Goal: Task Accomplishment & Management: Manage account settings

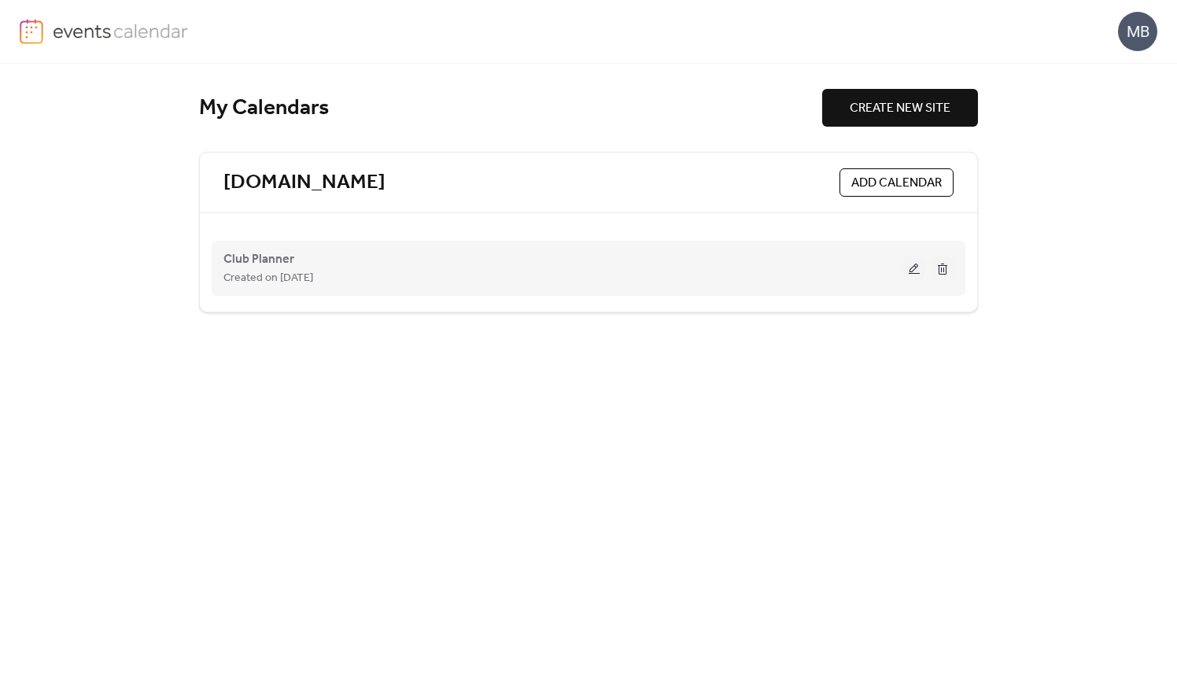
click at [915, 268] on button at bounding box center [915, 269] width 22 height 24
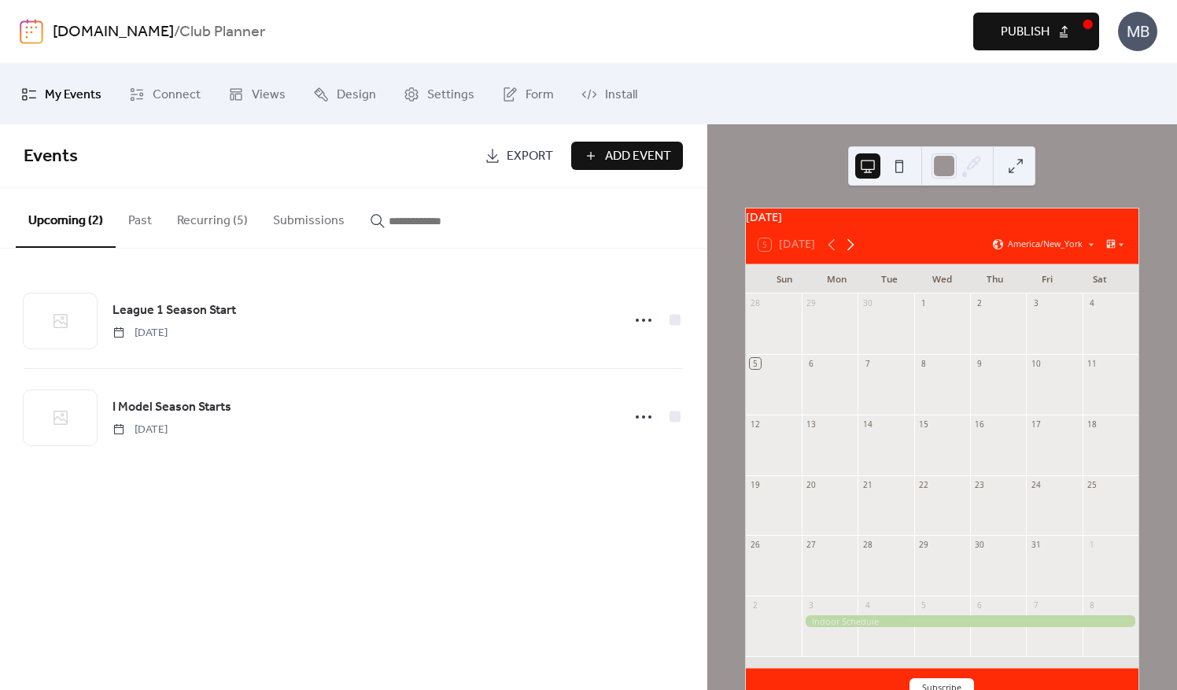
click at [848, 252] on icon at bounding box center [850, 244] width 19 height 19
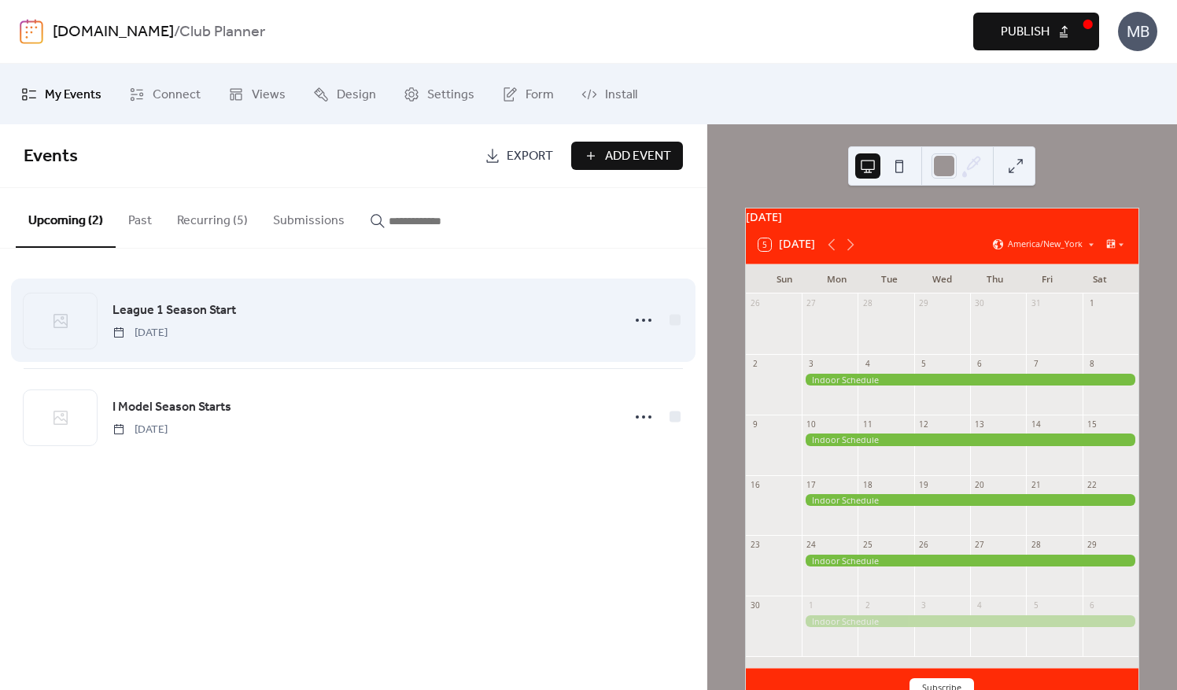
click at [165, 335] on span "[DATE]" at bounding box center [140, 333] width 55 height 17
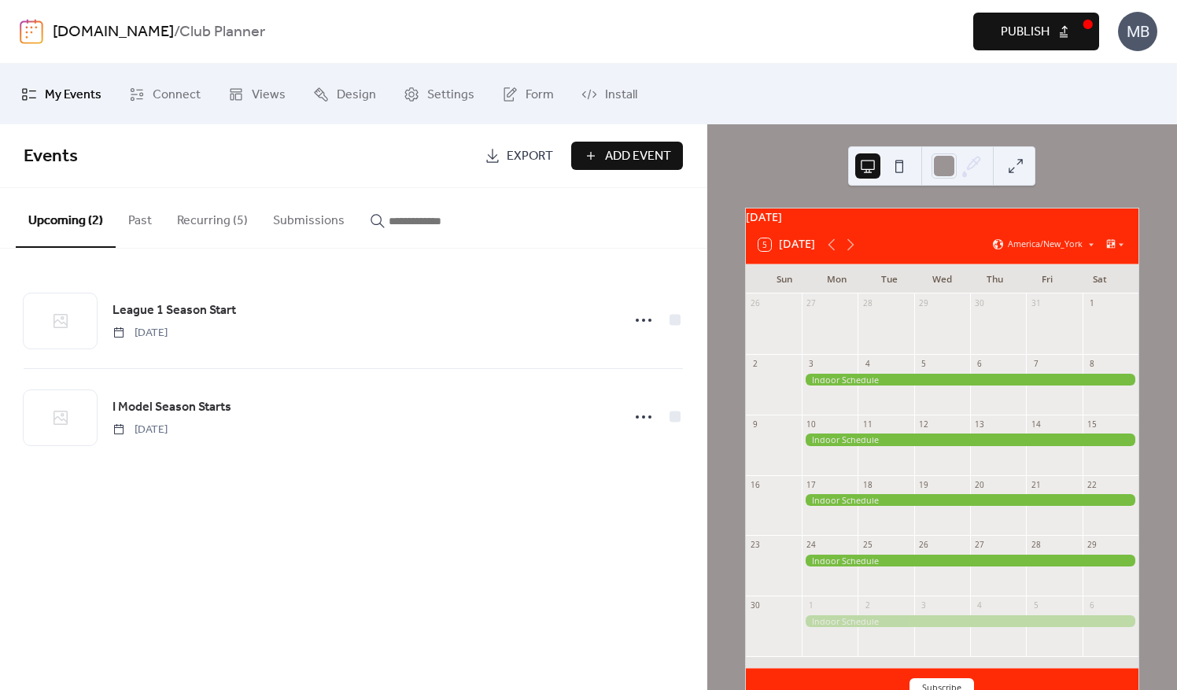
click at [781, 255] on button "5 Today" at bounding box center [787, 245] width 68 height 20
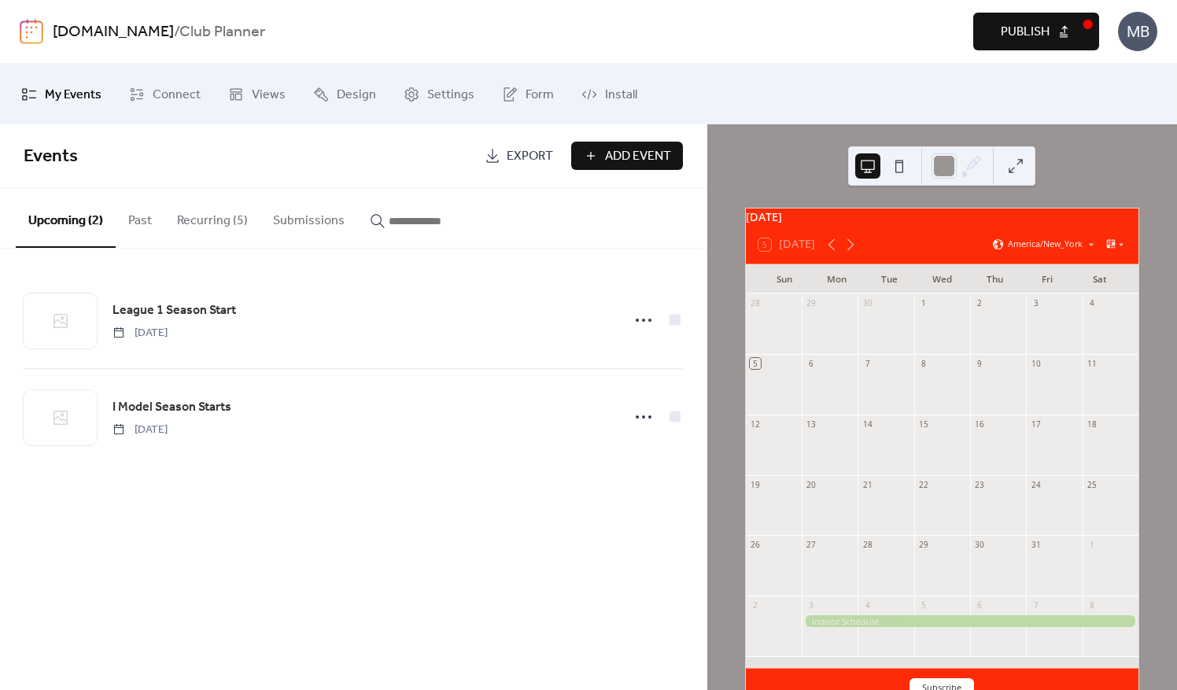
click at [880, 382] on div at bounding box center [886, 392] width 56 height 36
click at [594, 161] on button "Add Event" at bounding box center [627, 156] width 112 height 28
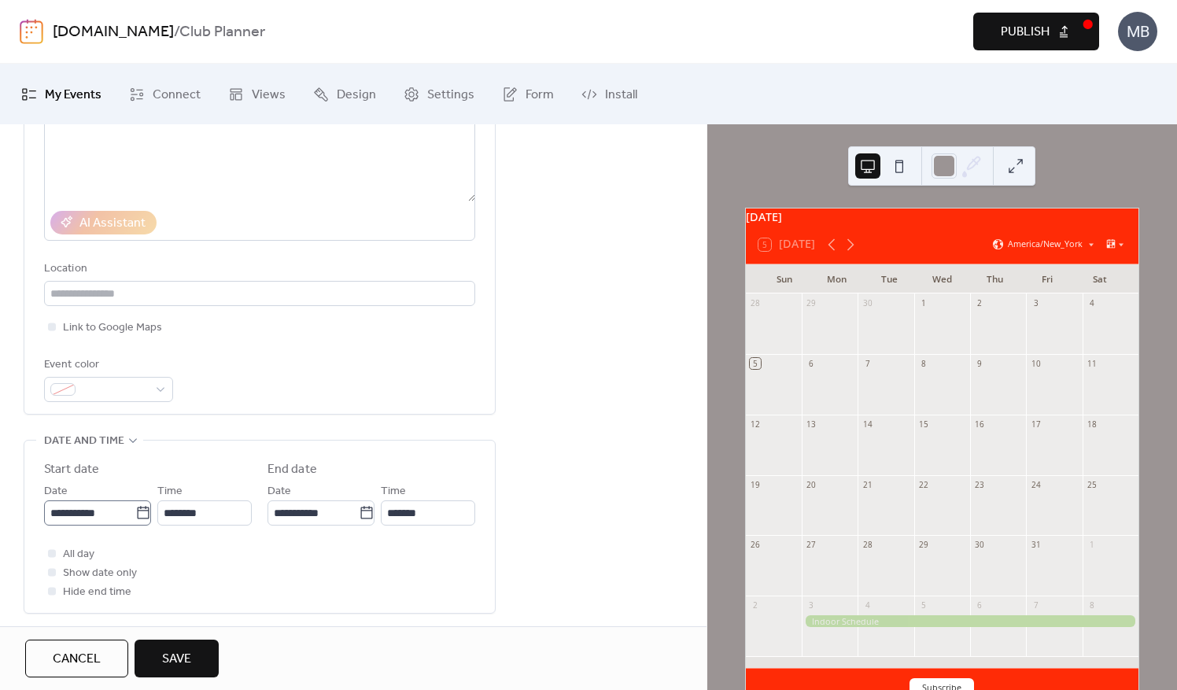
scroll to position [236, 0]
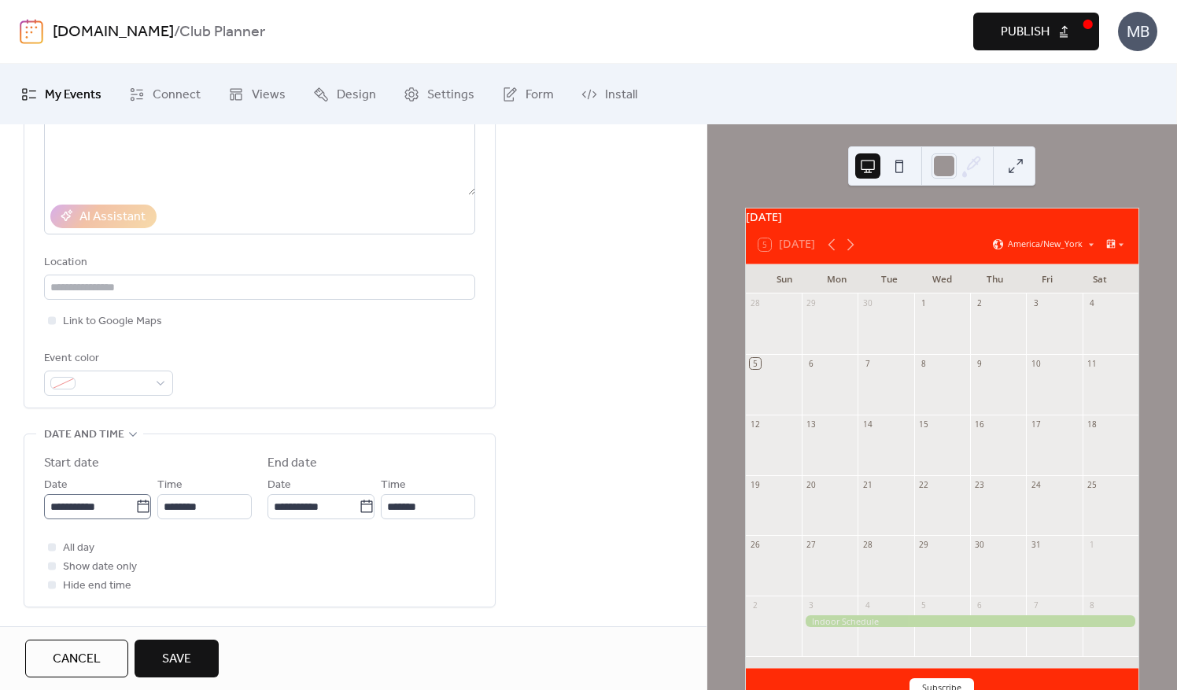
type input "**********"
click at [135, 505] on icon at bounding box center [143, 507] width 16 height 16
click at [135, 505] on input "**********" at bounding box center [89, 506] width 91 height 25
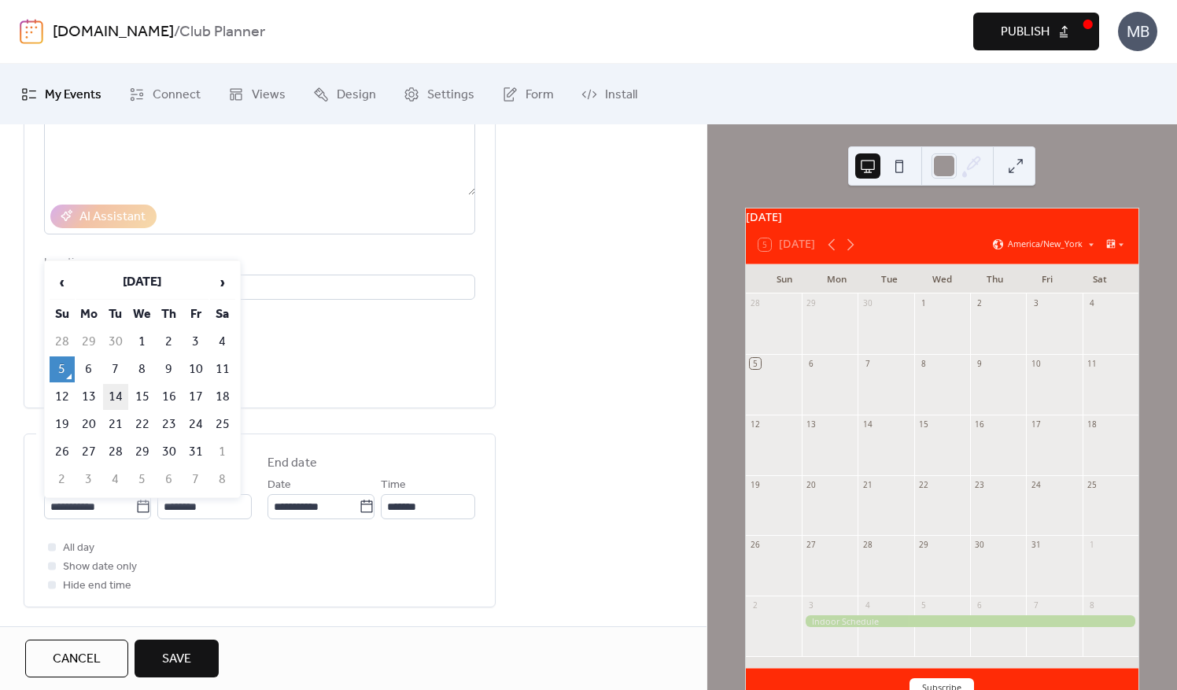
click at [116, 397] on td "14" at bounding box center [115, 397] width 25 height 26
type input "**********"
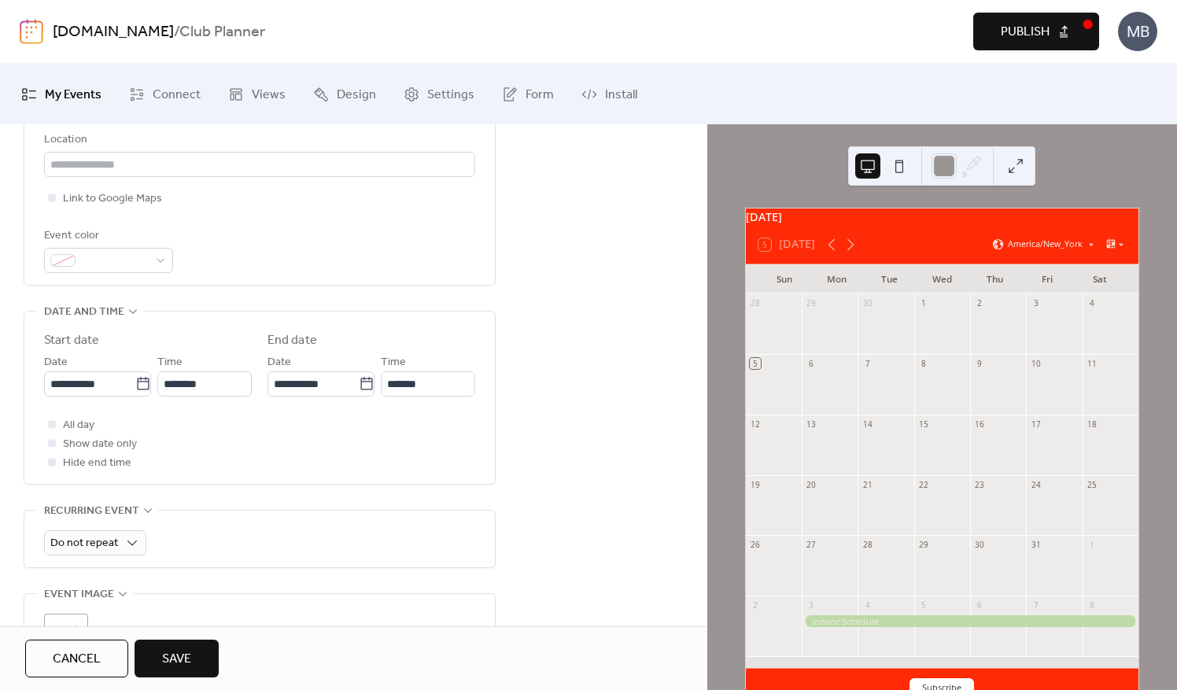
scroll to position [394, 0]
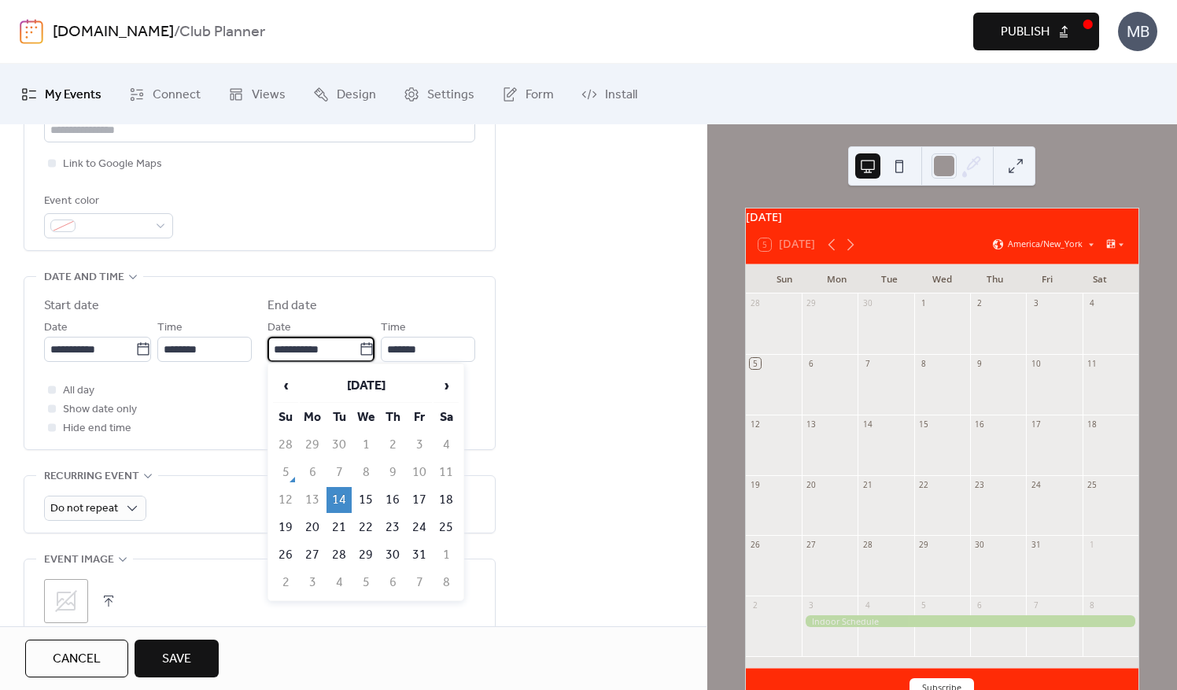
click at [343, 346] on input "**********" at bounding box center [313, 349] width 91 height 25
click at [444, 386] on span "›" at bounding box center [446, 385] width 24 height 31
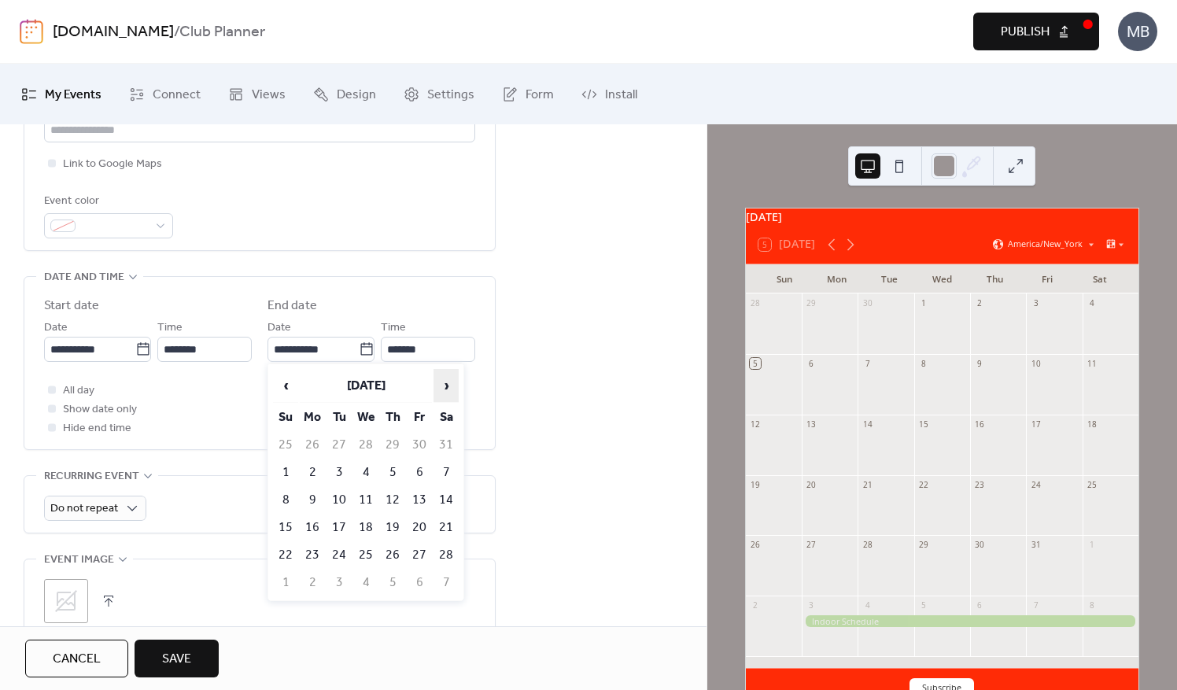
click at [444, 386] on span "›" at bounding box center [446, 385] width 24 height 31
click at [340, 469] on td "9" at bounding box center [339, 473] width 25 height 26
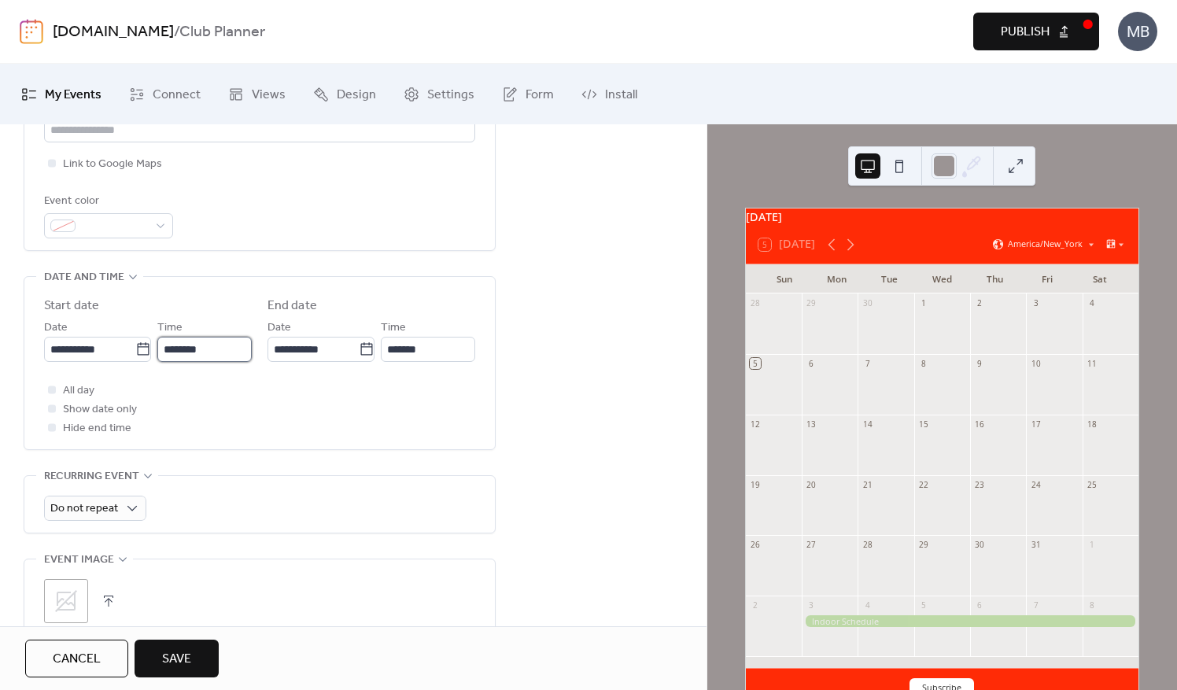
click at [200, 353] on input "********" at bounding box center [204, 349] width 94 height 25
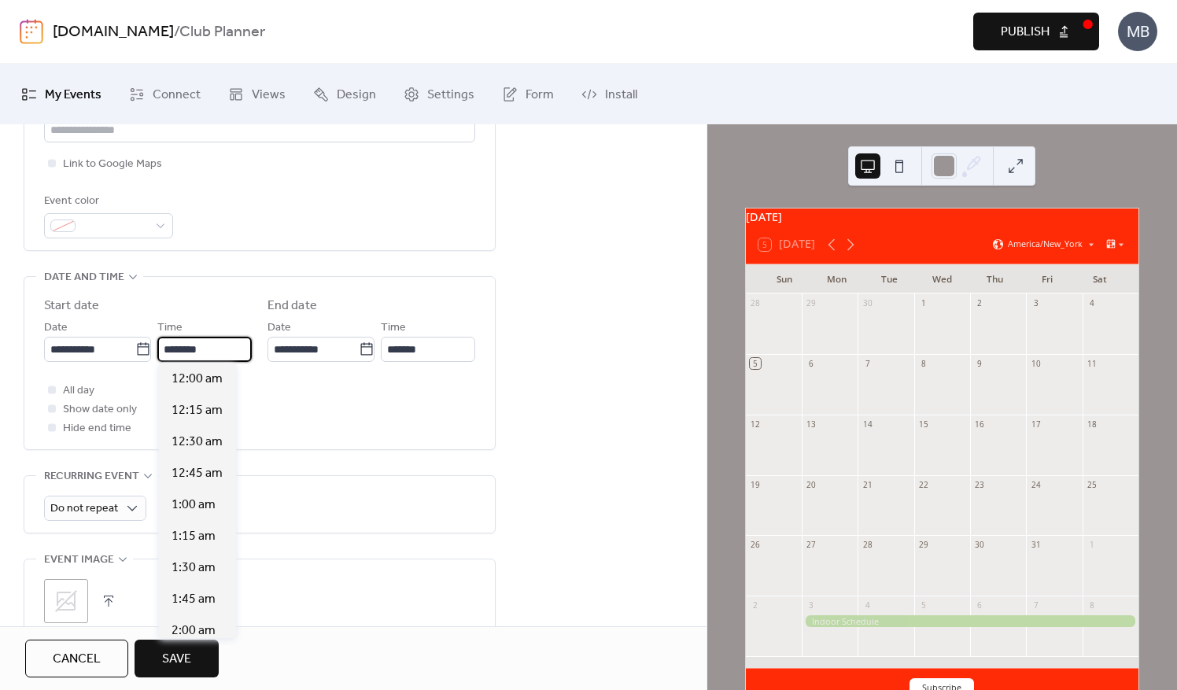
scroll to position [1511, 0]
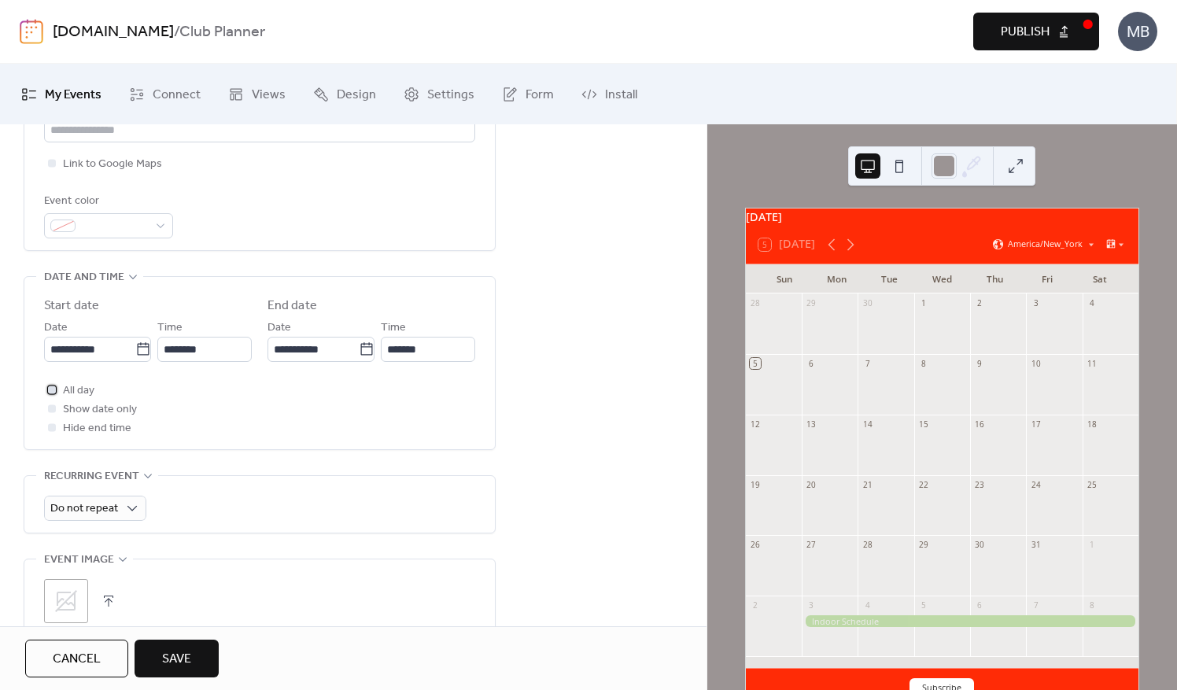
click at [55, 387] on div at bounding box center [52, 390] width 8 height 8
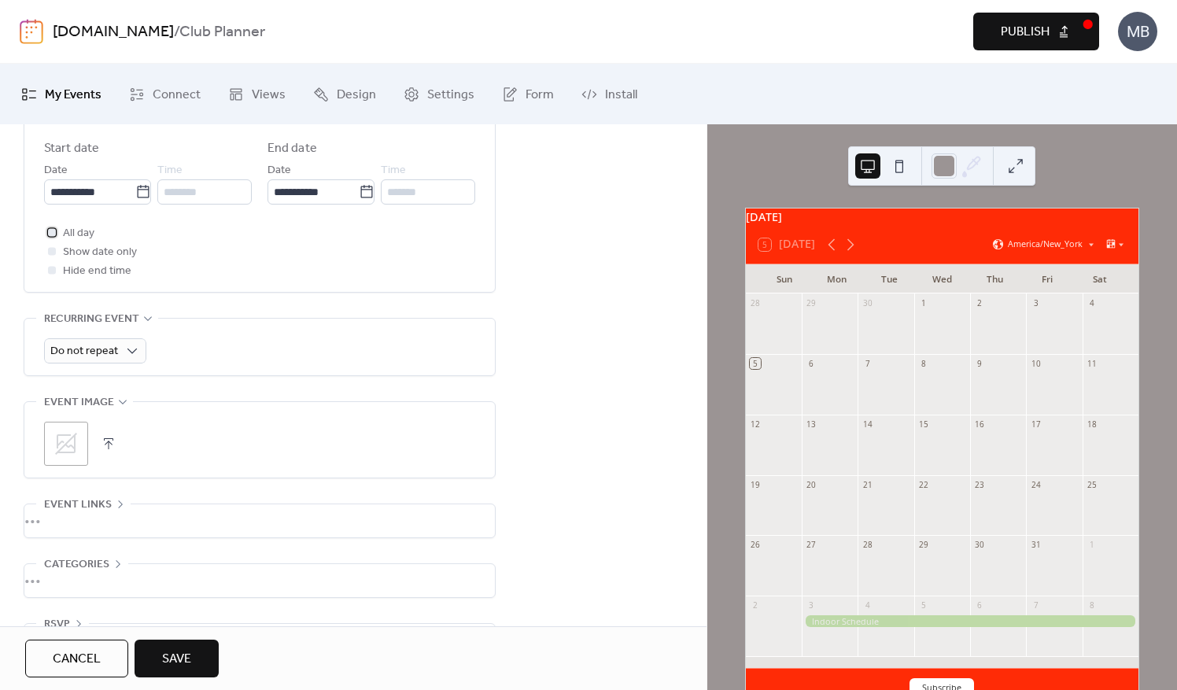
scroll to position [394, 0]
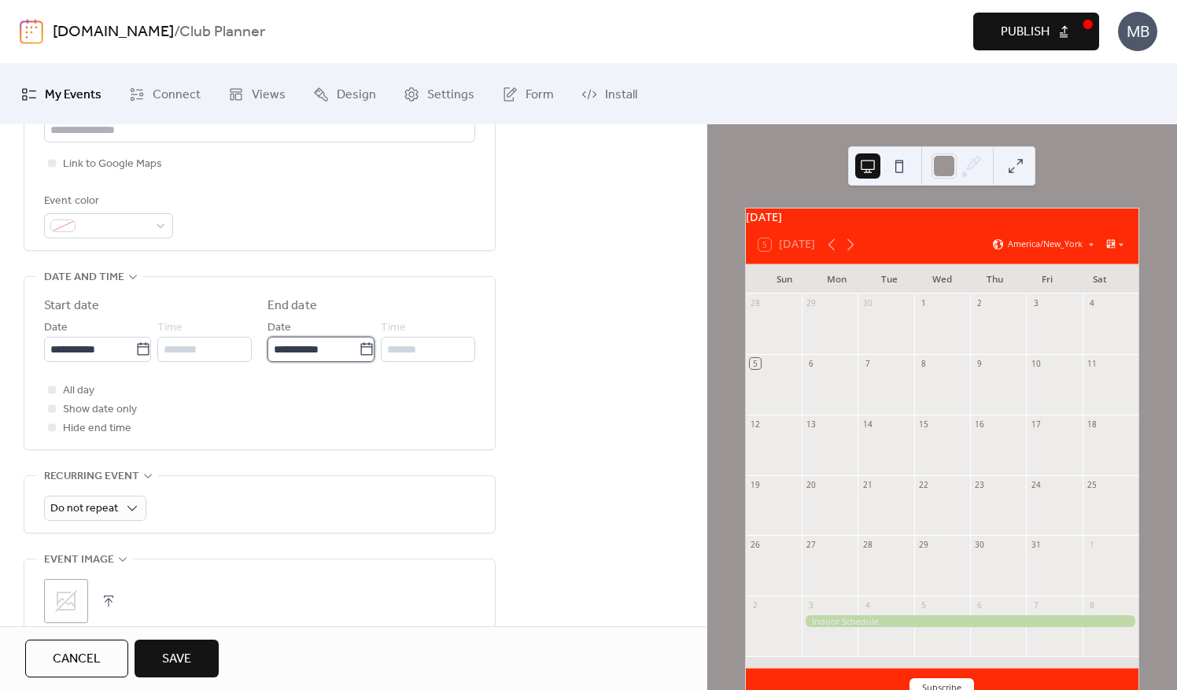
click at [309, 349] on input "**********" at bounding box center [313, 349] width 91 height 25
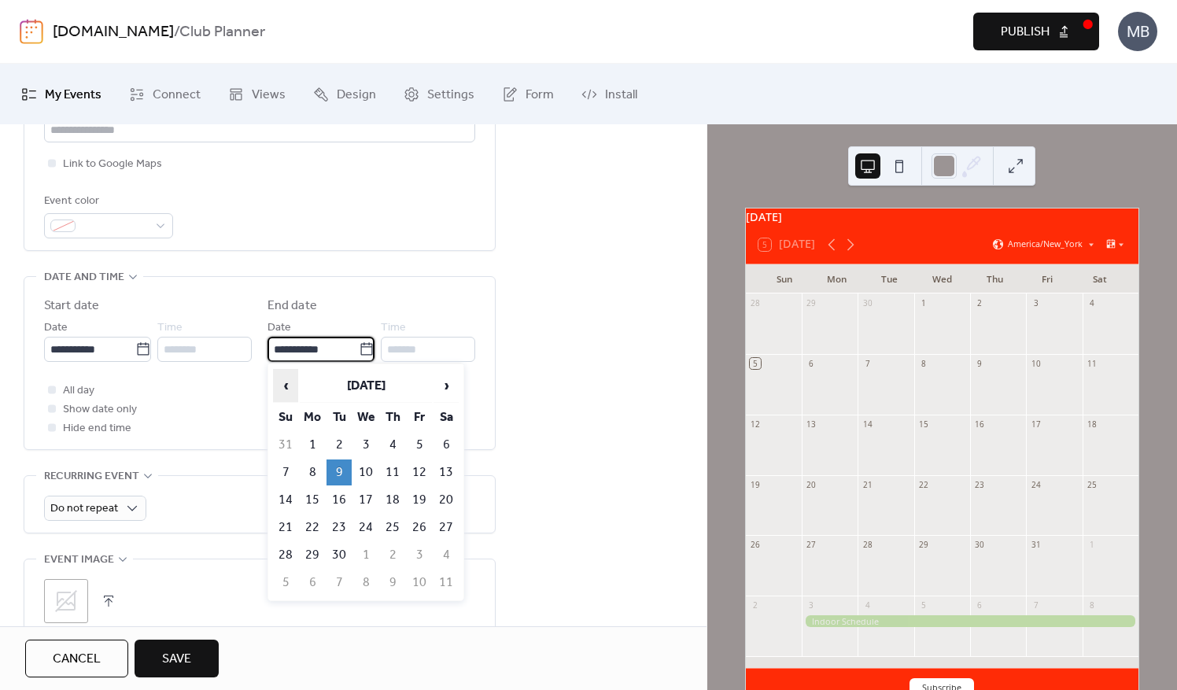
click at [283, 382] on span "‹" at bounding box center [286, 385] width 24 height 31
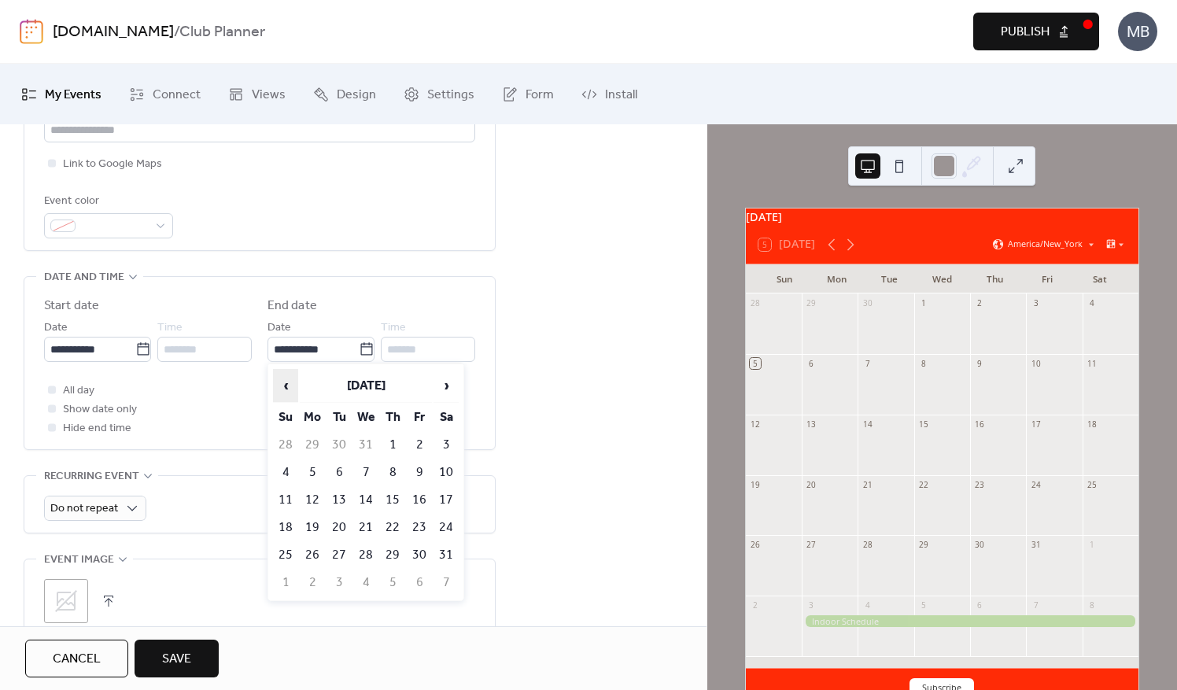
click at [283, 382] on span "‹" at bounding box center [286, 385] width 24 height 31
click at [447, 387] on span "›" at bounding box center [446, 385] width 24 height 31
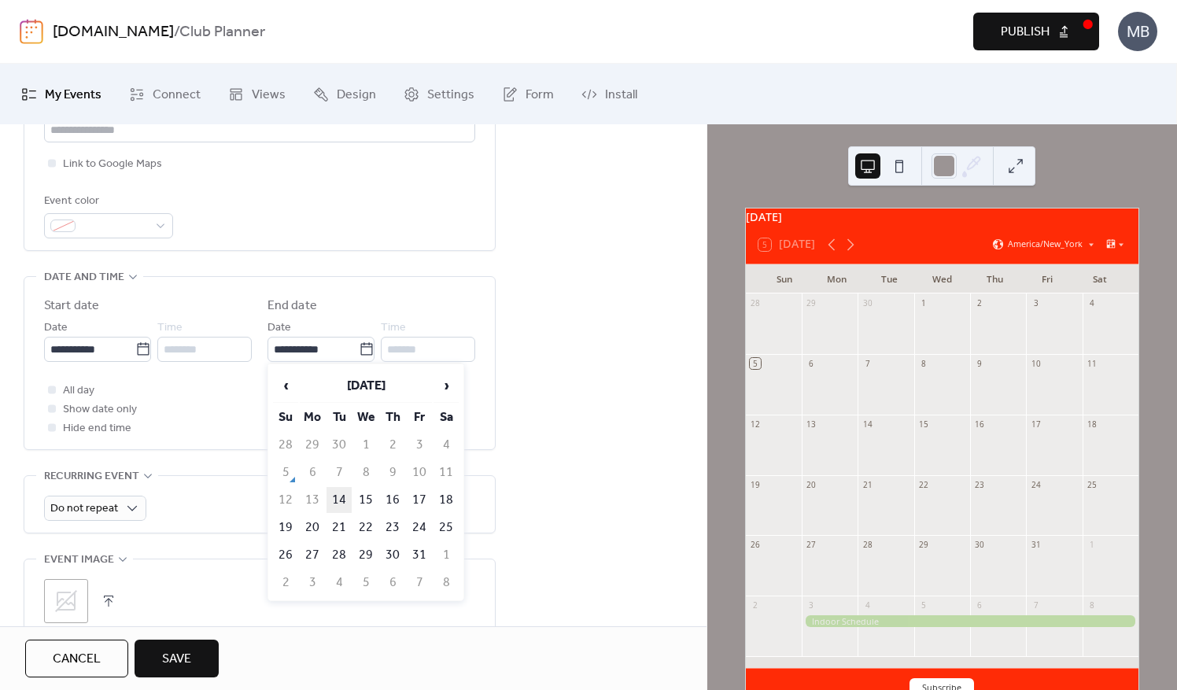
click at [342, 501] on td "14" at bounding box center [339, 500] width 25 height 26
type input "**********"
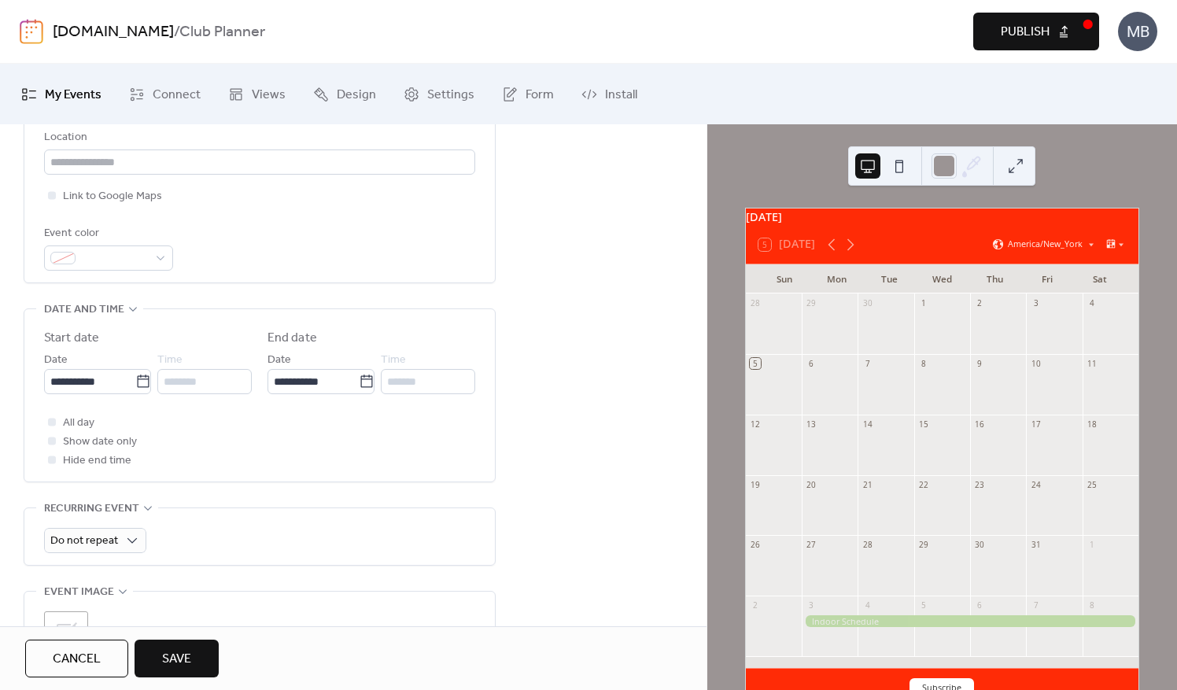
scroll to position [519, 0]
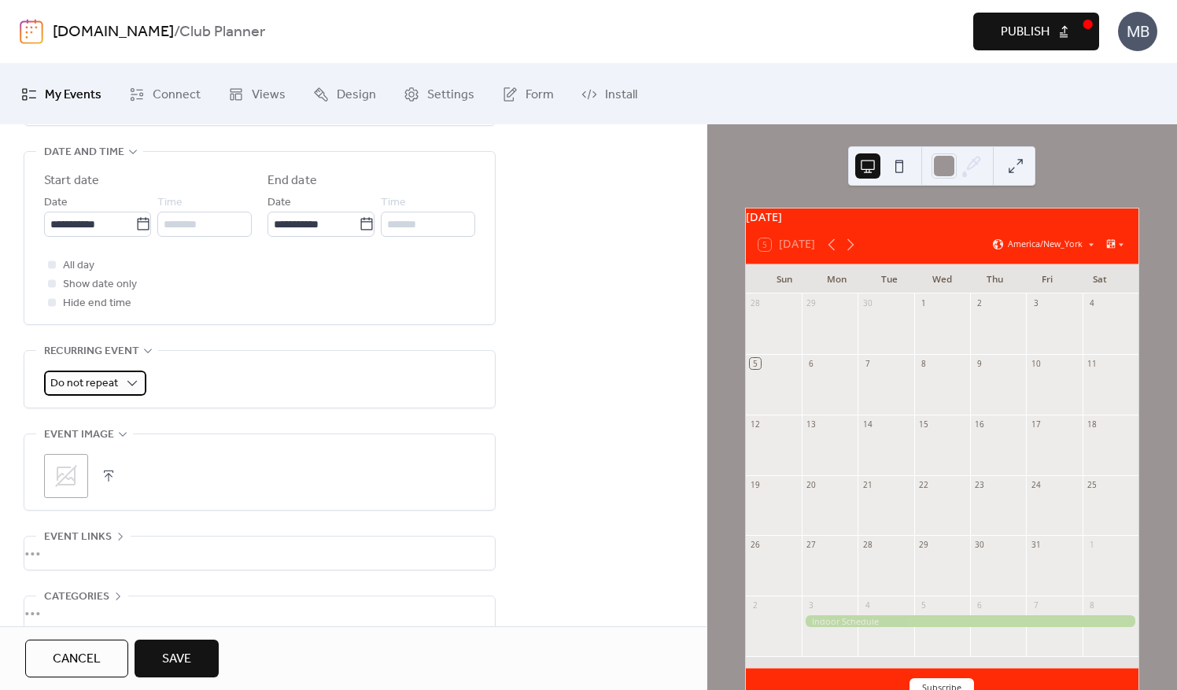
click at [131, 388] on div "Do not repeat" at bounding box center [95, 383] width 102 height 25
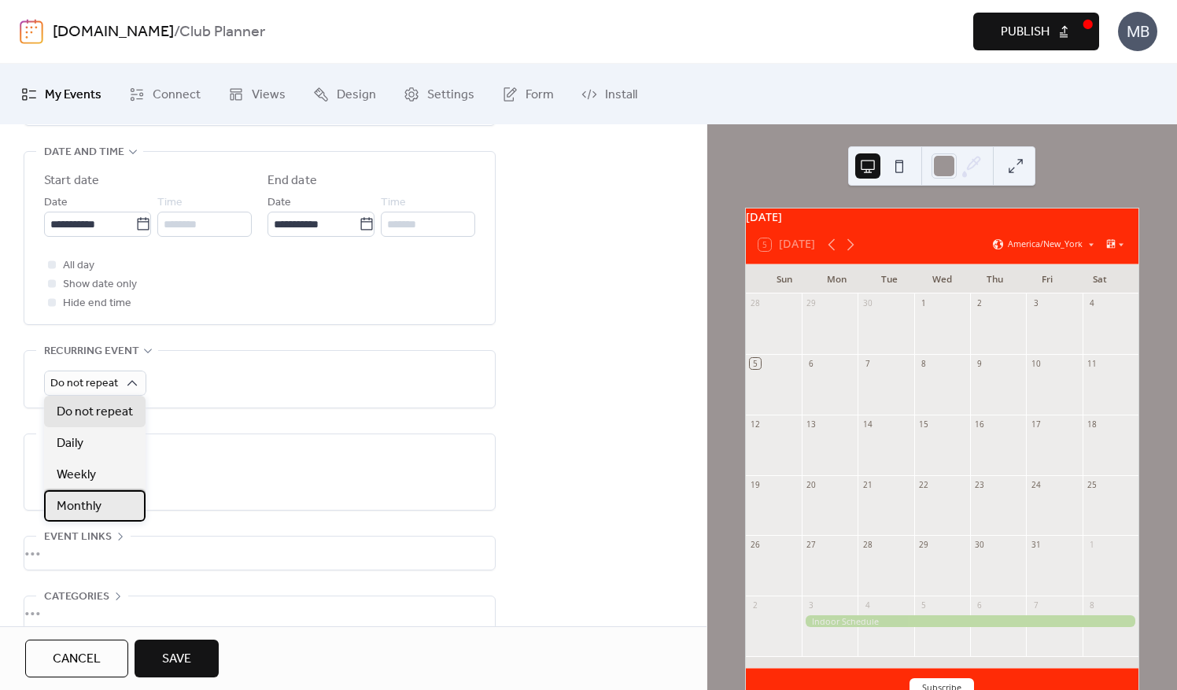
click at [88, 504] on span "Monthly" at bounding box center [79, 506] width 45 height 19
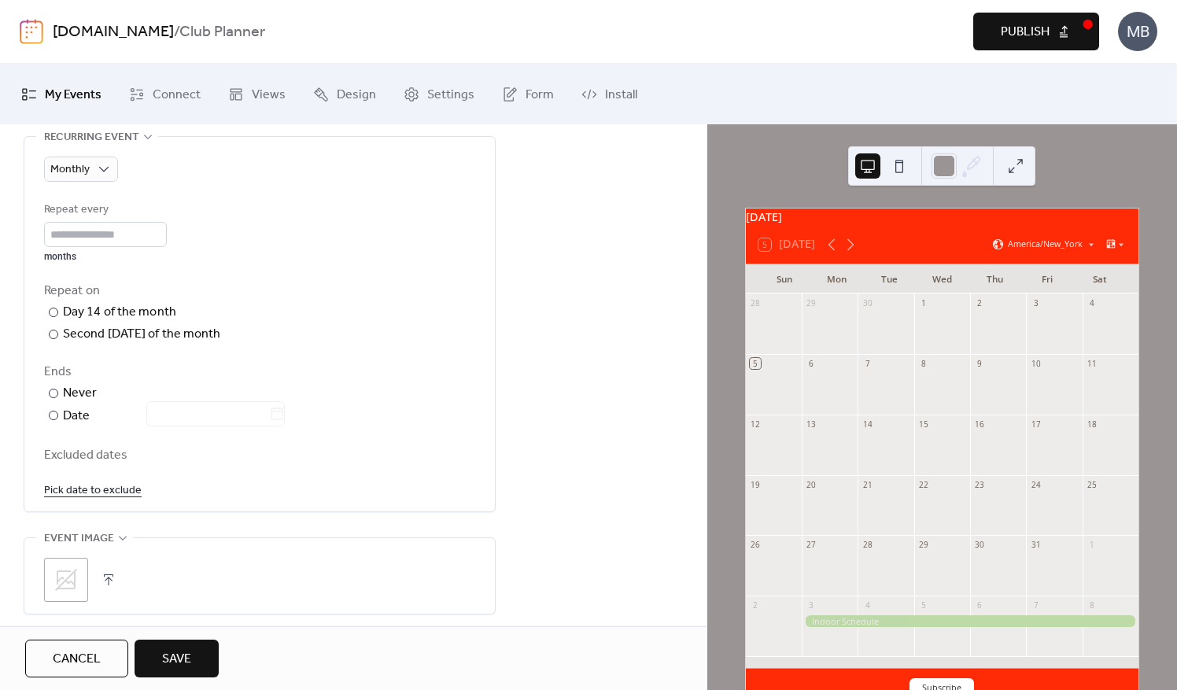
scroll to position [755, 0]
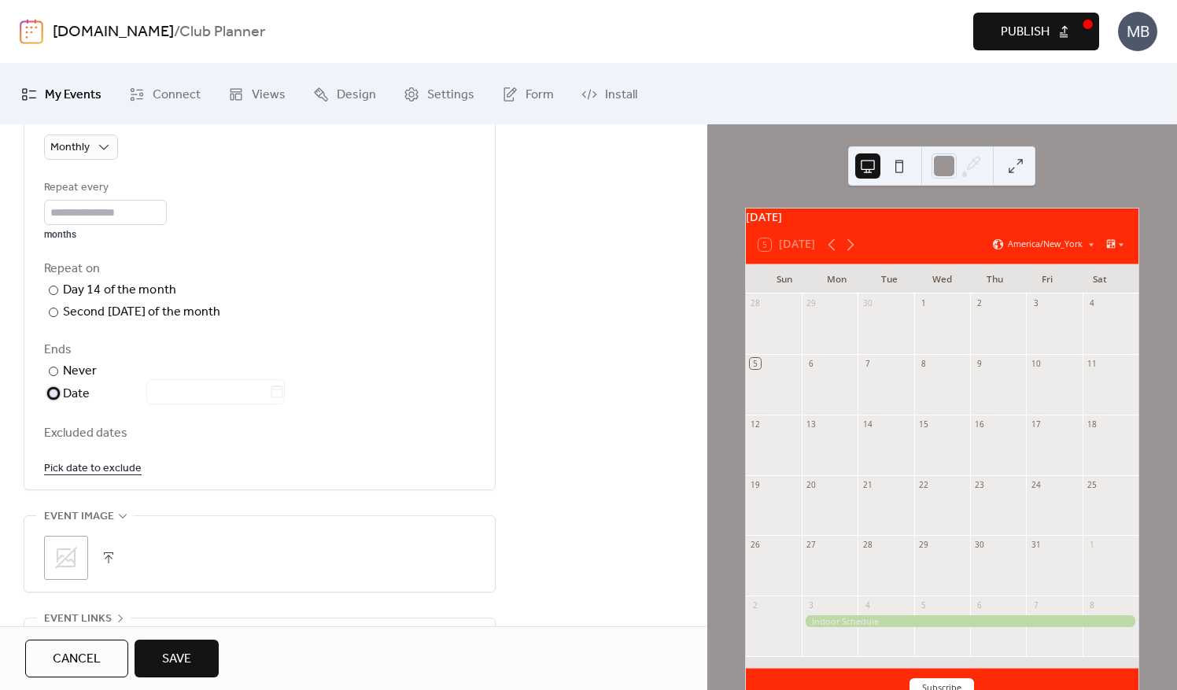
click at [52, 389] on div at bounding box center [53, 393] width 9 height 9
click at [269, 390] on input "text" at bounding box center [207, 391] width 123 height 25
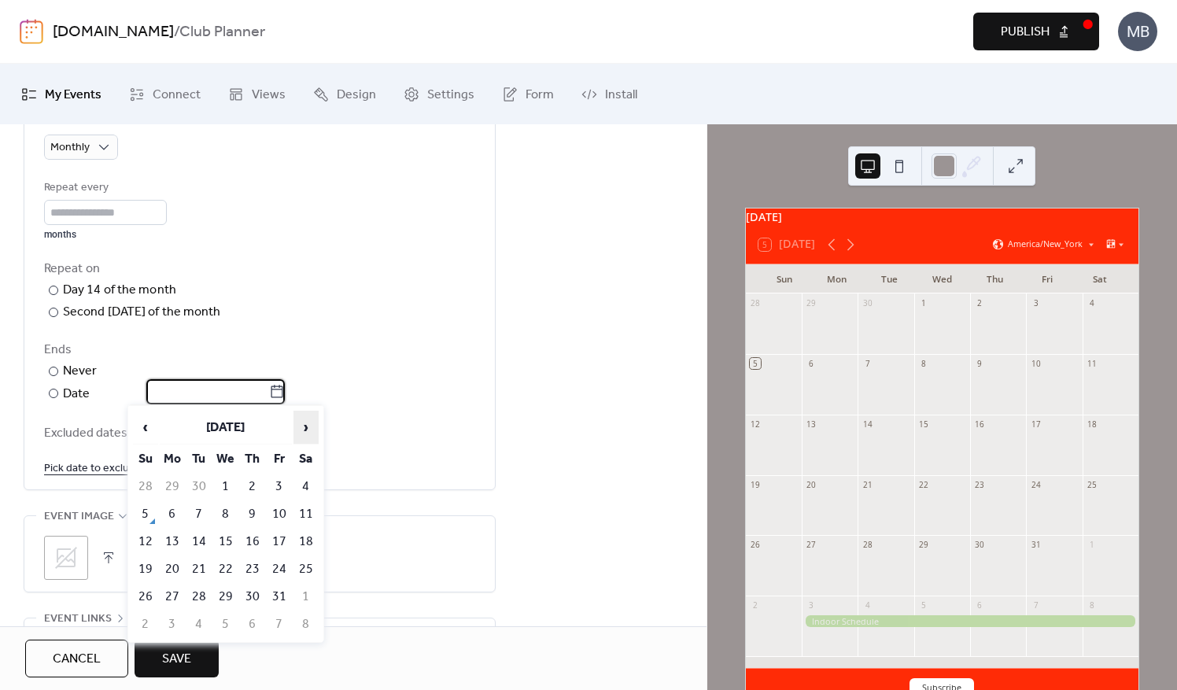
click at [302, 425] on span "›" at bounding box center [306, 427] width 24 height 31
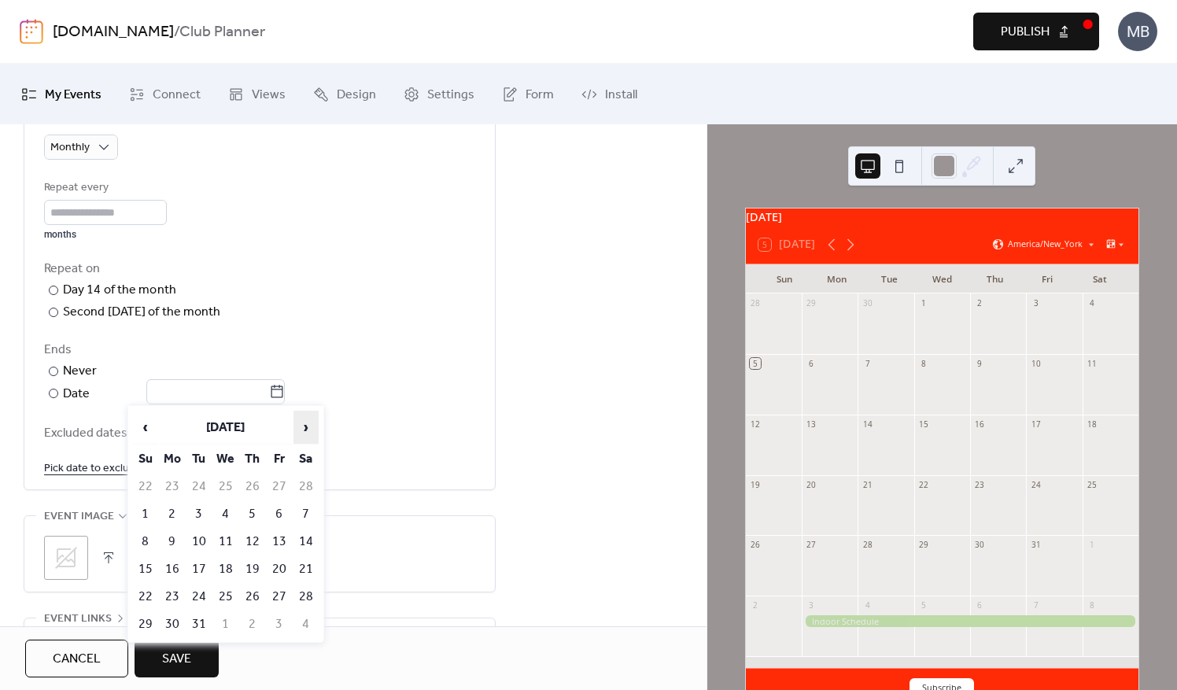
click at [302, 425] on span "›" at bounding box center [306, 427] width 24 height 31
click at [197, 518] on td "9" at bounding box center [199, 514] width 25 height 26
type input "**********"
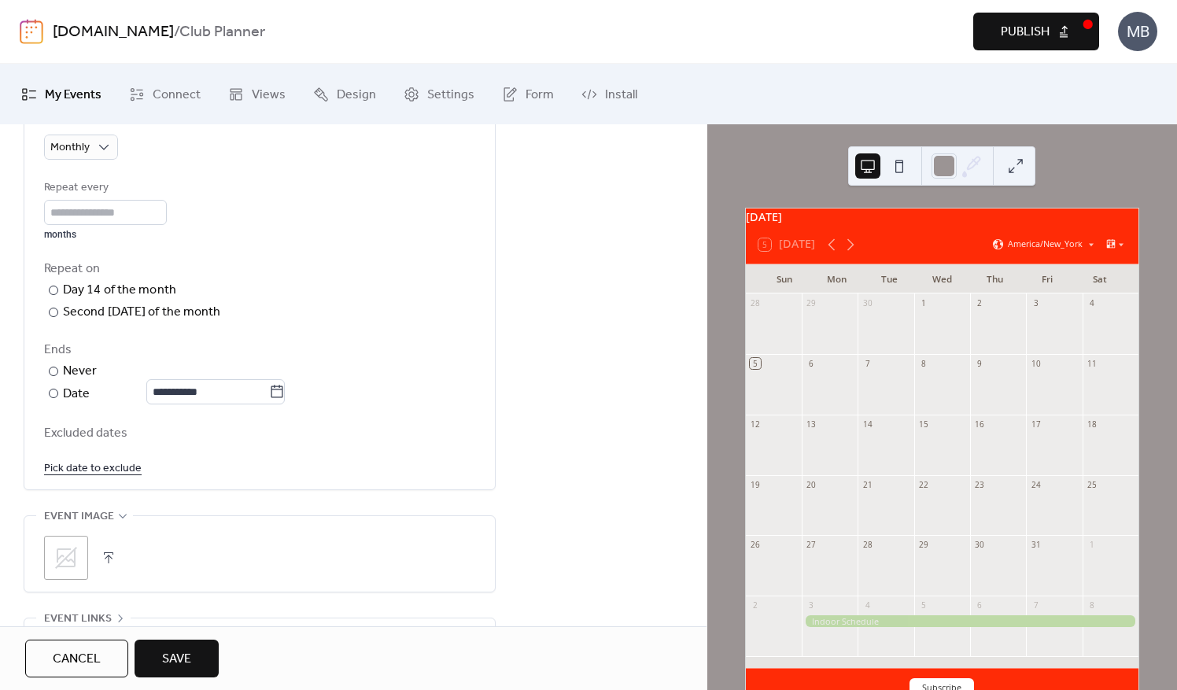
click at [569, 378] on div "**********" at bounding box center [353, 123] width 707 height 1333
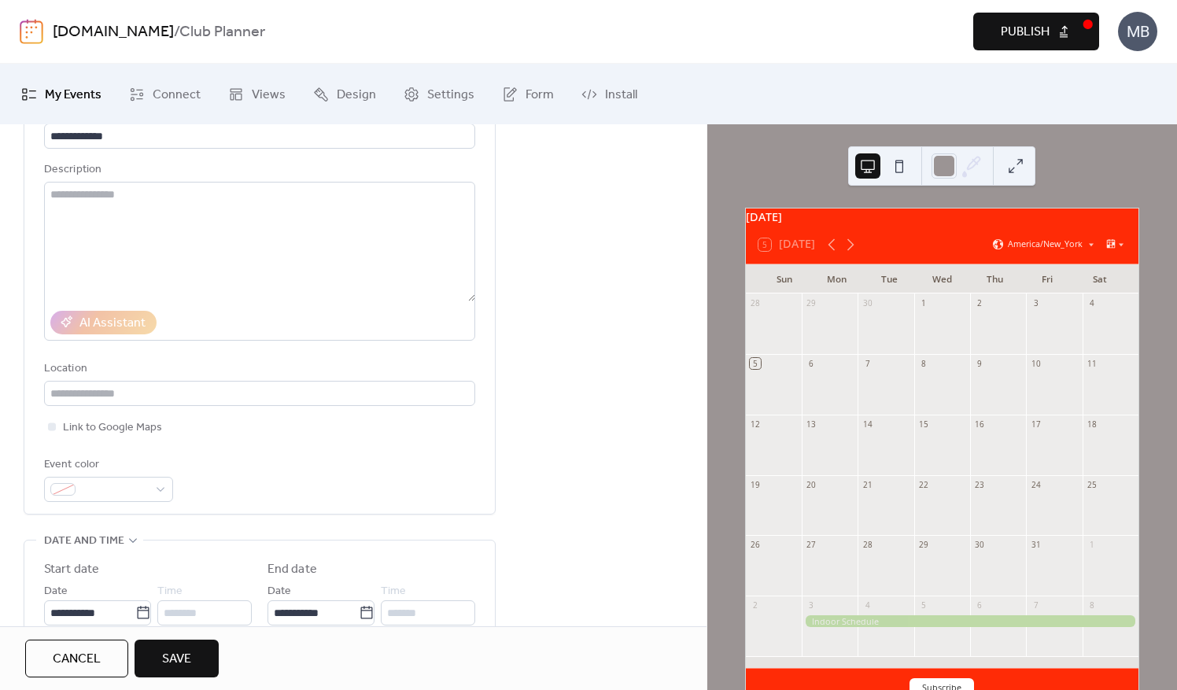
scroll to position [0, 0]
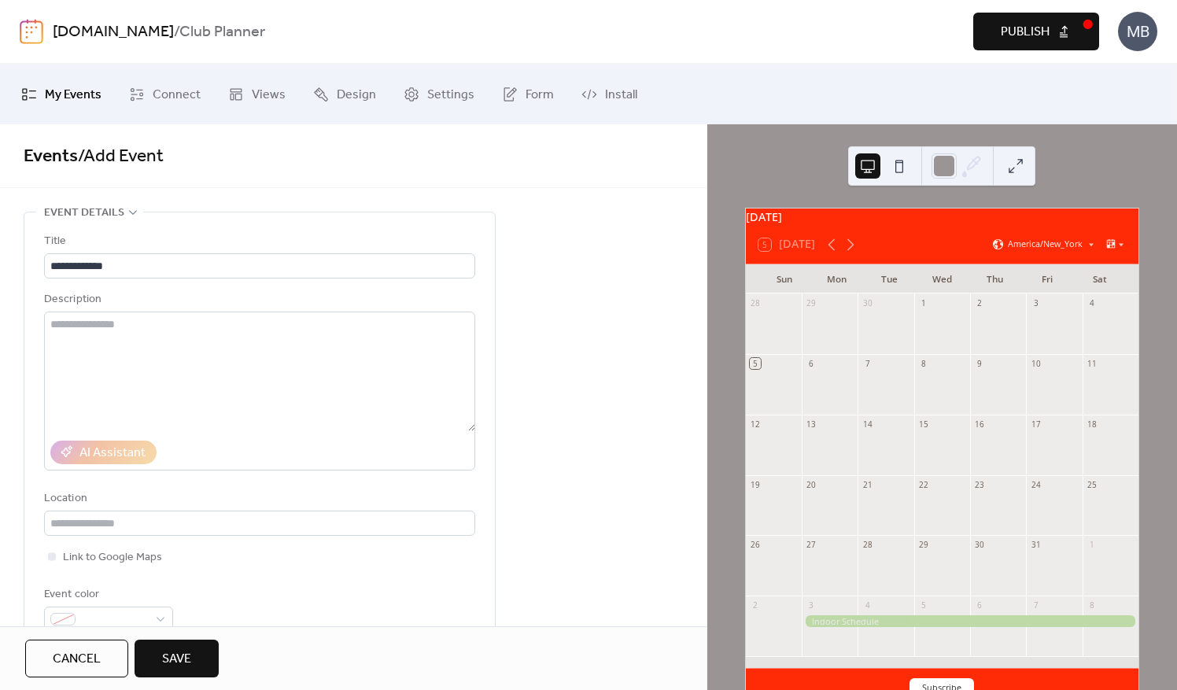
click at [183, 654] on span "Save" at bounding box center [176, 659] width 29 height 19
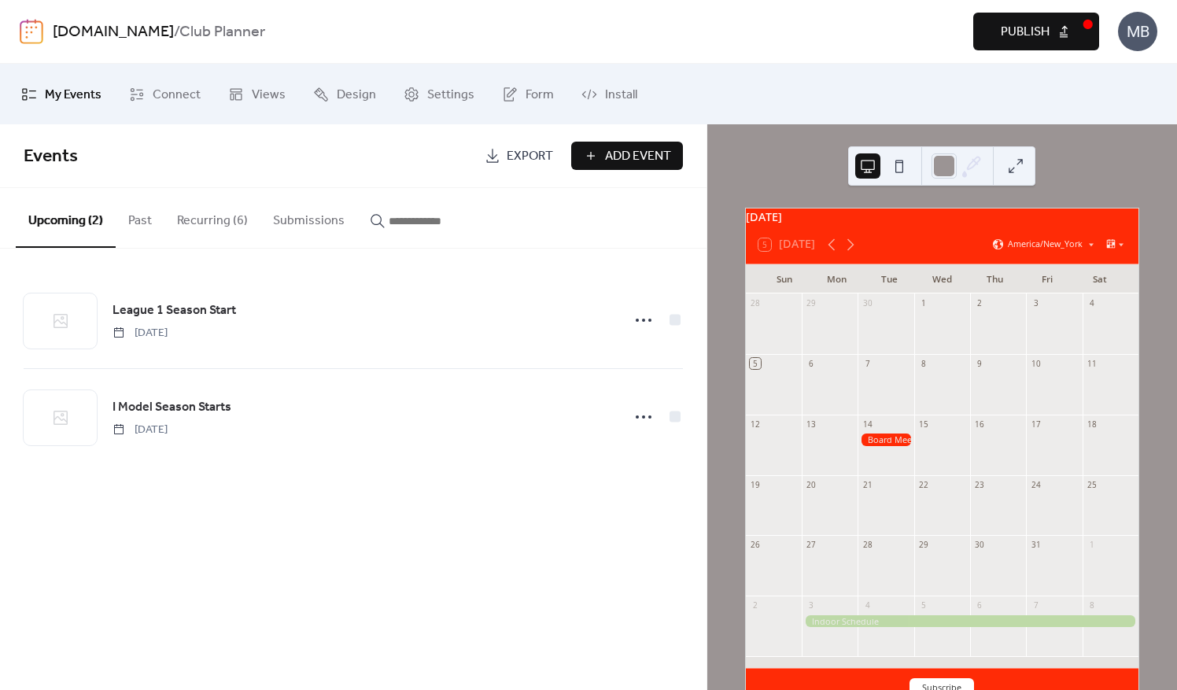
click at [829, 374] on div "6" at bounding box center [830, 364] width 56 height 20
click at [627, 152] on span "Add Event" at bounding box center [638, 156] width 66 height 19
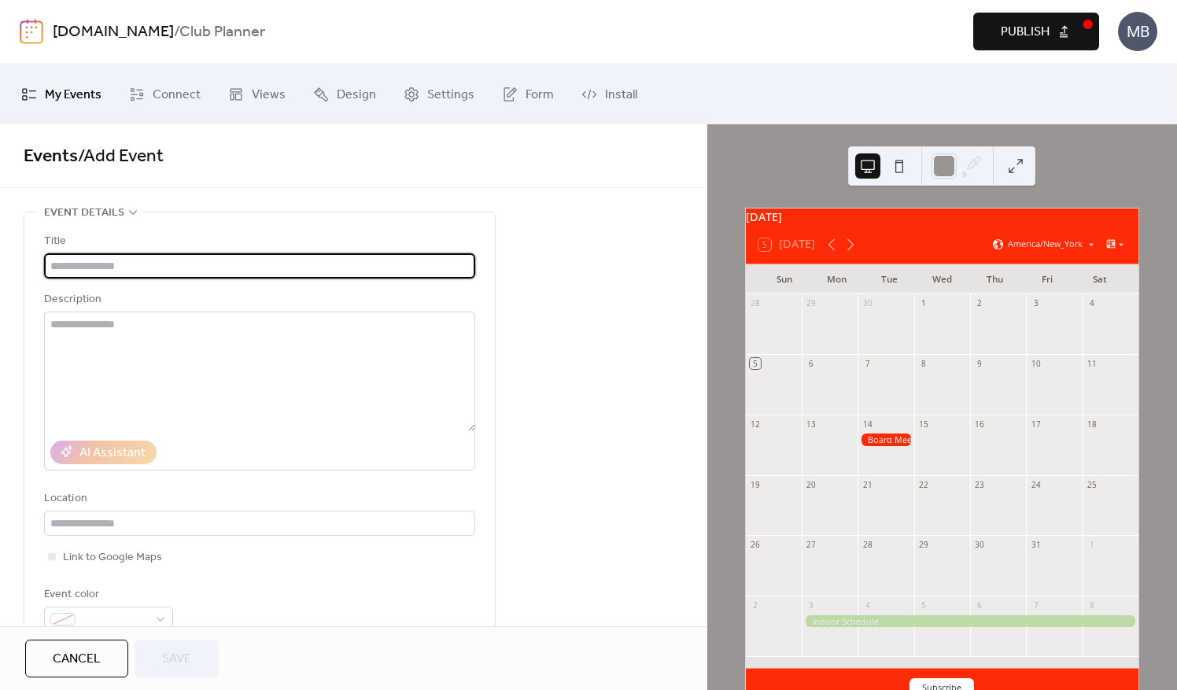
click at [108, 270] on input "text" at bounding box center [259, 265] width 431 height 25
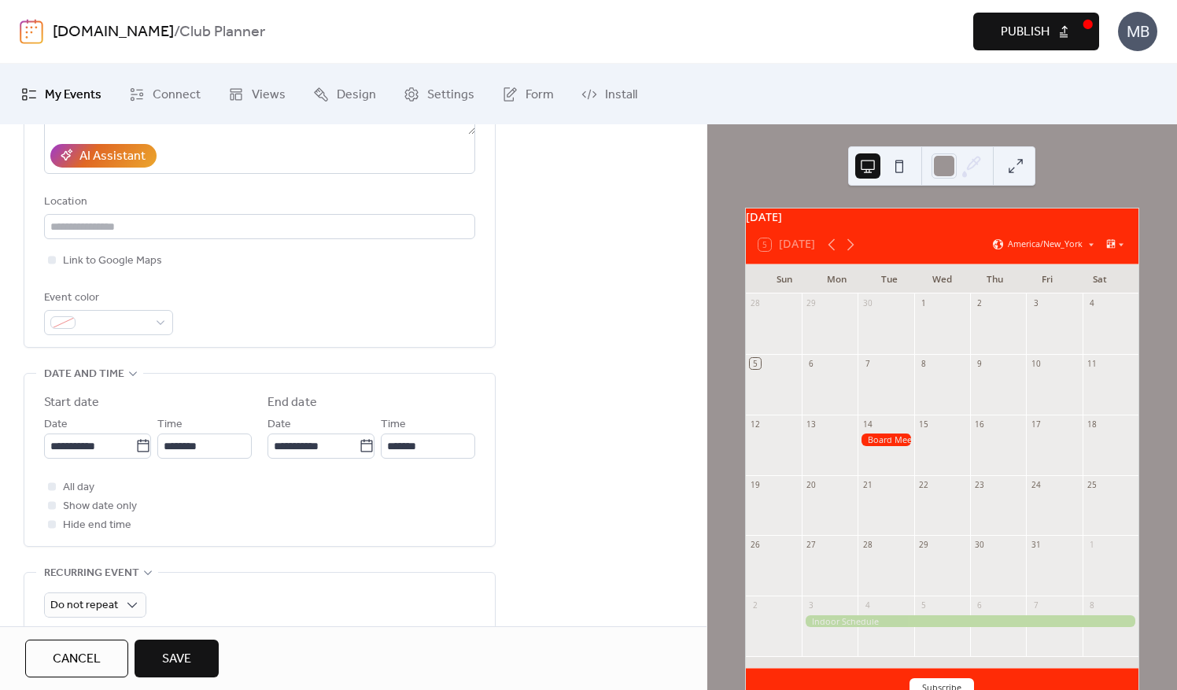
scroll to position [315, 0]
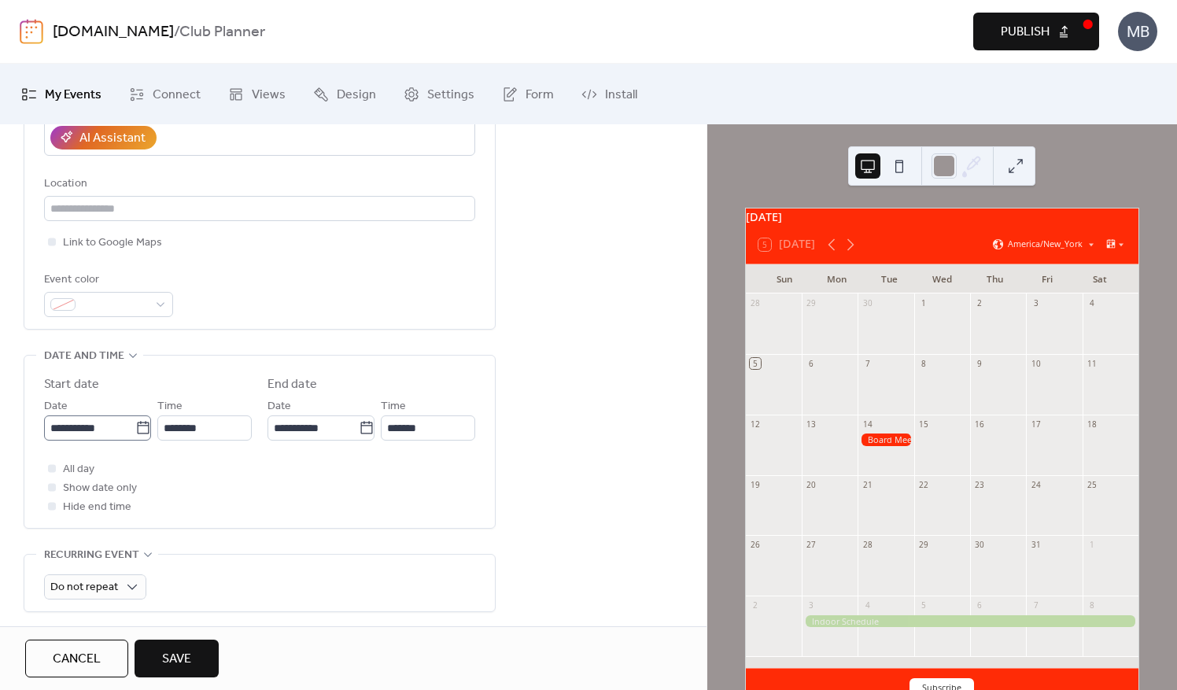
type input "**********"
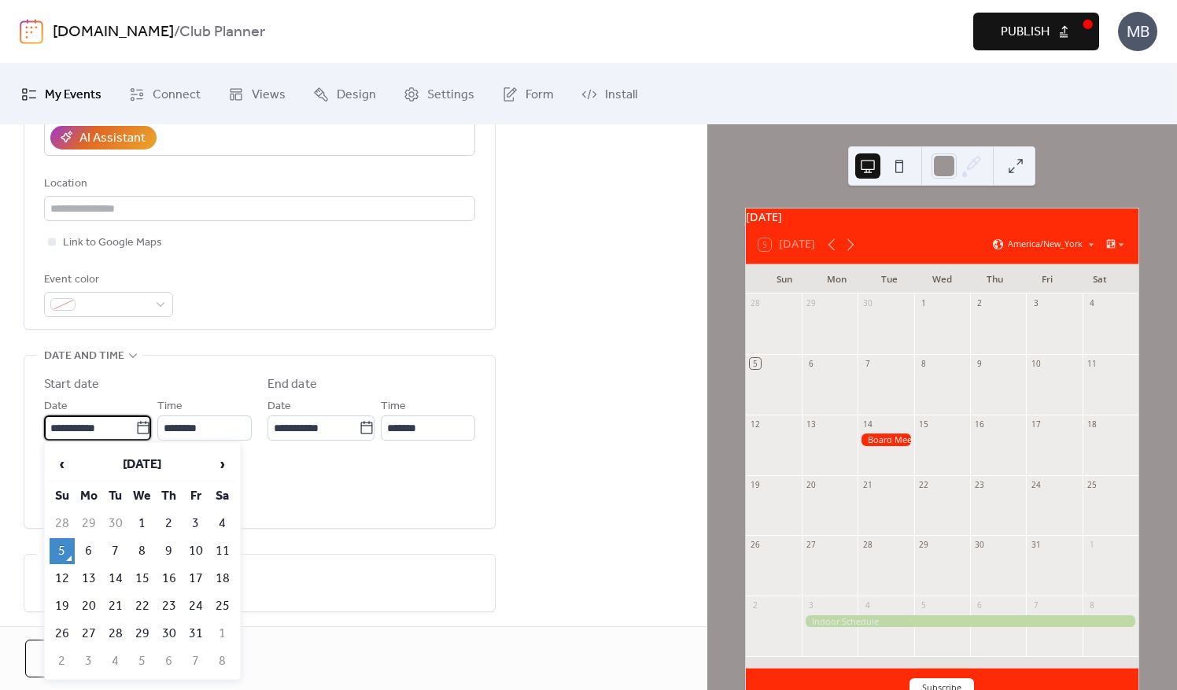
click at [119, 430] on input "**********" at bounding box center [89, 428] width 91 height 25
click at [90, 540] on td "6" at bounding box center [88, 551] width 25 height 26
type input "**********"
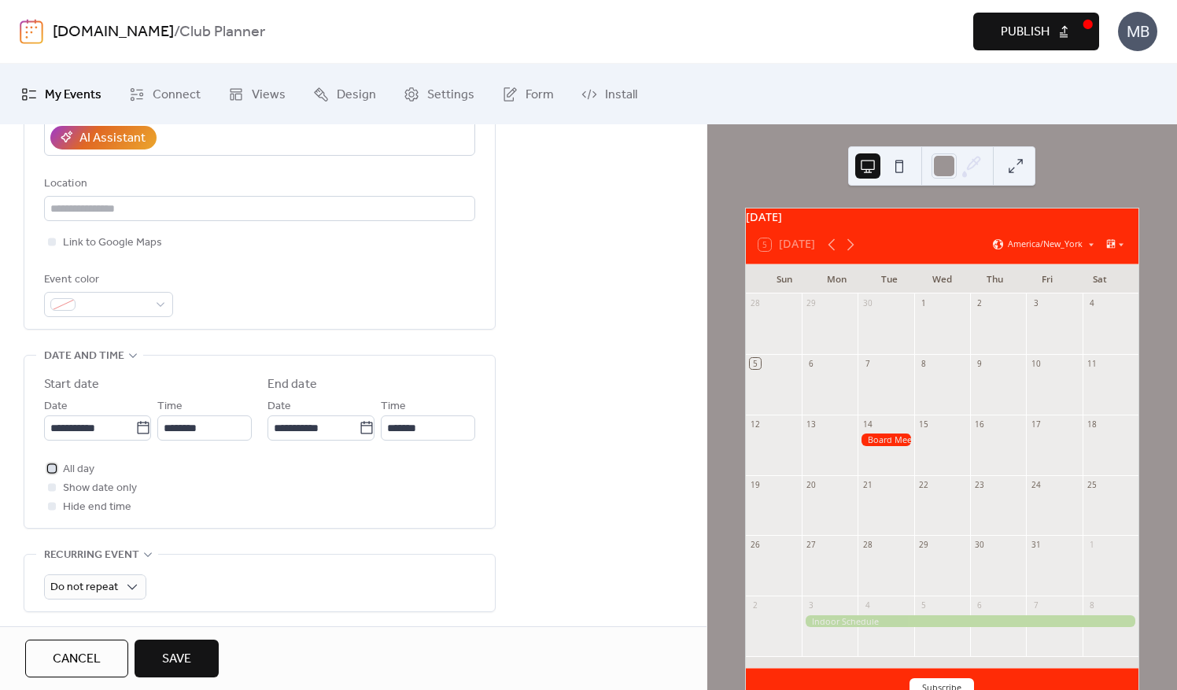
click at [50, 466] on div at bounding box center [52, 468] width 8 height 8
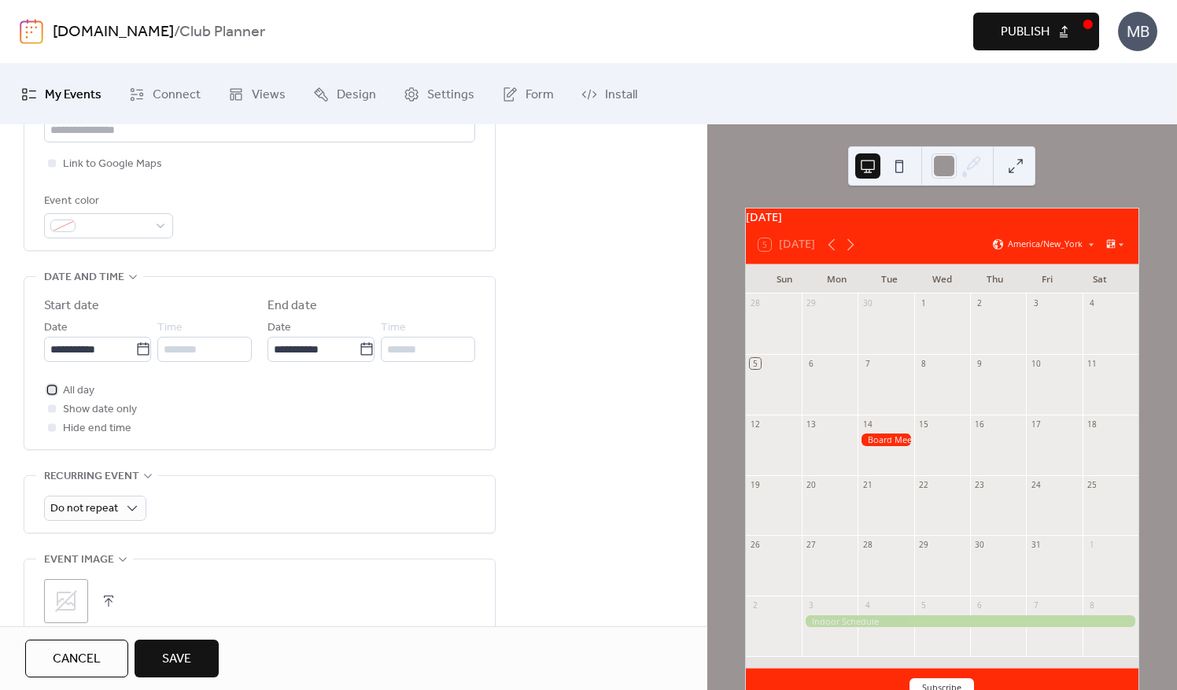
scroll to position [472, 0]
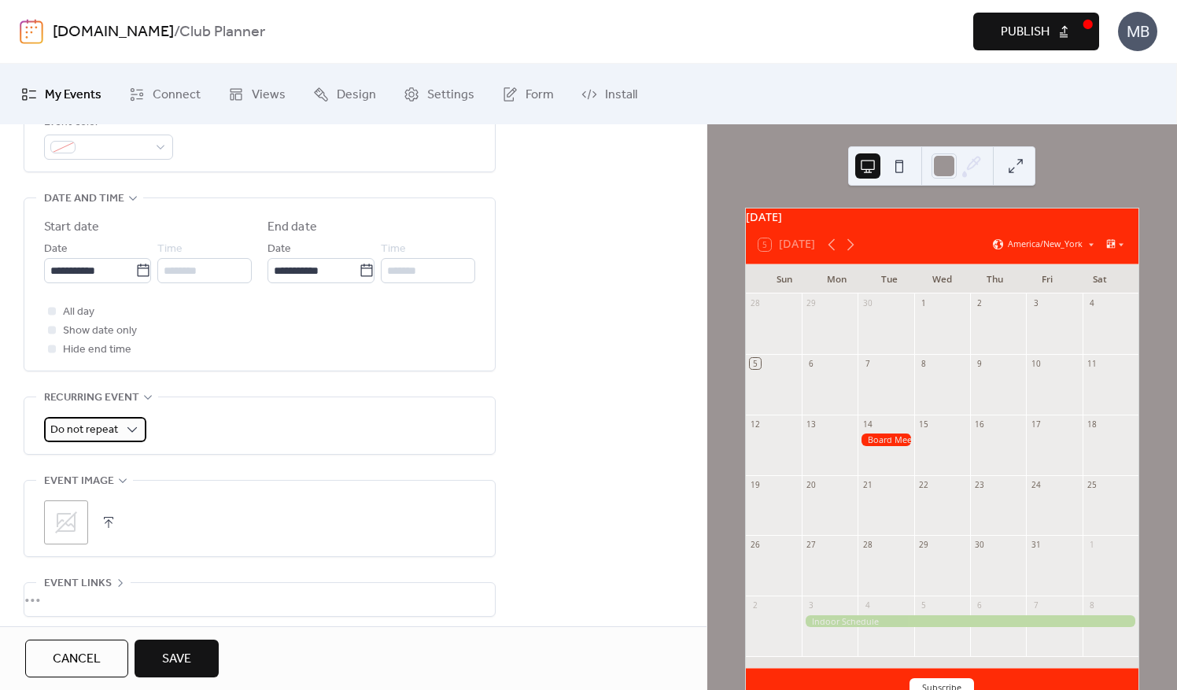
click at [139, 425] on div "Do not repeat" at bounding box center [95, 429] width 102 height 25
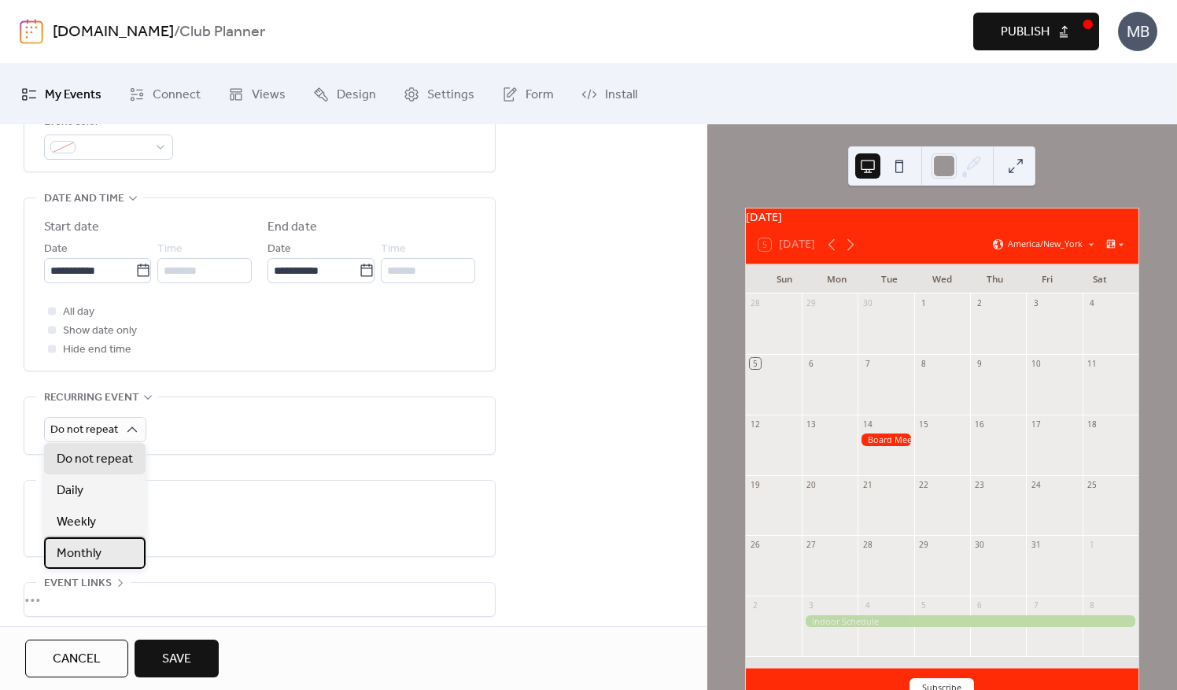
click at [82, 551] on span "Monthly" at bounding box center [79, 554] width 45 height 19
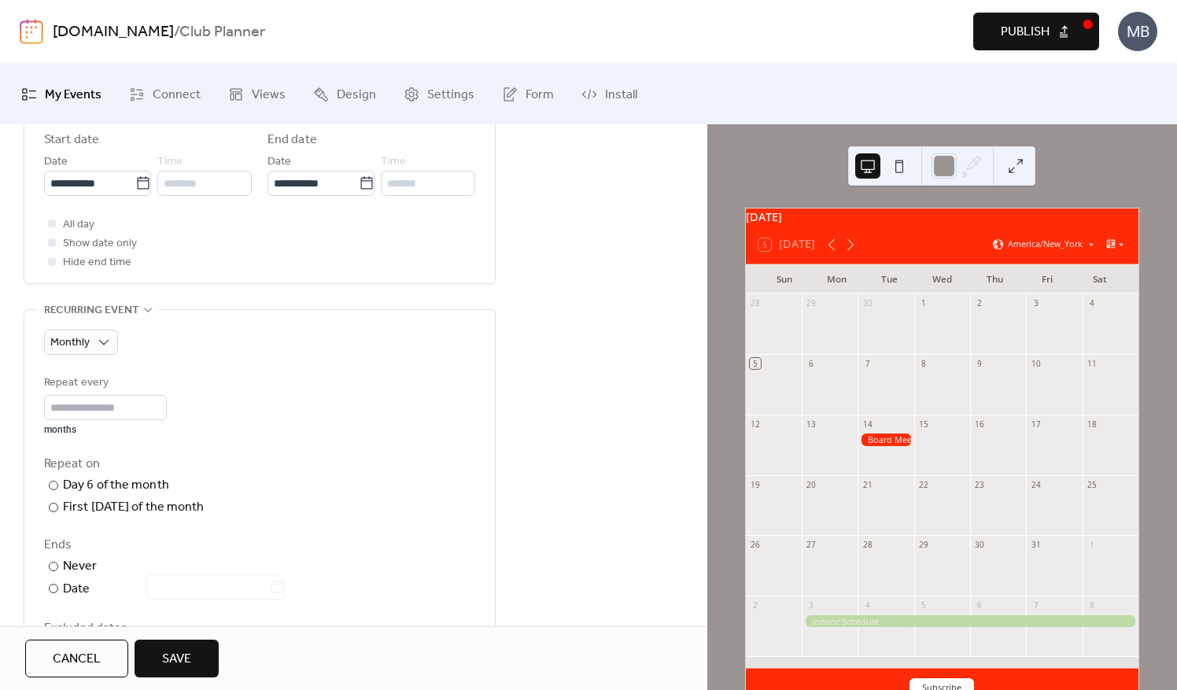
scroll to position [630, 0]
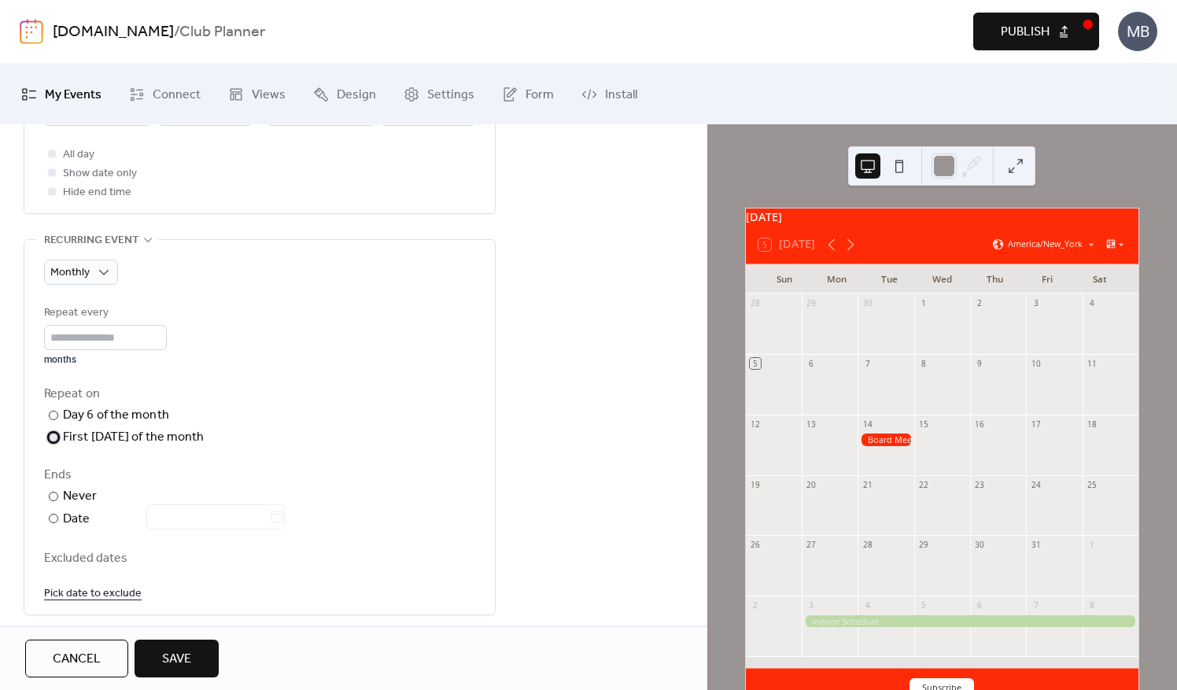
click at [57, 438] on div at bounding box center [53, 437] width 9 height 9
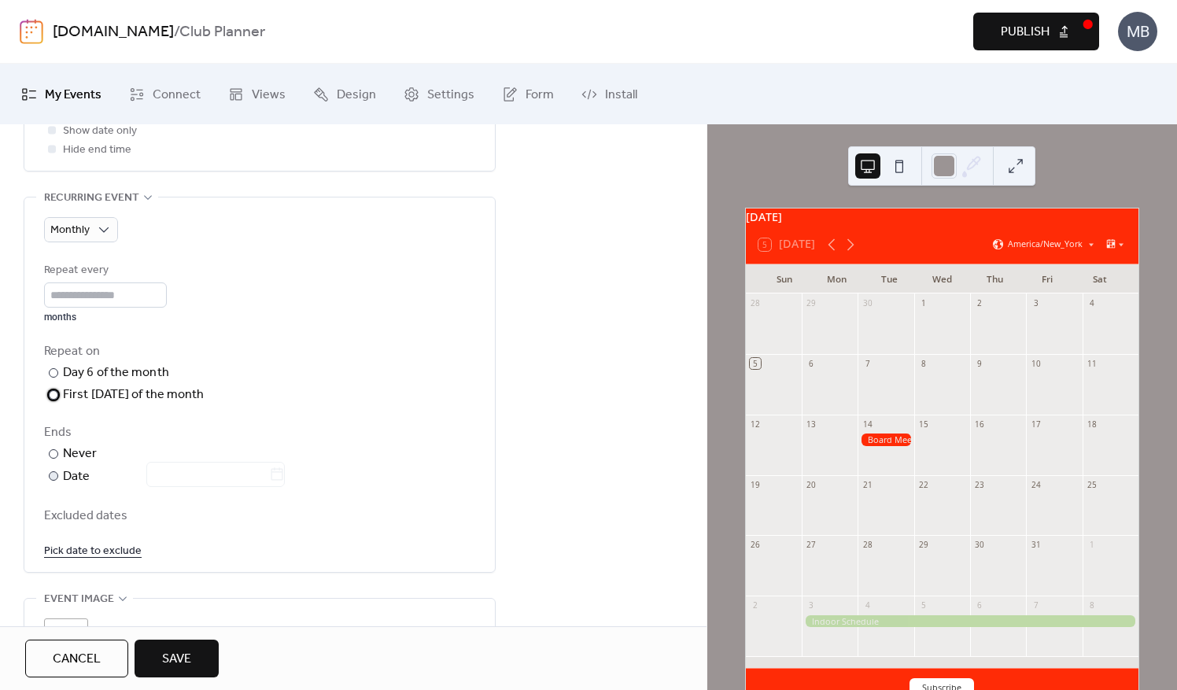
scroll to position [708, 0]
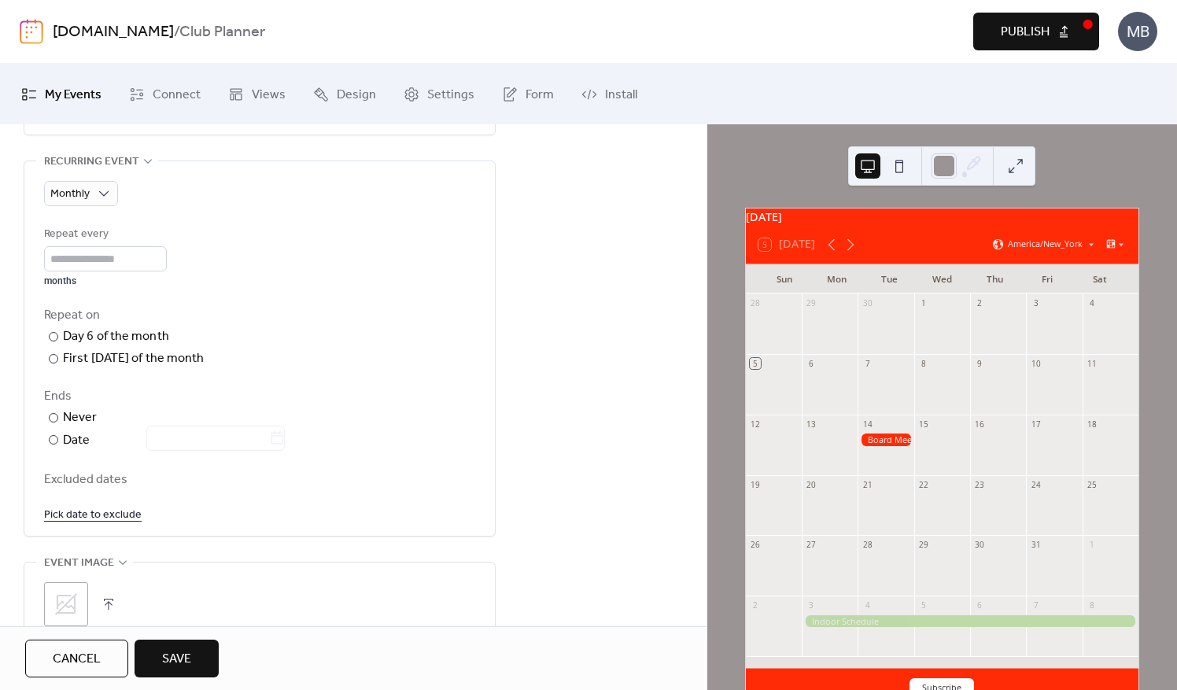
click at [110, 512] on link "Pick date to exclude" at bounding box center [93, 515] width 98 height 20
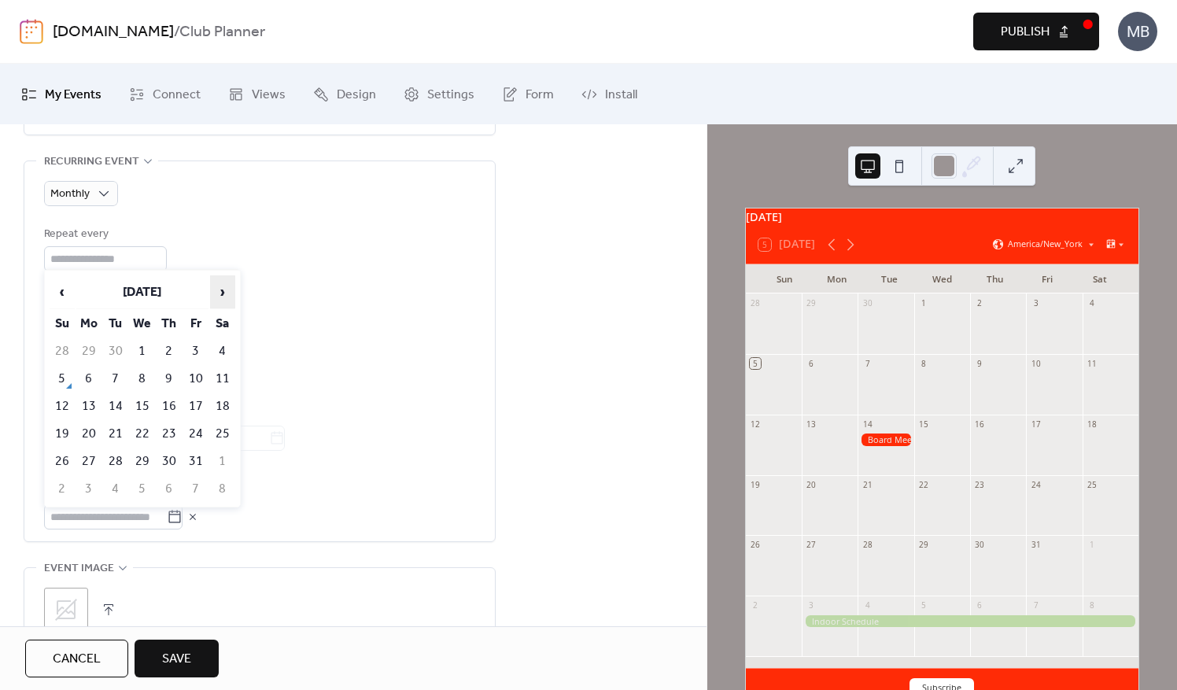
click at [221, 291] on span "›" at bounding box center [223, 291] width 24 height 31
click at [91, 352] on td "1" at bounding box center [88, 351] width 25 height 26
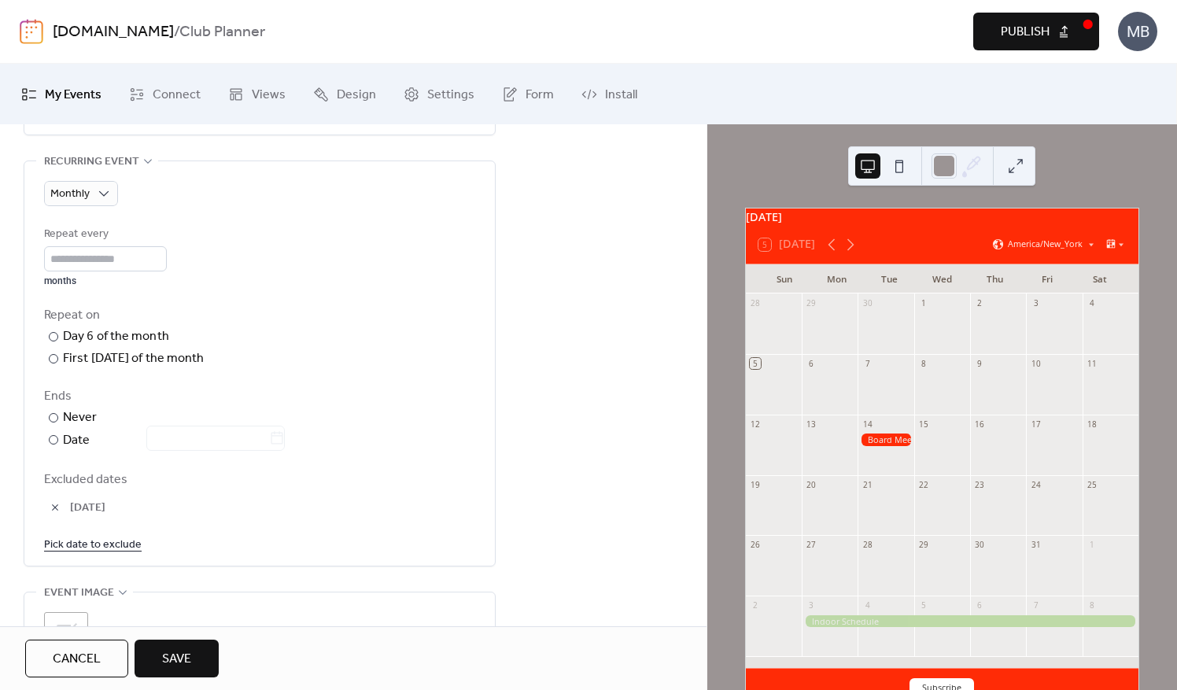
click at [54, 502] on button "button" at bounding box center [55, 508] width 22 height 22
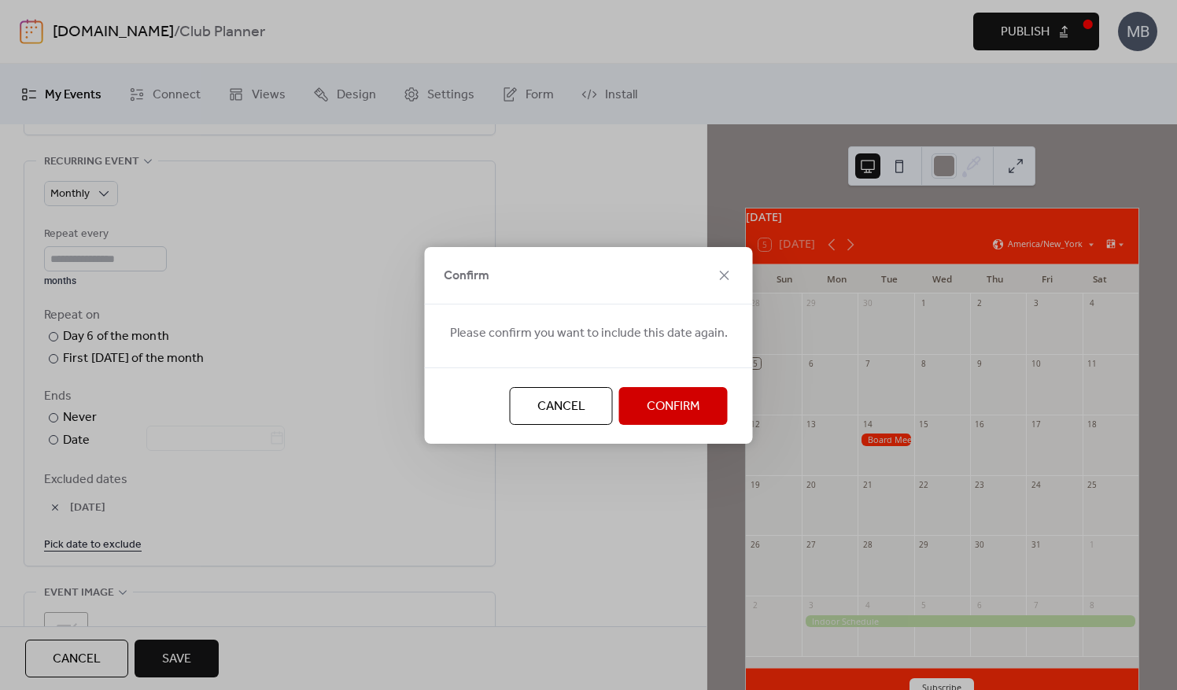
click at [685, 412] on span "Confirm" at bounding box center [674, 406] width 54 height 19
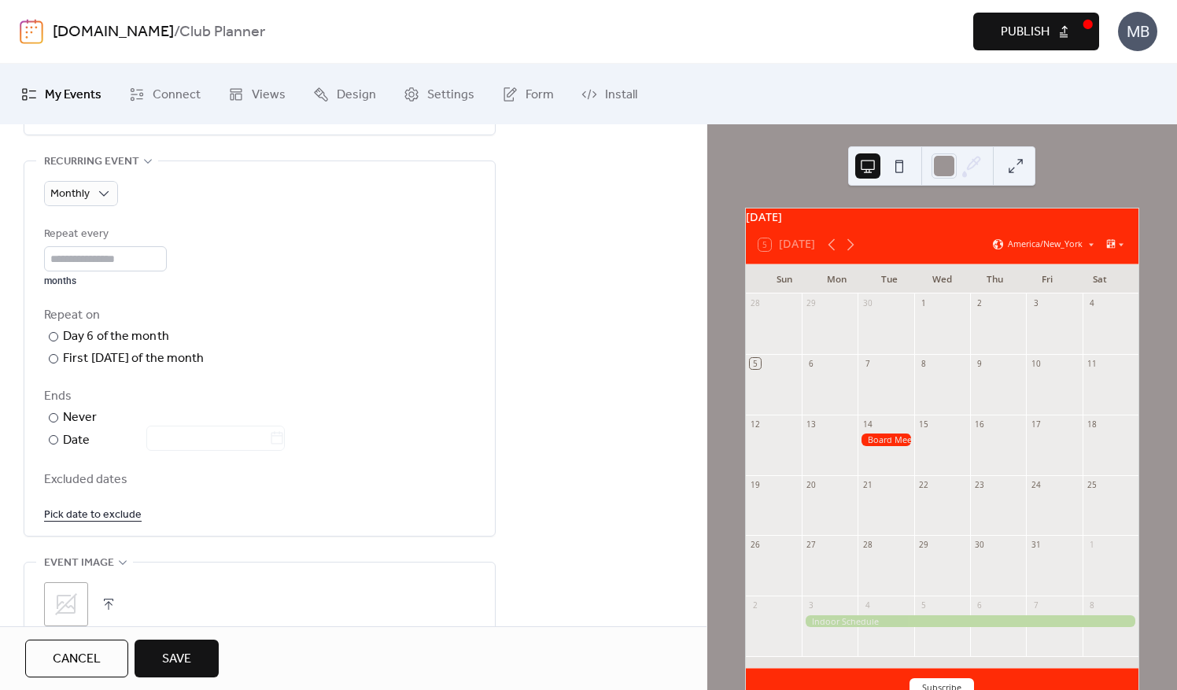
click at [81, 514] on link "Pick date to exclude" at bounding box center [93, 515] width 98 height 20
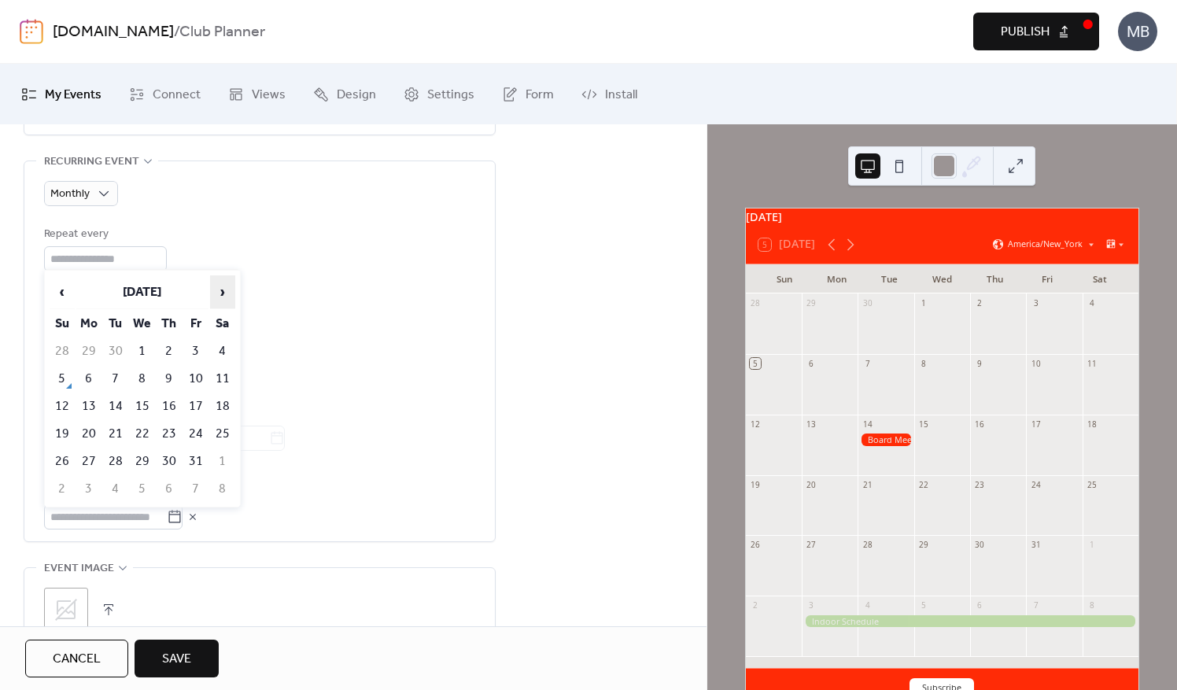
click at [229, 293] on span "›" at bounding box center [223, 291] width 24 height 31
click at [87, 377] on td "3" at bounding box center [88, 379] width 25 height 26
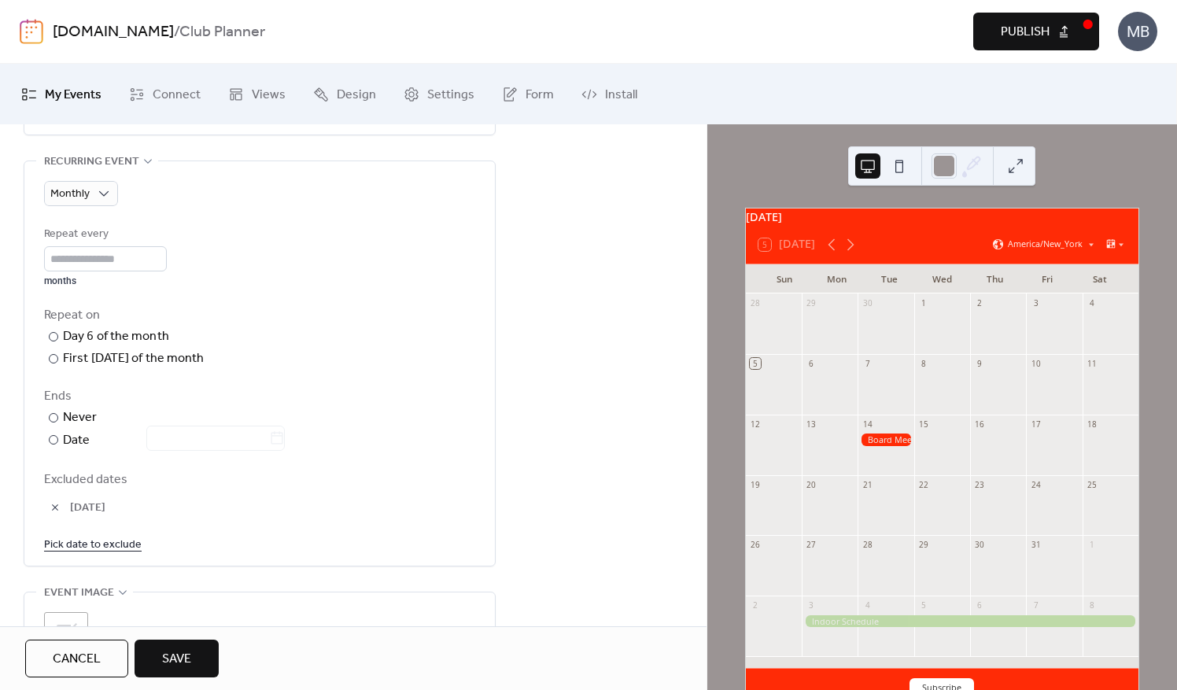
click at [63, 500] on button "button" at bounding box center [55, 508] width 22 height 22
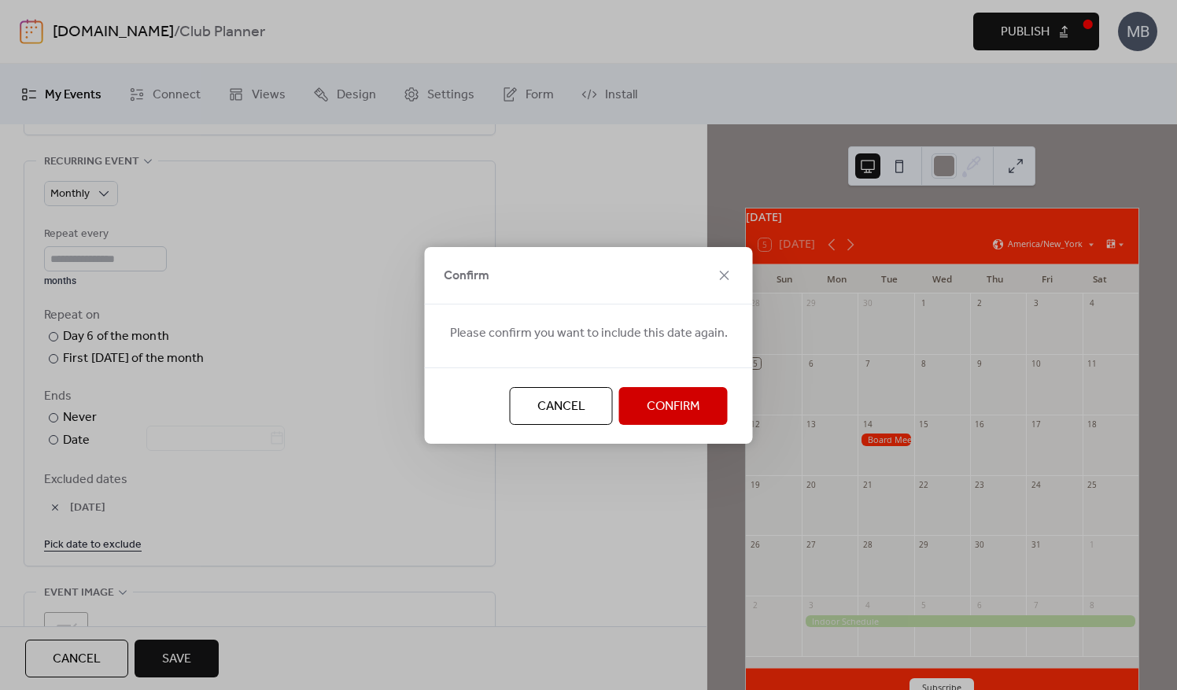
click at [628, 405] on button "Confirm" at bounding box center [673, 406] width 109 height 38
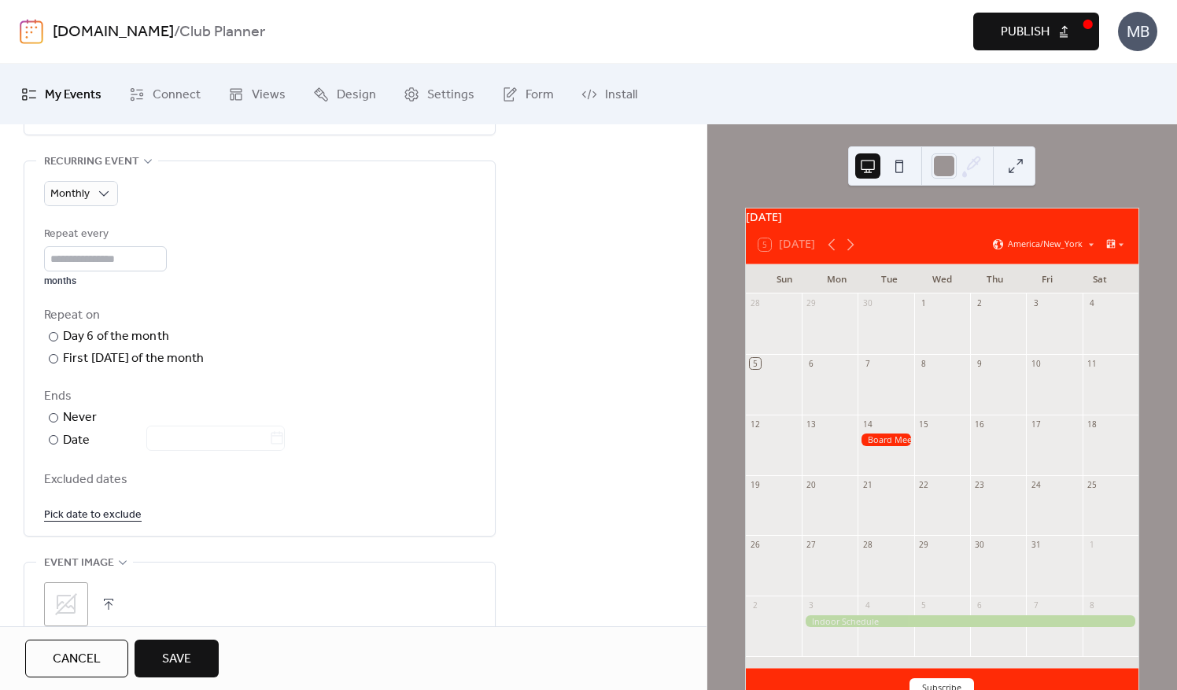
click at [70, 515] on link "Pick date to exclude" at bounding box center [93, 515] width 98 height 20
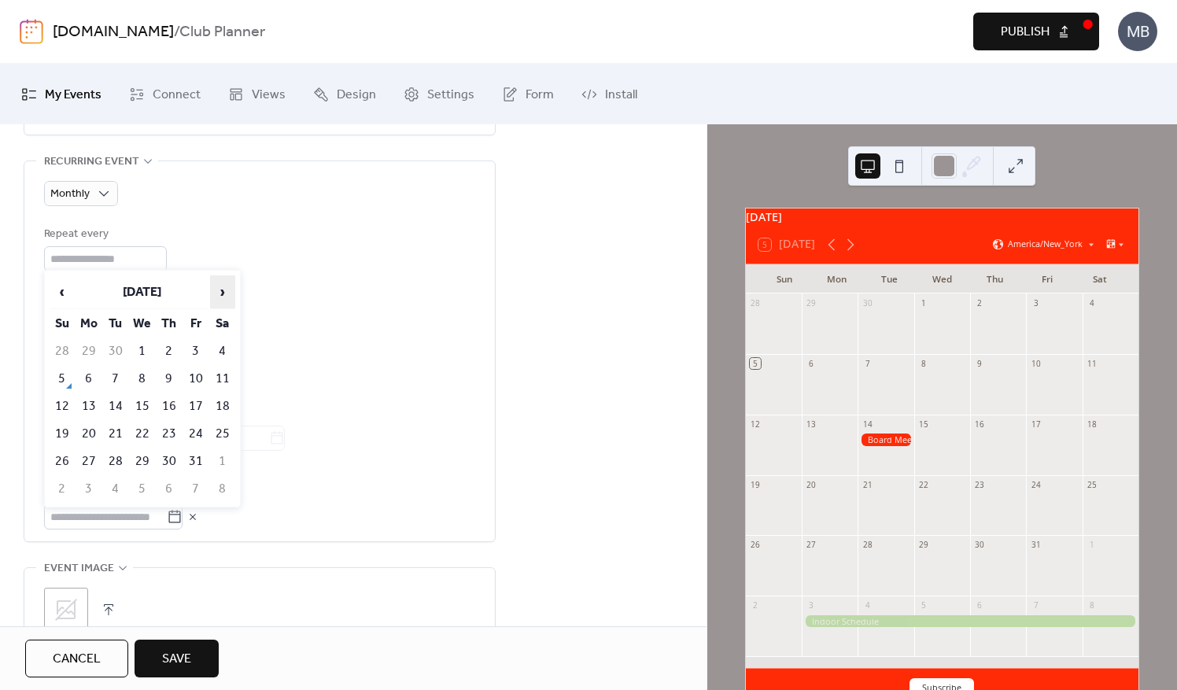
click at [220, 293] on span "›" at bounding box center [223, 291] width 24 height 31
click at [87, 353] on td "1" at bounding box center [88, 351] width 25 height 26
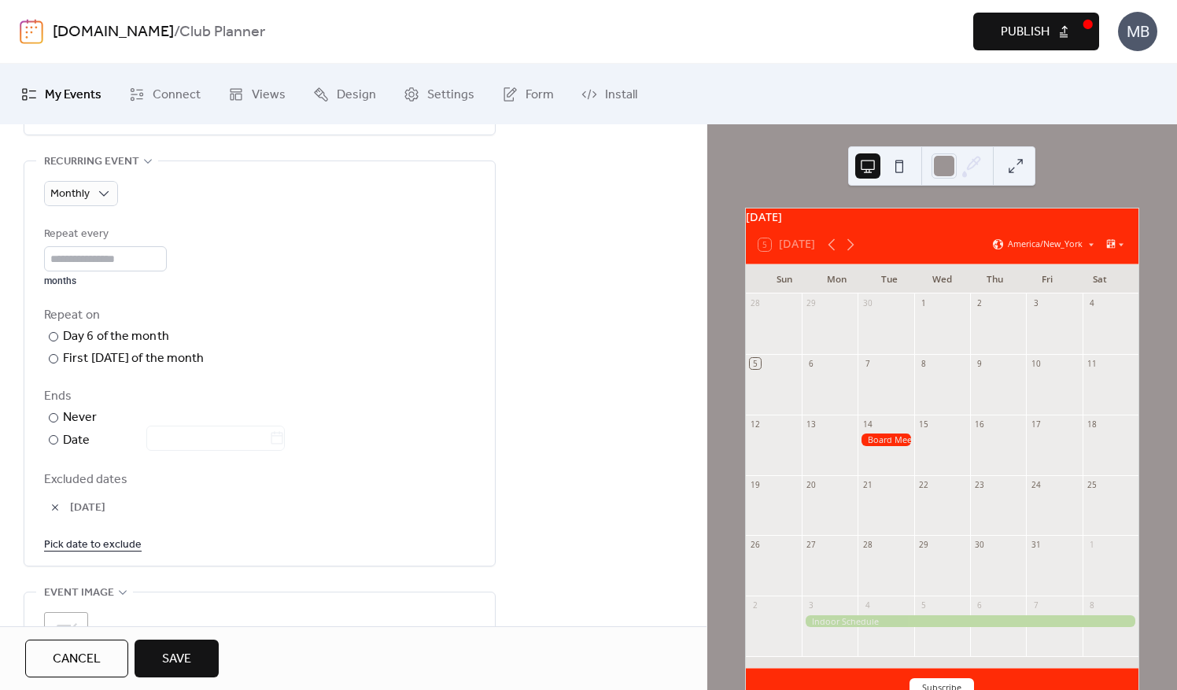
click at [83, 542] on link "Pick date to exclude" at bounding box center [93, 544] width 98 height 20
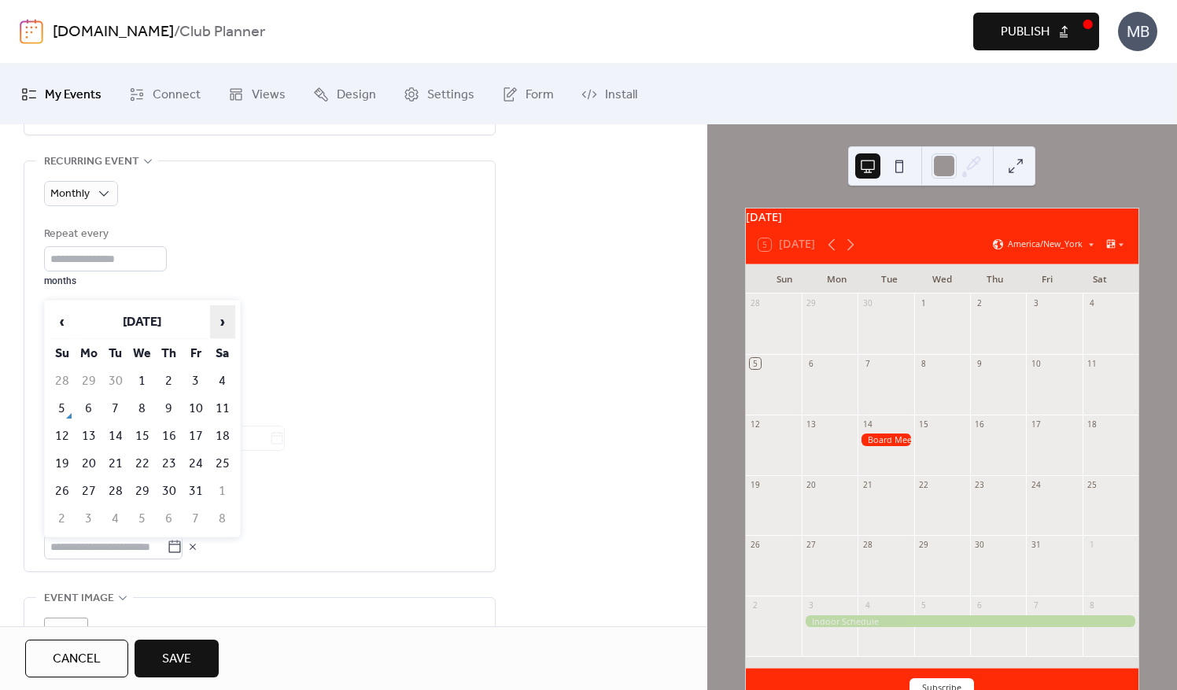
click at [219, 320] on span "›" at bounding box center [223, 321] width 24 height 31
click at [91, 405] on td "5" at bounding box center [88, 409] width 25 height 26
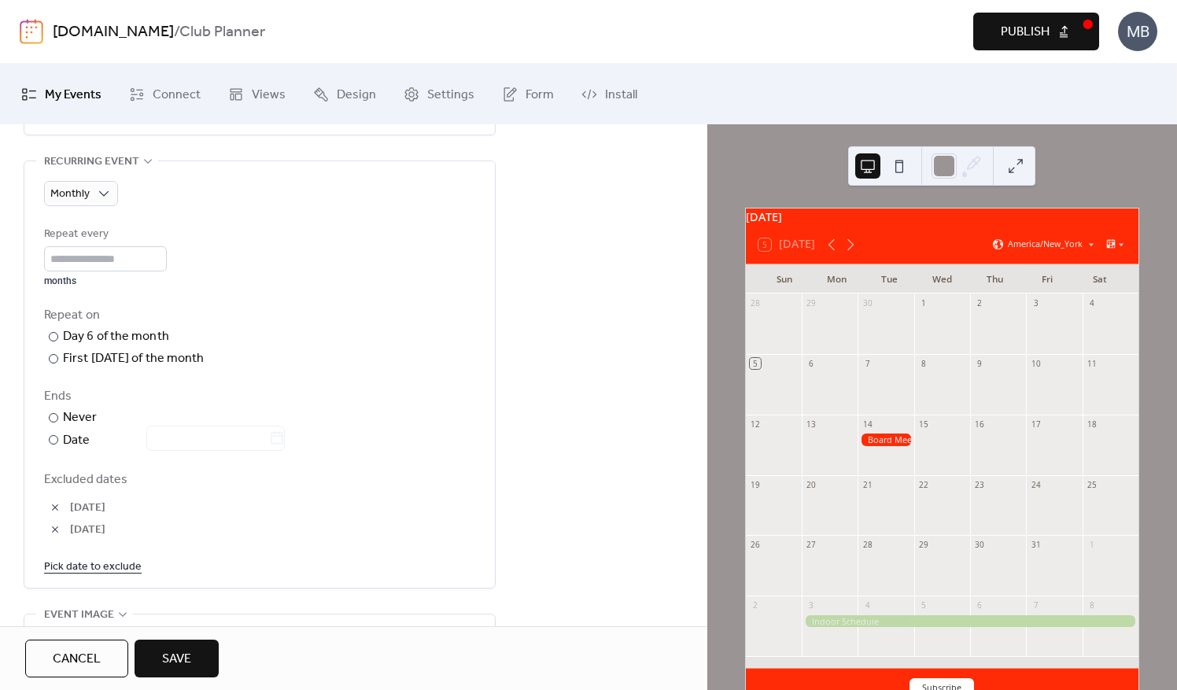
click at [50, 526] on button "button" at bounding box center [55, 530] width 22 height 22
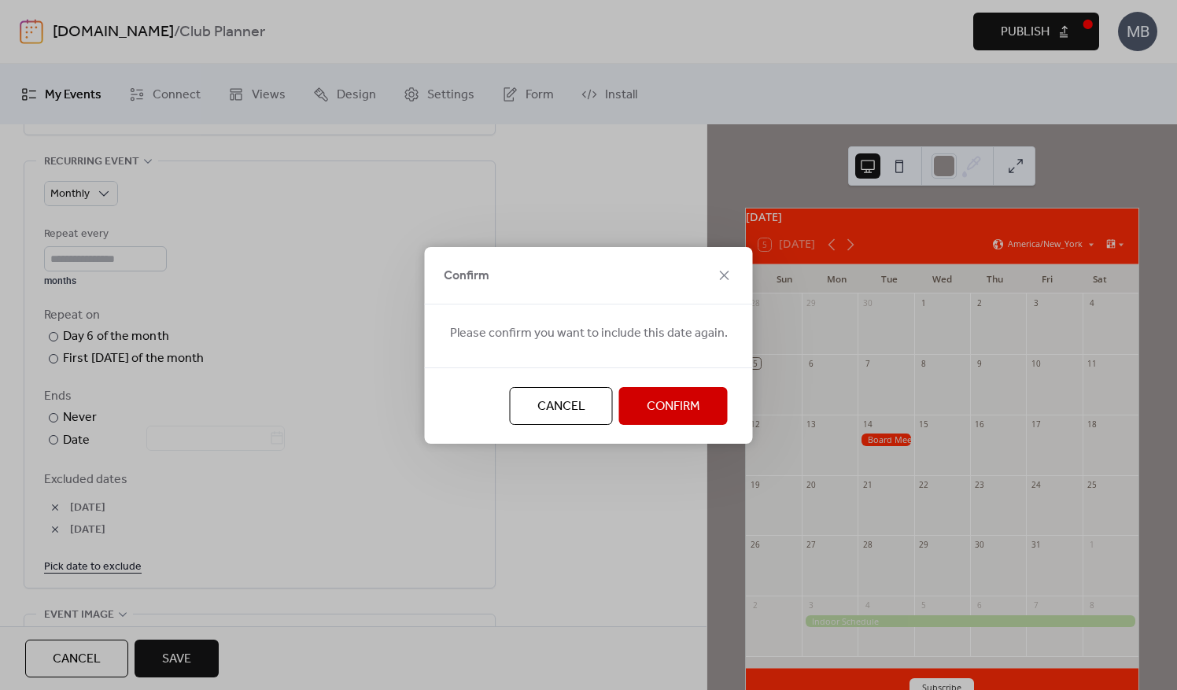
click at [633, 401] on button "Confirm" at bounding box center [673, 406] width 109 height 38
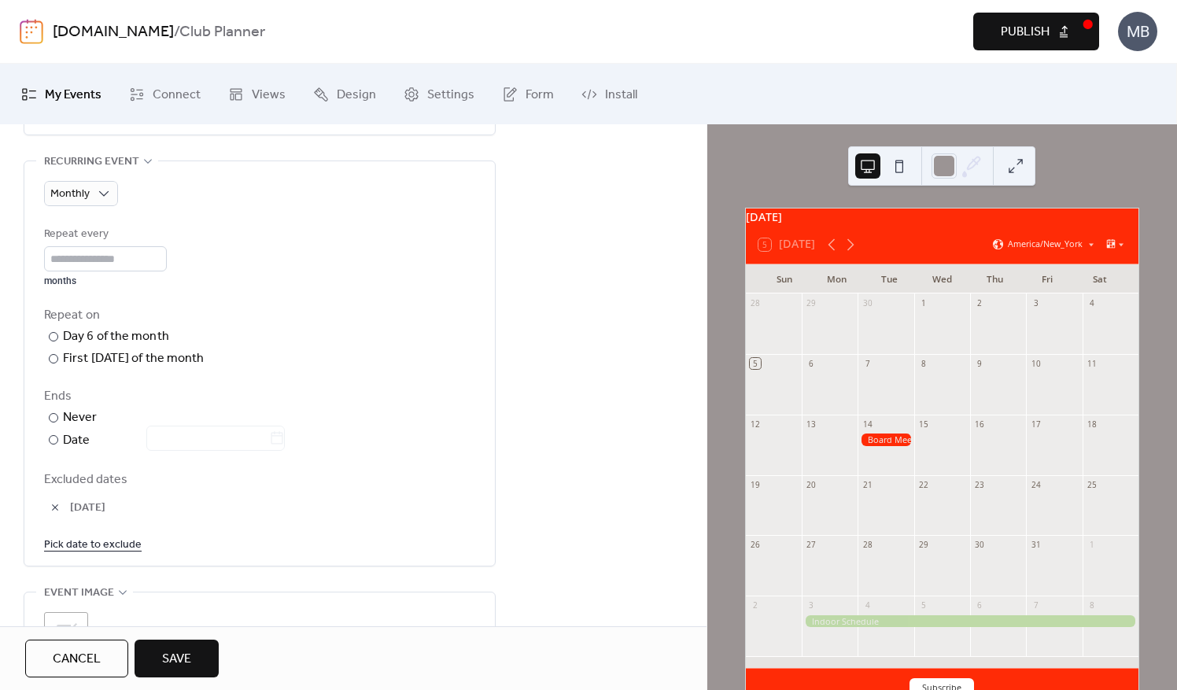
click at [84, 540] on link "Pick date to exclude" at bounding box center [93, 544] width 98 height 20
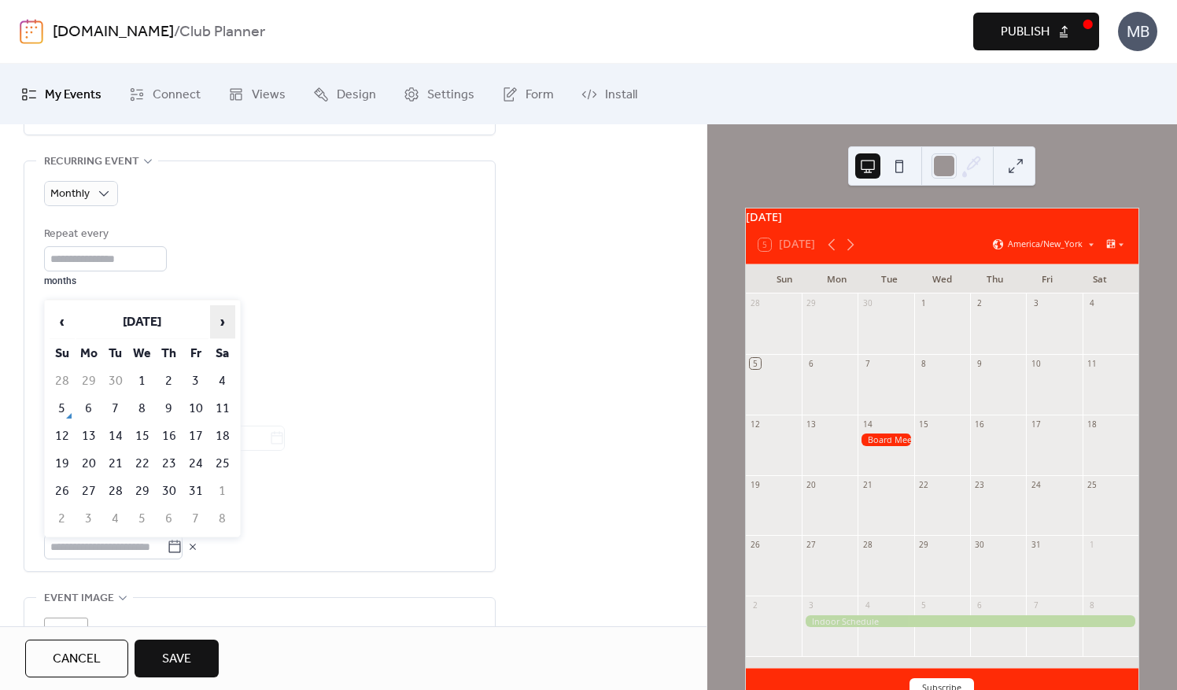
click at [224, 328] on span "›" at bounding box center [223, 321] width 24 height 31
click at [91, 403] on td "2" at bounding box center [88, 409] width 25 height 26
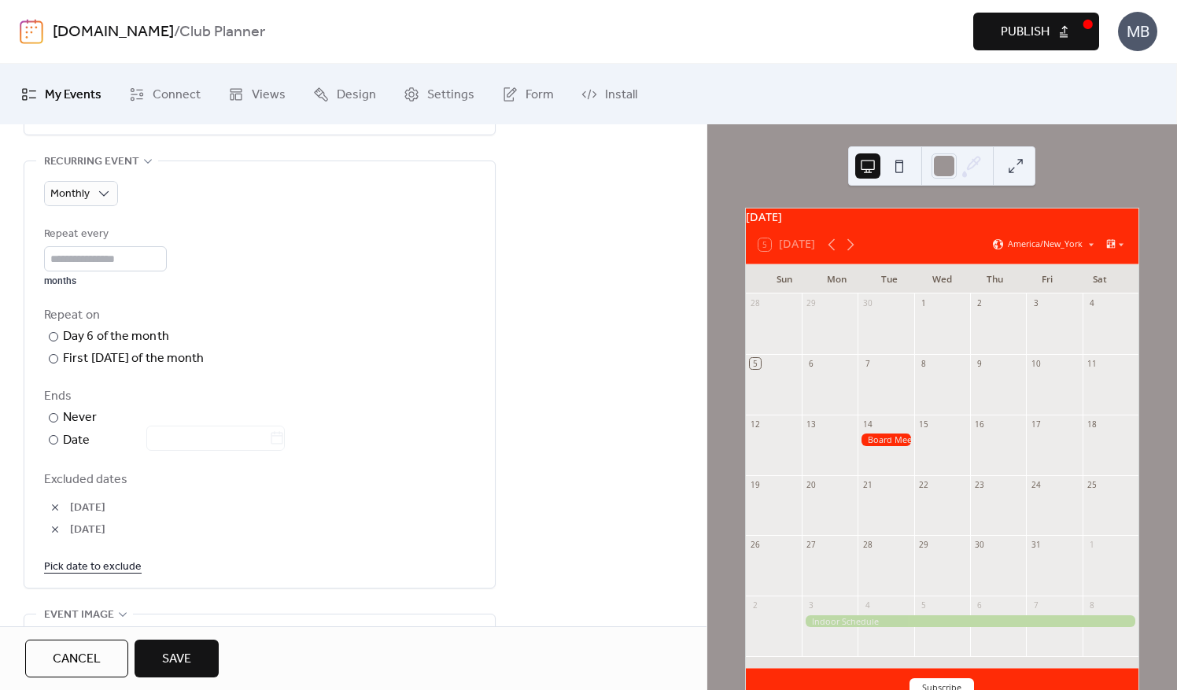
click at [104, 562] on link "Pick date to exclude" at bounding box center [93, 566] width 98 height 20
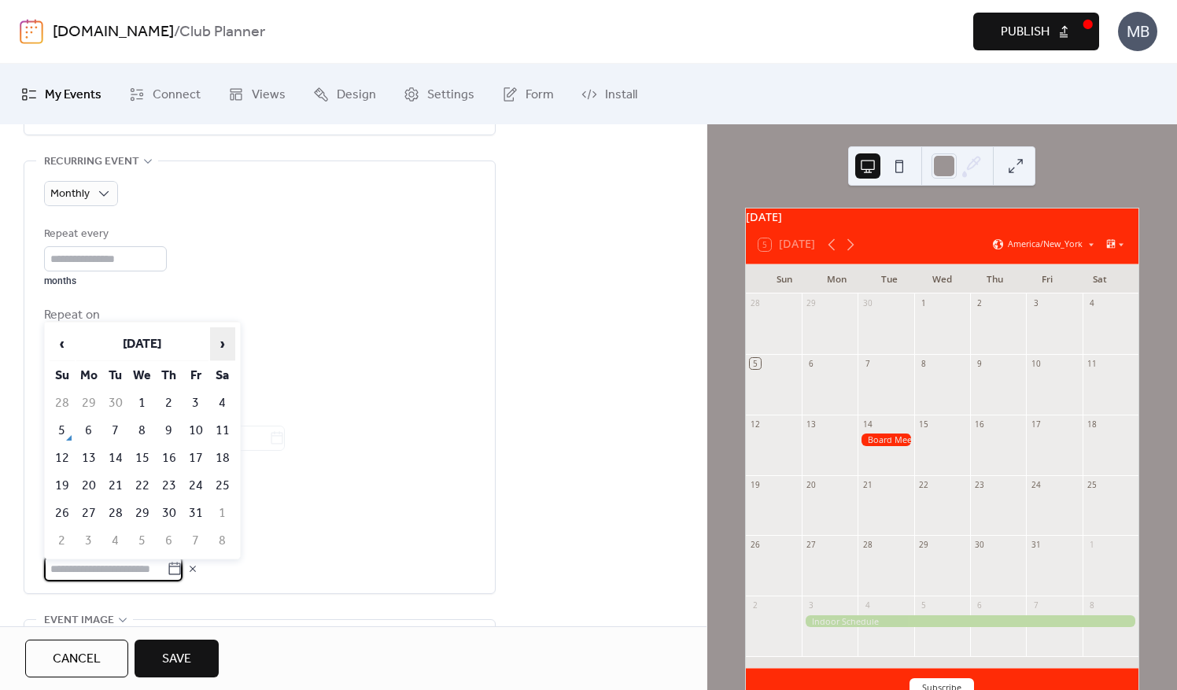
click at [227, 348] on span "›" at bounding box center [223, 343] width 24 height 31
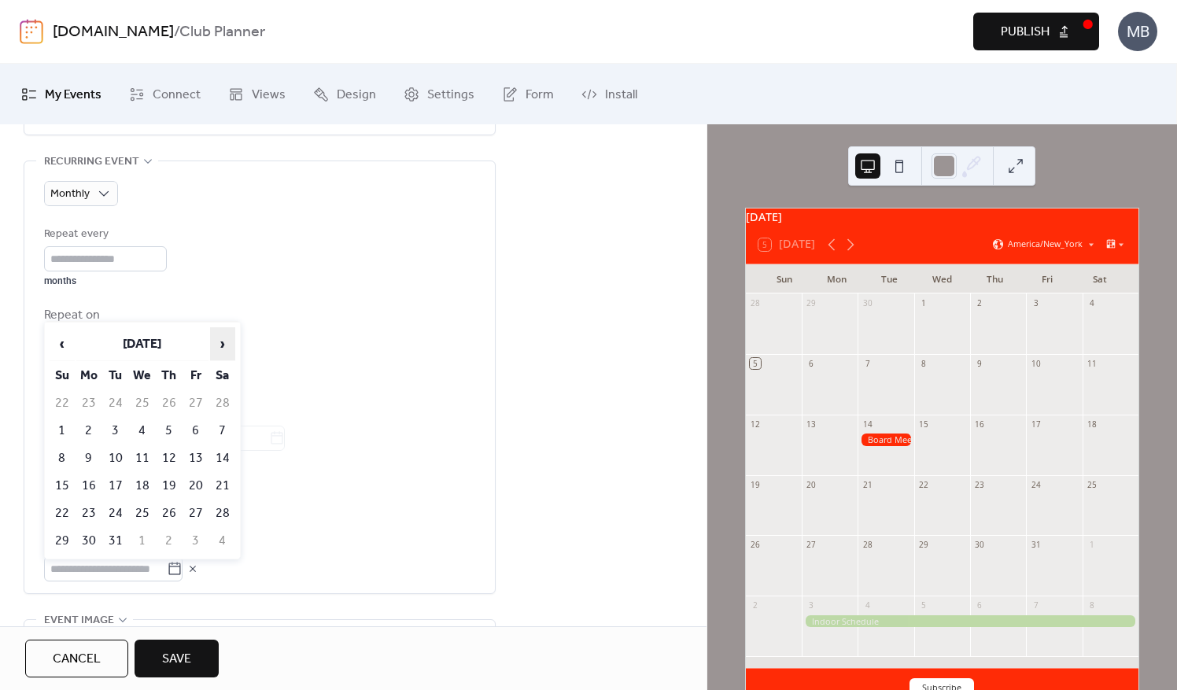
click at [227, 348] on span "›" at bounding box center [223, 343] width 24 height 31
click at [86, 429] on td "6" at bounding box center [88, 431] width 25 height 26
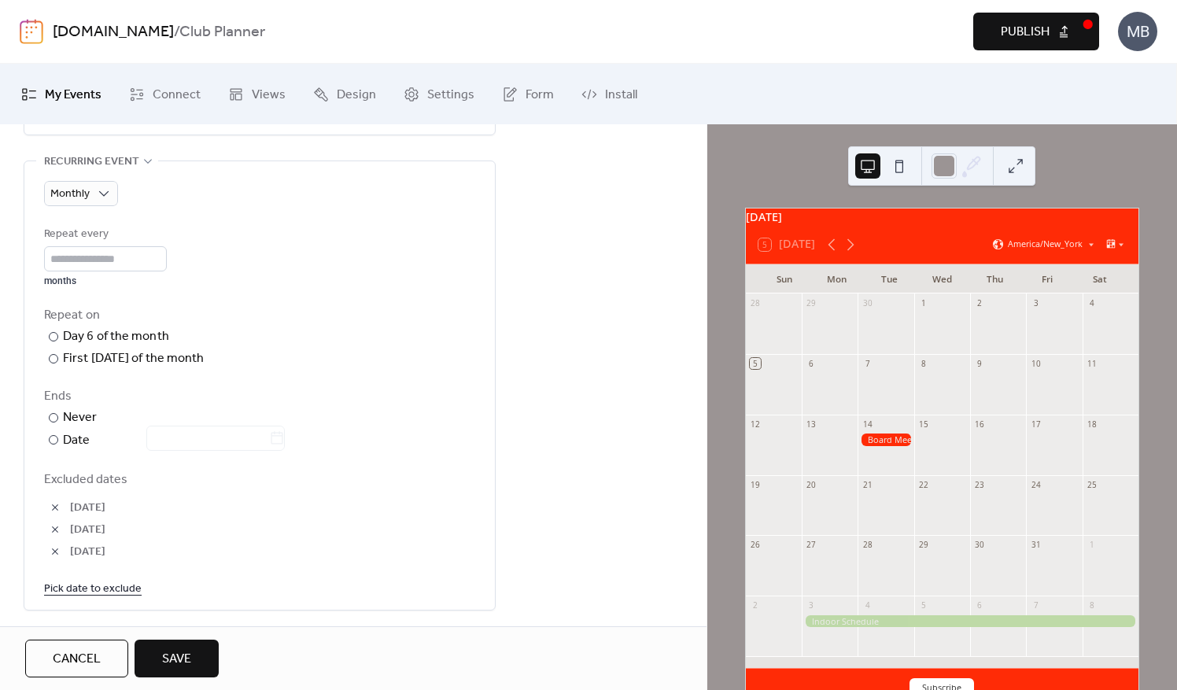
click at [116, 586] on link "Pick date to exclude" at bounding box center [93, 589] width 98 height 20
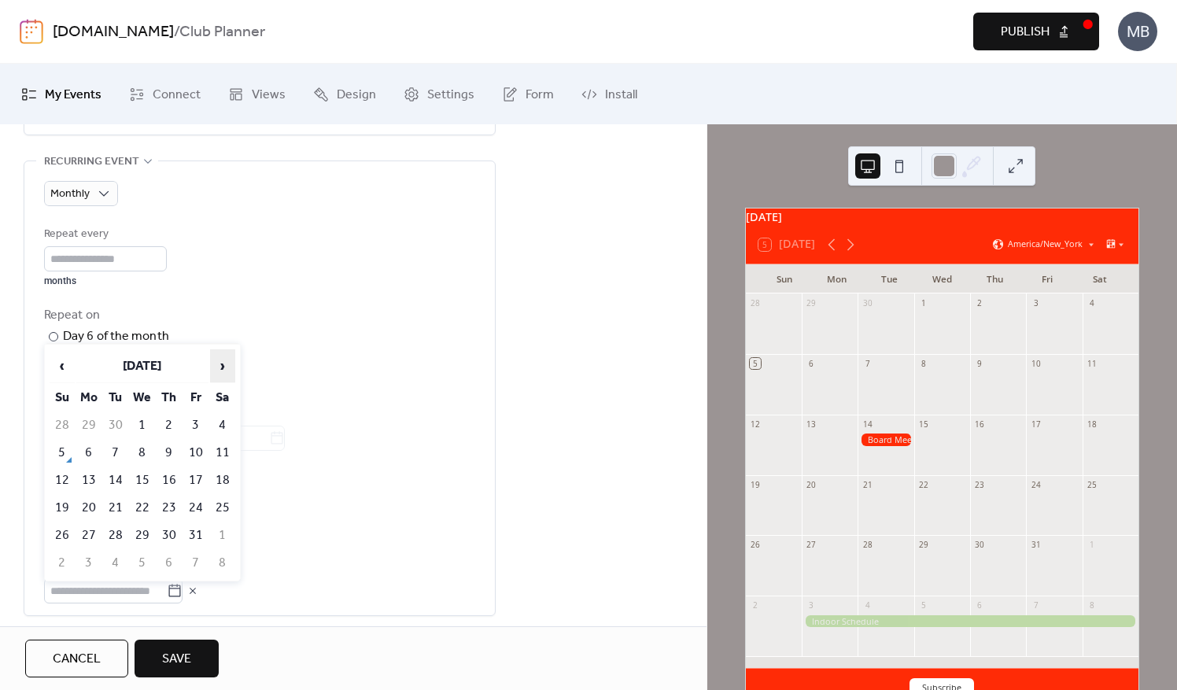
click at [223, 368] on span "›" at bounding box center [223, 365] width 24 height 31
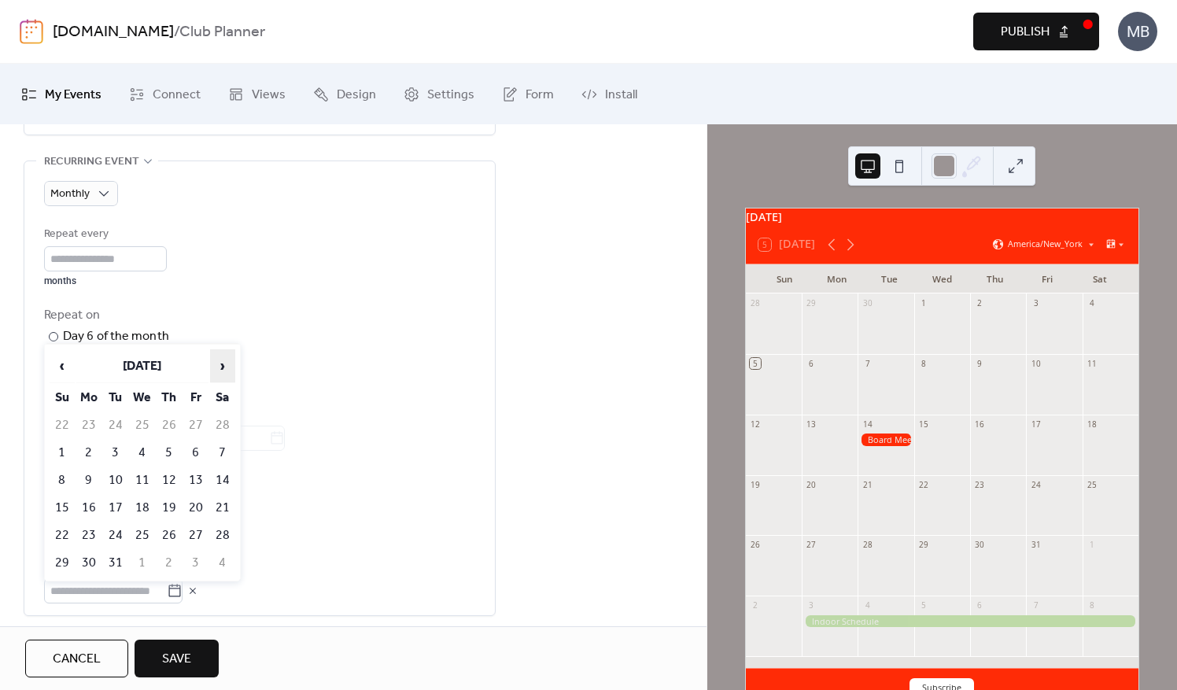
click at [223, 368] on span "›" at bounding box center [223, 365] width 24 height 31
click at [94, 427] on td "1" at bounding box center [88, 425] width 25 height 26
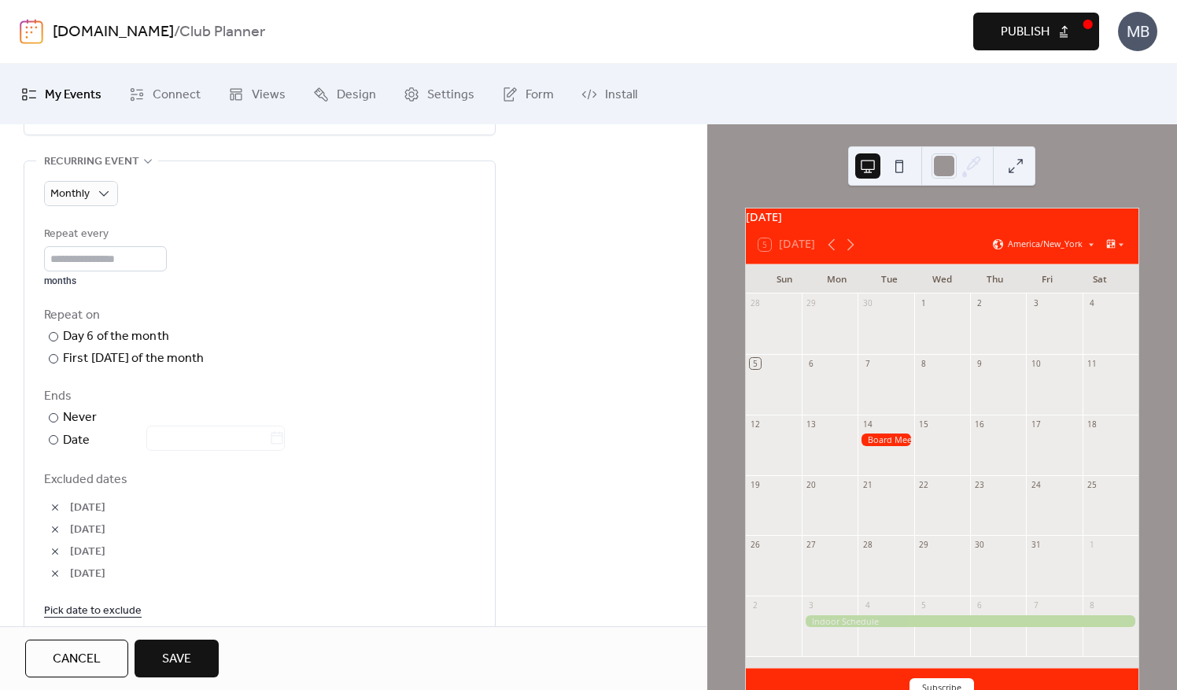
click at [118, 609] on link "Pick date to exclude" at bounding box center [93, 611] width 98 height 20
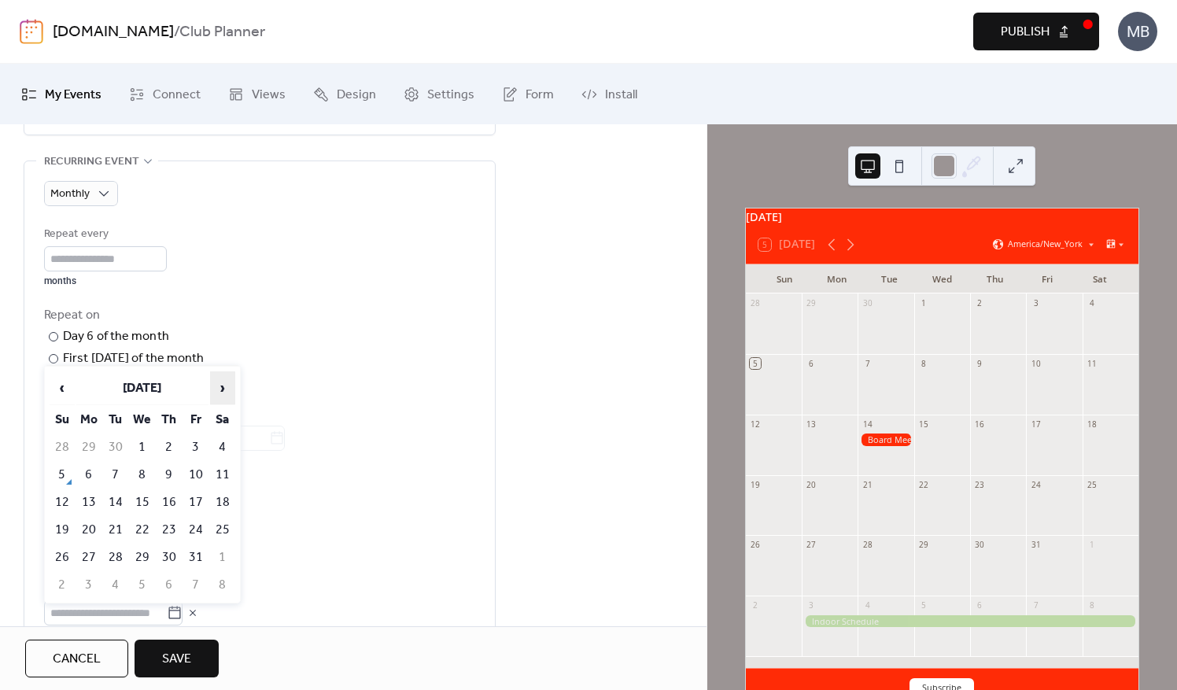
click at [224, 387] on span "›" at bounding box center [223, 387] width 24 height 31
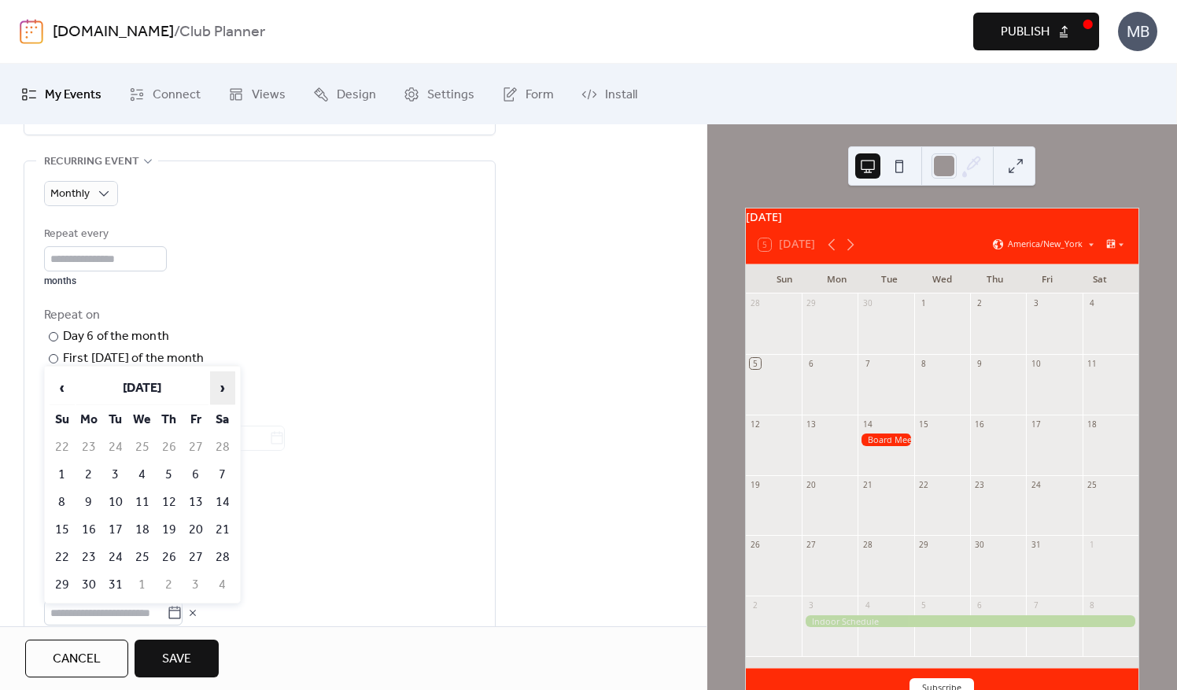
click at [224, 387] on span "›" at bounding box center [223, 387] width 24 height 31
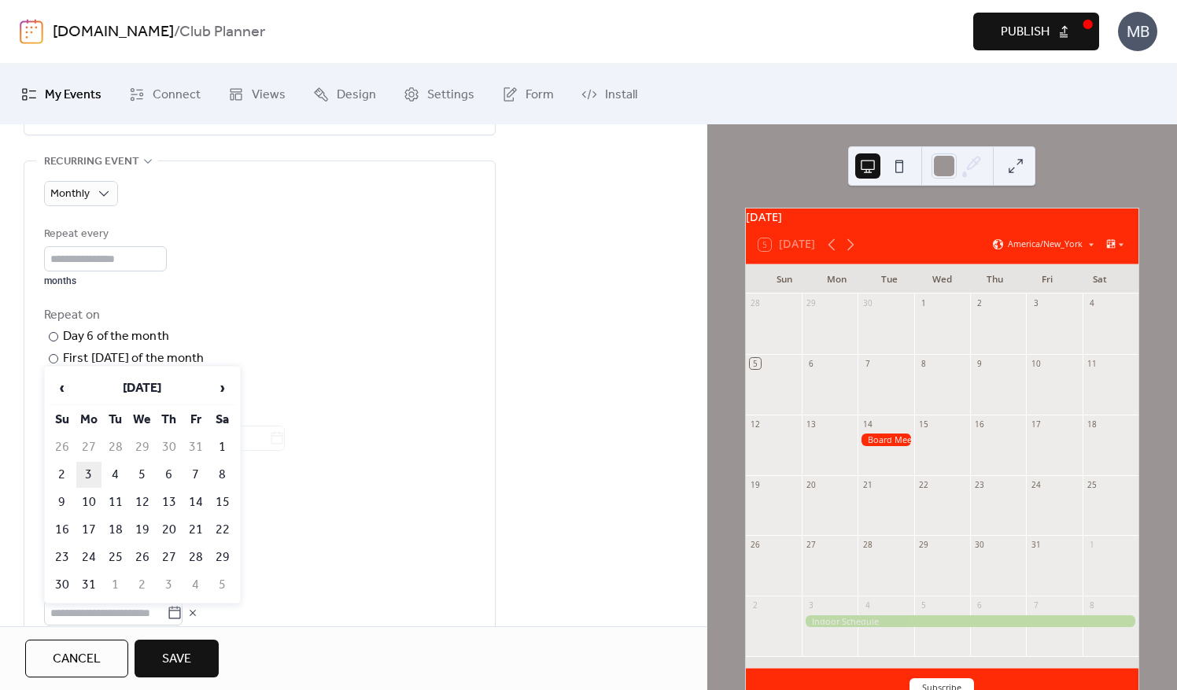
click at [82, 468] on td "3" at bounding box center [88, 475] width 25 height 26
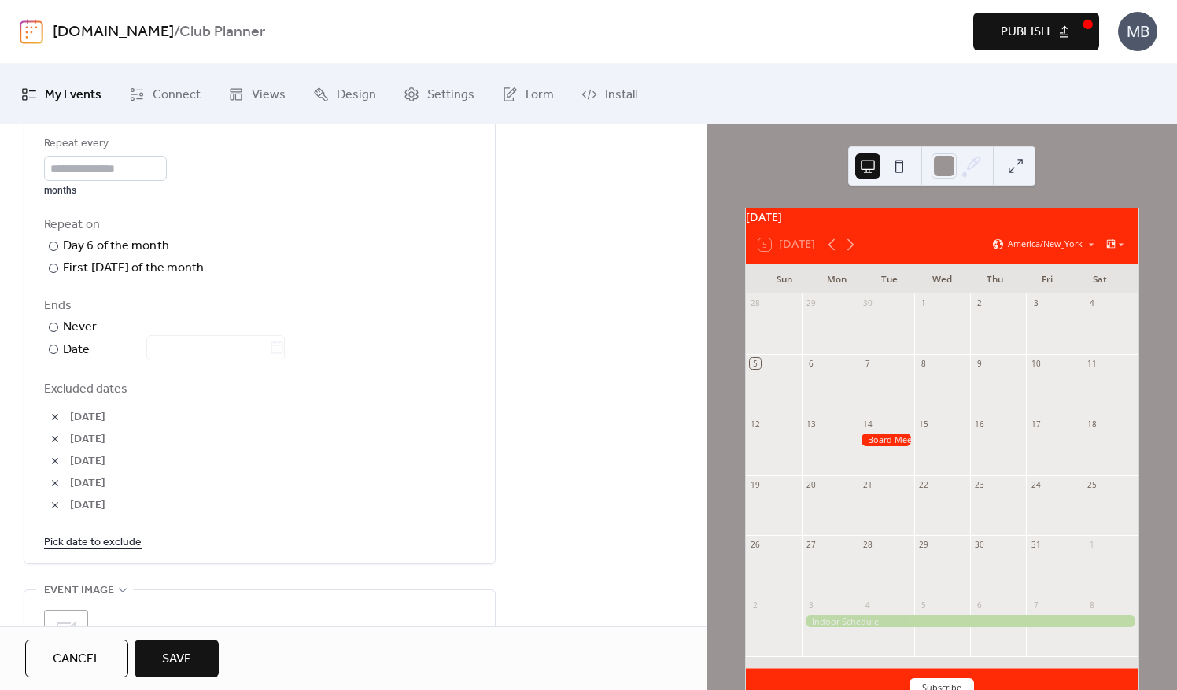
scroll to position [866, 0]
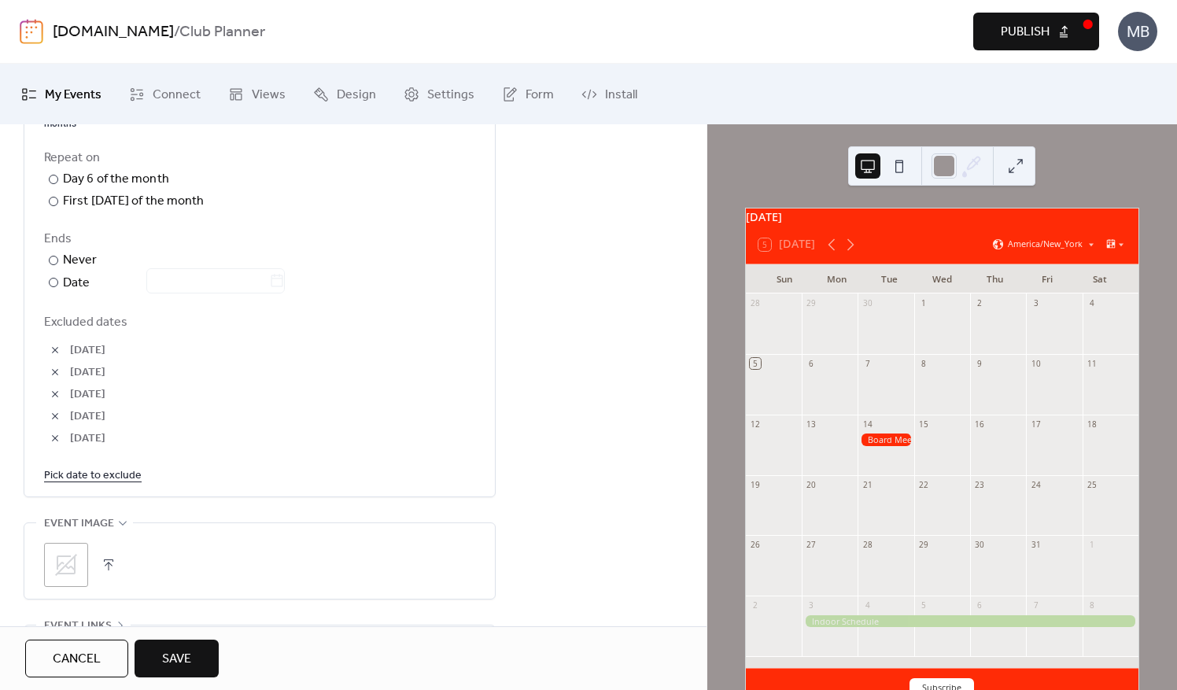
click at [124, 471] on link "Pick date to exclude" at bounding box center [93, 475] width 98 height 20
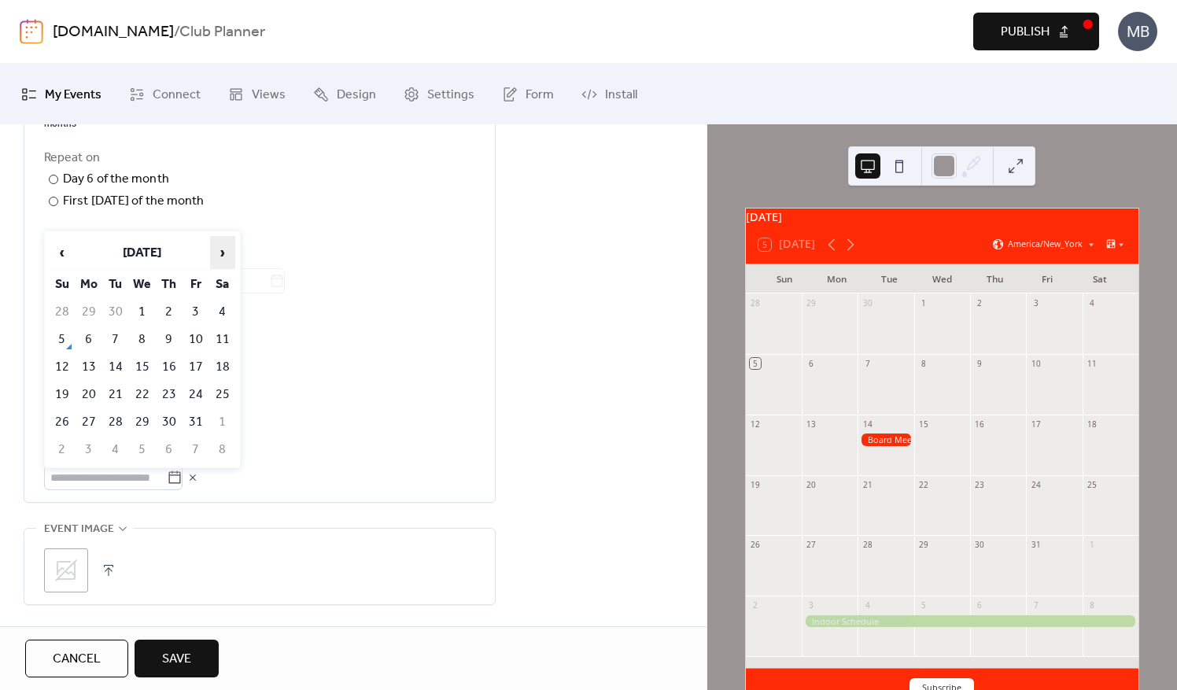
click at [228, 254] on span "›" at bounding box center [223, 252] width 24 height 31
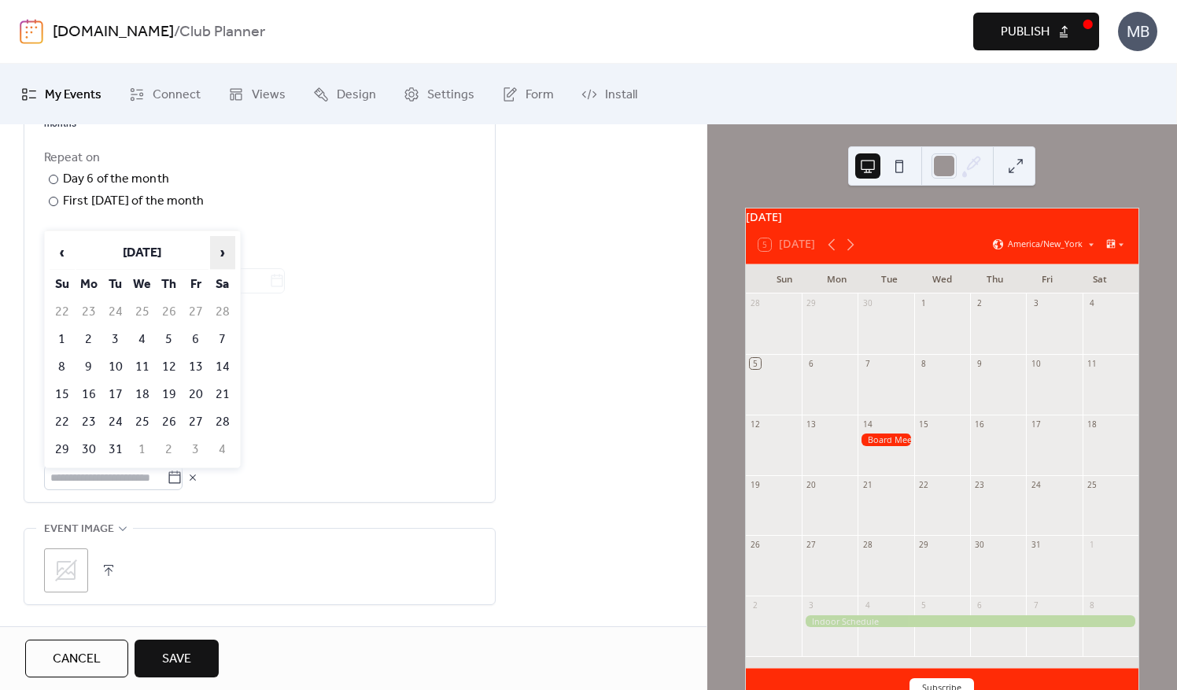
click at [228, 254] on span "›" at bounding box center [223, 252] width 24 height 31
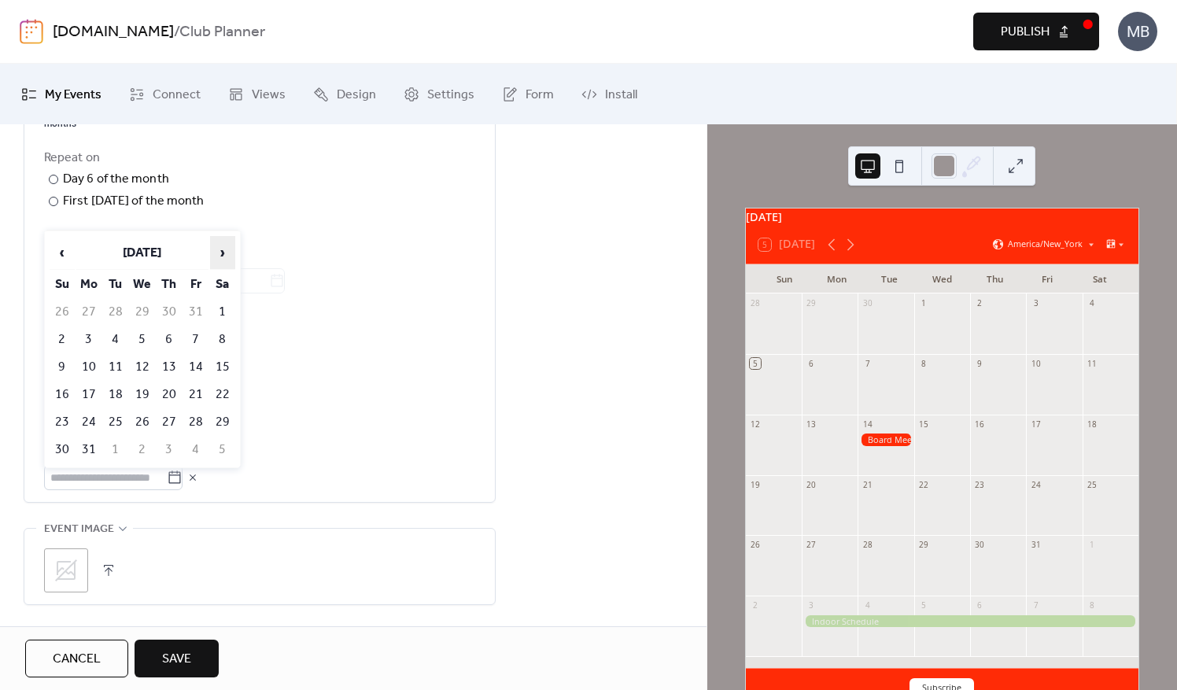
click at [228, 254] on span "›" at bounding box center [223, 252] width 24 height 31
click at [93, 338] on td "5" at bounding box center [88, 340] width 25 height 26
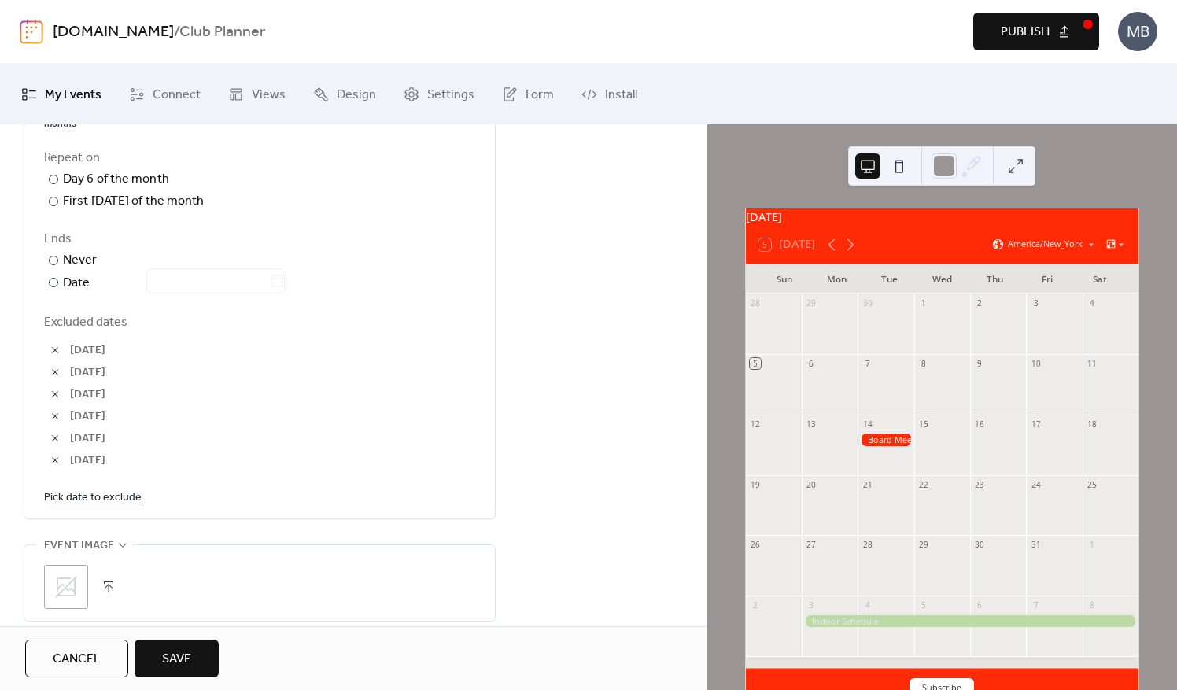
click at [130, 497] on link "Pick date to exclude" at bounding box center [93, 497] width 98 height 20
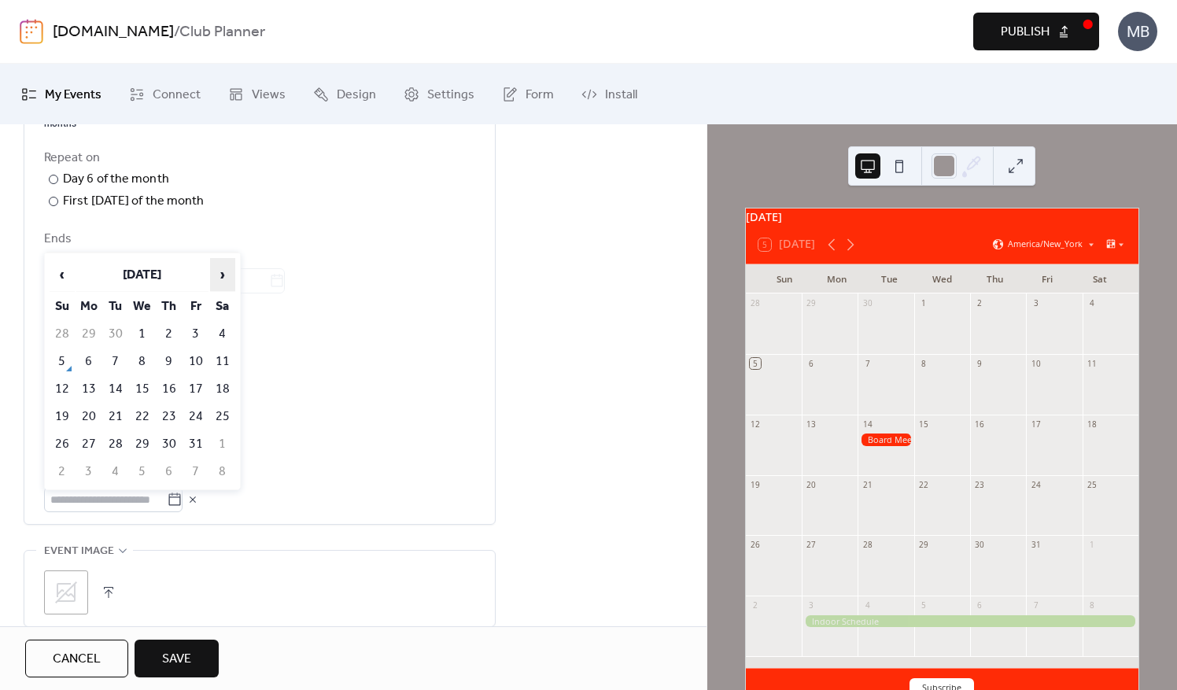
click at [220, 275] on span "›" at bounding box center [223, 274] width 24 height 31
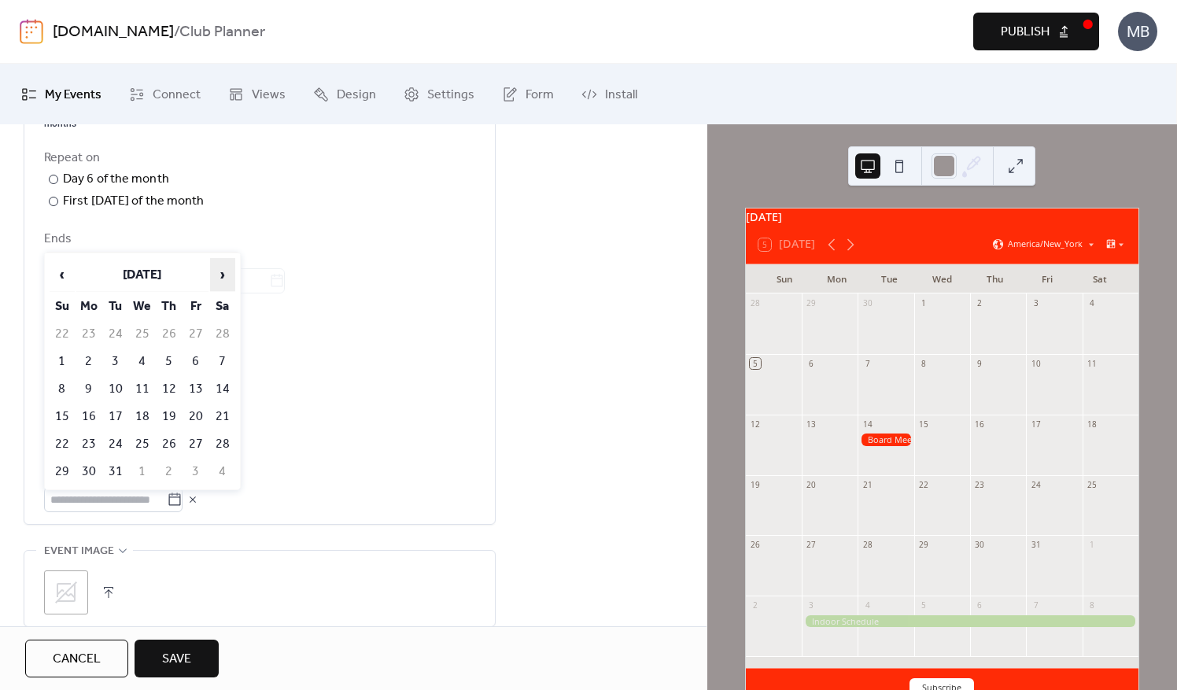
click at [220, 275] on span "›" at bounding box center [223, 274] width 24 height 31
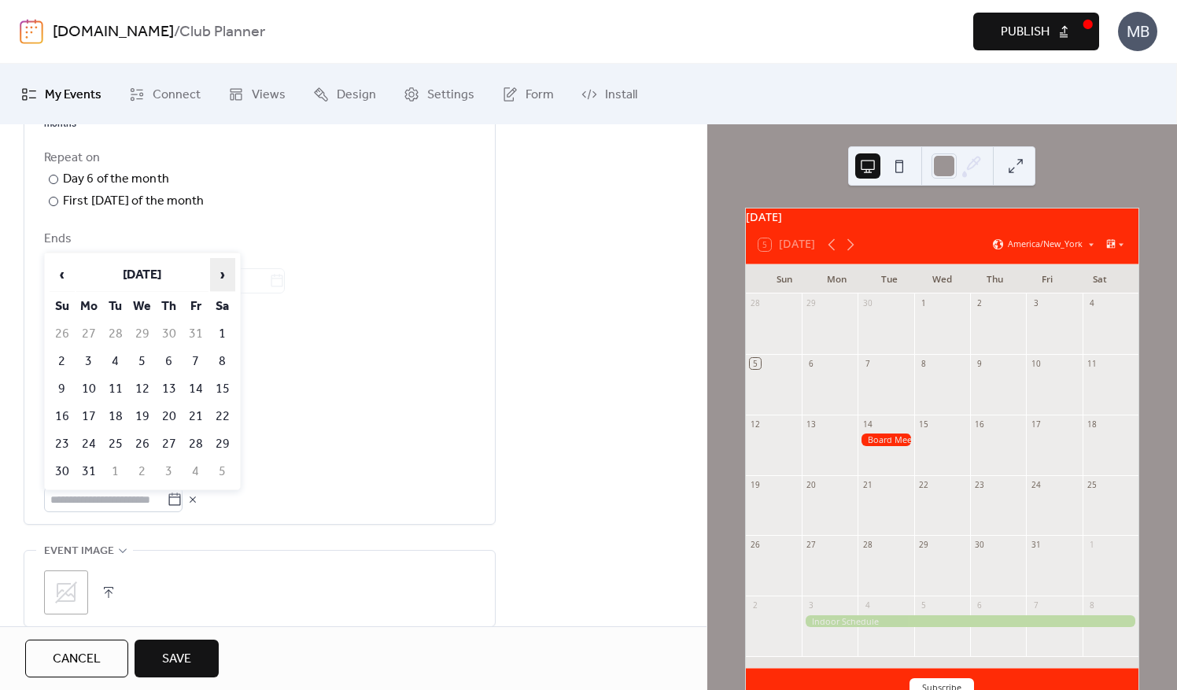
click at [220, 275] on span "›" at bounding box center [223, 274] width 24 height 31
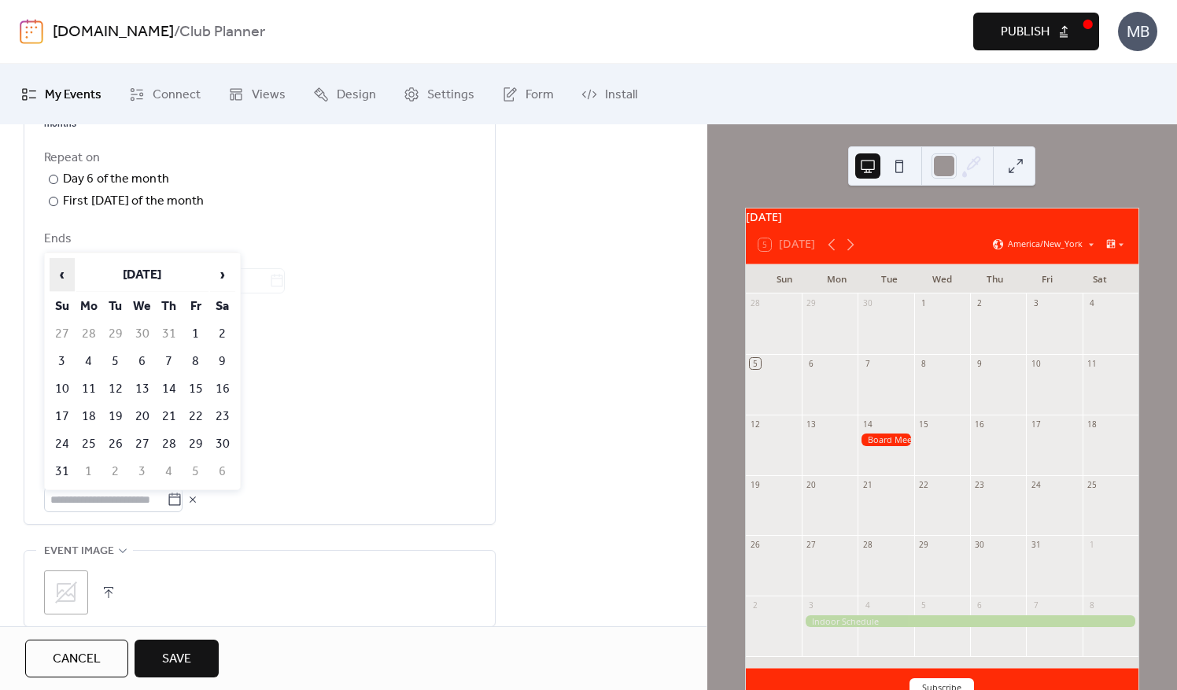
click at [67, 270] on span "‹" at bounding box center [62, 274] width 24 height 31
click at [94, 362] on td "7" at bounding box center [88, 362] width 25 height 26
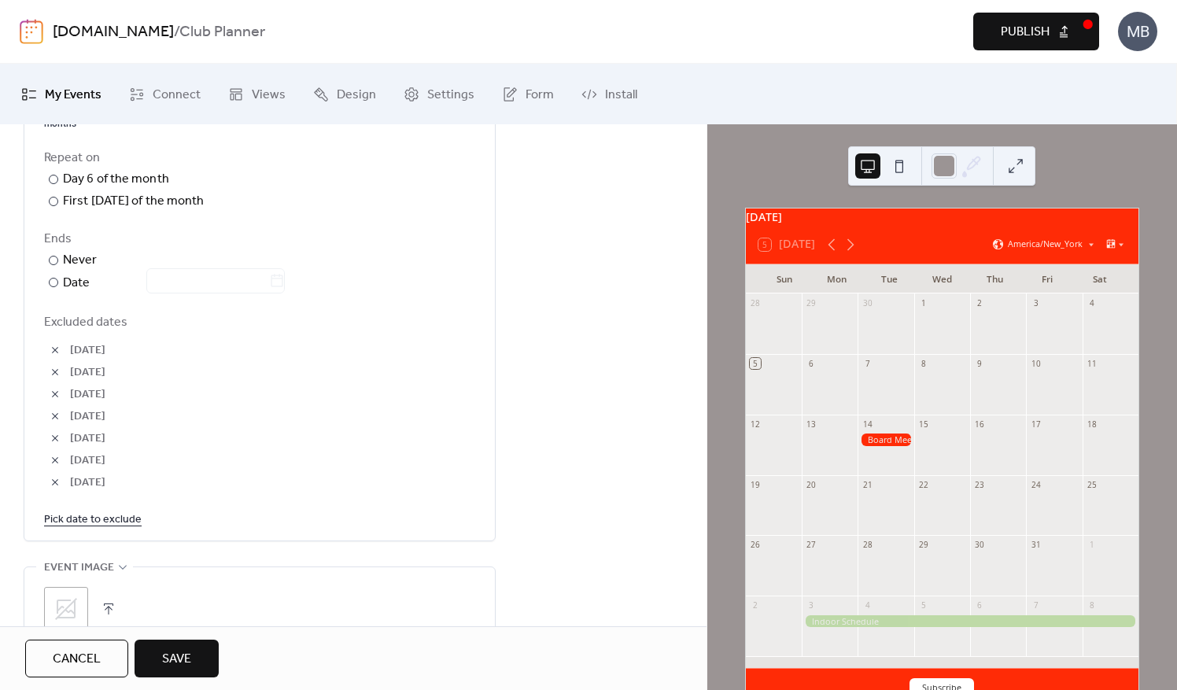
click at [172, 658] on span "Save" at bounding box center [176, 659] width 29 height 19
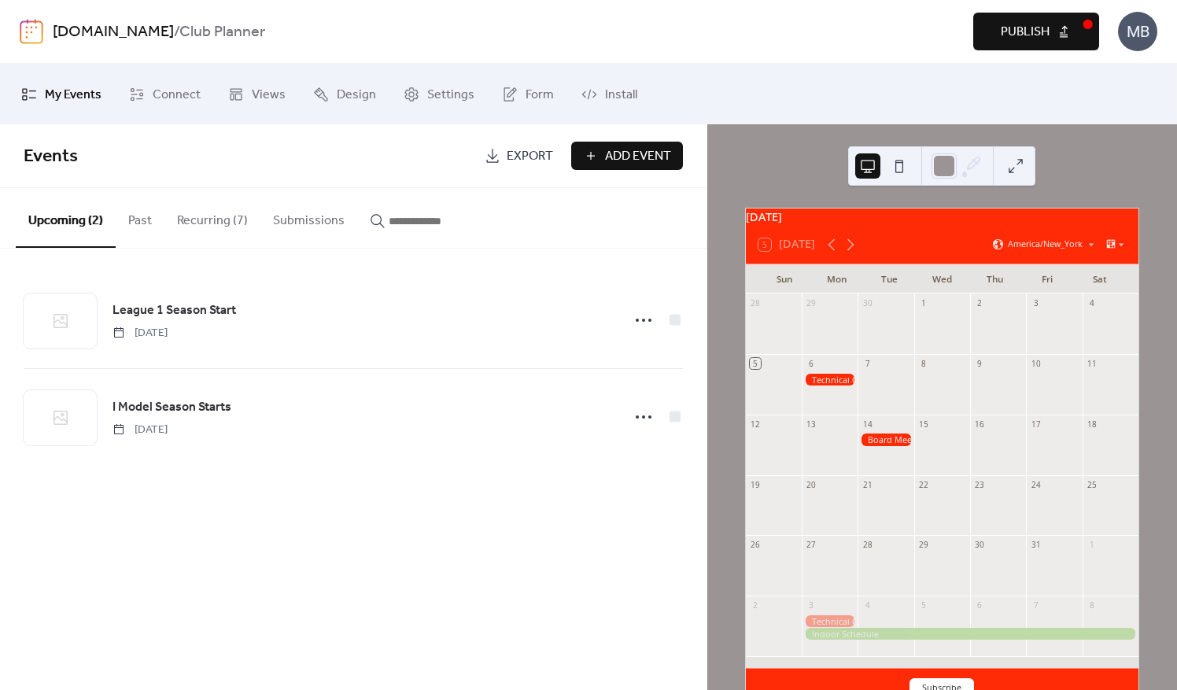
click at [834, 374] on div "6" at bounding box center [830, 364] width 56 height 20
click at [832, 386] on div at bounding box center [830, 380] width 56 height 12
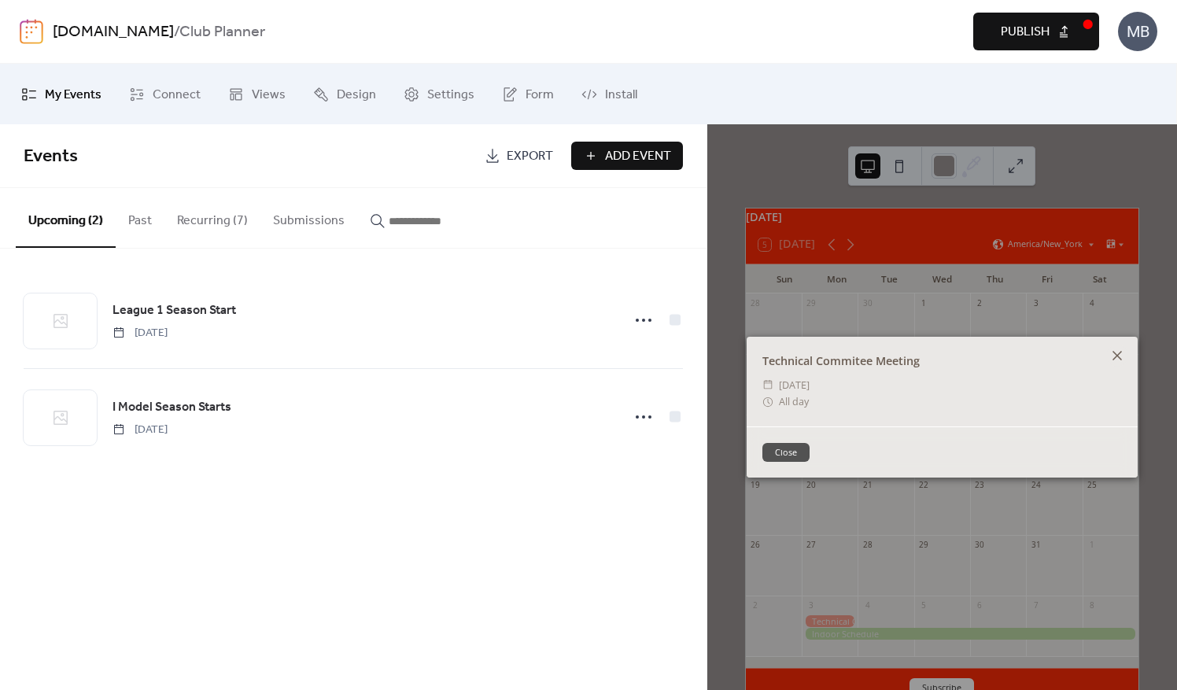
click at [1113, 355] on icon at bounding box center [1117, 355] width 19 height 19
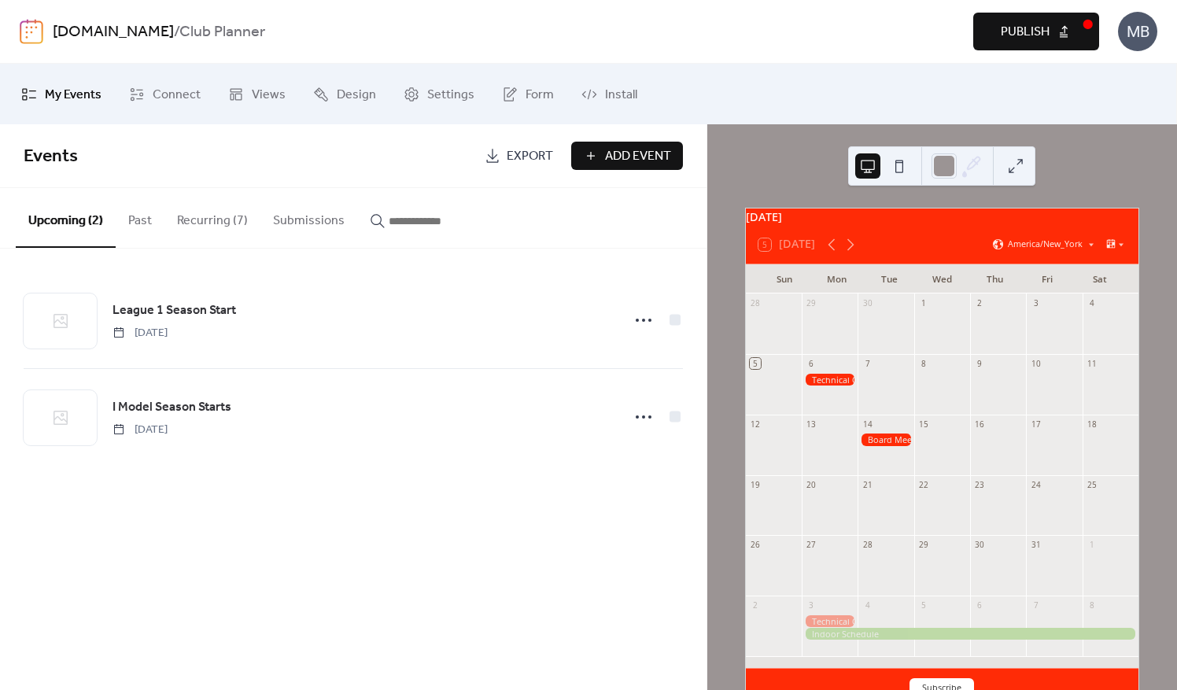
click at [902, 445] on div at bounding box center [886, 440] width 56 height 12
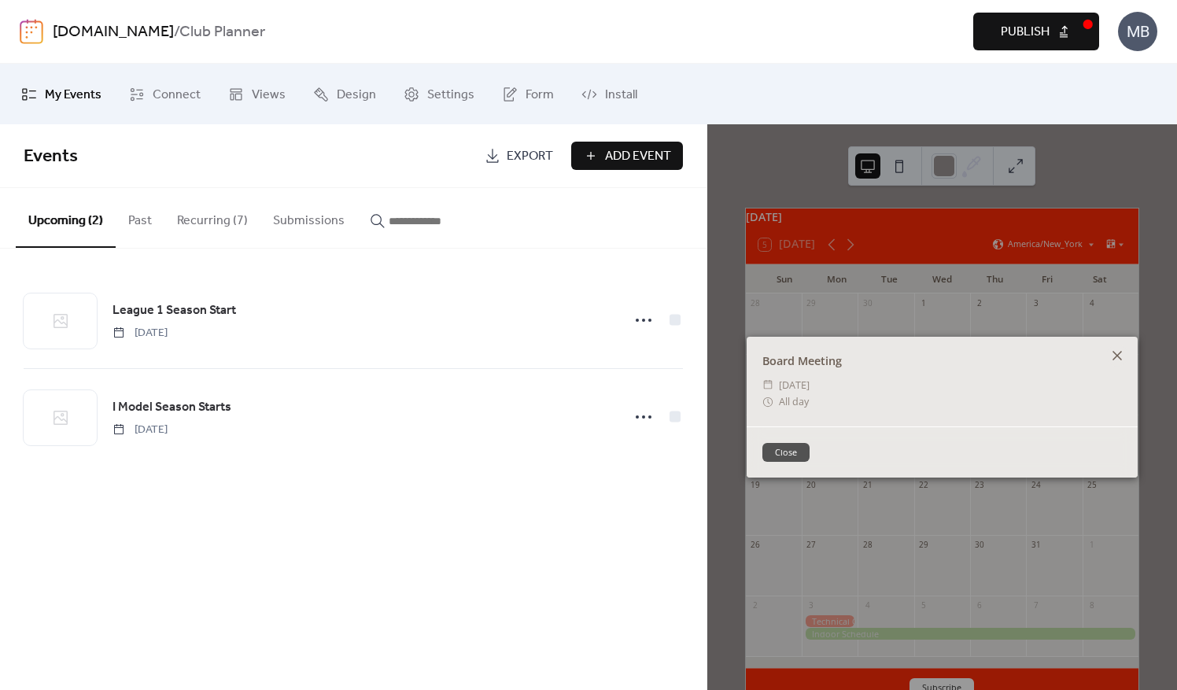
click at [1118, 359] on icon at bounding box center [1117, 355] width 19 height 19
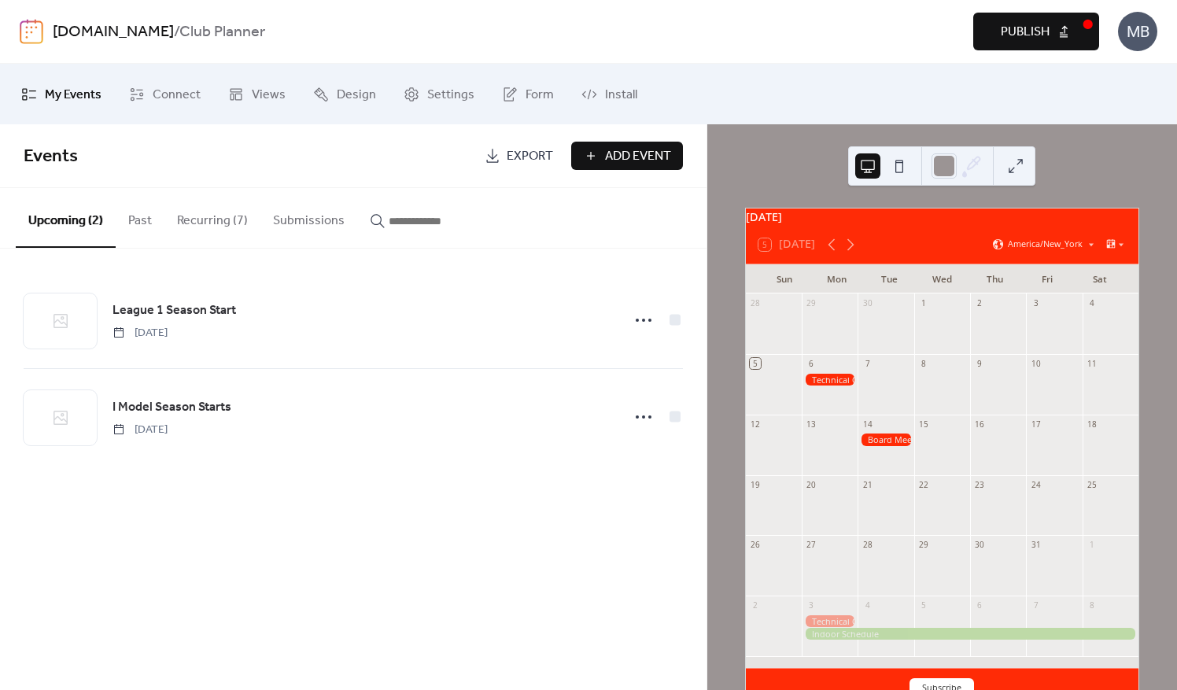
click at [208, 225] on button "Recurring (7)" at bounding box center [213, 217] width 96 height 58
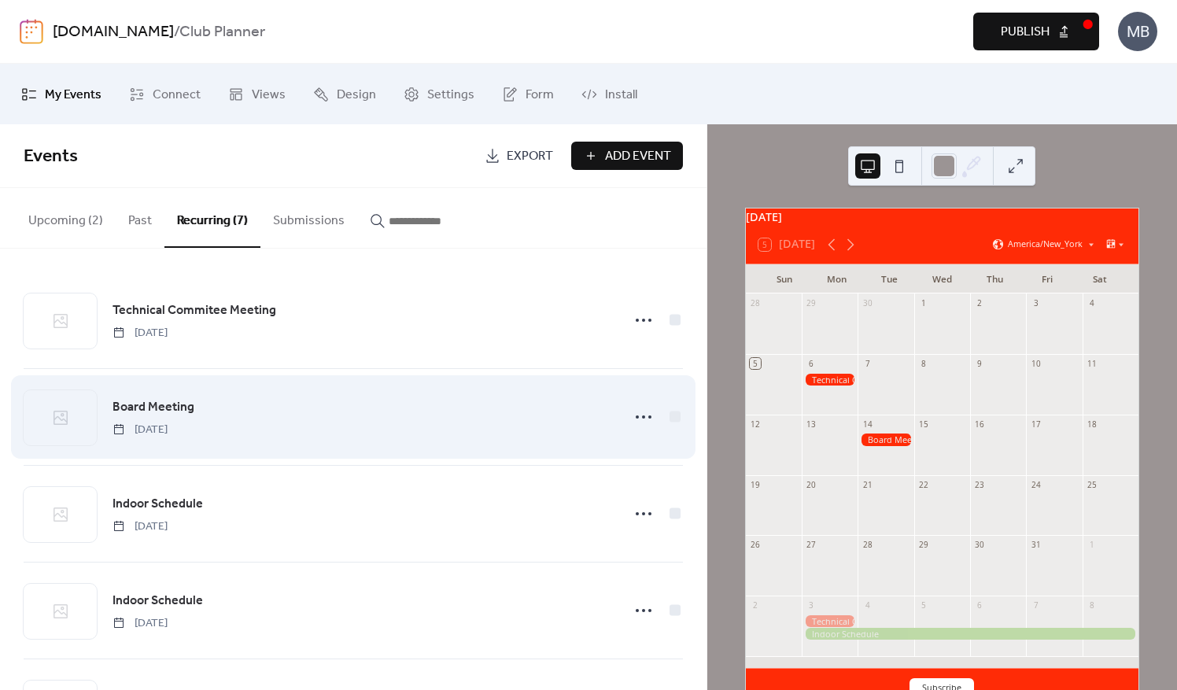
click at [168, 427] on span "[DATE]" at bounding box center [140, 430] width 55 height 17
click at [635, 414] on icon at bounding box center [643, 417] width 25 height 25
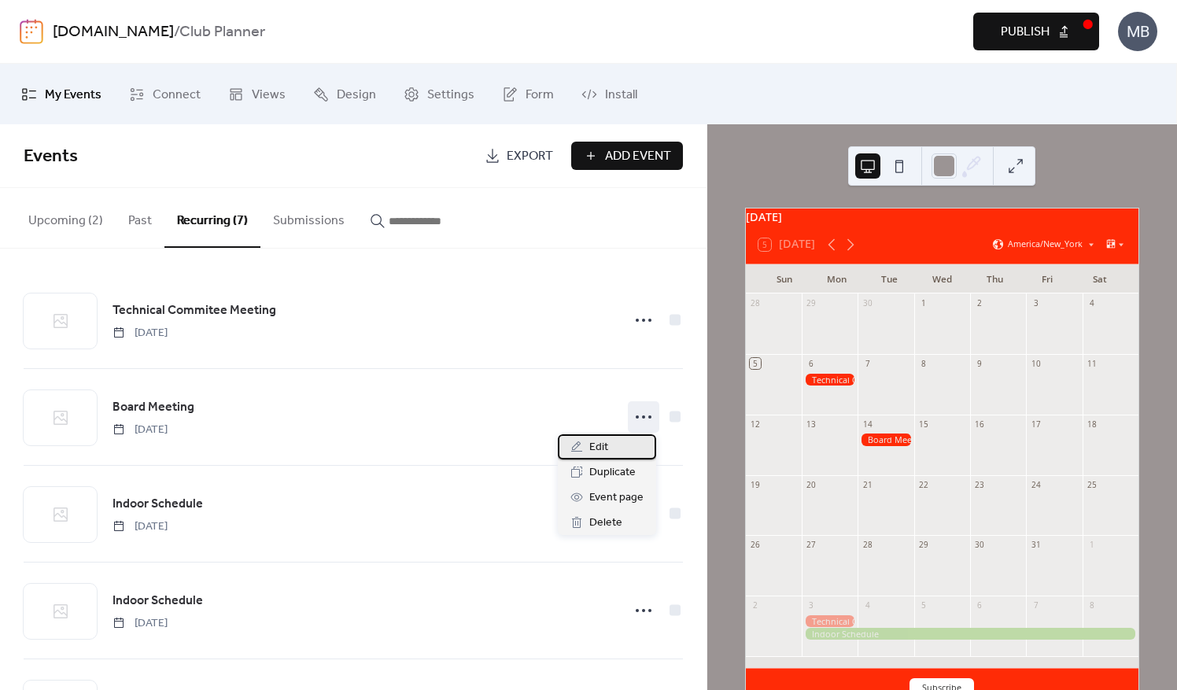
click at [600, 455] on span "Edit" at bounding box center [599, 447] width 19 height 19
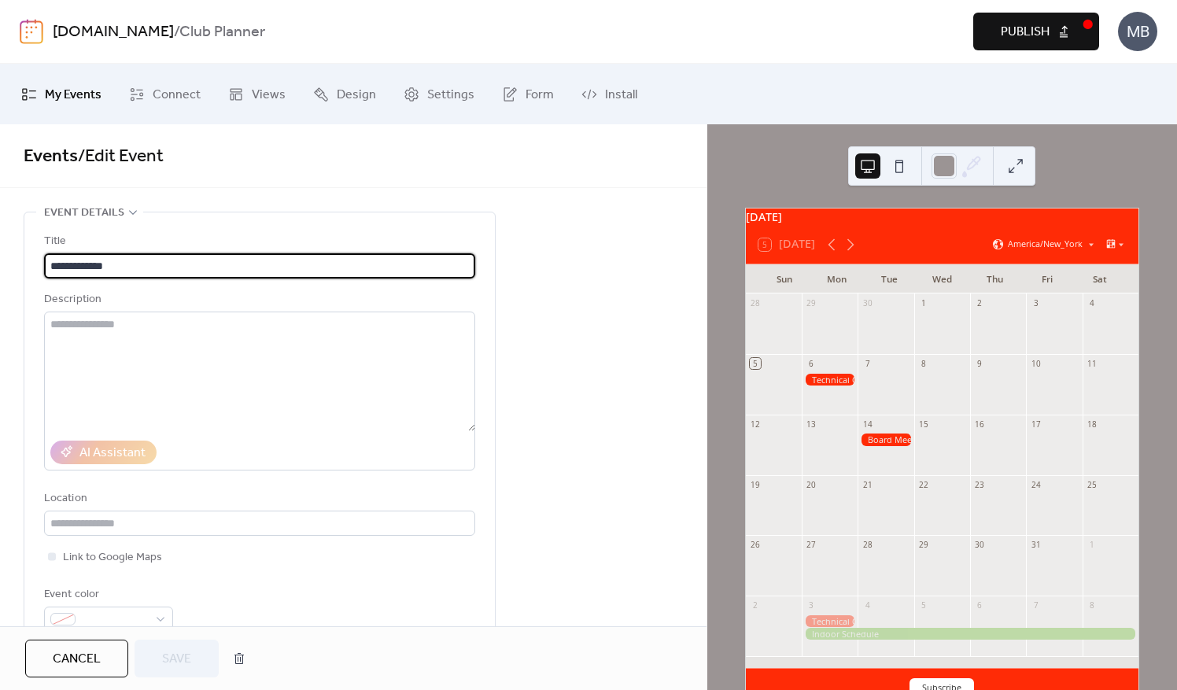
type input "**********"
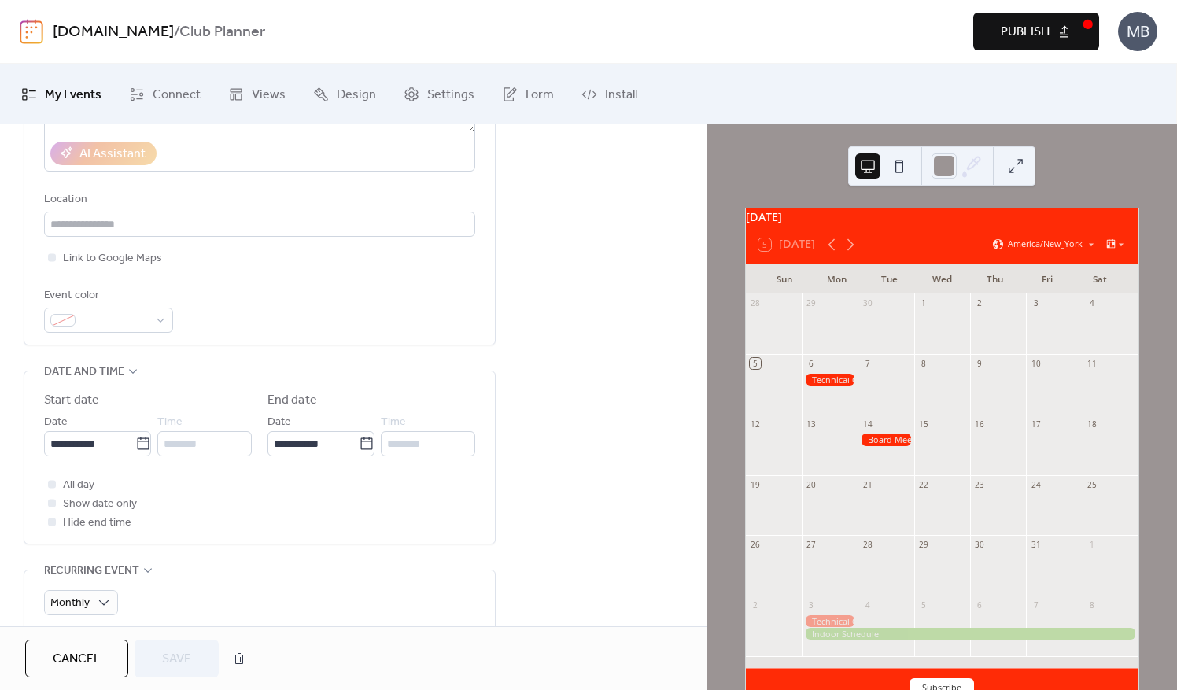
scroll to position [315, 0]
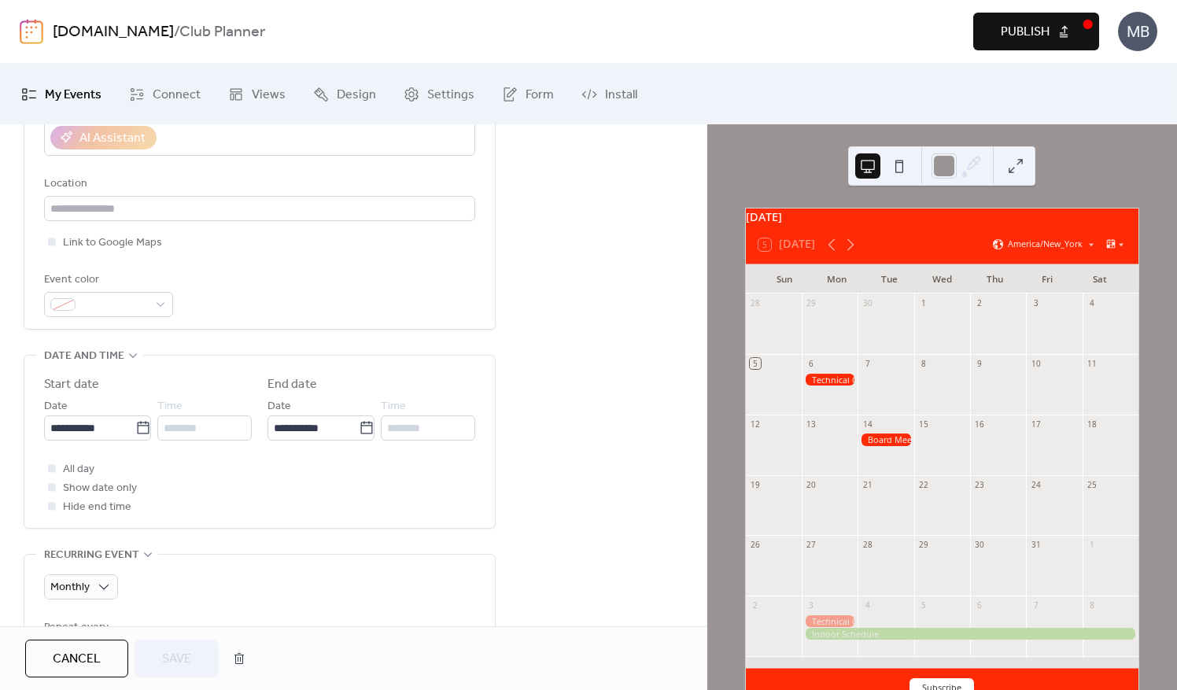
click at [54, 488] on div at bounding box center [52, 487] width 8 height 8
click at [192, 430] on div "********" at bounding box center [204, 428] width 94 height 25
click at [51, 469] on div at bounding box center [52, 468] width 8 height 8
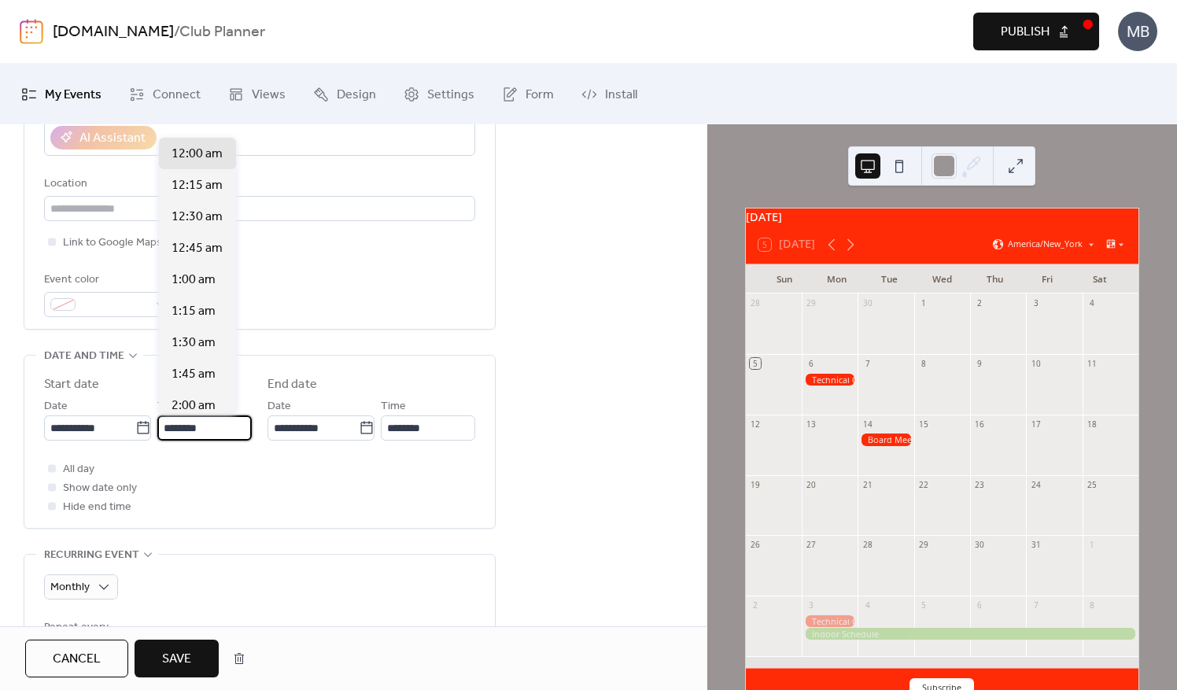
click at [175, 425] on input "********" at bounding box center [204, 428] width 94 height 25
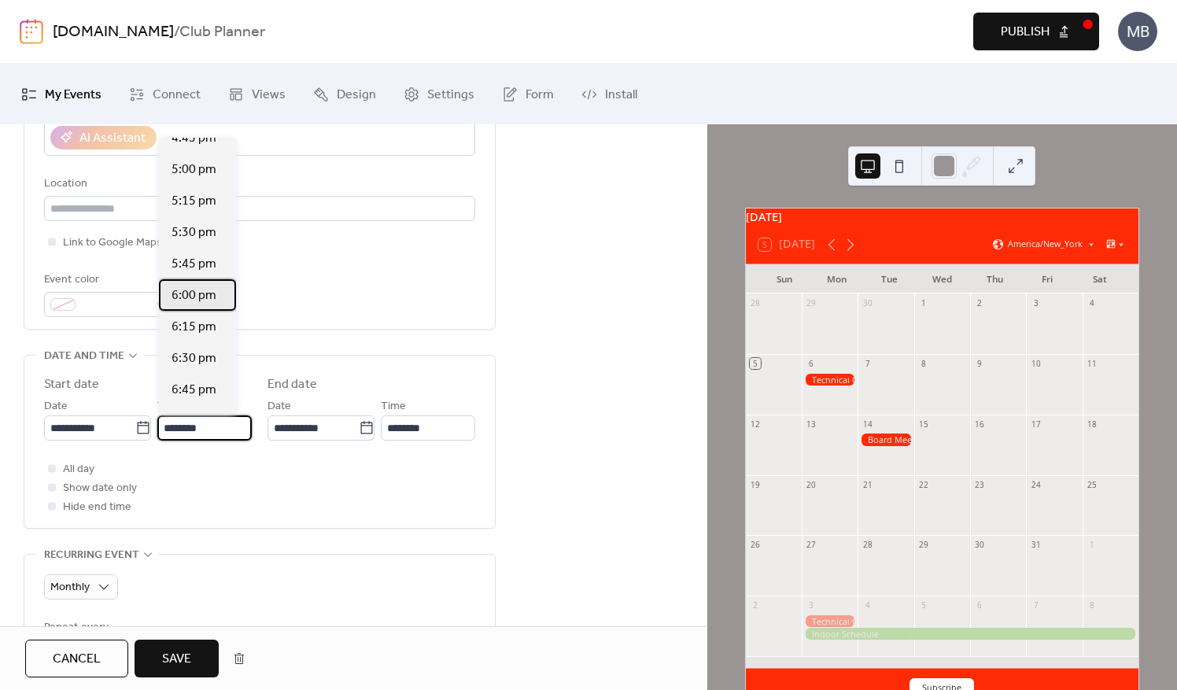
click at [206, 296] on span "6:00 pm" at bounding box center [194, 296] width 45 height 19
type input "*******"
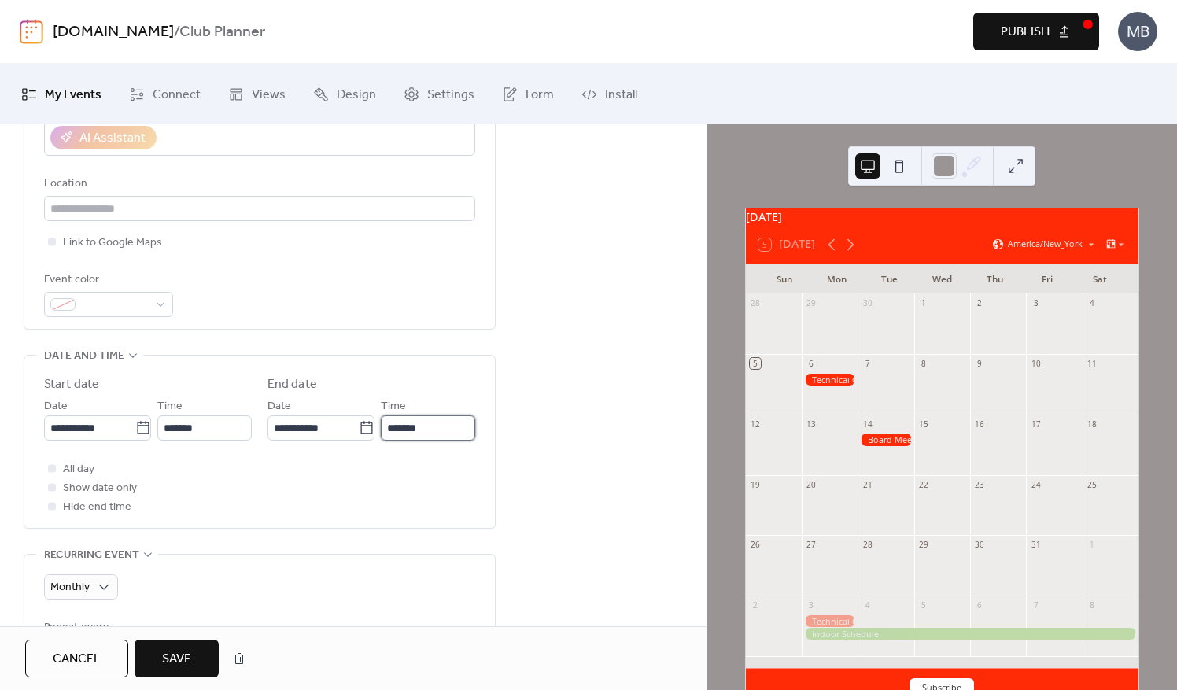
click at [427, 424] on input "*******" at bounding box center [428, 428] width 94 height 25
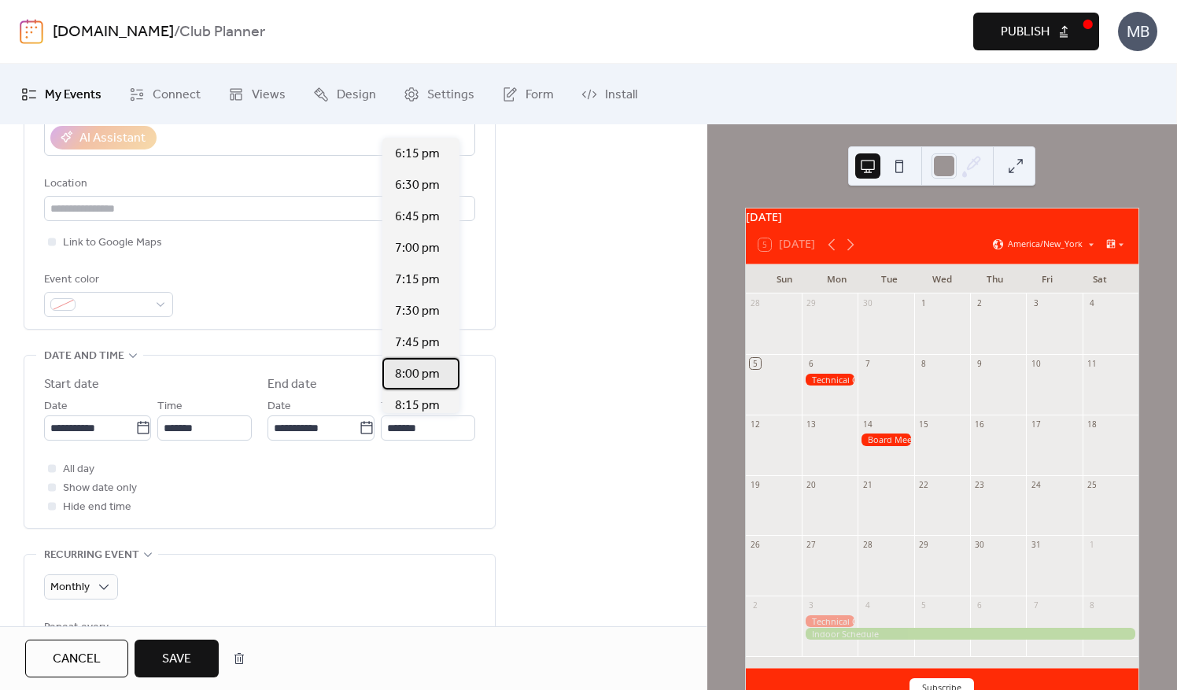
click at [427, 368] on span "8:00 pm" at bounding box center [417, 374] width 45 height 19
click at [397, 423] on input "*******" at bounding box center [428, 428] width 94 height 25
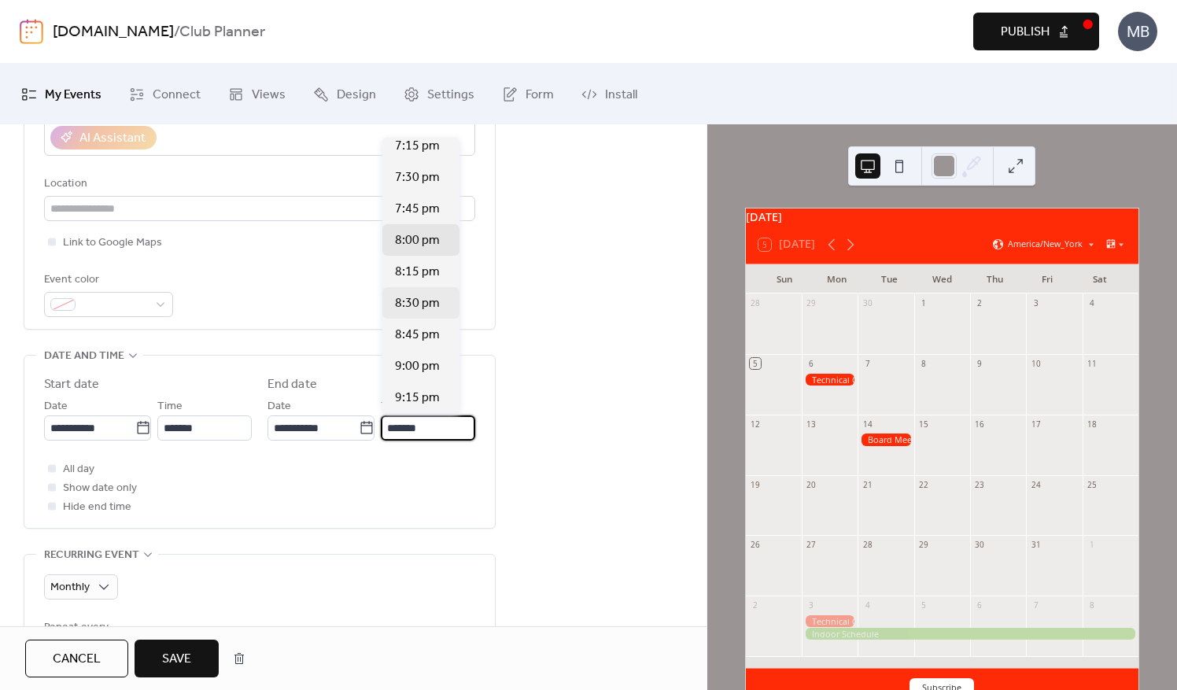
scroll to position [157, 0]
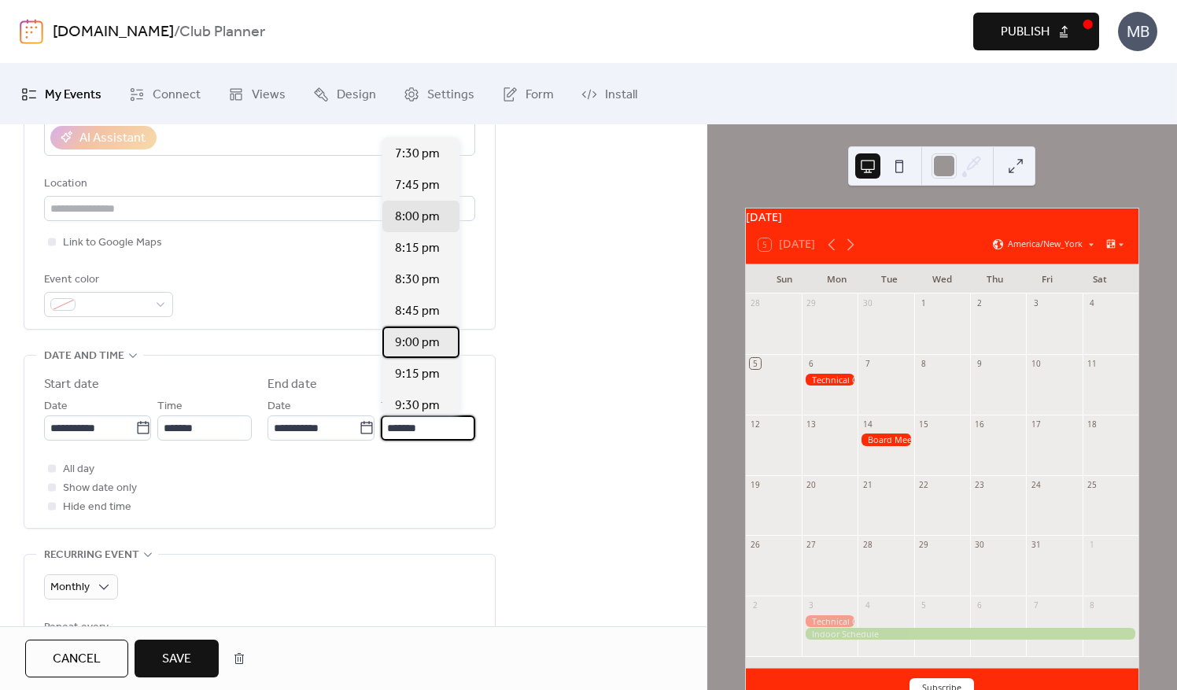
click at [415, 346] on span "9:00 pm" at bounding box center [417, 343] width 45 height 19
type input "*******"
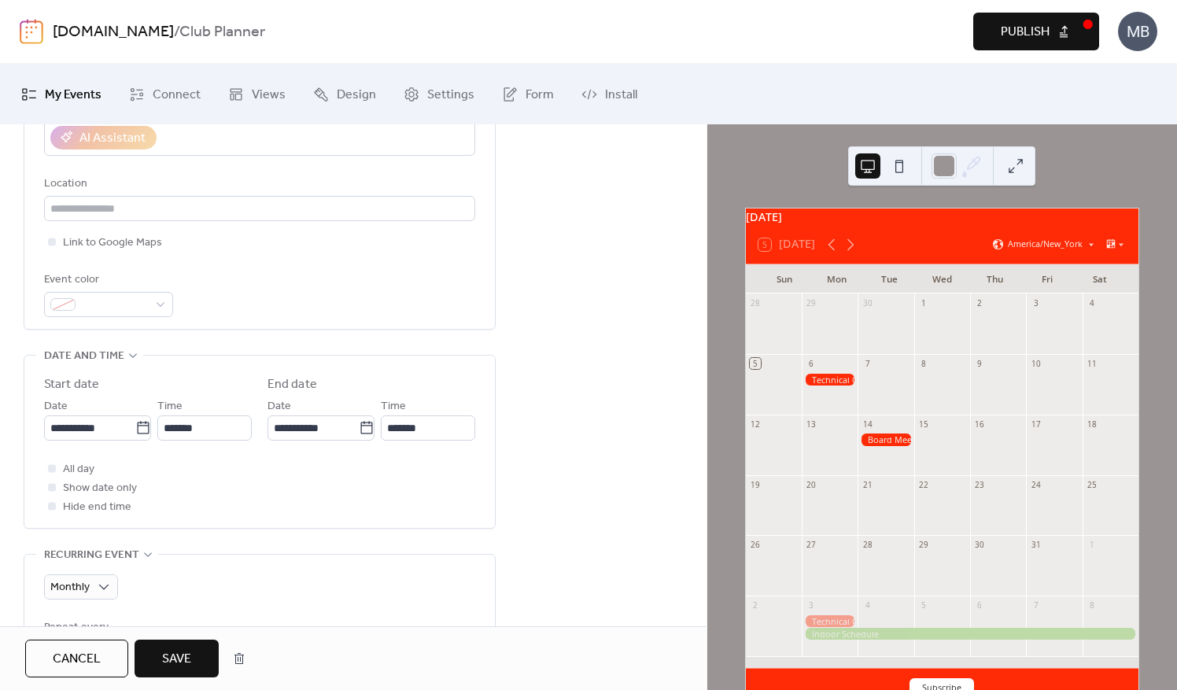
click at [184, 661] on span "Save" at bounding box center [176, 659] width 29 height 19
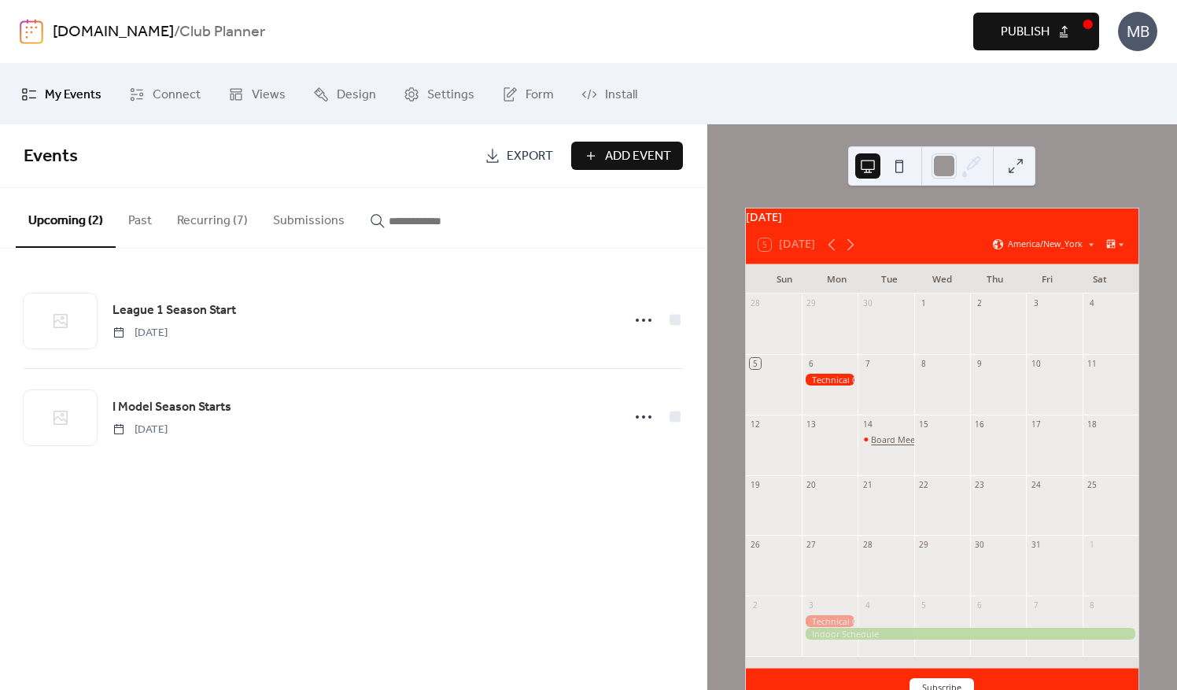
click at [895, 445] on div "Board Meeting" at bounding box center [901, 440] width 60 height 12
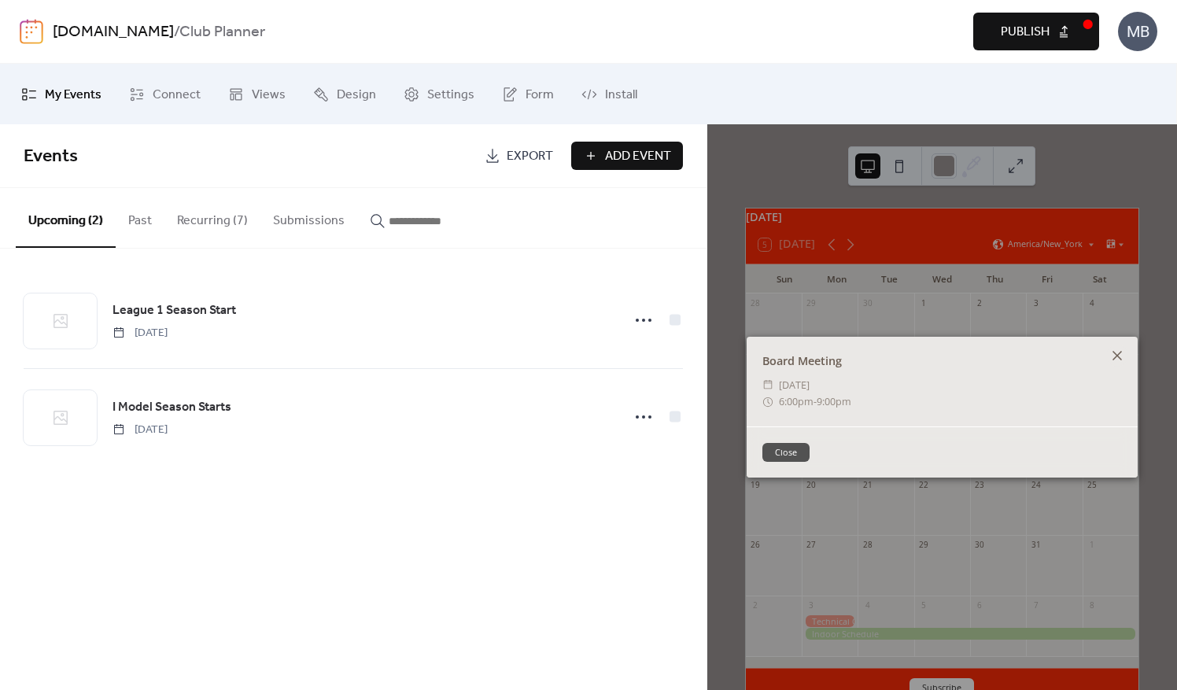
click at [1113, 356] on icon at bounding box center [1117, 355] width 19 height 19
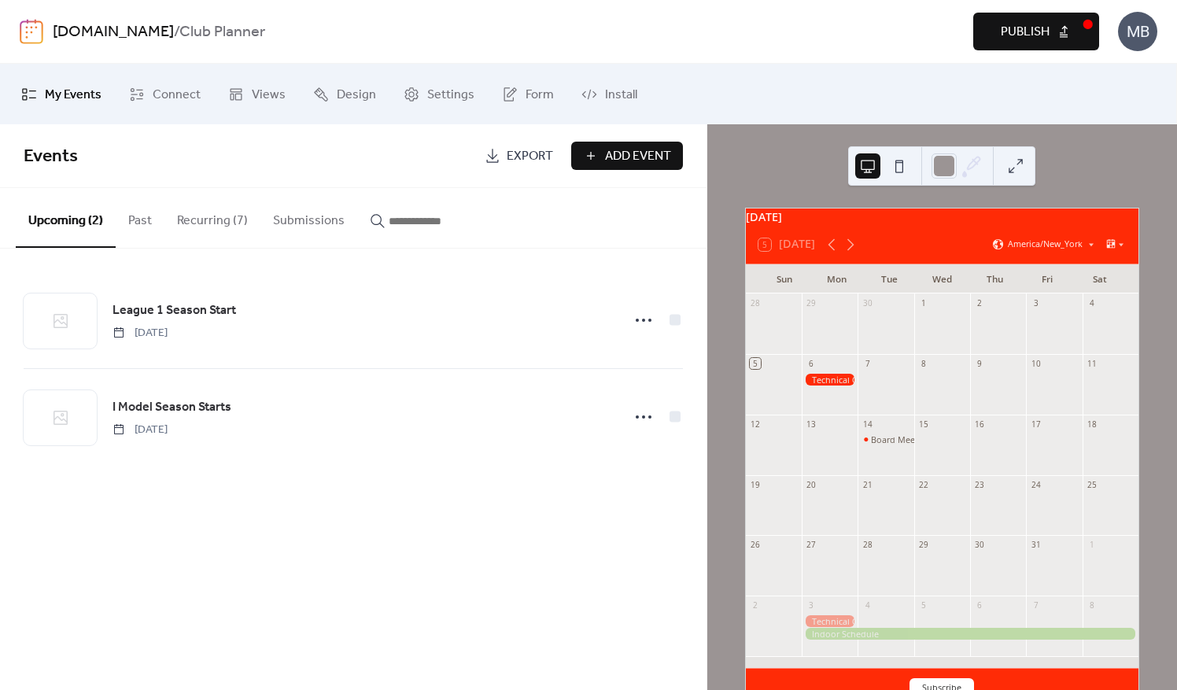
click at [835, 384] on div at bounding box center [830, 380] width 56 height 12
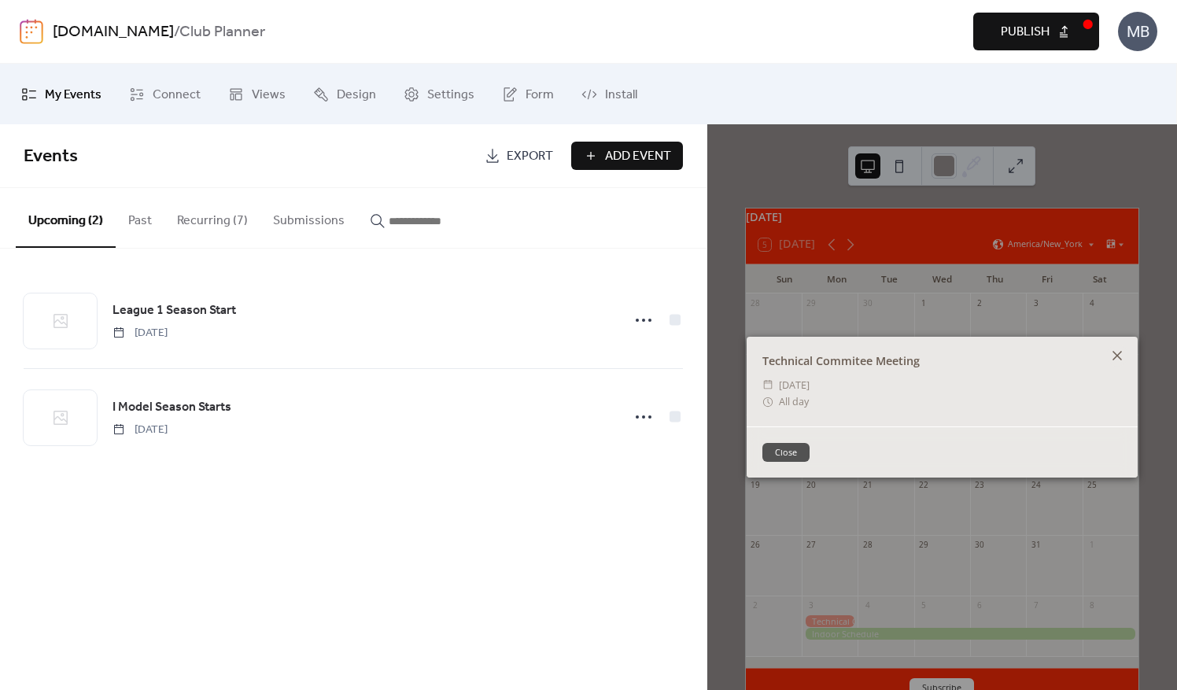
click at [1115, 353] on icon at bounding box center [1117, 355] width 9 height 9
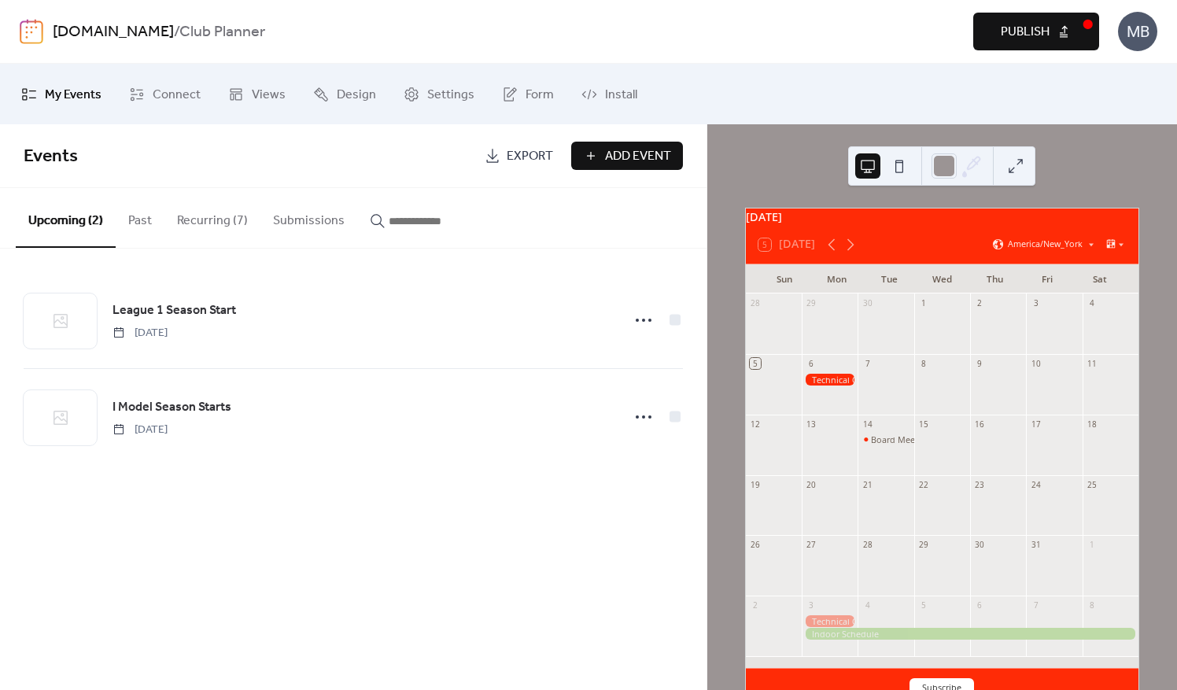
click at [827, 386] on div at bounding box center [830, 380] width 56 height 12
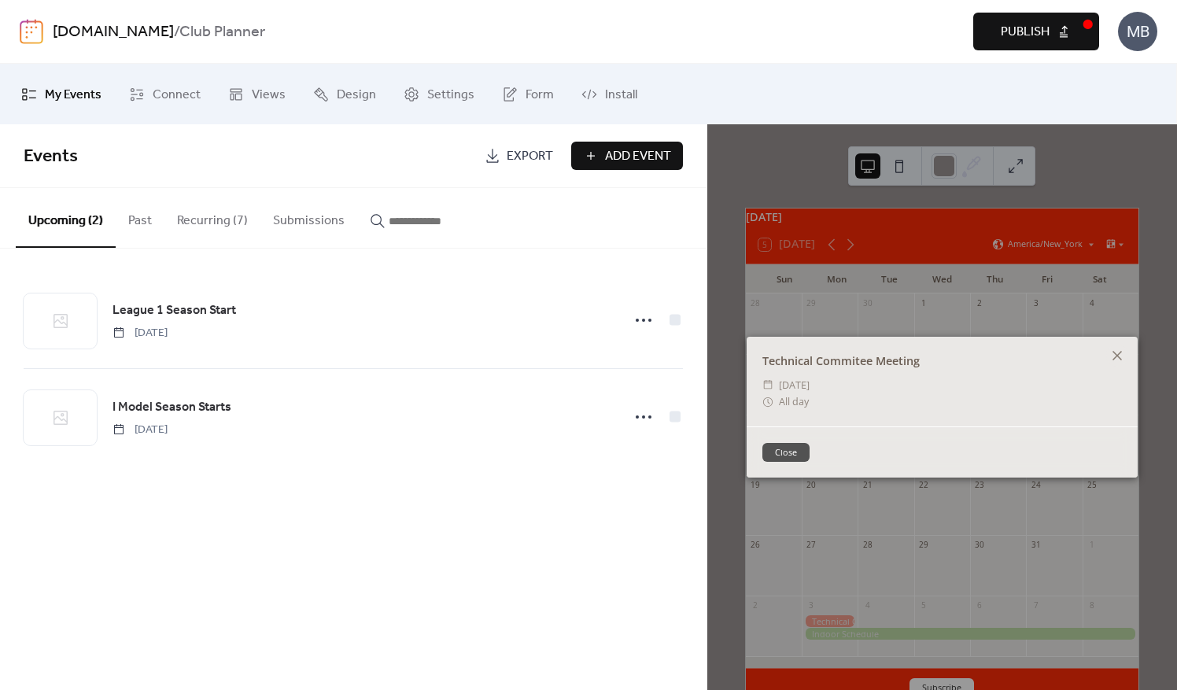
click at [220, 216] on button "Recurring (7)" at bounding box center [213, 217] width 96 height 58
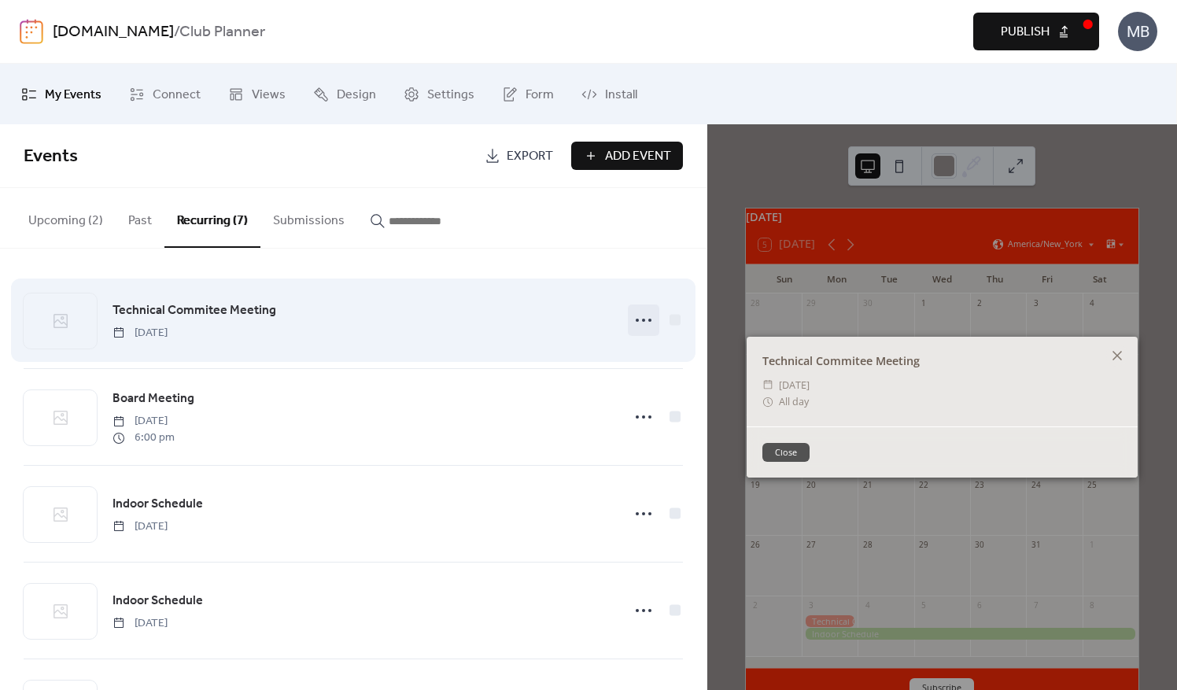
click at [642, 319] on circle at bounding box center [643, 320] width 3 height 3
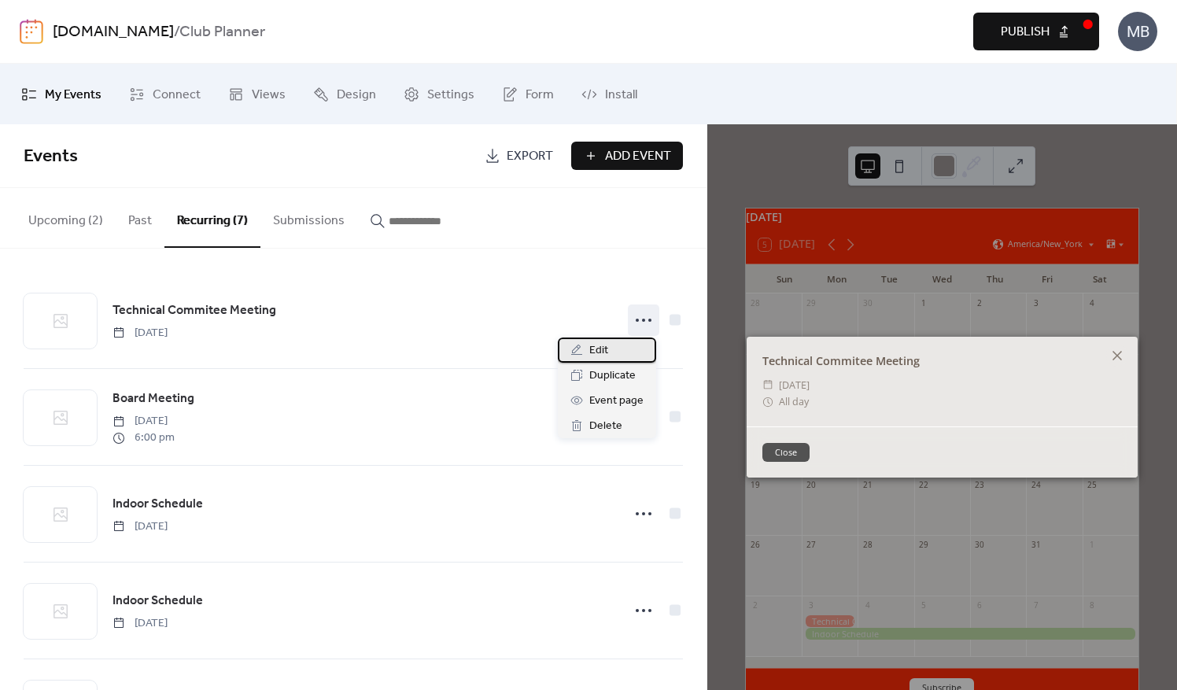
click at [614, 357] on div "Edit" at bounding box center [607, 350] width 98 height 25
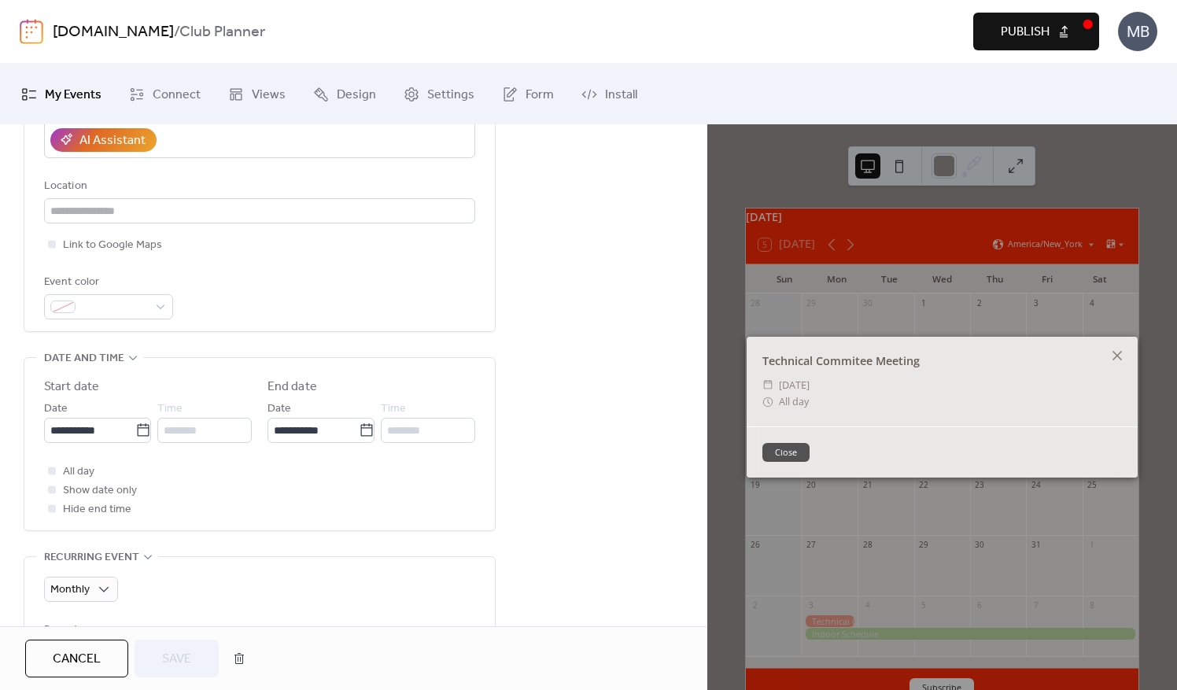
scroll to position [315, 0]
click at [198, 425] on div "********" at bounding box center [204, 428] width 94 height 25
click at [52, 467] on icon at bounding box center [52, 468] width 4 height 3
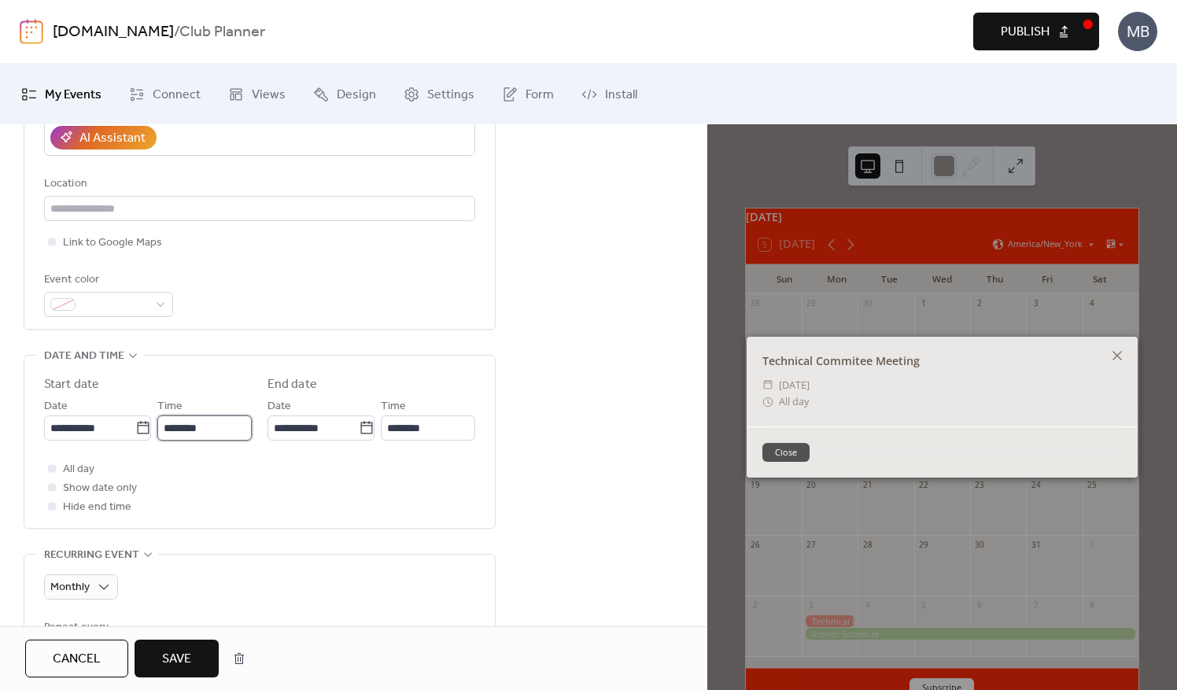
click at [195, 431] on input "********" at bounding box center [204, 428] width 94 height 25
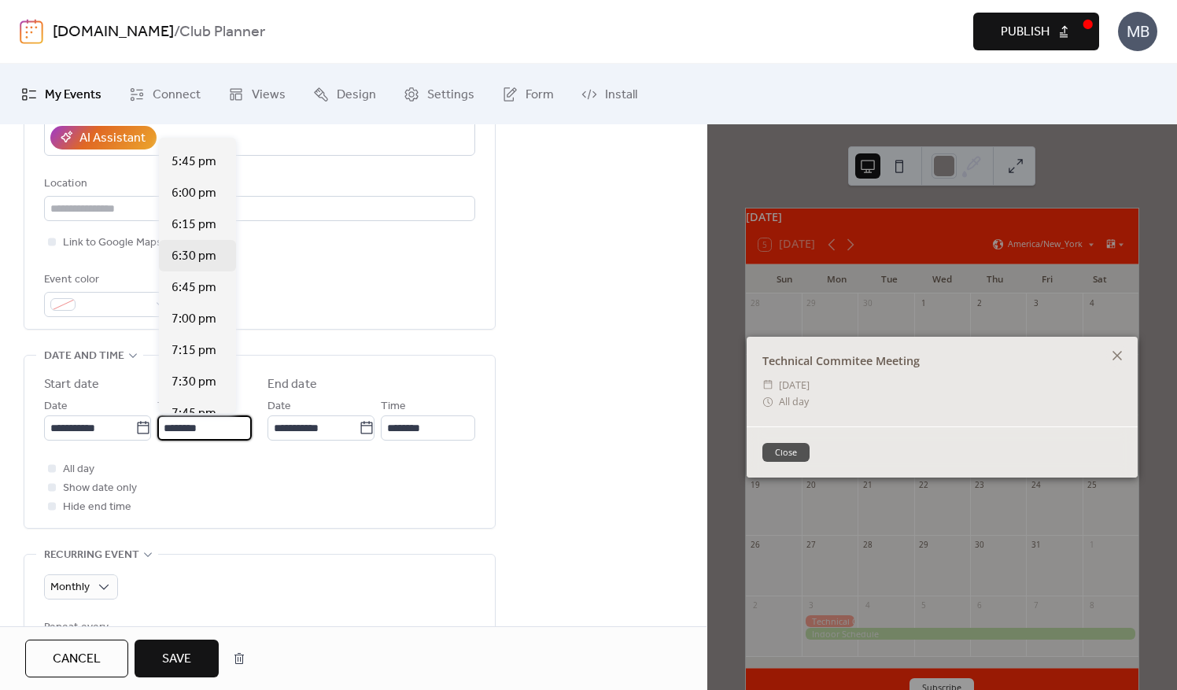
scroll to position [2283, 0]
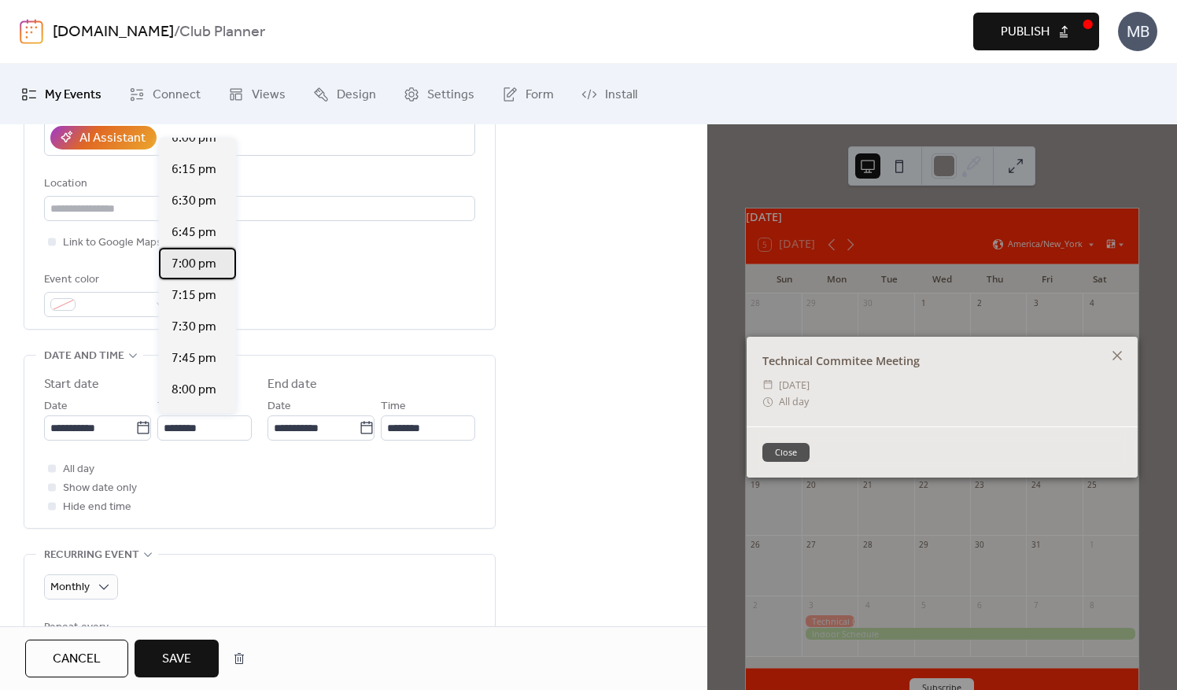
click at [211, 268] on span "7:00 pm" at bounding box center [194, 264] width 45 height 19
type input "*******"
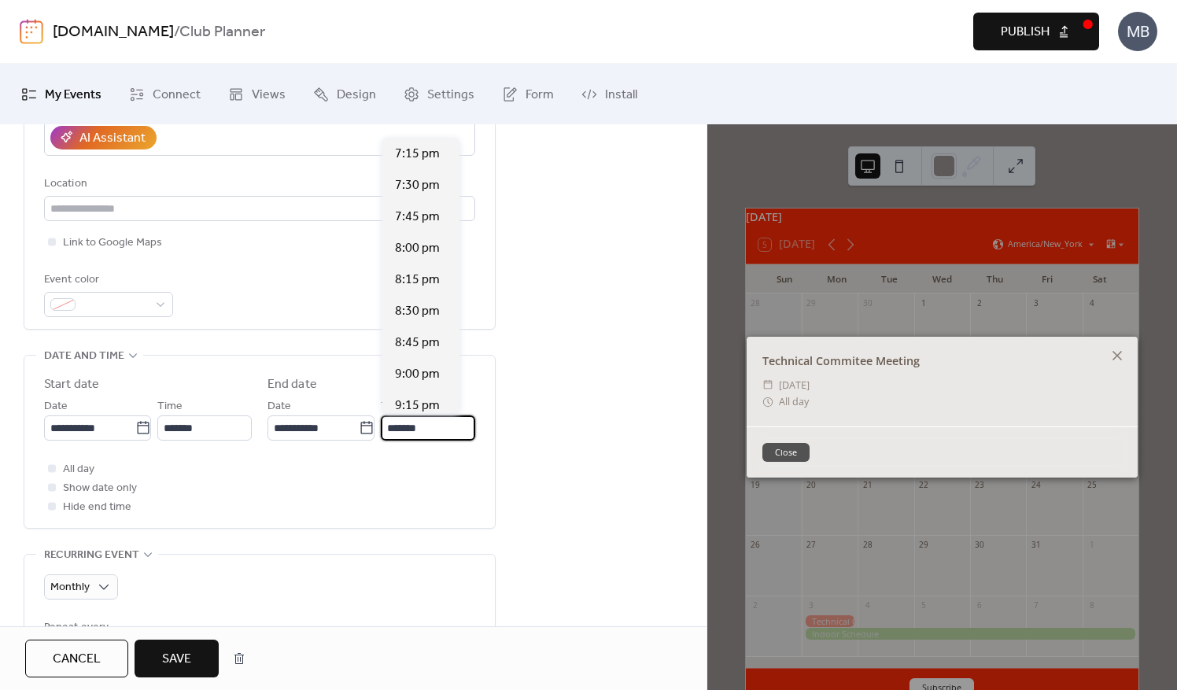
click at [412, 419] on input "*******" at bounding box center [428, 428] width 94 height 25
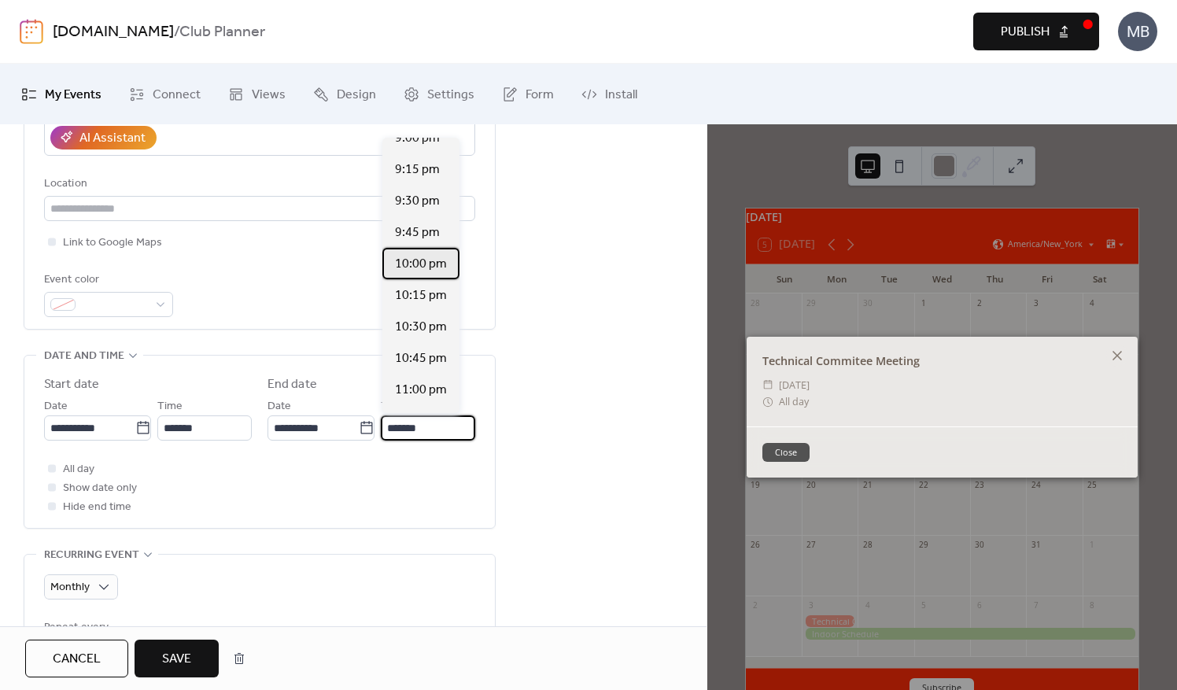
click at [433, 273] on span "10:00 pm" at bounding box center [421, 264] width 52 height 19
type input "********"
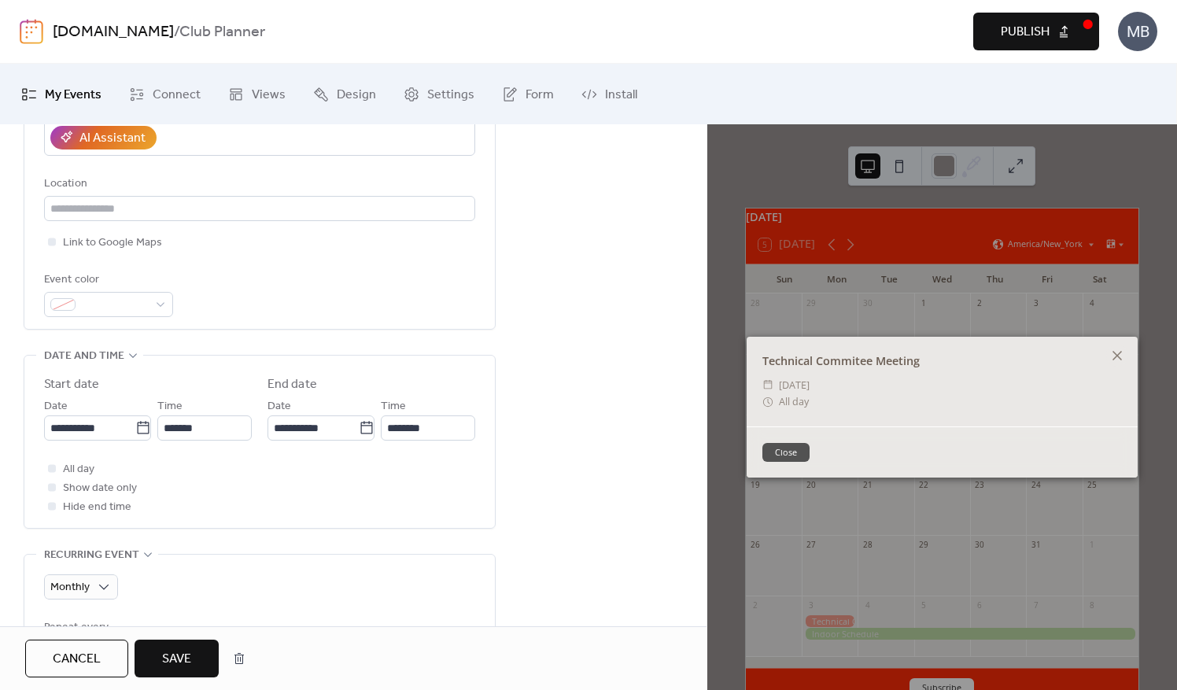
click at [183, 652] on span "Save" at bounding box center [176, 659] width 29 height 19
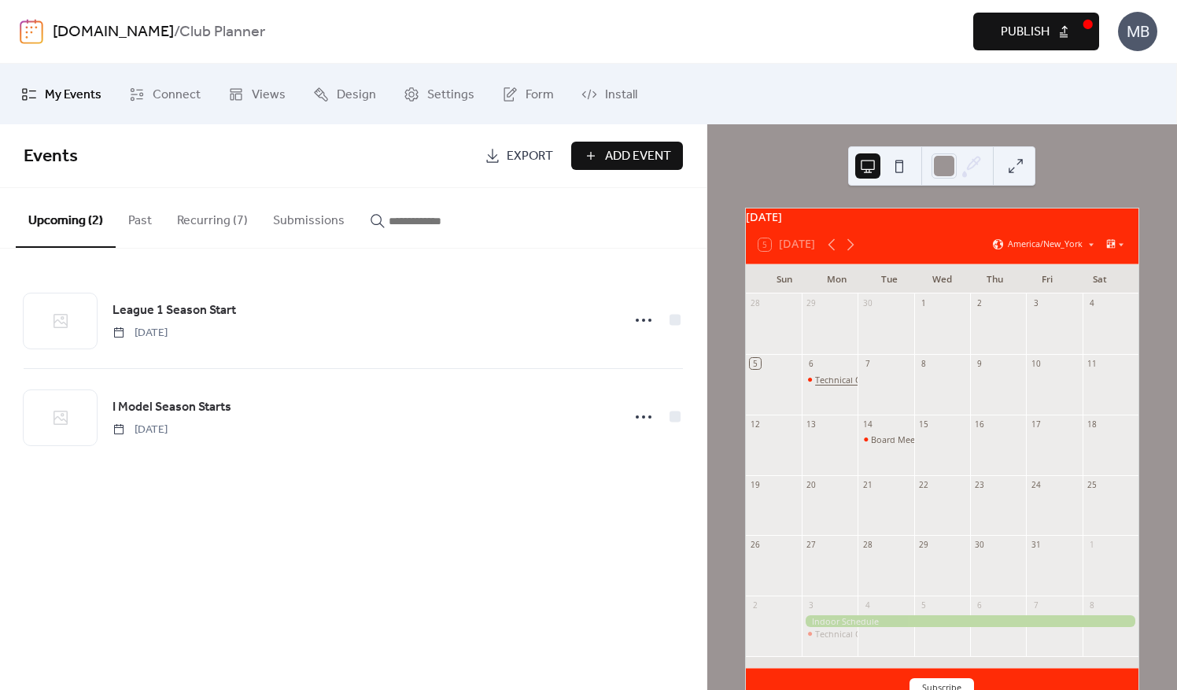
click at [846, 386] on div "Technical Commitee Meeting" at bounding box center [873, 380] width 117 height 12
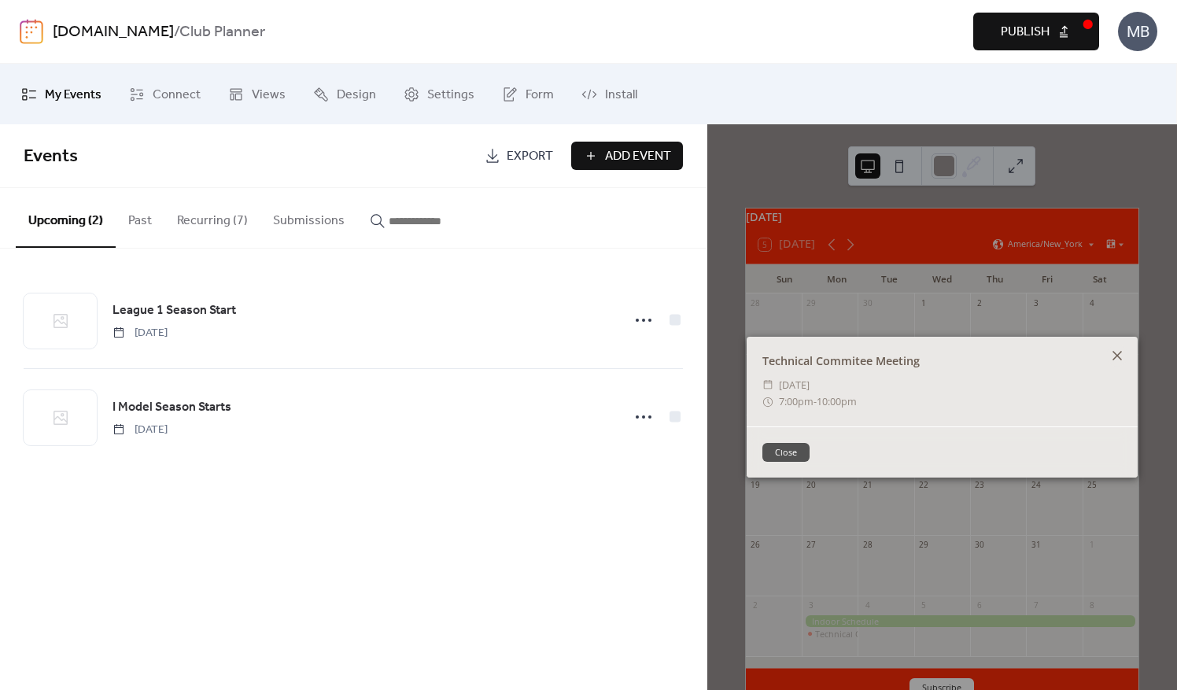
click at [1124, 357] on icon at bounding box center [1117, 355] width 19 height 19
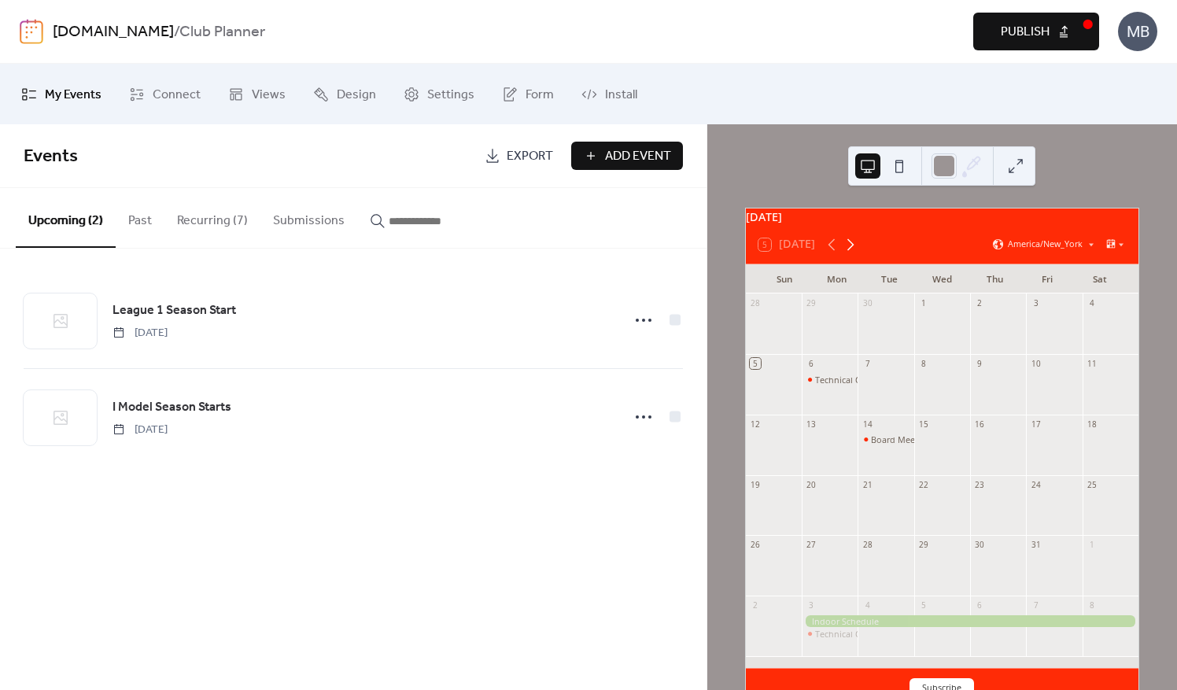
click at [848, 247] on icon at bounding box center [850, 244] width 19 height 19
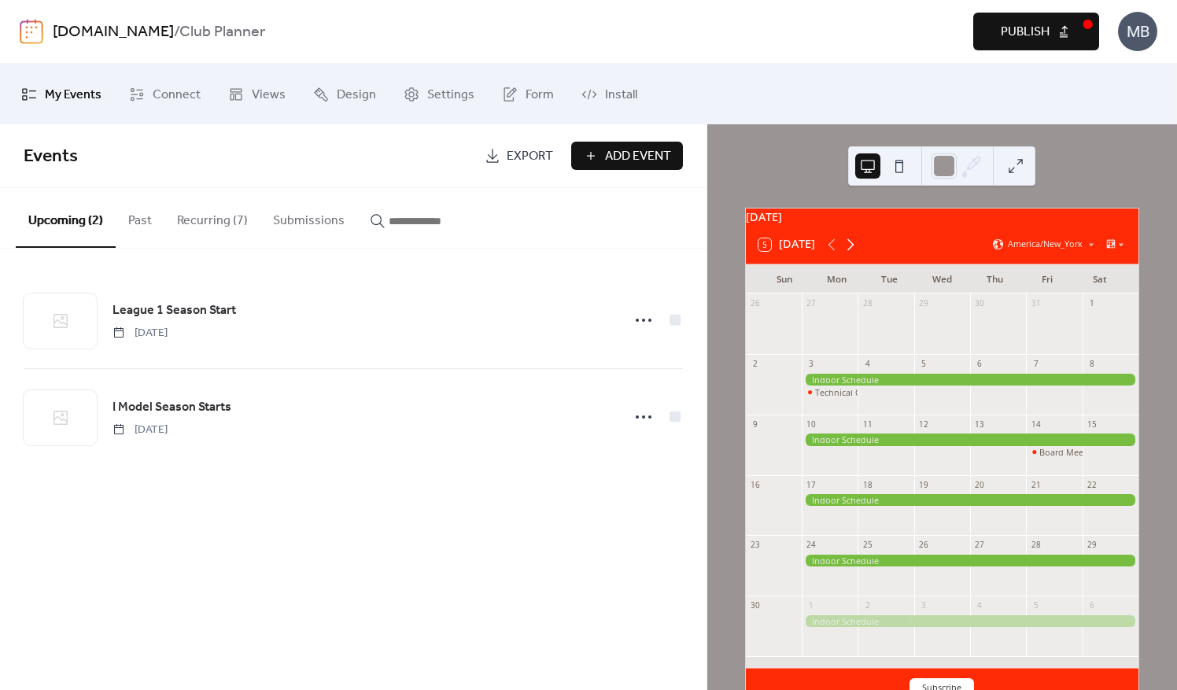
click at [848, 247] on icon at bounding box center [850, 244] width 19 height 19
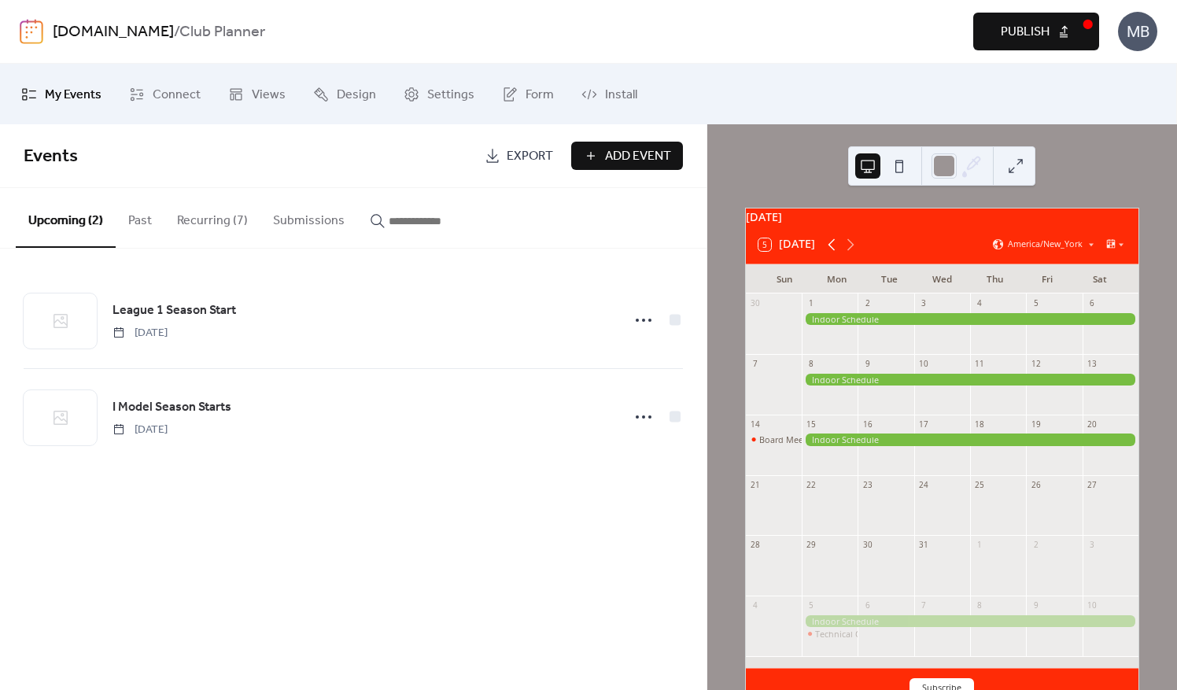
click at [828, 253] on icon at bounding box center [832, 244] width 19 height 19
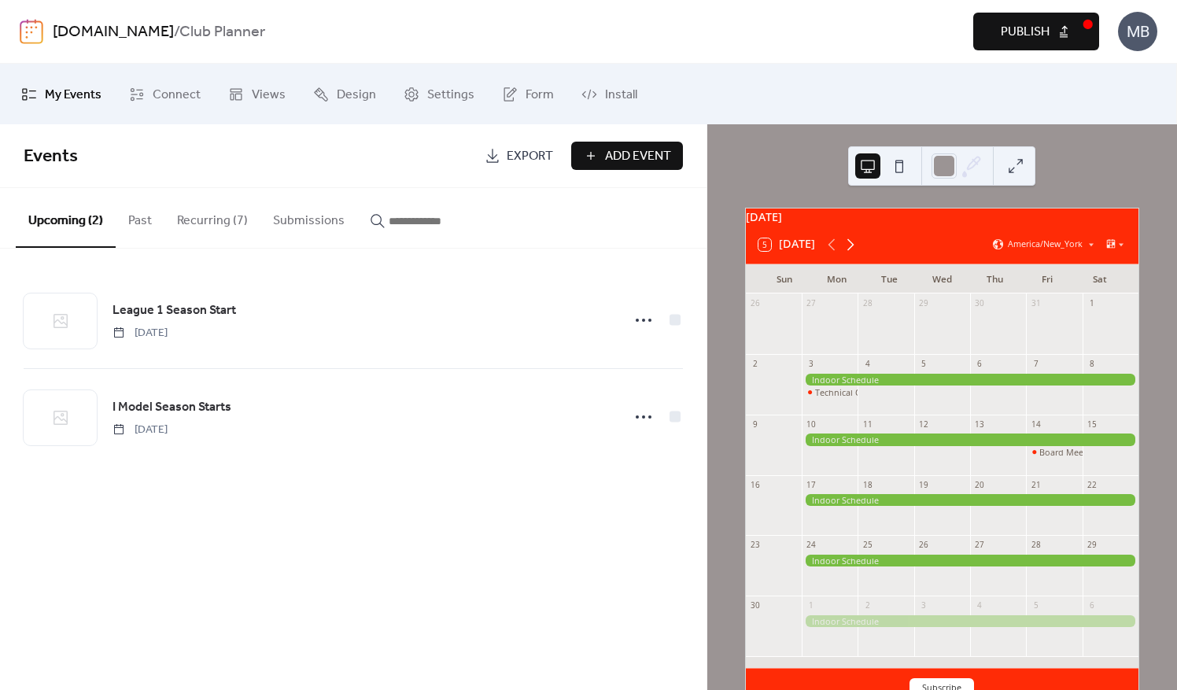
click at [851, 253] on icon at bounding box center [850, 244] width 19 height 19
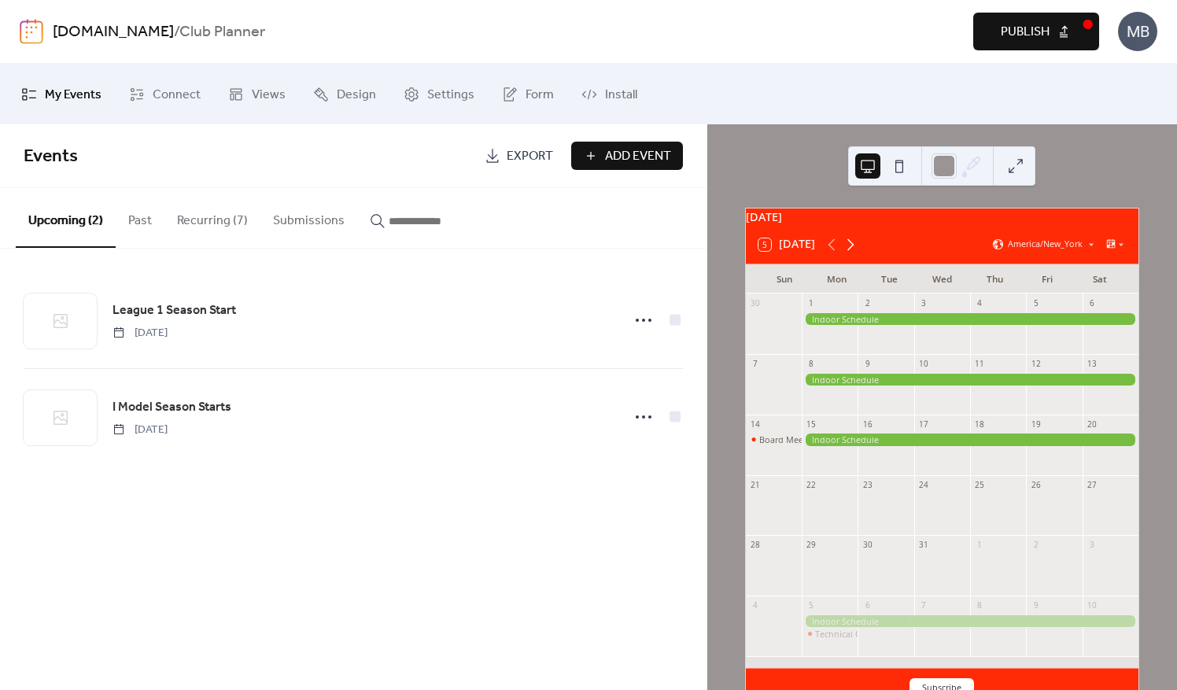
click at [851, 253] on icon at bounding box center [850, 244] width 19 height 19
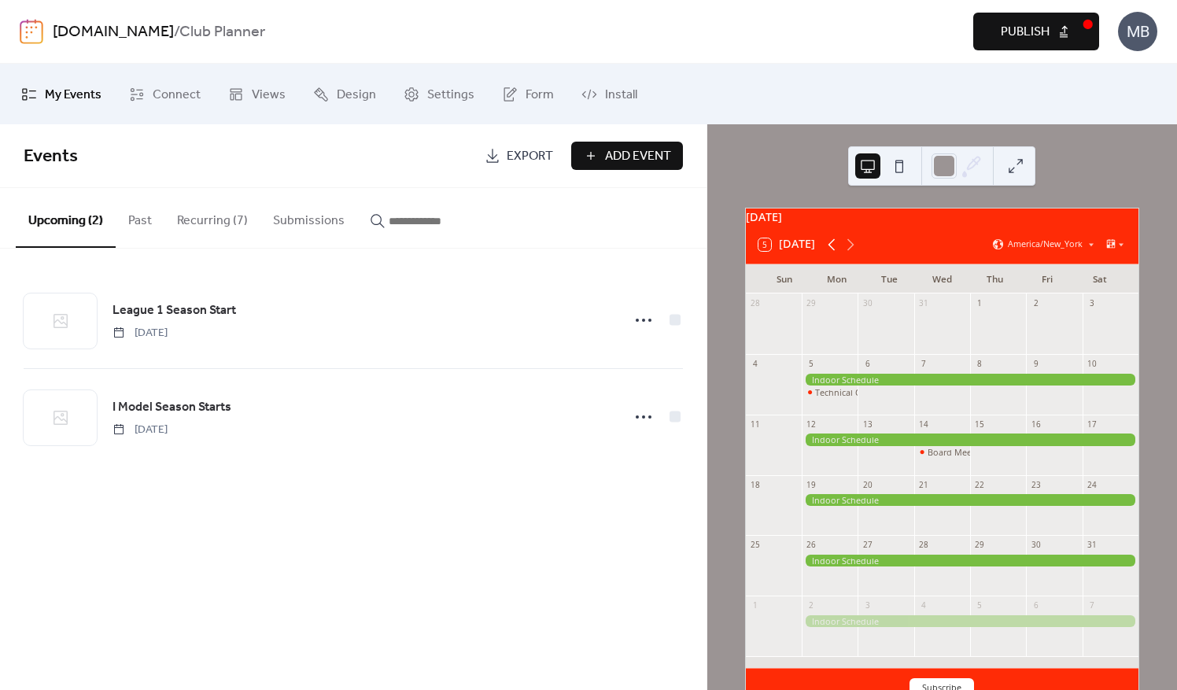
click at [828, 253] on icon at bounding box center [832, 244] width 19 height 19
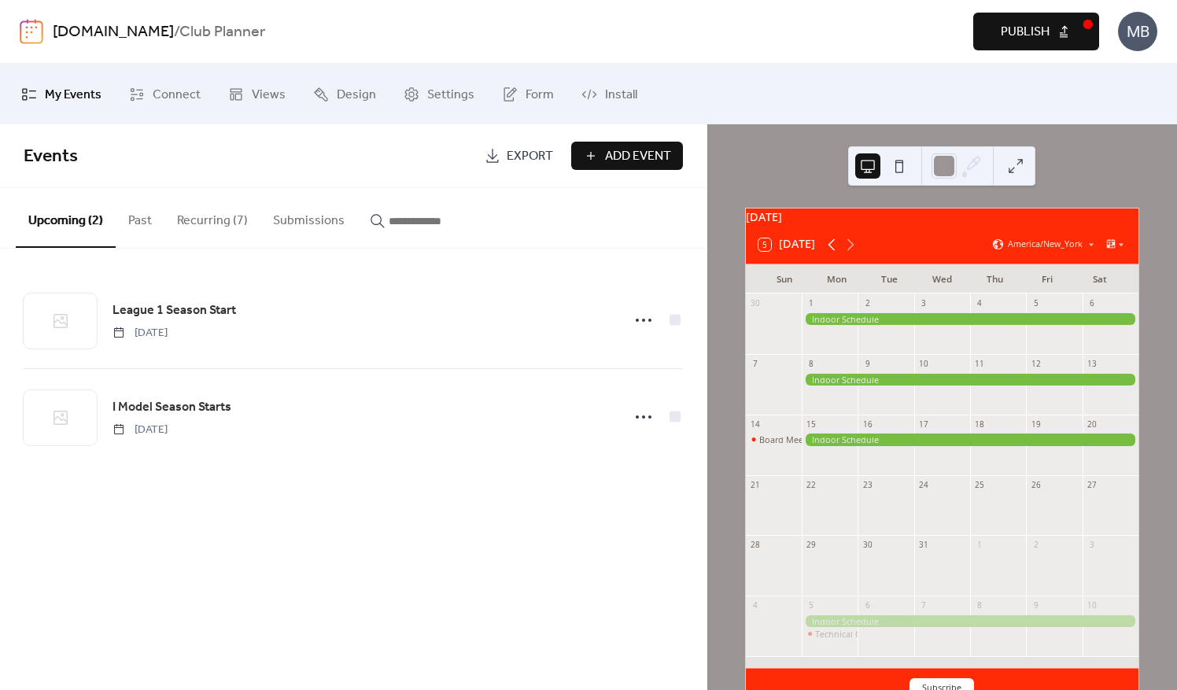
click at [828, 253] on icon at bounding box center [832, 244] width 19 height 19
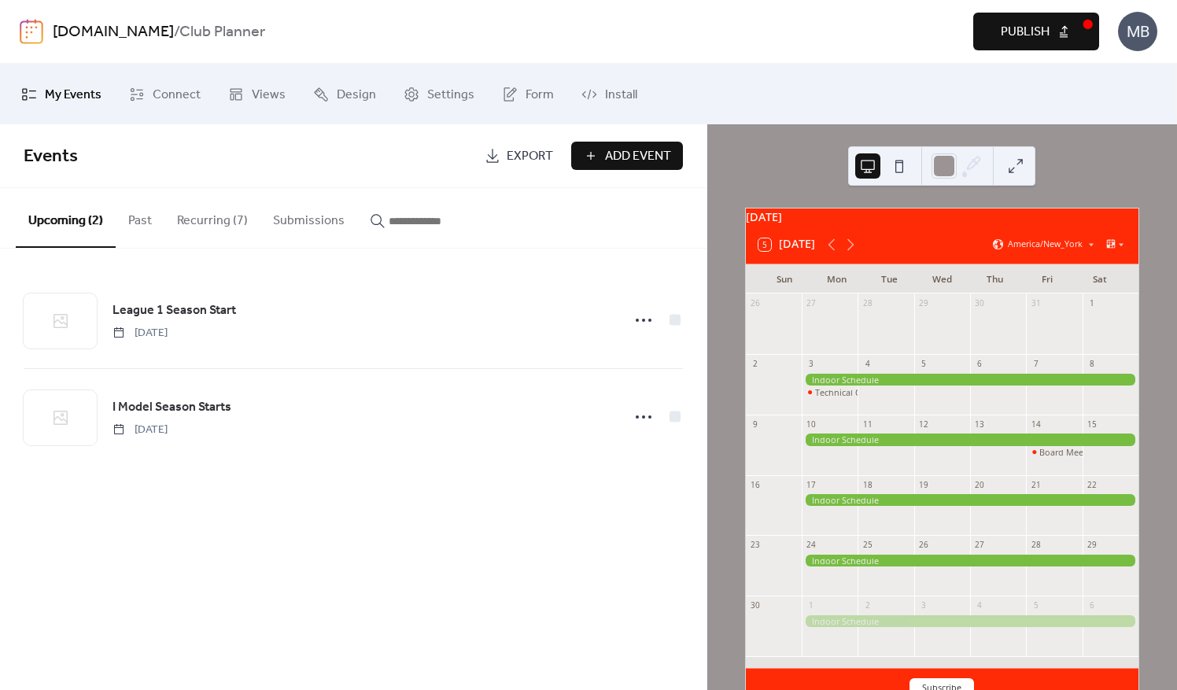
click at [221, 219] on button "Recurring (7)" at bounding box center [213, 217] width 96 height 58
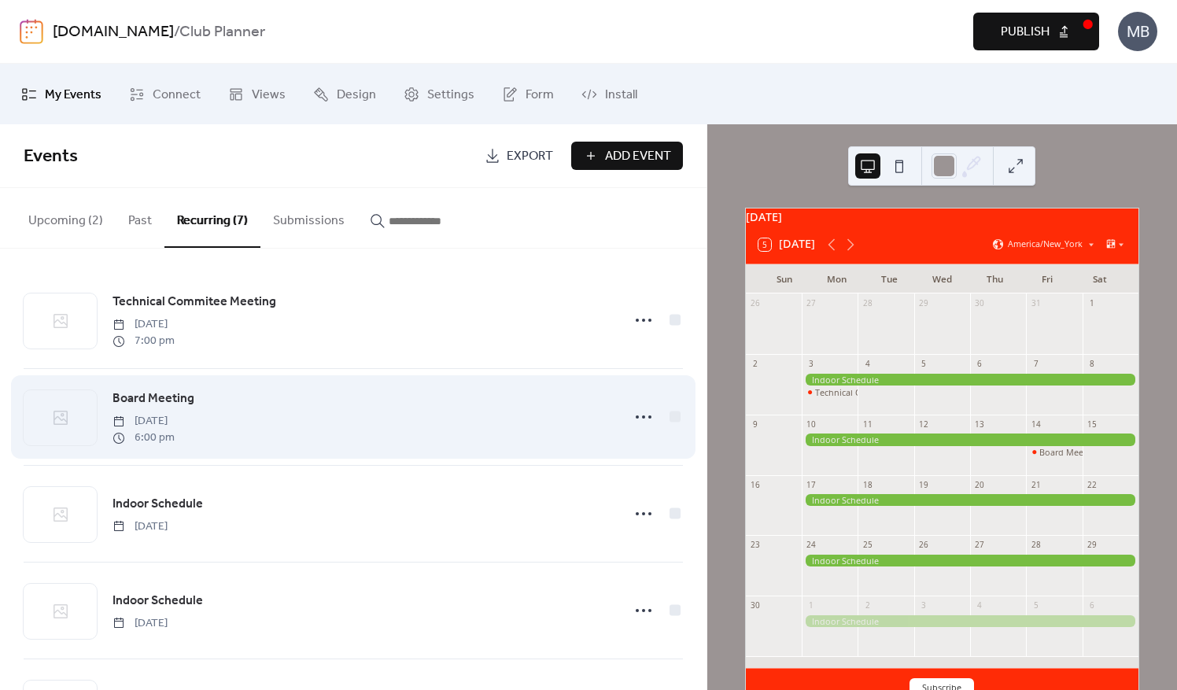
click at [211, 406] on div "Board Meeting Tuesday, October 14, 2025 6:00 pm" at bounding box center [362, 417] width 499 height 57
click at [634, 414] on icon at bounding box center [643, 417] width 25 height 25
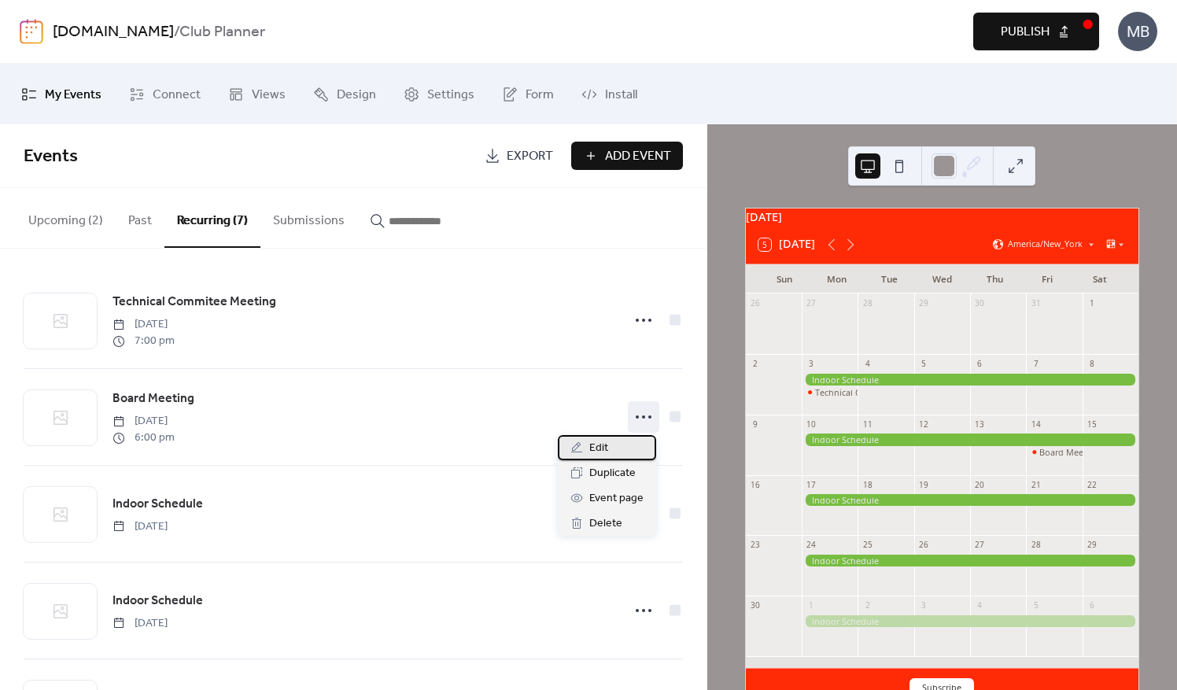
click at [610, 453] on div "Edit" at bounding box center [607, 447] width 98 height 25
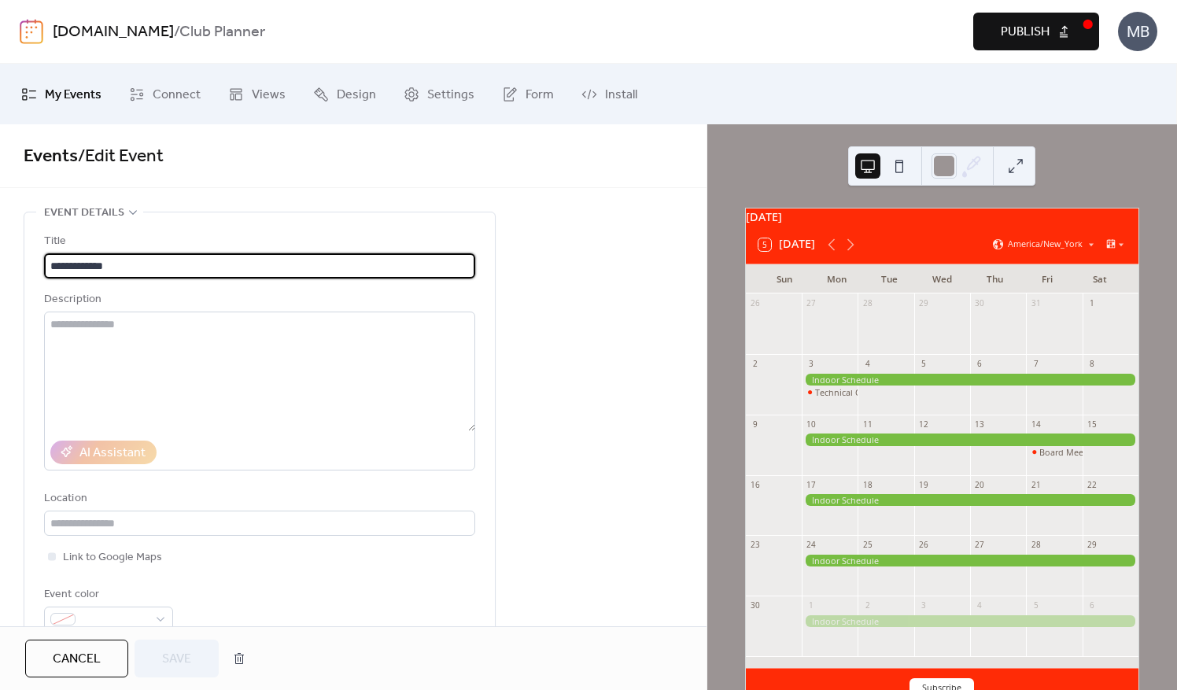
type input "**********"
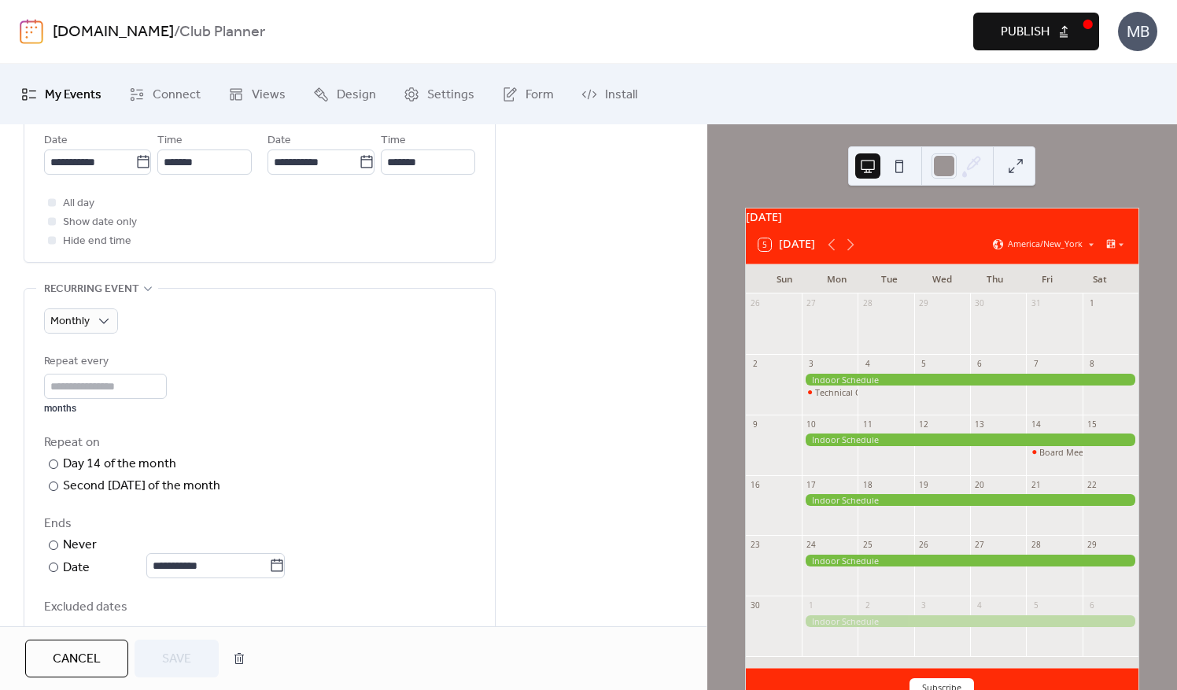
scroll to position [630, 0]
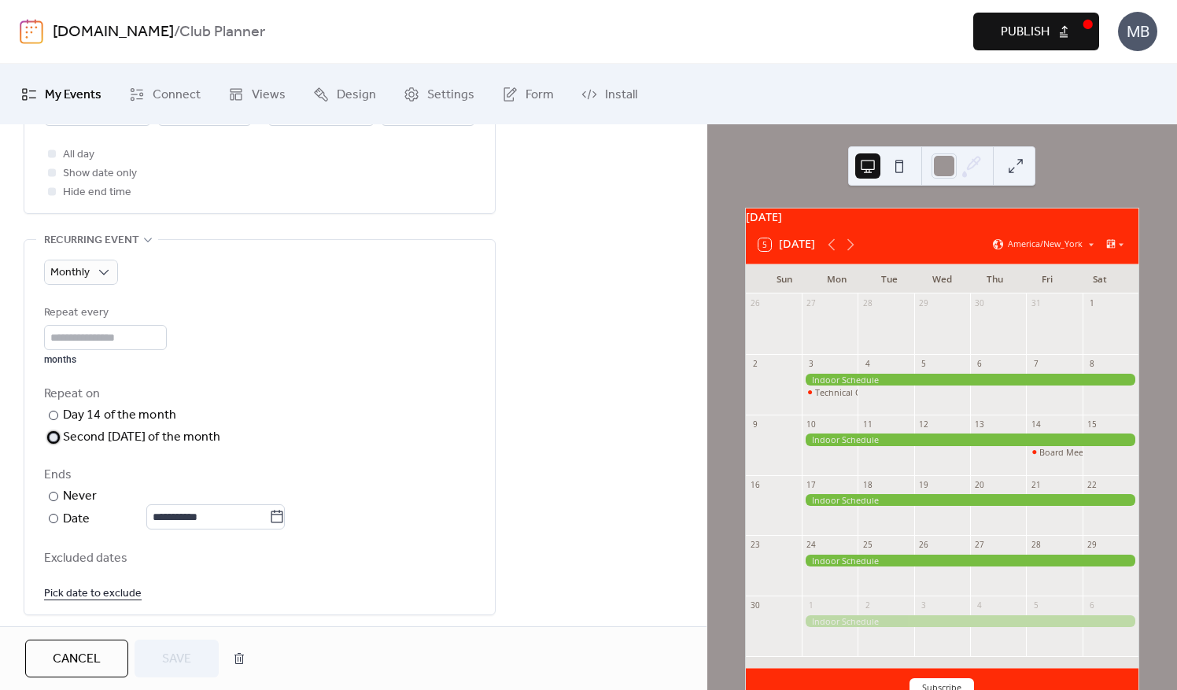
click at [48, 433] on div "​" at bounding box center [52, 437] width 16 height 19
click at [174, 656] on span "Save" at bounding box center [176, 659] width 29 height 19
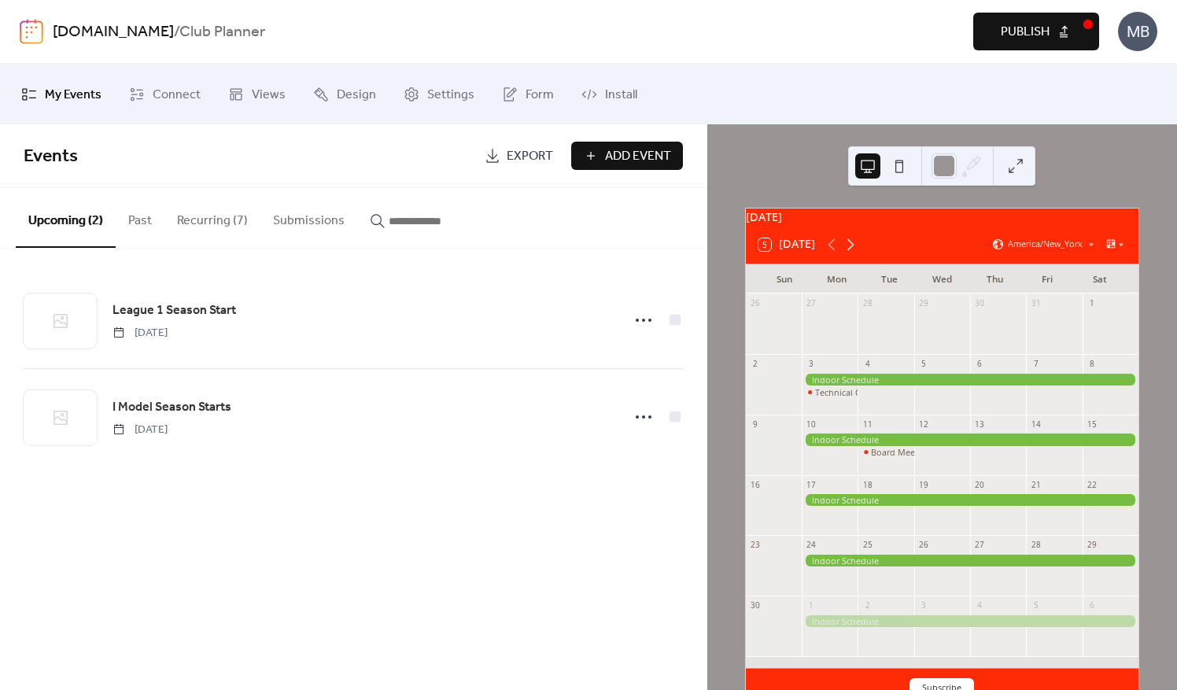
click at [856, 254] on icon at bounding box center [850, 244] width 19 height 19
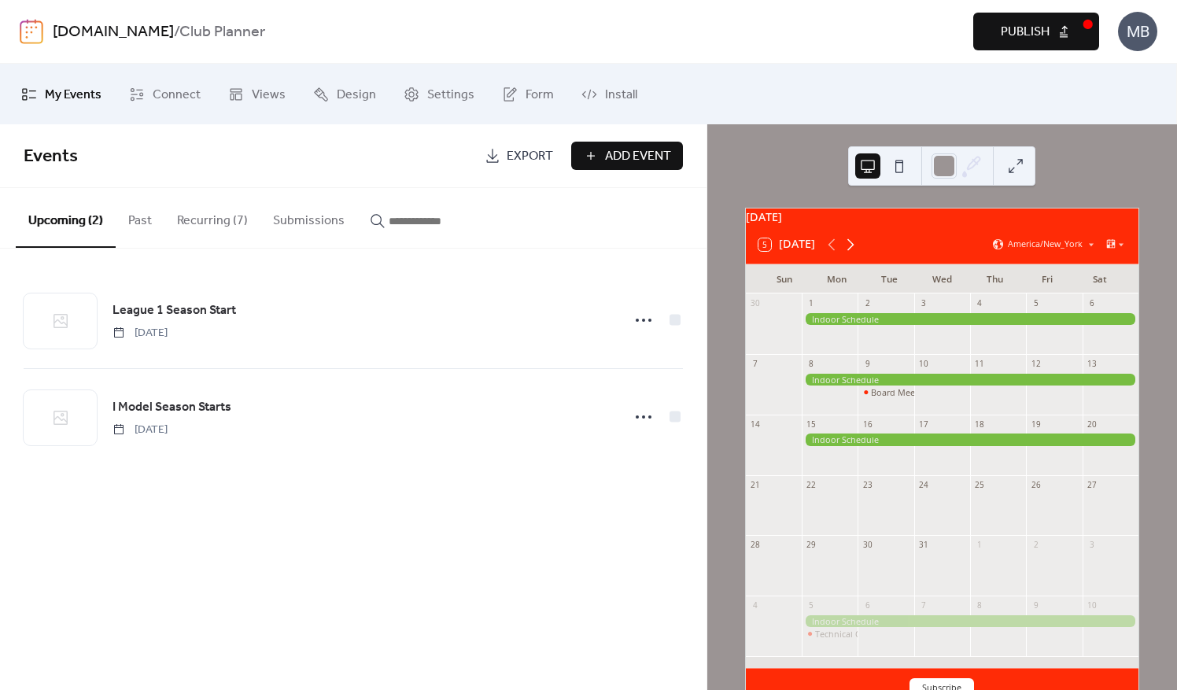
click at [856, 254] on icon at bounding box center [850, 244] width 19 height 19
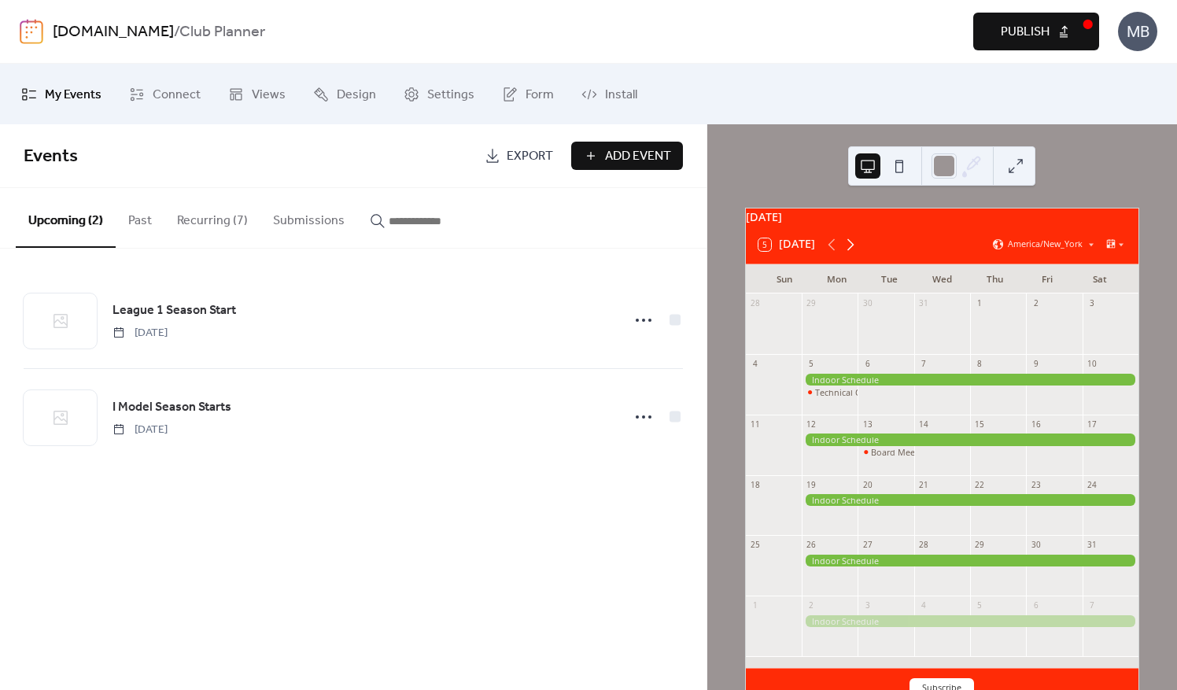
click at [856, 254] on icon at bounding box center [850, 244] width 19 height 19
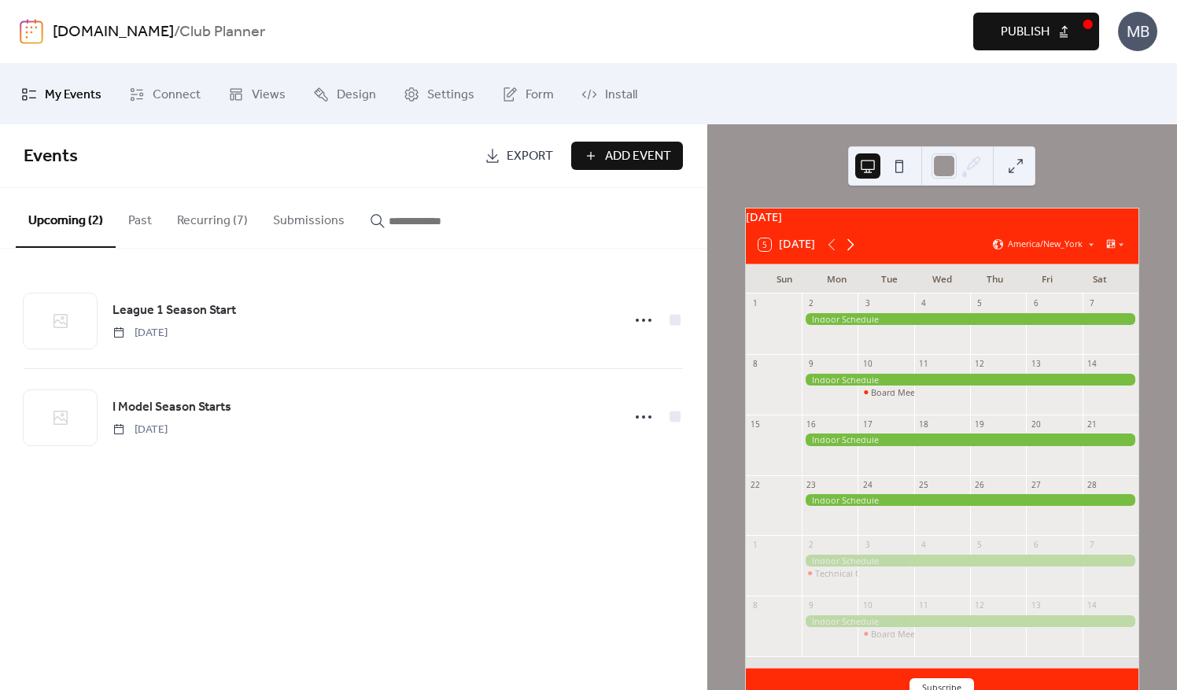
click at [856, 254] on icon at bounding box center [850, 244] width 19 height 19
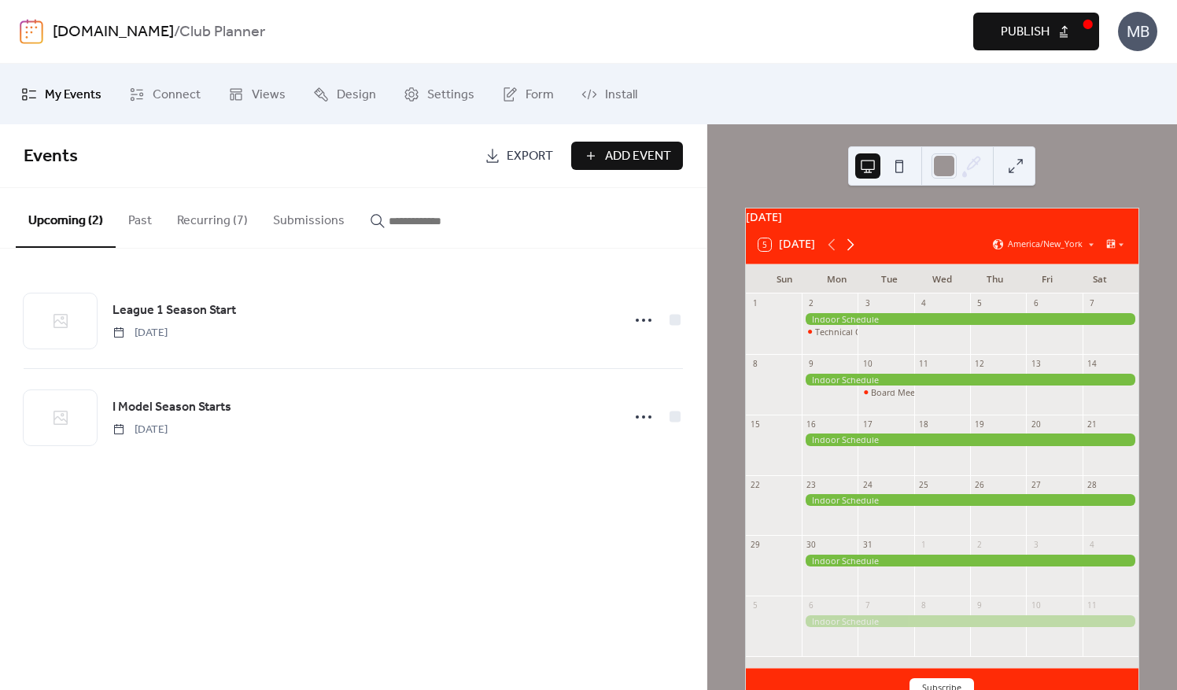
click at [856, 254] on icon at bounding box center [850, 244] width 19 height 19
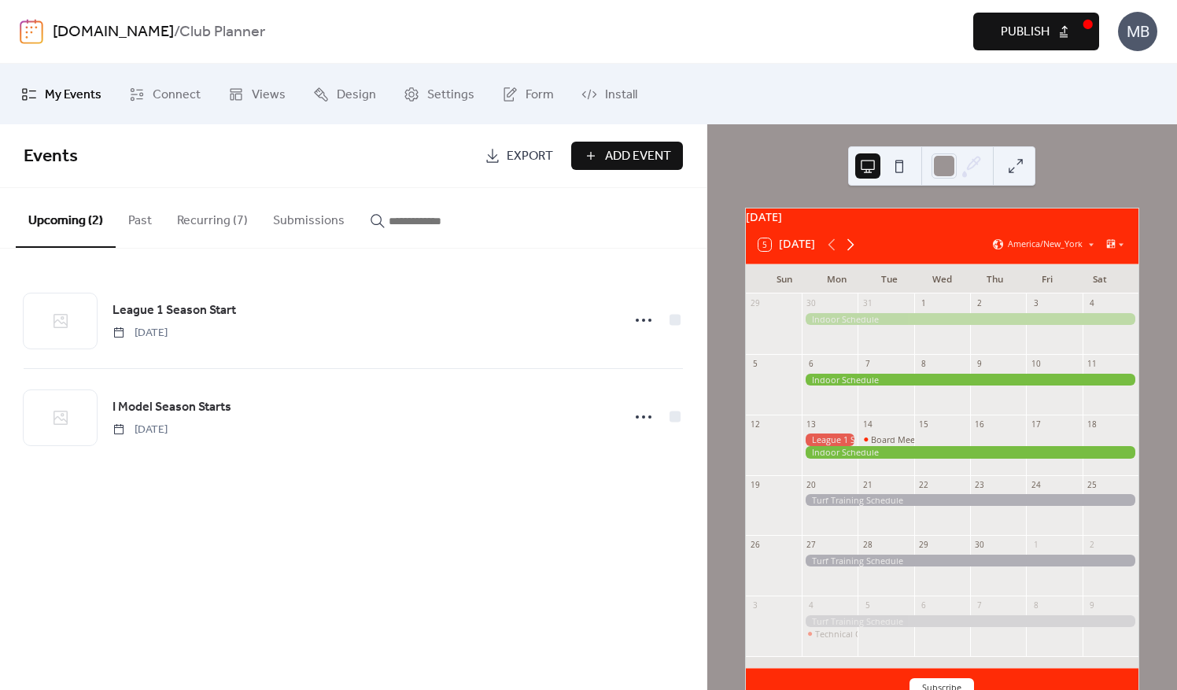
click at [856, 254] on icon at bounding box center [850, 244] width 19 height 19
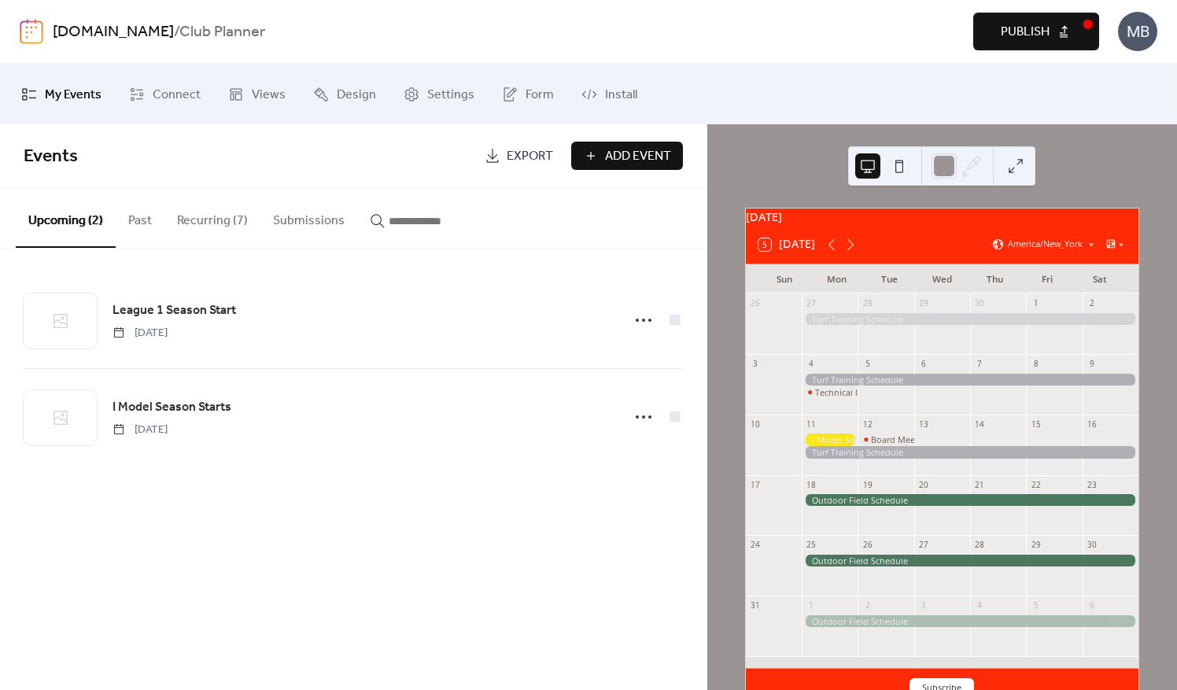
click at [832, 445] on div at bounding box center [830, 440] width 56 height 12
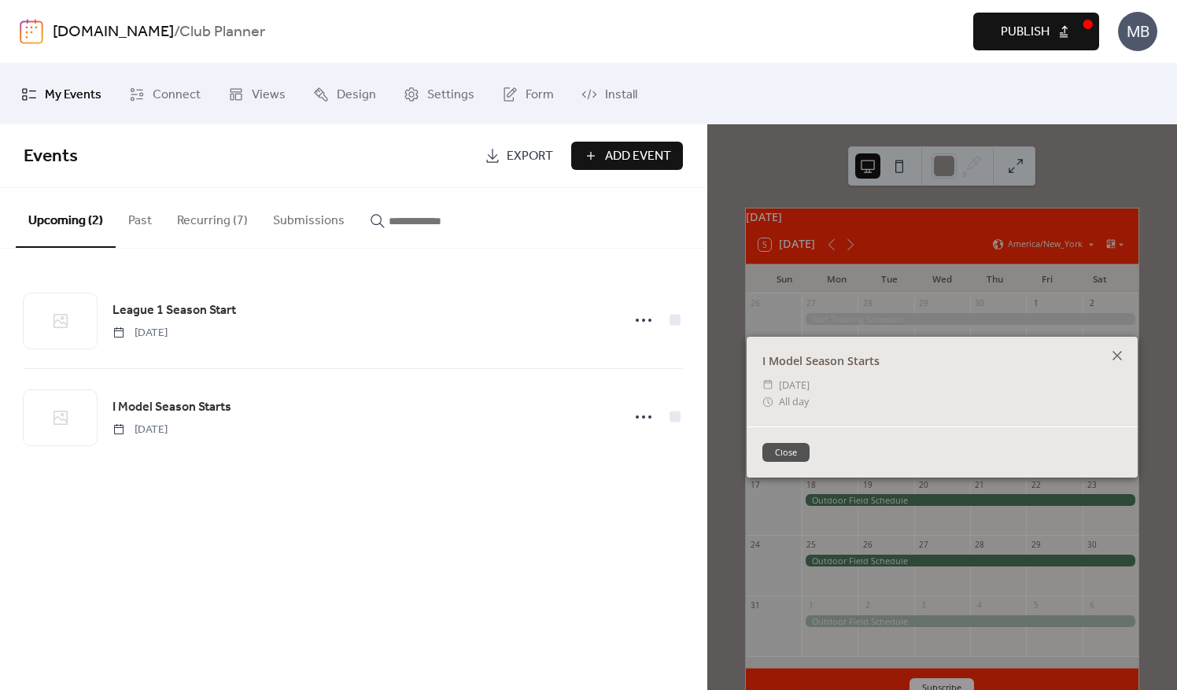
click at [1121, 353] on icon at bounding box center [1117, 355] width 9 height 9
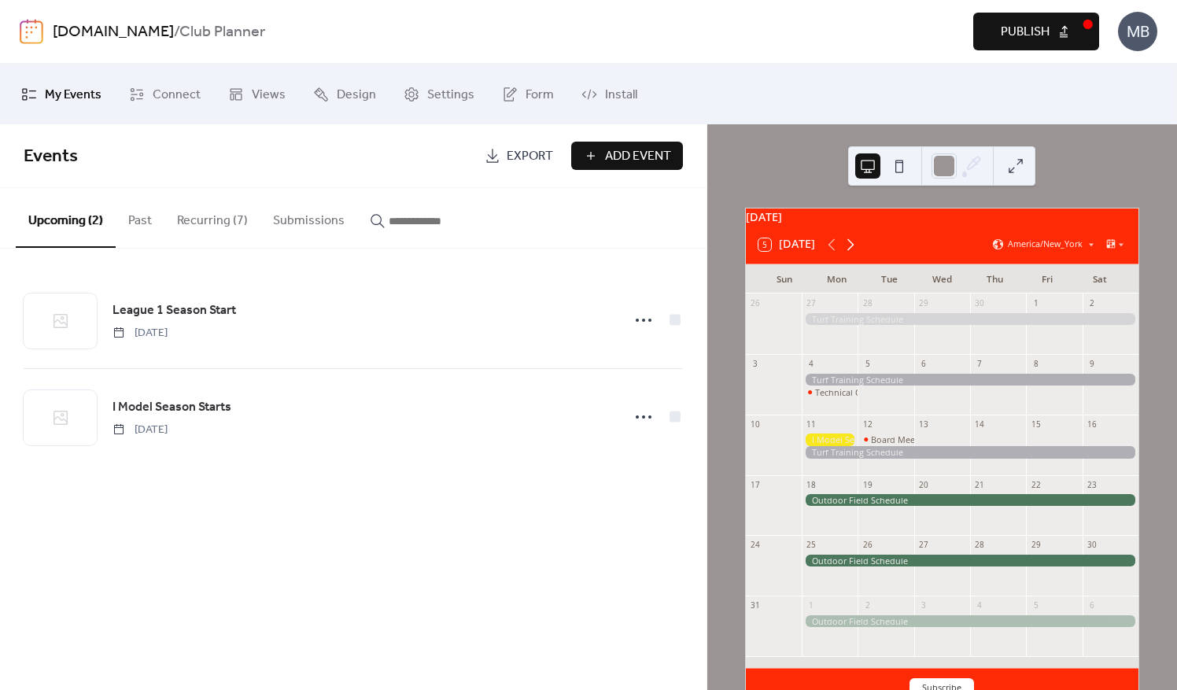
click at [852, 251] on icon at bounding box center [850, 244] width 19 height 19
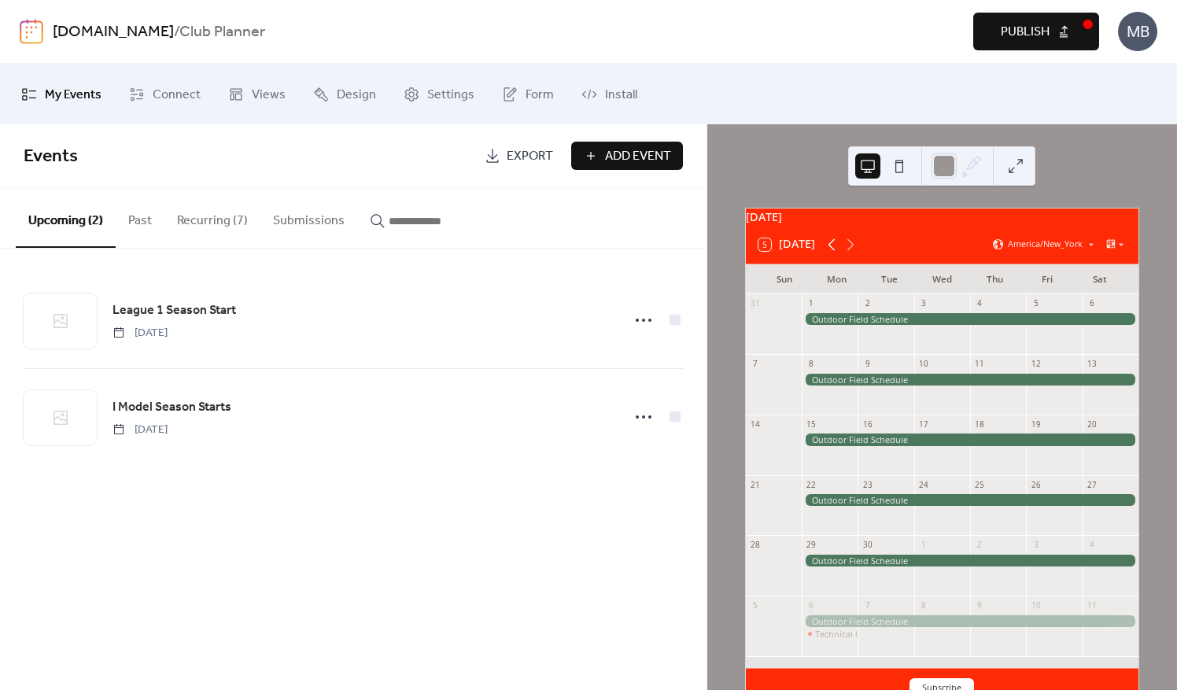
click at [826, 249] on icon at bounding box center [832, 244] width 19 height 19
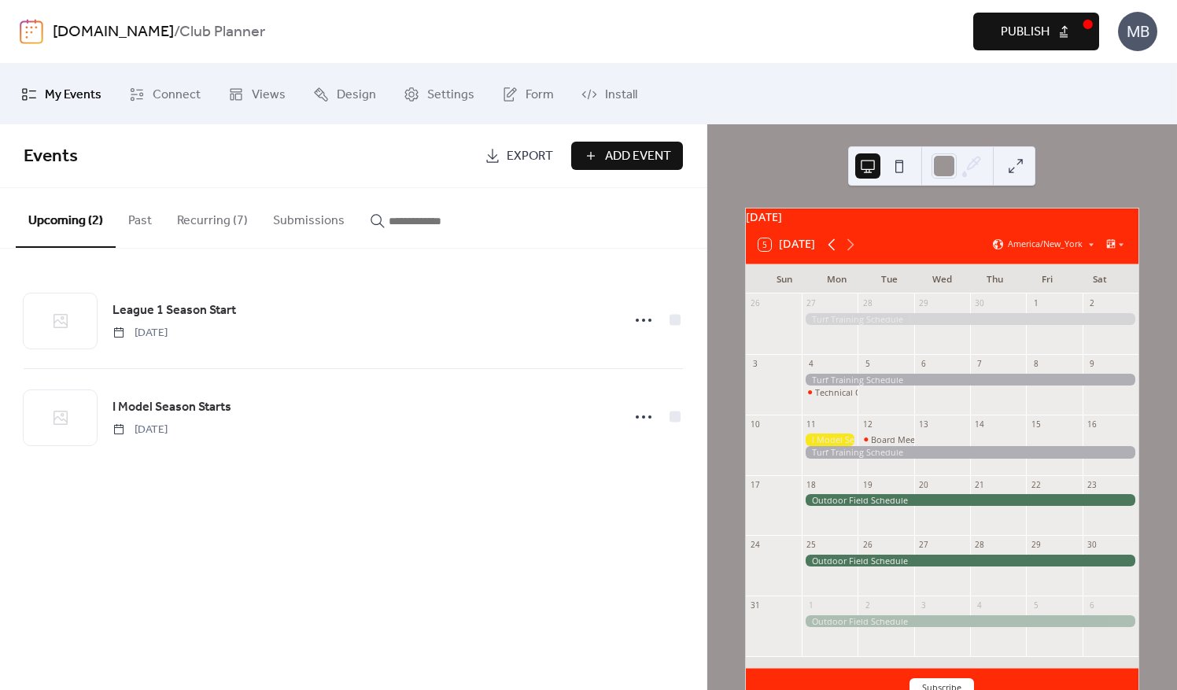
click at [830, 250] on icon at bounding box center [832, 244] width 19 height 19
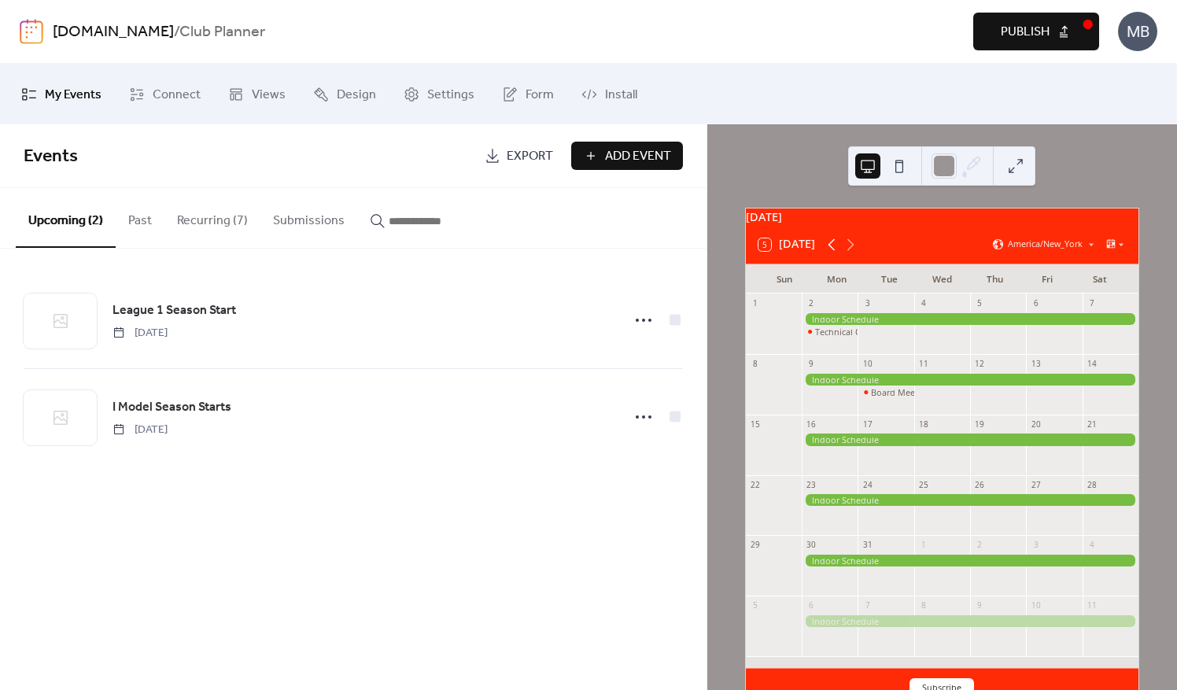
click at [830, 250] on icon at bounding box center [832, 244] width 19 height 19
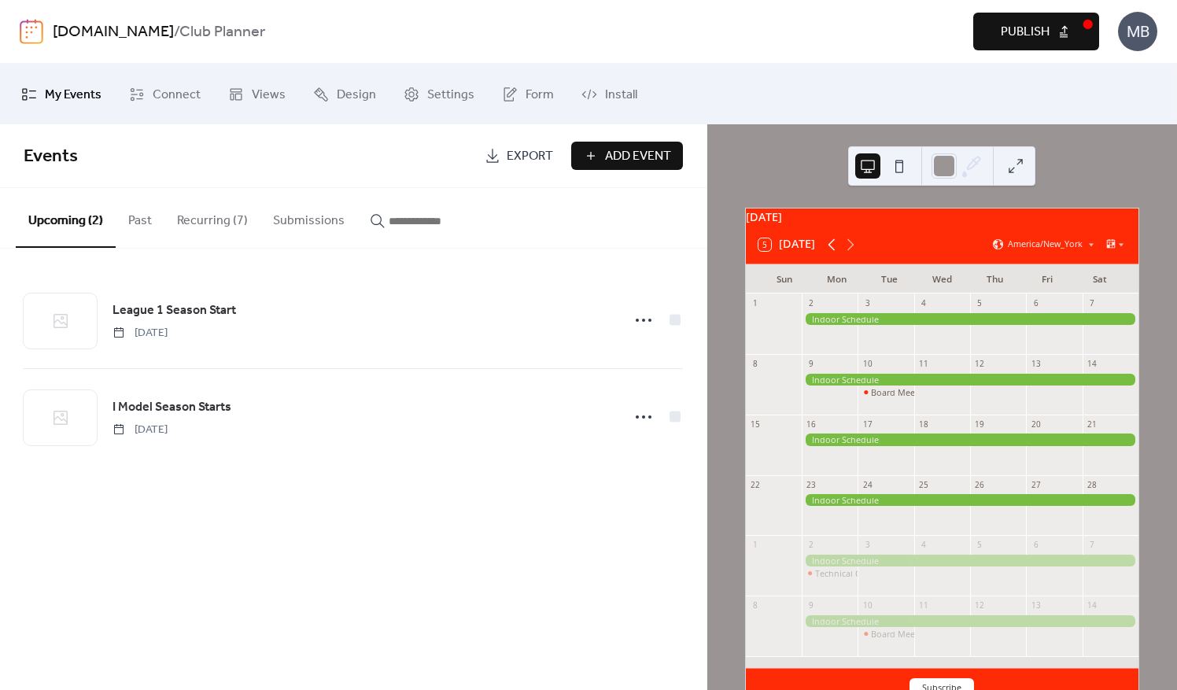
click at [830, 250] on icon at bounding box center [832, 244] width 19 height 19
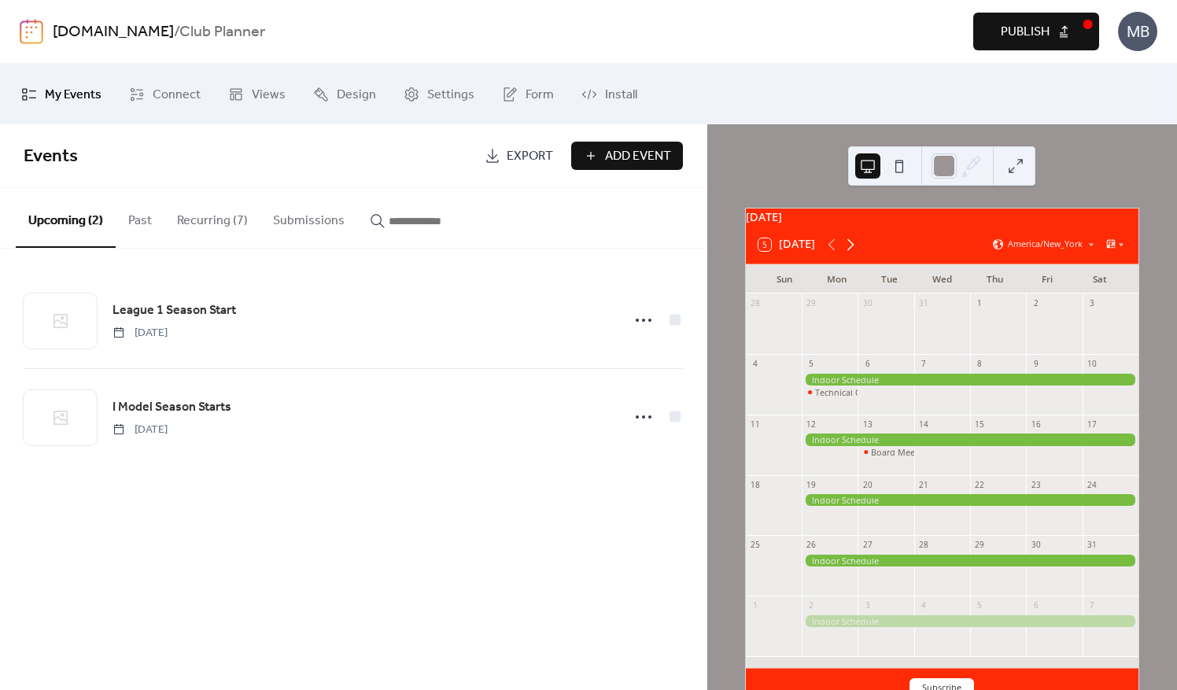
click at [850, 250] on icon at bounding box center [851, 244] width 7 height 12
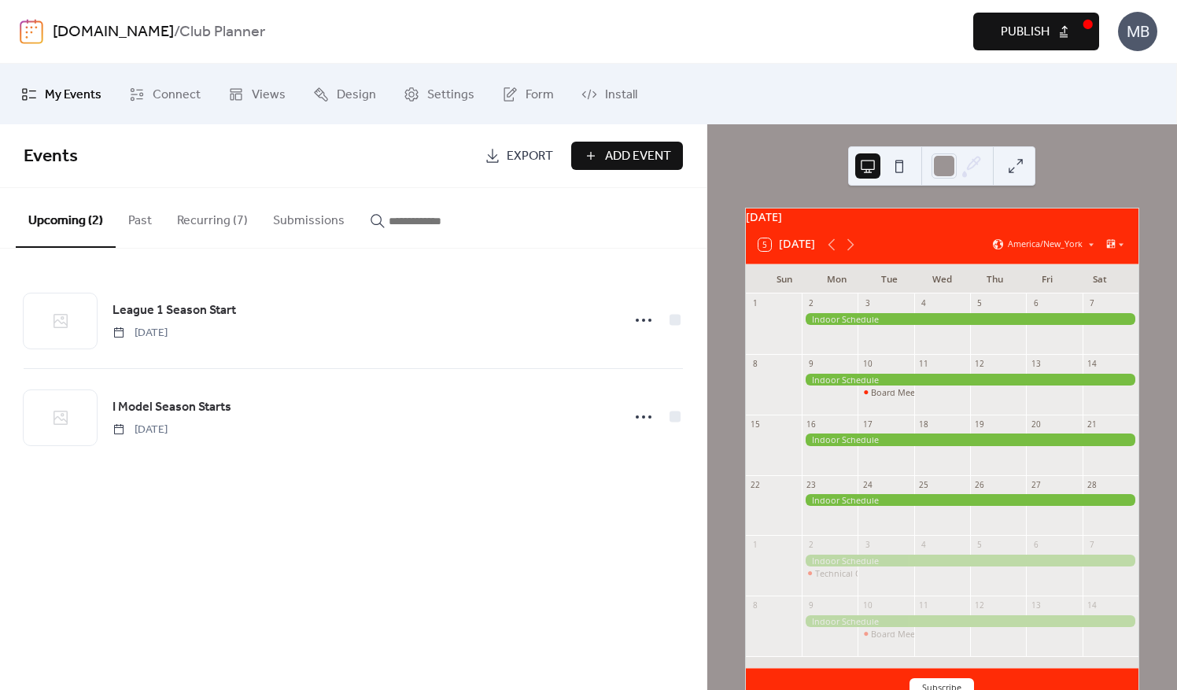
click at [612, 157] on span "Add Event" at bounding box center [638, 156] width 66 height 19
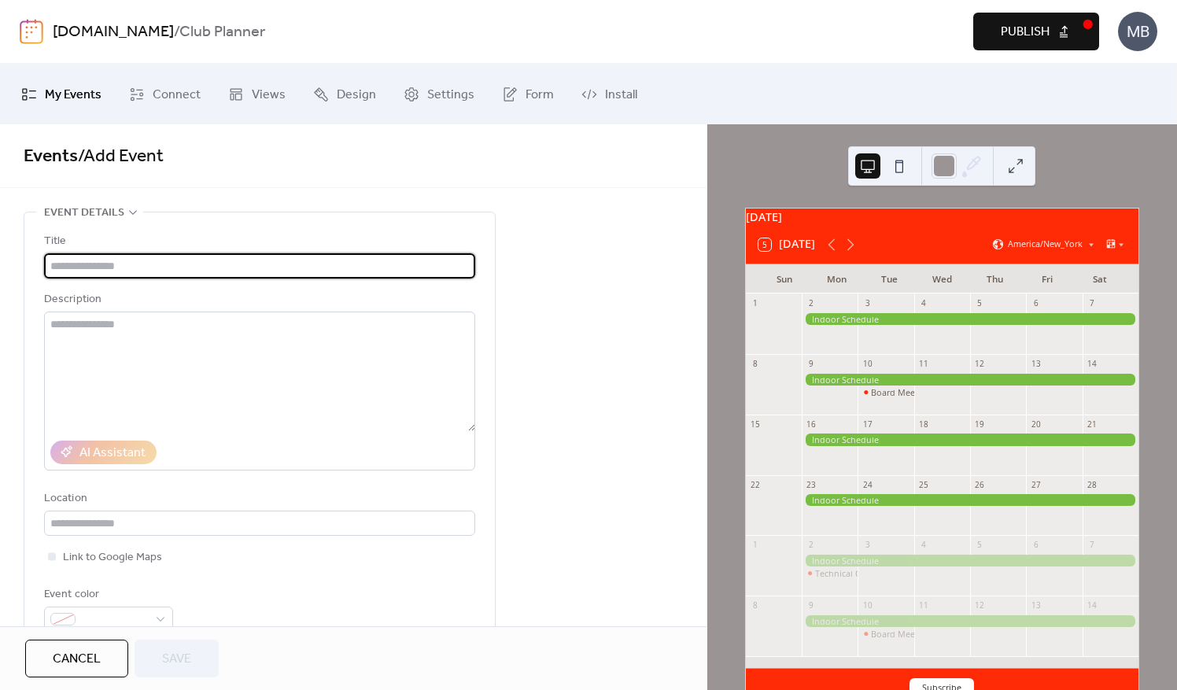
click at [86, 268] on input "text" at bounding box center [259, 265] width 431 height 25
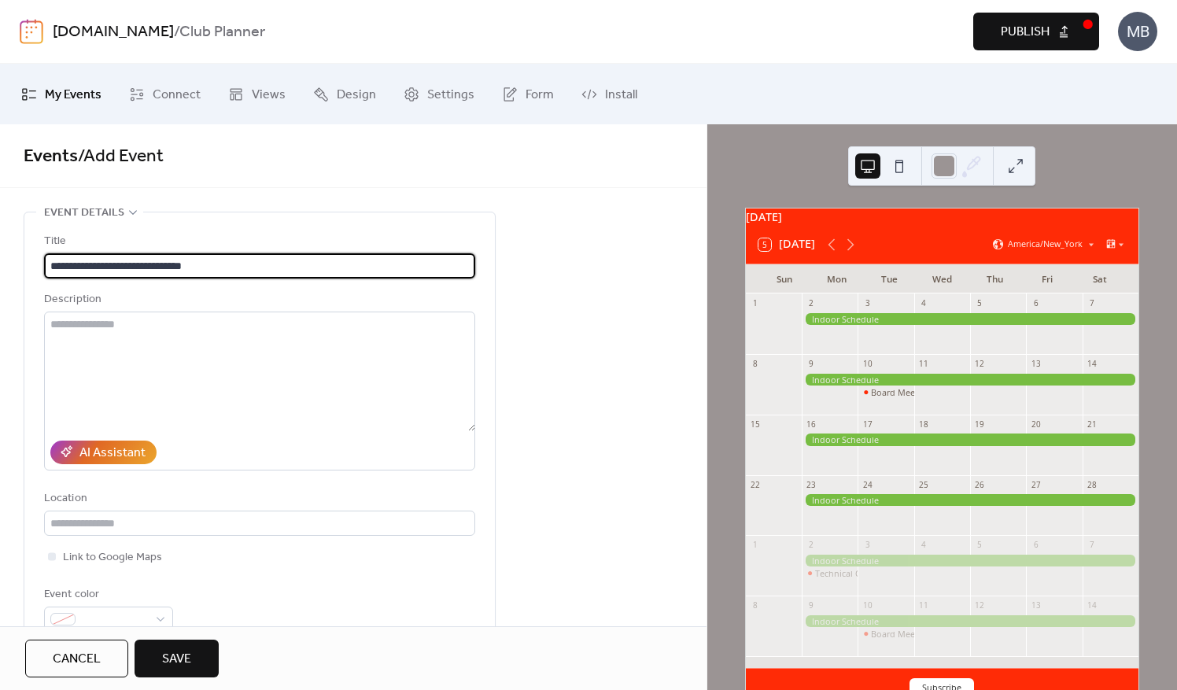
click at [138, 263] on input "**********" at bounding box center [259, 265] width 431 height 25
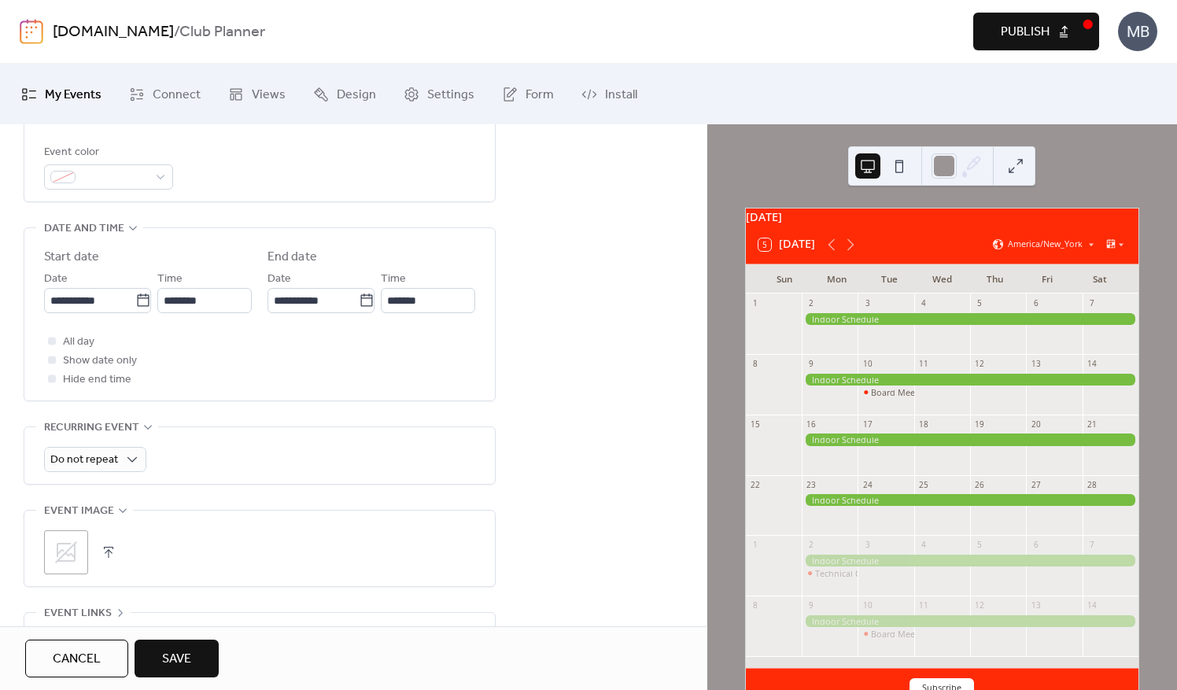
scroll to position [472, 0]
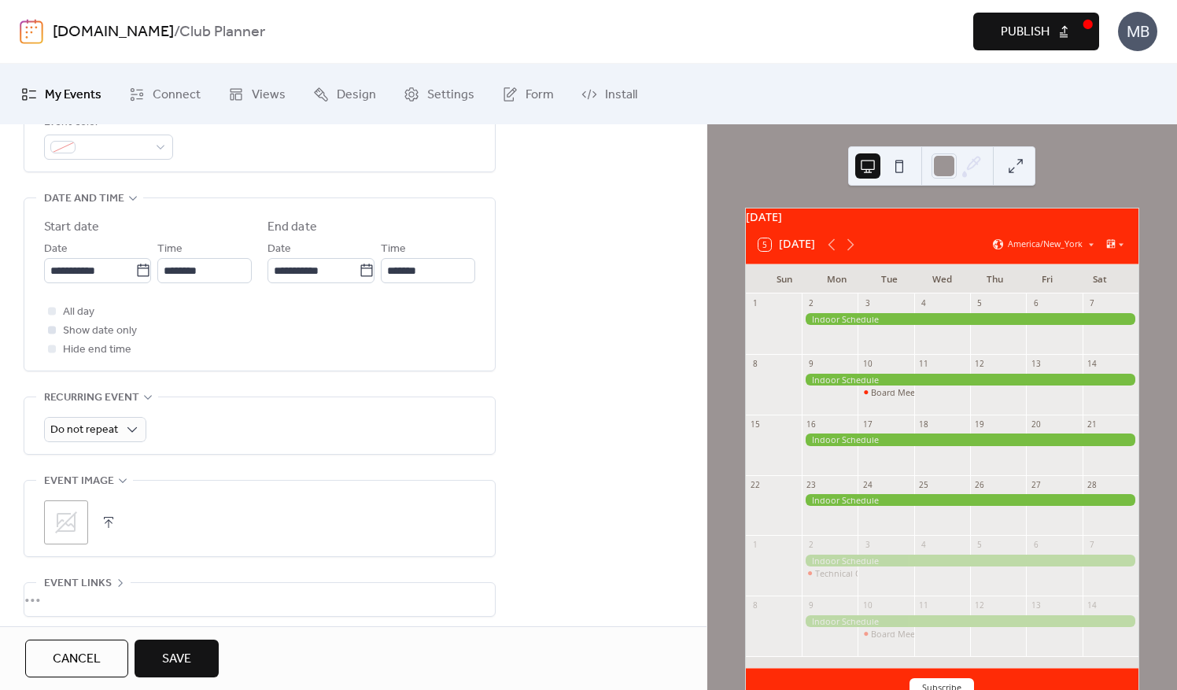
type input "**********"
click at [55, 331] on div at bounding box center [52, 330] width 16 height 16
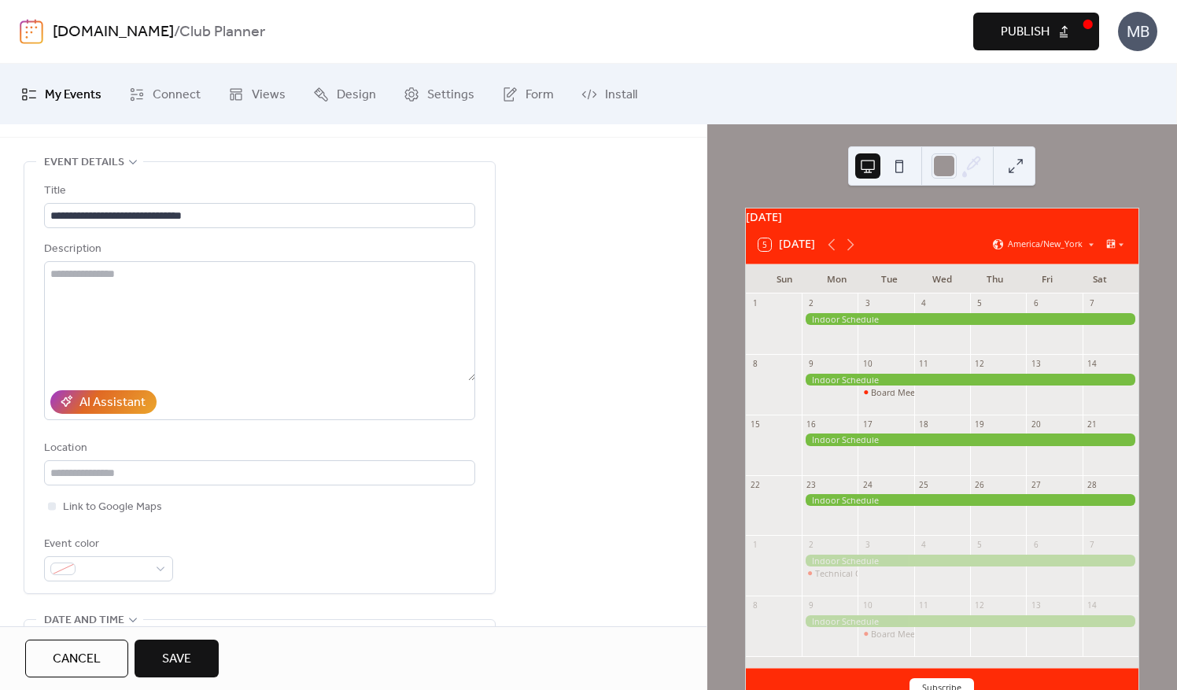
scroll to position [0, 0]
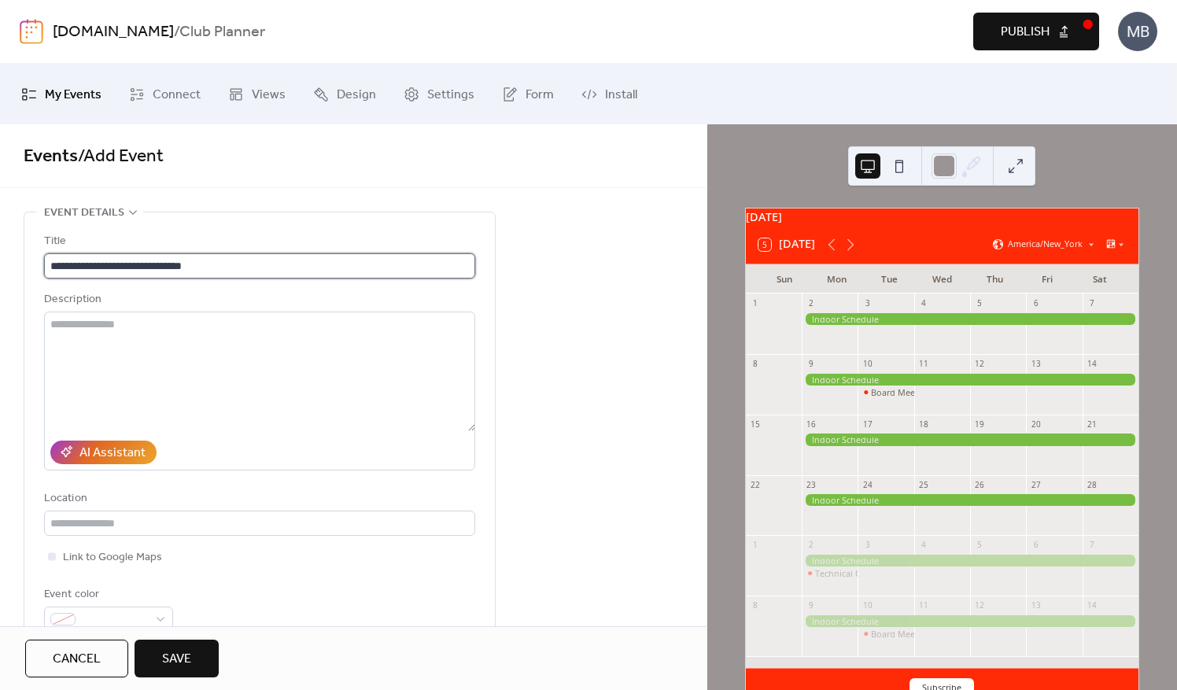
click at [246, 265] on input "**********" at bounding box center [259, 265] width 431 height 25
click at [173, 665] on span "Save" at bounding box center [176, 659] width 29 height 19
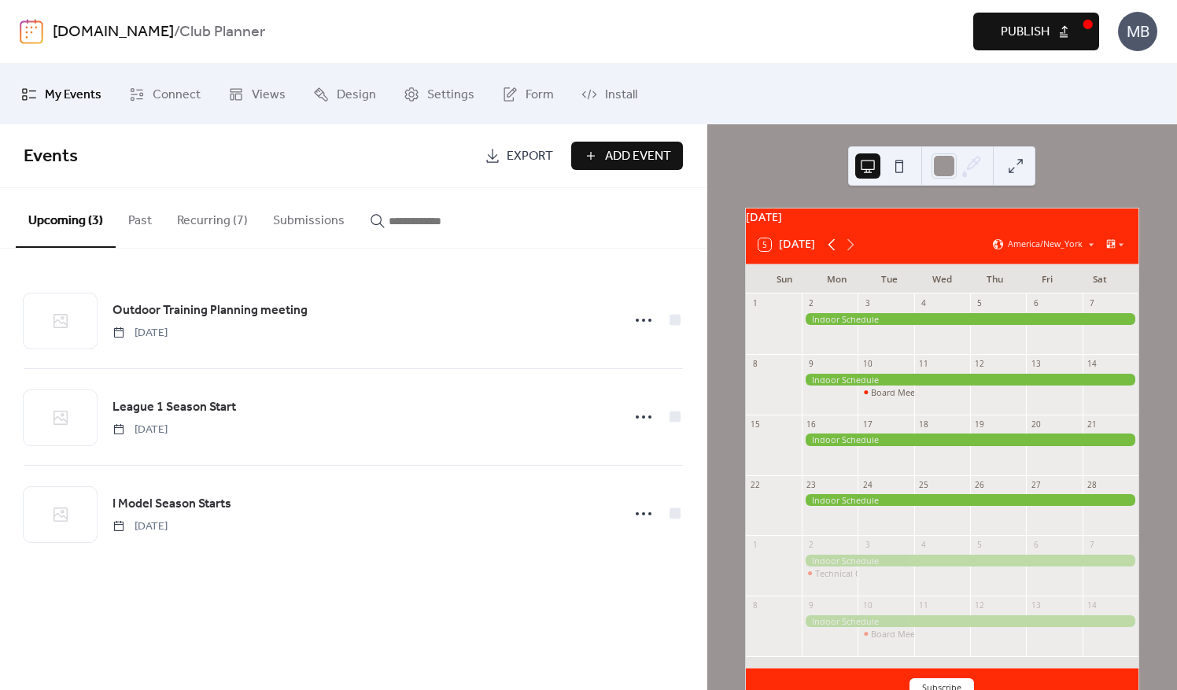
click at [834, 254] on icon at bounding box center [832, 244] width 19 height 19
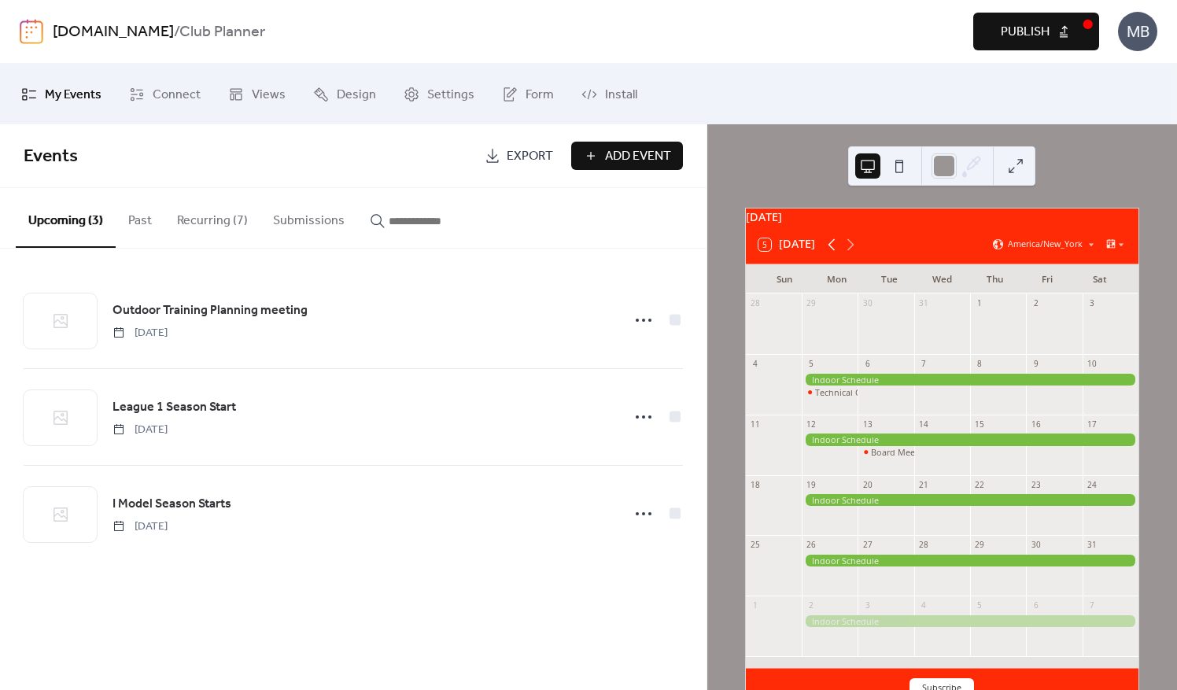
click at [834, 254] on icon at bounding box center [832, 244] width 19 height 19
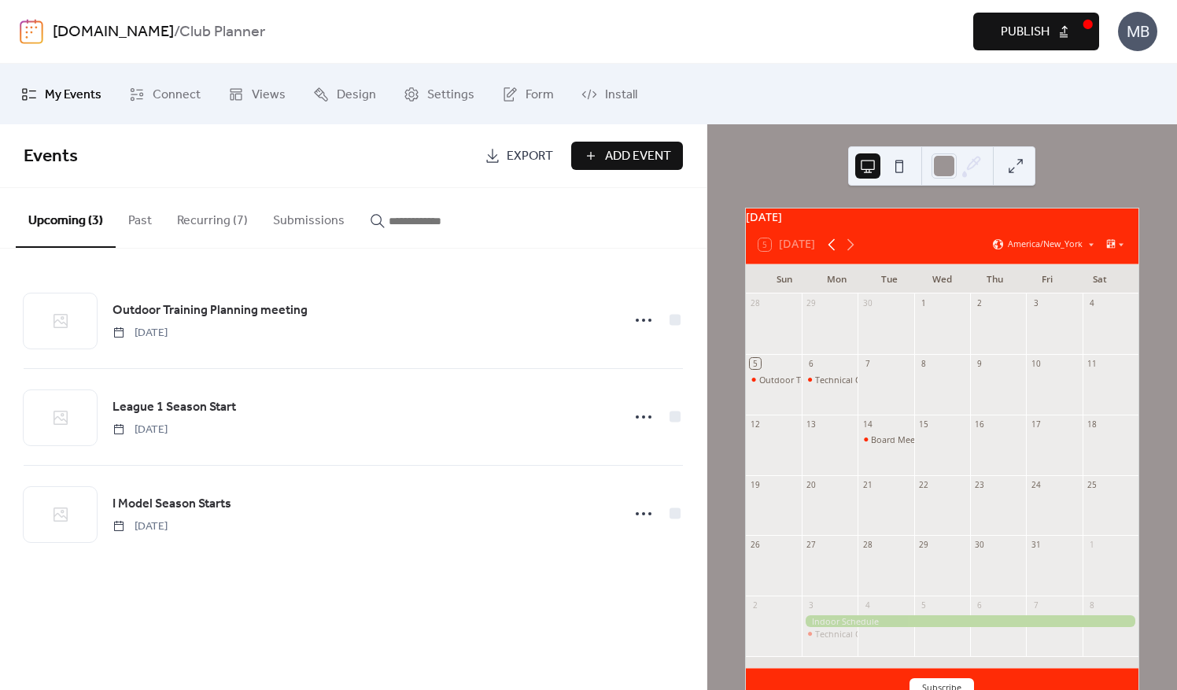
click at [834, 254] on icon at bounding box center [832, 244] width 19 height 19
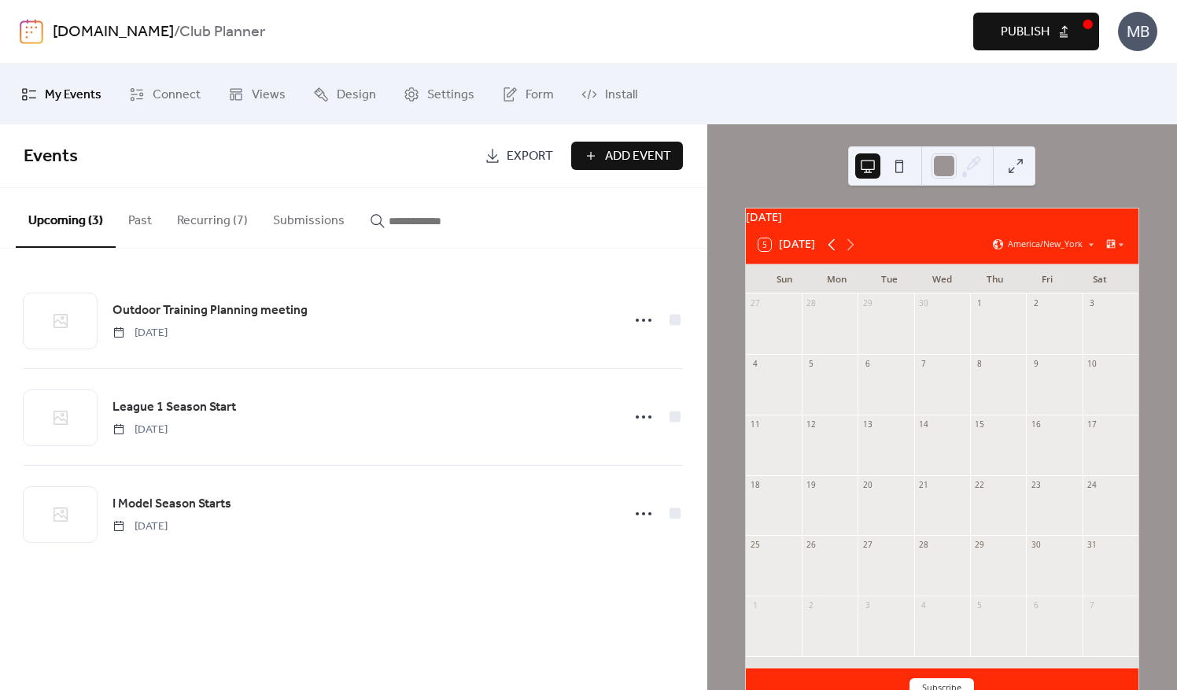
click at [834, 254] on icon at bounding box center [832, 244] width 19 height 19
click at [837, 254] on icon at bounding box center [832, 244] width 19 height 19
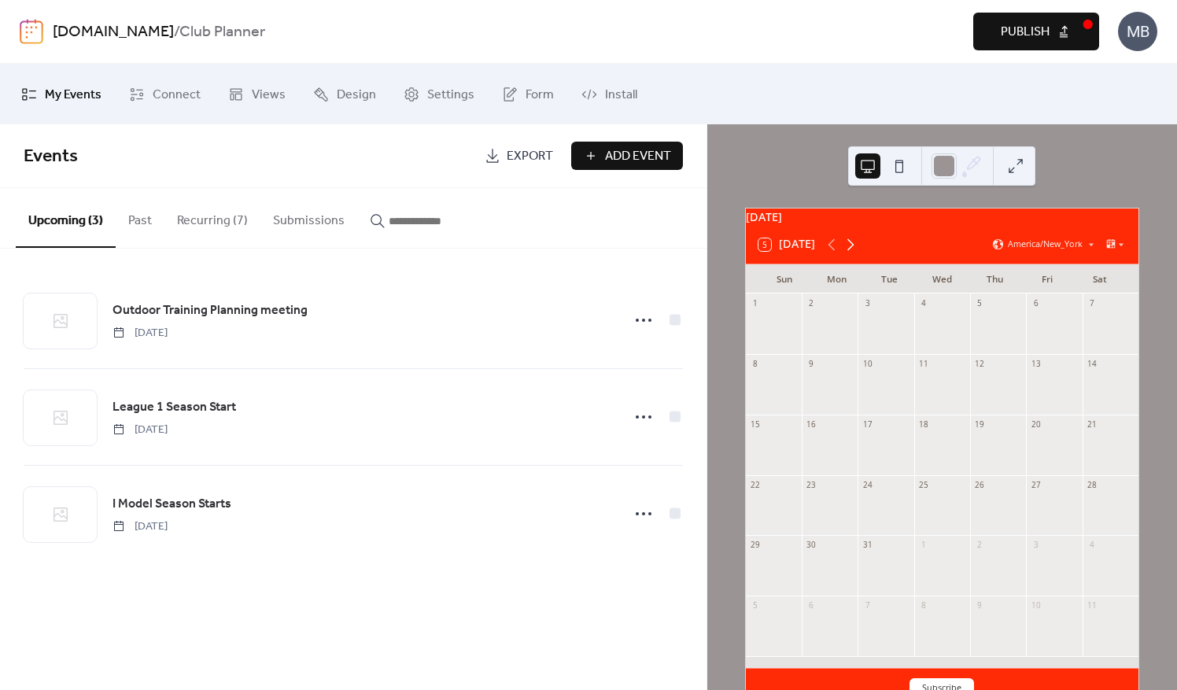
click at [847, 254] on icon at bounding box center [850, 244] width 19 height 19
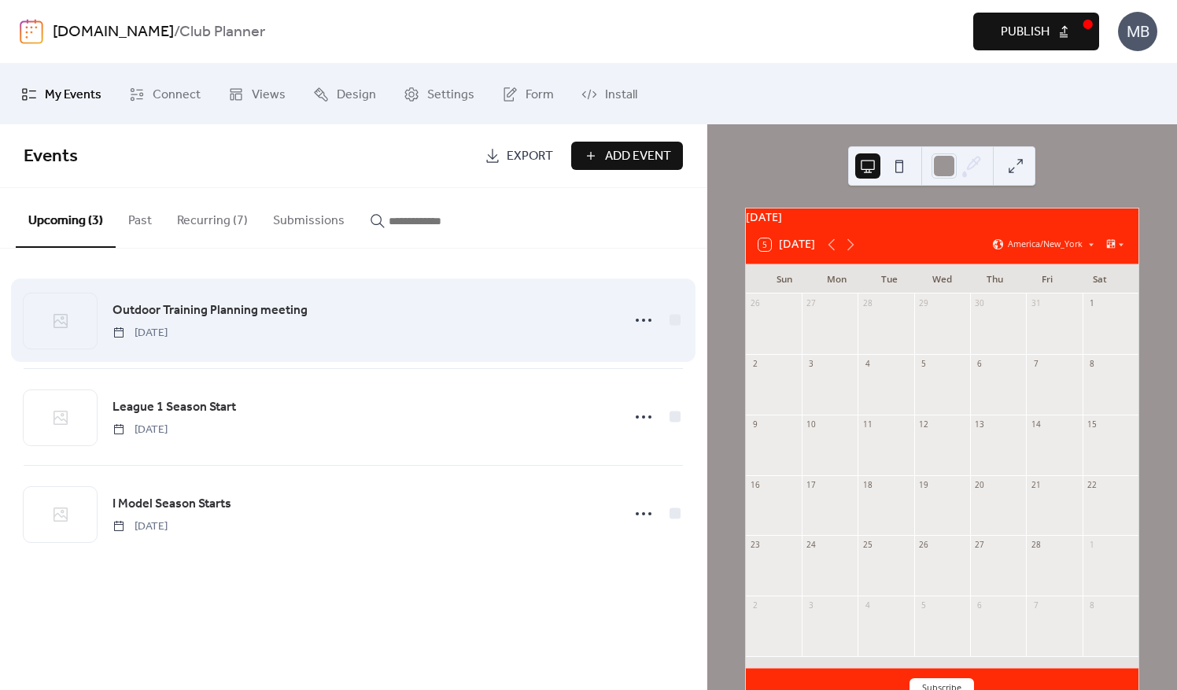
click at [250, 309] on span "Outdoor Training Planning meeting" at bounding box center [210, 310] width 195 height 19
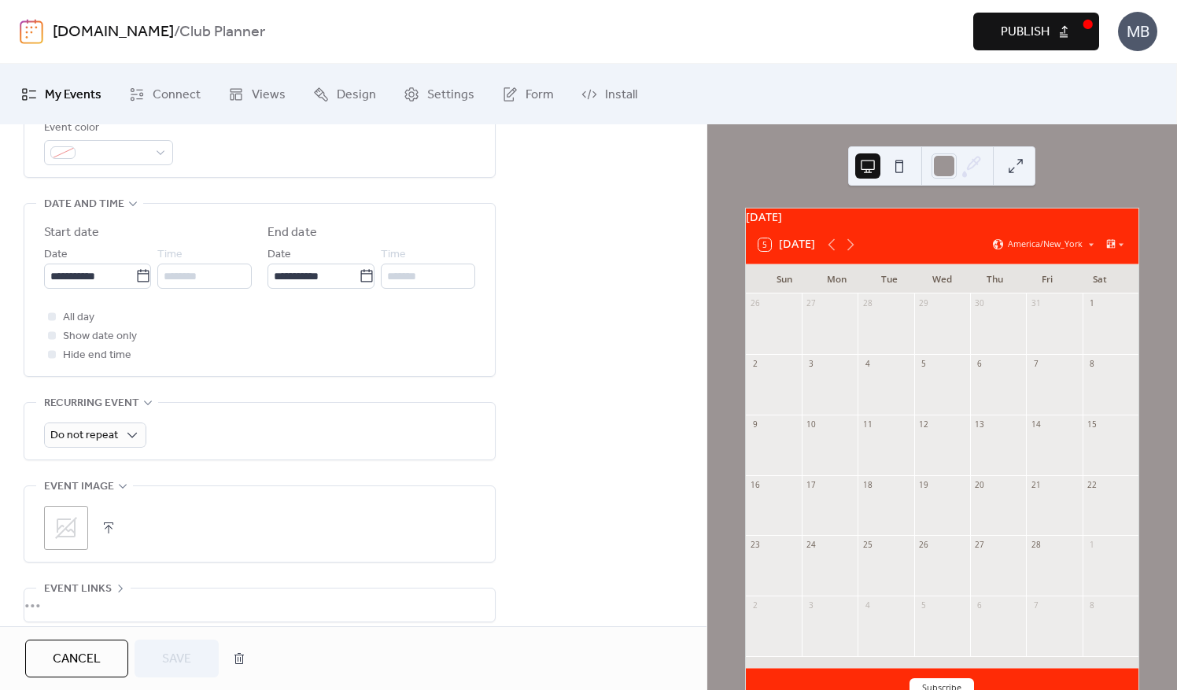
scroll to position [472, 0]
click at [800, 253] on button "5 Today" at bounding box center [787, 245] width 68 height 20
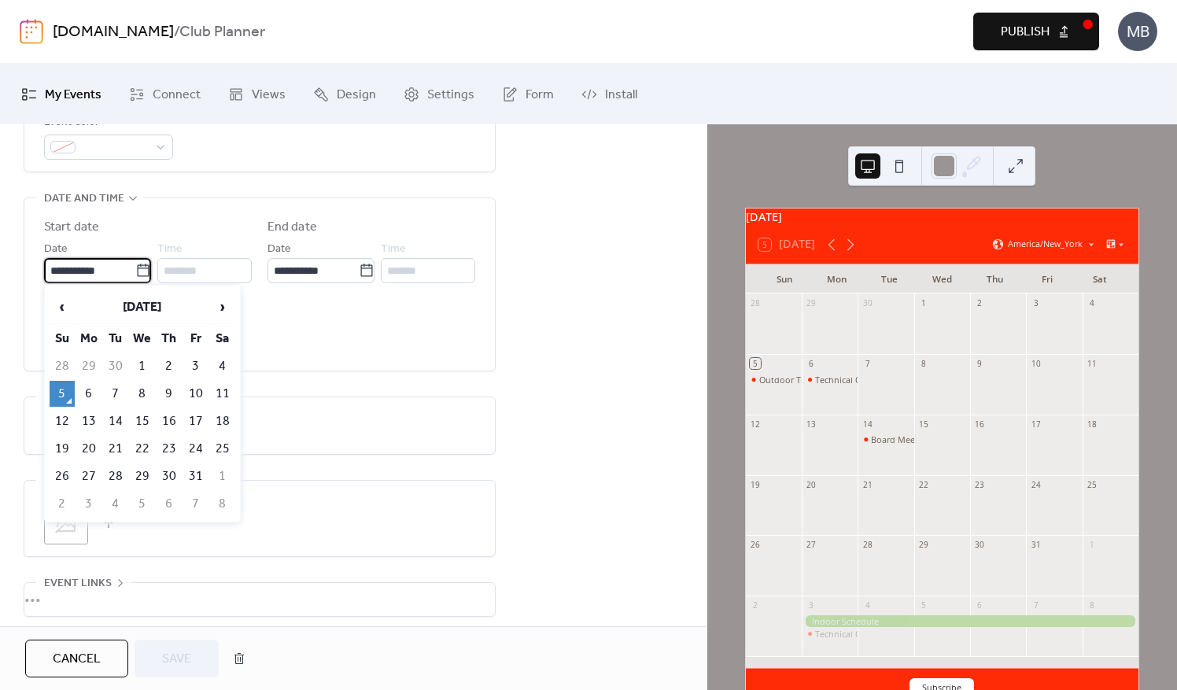
click at [96, 274] on input "**********" at bounding box center [89, 270] width 91 height 25
click at [224, 302] on span "›" at bounding box center [223, 306] width 24 height 31
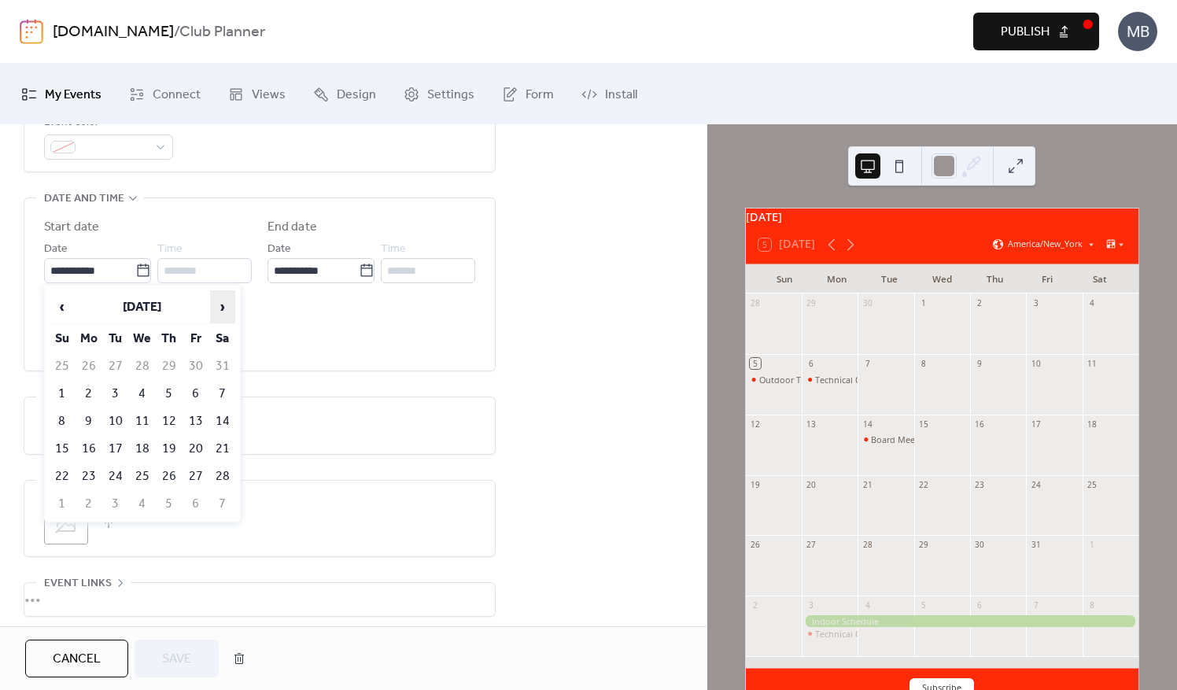
click at [224, 302] on span "›" at bounding box center [223, 306] width 24 height 31
click at [71, 303] on span "‹" at bounding box center [62, 306] width 24 height 31
click at [91, 390] on td "2" at bounding box center [88, 394] width 25 height 26
type input "**********"
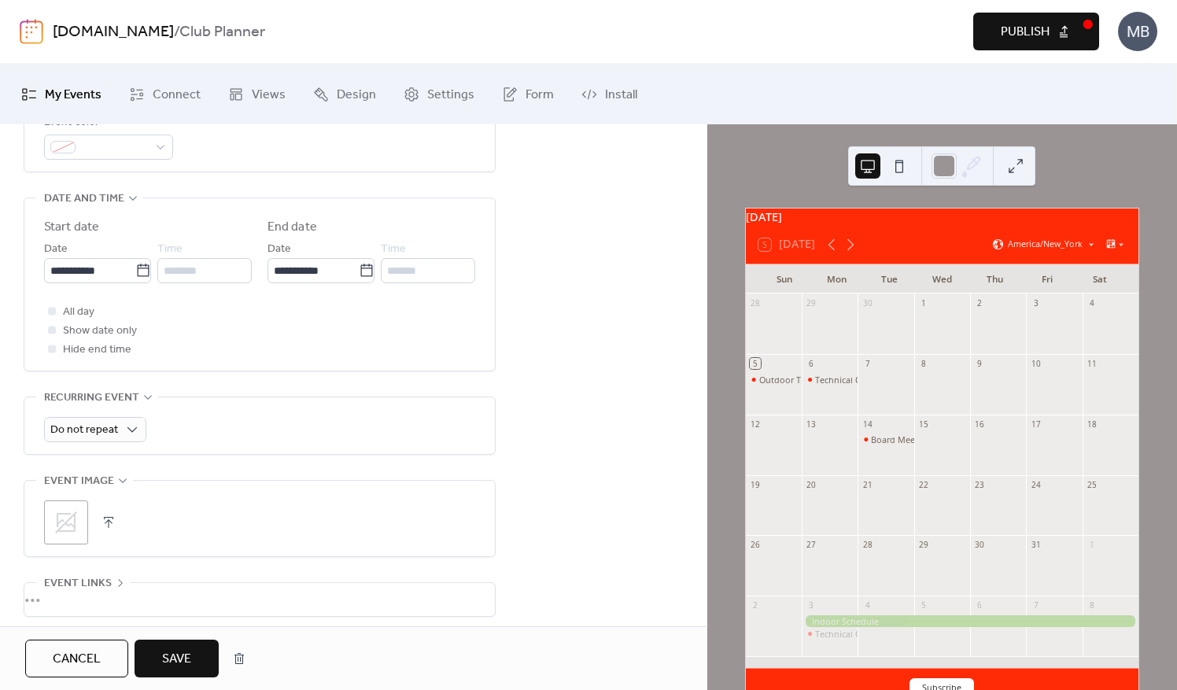
click at [194, 662] on button "Save" at bounding box center [177, 659] width 84 height 38
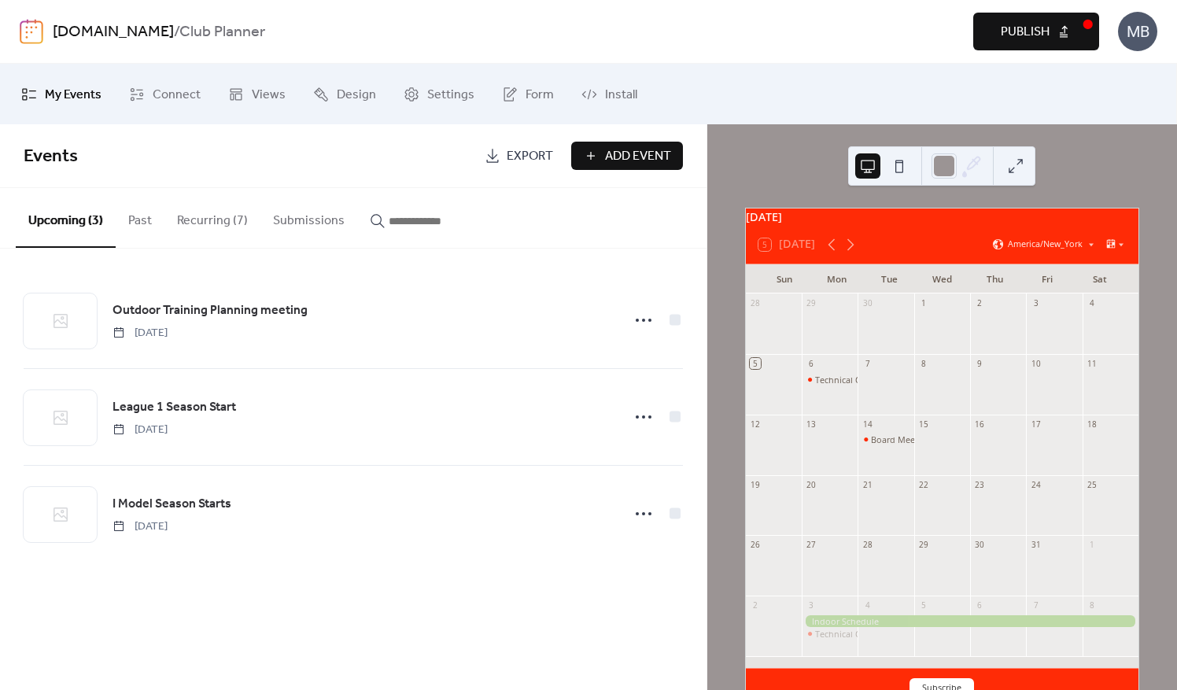
click at [612, 157] on span "Add Event" at bounding box center [638, 156] width 66 height 19
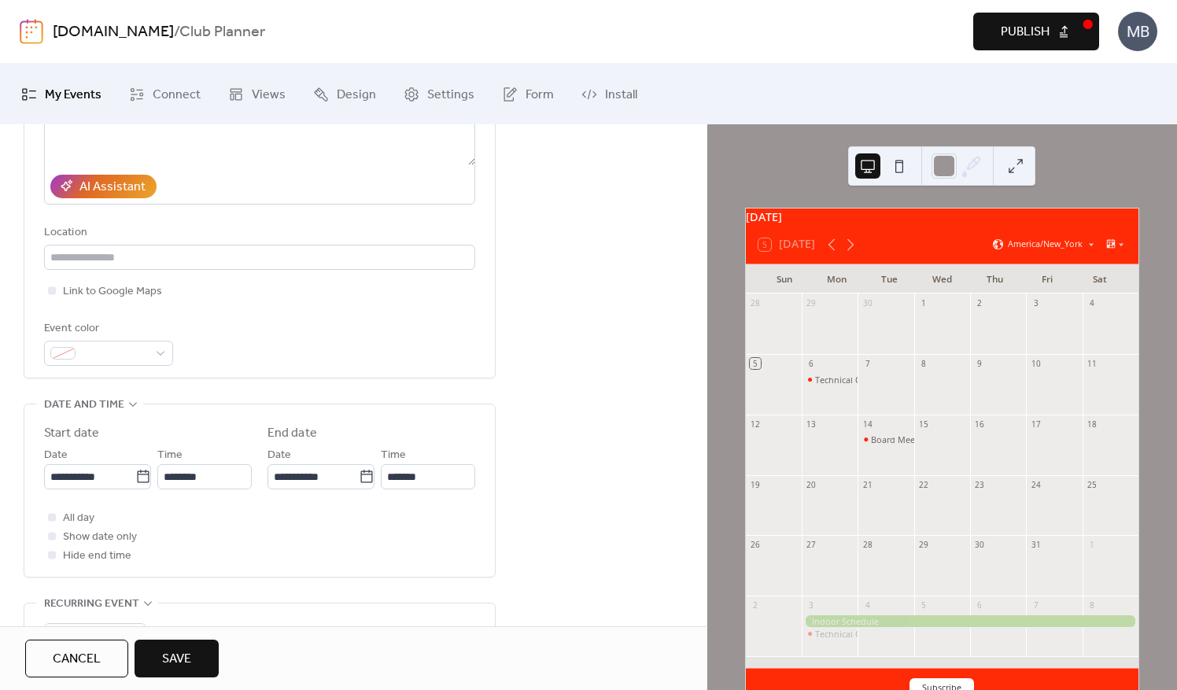
scroll to position [315, 0]
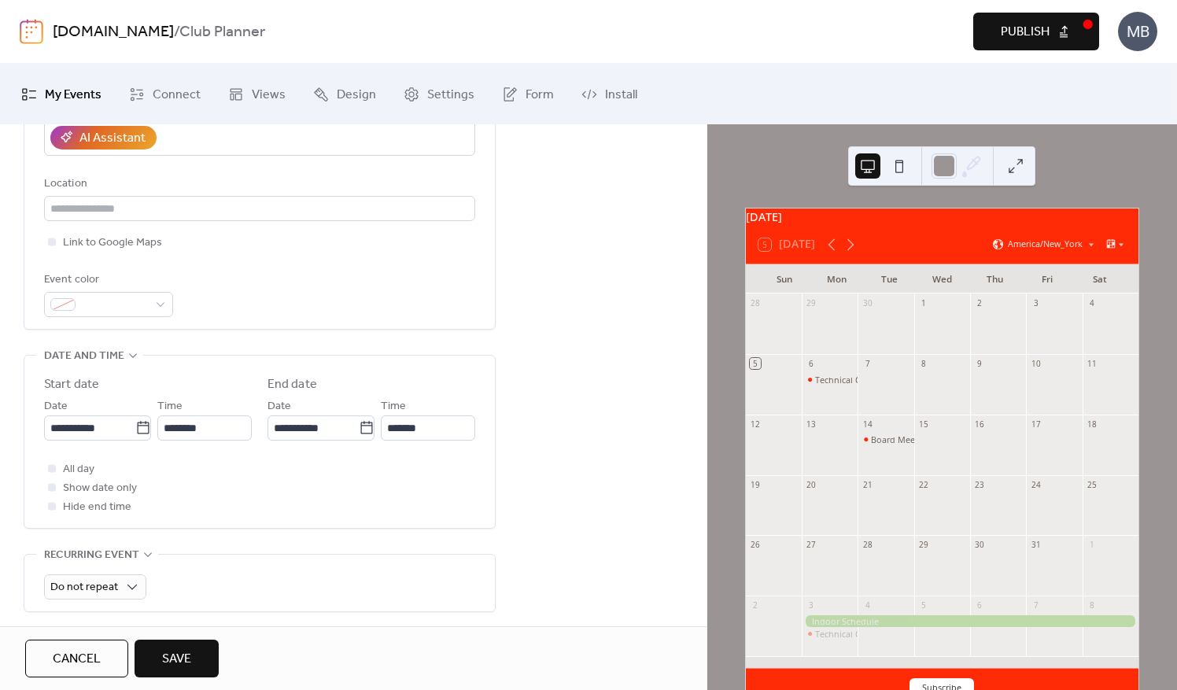
type input "**********"
click at [112, 433] on input "**********" at bounding box center [89, 428] width 91 height 25
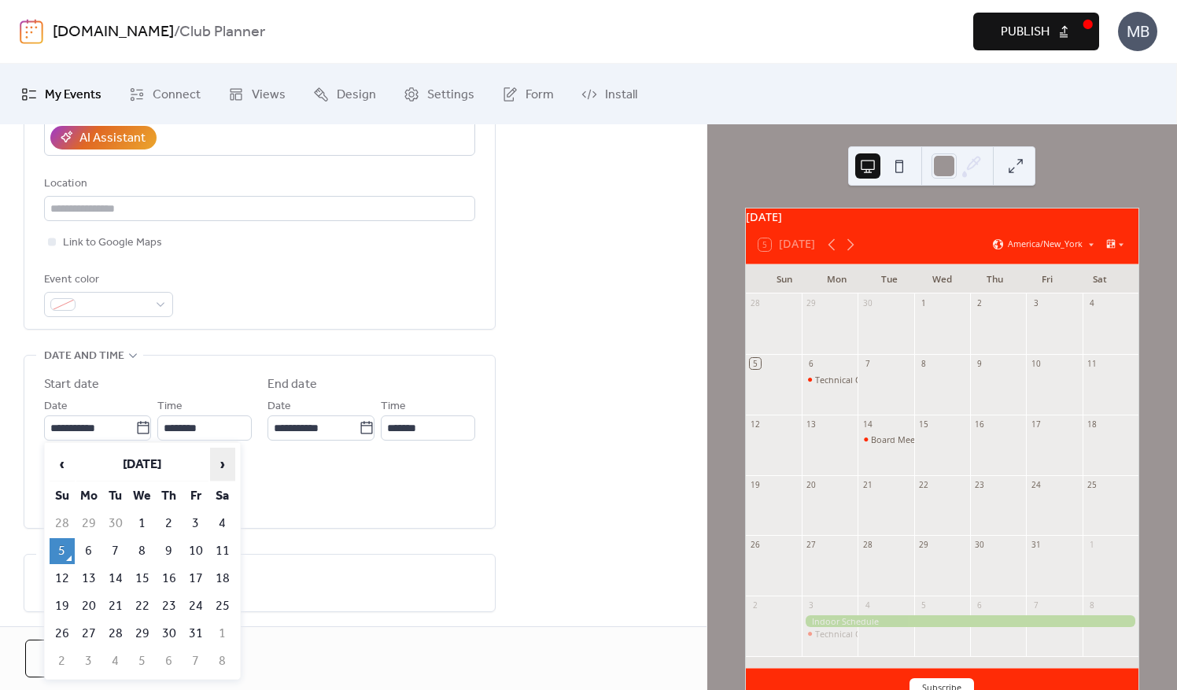
click at [215, 461] on span "›" at bounding box center [223, 464] width 24 height 31
click at [89, 601] on td "16" at bounding box center [88, 606] width 25 height 26
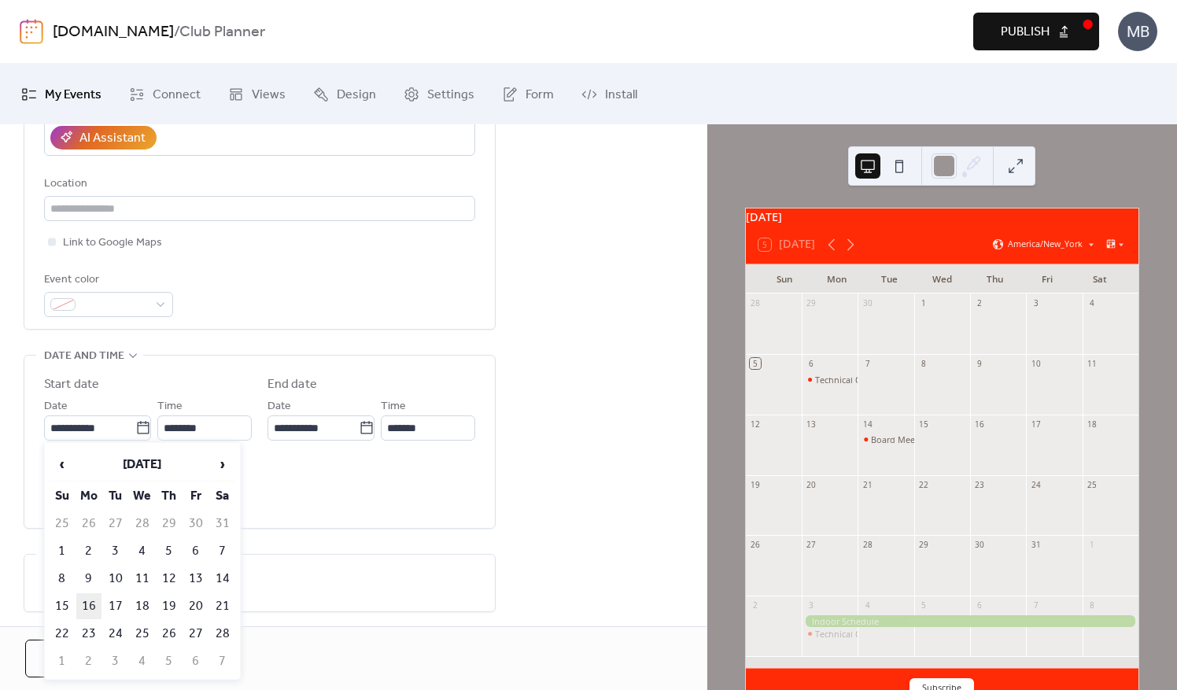
type input "**********"
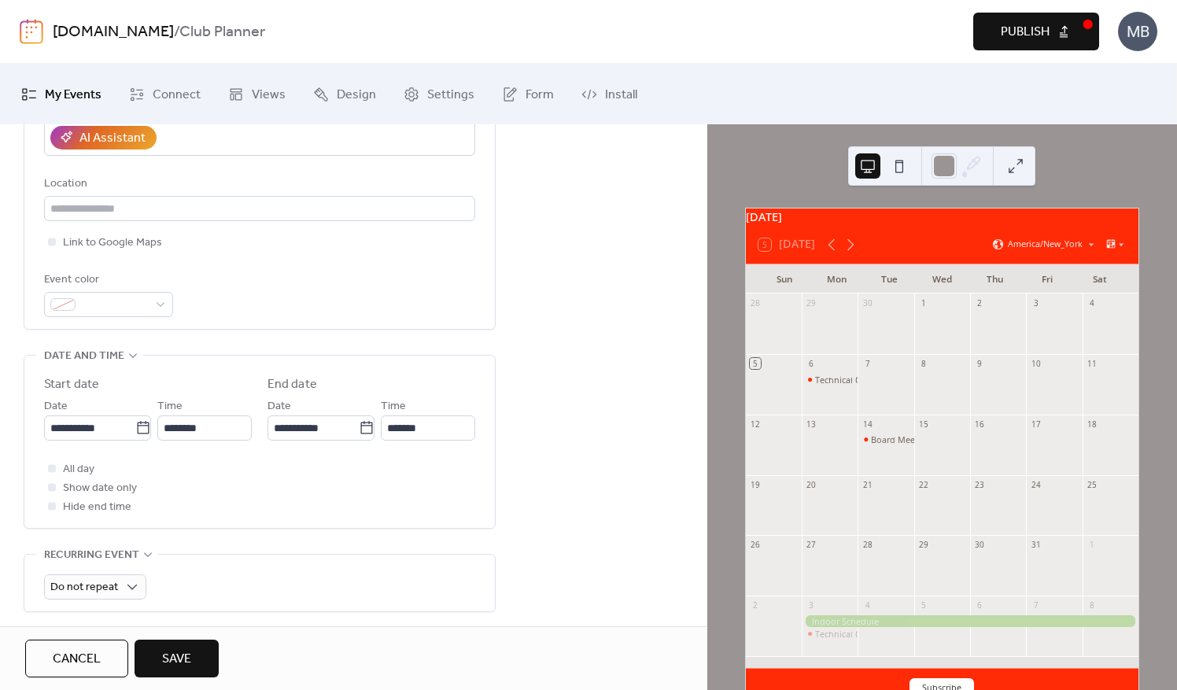
click at [172, 667] on span "Save" at bounding box center [176, 659] width 29 height 19
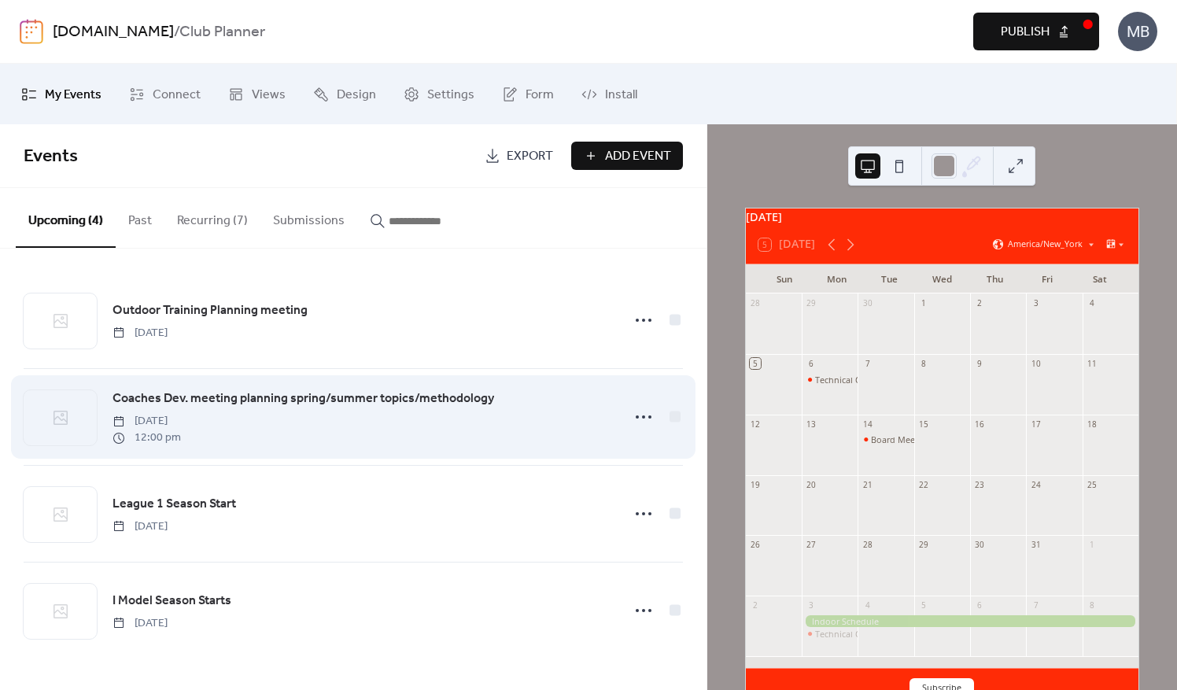
click at [281, 427] on div "Coaches Dev. meeting planning spring/summer topics/methodology Monday, February…" at bounding box center [362, 417] width 499 height 57
click at [627, 422] on div "Coaches Dev. meeting planning spring/summer topics/methodology Monday, February…" at bounding box center [354, 417] width 660 height 96
click at [637, 416] on circle at bounding box center [637, 417] width 3 height 3
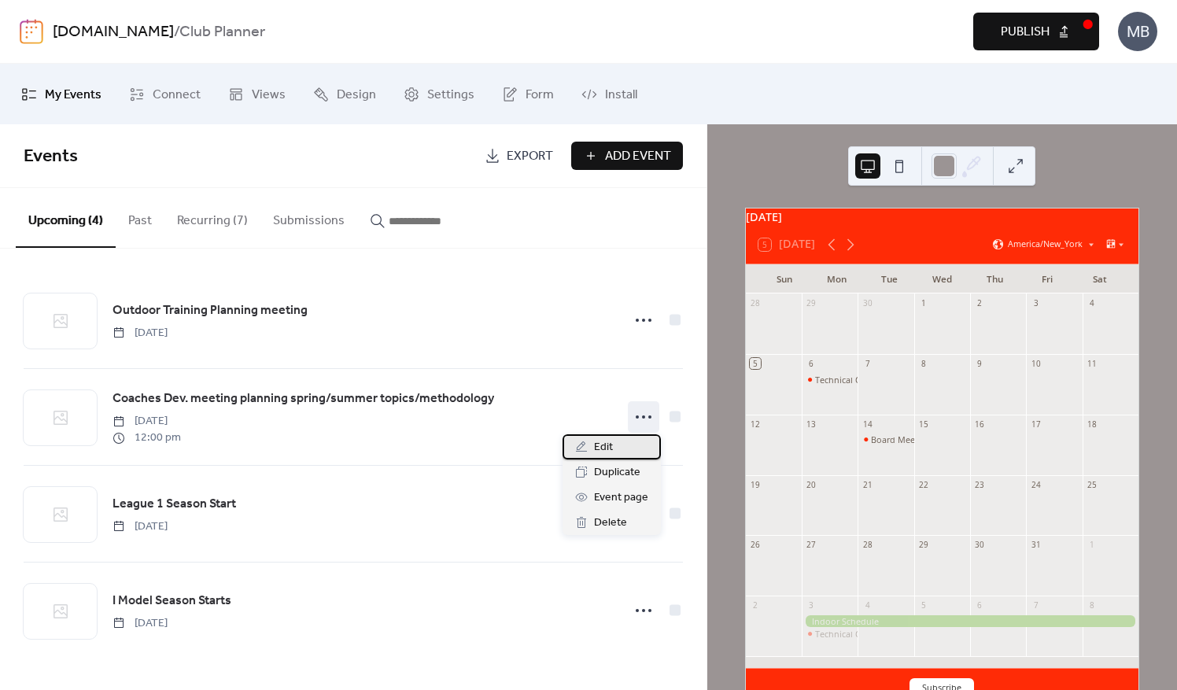
click at [608, 453] on span "Edit" at bounding box center [603, 447] width 19 height 19
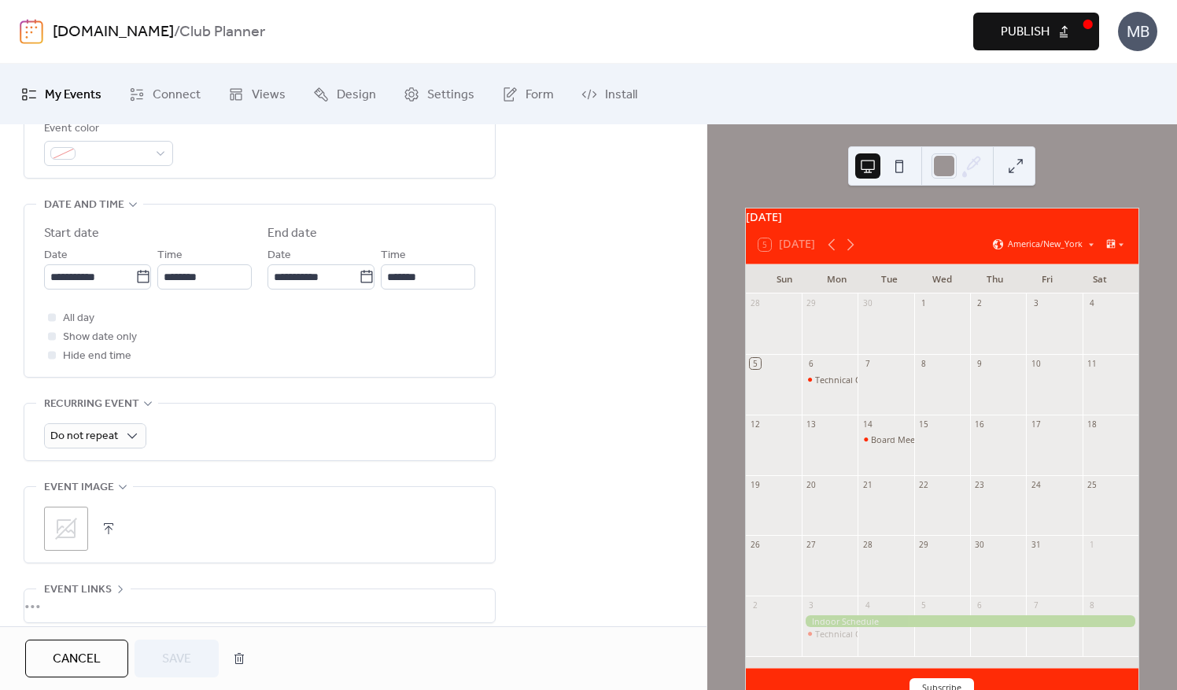
scroll to position [472, 0]
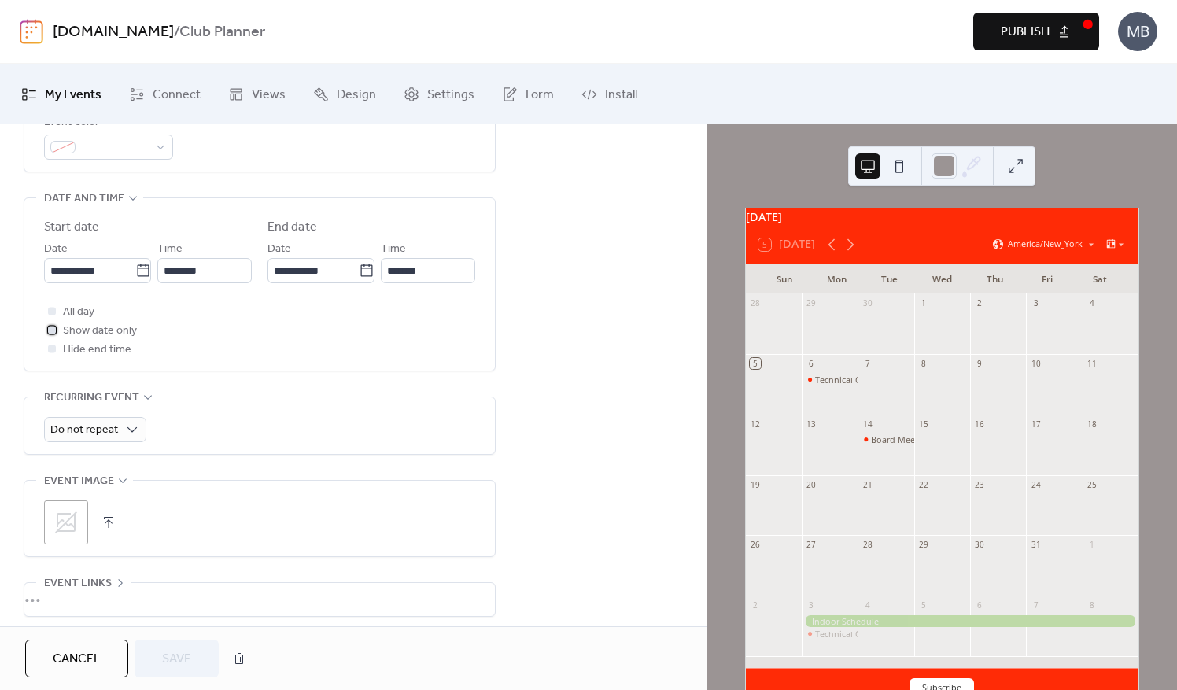
click at [55, 327] on div at bounding box center [52, 330] width 8 height 8
click at [184, 664] on span "Save" at bounding box center [176, 659] width 29 height 19
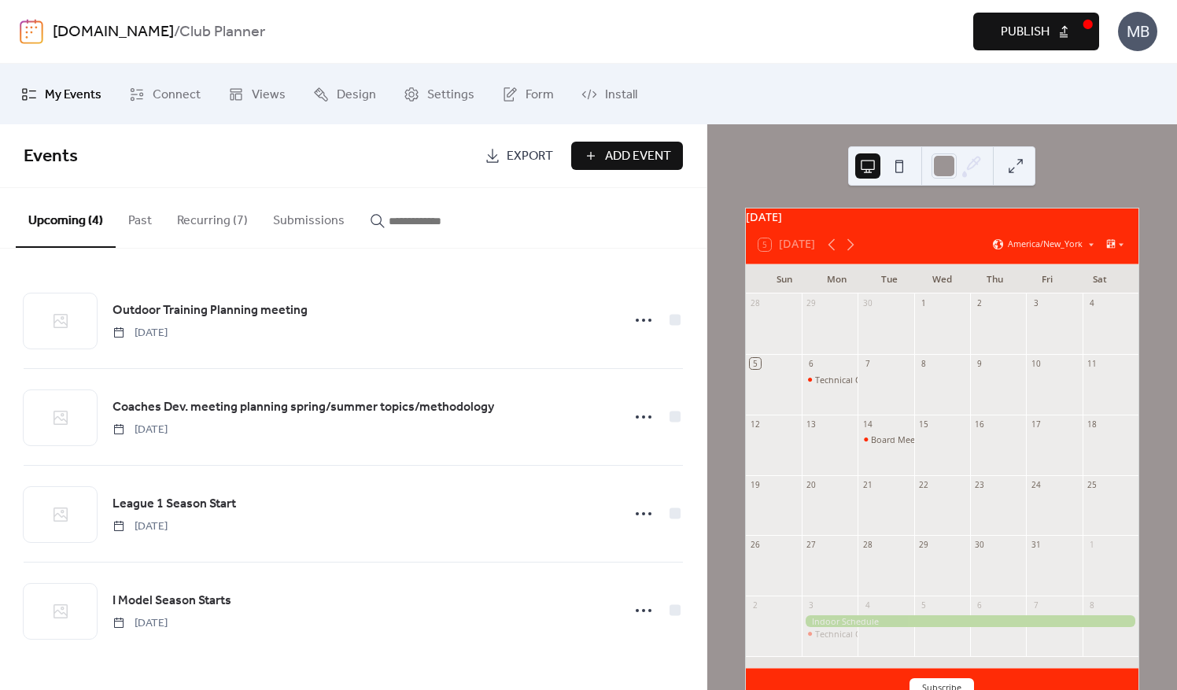
click at [611, 157] on span "Add Event" at bounding box center [638, 156] width 66 height 19
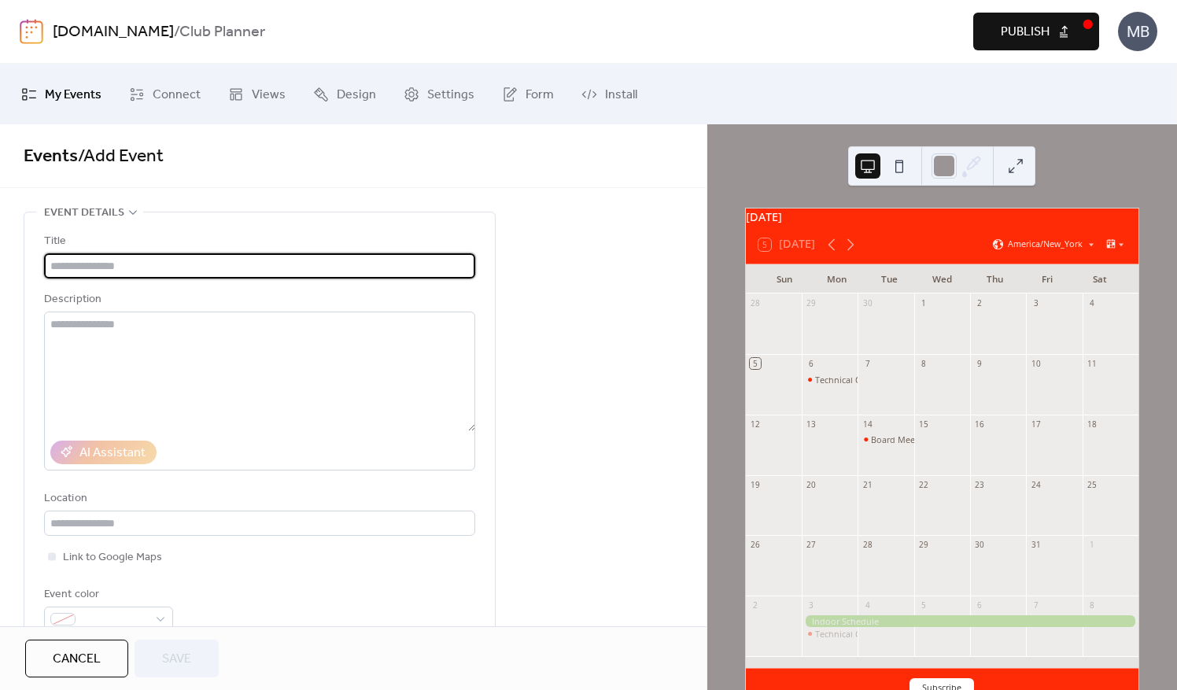
paste input "**********"
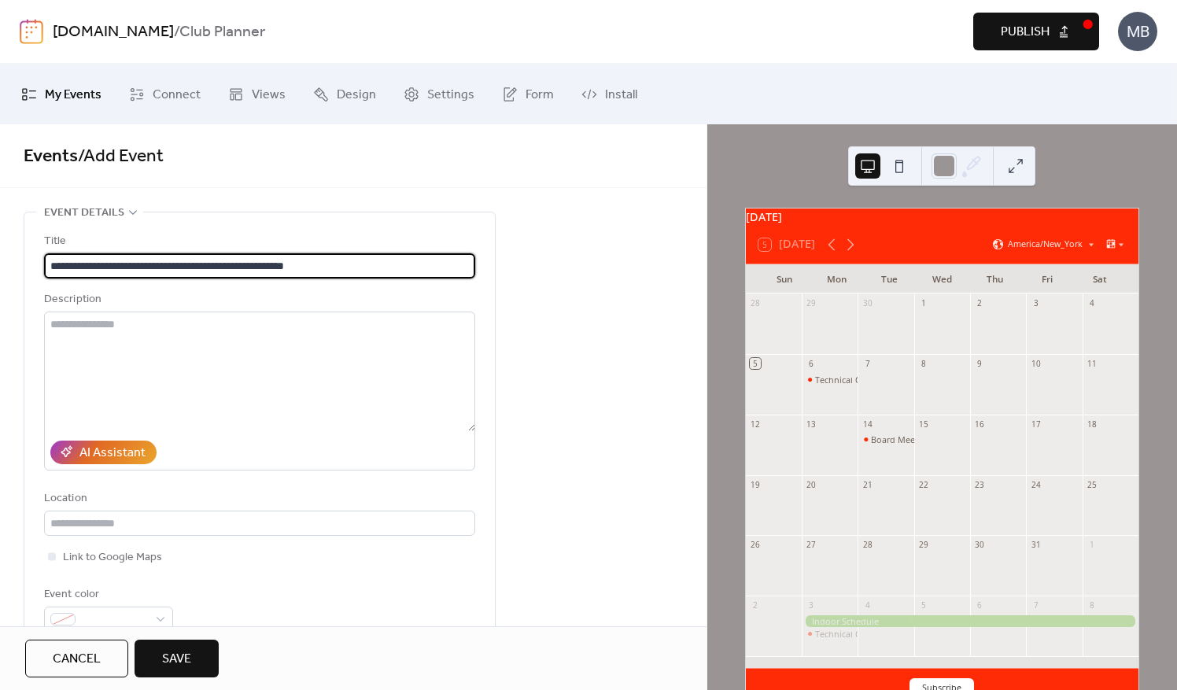
scroll to position [1, 0]
drag, startPoint x: 202, startPoint y: 264, endPoint x: 136, endPoint y: 266, distance: 66.2
click at [136, 266] on input "**********" at bounding box center [260, 265] width 432 height 25
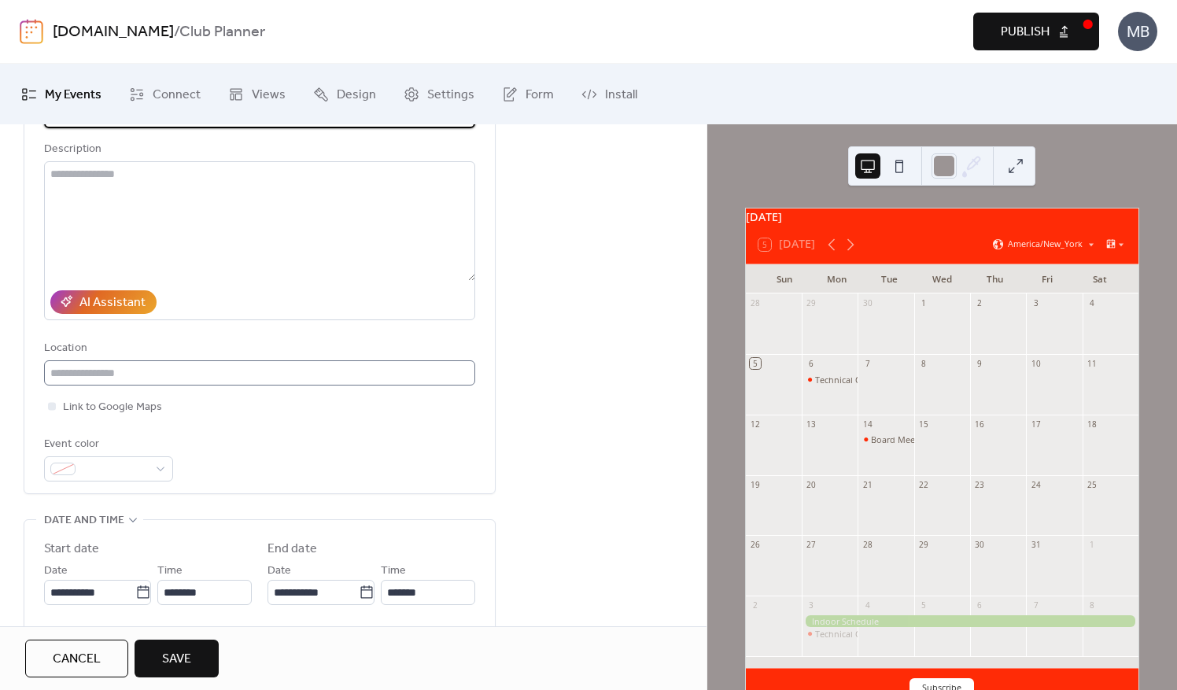
scroll to position [157, 0]
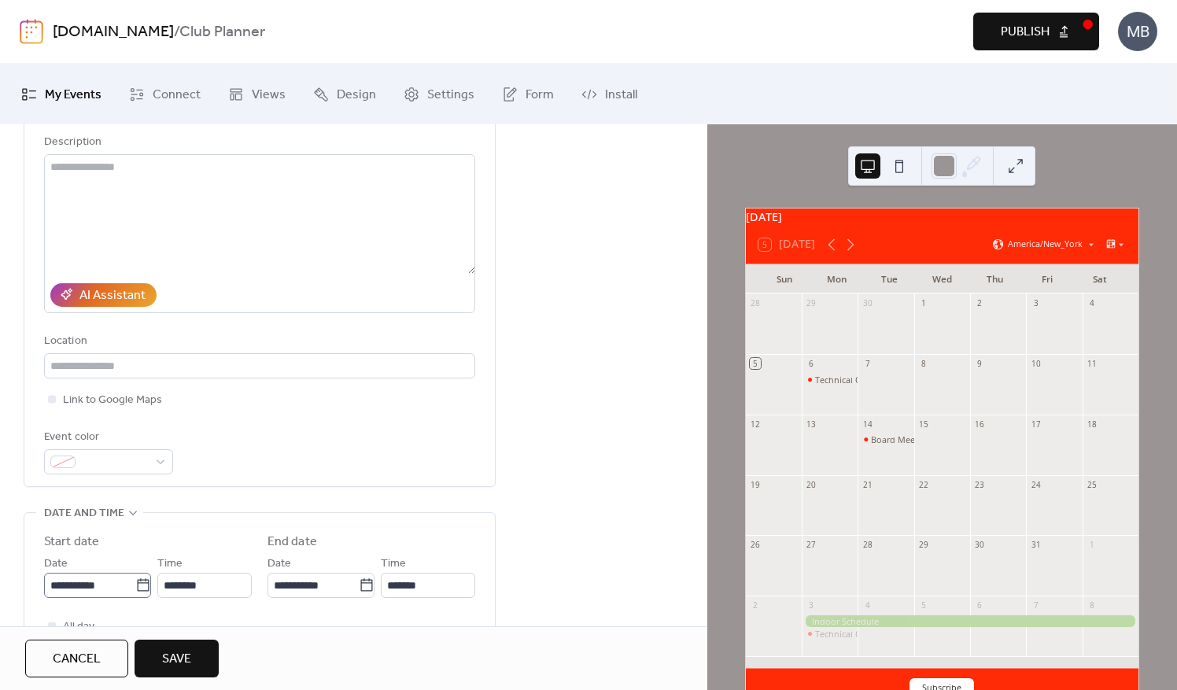
type input "**********"
click at [98, 586] on input "**********" at bounding box center [89, 585] width 91 height 25
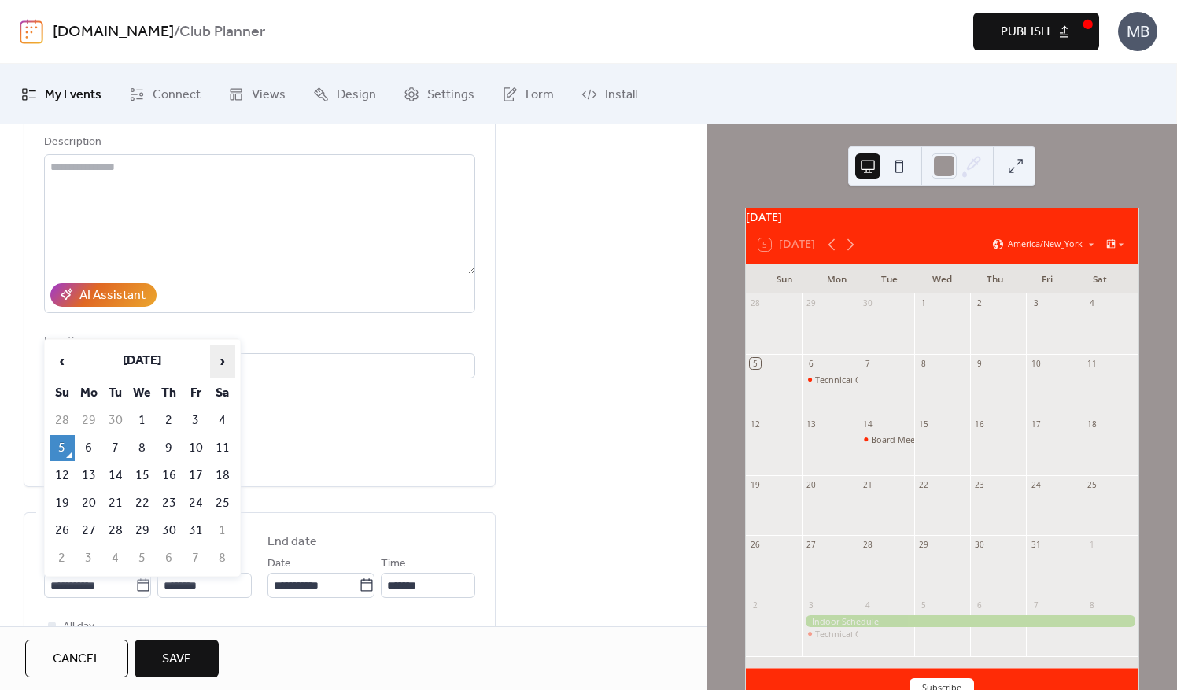
click at [223, 357] on span "›" at bounding box center [223, 361] width 24 height 31
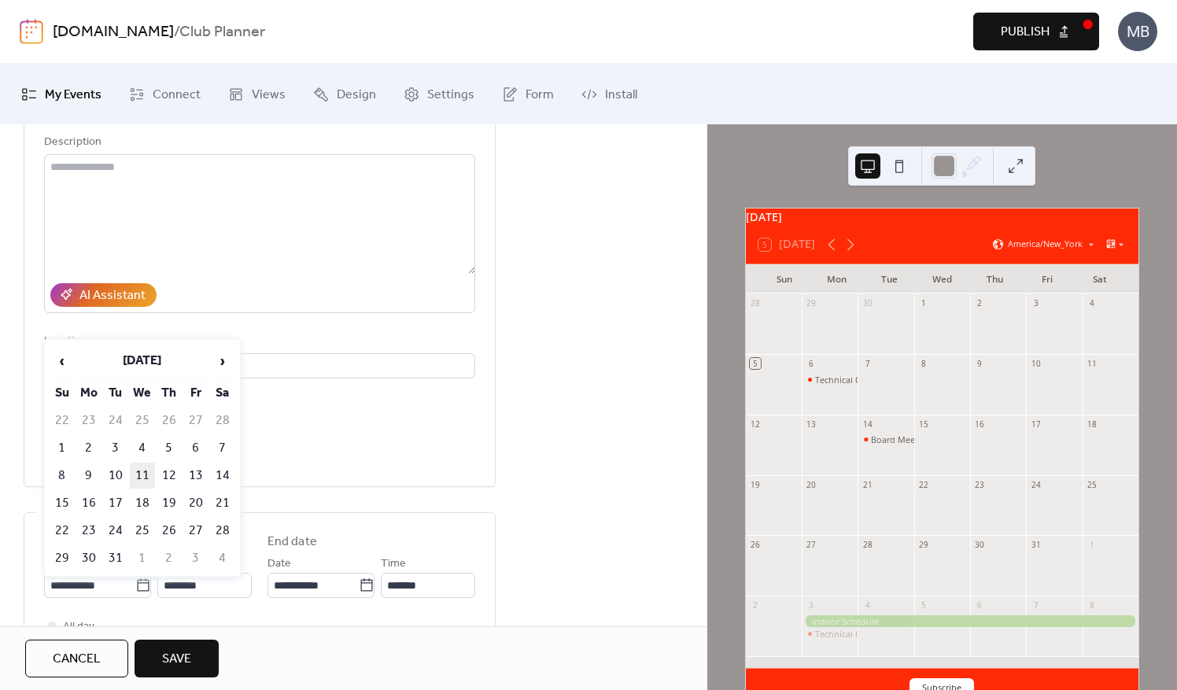
click at [143, 472] on td "11" at bounding box center [142, 476] width 25 height 26
type input "**********"
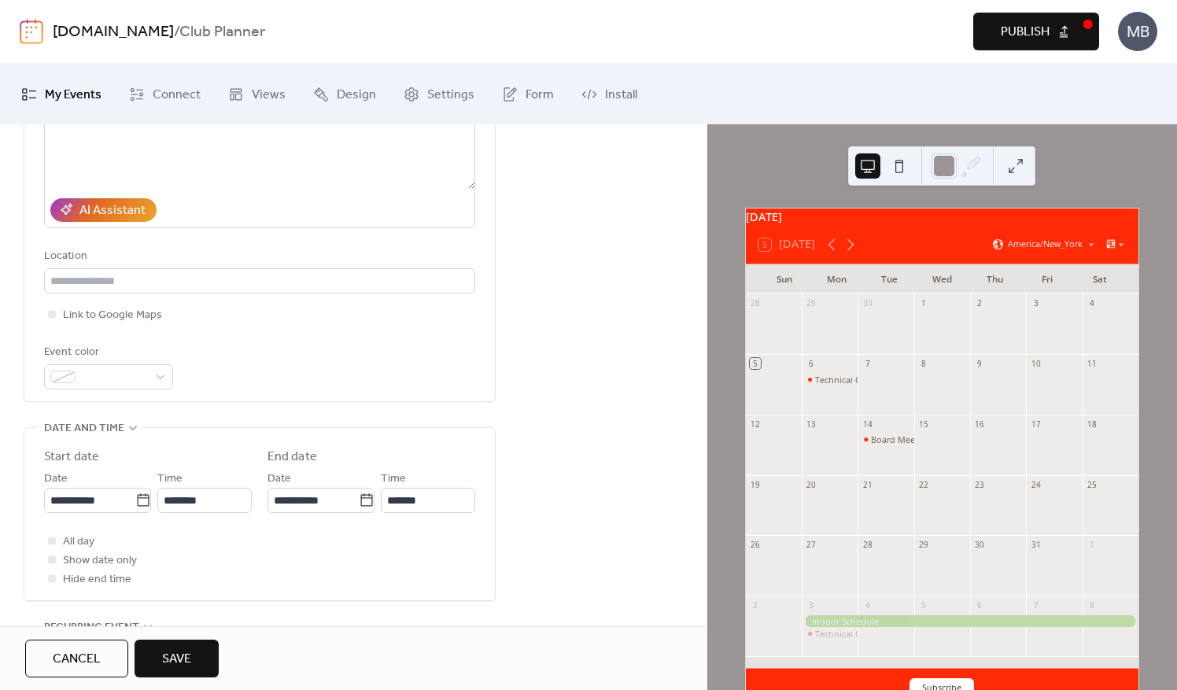
scroll to position [394, 0]
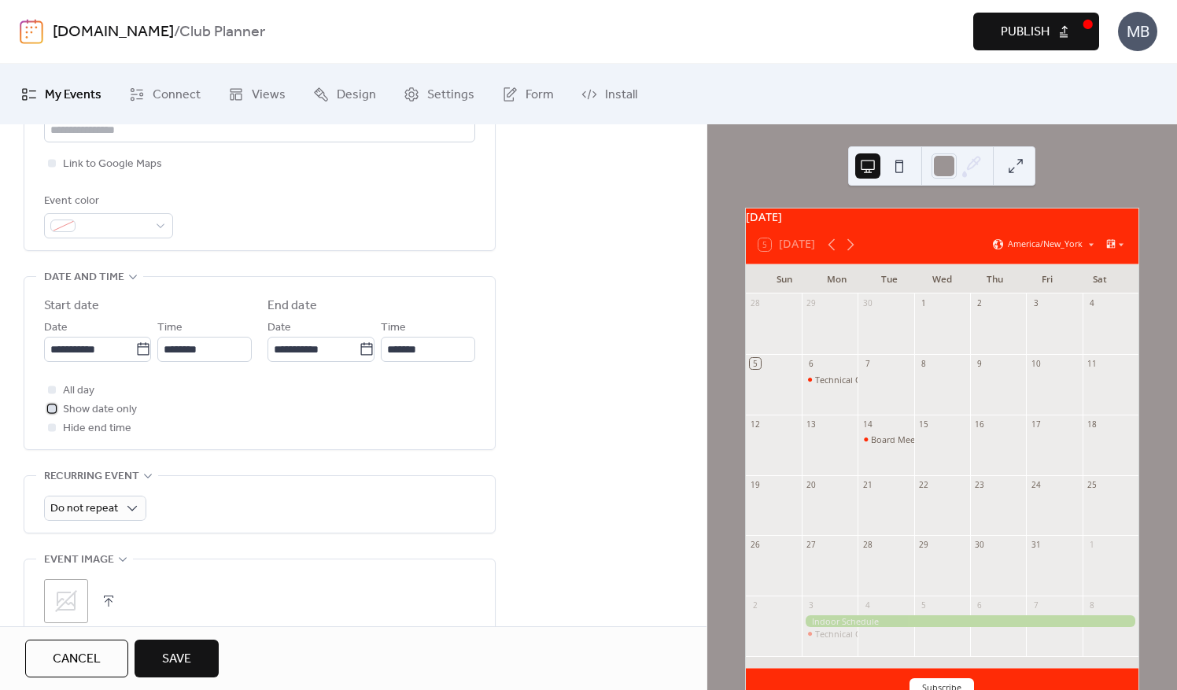
click at [50, 405] on div at bounding box center [52, 409] width 8 height 8
click at [179, 667] on span "Save" at bounding box center [176, 659] width 29 height 19
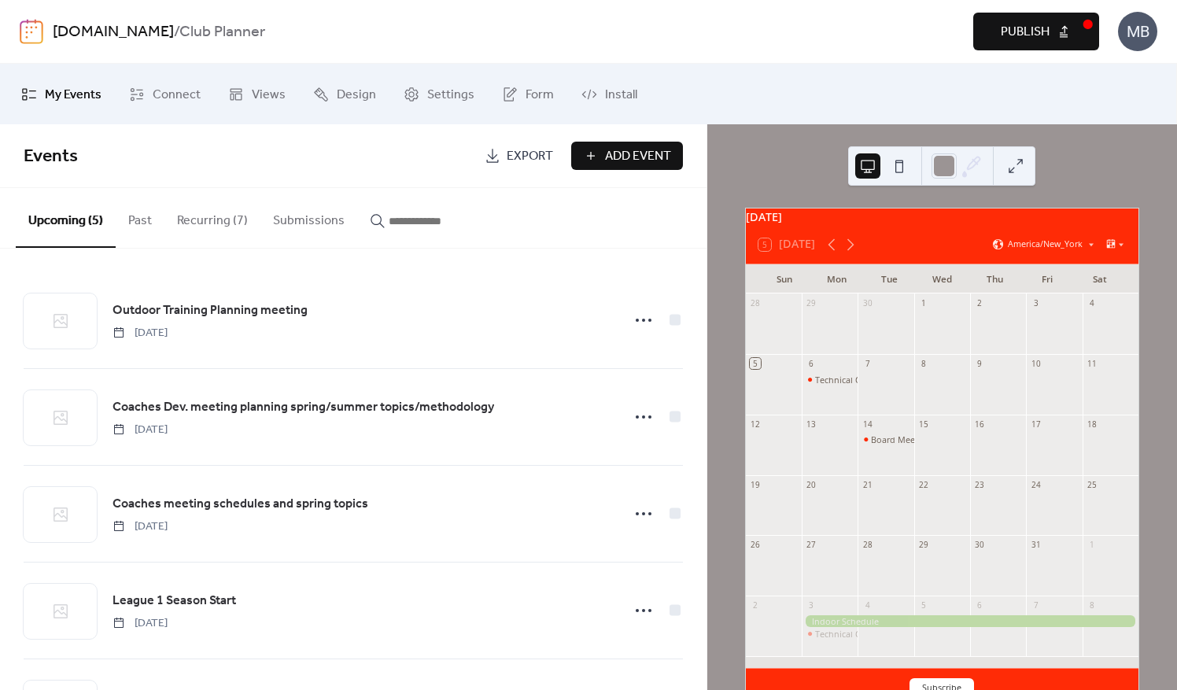
click at [620, 157] on span "Add Event" at bounding box center [638, 156] width 66 height 19
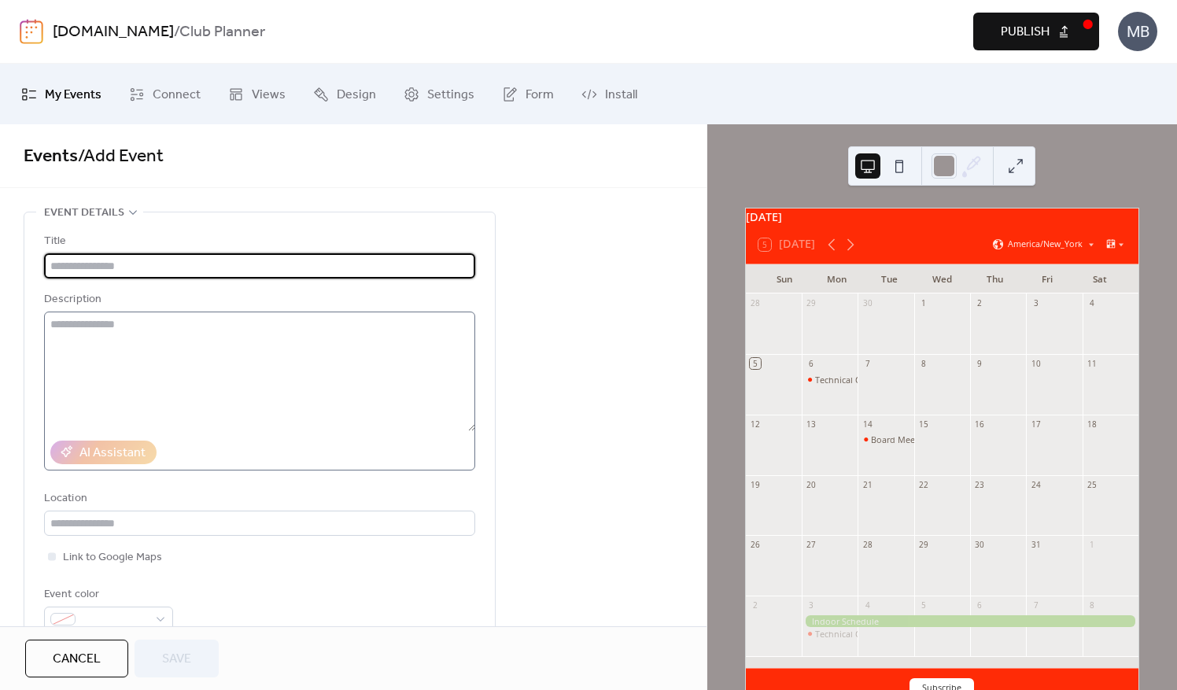
type input "**********"
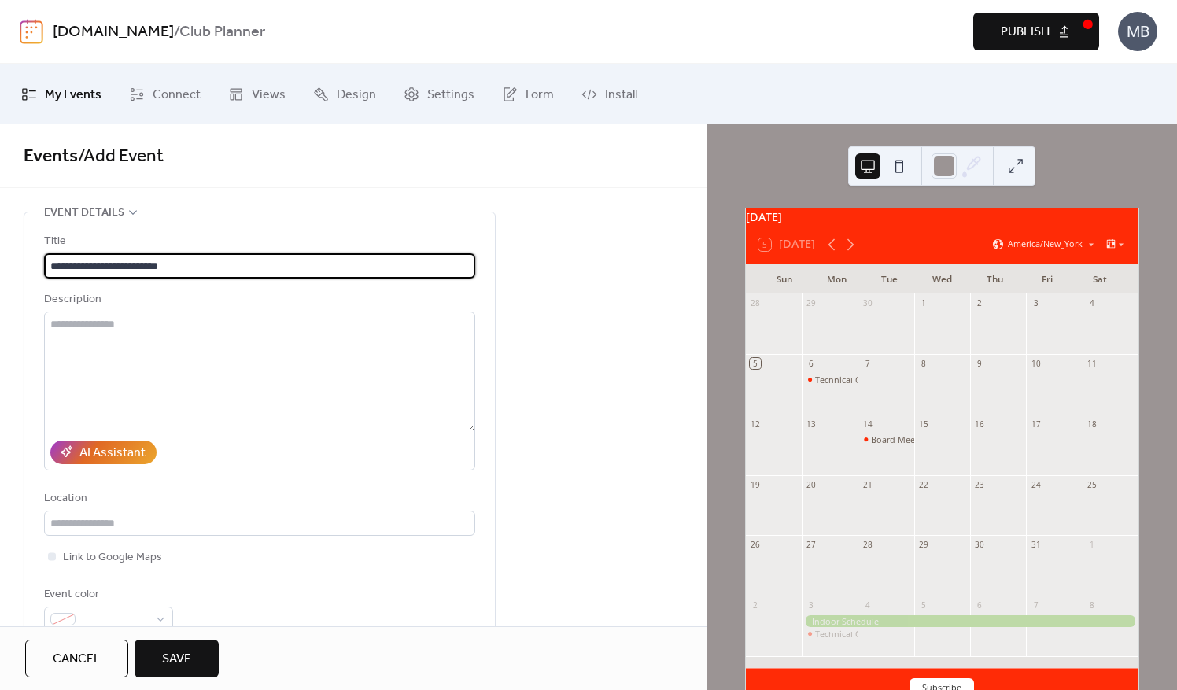
drag, startPoint x: 189, startPoint y: 265, endPoint x: 42, endPoint y: 263, distance: 147.2
click at [42, 263] on div "**********" at bounding box center [259, 428] width 471 height 431
type input "*"
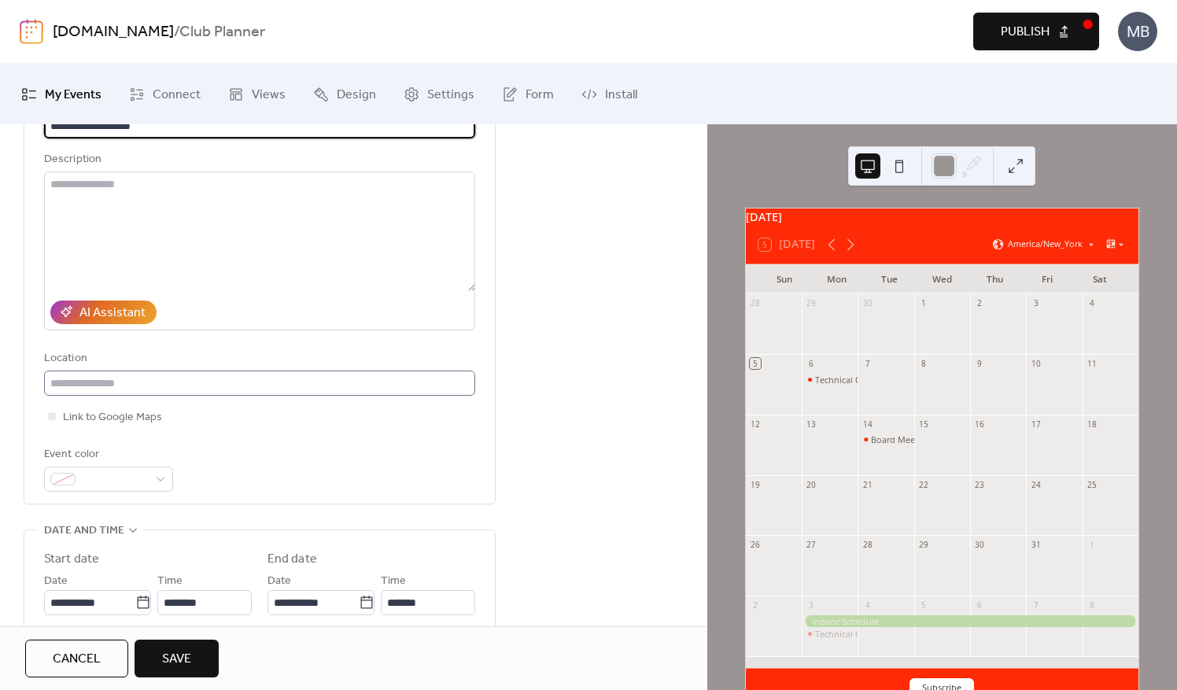
scroll to position [236, 0]
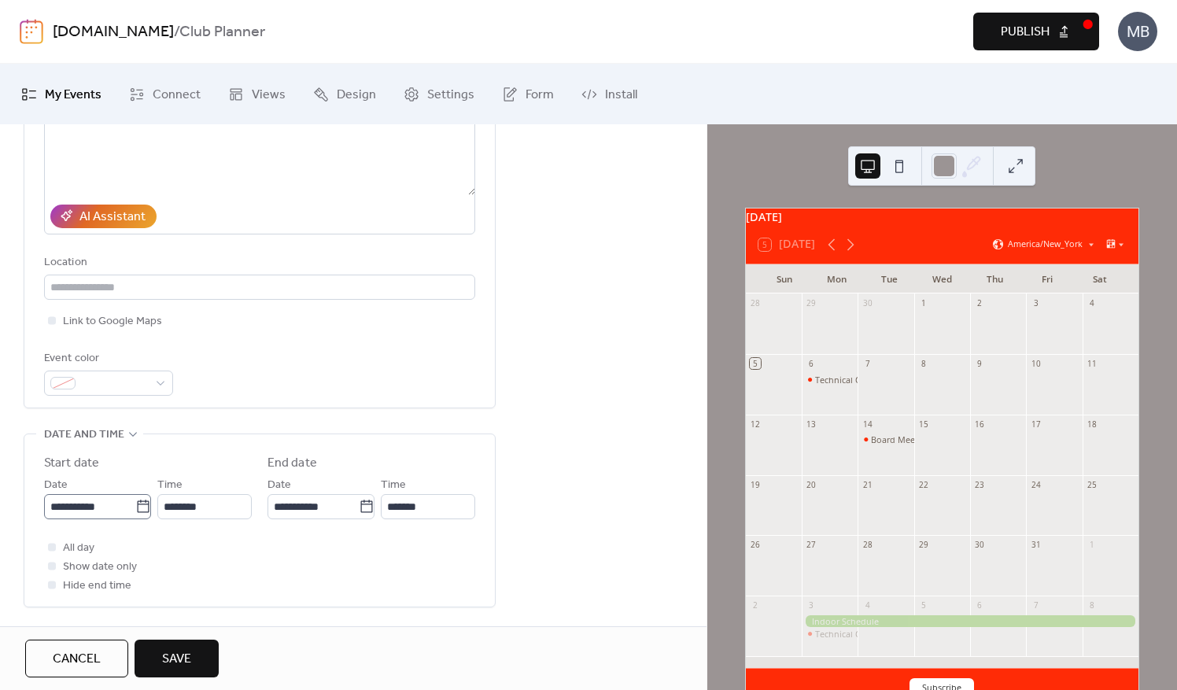
type input "**********"
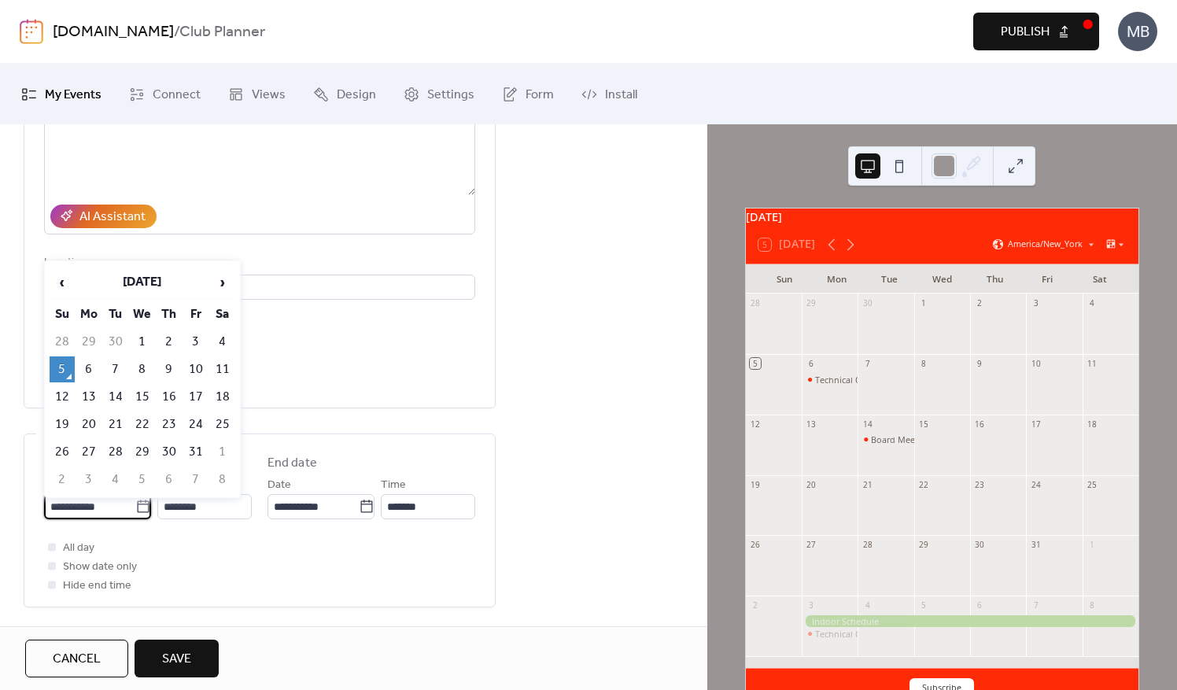
click at [91, 512] on input "**********" at bounding box center [89, 506] width 91 height 25
click at [220, 287] on span "›" at bounding box center [223, 282] width 24 height 31
click at [144, 368] on td "7" at bounding box center [142, 370] width 25 height 26
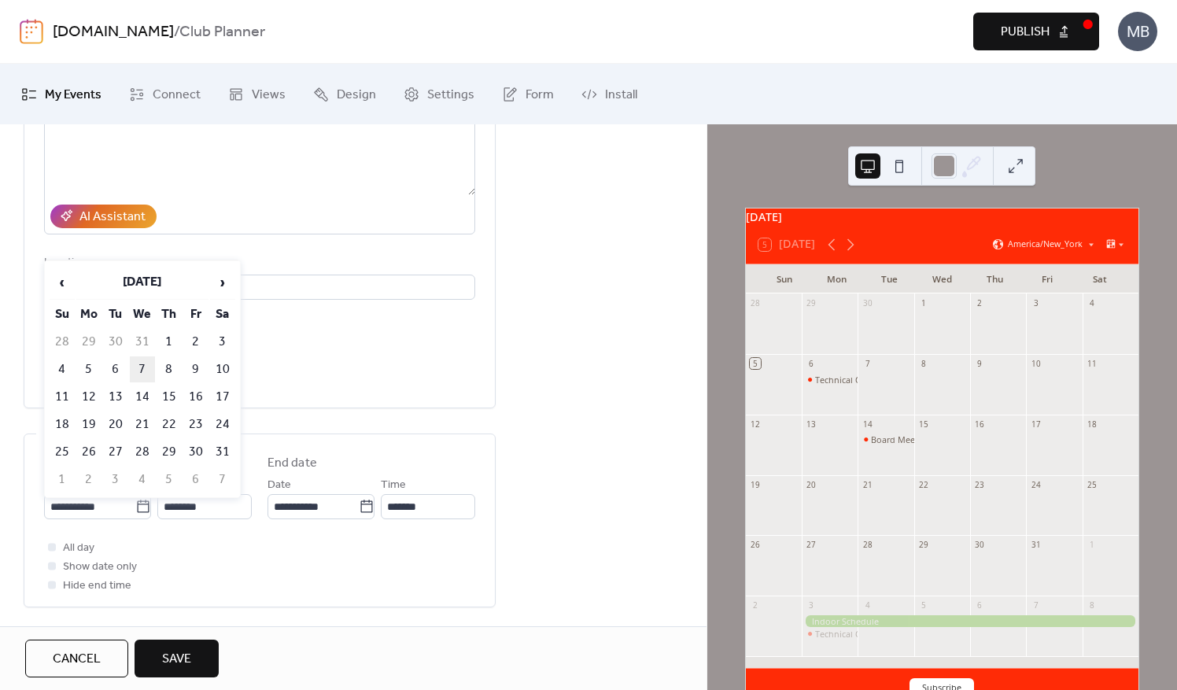
type input "**********"
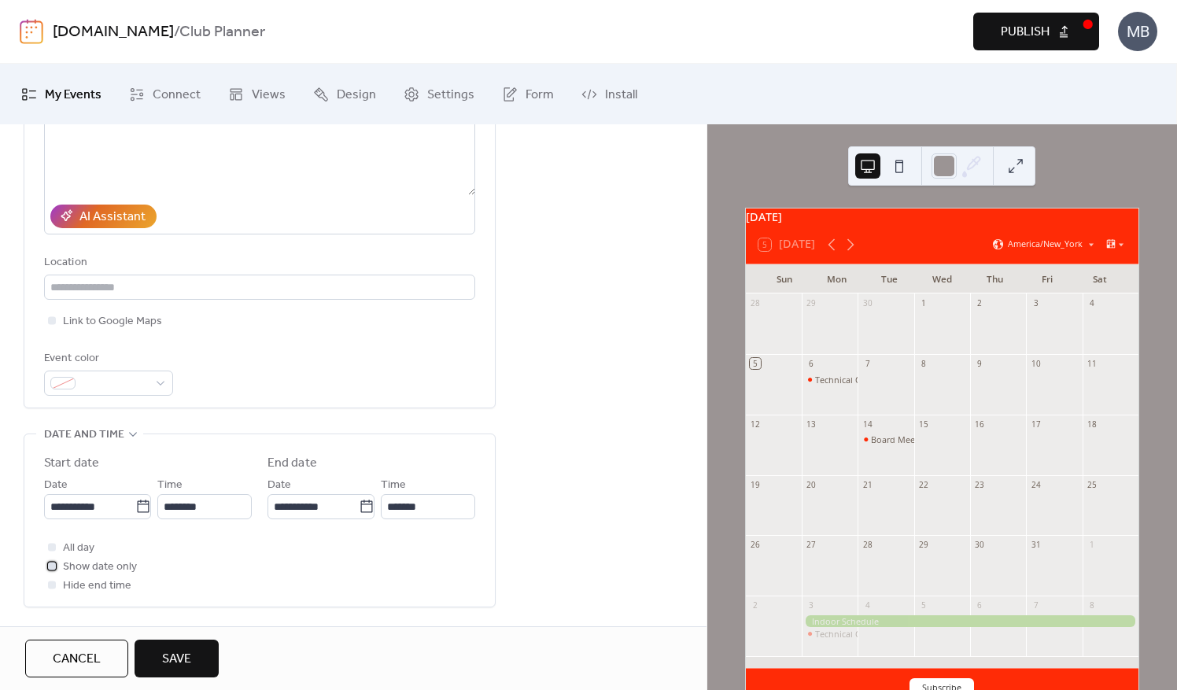
click at [50, 565] on div at bounding box center [52, 566] width 8 height 8
click at [168, 650] on span "Save" at bounding box center [176, 659] width 29 height 19
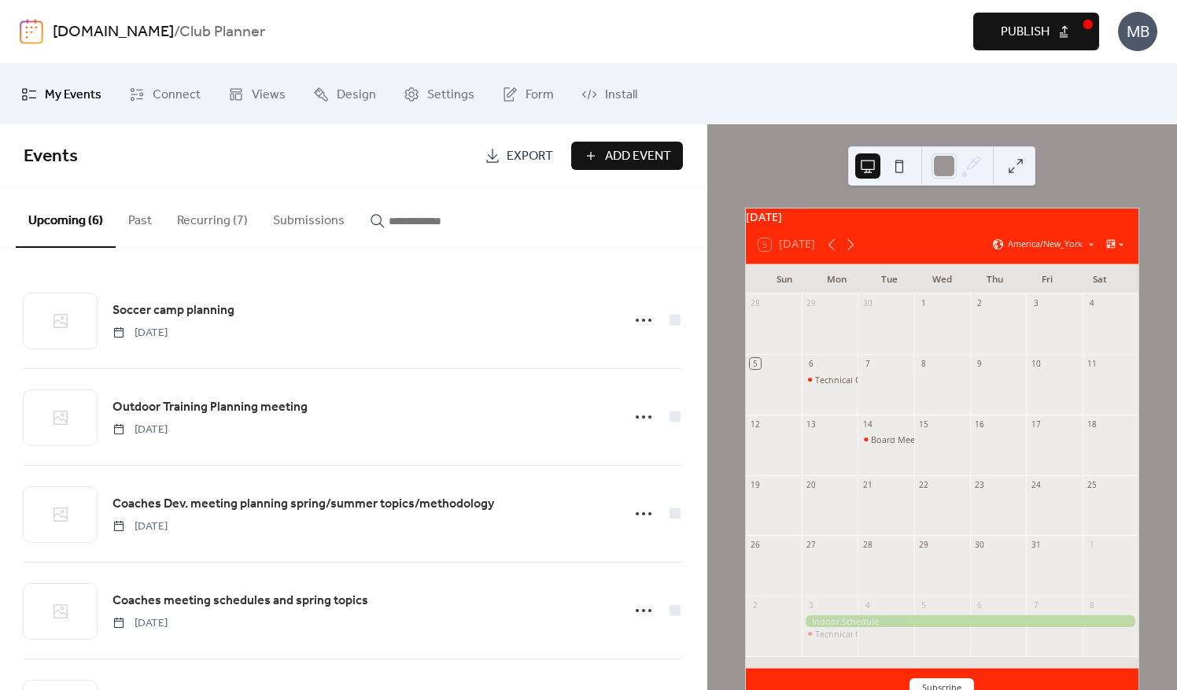
click at [581, 153] on button "Add Event" at bounding box center [627, 156] width 112 height 28
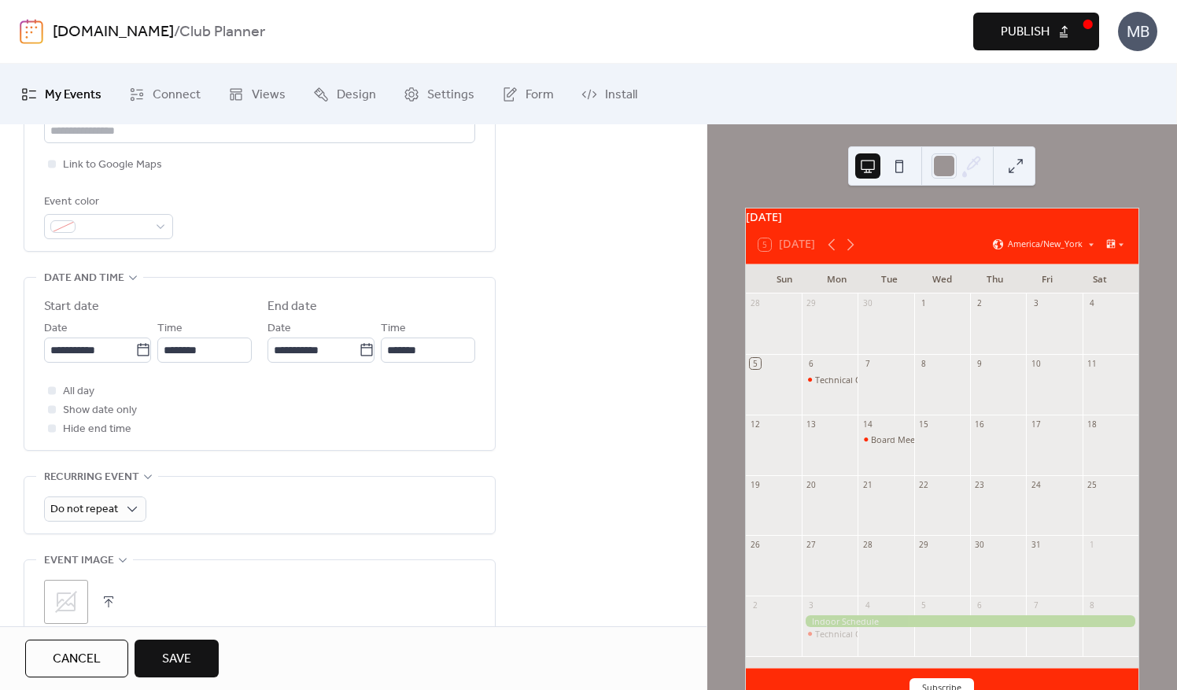
scroll to position [394, 0]
type input "**********"
click at [139, 348] on icon at bounding box center [143, 350] width 16 height 16
click at [135, 348] on input "**********" at bounding box center [89, 349] width 91 height 25
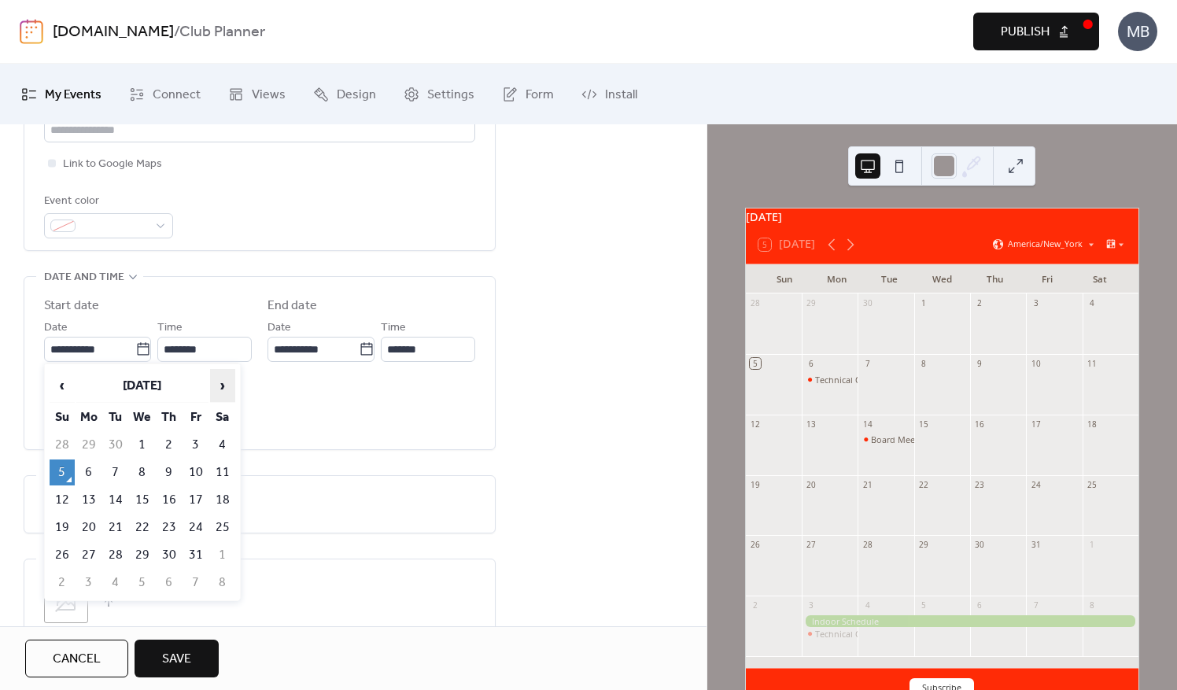
click at [228, 382] on span "›" at bounding box center [223, 385] width 24 height 31
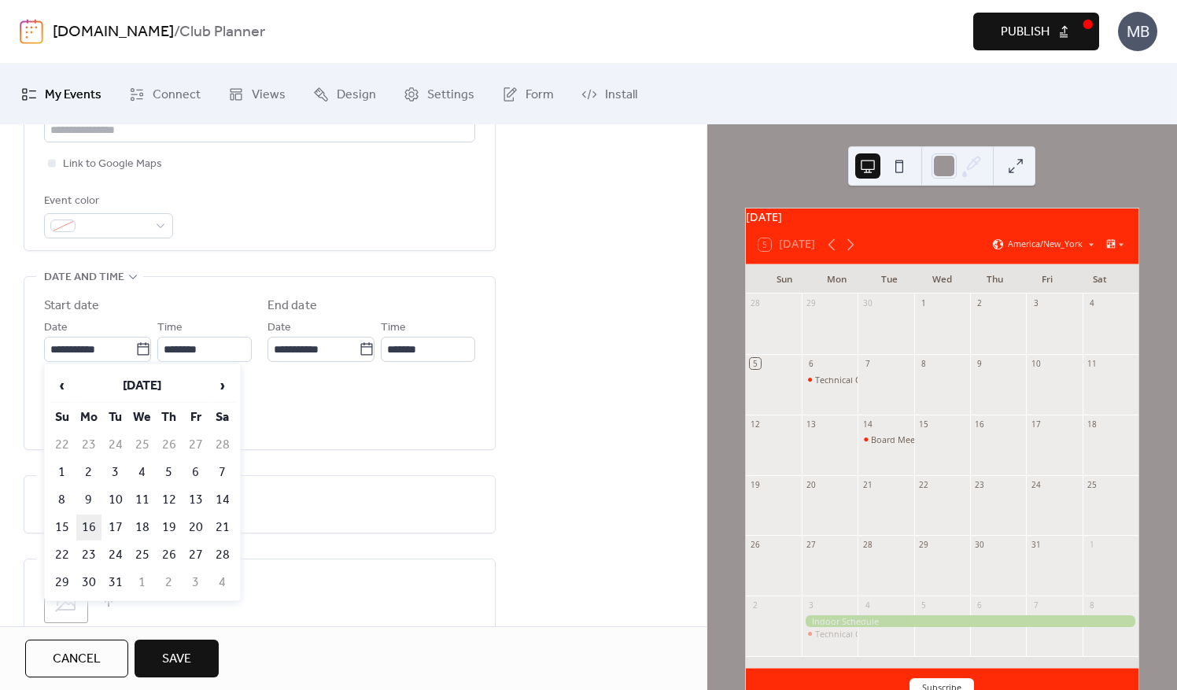
click at [90, 524] on td "16" at bounding box center [88, 528] width 25 height 26
type input "**********"
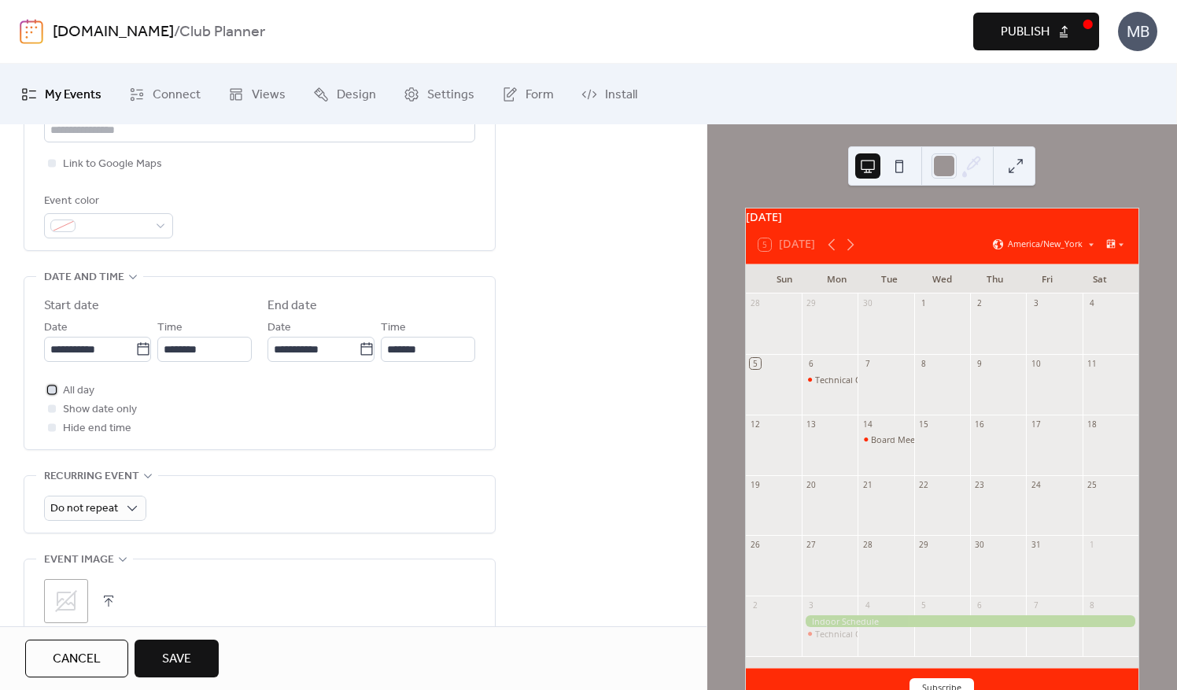
click at [53, 389] on div at bounding box center [52, 390] width 8 height 8
click at [307, 356] on input "**********" at bounding box center [313, 349] width 91 height 25
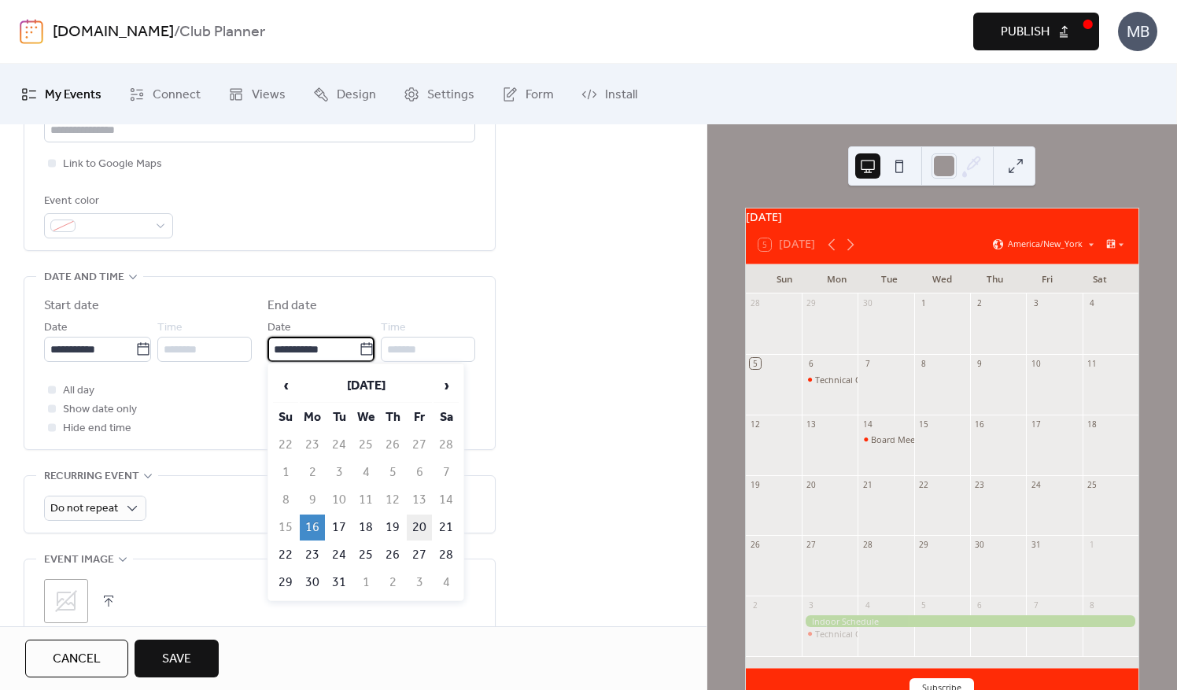
click at [409, 523] on td "20" at bounding box center [419, 528] width 25 height 26
type input "**********"
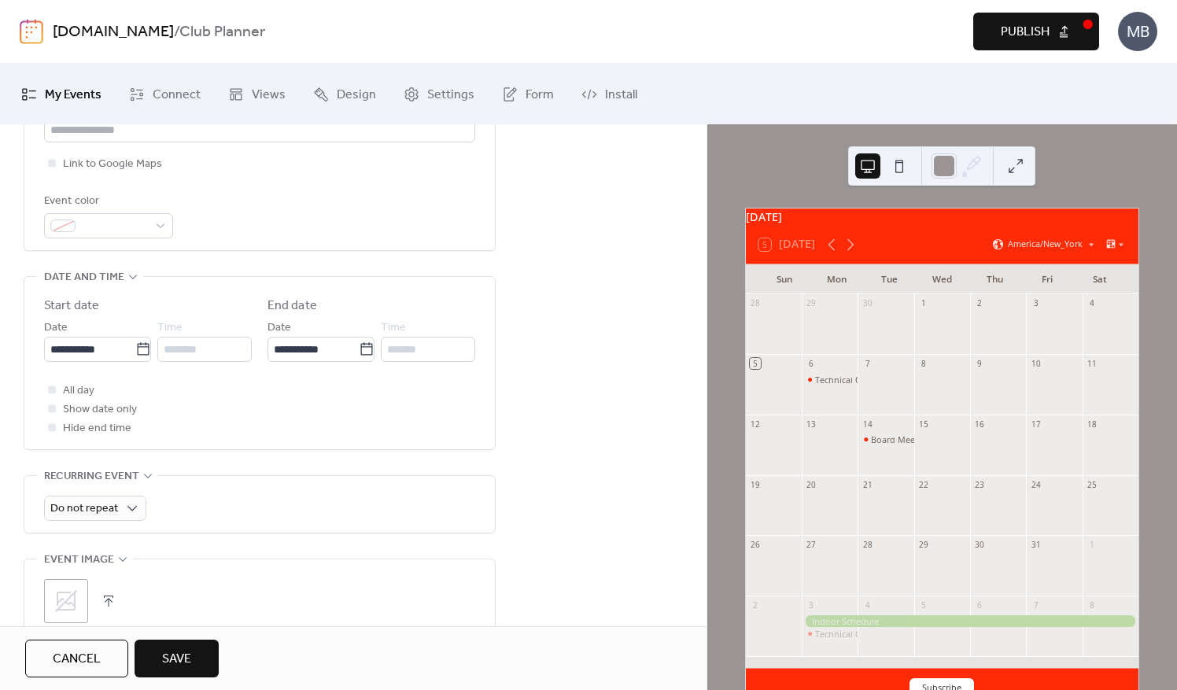
click at [50, 409] on div at bounding box center [52, 409] width 8 height 8
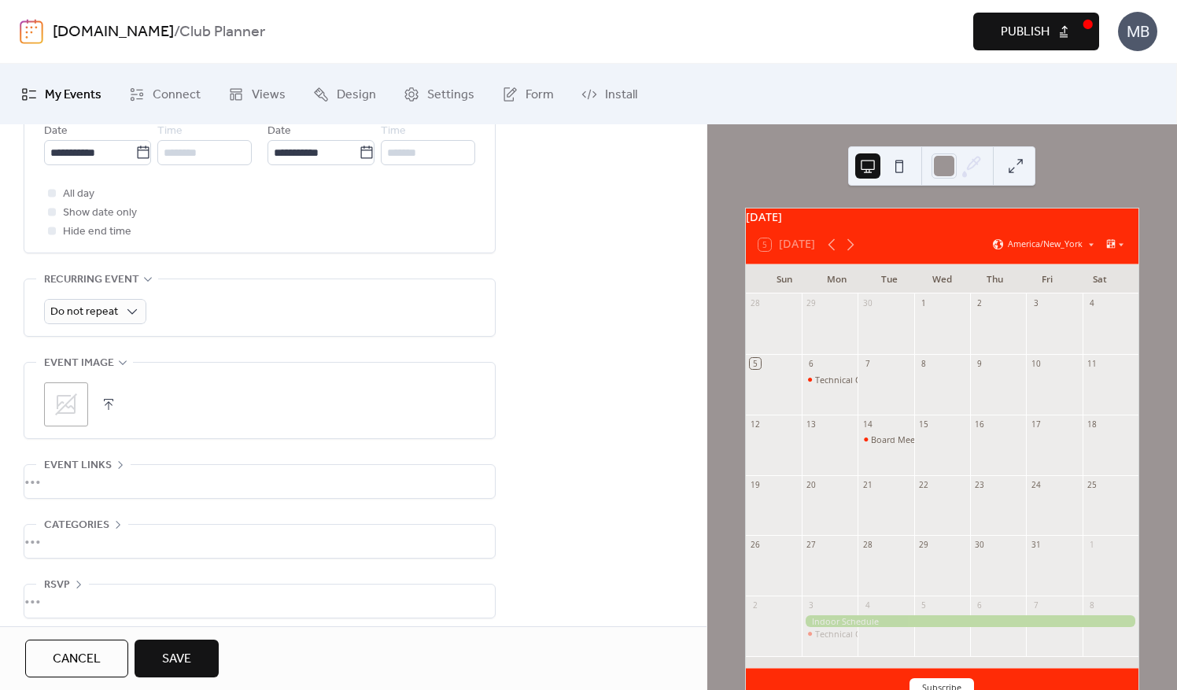
scroll to position [597, 0]
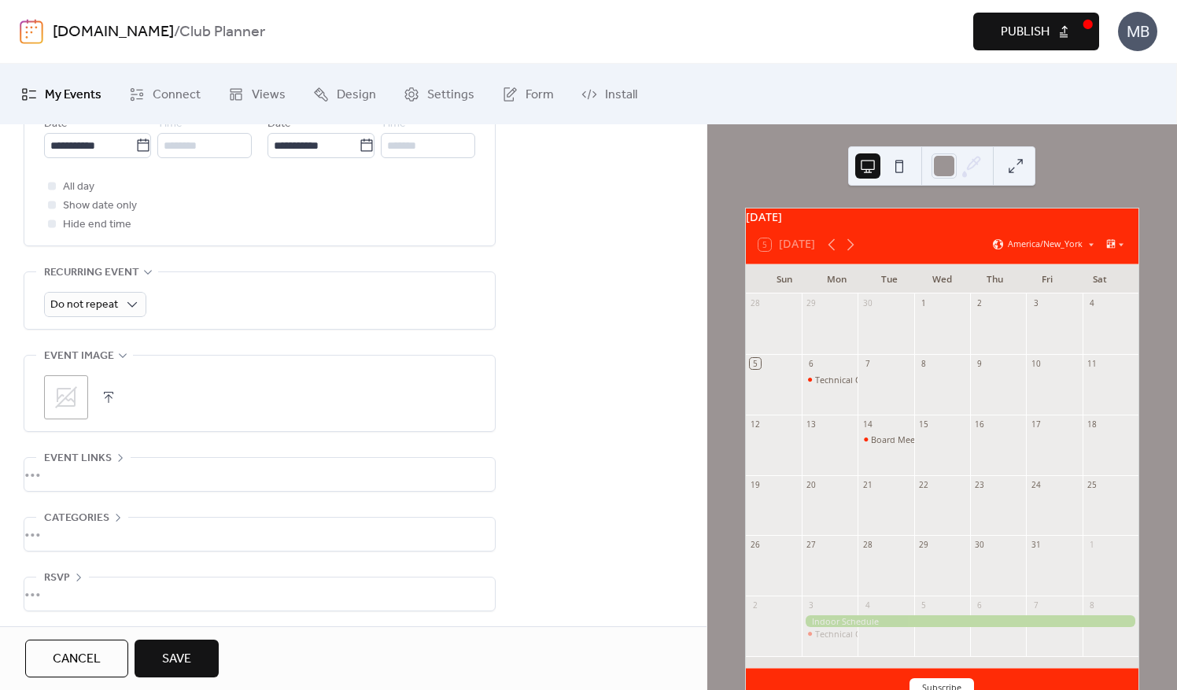
click at [196, 662] on button "Save" at bounding box center [177, 659] width 84 height 38
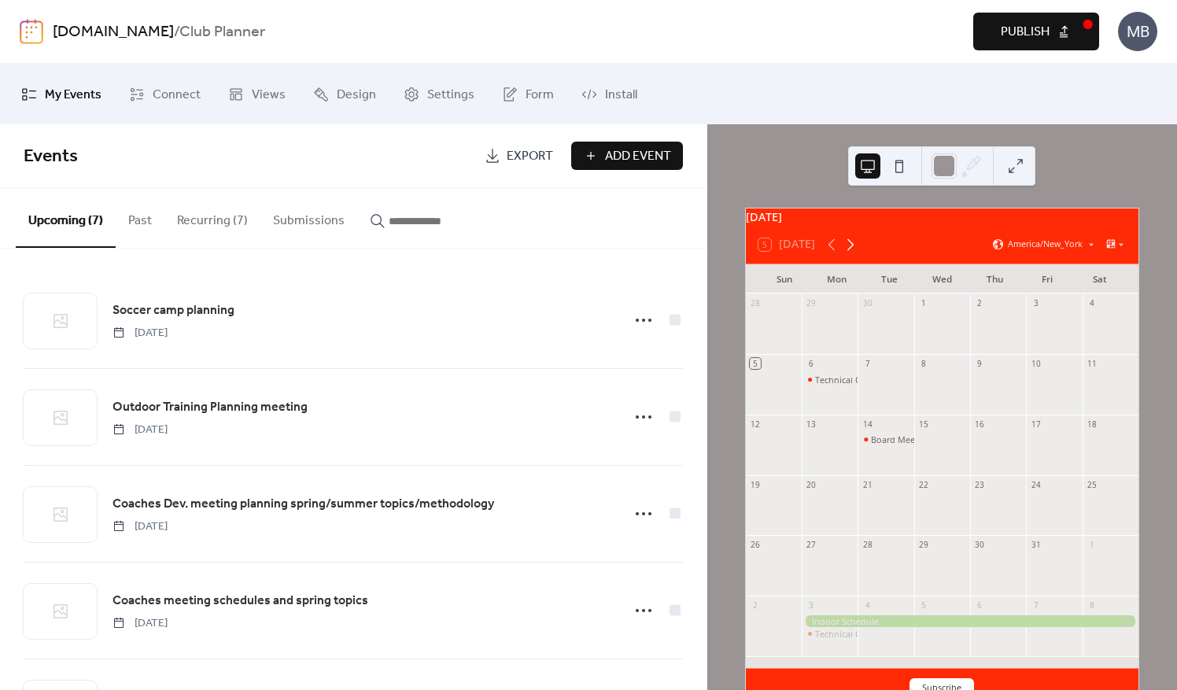
drag, startPoint x: 850, startPoint y: 253, endPoint x: 842, endPoint y: 254, distance: 7.9
click at [850, 253] on icon at bounding box center [850, 244] width 19 height 19
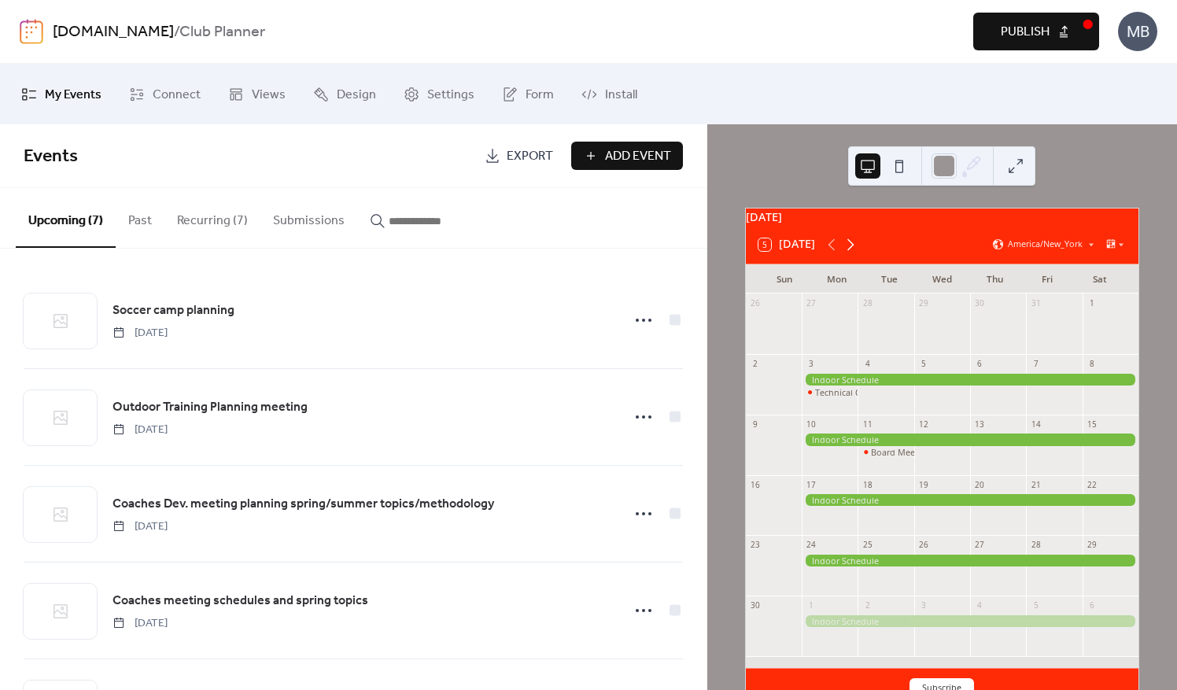
click at [842, 254] on icon at bounding box center [850, 244] width 19 height 19
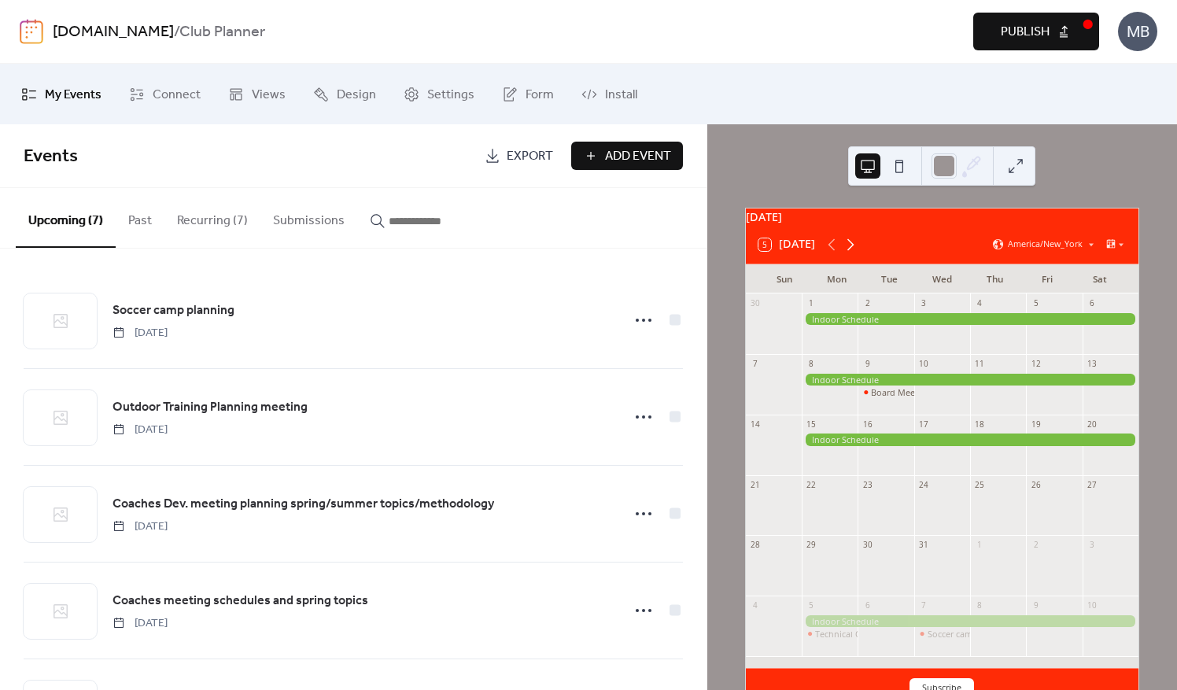
click at [847, 253] on icon at bounding box center [850, 244] width 19 height 19
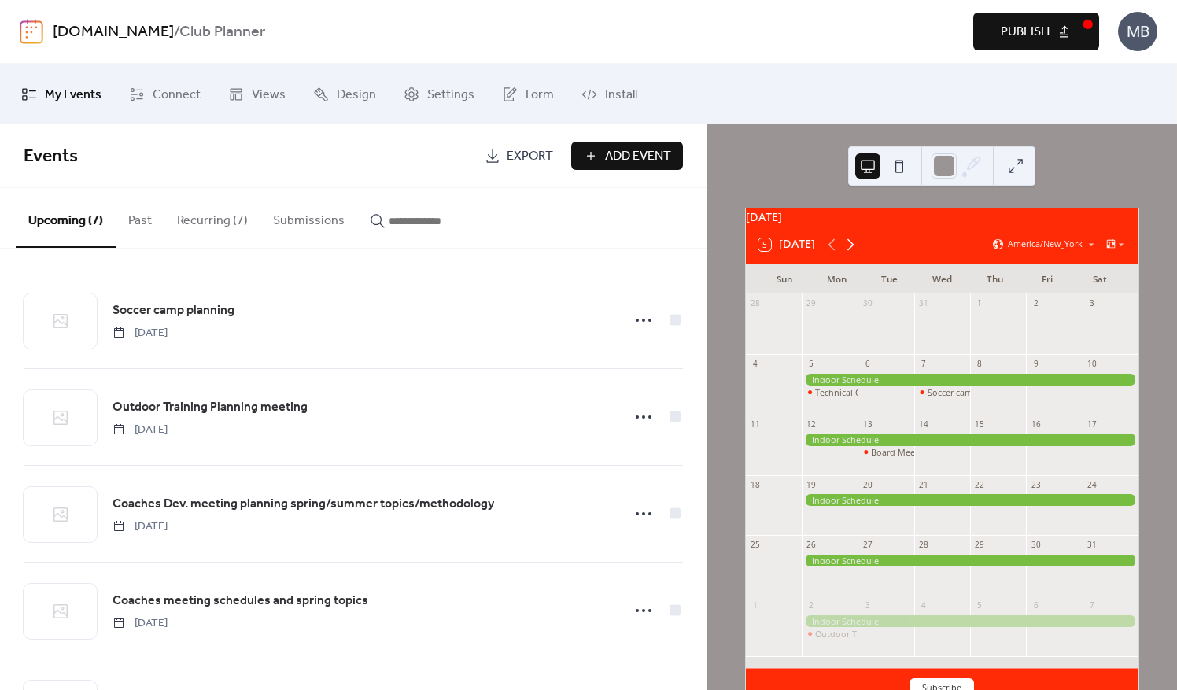
click at [847, 253] on icon at bounding box center [850, 244] width 19 height 19
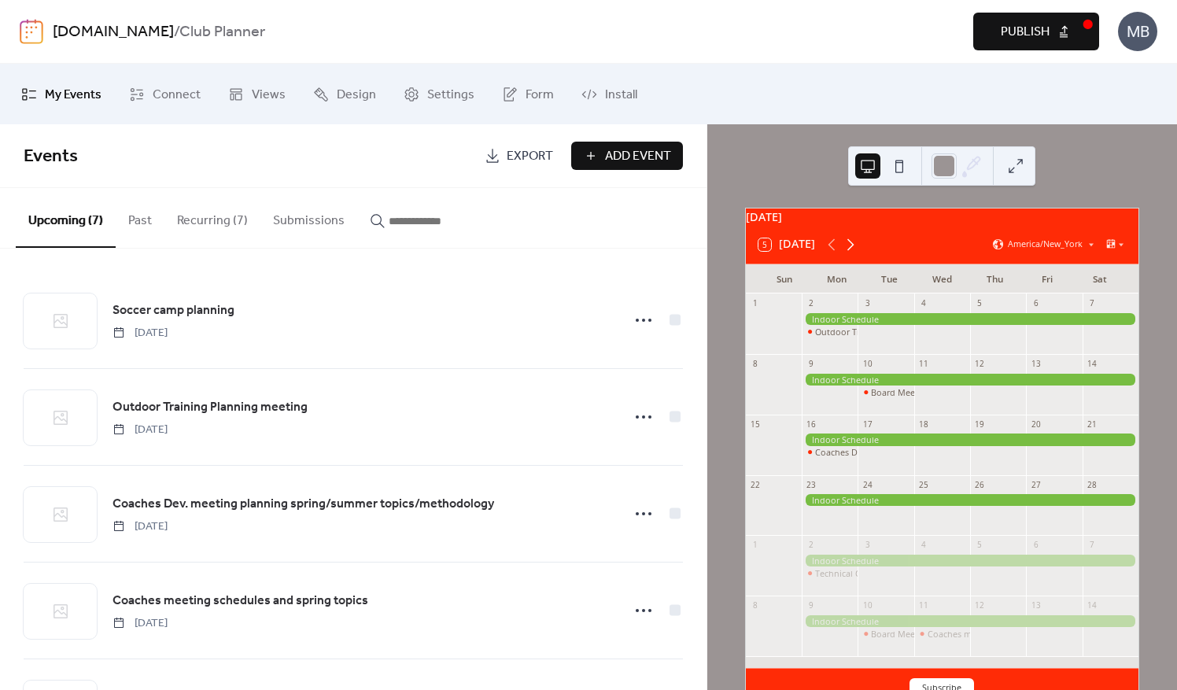
click at [847, 253] on icon at bounding box center [850, 244] width 19 height 19
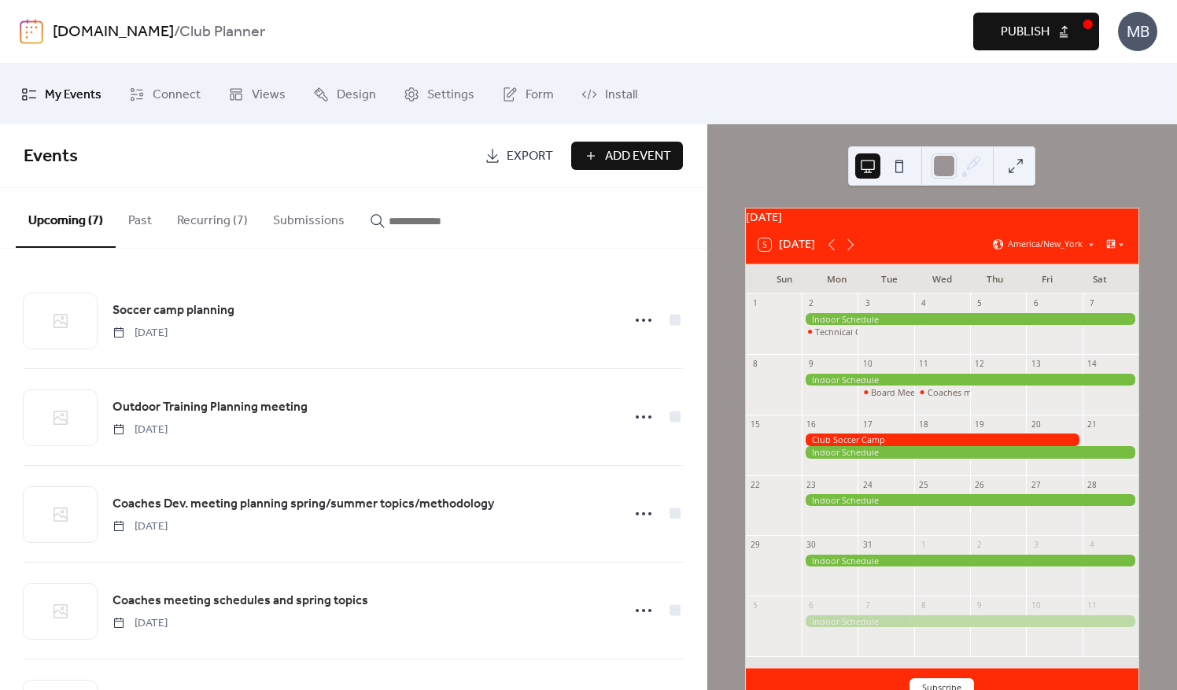
click at [623, 152] on span "Add Event" at bounding box center [638, 156] width 66 height 19
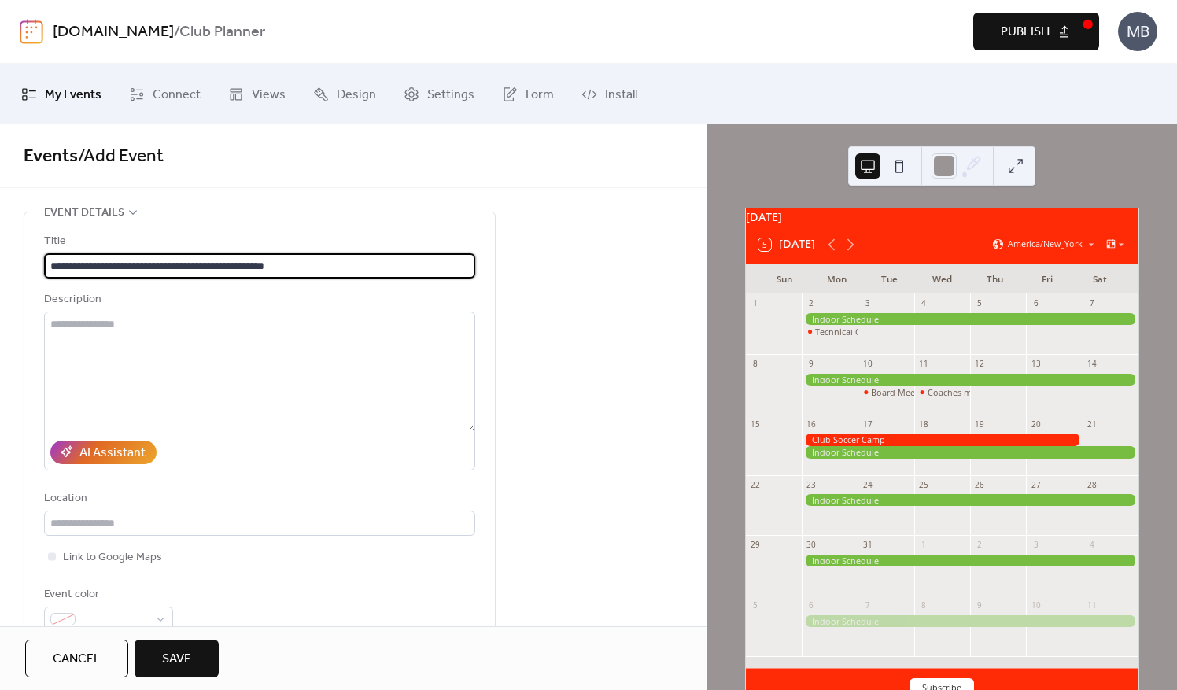
scroll to position [1, 0]
drag, startPoint x: 321, startPoint y: 263, endPoint x: 144, endPoint y: 270, distance: 177.2
click at [144, 270] on input "**********" at bounding box center [260, 265] width 432 height 25
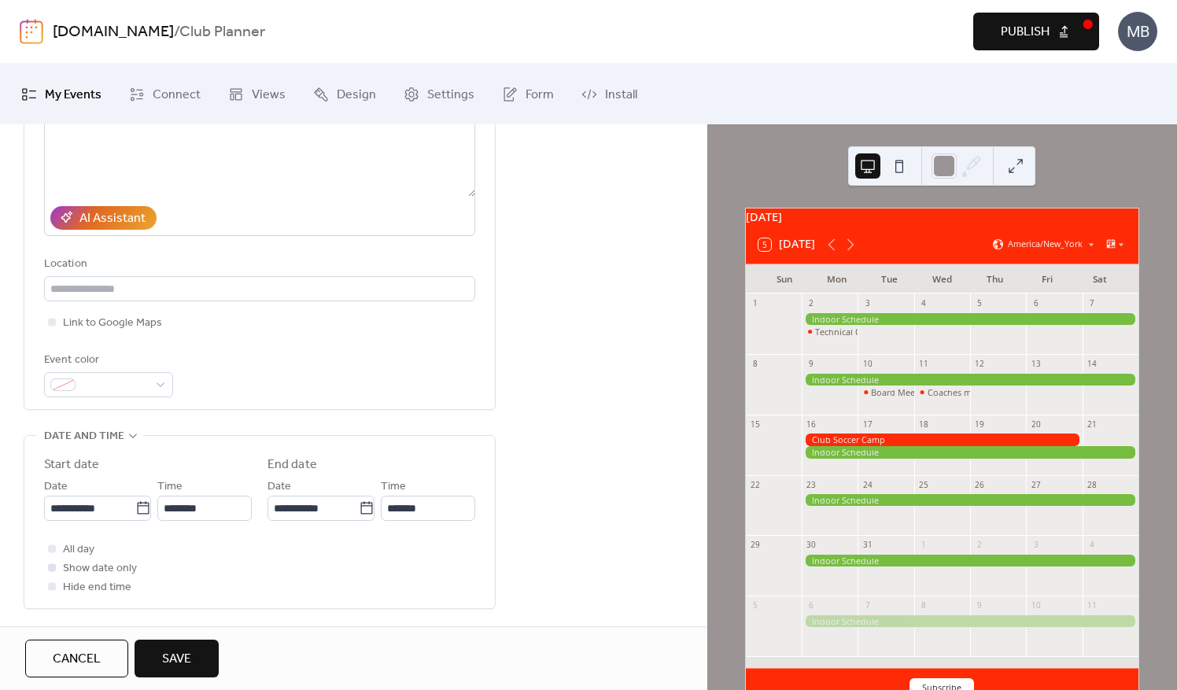
scroll to position [236, 0]
type input "**********"
click at [102, 507] on input "**********" at bounding box center [89, 506] width 91 height 25
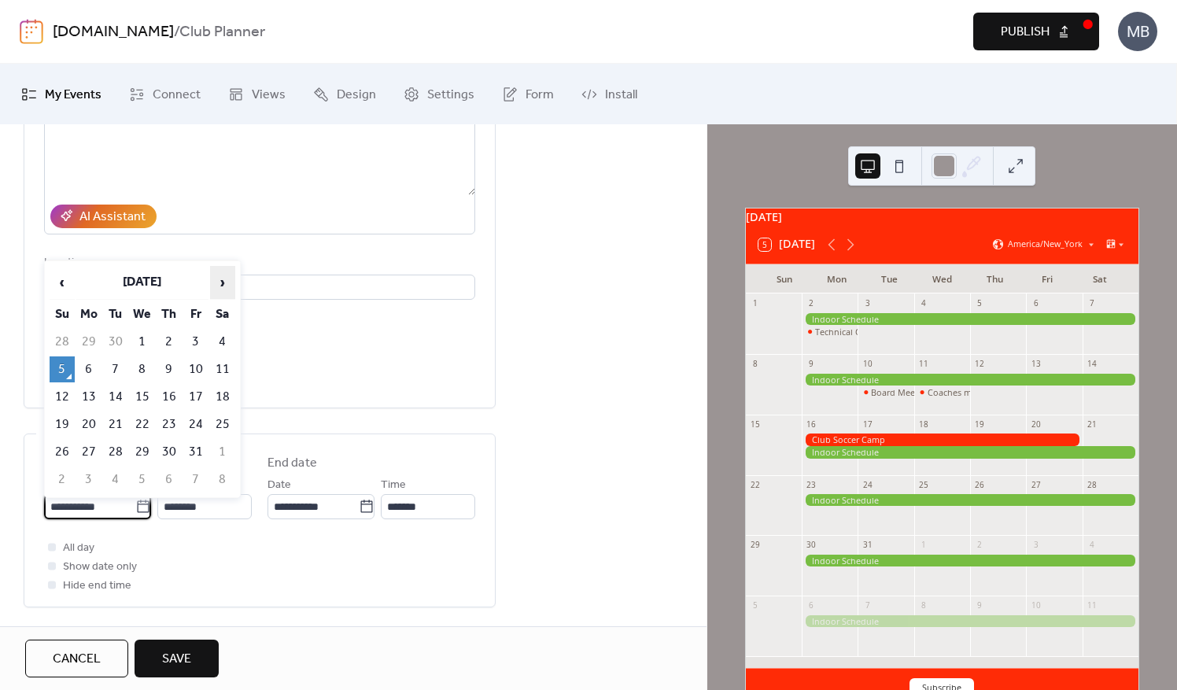
click at [227, 281] on span "›" at bounding box center [223, 282] width 24 height 31
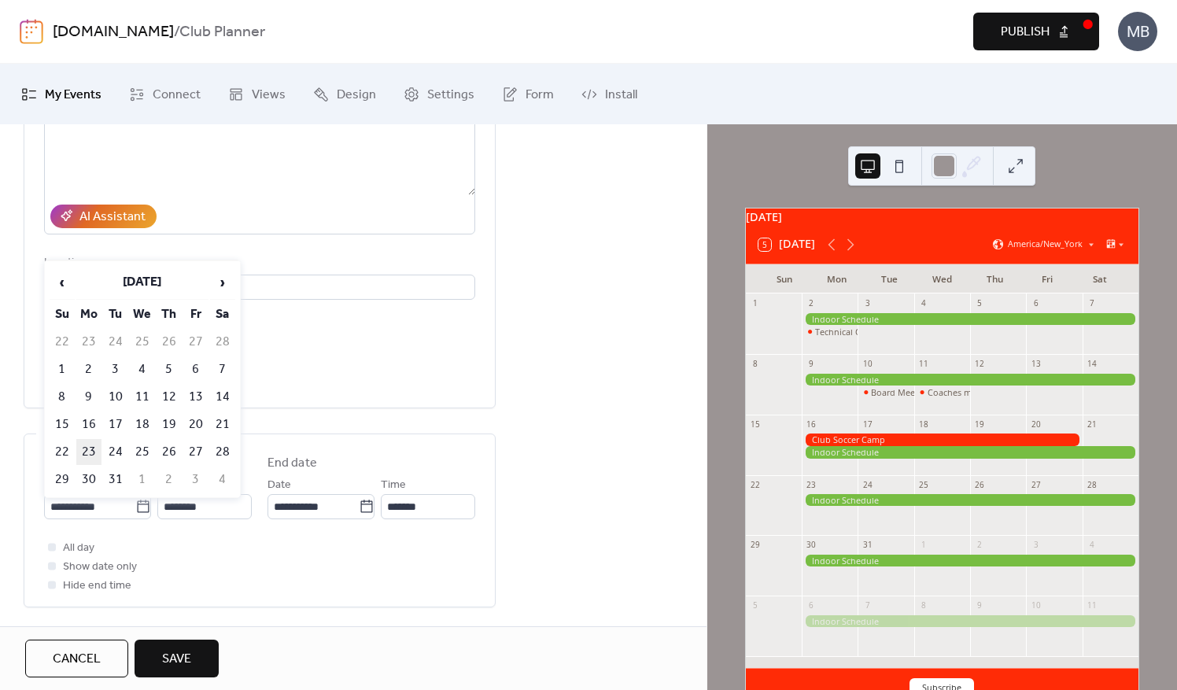
click at [94, 451] on td "23" at bounding box center [88, 452] width 25 height 26
type input "**********"
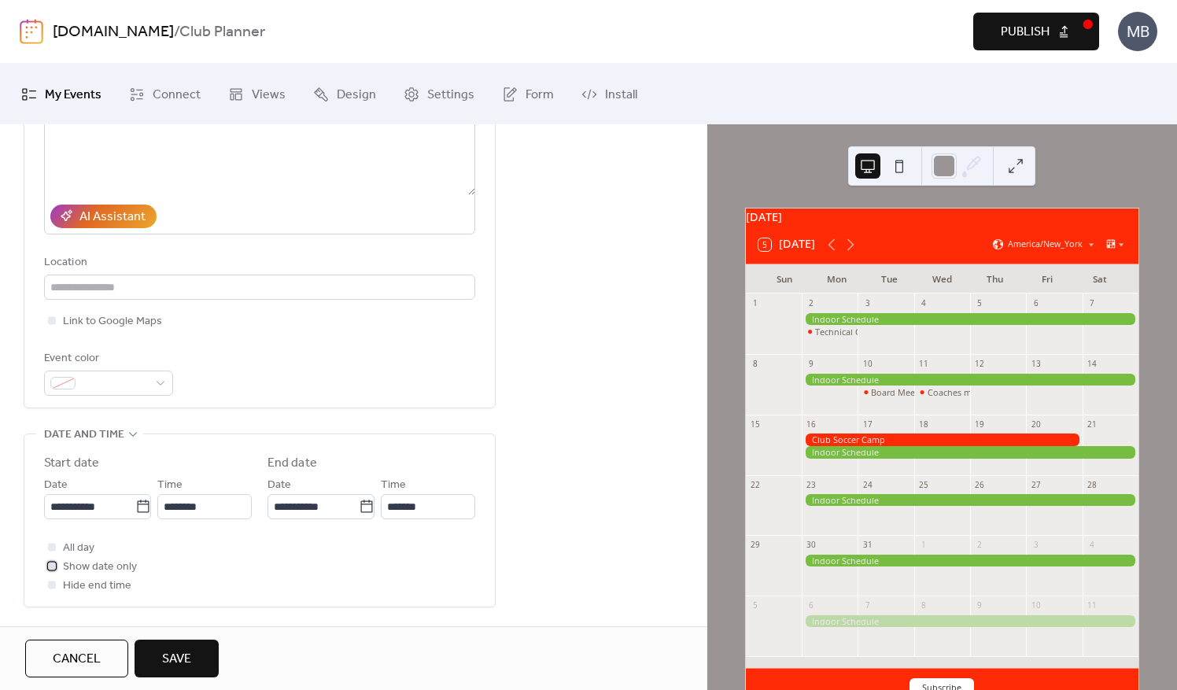
click at [60, 566] on label "Show date only" at bounding box center [90, 566] width 93 height 19
click at [102, 504] on input "**********" at bounding box center [89, 506] width 91 height 25
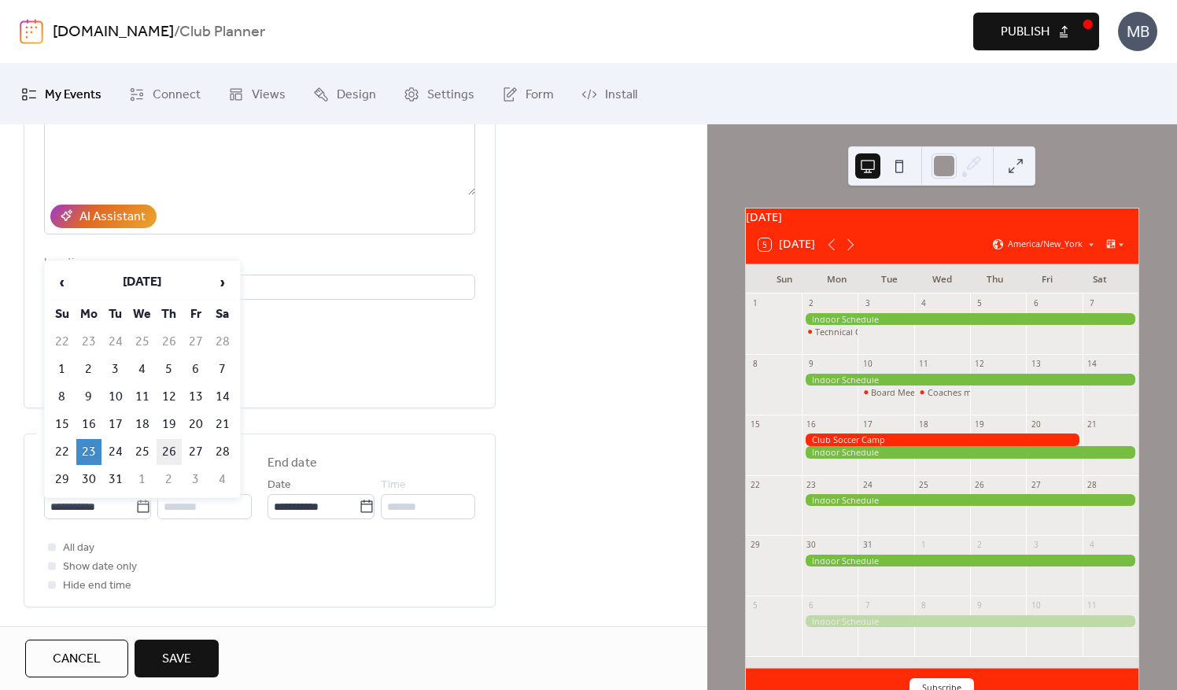
click at [176, 450] on td "26" at bounding box center [169, 452] width 25 height 26
type input "**********"
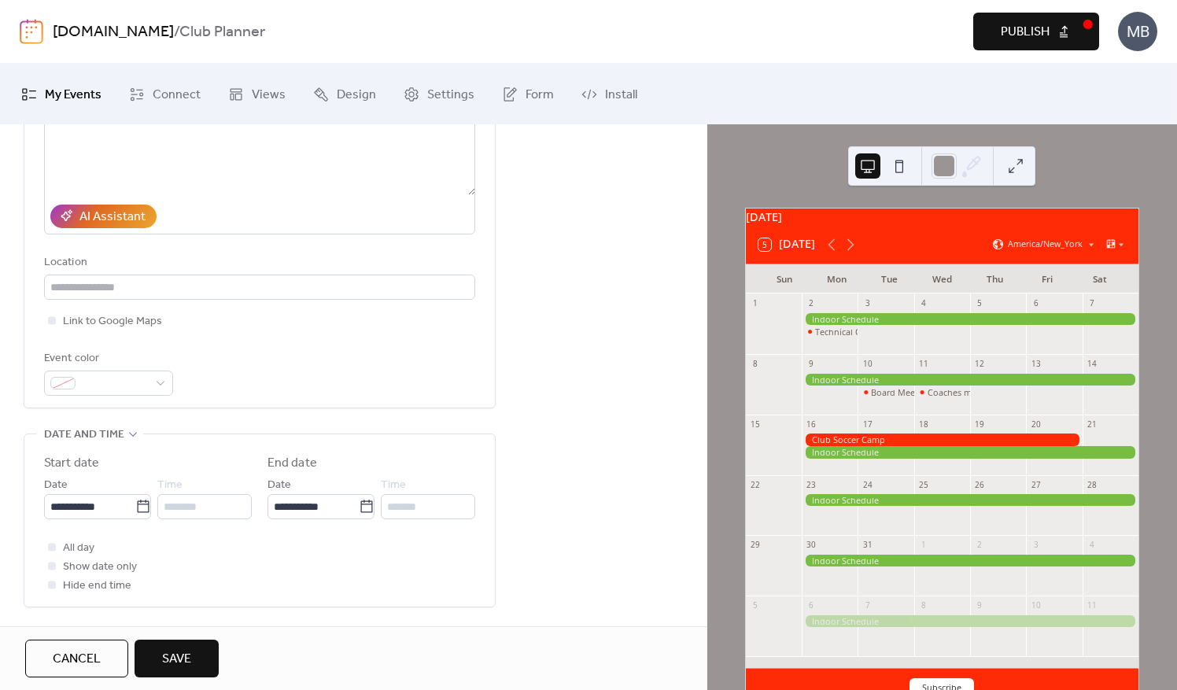
click at [175, 650] on span "Save" at bounding box center [176, 659] width 29 height 19
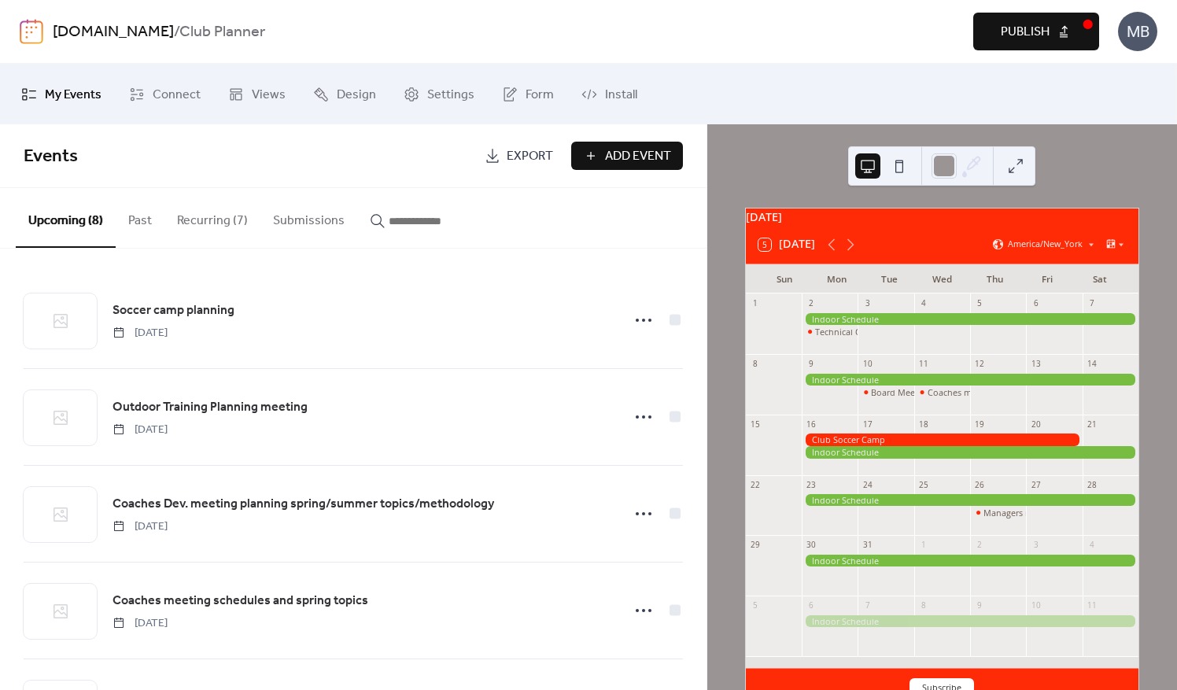
click at [608, 163] on span "Add Event" at bounding box center [638, 156] width 66 height 19
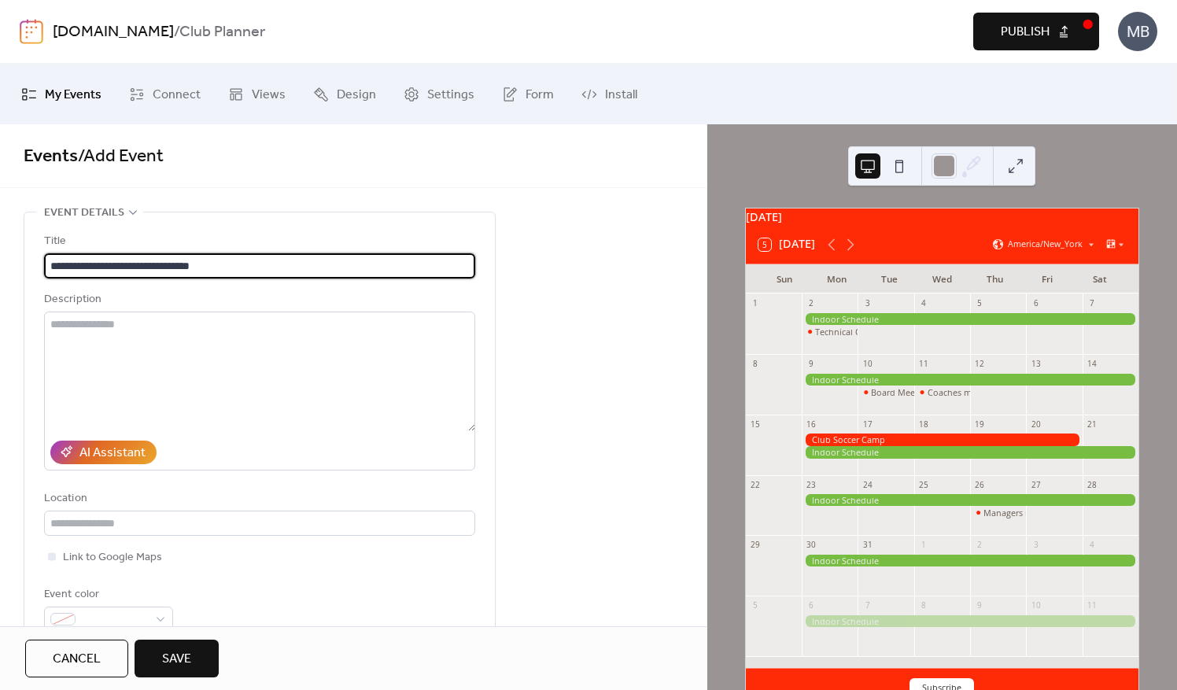
scroll to position [1, 0]
drag, startPoint x: 148, startPoint y: 261, endPoint x: 35, endPoint y: 274, distance: 114.0
click at [35, 274] on div "**********" at bounding box center [259, 428] width 471 height 431
click at [150, 264] on input "**********" at bounding box center [260, 265] width 432 height 25
click at [172, 260] on input "**********" at bounding box center [260, 265] width 432 height 25
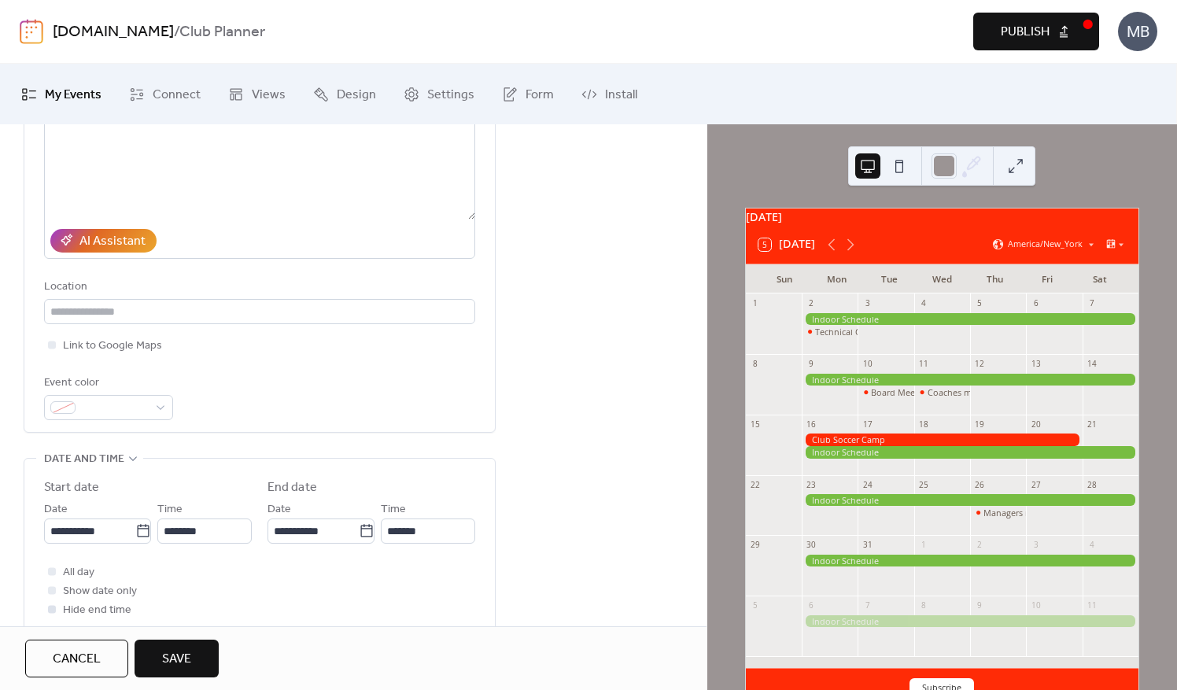
scroll to position [236, 0]
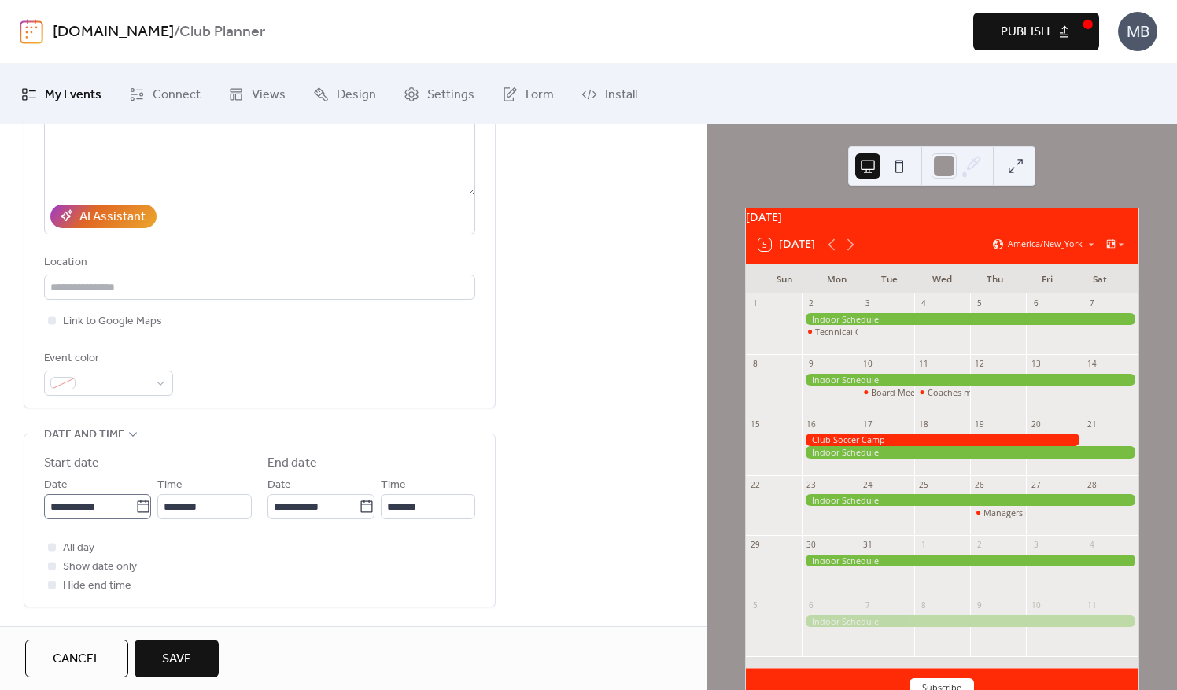
type input "**********"
click at [92, 506] on input "**********" at bounding box center [89, 506] width 91 height 25
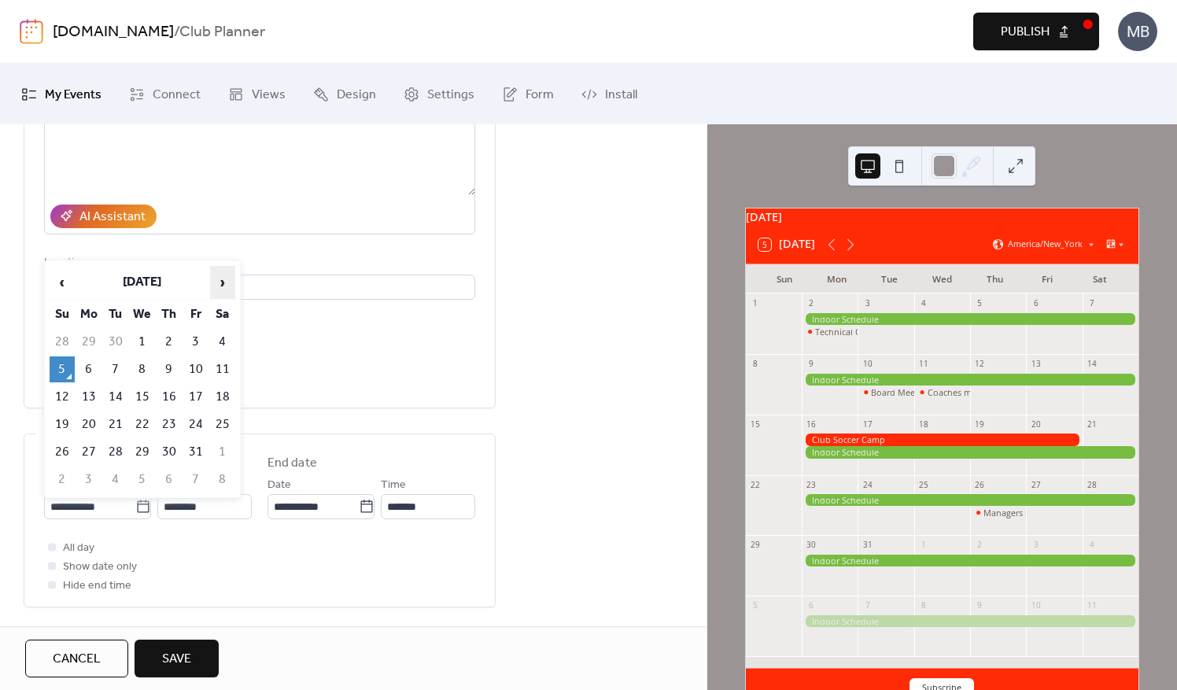
click at [224, 283] on span "›" at bounding box center [223, 282] width 24 height 31
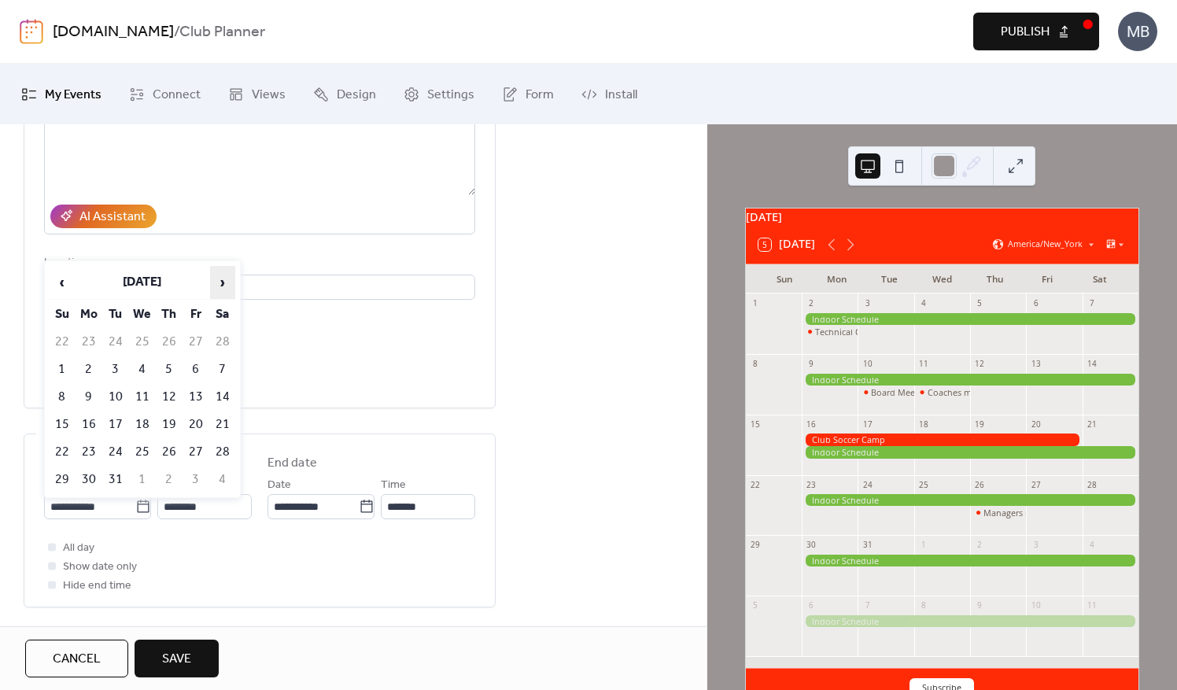
click at [224, 283] on span "›" at bounding box center [223, 282] width 24 height 31
click at [63, 283] on span "‹" at bounding box center [62, 282] width 24 height 31
click at [91, 477] on td "30" at bounding box center [88, 480] width 25 height 26
type input "**********"
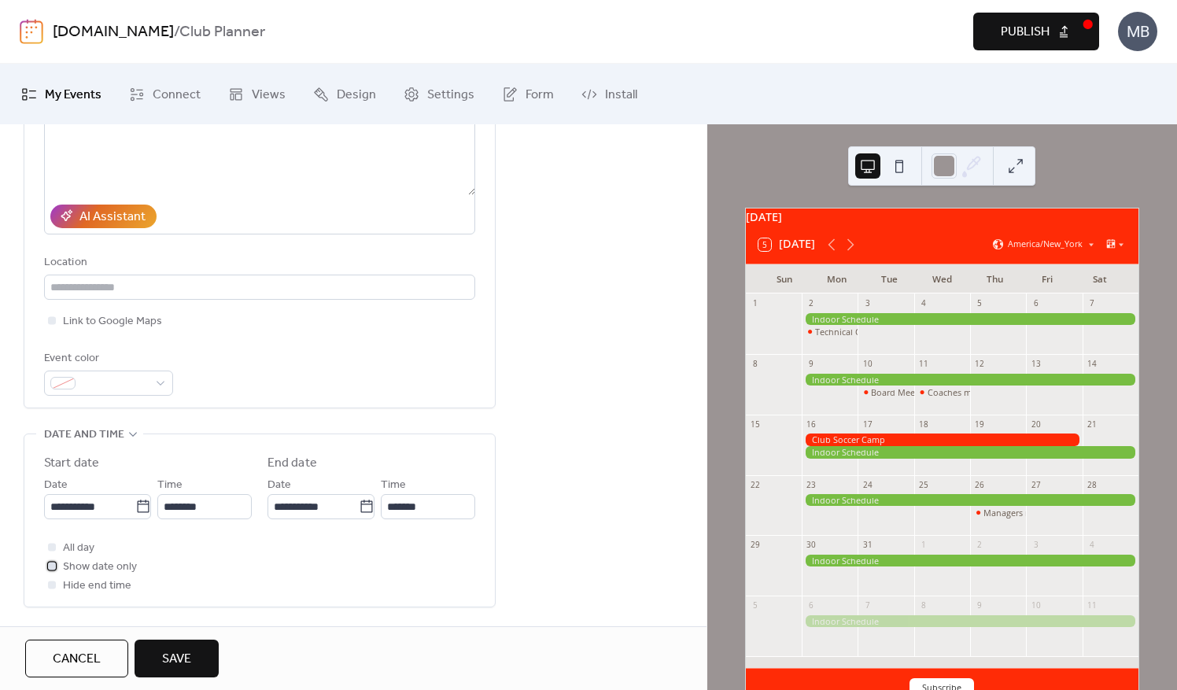
click at [54, 564] on div at bounding box center [52, 566] width 8 height 8
click at [194, 652] on button "Save" at bounding box center [177, 659] width 84 height 38
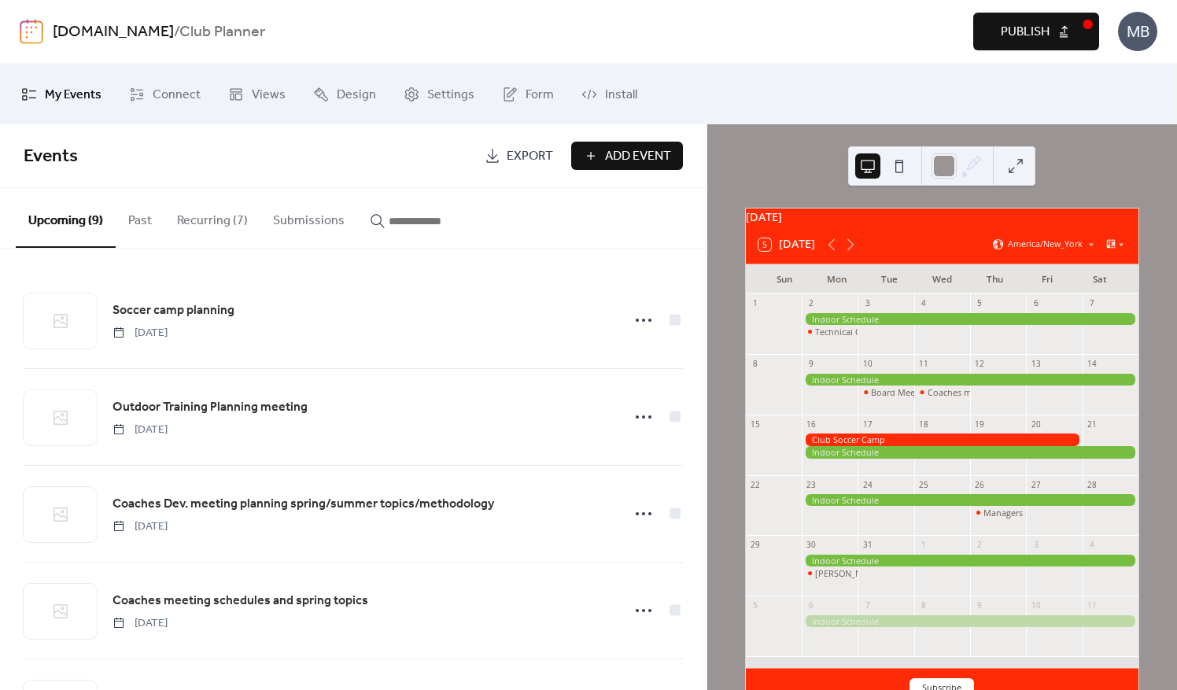
click at [607, 148] on span "Add Event" at bounding box center [638, 156] width 66 height 19
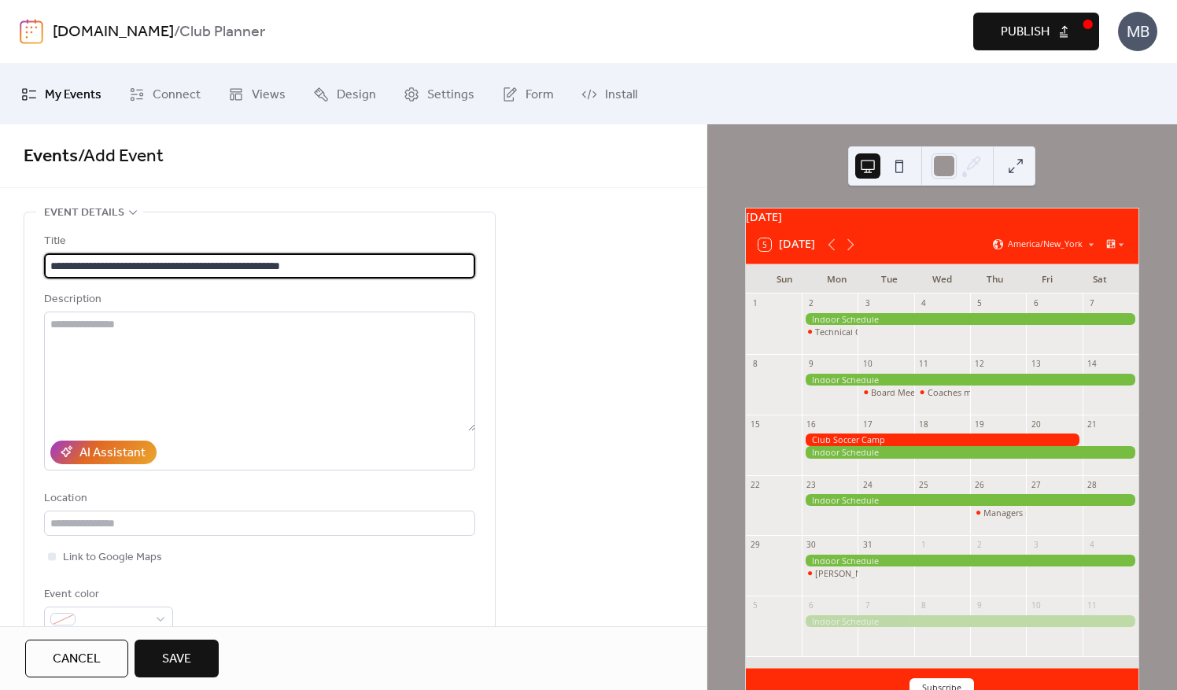
drag, startPoint x: 327, startPoint y: 264, endPoint x: 142, endPoint y: 264, distance: 185.8
click at [142, 264] on input "**********" at bounding box center [260, 265] width 432 height 25
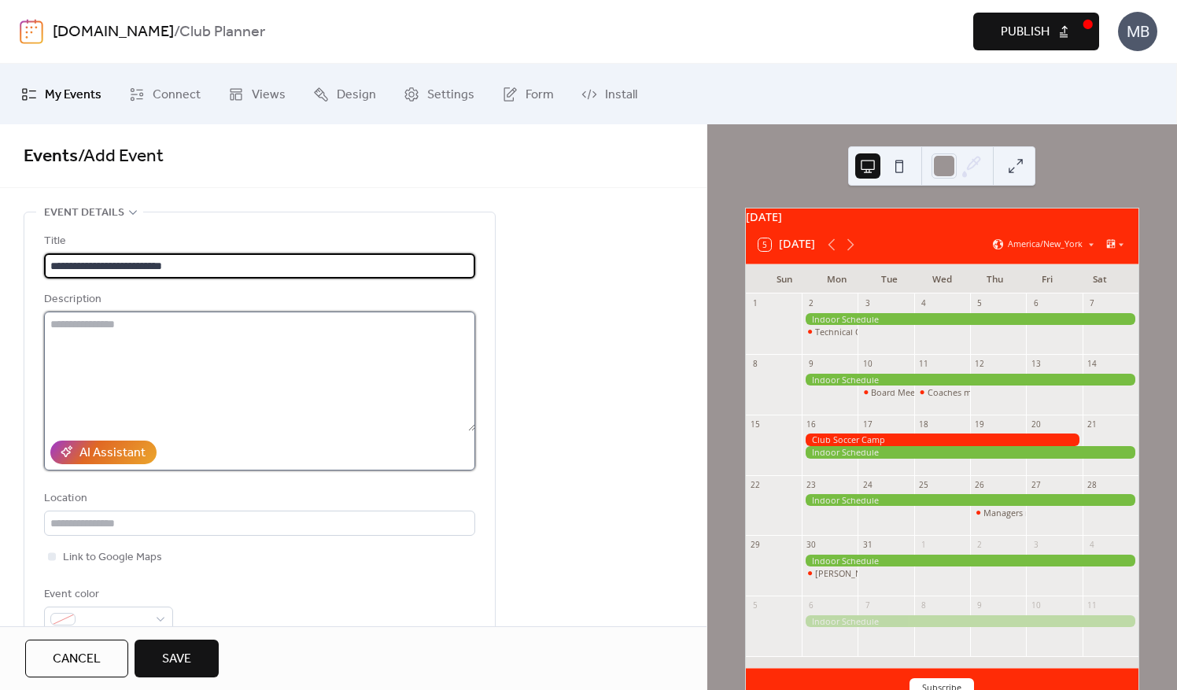
click at [230, 379] on textarea at bounding box center [259, 372] width 431 height 120
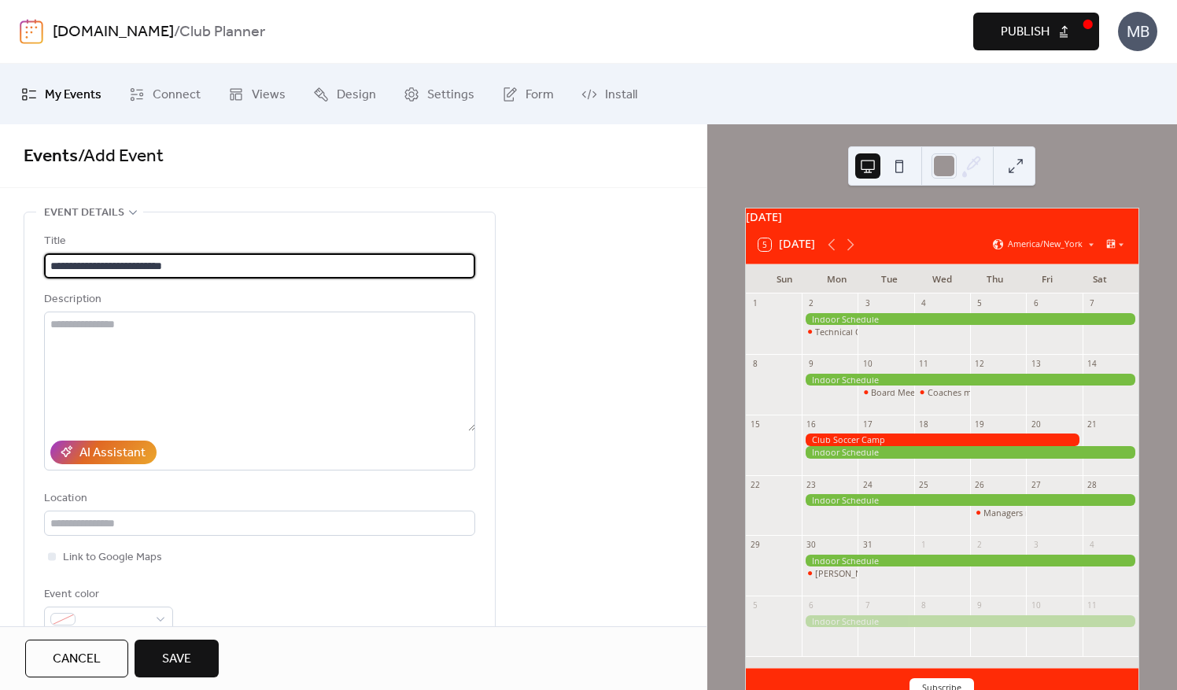
paste input "**********"
drag, startPoint x: 408, startPoint y: 266, endPoint x: 186, endPoint y: 266, distance: 222.0
click at [186, 266] on input "**********" at bounding box center [260, 265] width 432 height 25
type input "**********"
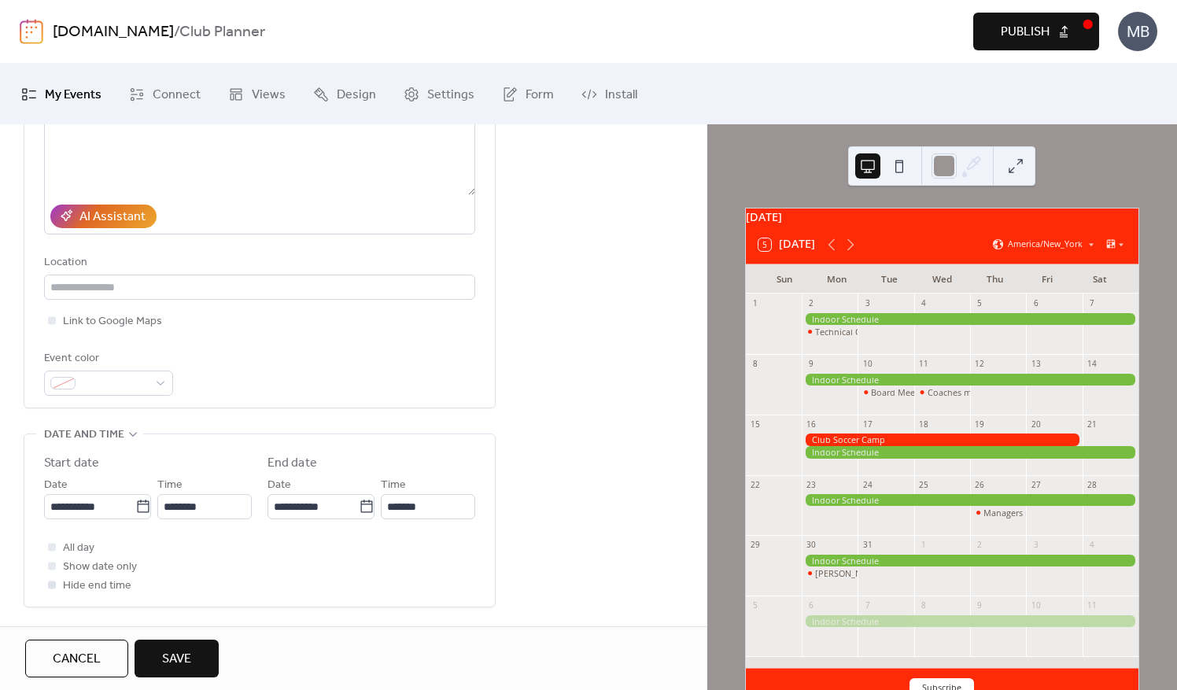
scroll to position [315, 0]
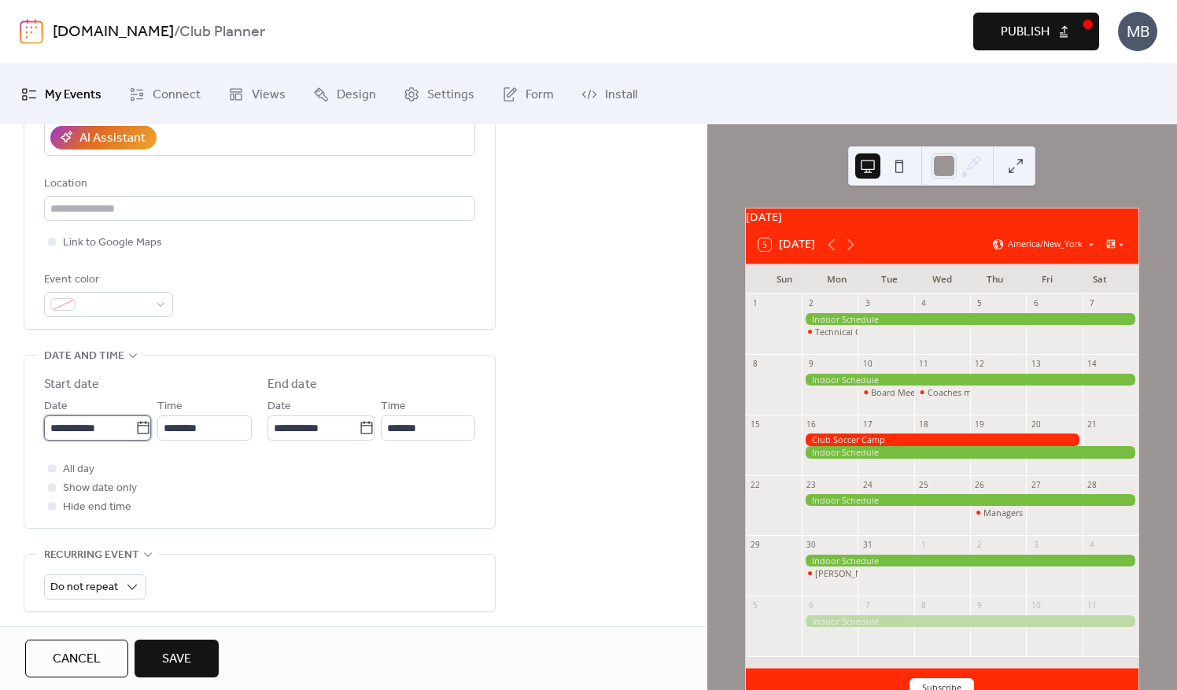
click at [117, 428] on input "**********" at bounding box center [89, 428] width 91 height 25
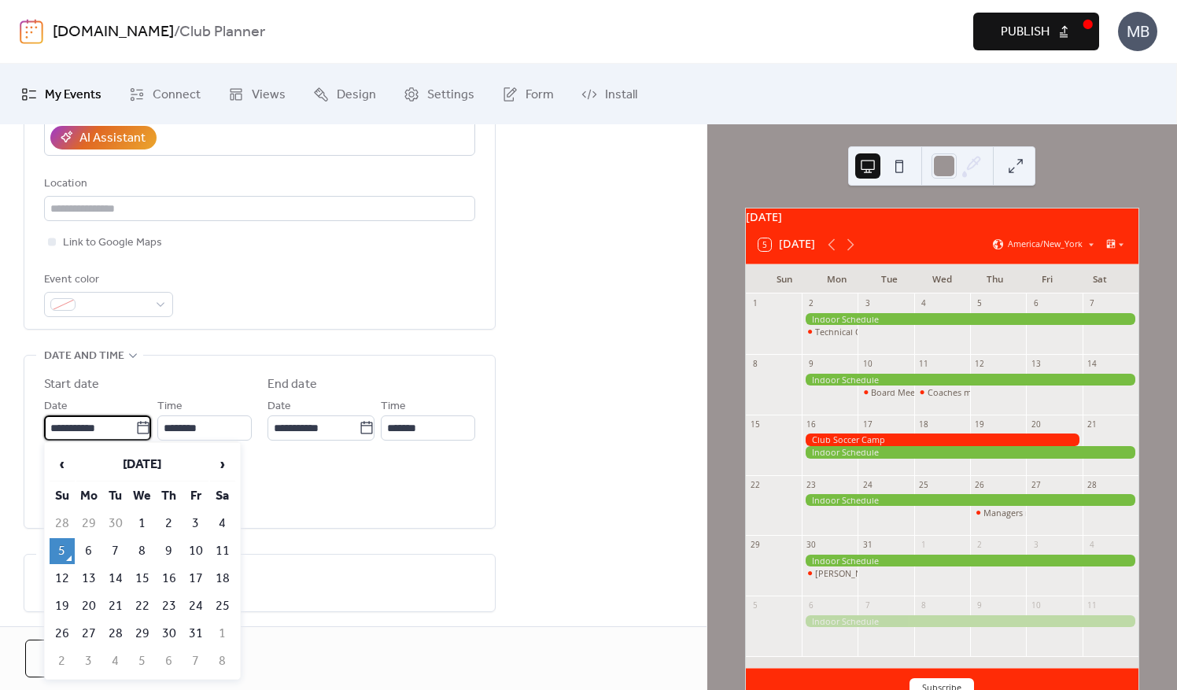
scroll to position [0, 0]
click at [227, 463] on span "›" at bounding box center [223, 464] width 24 height 31
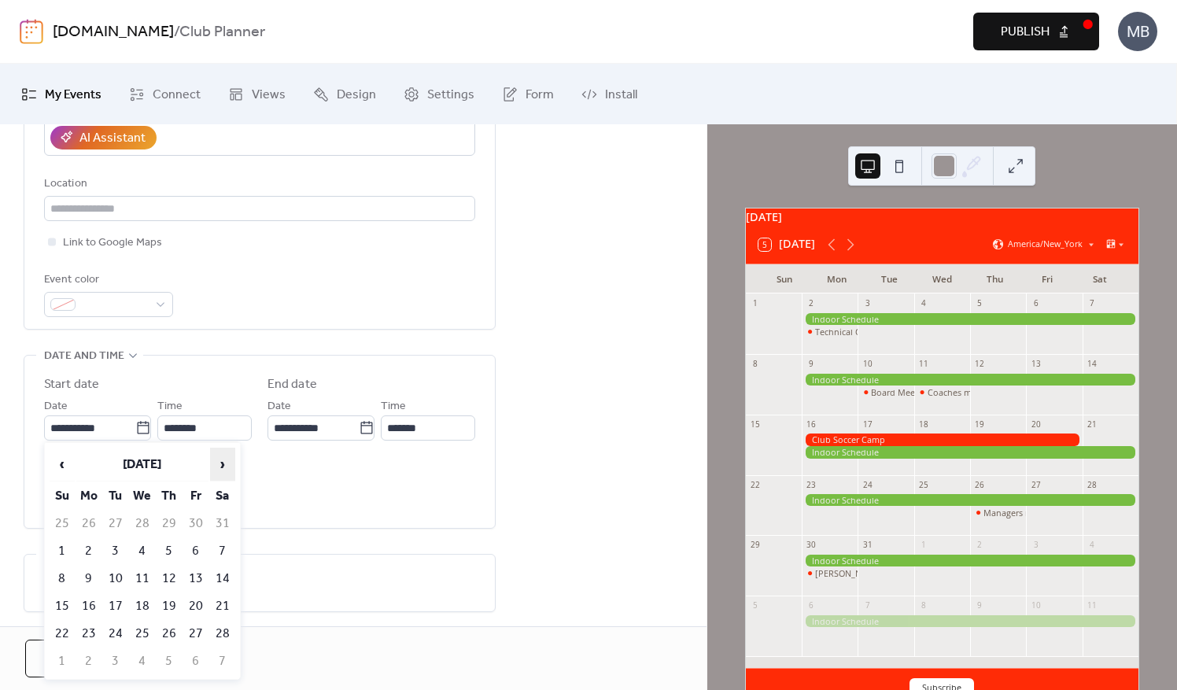
click at [227, 463] on span "›" at bounding box center [223, 464] width 24 height 31
click at [94, 527] on td "30" at bounding box center [88, 524] width 25 height 26
type input "**********"
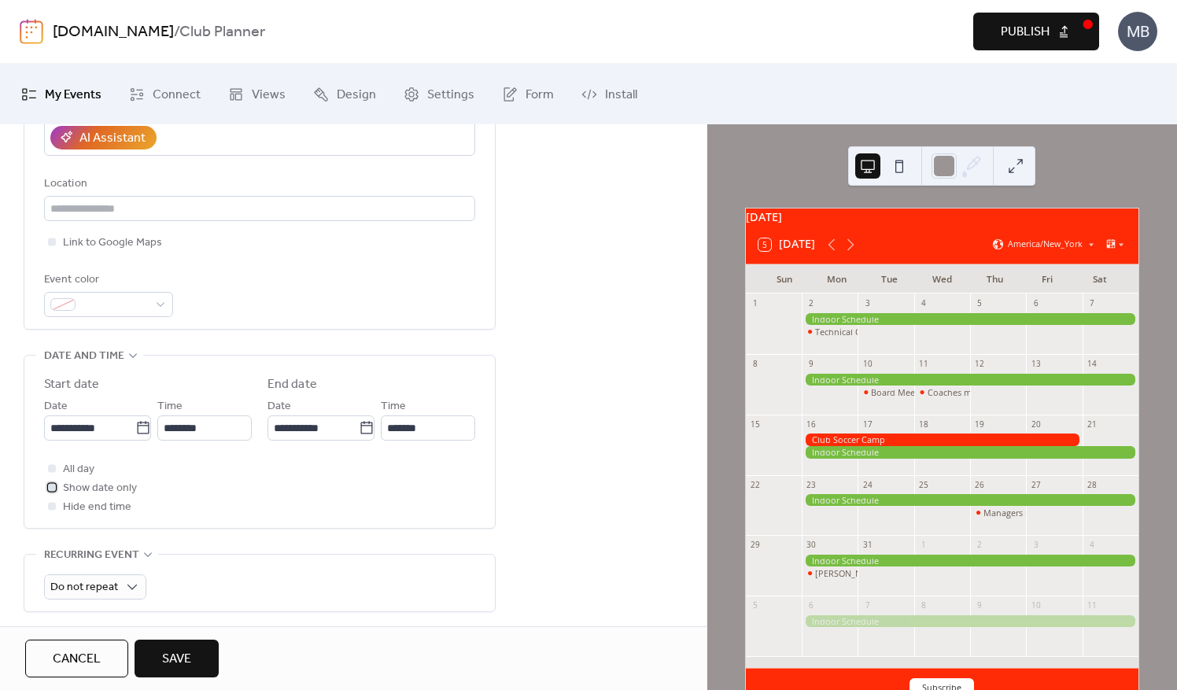
click at [52, 486] on div at bounding box center [52, 487] width 8 height 8
click at [184, 652] on span "Save" at bounding box center [176, 659] width 29 height 19
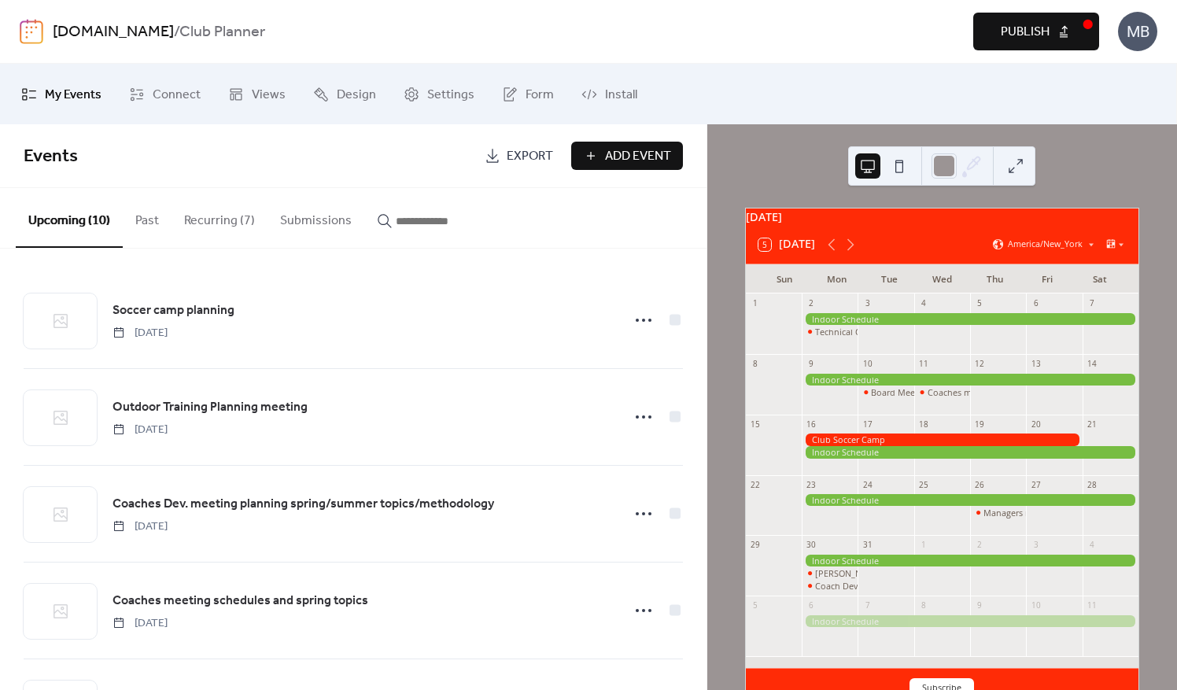
click at [614, 154] on span "Add Event" at bounding box center [638, 156] width 66 height 19
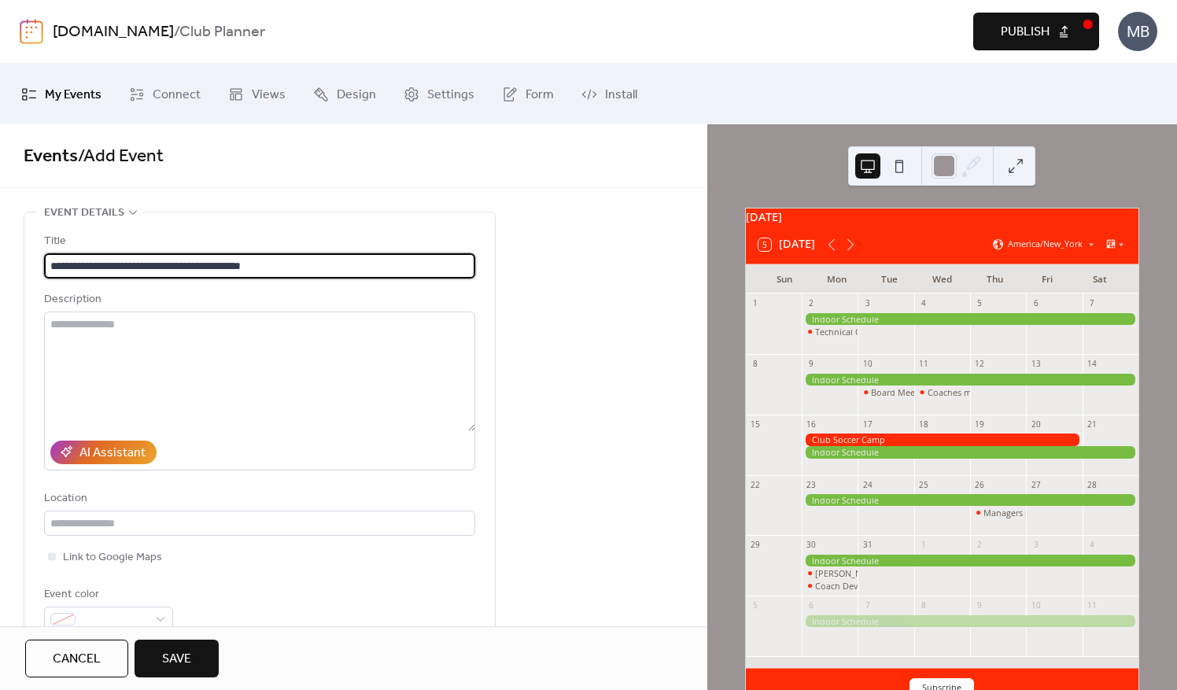
scroll to position [1, 0]
drag, startPoint x: 196, startPoint y: 263, endPoint x: 140, endPoint y: 268, distance: 56.1
click at [140, 268] on input "**********" at bounding box center [260, 265] width 432 height 25
click at [190, 263] on input "**********" at bounding box center [260, 265] width 432 height 25
drag, startPoint x: 287, startPoint y: 258, endPoint x: 12, endPoint y: 269, distance: 274.9
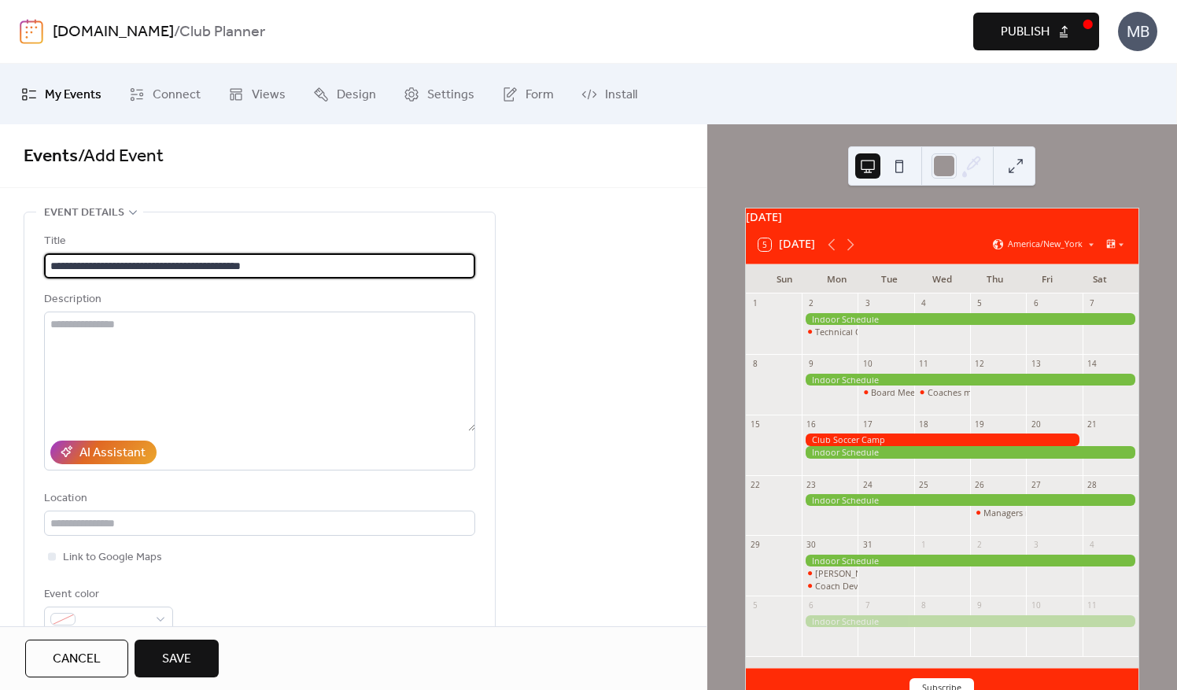
click at [278, 263] on input "**********" at bounding box center [260, 265] width 432 height 25
click at [58, 265] on input "**********" at bounding box center [260, 265] width 432 height 25
type input "**********"
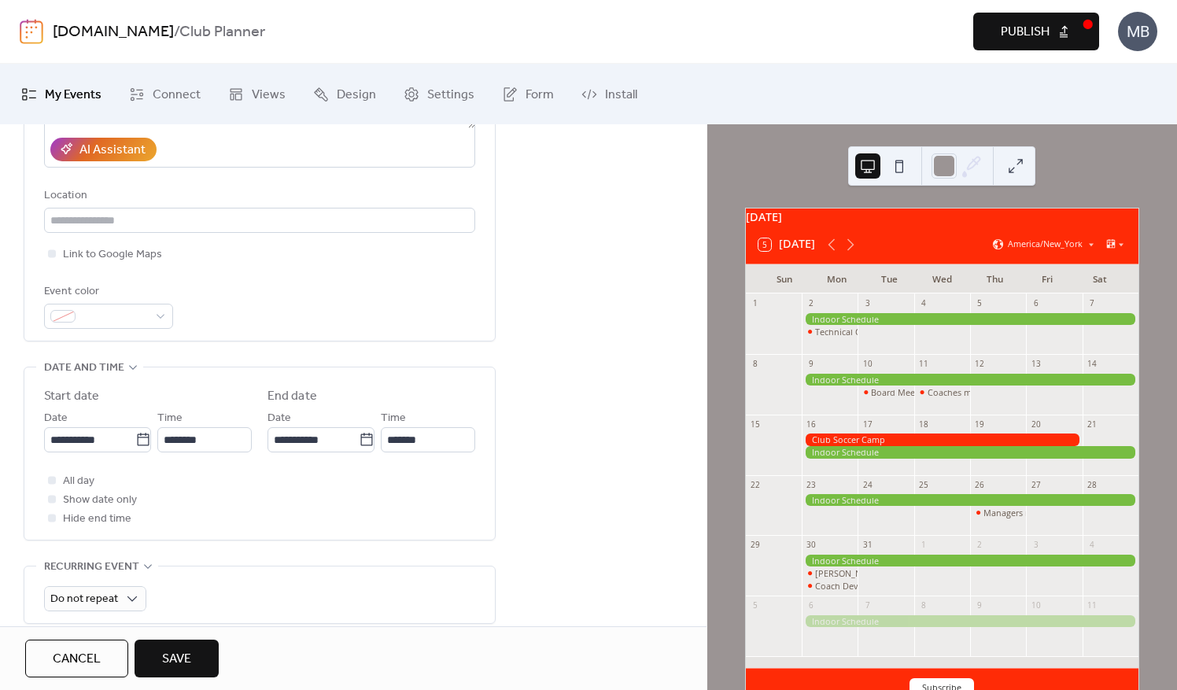
scroll to position [315, 0]
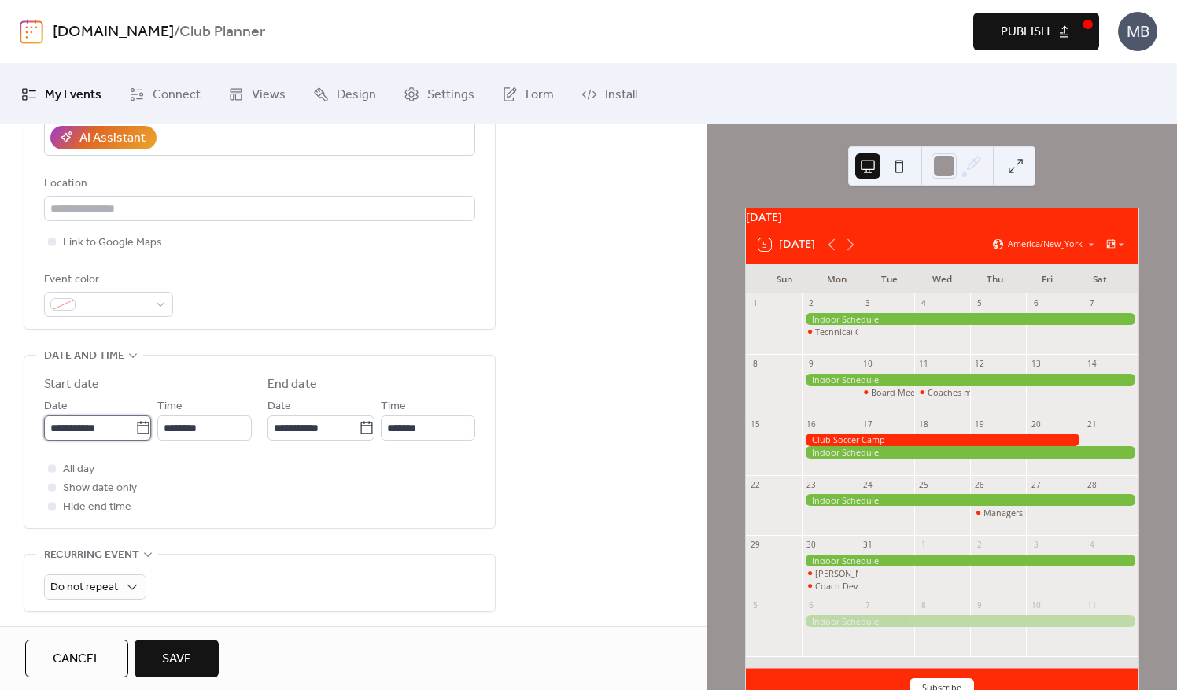
click at [103, 430] on input "**********" at bounding box center [89, 428] width 91 height 25
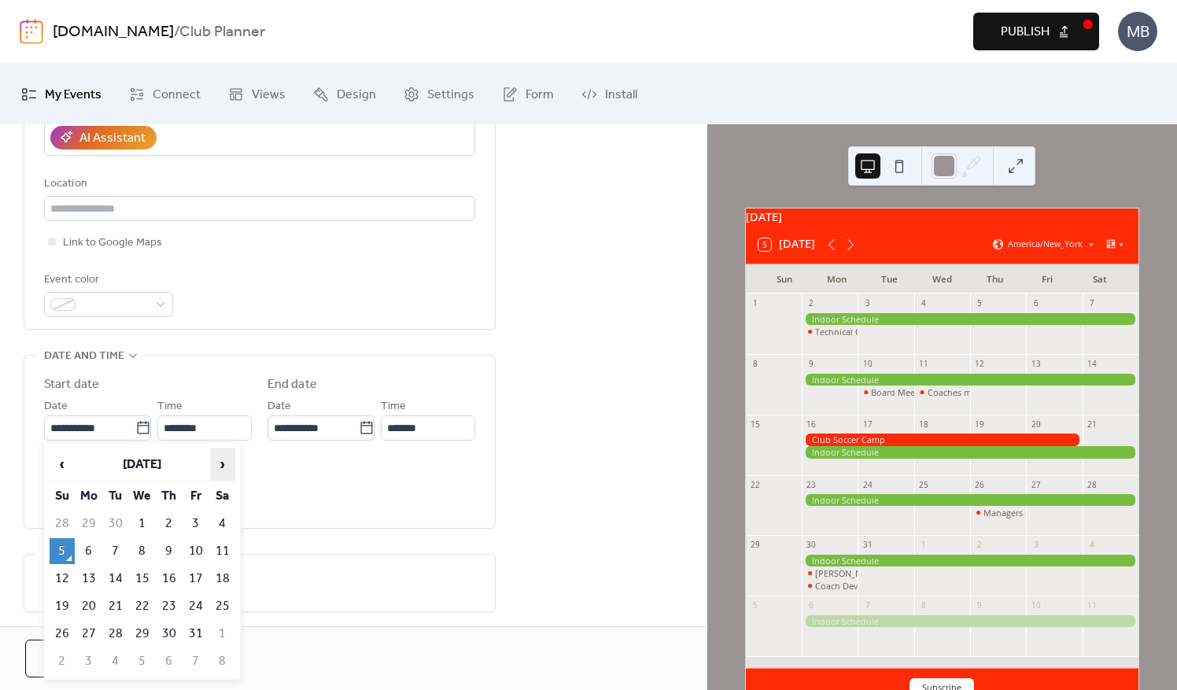
click at [218, 462] on span "›" at bounding box center [223, 464] width 24 height 31
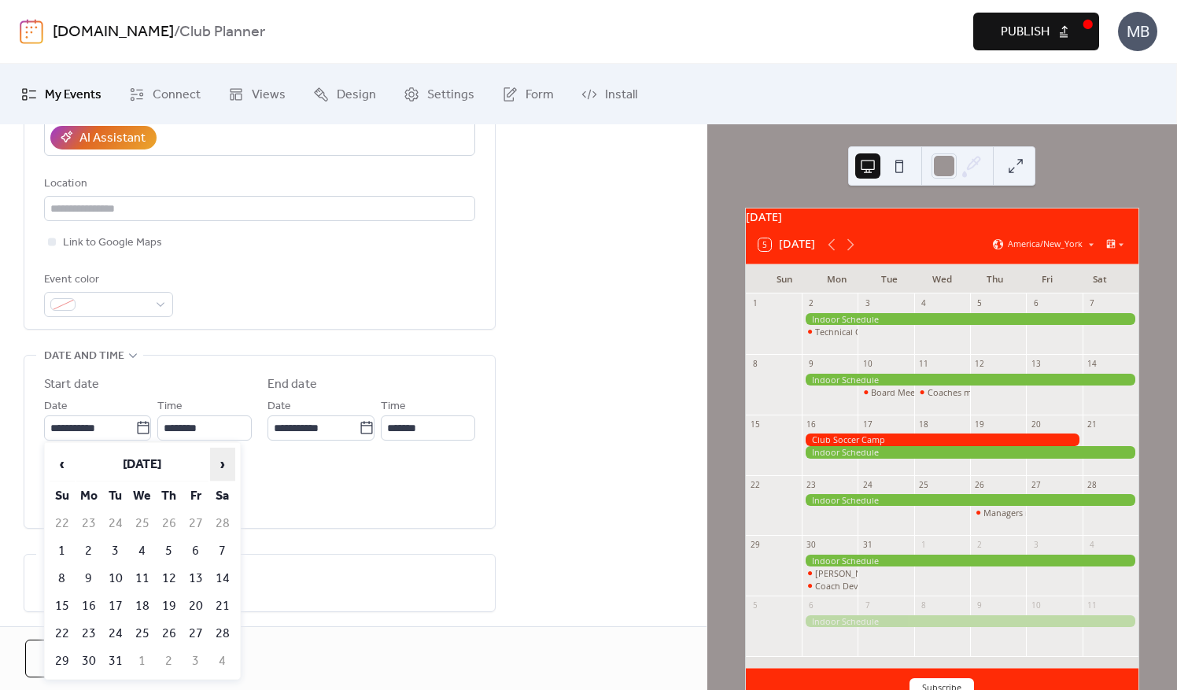
click at [218, 462] on span "›" at bounding box center [223, 464] width 24 height 31
click at [65, 468] on span "‹" at bounding box center [62, 464] width 24 height 31
click at [167, 550] on td "9" at bounding box center [169, 551] width 25 height 26
type input "**********"
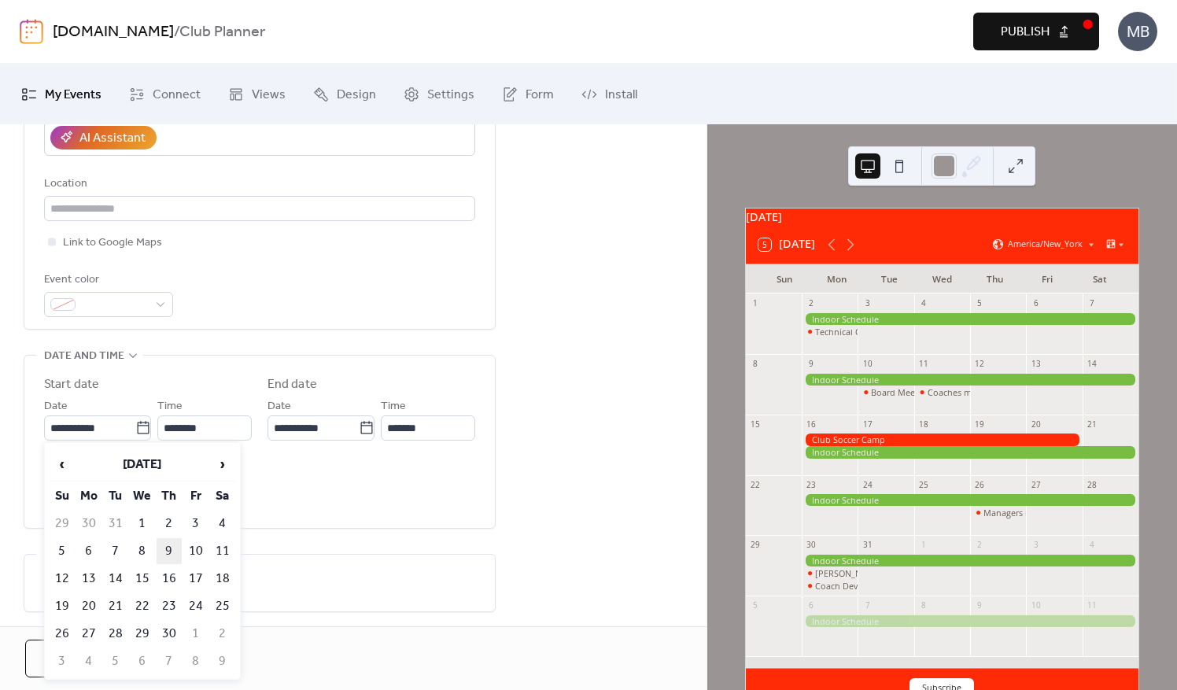
type input "**********"
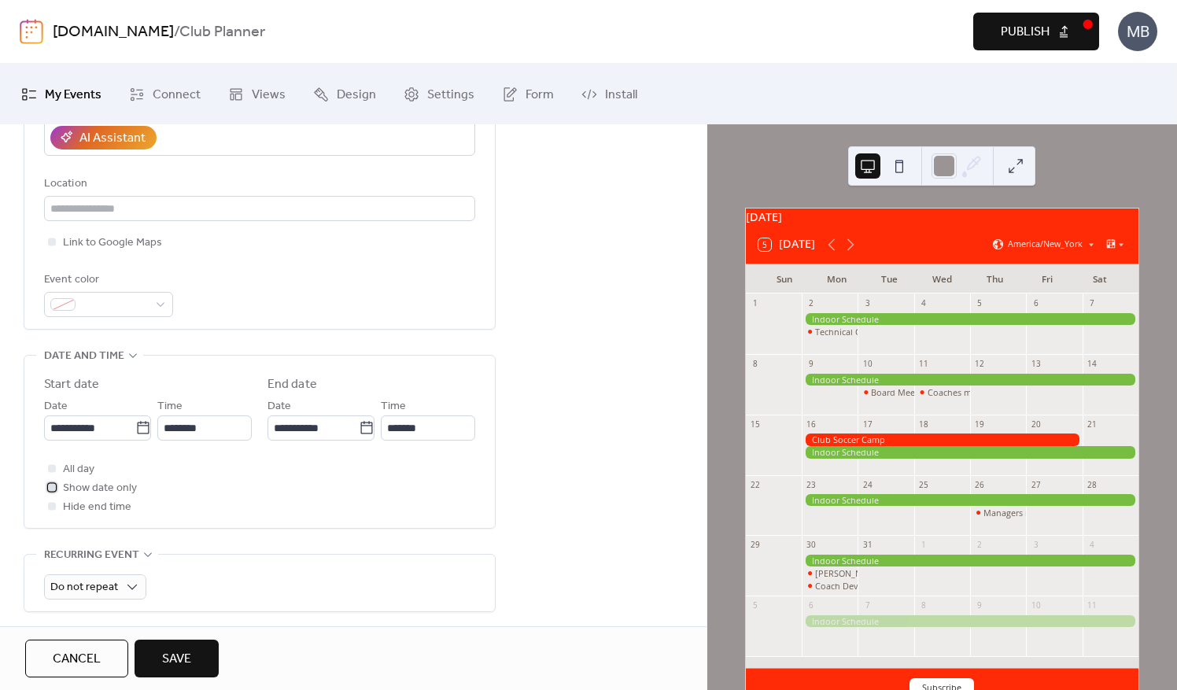
click at [50, 483] on div at bounding box center [52, 487] width 8 height 8
click at [180, 662] on span "Save" at bounding box center [176, 659] width 29 height 19
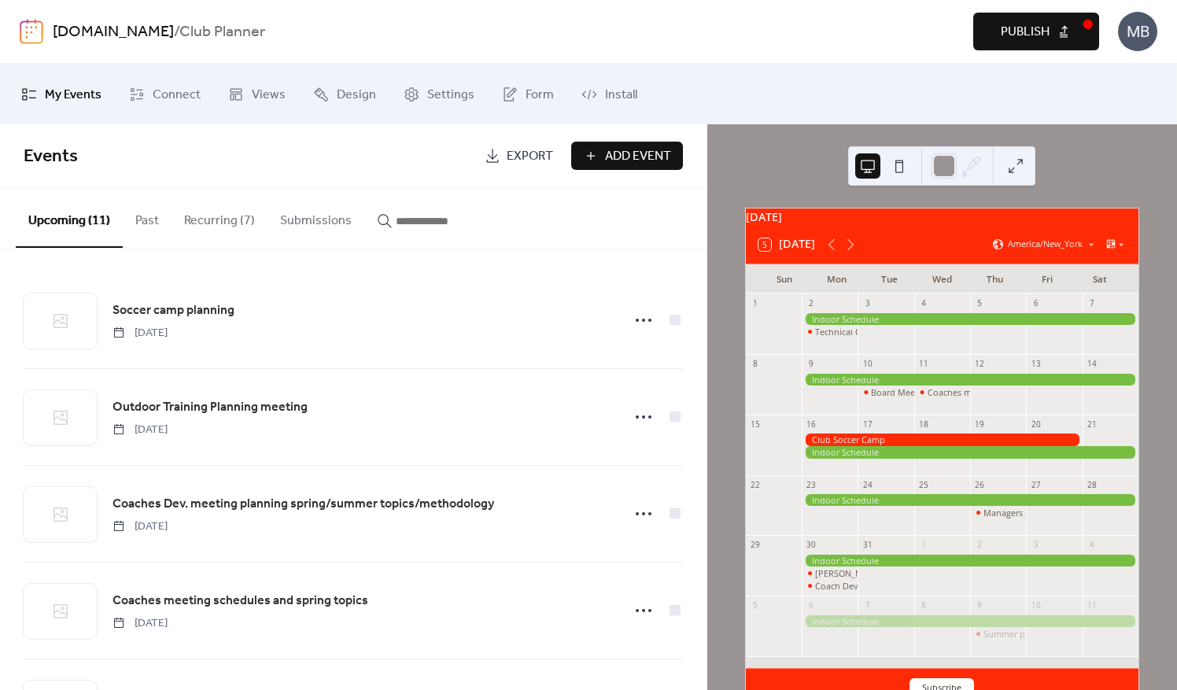
click at [638, 159] on span "Add Event" at bounding box center [638, 156] width 66 height 19
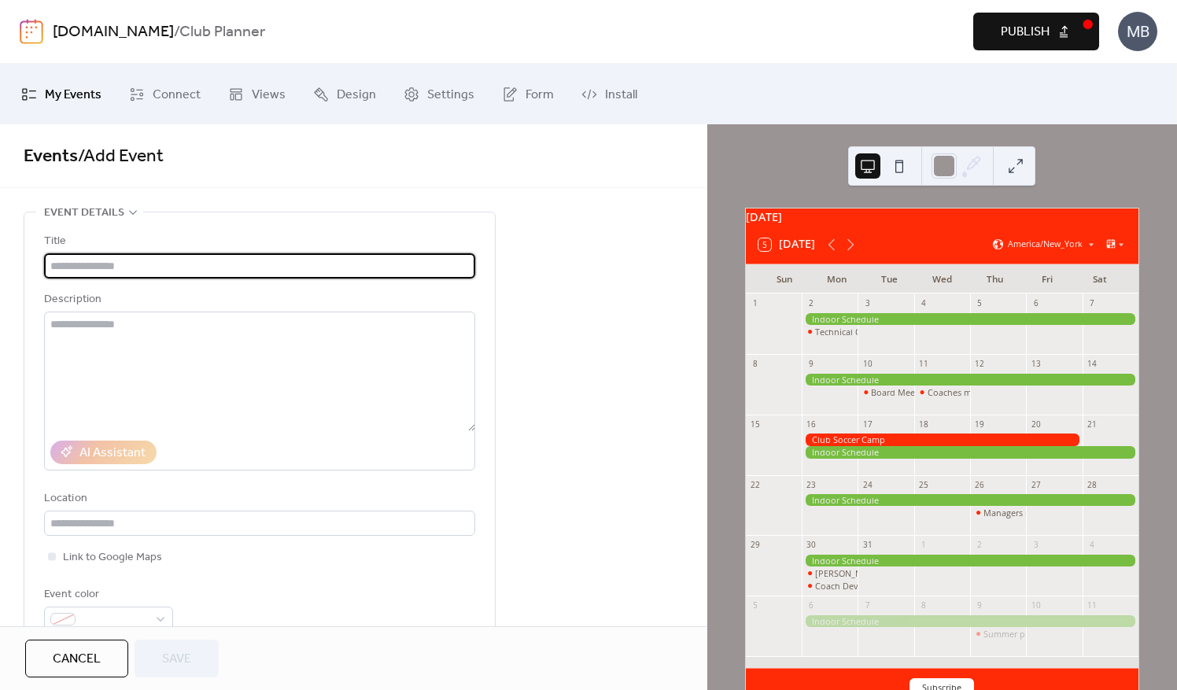
type input "**********"
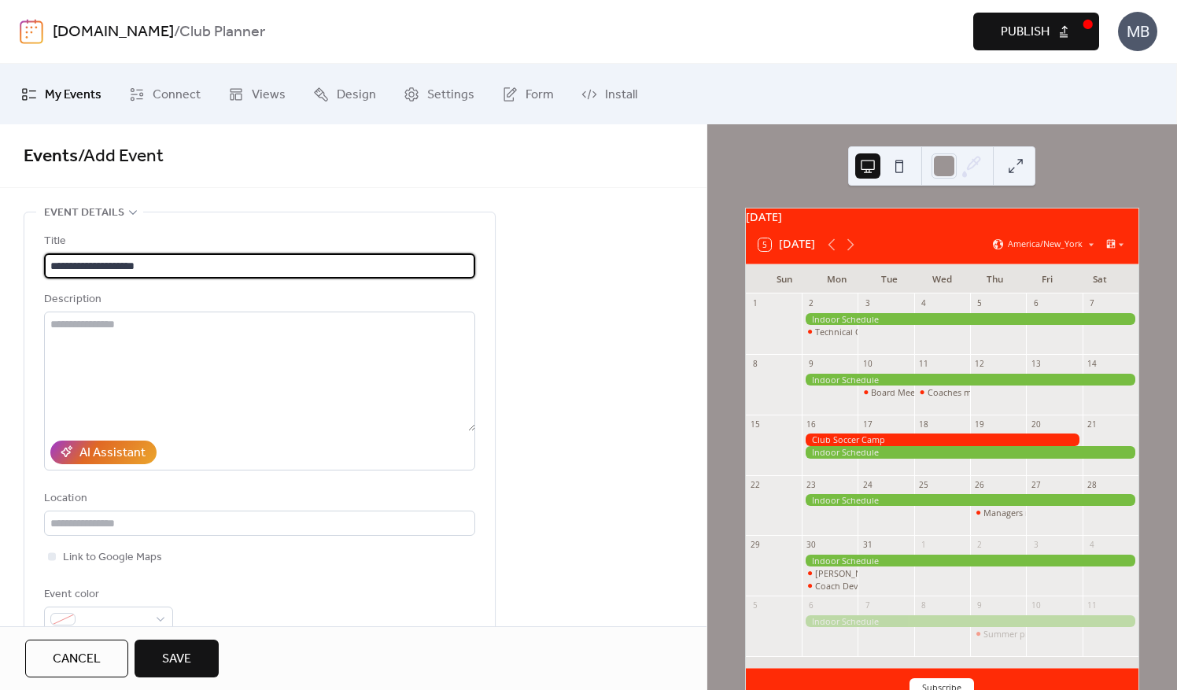
scroll to position [1, 0]
drag, startPoint x: 179, startPoint y: 264, endPoint x: 38, endPoint y: 271, distance: 141.0
click at [38, 271] on div "**********" at bounding box center [259, 428] width 471 height 431
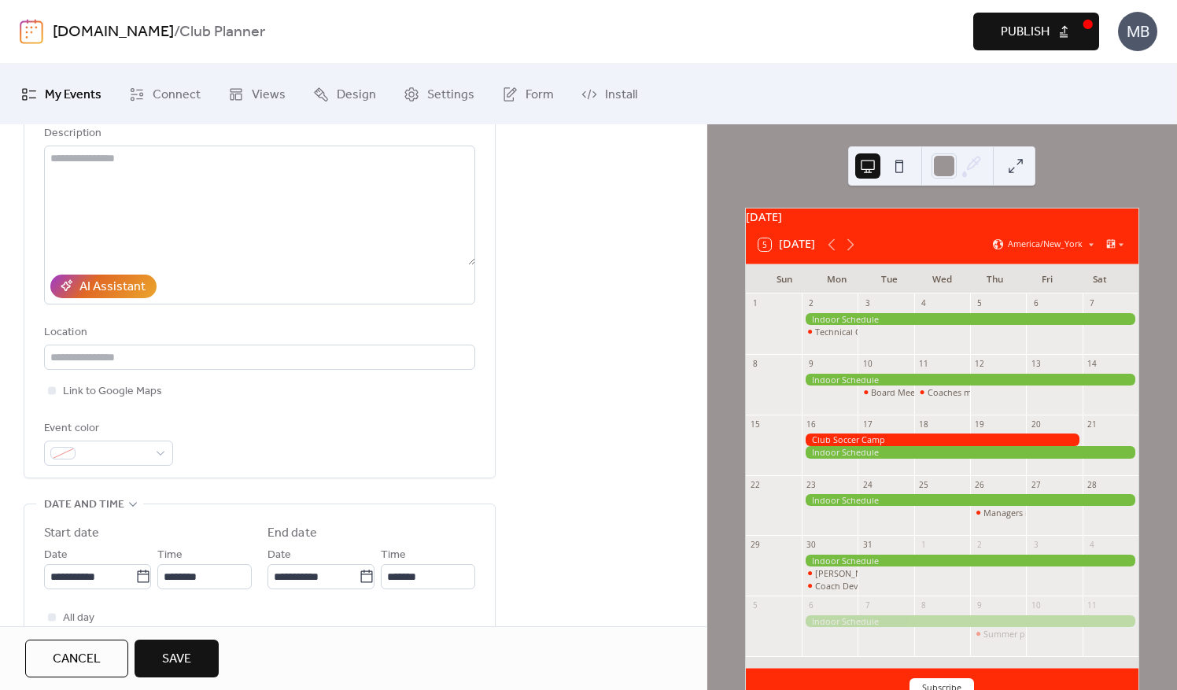
scroll to position [236, 0]
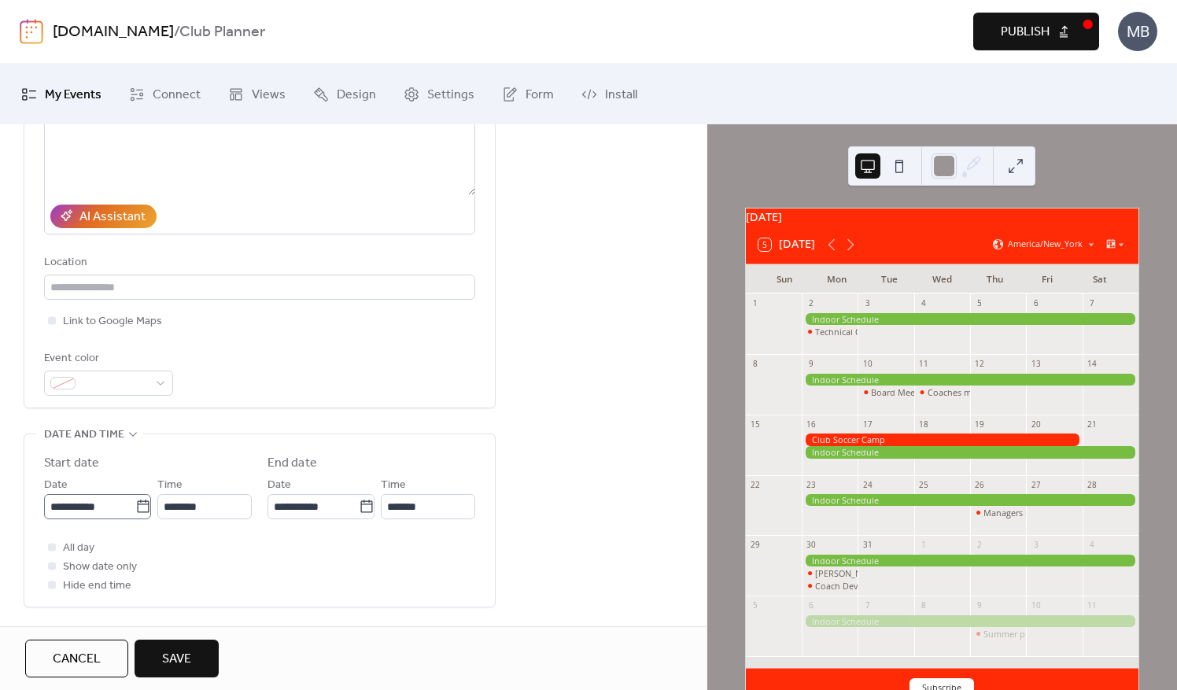
type input "**********"
click at [99, 507] on input "**********" at bounding box center [89, 506] width 91 height 25
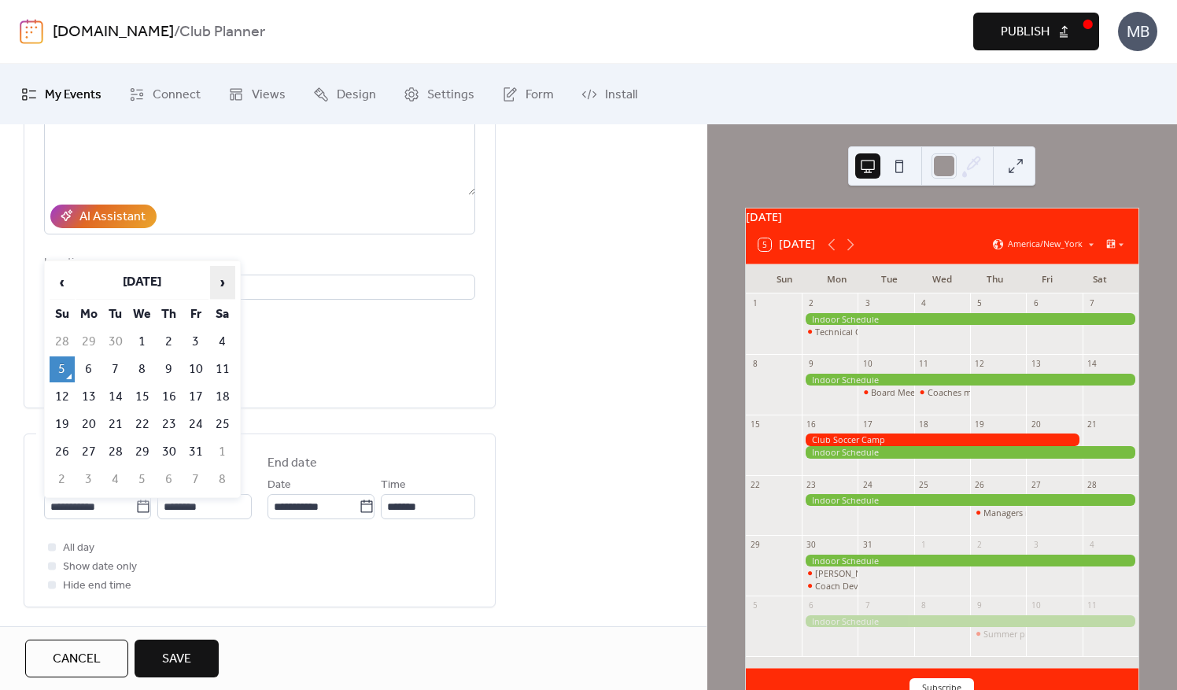
click at [225, 277] on span "›" at bounding box center [223, 282] width 24 height 31
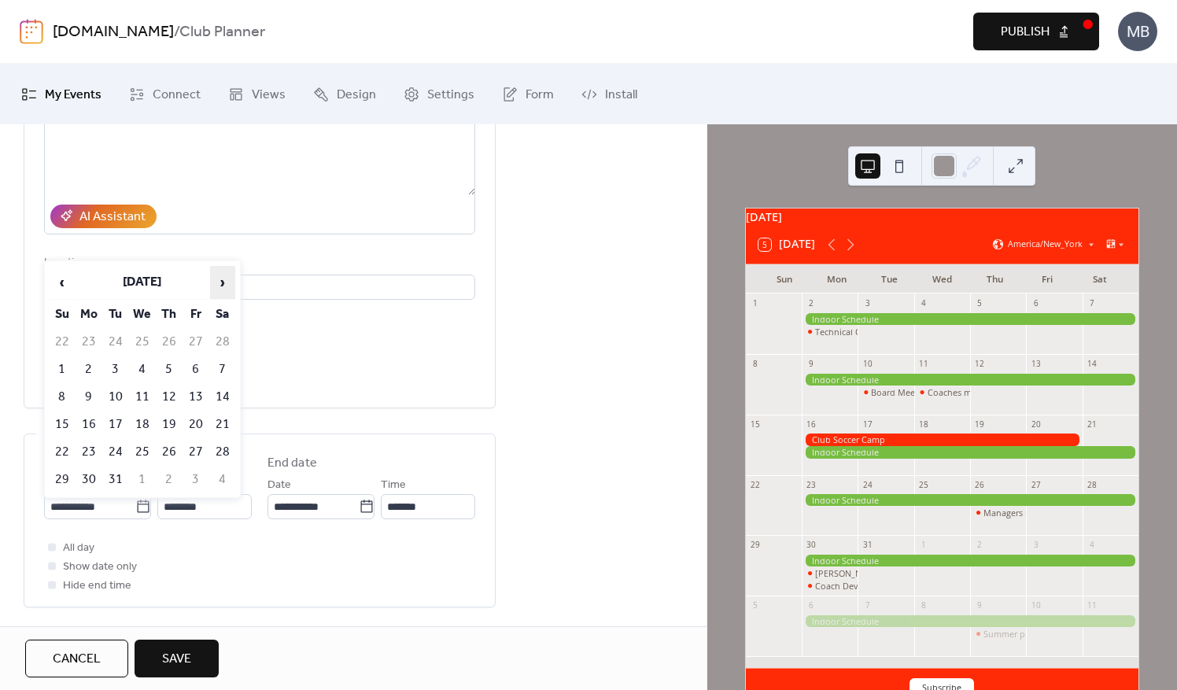
click at [225, 277] on span "›" at bounding box center [223, 282] width 24 height 31
click at [87, 390] on td "13" at bounding box center [88, 397] width 25 height 26
type input "**********"
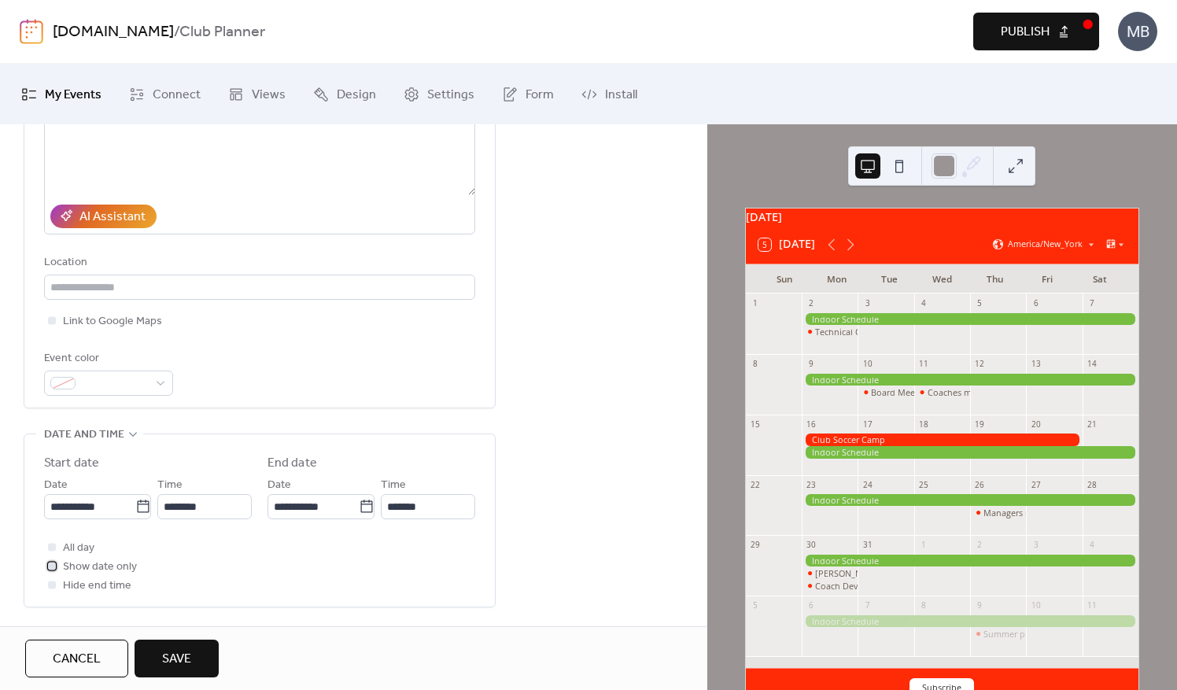
click at [50, 562] on div at bounding box center [52, 566] width 8 height 8
click at [178, 657] on span "Save" at bounding box center [176, 659] width 29 height 19
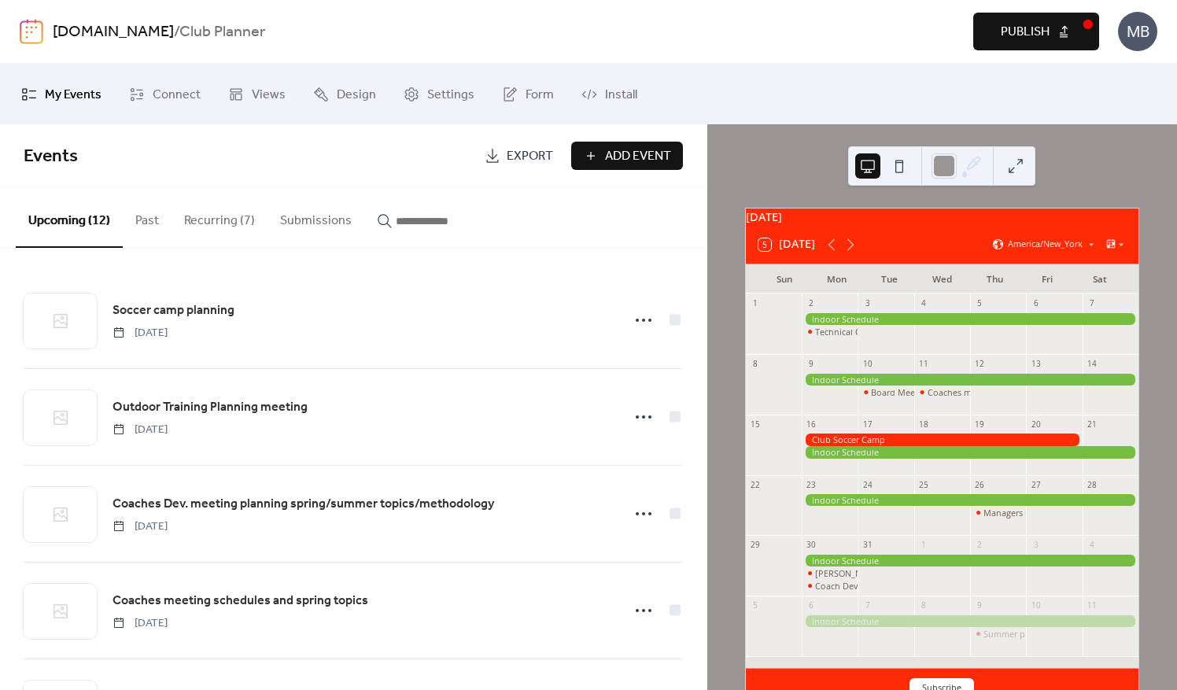
click at [608, 155] on span "Add Event" at bounding box center [638, 156] width 66 height 19
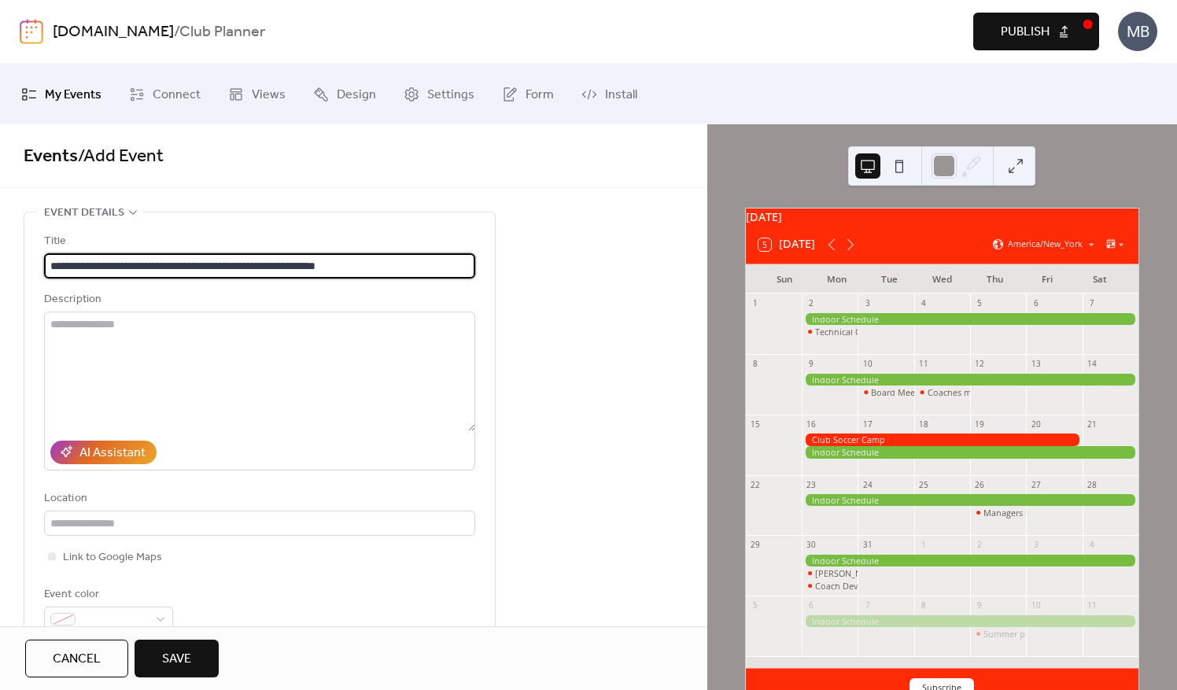
scroll to position [1, 0]
drag, startPoint x: 382, startPoint y: 265, endPoint x: 270, endPoint y: 266, distance: 111.8
click at [270, 266] on input "**********" at bounding box center [260, 265] width 432 height 25
drag, startPoint x: 389, startPoint y: 261, endPoint x: 213, endPoint y: 266, distance: 175.6
click at [213, 266] on input "**********" at bounding box center [260, 265] width 432 height 25
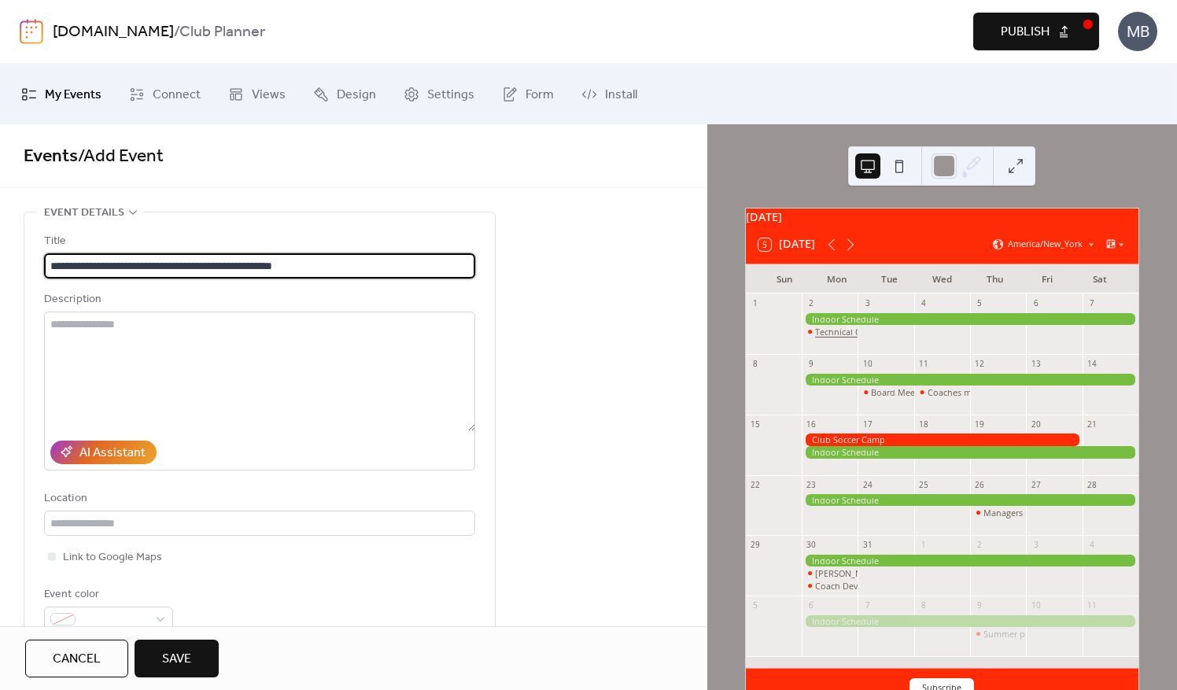
click at [828, 337] on div "Technical Commitee Meeting" at bounding box center [873, 332] width 117 height 12
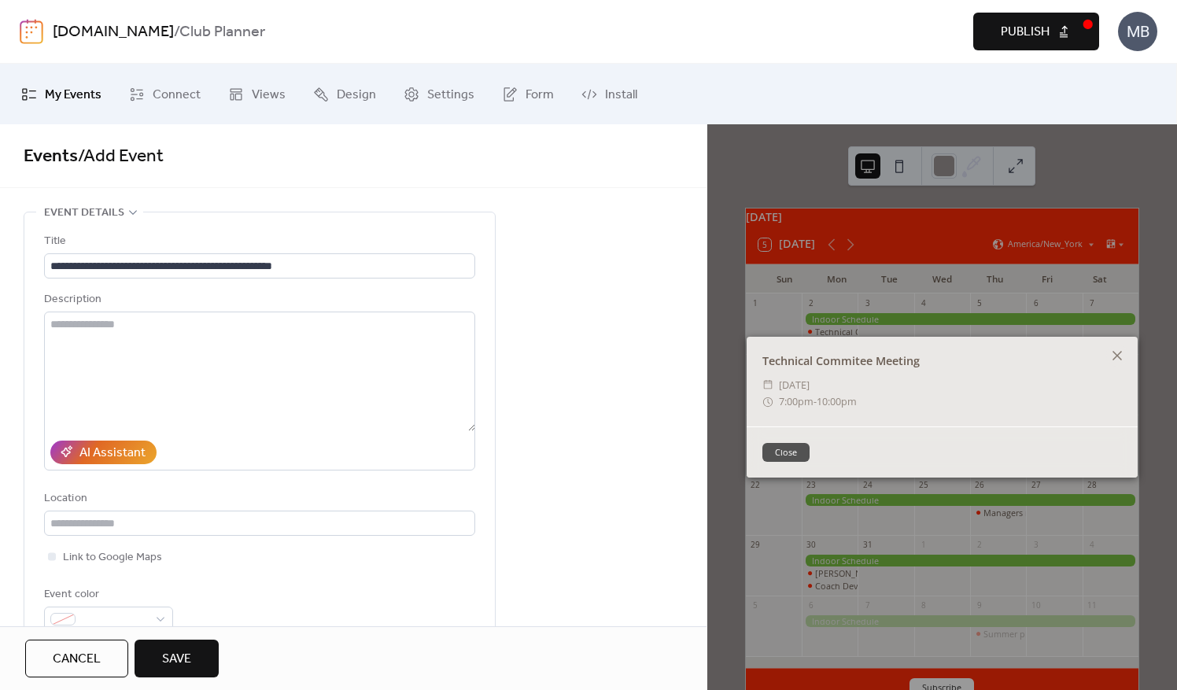
click at [1131, 360] on div "Technical Commitee Meeting" at bounding box center [942, 361] width 391 height 17
click at [1122, 356] on icon at bounding box center [1117, 355] width 19 height 19
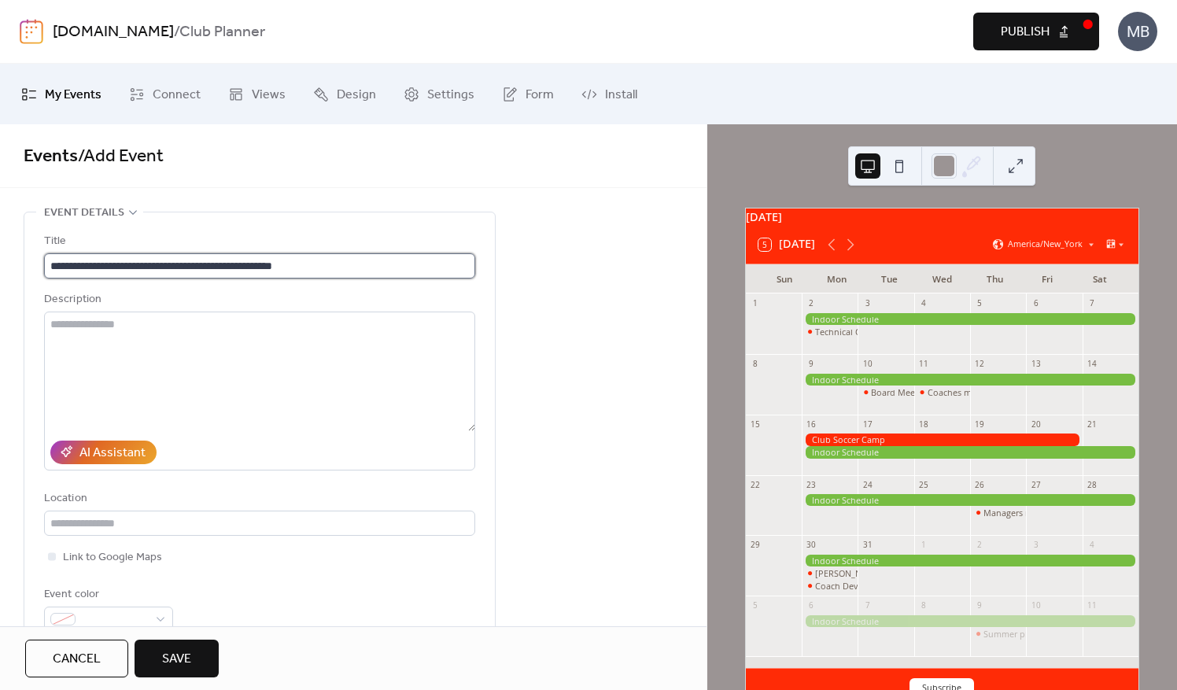
click at [57, 266] on input "**********" at bounding box center [260, 265] width 432 height 25
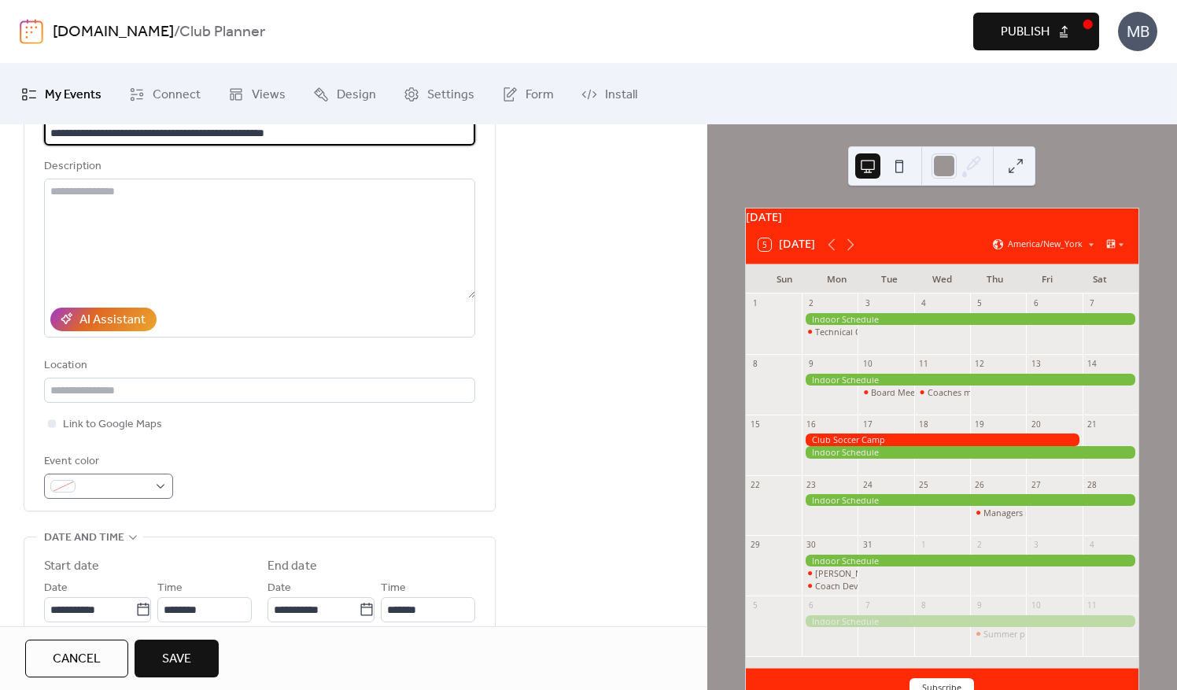
scroll to position [157, 0]
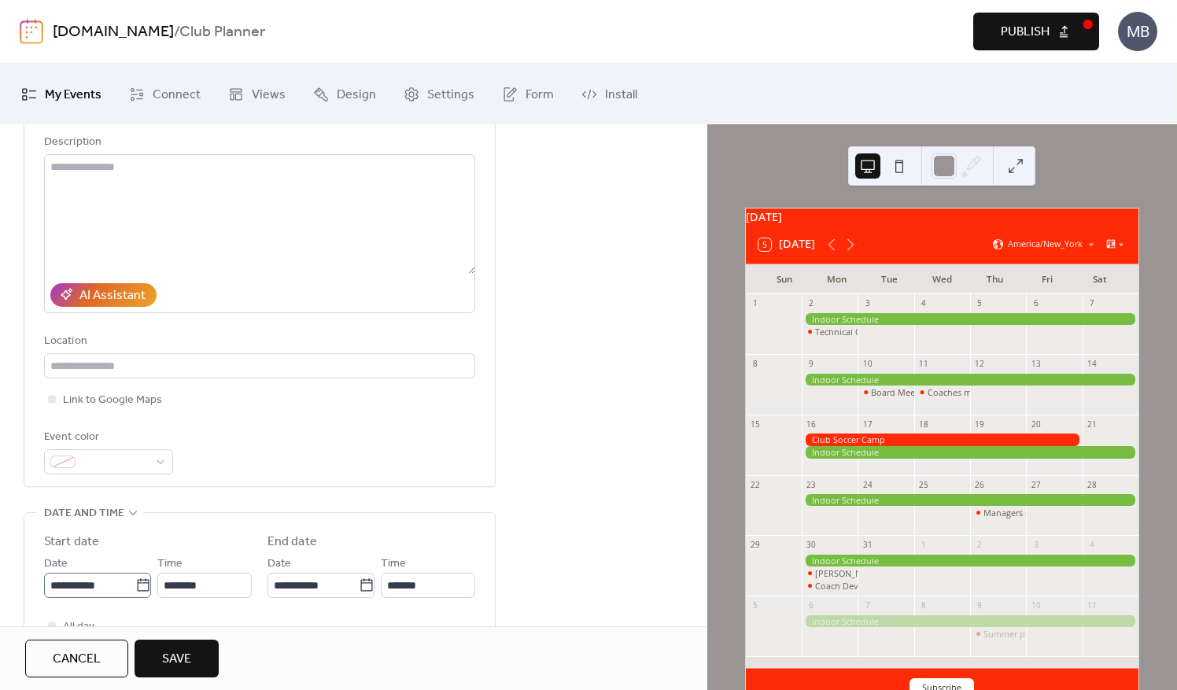
type input "**********"
click at [105, 582] on input "**********" at bounding box center [89, 585] width 91 height 25
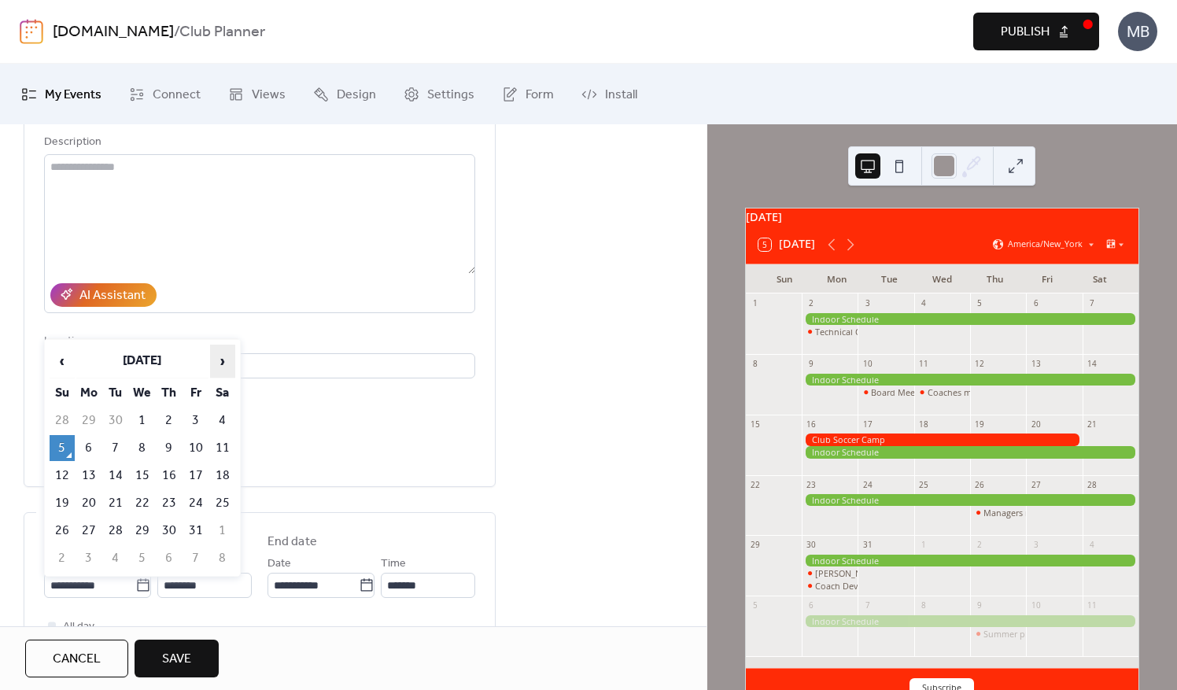
click at [219, 363] on span "›" at bounding box center [223, 361] width 24 height 31
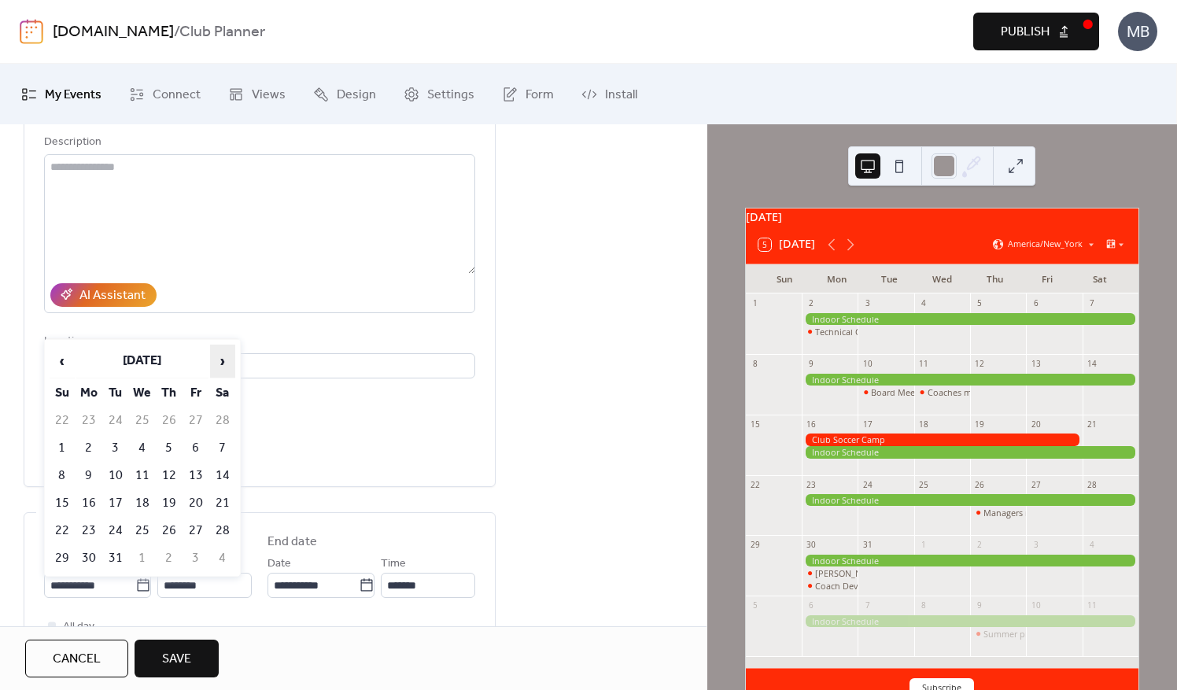
click at [219, 363] on span "›" at bounding box center [223, 361] width 24 height 31
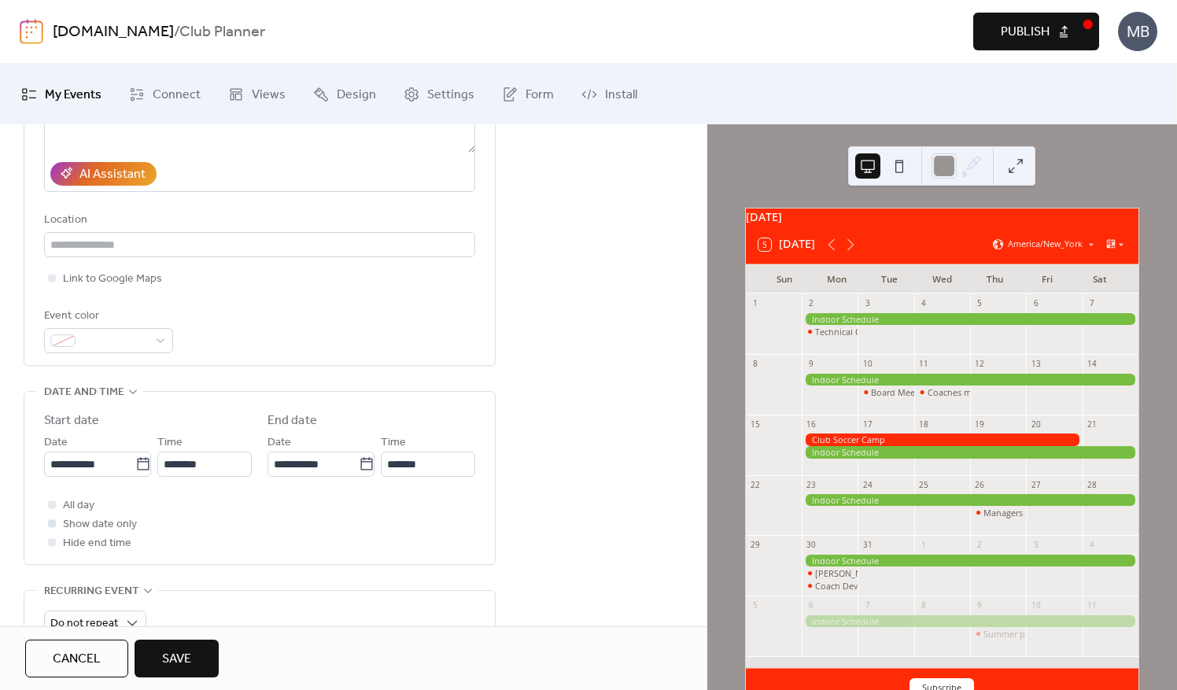
scroll to position [394, 0]
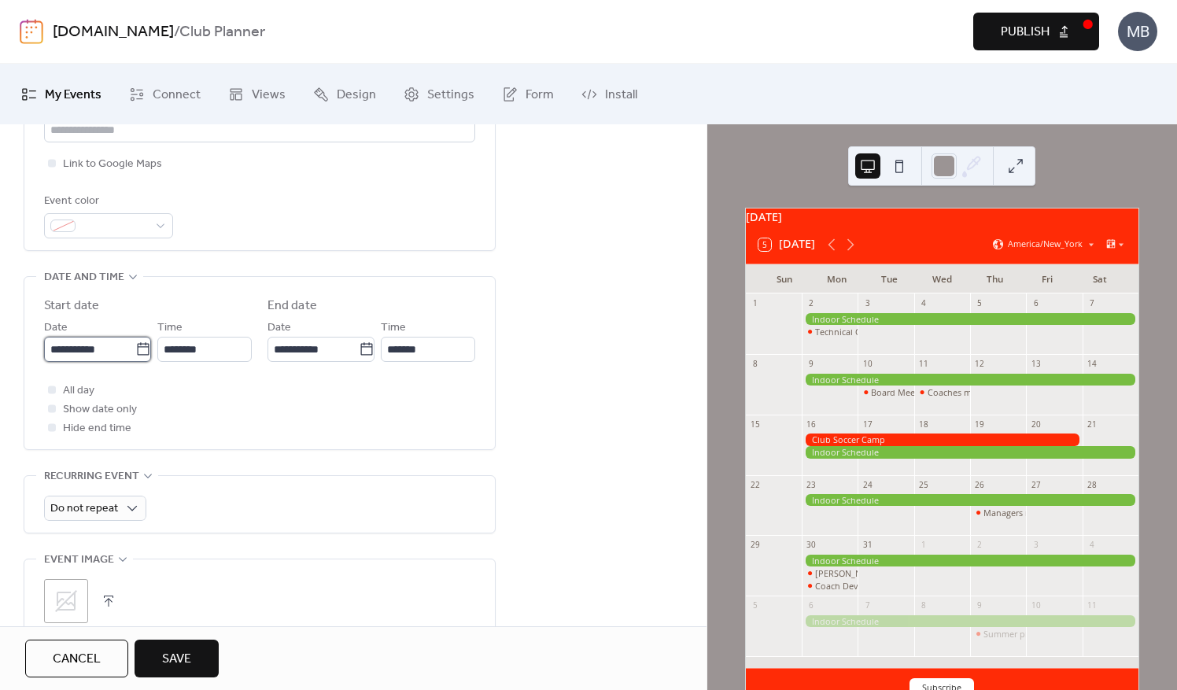
click at [116, 346] on input "**********" at bounding box center [89, 349] width 91 height 25
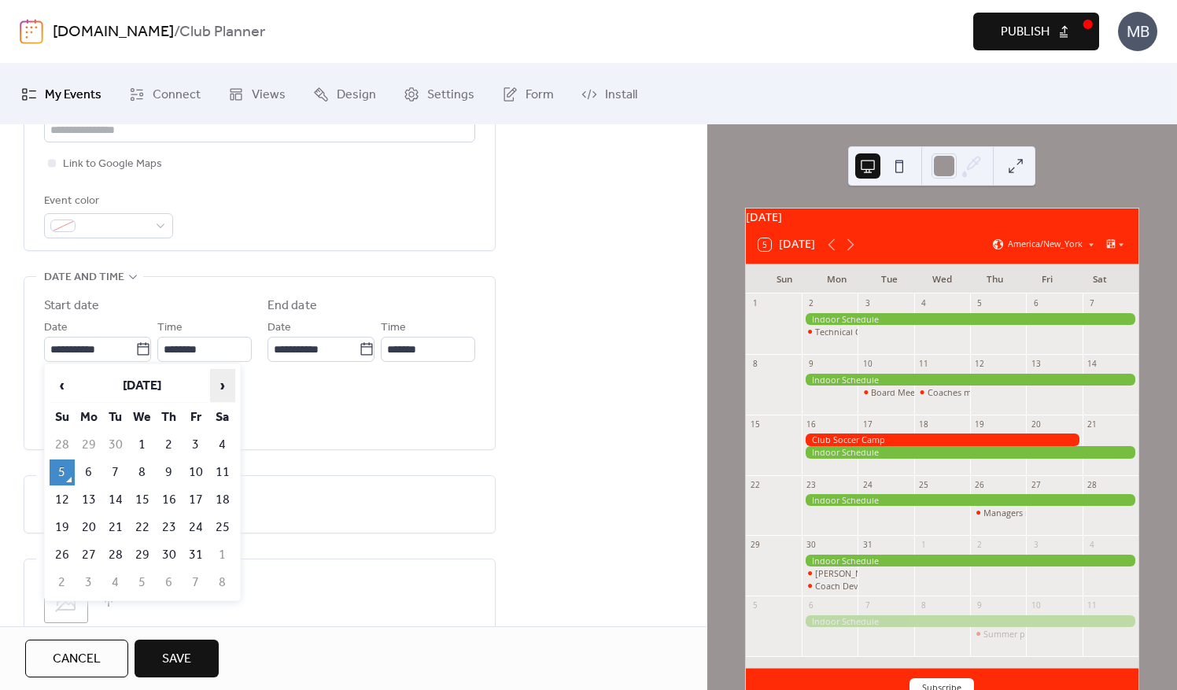
click at [230, 392] on span "›" at bounding box center [223, 385] width 24 height 31
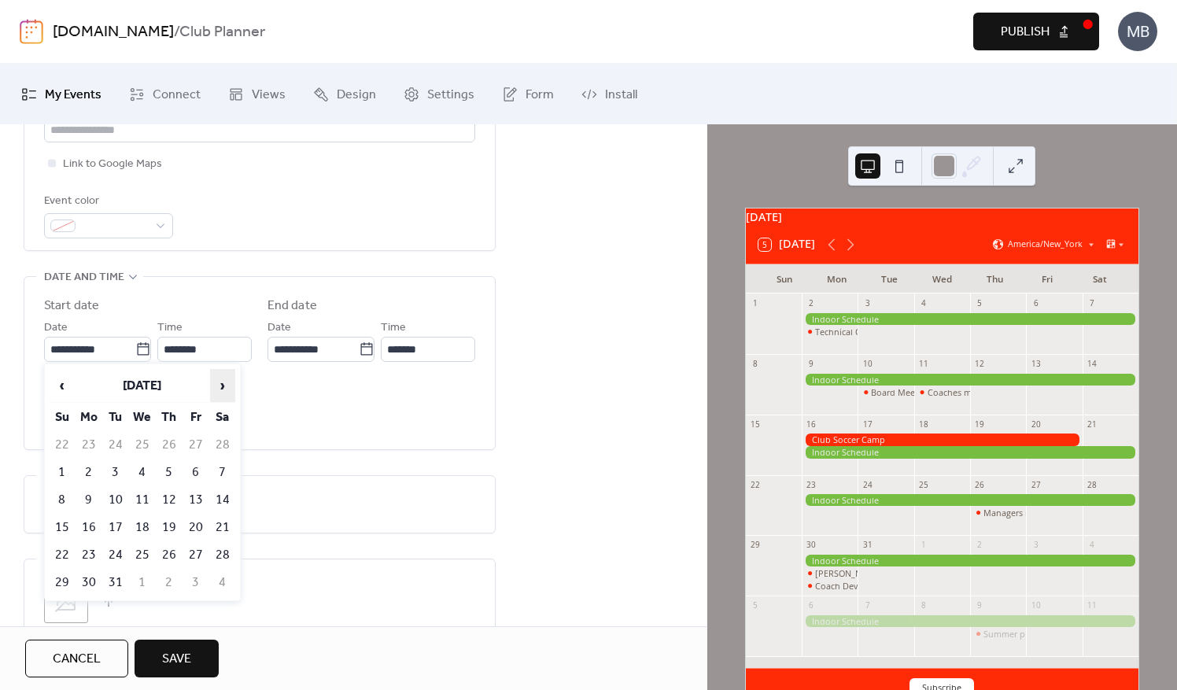
click at [230, 392] on span "›" at bounding box center [223, 385] width 24 height 31
click at [61, 386] on span "‹" at bounding box center [62, 385] width 24 height 31
click at [167, 466] on td "7" at bounding box center [169, 473] width 25 height 26
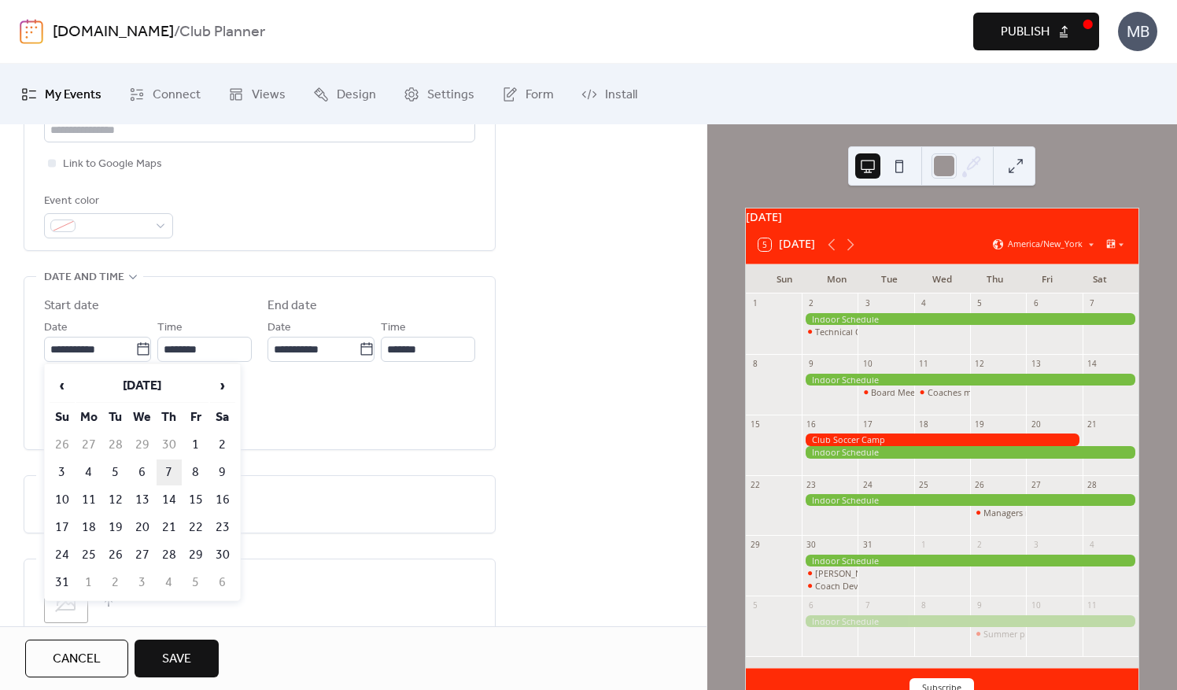
type input "**********"
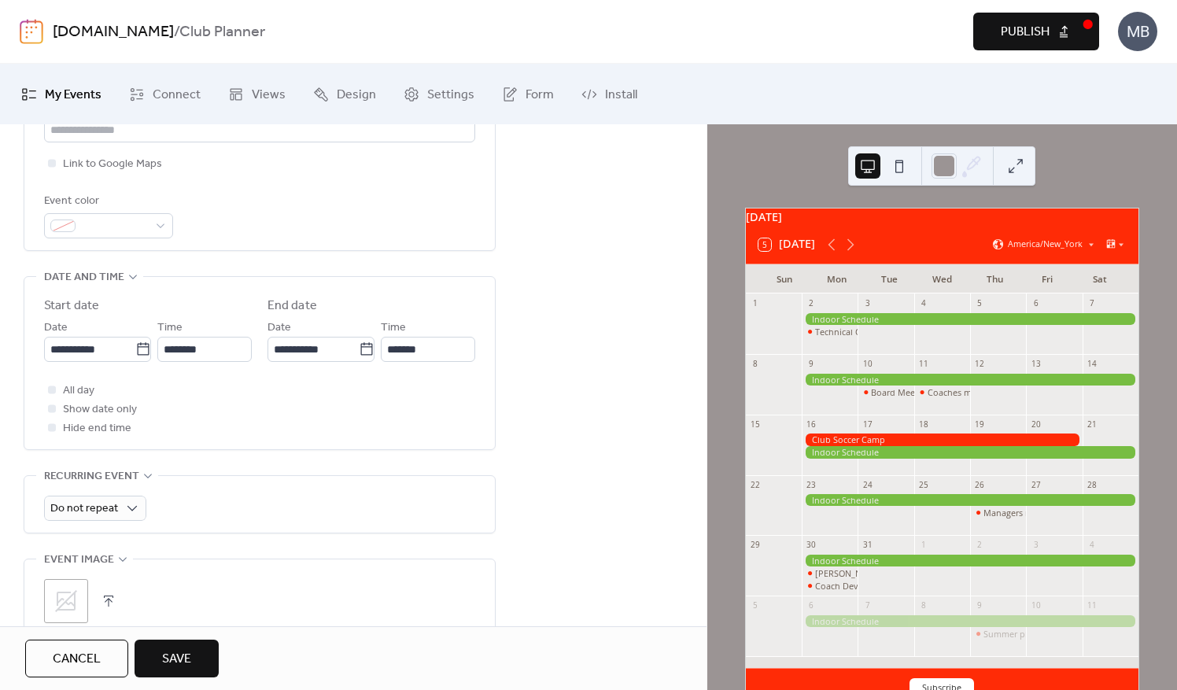
click at [174, 664] on span "Save" at bounding box center [176, 659] width 29 height 19
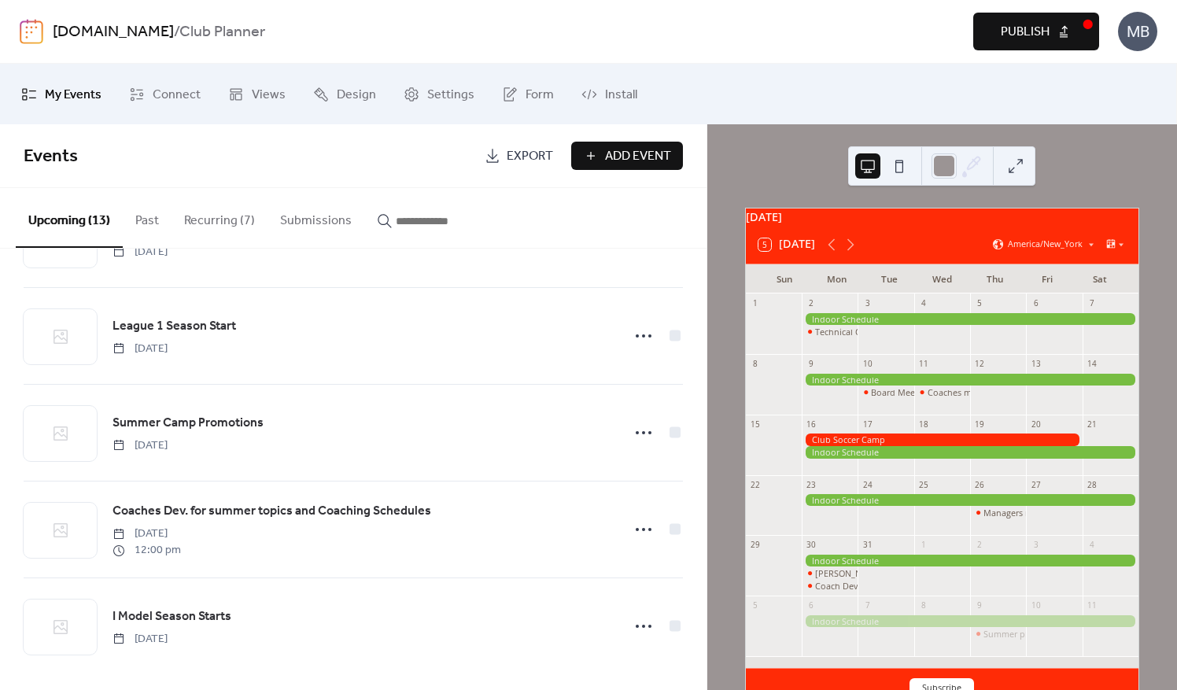
scroll to position [859, 0]
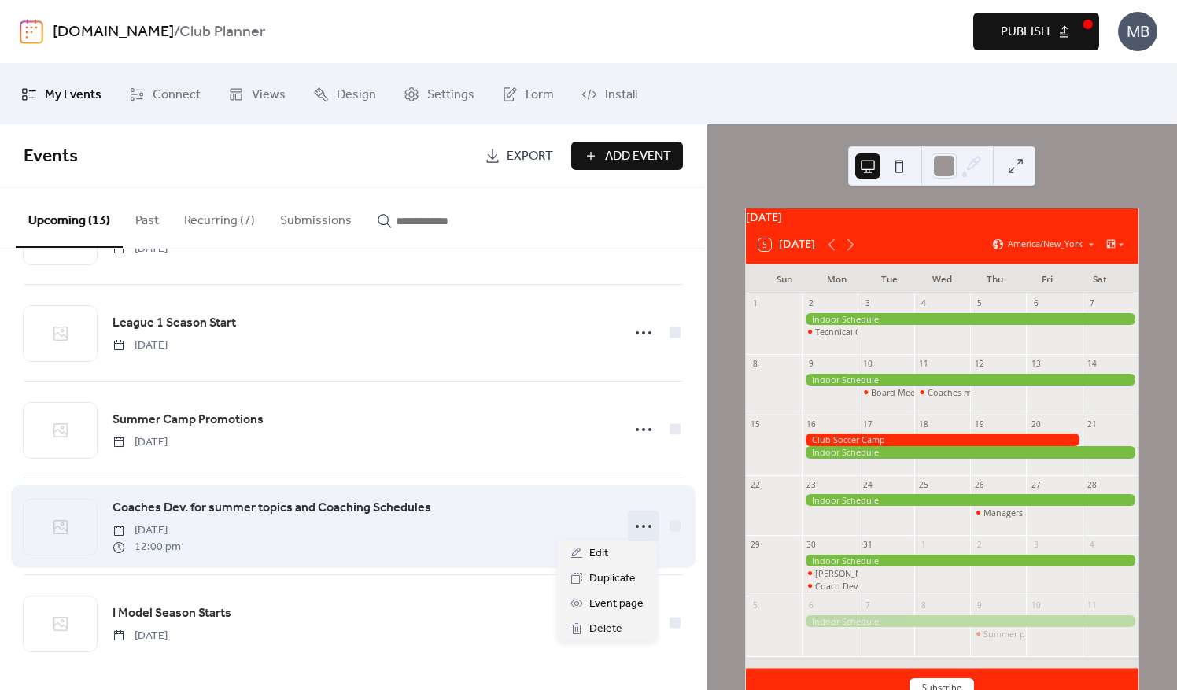
click at [648, 521] on icon at bounding box center [643, 526] width 25 height 25
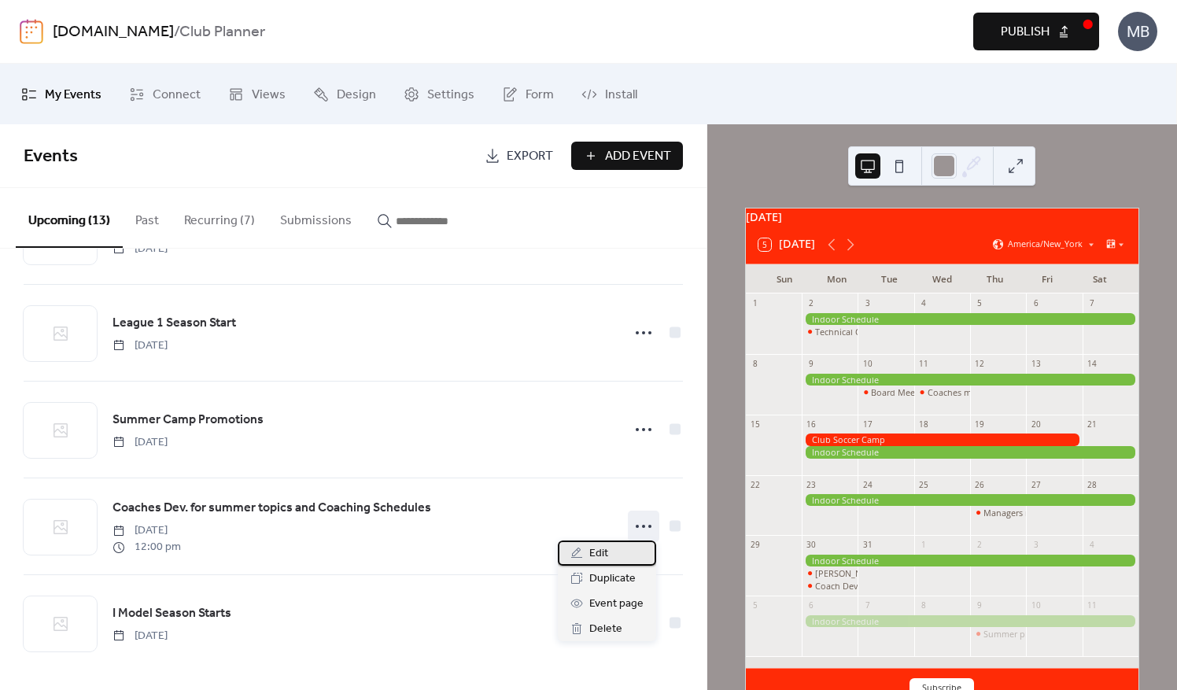
click at [595, 558] on span "Edit" at bounding box center [599, 554] width 19 height 19
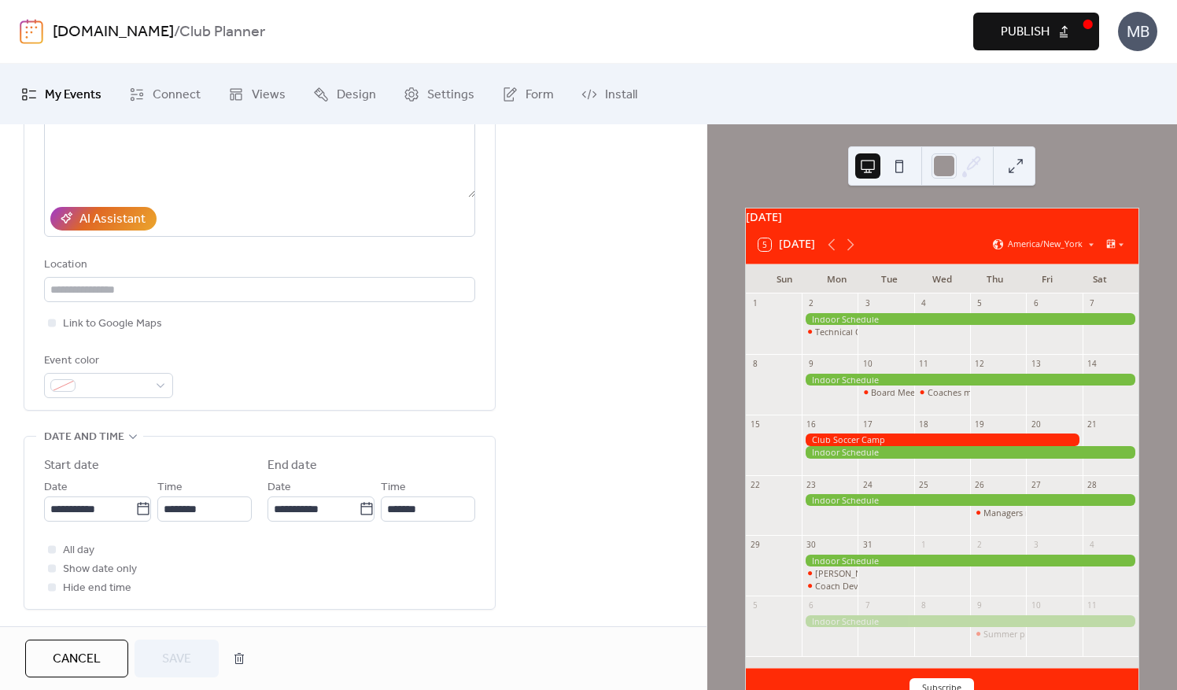
scroll to position [236, 0]
click at [57, 564] on div at bounding box center [52, 566] width 16 height 16
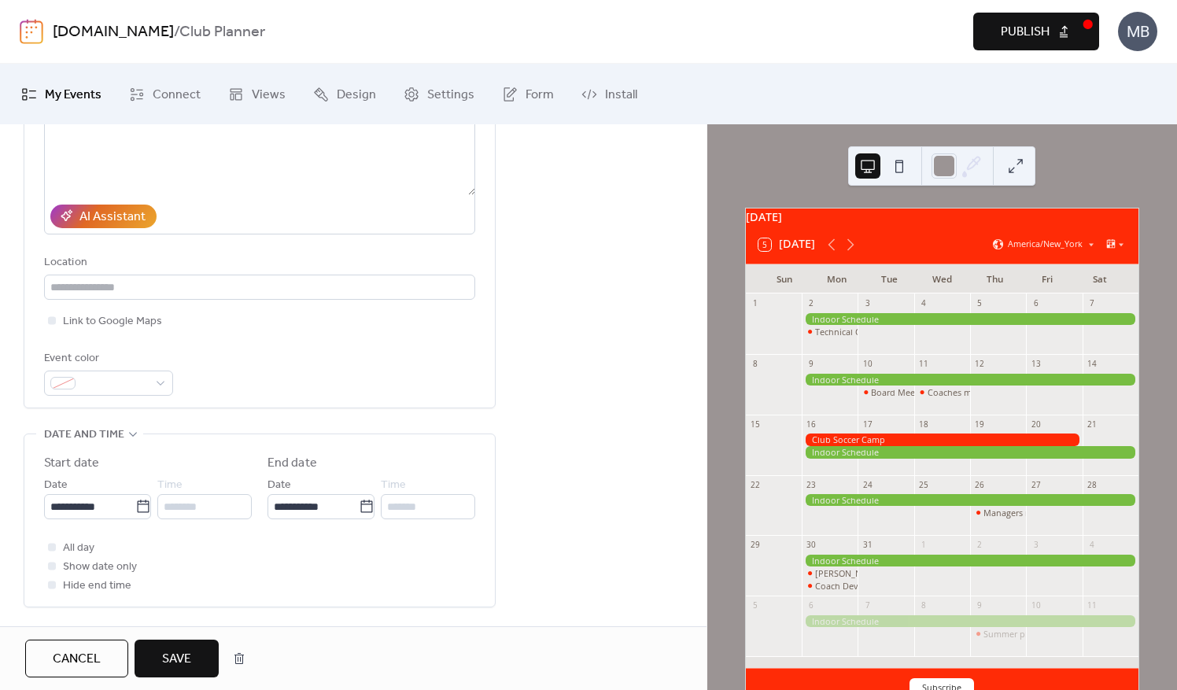
click at [190, 660] on span "Save" at bounding box center [176, 659] width 29 height 19
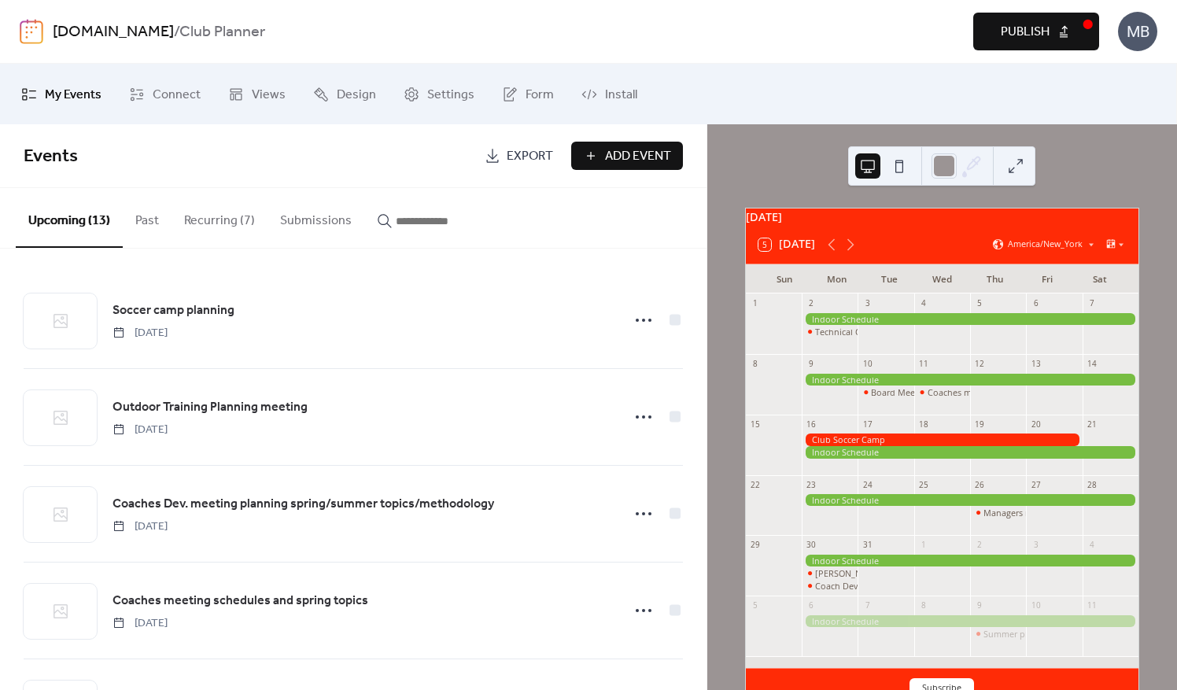
click at [621, 155] on span "Add Event" at bounding box center [638, 156] width 66 height 19
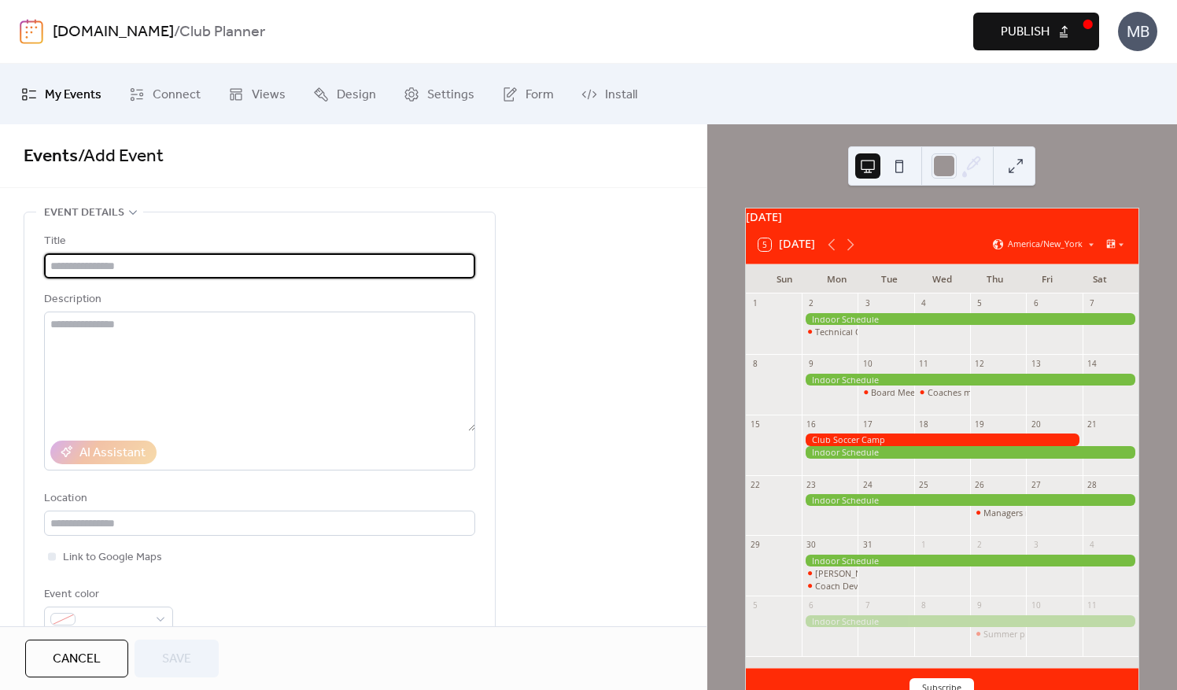
paste input "**********"
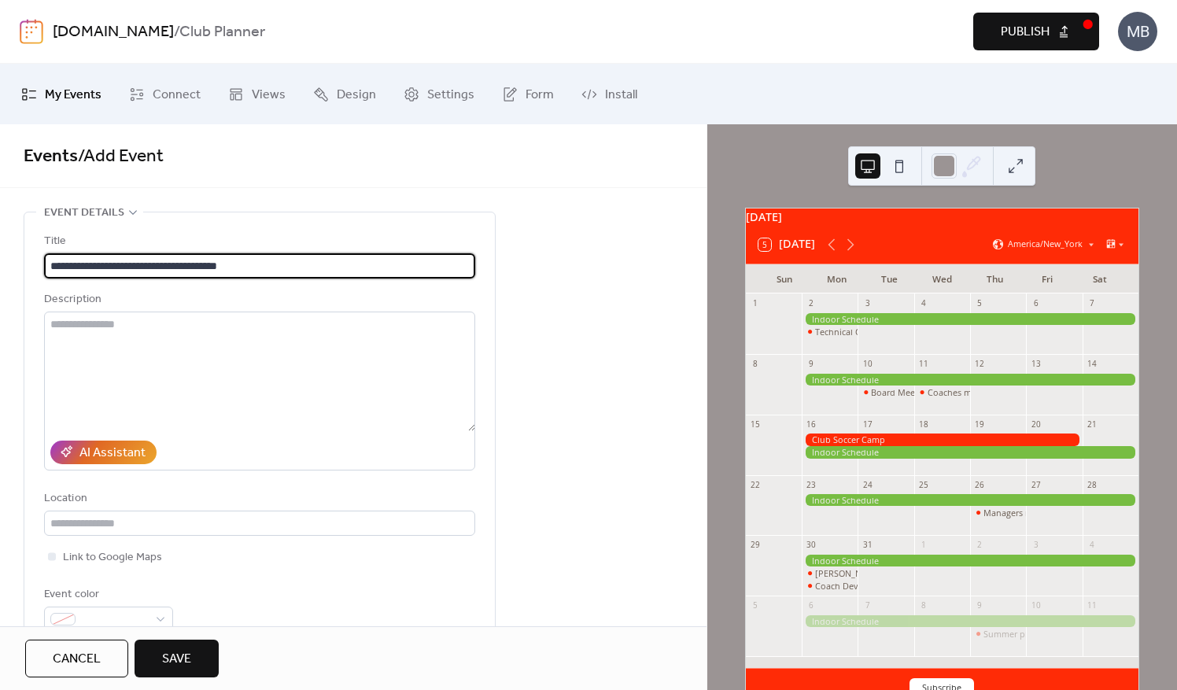
drag, startPoint x: 96, startPoint y: 259, endPoint x: 33, endPoint y: 269, distance: 63.8
drag, startPoint x: 261, startPoint y: 264, endPoint x: 124, endPoint y: 260, distance: 137.0
click at [124, 260] on input "**********" at bounding box center [259, 265] width 431 height 25
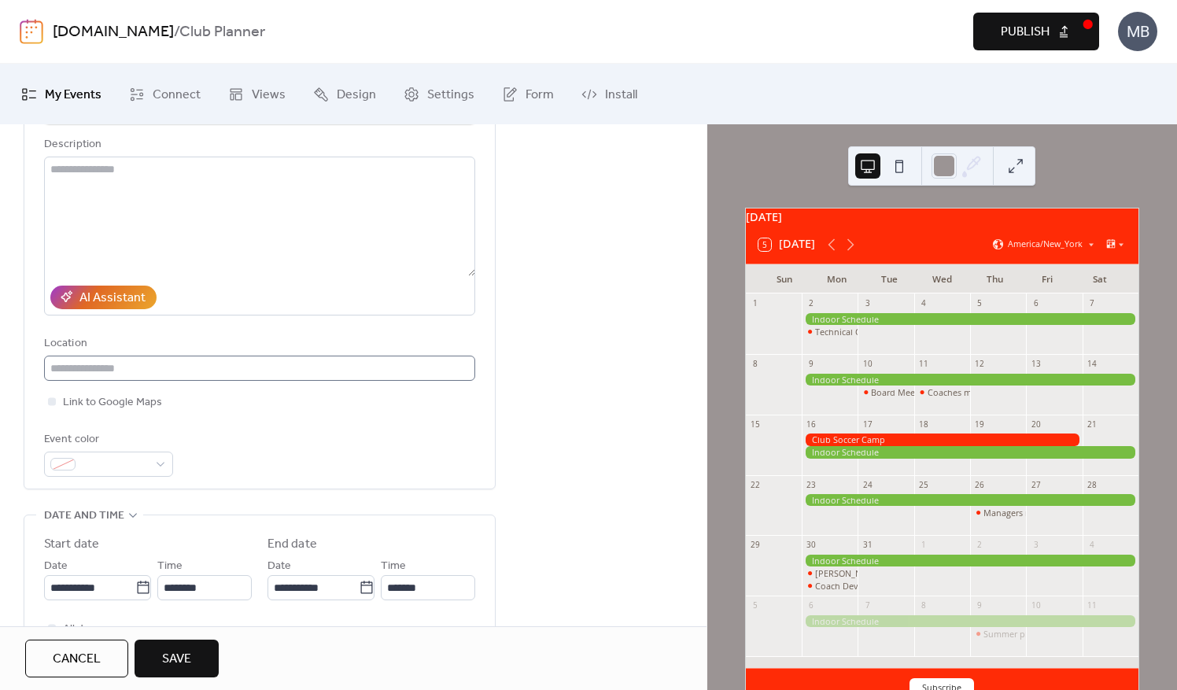
scroll to position [157, 0]
type input "**********"
click at [109, 583] on input "**********" at bounding box center [89, 585] width 91 height 25
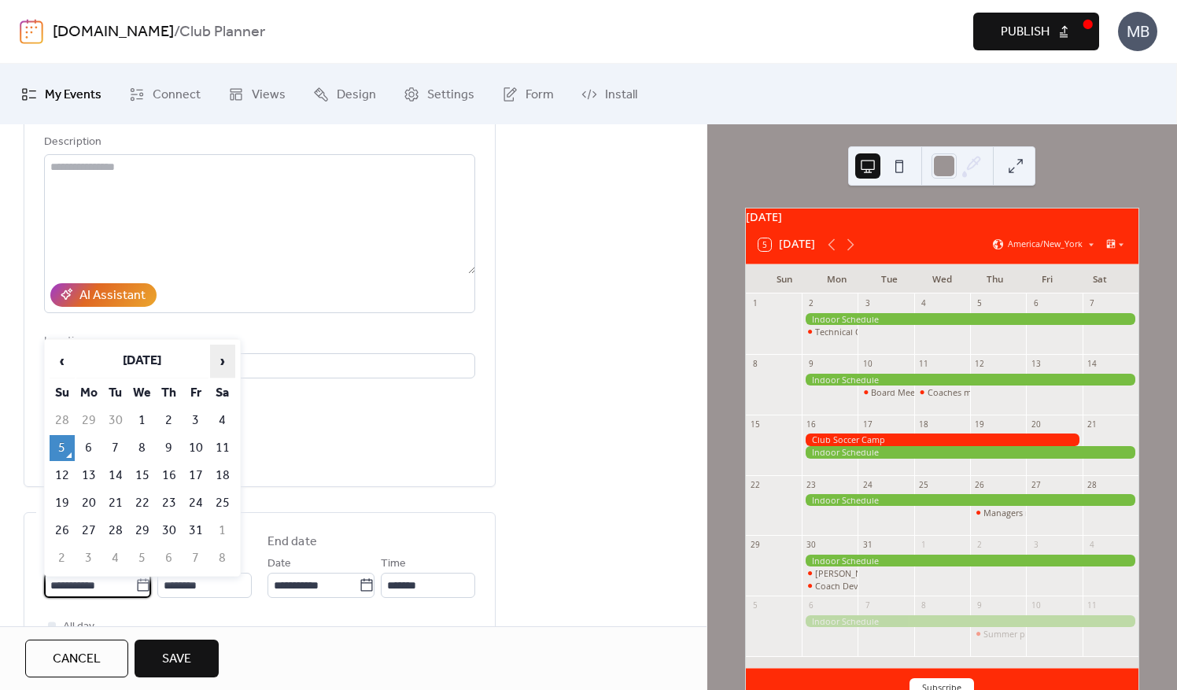
click at [224, 360] on span "›" at bounding box center [223, 361] width 24 height 31
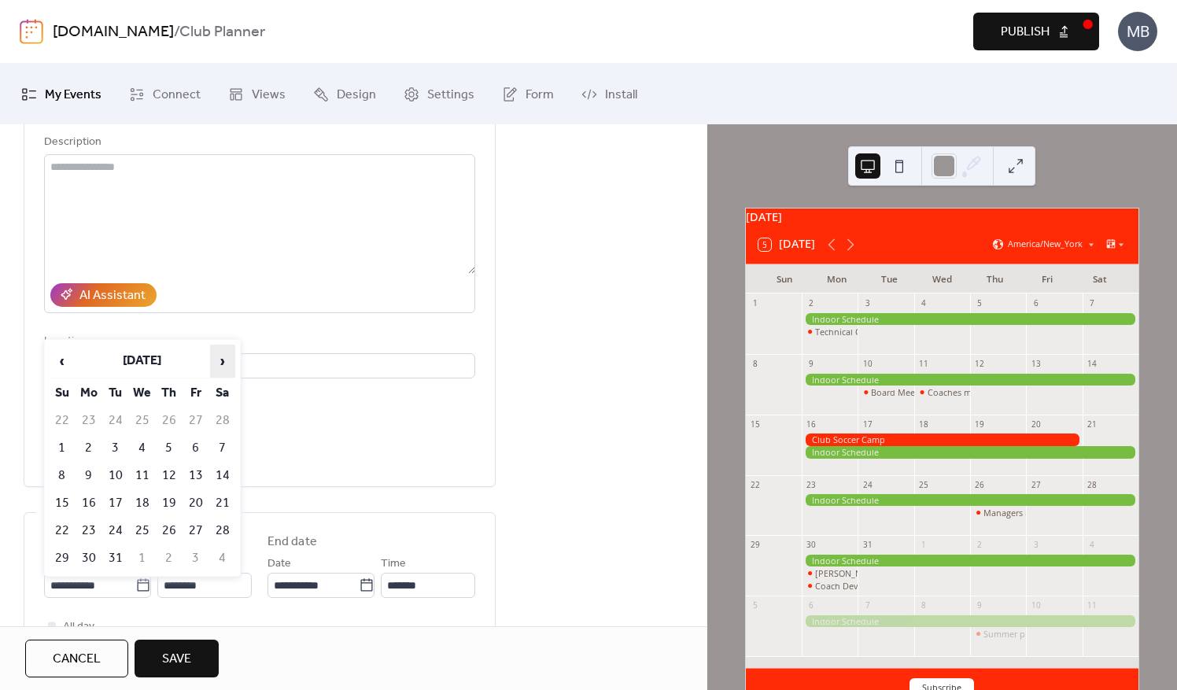
click at [224, 360] on span "›" at bounding box center [223, 361] width 24 height 31
click at [91, 475] on td "11" at bounding box center [88, 476] width 25 height 26
type input "**********"
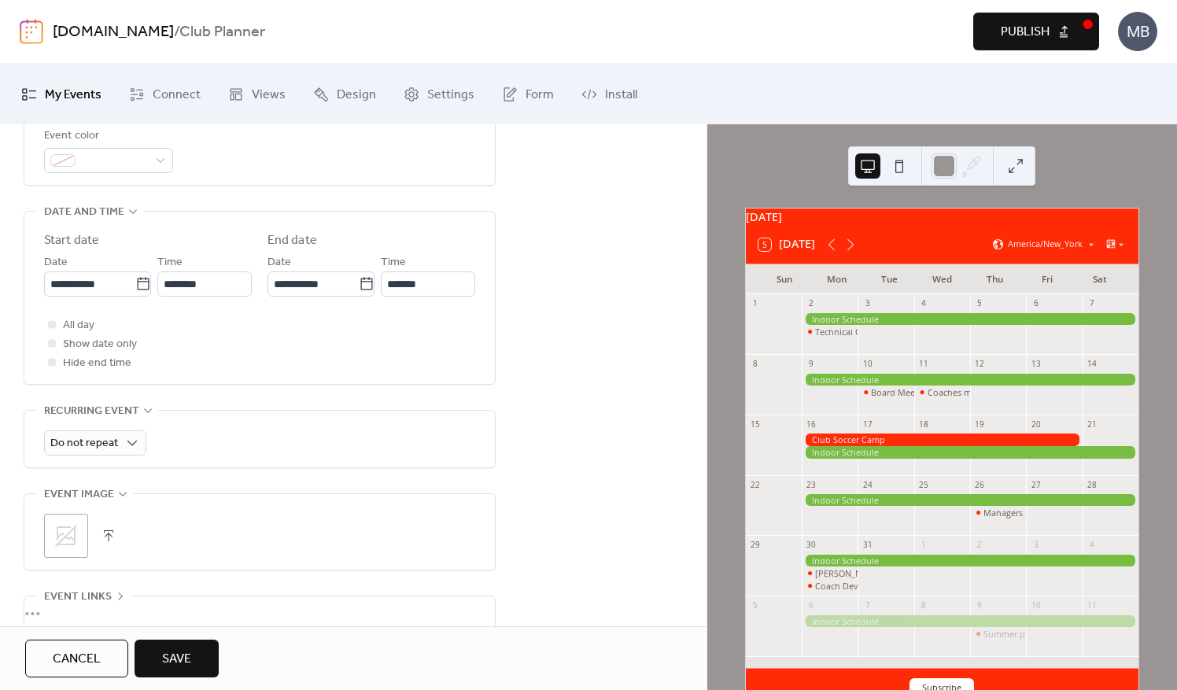
scroll to position [472, 0]
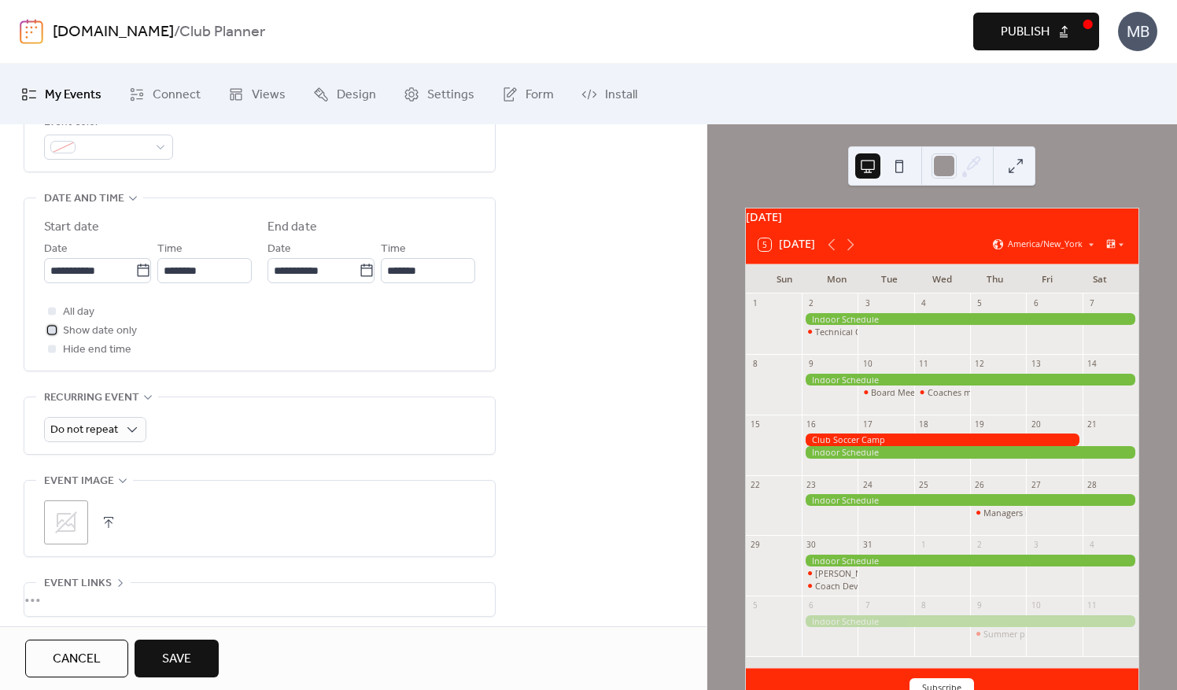
click at [51, 326] on div at bounding box center [52, 330] width 8 height 8
click at [197, 663] on button "Save" at bounding box center [177, 659] width 84 height 38
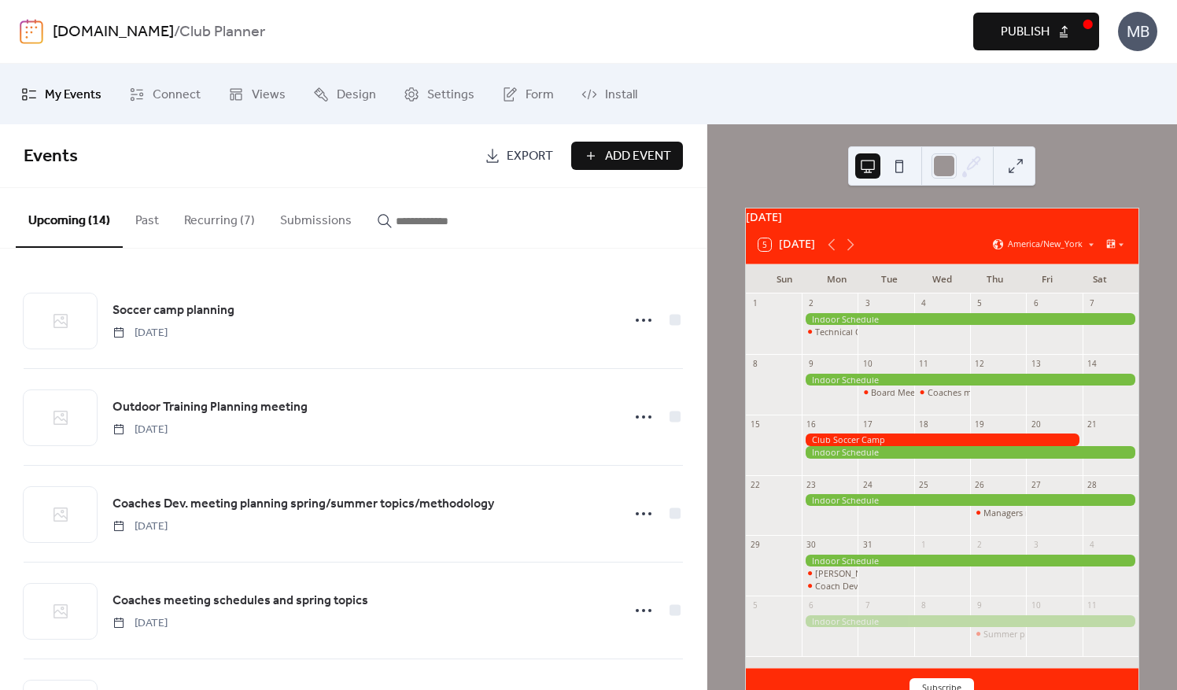
click at [619, 161] on span "Add Event" at bounding box center [638, 156] width 66 height 19
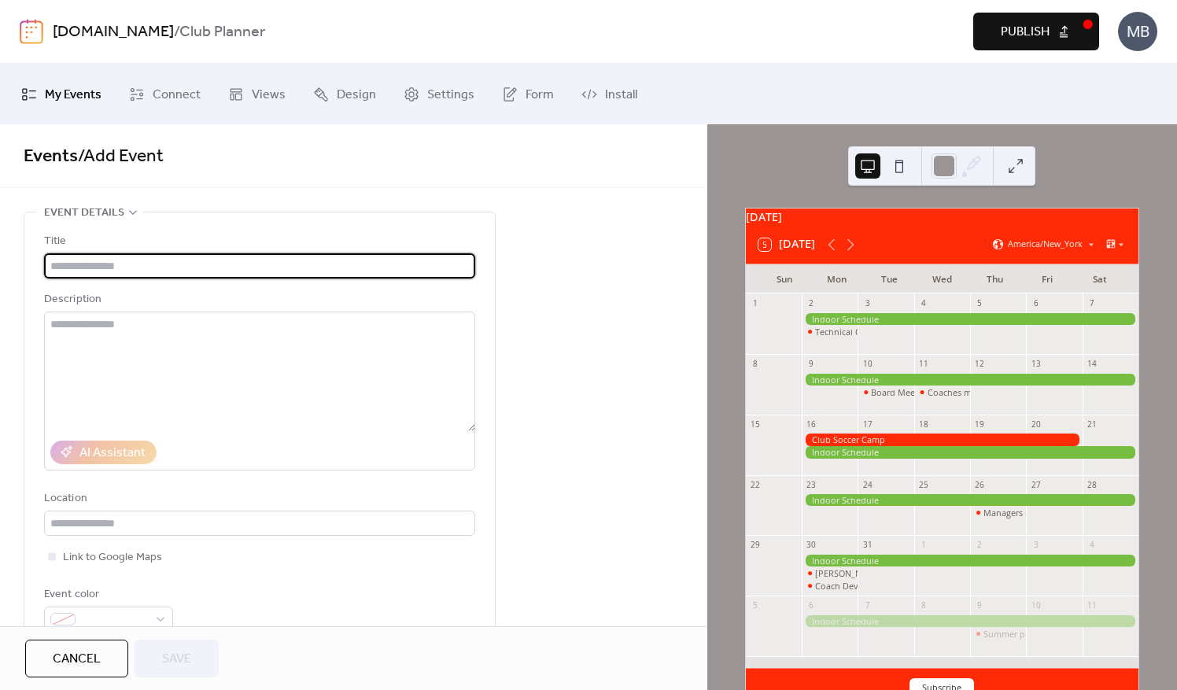
drag, startPoint x: 131, startPoint y: 261, endPoint x: 62, endPoint y: 260, distance: 69.3
paste input "**********"
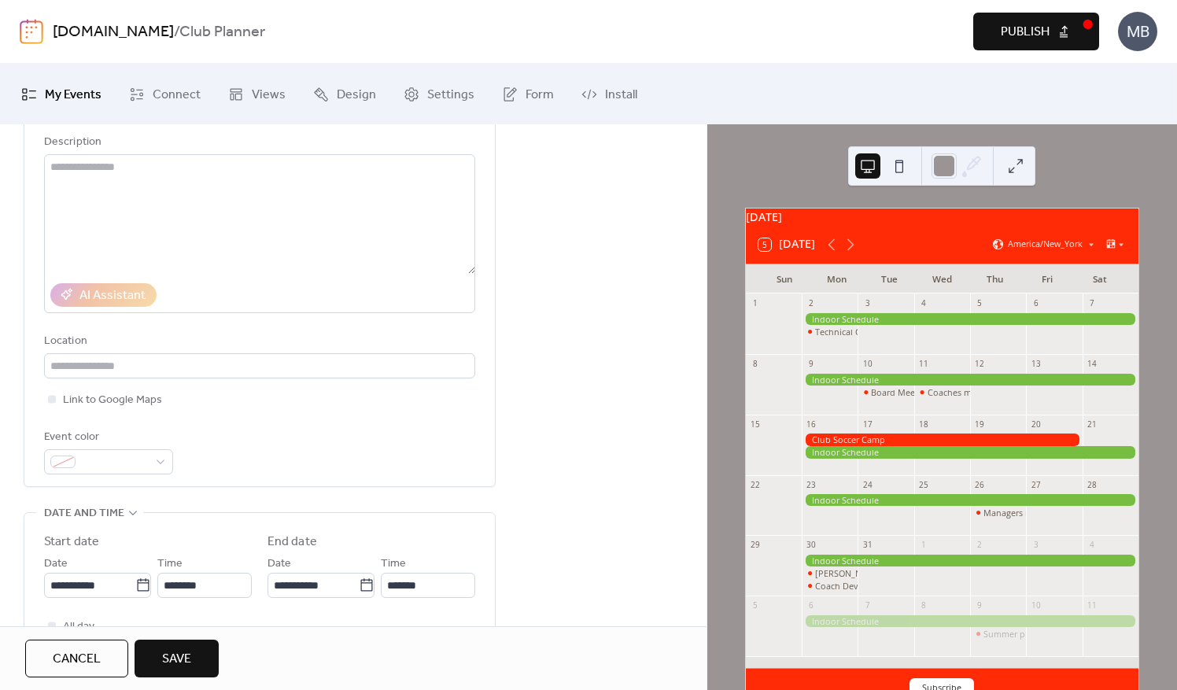
type input "**********"
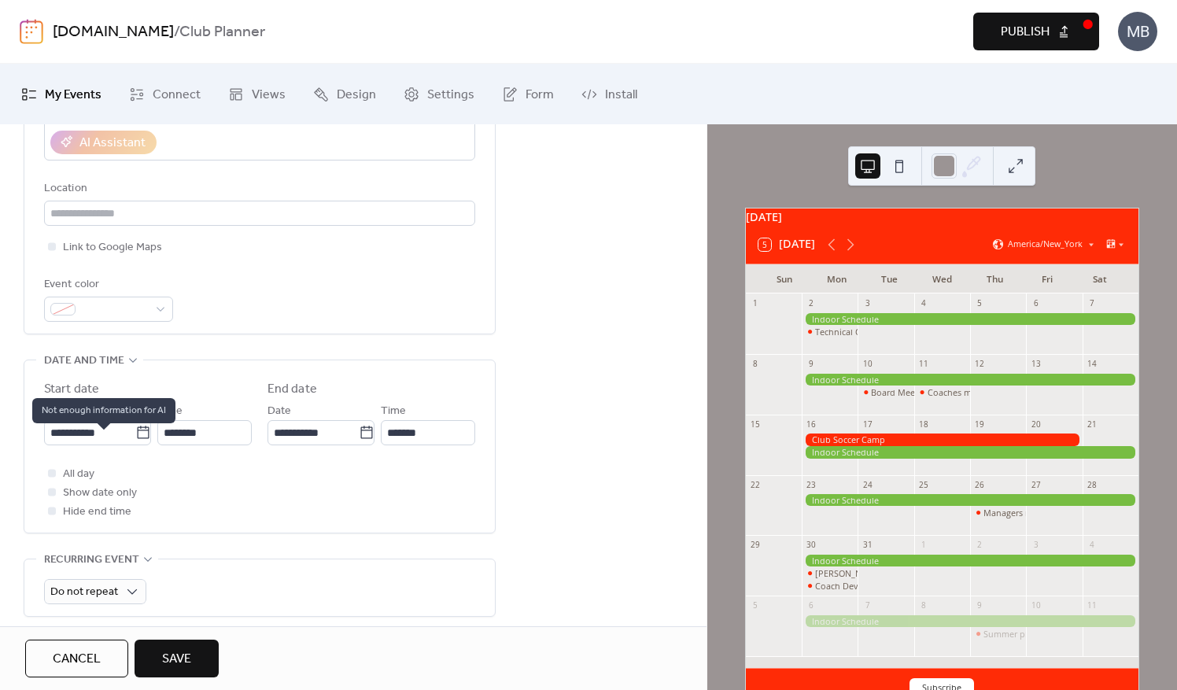
scroll to position [315, 0]
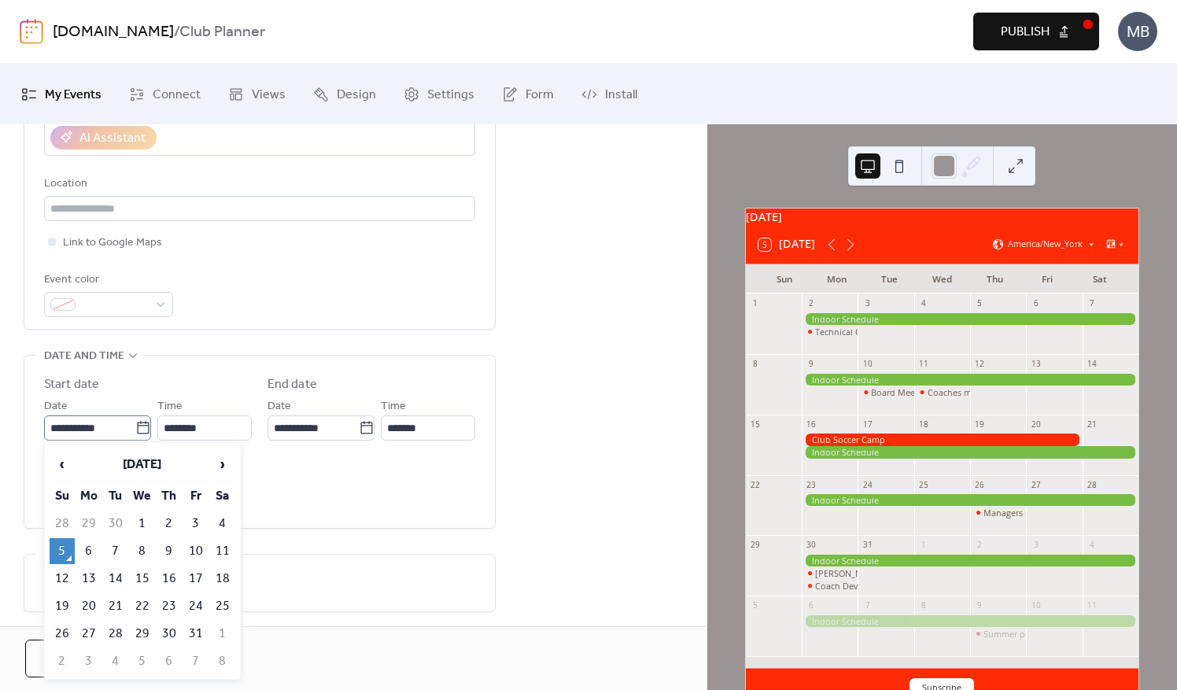
click at [139, 423] on icon at bounding box center [143, 427] width 12 height 13
click at [135, 423] on input "**********" at bounding box center [89, 428] width 91 height 25
click at [220, 467] on span "›" at bounding box center [223, 464] width 24 height 31
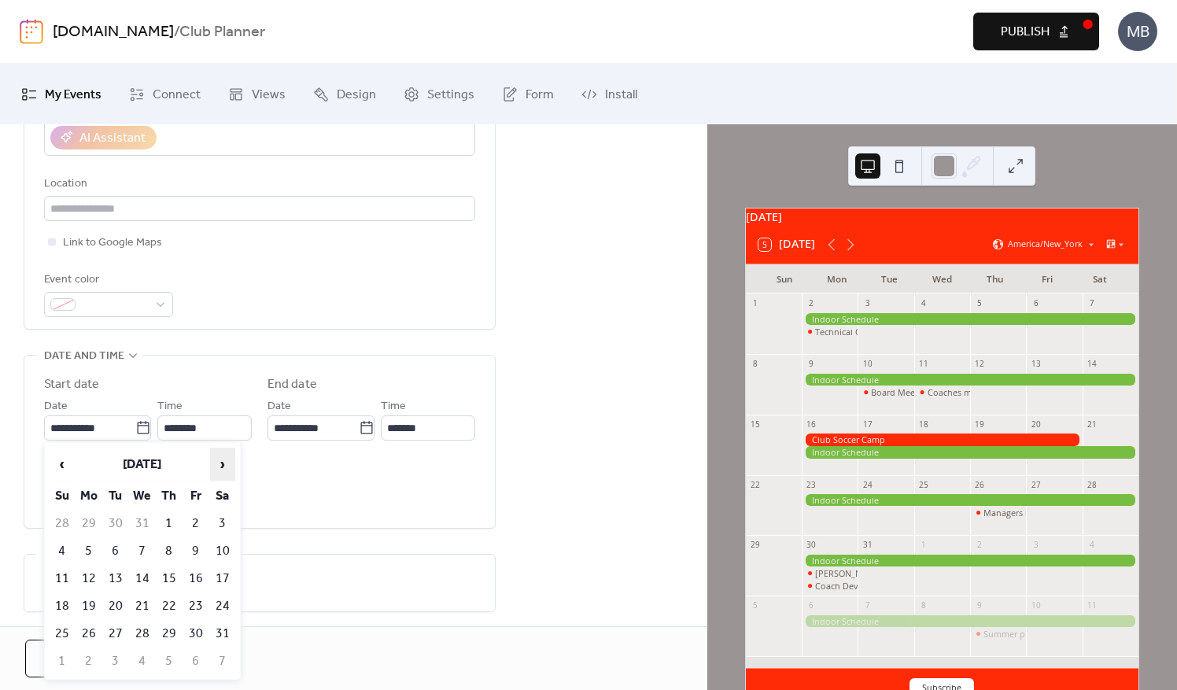
click at [220, 467] on span "›" at bounding box center [223, 464] width 24 height 31
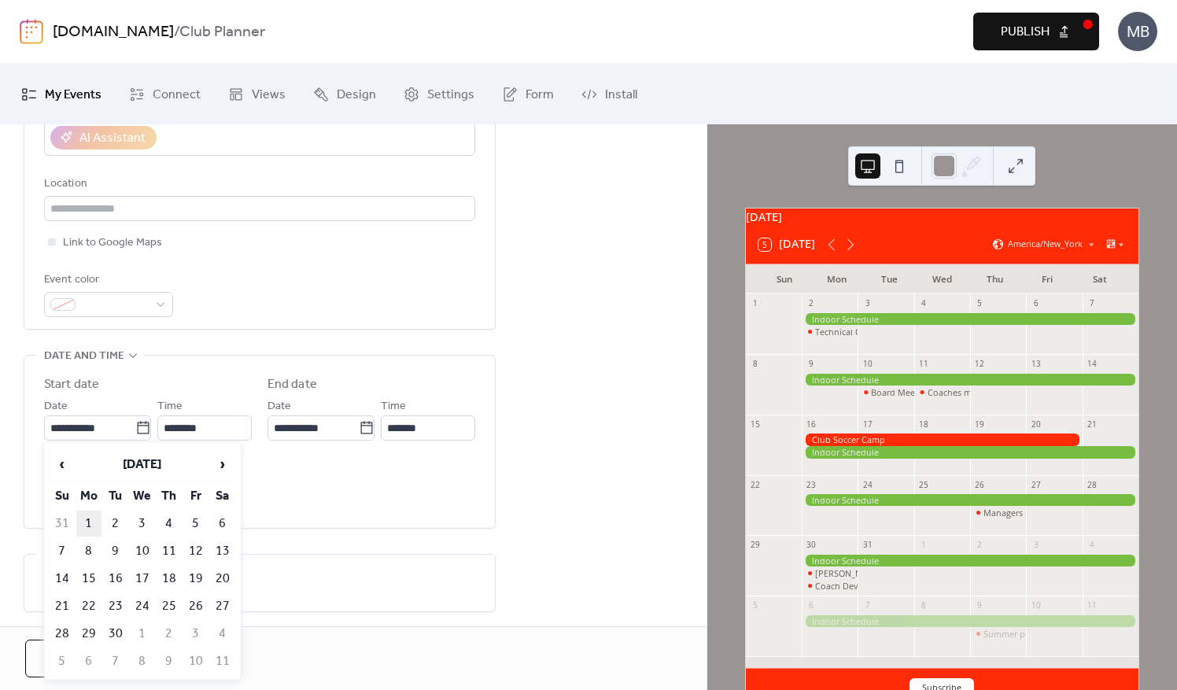
click at [91, 524] on td "1" at bounding box center [88, 524] width 25 height 26
type input "**********"
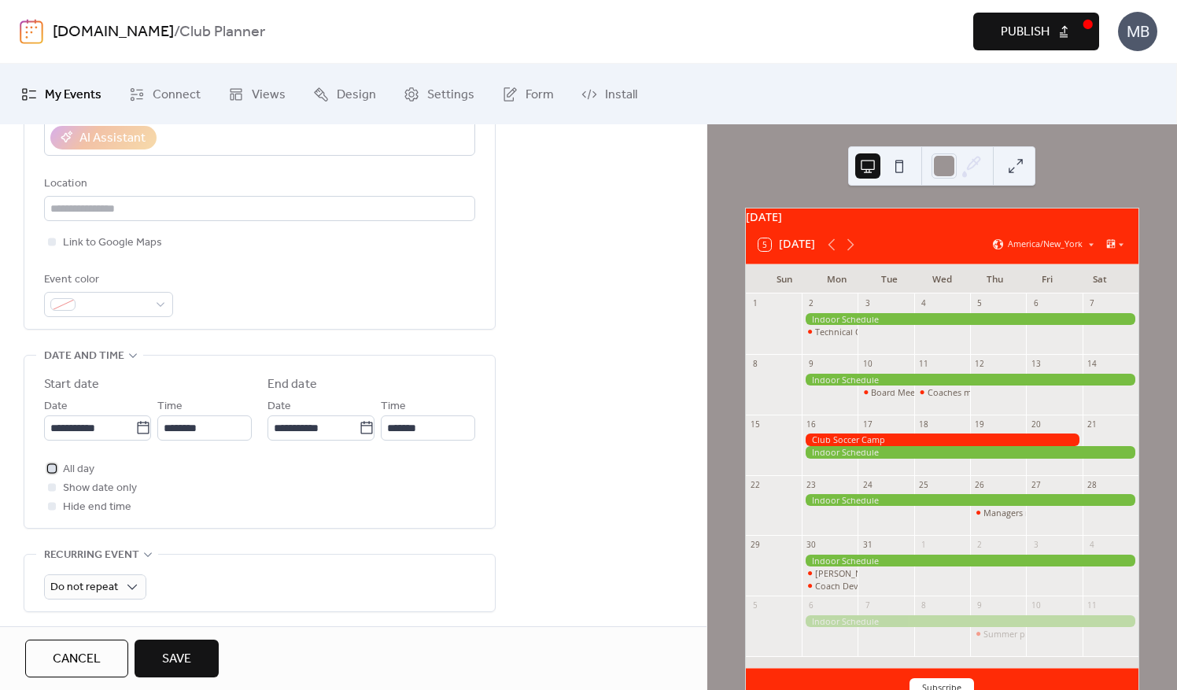
click at [51, 468] on div at bounding box center [52, 468] width 8 height 8
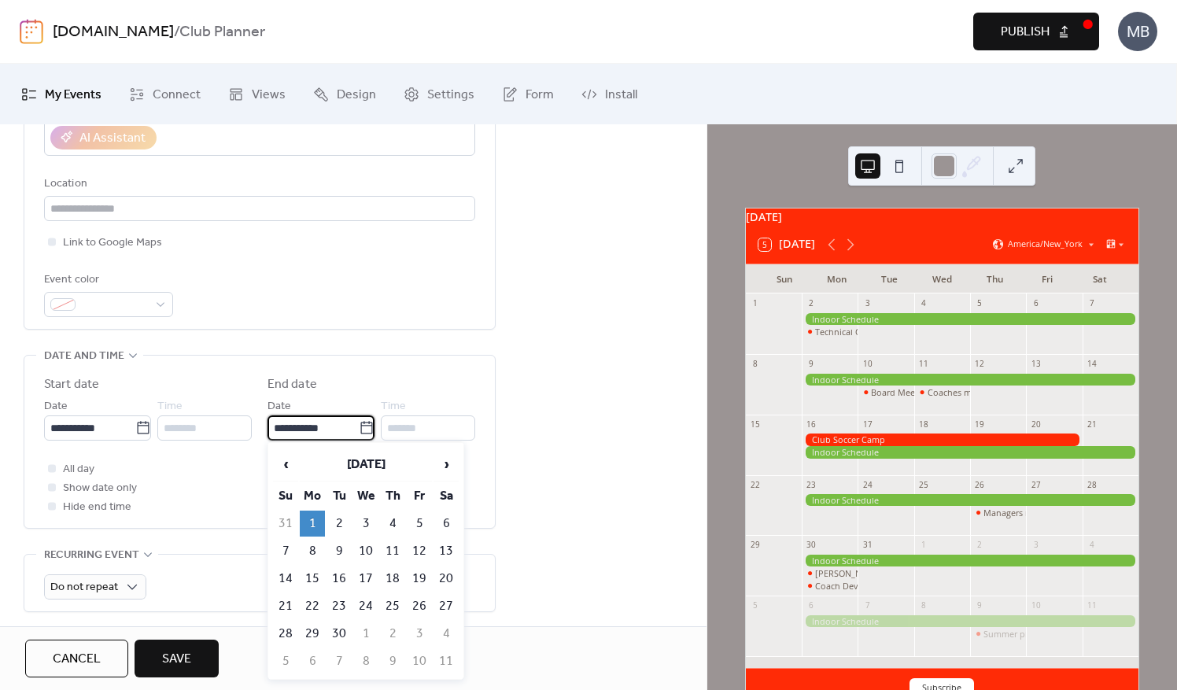
click at [287, 433] on input "**********" at bounding box center [313, 428] width 91 height 25
click at [420, 554] on td "12" at bounding box center [419, 551] width 25 height 26
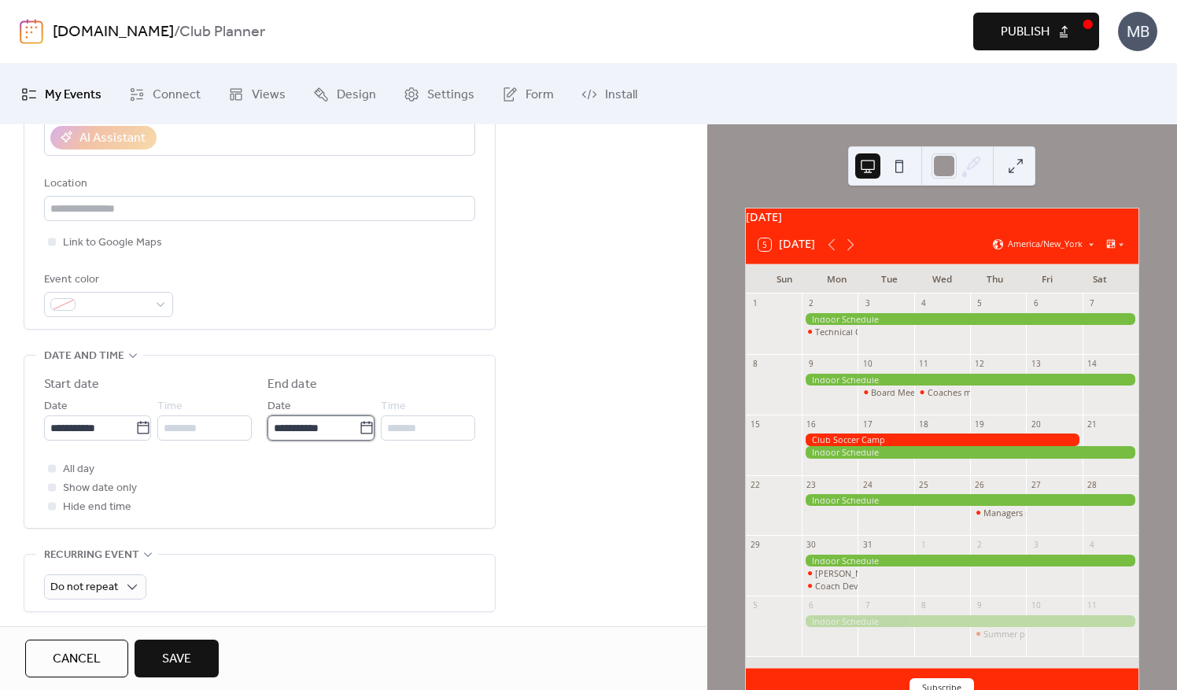
click at [311, 429] on input "**********" at bounding box center [313, 428] width 91 height 25
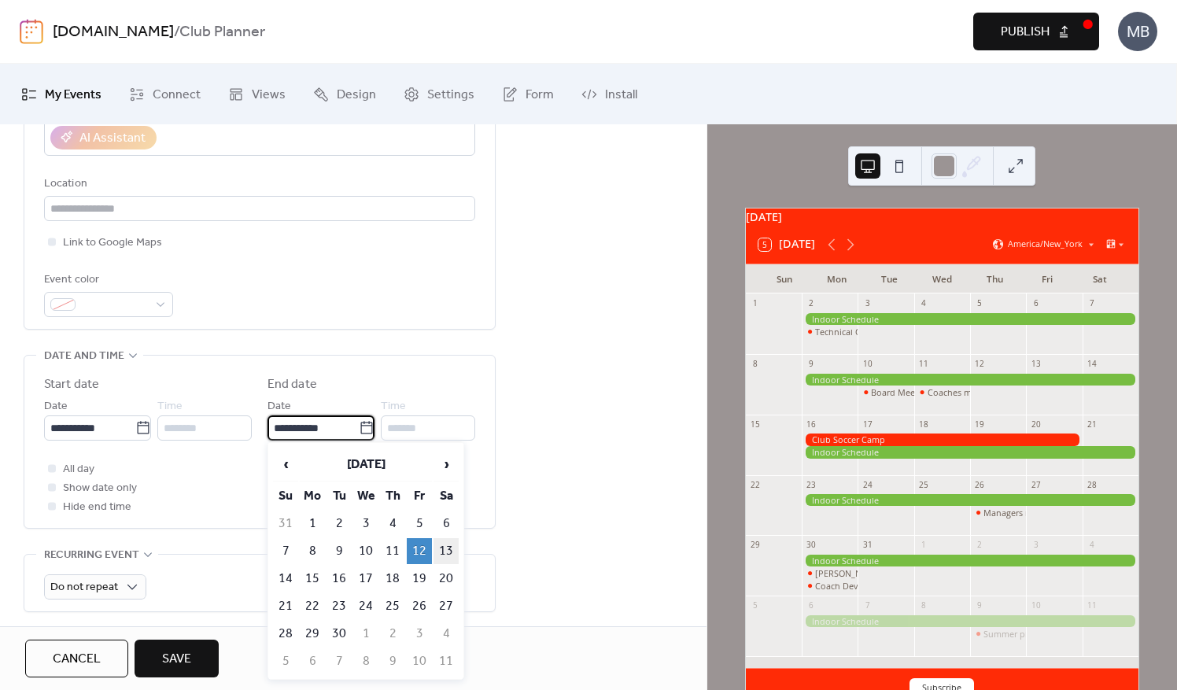
click at [441, 550] on td "13" at bounding box center [446, 551] width 25 height 26
type input "**********"
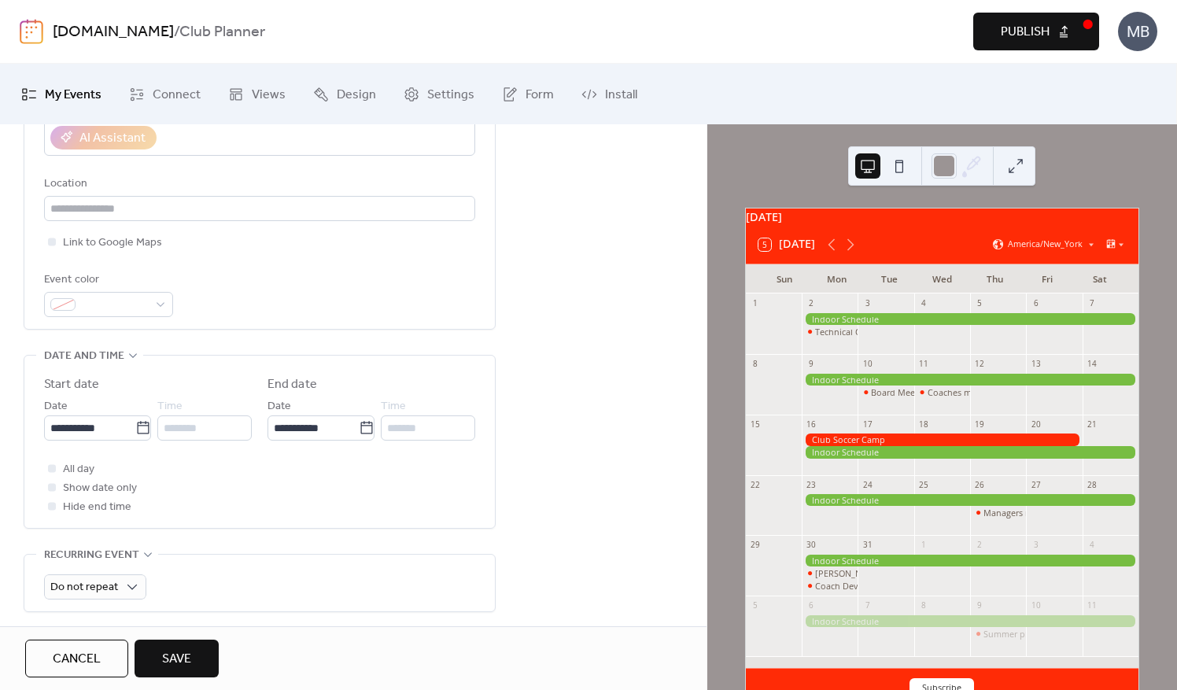
click at [184, 650] on span "Save" at bounding box center [176, 659] width 29 height 19
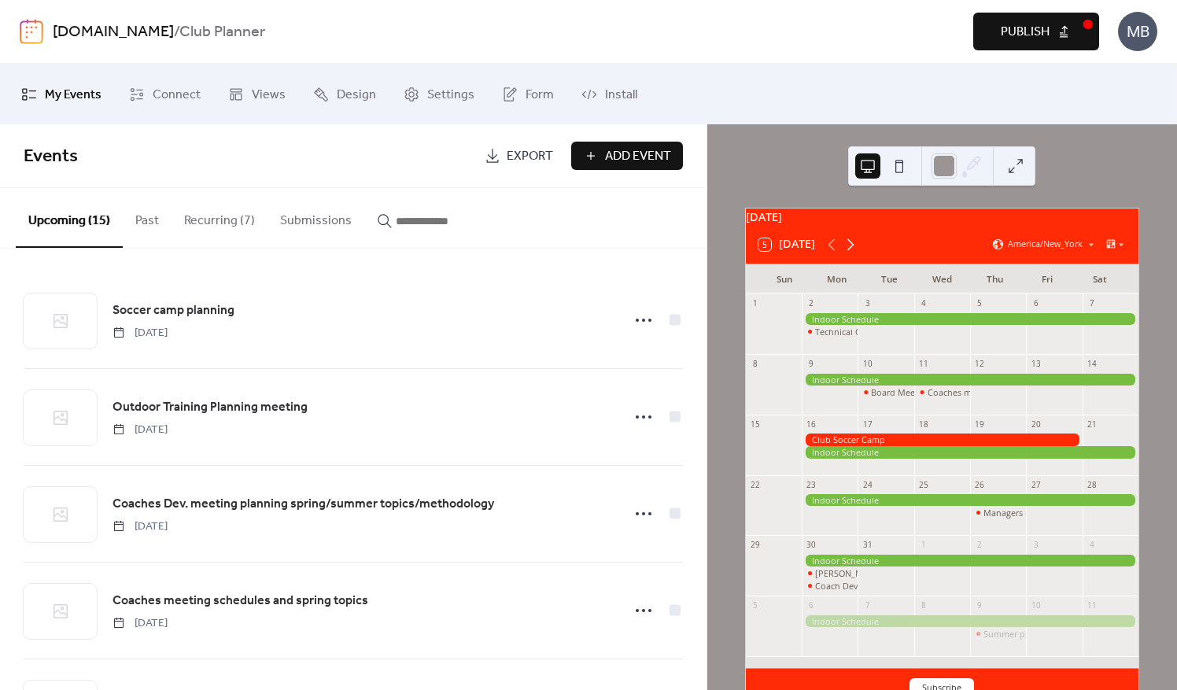
click at [851, 253] on icon at bounding box center [850, 244] width 19 height 19
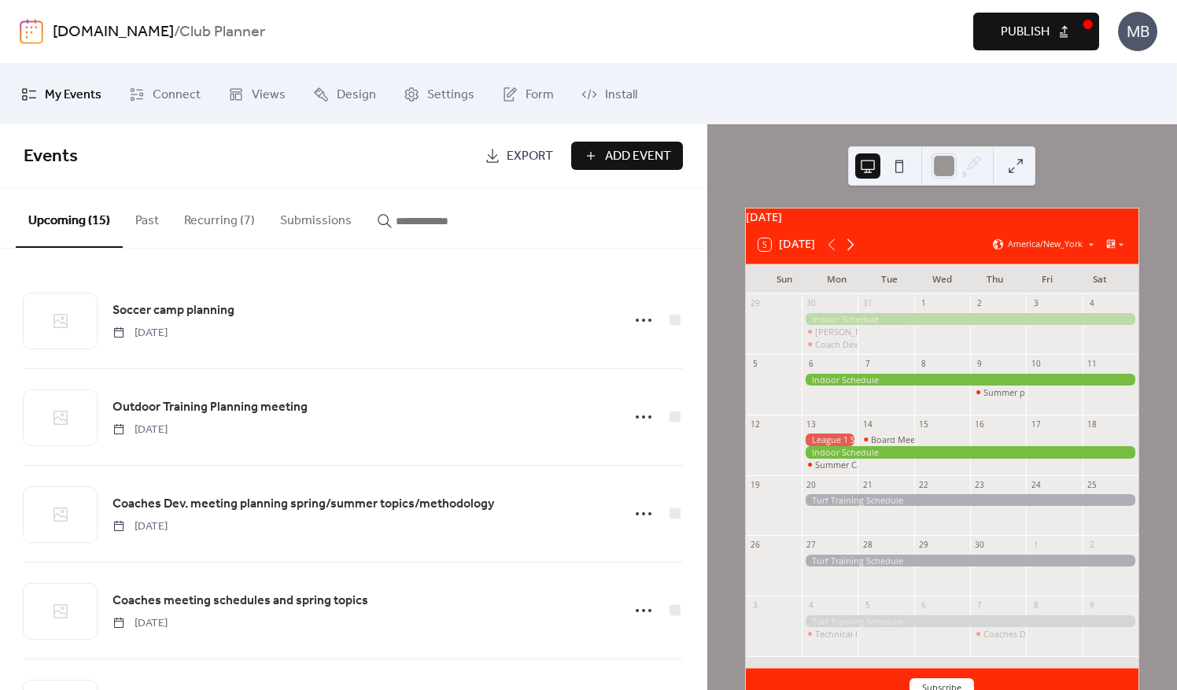
click at [851, 253] on icon at bounding box center [850, 244] width 19 height 19
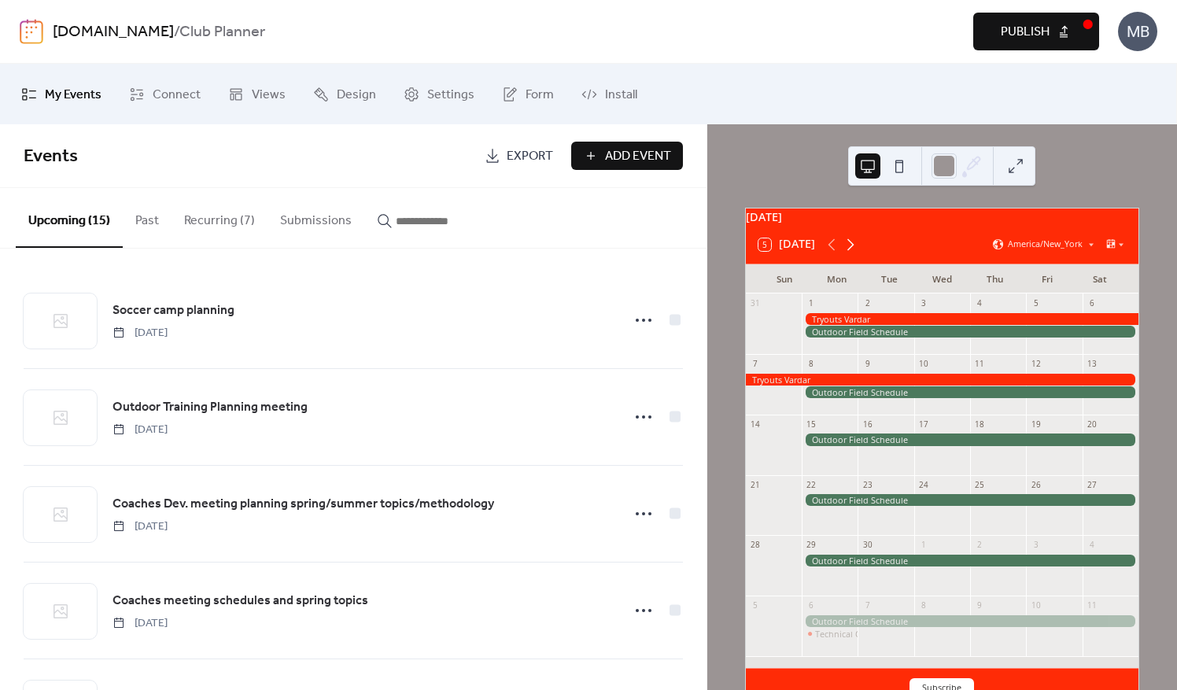
click at [851, 253] on icon at bounding box center [850, 244] width 19 height 19
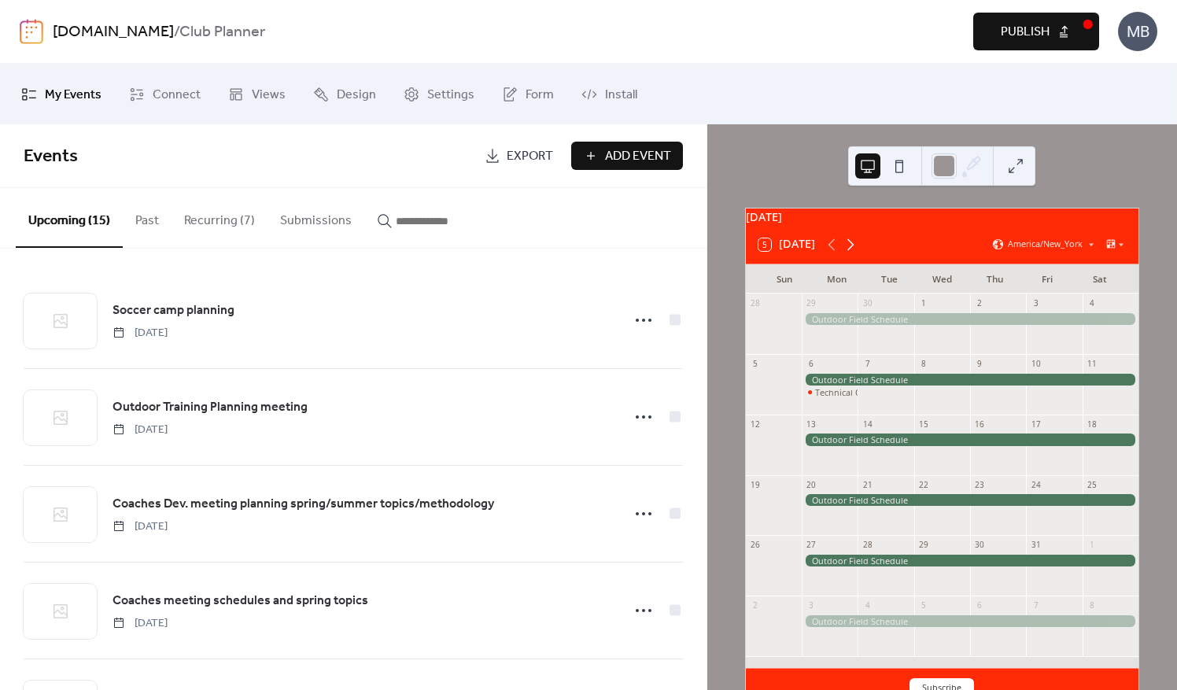
click at [851, 253] on icon at bounding box center [850, 244] width 19 height 19
click at [826, 254] on icon at bounding box center [832, 244] width 19 height 19
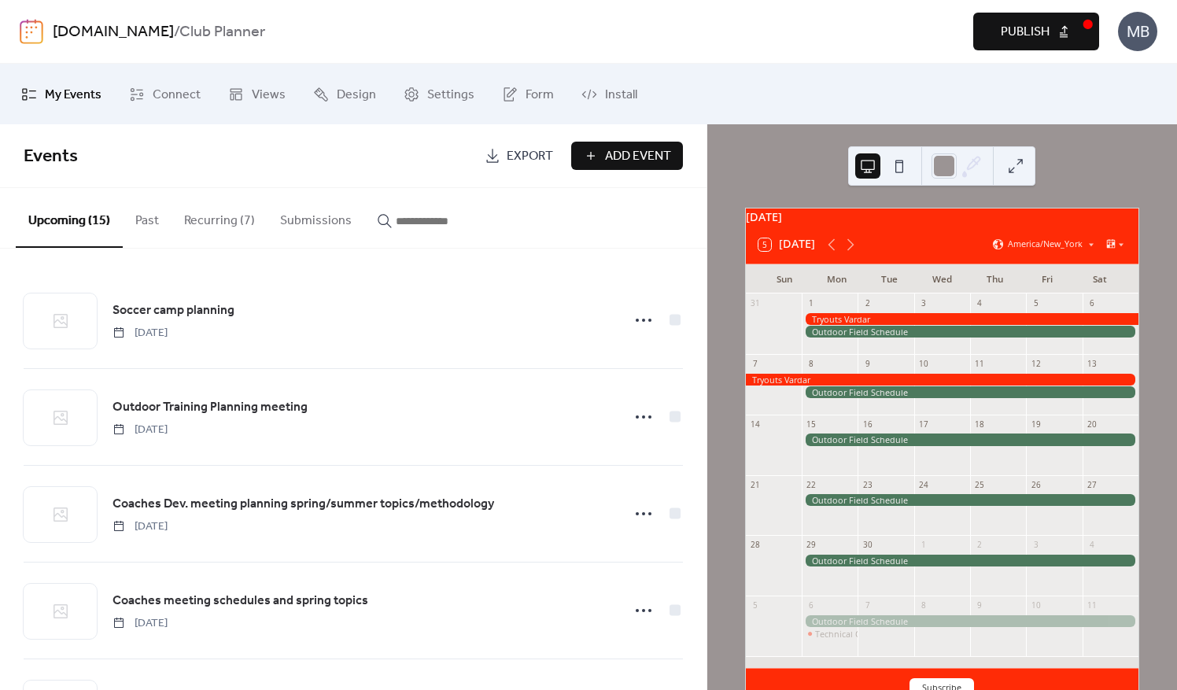
click at [603, 156] on button "Add Event" at bounding box center [627, 156] width 112 height 28
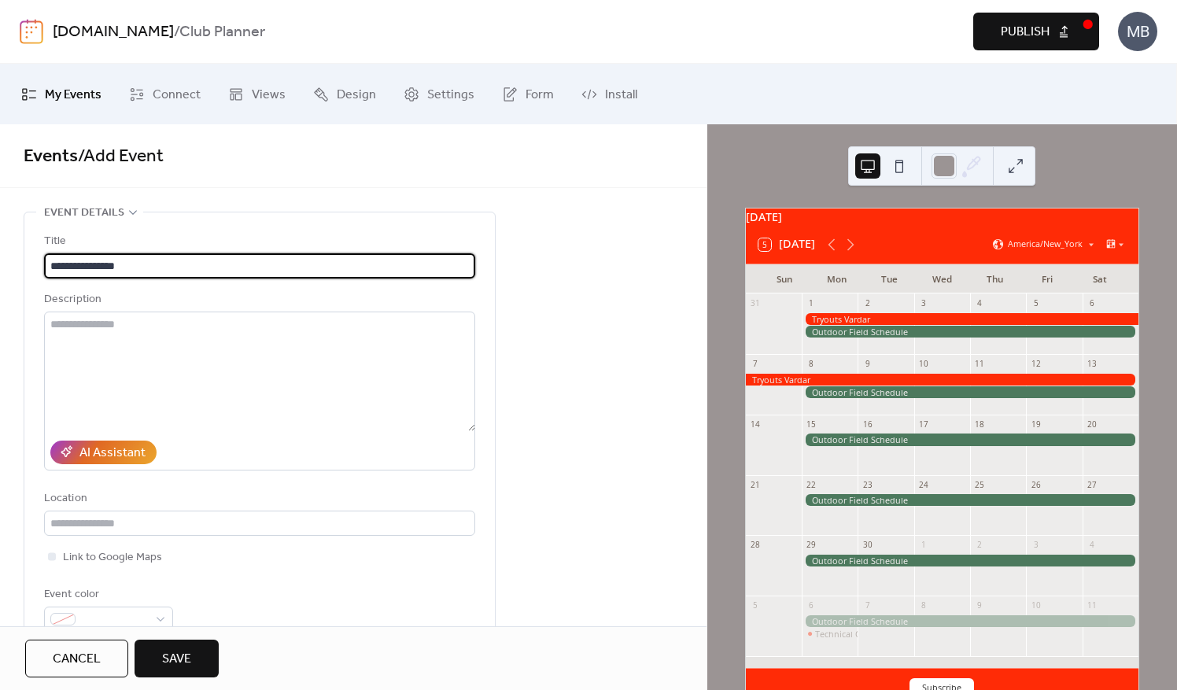
click at [76, 263] on input "**********" at bounding box center [259, 265] width 431 height 25
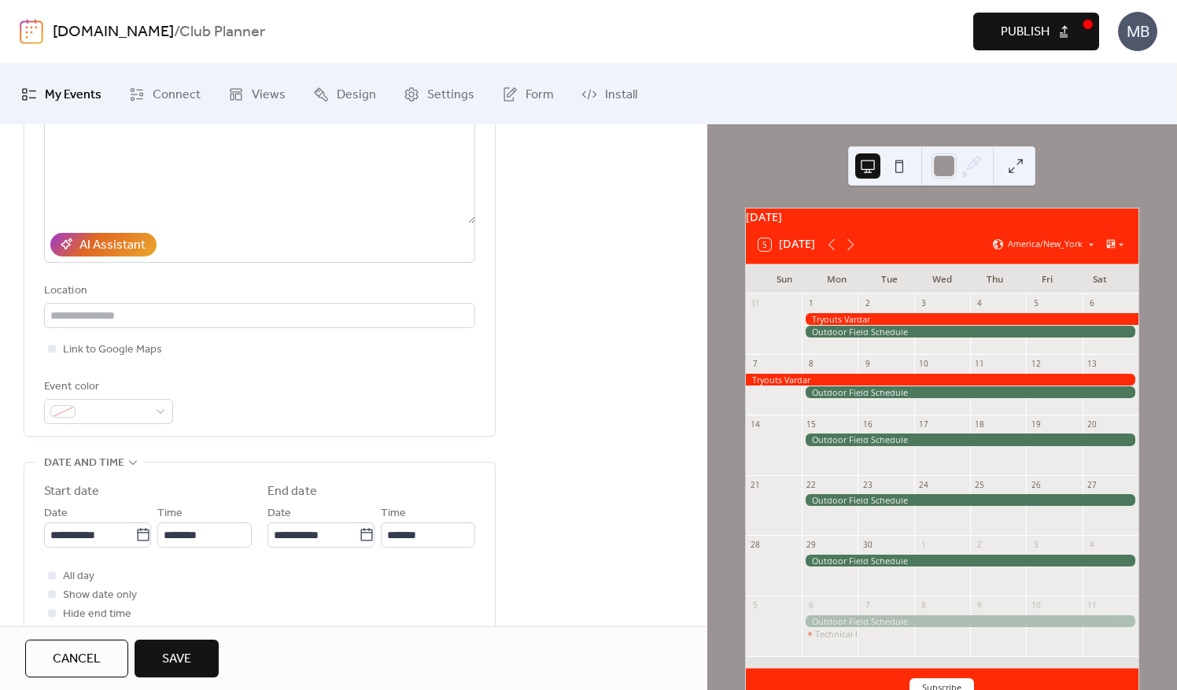
scroll to position [315, 0]
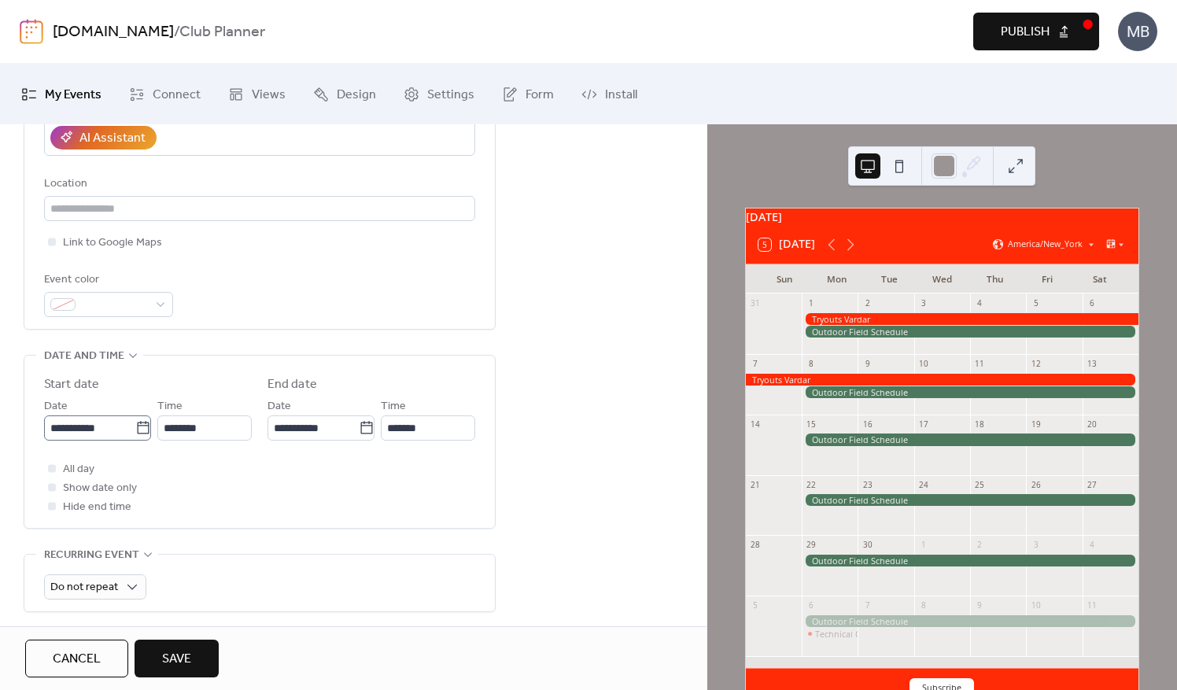
type input "**********"
click at [105, 430] on input "**********" at bounding box center [89, 428] width 91 height 25
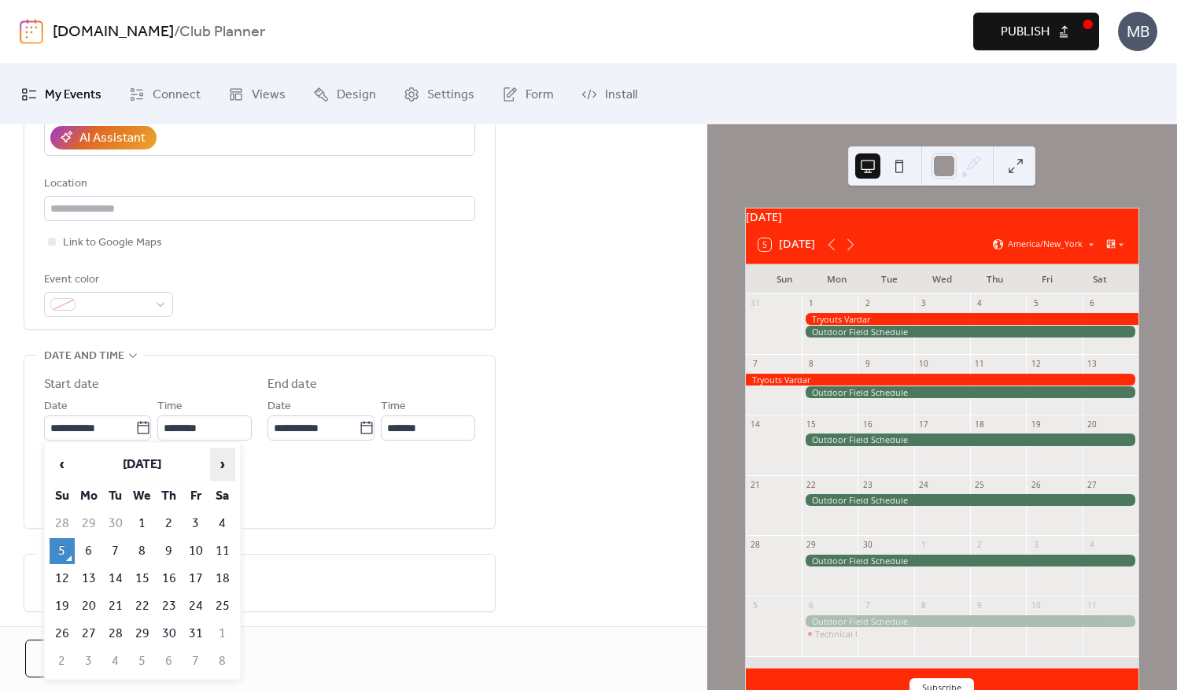
click at [224, 466] on span "›" at bounding box center [223, 464] width 24 height 31
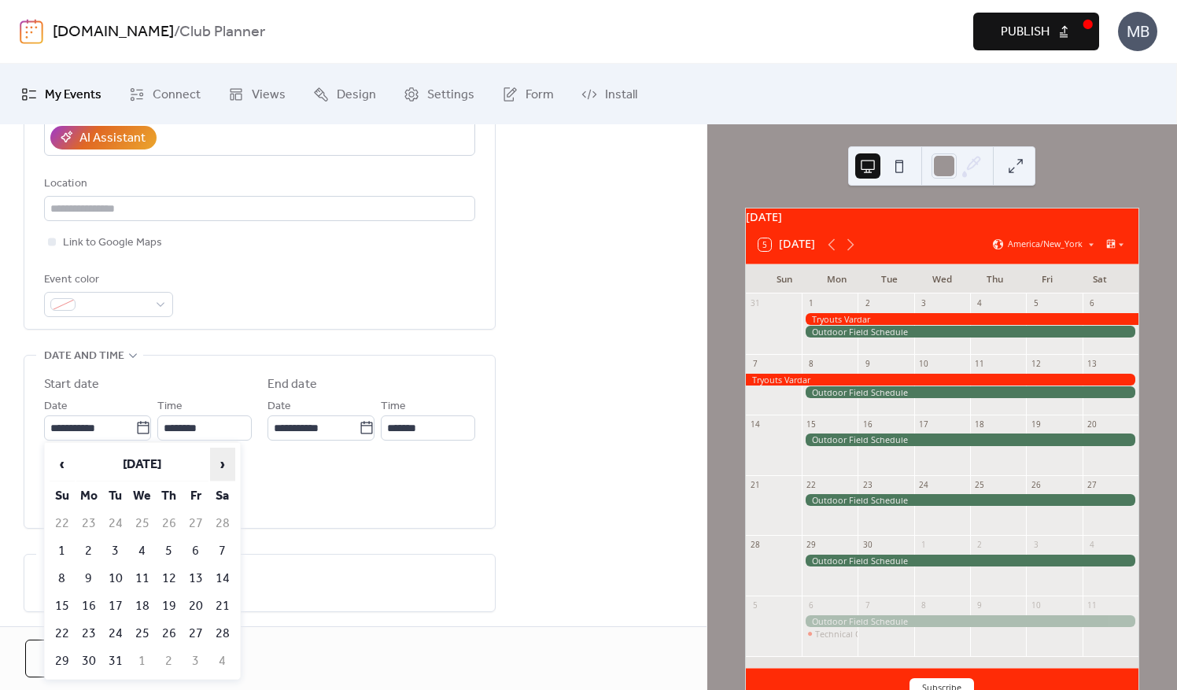
click at [224, 466] on span "›" at bounding box center [223, 464] width 24 height 31
click at [89, 546] on td "6" at bounding box center [88, 551] width 25 height 26
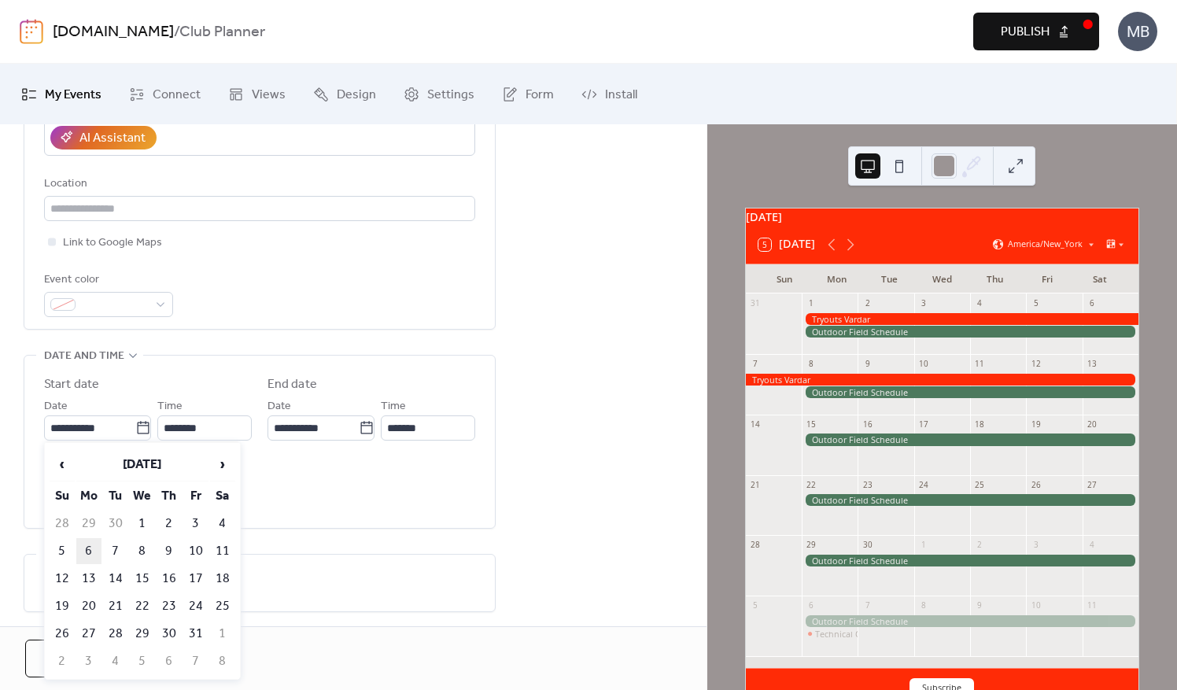
type input "**********"
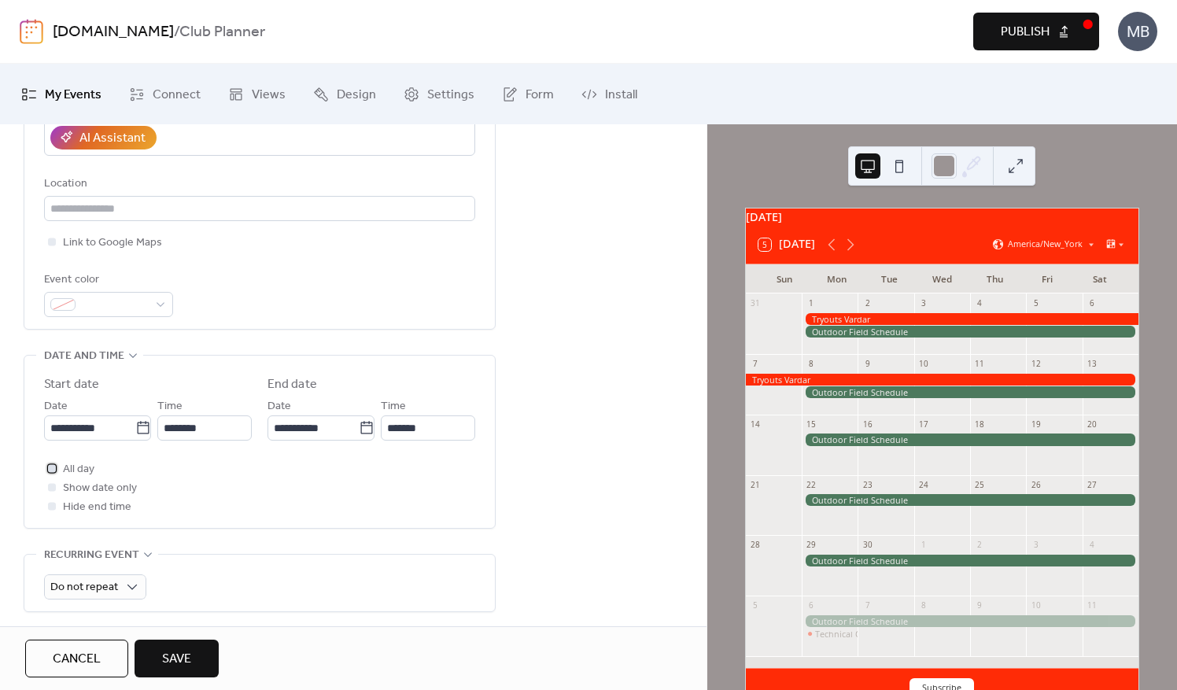
click at [56, 471] on div at bounding box center [52, 468] width 16 height 16
click at [340, 425] on input "**********" at bounding box center [313, 428] width 91 height 25
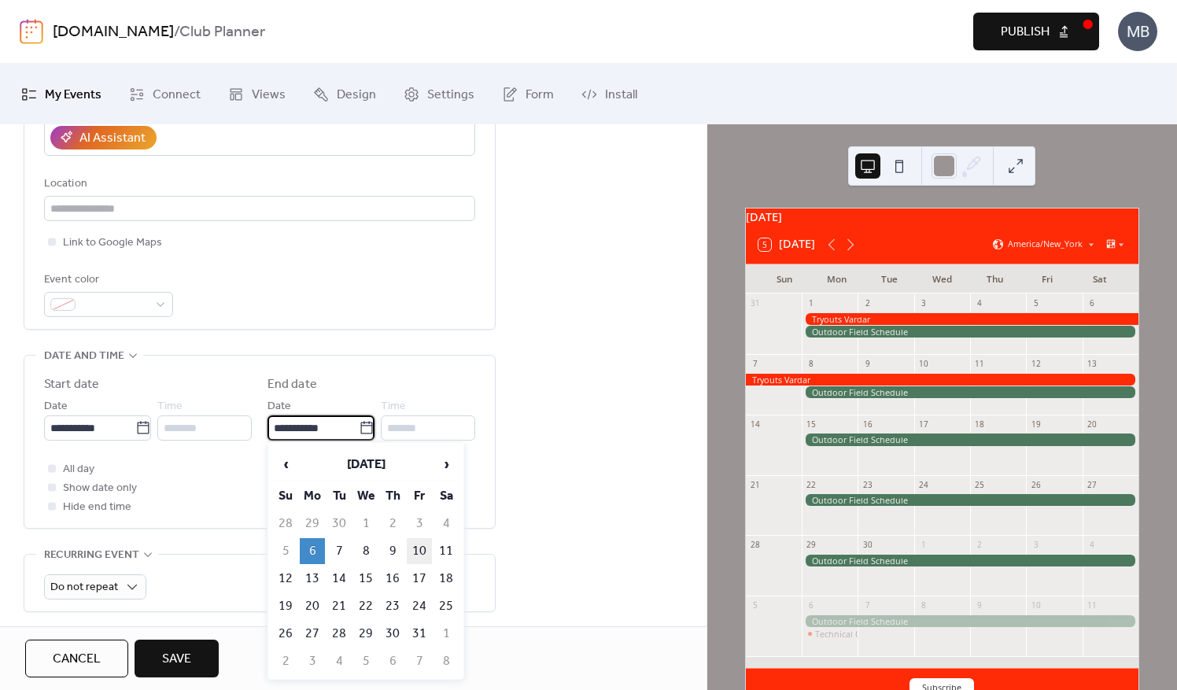
click at [417, 552] on td "10" at bounding box center [419, 551] width 25 height 26
type input "**********"
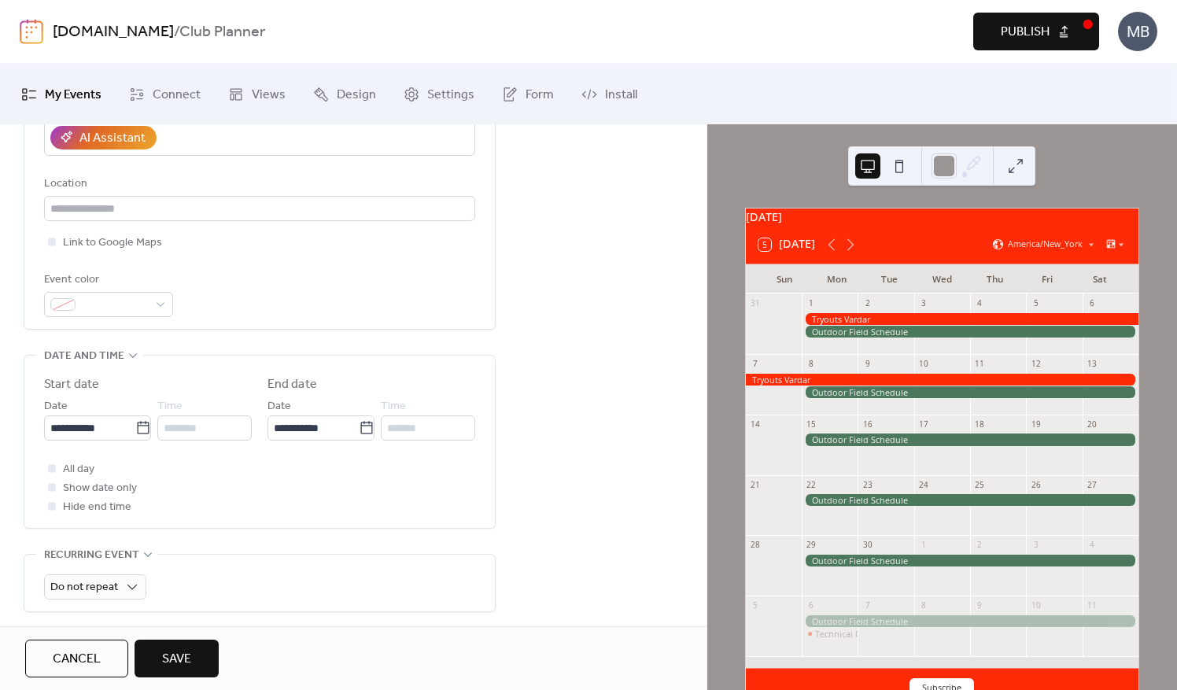
click at [708, 469] on div "June 2026 5 Today America/New_York Sun Mon Tue Wed Thu Fri Sat 31 1 2 3 4 5 6 7…" at bounding box center [943, 407] width 470 height 566
click at [179, 657] on span "Save" at bounding box center [176, 659] width 29 height 19
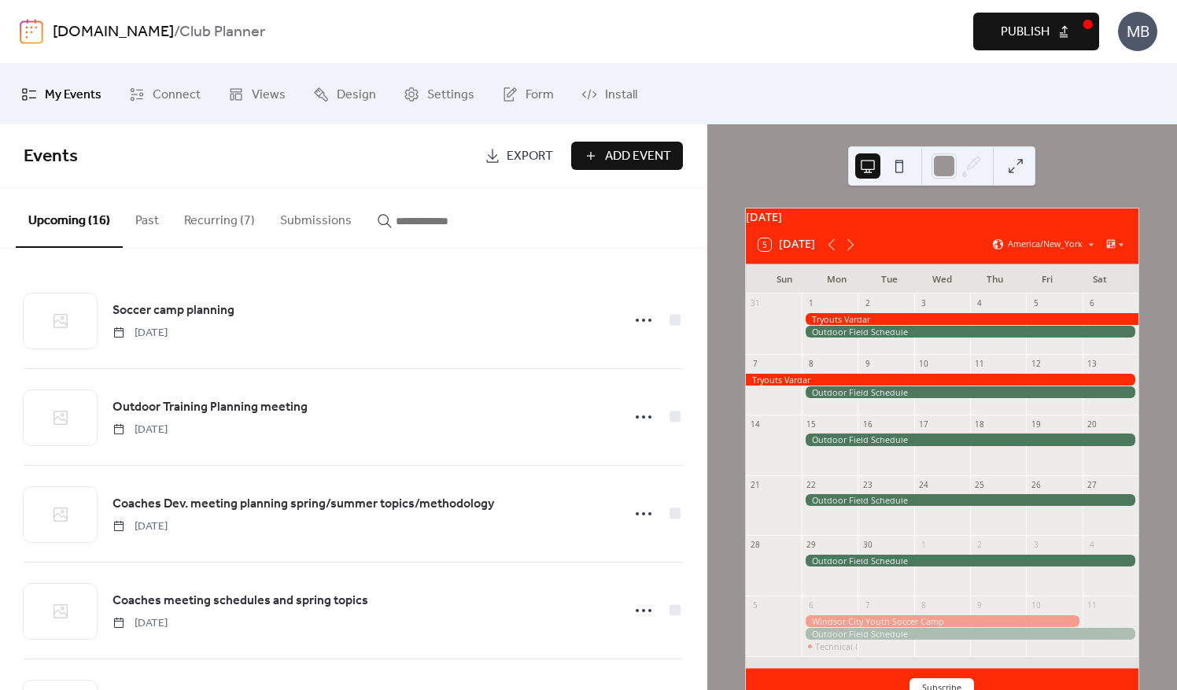
click at [611, 154] on span "Add Event" at bounding box center [638, 156] width 66 height 19
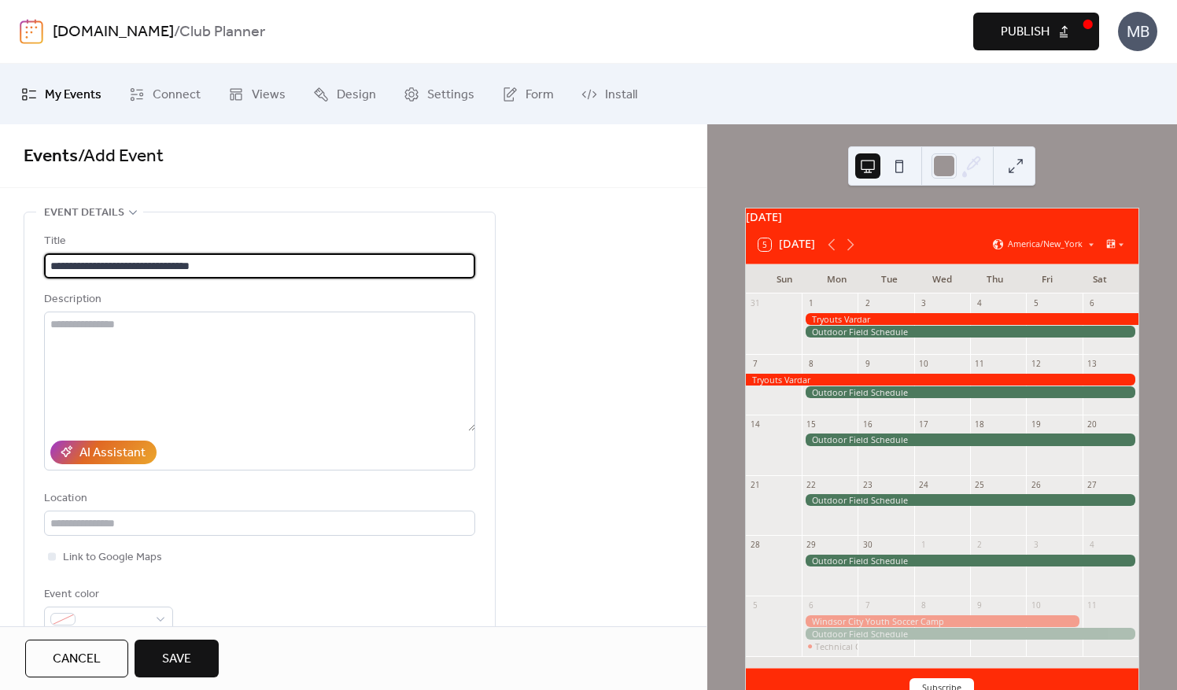
drag, startPoint x: 194, startPoint y: 264, endPoint x: 184, endPoint y: 264, distance: 9.4
click at [184, 264] on input "**********" at bounding box center [259, 265] width 431 height 25
click at [236, 269] on input "**********" at bounding box center [259, 265] width 431 height 25
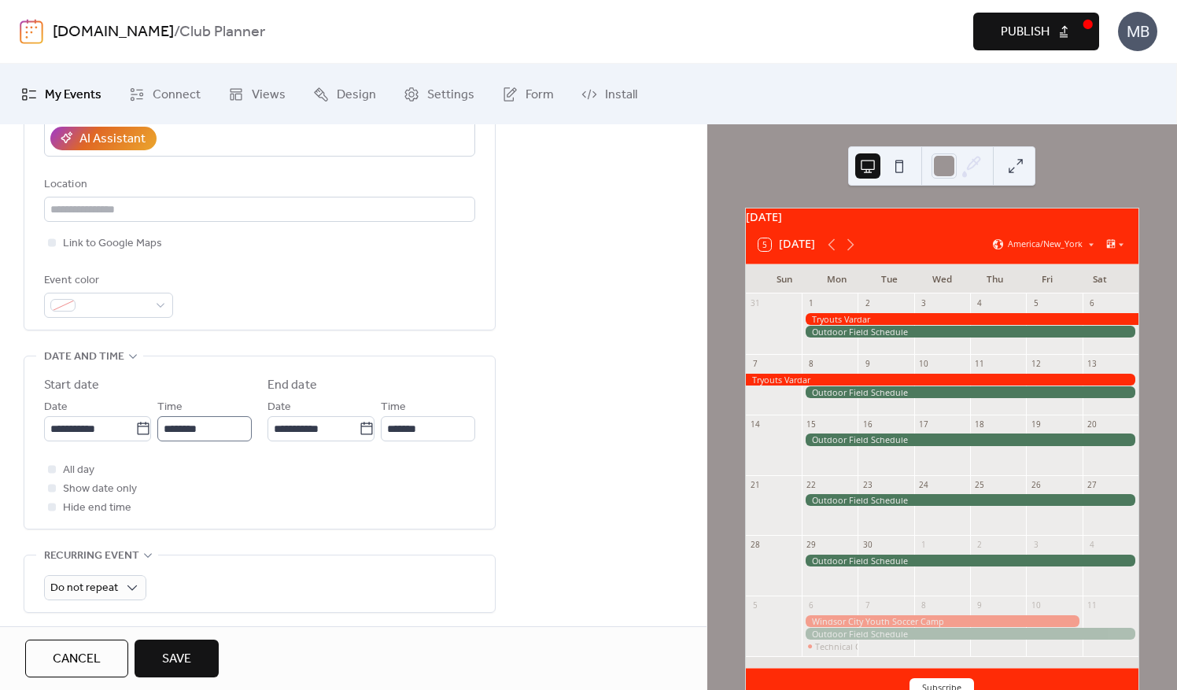
scroll to position [315, 0]
type input "**********"
click at [76, 428] on input "**********" at bounding box center [89, 428] width 91 height 25
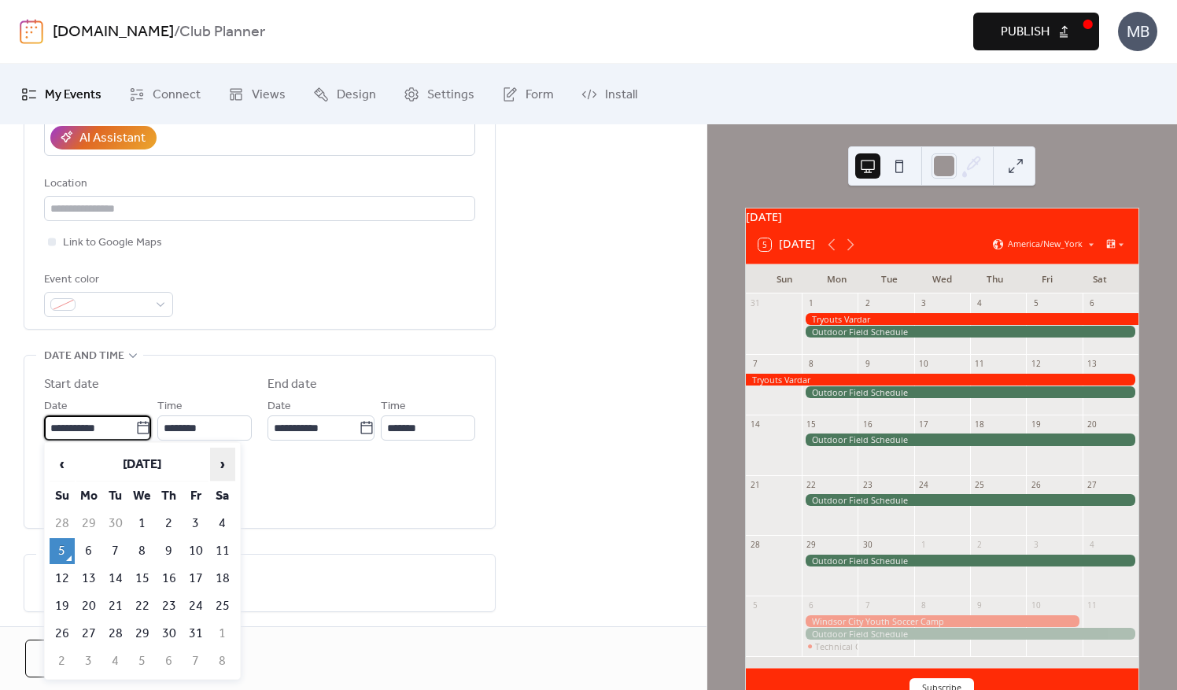
click at [220, 464] on span "›" at bounding box center [223, 464] width 24 height 31
click at [218, 464] on span "›" at bounding box center [223, 464] width 24 height 31
click at [216, 466] on span "›" at bounding box center [223, 464] width 24 height 31
click at [214, 467] on span "›" at bounding box center [223, 464] width 24 height 31
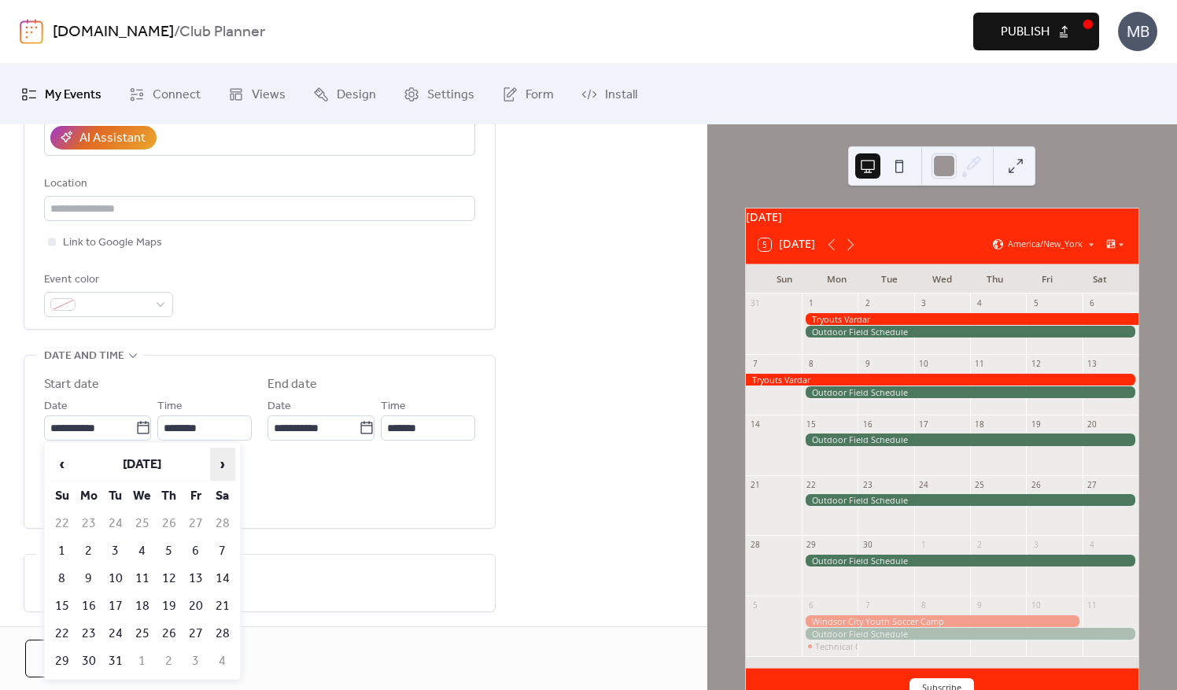
click at [214, 467] on span "›" at bounding box center [223, 464] width 24 height 31
click at [90, 575] on td "13" at bounding box center [88, 579] width 25 height 26
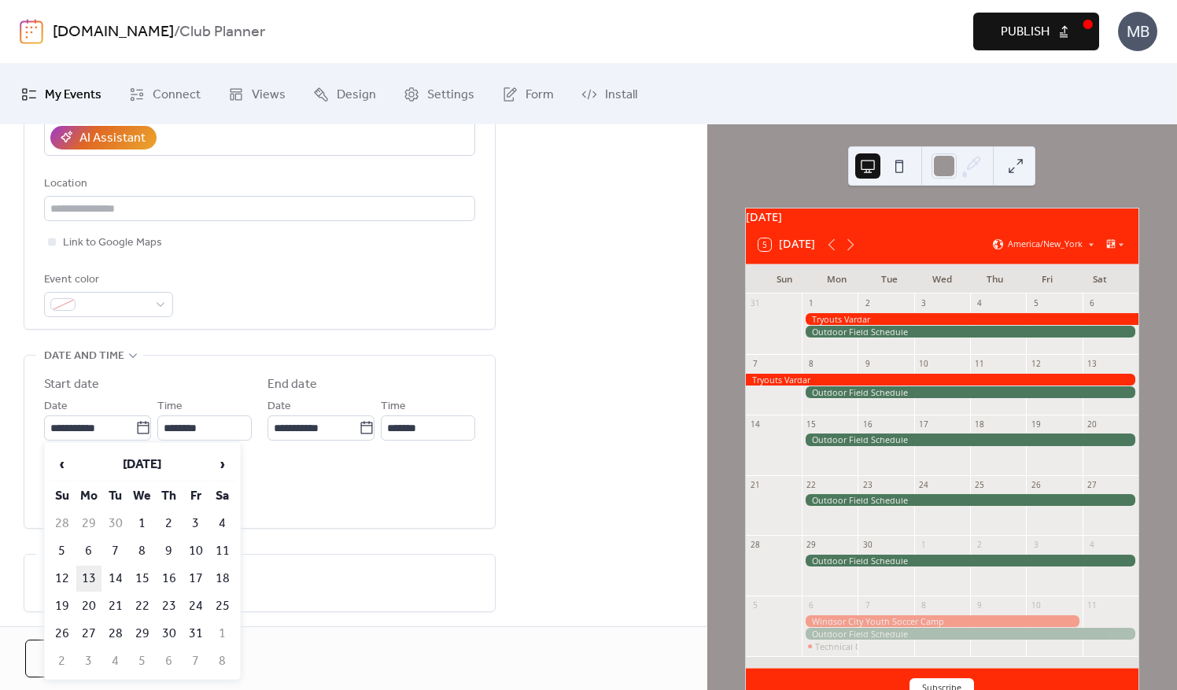
type input "**********"
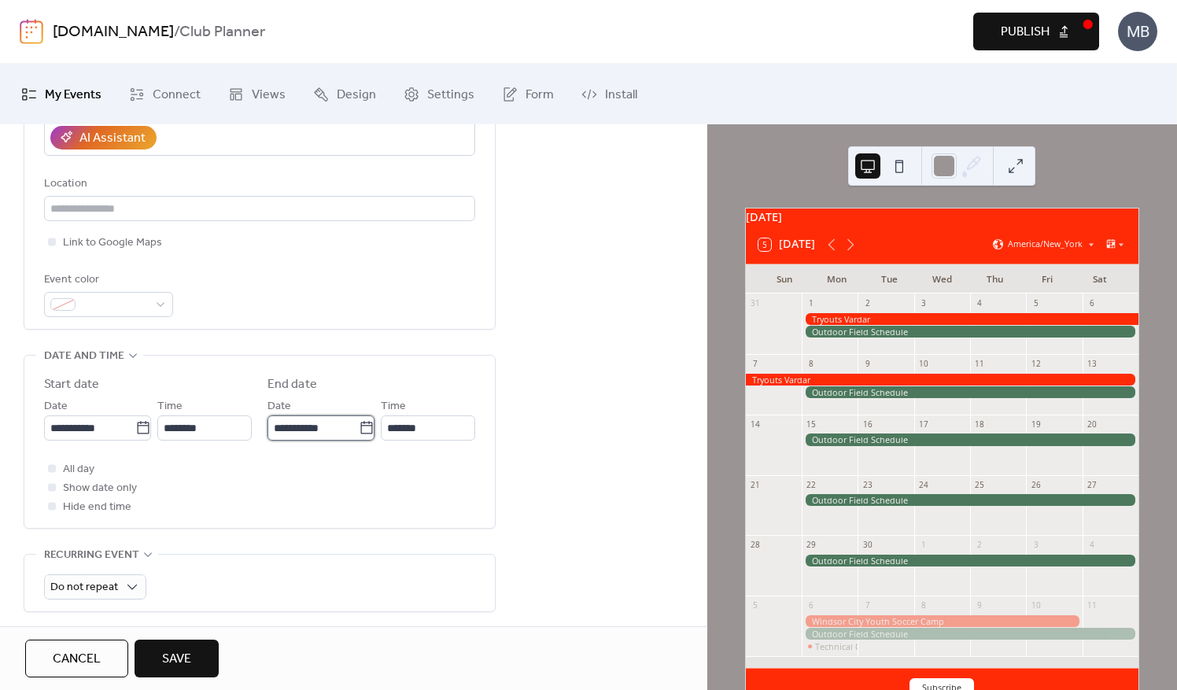
click at [296, 430] on input "**********" at bounding box center [313, 428] width 91 height 25
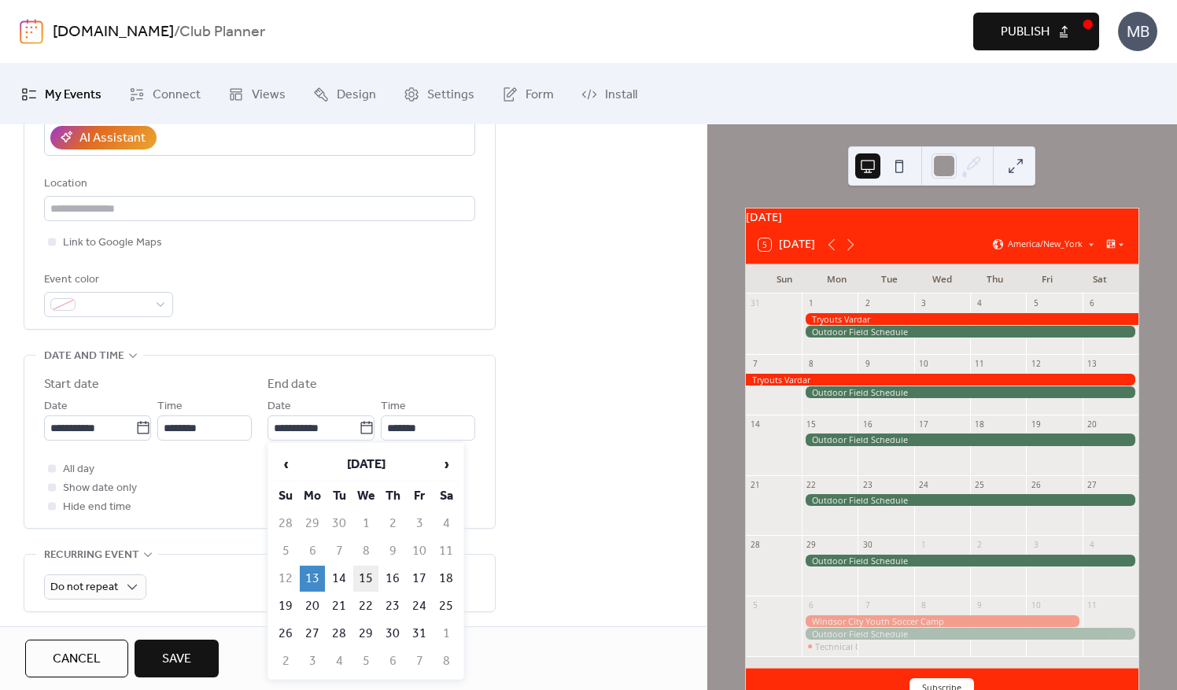
click at [367, 578] on td "15" at bounding box center [365, 579] width 25 height 26
type input "**********"
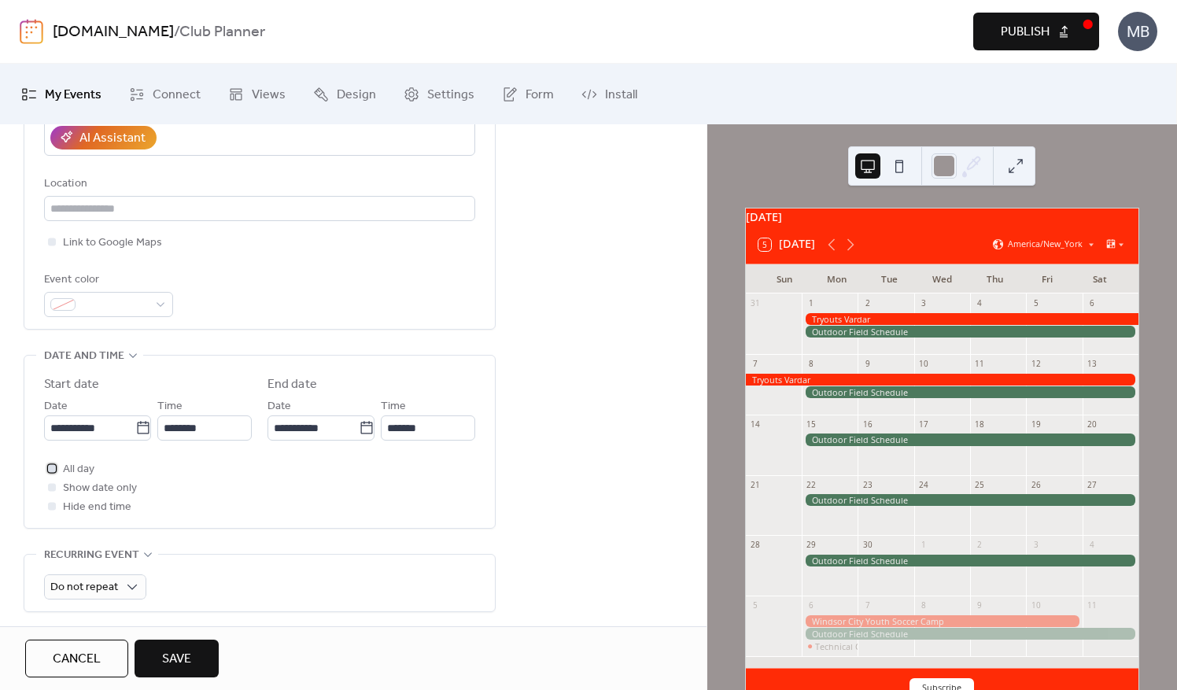
click at [50, 468] on div at bounding box center [52, 468] width 8 height 8
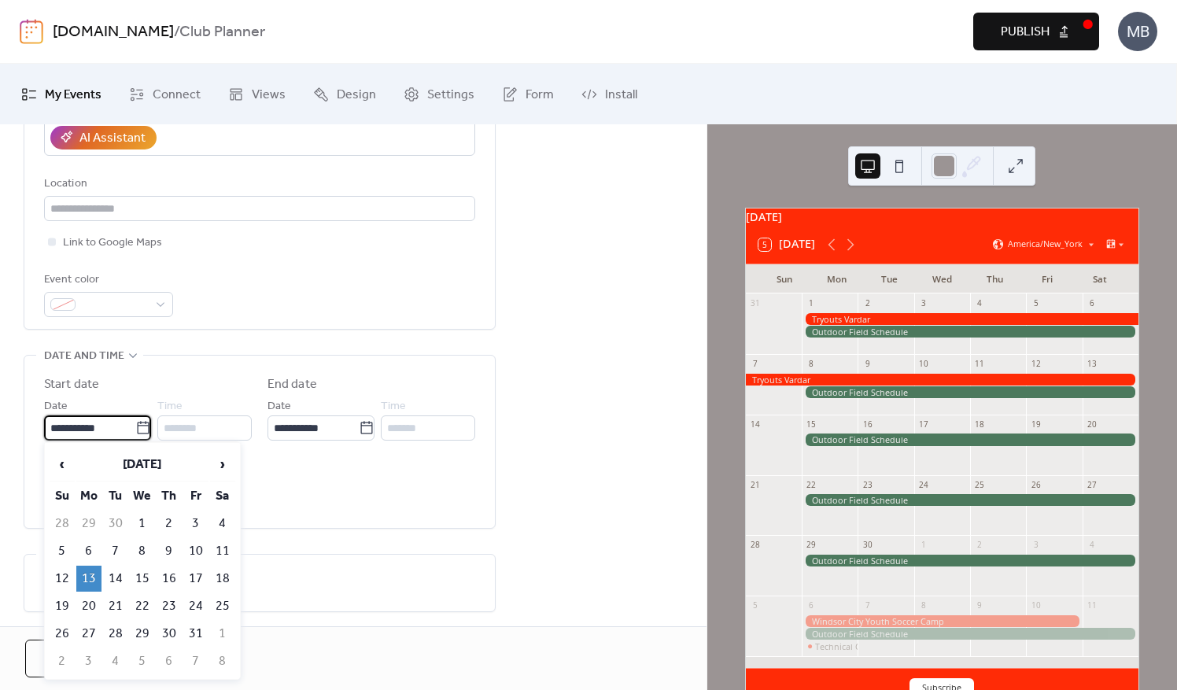
click at [105, 424] on input "**********" at bounding box center [89, 428] width 91 height 25
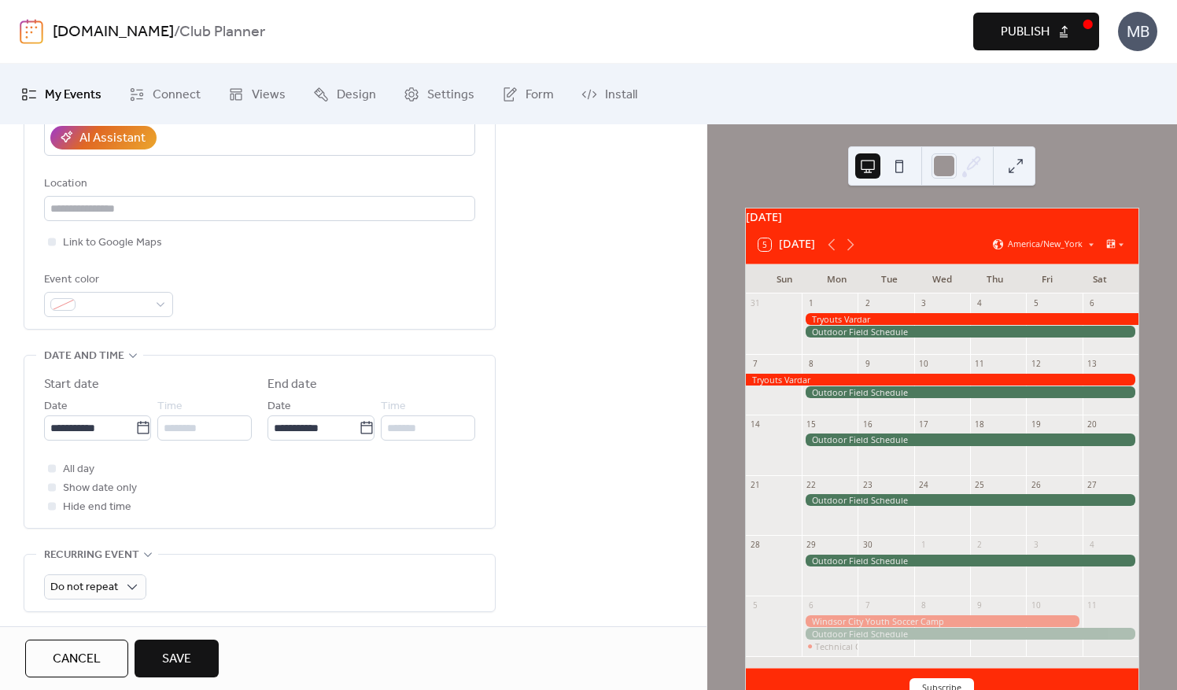
click at [556, 490] on div "**********" at bounding box center [353, 404] width 707 height 1015
click at [186, 669] on span "Save" at bounding box center [176, 659] width 29 height 19
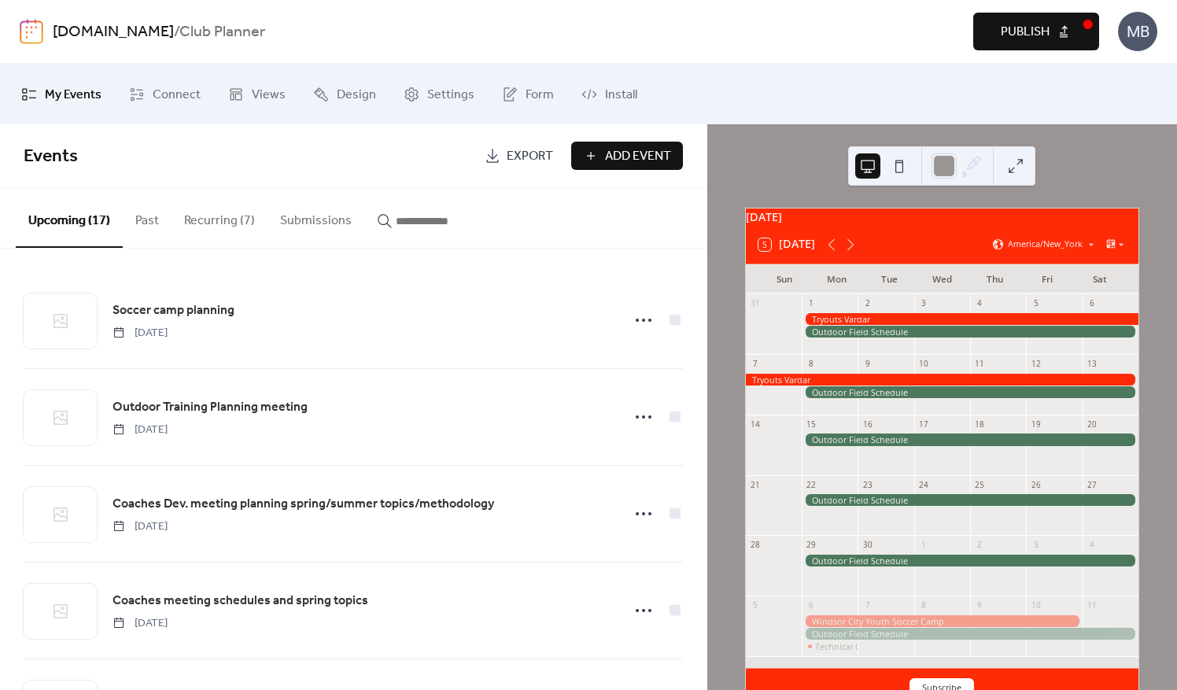
click at [608, 147] on span "Add Event" at bounding box center [638, 156] width 66 height 19
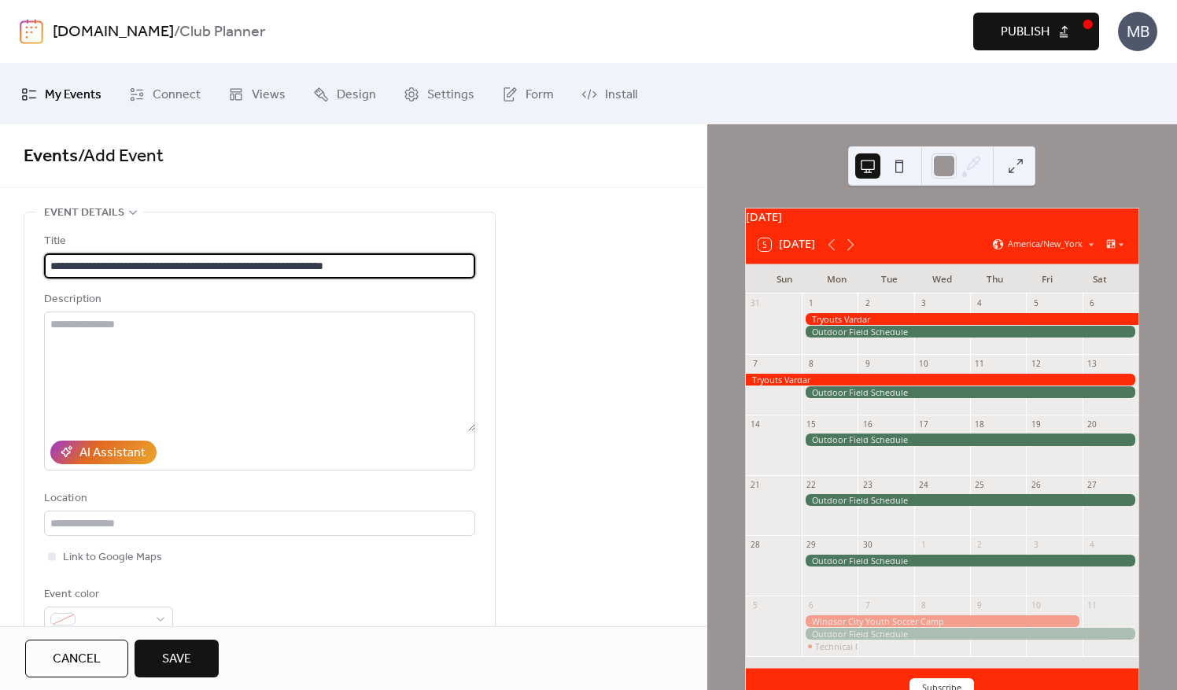
drag, startPoint x: 157, startPoint y: 264, endPoint x: 92, endPoint y: 264, distance: 65.3
click at [92, 264] on input "**********" at bounding box center [260, 265] width 432 height 25
click at [375, 264] on input "**********" at bounding box center [260, 265] width 432 height 25
drag, startPoint x: 359, startPoint y: 262, endPoint x: 273, endPoint y: 264, distance: 85.8
click at [273, 264] on input "**********" at bounding box center [260, 265] width 432 height 25
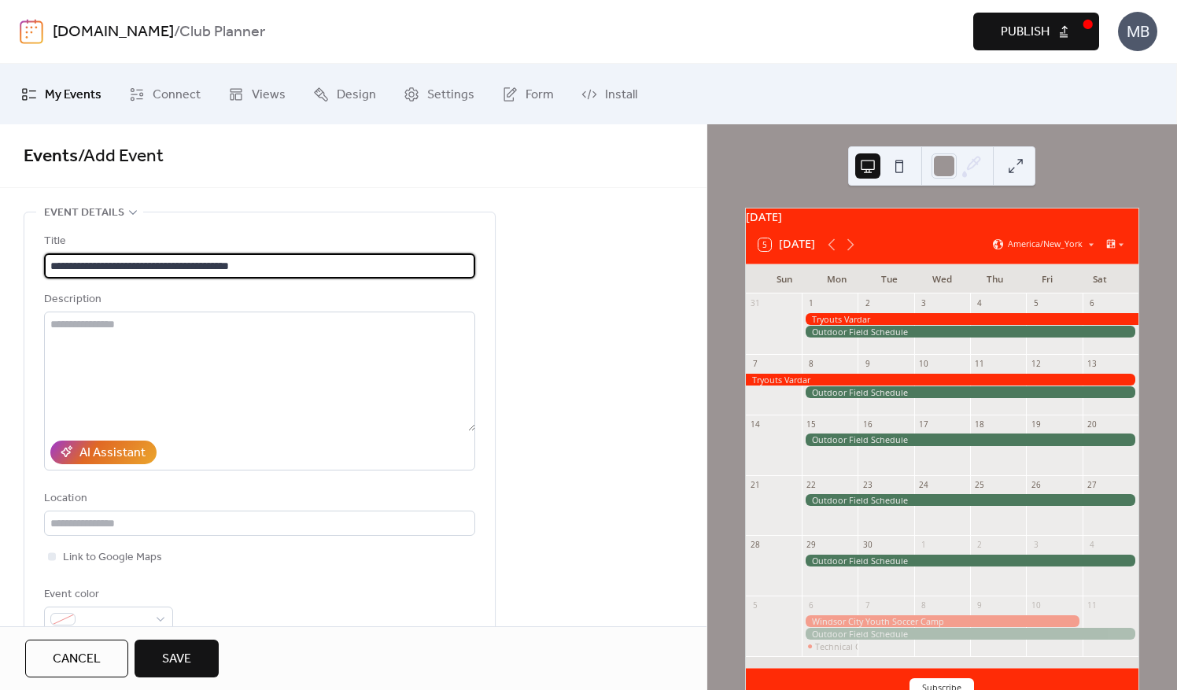
click at [182, 263] on input "**********" at bounding box center [260, 265] width 432 height 25
drag, startPoint x: 449, startPoint y: 260, endPoint x: 348, endPoint y: 259, distance: 100.8
click at [348, 259] on input "**********" at bounding box center [260, 265] width 432 height 25
drag, startPoint x: 57, startPoint y: 259, endPoint x: 39, endPoint y: 261, distance: 19.0
click at [39, 261] on div "**********" at bounding box center [259, 428] width 471 height 431
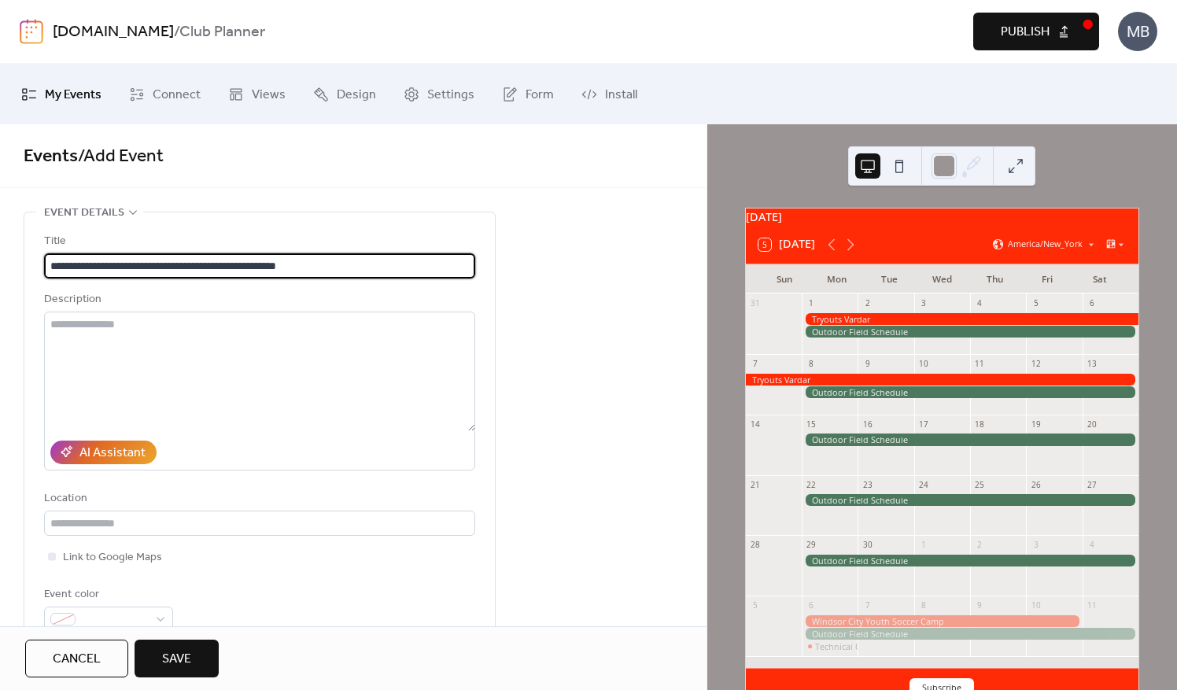
type input "**********"
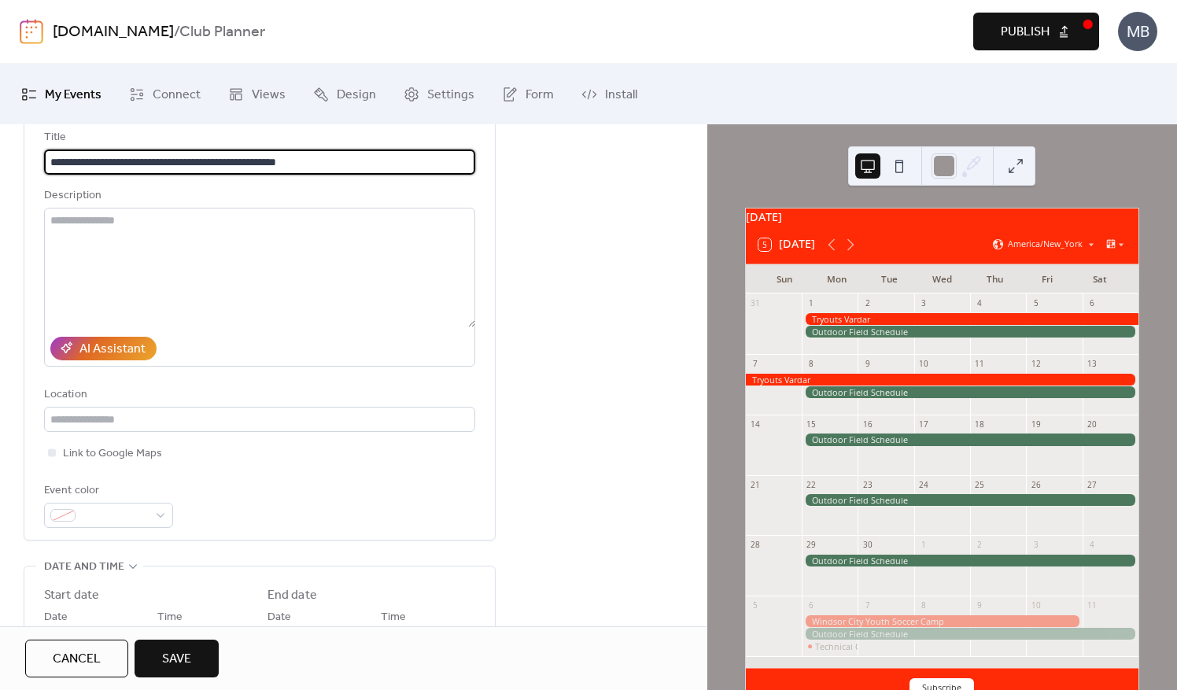
scroll to position [157, 0]
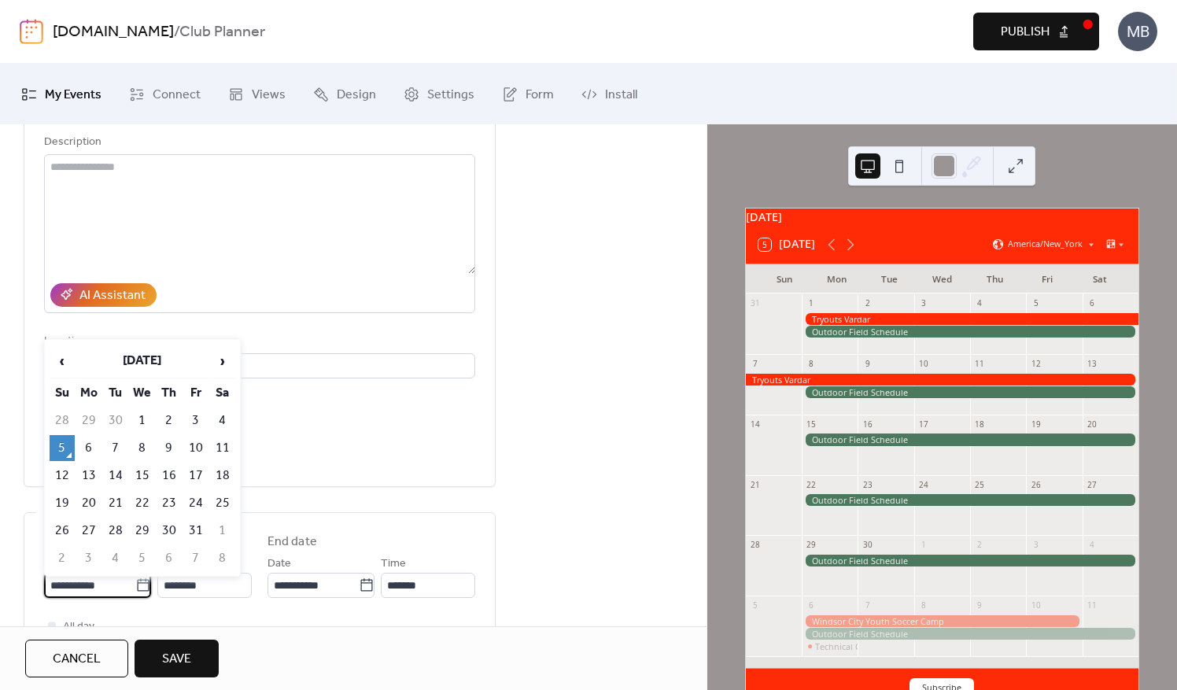
click at [82, 592] on input "**********" at bounding box center [89, 585] width 91 height 25
click at [225, 364] on span "›" at bounding box center [223, 361] width 24 height 31
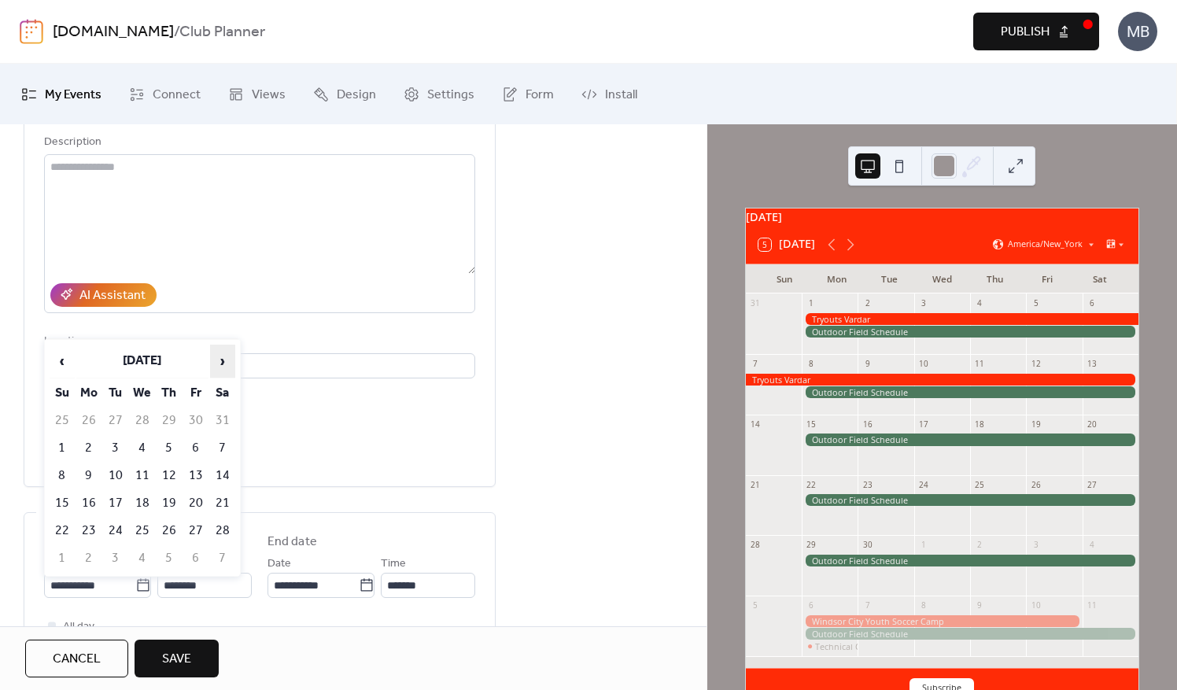
click at [225, 364] on span "›" at bounding box center [223, 361] width 24 height 31
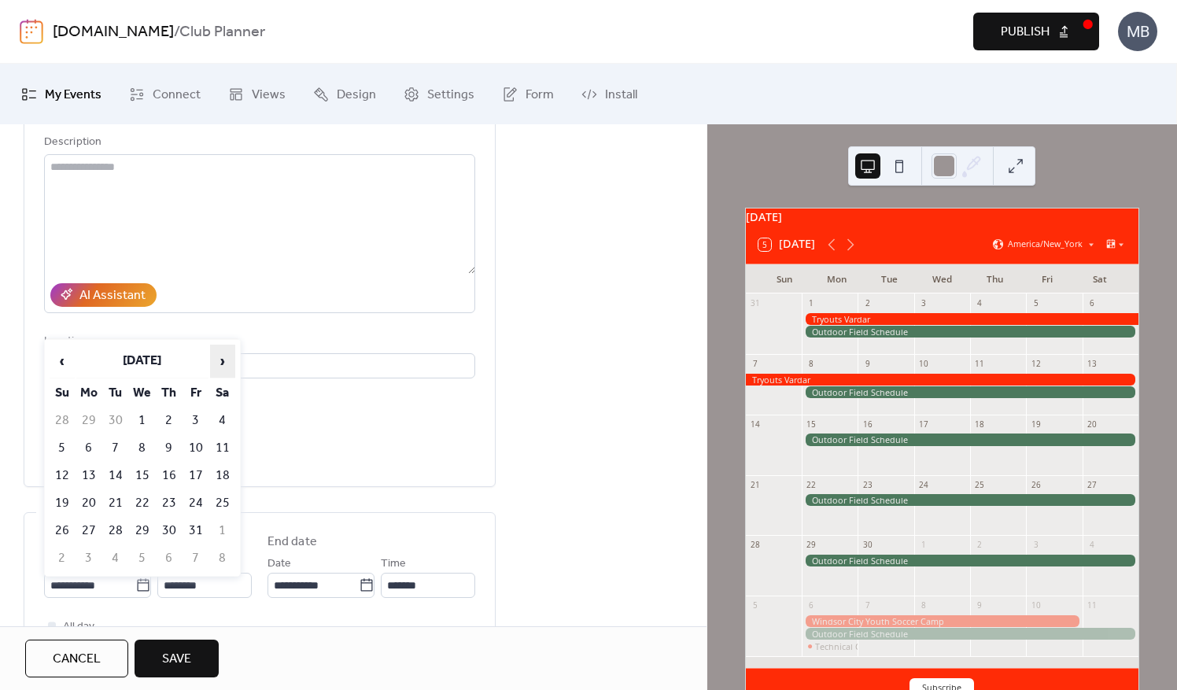
click at [225, 364] on span "›" at bounding box center [223, 361] width 24 height 31
click at [66, 363] on span "‹" at bounding box center [62, 361] width 24 height 31
click at [120, 505] on td "18" at bounding box center [115, 503] width 25 height 26
type input "**********"
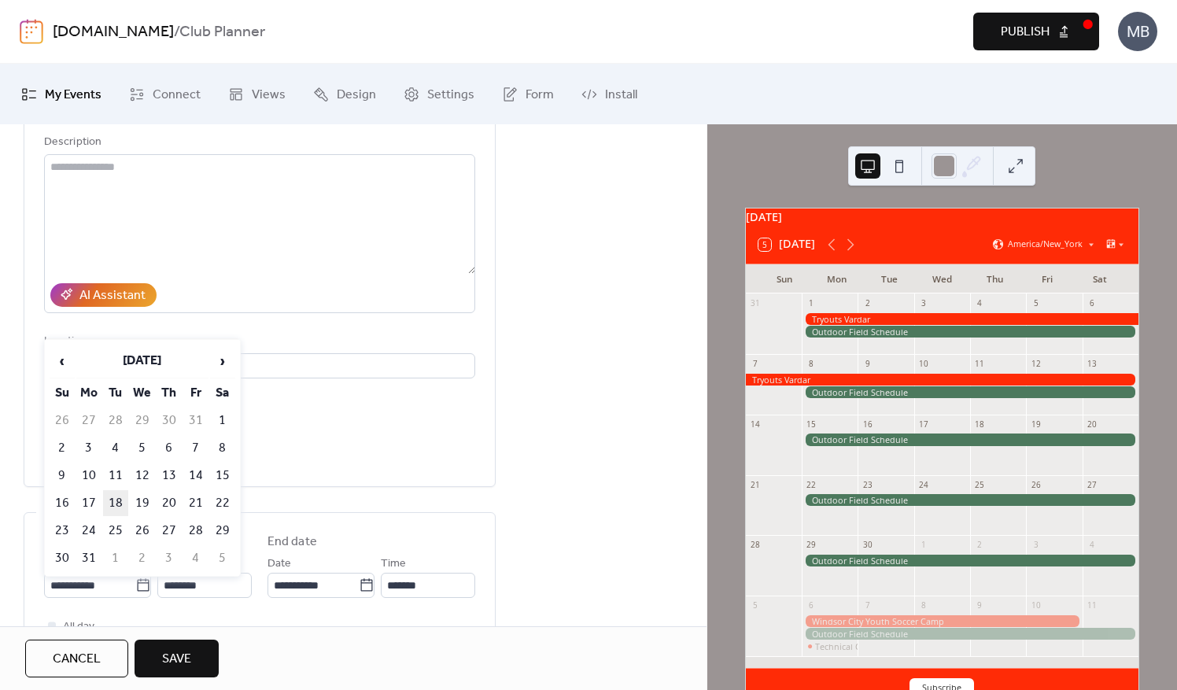
type input "**********"
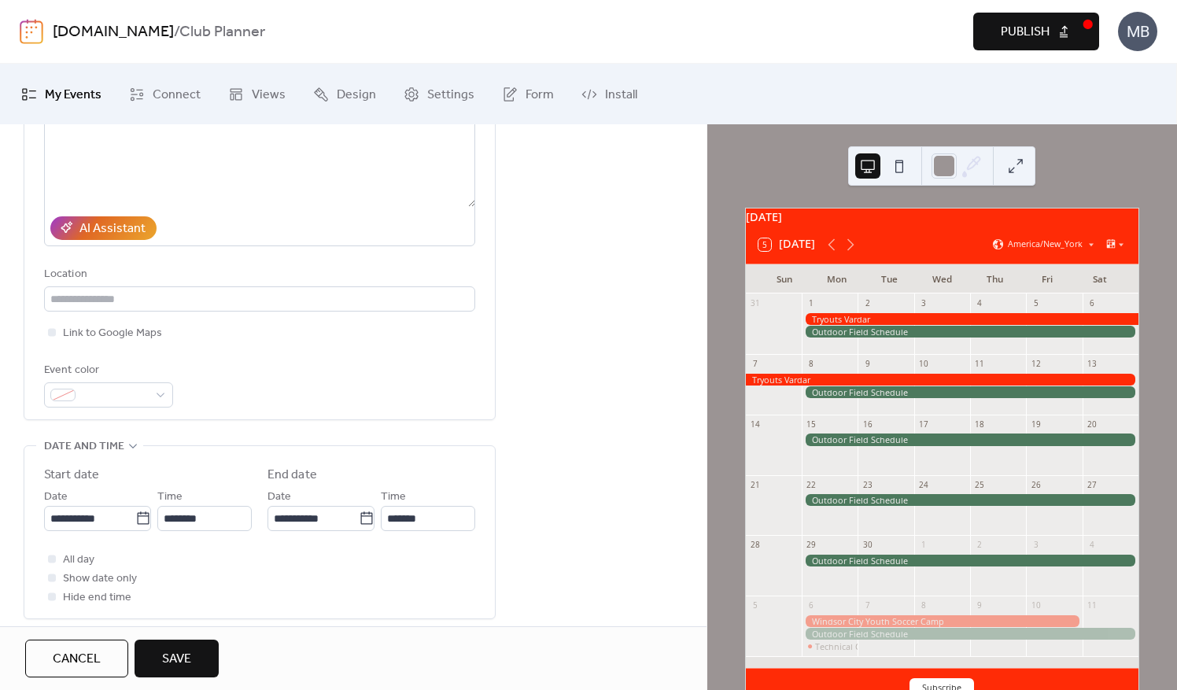
scroll to position [315, 0]
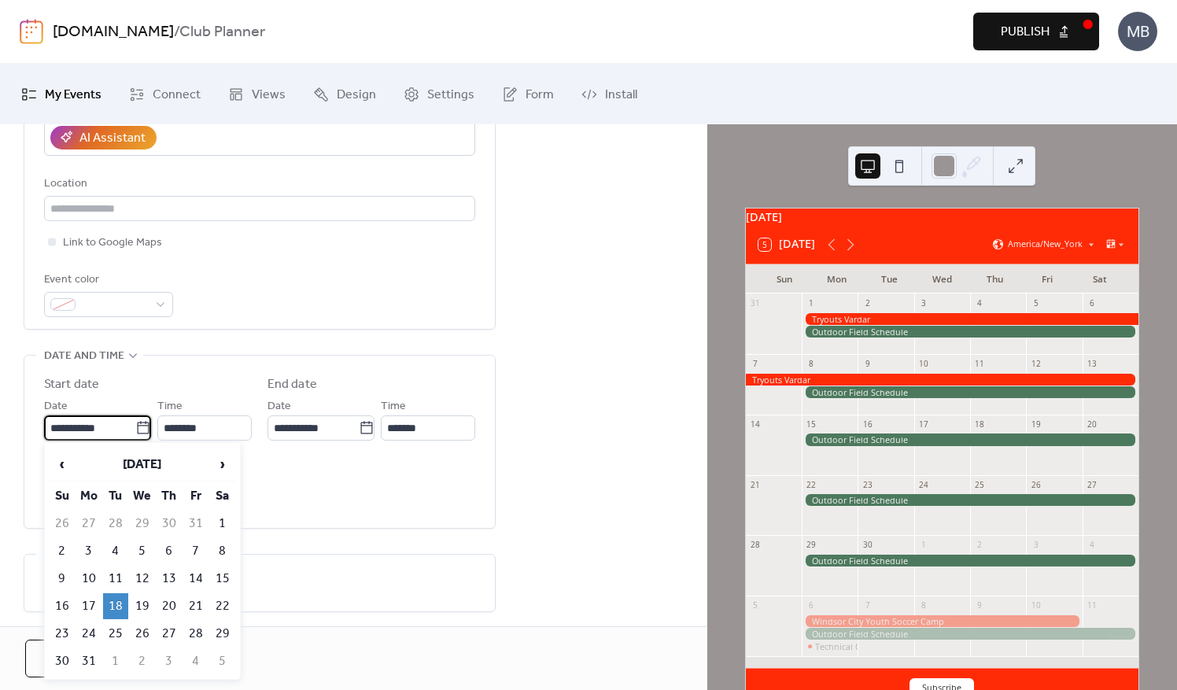
click at [113, 426] on input "**********" at bounding box center [89, 428] width 91 height 25
click at [91, 599] on td "17" at bounding box center [88, 606] width 25 height 26
type input "**********"
click at [86, 431] on input "**********" at bounding box center [89, 428] width 91 height 25
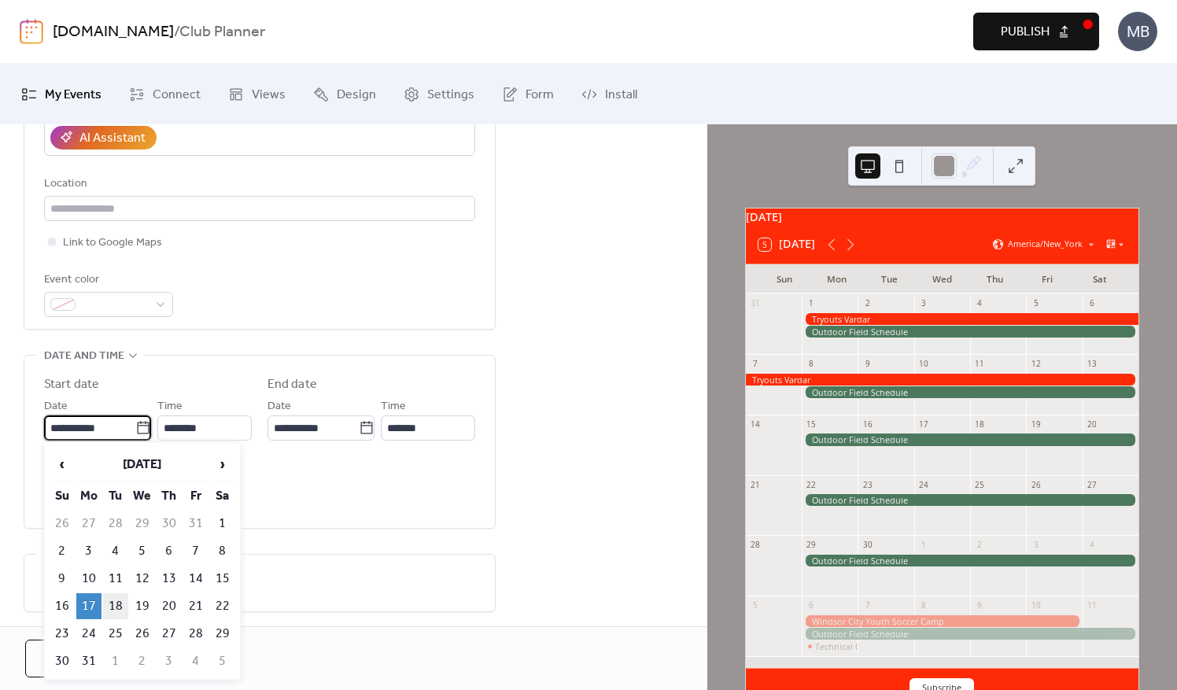
click at [118, 597] on td "18" at bounding box center [115, 606] width 25 height 26
type input "**********"
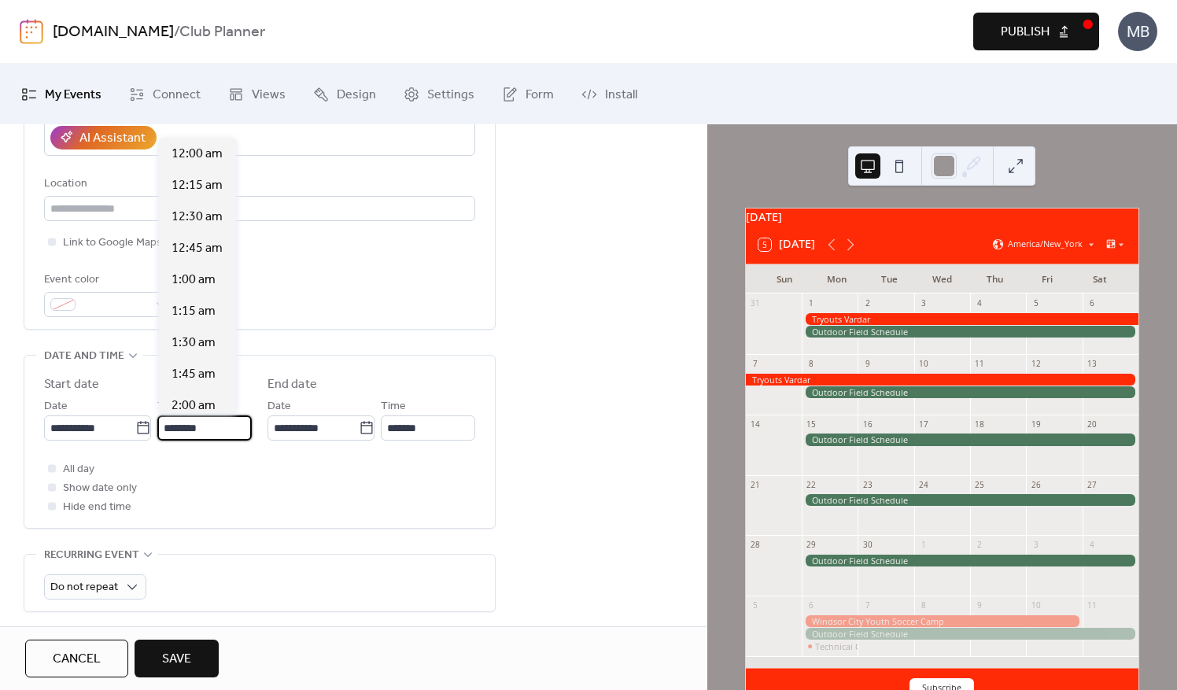
click at [207, 429] on input "********" at bounding box center [204, 428] width 94 height 25
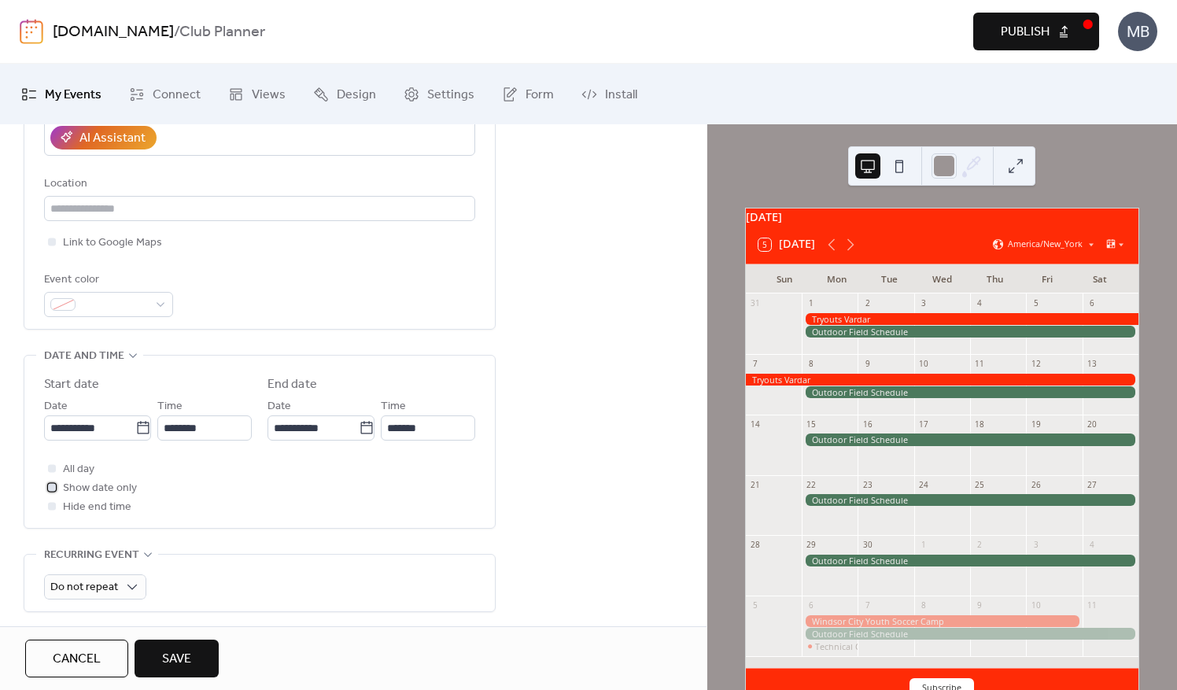
click at [54, 490] on div at bounding box center [52, 487] width 16 height 16
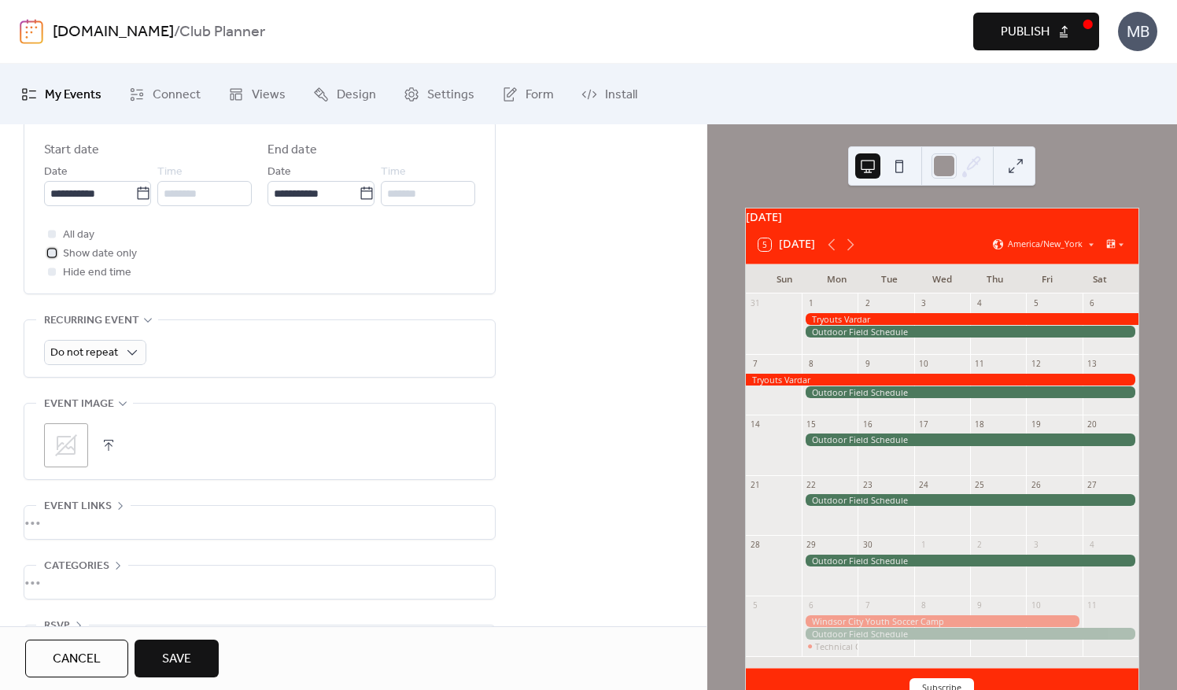
scroll to position [551, 0]
click at [198, 659] on button "Save" at bounding box center [177, 659] width 84 height 38
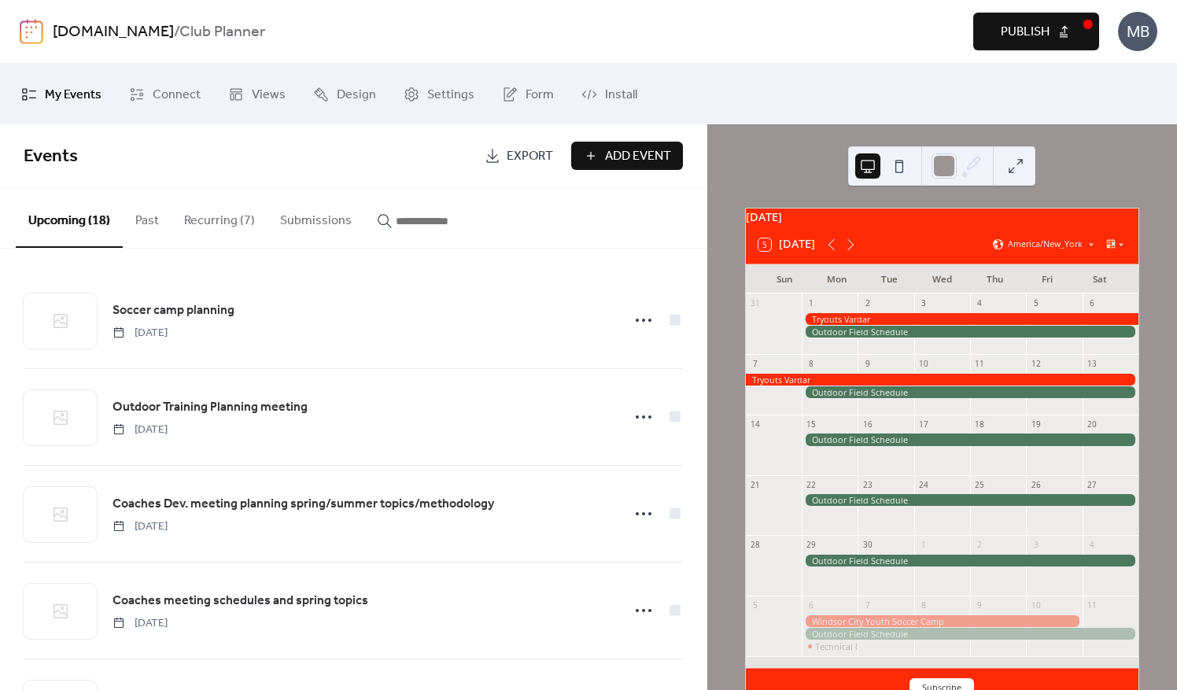
click at [586, 162] on button "Add Event" at bounding box center [627, 156] width 112 height 28
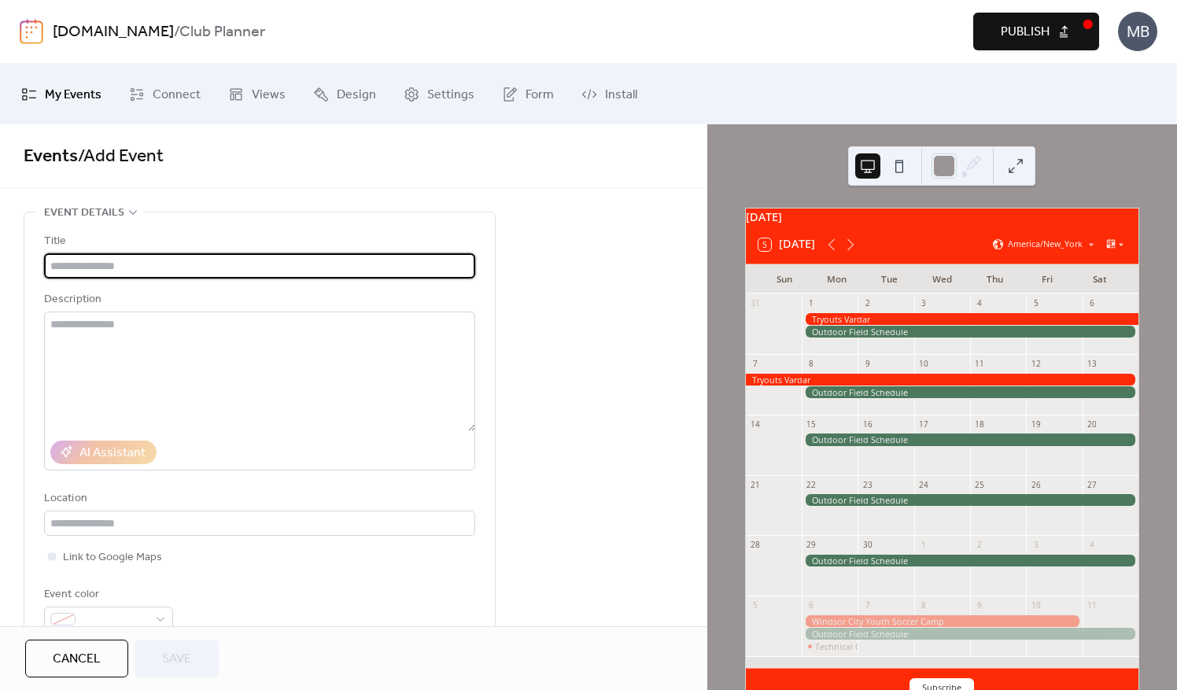
paste input "**********"
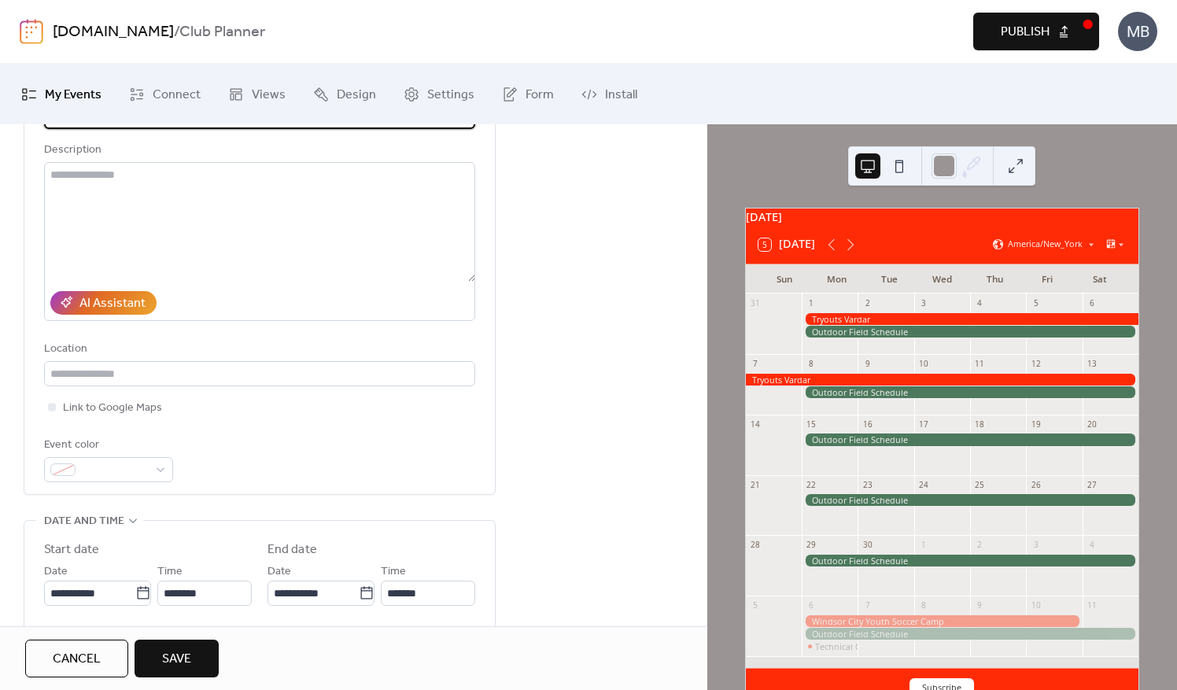
scroll to position [236, 0]
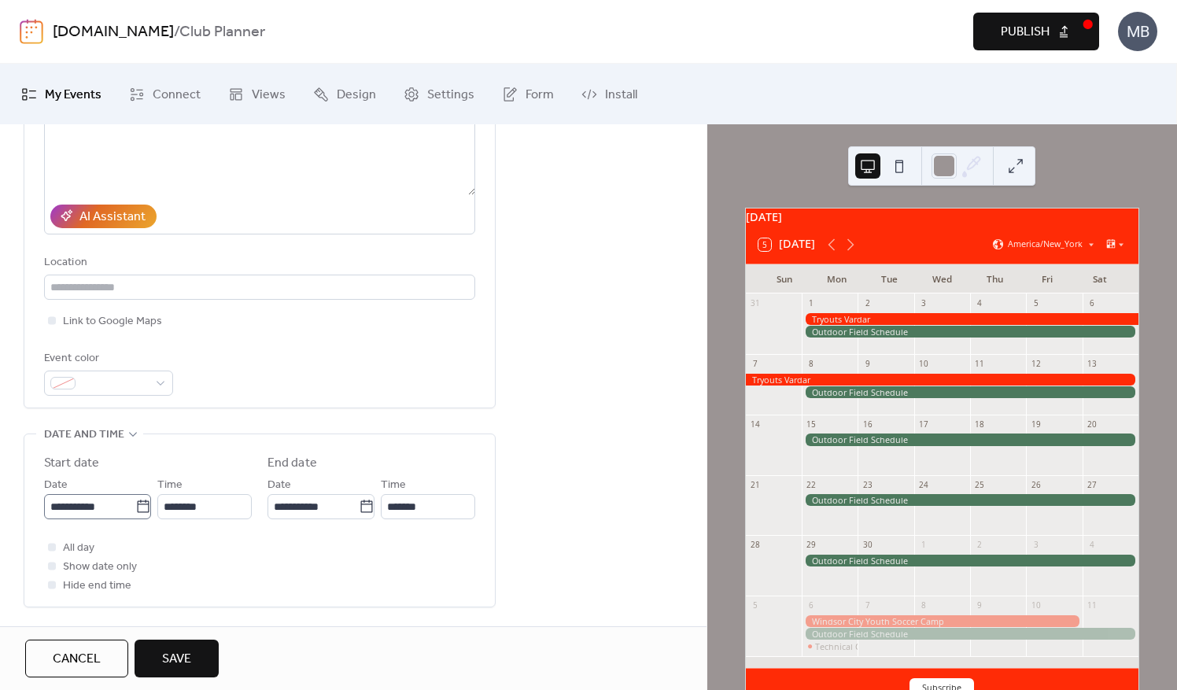
type input "**********"
click at [118, 513] on input "**********" at bounding box center [89, 506] width 91 height 25
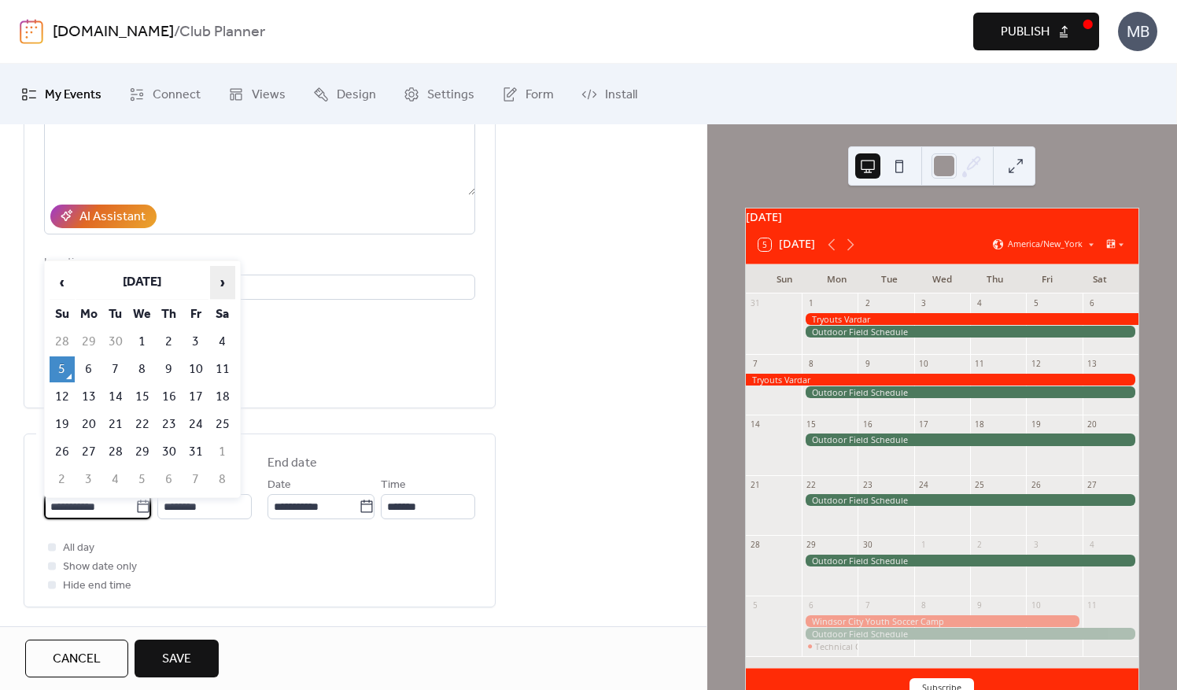
click at [224, 283] on span "›" at bounding box center [223, 282] width 24 height 31
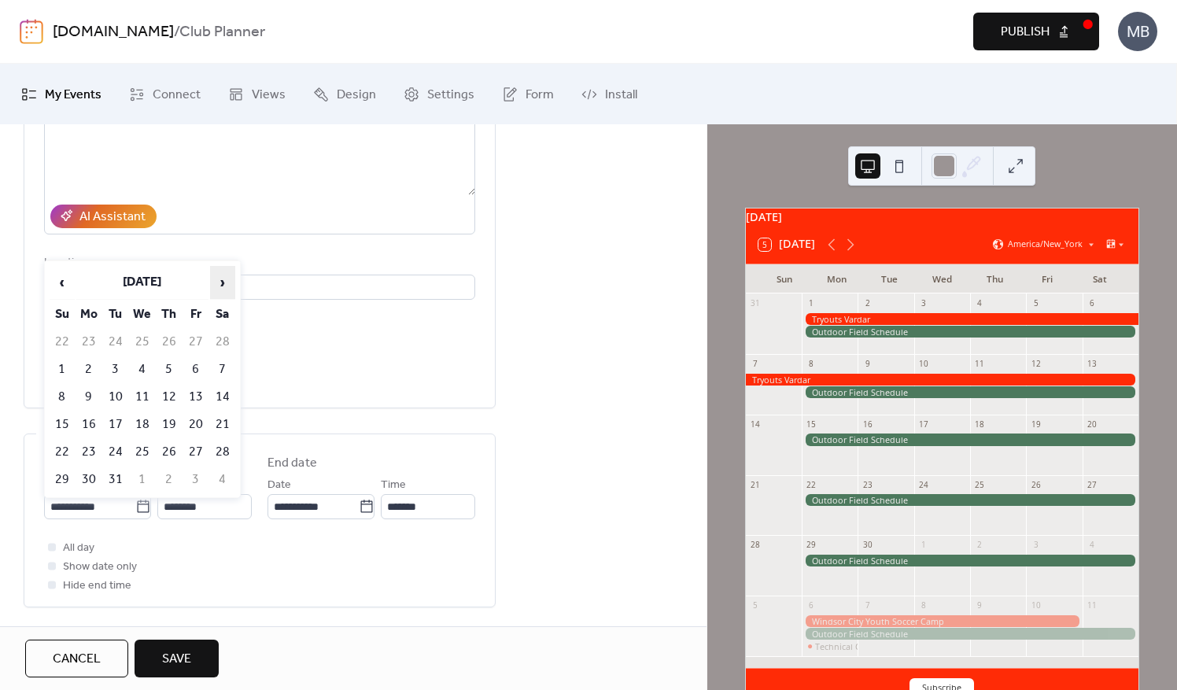
click at [224, 283] on span "›" at bounding box center [223, 282] width 24 height 31
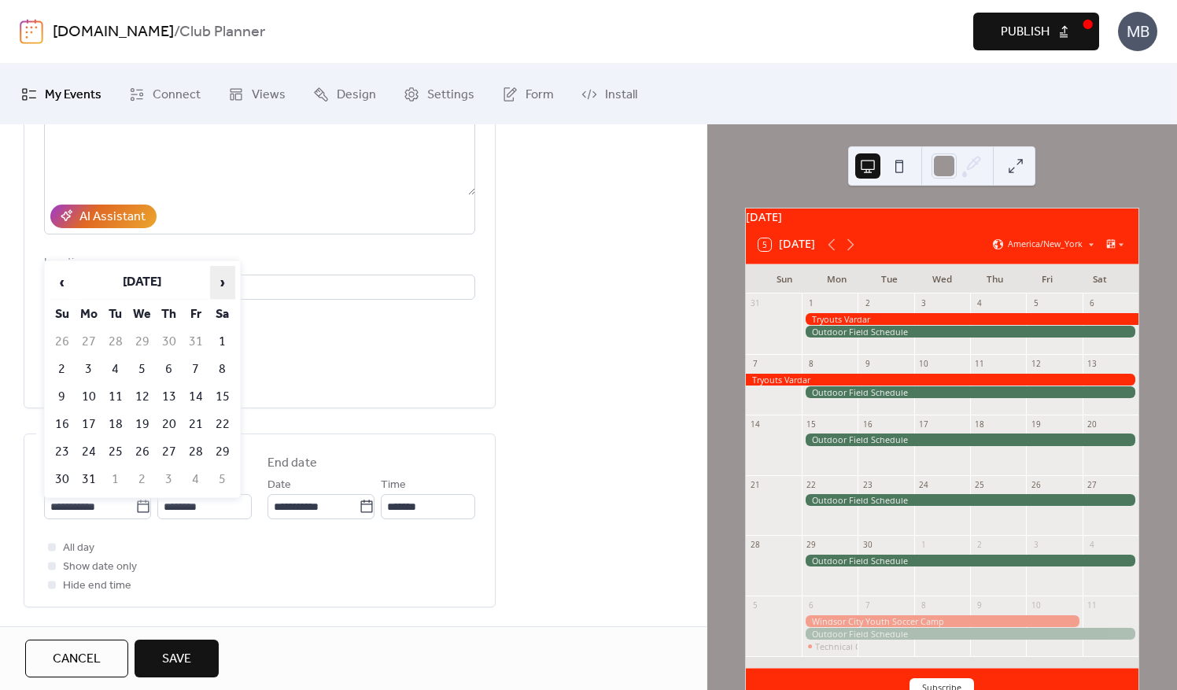
click at [224, 283] on span "›" at bounding box center [223, 282] width 24 height 31
click at [66, 283] on span "‹" at bounding box center [62, 282] width 24 height 31
click at [197, 447] on td "28" at bounding box center [195, 452] width 25 height 26
type input "**********"
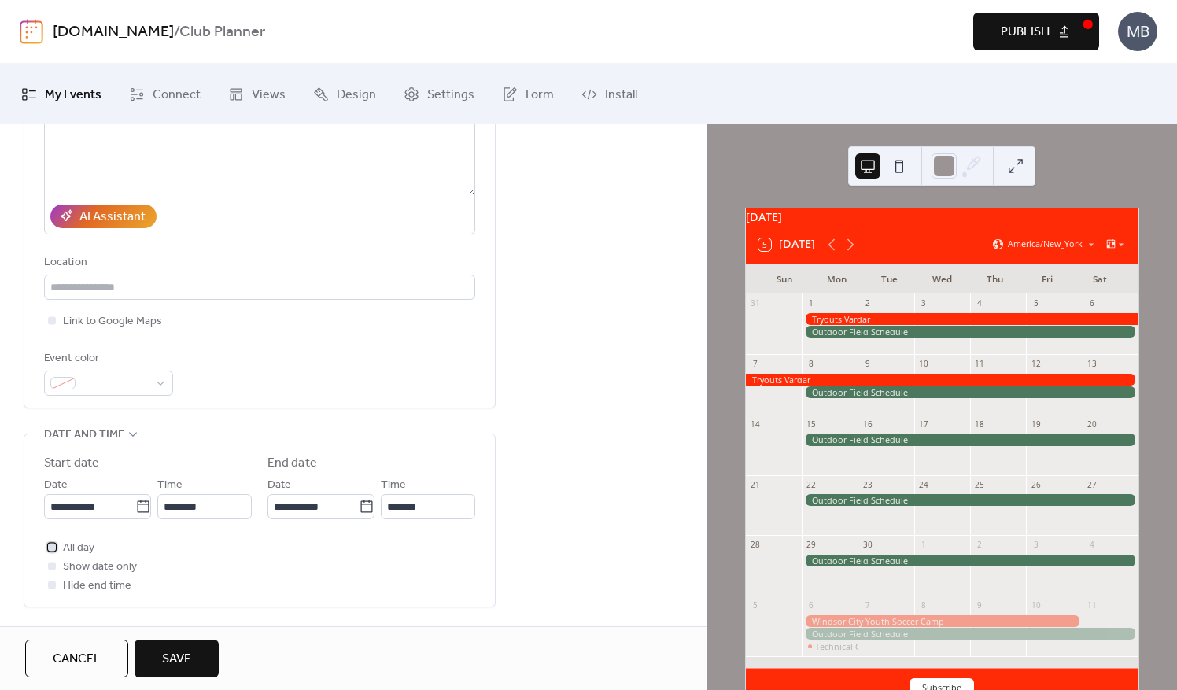
click at [50, 545] on div at bounding box center [52, 547] width 8 height 8
click at [183, 655] on span "Save" at bounding box center [176, 659] width 29 height 19
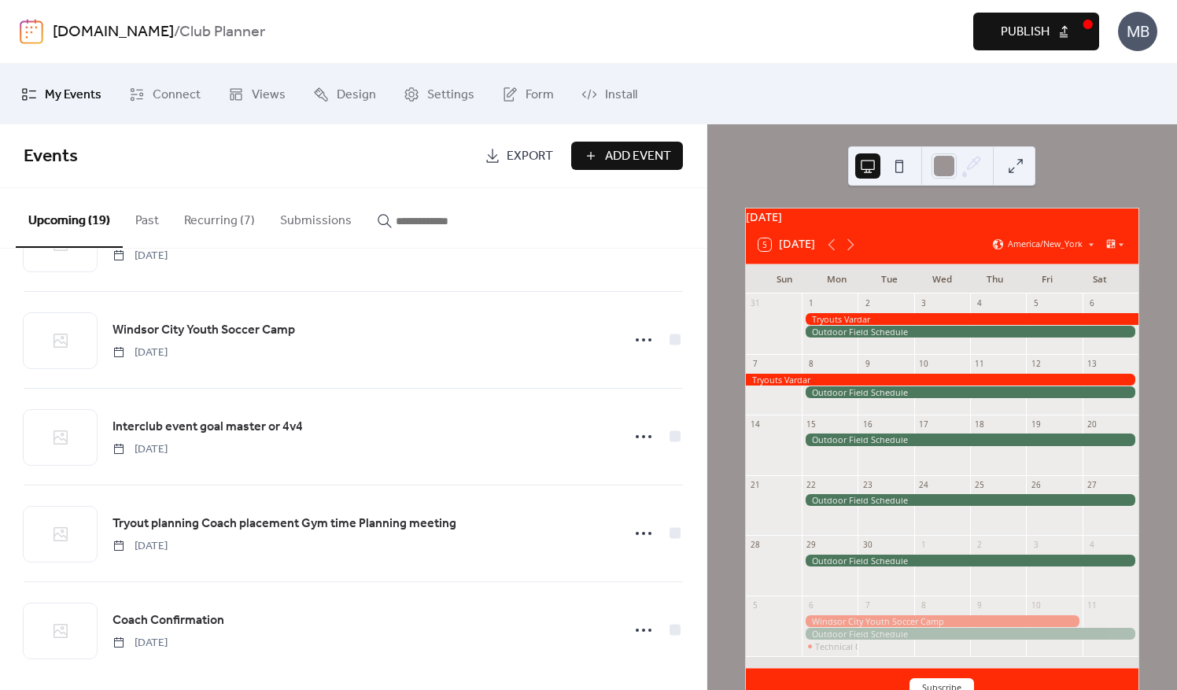
scroll to position [1437, 0]
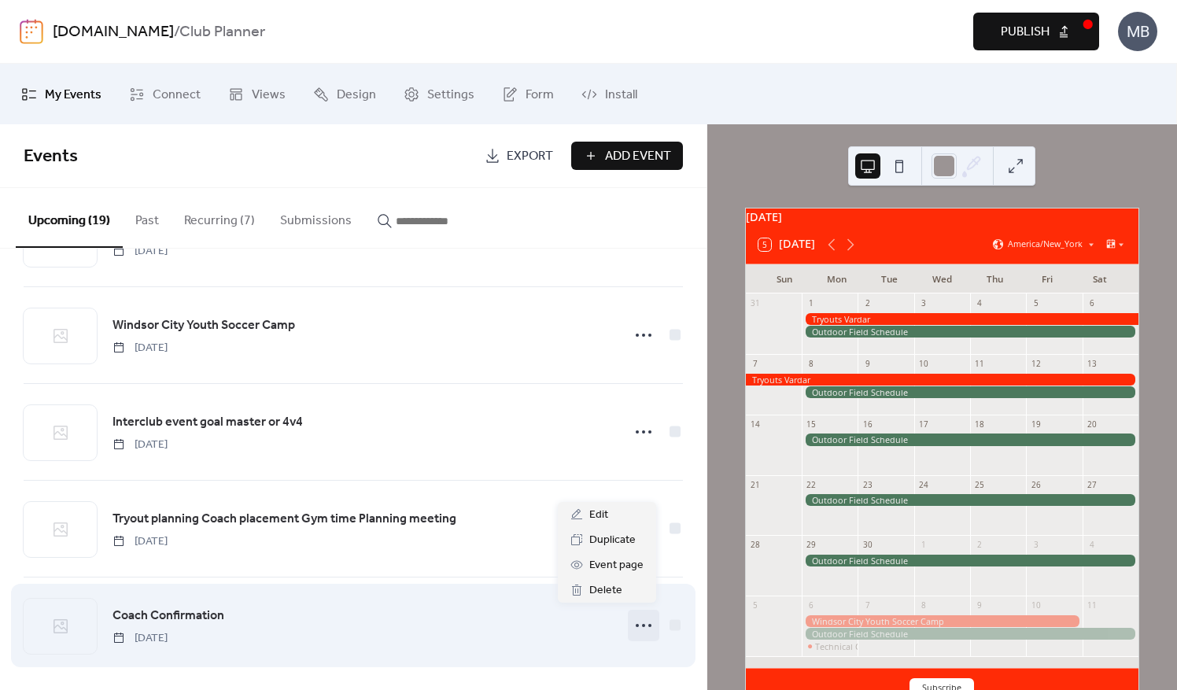
click at [641, 616] on icon at bounding box center [643, 625] width 25 height 25
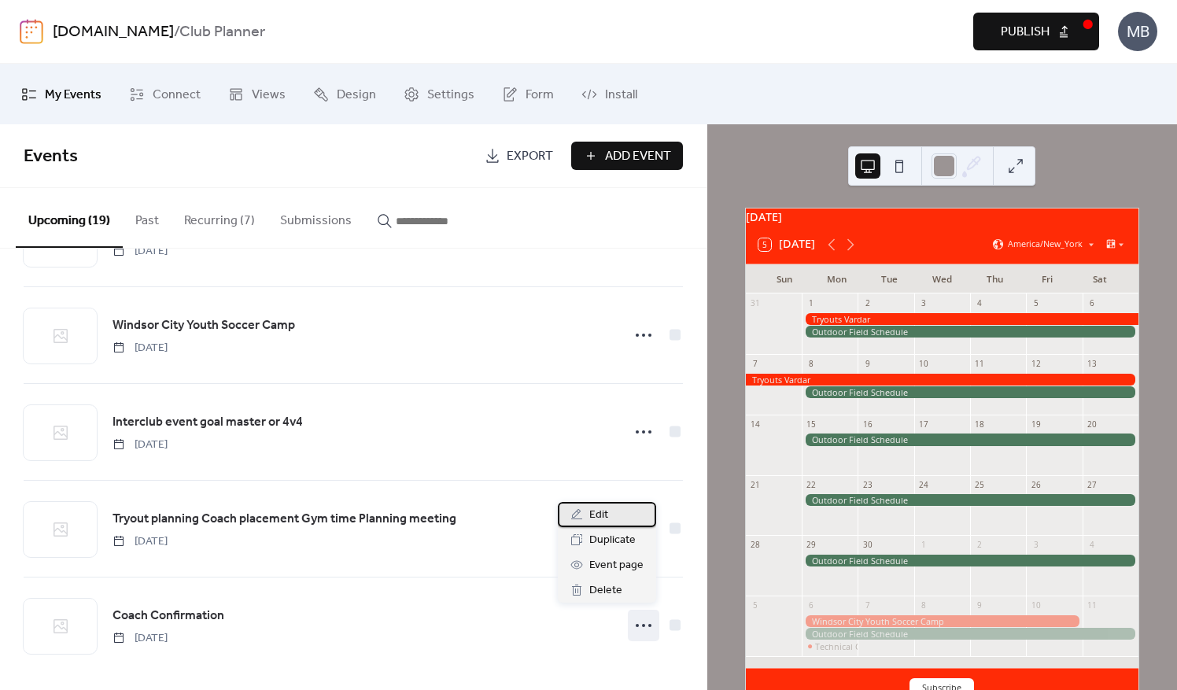
click at [603, 521] on span "Edit" at bounding box center [599, 515] width 19 height 19
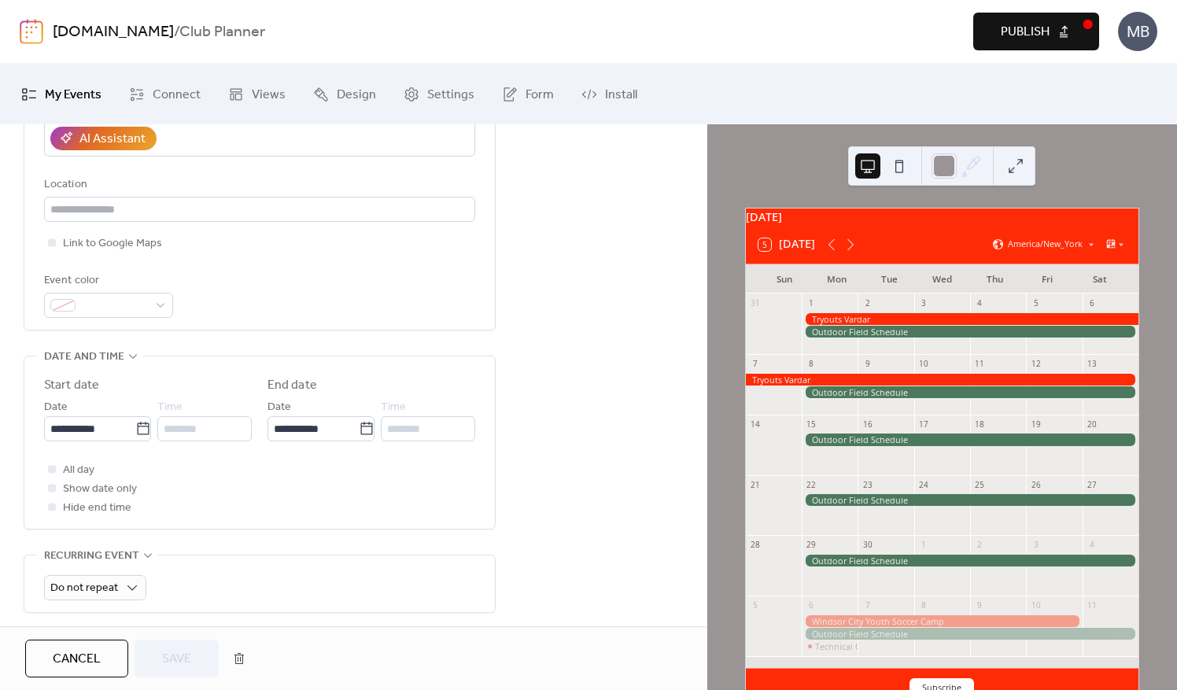
scroll to position [315, 0]
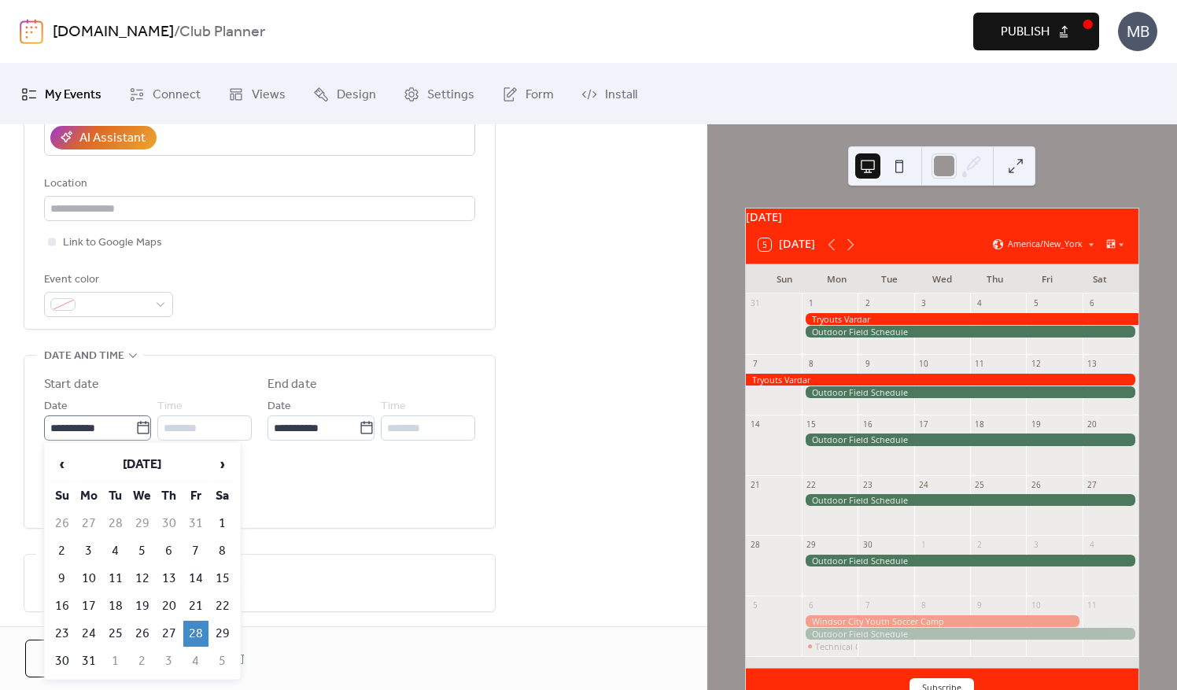
click at [135, 428] on icon at bounding box center [143, 428] width 16 height 16
click at [135, 428] on input "**********" at bounding box center [89, 428] width 91 height 25
click at [191, 598] on td "21" at bounding box center [195, 606] width 25 height 26
type input "**********"
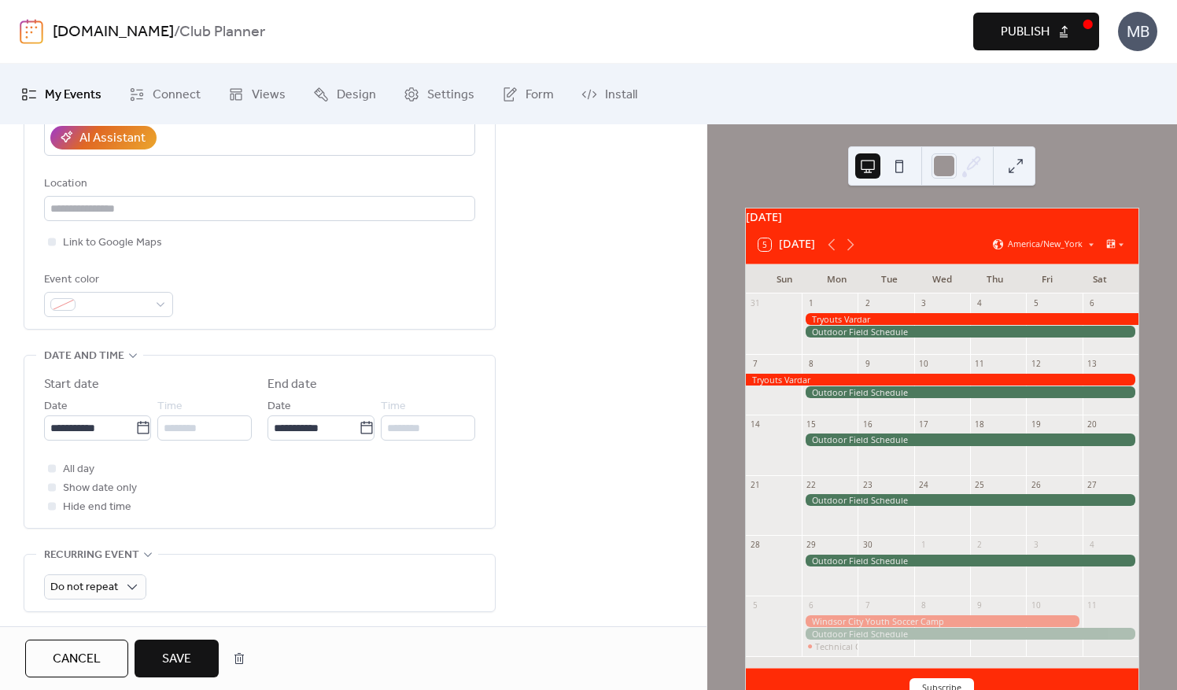
click at [168, 666] on span "Save" at bounding box center [176, 659] width 29 height 19
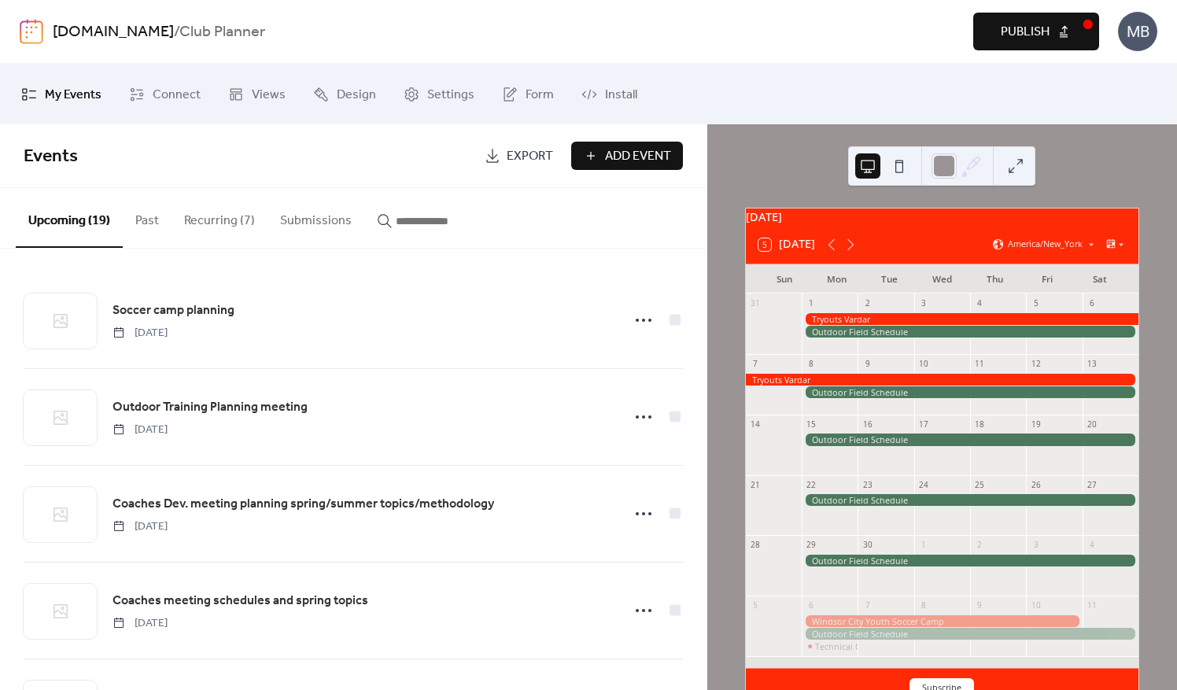
click at [617, 154] on span "Add Event" at bounding box center [638, 156] width 66 height 19
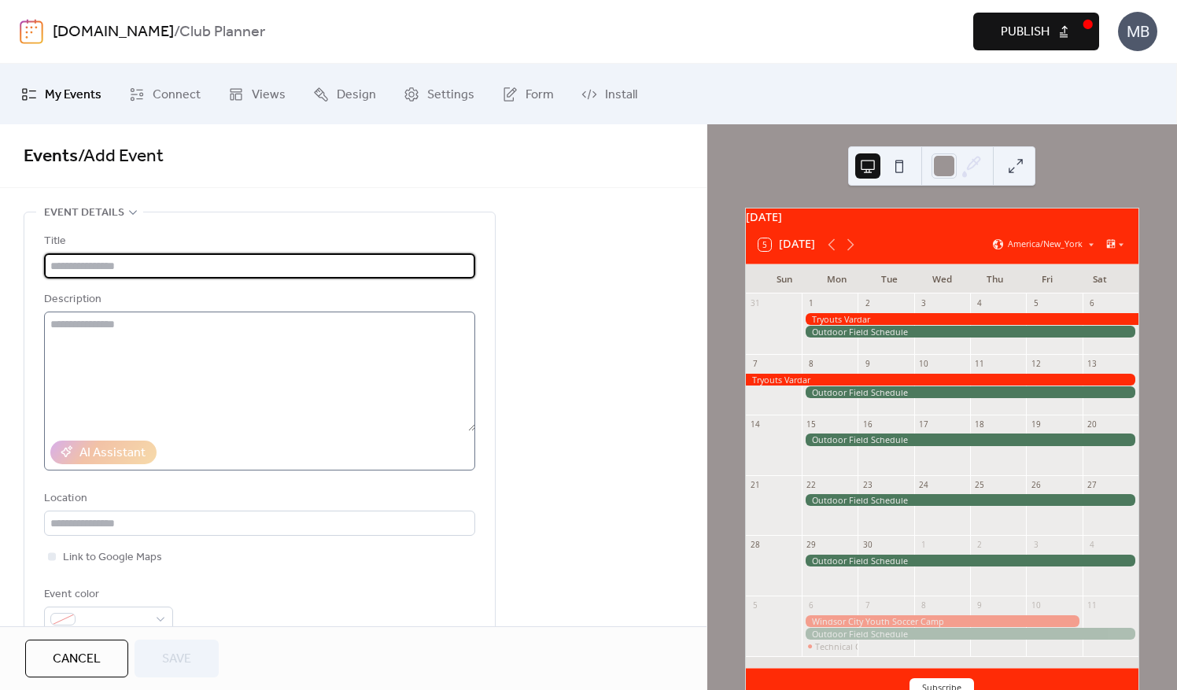
type input "**********"
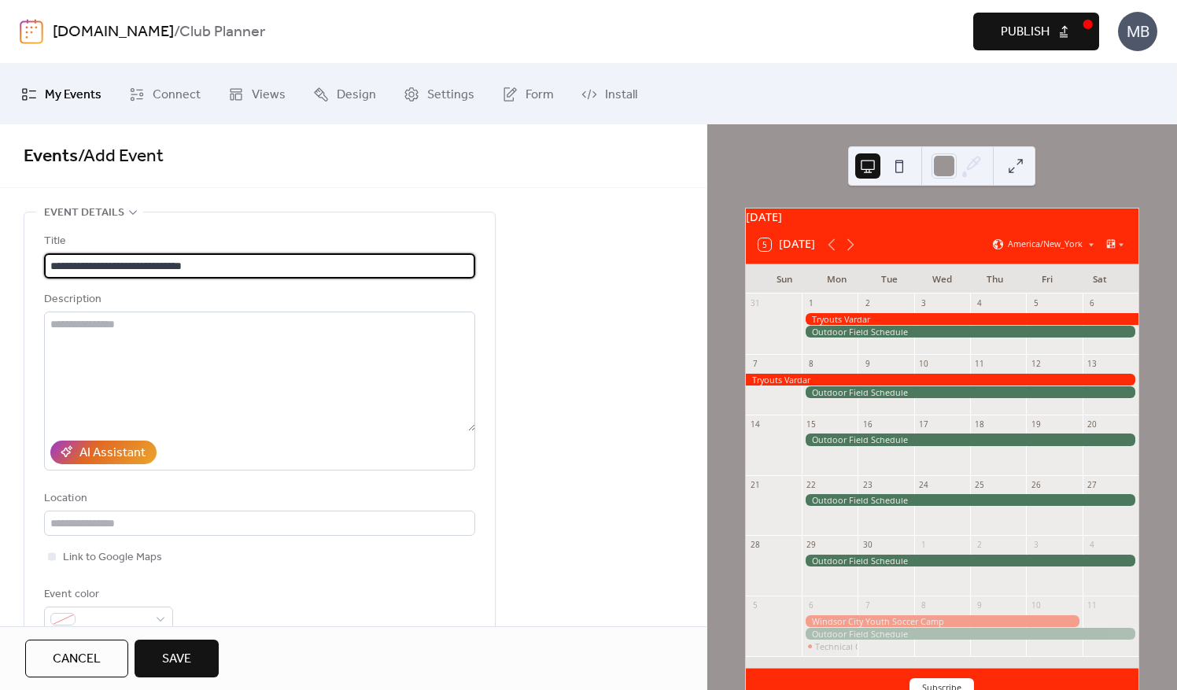
scroll to position [1, 0]
drag, startPoint x: 250, startPoint y: 266, endPoint x: 43, endPoint y: 269, distance: 207.0
click at [44, 269] on input "**********" at bounding box center [260, 265] width 432 height 25
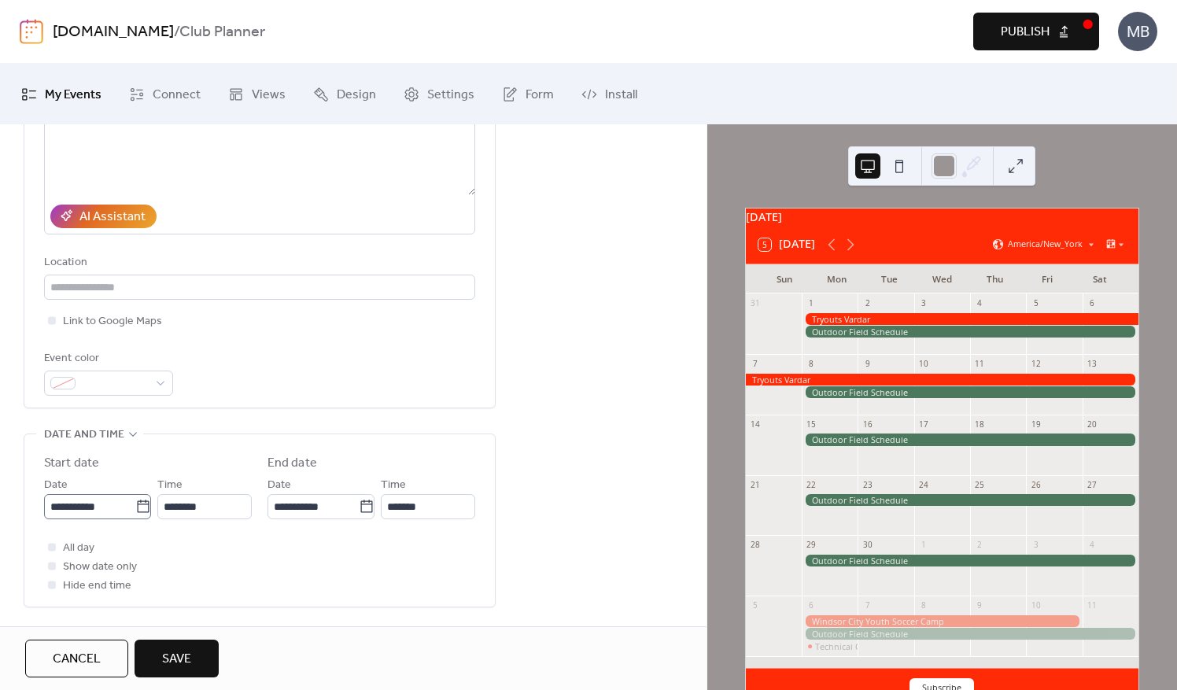
type input "**********"
click at [105, 505] on input "**********" at bounding box center [89, 506] width 91 height 25
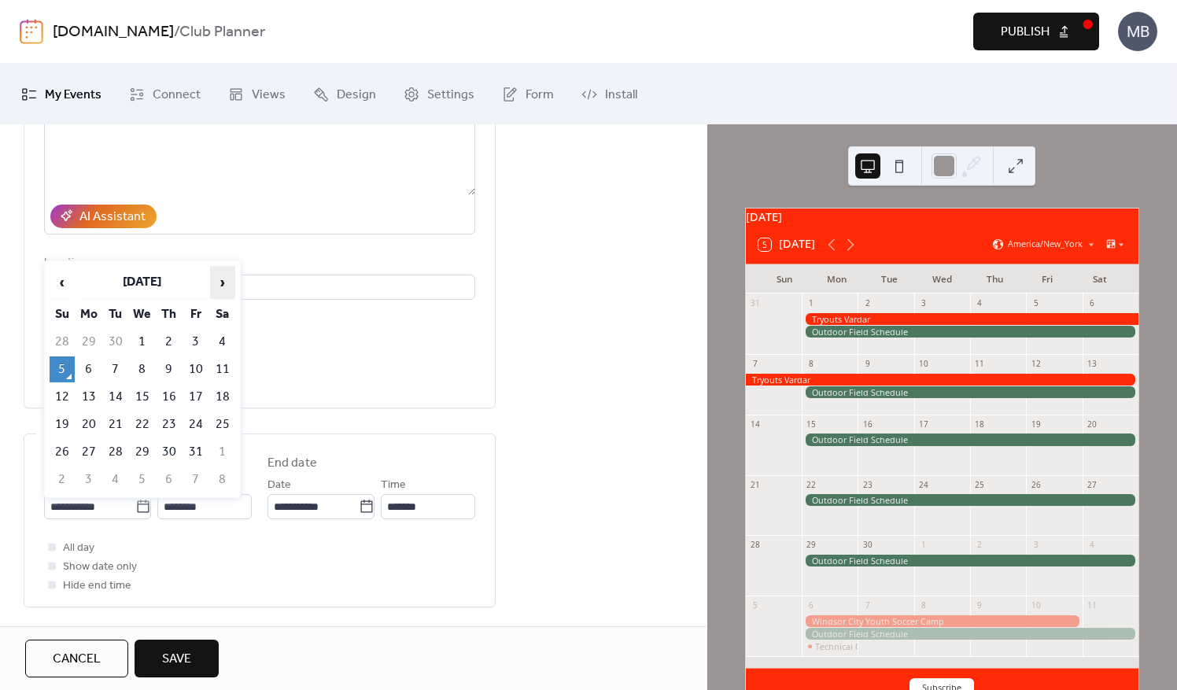
click at [224, 283] on span "›" at bounding box center [223, 282] width 24 height 31
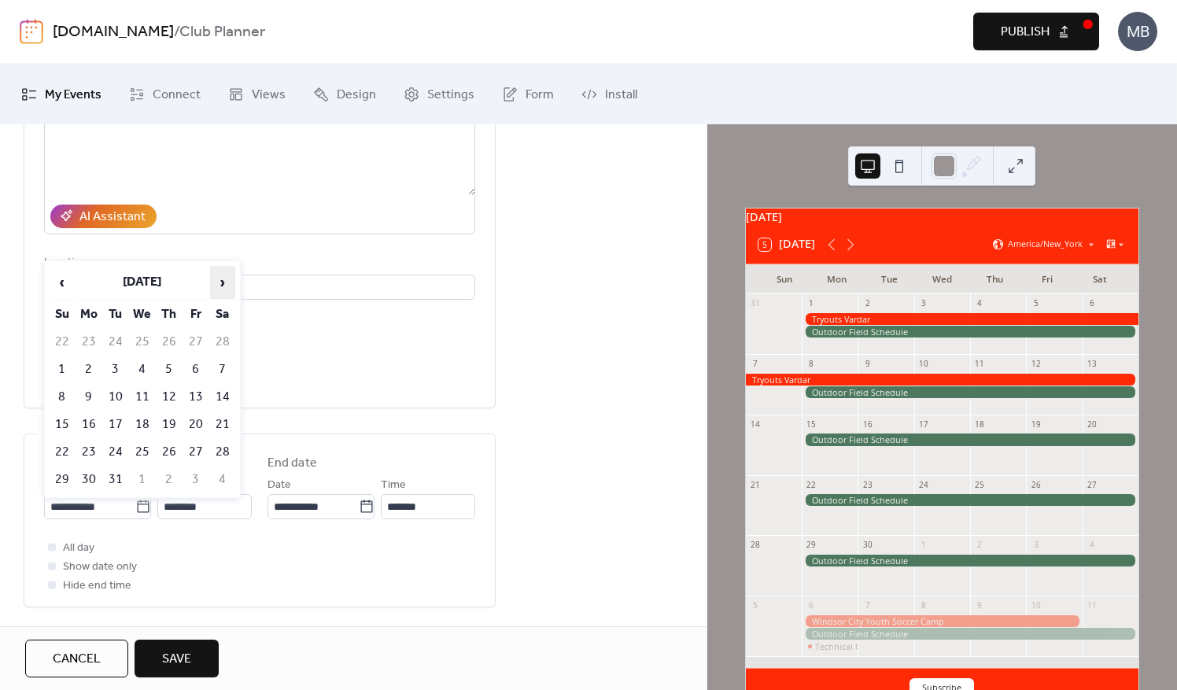
click at [224, 283] on span "›" at bounding box center [223, 282] width 24 height 31
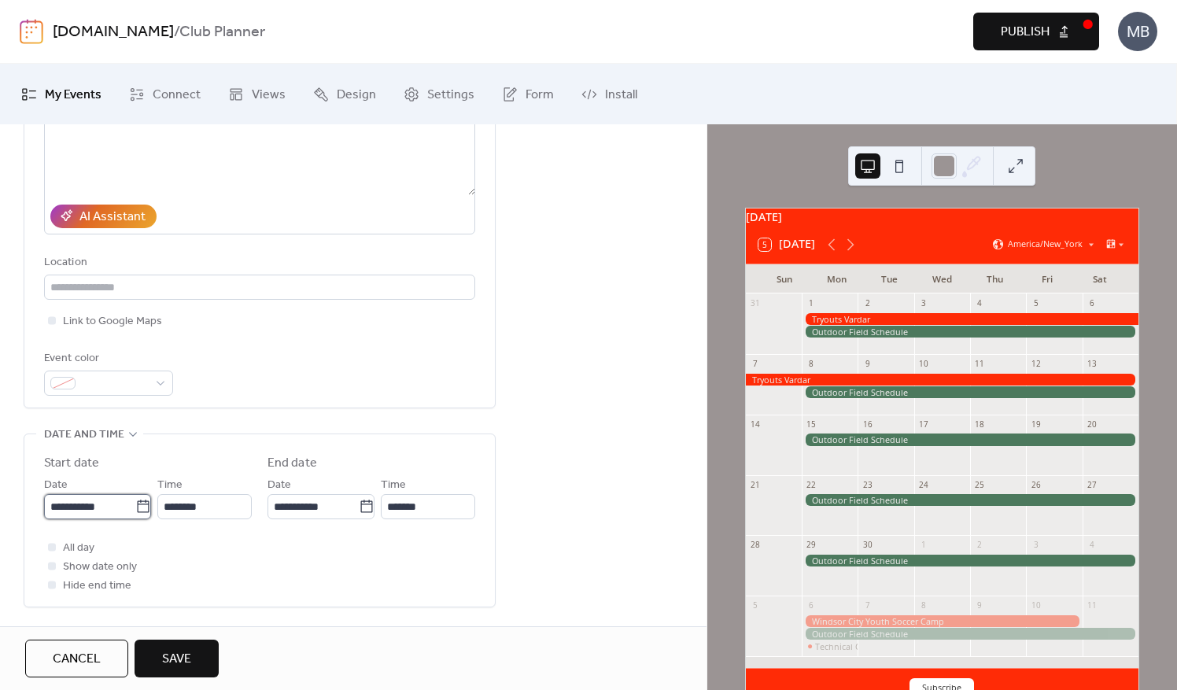
click at [105, 500] on input "**********" at bounding box center [89, 506] width 91 height 25
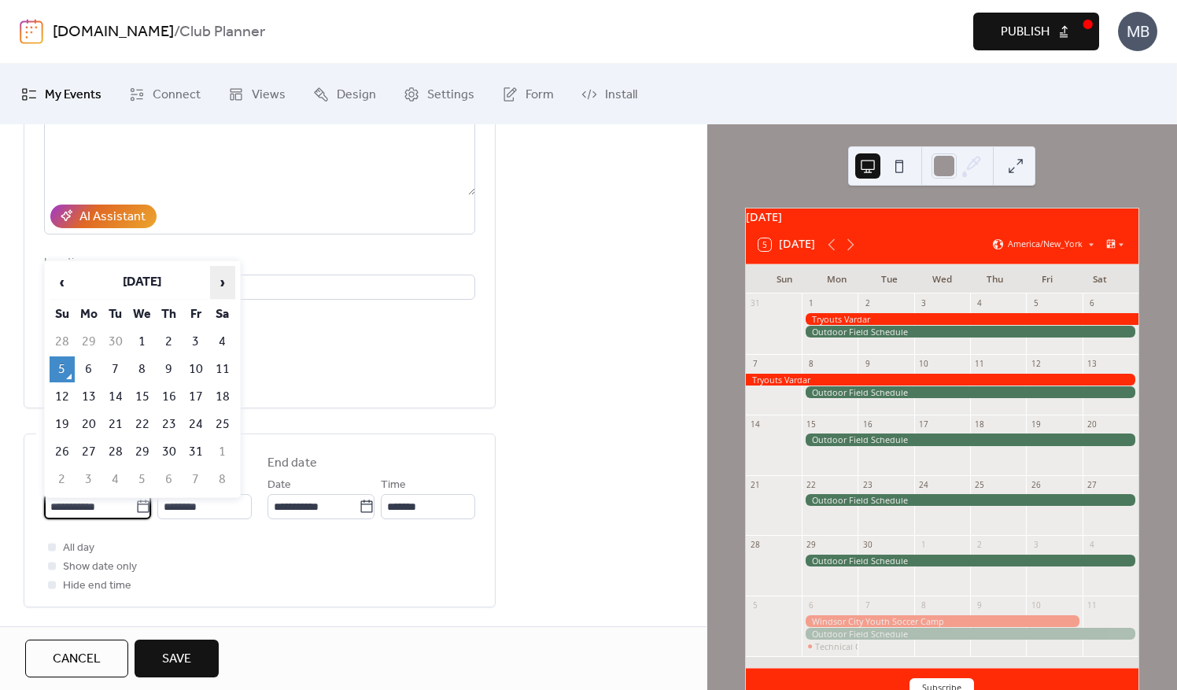
click at [217, 283] on span "›" at bounding box center [223, 282] width 24 height 31
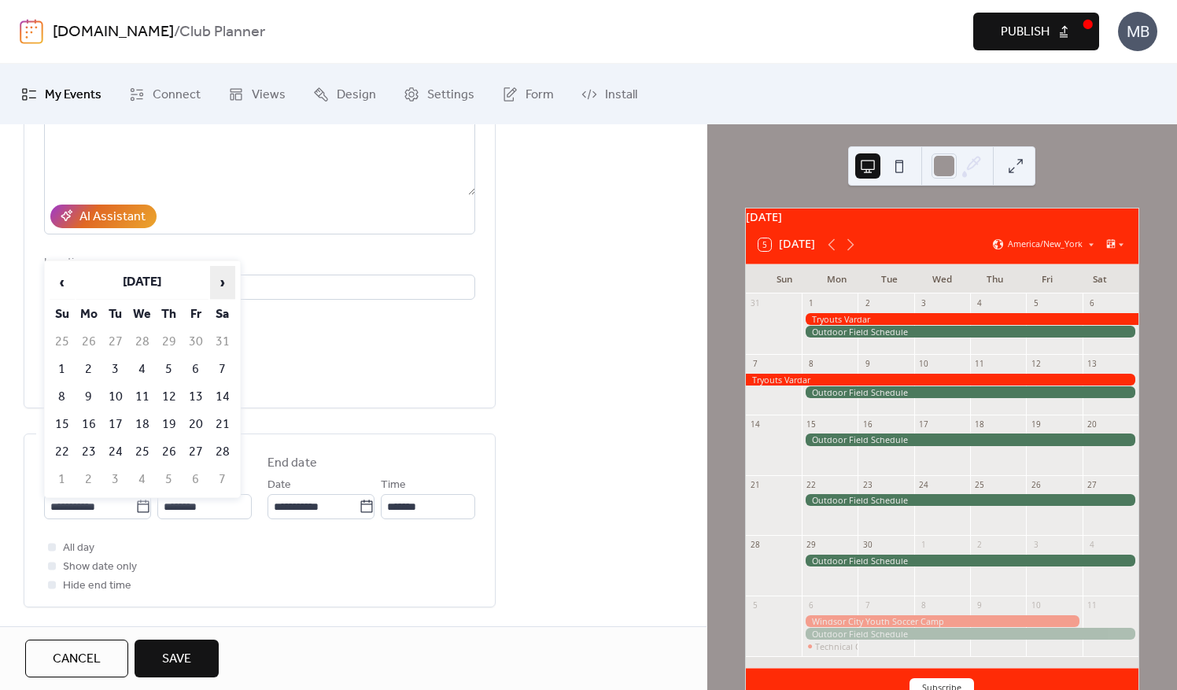
click at [217, 283] on span "›" at bounding box center [223, 282] width 24 height 31
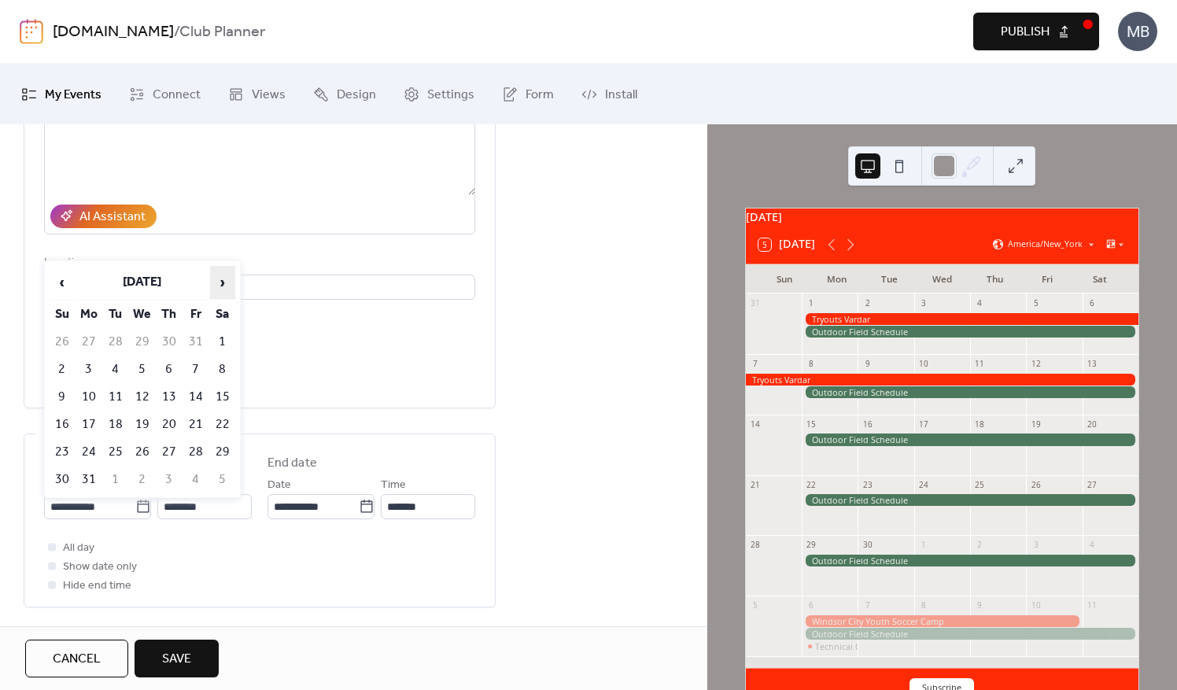
click at [217, 283] on span "›" at bounding box center [223, 282] width 24 height 31
click at [68, 287] on span "‹" at bounding box center [62, 282] width 24 height 31
click at [192, 416] on td "21" at bounding box center [195, 425] width 25 height 26
type input "**********"
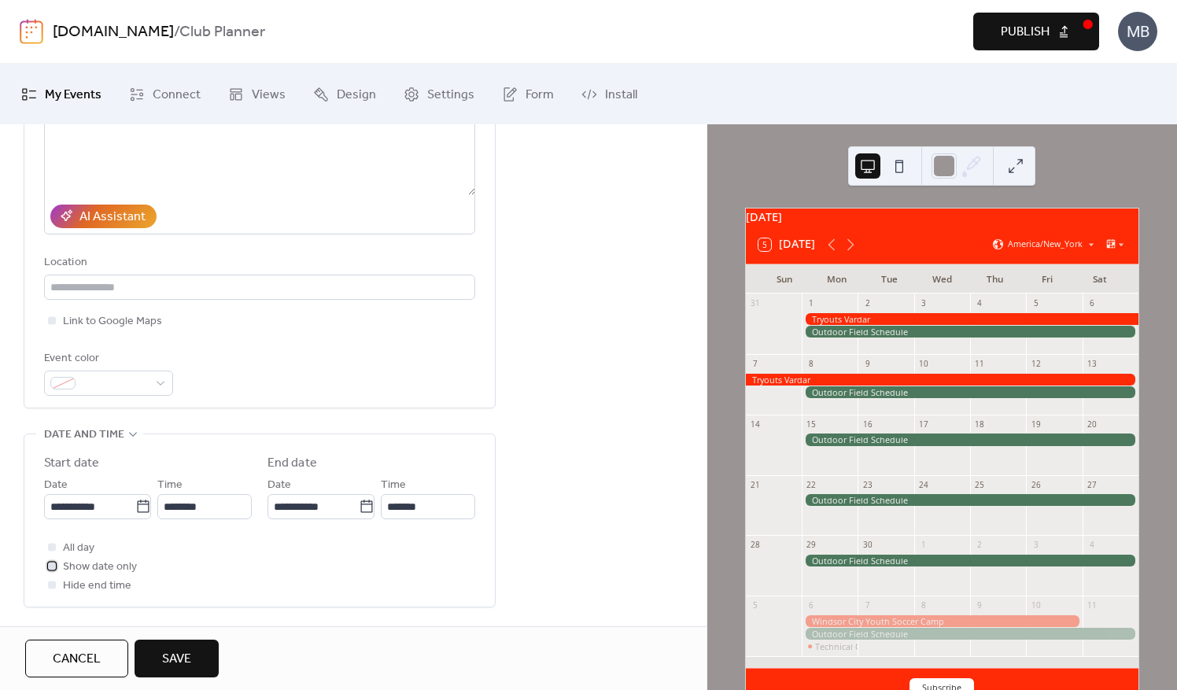
click at [56, 566] on div at bounding box center [52, 566] width 16 height 16
click at [175, 660] on span "Save" at bounding box center [176, 659] width 29 height 19
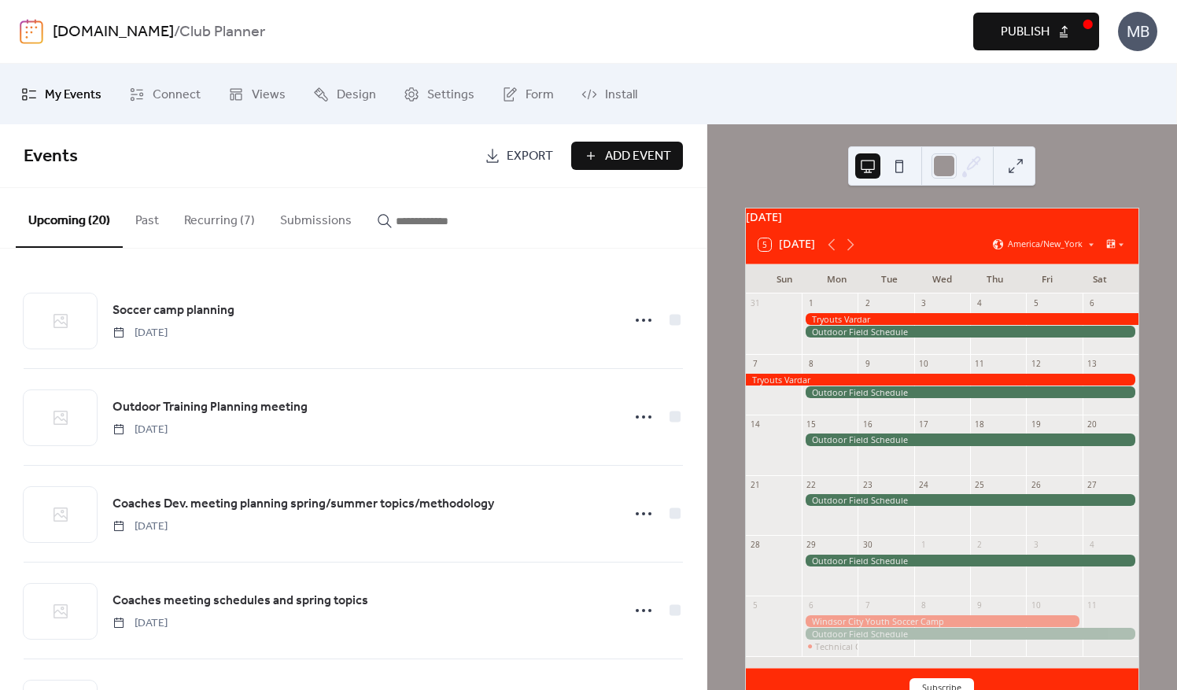
click at [623, 156] on span "Add Event" at bounding box center [638, 156] width 66 height 19
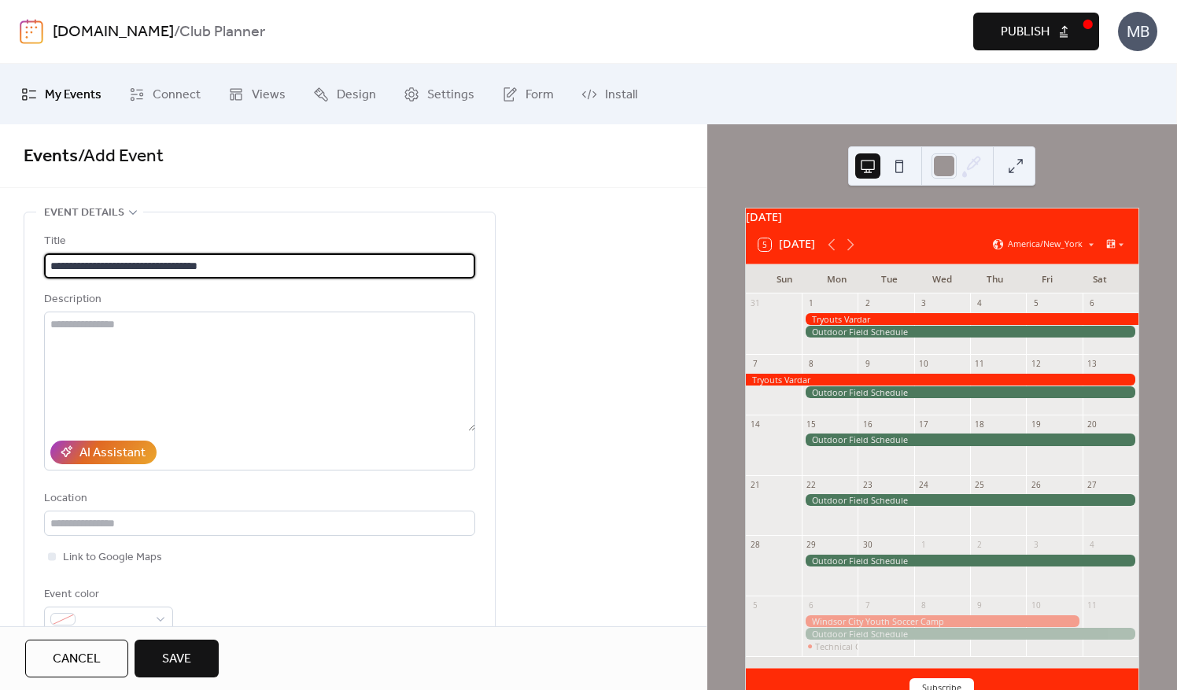
drag, startPoint x: 247, startPoint y: 263, endPoint x: 139, endPoint y: 264, distance: 107.8
click at [139, 264] on input "**********" at bounding box center [260, 265] width 432 height 25
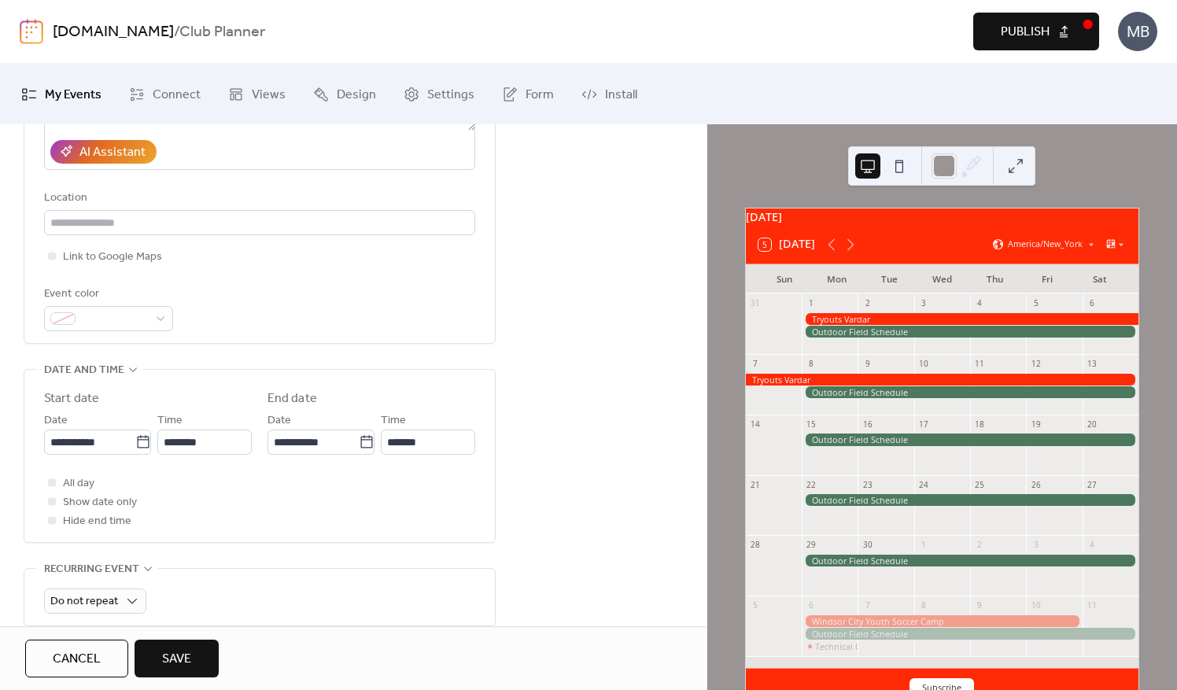
scroll to position [315, 0]
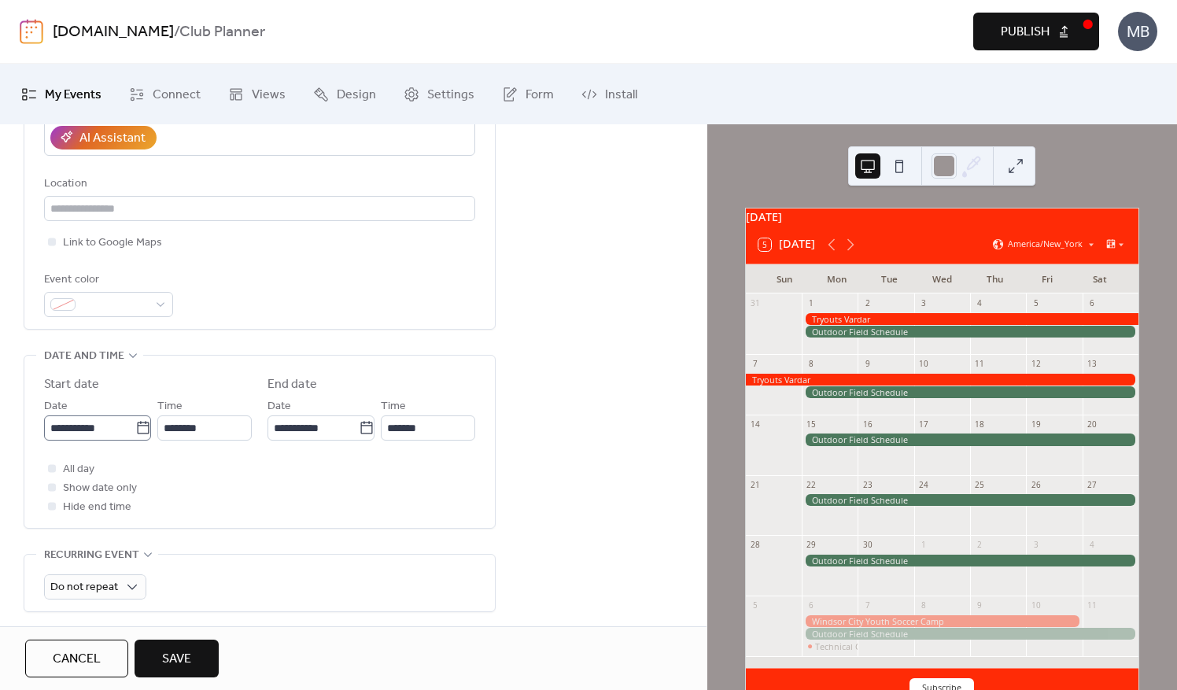
type input "**********"
click at [98, 433] on input "**********" at bounding box center [89, 428] width 91 height 25
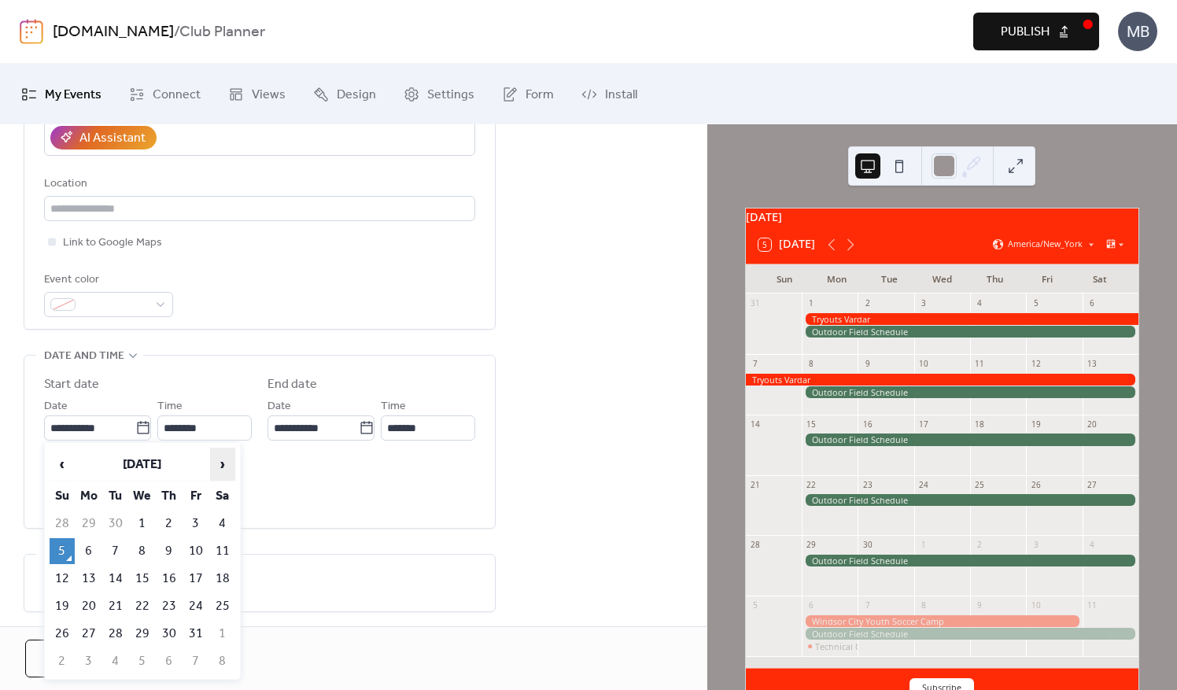
click at [222, 464] on span "›" at bounding box center [223, 464] width 24 height 31
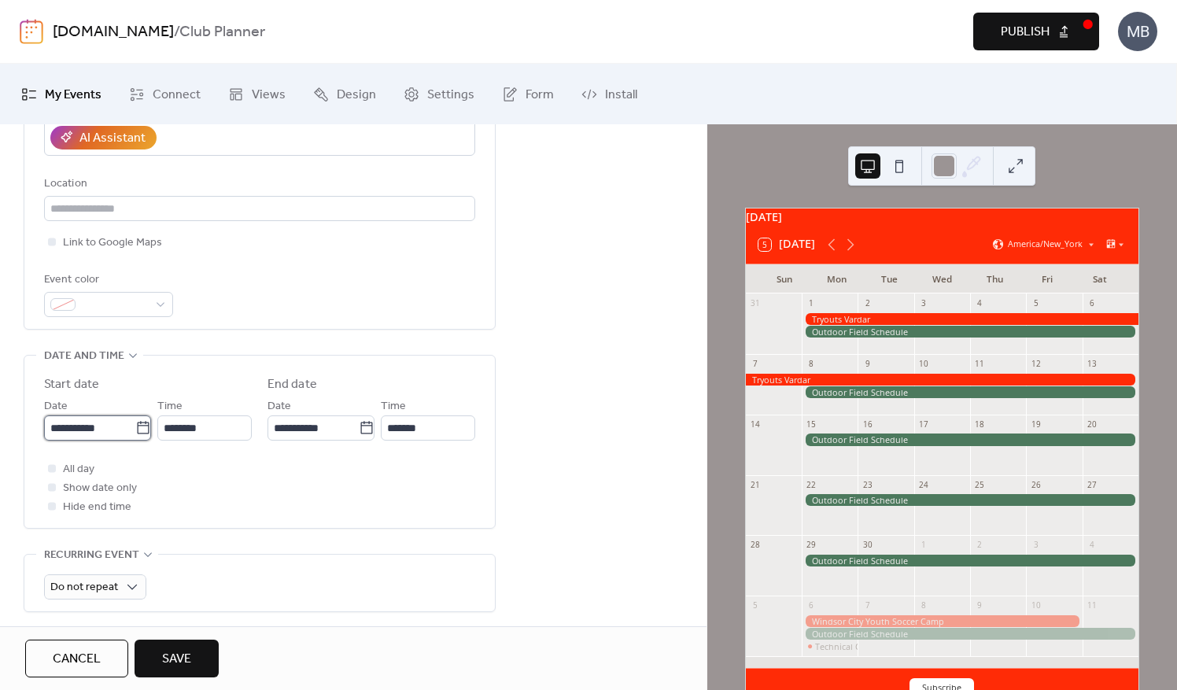
click at [107, 431] on input "**********" at bounding box center [89, 428] width 91 height 25
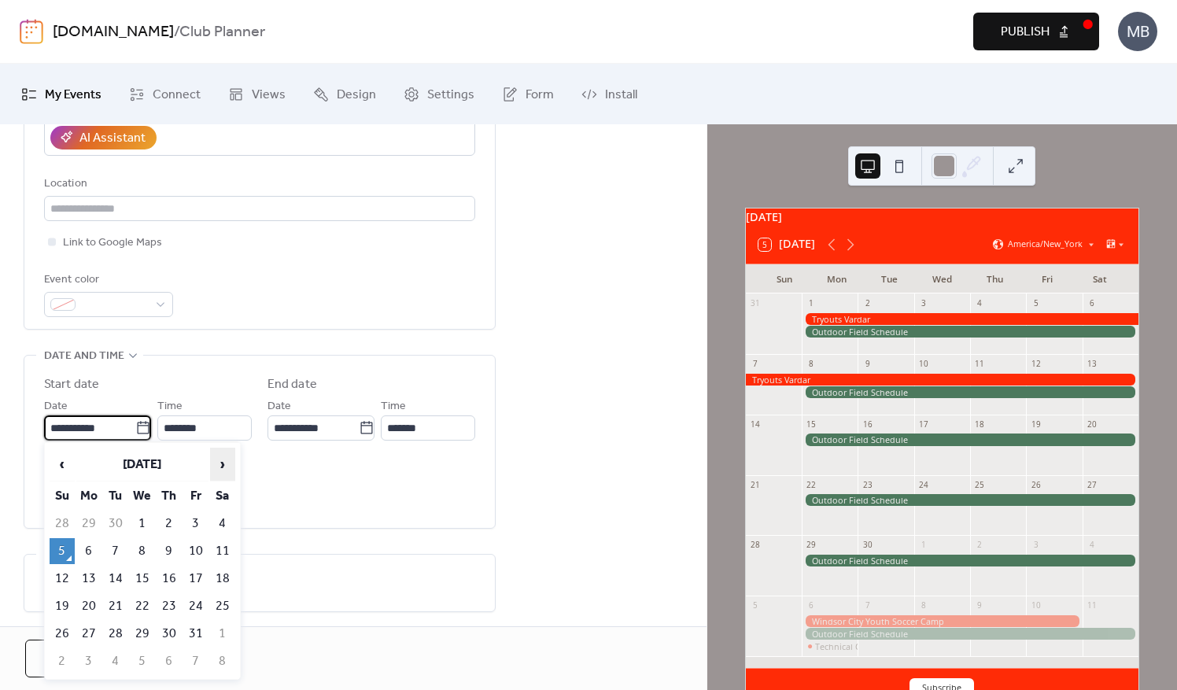
click at [225, 469] on span "›" at bounding box center [223, 464] width 24 height 31
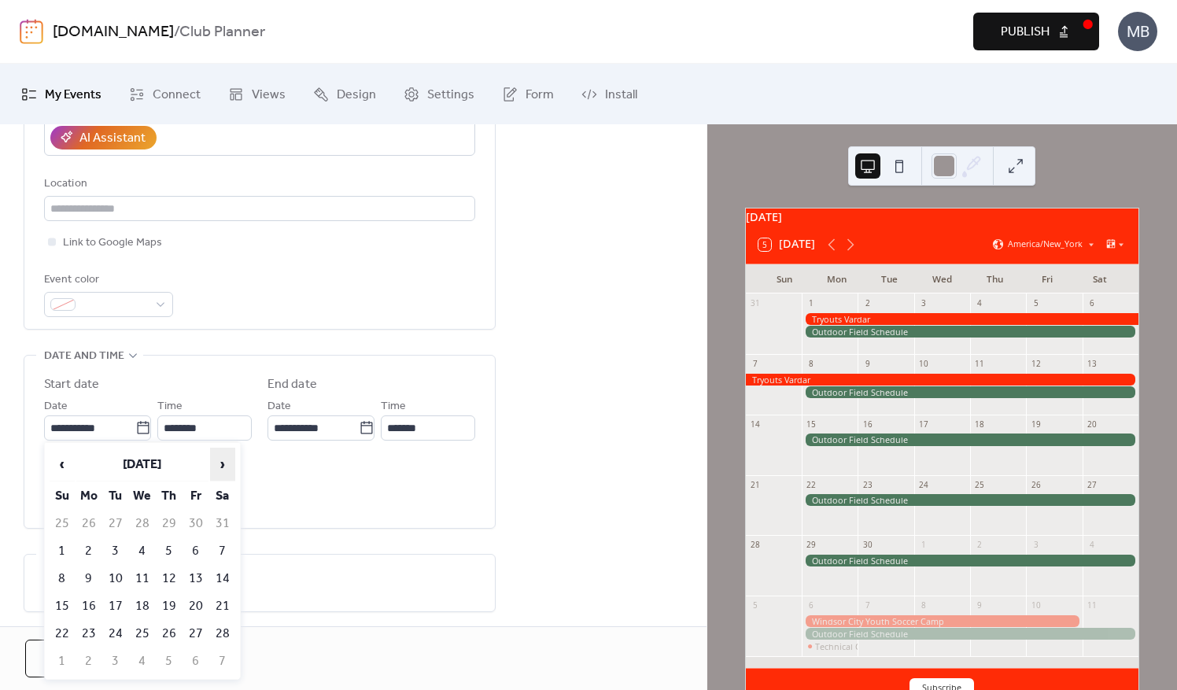
click at [225, 469] on span "›" at bounding box center [223, 464] width 24 height 31
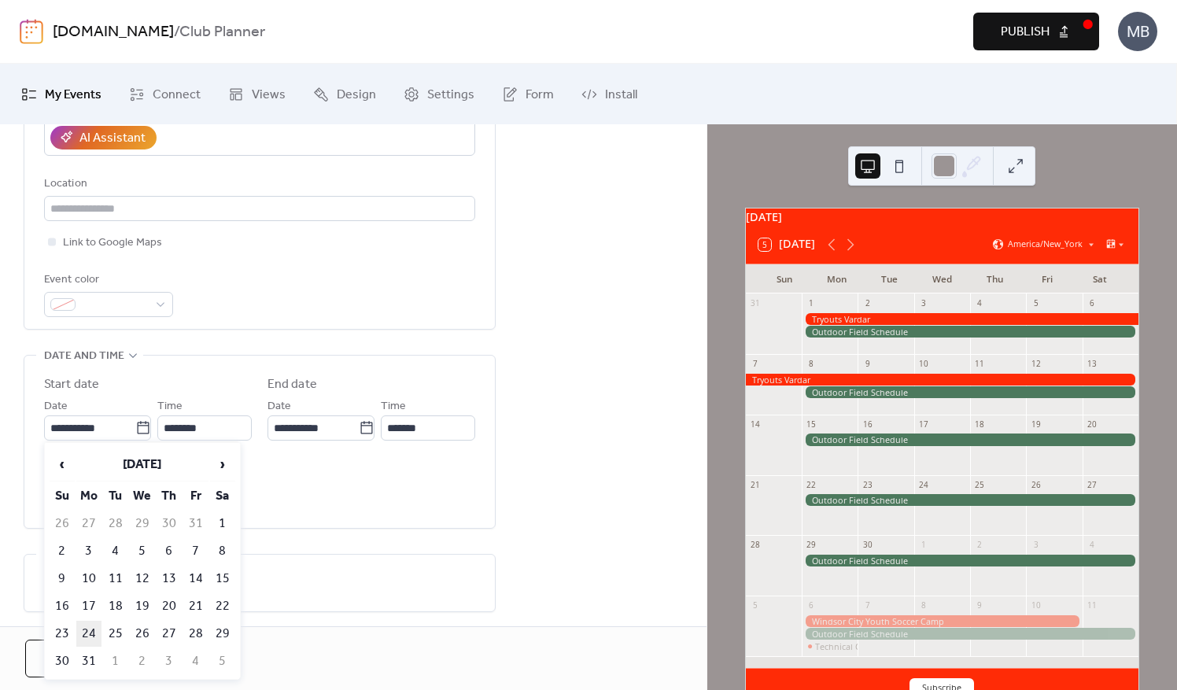
click at [90, 625] on td "24" at bounding box center [88, 634] width 25 height 26
type input "**********"
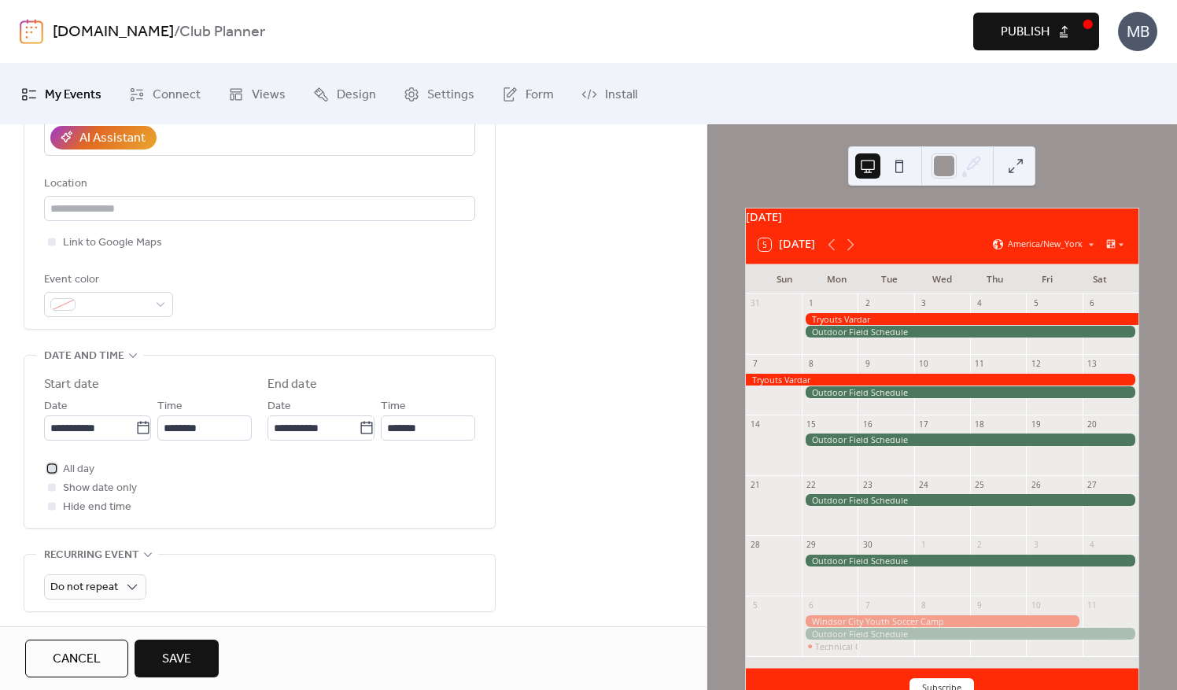
click at [52, 469] on div at bounding box center [52, 468] width 8 height 8
click at [303, 425] on input "**********" at bounding box center [313, 428] width 91 height 25
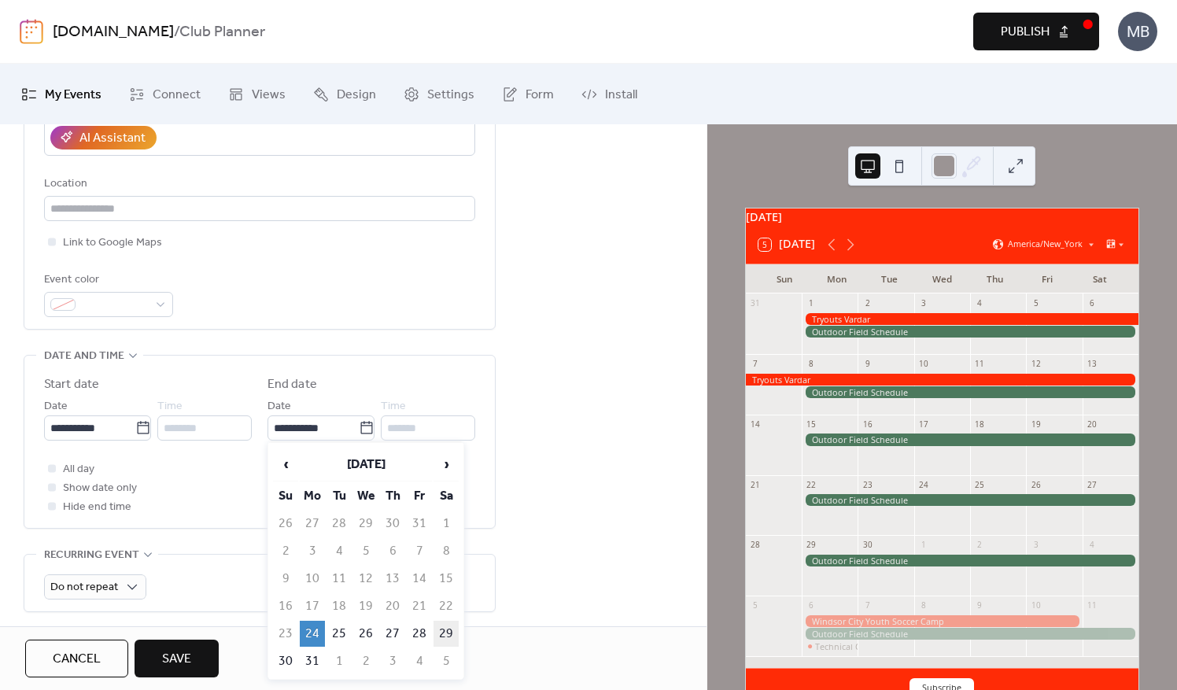
click at [455, 630] on td "29" at bounding box center [446, 634] width 25 height 26
type input "**********"
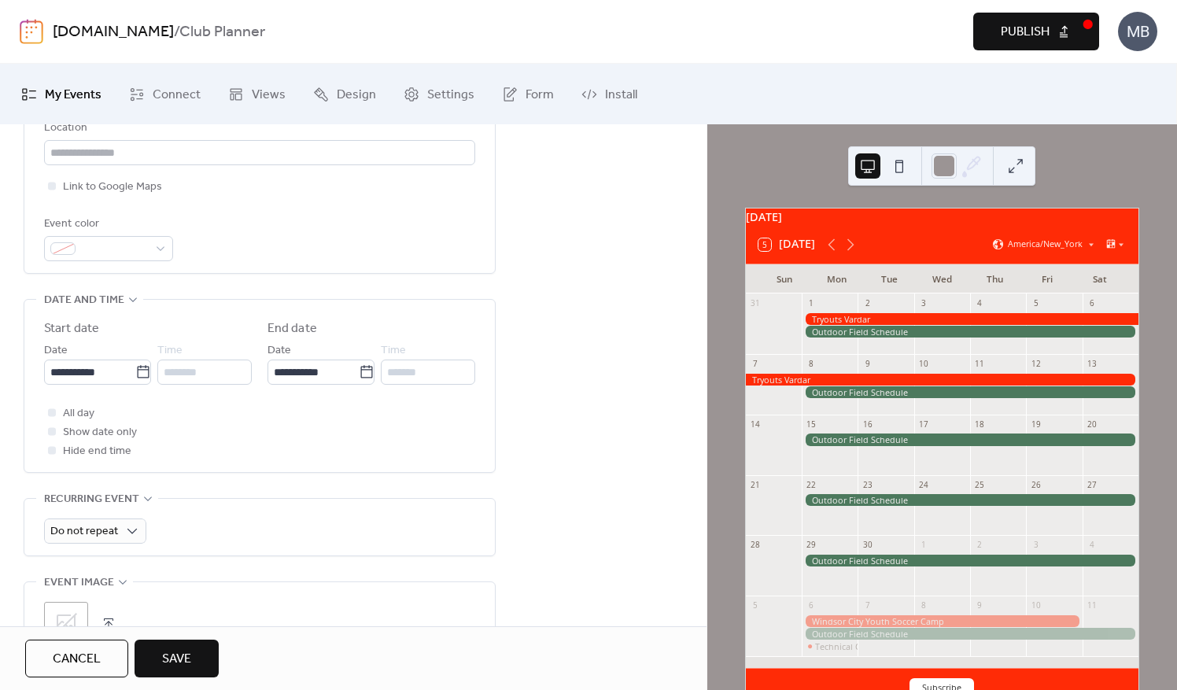
scroll to position [440, 0]
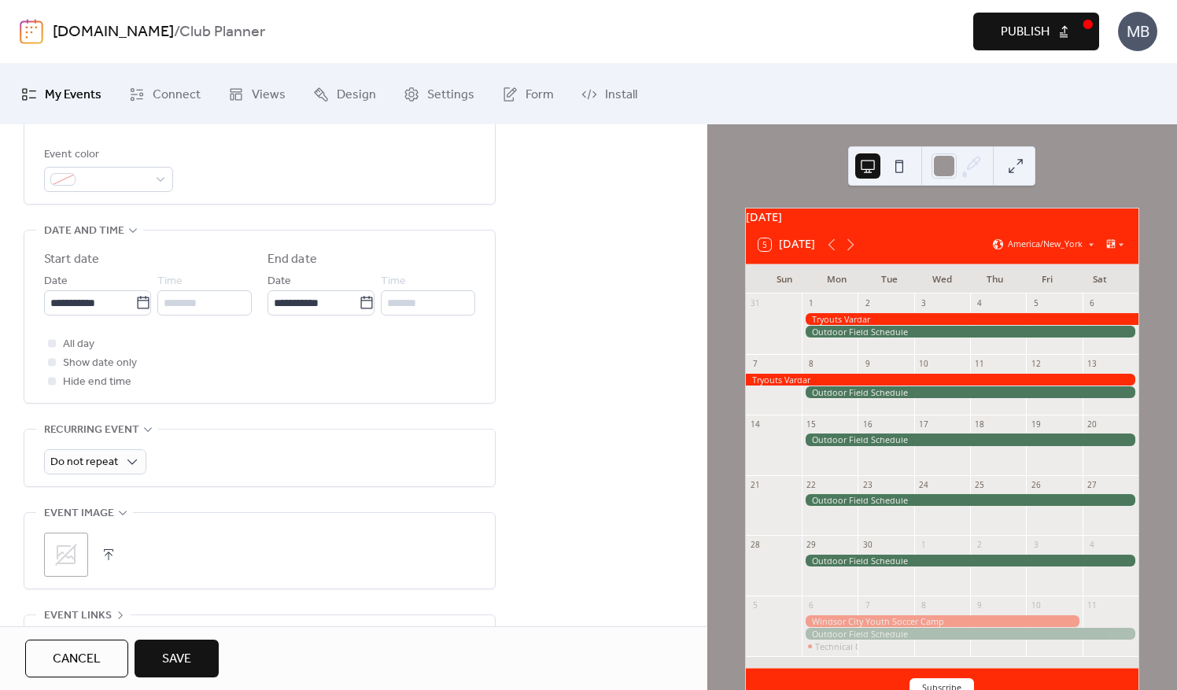
click at [178, 656] on span "Save" at bounding box center [176, 659] width 29 height 19
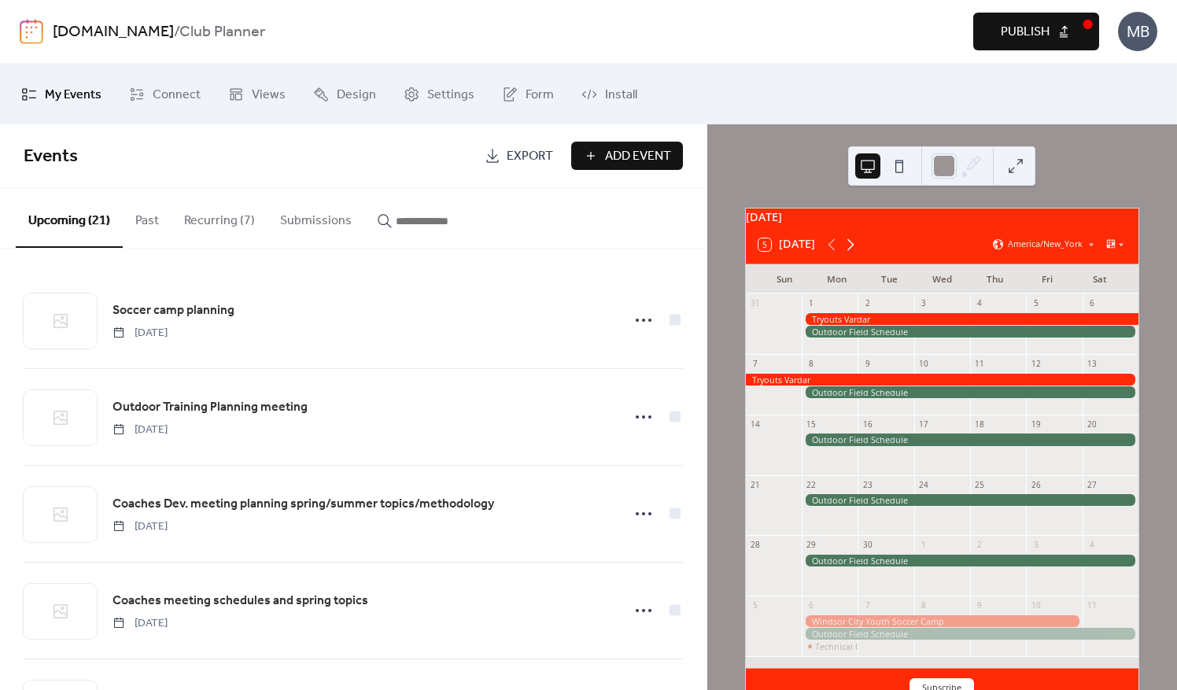
click at [858, 254] on icon at bounding box center [850, 244] width 19 height 19
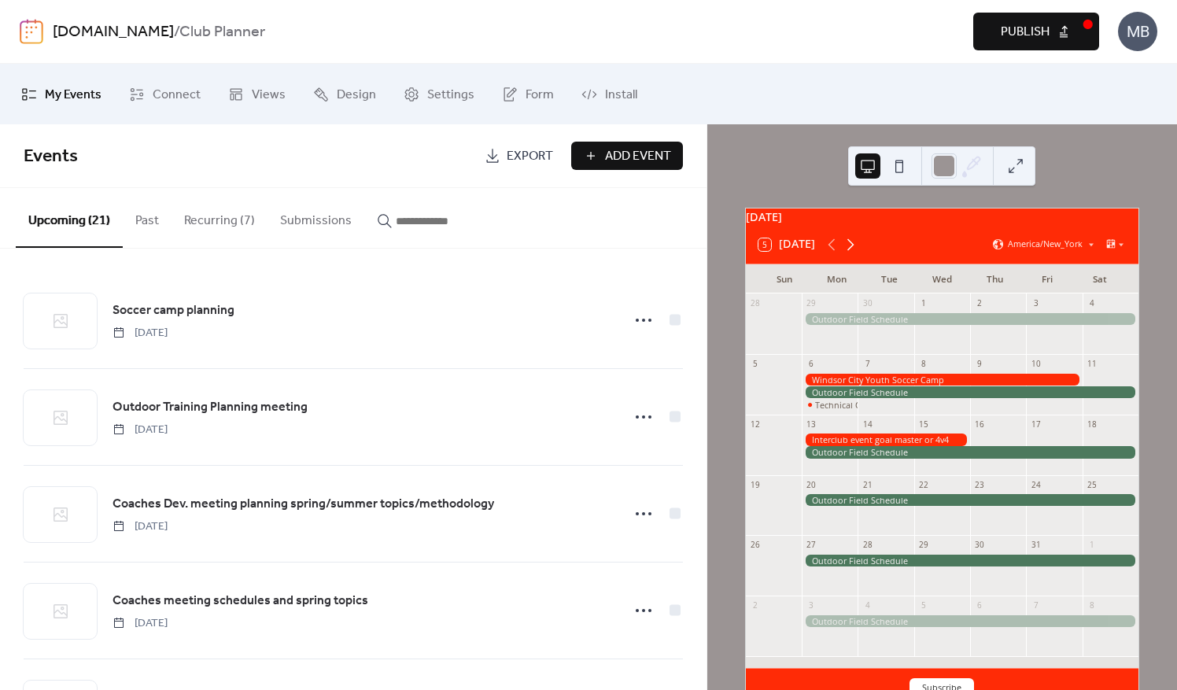
click at [858, 254] on icon at bounding box center [850, 244] width 19 height 19
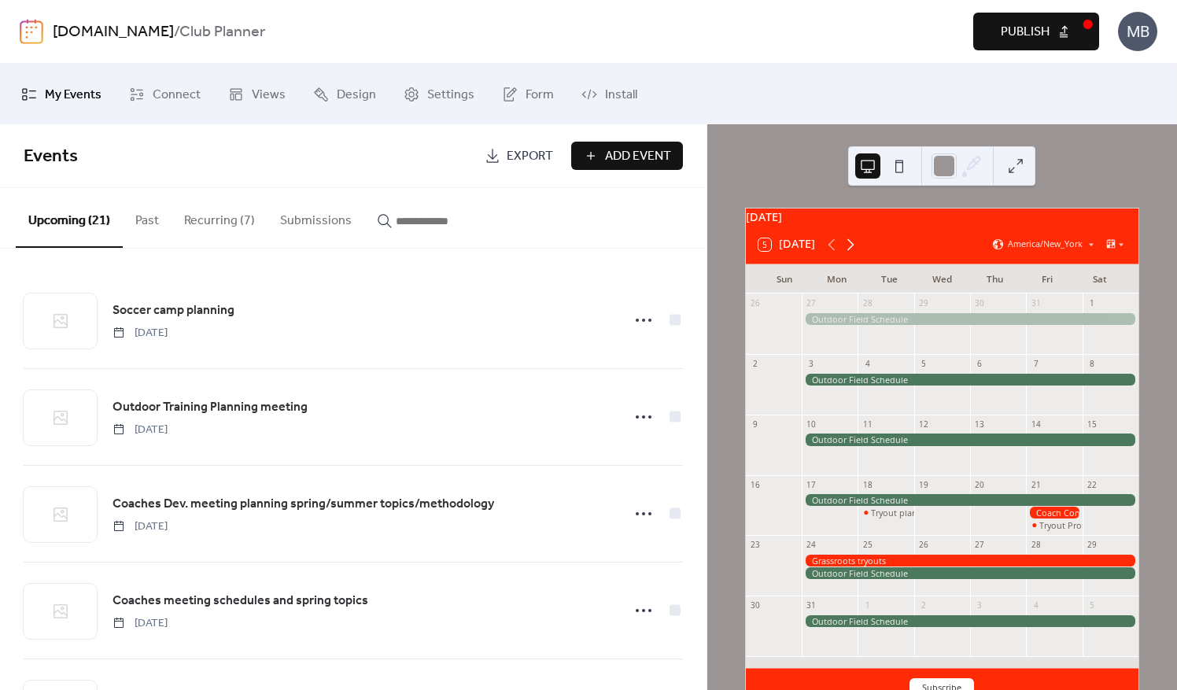
click at [858, 254] on icon at bounding box center [850, 244] width 19 height 19
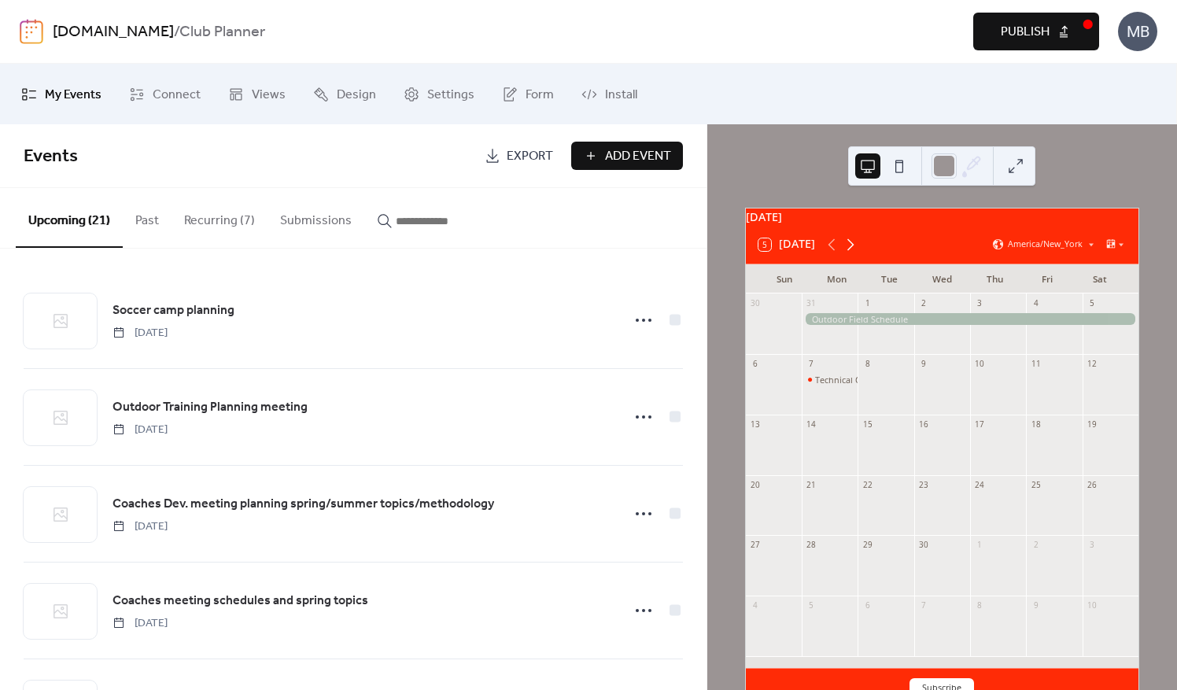
click at [858, 254] on icon at bounding box center [850, 244] width 19 height 19
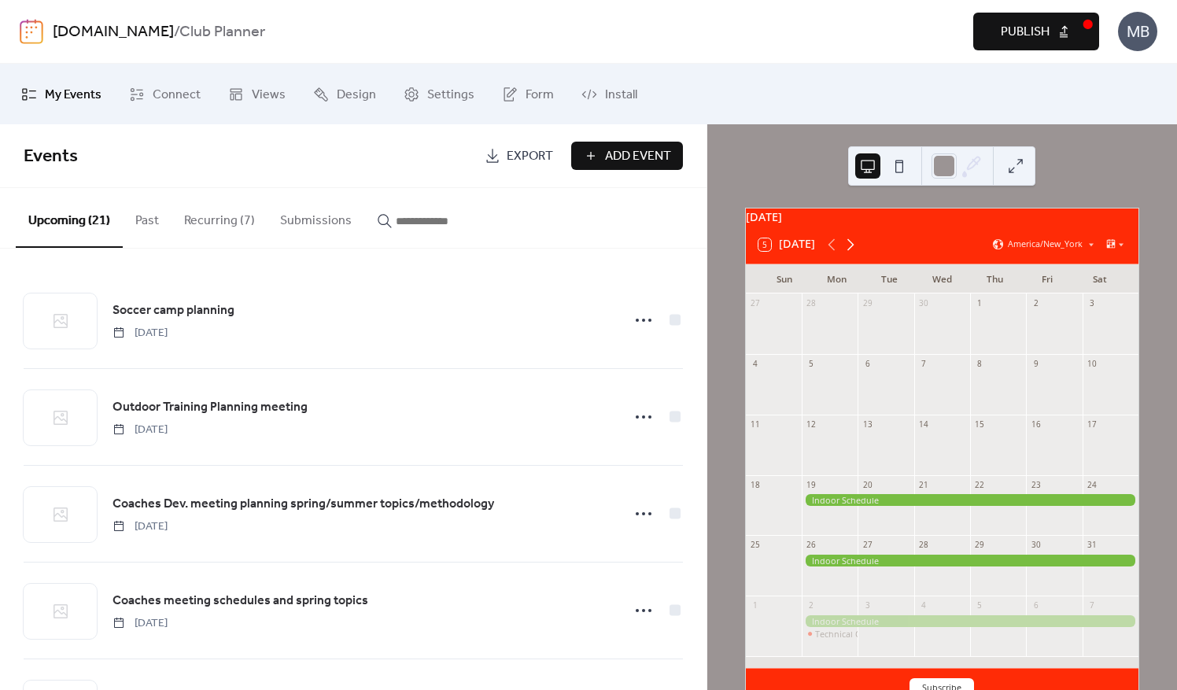
click at [858, 254] on icon at bounding box center [850, 244] width 19 height 19
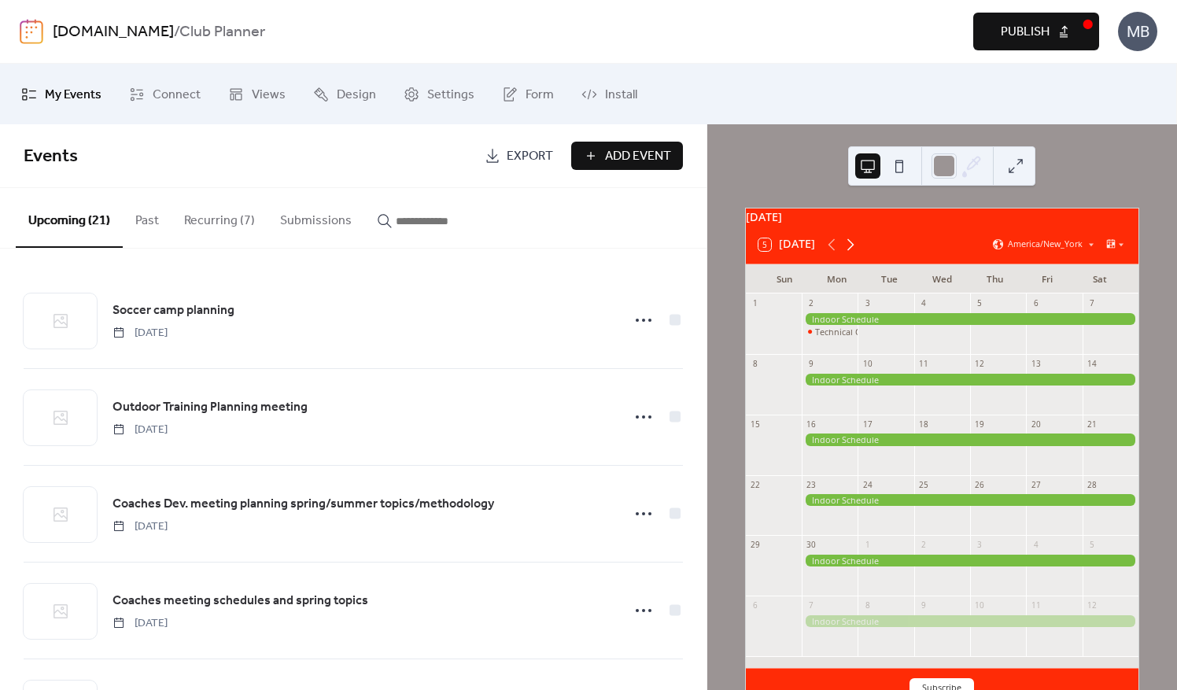
click at [858, 254] on icon at bounding box center [850, 244] width 19 height 19
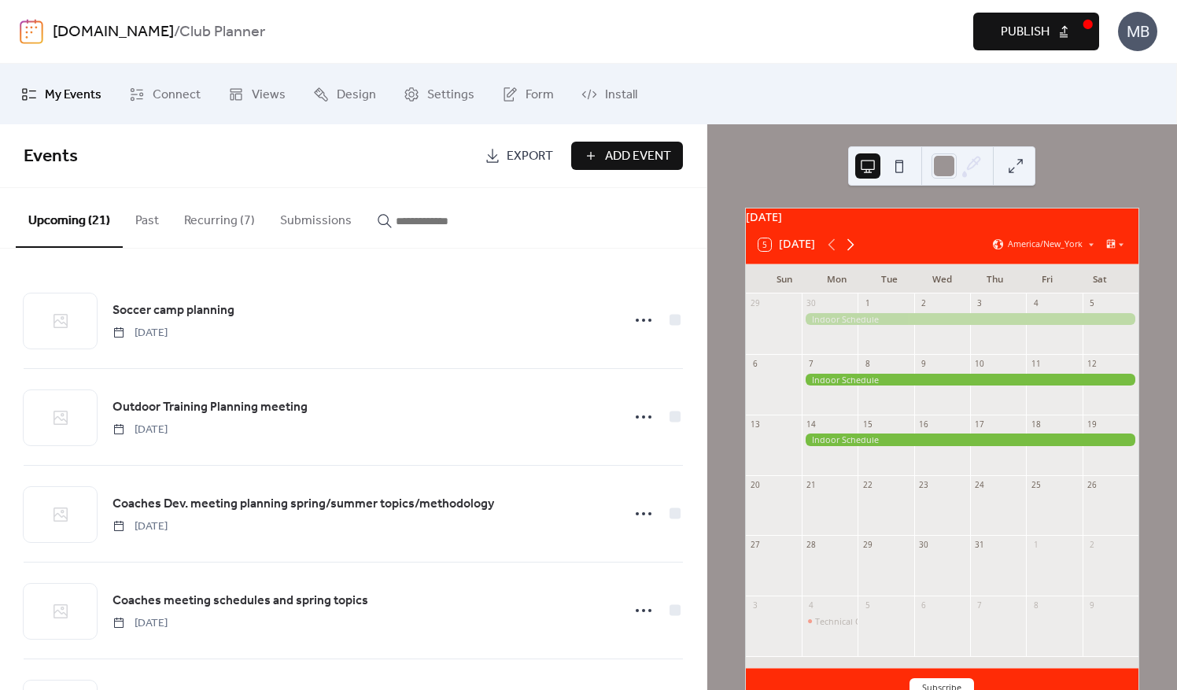
click at [858, 254] on icon at bounding box center [850, 244] width 19 height 19
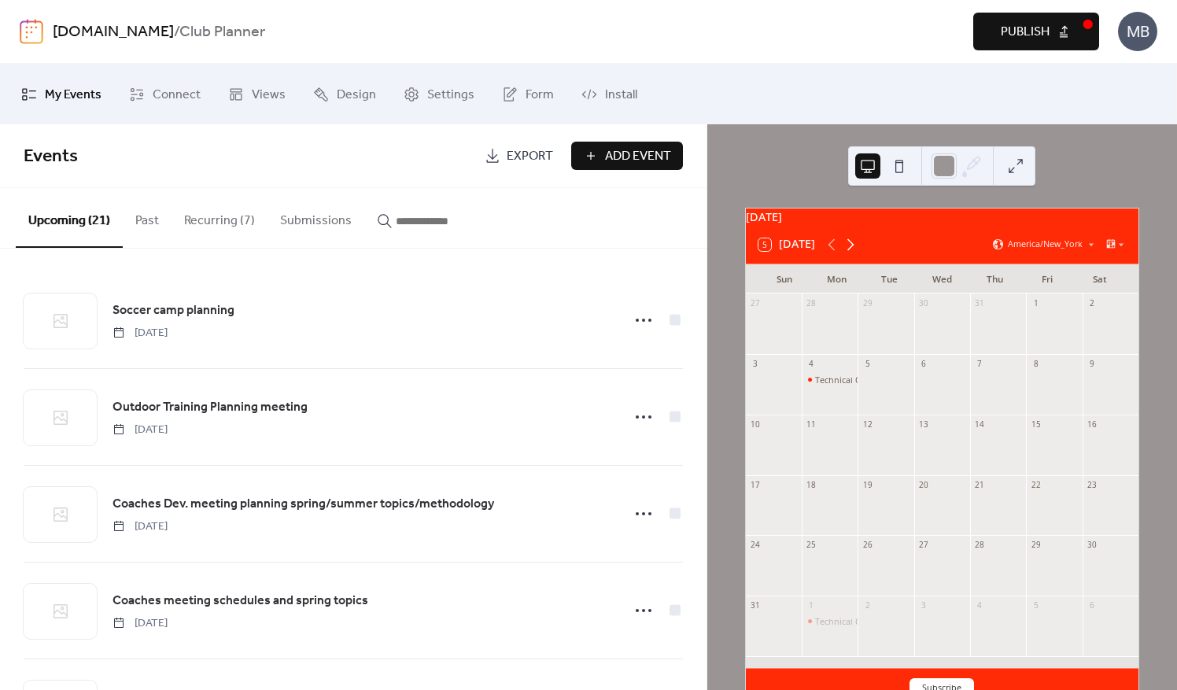
click at [858, 254] on icon at bounding box center [850, 244] width 19 height 19
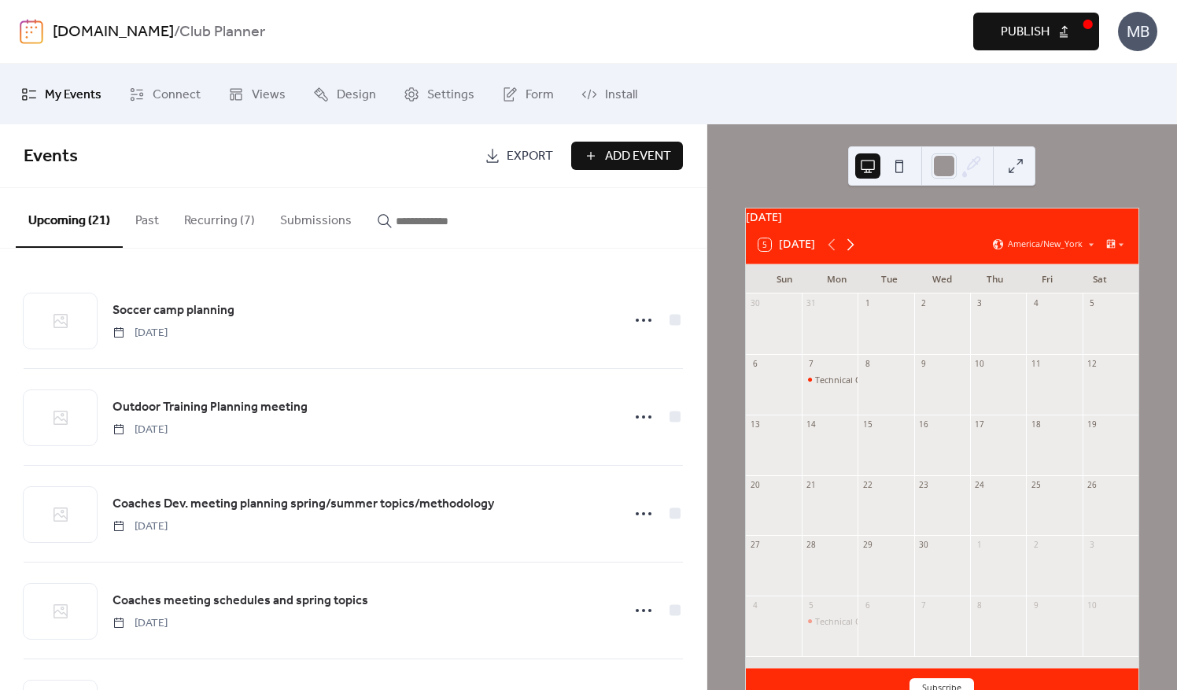
click at [858, 254] on icon at bounding box center [850, 244] width 19 height 19
click at [833, 254] on icon at bounding box center [832, 244] width 19 height 19
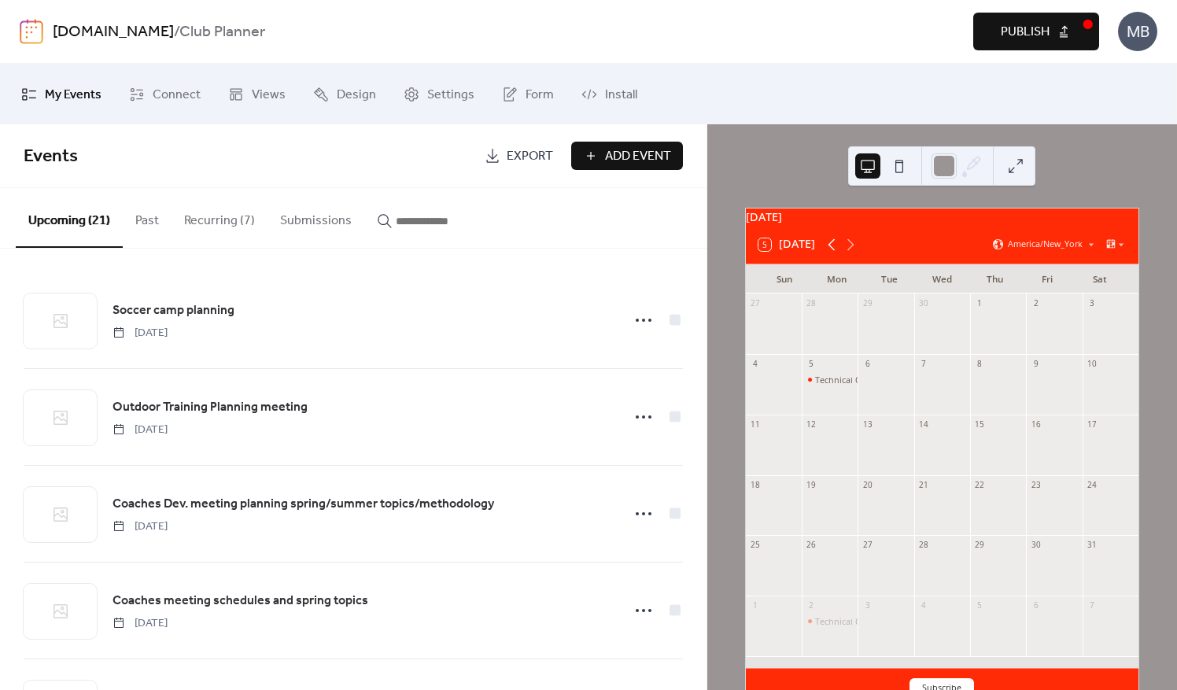
click at [833, 254] on icon at bounding box center [832, 244] width 19 height 19
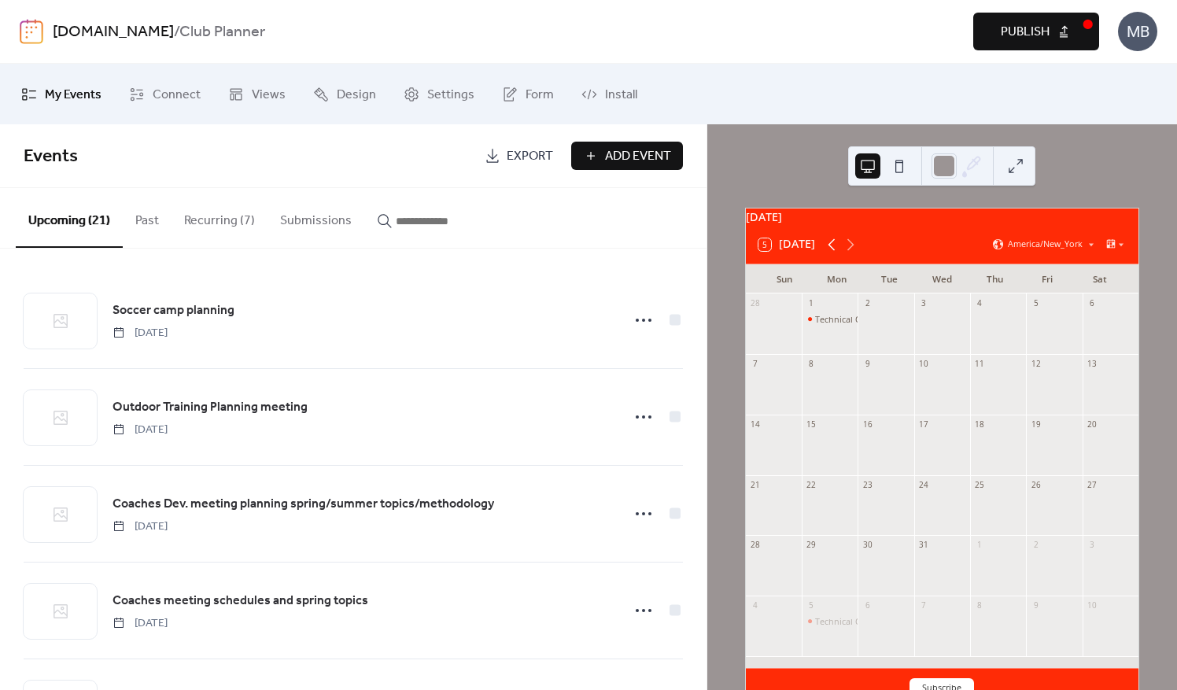
click at [833, 254] on icon at bounding box center [832, 244] width 19 height 19
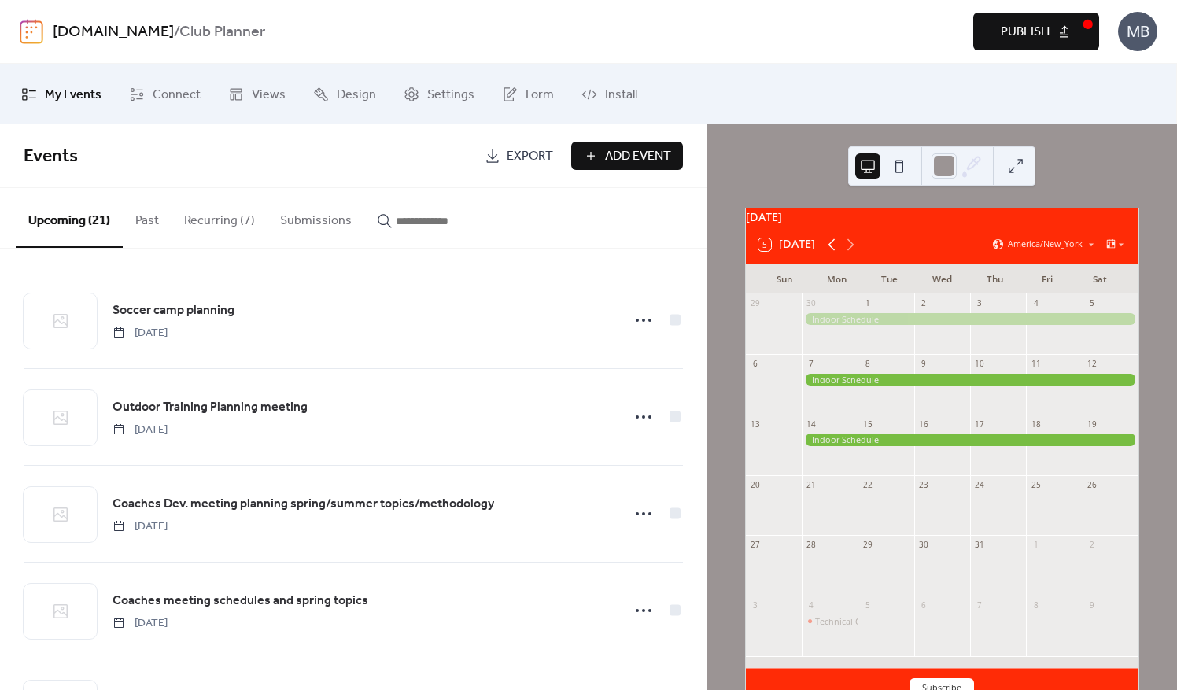
click at [833, 254] on icon at bounding box center [832, 244] width 19 height 19
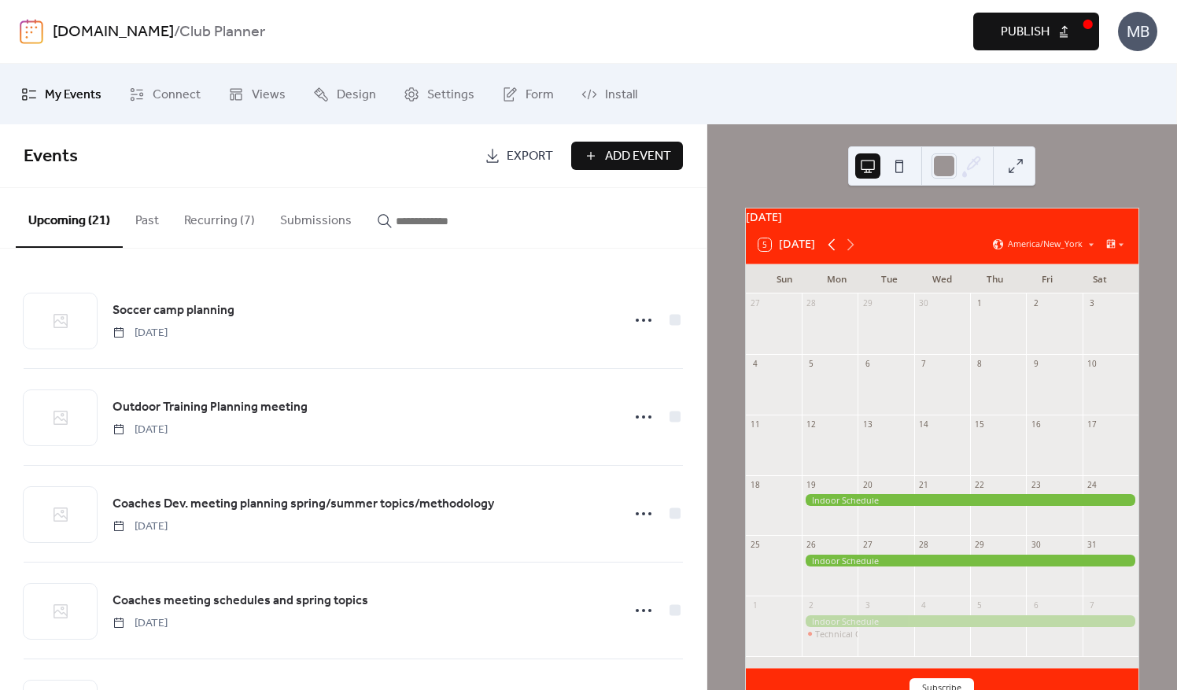
click at [833, 254] on icon at bounding box center [832, 244] width 19 height 19
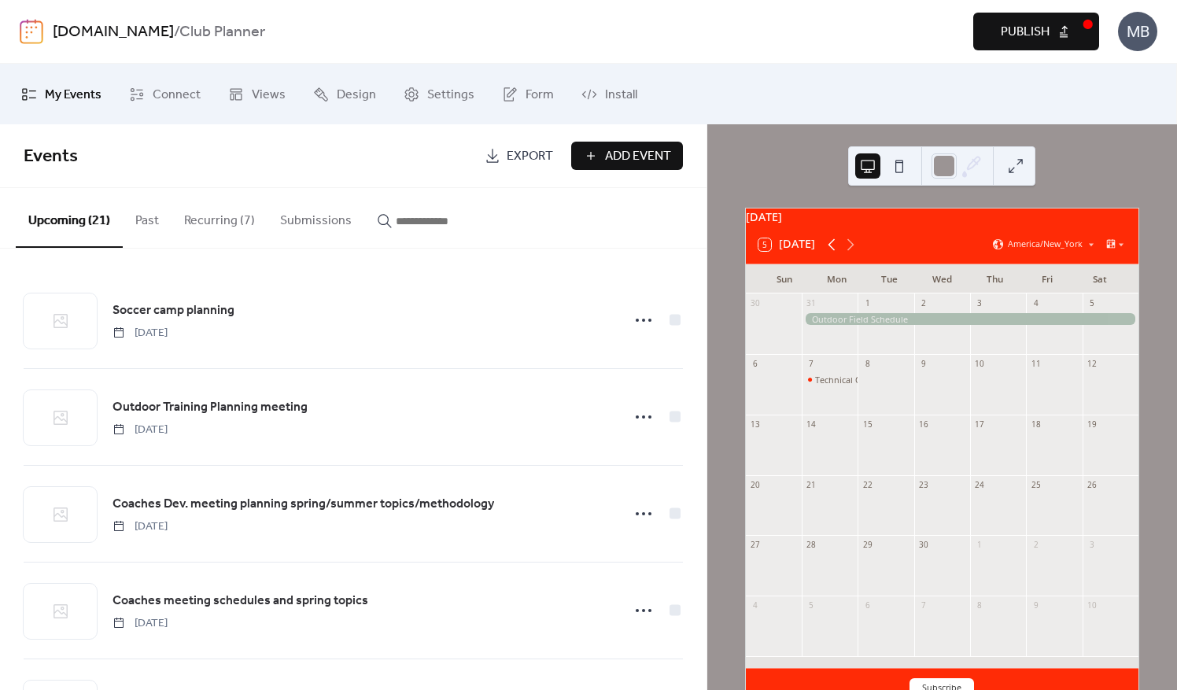
click at [833, 254] on icon at bounding box center [832, 244] width 19 height 19
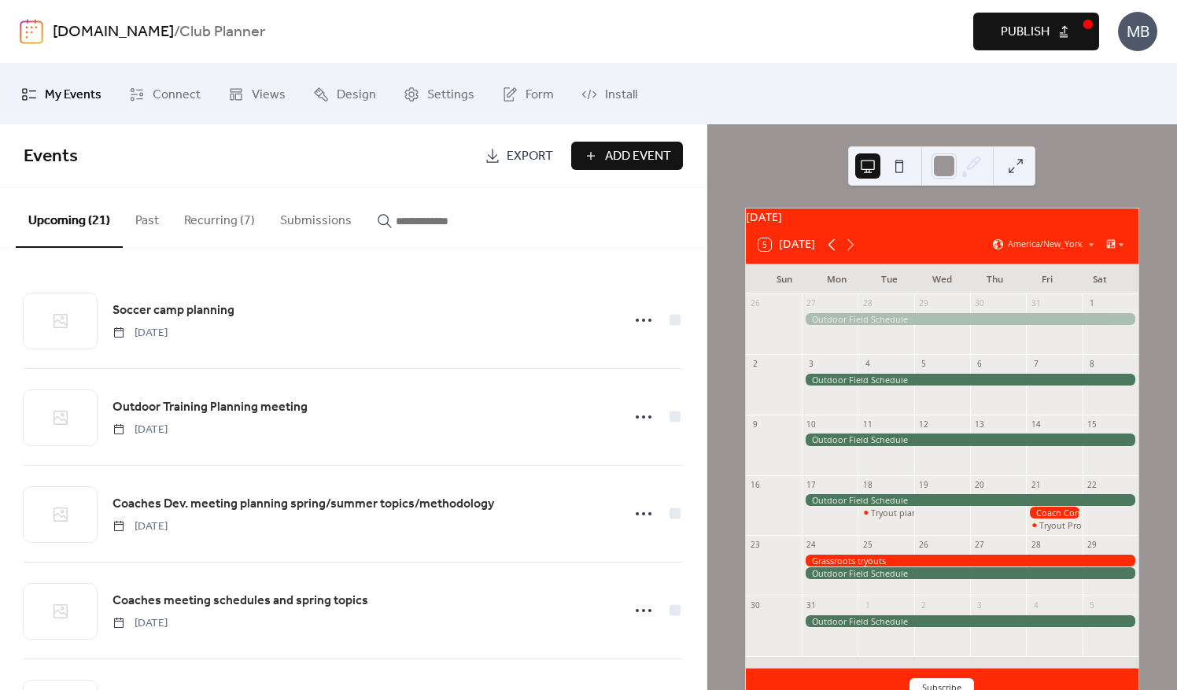
click at [833, 254] on icon at bounding box center [832, 244] width 19 height 19
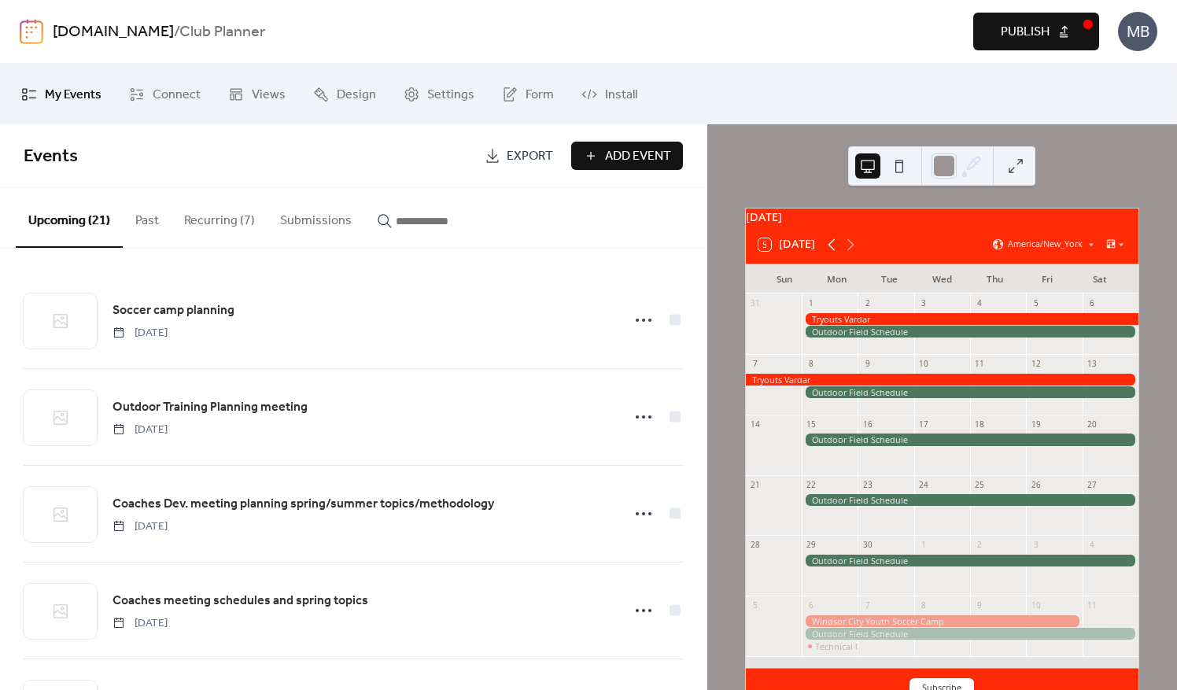
click at [833, 254] on icon at bounding box center [832, 244] width 19 height 19
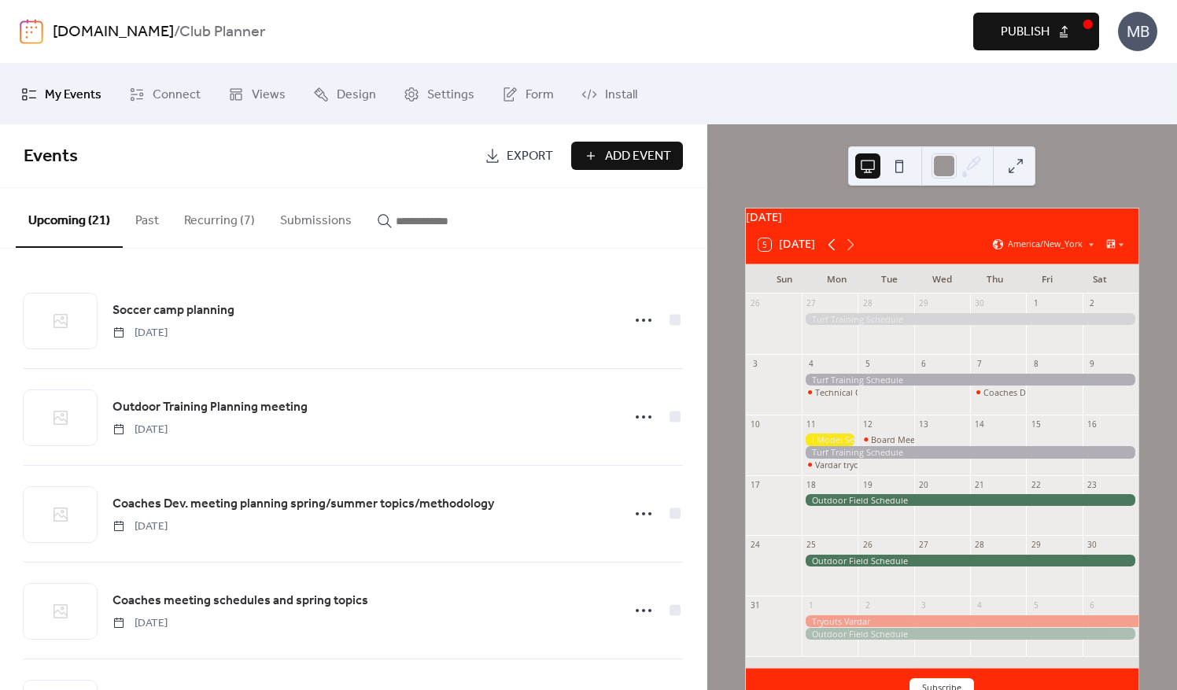
click at [833, 254] on icon at bounding box center [832, 244] width 19 height 19
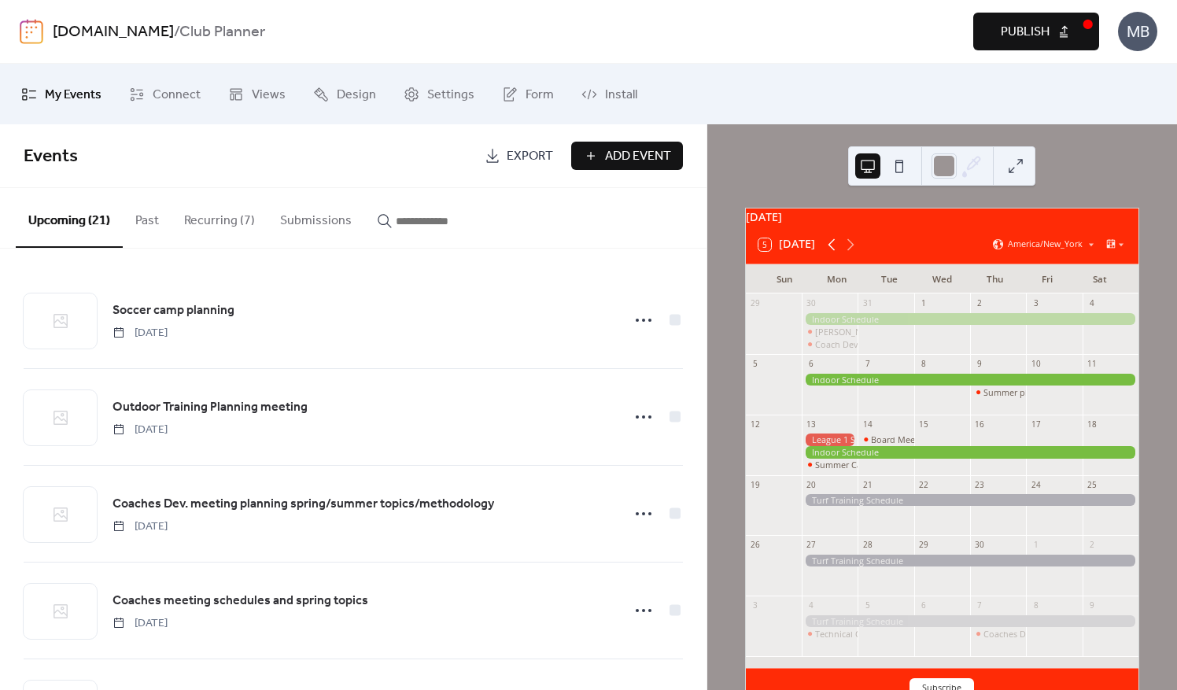
click at [833, 254] on icon at bounding box center [832, 244] width 19 height 19
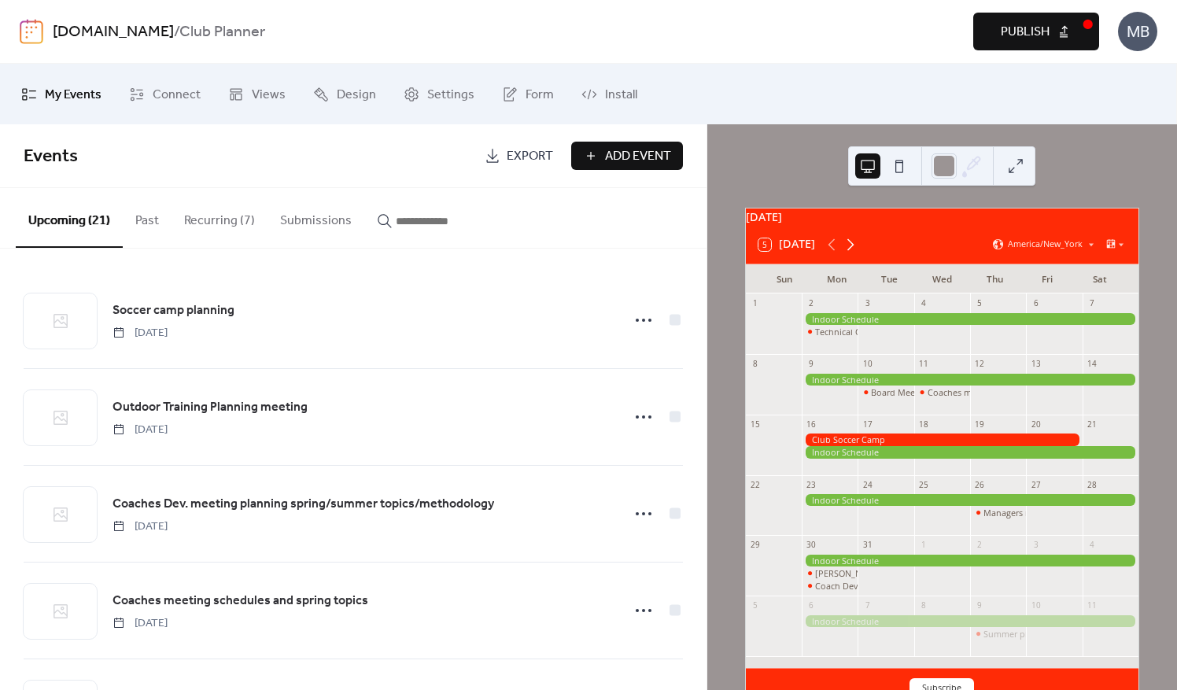
click at [852, 254] on icon at bounding box center [850, 244] width 19 height 19
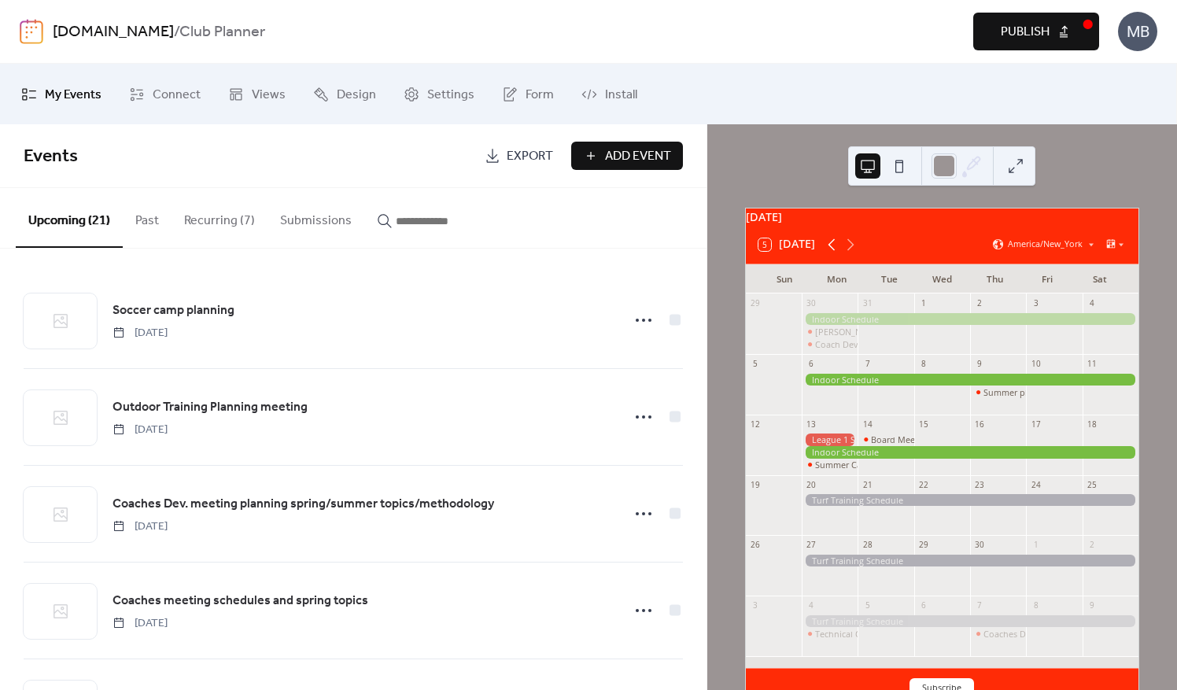
click at [826, 252] on icon at bounding box center [832, 244] width 19 height 19
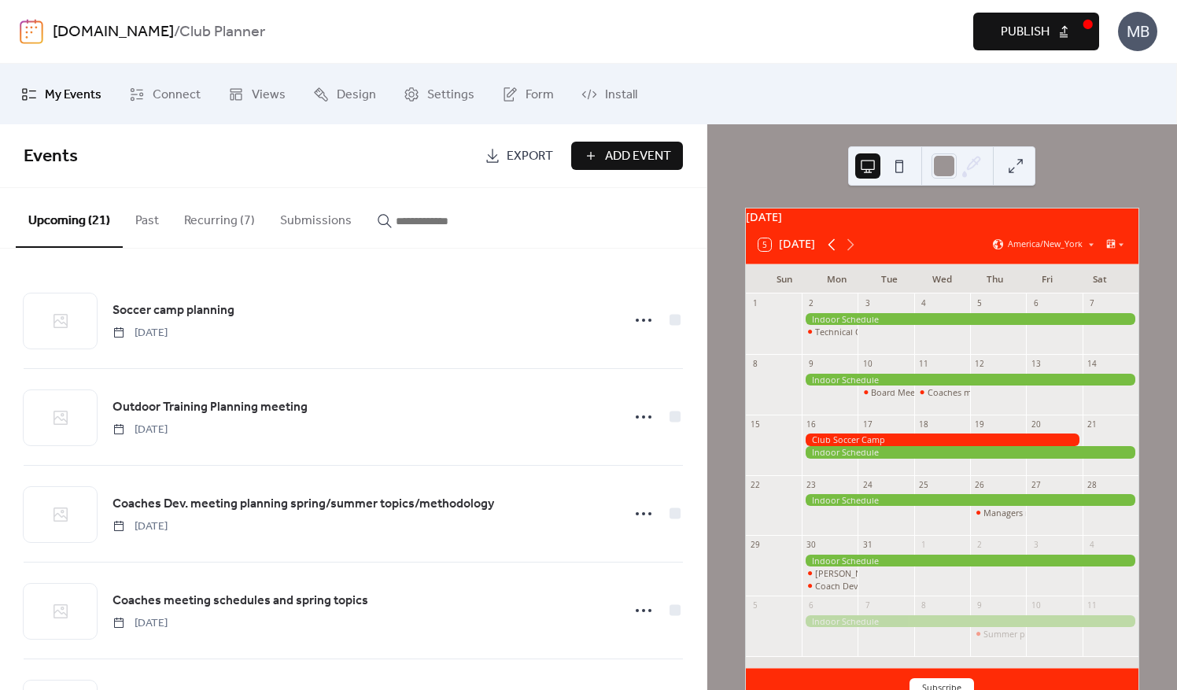
click at [826, 252] on icon at bounding box center [832, 244] width 19 height 19
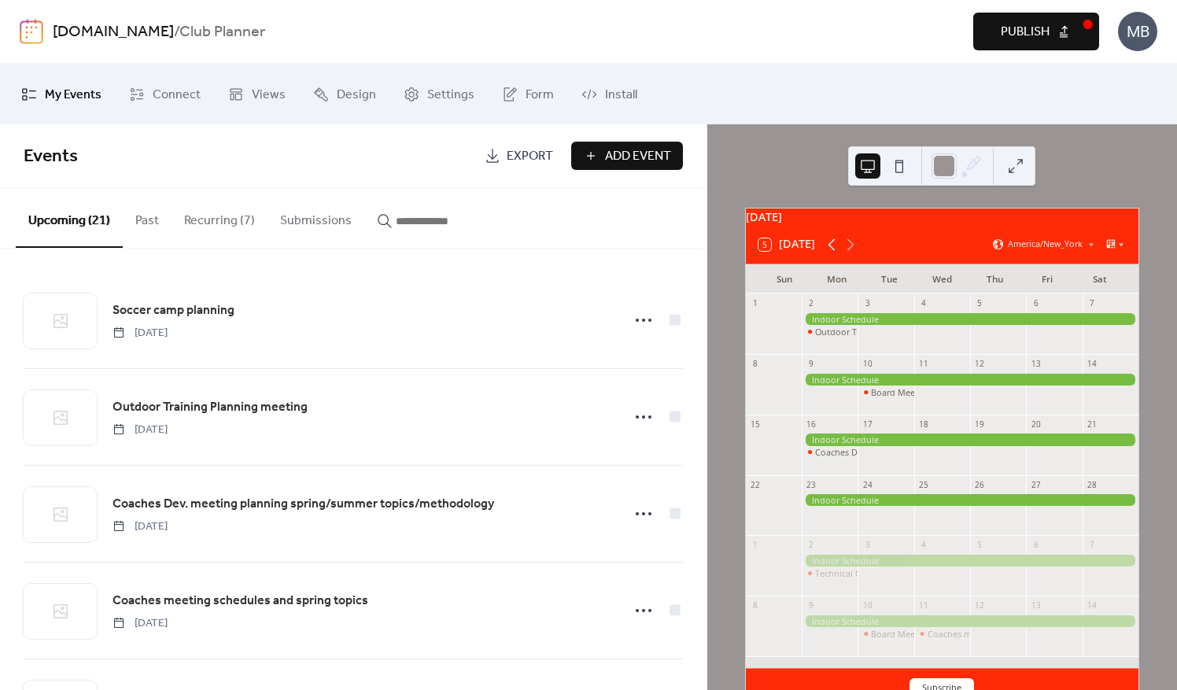
click at [832, 250] on icon at bounding box center [831, 244] width 7 height 12
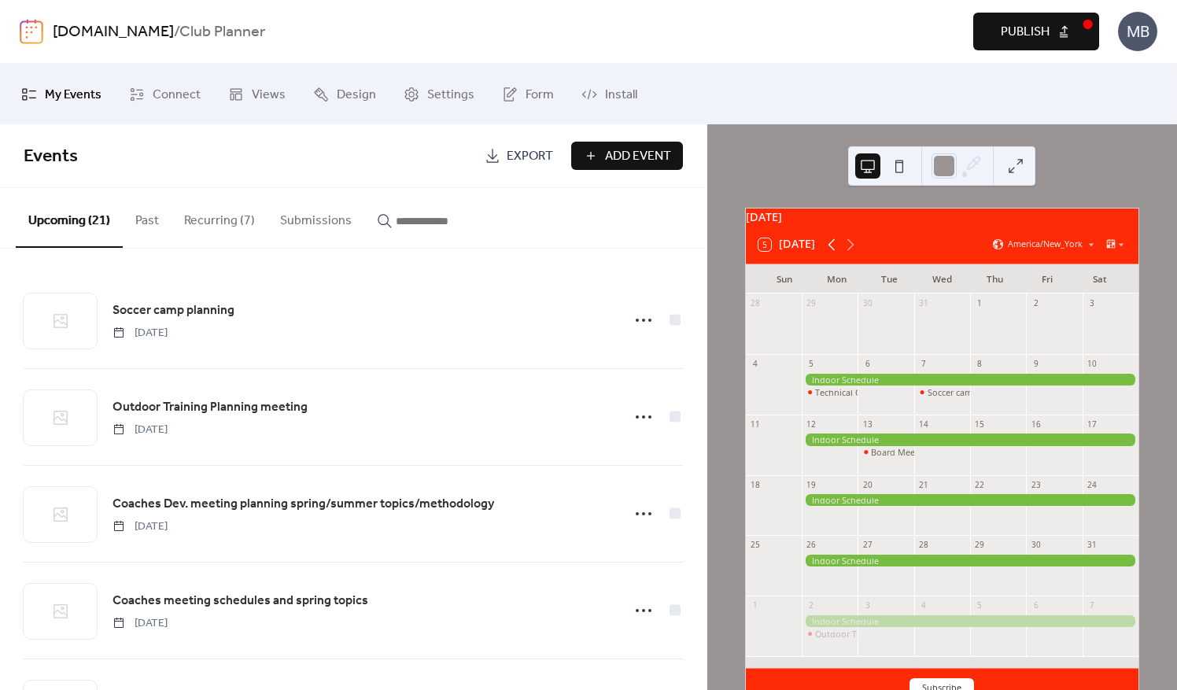
click at [832, 250] on icon at bounding box center [831, 244] width 7 height 12
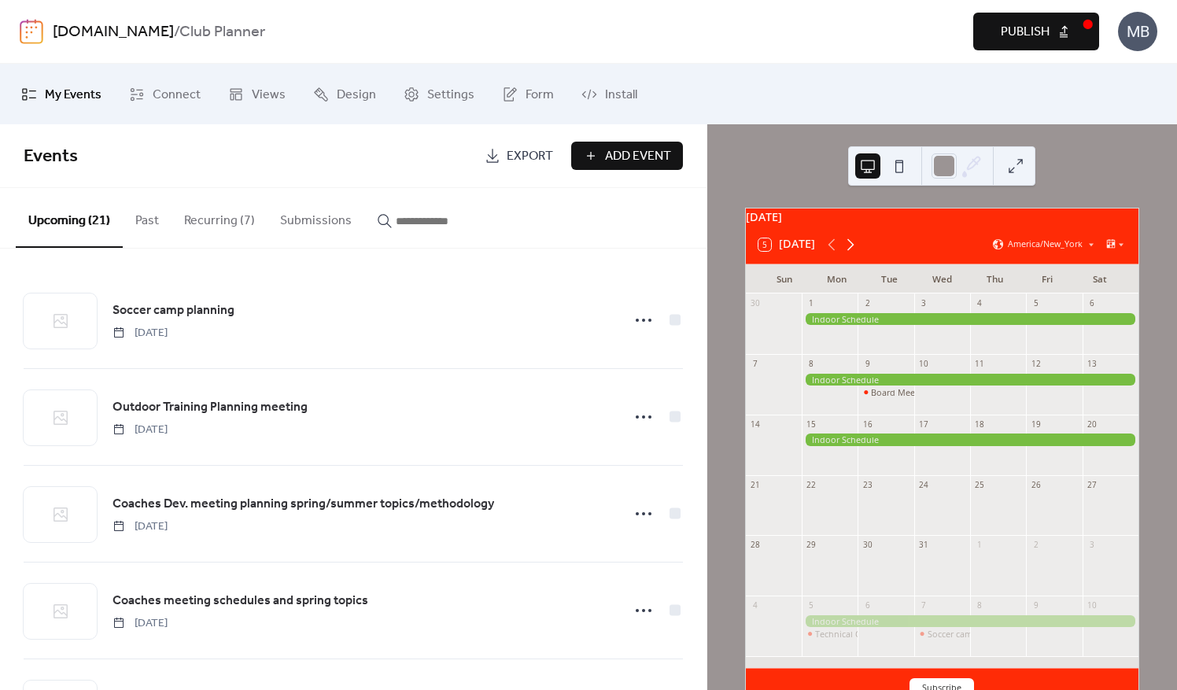
click at [852, 253] on icon at bounding box center [850, 244] width 19 height 19
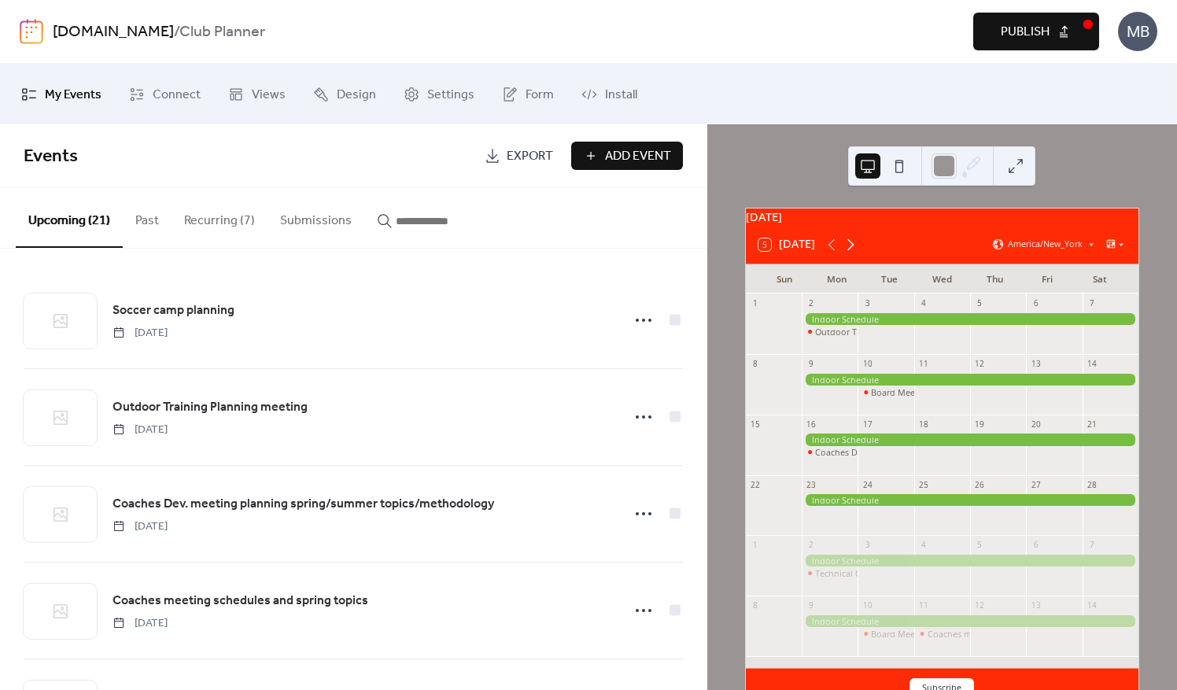
click at [852, 253] on icon at bounding box center [850, 244] width 19 height 19
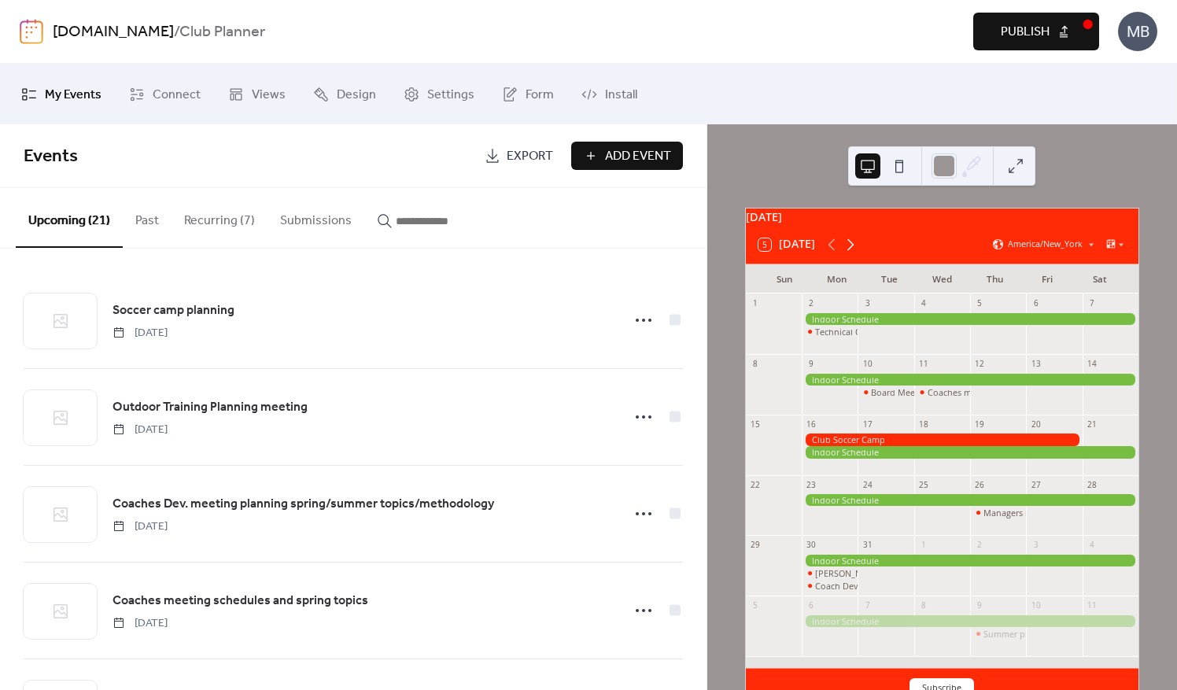
click at [852, 253] on icon at bounding box center [850, 244] width 19 height 19
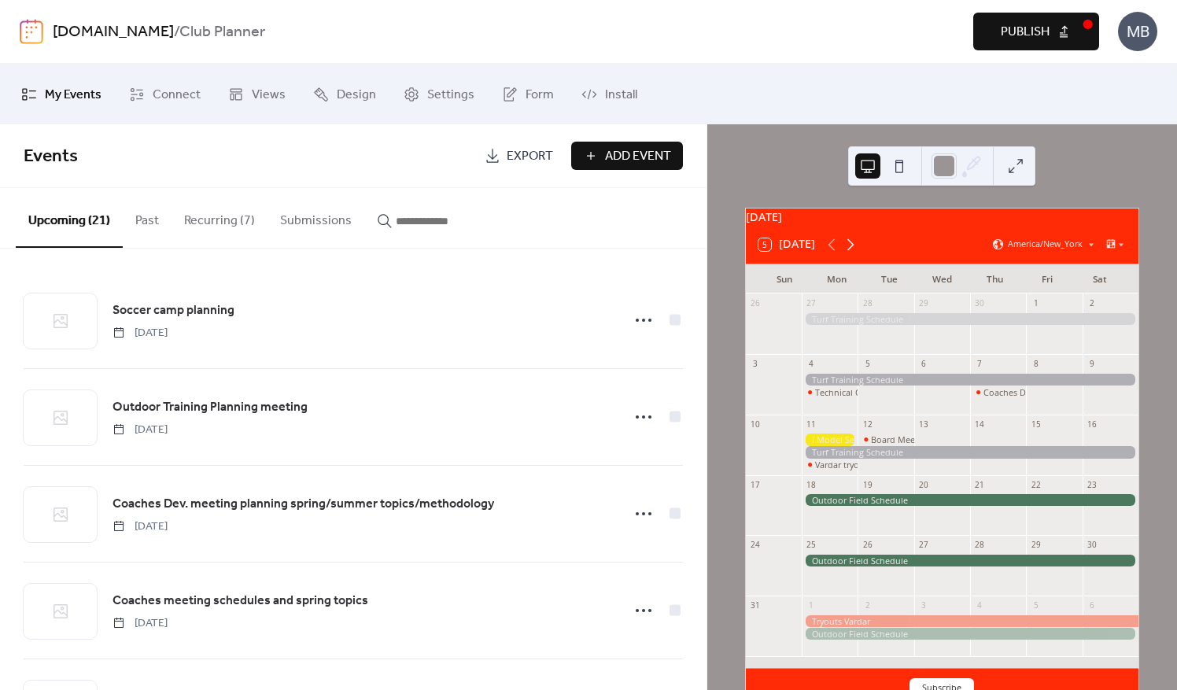
click at [852, 253] on icon at bounding box center [850, 244] width 19 height 19
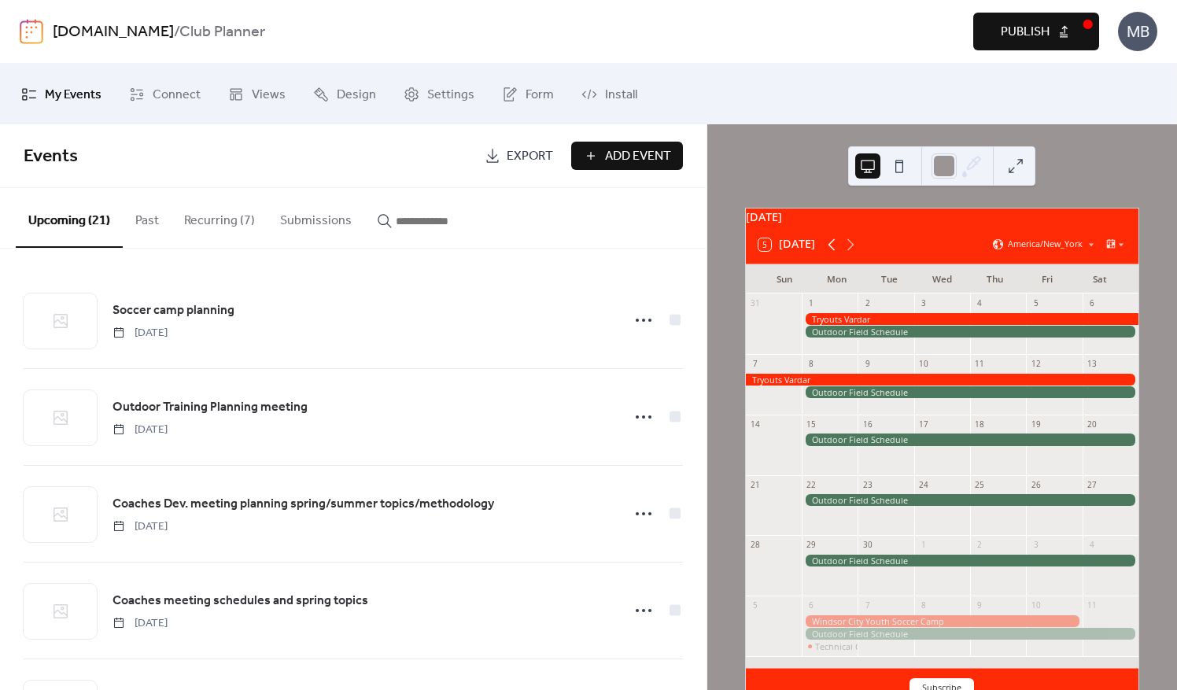
click at [829, 254] on icon at bounding box center [832, 244] width 19 height 19
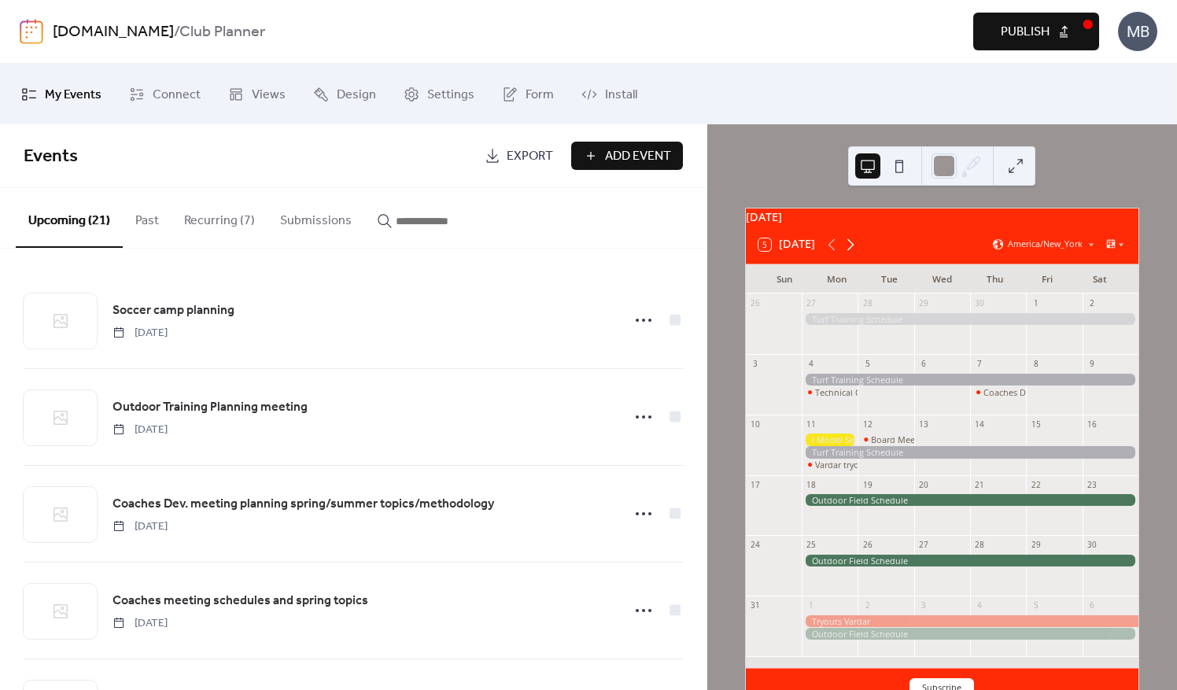
click at [848, 254] on icon at bounding box center [850, 244] width 19 height 19
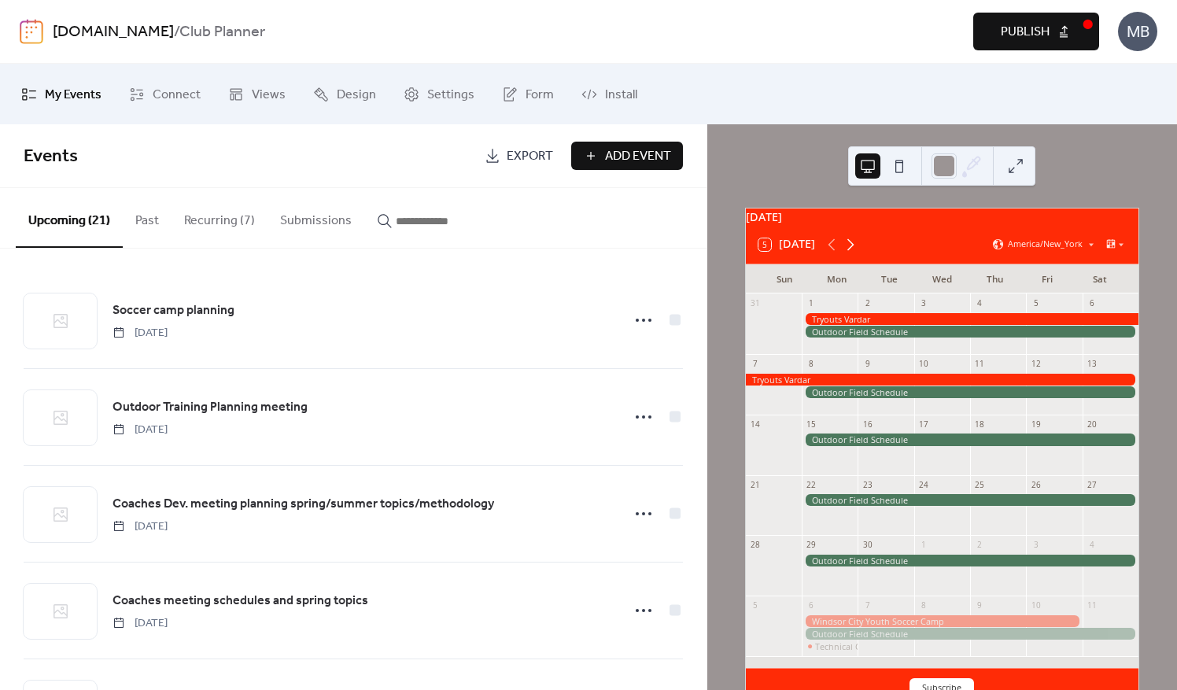
click at [848, 254] on icon at bounding box center [850, 244] width 19 height 19
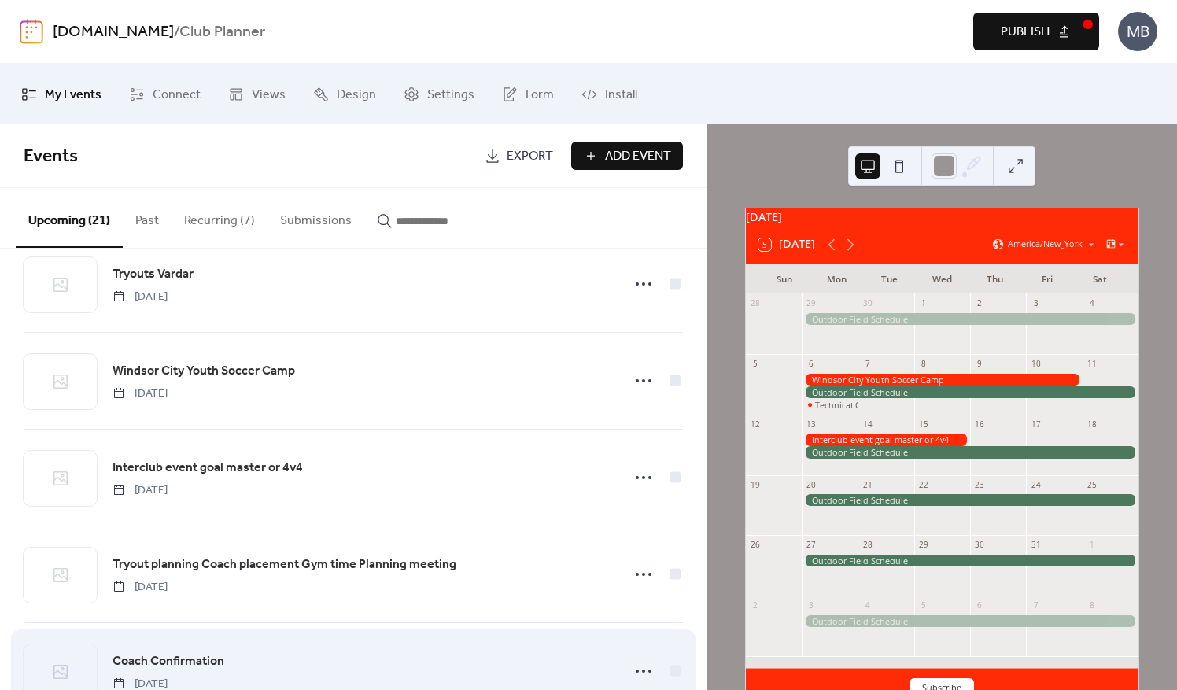
scroll to position [1631, 0]
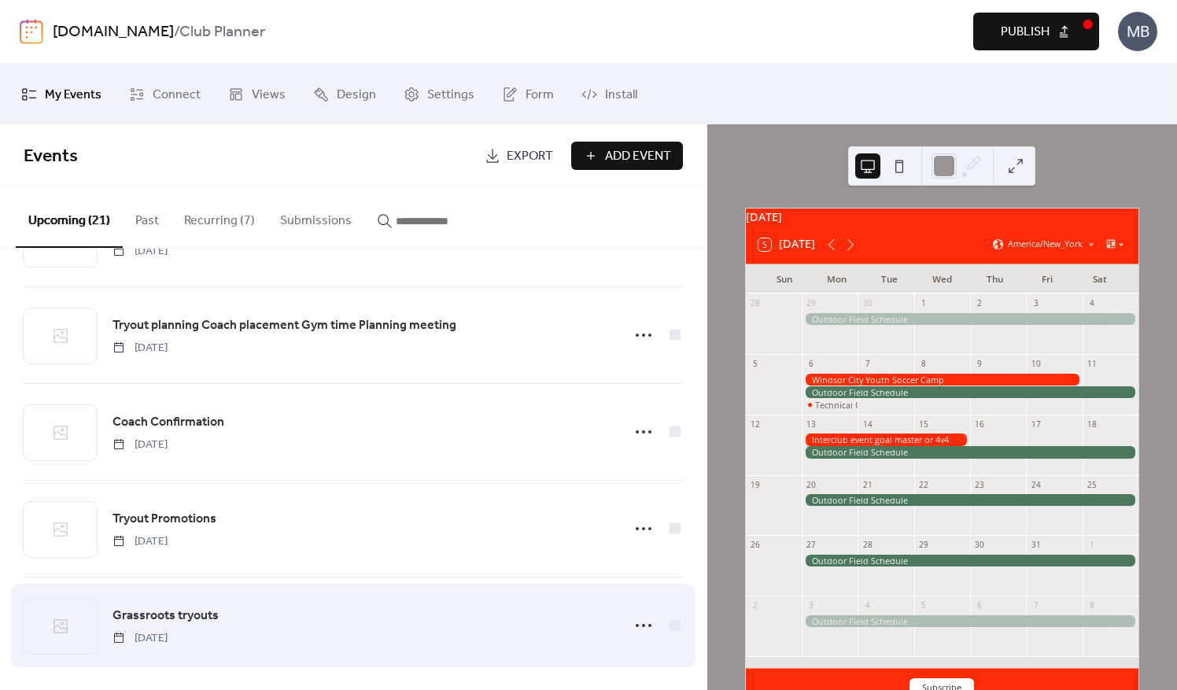
click at [268, 618] on div "Grassroots tryouts Monday, August 24, 2026" at bounding box center [362, 626] width 499 height 40
click at [636, 624] on circle at bounding box center [637, 625] width 3 height 3
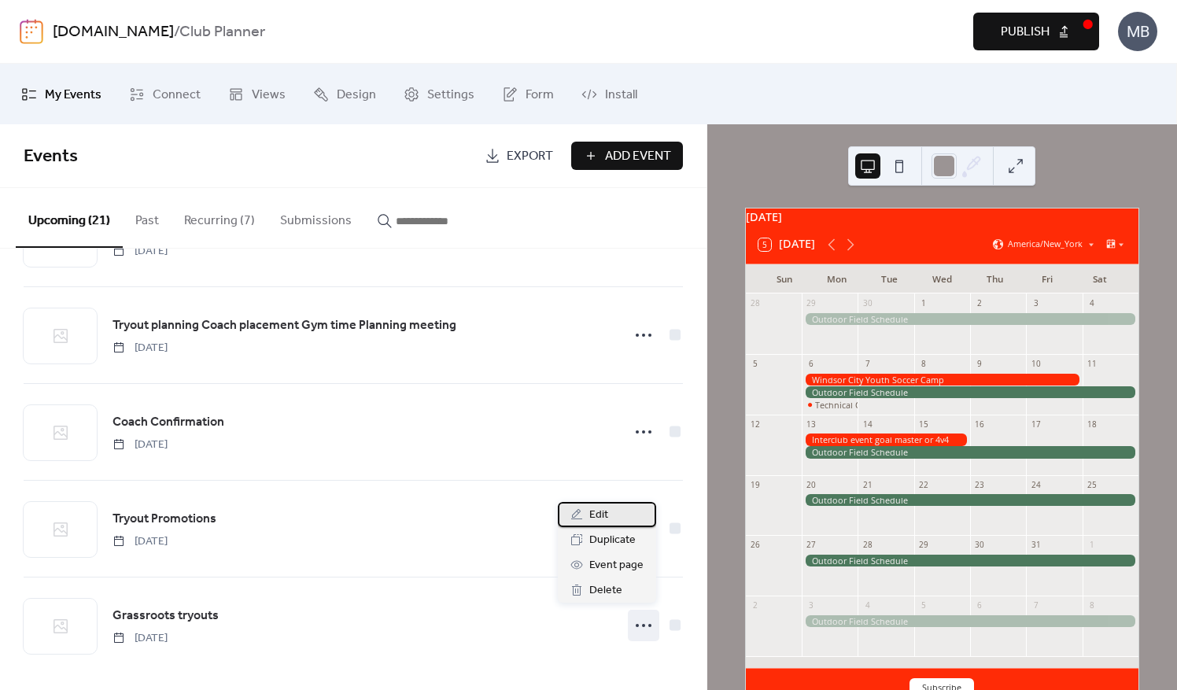
click at [597, 521] on span "Edit" at bounding box center [599, 515] width 19 height 19
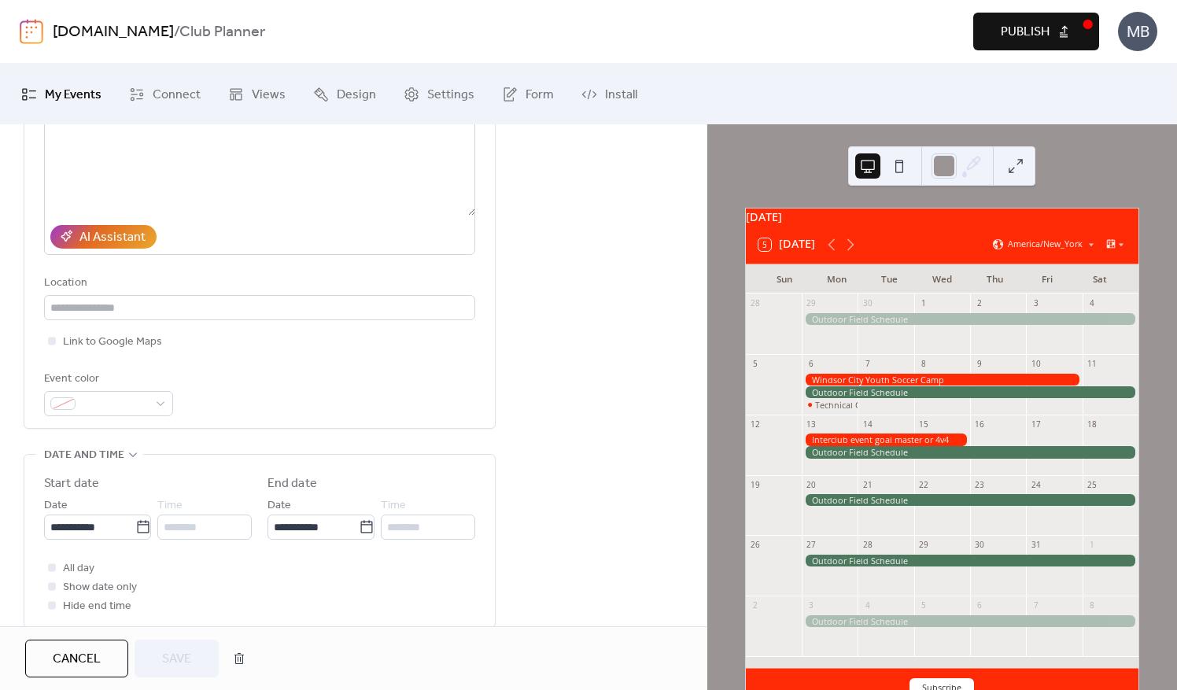
scroll to position [394, 0]
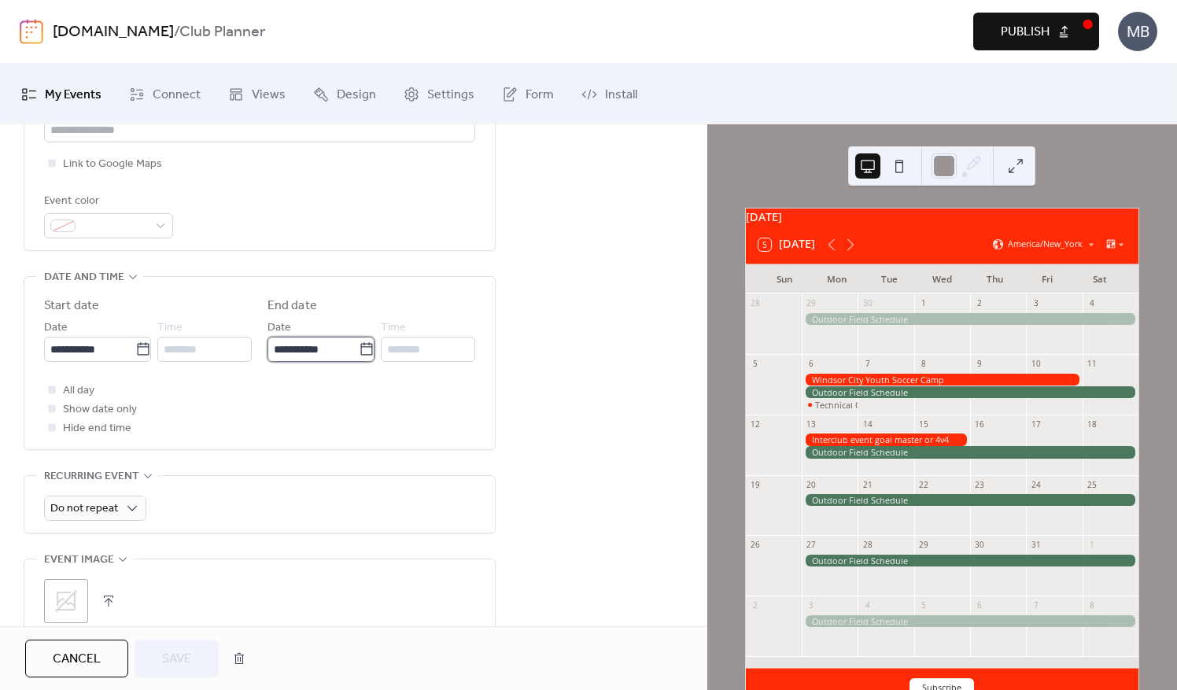
click at [310, 354] on input "**********" at bounding box center [313, 349] width 91 height 25
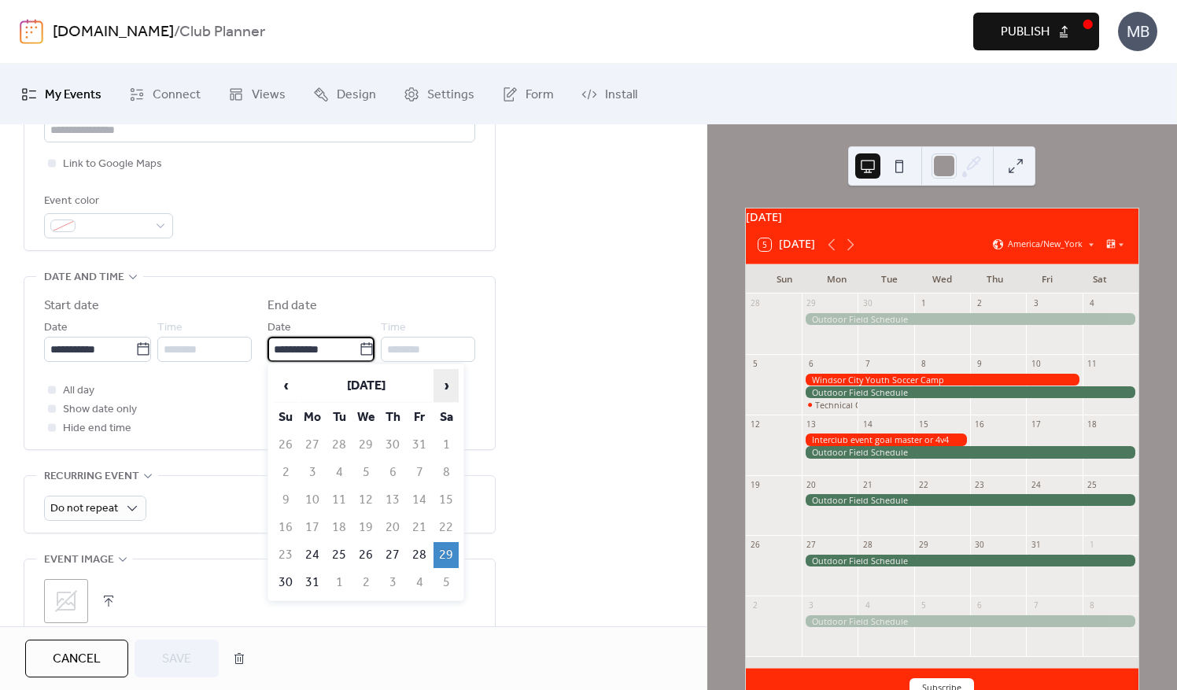
click at [450, 389] on span "›" at bounding box center [446, 385] width 24 height 31
click at [422, 519] on td "25" at bounding box center [419, 528] width 25 height 26
type input "**********"
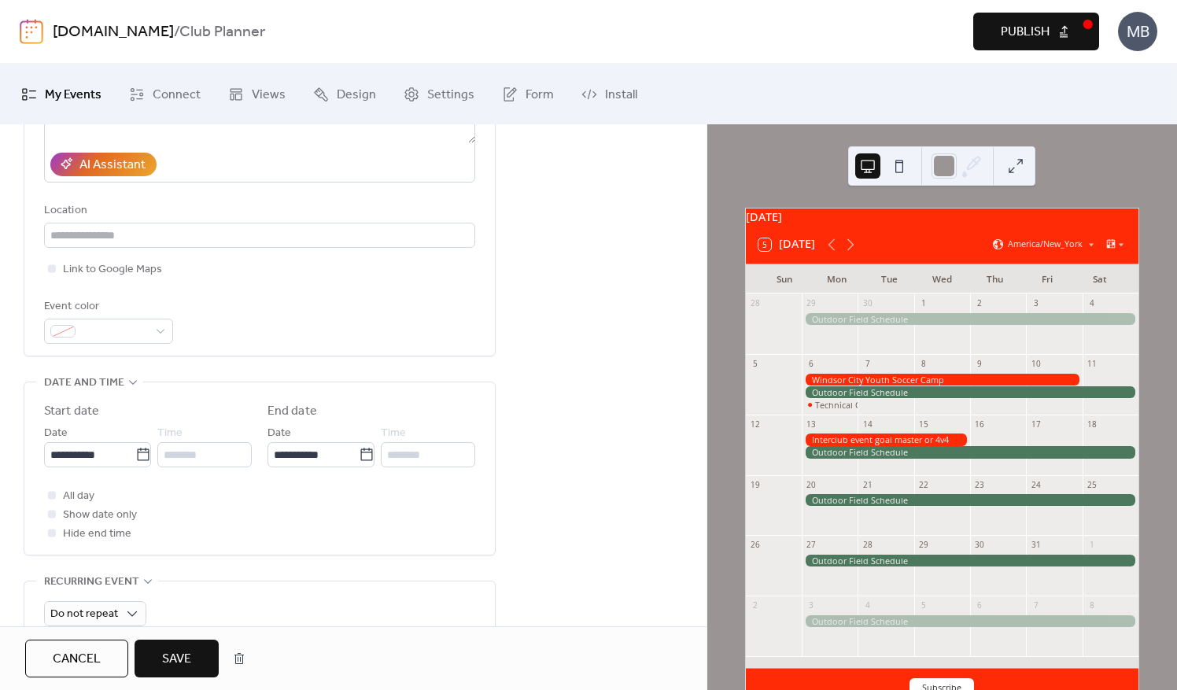
scroll to position [236, 0]
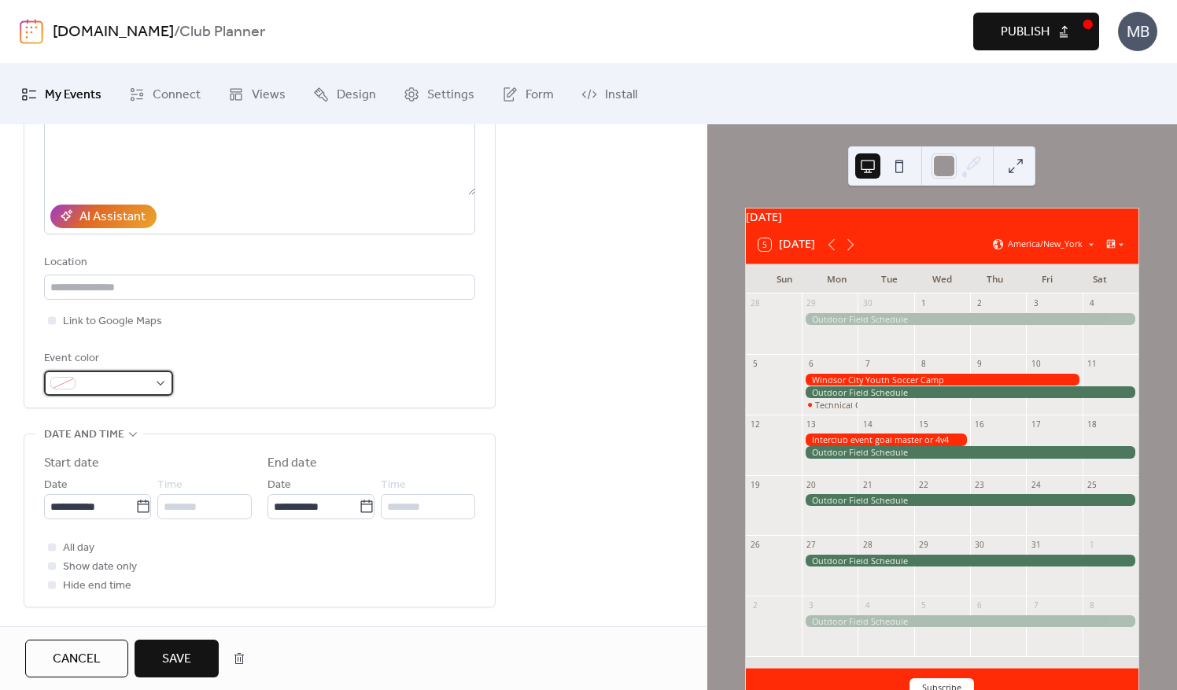
click at [165, 384] on div at bounding box center [108, 383] width 129 height 25
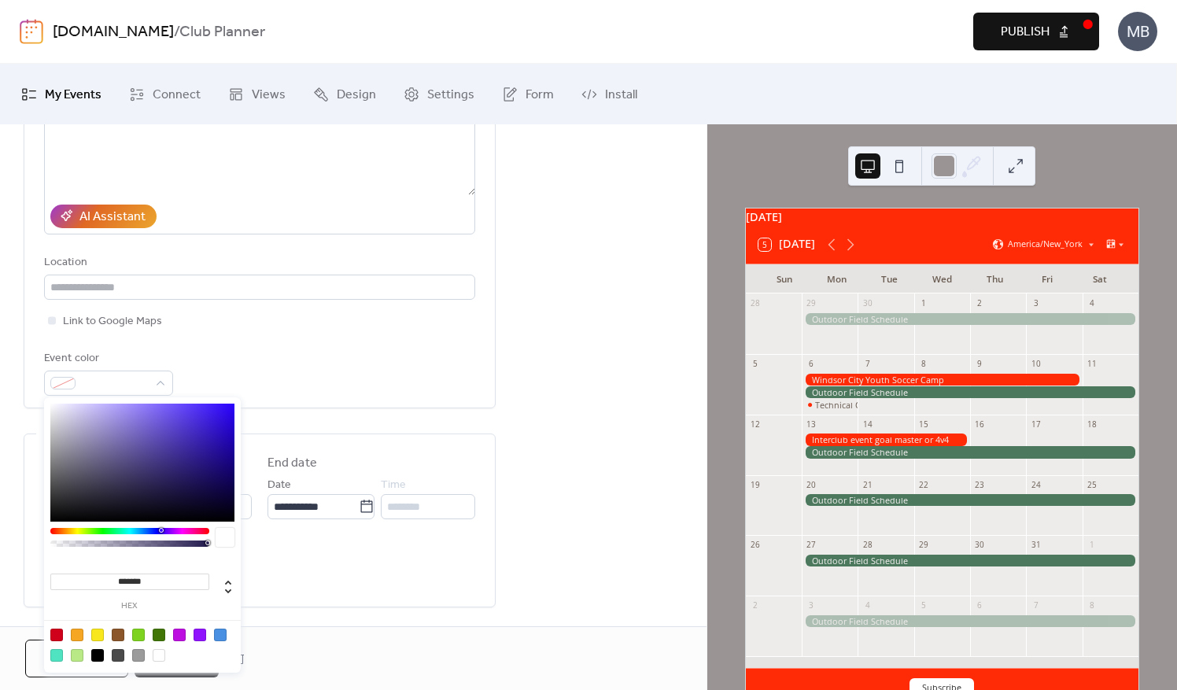
click at [208, 420] on div at bounding box center [142, 463] width 184 height 118
click at [220, 637] on div at bounding box center [220, 635] width 13 height 13
type input "*******"
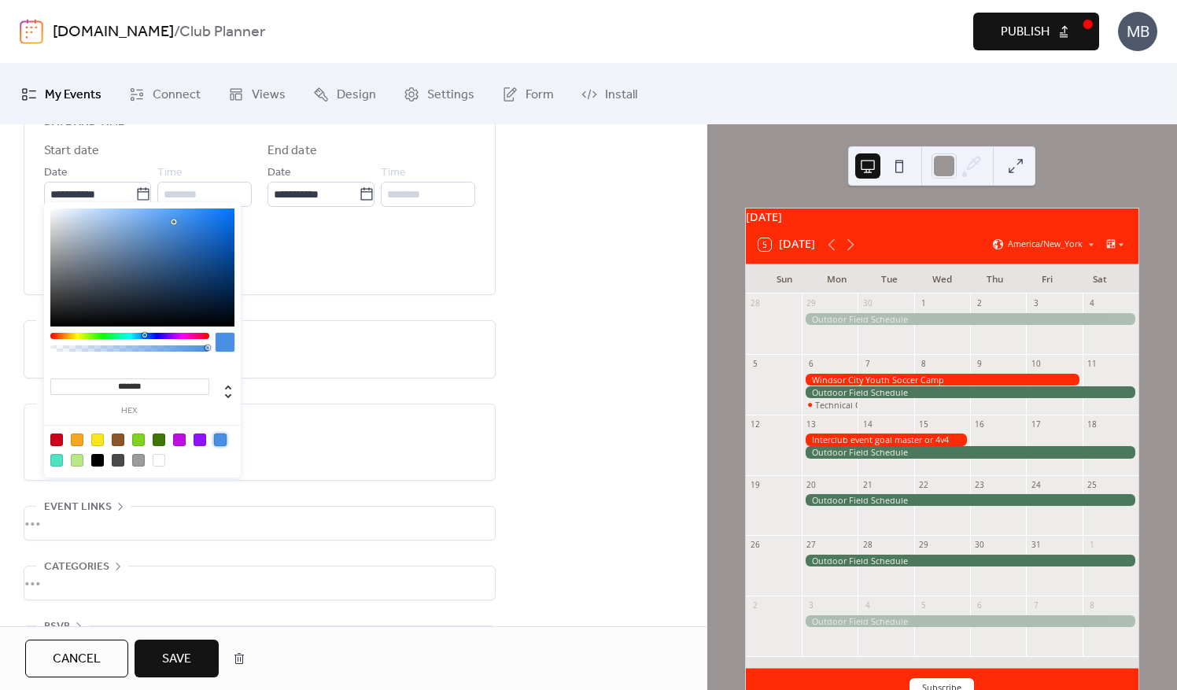
scroll to position [551, 0]
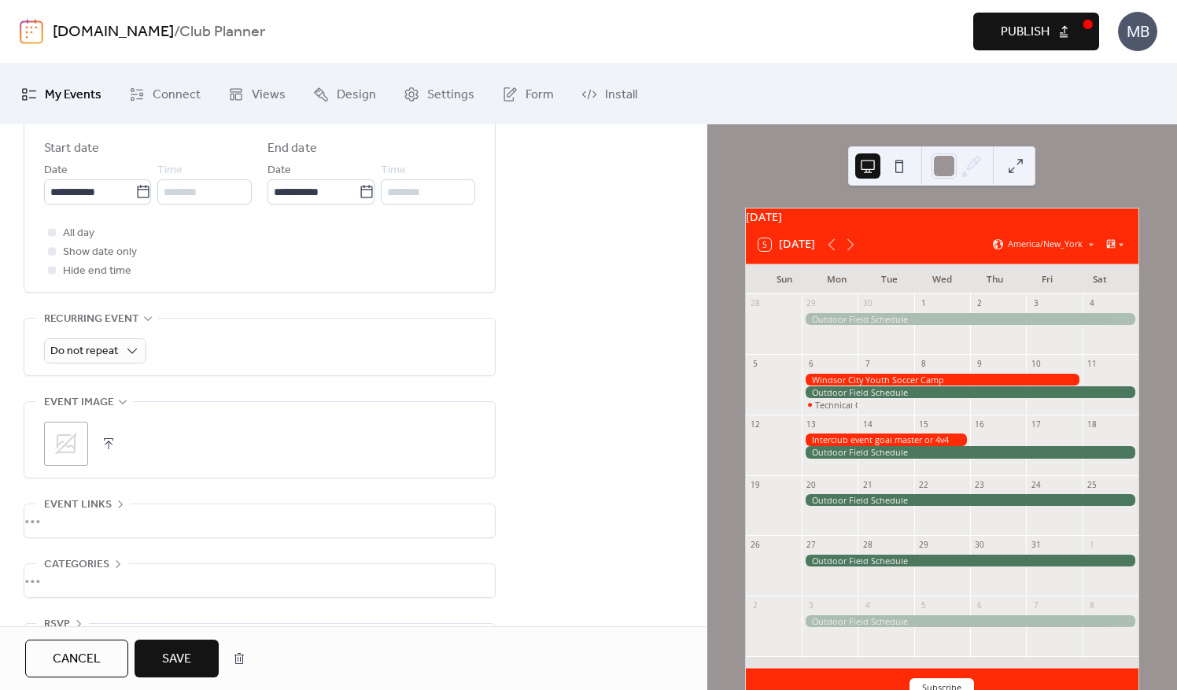
click at [162, 657] on span "Save" at bounding box center [176, 659] width 29 height 19
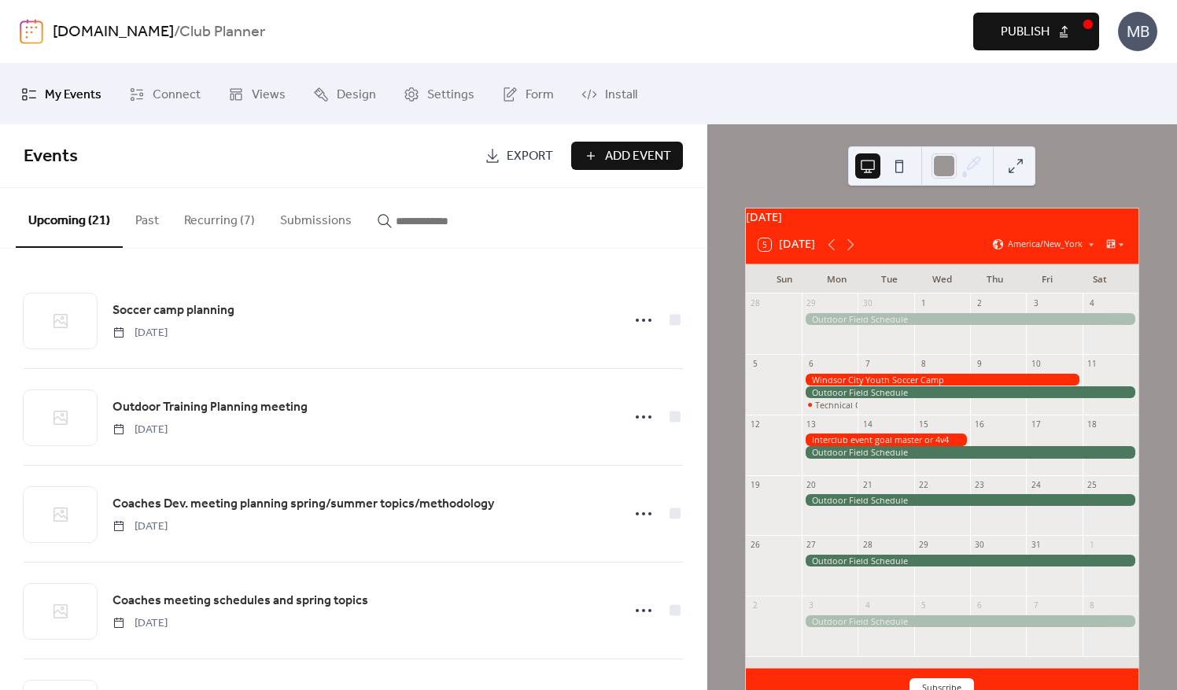
click at [594, 151] on button "Add Event" at bounding box center [627, 156] width 112 height 28
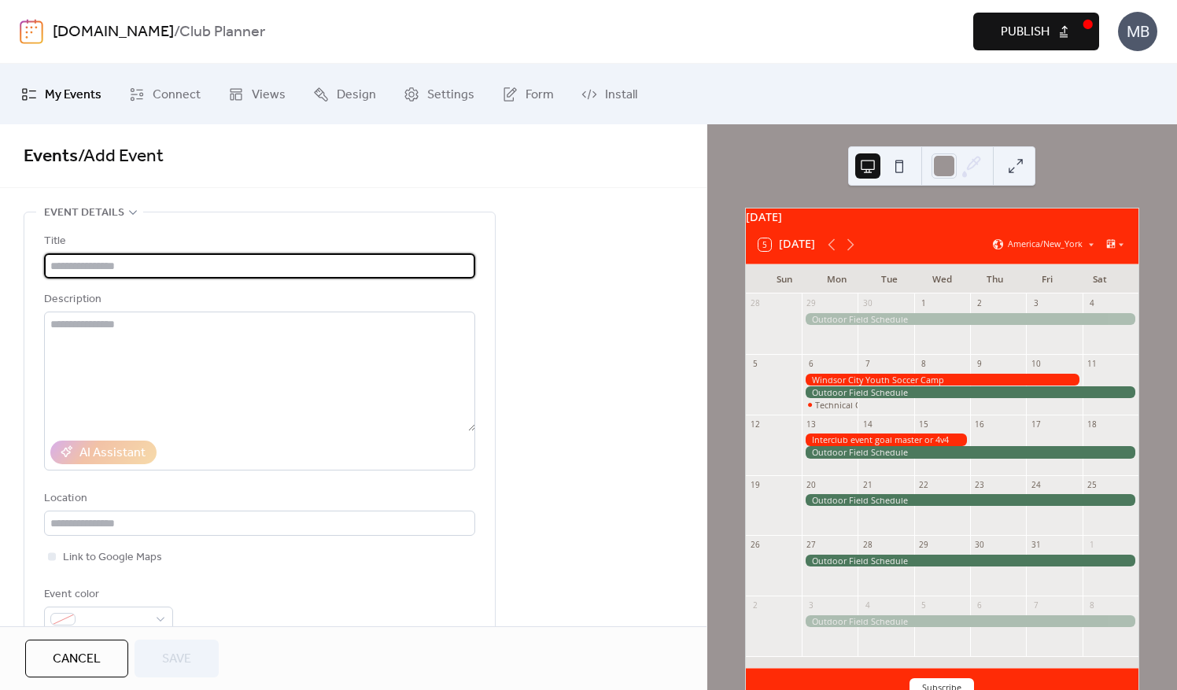
click at [107, 270] on input "text" at bounding box center [259, 265] width 431 height 25
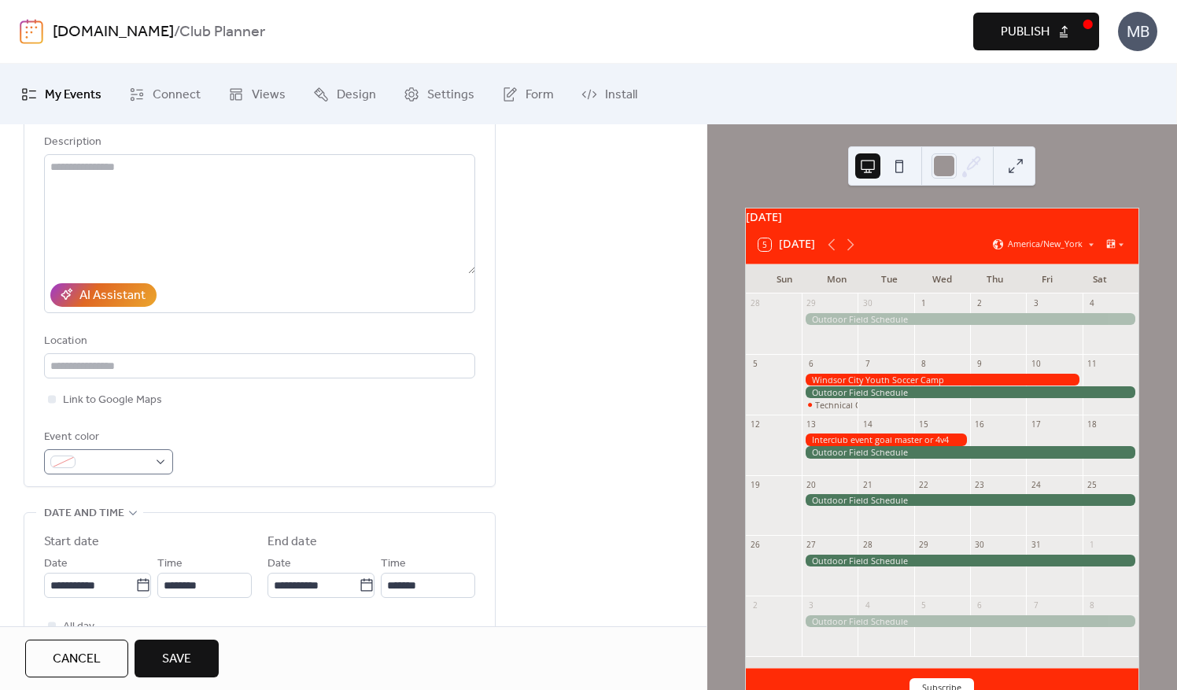
type input "**********"
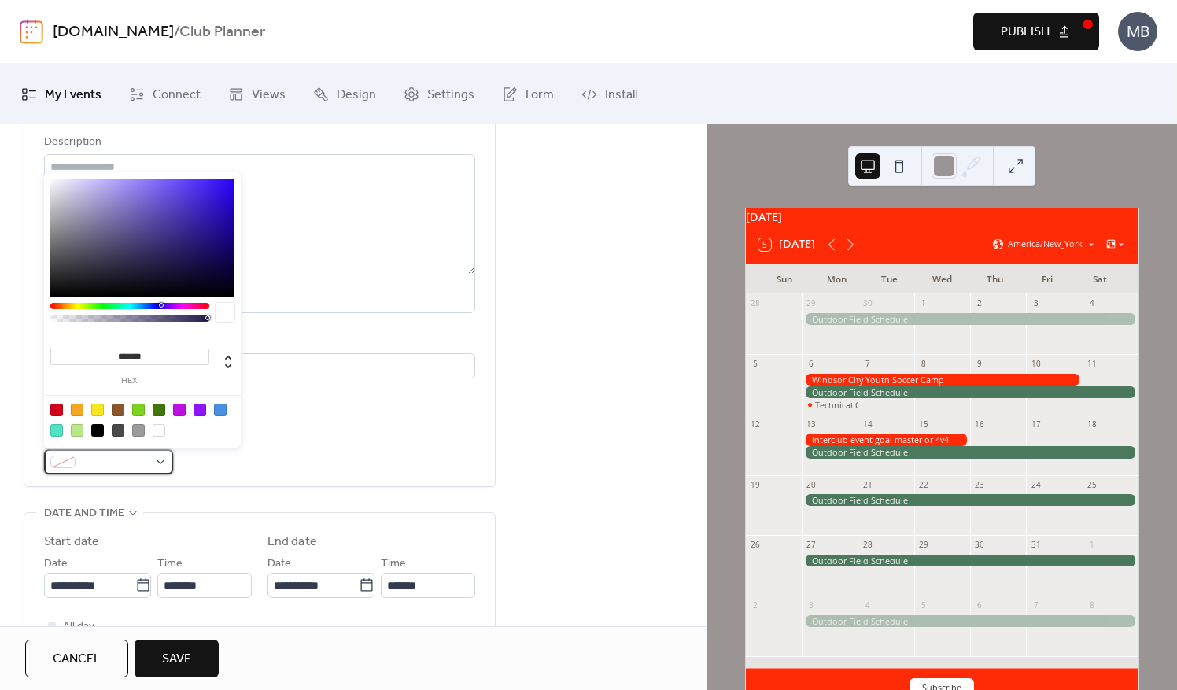
click at [165, 461] on div at bounding box center [108, 461] width 129 height 25
click at [57, 430] on div at bounding box center [56, 430] width 13 height 13
type input "*******"
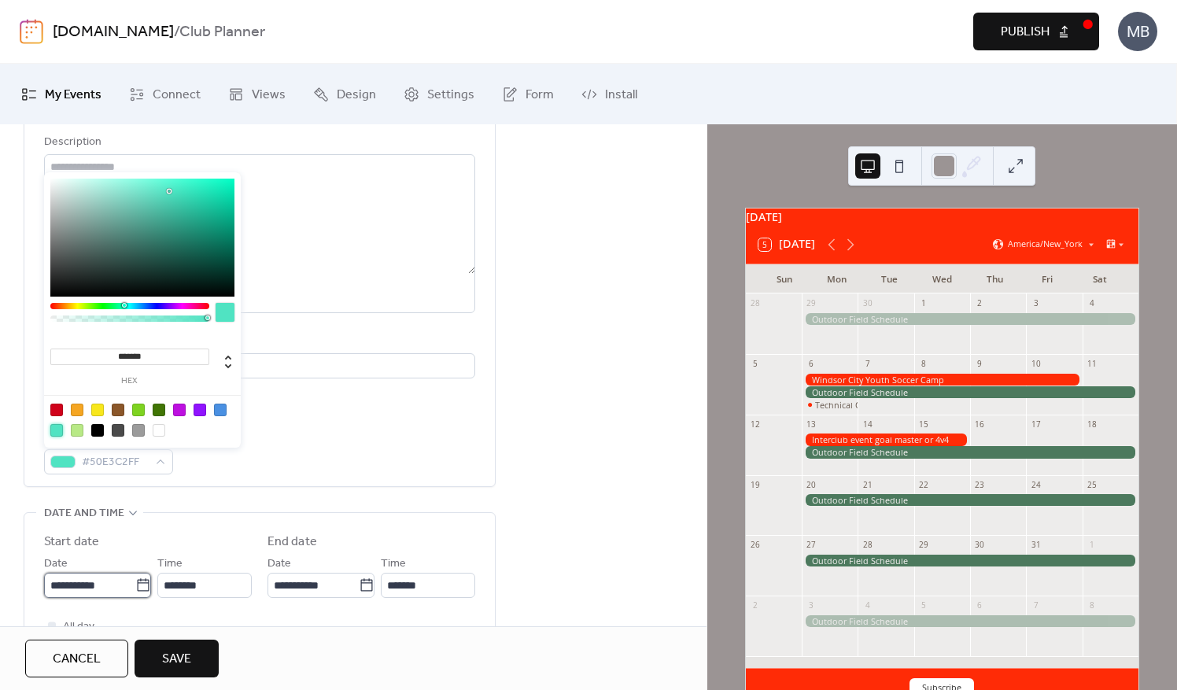
click at [121, 585] on input "**********" at bounding box center [89, 585] width 91 height 25
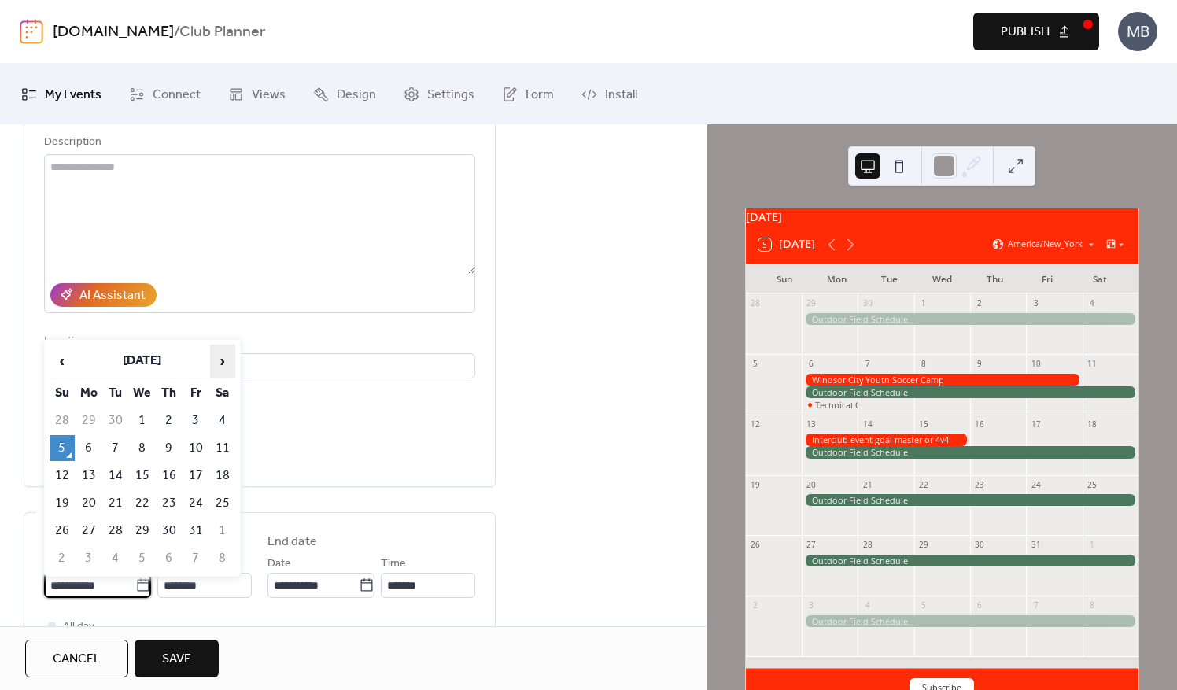
click at [214, 362] on span "›" at bounding box center [223, 361] width 24 height 31
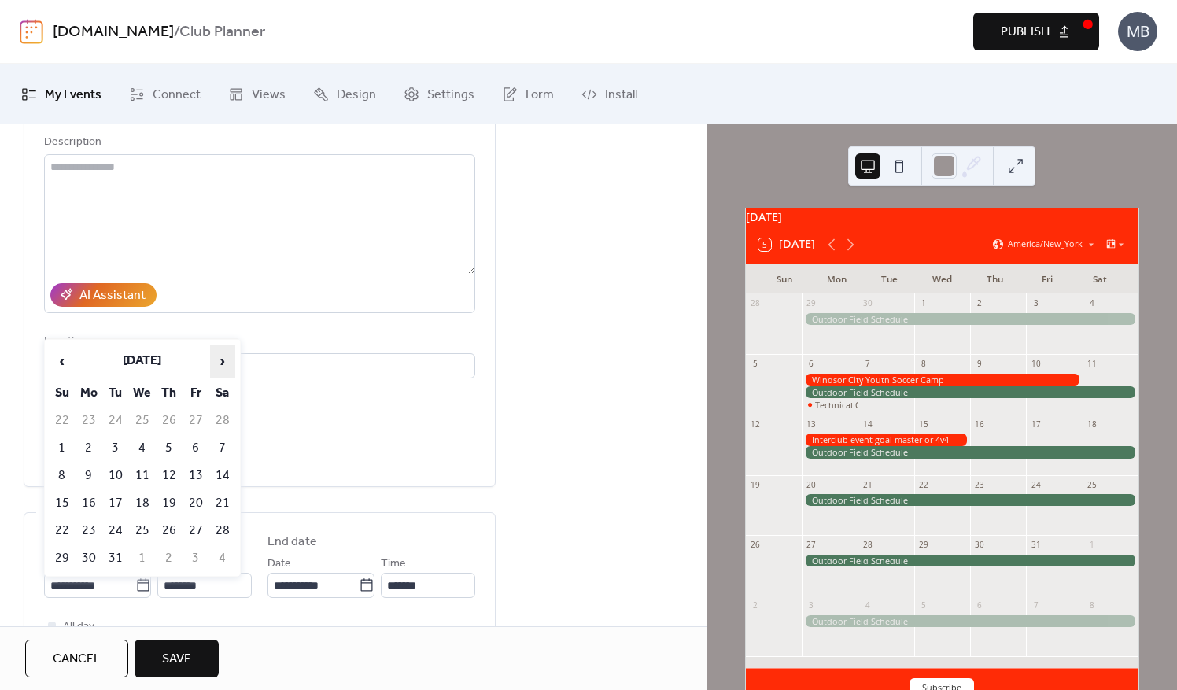
click at [214, 362] on span "›" at bounding box center [223, 361] width 24 height 31
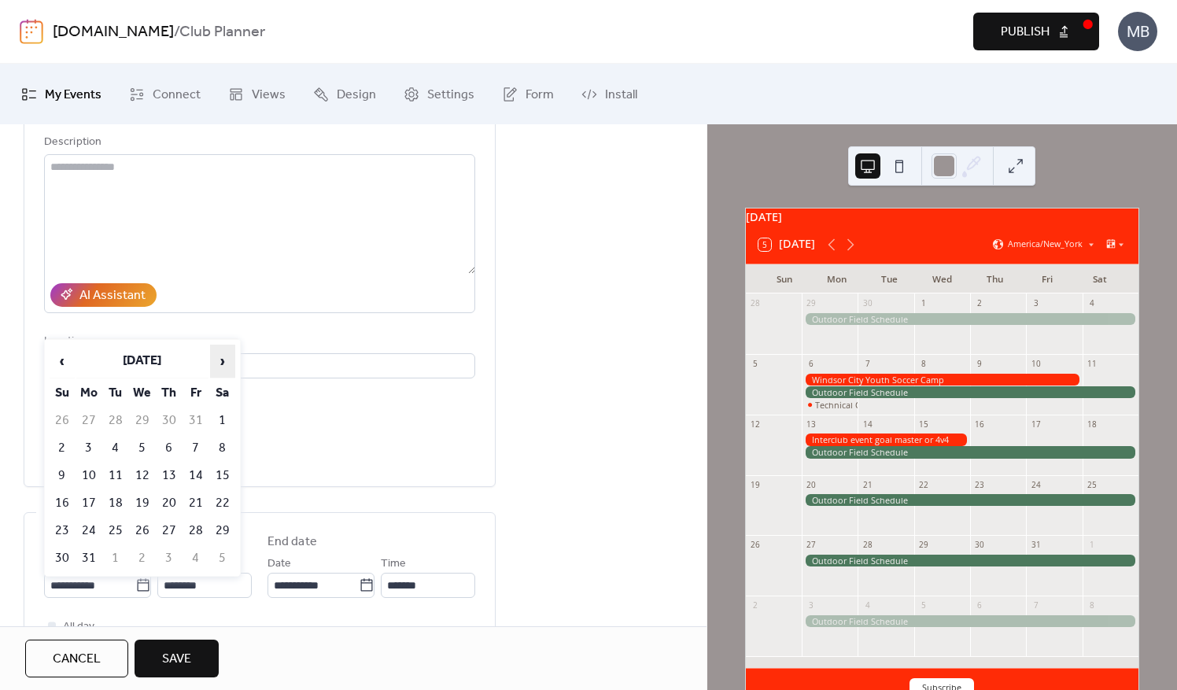
click at [214, 362] on span "›" at bounding box center [223, 361] width 24 height 31
click at [194, 416] on td "4" at bounding box center [195, 421] width 25 height 26
type input "**********"
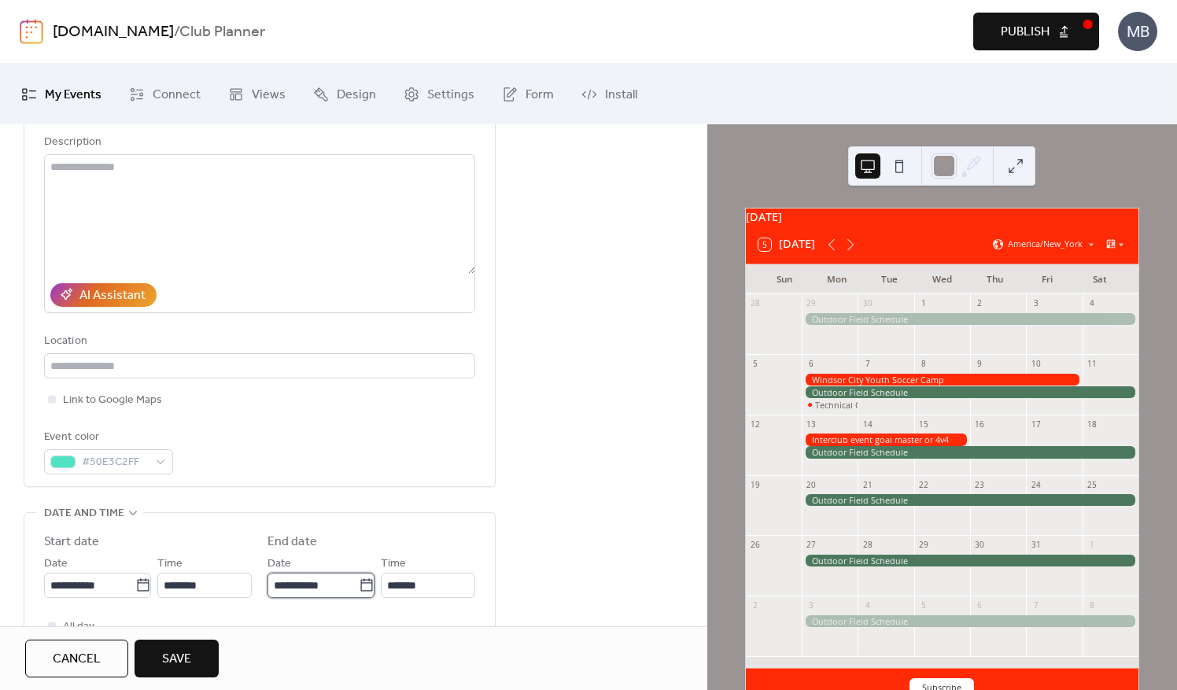
click at [312, 588] on input "**********" at bounding box center [313, 585] width 91 height 25
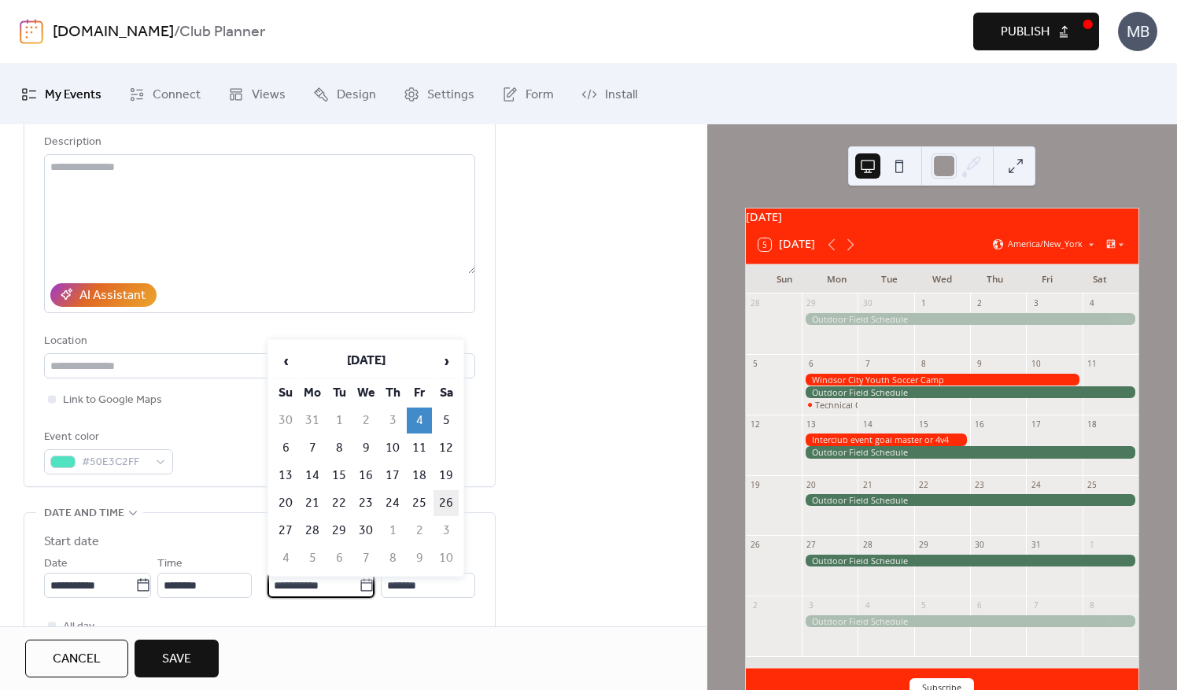
click at [445, 500] on td "26" at bounding box center [446, 503] width 25 height 26
type input "**********"
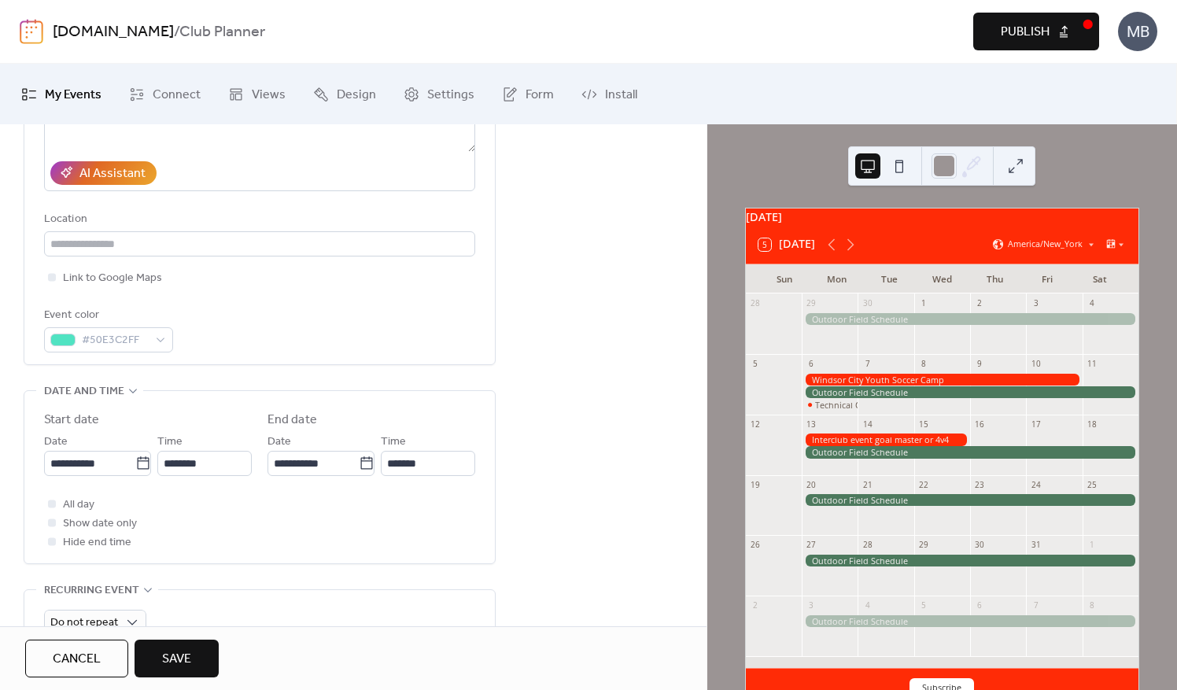
scroll to position [315, 0]
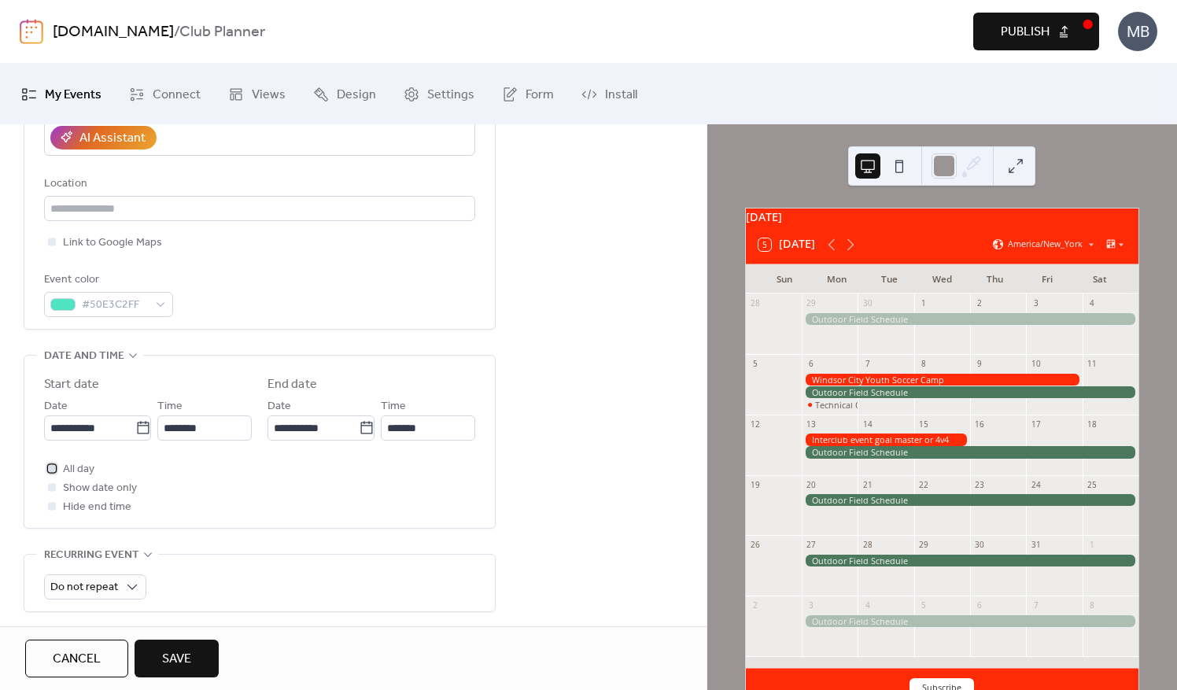
click at [54, 468] on div at bounding box center [52, 468] width 8 height 8
click at [175, 650] on span "Save" at bounding box center [176, 659] width 29 height 19
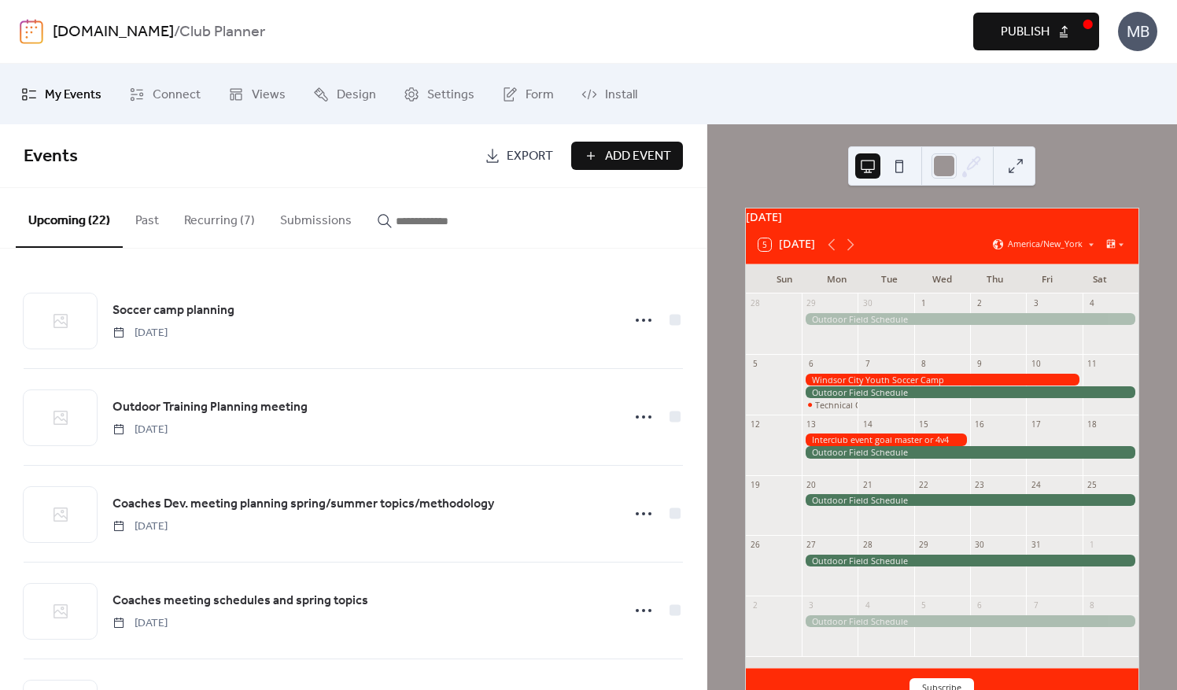
click at [615, 166] on span "Add Event" at bounding box center [638, 156] width 66 height 19
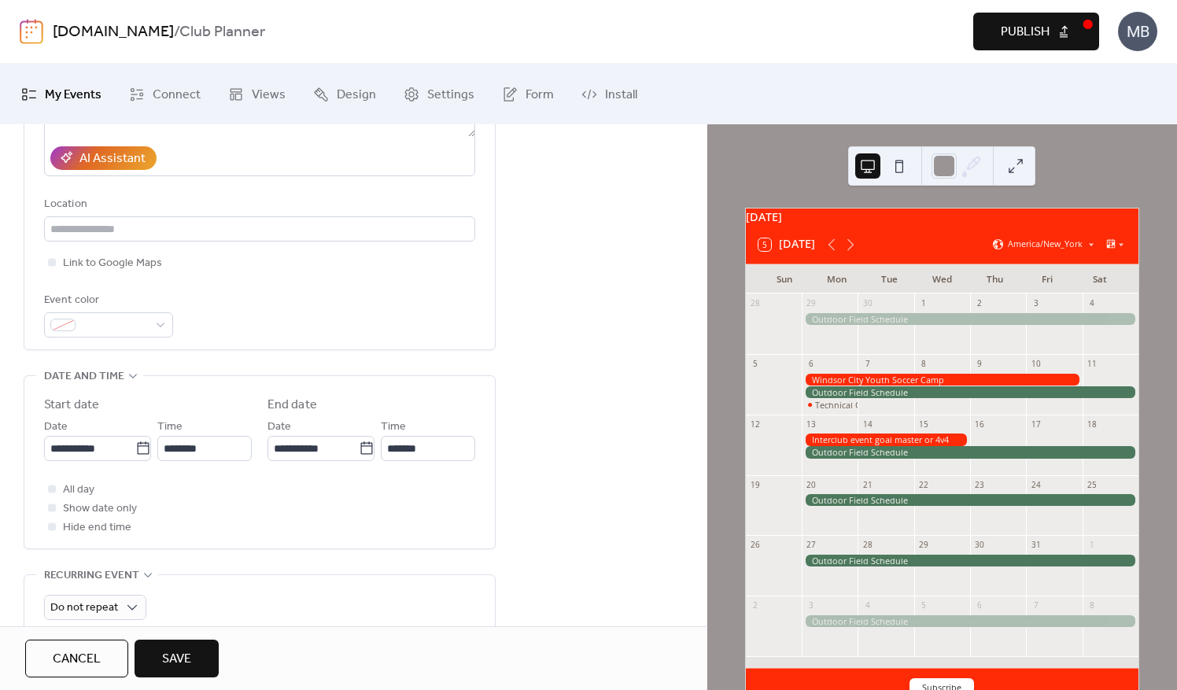
scroll to position [394, 0]
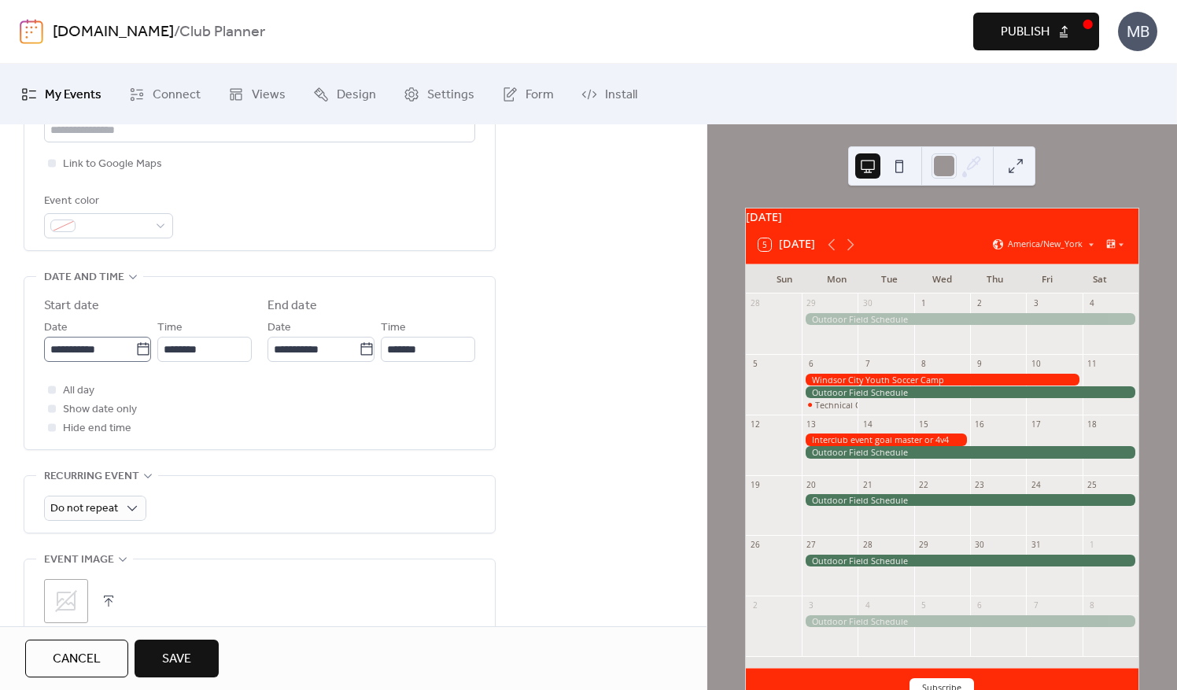
type input "**********"
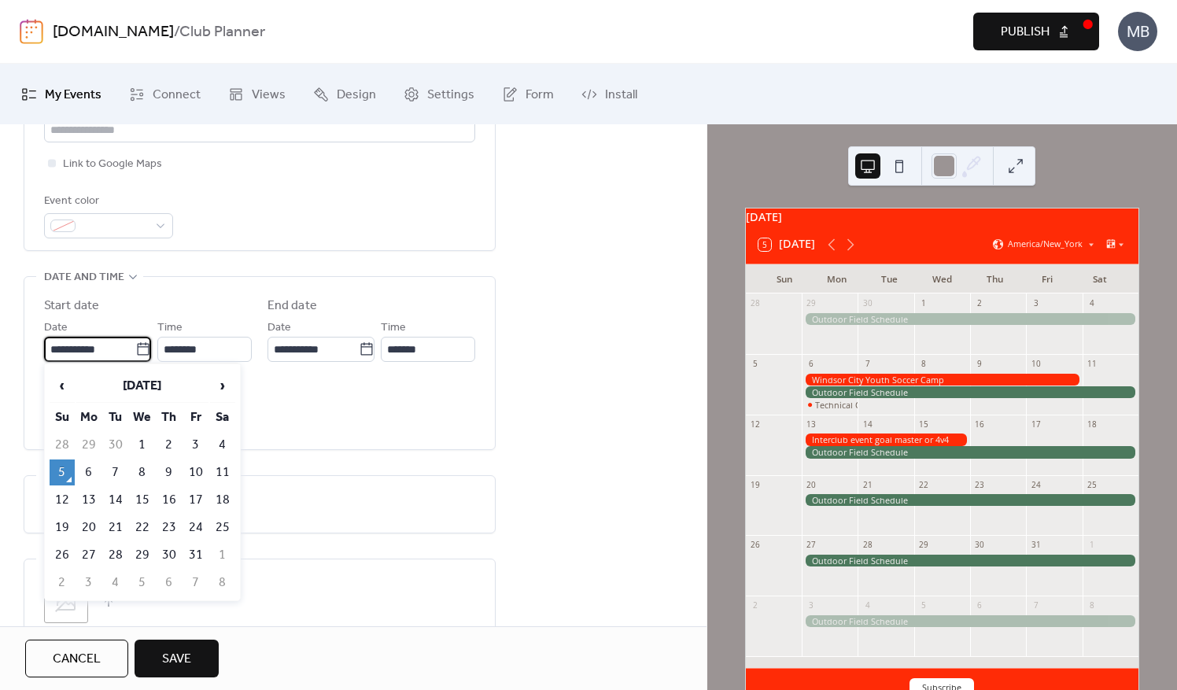
click at [98, 356] on input "**********" at bounding box center [89, 349] width 91 height 25
click at [220, 384] on span "›" at bounding box center [223, 385] width 24 height 31
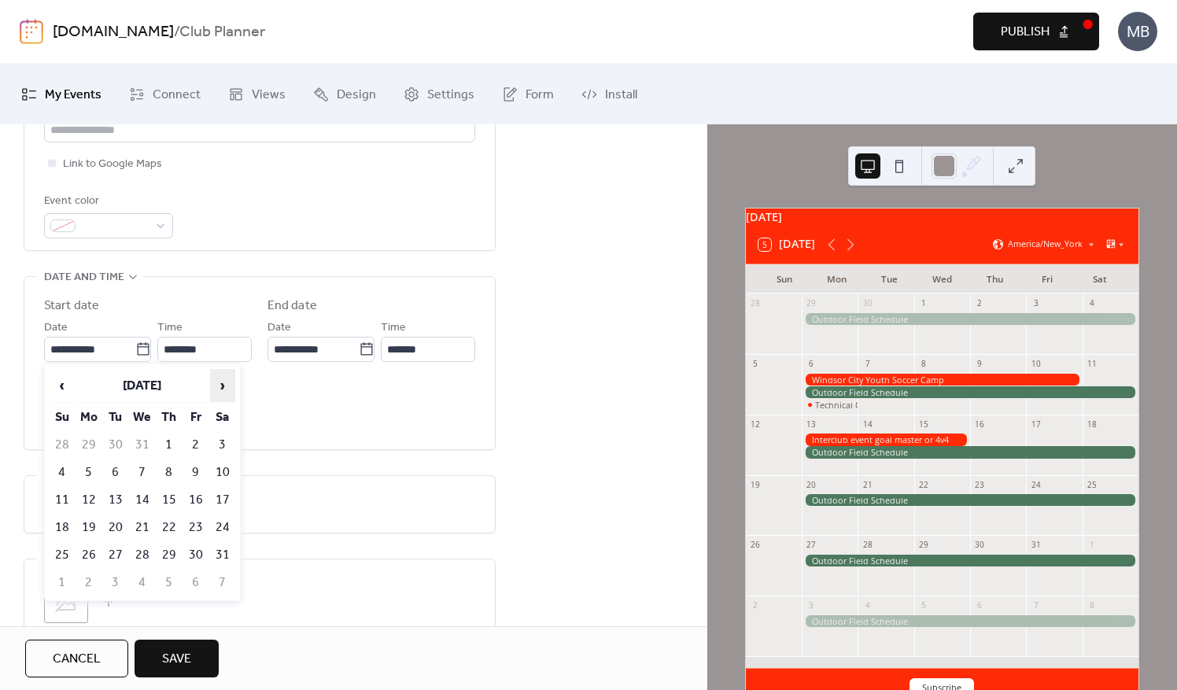
click at [220, 384] on span "›" at bounding box center [223, 385] width 24 height 31
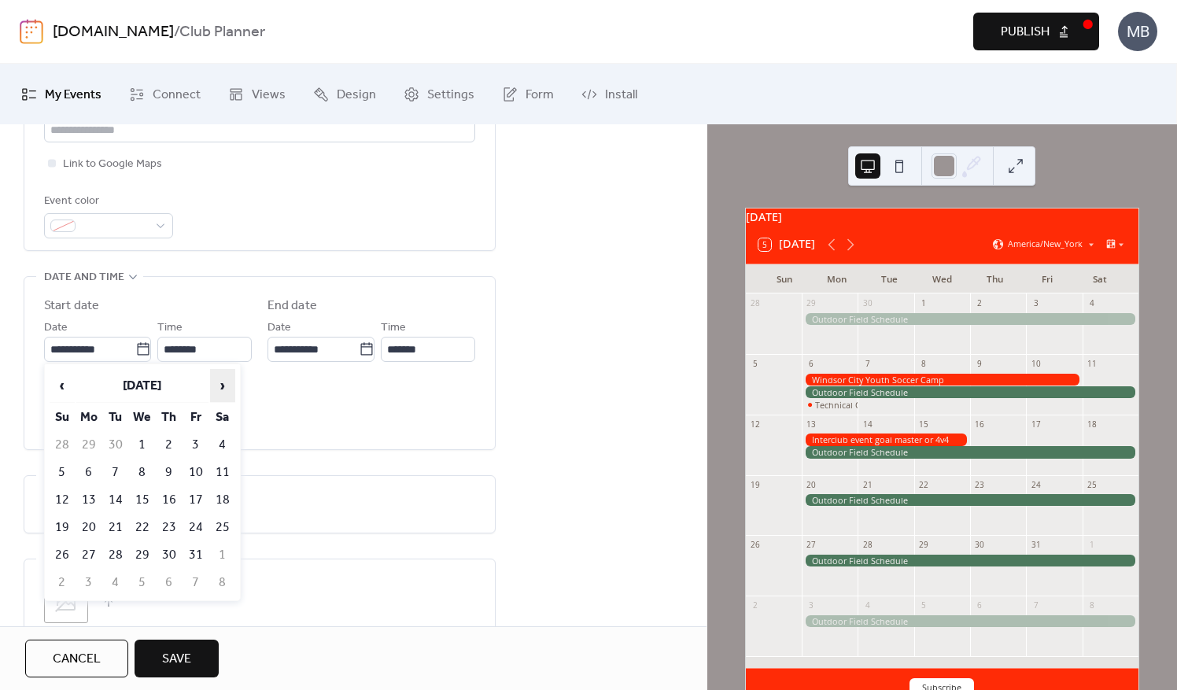
click at [220, 384] on span "›" at bounding box center [223, 385] width 24 height 31
click at [97, 576] on td "5" at bounding box center [88, 583] width 25 height 26
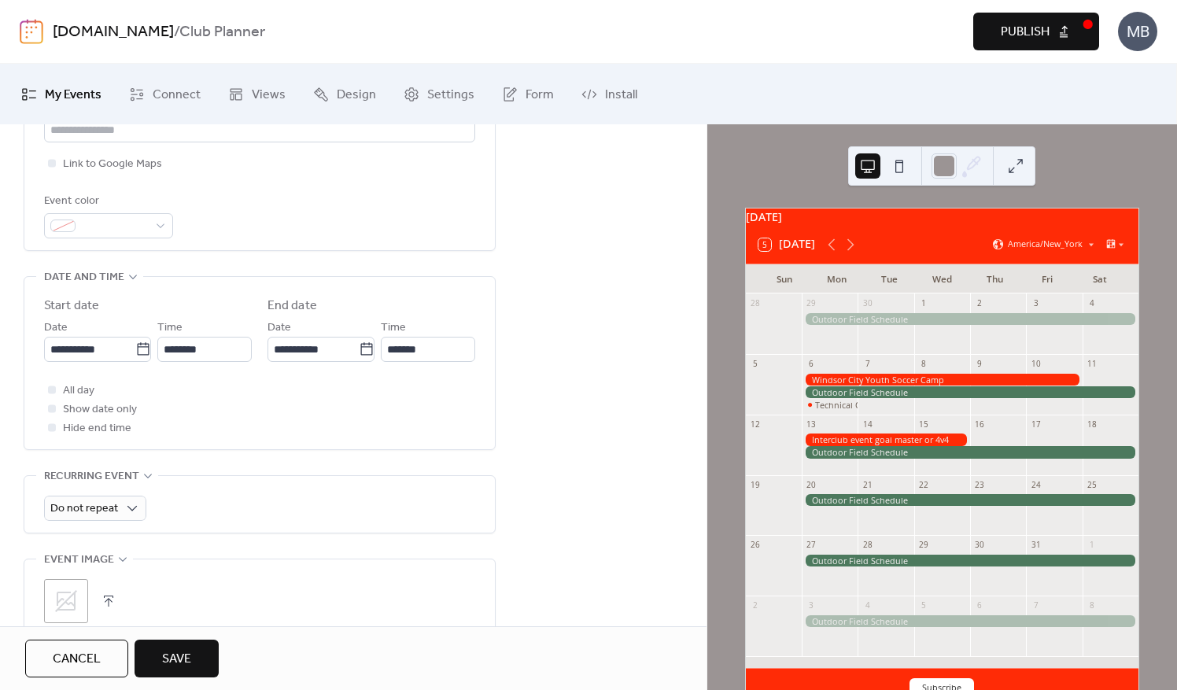
type input "**********"
click at [54, 406] on div at bounding box center [52, 409] width 8 height 8
click at [192, 658] on button "Save" at bounding box center [177, 659] width 84 height 38
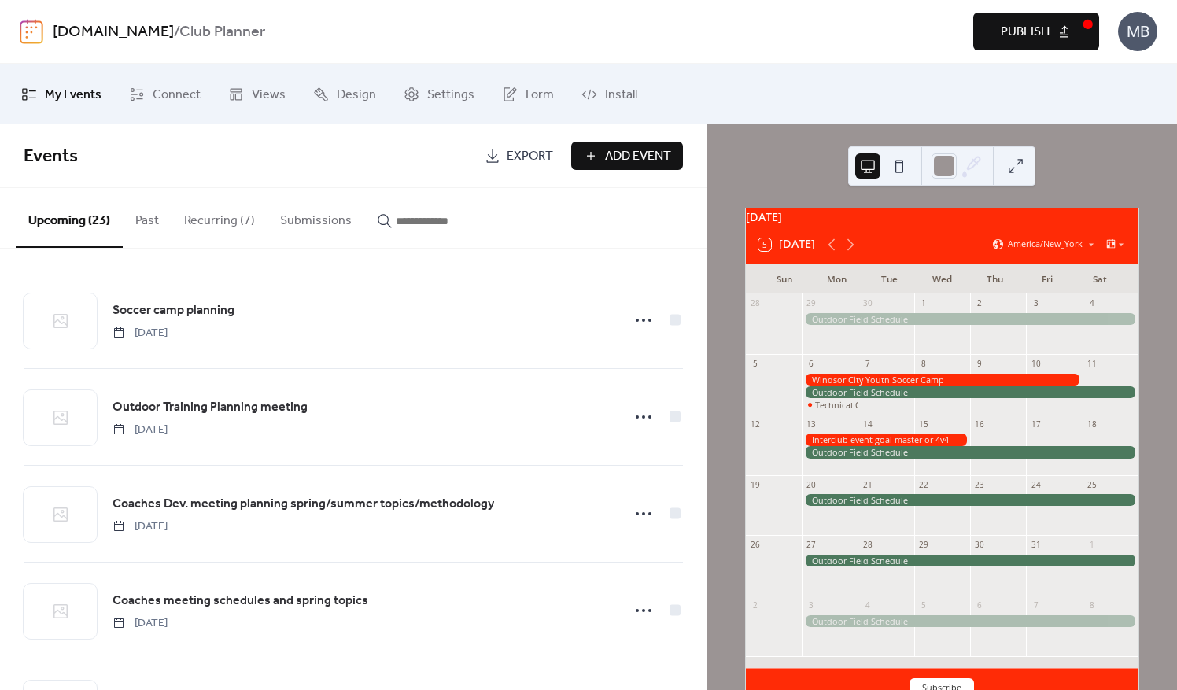
click at [593, 145] on button "Add Event" at bounding box center [627, 156] width 112 height 28
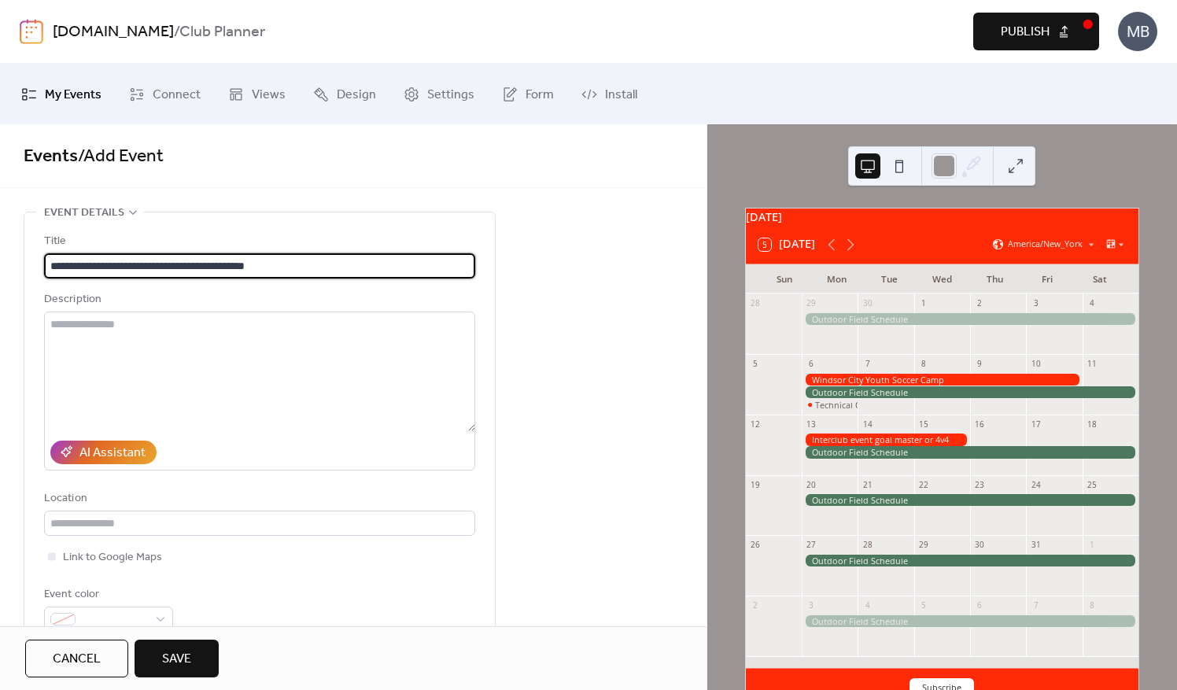
type input "**********"
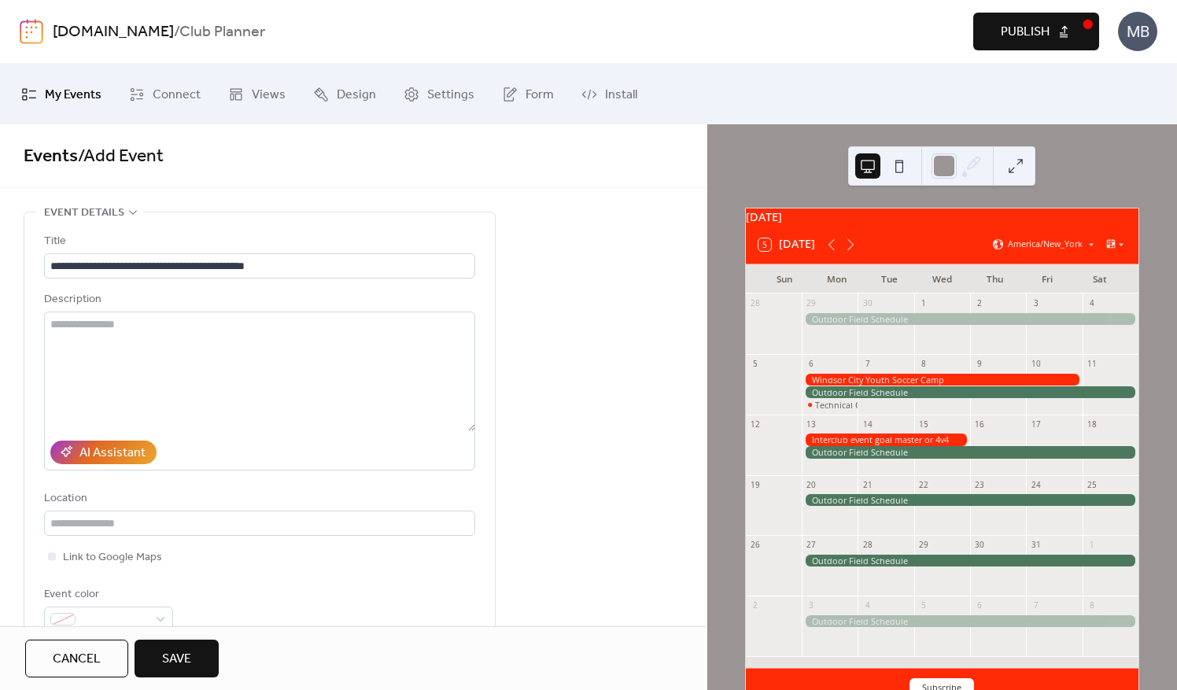
click at [75, 644] on button "Cancel" at bounding box center [76, 659] width 103 height 38
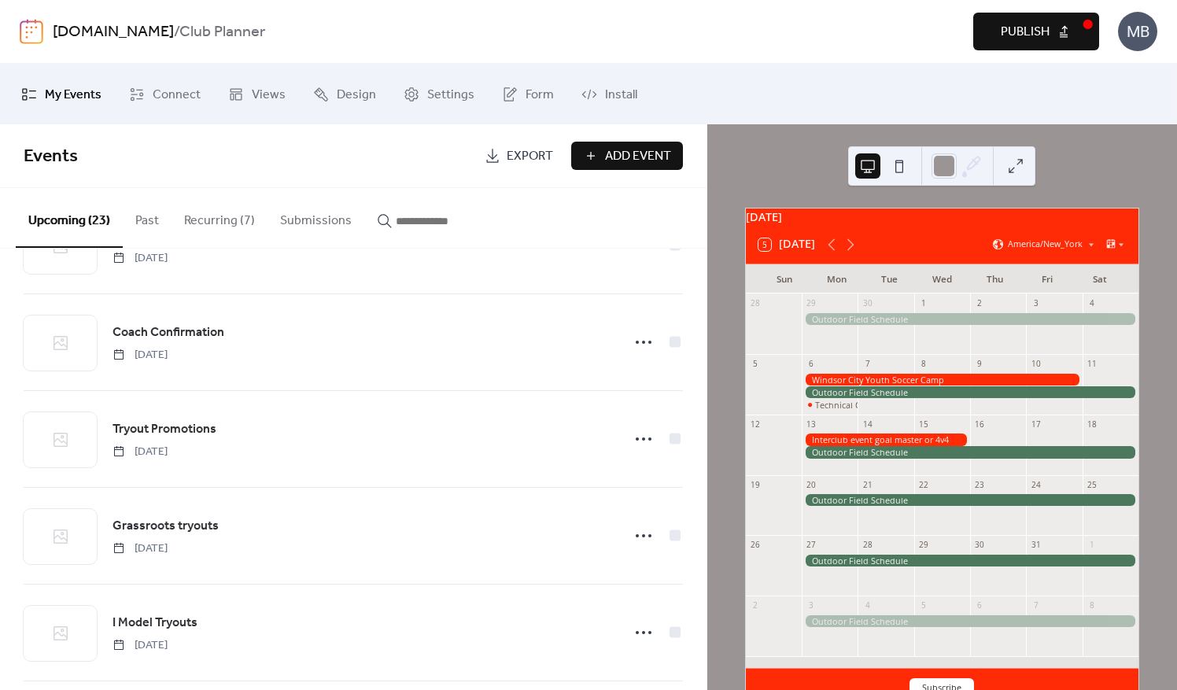
scroll to position [1824, 0]
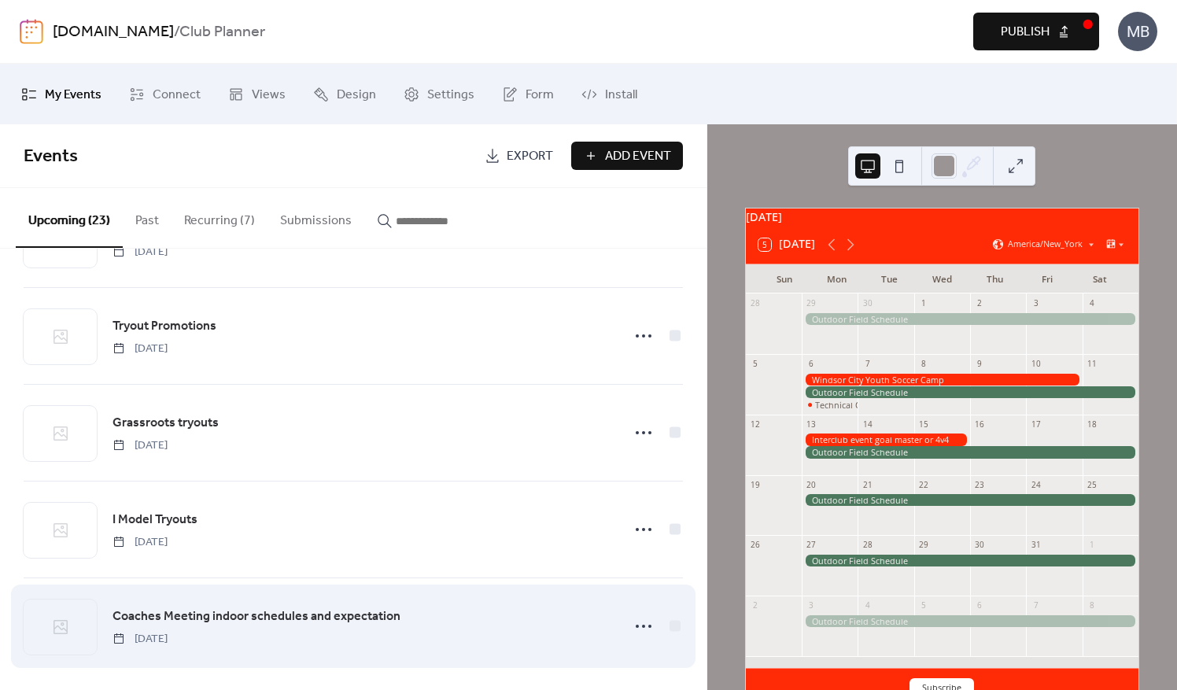
click at [168, 631] on span "Monday, October 5, 2026" at bounding box center [140, 639] width 55 height 17
click at [646, 620] on icon at bounding box center [643, 626] width 25 height 25
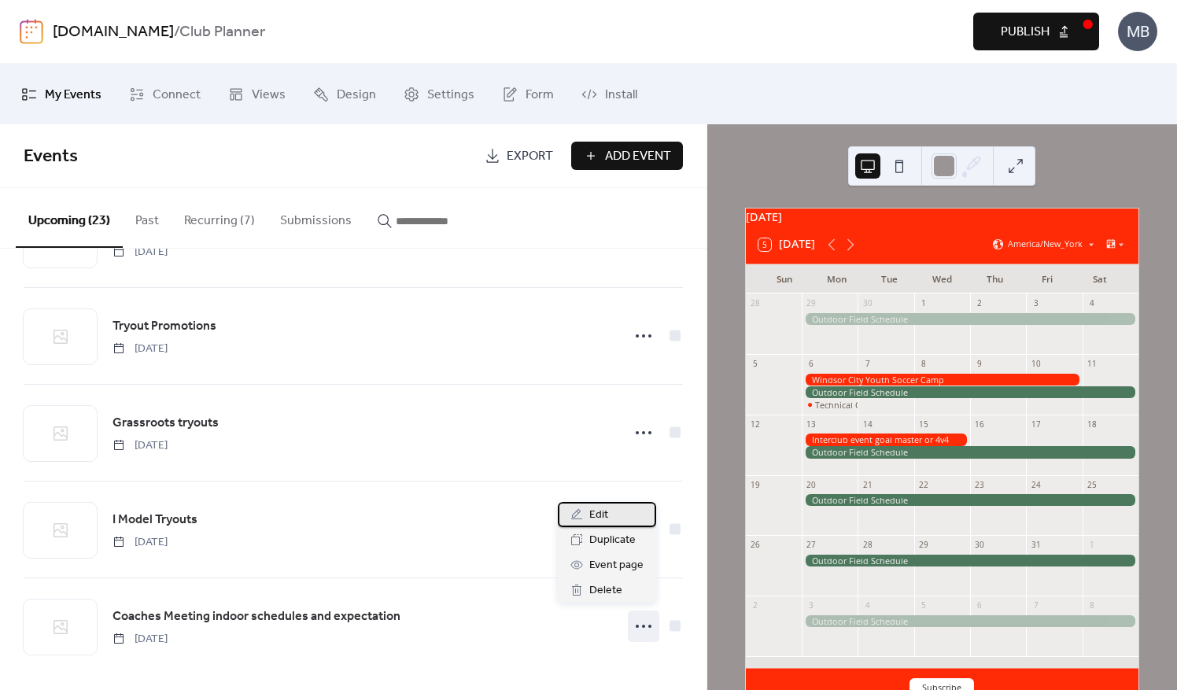
click at [611, 521] on div "Edit" at bounding box center [607, 514] width 98 height 25
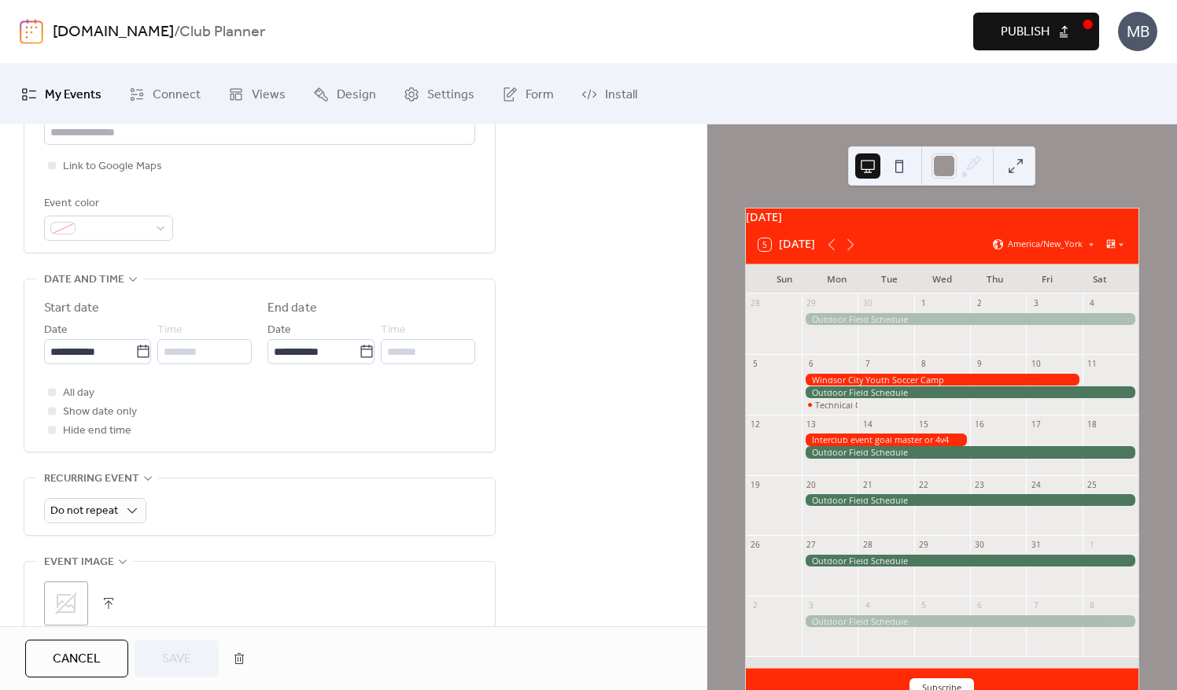
scroll to position [394, 0]
click at [140, 344] on icon at bounding box center [143, 350] width 16 height 16
click at [135, 344] on input "**********" at bounding box center [89, 349] width 91 height 25
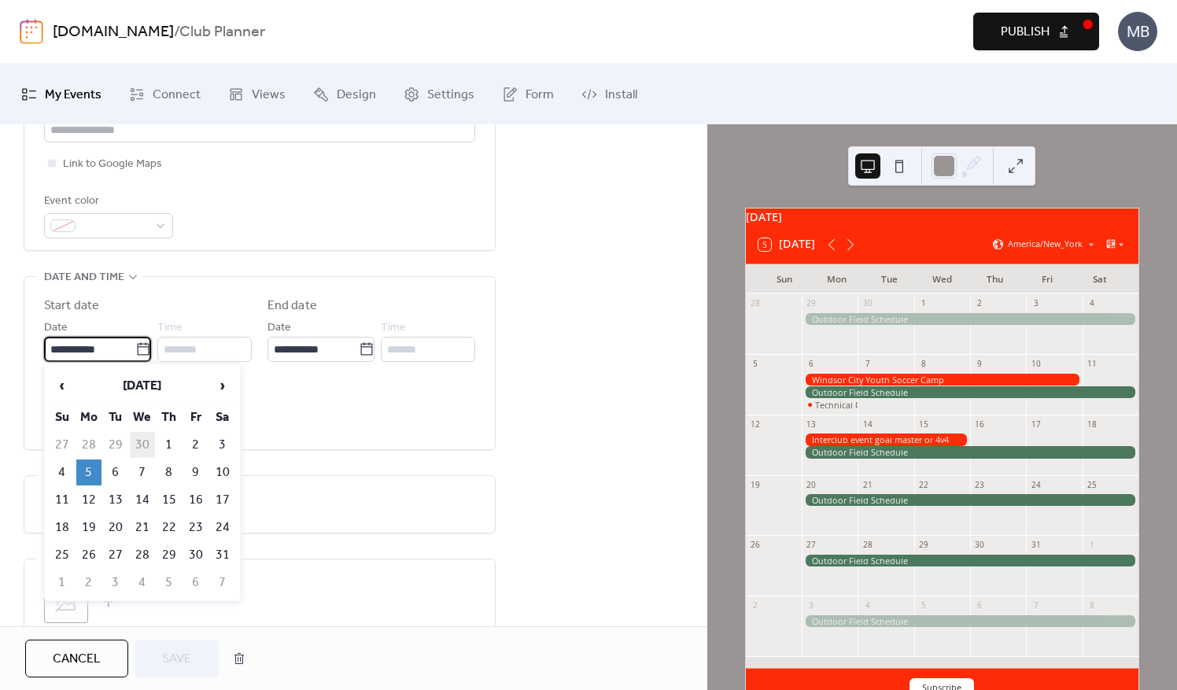
click at [148, 444] on td "30" at bounding box center [142, 445] width 25 height 26
type input "**********"
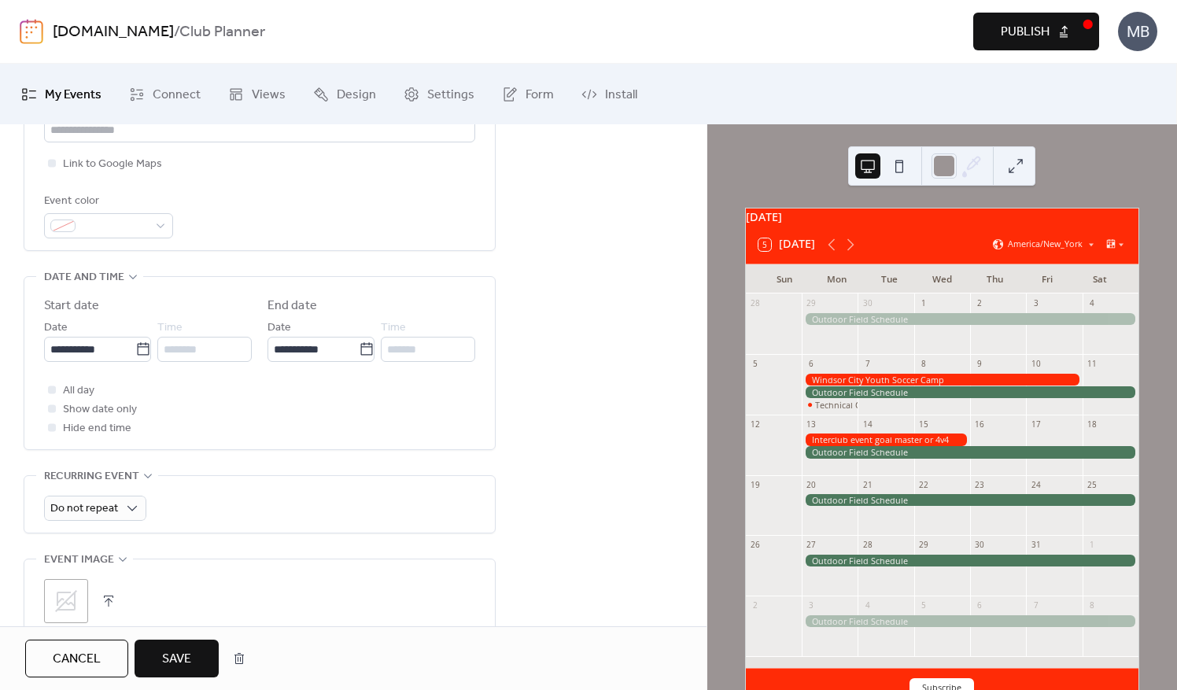
click at [178, 660] on span "Save" at bounding box center [176, 659] width 29 height 19
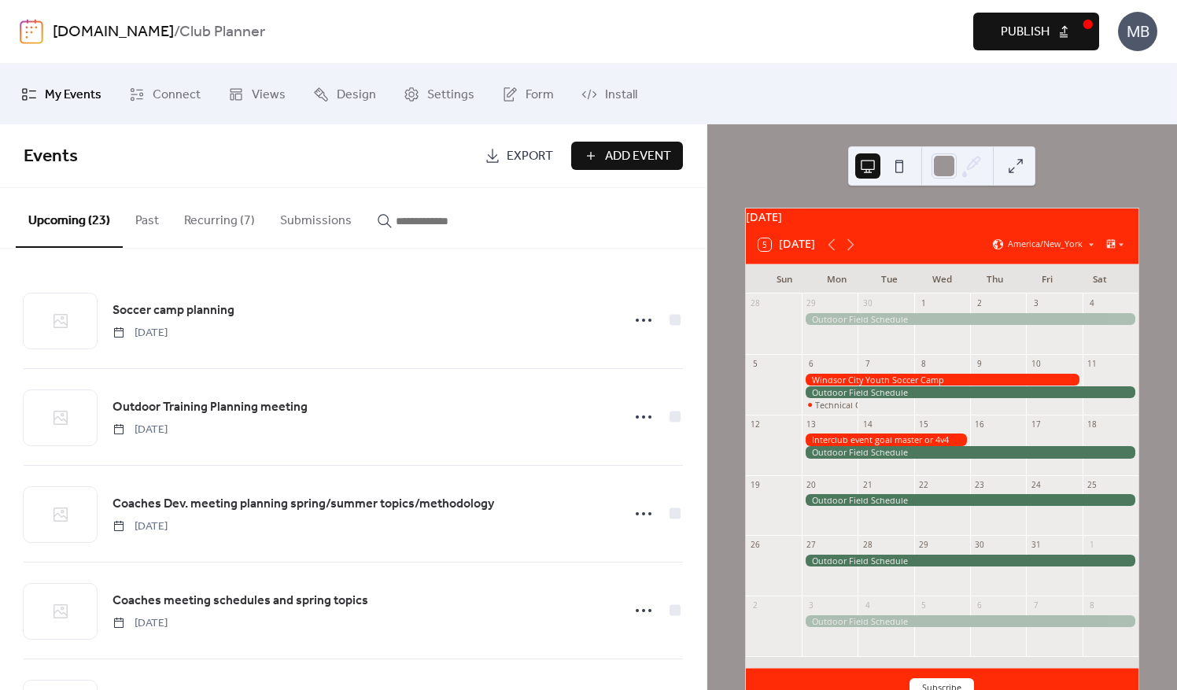
click at [617, 155] on span "Add Event" at bounding box center [638, 156] width 66 height 19
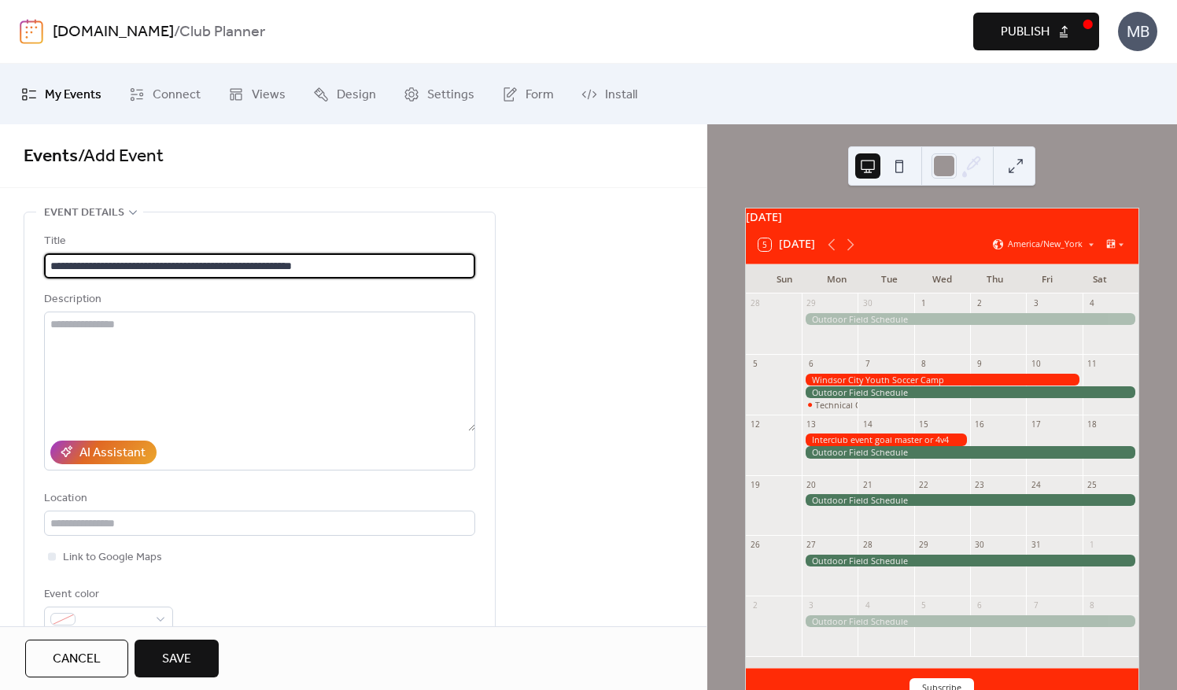
drag, startPoint x: 180, startPoint y: 267, endPoint x: 141, endPoint y: 262, distance: 39.6
click at [141, 262] on input "**********" at bounding box center [260, 265] width 432 height 25
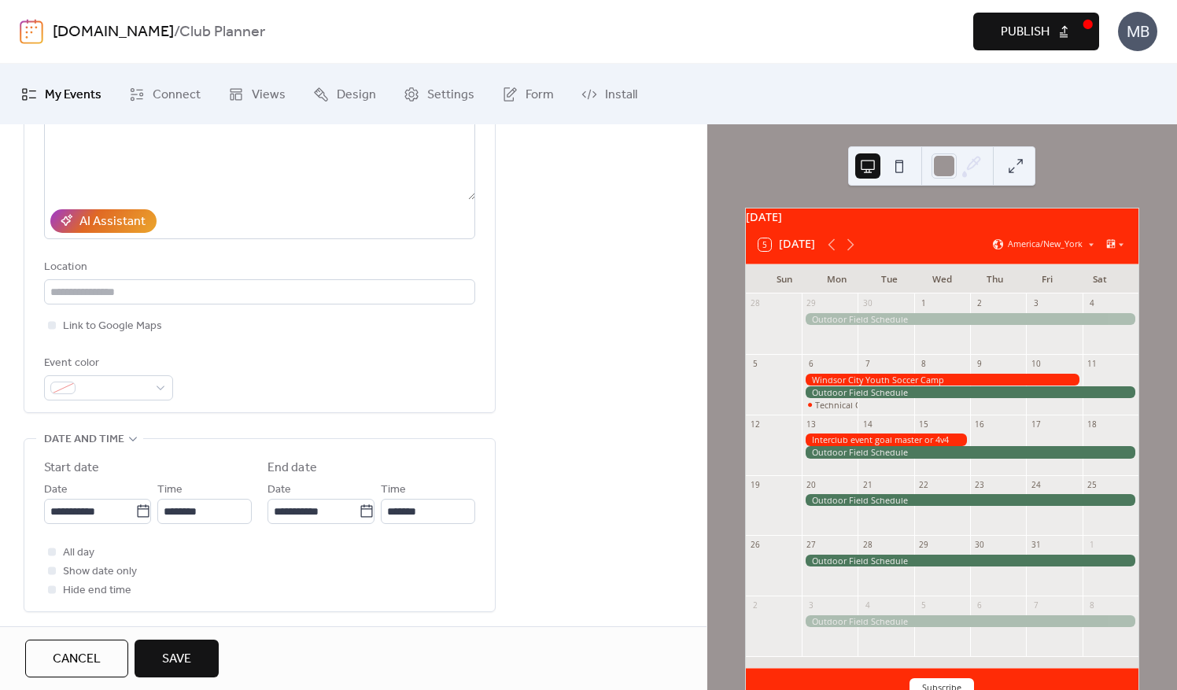
scroll to position [236, 0]
type input "**********"
click at [101, 501] on input "**********" at bounding box center [89, 506] width 91 height 25
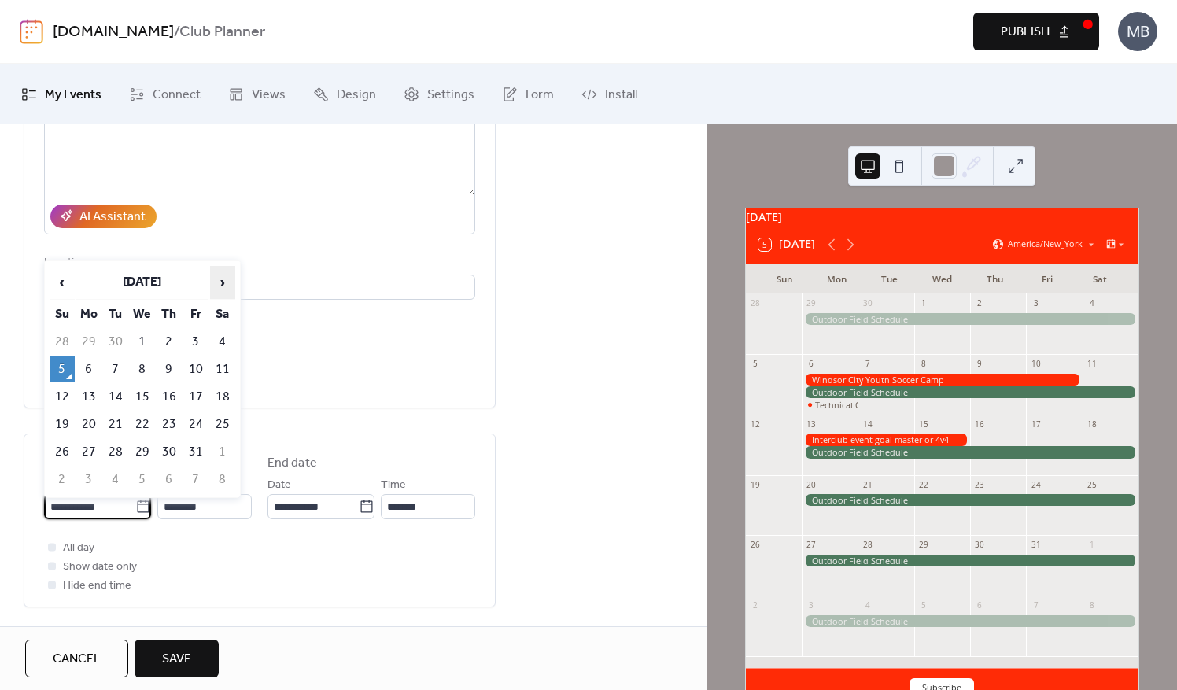
click at [222, 275] on span "›" at bounding box center [223, 282] width 24 height 31
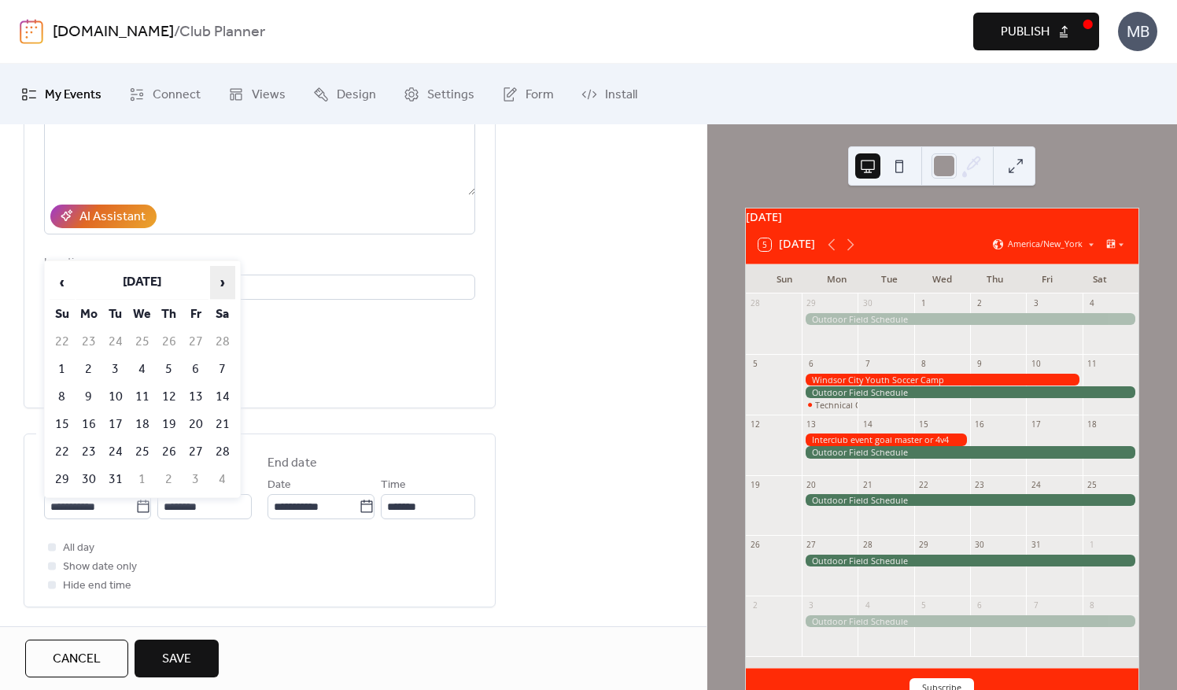
click at [222, 275] on span "›" at bounding box center [223, 282] width 24 height 31
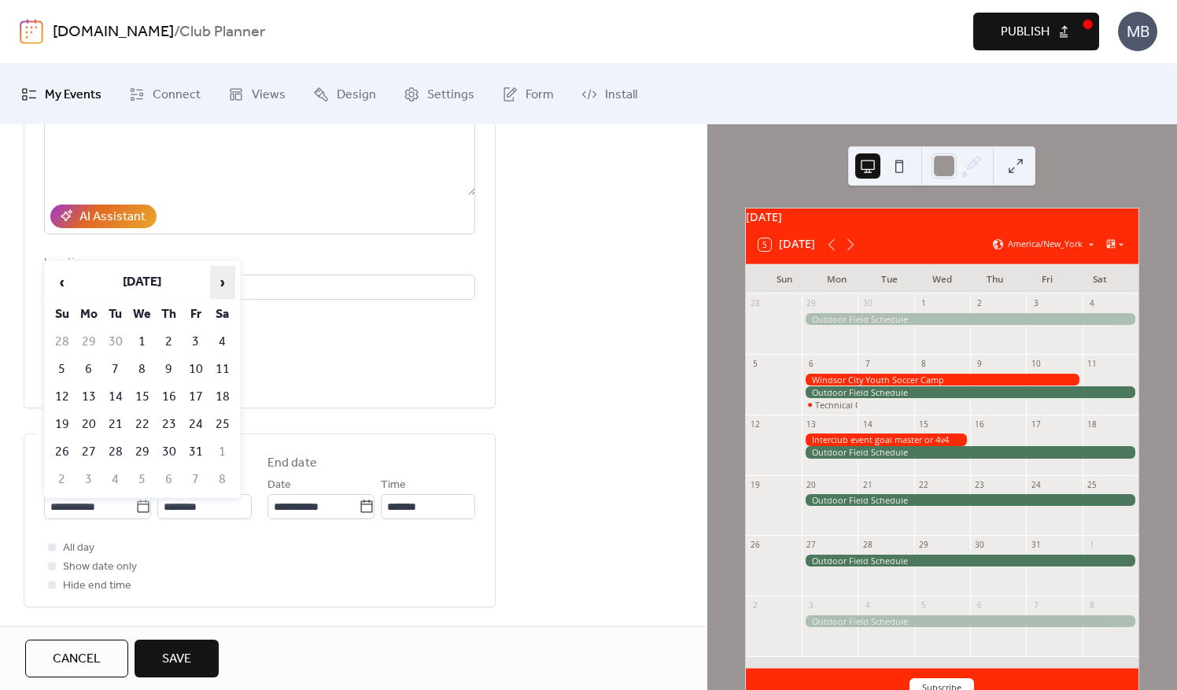
click at [222, 275] on span "›" at bounding box center [223, 282] width 24 height 31
click at [71, 287] on span "‹" at bounding box center [62, 282] width 24 height 31
click at [170, 368] on td "8" at bounding box center [169, 370] width 25 height 26
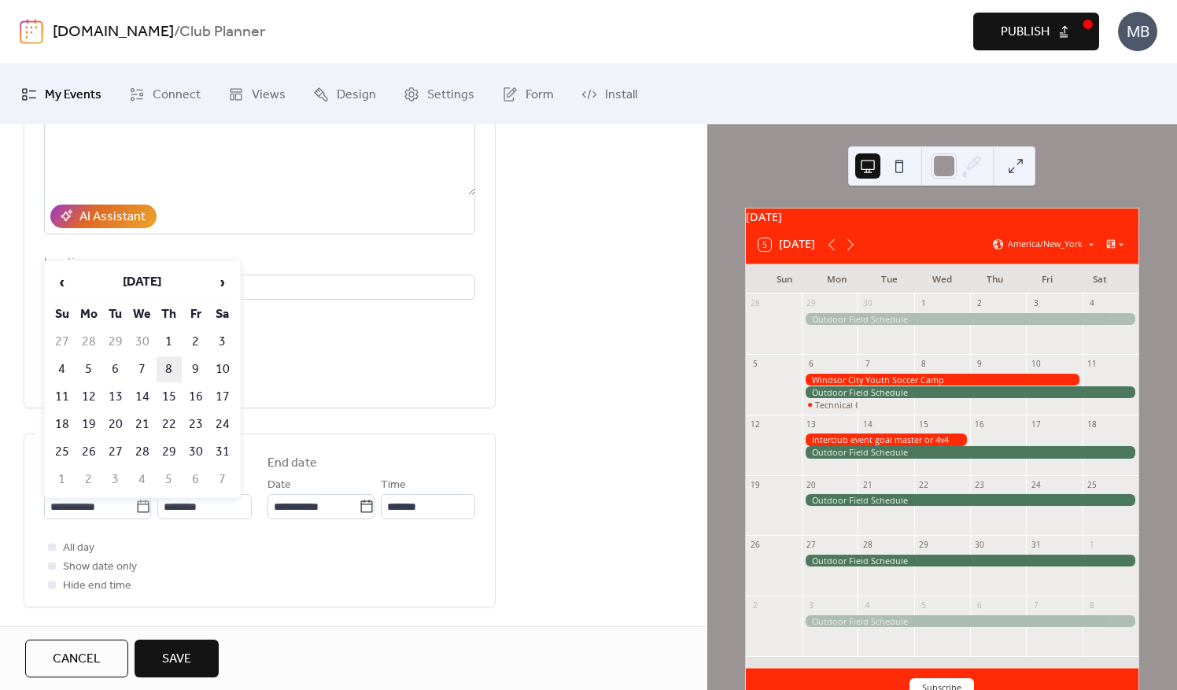
type input "**********"
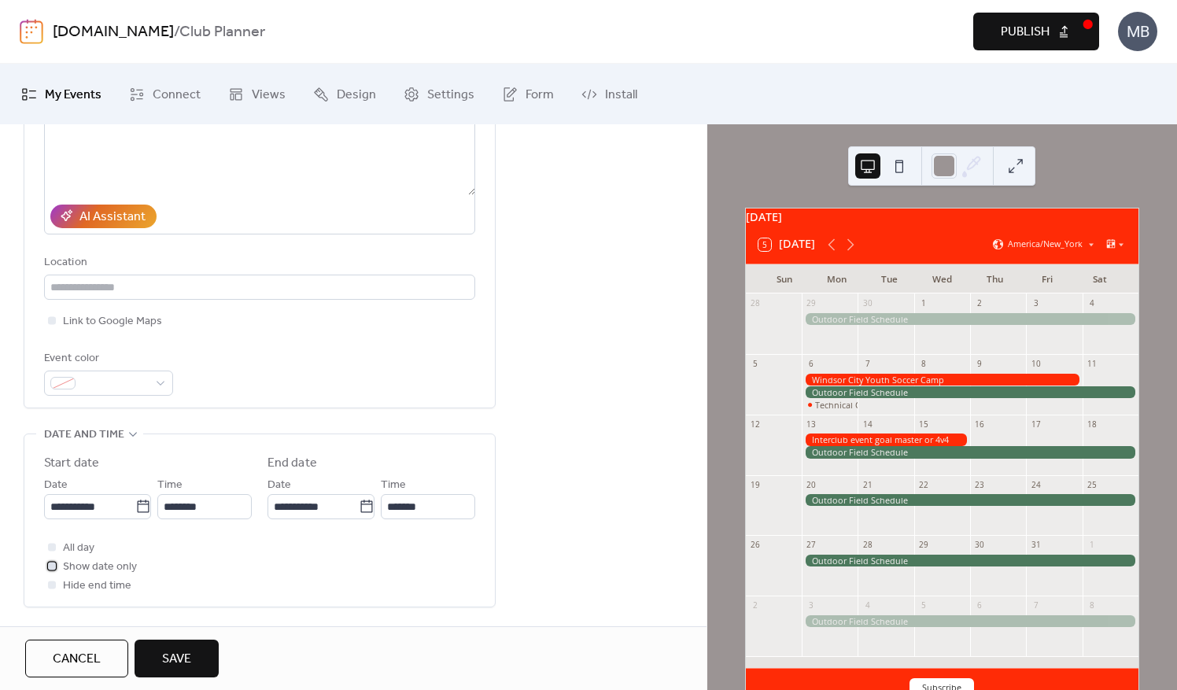
click at [57, 566] on div at bounding box center [52, 566] width 16 height 16
click at [172, 646] on button "Save" at bounding box center [177, 659] width 84 height 38
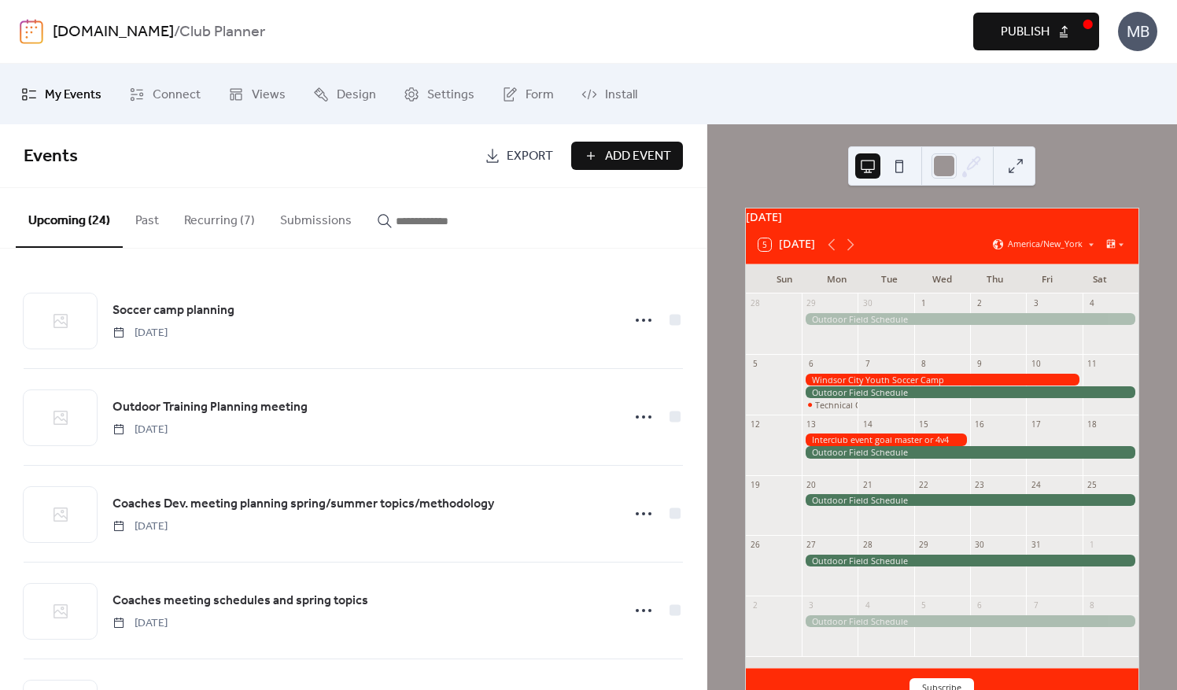
click at [597, 148] on button "Add Event" at bounding box center [627, 156] width 112 height 28
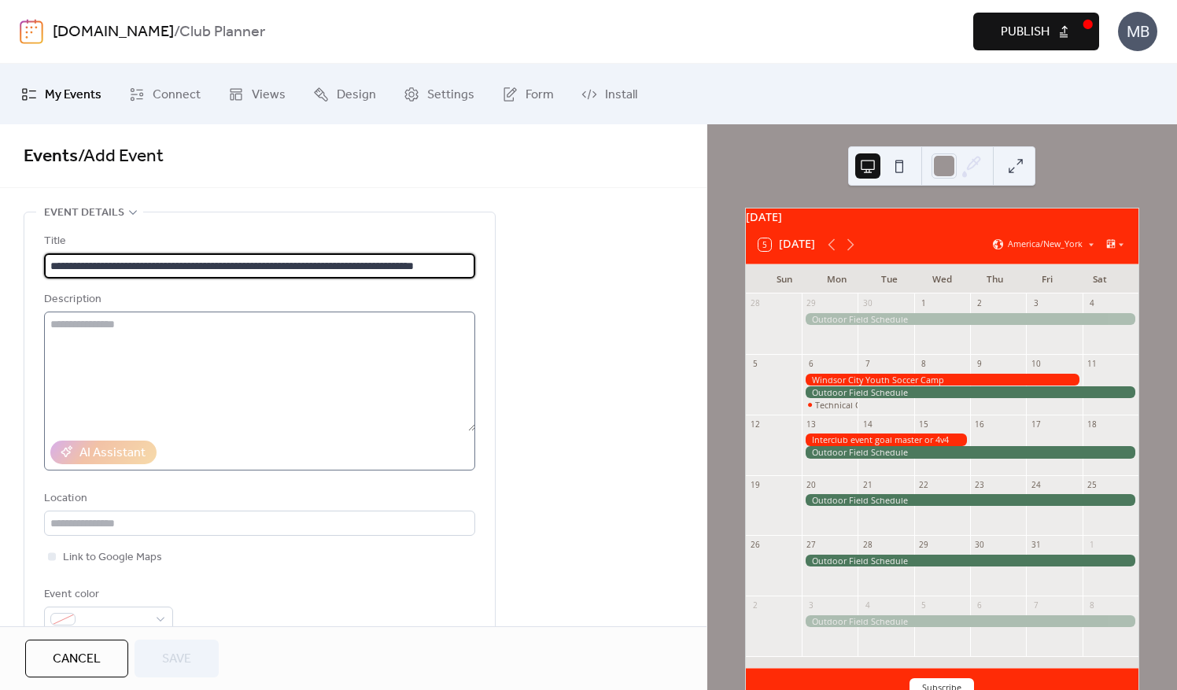
scroll to position [0, 38]
drag, startPoint x: 471, startPoint y: 261, endPoint x: 398, endPoint y: 264, distance: 72.5
click at [398, 264] on input "**********" at bounding box center [260, 265] width 432 height 25
click at [343, 263] on input "**********" at bounding box center [260, 265] width 432 height 25
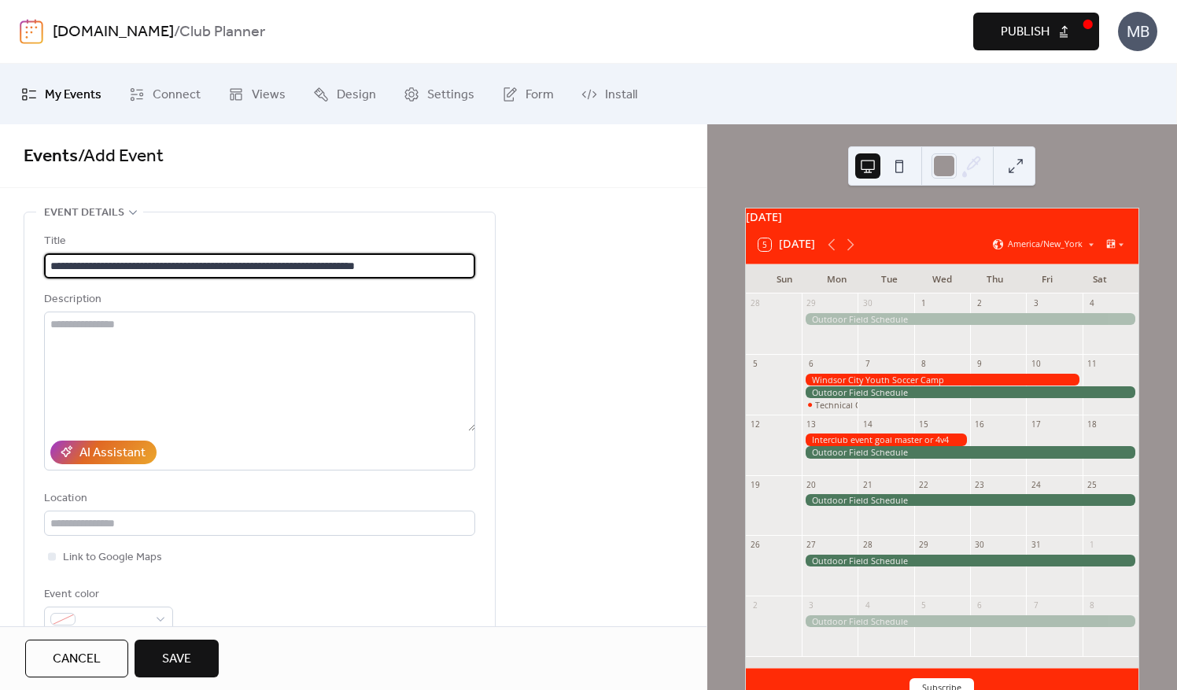
scroll to position [236, 0]
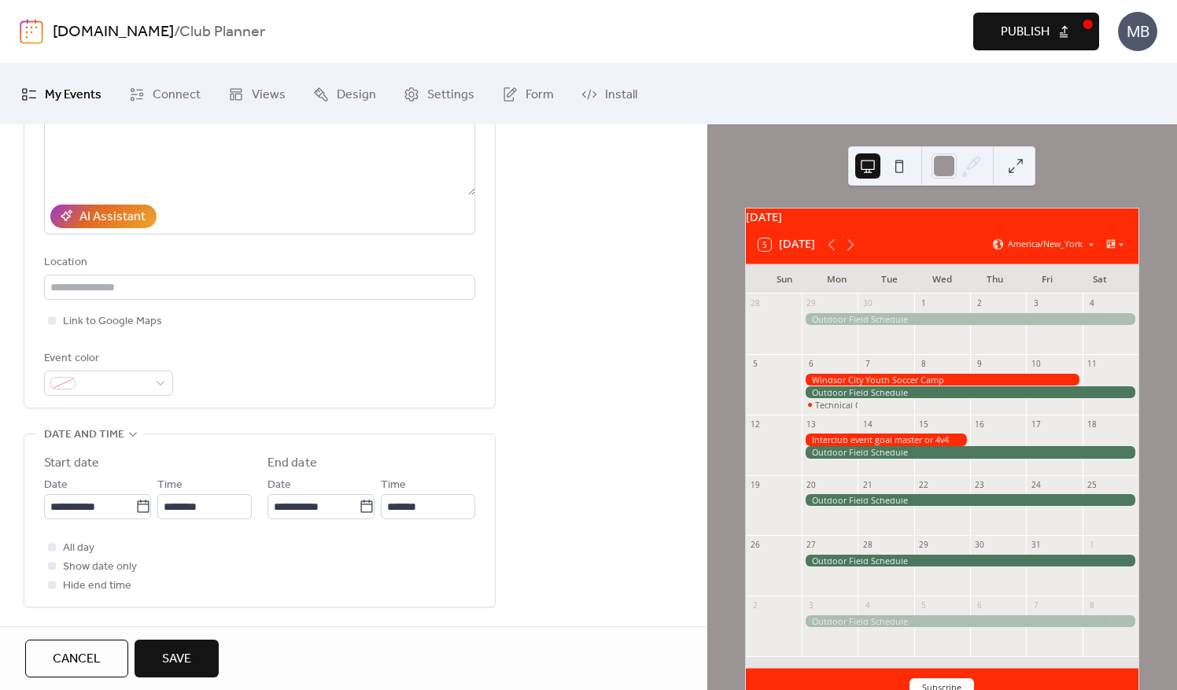
type input "**********"
click at [107, 502] on input "**********" at bounding box center [89, 506] width 91 height 25
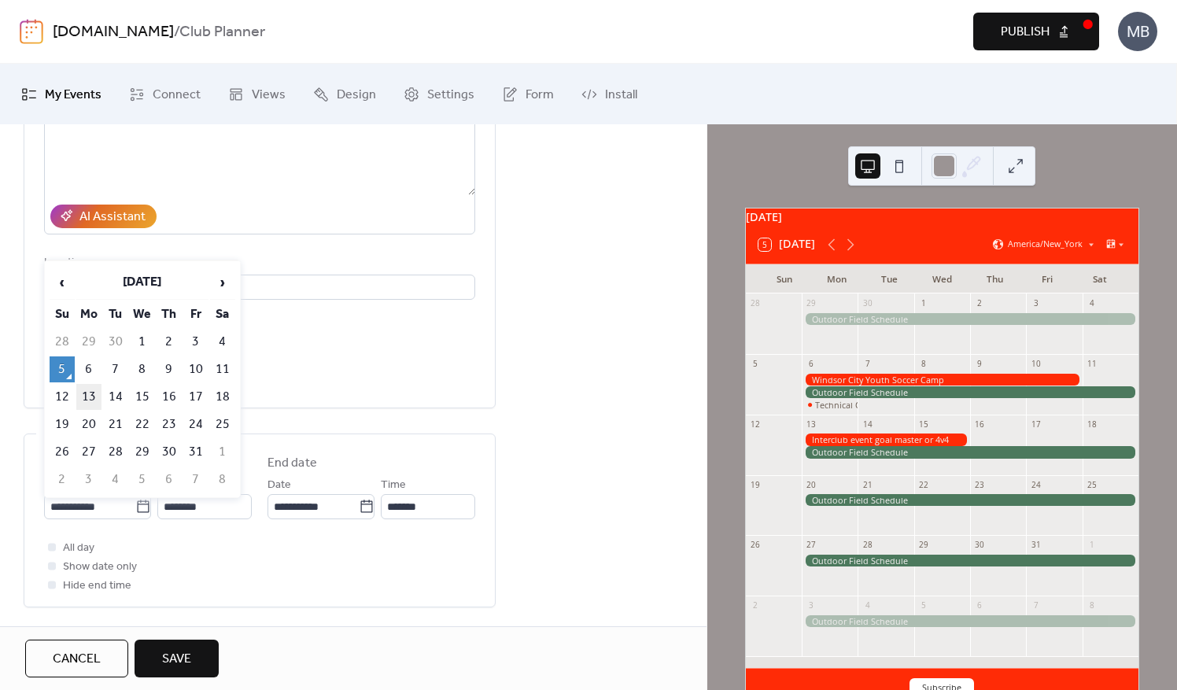
click at [94, 389] on td "13" at bounding box center [88, 397] width 25 height 26
type input "**********"
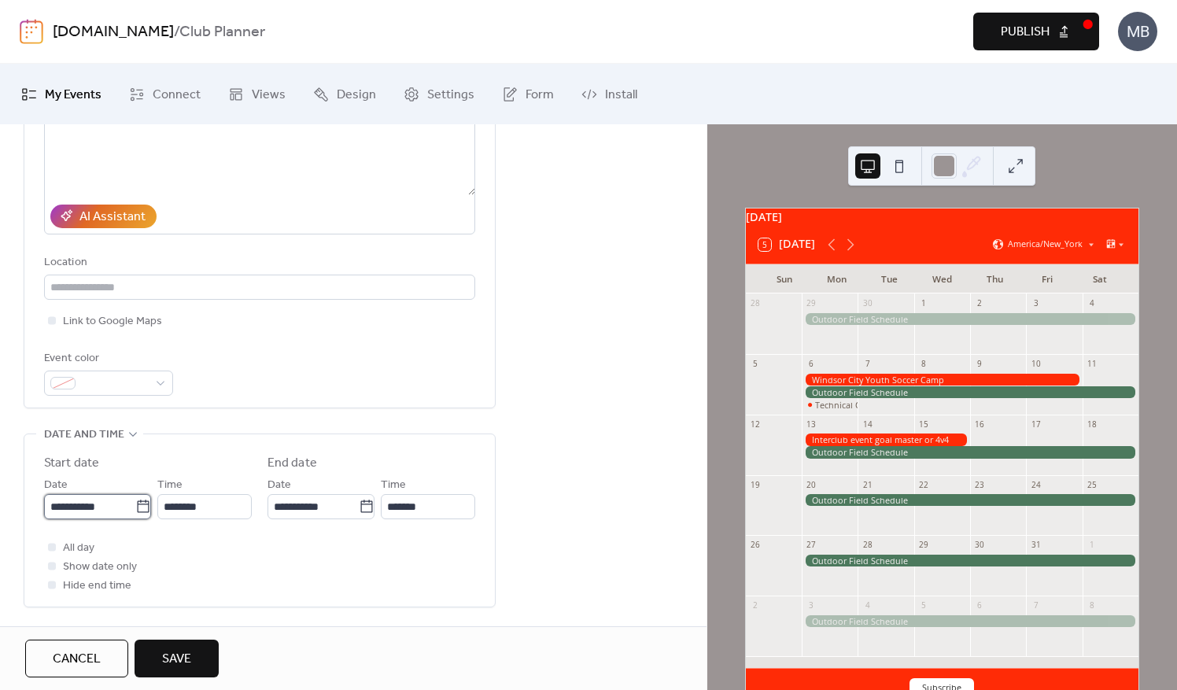
click at [120, 509] on input "**********" at bounding box center [89, 506] width 91 height 25
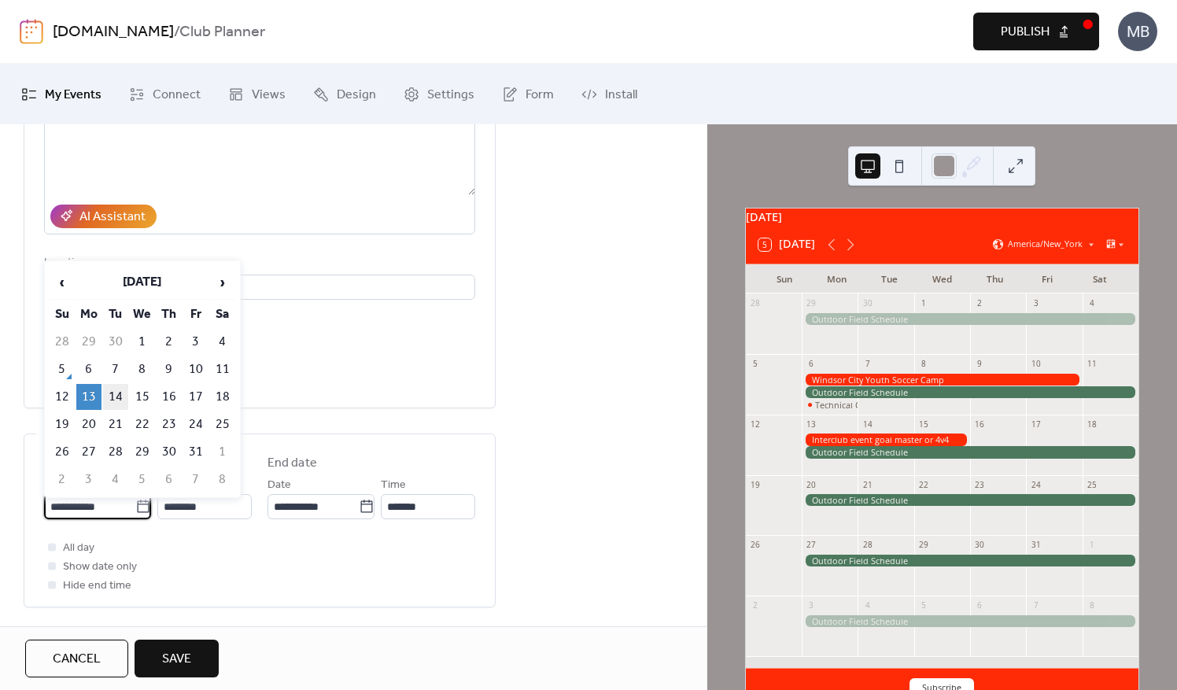
click at [124, 387] on td "14" at bounding box center [115, 397] width 25 height 26
type input "**********"
click at [105, 507] on input "**********" at bounding box center [89, 506] width 91 height 25
click at [136, 394] on td "15" at bounding box center [142, 397] width 25 height 26
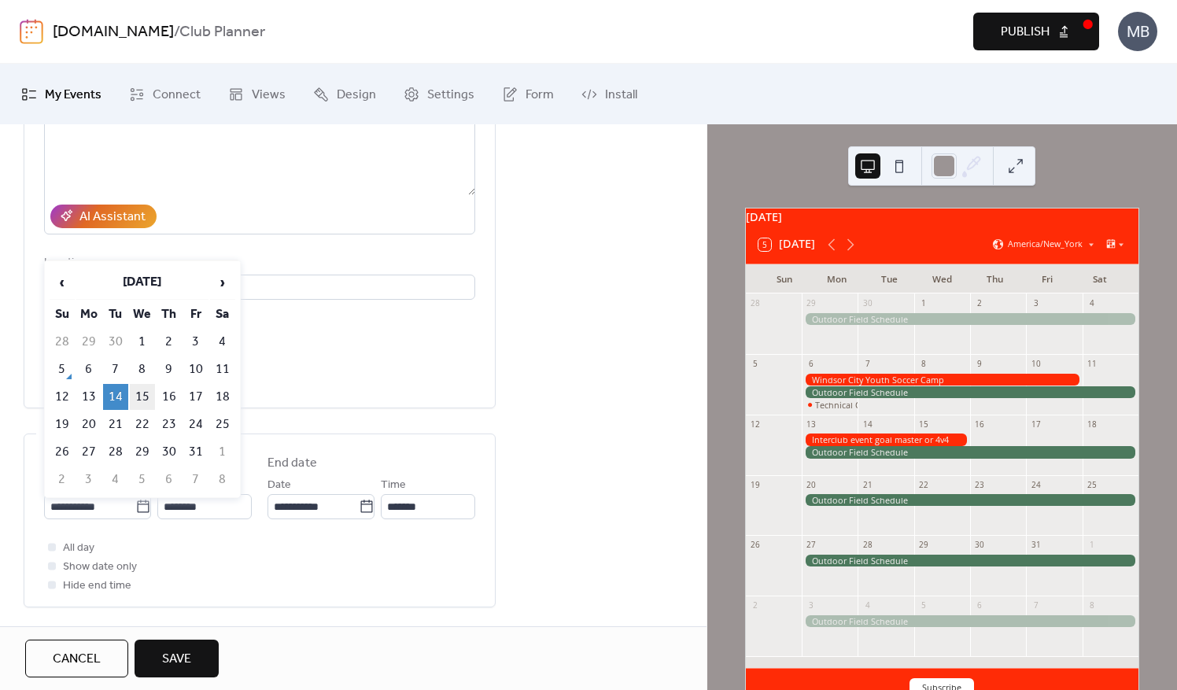
type input "**********"
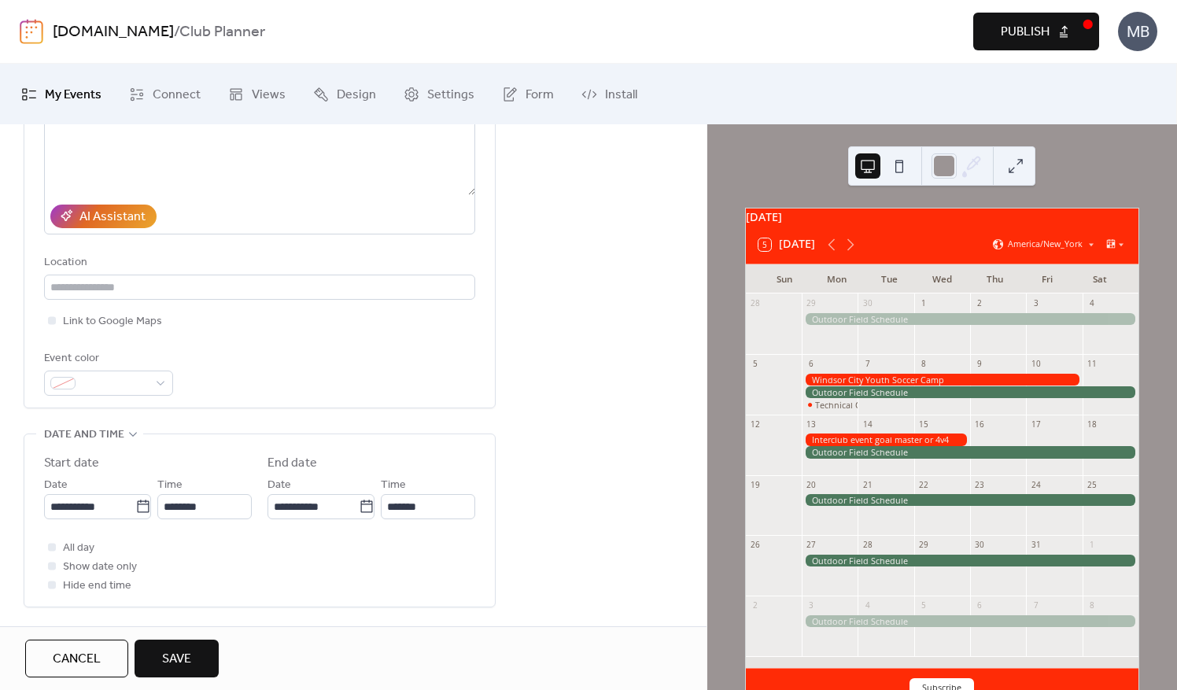
click at [169, 662] on span "Save" at bounding box center [176, 659] width 29 height 19
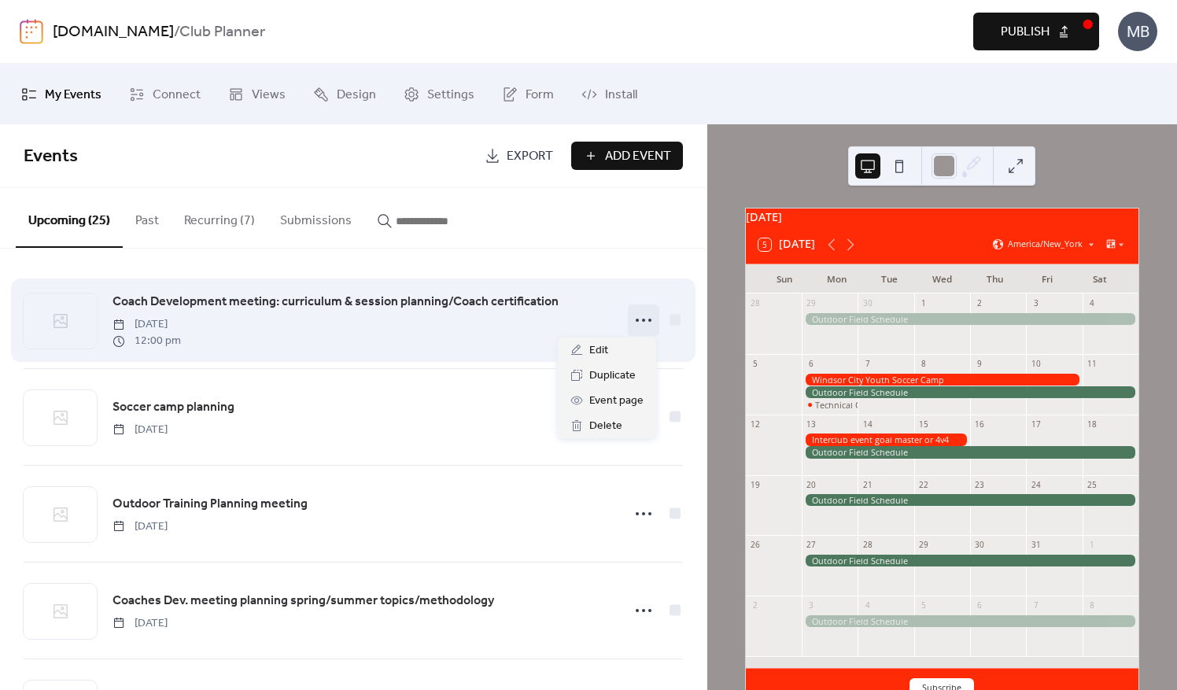
click at [633, 316] on icon at bounding box center [643, 320] width 25 height 25
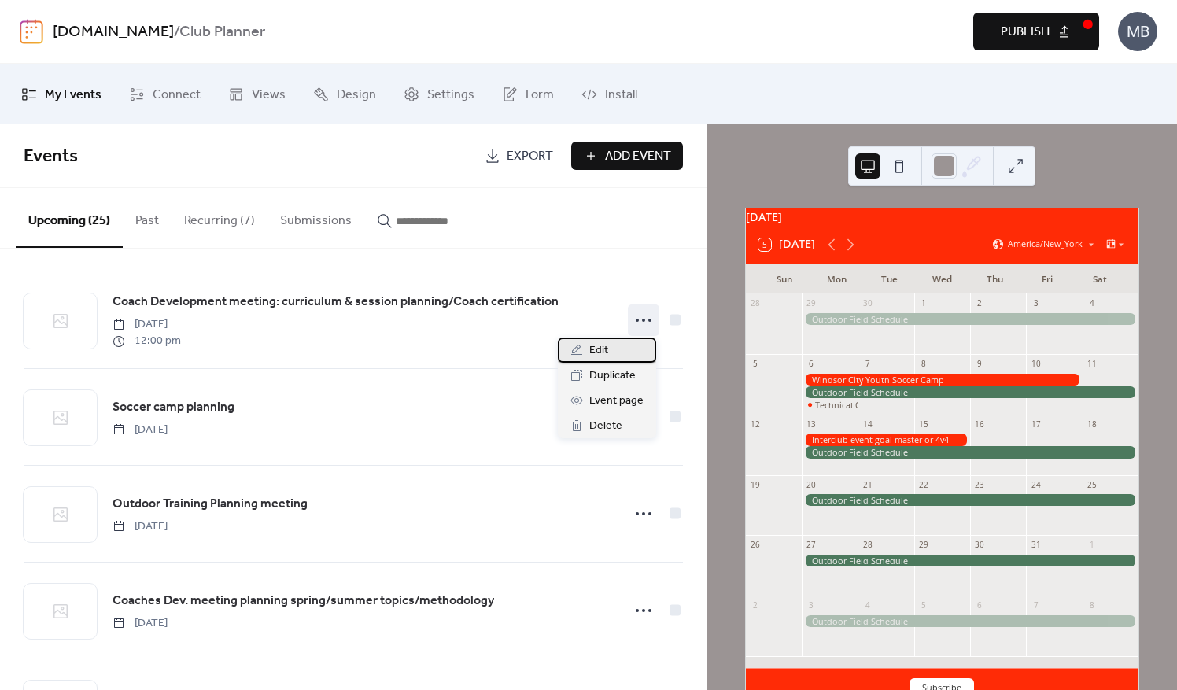
click at [595, 351] on span "Edit" at bounding box center [599, 351] width 19 height 19
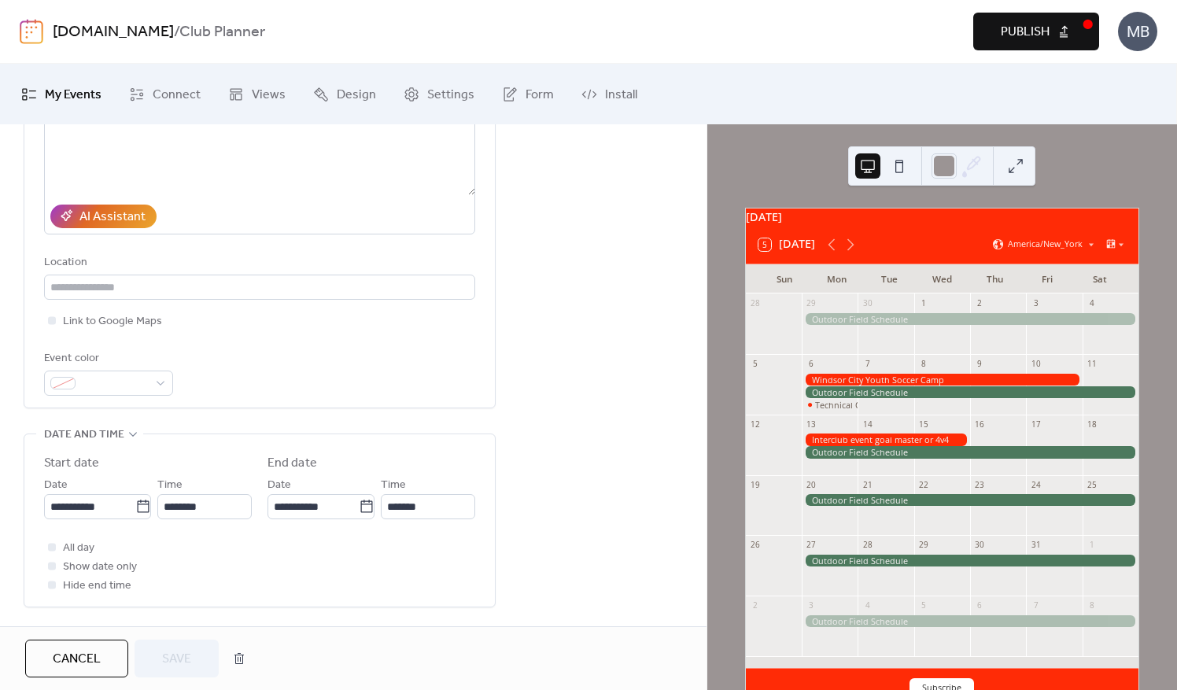
scroll to position [315, 0]
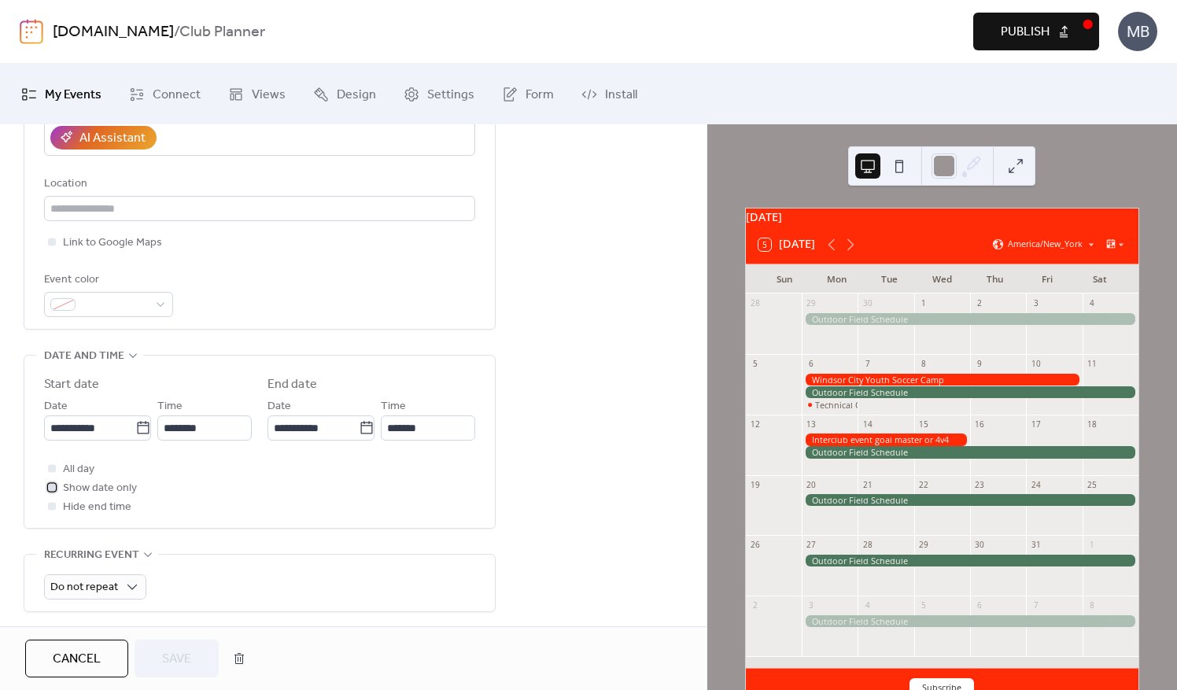
click at [52, 486] on div at bounding box center [52, 487] width 8 height 8
click at [113, 431] on input "**********" at bounding box center [89, 428] width 91 height 25
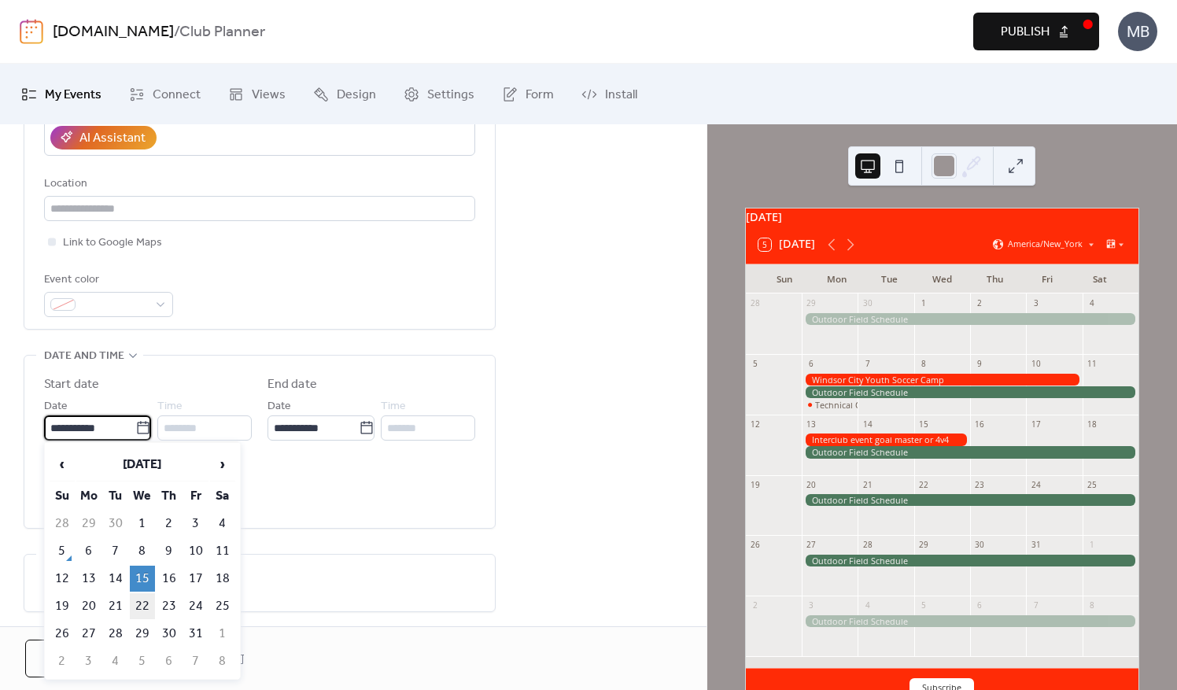
click at [141, 595] on td "22" at bounding box center [142, 606] width 25 height 26
type input "**********"
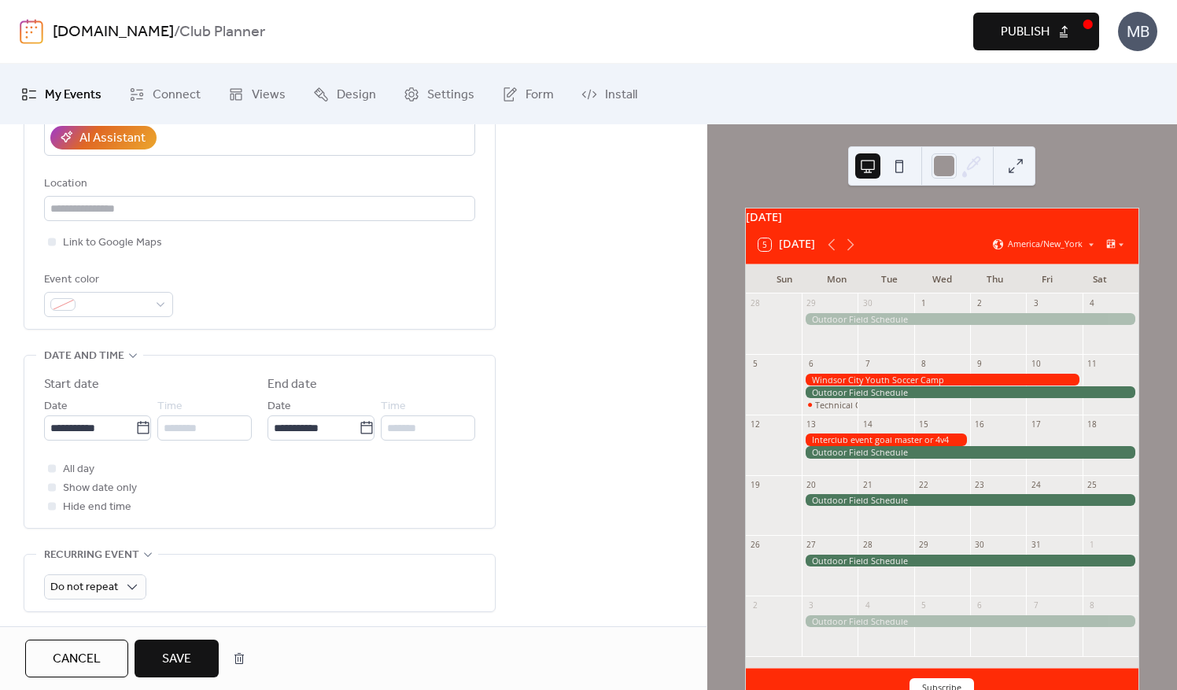
click at [183, 660] on span "Save" at bounding box center [176, 659] width 29 height 19
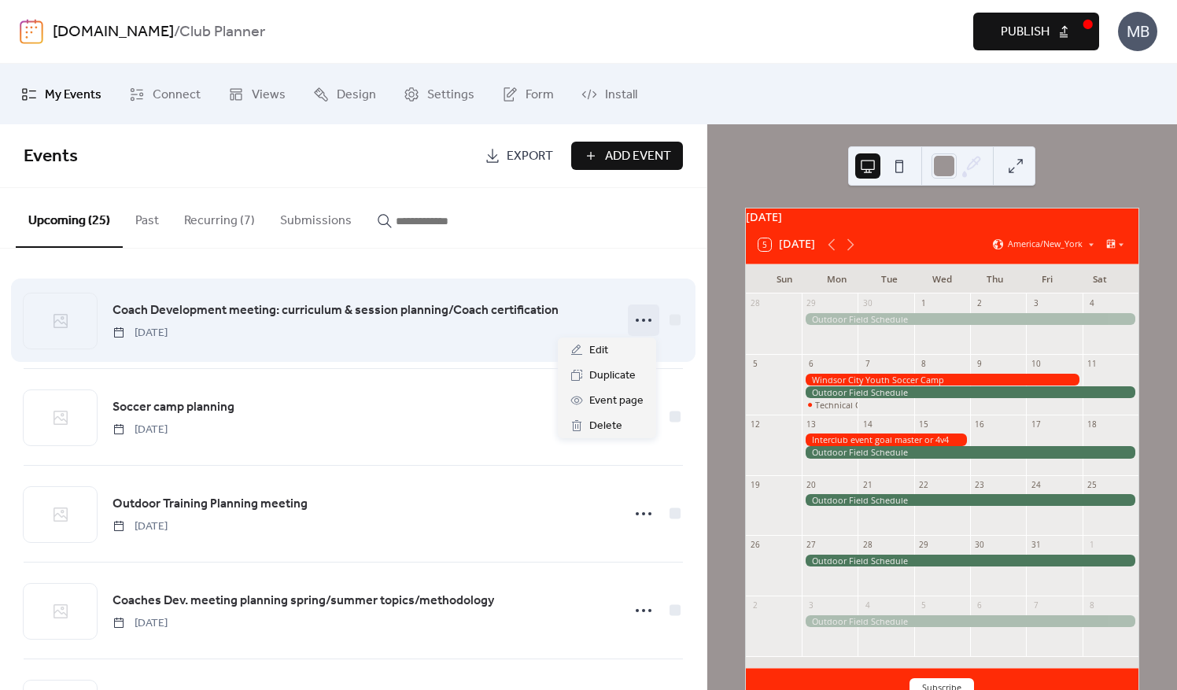
click at [642, 312] on icon at bounding box center [643, 320] width 25 height 25
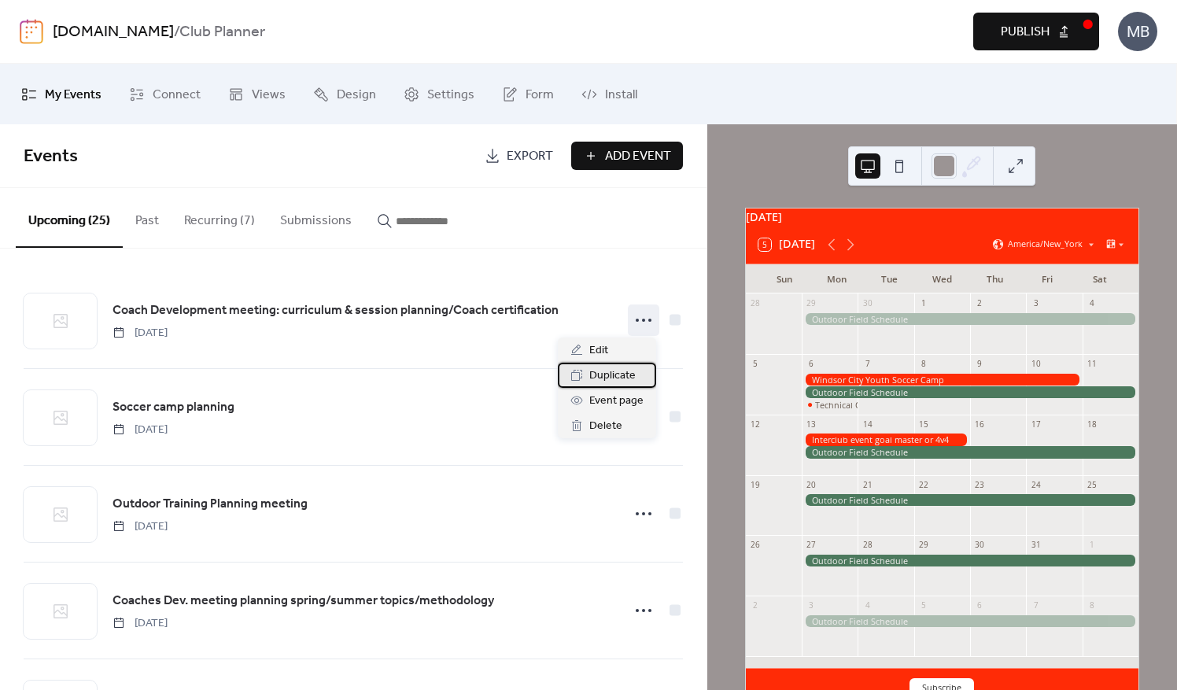
click at [619, 379] on span "Duplicate" at bounding box center [613, 376] width 46 height 19
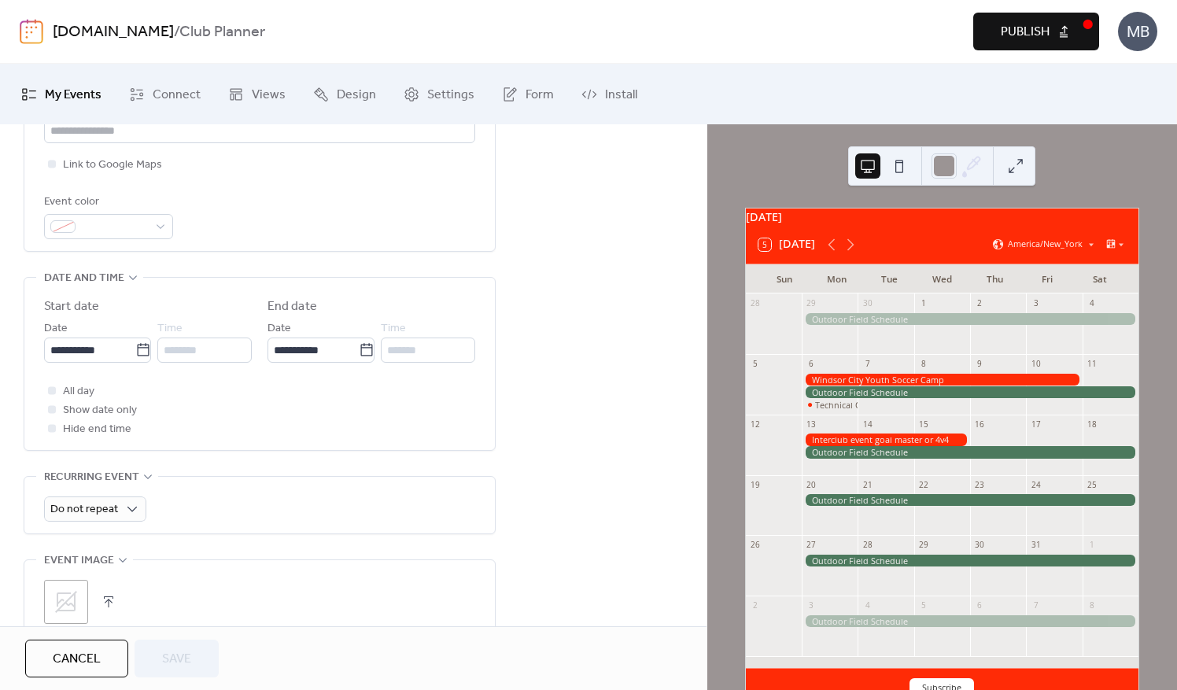
scroll to position [394, 0]
click at [113, 347] on input "**********" at bounding box center [89, 349] width 91 height 25
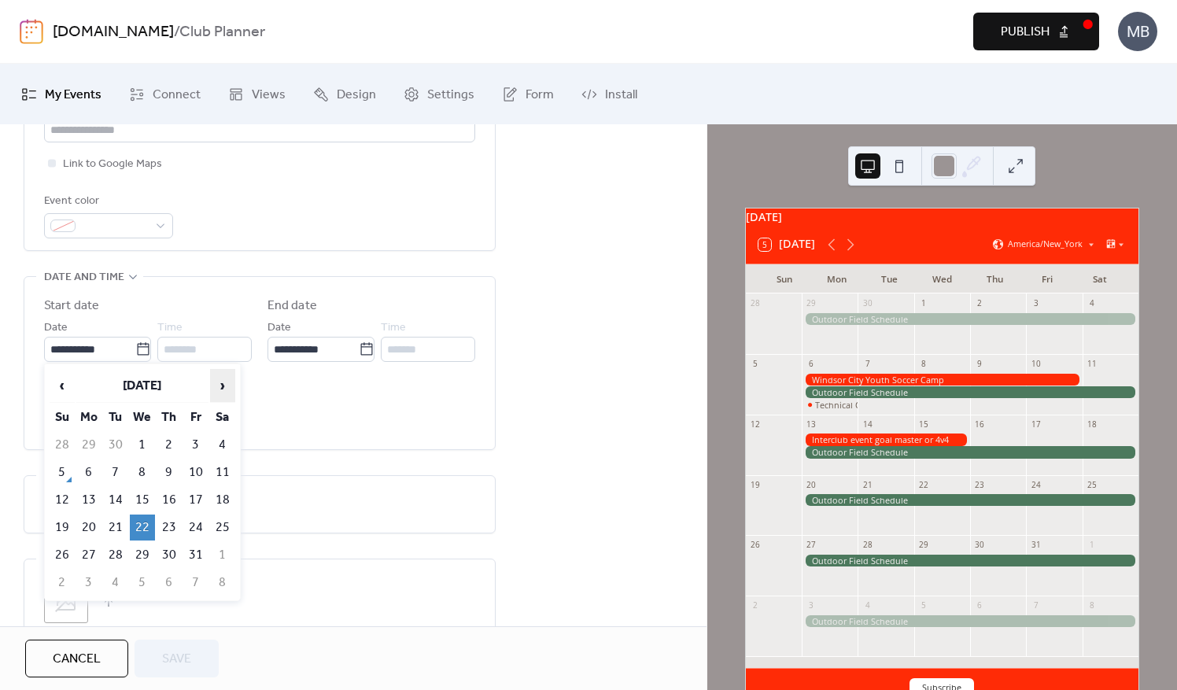
click at [227, 381] on span "›" at bounding box center [223, 385] width 24 height 31
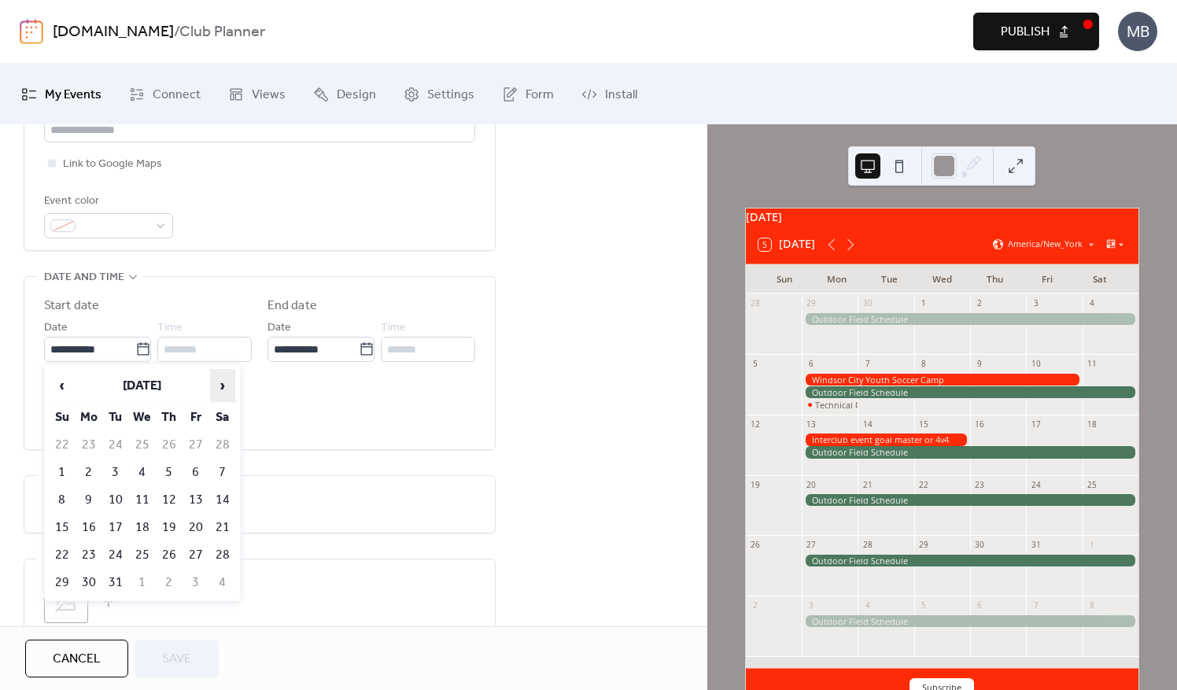
click at [227, 381] on span "›" at bounding box center [223, 385] width 24 height 31
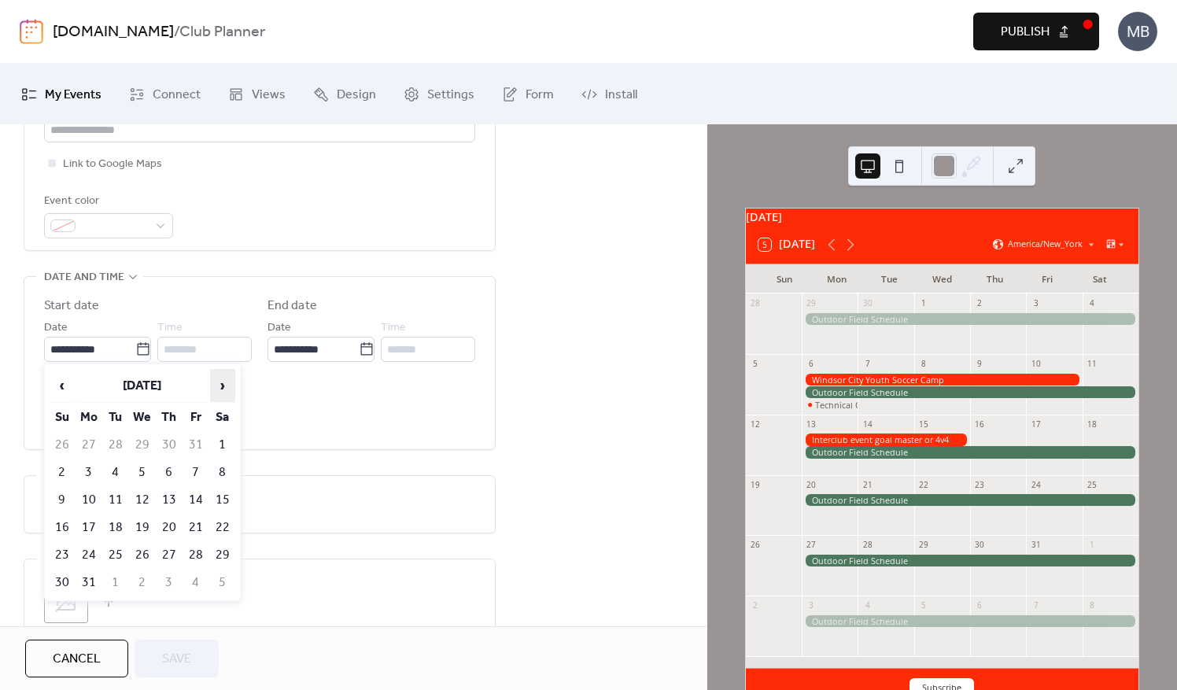
click at [227, 381] on span "›" at bounding box center [223, 385] width 24 height 31
click at [142, 501] on td "14" at bounding box center [142, 500] width 25 height 26
type input "**********"
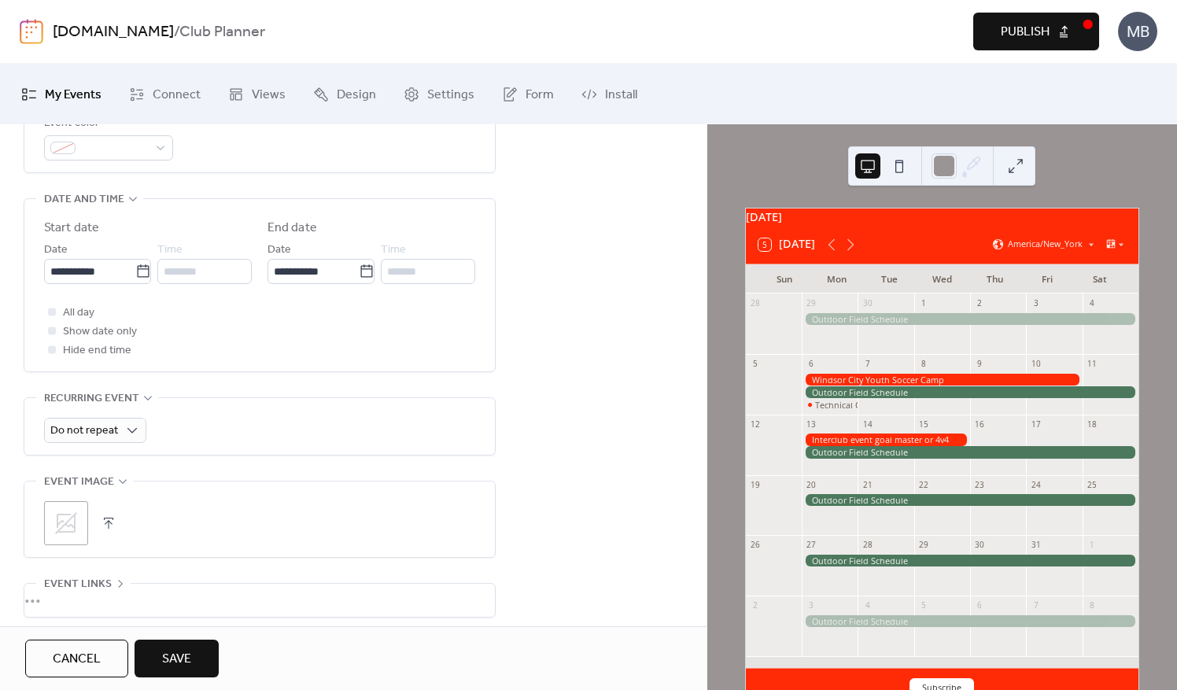
scroll to position [472, 0]
click at [184, 660] on span "Save" at bounding box center [176, 659] width 29 height 19
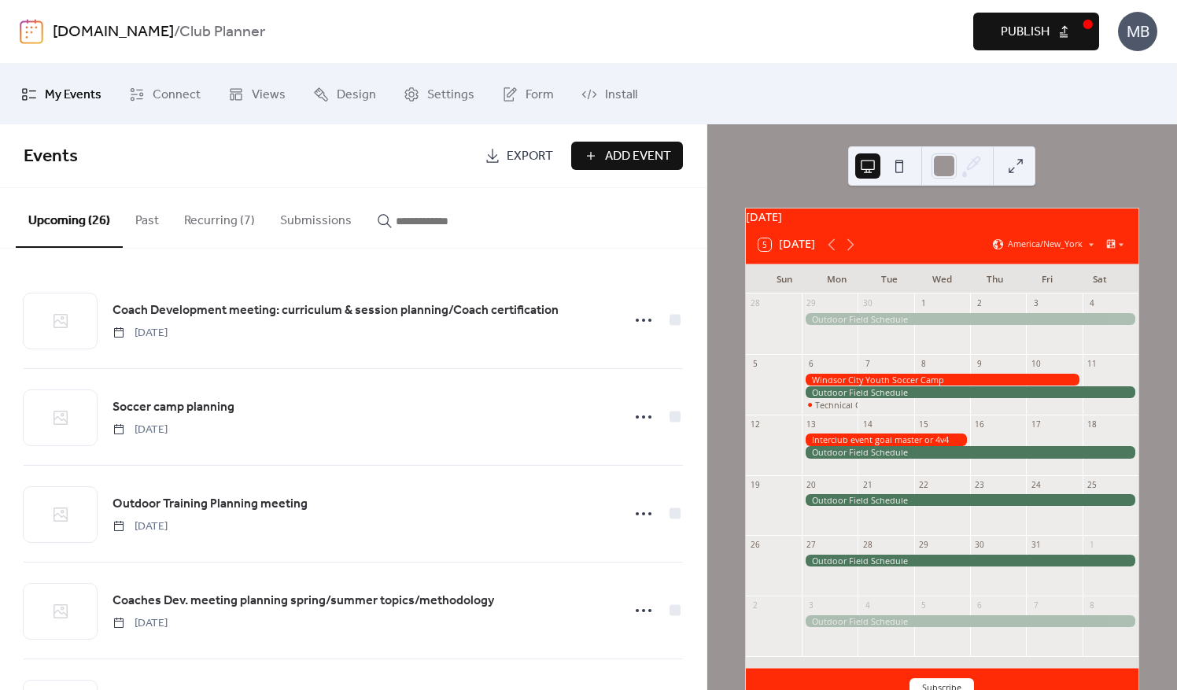
click at [791, 250] on button "5 Today" at bounding box center [787, 245] width 68 height 20
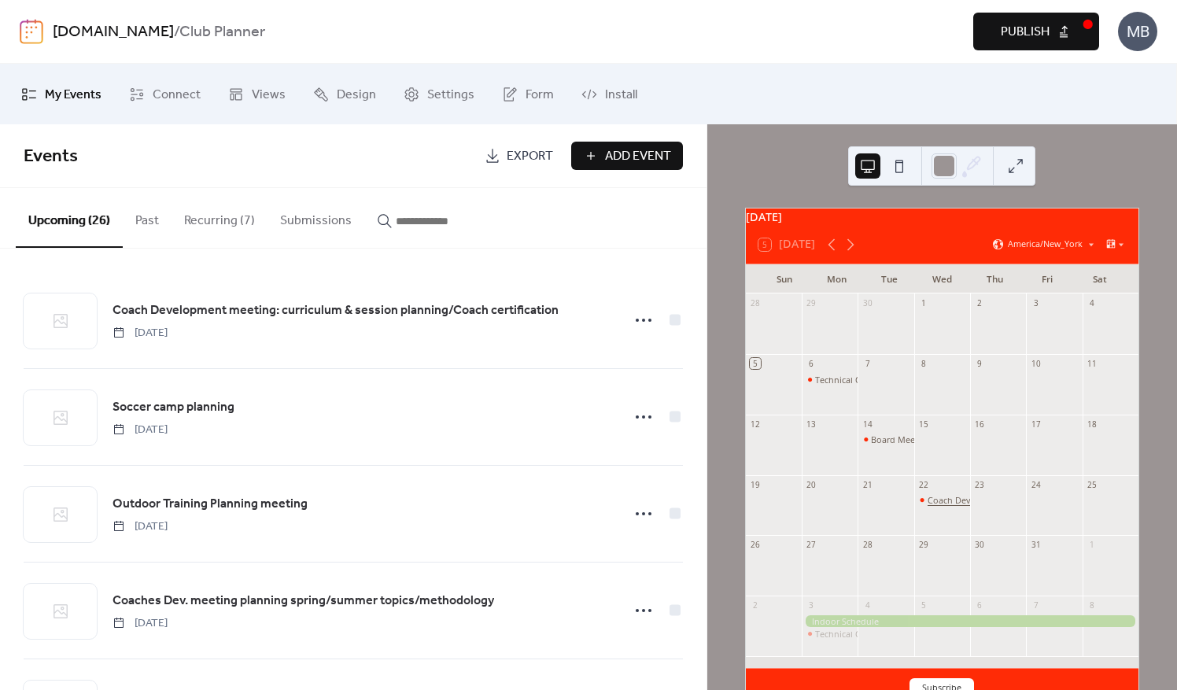
click at [947, 505] on div "Coach Development meeting: curriculum & session planning/Coach certification" at bounding box center [1089, 500] width 323 height 12
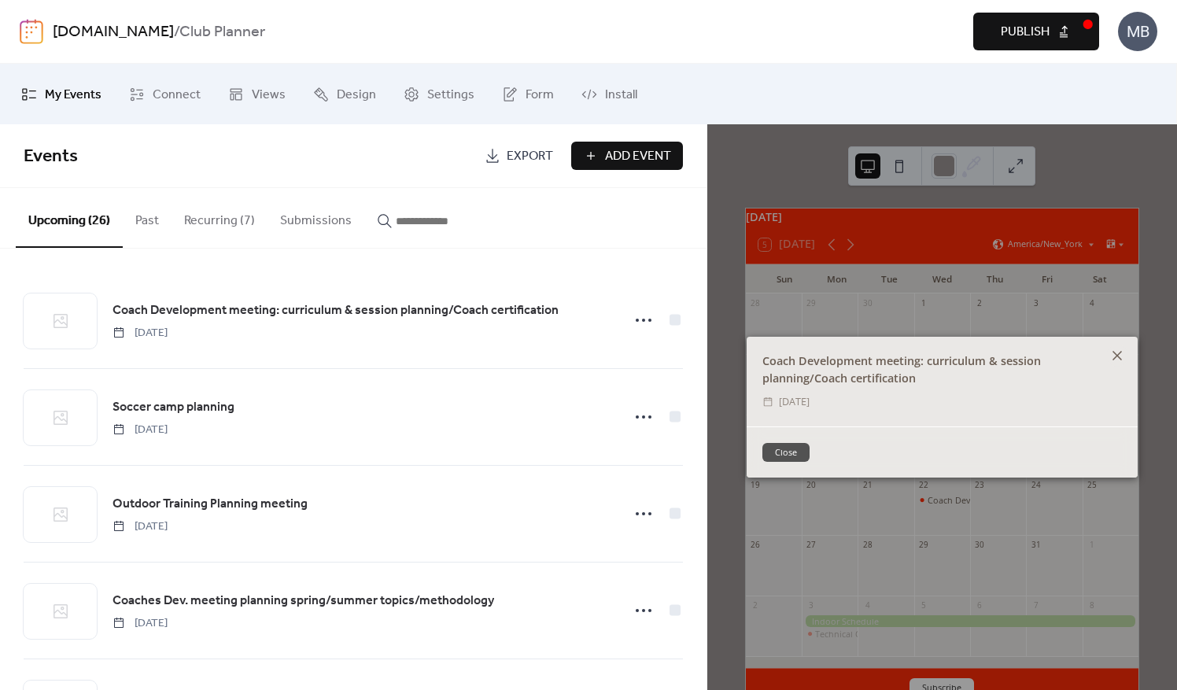
click at [1111, 355] on icon at bounding box center [1117, 355] width 19 height 19
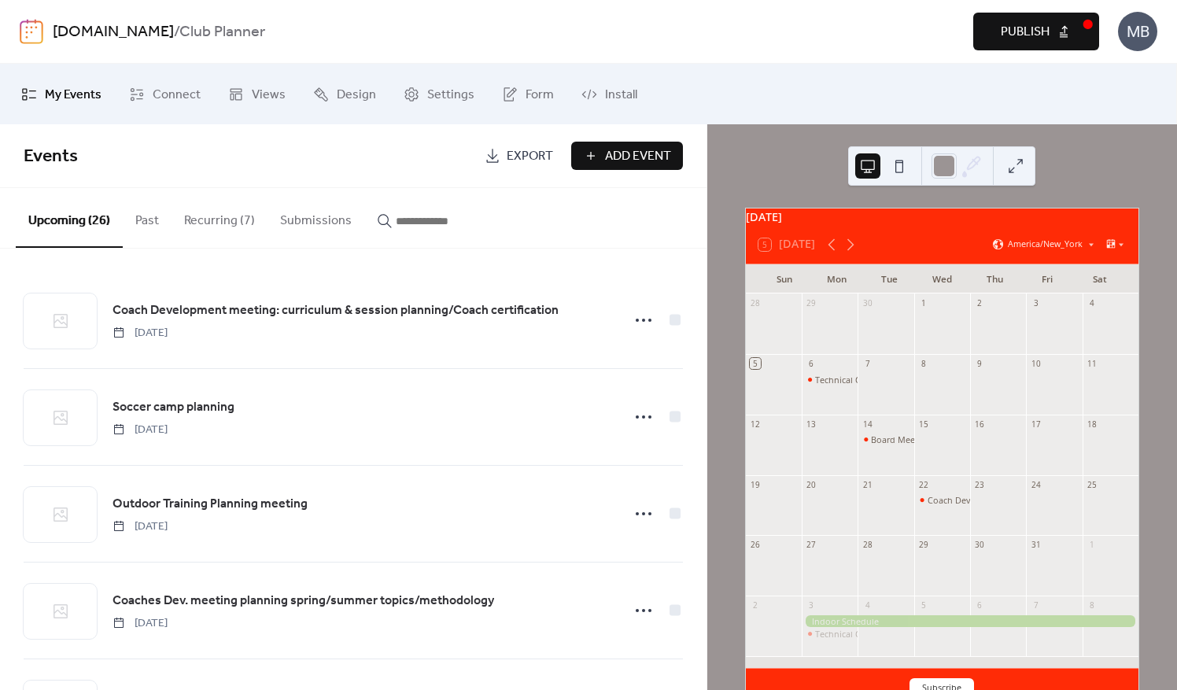
click at [595, 158] on button "Add Event" at bounding box center [627, 156] width 112 height 28
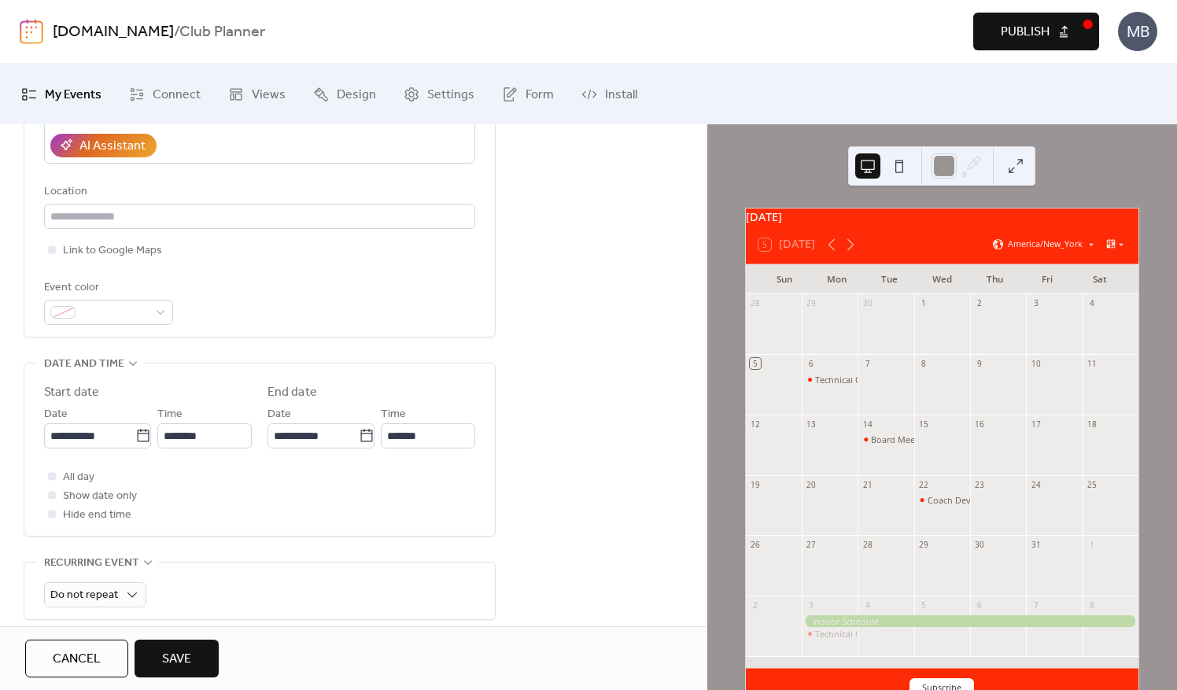
scroll to position [315, 0]
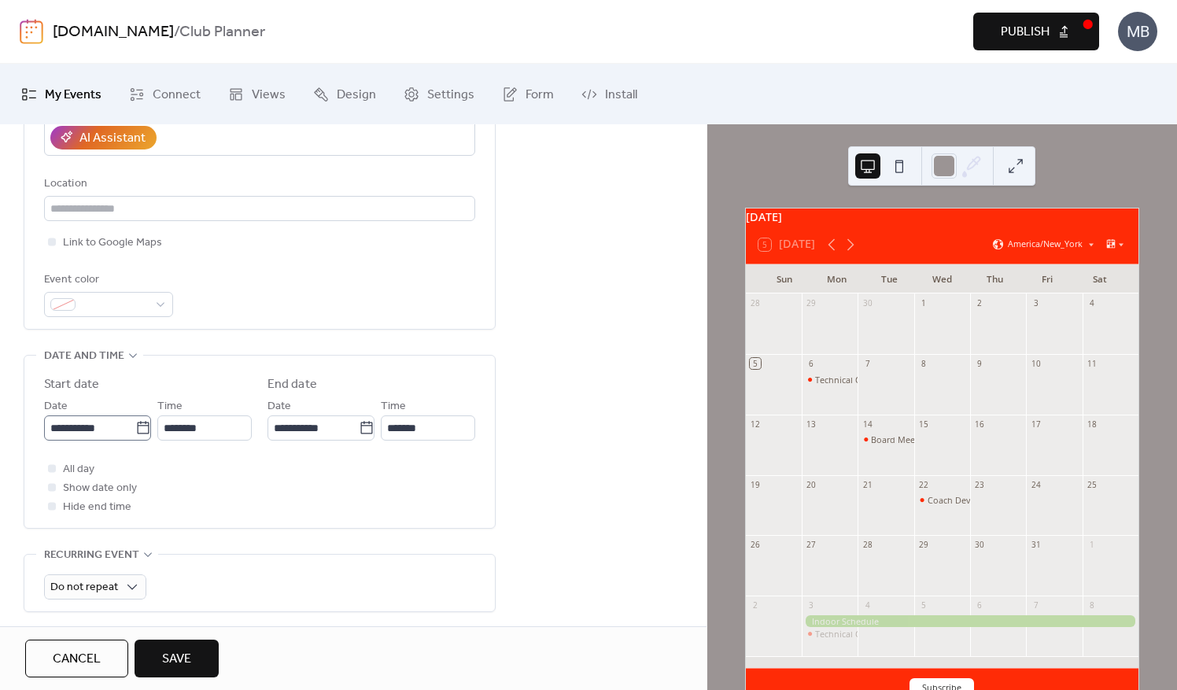
type input "**********"
click at [135, 427] on icon at bounding box center [143, 428] width 16 height 16
click at [135, 427] on input "**********" at bounding box center [89, 428] width 91 height 25
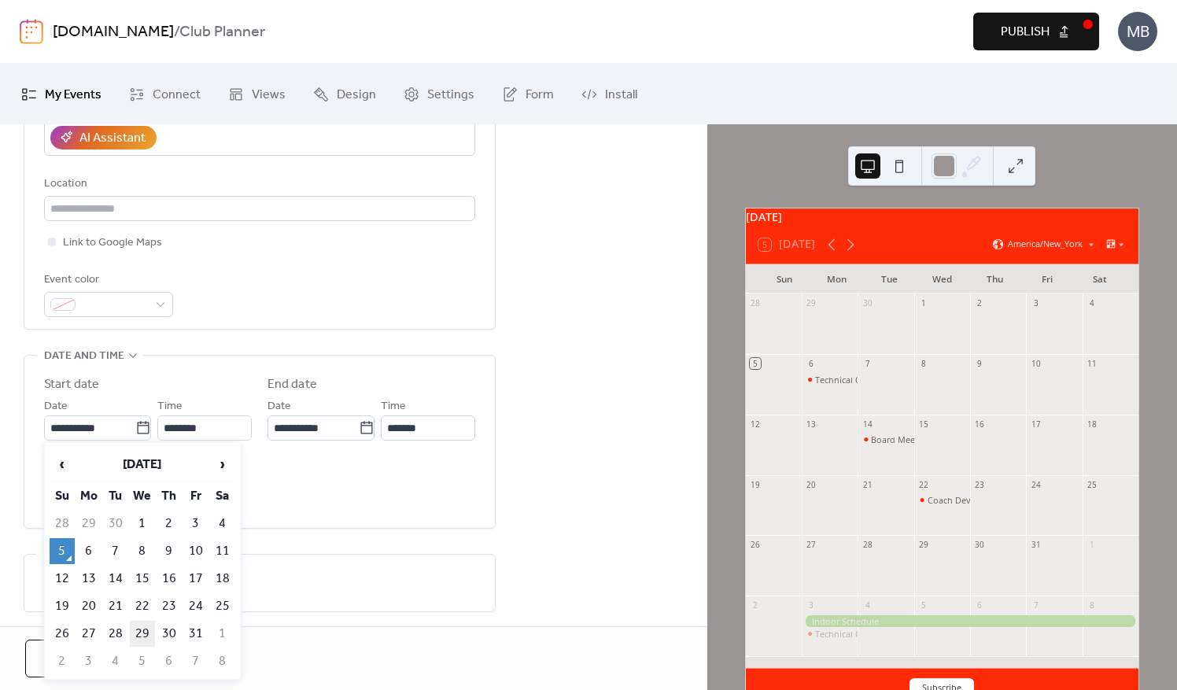
click at [149, 631] on td "29" at bounding box center [142, 634] width 25 height 26
type input "**********"
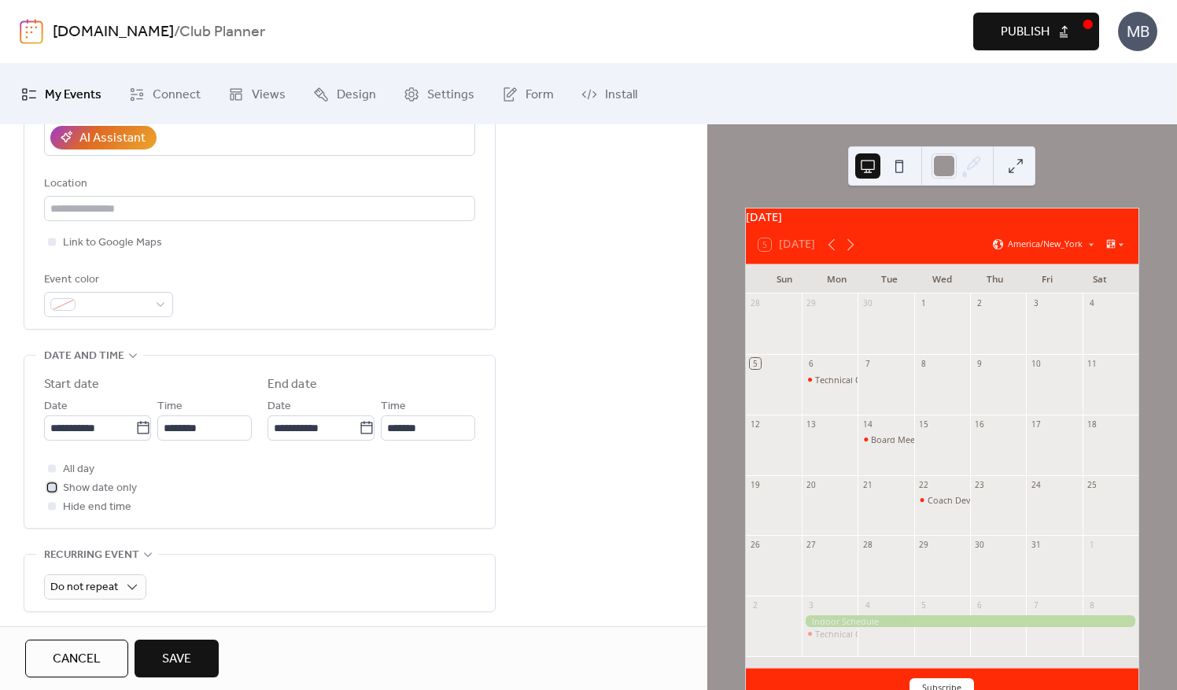
click at [57, 482] on div at bounding box center [52, 487] width 16 height 16
click at [198, 668] on button "Save" at bounding box center [177, 659] width 84 height 38
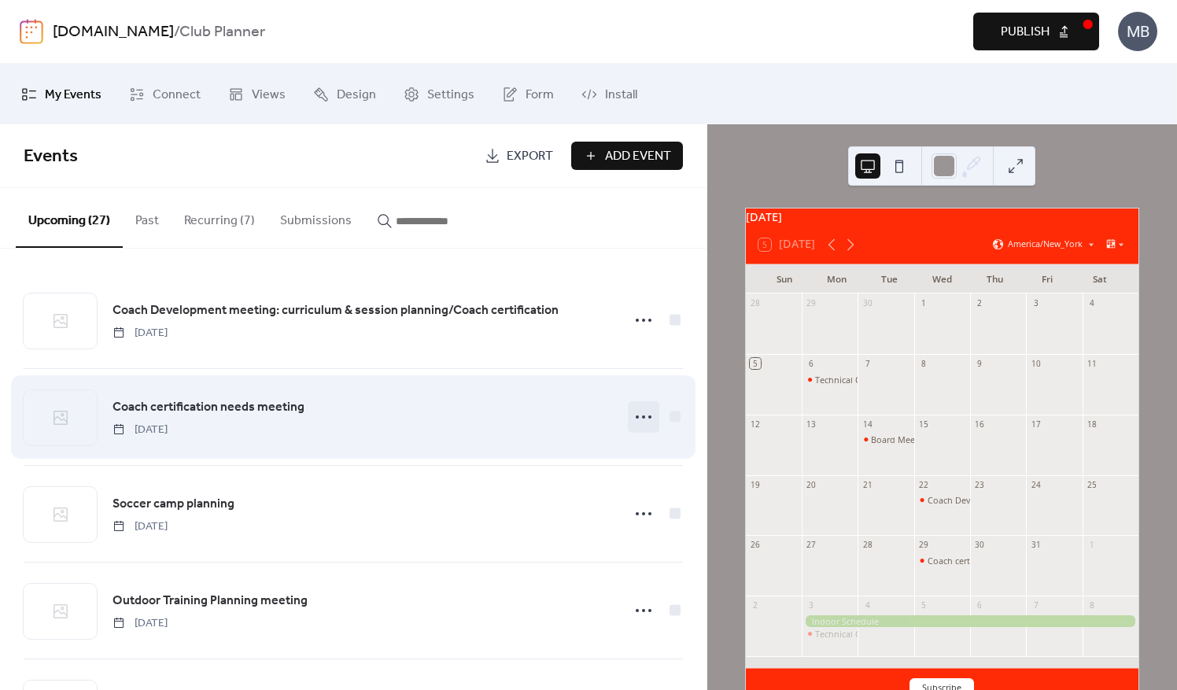
click at [649, 412] on icon at bounding box center [643, 417] width 25 height 25
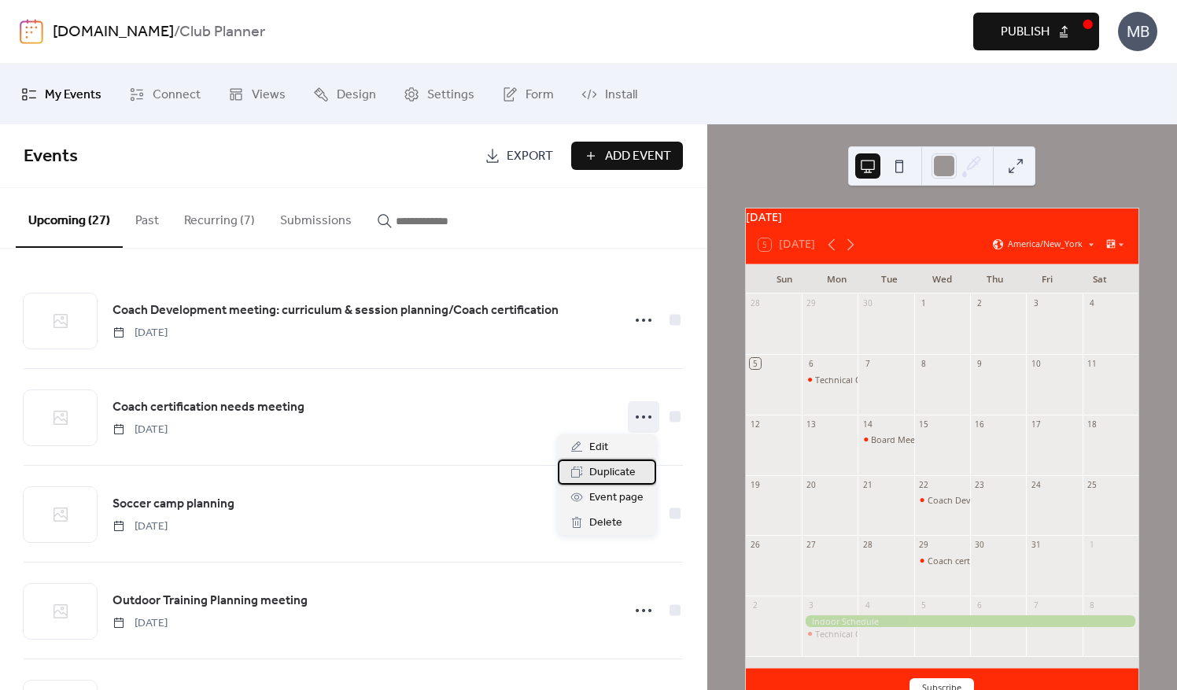
click at [601, 482] on div "Duplicate" at bounding box center [607, 472] width 98 height 25
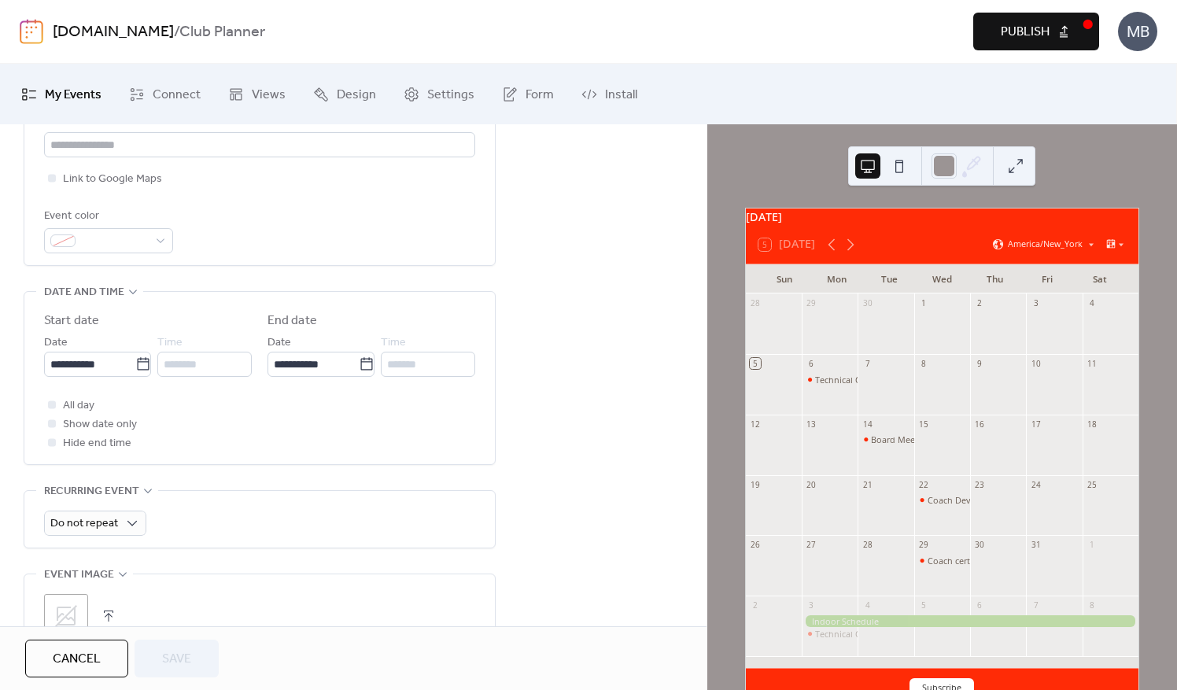
scroll to position [394, 0]
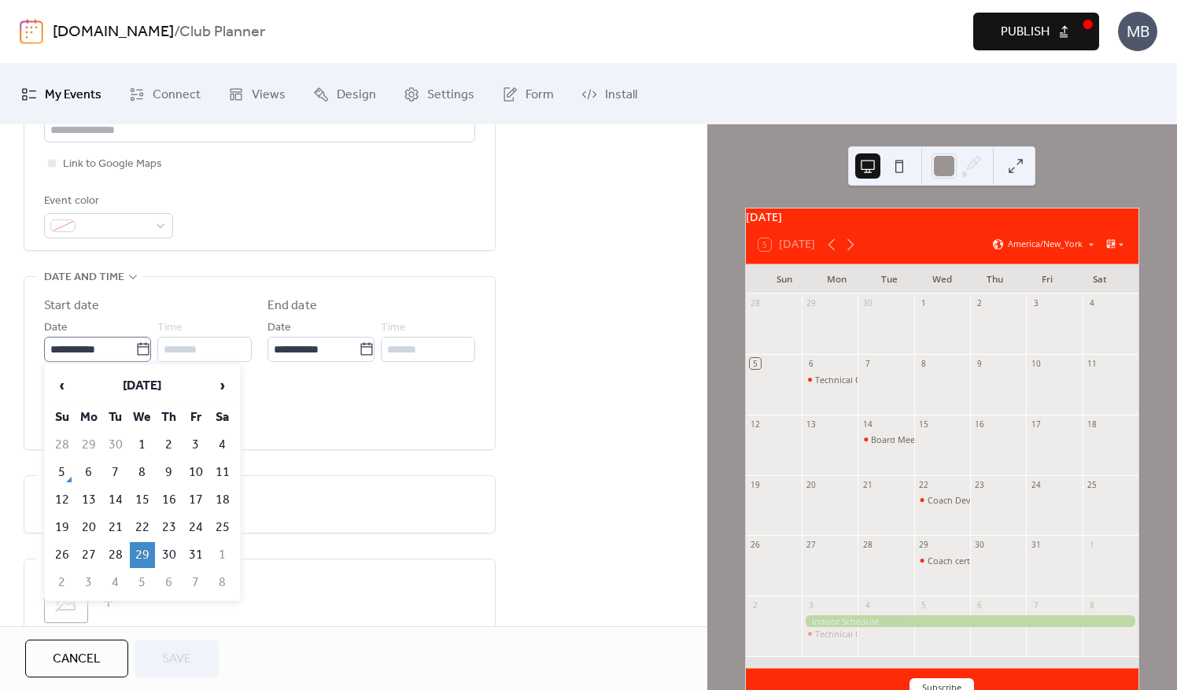
click at [142, 356] on label "**********" at bounding box center [97, 349] width 107 height 25
click at [135, 356] on input "**********" at bounding box center [89, 349] width 91 height 25
click at [226, 379] on span "›" at bounding box center [223, 385] width 24 height 31
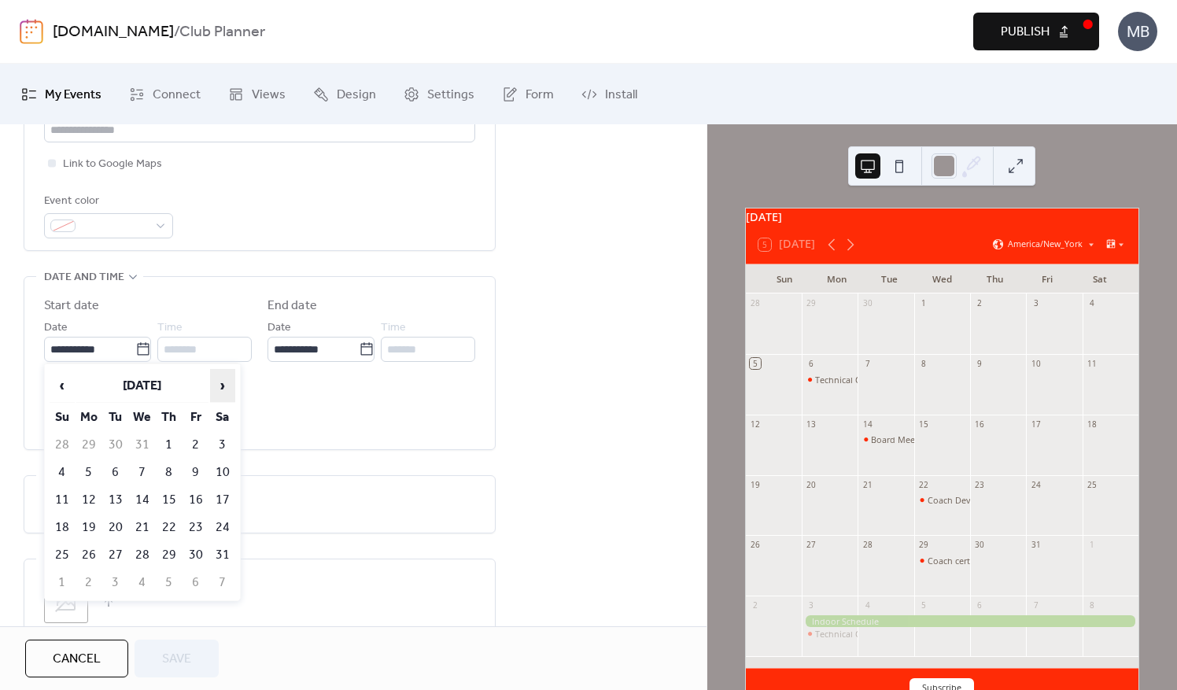
click at [226, 379] on span "›" at bounding box center [223, 385] width 24 height 31
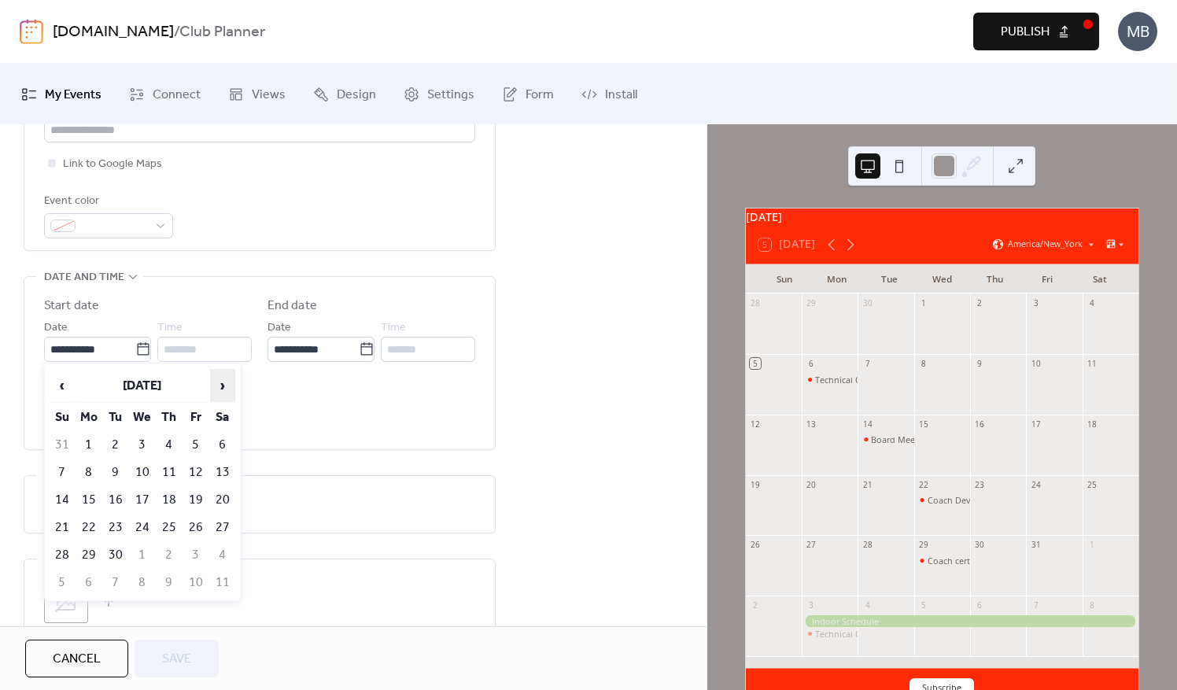
click at [226, 379] on span "›" at bounding box center [223, 385] width 24 height 31
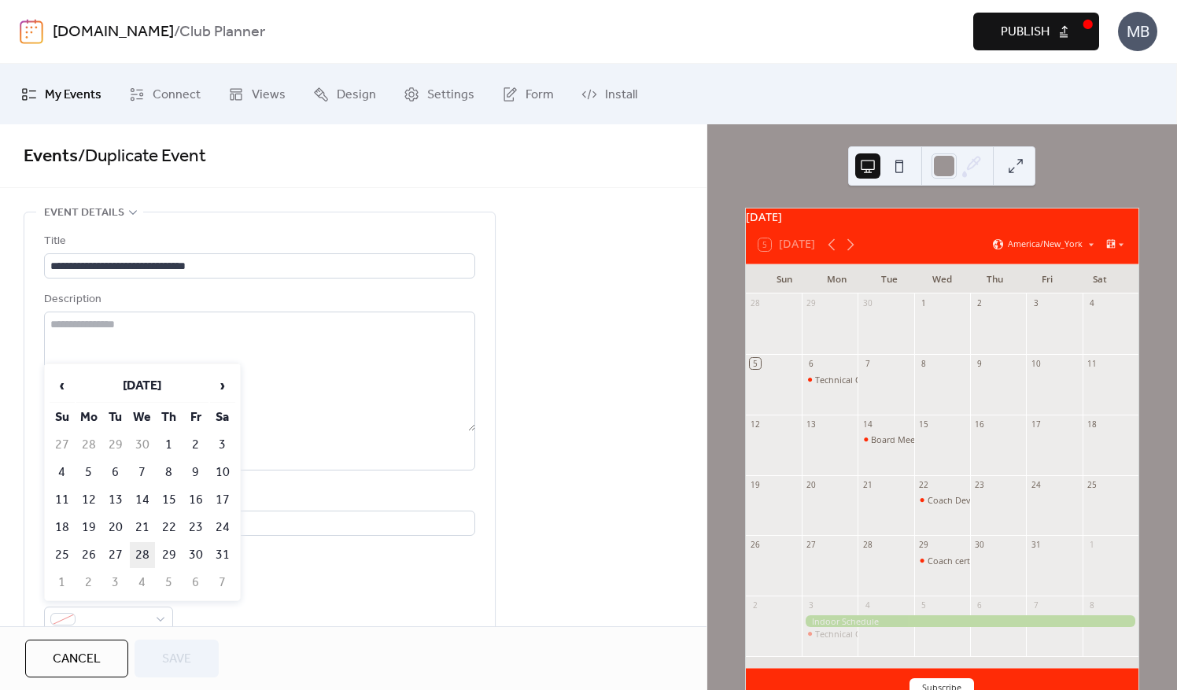
scroll to position [394, 0]
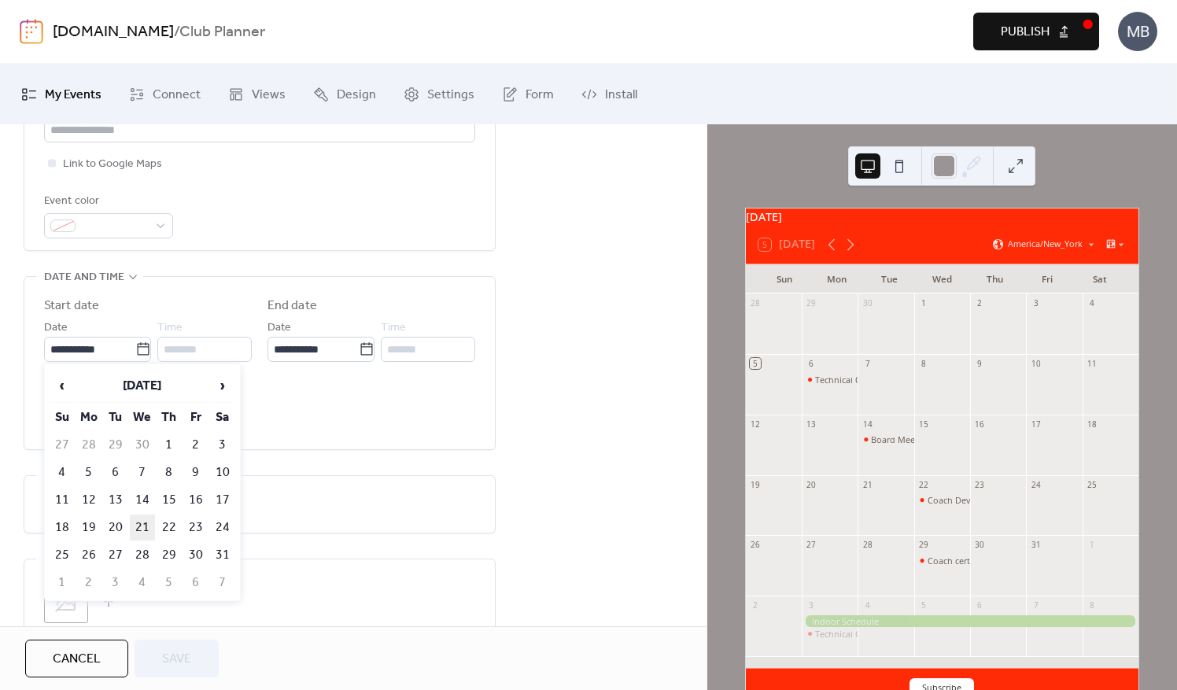
click at [140, 527] on td "21" at bounding box center [142, 528] width 25 height 26
type input "**********"
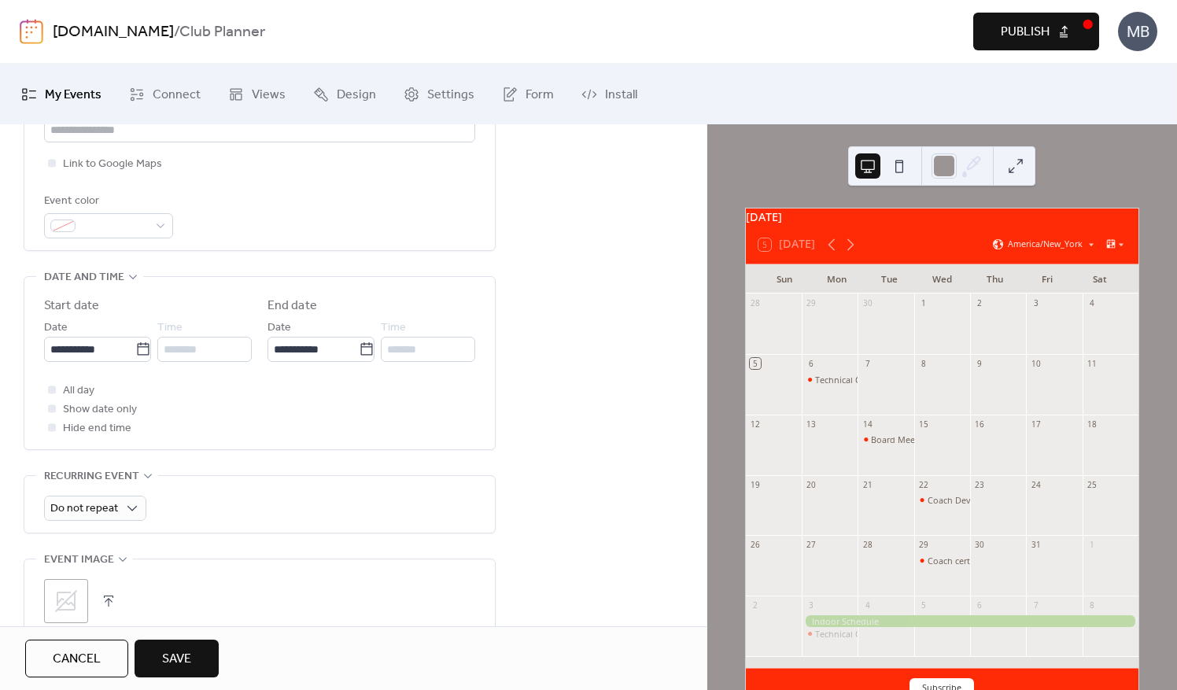
click at [183, 655] on span "Save" at bounding box center [176, 659] width 29 height 19
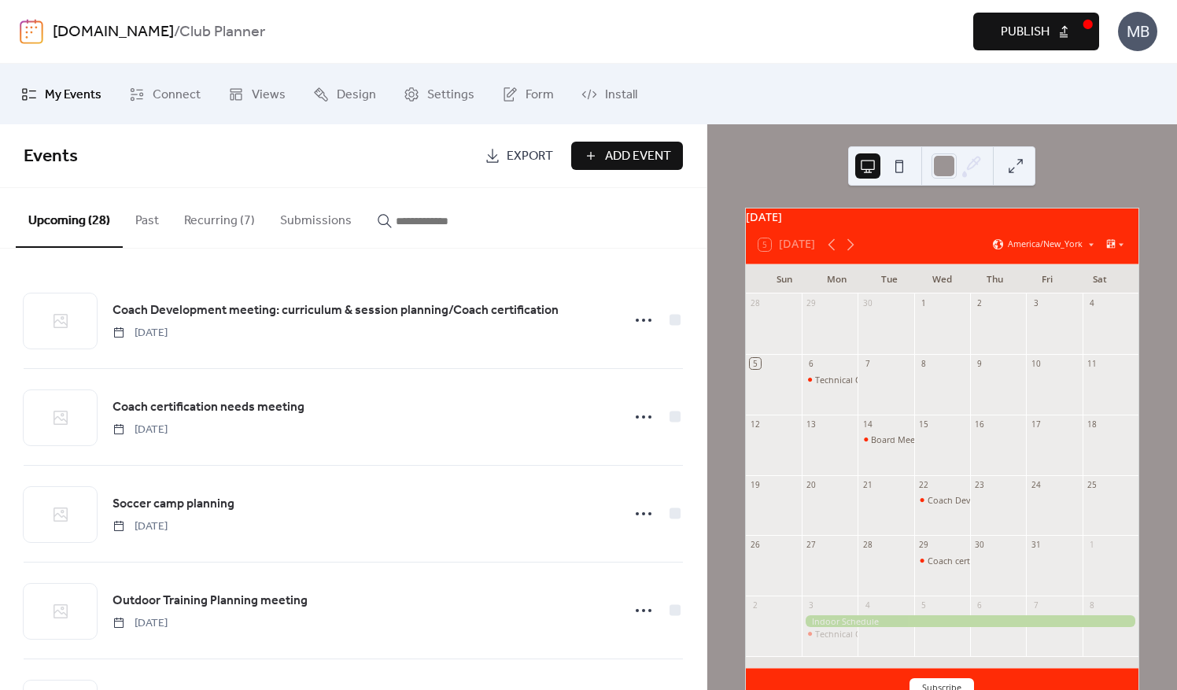
click at [1034, 574] on div at bounding box center [1054, 573] width 56 height 36
click at [1031, 551] on div "31" at bounding box center [1036, 545] width 11 height 11
click at [605, 153] on span "Add Event" at bounding box center [638, 156] width 66 height 19
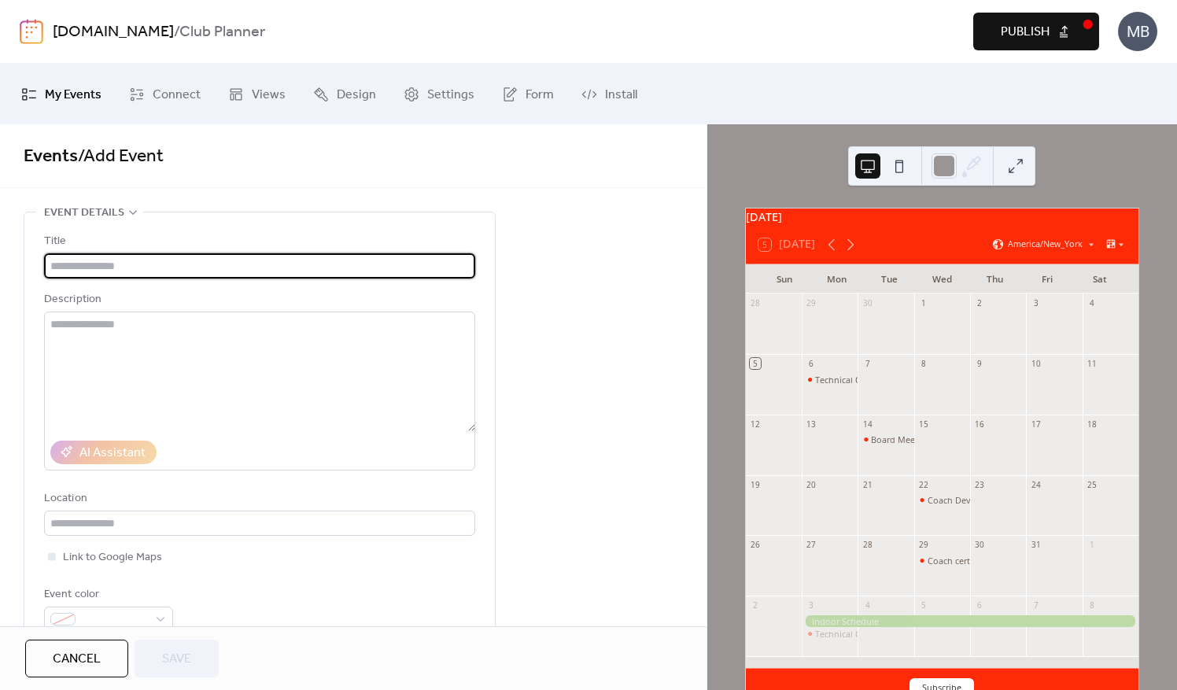
click at [213, 257] on input "text" at bounding box center [259, 265] width 431 height 25
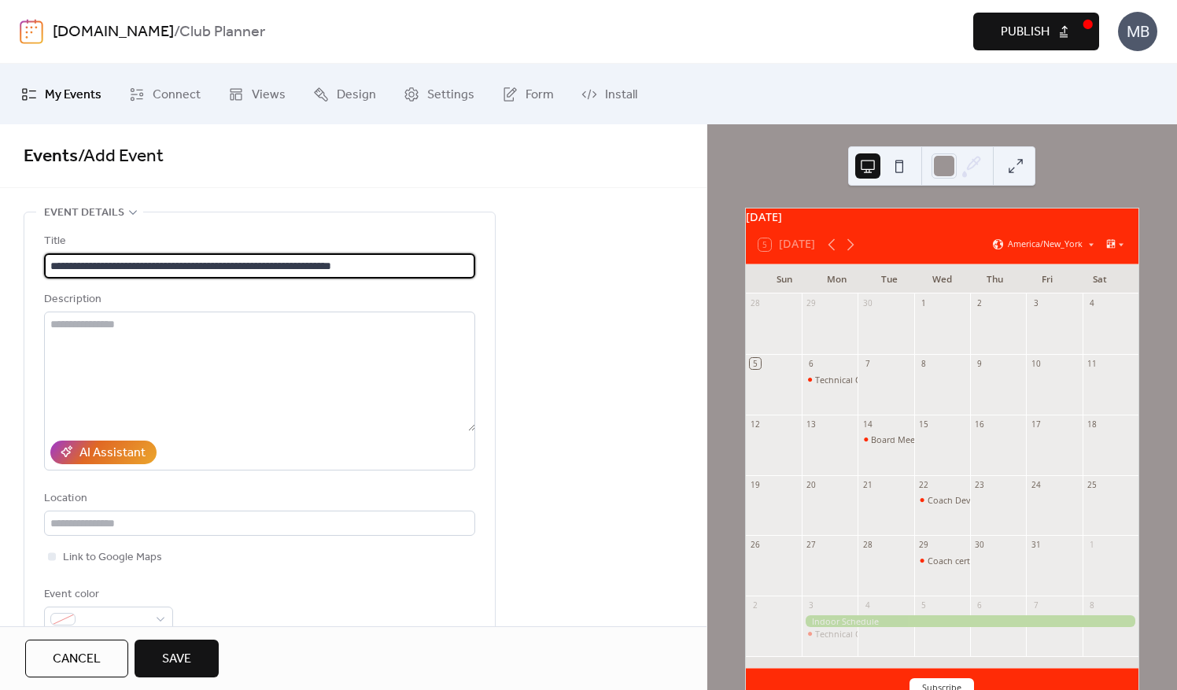
drag, startPoint x: 400, startPoint y: 260, endPoint x: 225, endPoint y: 264, distance: 174.8
click at [225, 264] on input "**********" at bounding box center [260, 265] width 432 height 25
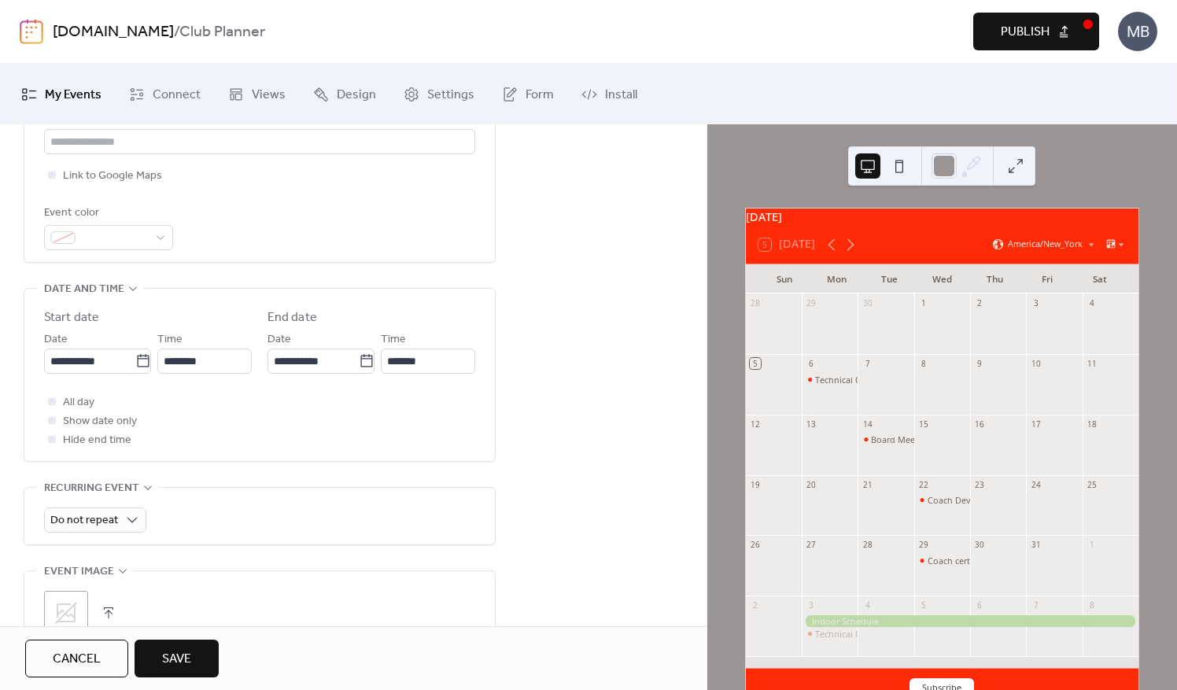
scroll to position [394, 0]
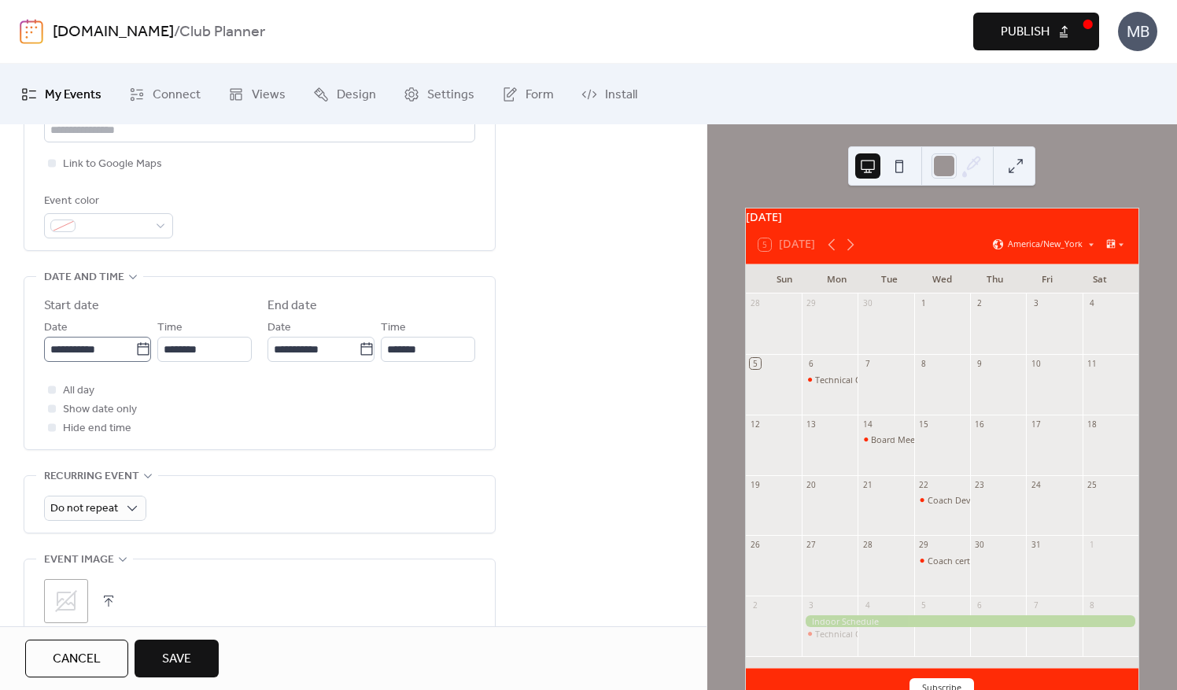
type input "**********"
click at [135, 351] on icon at bounding box center [143, 350] width 16 height 16
click at [132, 351] on input "**********" at bounding box center [89, 349] width 91 height 25
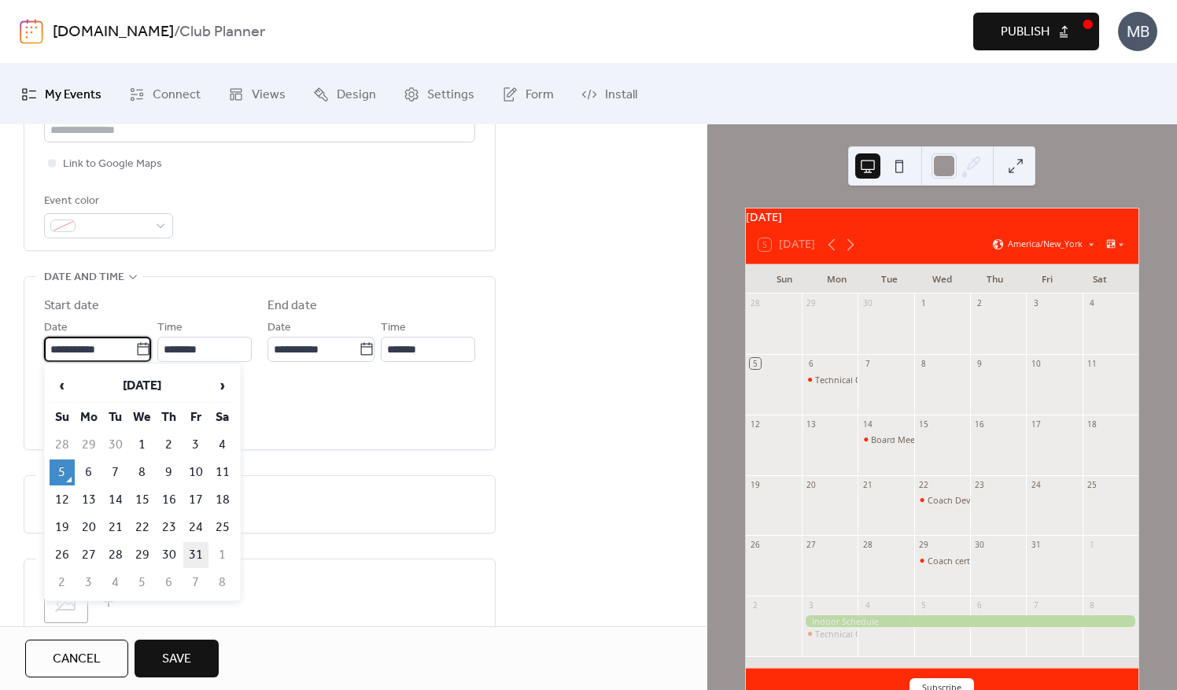
click at [203, 552] on td "31" at bounding box center [195, 555] width 25 height 26
type input "**********"
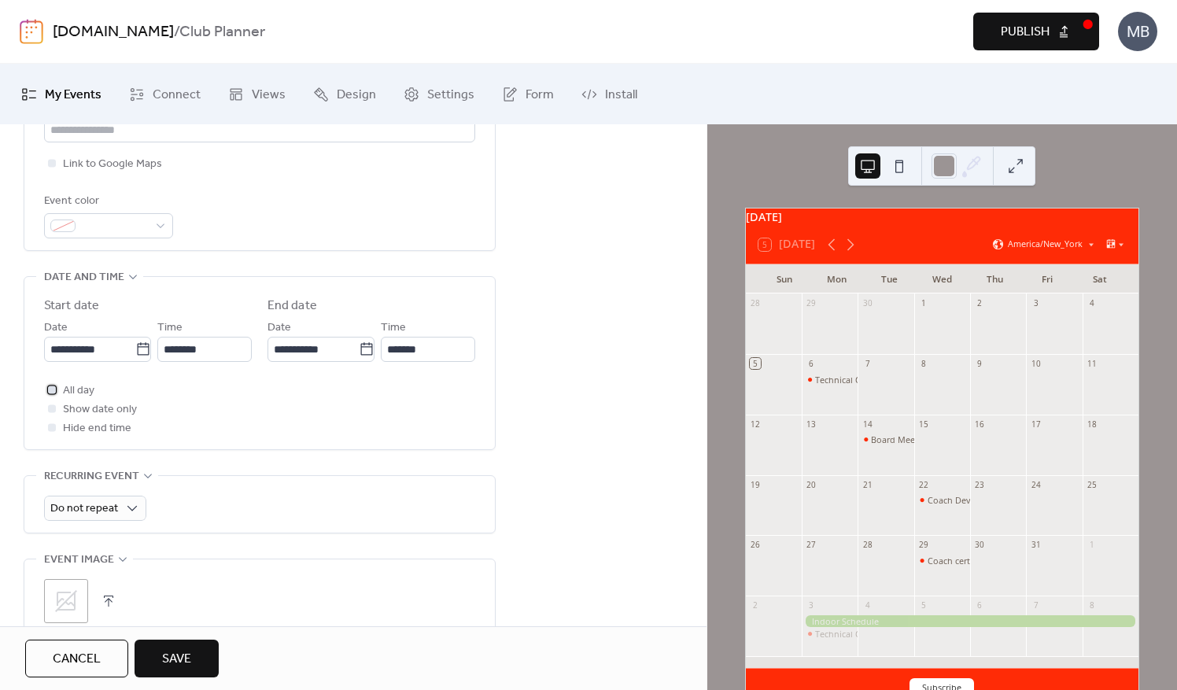
click at [50, 389] on div at bounding box center [52, 390] width 8 height 8
click at [54, 406] on div at bounding box center [52, 409] width 8 height 8
click at [52, 409] on div at bounding box center [52, 409] width 8 height 8
click at [50, 405] on div at bounding box center [52, 409] width 8 height 8
click at [50, 409] on div at bounding box center [52, 409] width 8 height 8
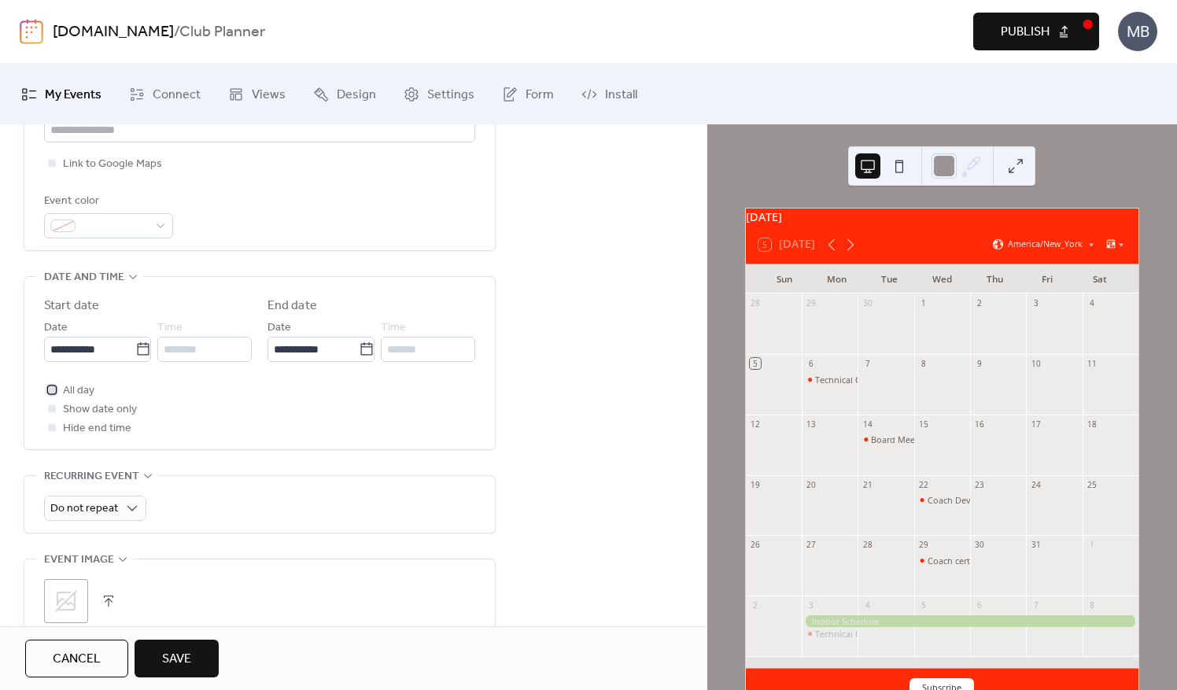
click at [50, 389] on icon at bounding box center [52, 389] width 5 height 5
click at [46, 405] on div at bounding box center [52, 409] width 16 height 16
click at [139, 679] on div "Cancel Save" at bounding box center [353, 659] width 707 height 64
click at [178, 666] on span "Save" at bounding box center [176, 659] width 29 height 19
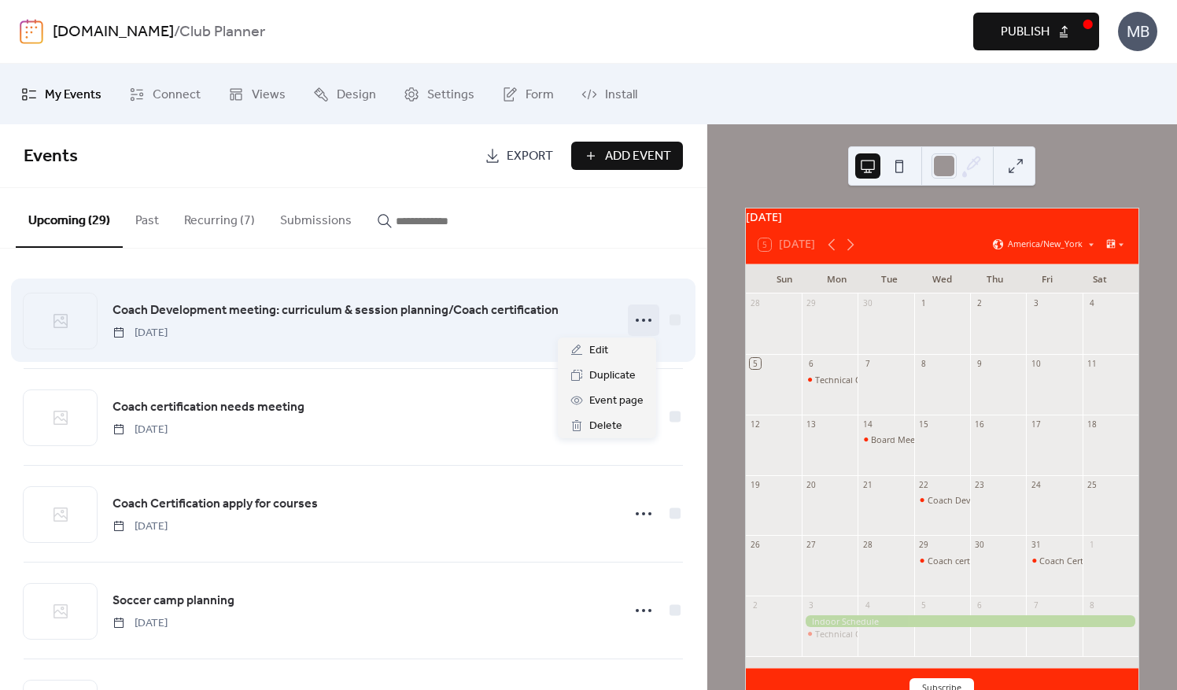
click at [647, 324] on icon at bounding box center [643, 320] width 25 height 25
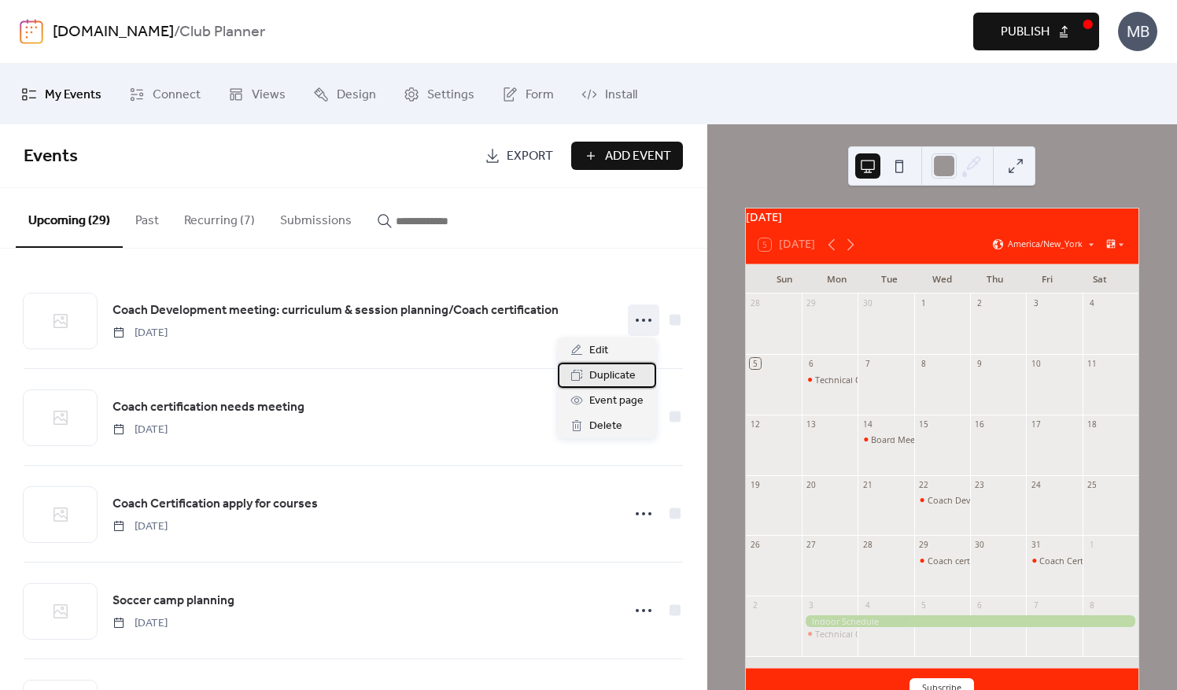
click at [612, 381] on span "Duplicate" at bounding box center [613, 376] width 46 height 19
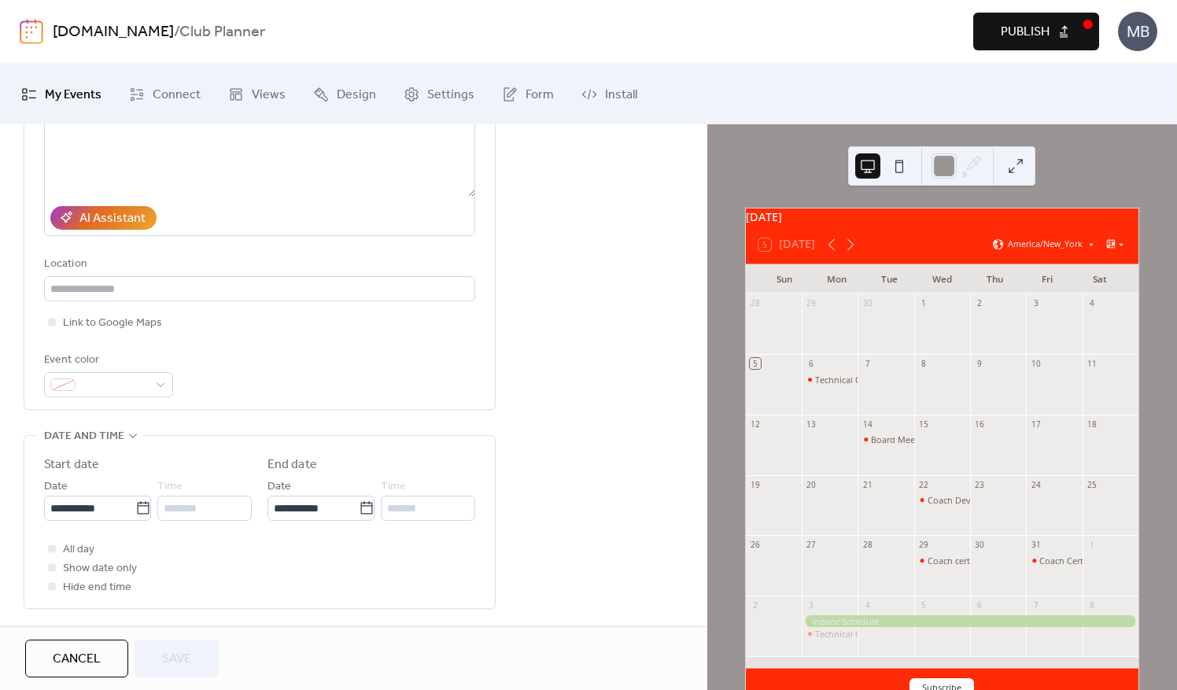
scroll to position [315, 0]
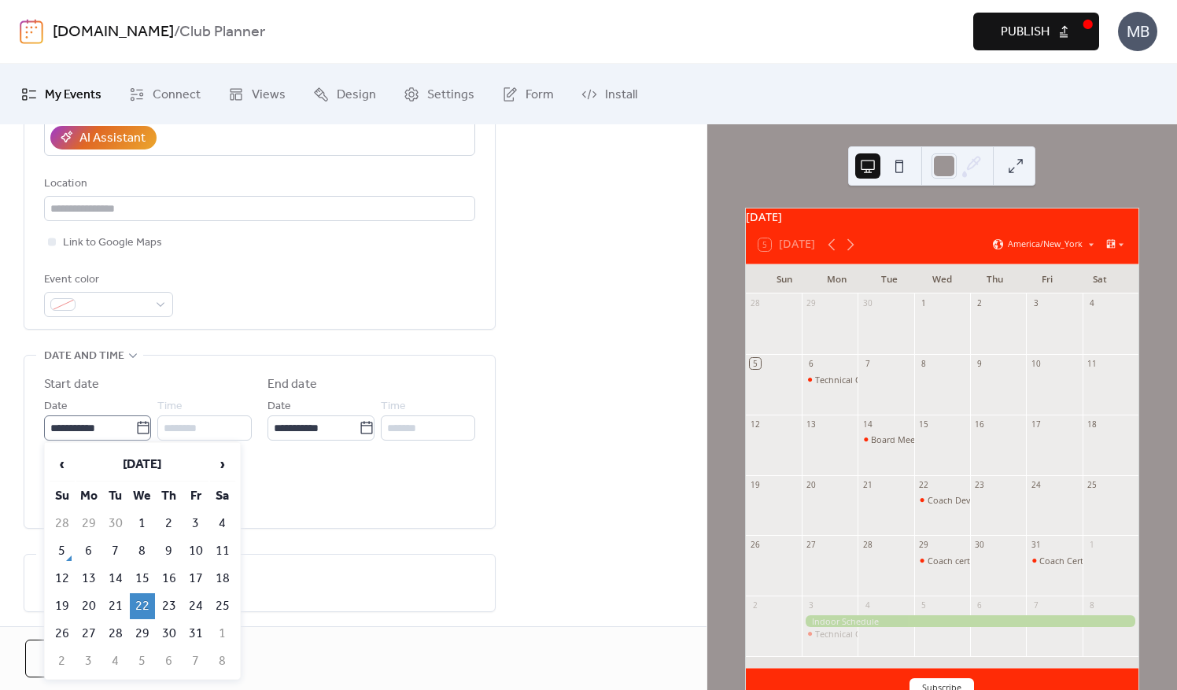
click at [142, 427] on icon at bounding box center [143, 428] width 16 height 16
click at [135, 427] on input "**********" at bounding box center [89, 428] width 91 height 25
click at [220, 469] on span "›" at bounding box center [223, 464] width 24 height 31
click at [219, 469] on span "›" at bounding box center [223, 464] width 24 height 31
click at [218, 469] on span "›" at bounding box center [223, 464] width 24 height 31
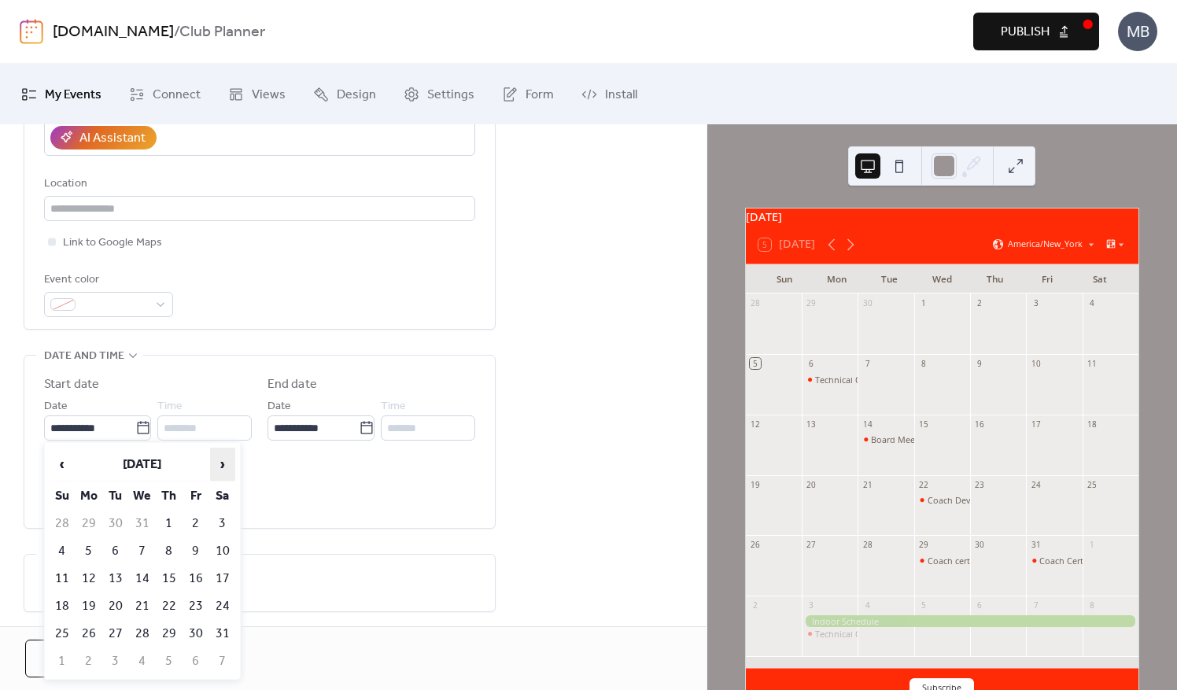
click at [218, 469] on span "›" at bounding box center [223, 464] width 24 height 31
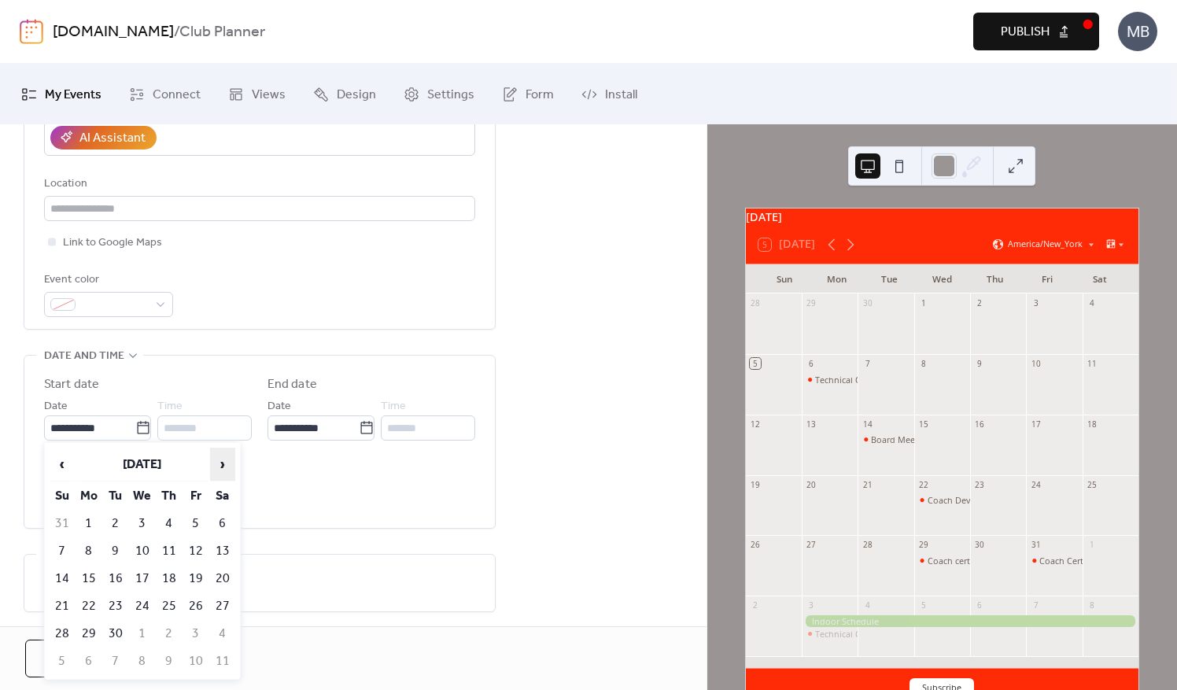
click at [218, 469] on span "›" at bounding box center [223, 464] width 24 height 31
click at [192, 608] on td "23" at bounding box center [195, 606] width 25 height 26
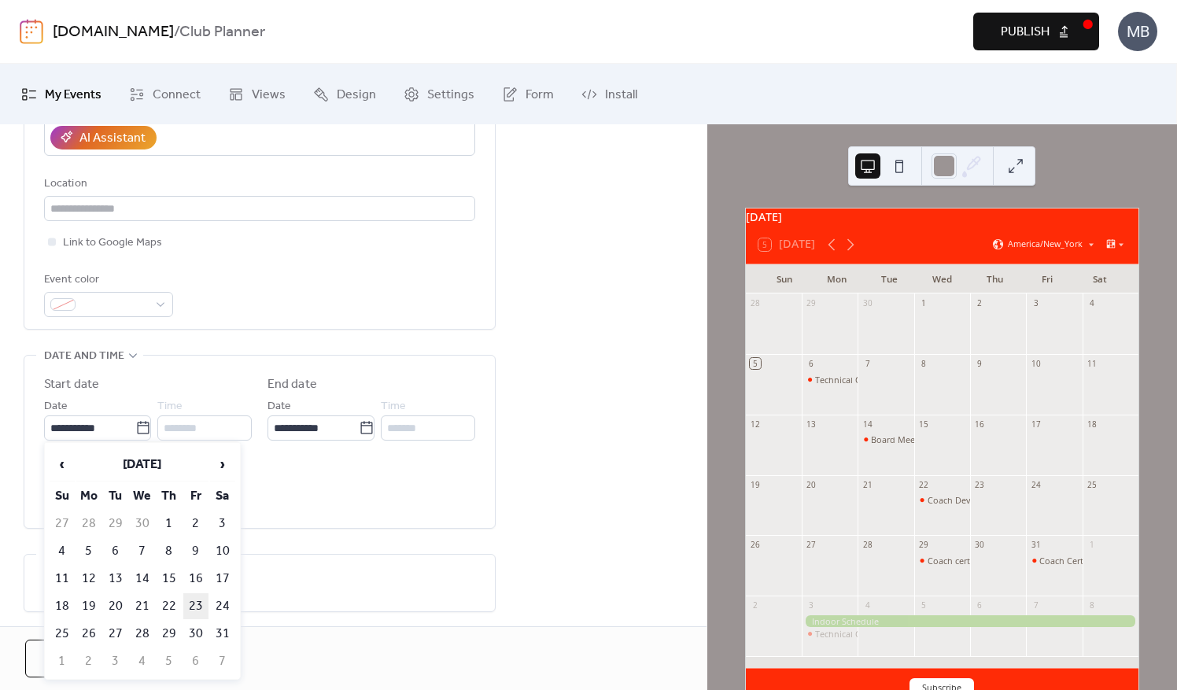
type input "**********"
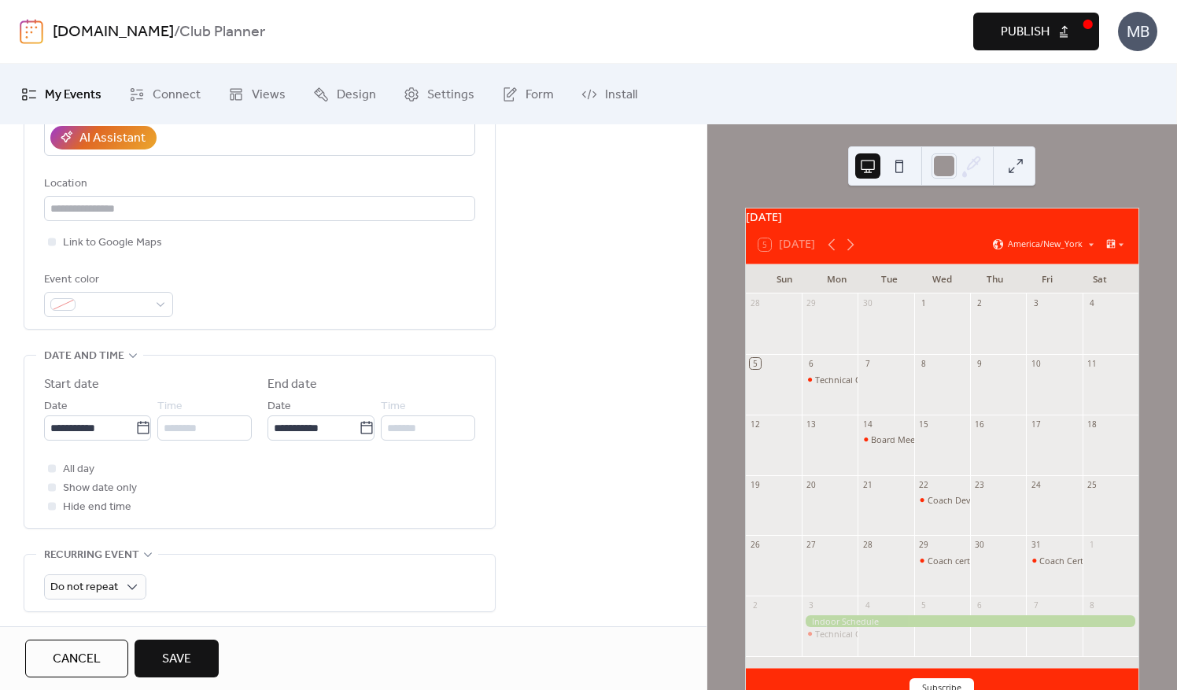
click at [168, 658] on span "Save" at bounding box center [176, 659] width 29 height 19
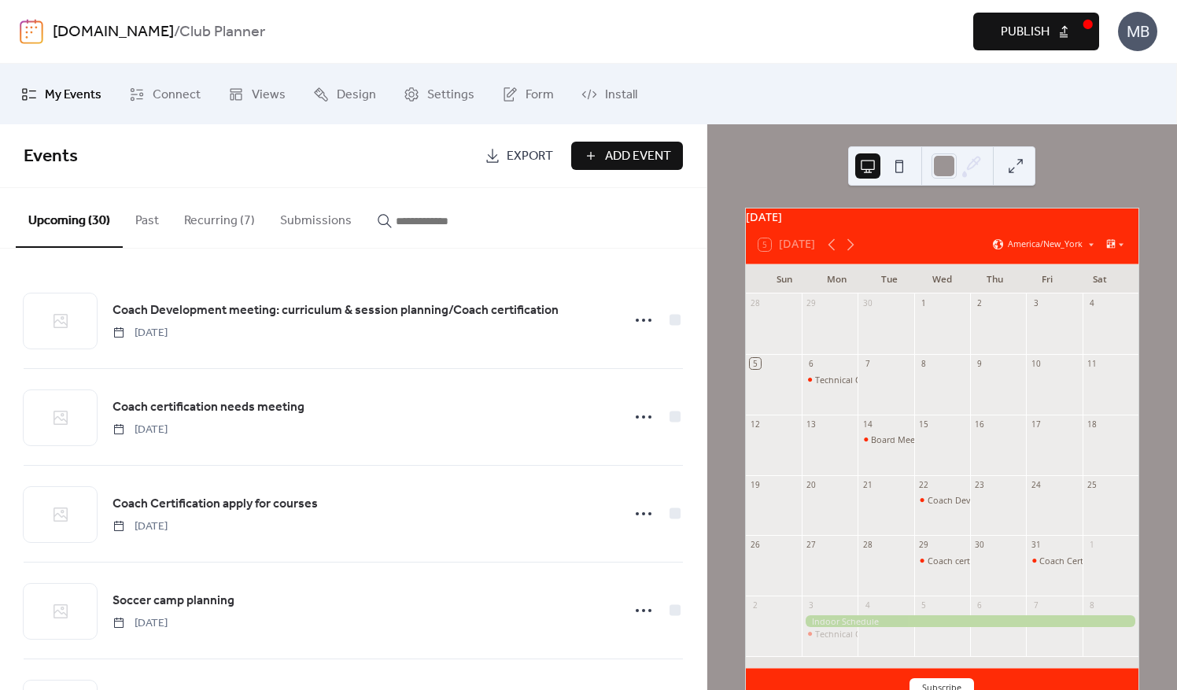
click at [605, 157] on span "Add Event" at bounding box center [638, 156] width 66 height 19
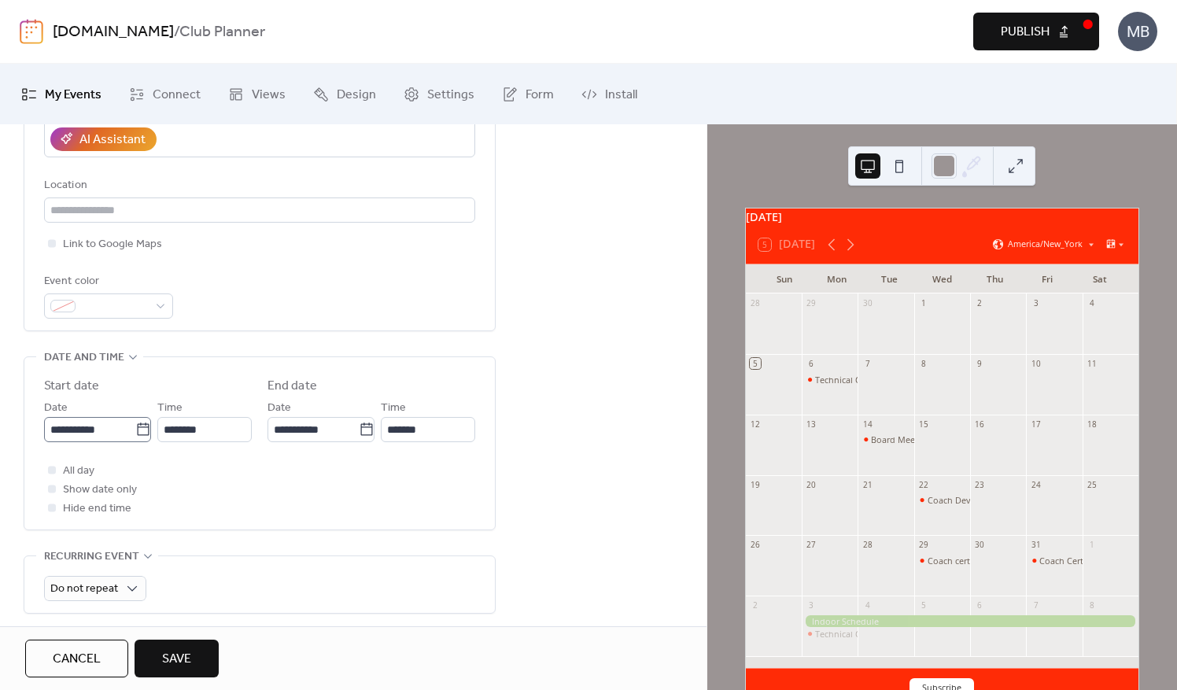
scroll to position [315, 0]
type input "**********"
click at [103, 428] on input "**********" at bounding box center [89, 428] width 91 height 25
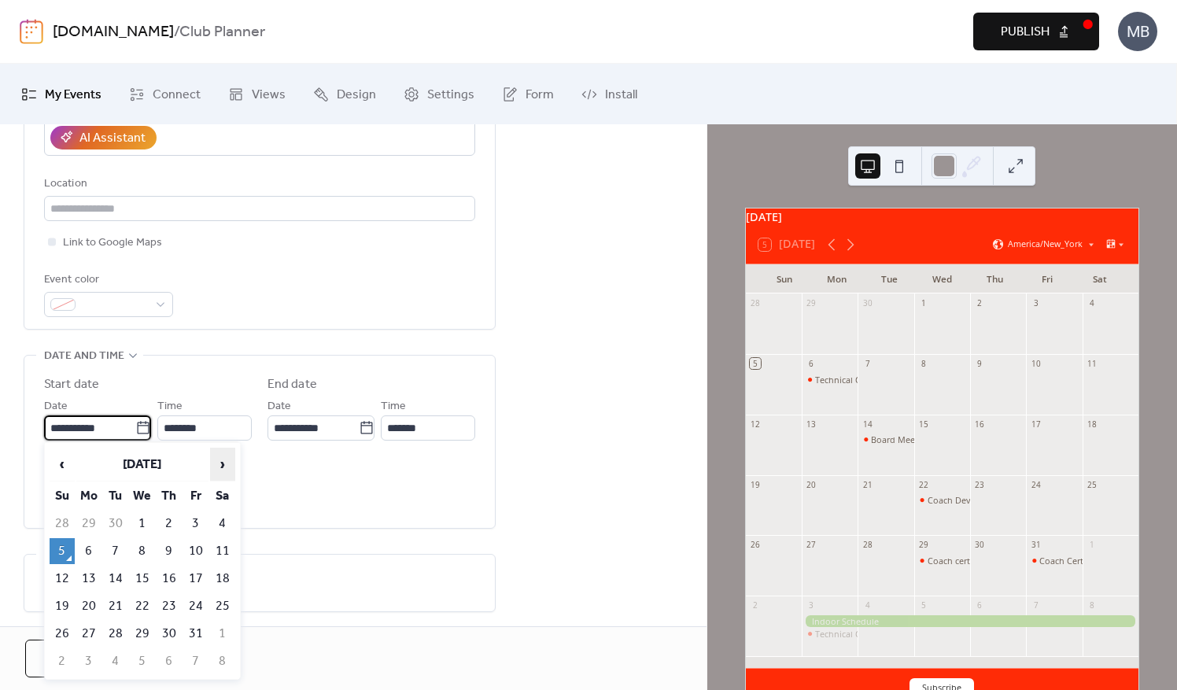
click at [221, 468] on span "›" at bounding box center [223, 464] width 24 height 31
click at [90, 553] on td "3" at bounding box center [88, 551] width 25 height 26
type input "**********"
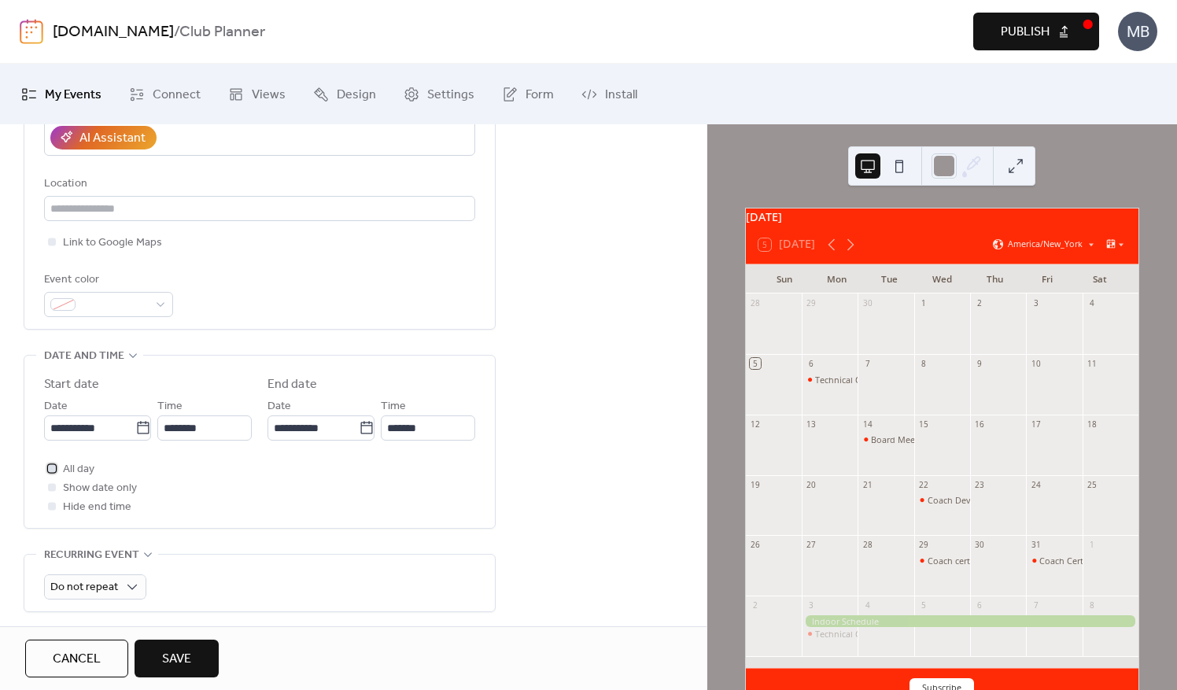
click at [47, 469] on div at bounding box center [52, 468] width 16 height 16
click at [54, 483] on div at bounding box center [52, 487] width 8 height 8
click at [54, 486] on div at bounding box center [52, 487] width 8 height 8
click at [57, 485] on div at bounding box center [52, 487] width 16 height 16
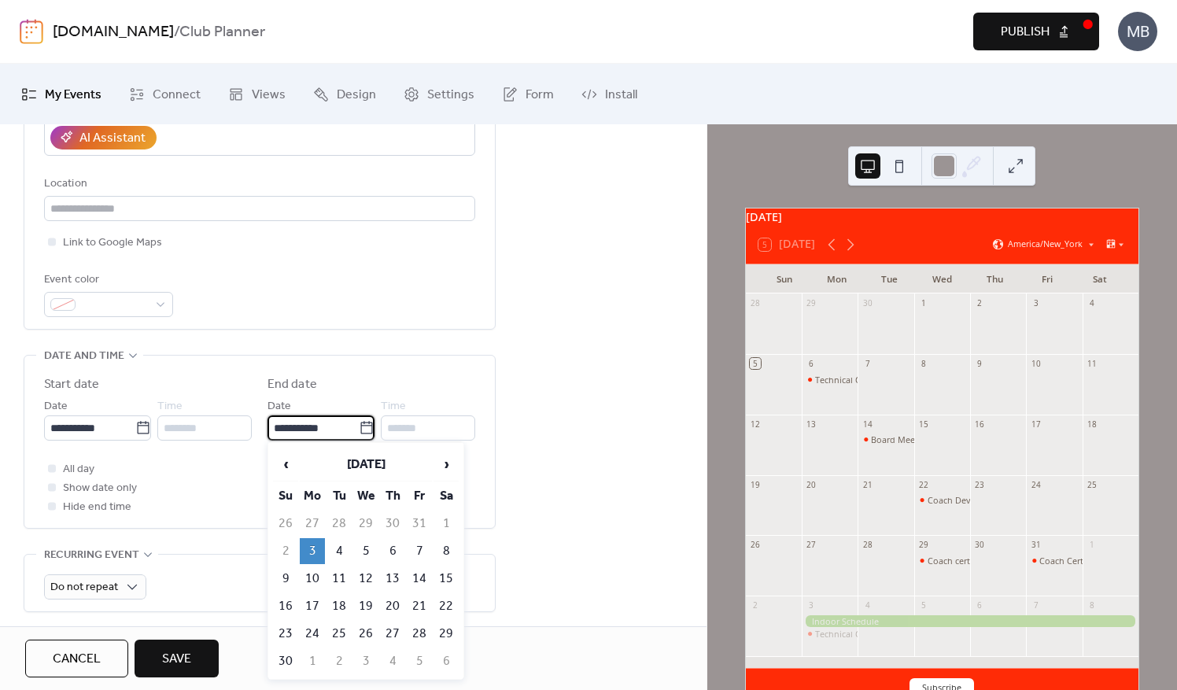
click at [314, 416] on input "**********" at bounding box center [313, 428] width 91 height 25
click at [427, 546] on td "7" at bounding box center [419, 551] width 25 height 26
type input "**********"
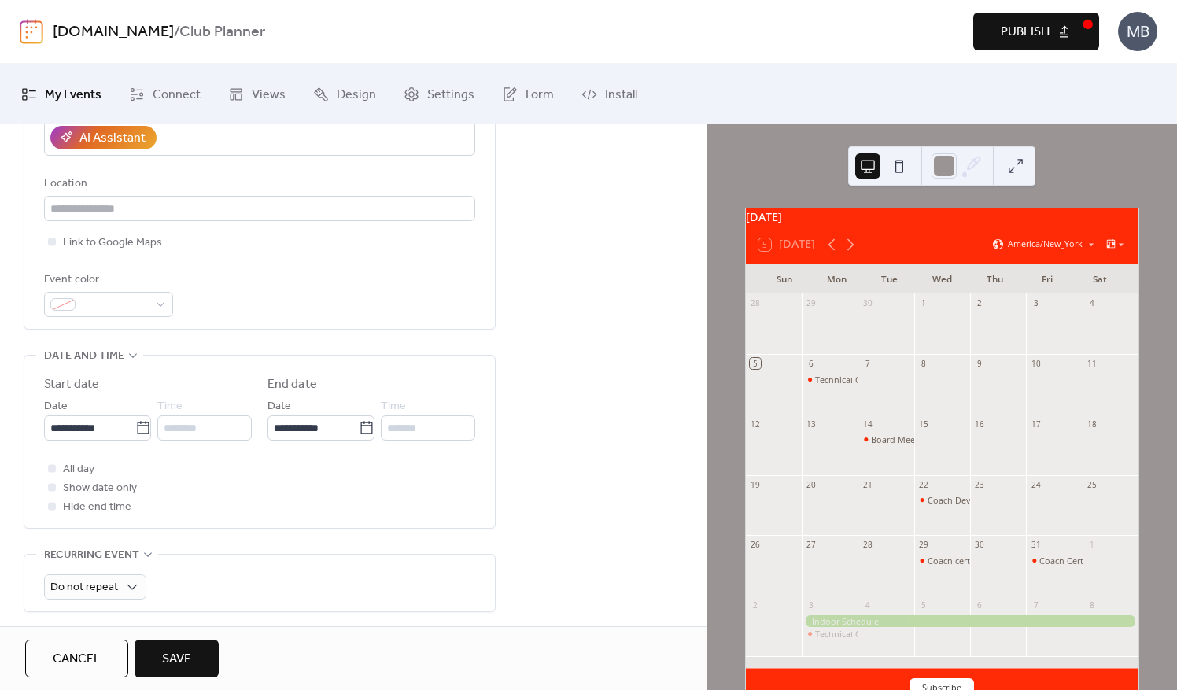
click at [49, 485] on div at bounding box center [52, 487] width 8 height 8
click at [54, 486] on div at bounding box center [52, 487] width 8 height 8
click at [49, 470] on div at bounding box center [52, 468] width 8 height 8
click at [52, 490] on div at bounding box center [52, 487] width 16 height 16
click at [198, 661] on button "Save" at bounding box center [177, 659] width 84 height 38
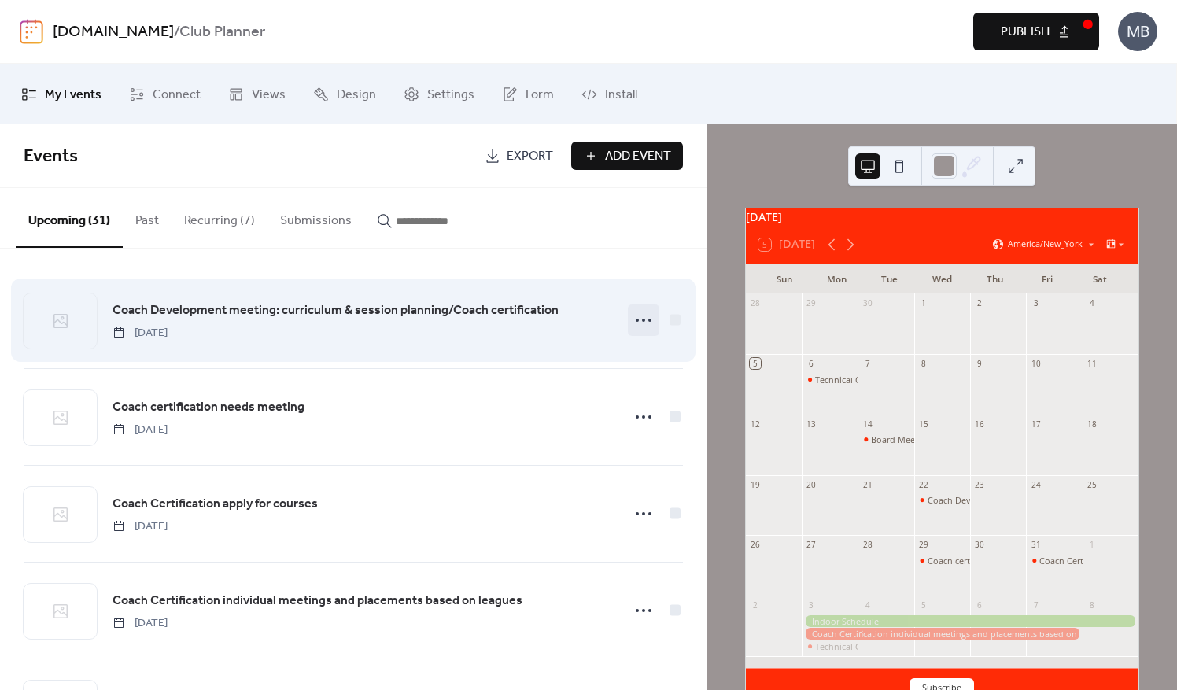
click at [633, 324] on icon at bounding box center [643, 320] width 25 height 25
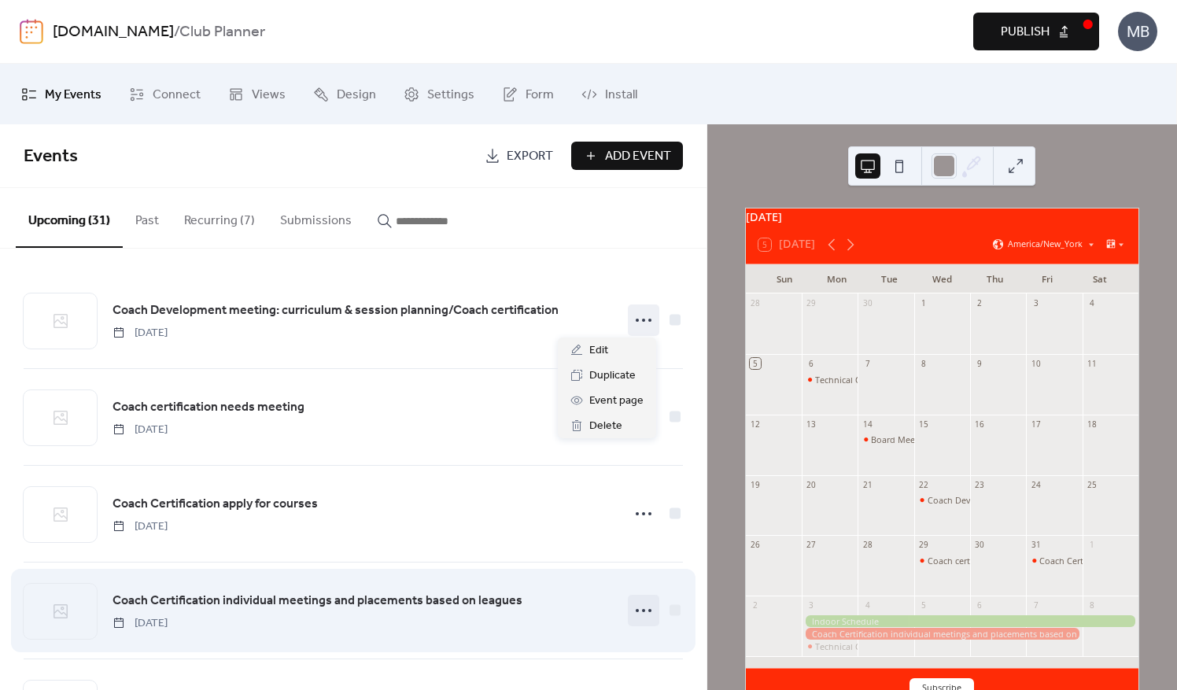
click at [636, 606] on icon at bounding box center [643, 610] width 25 height 25
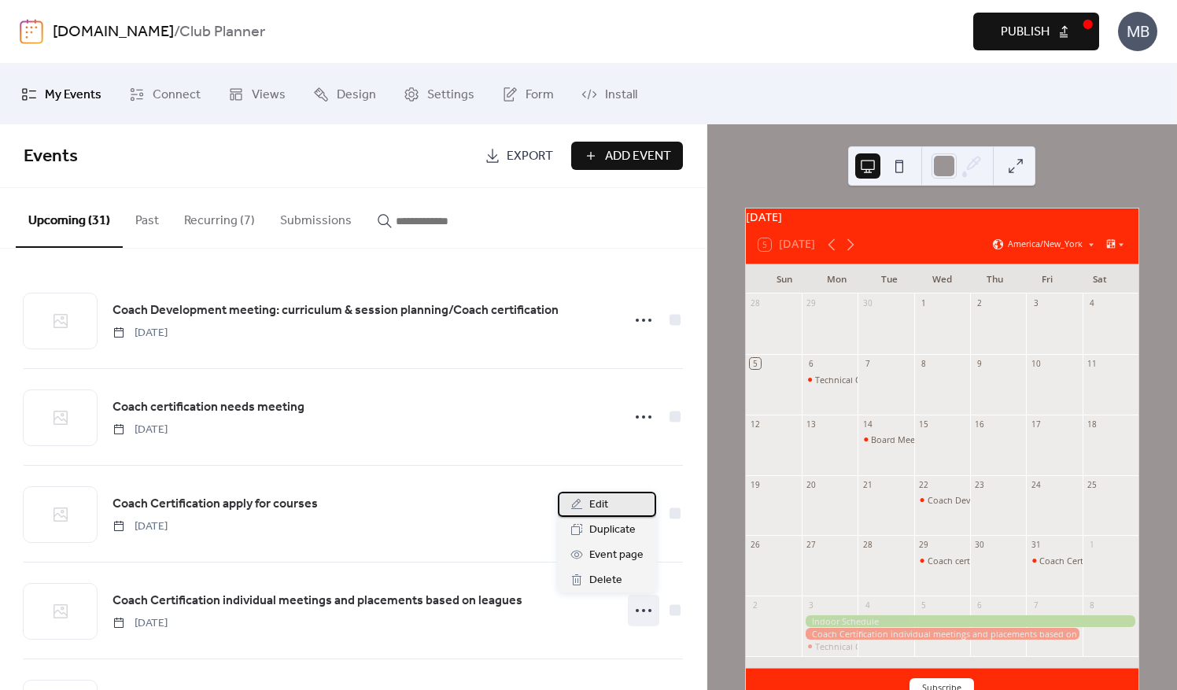
click at [598, 506] on span "Edit" at bounding box center [599, 505] width 19 height 19
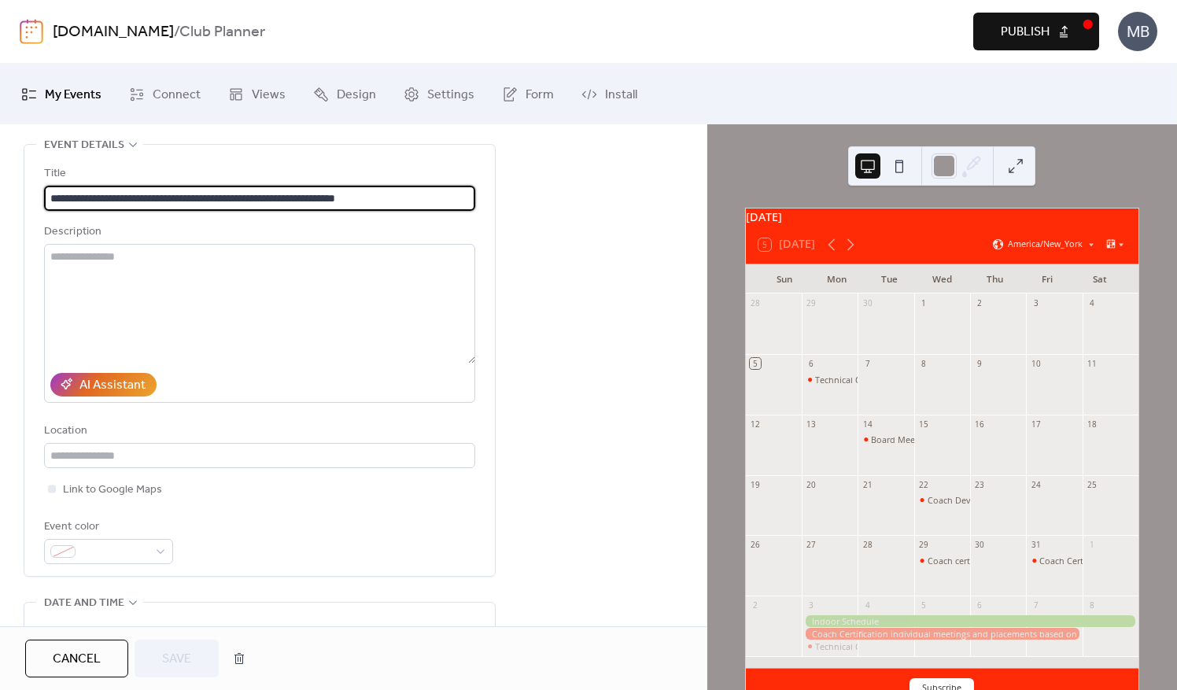
scroll to position [157, 0]
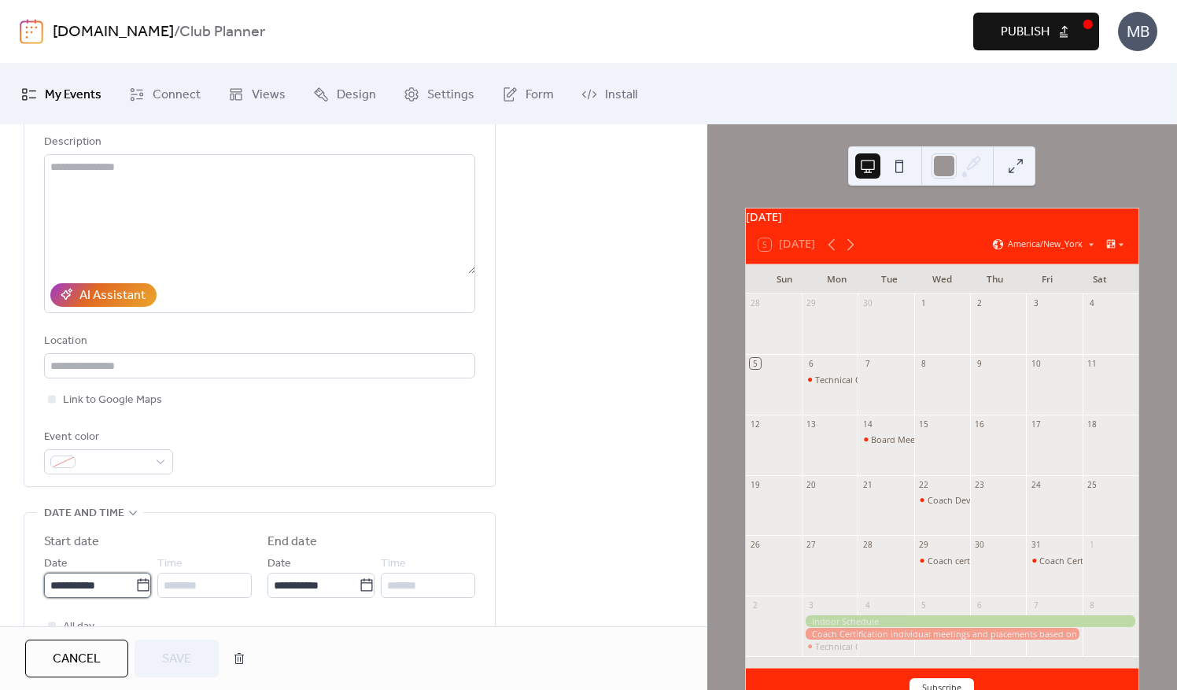
click at [114, 581] on input "**********" at bounding box center [89, 585] width 91 height 25
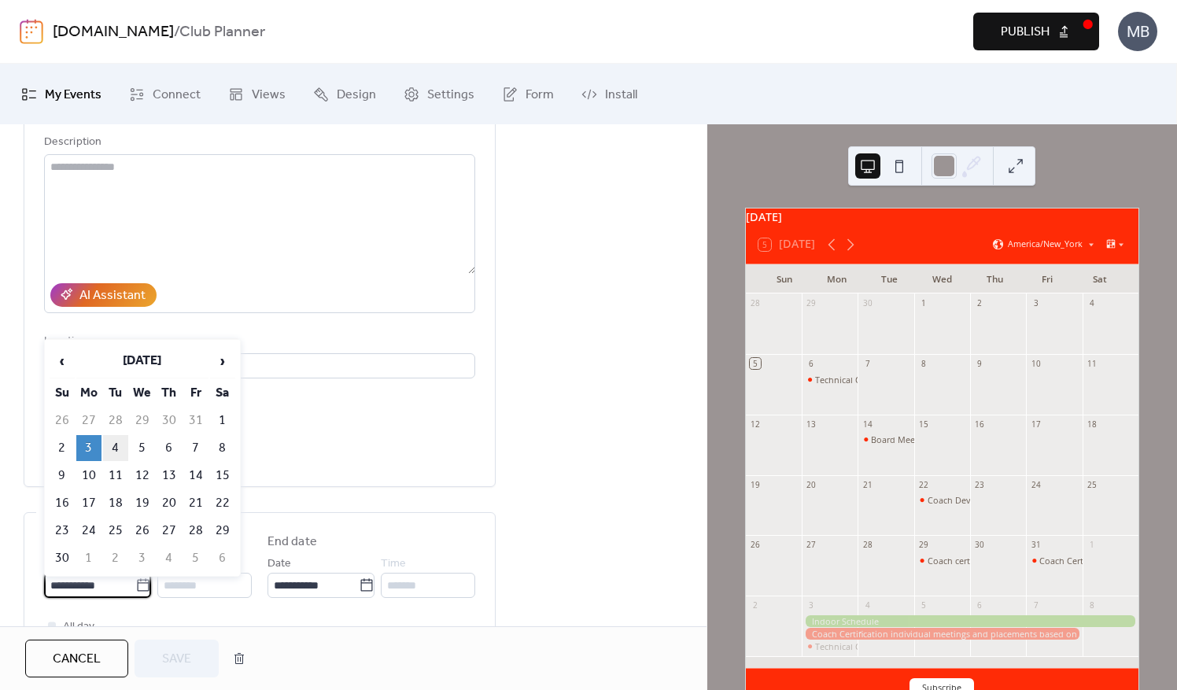
click at [107, 445] on td "4" at bounding box center [115, 448] width 25 height 26
type input "**********"
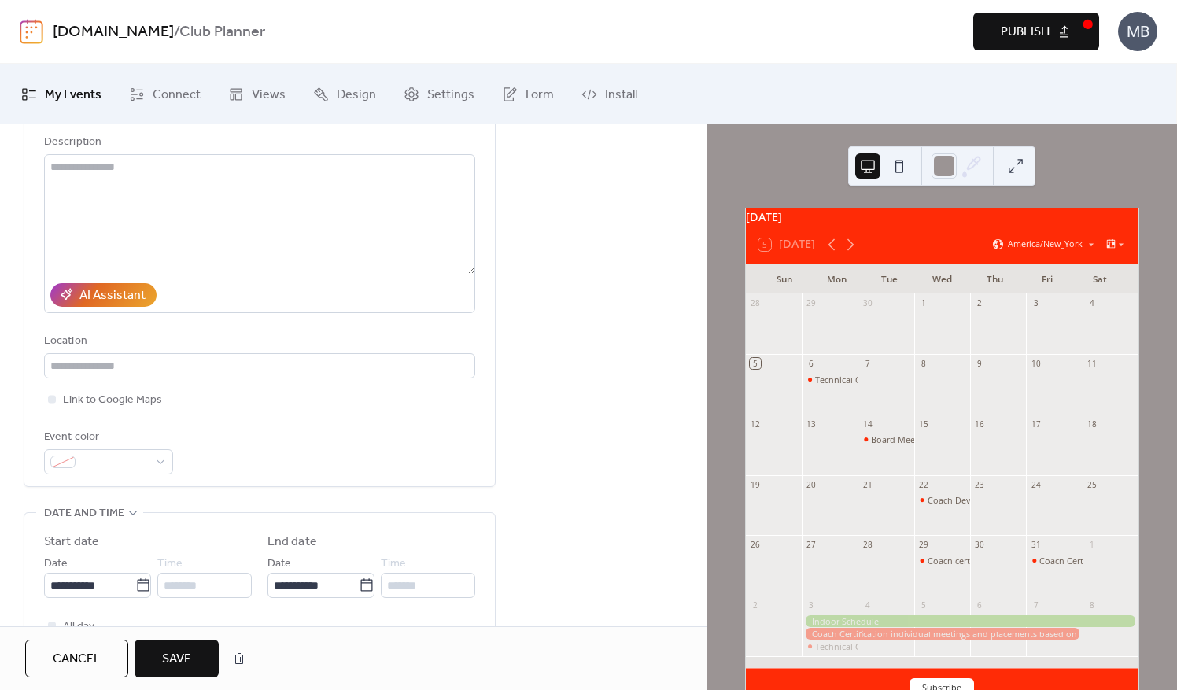
click at [165, 650] on span "Save" at bounding box center [176, 659] width 29 height 19
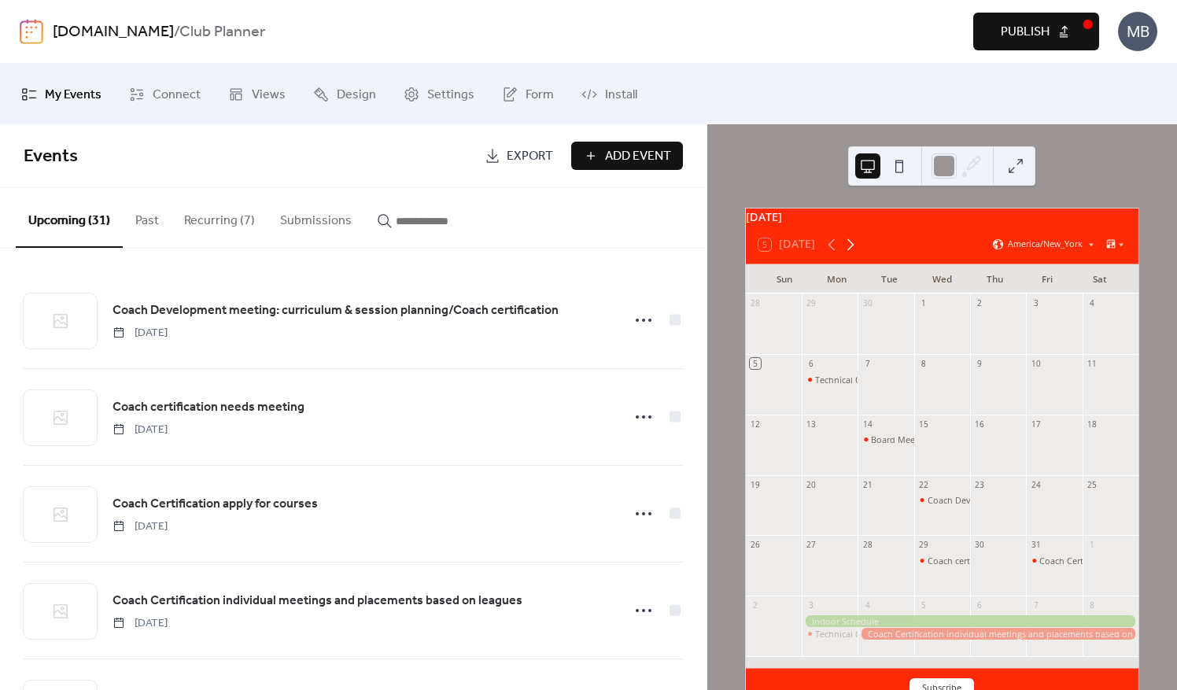
click at [852, 246] on icon at bounding box center [850, 244] width 19 height 19
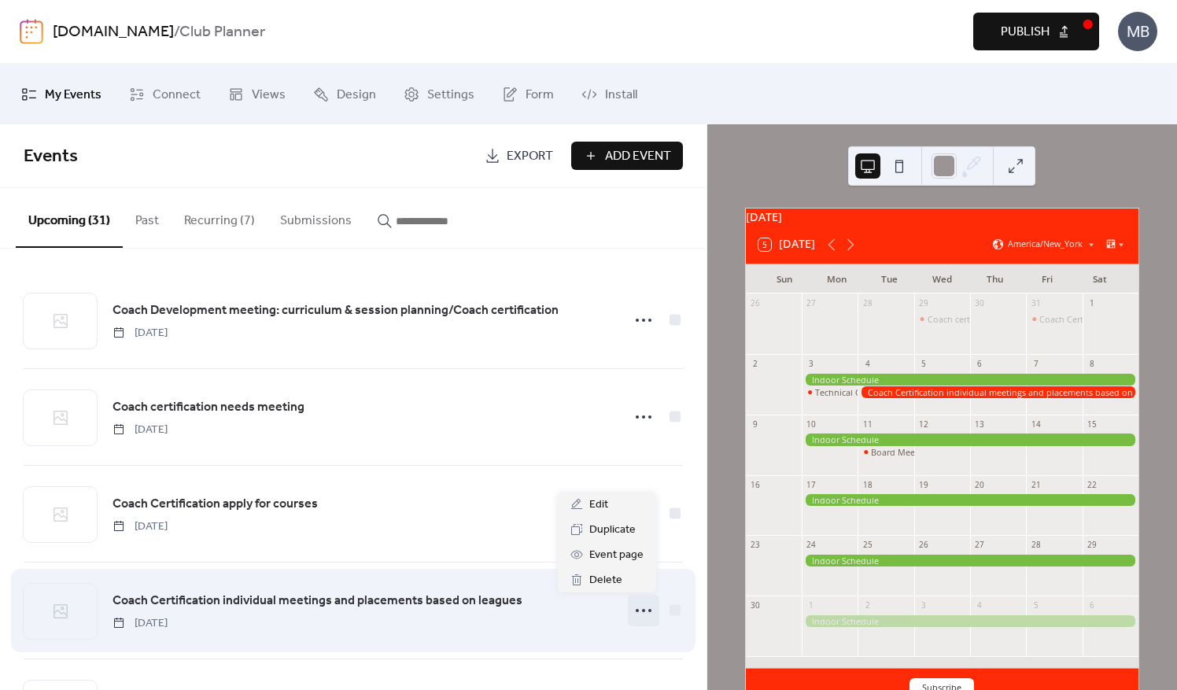
click at [636, 609] on circle at bounding box center [637, 610] width 3 height 3
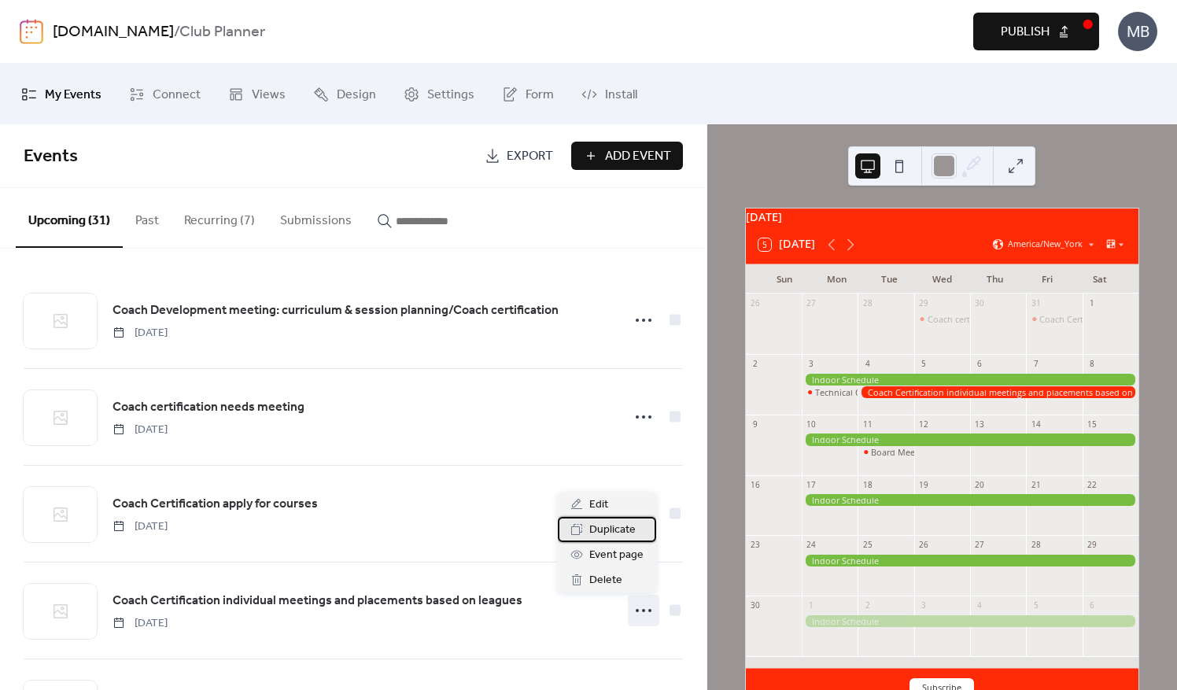
click at [601, 524] on span "Duplicate" at bounding box center [613, 530] width 46 height 19
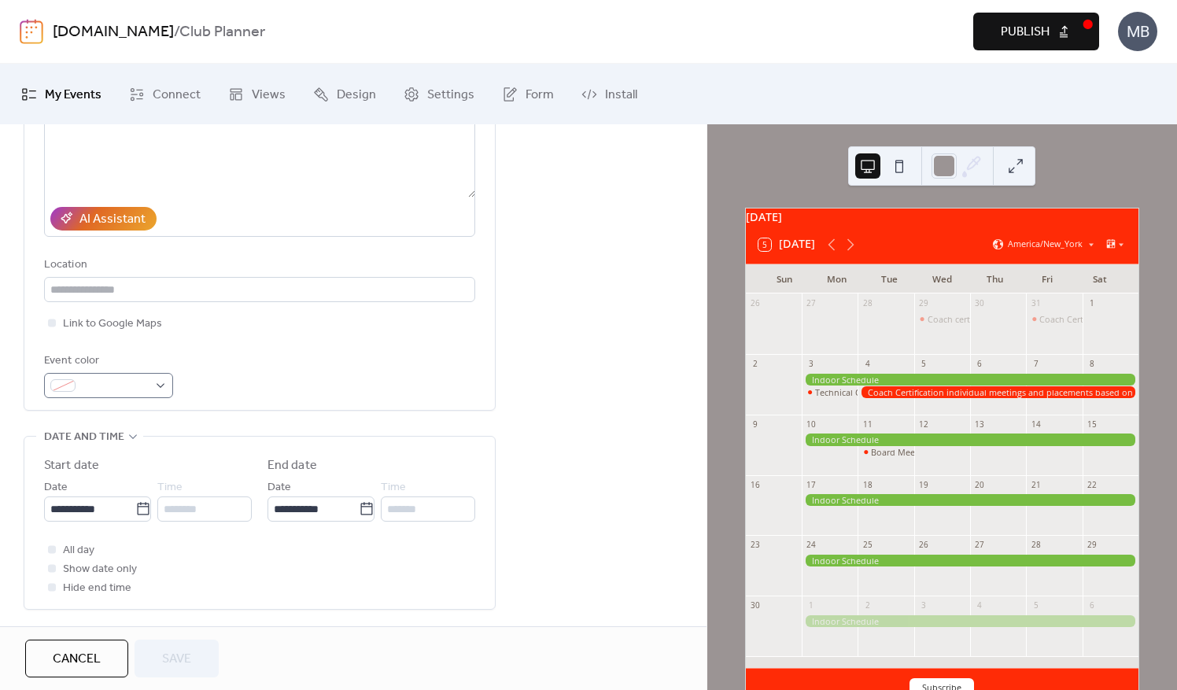
scroll to position [236, 0]
click at [139, 508] on icon at bounding box center [143, 507] width 16 height 16
click at [135, 508] on input "**********" at bounding box center [89, 506] width 91 height 25
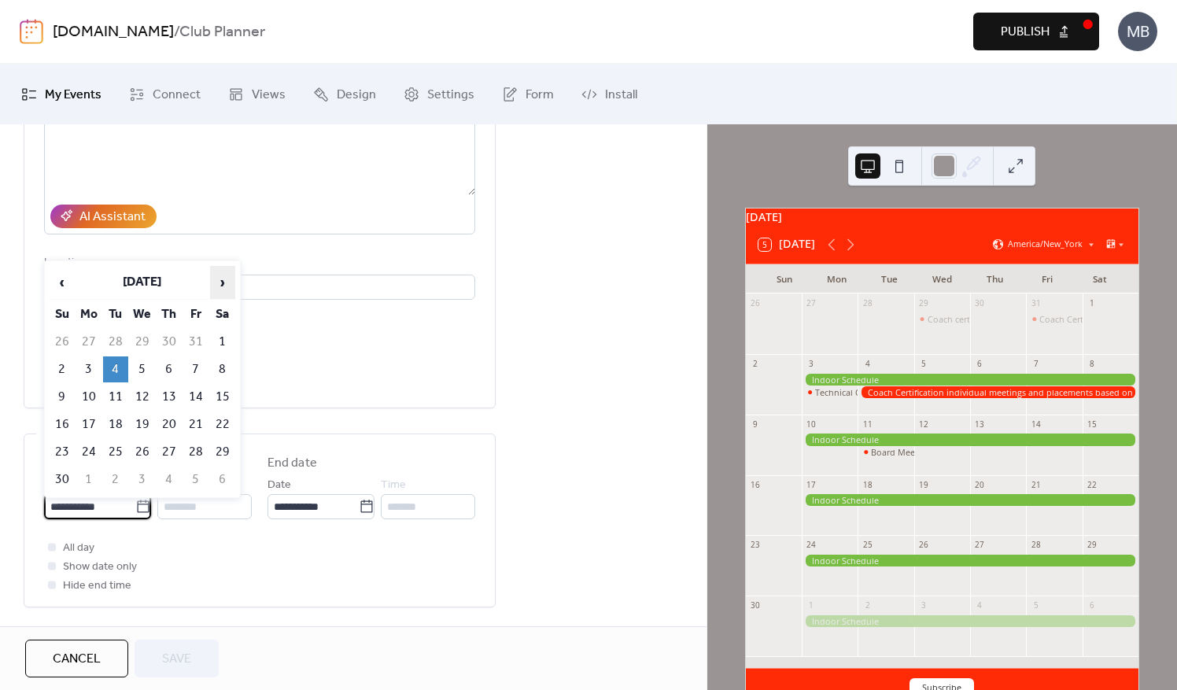
click at [225, 283] on span "›" at bounding box center [223, 282] width 24 height 31
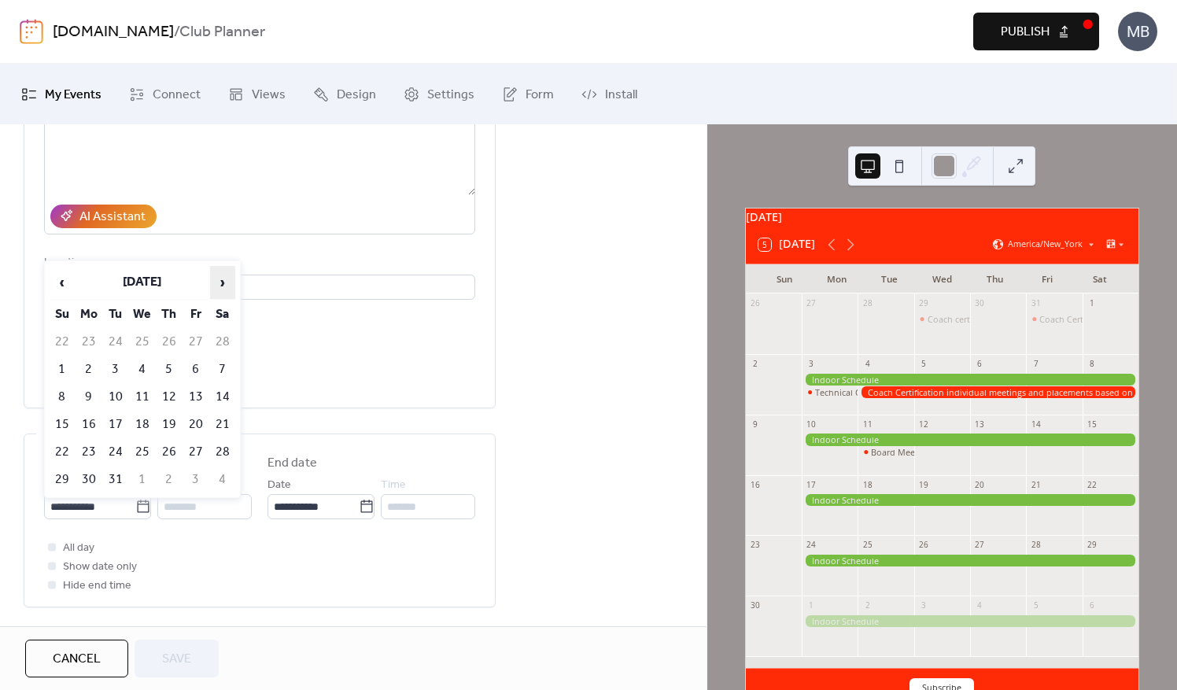
click at [225, 283] on span "›" at bounding box center [223, 282] width 24 height 31
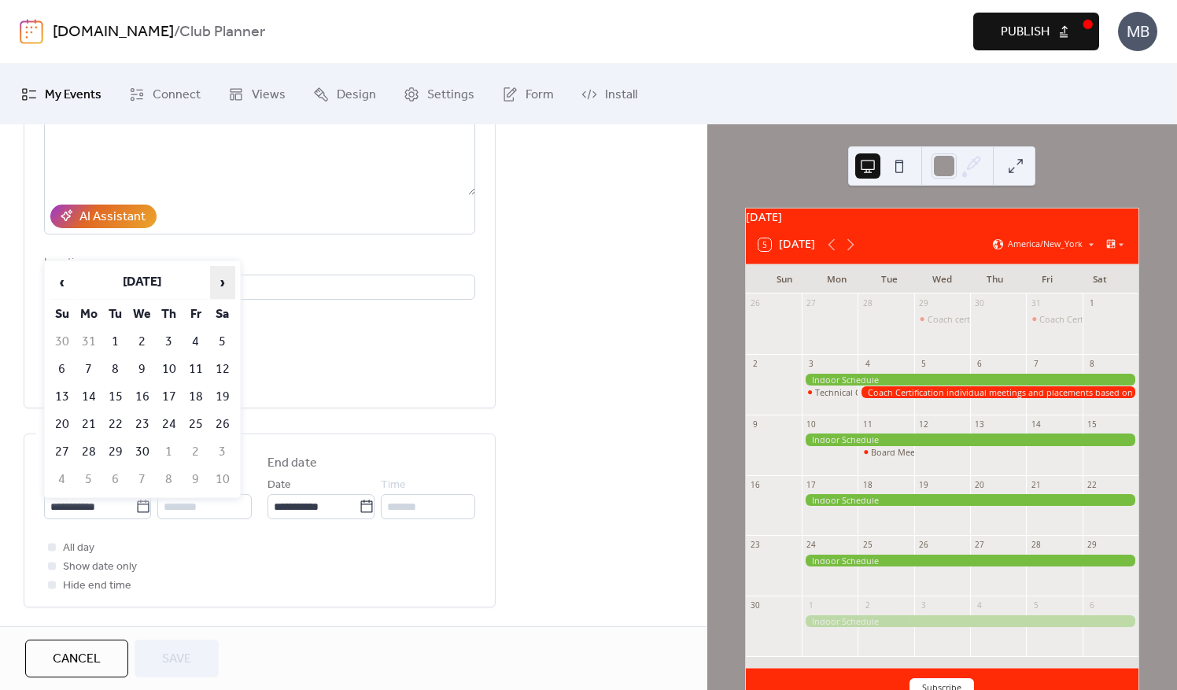
click at [225, 283] on span "›" at bounding box center [223, 282] width 24 height 31
click at [70, 283] on span "‹" at bounding box center [62, 282] width 24 height 31
click at [107, 370] on td "3" at bounding box center [115, 370] width 25 height 26
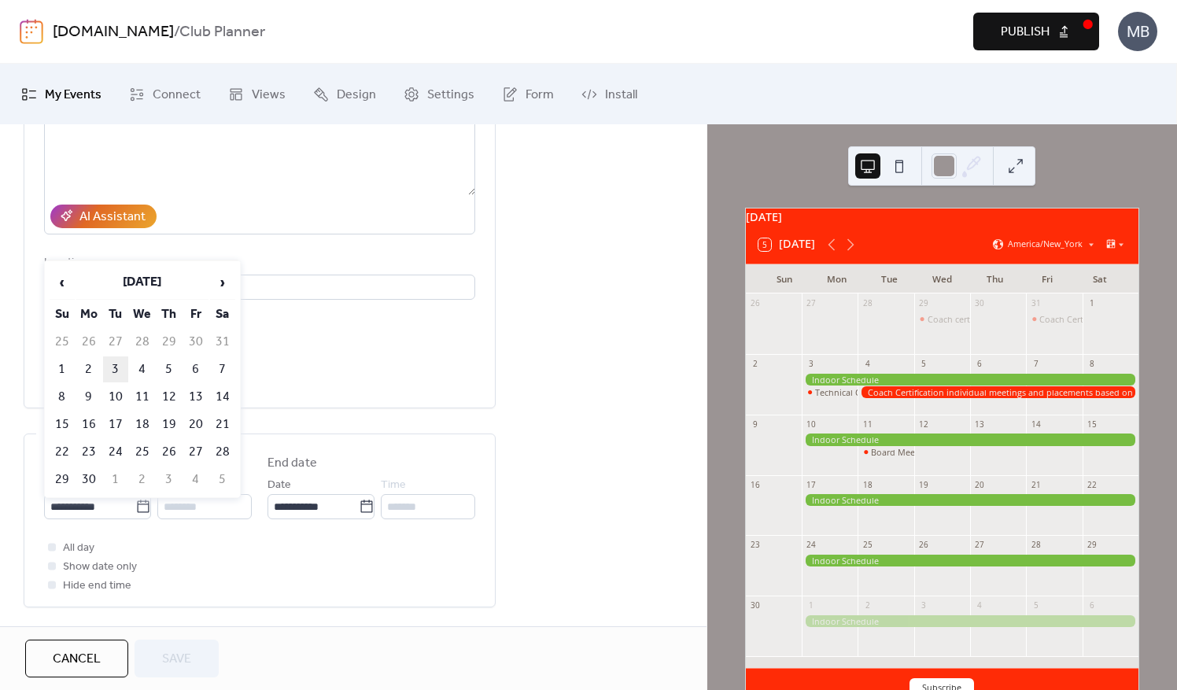
type input "**********"
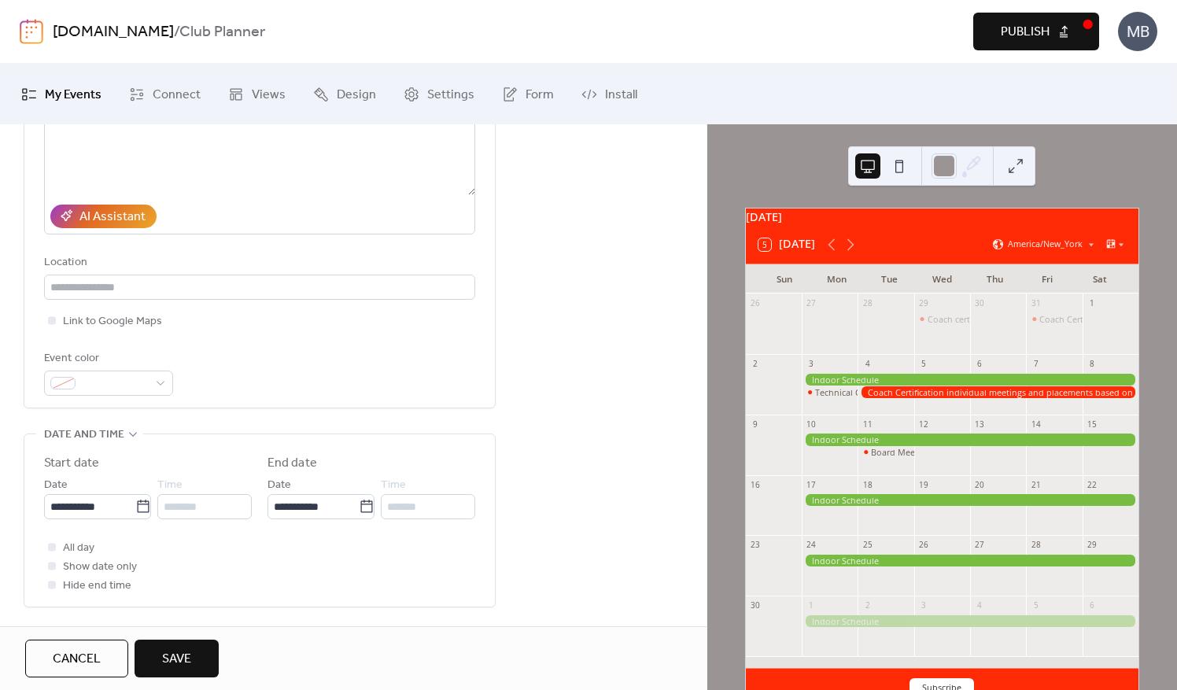
click at [179, 661] on span "Save" at bounding box center [176, 659] width 29 height 19
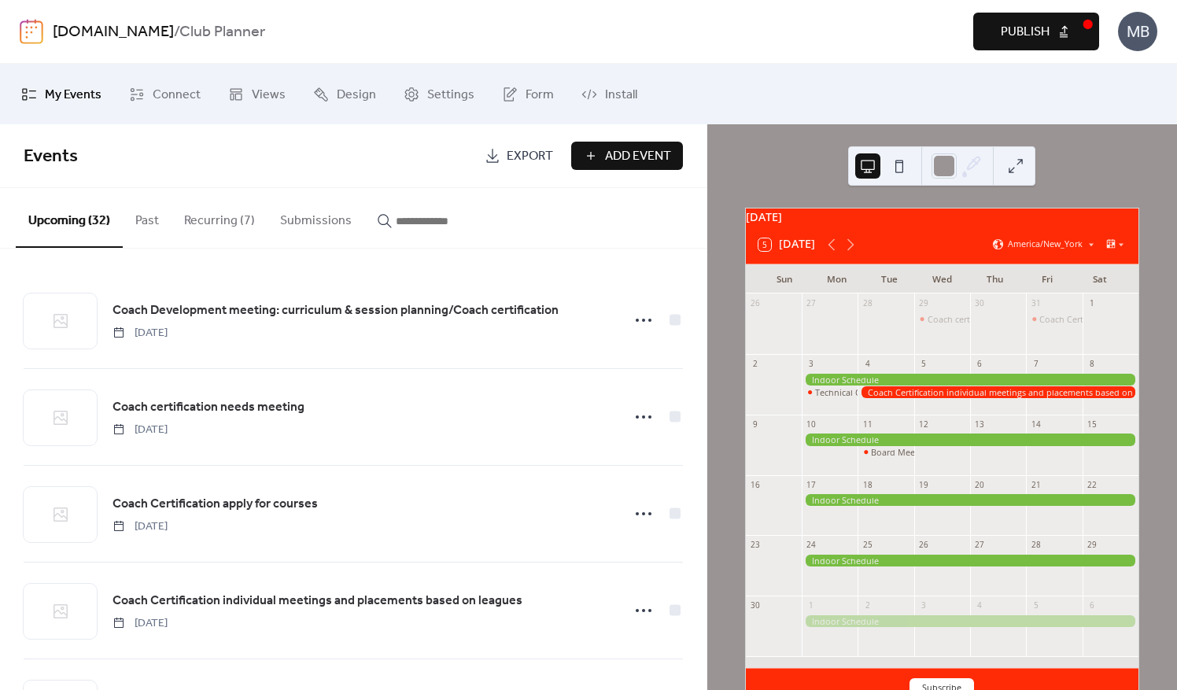
click at [594, 161] on button "Add Event" at bounding box center [627, 156] width 112 height 28
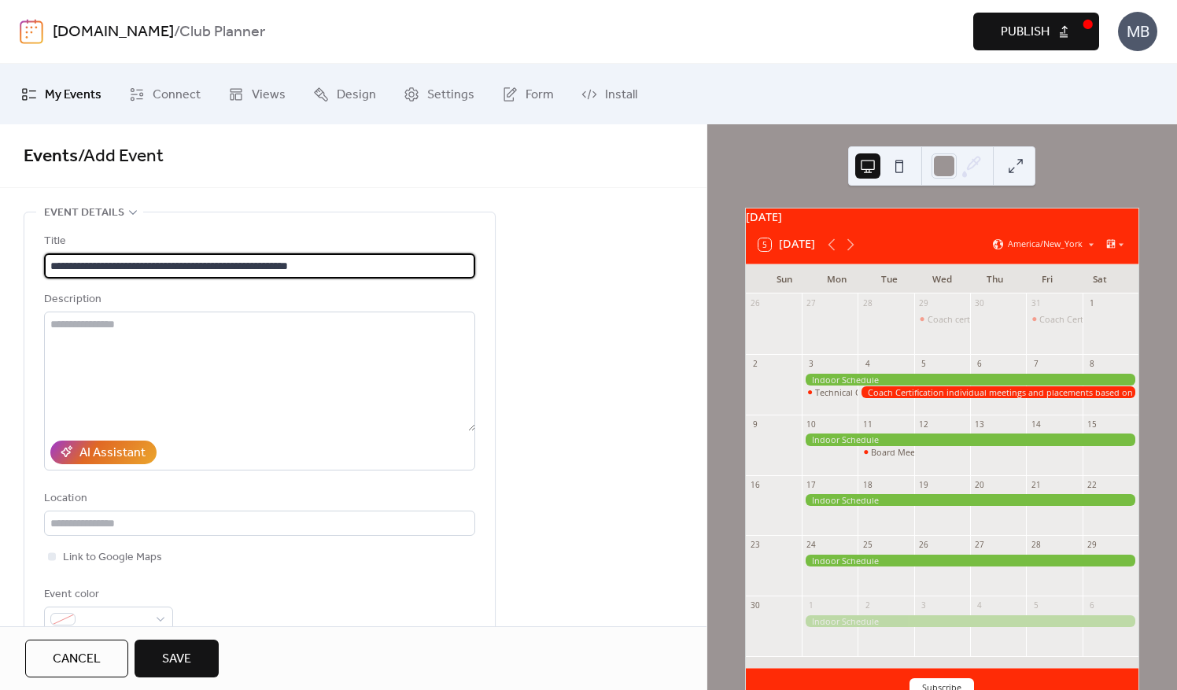
scroll to position [1, 0]
drag, startPoint x: 246, startPoint y: 260, endPoint x: 31, endPoint y: 268, distance: 214.3
click at [31, 268] on div "**********" at bounding box center [259, 428] width 471 height 431
click at [54, 261] on input "**********" at bounding box center [260, 265] width 432 height 25
click at [155, 266] on input "**********" at bounding box center [260, 265] width 432 height 25
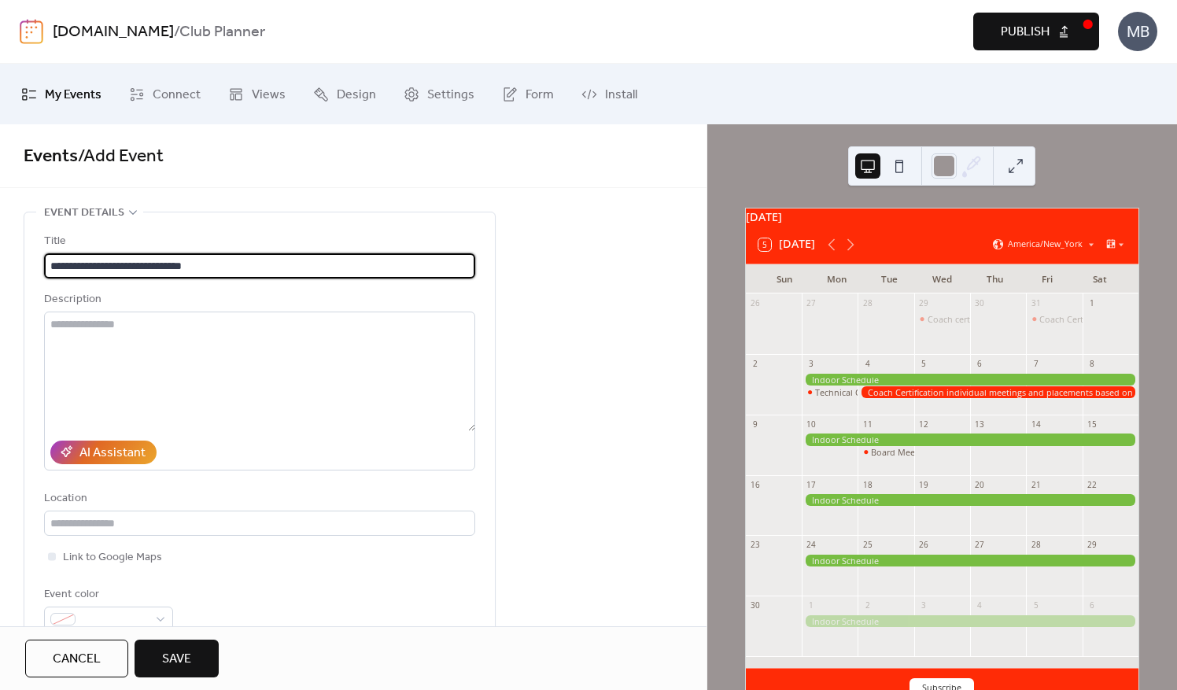
scroll to position [315, 0]
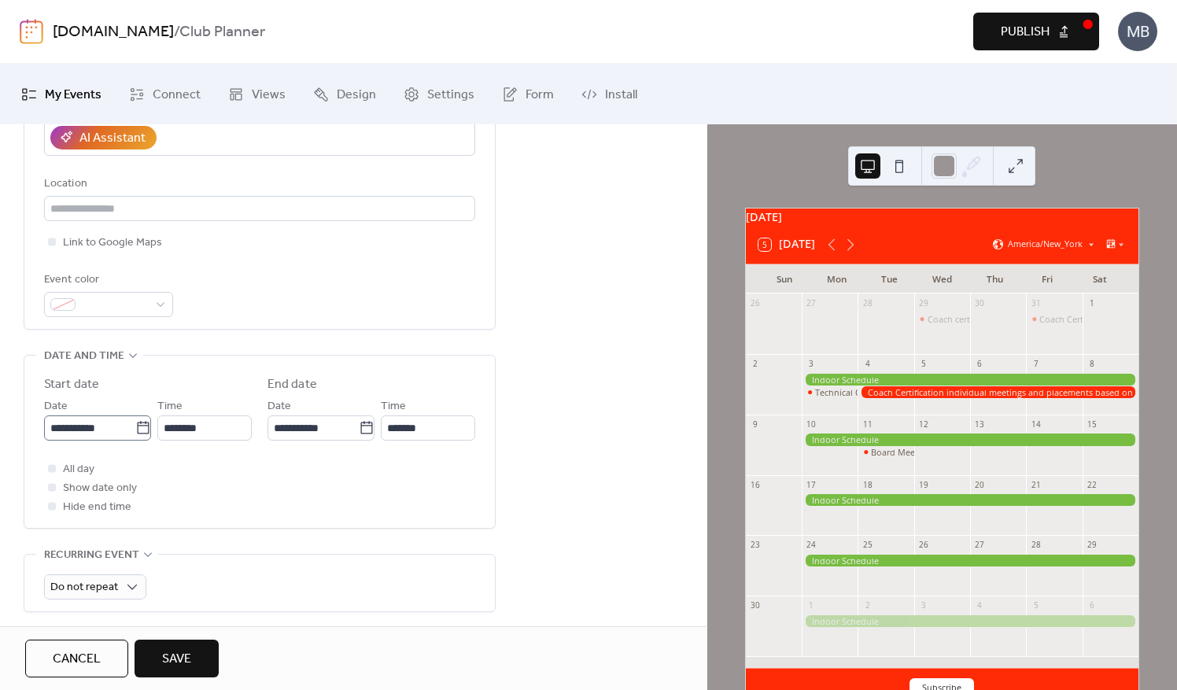
type input "**********"
click at [109, 431] on input "**********" at bounding box center [89, 428] width 91 height 25
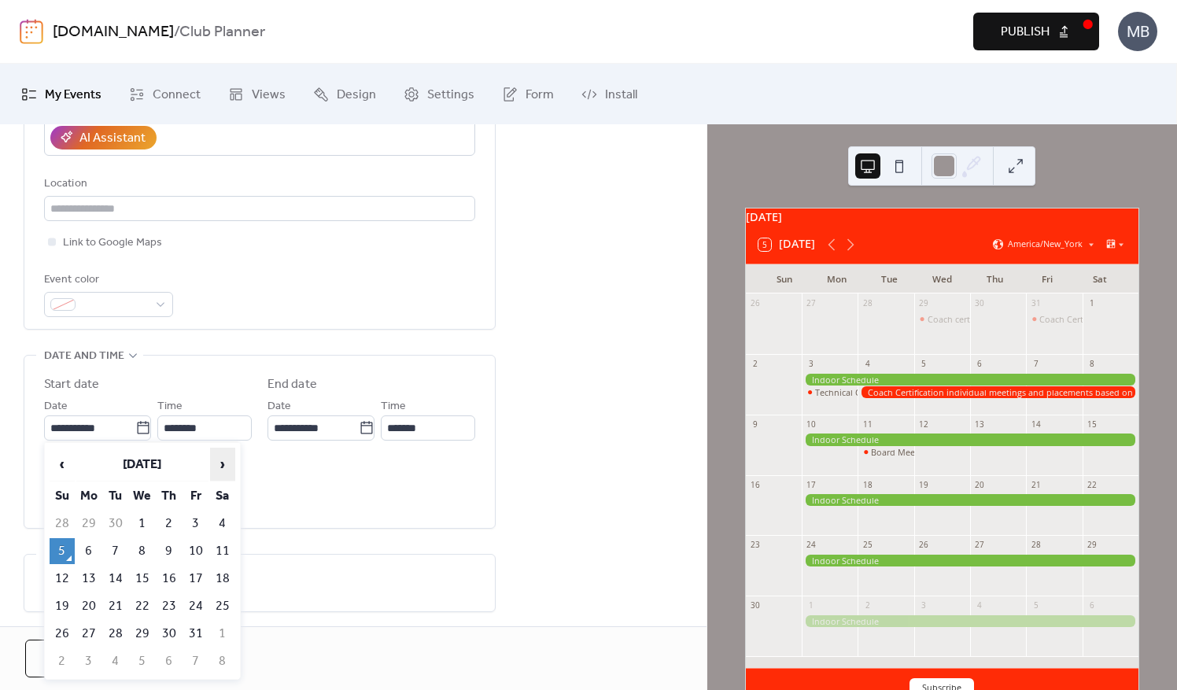
click at [224, 463] on span "›" at bounding box center [223, 464] width 24 height 31
click at [94, 575] on td "10" at bounding box center [88, 579] width 25 height 26
type input "**********"
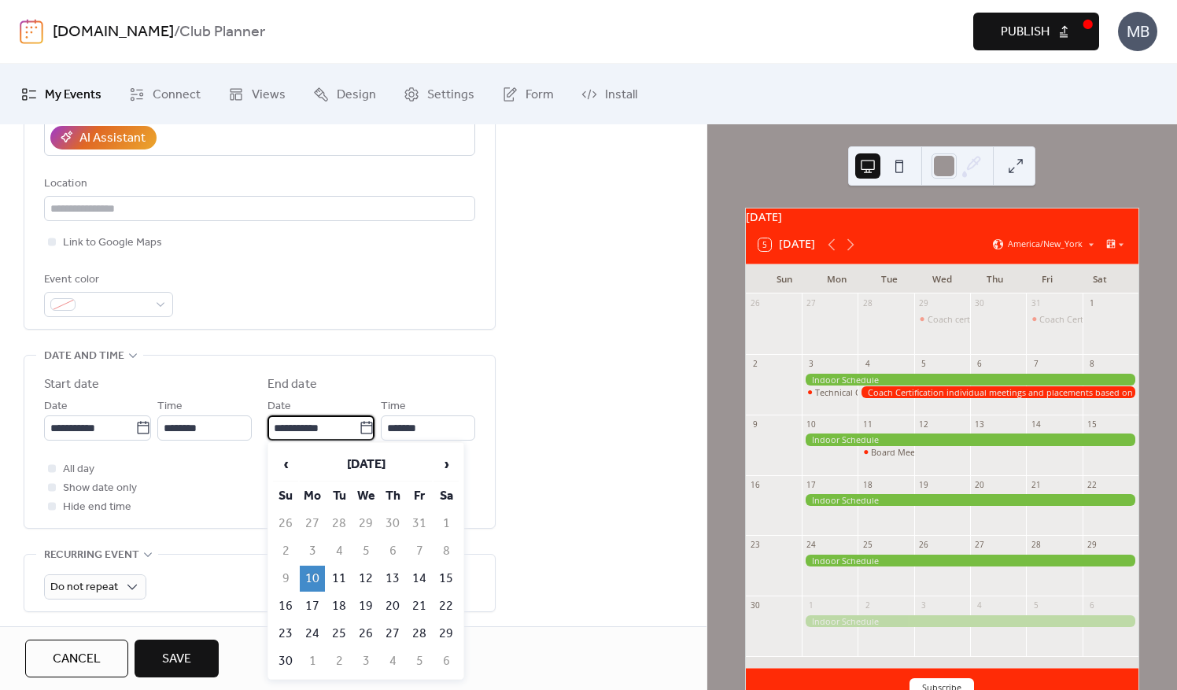
click at [334, 430] on input "**********" at bounding box center [313, 428] width 91 height 25
click at [438, 575] on td "15" at bounding box center [446, 579] width 25 height 26
type input "**********"
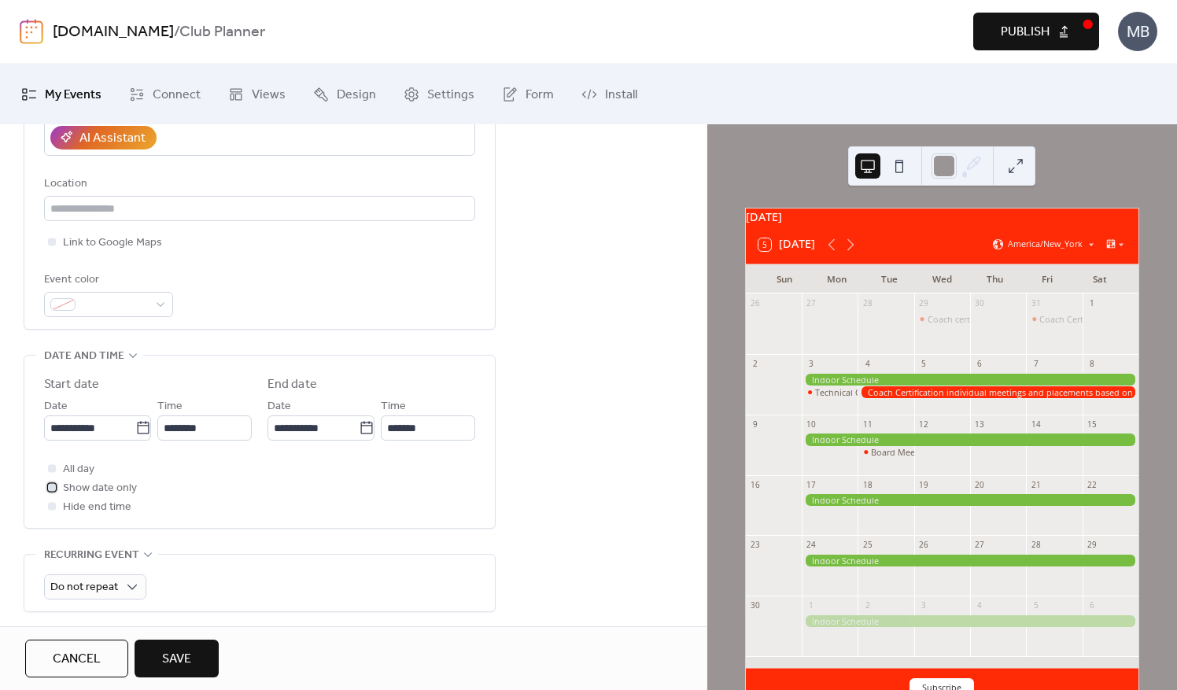
click at [52, 486] on div at bounding box center [52, 487] width 8 height 8
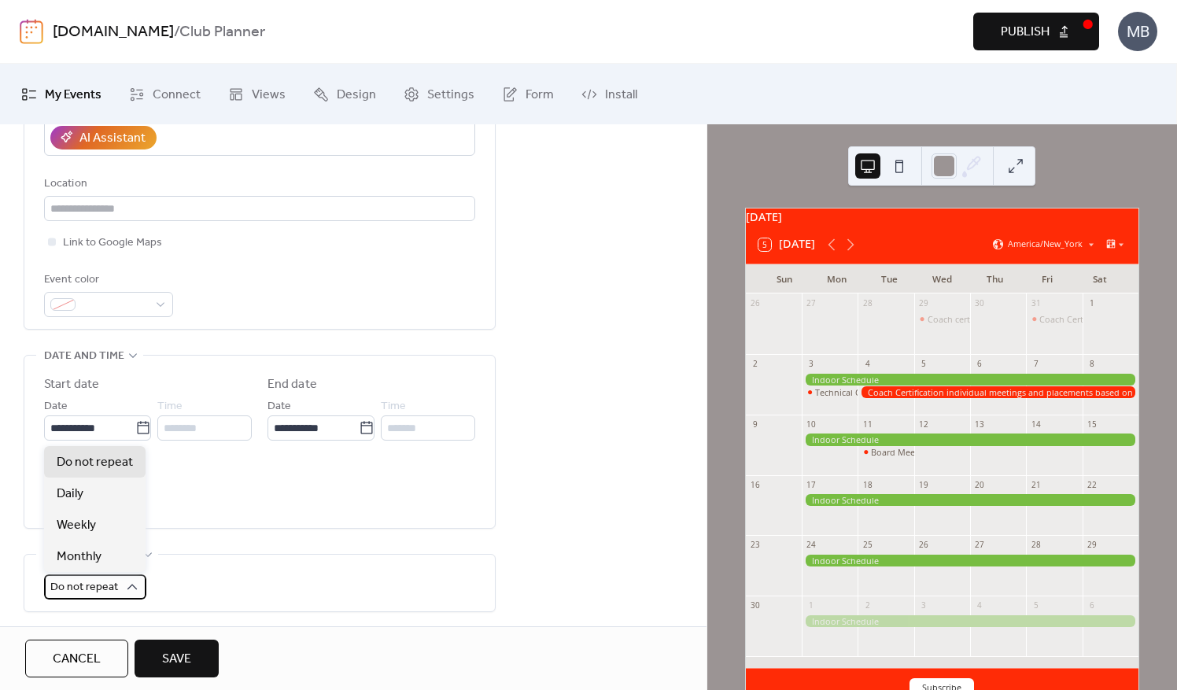
click at [132, 575] on div "Do not repeat" at bounding box center [95, 587] width 102 height 25
click at [129, 584] on icon at bounding box center [132, 587] width 16 height 16
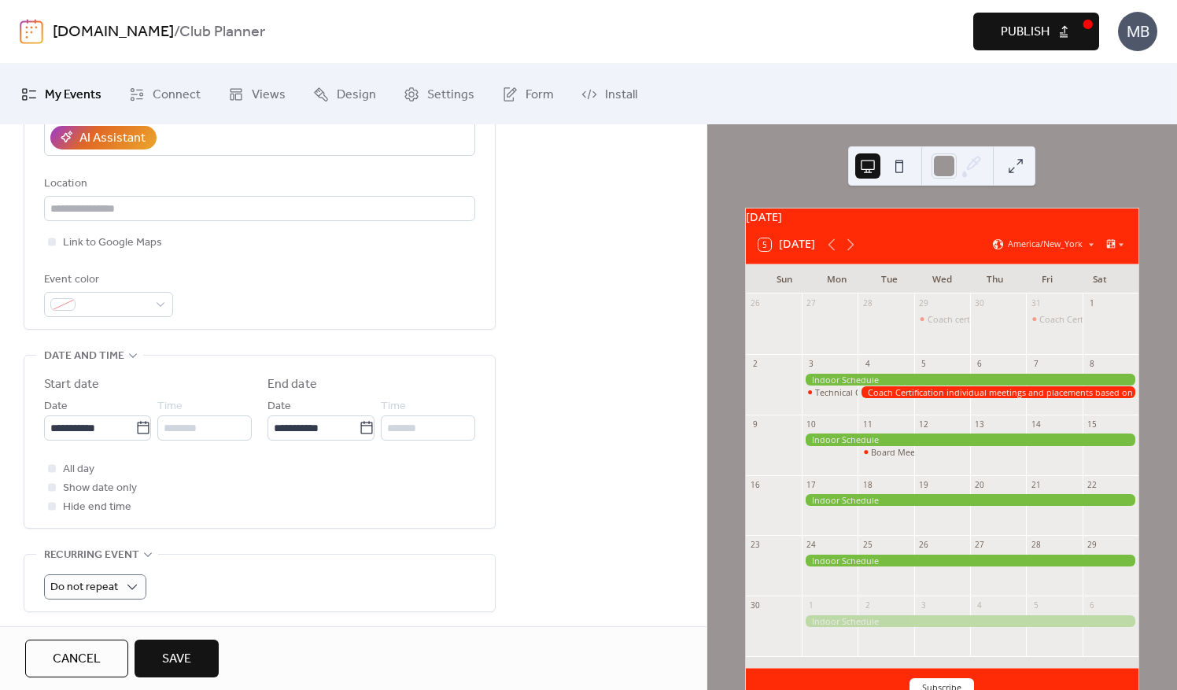
click at [196, 653] on button "Save" at bounding box center [177, 659] width 84 height 38
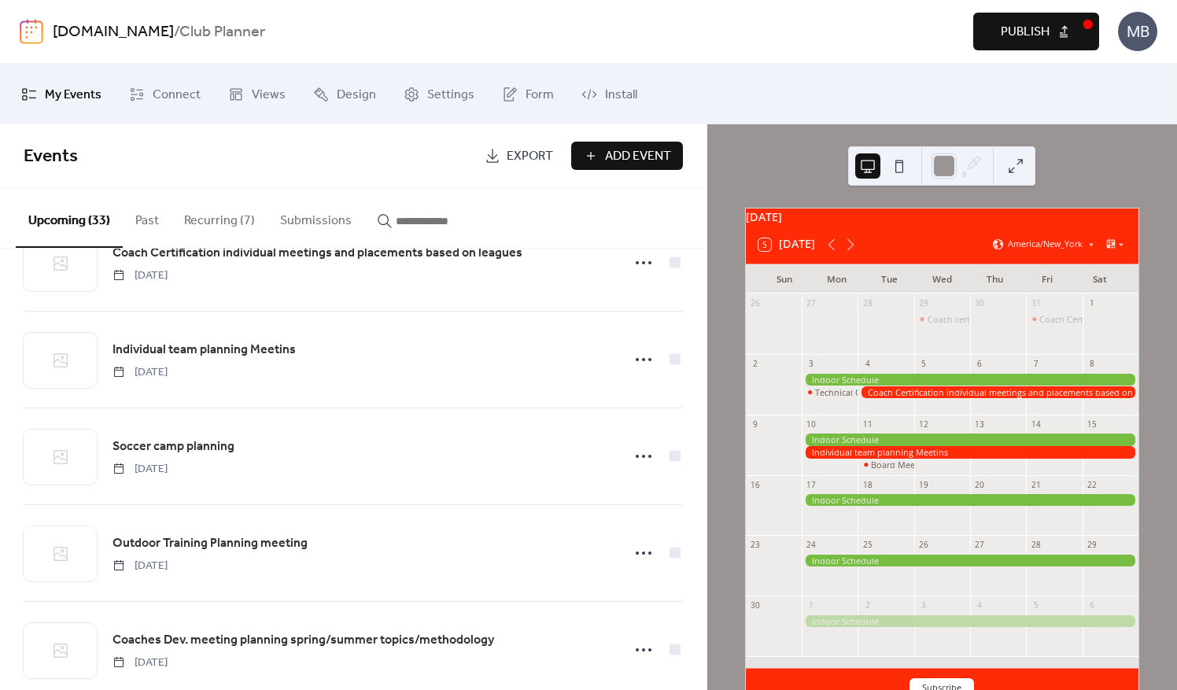
scroll to position [157, 0]
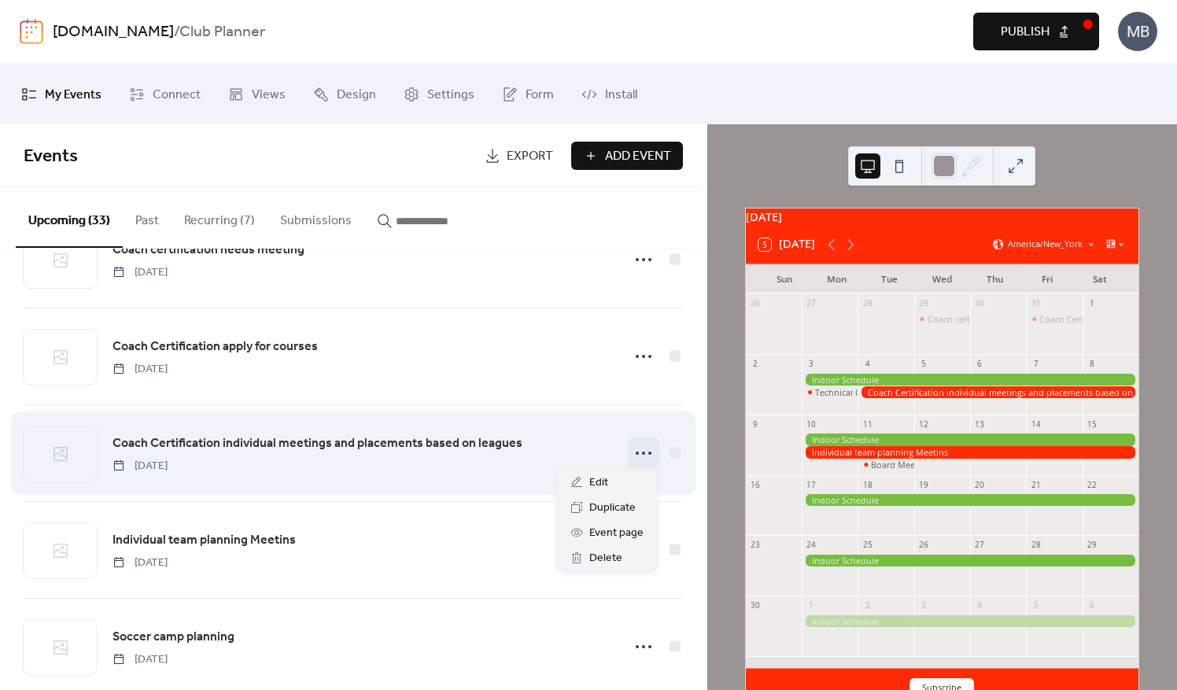
click at [649, 452] on circle at bounding box center [650, 453] width 3 height 3
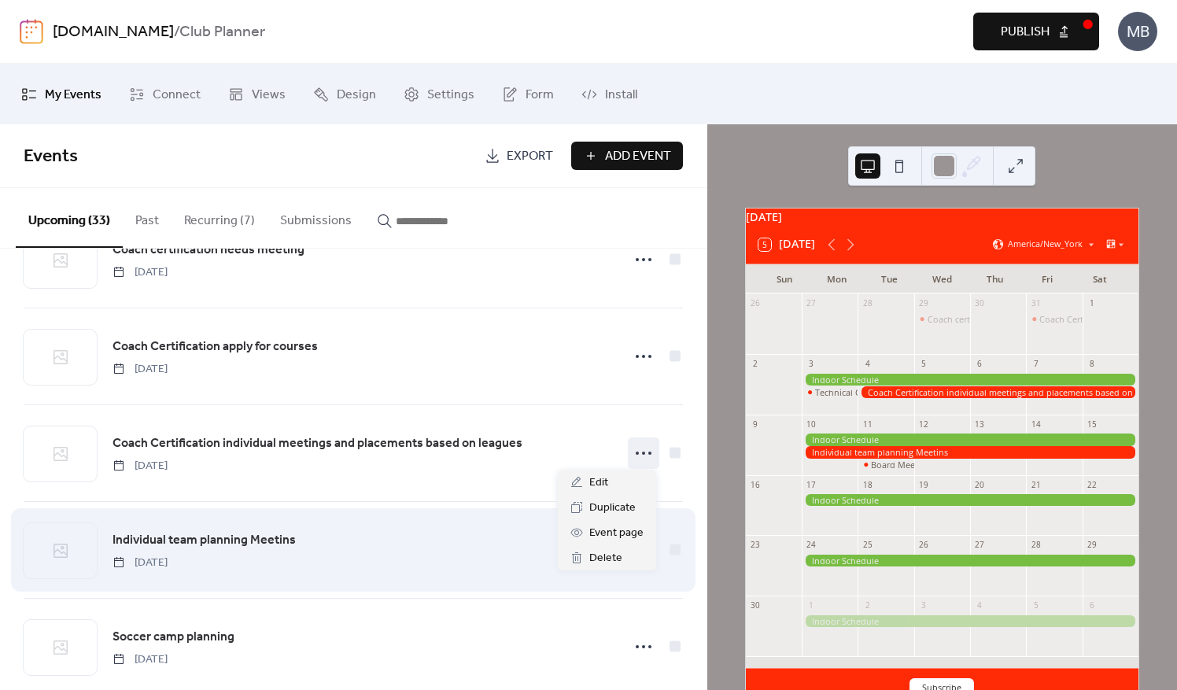
click at [309, 531] on div "Individual team planning Meetins [DATE]" at bounding box center [362, 551] width 499 height 40
click at [634, 553] on icon at bounding box center [643, 550] width 25 height 25
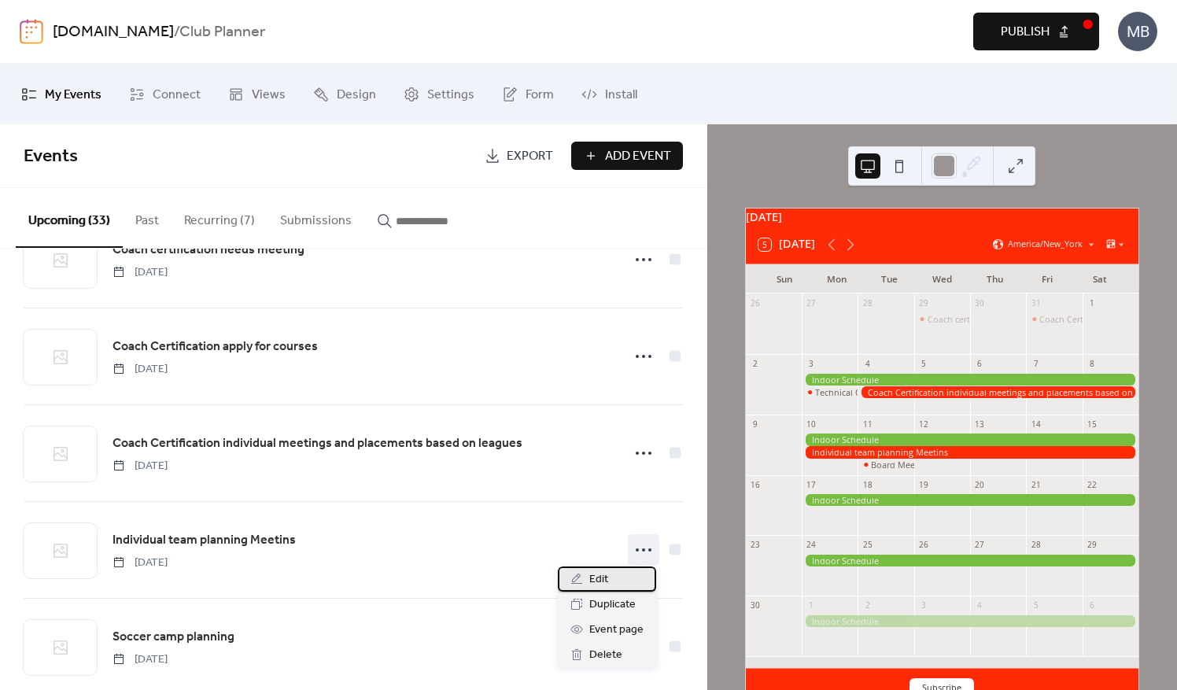
click at [601, 576] on span "Edit" at bounding box center [599, 580] width 19 height 19
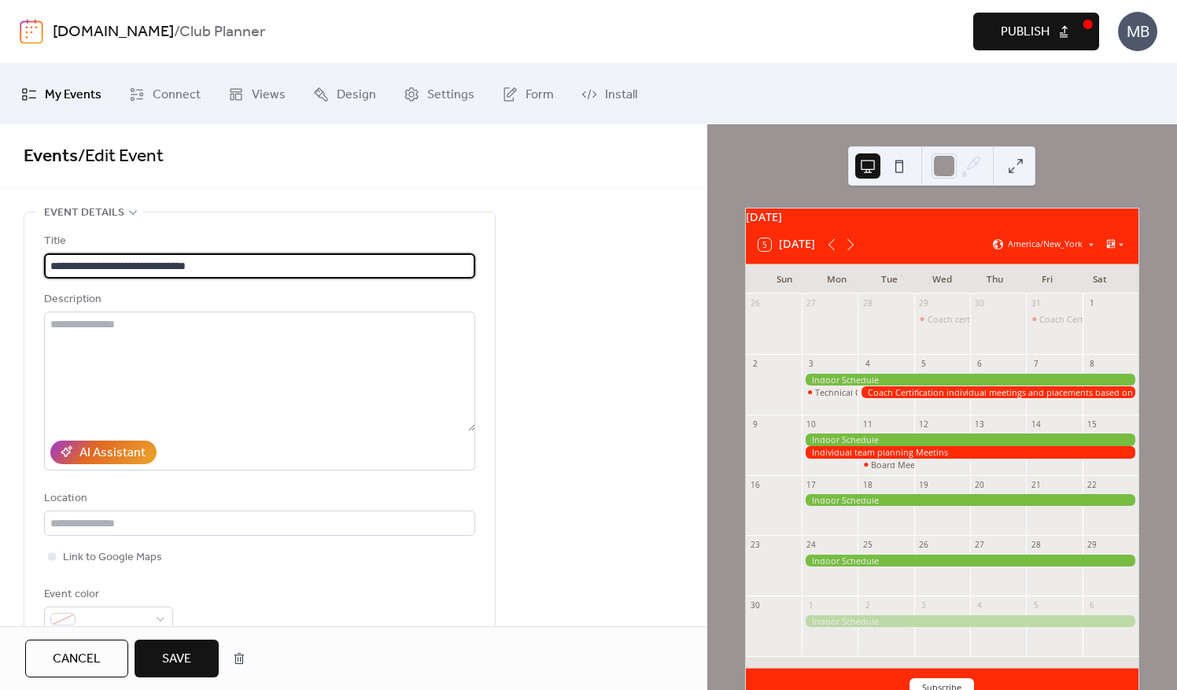
type input "**********"
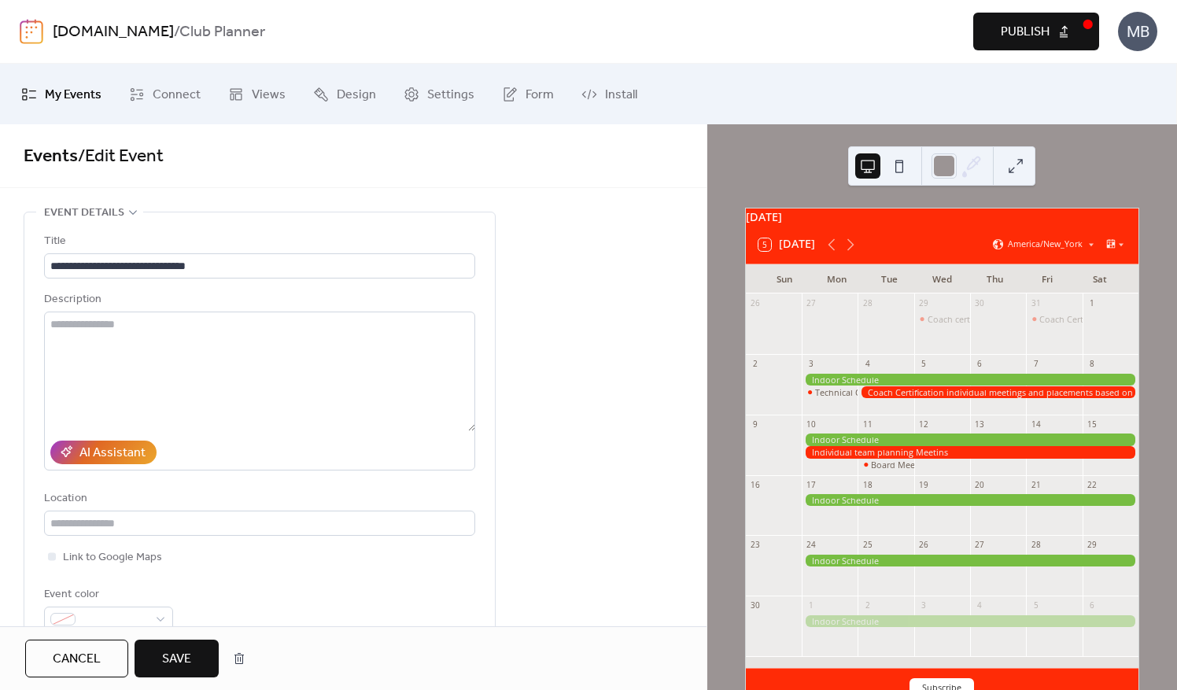
click at [179, 665] on span "Save" at bounding box center [176, 659] width 29 height 19
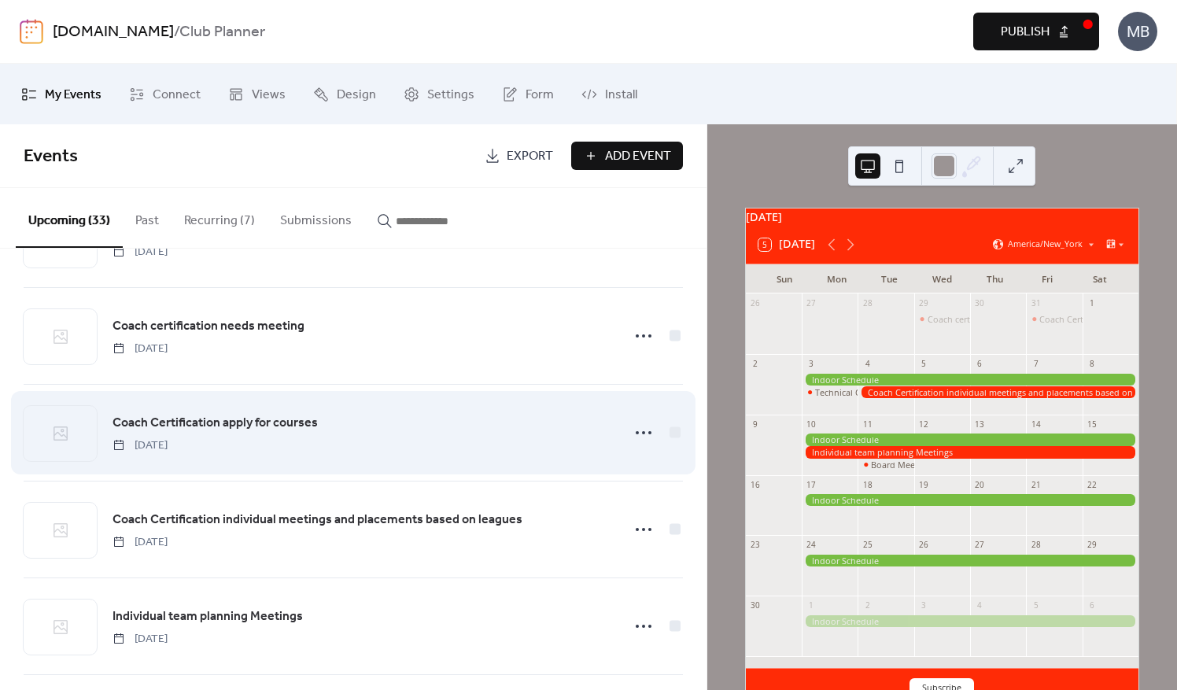
scroll to position [157, 0]
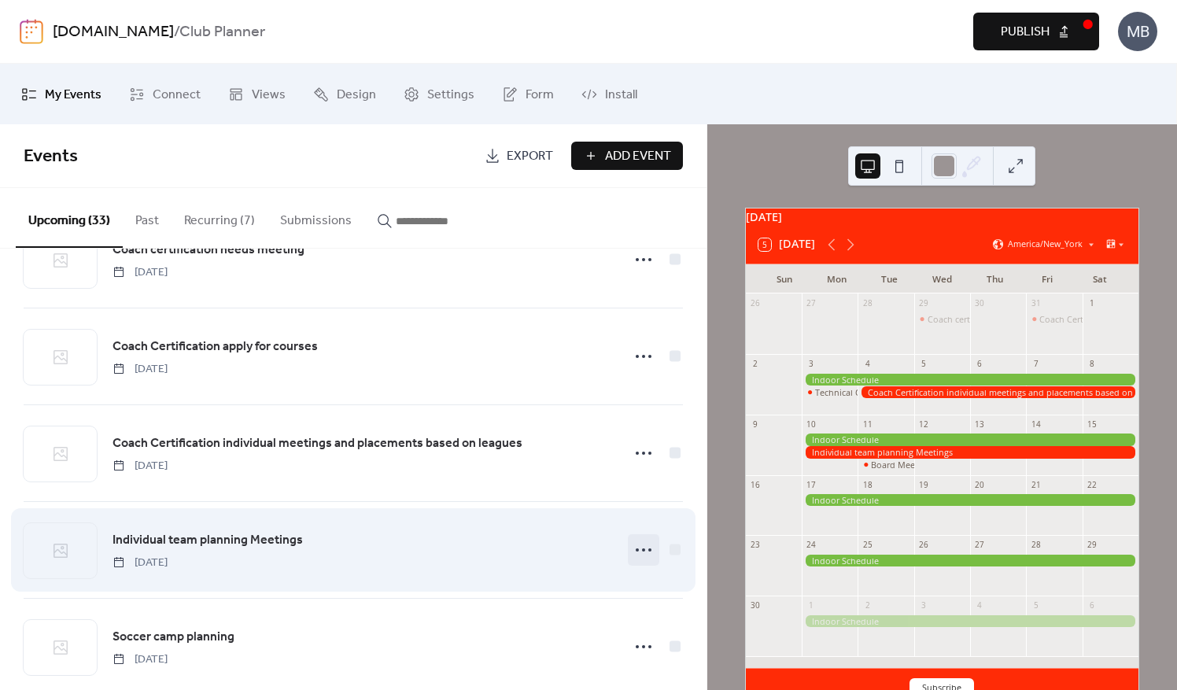
click at [642, 547] on icon at bounding box center [643, 550] width 25 height 25
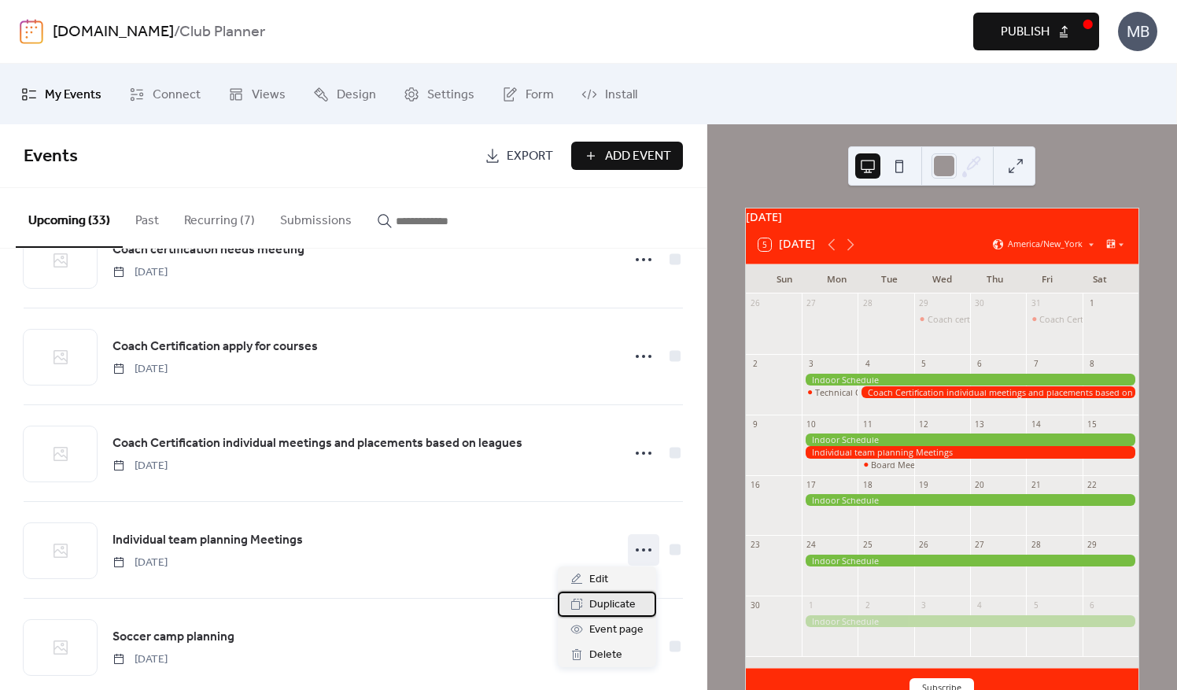
click at [599, 612] on span "Duplicate" at bounding box center [613, 605] width 46 height 19
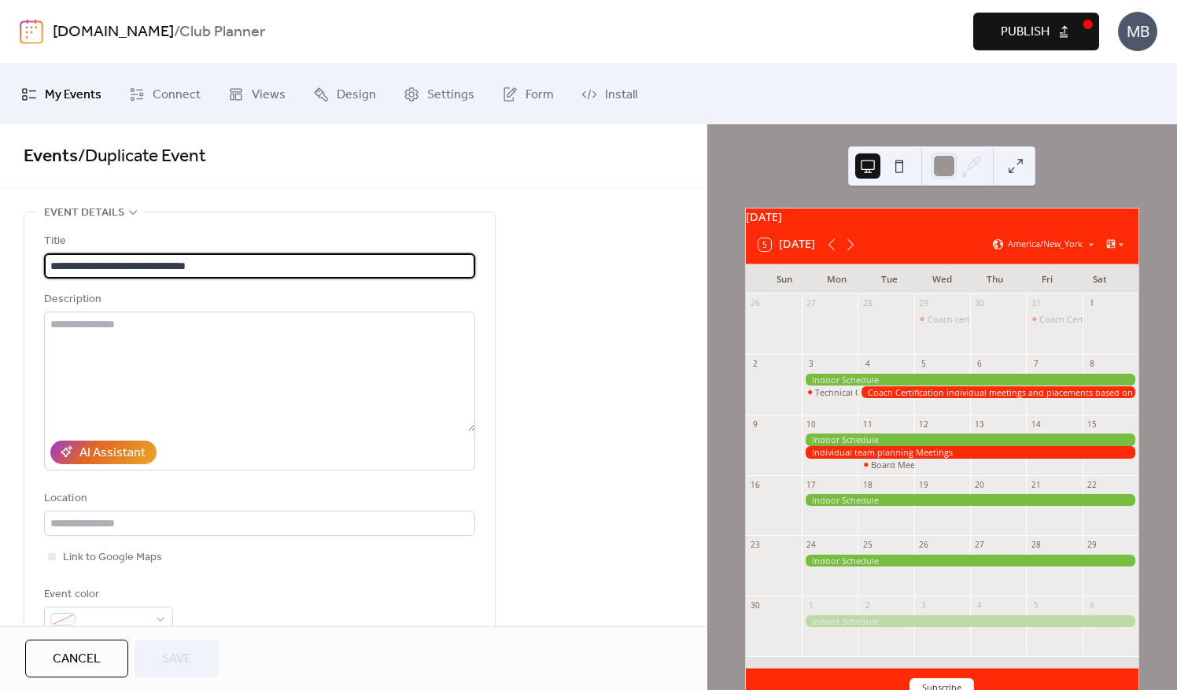
scroll to position [394, 0]
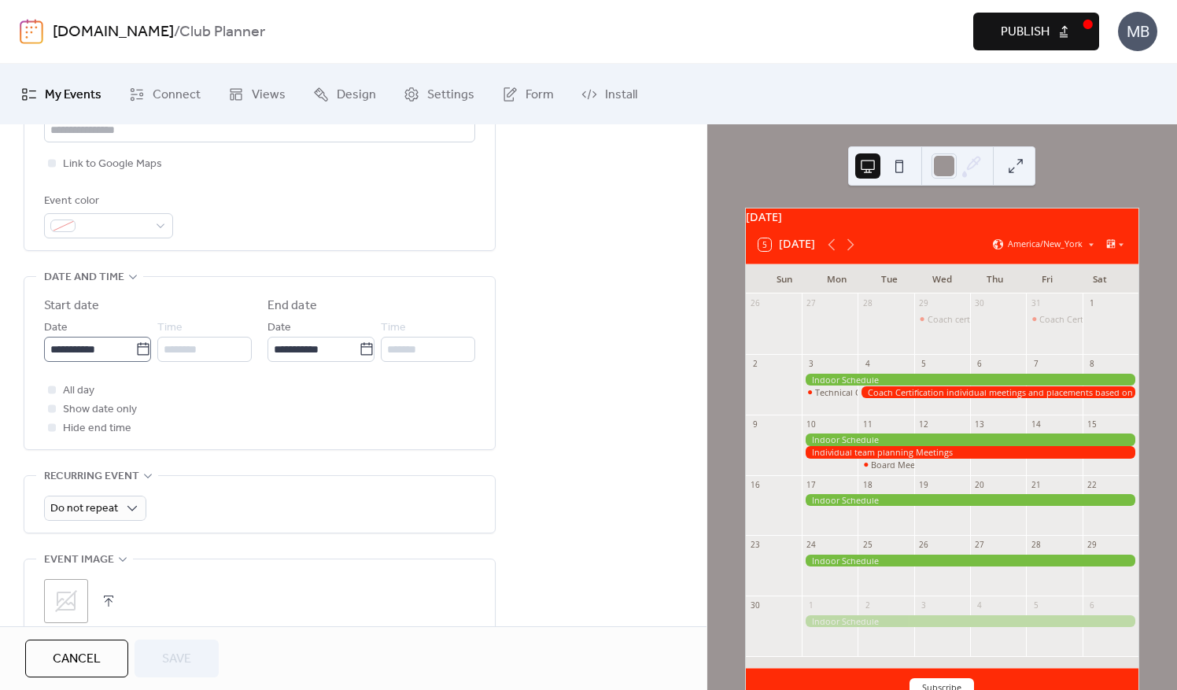
click at [137, 351] on icon at bounding box center [143, 350] width 16 height 16
click at [135, 351] on input "**********" at bounding box center [89, 349] width 91 height 25
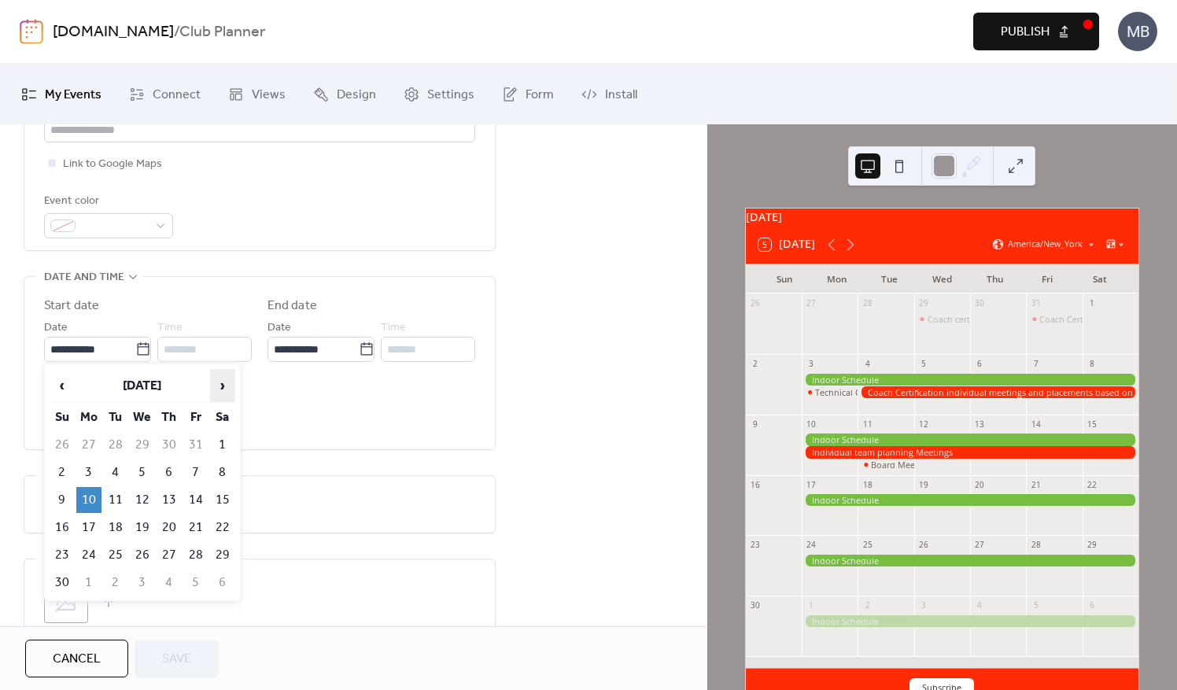
click at [228, 389] on span "›" at bounding box center [223, 385] width 24 height 31
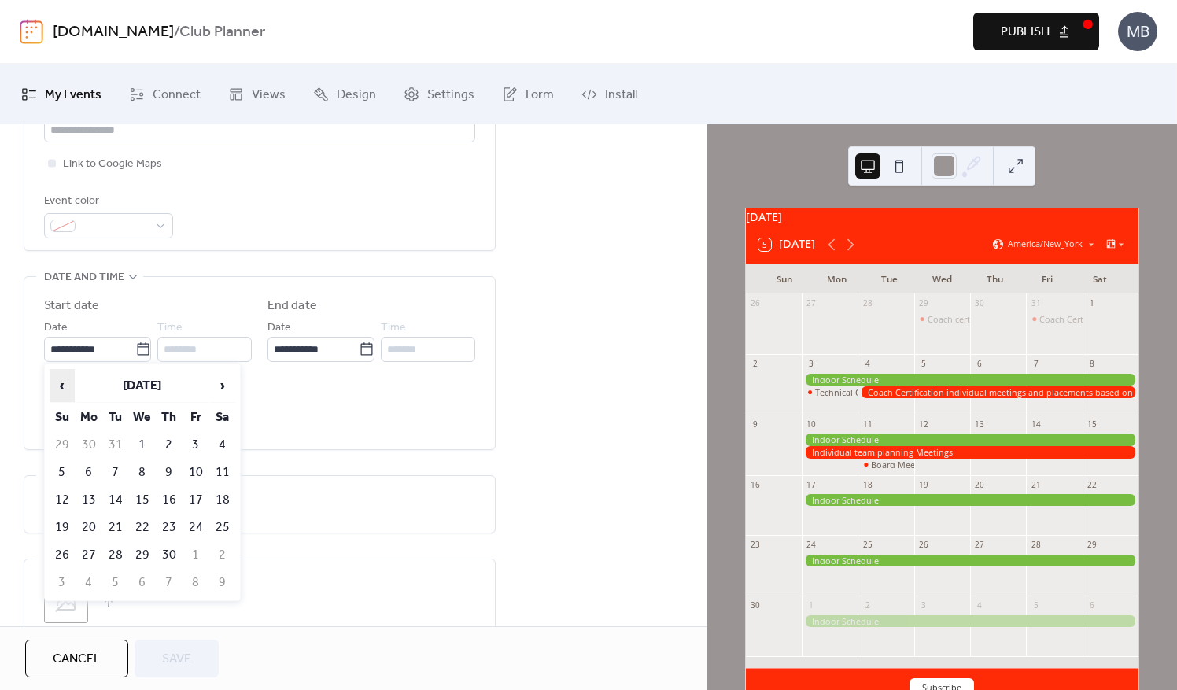
click at [68, 384] on span "‹" at bounding box center [62, 385] width 24 height 31
click at [584, 373] on div "**********" at bounding box center [353, 325] width 707 height 1015
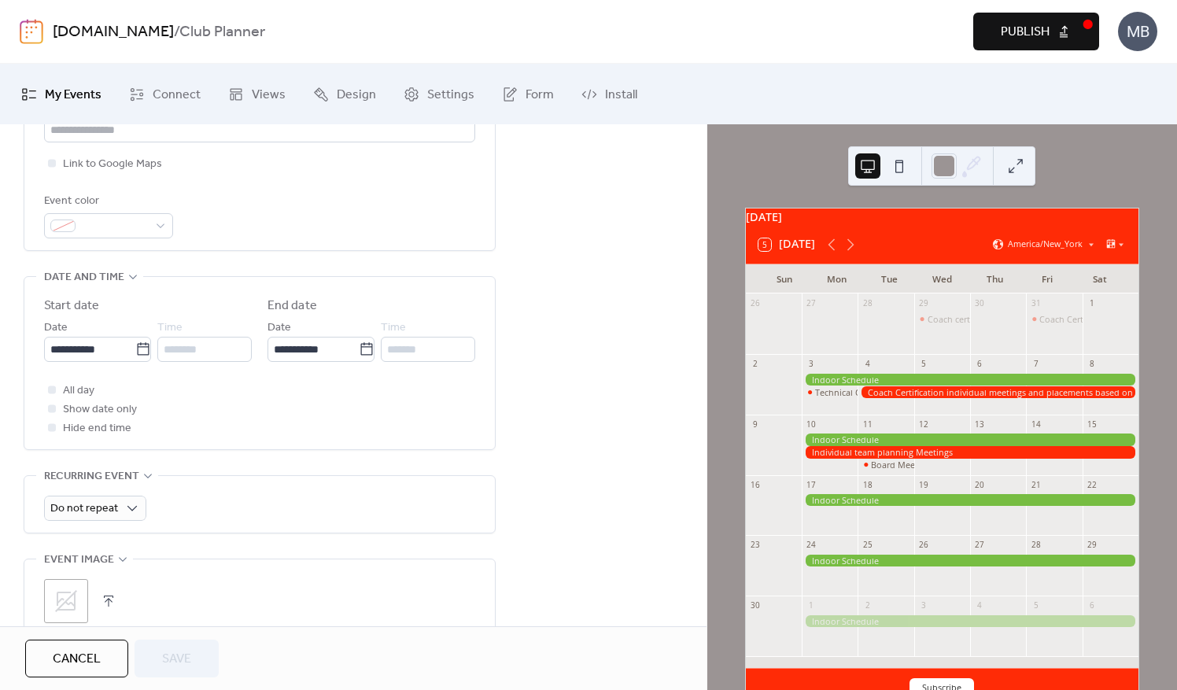
click at [109, 651] on button "Cancel" at bounding box center [76, 659] width 103 height 38
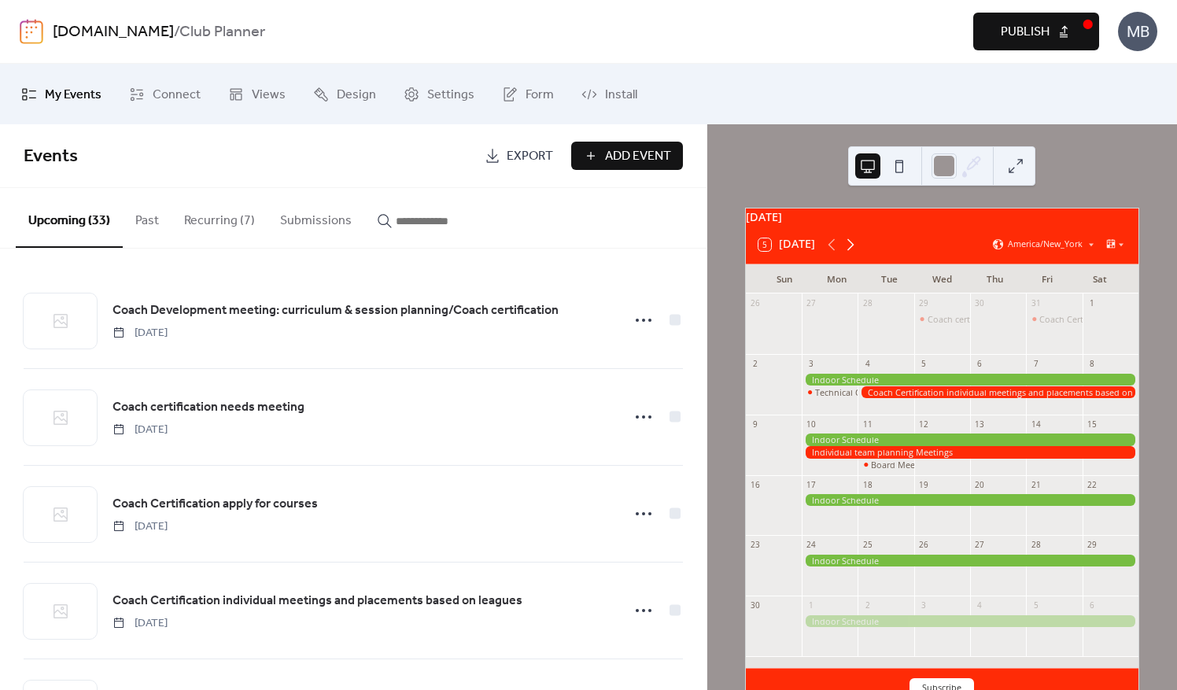
drag, startPoint x: 850, startPoint y: 253, endPoint x: 842, endPoint y: 257, distance: 8.5
click at [849, 254] on icon at bounding box center [850, 244] width 19 height 19
click at [842, 254] on icon at bounding box center [850, 244] width 19 height 19
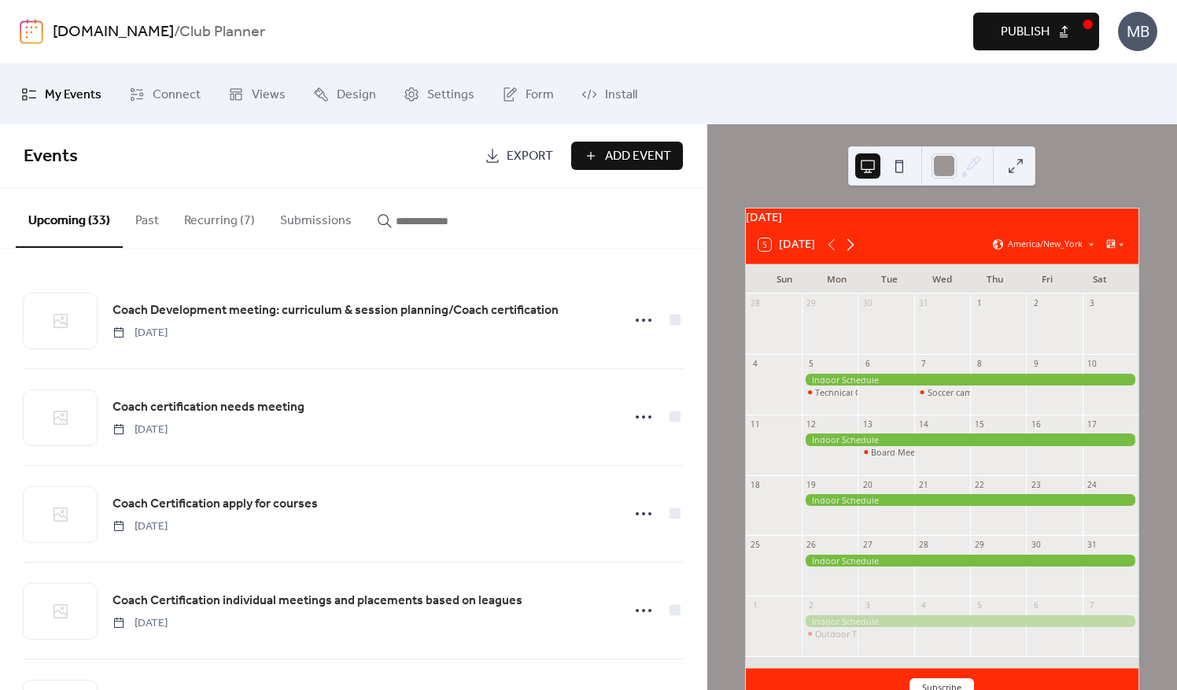
click at [842, 254] on icon at bounding box center [850, 244] width 19 height 19
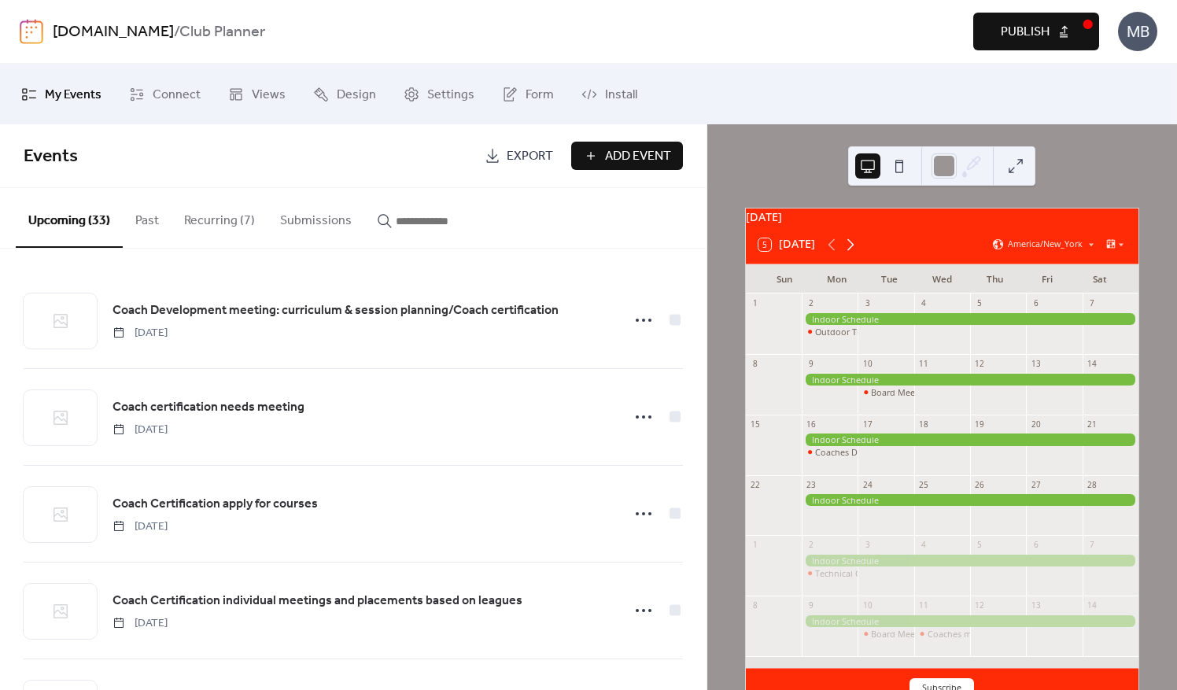
click at [845, 250] on icon at bounding box center [850, 244] width 19 height 19
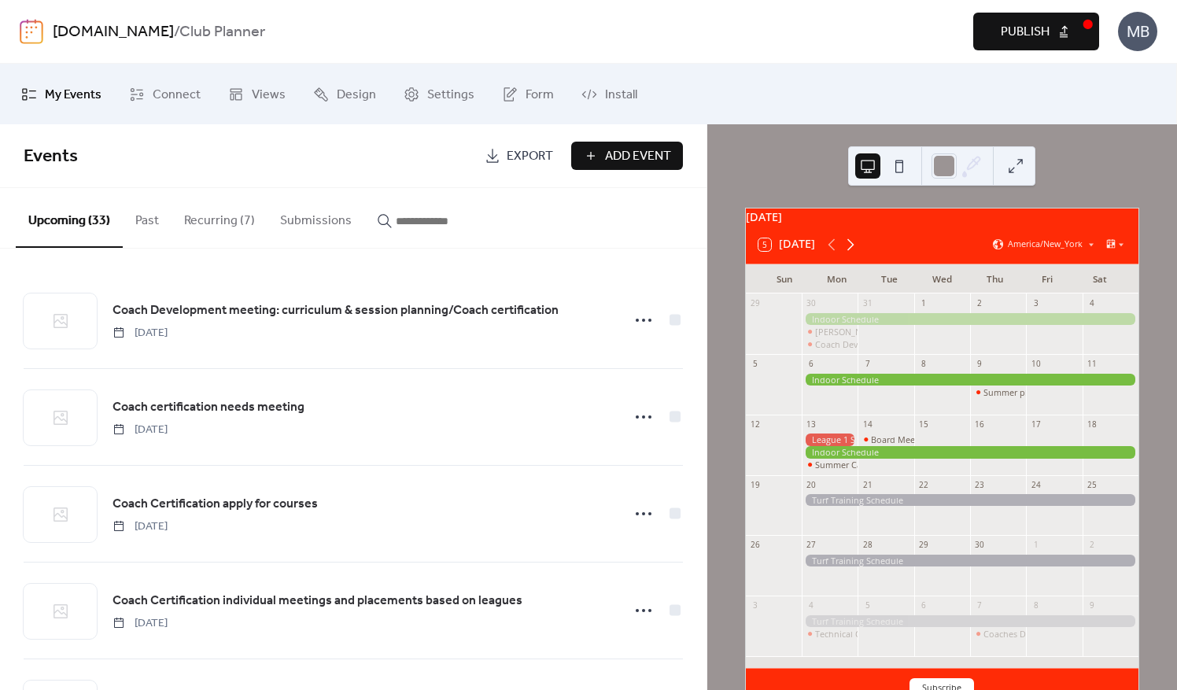
click at [856, 249] on icon at bounding box center [850, 244] width 19 height 19
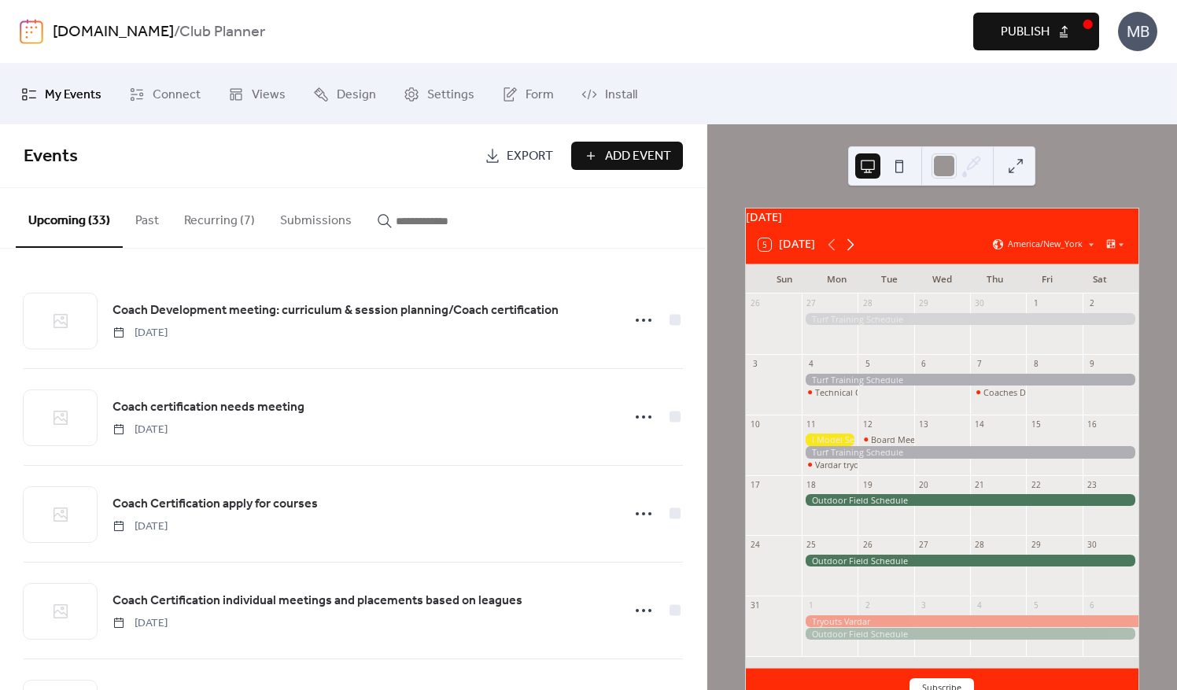
click at [852, 252] on icon at bounding box center [850, 244] width 19 height 19
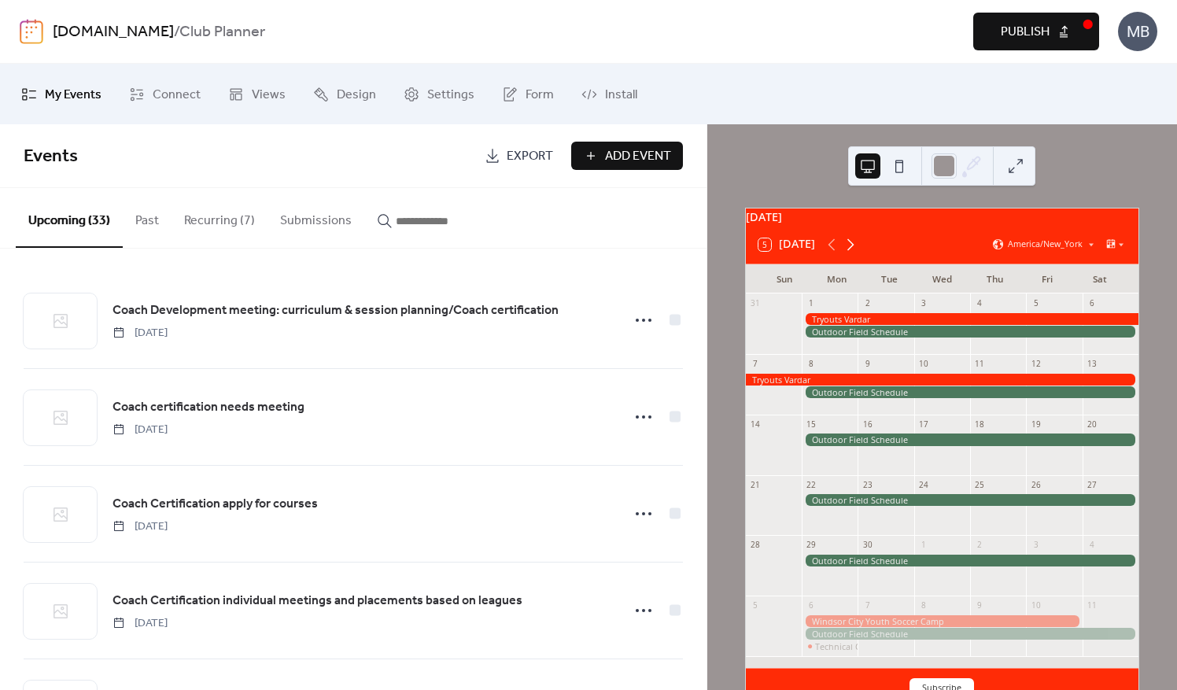
click at [852, 252] on icon at bounding box center [850, 244] width 19 height 19
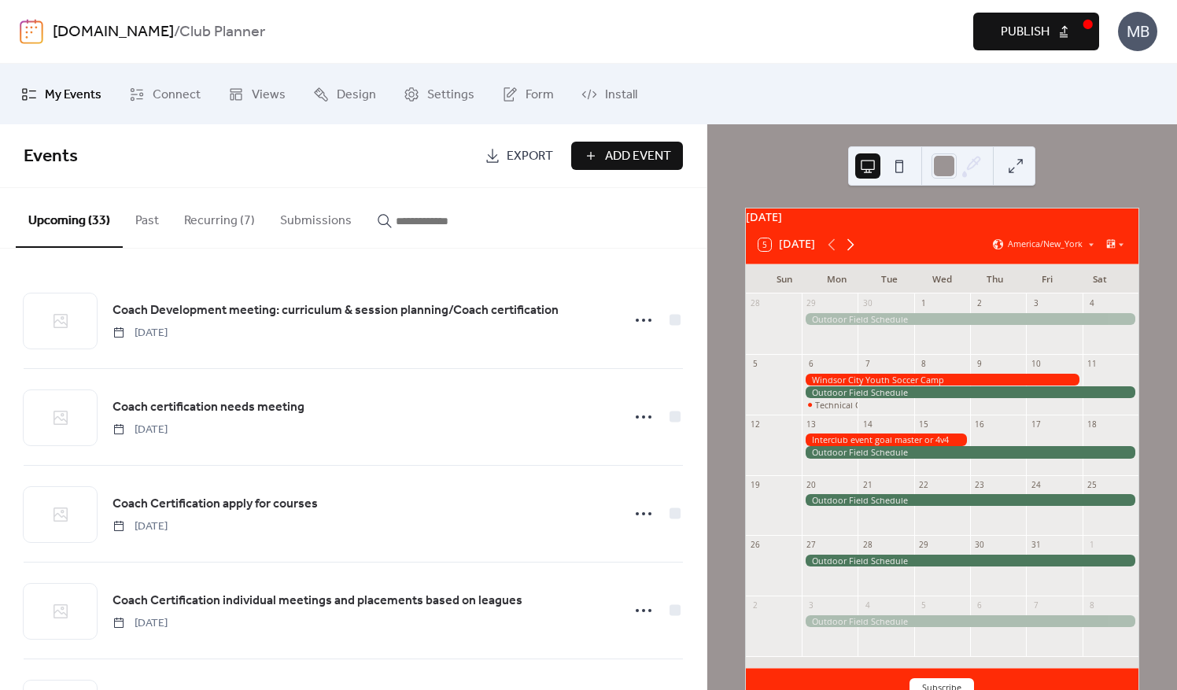
click at [852, 252] on icon at bounding box center [850, 244] width 19 height 19
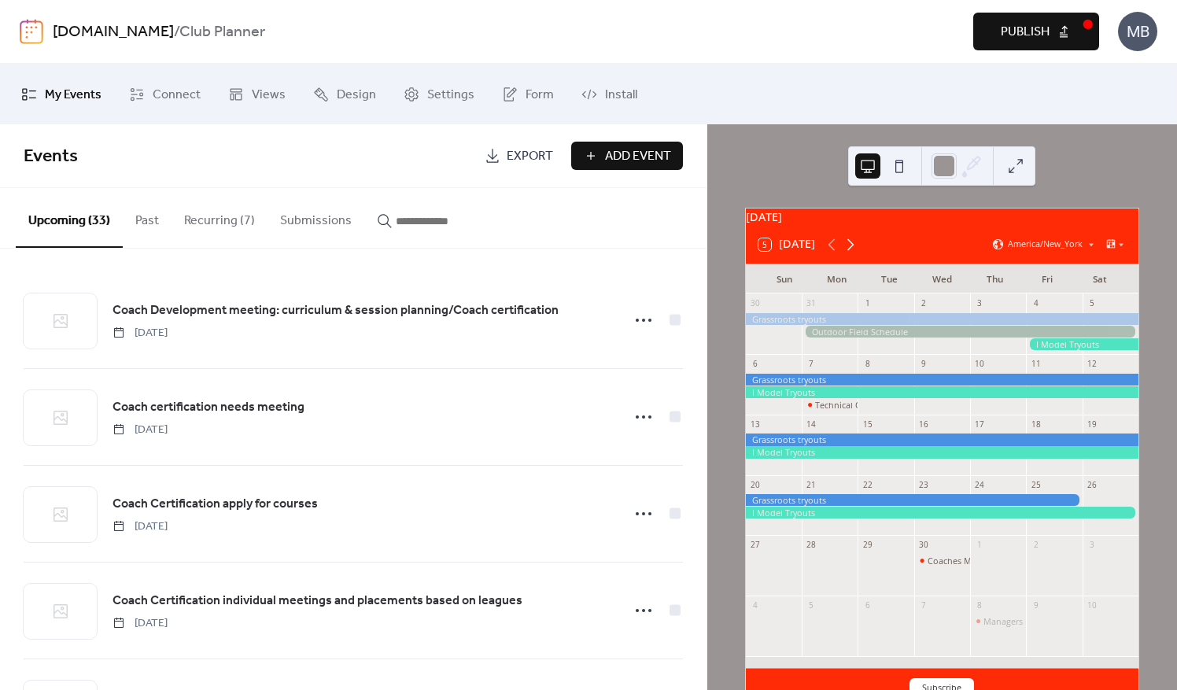
click at [852, 252] on icon at bounding box center [850, 244] width 19 height 19
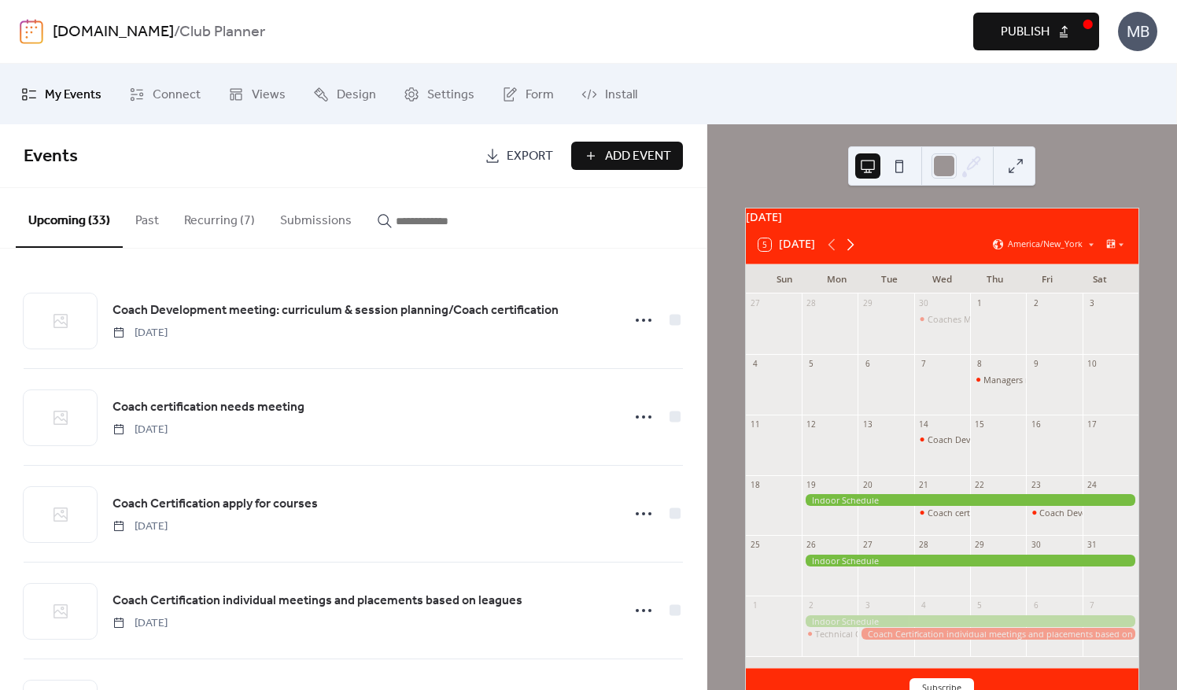
click at [852, 252] on icon at bounding box center [850, 244] width 19 height 19
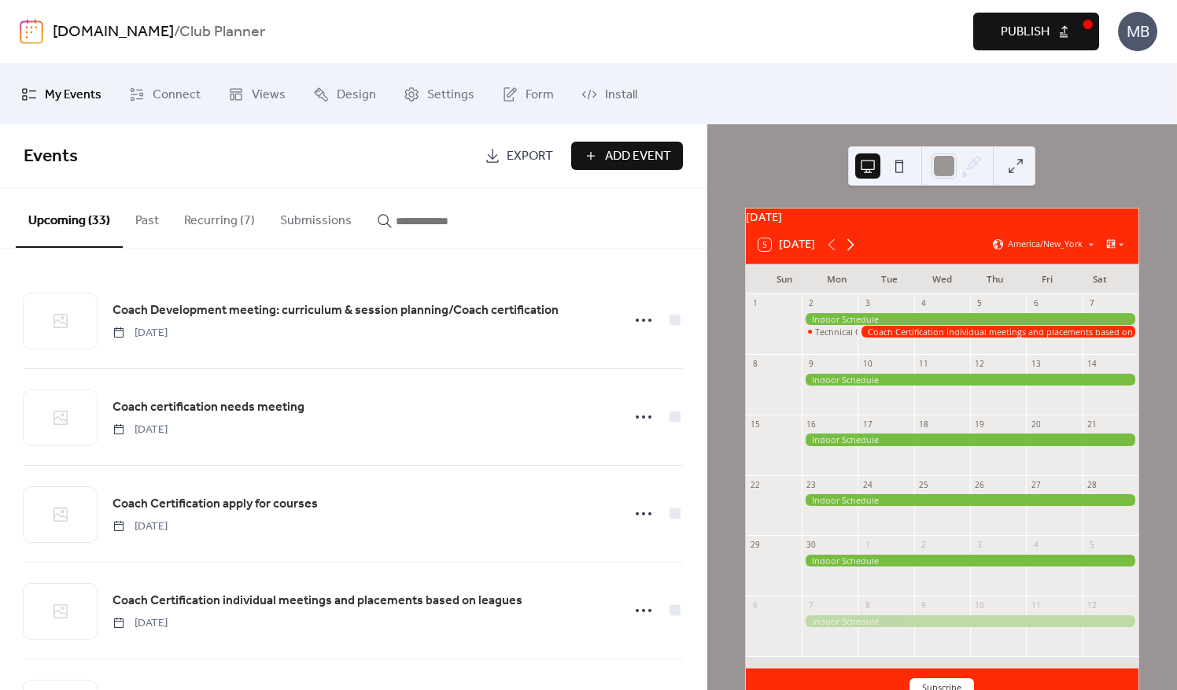
click at [852, 252] on icon at bounding box center [850, 244] width 19 height 19
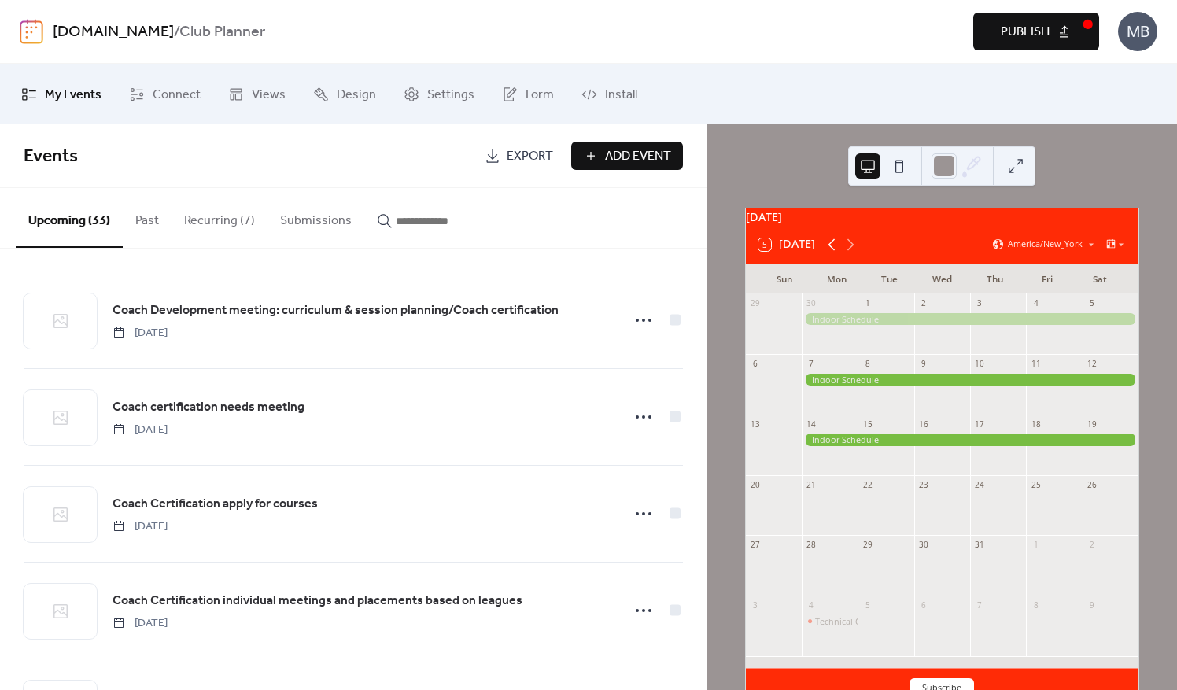
click at [830, 250] on icon at bounding box center [831, 244] width 7 height 12
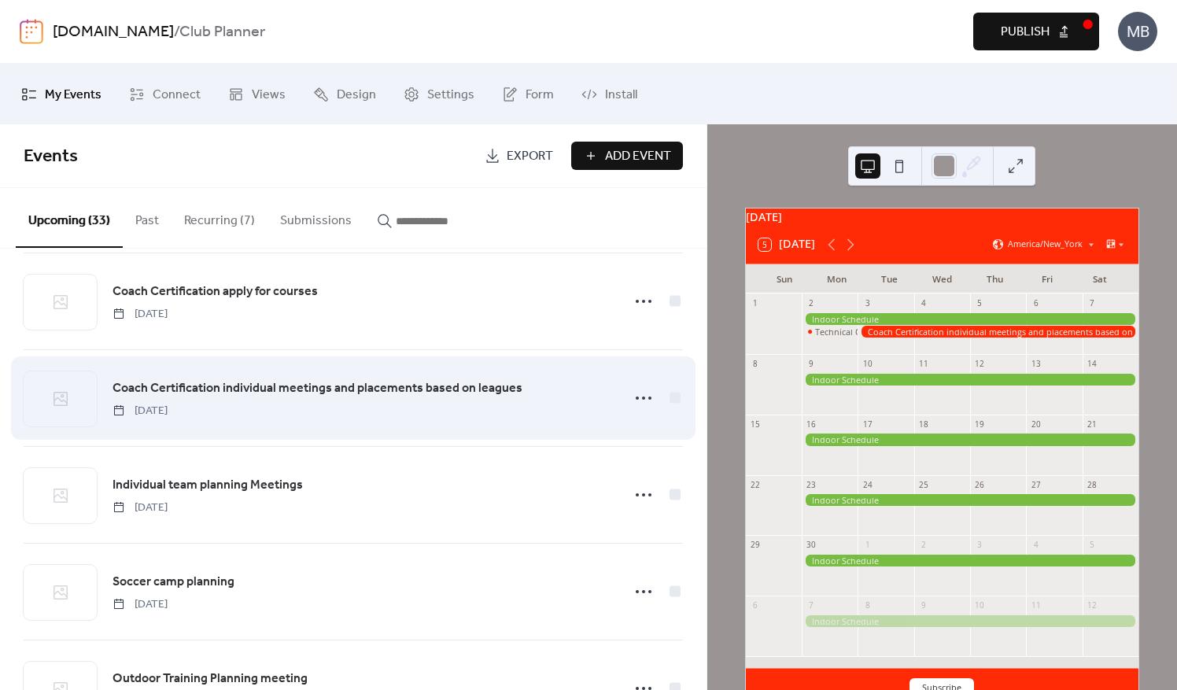
scroll to position [236, 0]
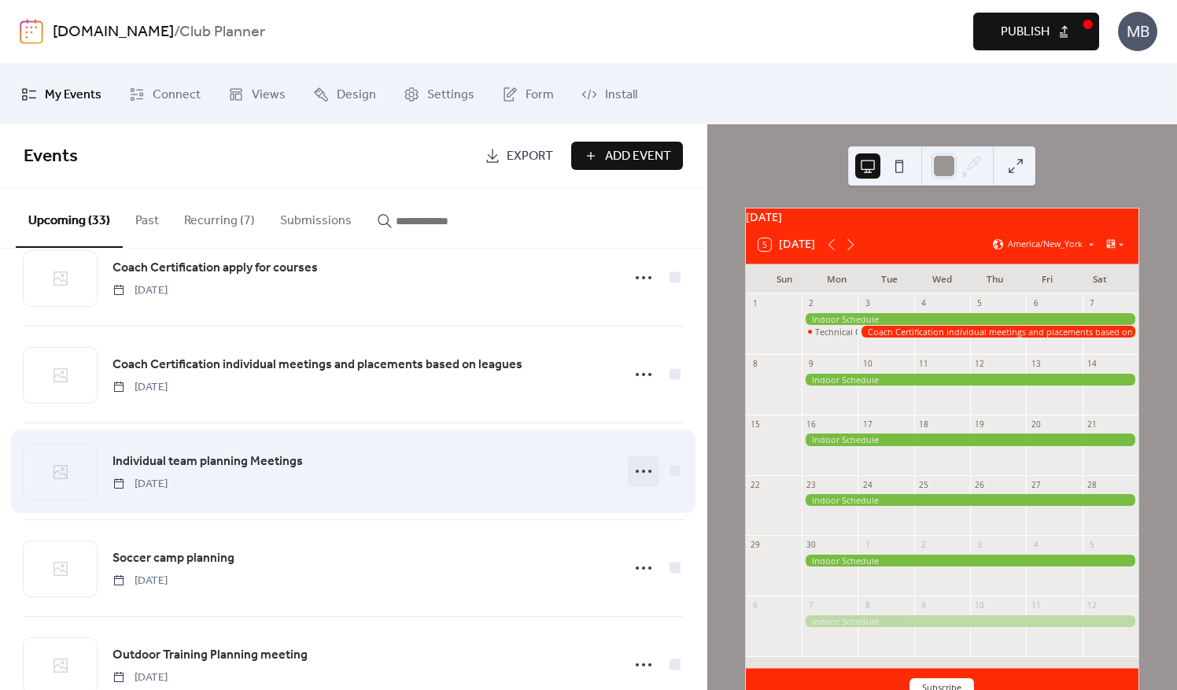
click at [632, 467] on icon at bounding box center [643, 471] width 25 height 25
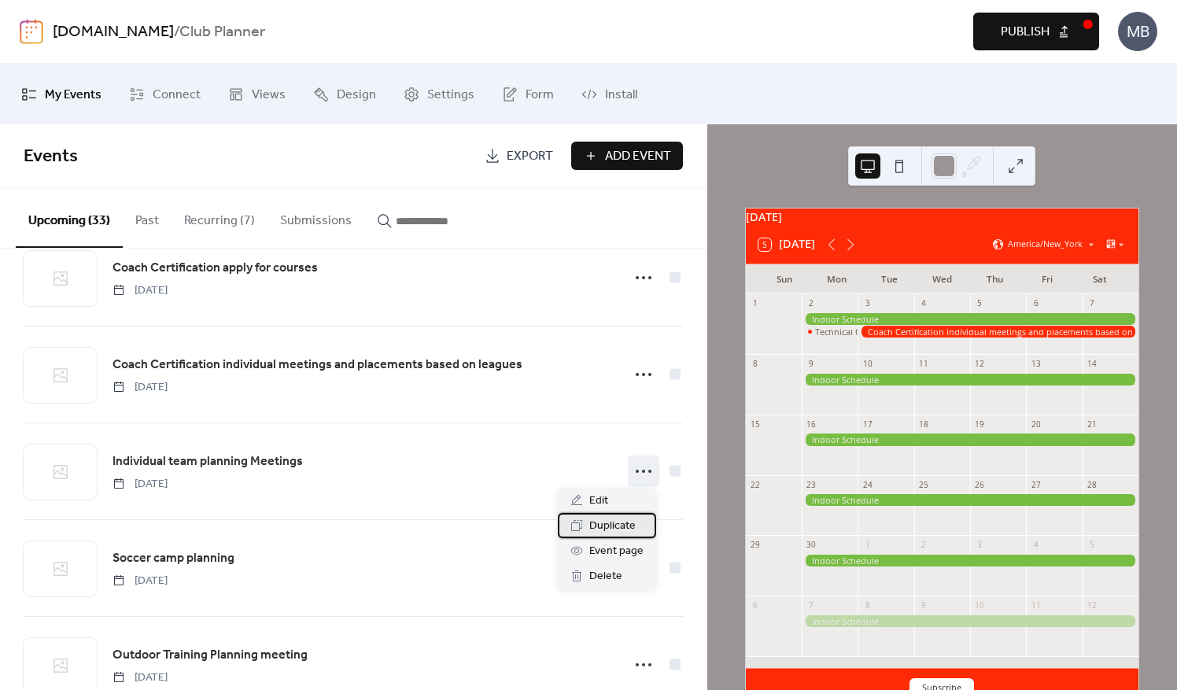
click at [614, 522] on span "Duplicate" at bounding box center [613, 526] width 46 height 19
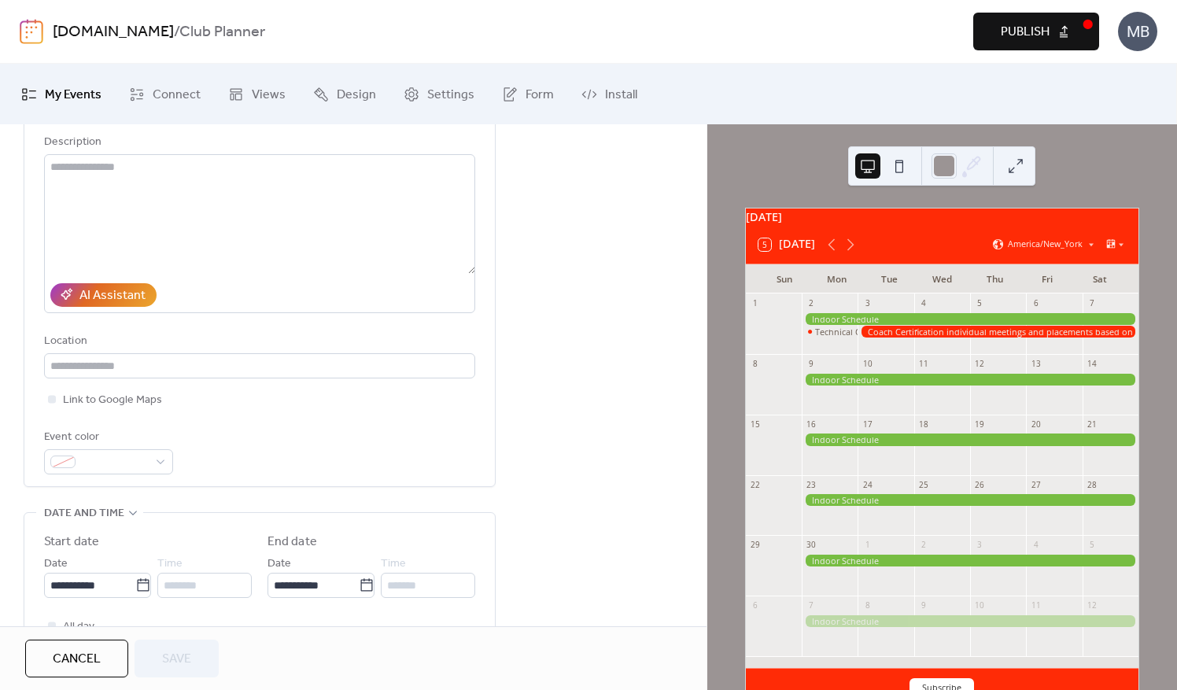
scroll to position [315, 0]
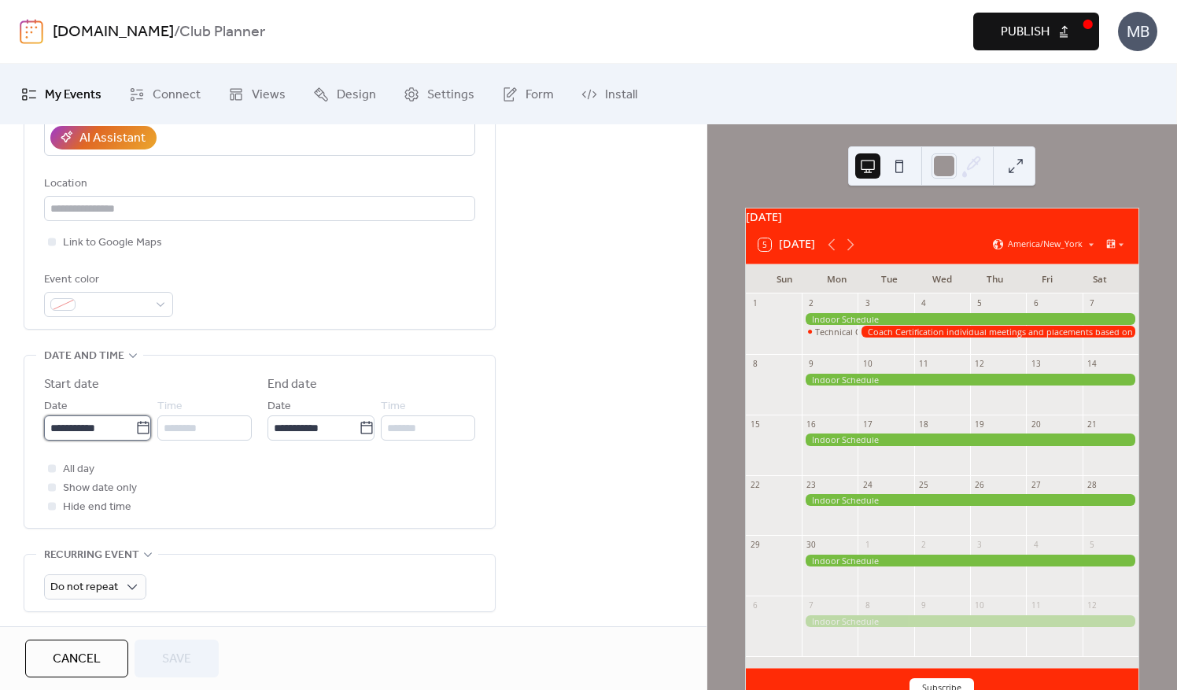
click at [120, 429] on input "**********" at bounding box center [89, 428] width 91 height 25
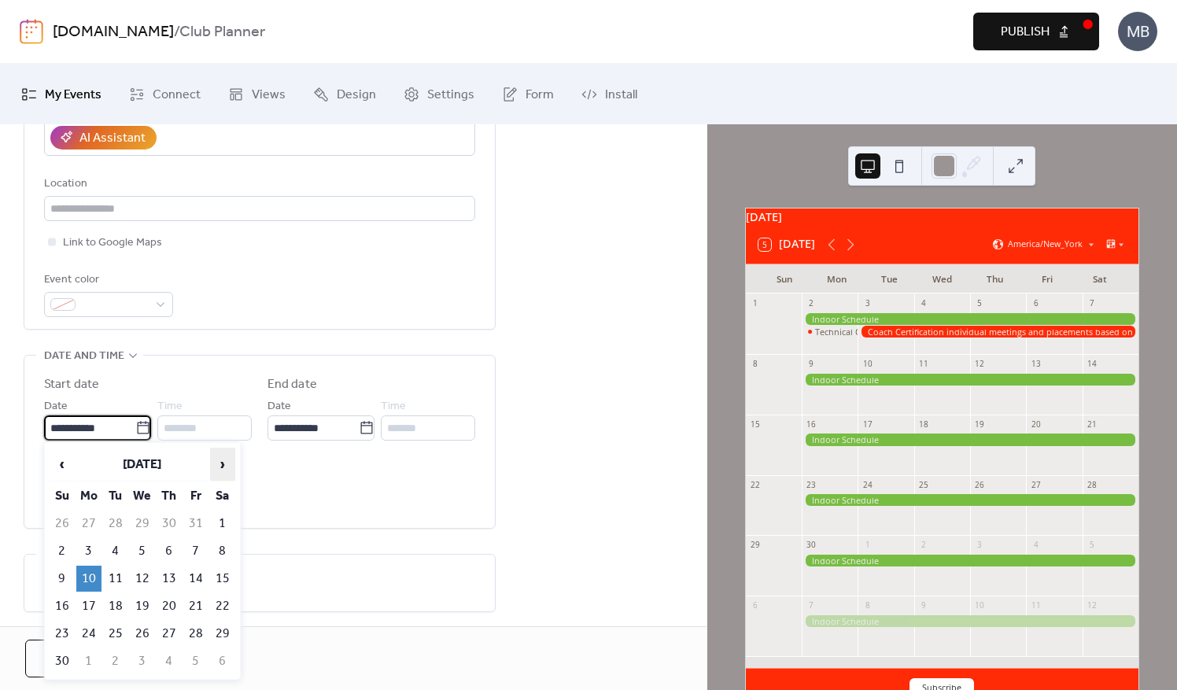
click at [220, 463] on span "›" at bounding box center [223, 464] width 24 height 31
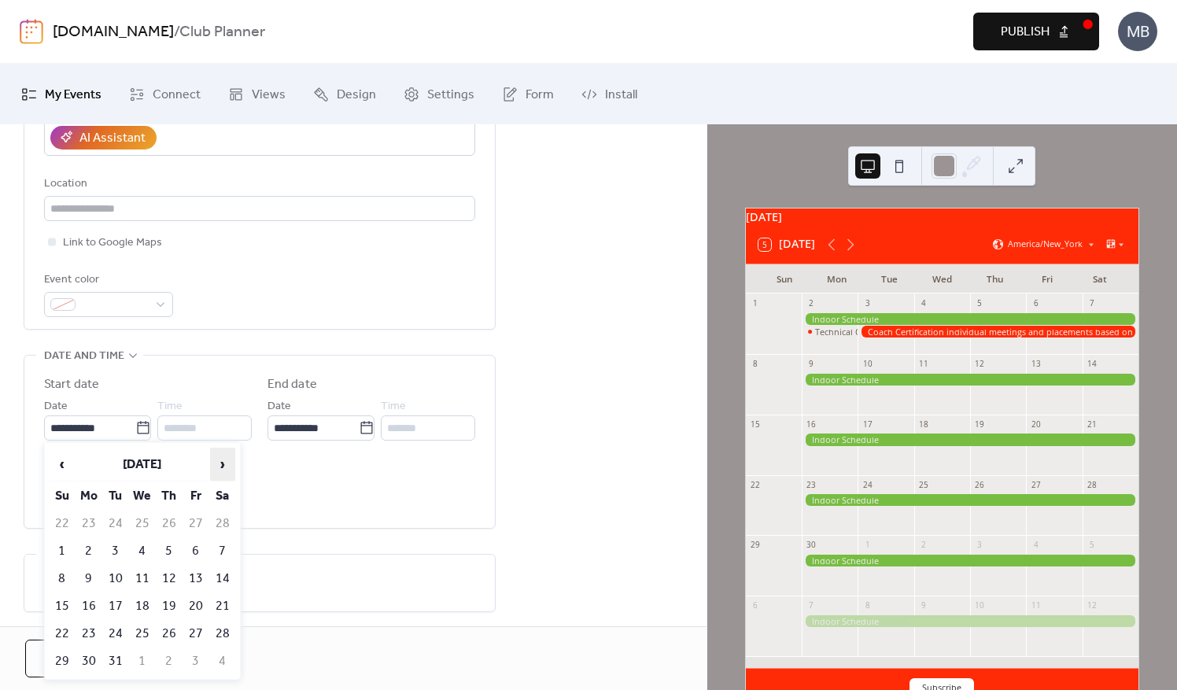
click at [220, 463] on span "›" at bounding box center [223, 464] width 24 height 31
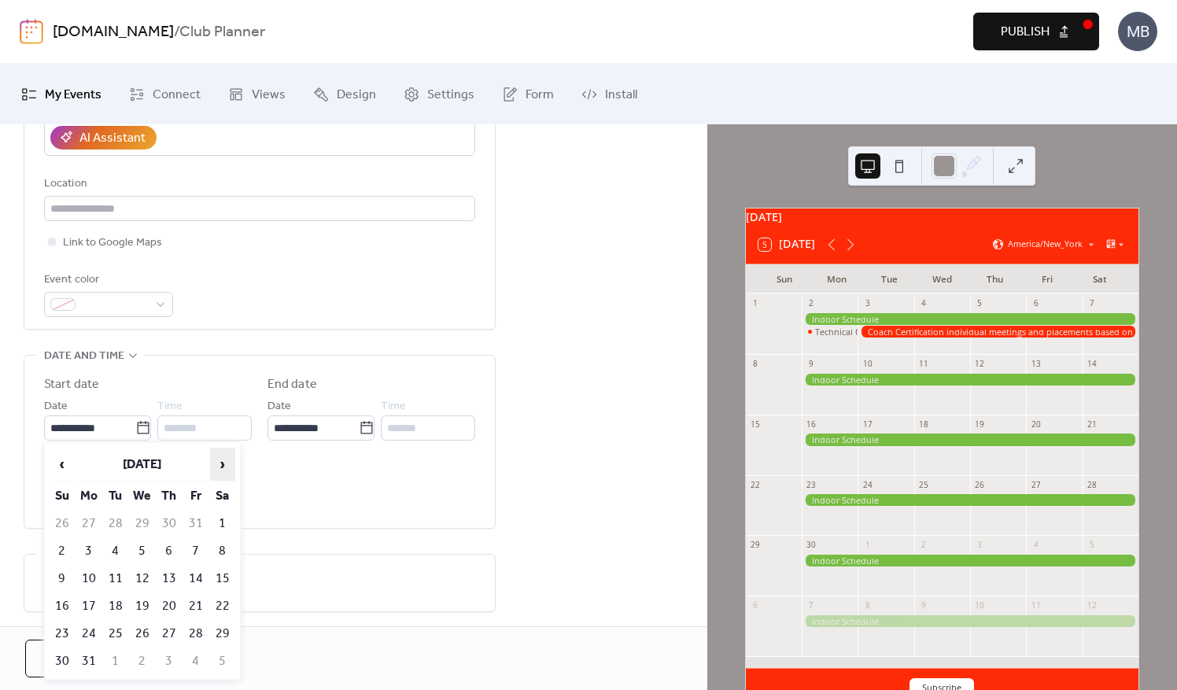
click at [220, 463] on span "›" at bounding box center [223, 464] width 24 height 31
click at [63, 461] on span "‹" at bounding box center [62, 464] width 24 height 31
click at [90, 568] on td "9" at bounding box center [88, 579] width 25 height 26
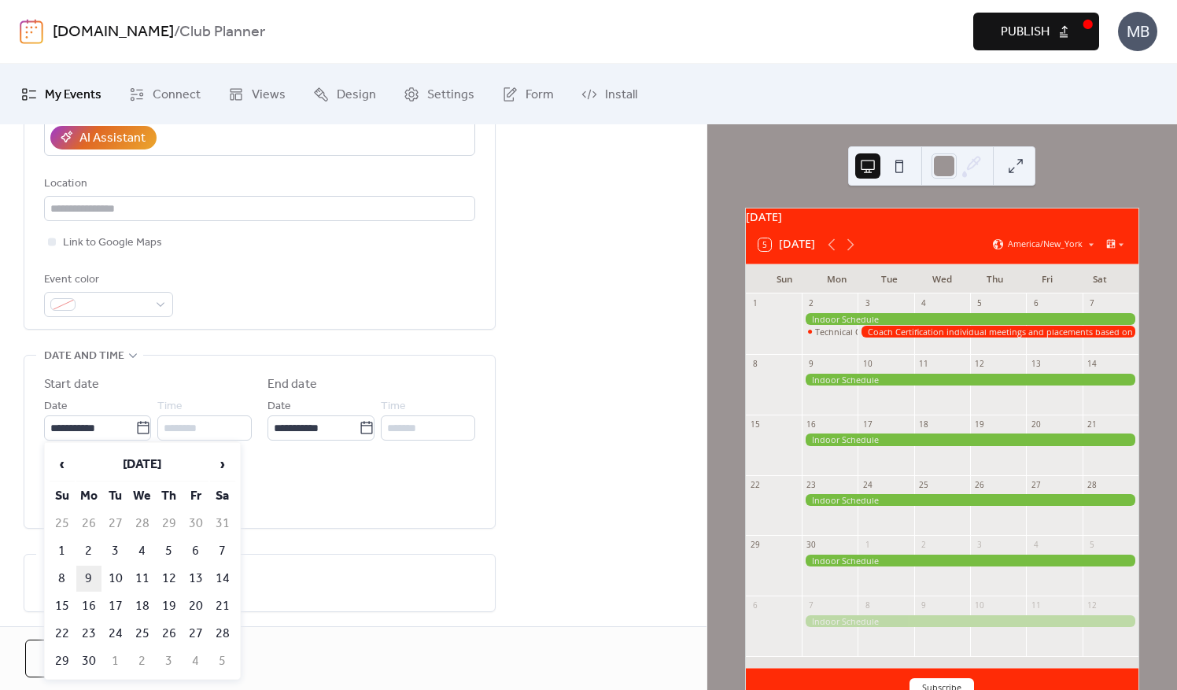
type input "**********"
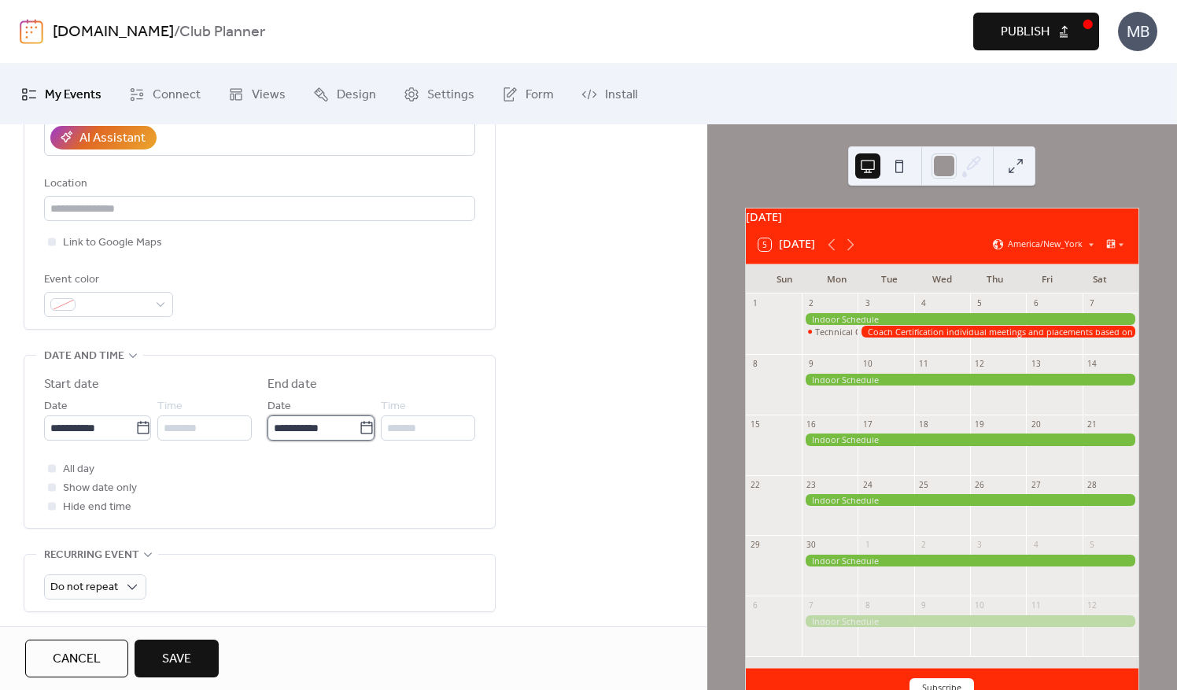
click at [309, 427] on input "**********" at bounding box center [313, 428] width 91 height 25
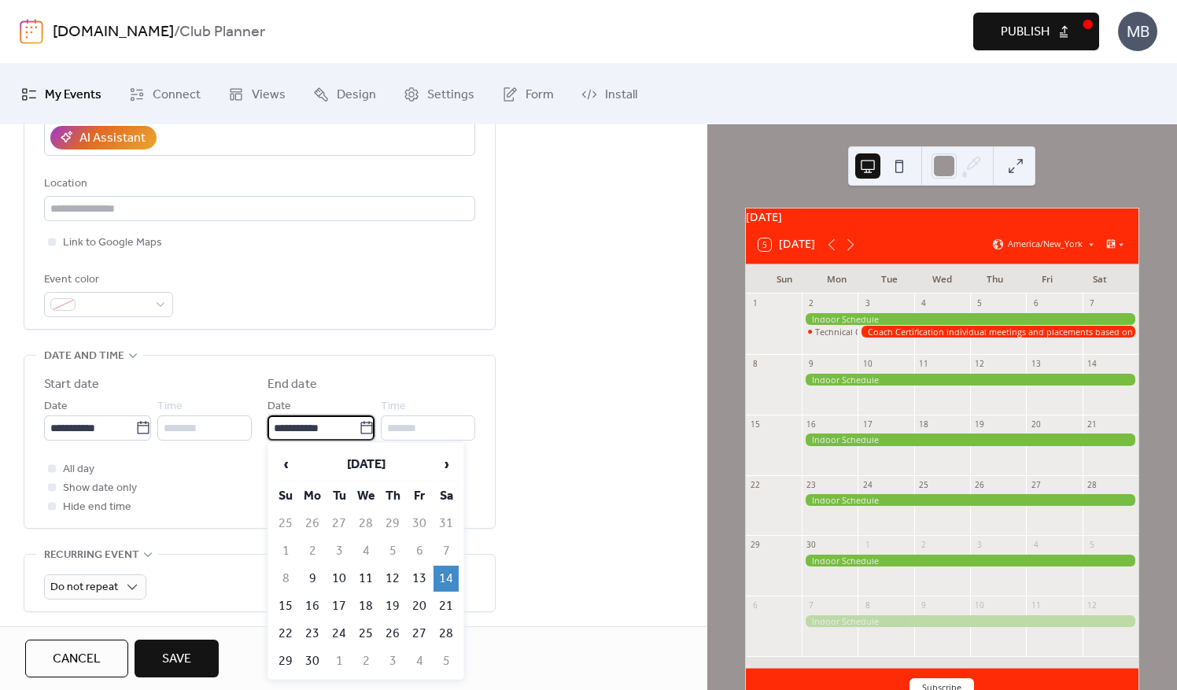
click at [445, 576] on td "14" at bounding box center [446, 579] width 25 height 26
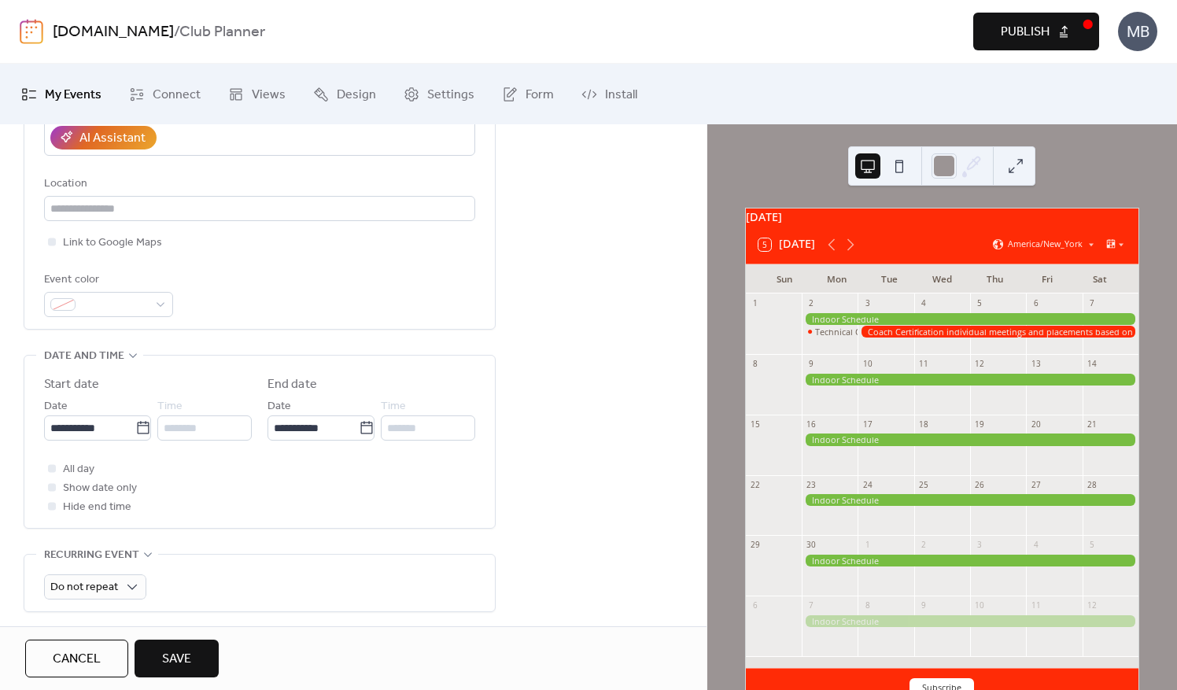
click at [194, 658] on button "Save" at bounding box center [177, 659] width 84 height 38
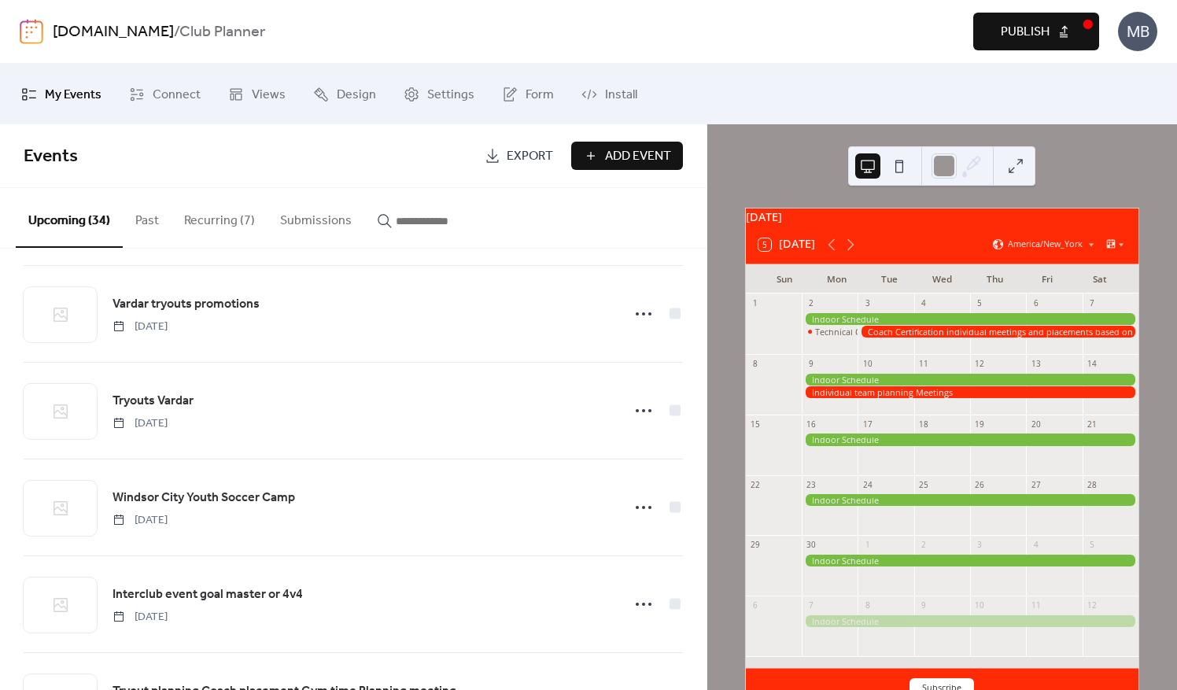
scroll to position [1810, 0]
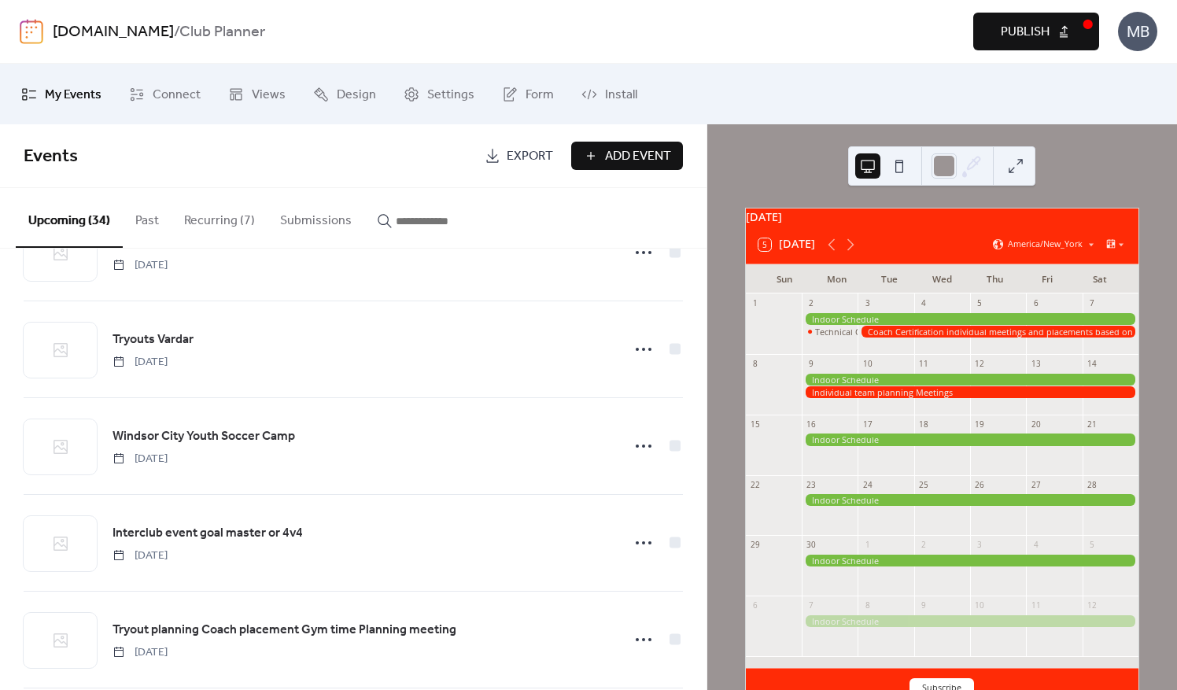
click at [227, 222] on button "Recurring (7)" at bounding box center [220, 217] width 96 height 58
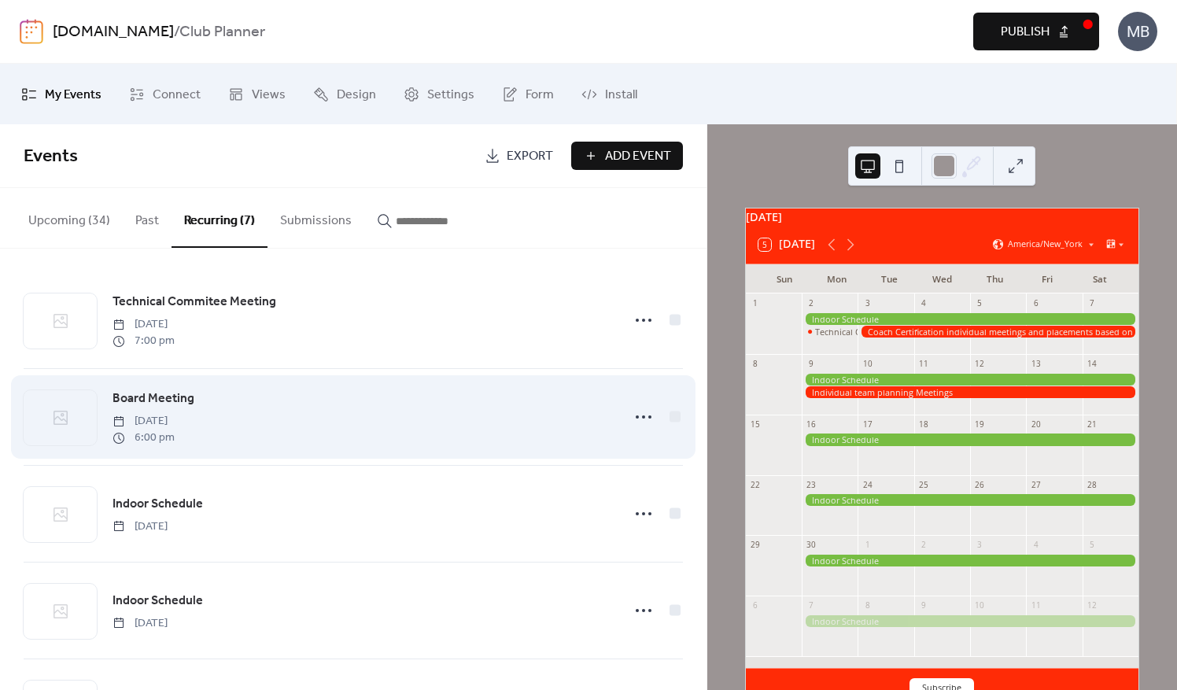
scroll to position [79, 0]
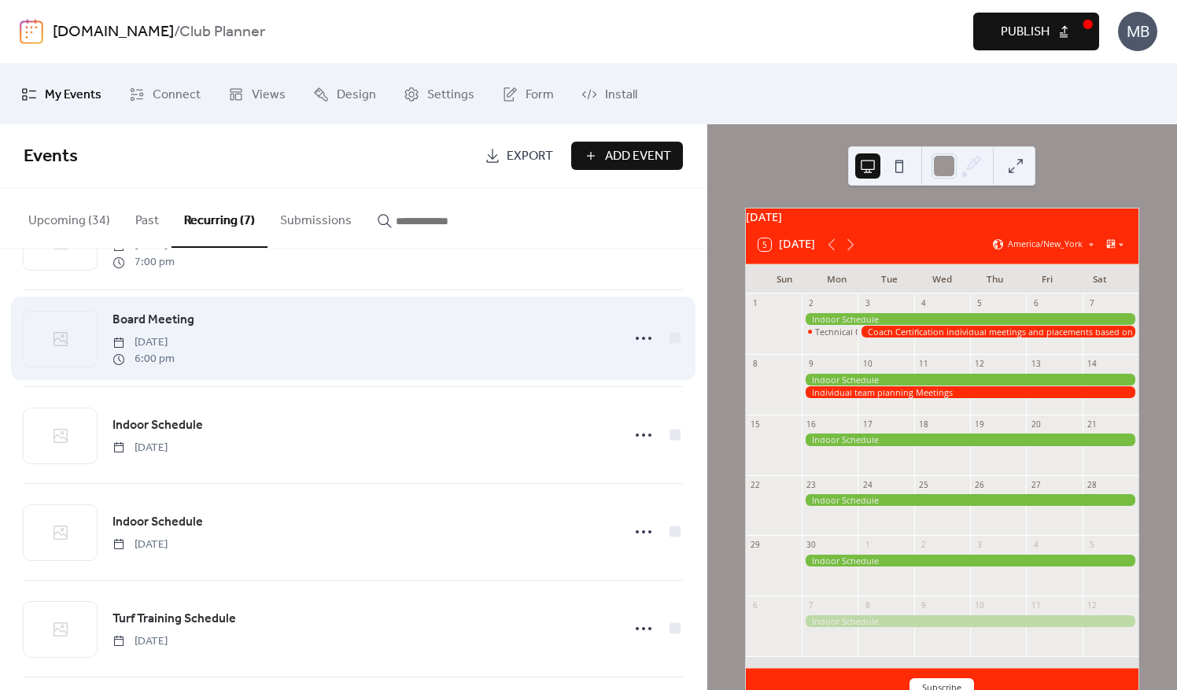
click at [175, 336] on span "[DATE]" at bounding box center [144, 343] width 62 height 17
click at [636, 337] on circle at bounding box center [637, 338] width 3 height 3
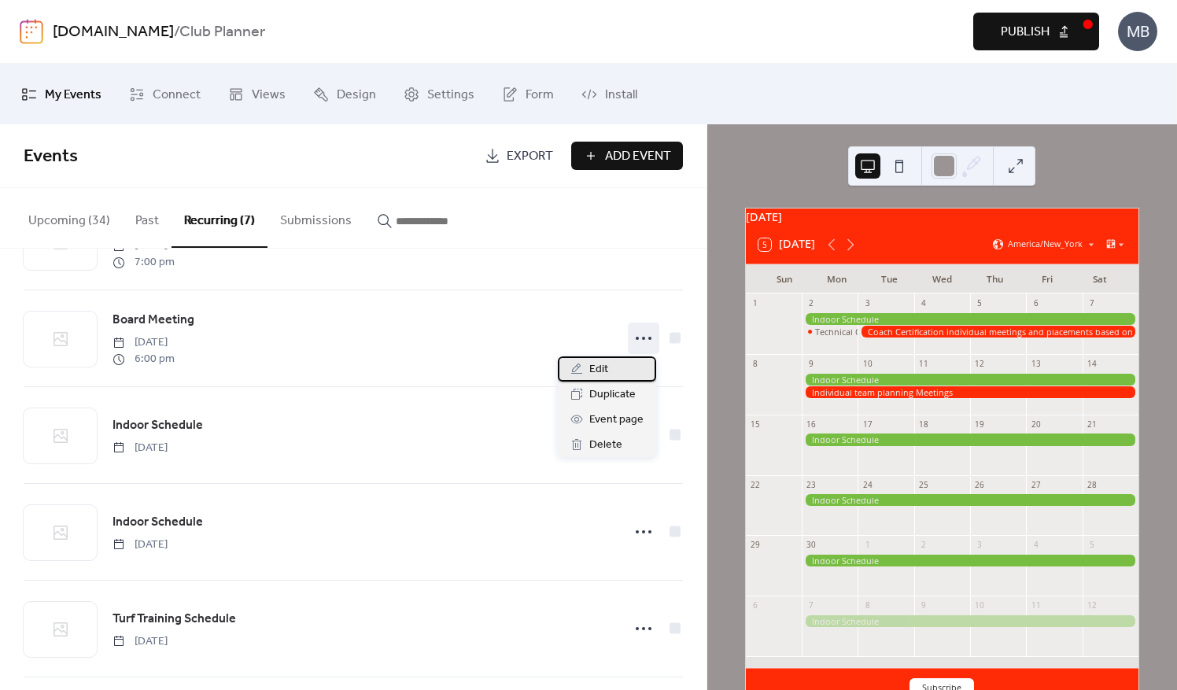
click at [596, 371] on span "Edit" at bounding box center [599, 369] width 19 height 19
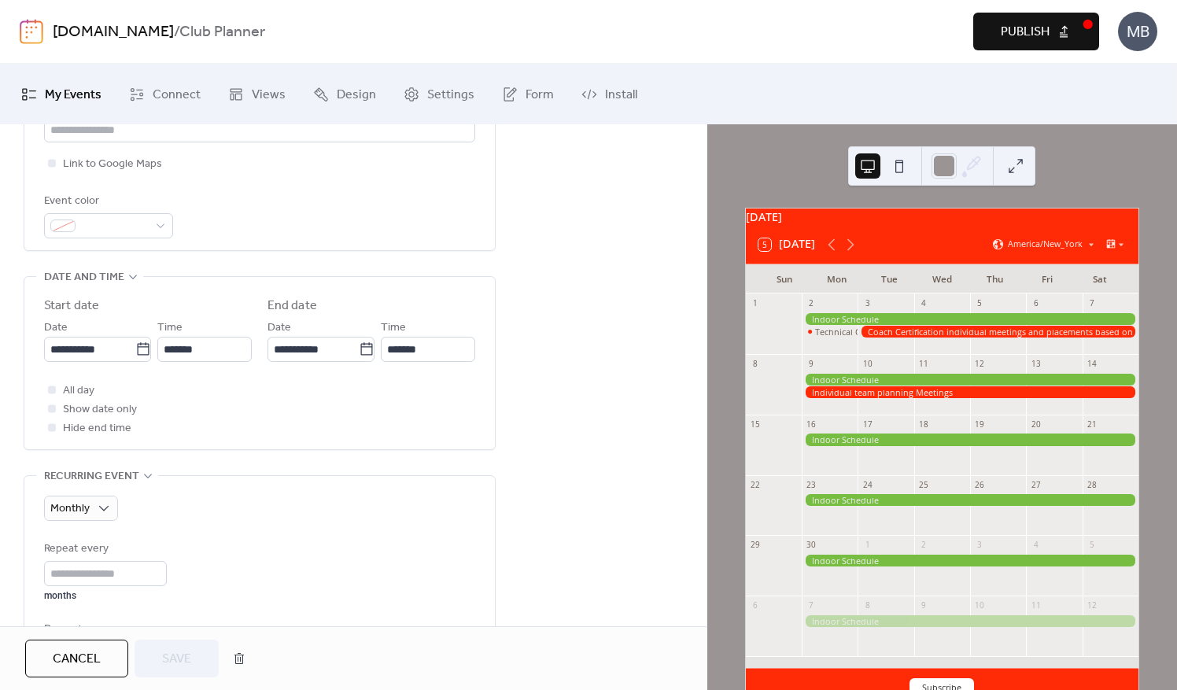
scroll to position [472, 0]
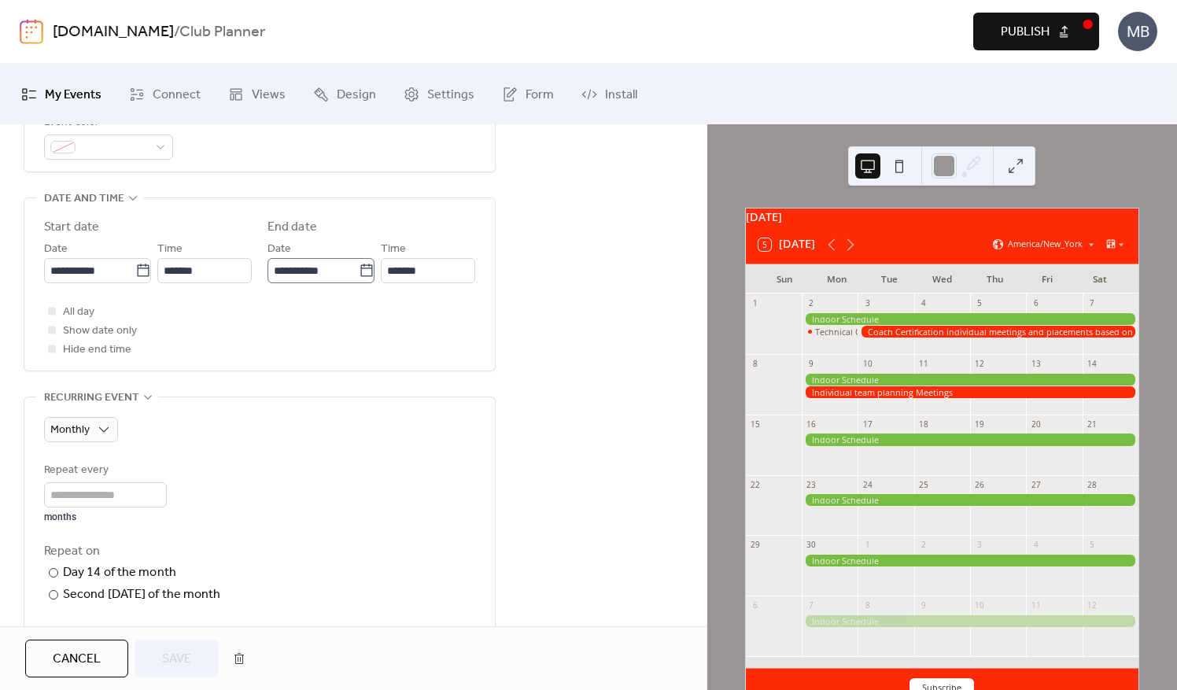
click at [364, 272] on icon at bounding box center [367, 271] width 16 height 16
click at [359, 272] on input "**********" at bounding box center [313, 270] width 91 height 25
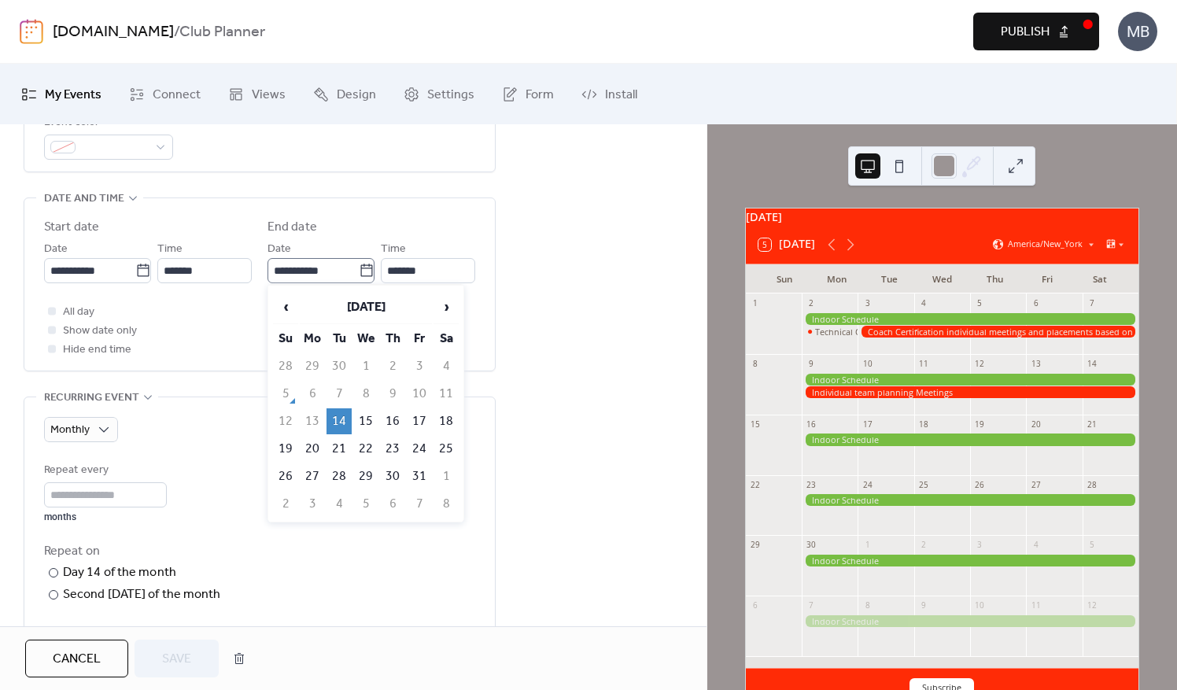
click at [364, 272] on icon at bounding box center [367, 271] width 16 height 16
click at [359, 272] on input "**********" at bounding box center [313, 270] width 91 height 25
click at [550, 304] on div "**********" at bounding box center [353, 405] width 707 height 1333
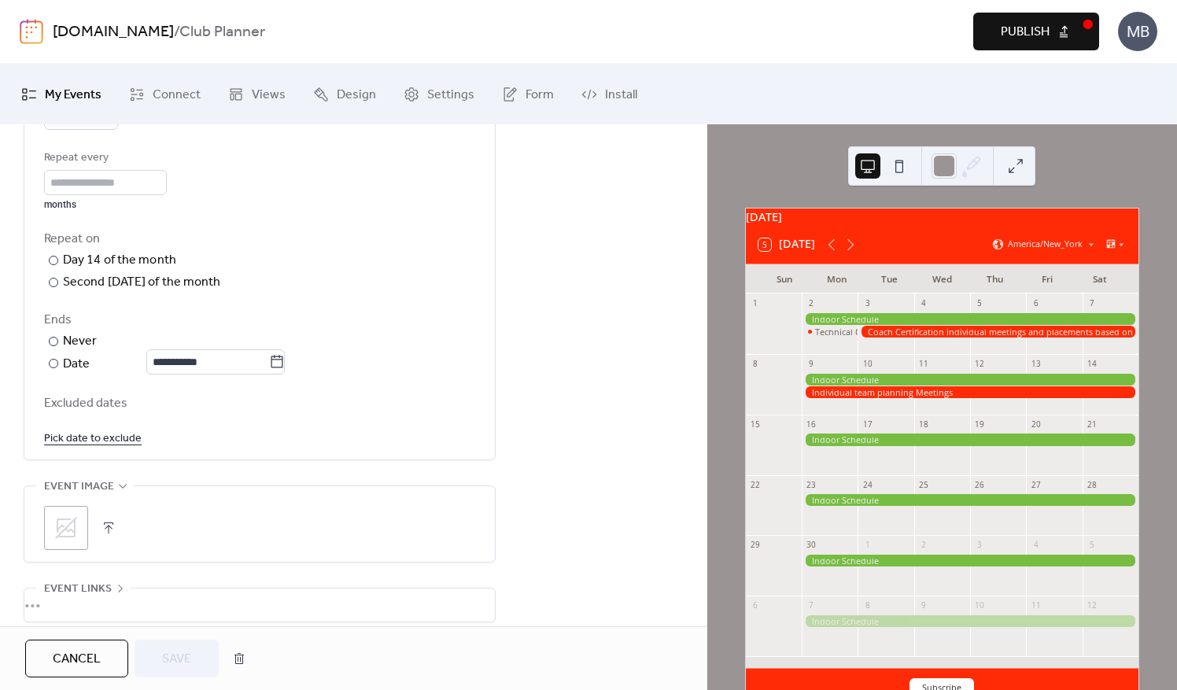
scroll to position [787, 0]
click at [285, 360] on icon at bounding box center [277, 360] width 16 height 16
click at [269, 360] on input "**********" at bounding box center [207, 359] width 123 height 25
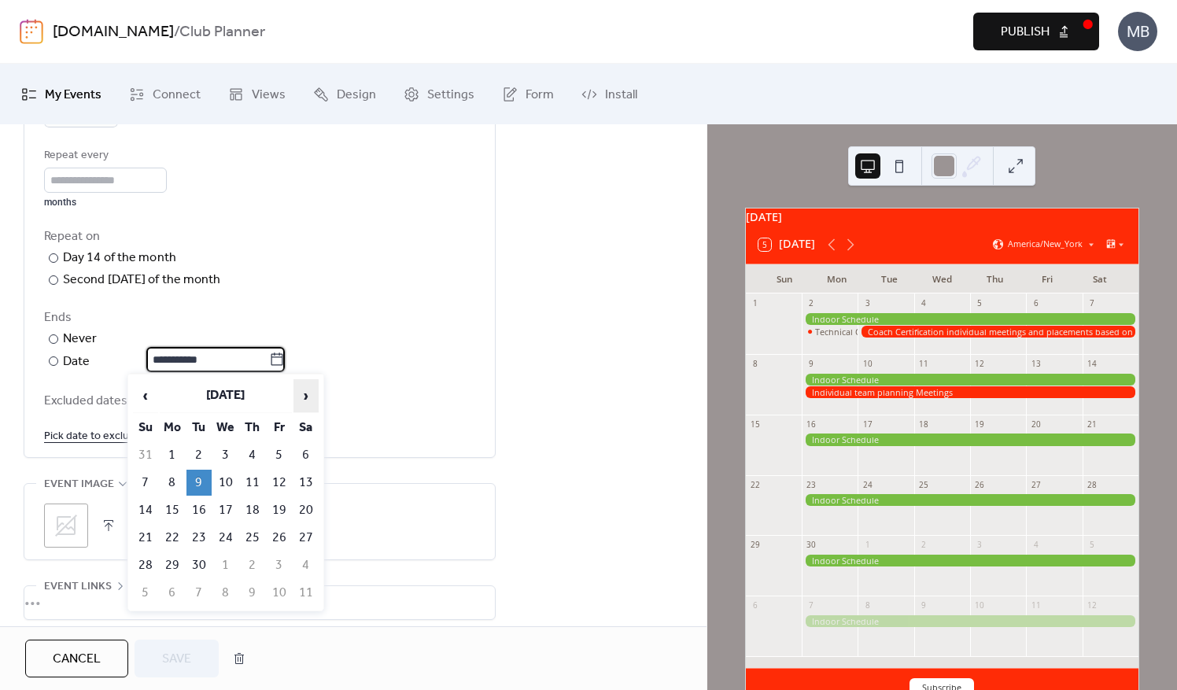
click at [304, 403] on span "›" at bounding box center [306, 395] width 24 height 31
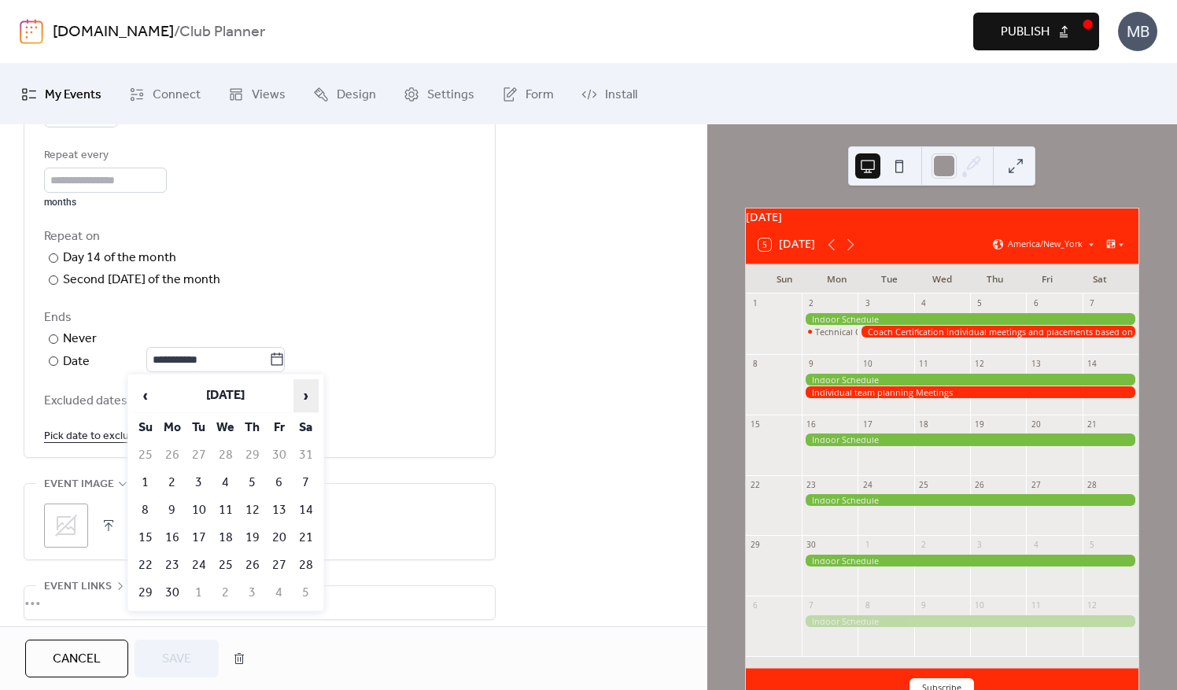
click at [304, 403] on span "›" at bounding box center [306, 395] width 24 height 31
click at [150, 399] on span "‹" at bounding box center [146, 395] width 24 height 31
click at [201, 485] on td "8" at bounding box center [199, 483] width 25 height 26
type input "**********"
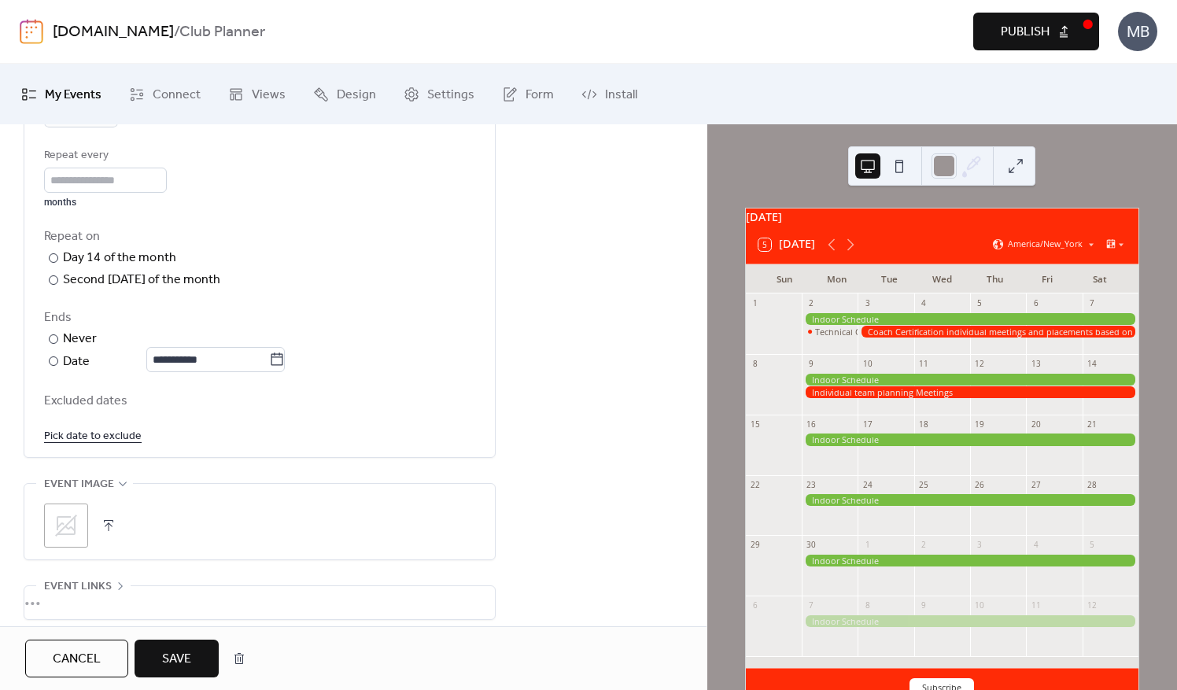
click at [180, 655] on span "Save" at bounding box center [176, 659] width 29 height 19
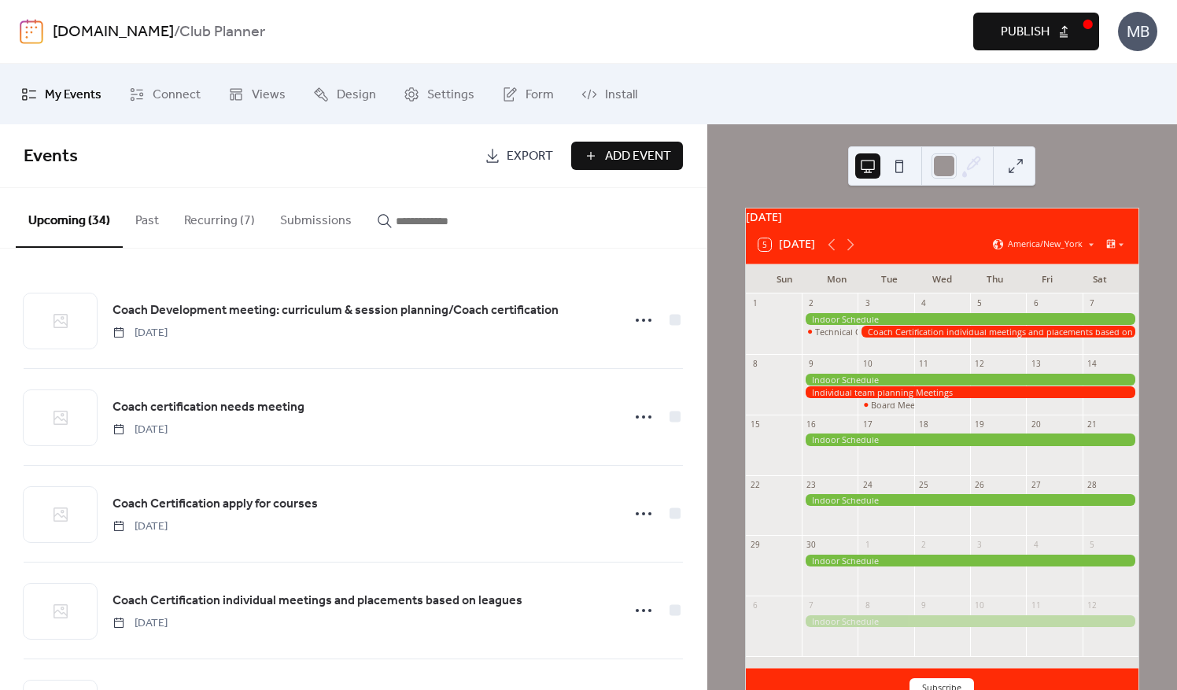
click at [896, 168] on button at bounding box center [899, 165] width 25 height 25
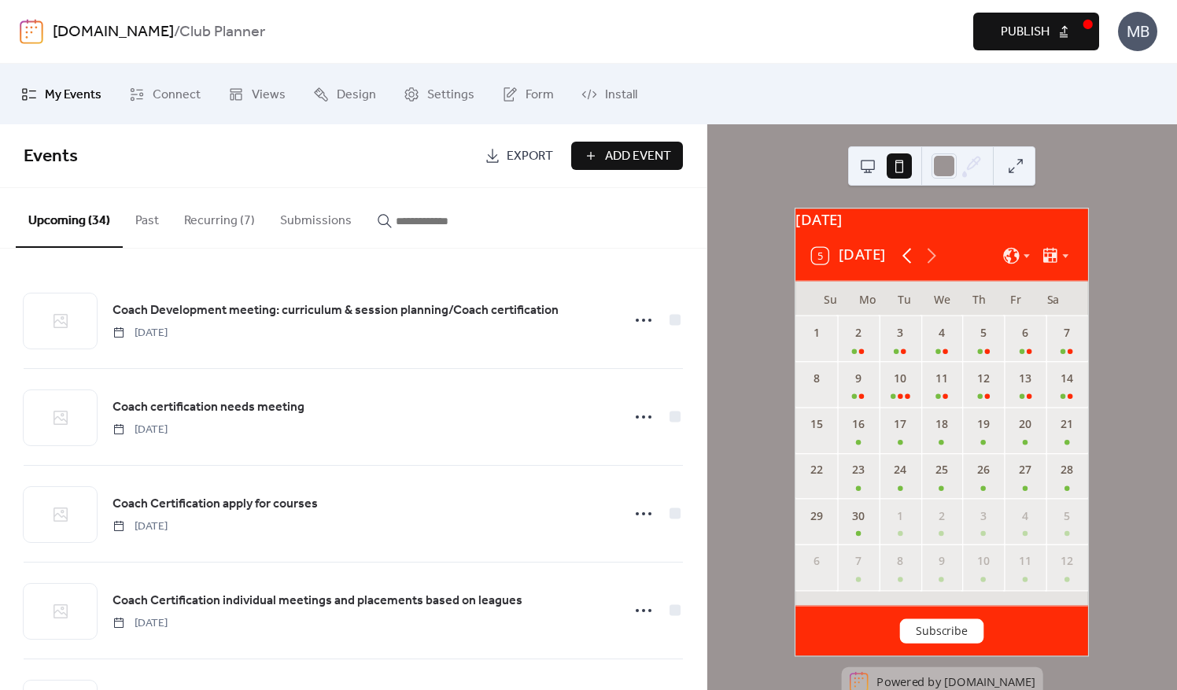
click at [909, 267] on icon at bounding box center [908, 255] width 24 height 24
click at [866, 165] on button at bounding box center [868, 165] width 25 height 25
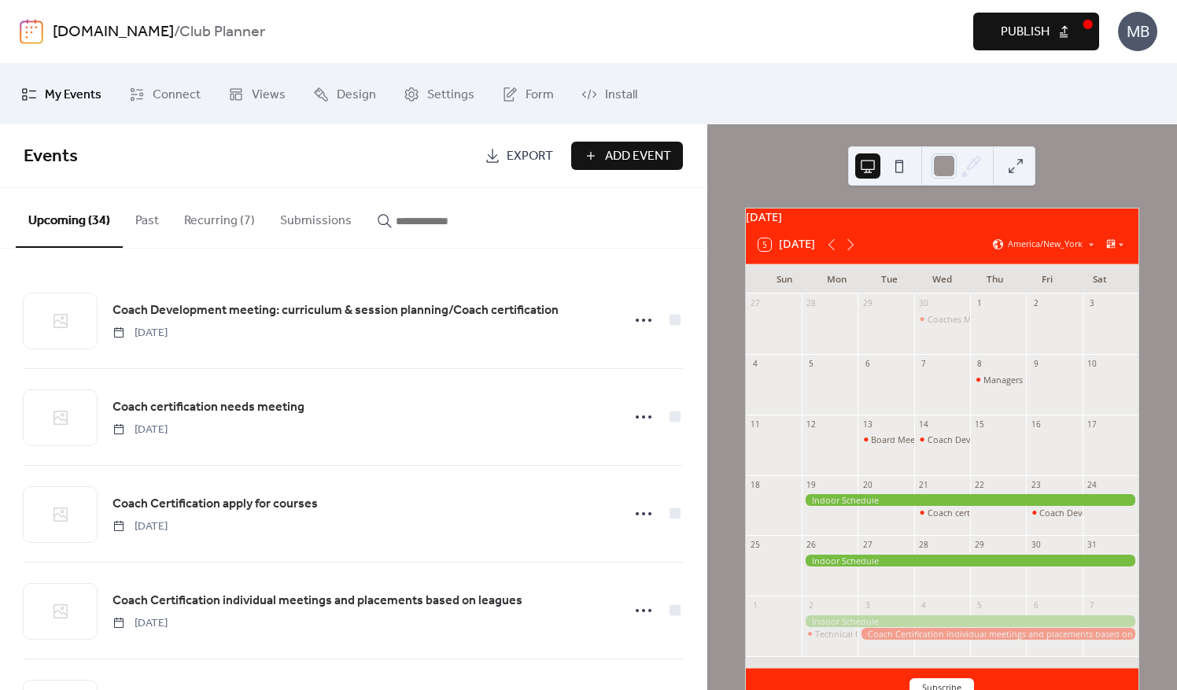
click at [901, 161] on button at bounding box center [899, 165] width 25 height 25
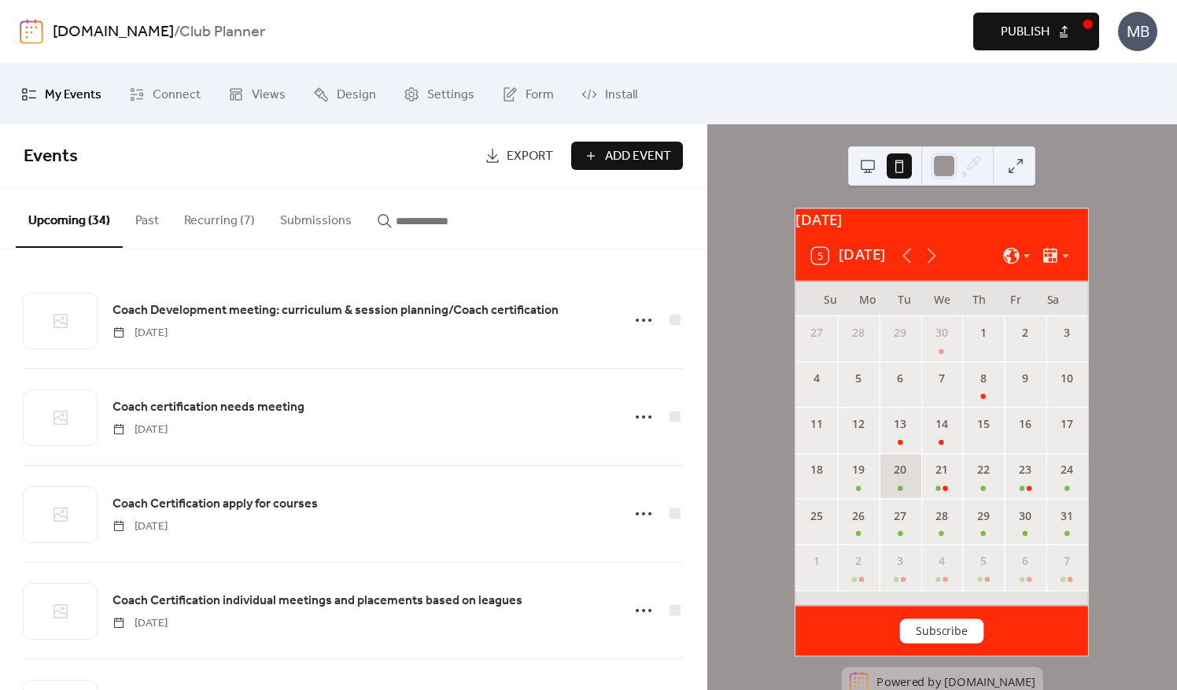
click at [902, 493] on div "20" at bounding box center [901, 476] width 42 height 46
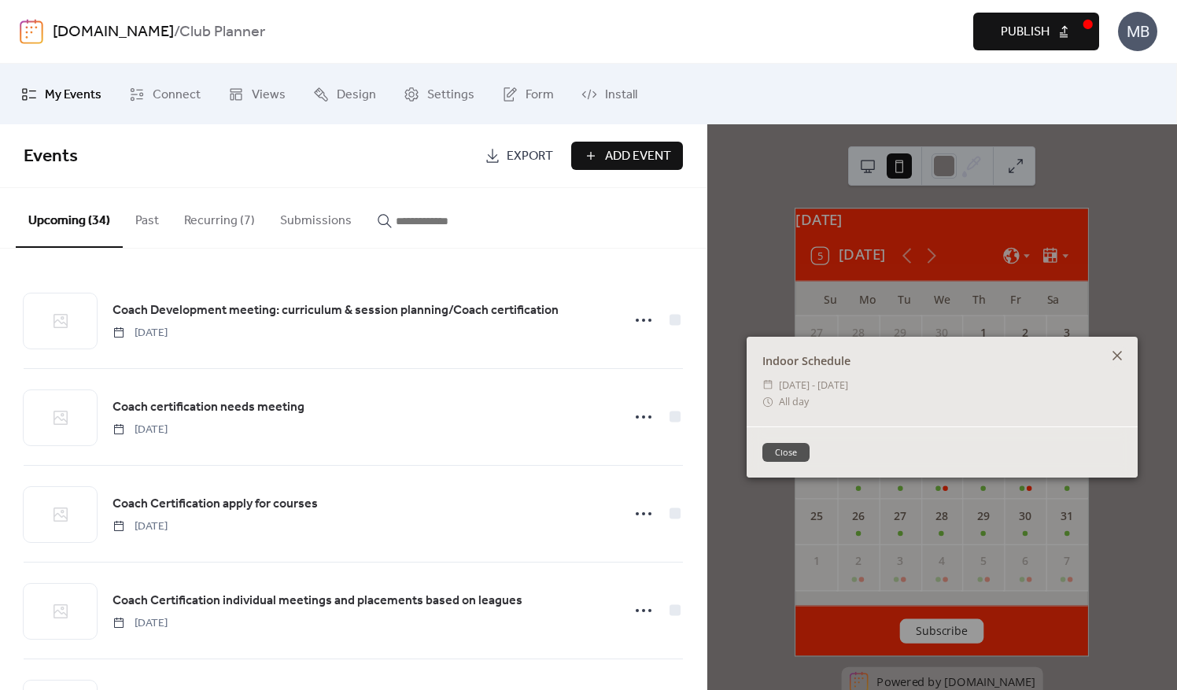
click at [1113, 349] on icon at bounding box center [1117, 355] width 19 height 19
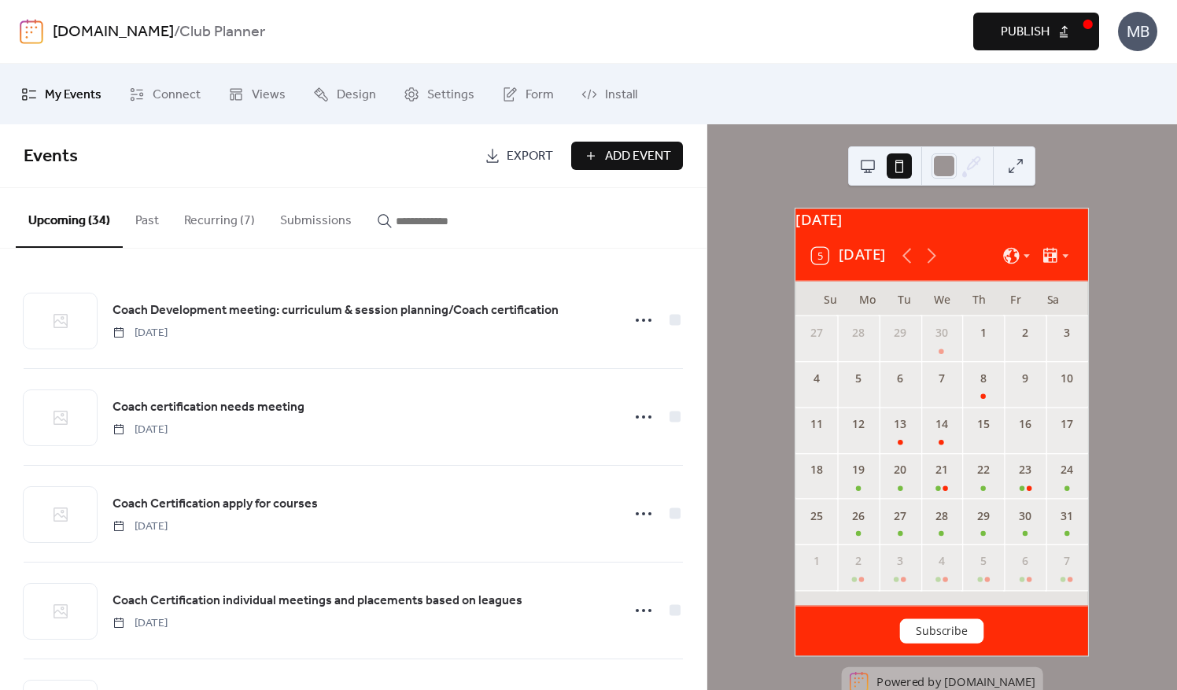
click at [882, 166] on div at bounding box center [884, 166] width 57 height 38
click at [872, 168] on button at bounding box center [868, 165] width 25 height 25
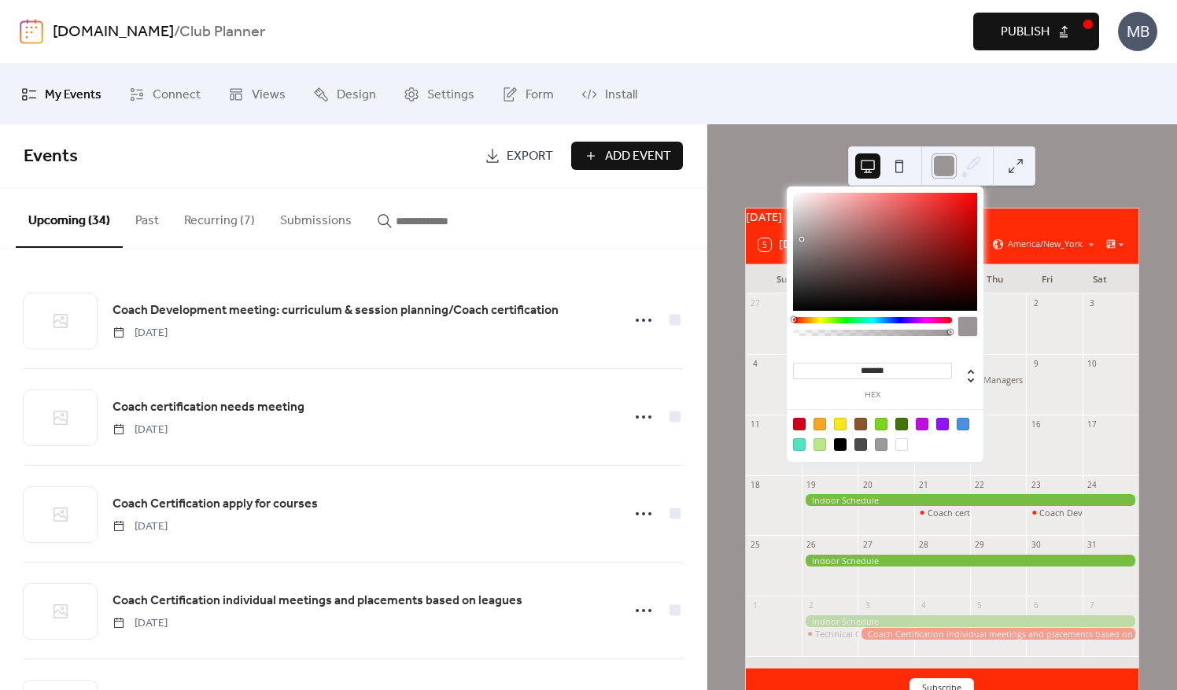
click at [949, 168] on div at bounding box center [944, 165] width 25 height 25
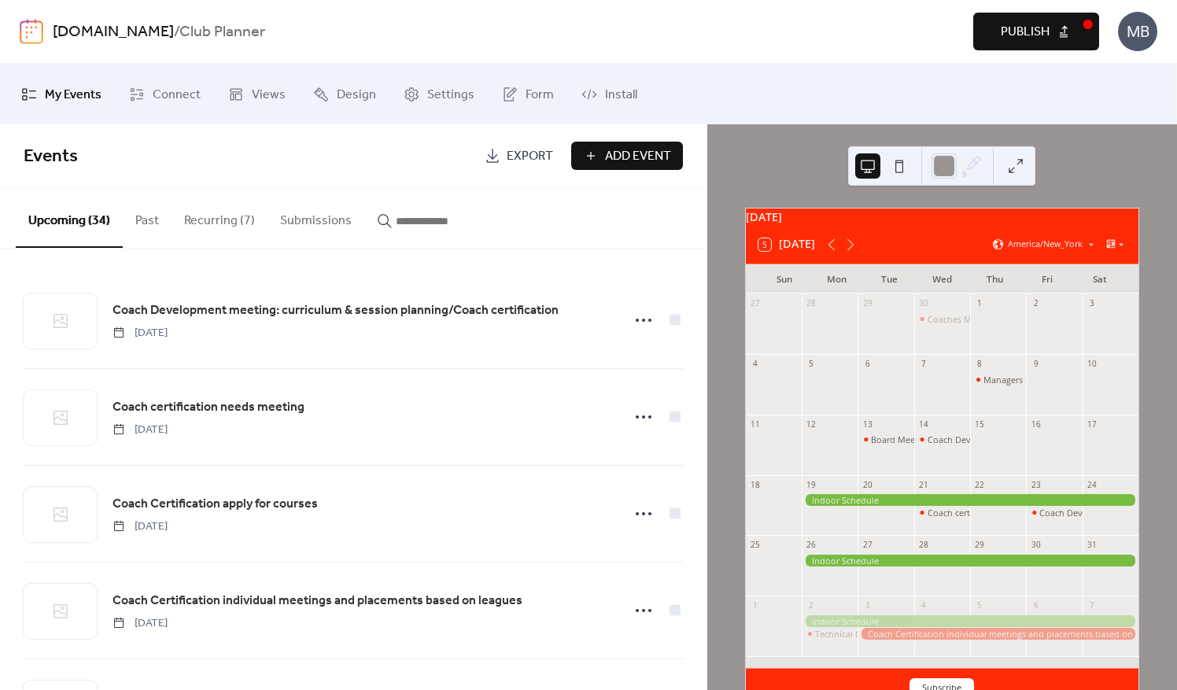
click at [1124, 159] on div "[DATE] 5 [DATE] [GEOGRAPHIC_DATA]/New_York Sun Mon Tue Wed Thu Fri Sat 27 28 29…" at bounding box center [943, 407] width 470 height 566
click at [1119, 250] on icon at bounding box center [1121, 244] width 9 height 9
click at [1099, 325] on span "Week" at bounding box center [1090, 326] width 22 height 13
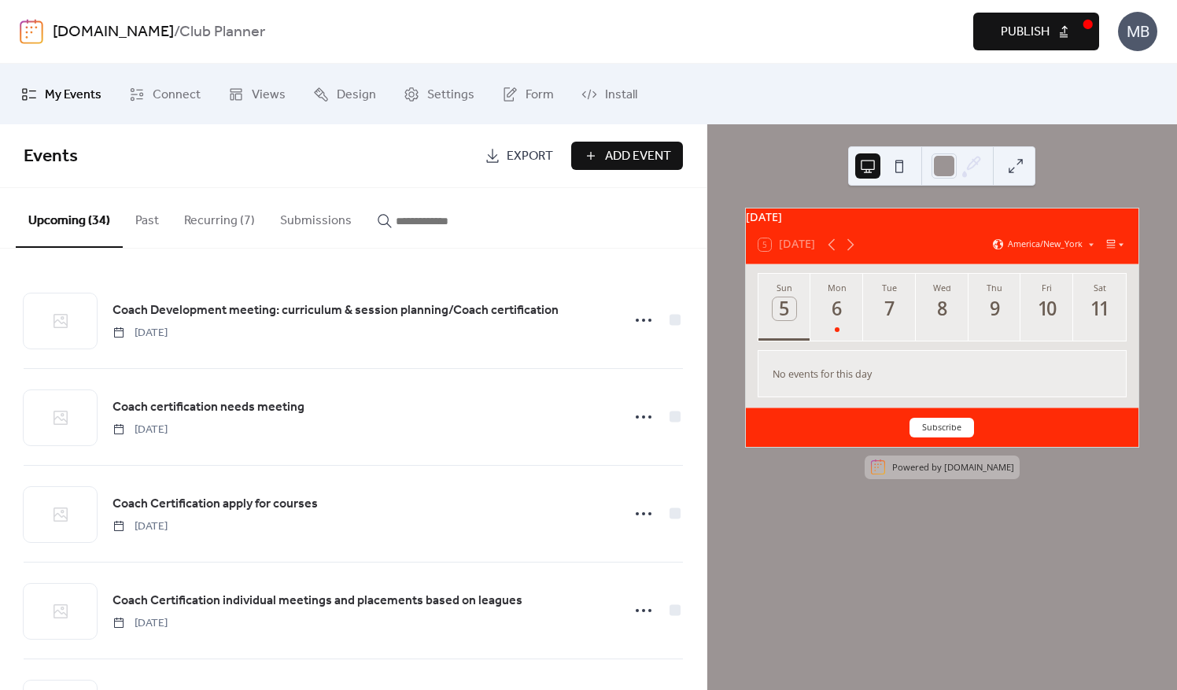
click at [1117, 250] on icon at bounding box center [1121, 244] width 9 height 9
click at [1097, 305] on span "Agenda" at bounding box center [1094, 307] width 31 height 13
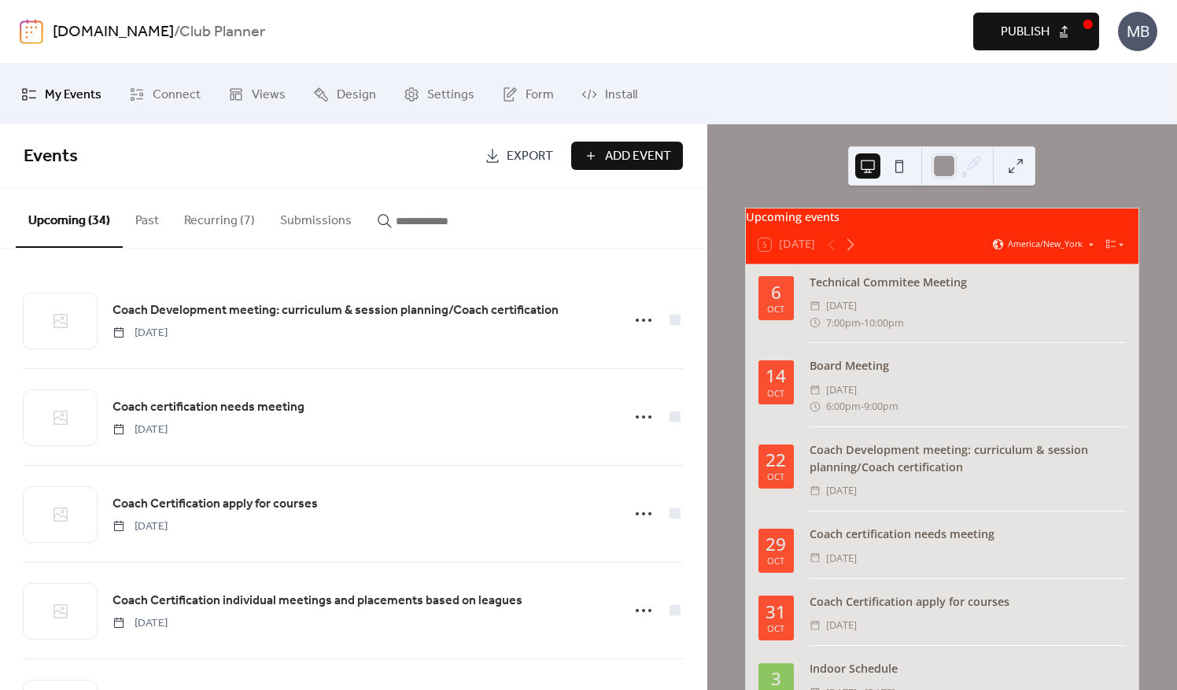
click at [874, 165] on button at bounding box center [868, 165] width 25 height 25
click at [1117, 247] on icon at bounding box center [1121, 244] width 9 height 9
click at [1096, 264] on span "Month" at bounding box center [1093, 269] width 28 height 13
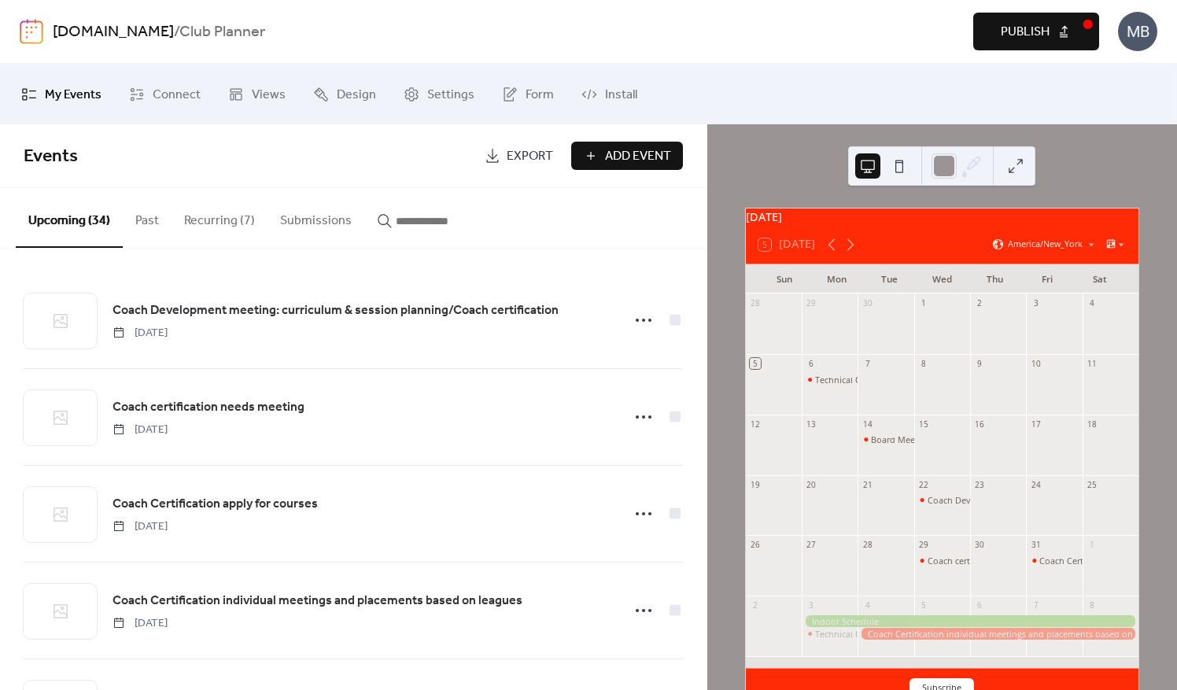
click at [901, 164] on button at bounding box center [899, 165] width 25 height 25
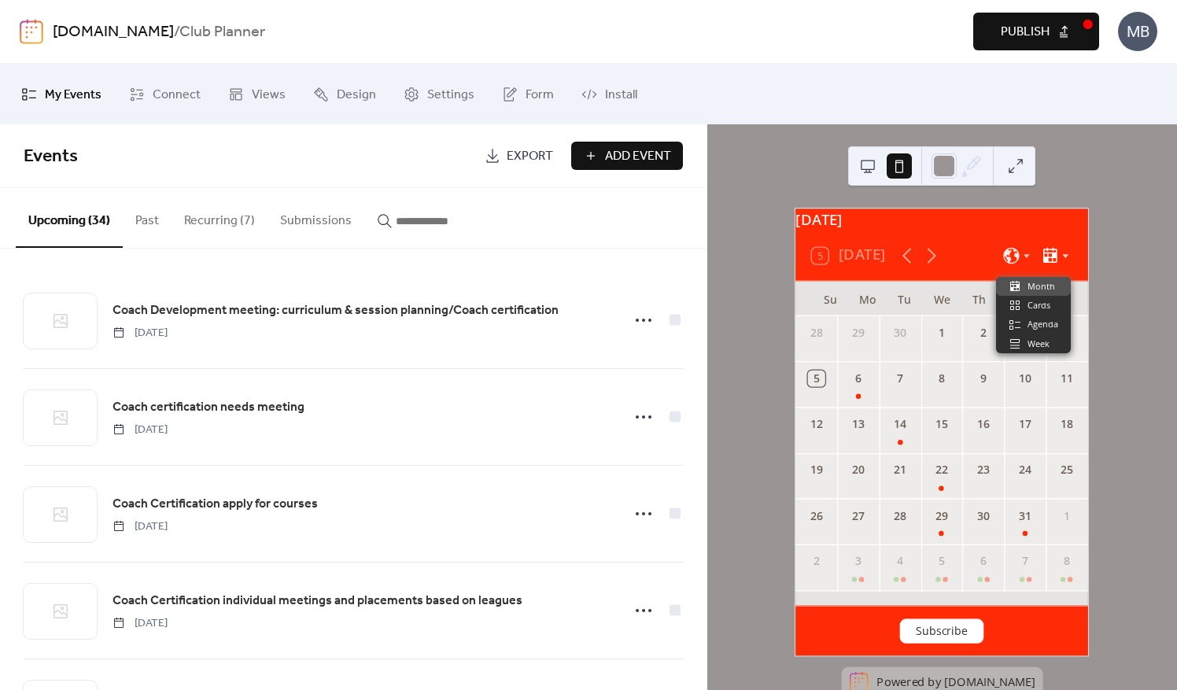
click at [1067, 262] on icon at bounding box center [1066, 256] width 13 height 13
click at [1054, 323] on span "Agenda" at bounding box center [1043, 324] width 31 height 13
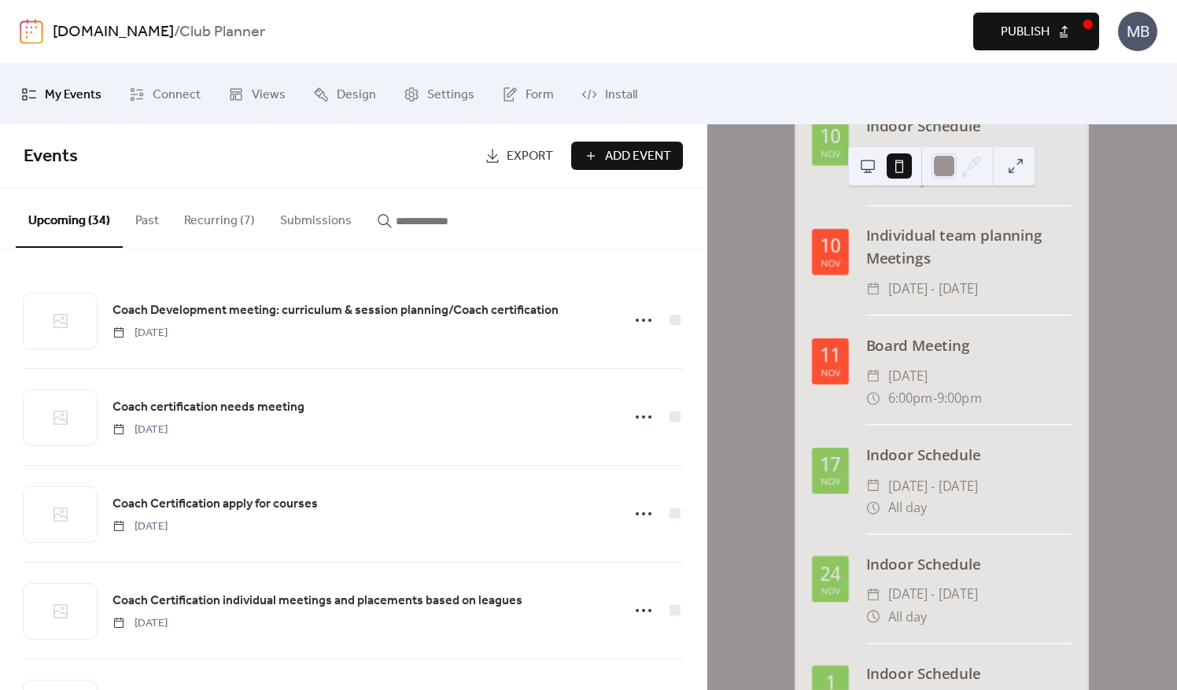
scroll to position [1119, 0]
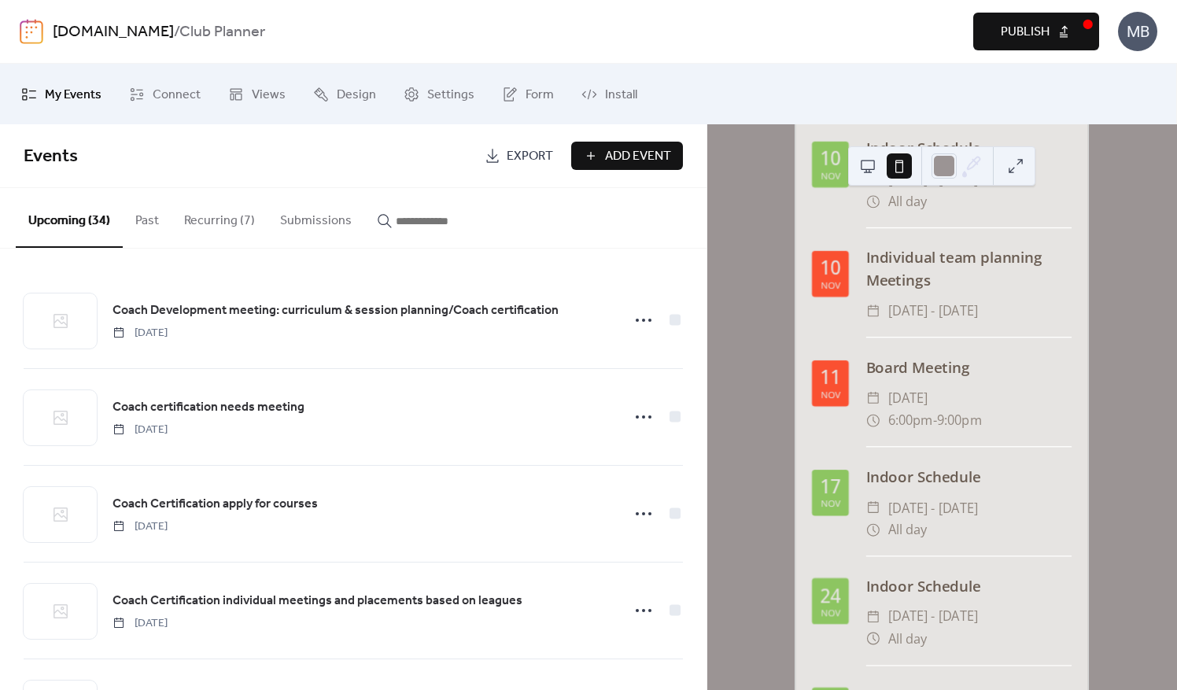
click at [878, 172] on button at bounding box center [868, 165] width 25 height 25
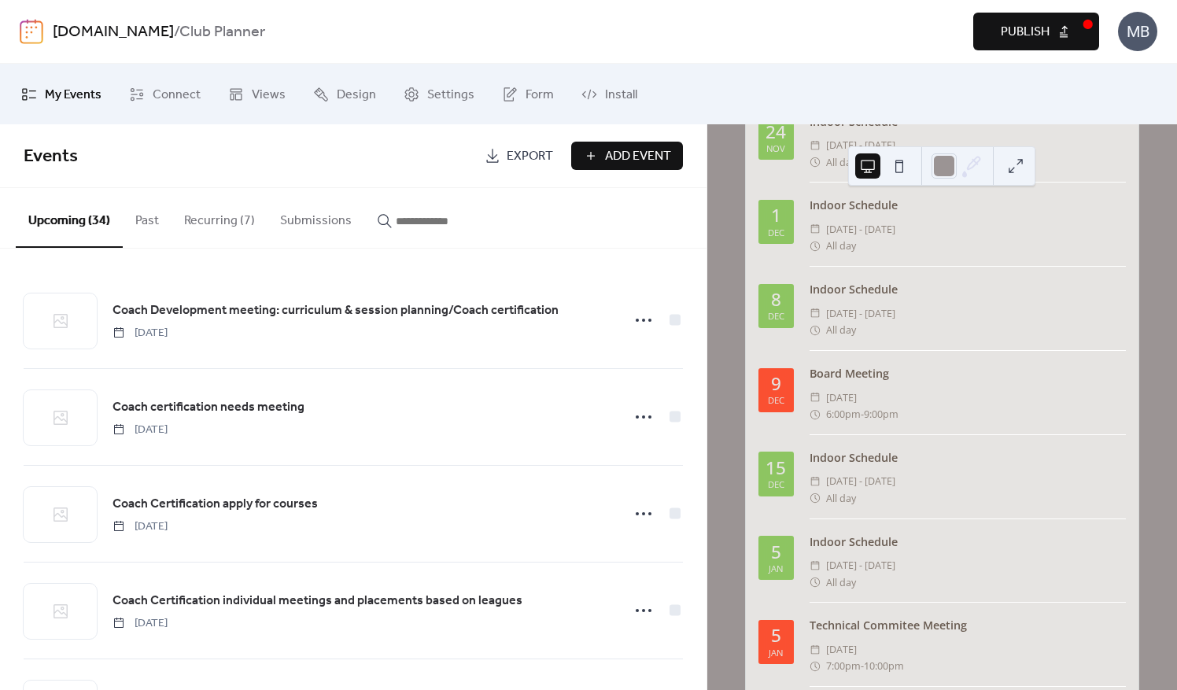
click at [1021, 167] on button at bounding box center [1016, 165] width 25 height 25
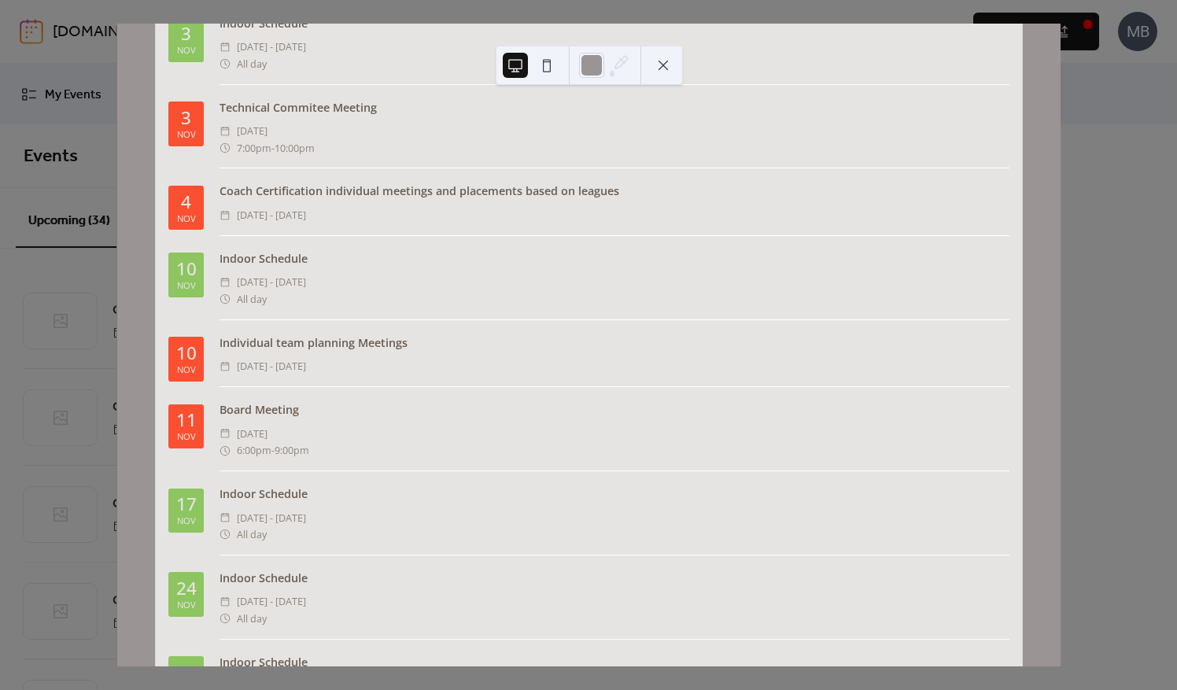
scroll to position [193, 0]
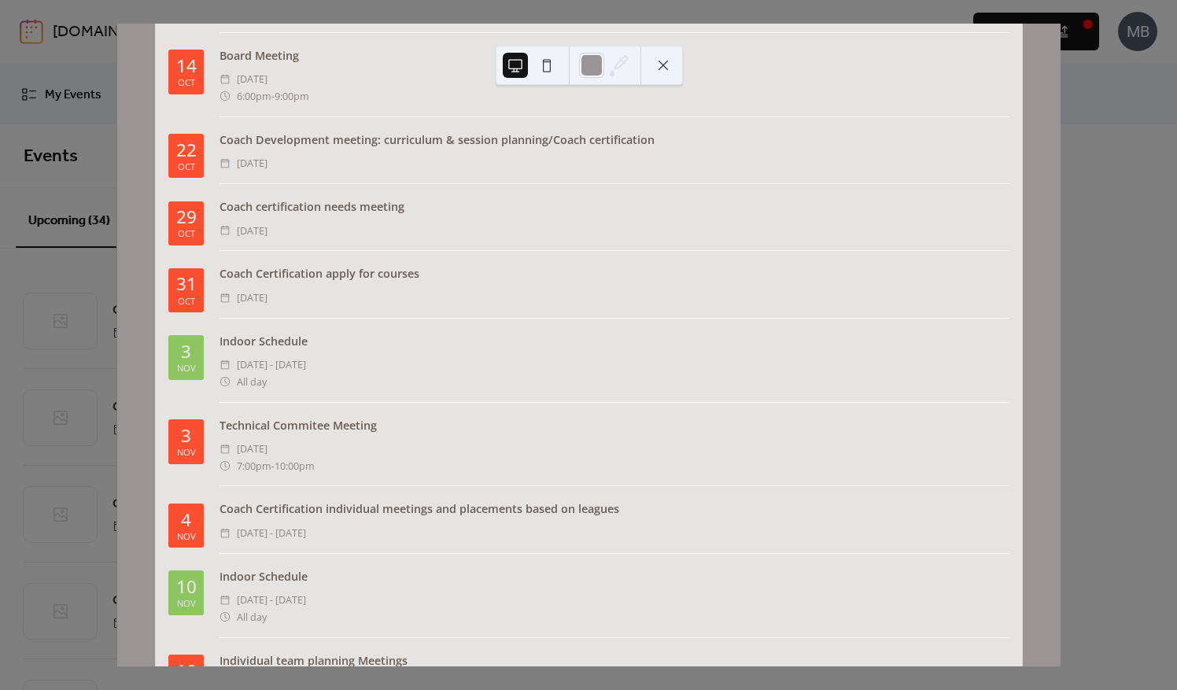
click at [667, 63] on button at bounding box center [663, 65] width 25 height 25
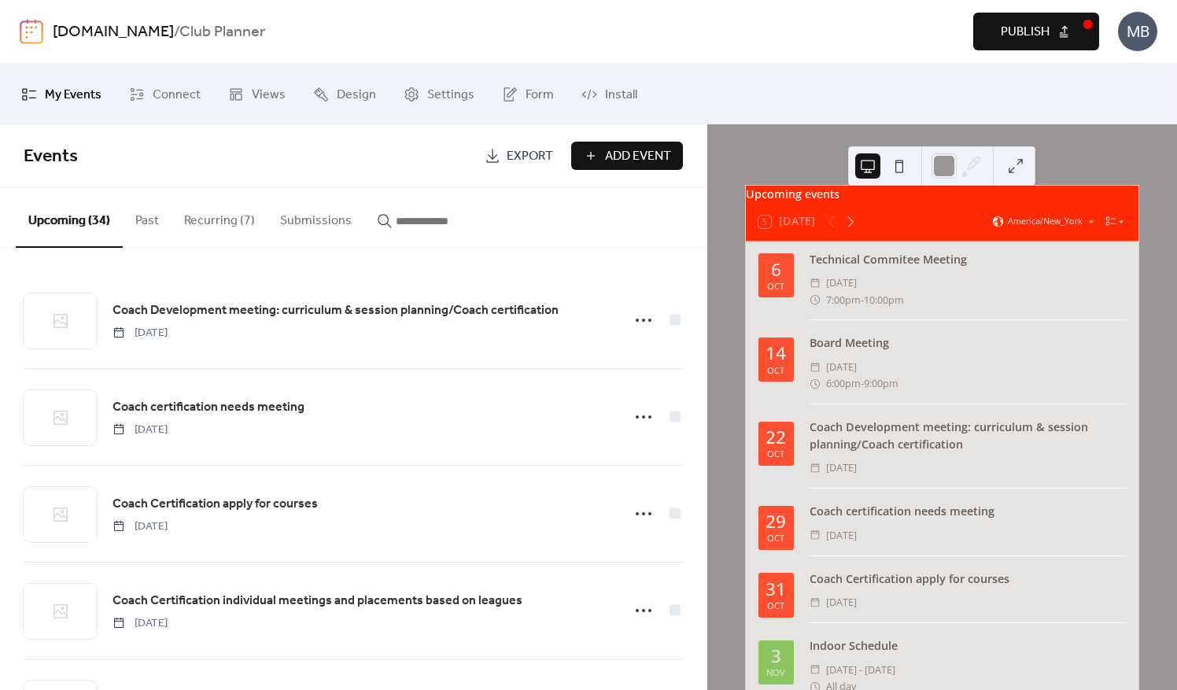
scroll to position [0, 0]
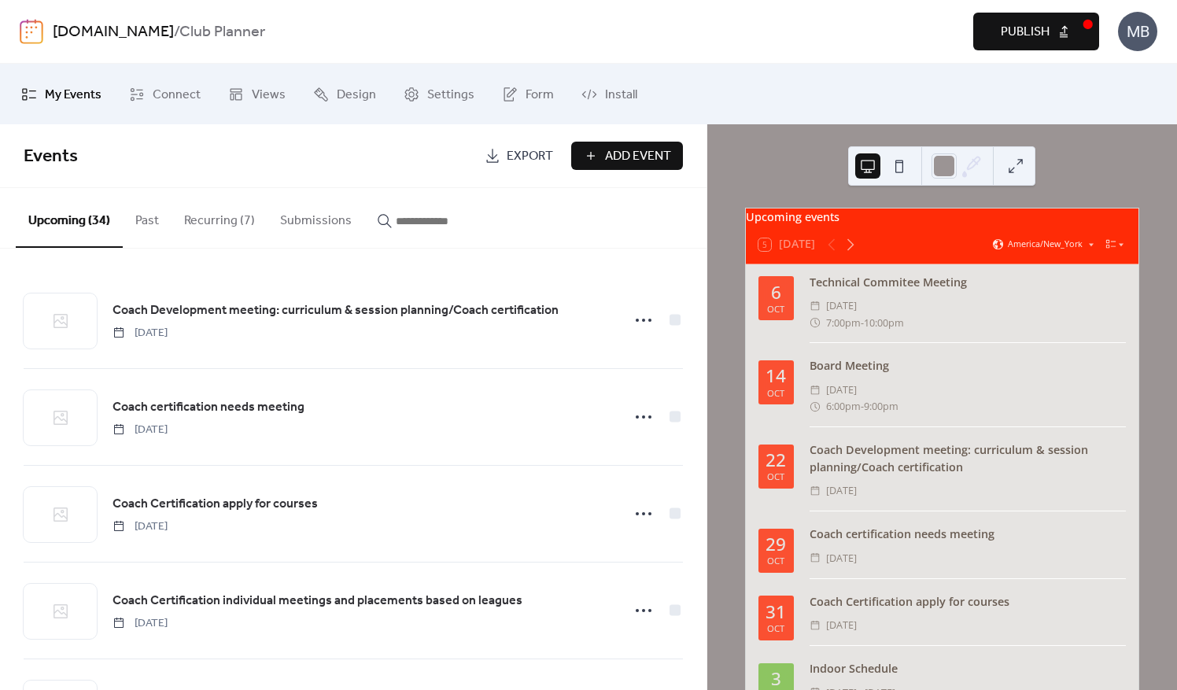
click at [1122, 253] on div "5 [DATE] America/New_York" at bounding box center [942, 245] width 393 height 38
click at [1117, 250] on icon at bounding box center [1121, 244] width 9 height 9
click at [1086, 272] on span "Month" at bounding box center [1093, 269] width 28 height 13
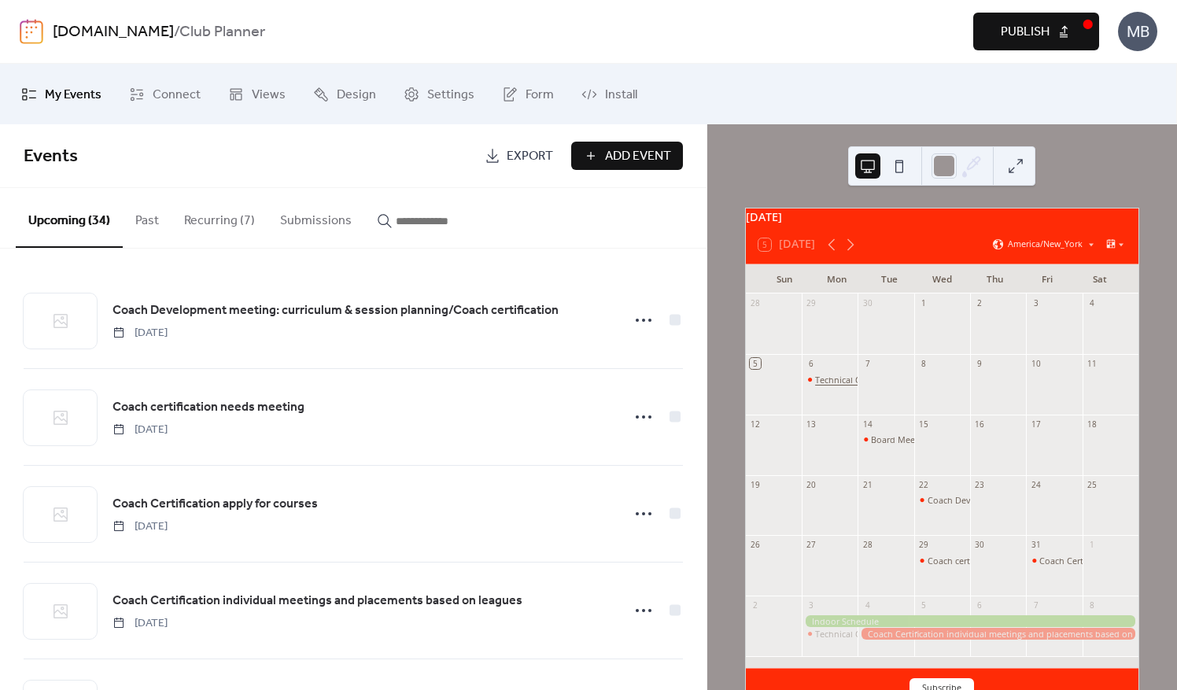
click at [827, 386] on div "Technical Commitee Meeting" at bounding box center [873, 380] width 117 height 12
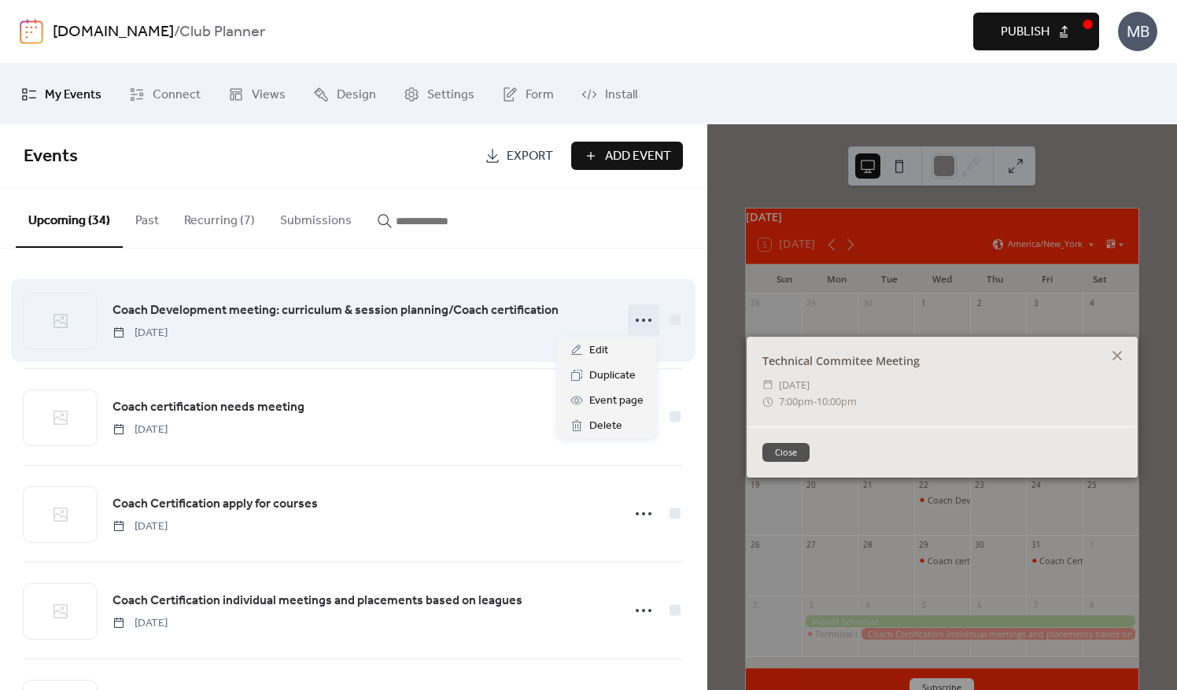
click at [649, 319] on circle at bounding box center [650, 320] width 3 height 3
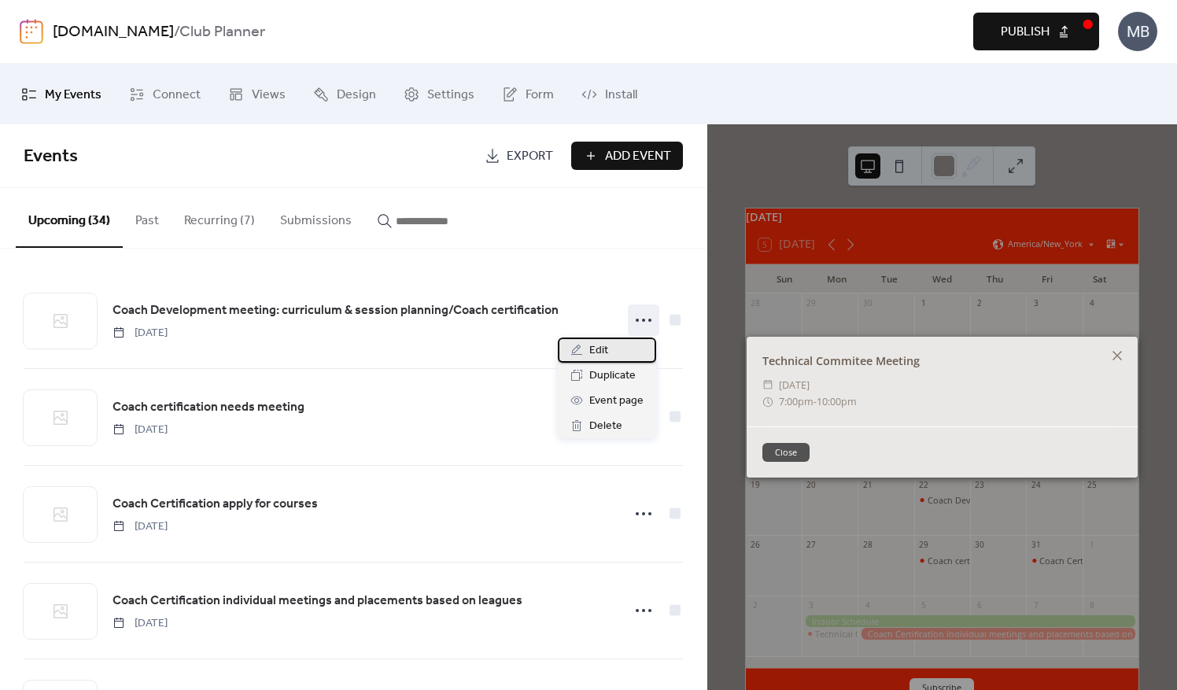
click at [616, 357] on div "Edit" at bounding box center [607, 350] width 98 height 25
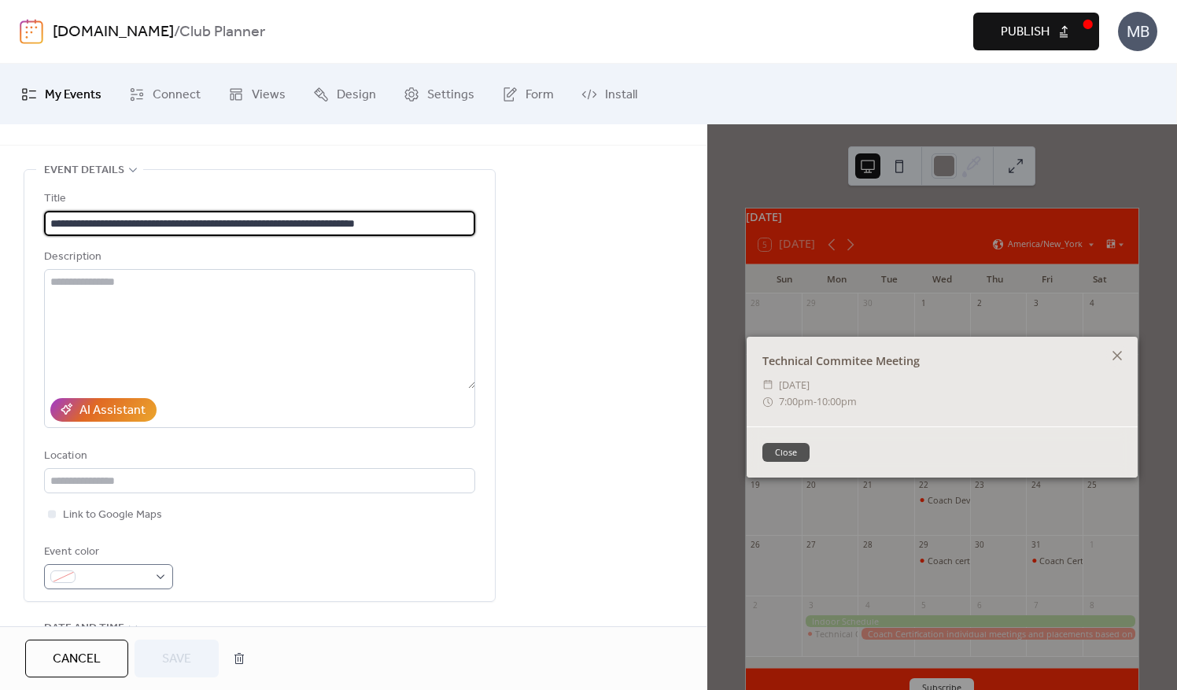
scroll to position [79, 0]
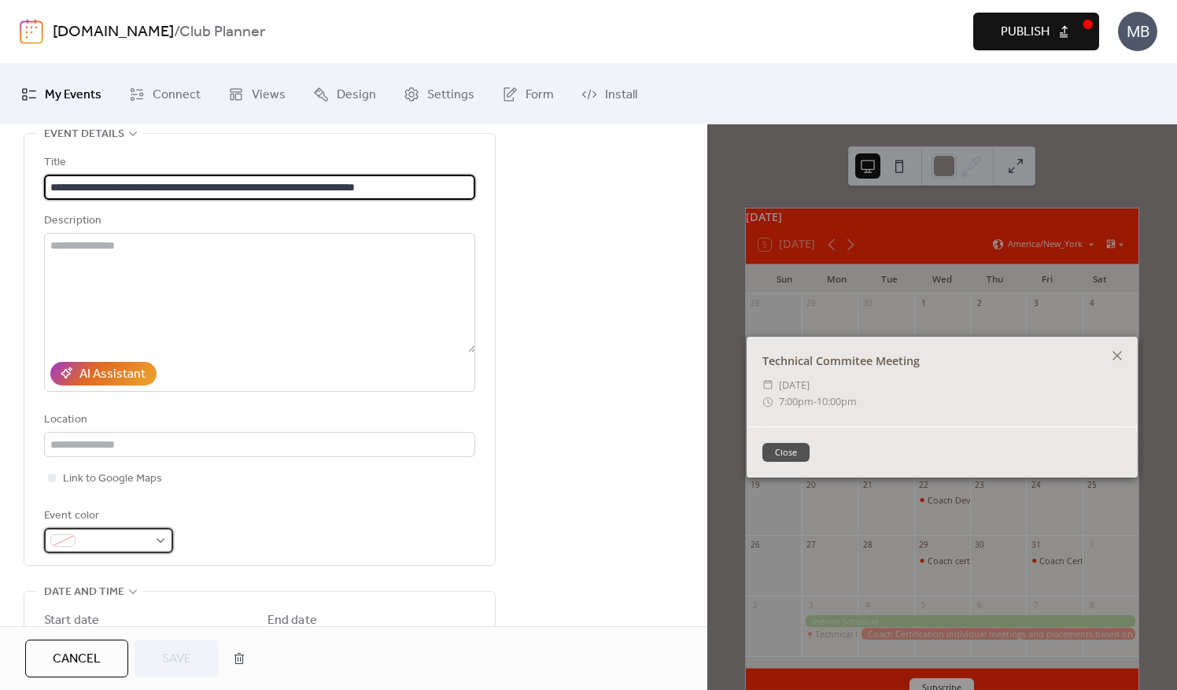
click at [165, 539] on div at bounding box center [108, 540] width 129 height 25
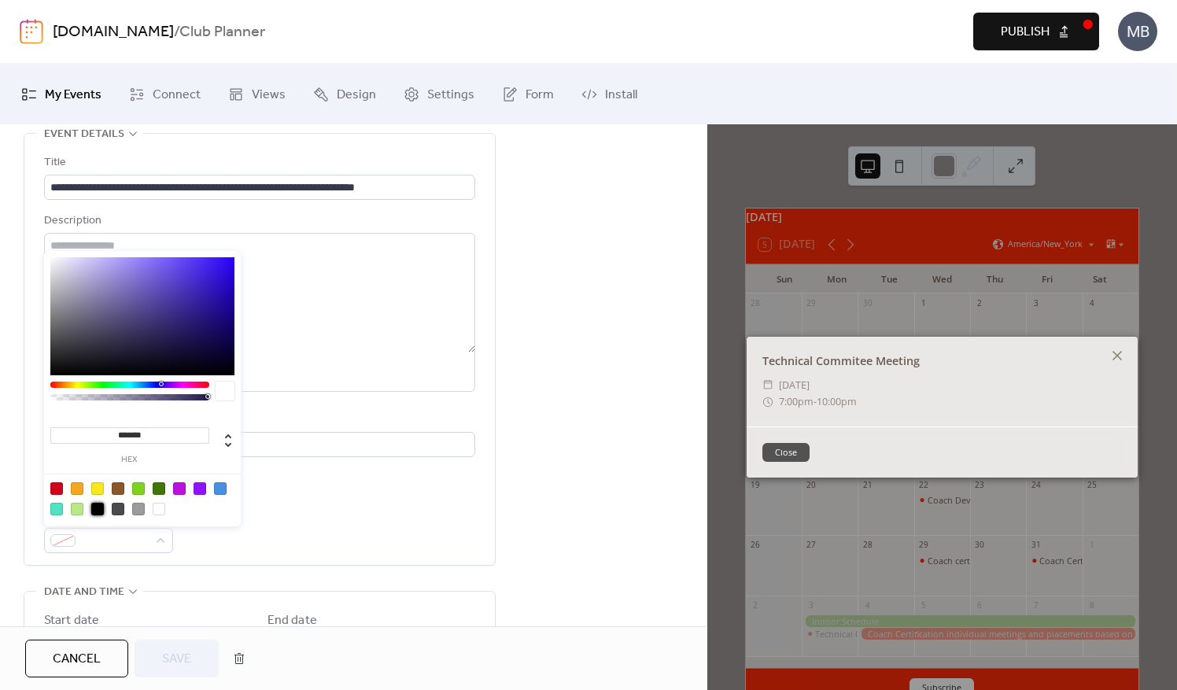
click at [93, 508] on div at bounding box center [97, 509] width 13 height 13
type input "*******"
click at [195, 666] on button "Save" at bounding box center [177, 659] width 84 height 38
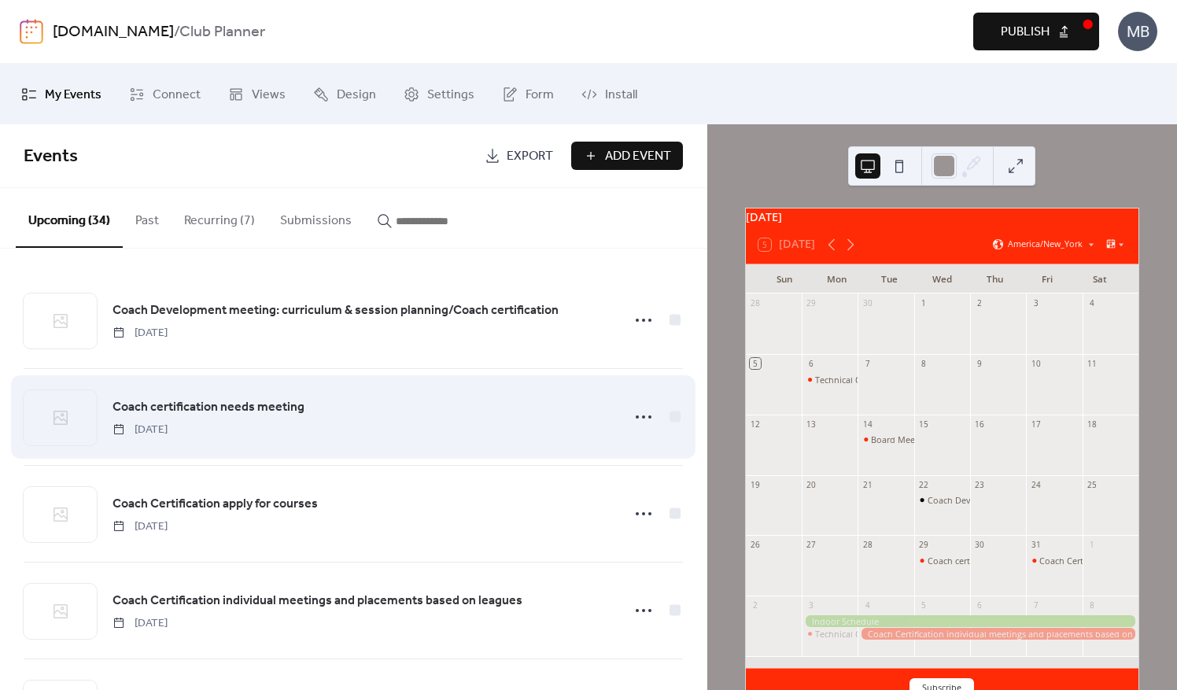
click at [257, 404] on span "Coach certification needs meeting" at bounding box center [209, 407] width 192 height 19
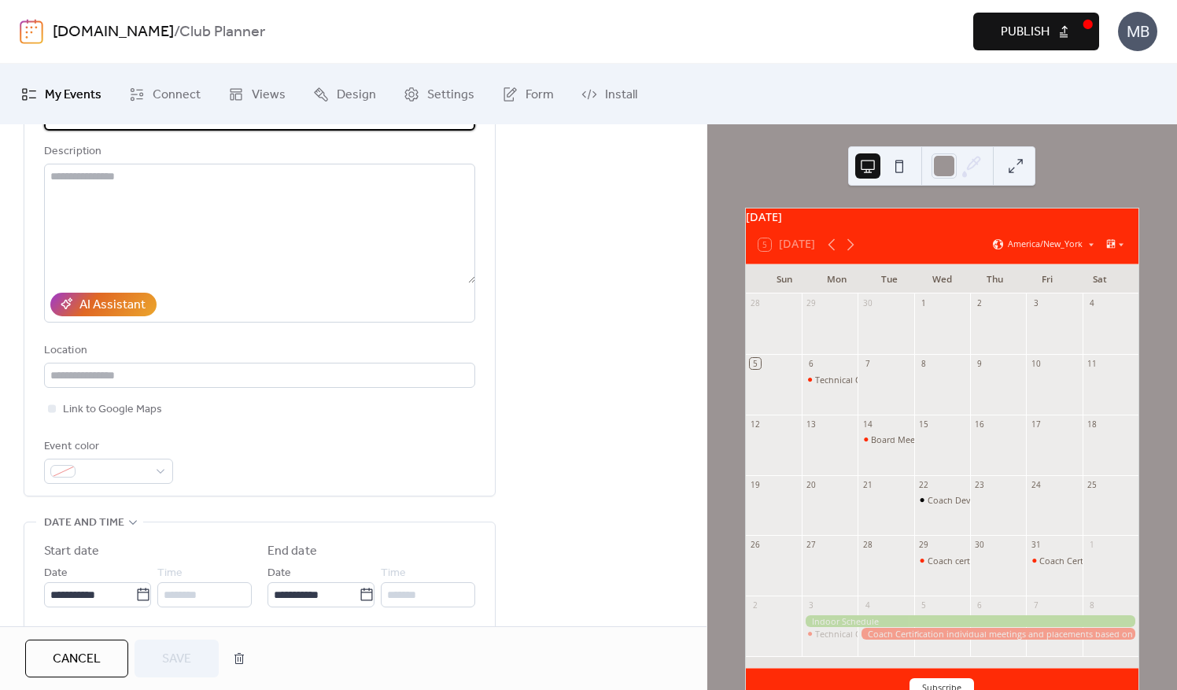
scroll to position [157, 0]
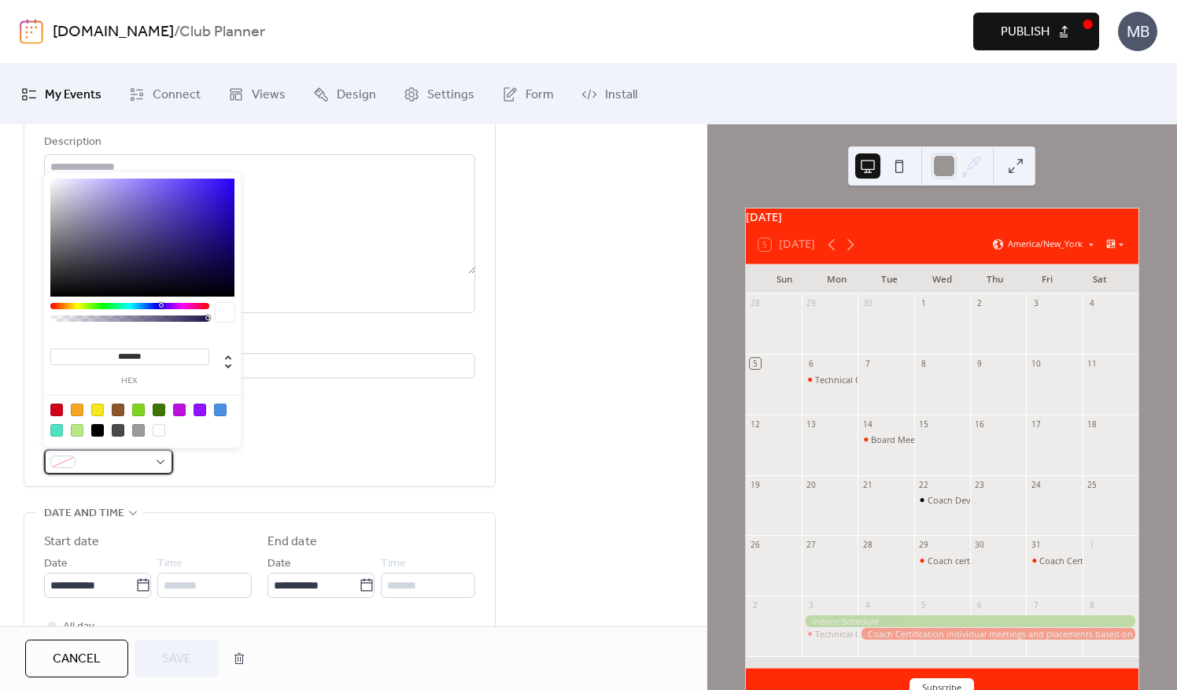
click at [164, 458] on div at bounding box center [108, 461] width 129 height 25
click at [98, 433] on div at bounding box center [97, 430] width 13 height 13
type input "*******"
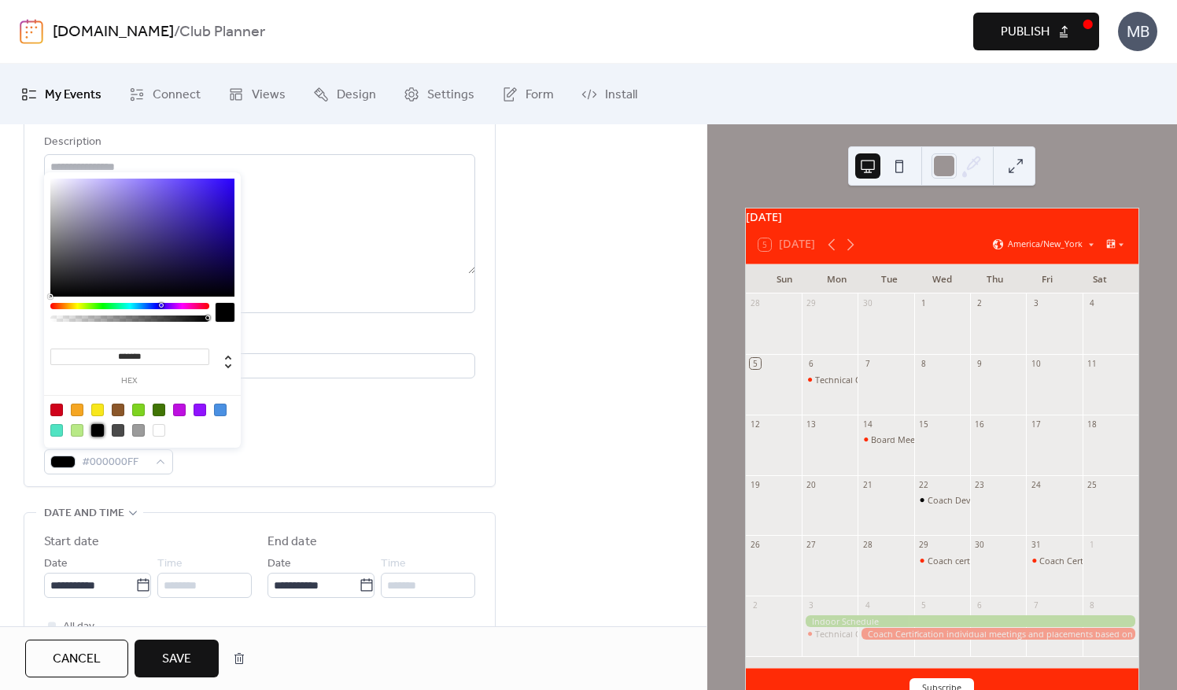
click at [168, 662] on span "Save" at bounding box center [176, 659] width 29 height 19
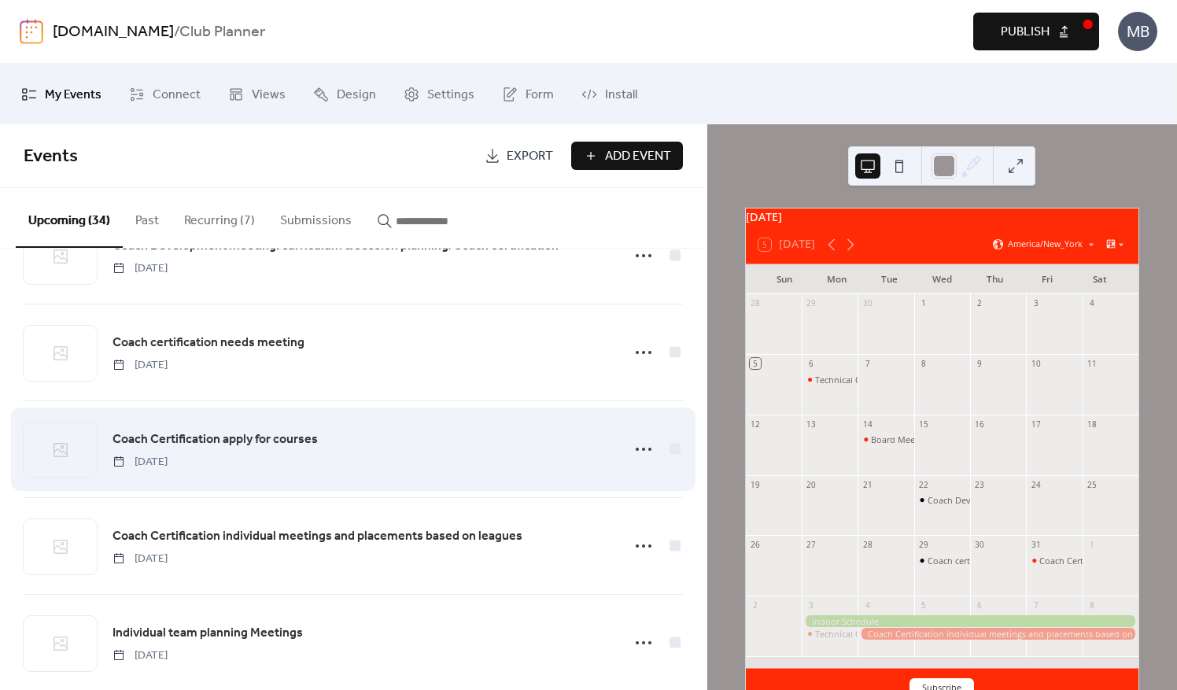
scroll to position [79, 0]
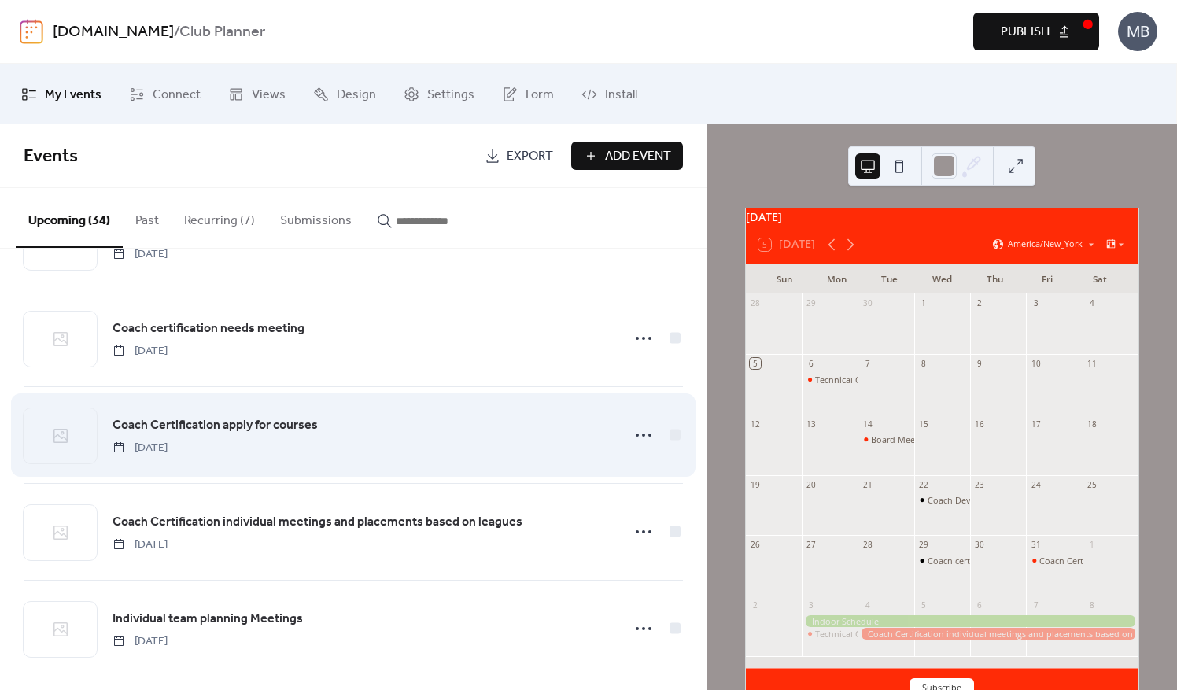
click at [273, 430] on span "Coach Certification apply for courses" at bounding box center [215, 425] width 205 height 19
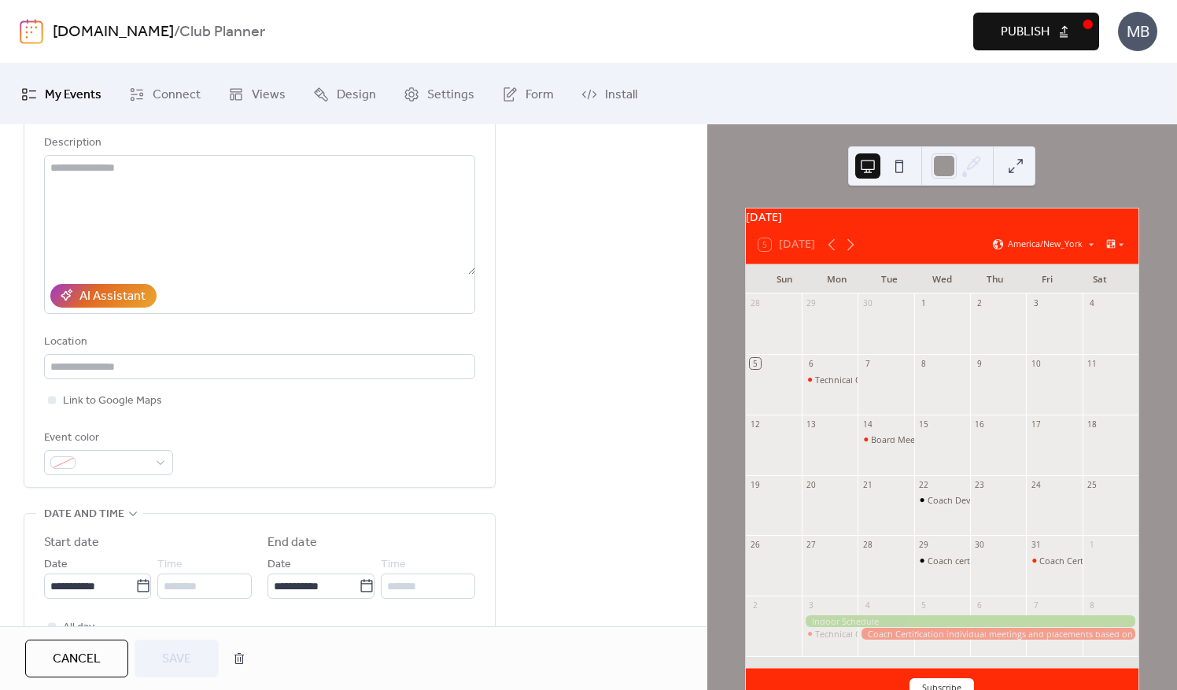
scroll to position [157, 0]
click at [161, 461] on div at bounding box center [108, 461] width 129 height 25
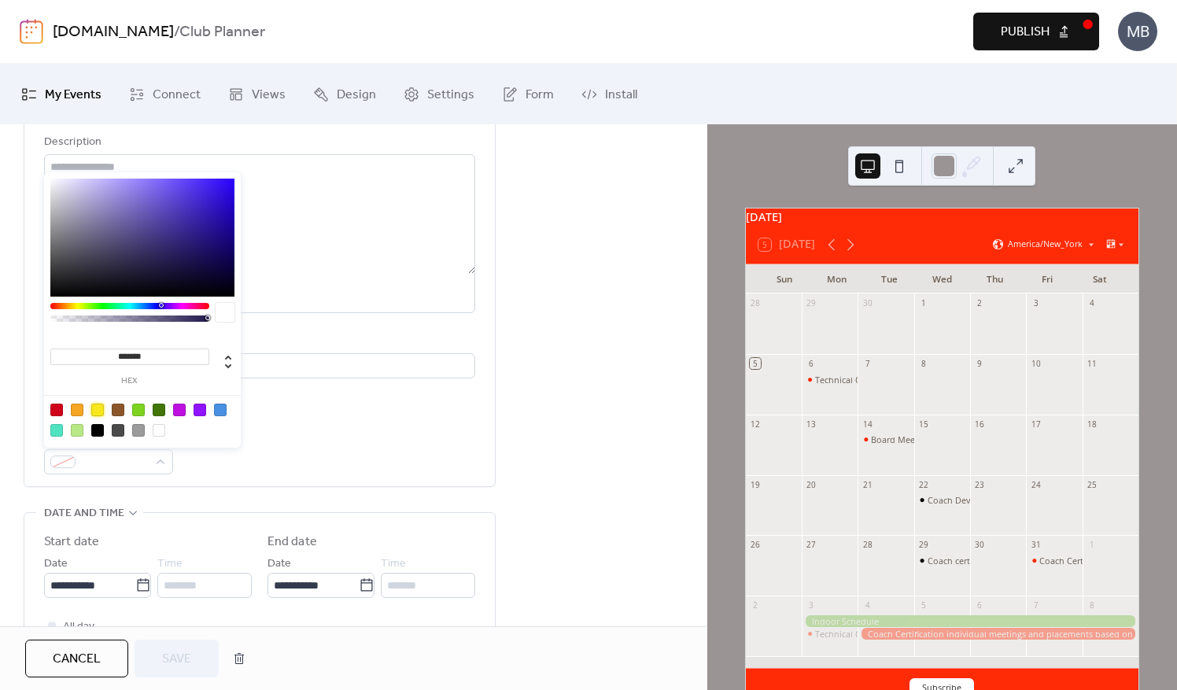
click at [93, 407] on div at bounding box center [97, 410] width 13 height 13
type input "*******"
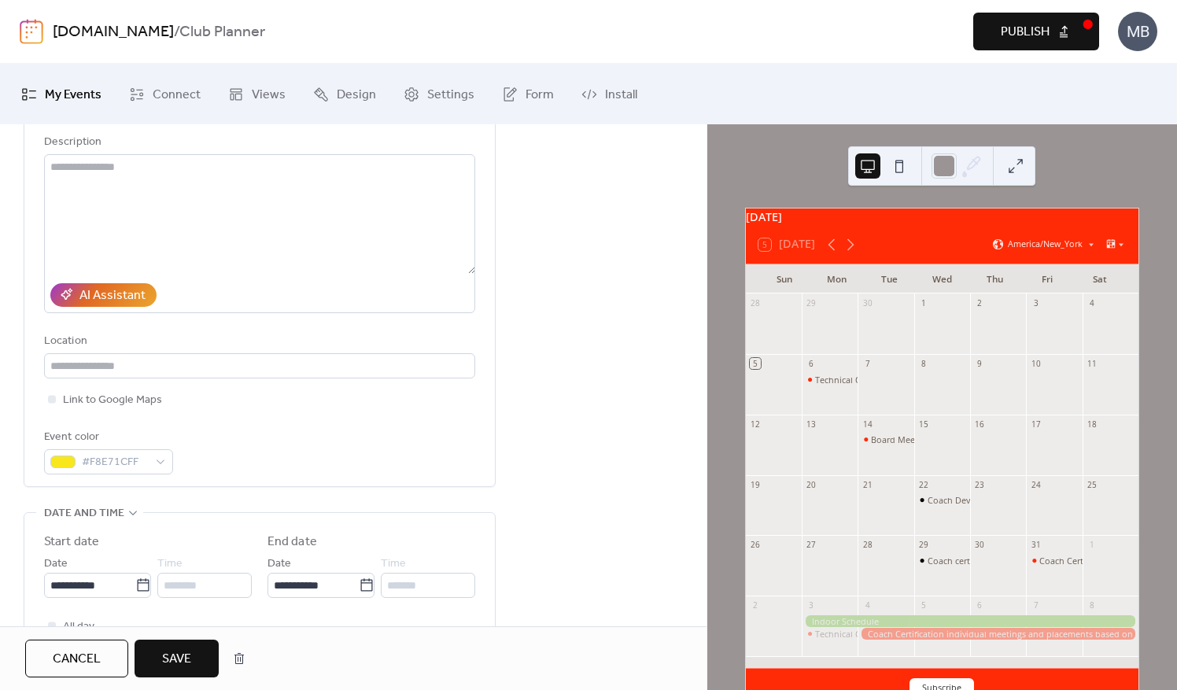
click at [162, 657] on span "Save" at bounding box center [176, 659] width 29 height 19
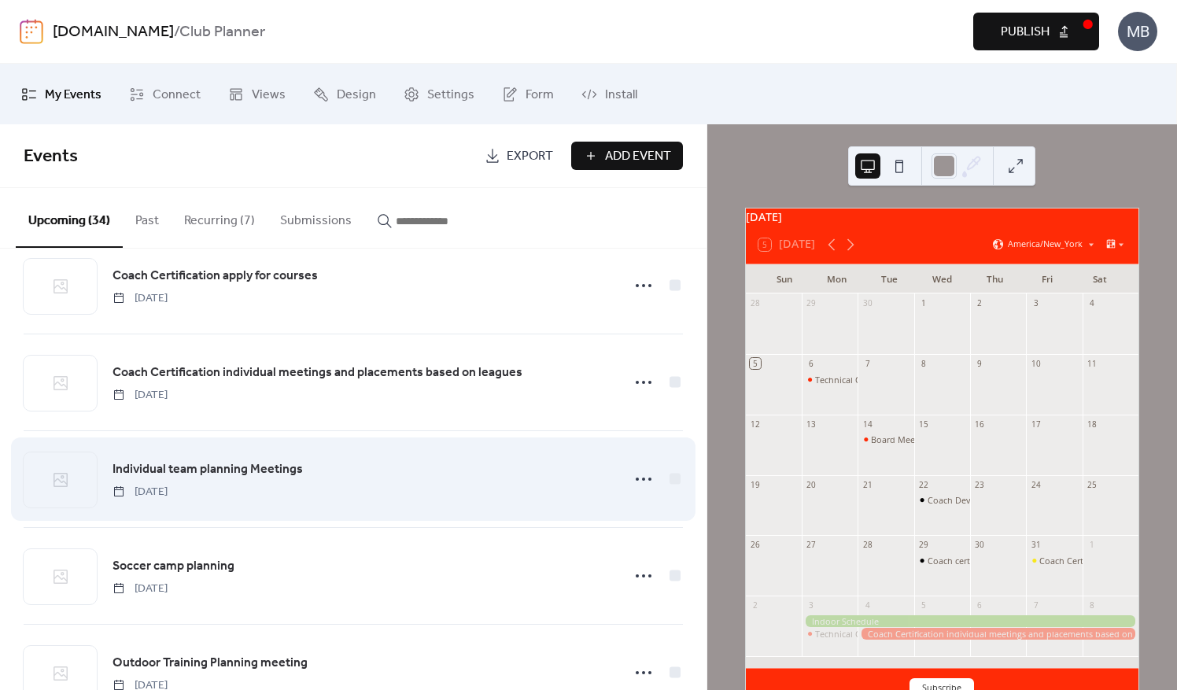
scroll to position [236, 0]
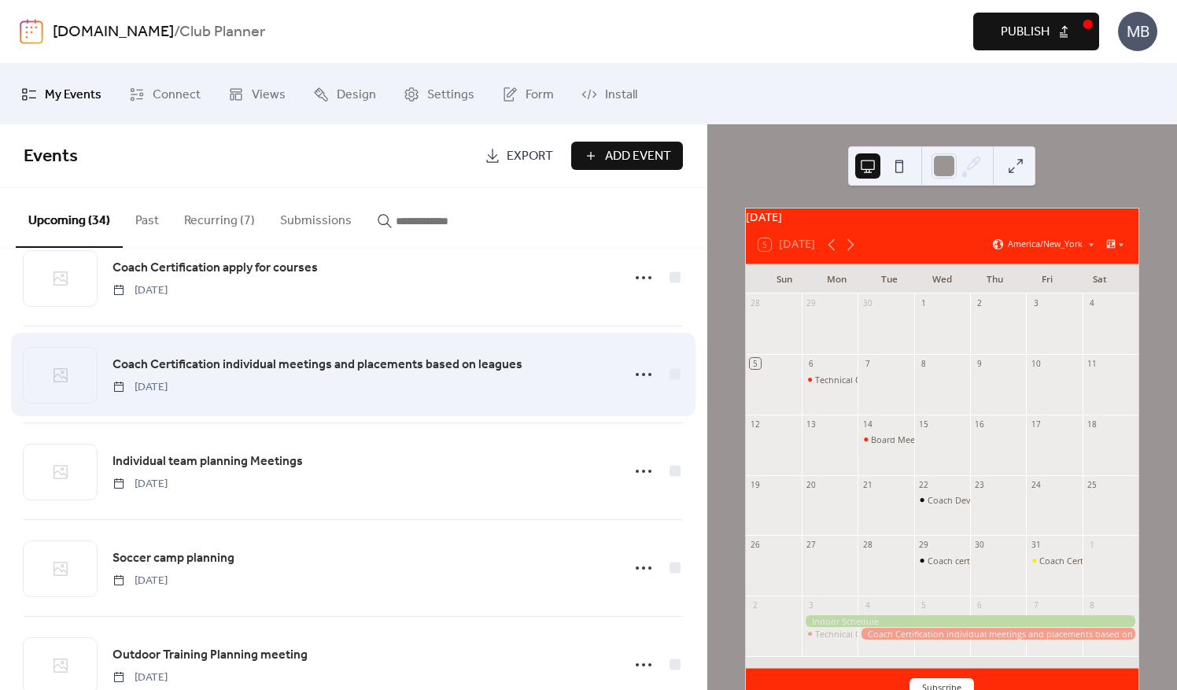
click at [278, 390] on div "Coach Certification individual meetings and placements based on leagues [DATE]" at bounding box center [362, 375] width 499 height 40
click at [634, 375] on icon at bounding box center [643, 374] width 25 height 25
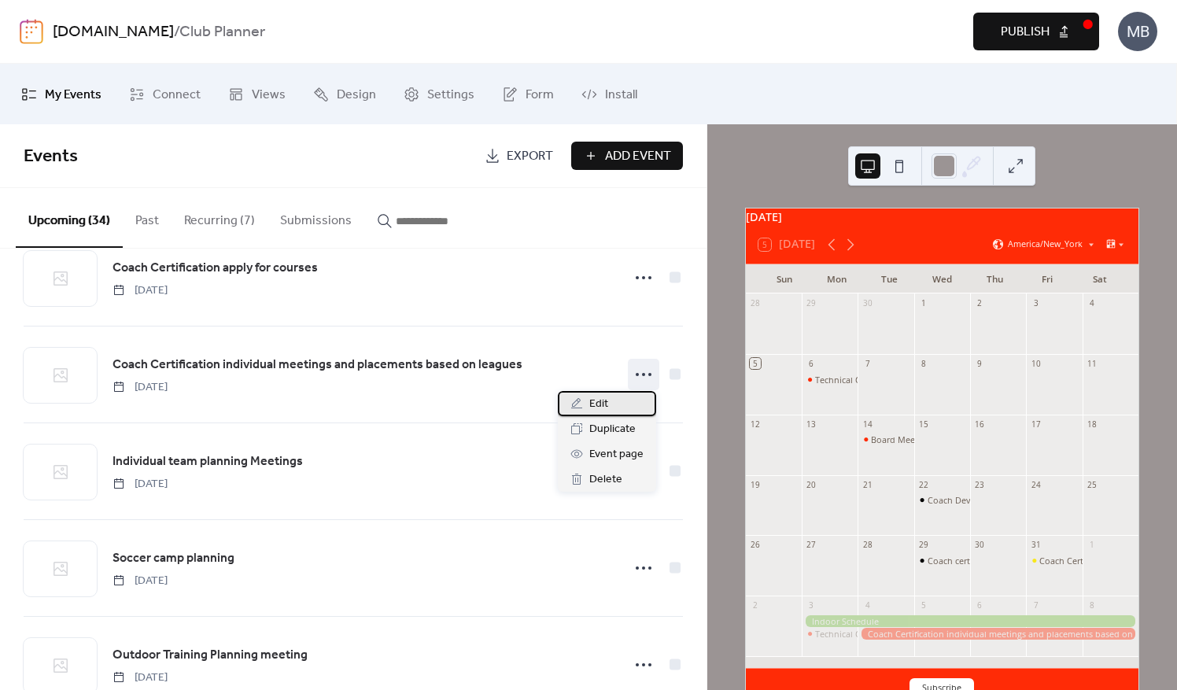
click at [601, 406] on span "Edit" at bounding box center [599, 404] width 19 height 19
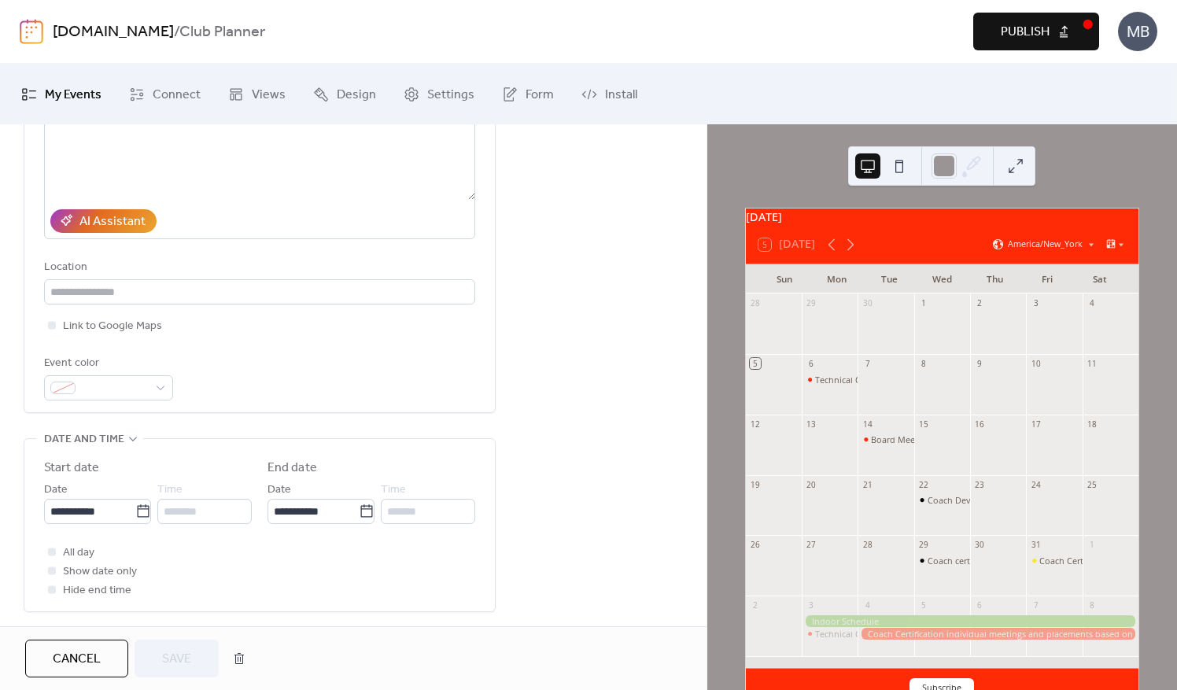
scroll to position [236, 0]
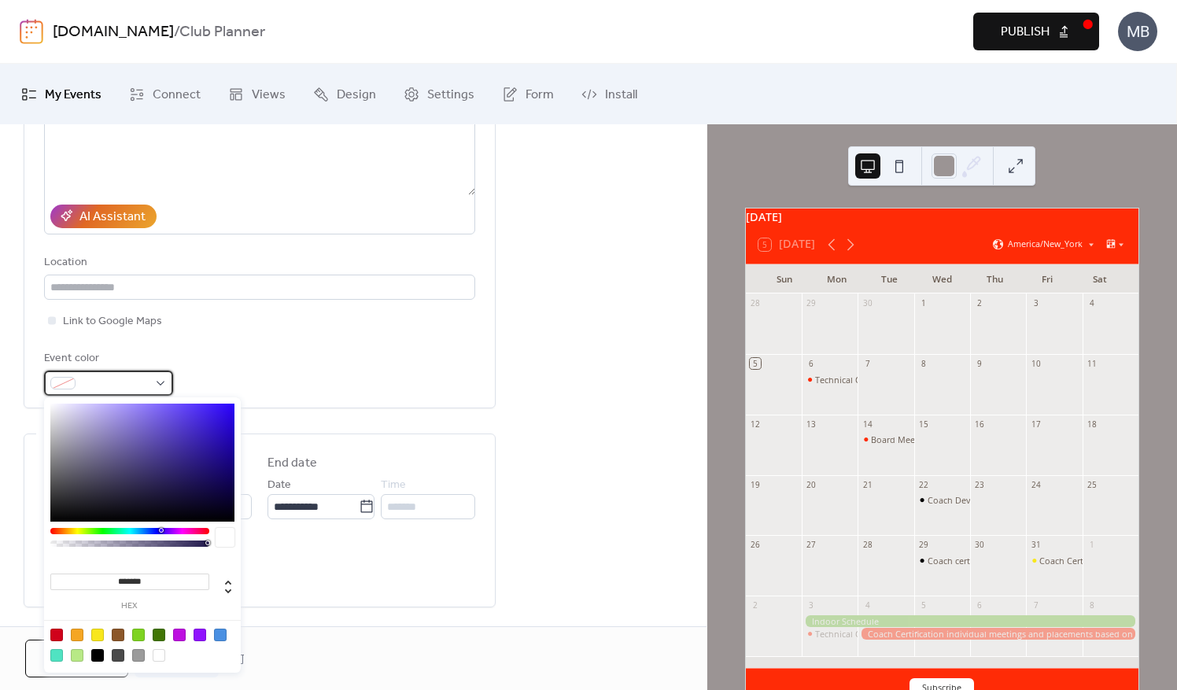
click at [162, 382] on div at bounding box center [108, 383] width 129 height 25
click at [97, 650] on div at bounding box center [97, 655] width 13 height 13
type input "*******"
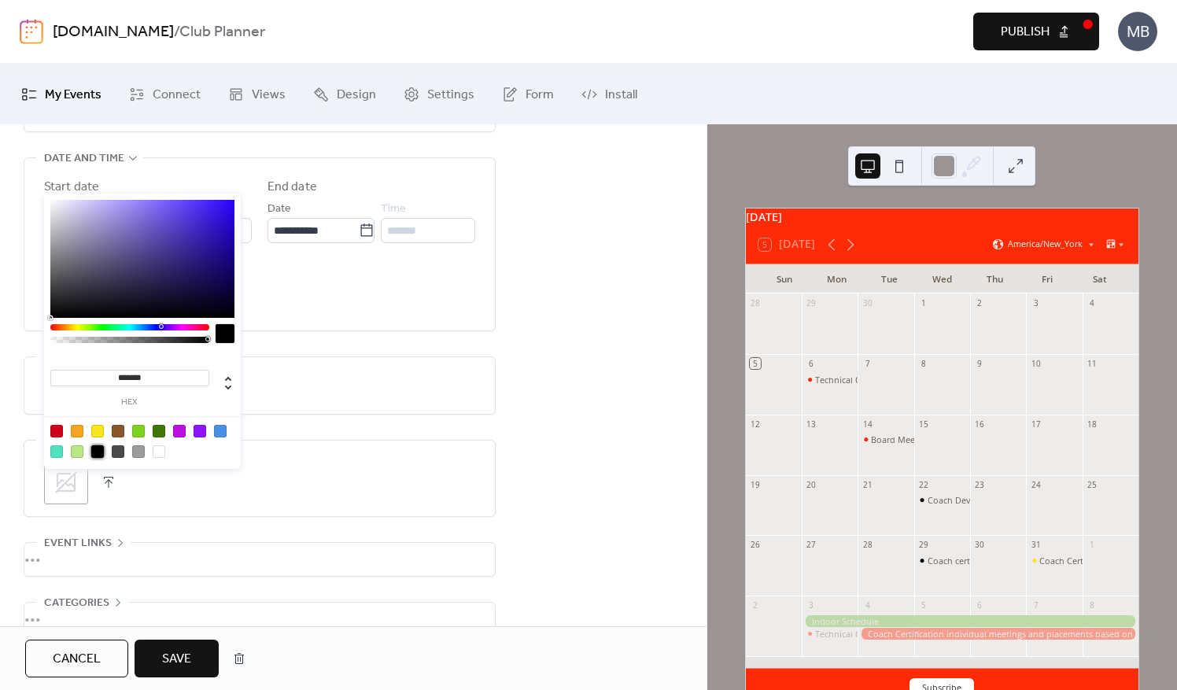
scroll to position [597, 0]
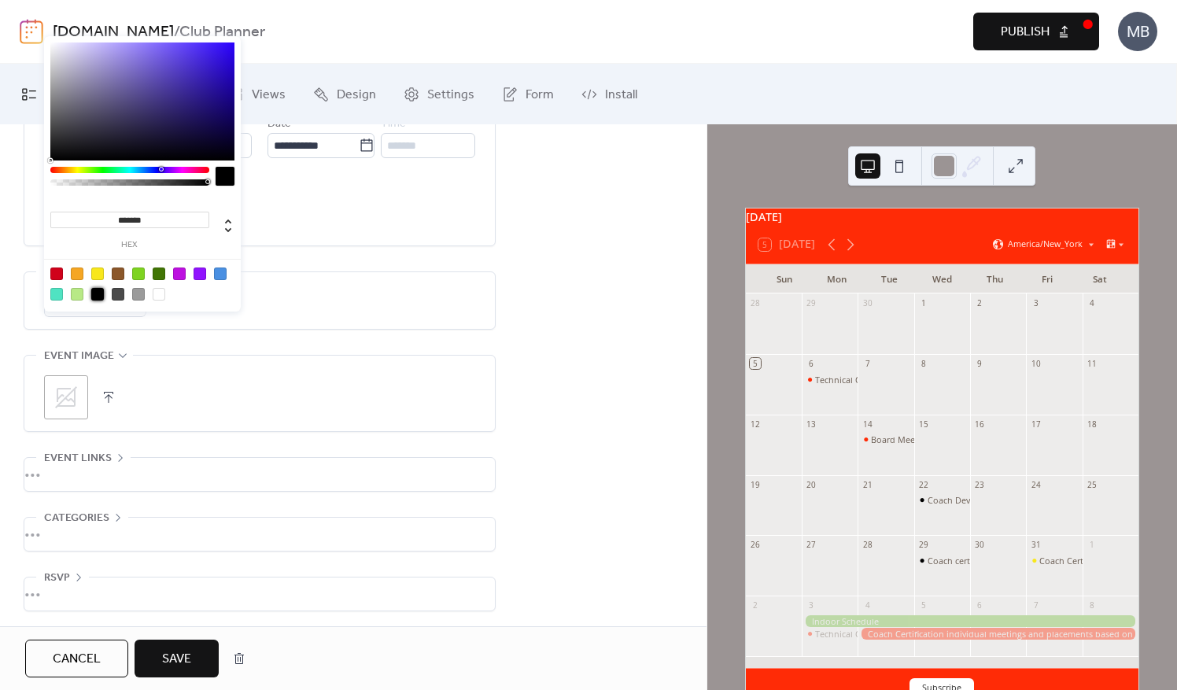
click at [164, 659] on span "Save" at bounding box center [176, 659] width 29 height 19
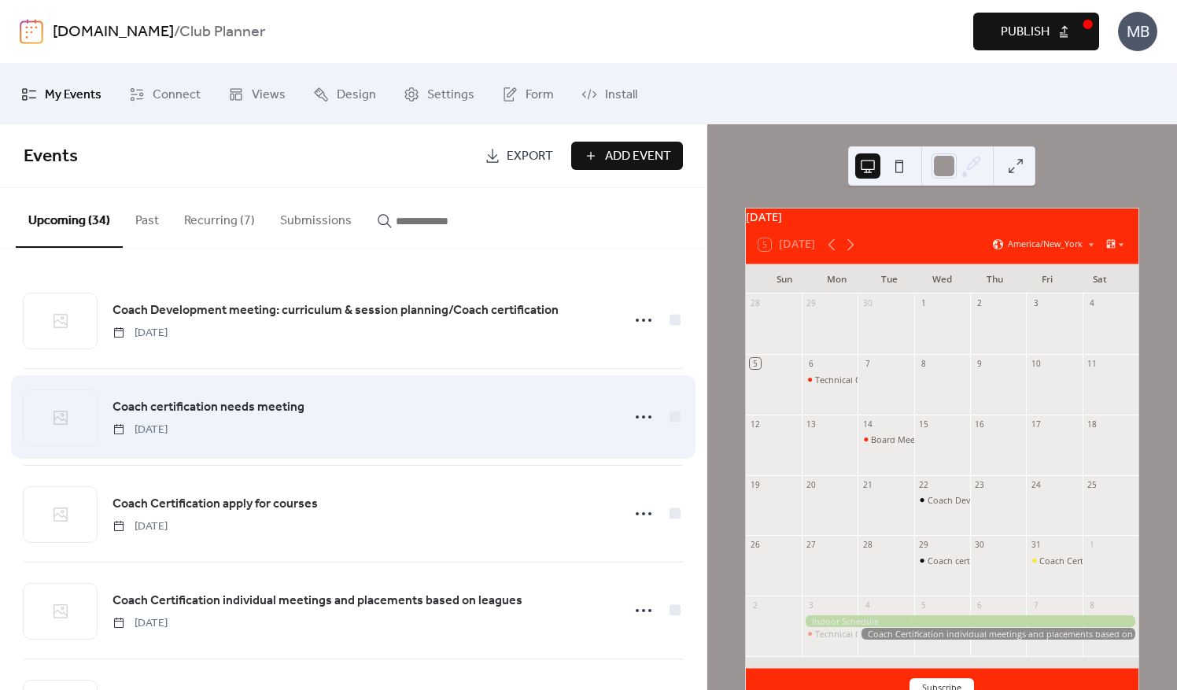
click at [264, 412] on span "Coach certification needs meeting" at bounding box center [209, 407] width 192 height 19
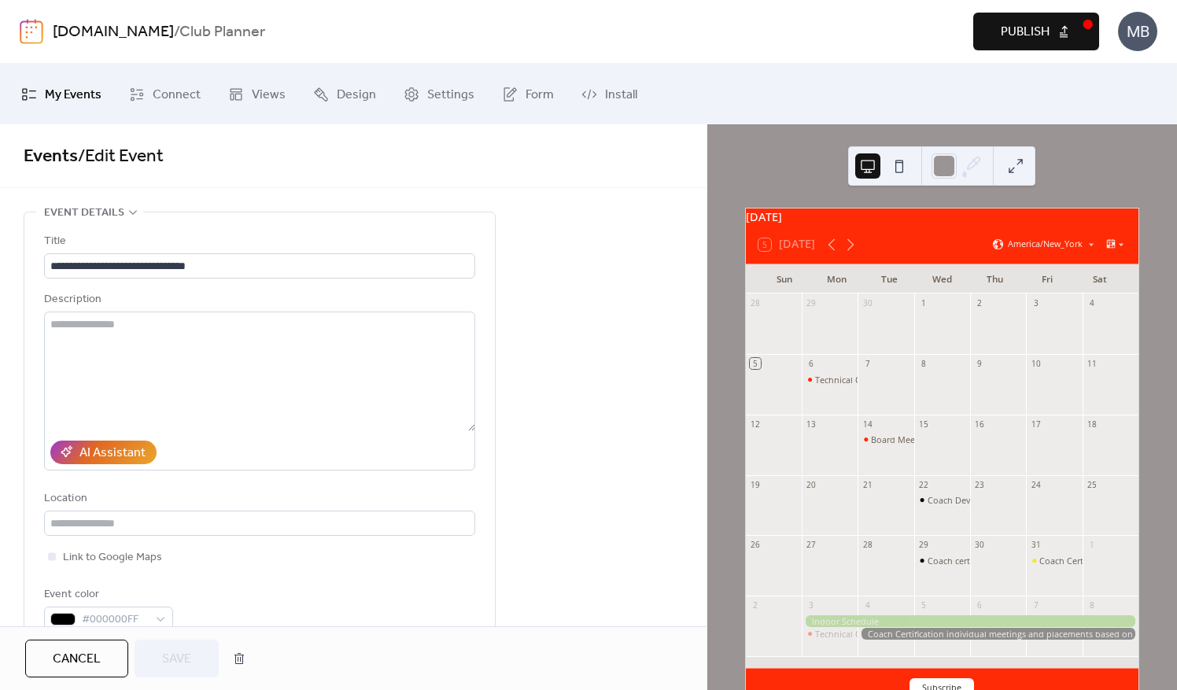
click at [90, 653] on span "Cancel" at bounding box center [77, 659] width 48 height 19
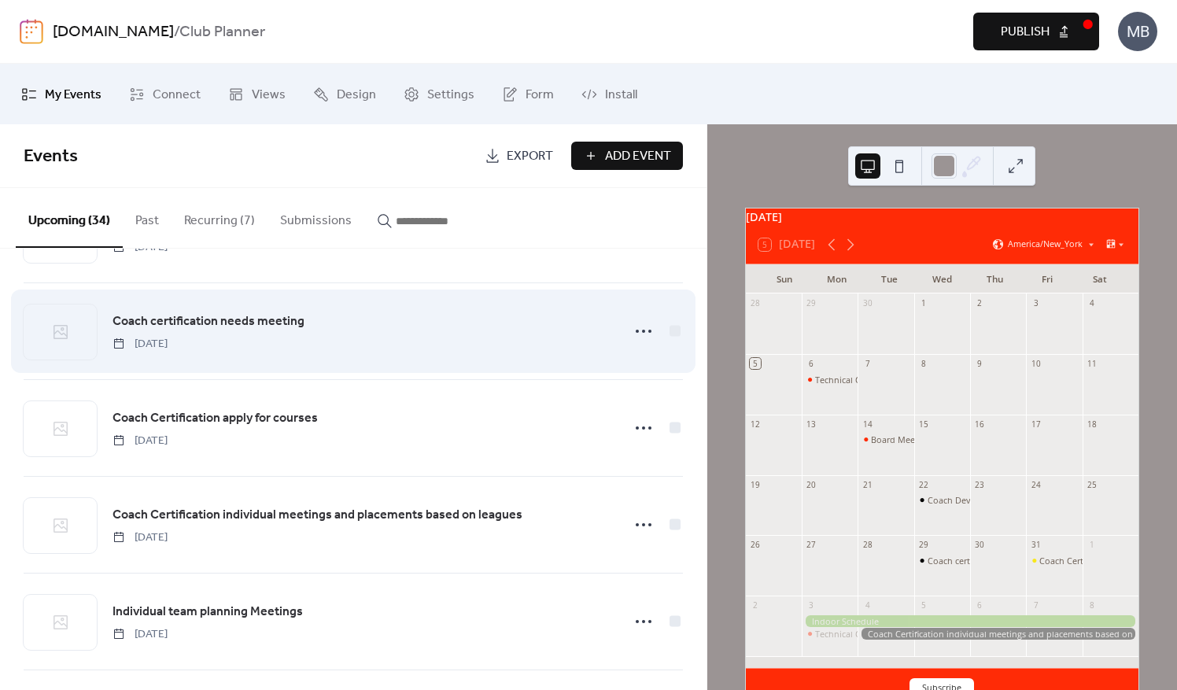
scroll to position [157, 0]
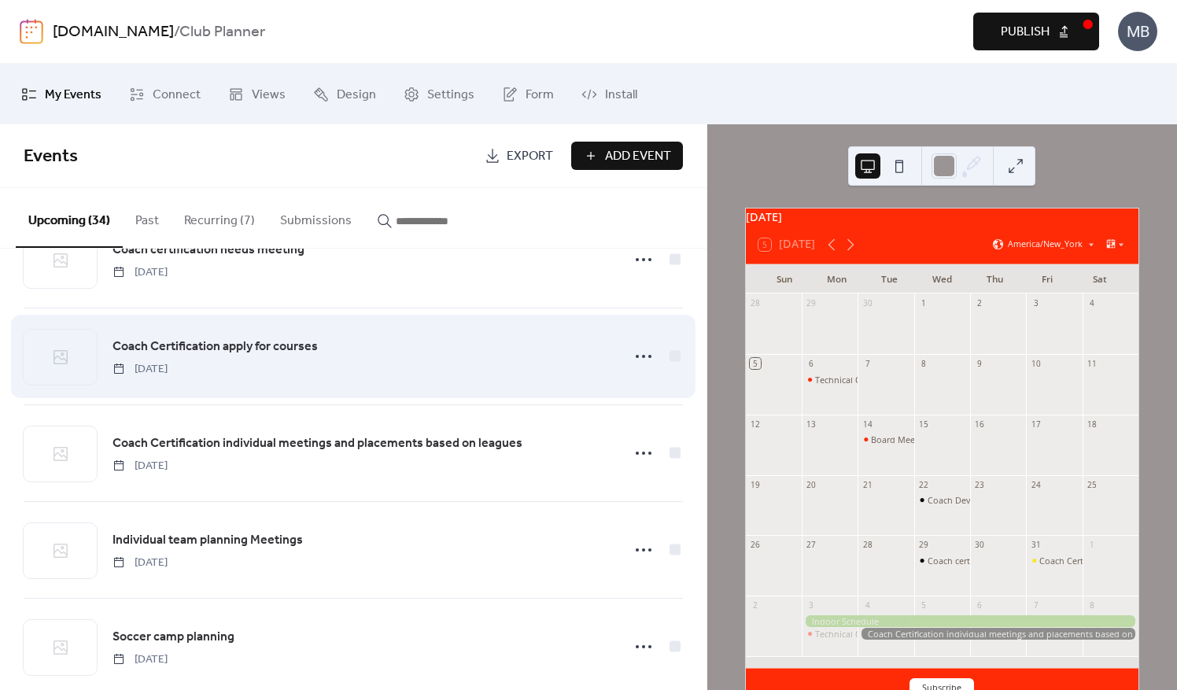
click at [276, 363] on div "Coach Certification apply for courses [DATE]" at bounding box center [362, 357] width 499 height 40
click at [641, 354] on icon at bounding box center [643, 356] width 25 height 25
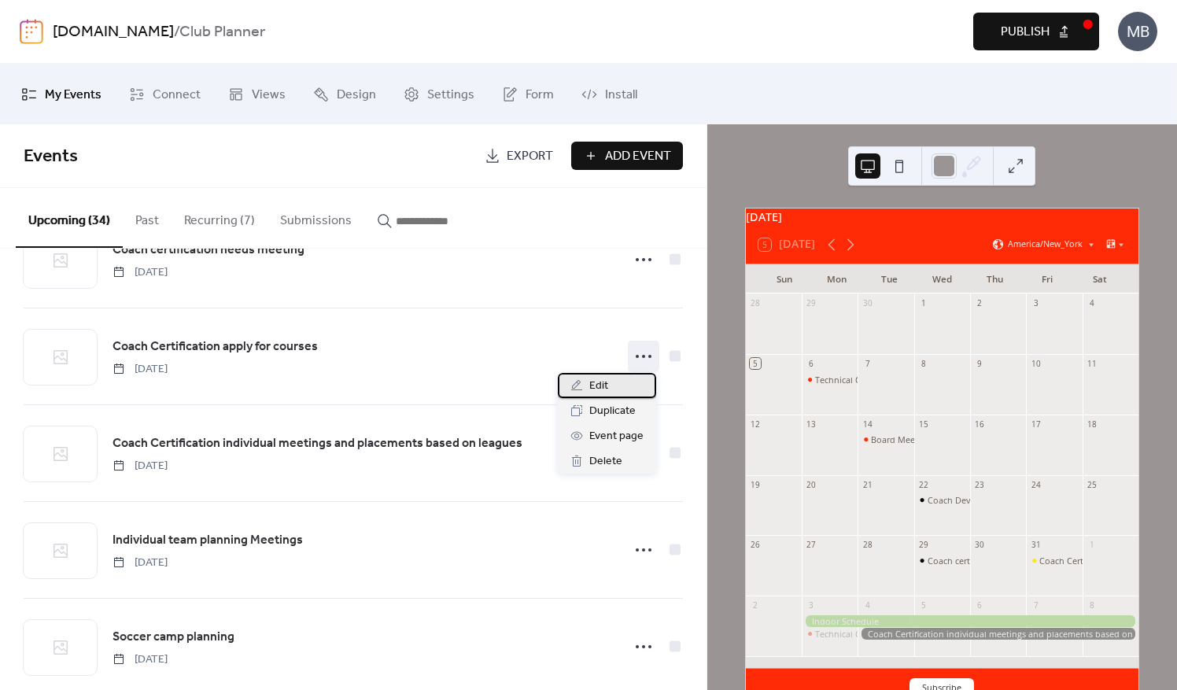
click at [603, 390] on span "Edit" at bounding box center [599, 386] width 19 height 19
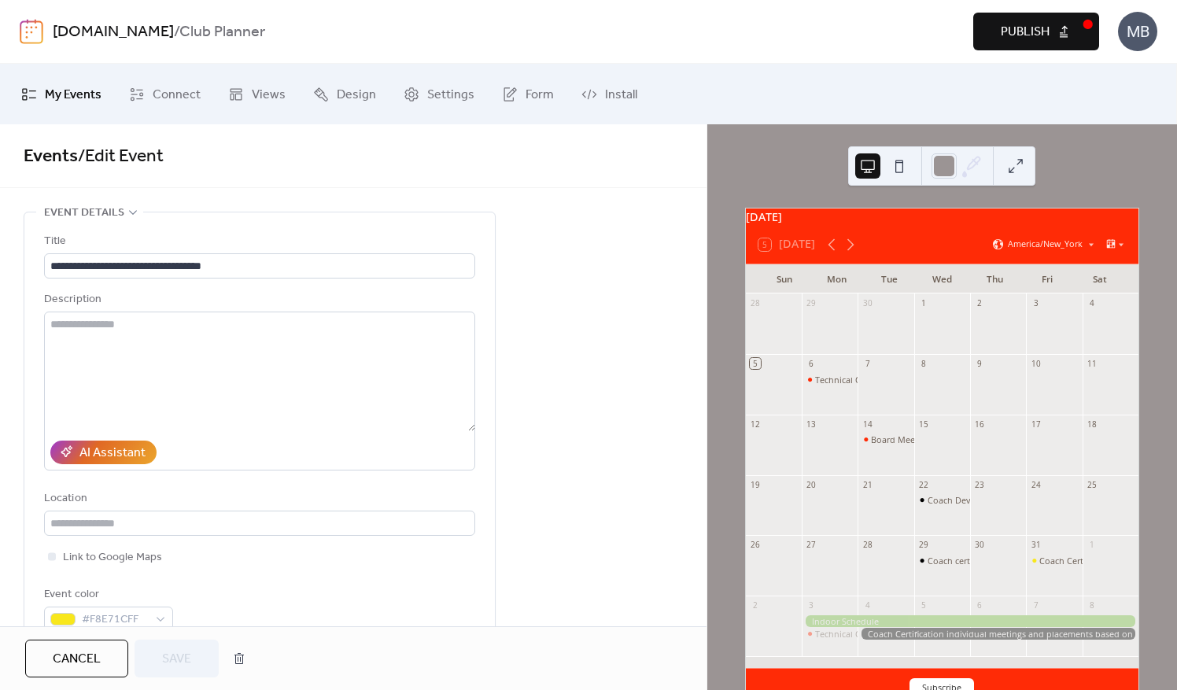
click at [83, 660] on span "Cancel" at bounding box center [77, 659] width 48 height 19
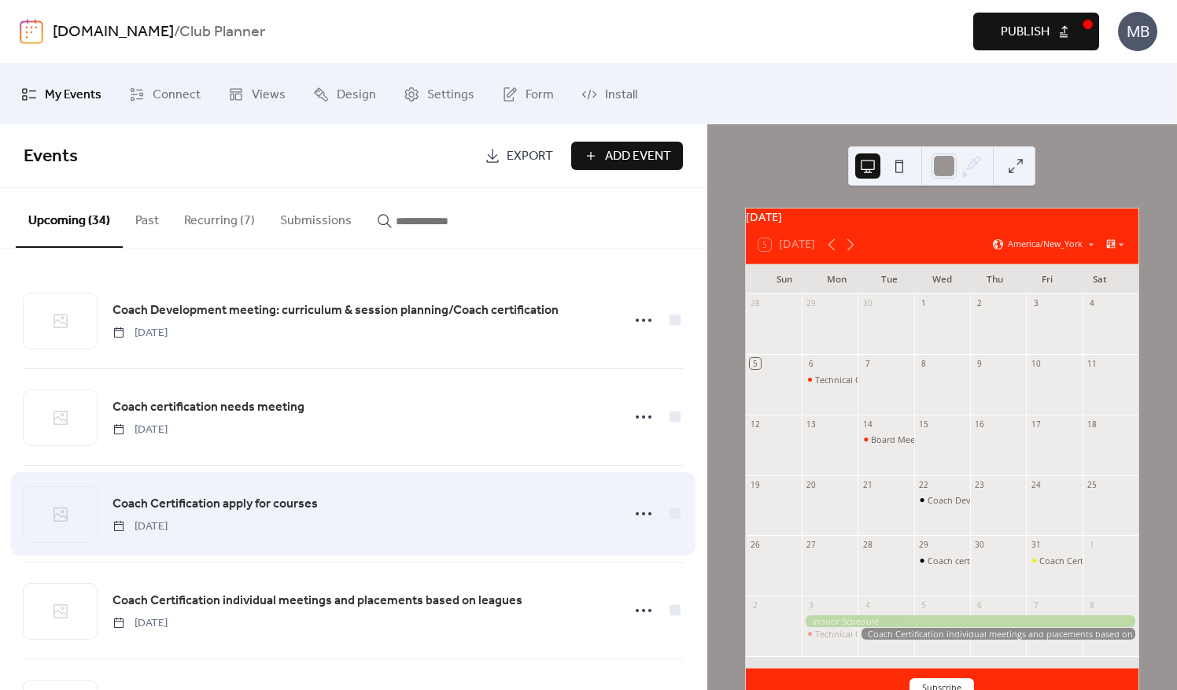
scroll to position [79, 0]
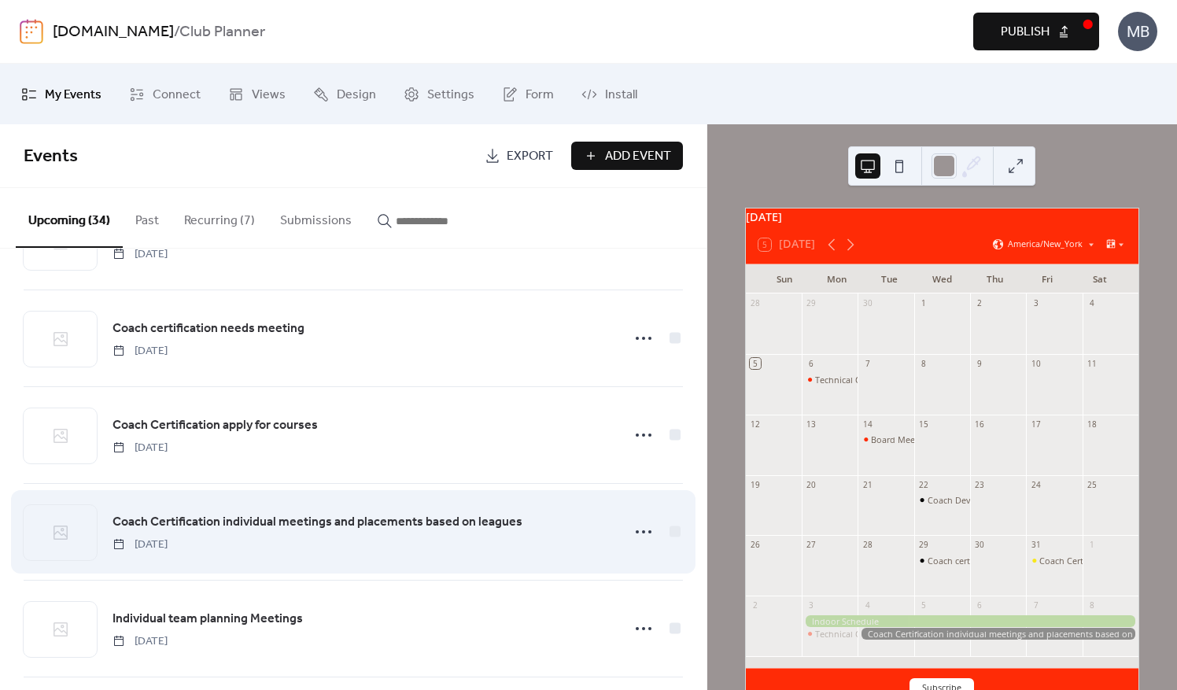
click at [240, 527] on span "Coach Certification individual meetings and placements based on leagues" at bounding box center [318, 522] width 410 height 19
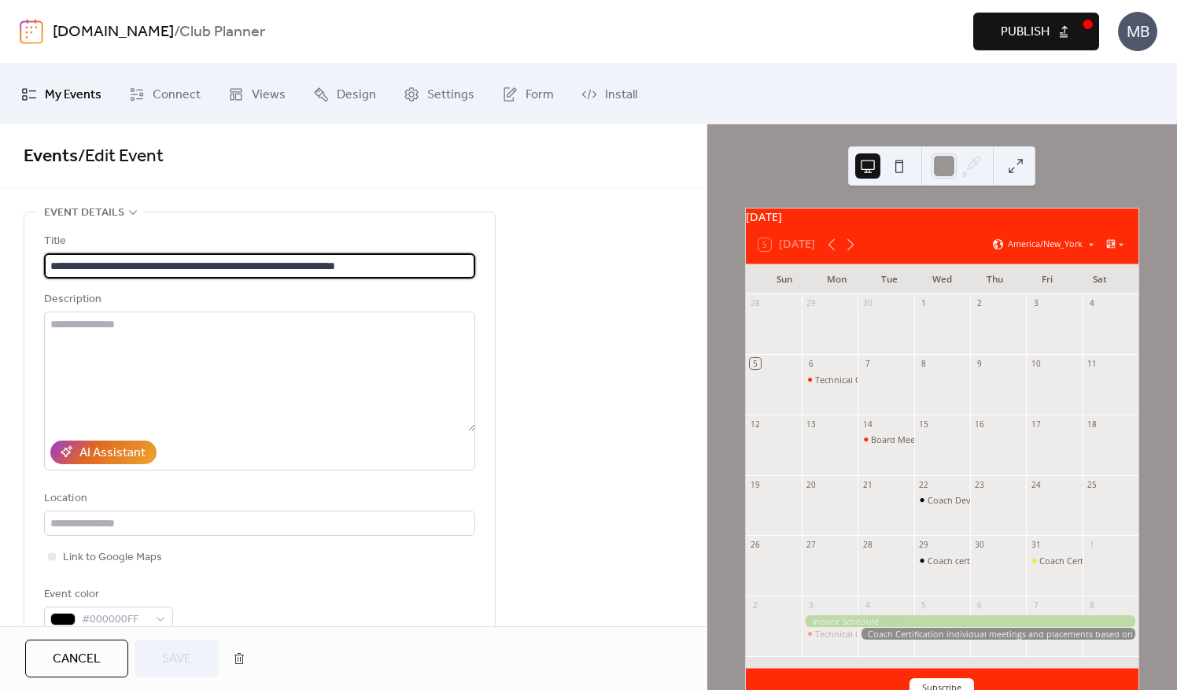
click at [101, 655] on button "Cancel" at bounding box center [76, 659] width 103 height 38
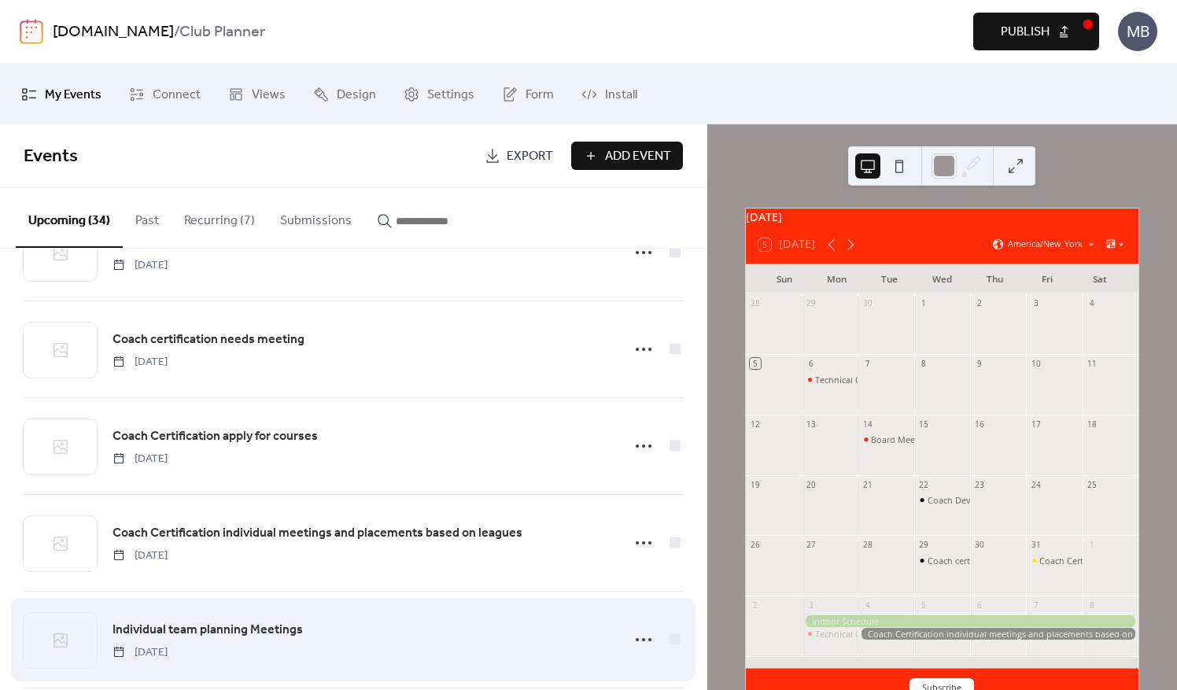
scroll to position [157, 0]
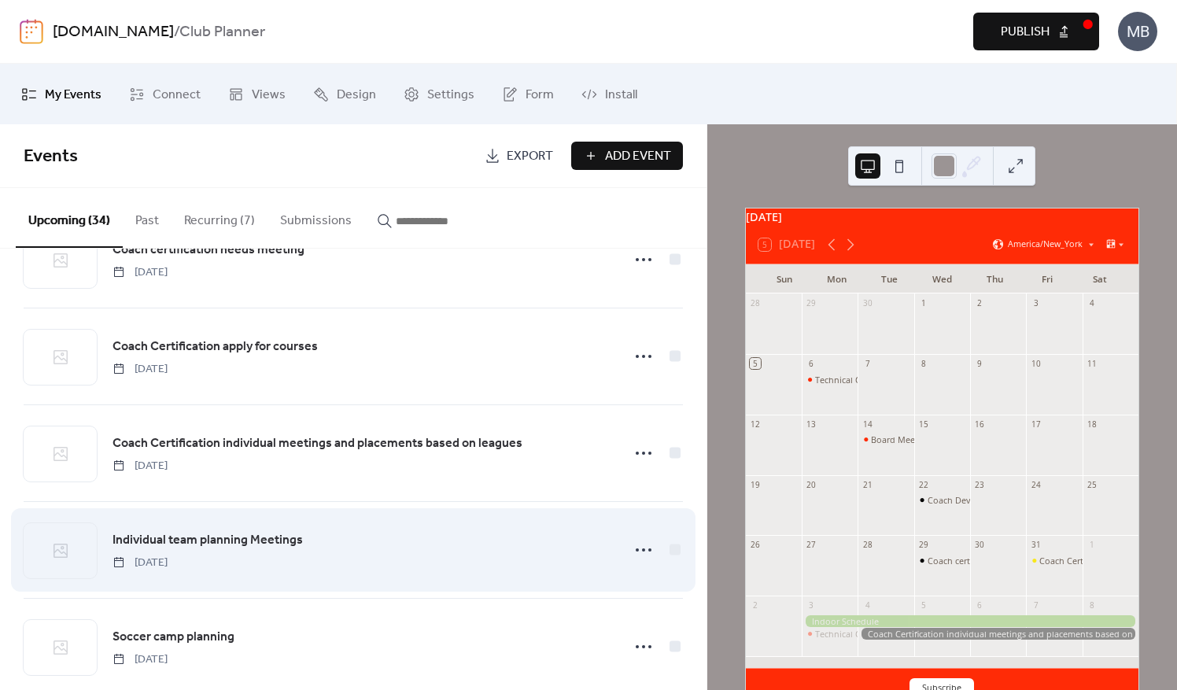
click at [168, 555] on span "[DATE]" at bounding box center [140, 563] width 55 height 17
click at [638, 550] on icon at bounding box center [643, 550] width 25 height 25
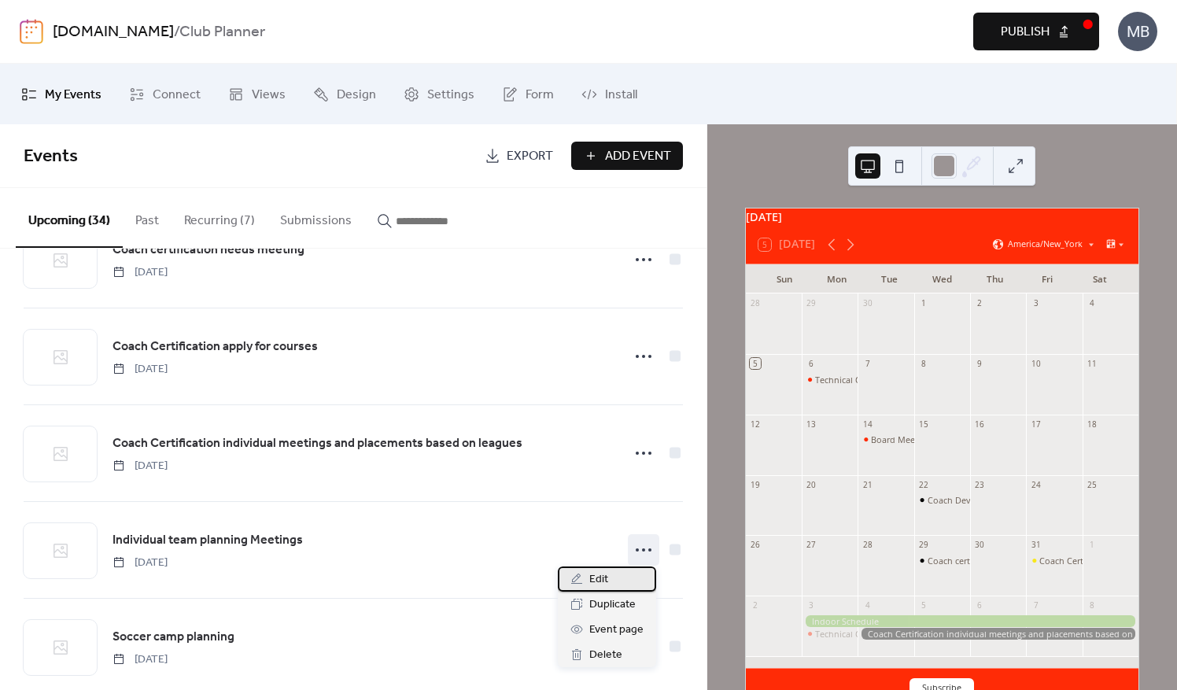
click at [606, 582] on span "Edit" at bounding box center [599, 580] width 19 height 19
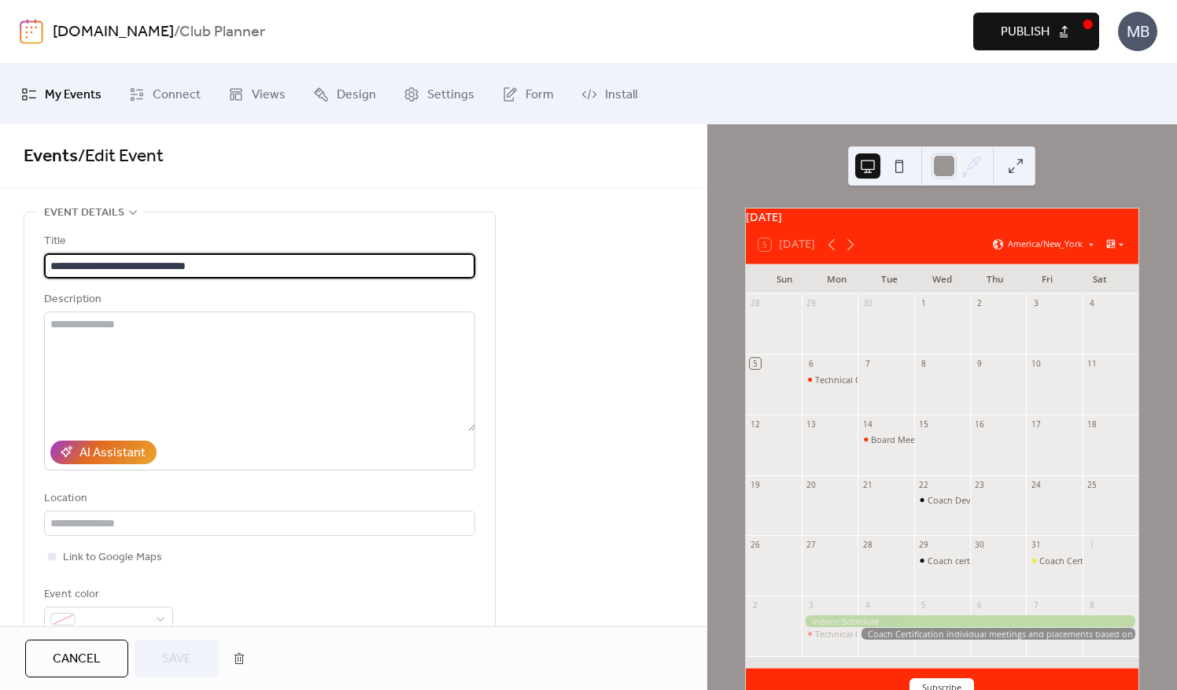
scroll to position [79, 0]
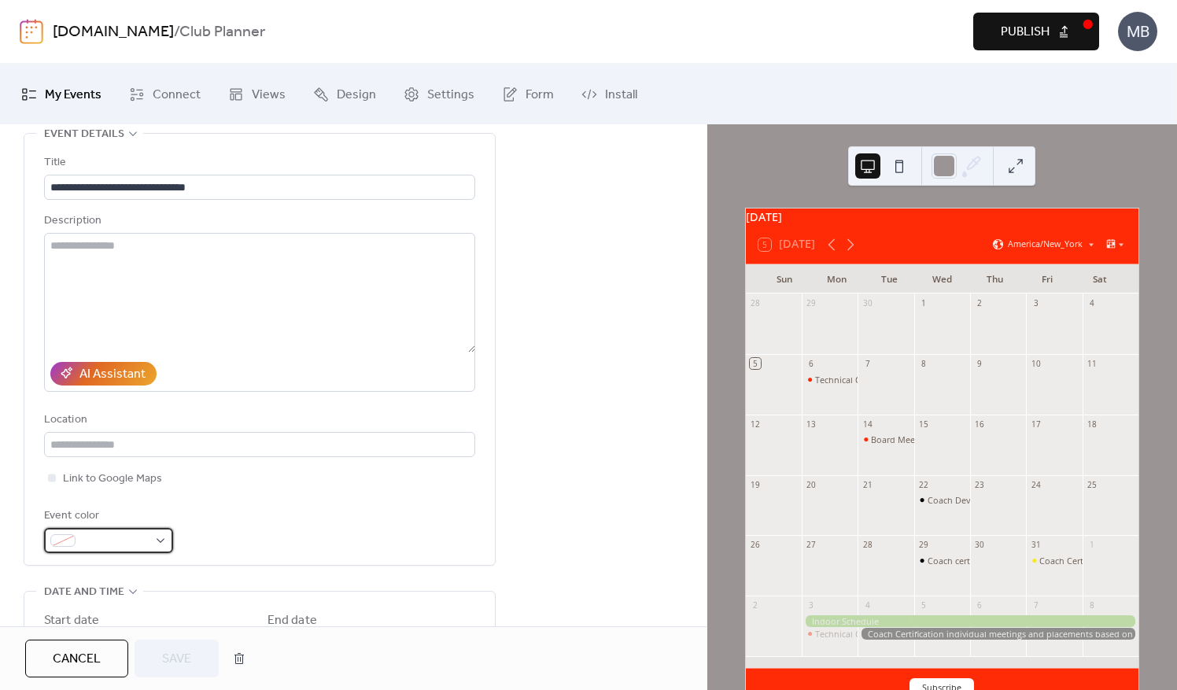
click at [165, 546] on div at bounding box center [108, 540] width 129 height 25
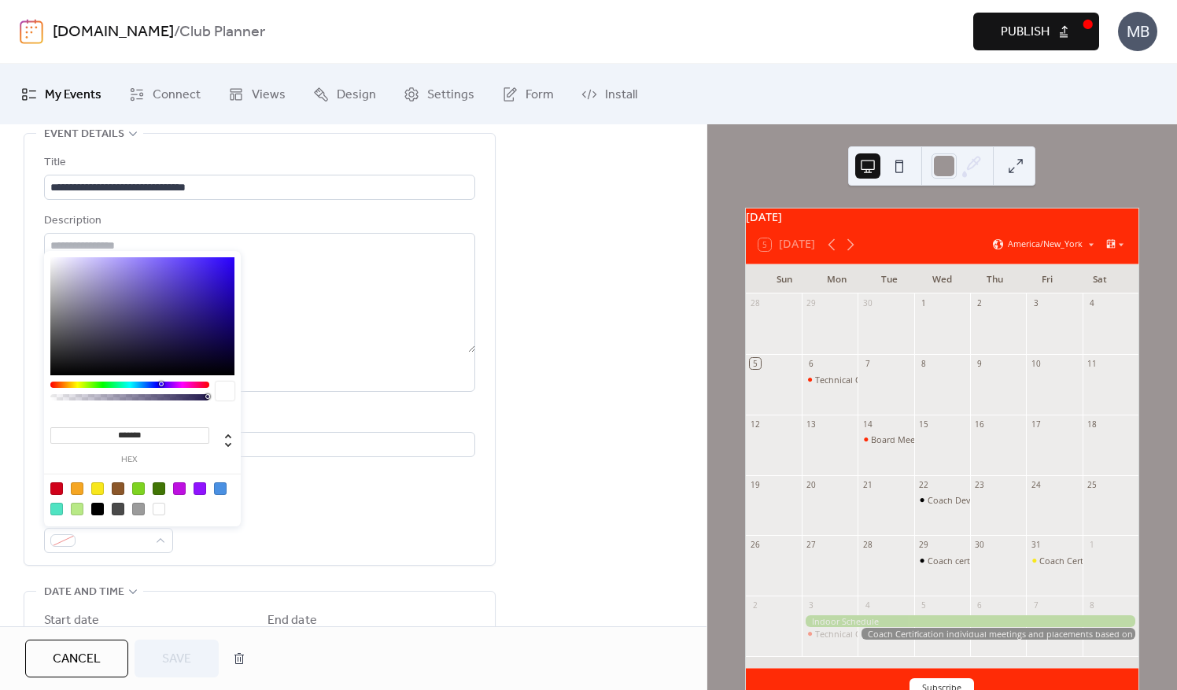
click at [101, 512] on div at bounding box center [97, 509] width 13 height 13
type input "*******"
click at [189, 654] on span "Save" at bounding box center [176, 659] width 29 height 19
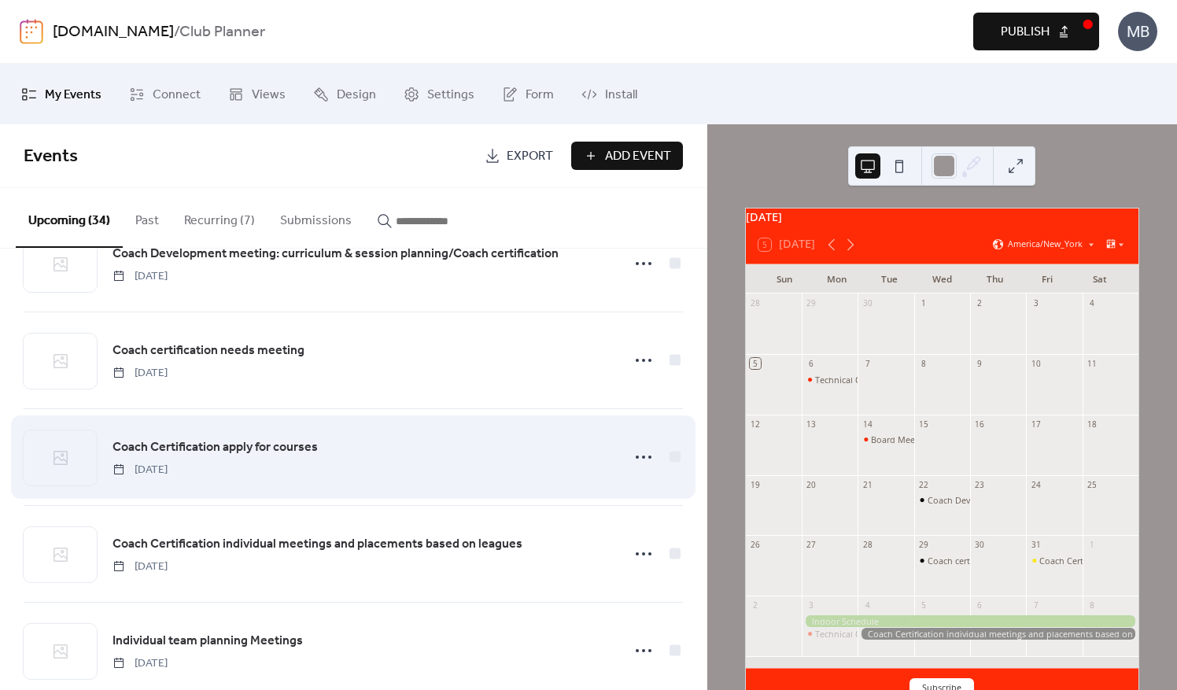
scroll to position [79, 0]
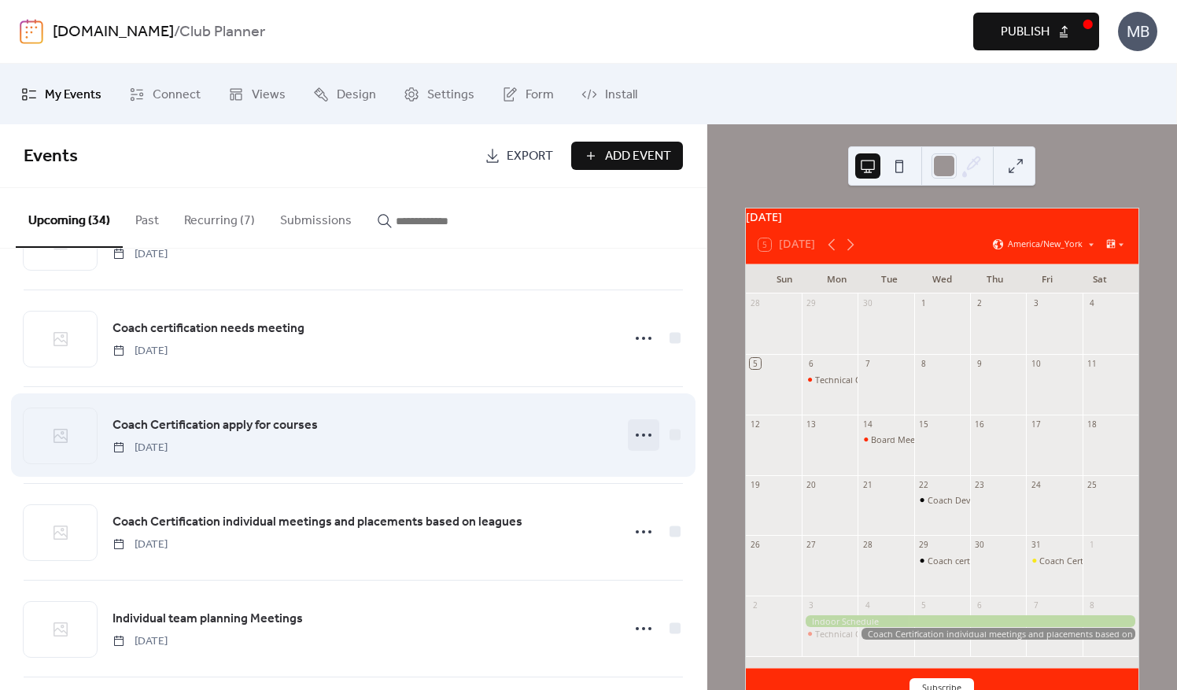
click at [641, 434] on icon at bounding box center [643, 435] width 25 height 25
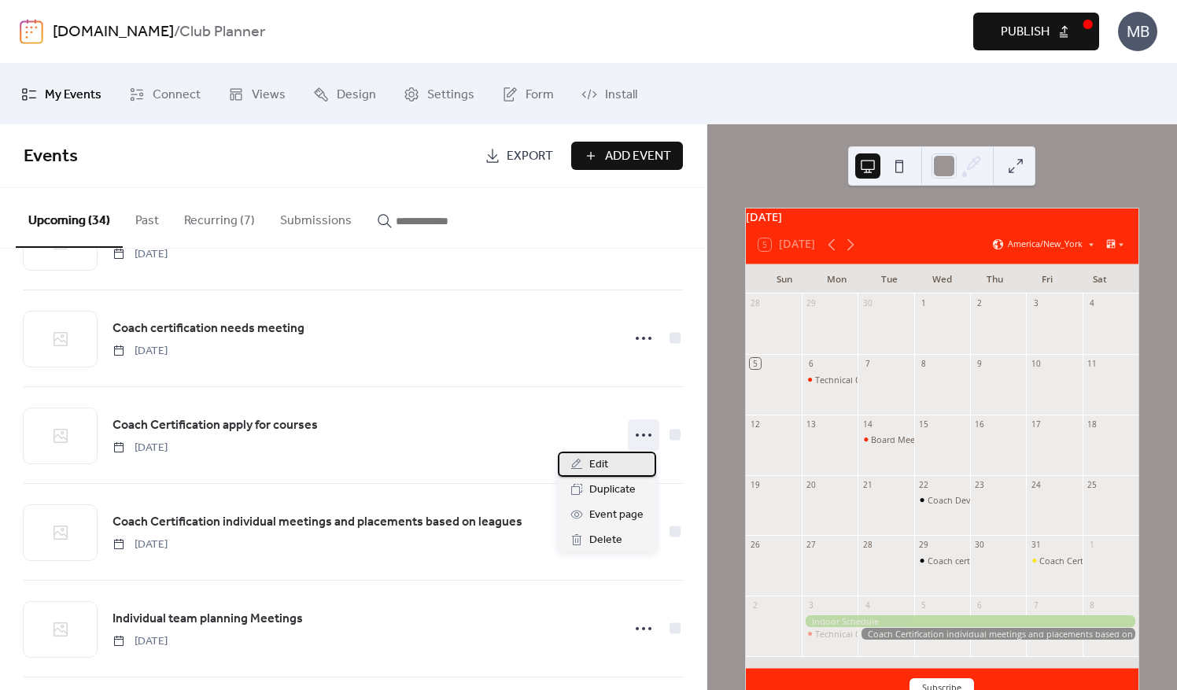
click at [612, 469] on div "Edit" at bounding box center [607, 464] width 98 height 25
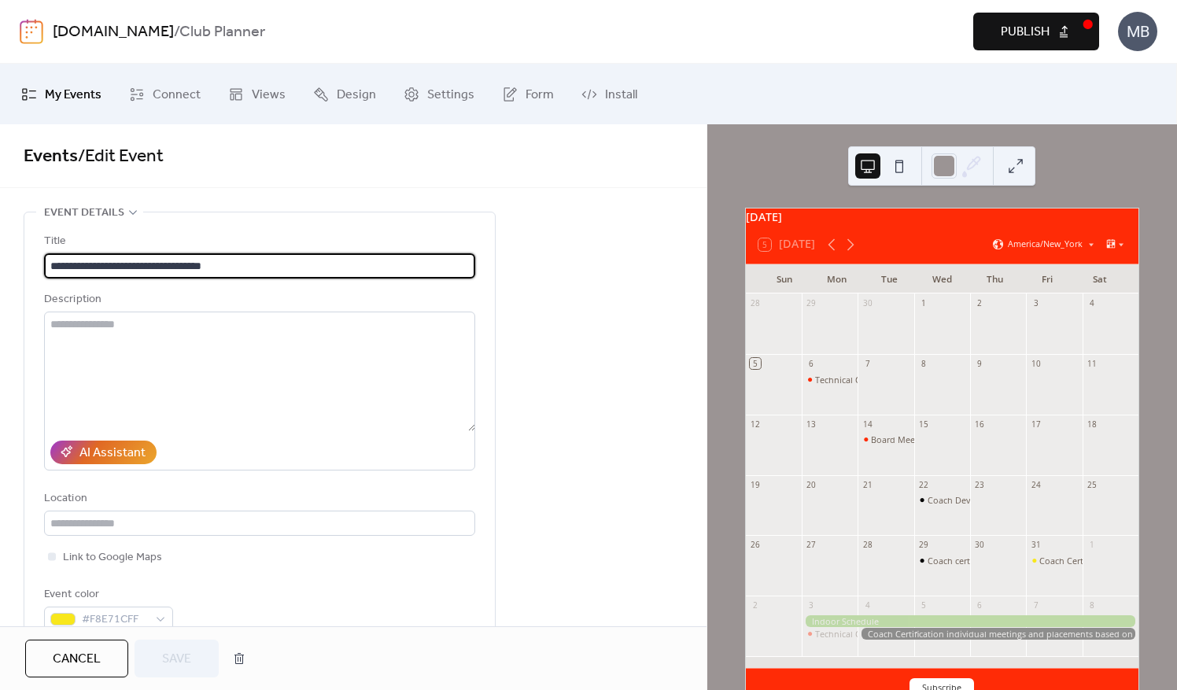
click at [66, 660] on span "Cancel" at bounding box center [77, 659] width 48 height 19
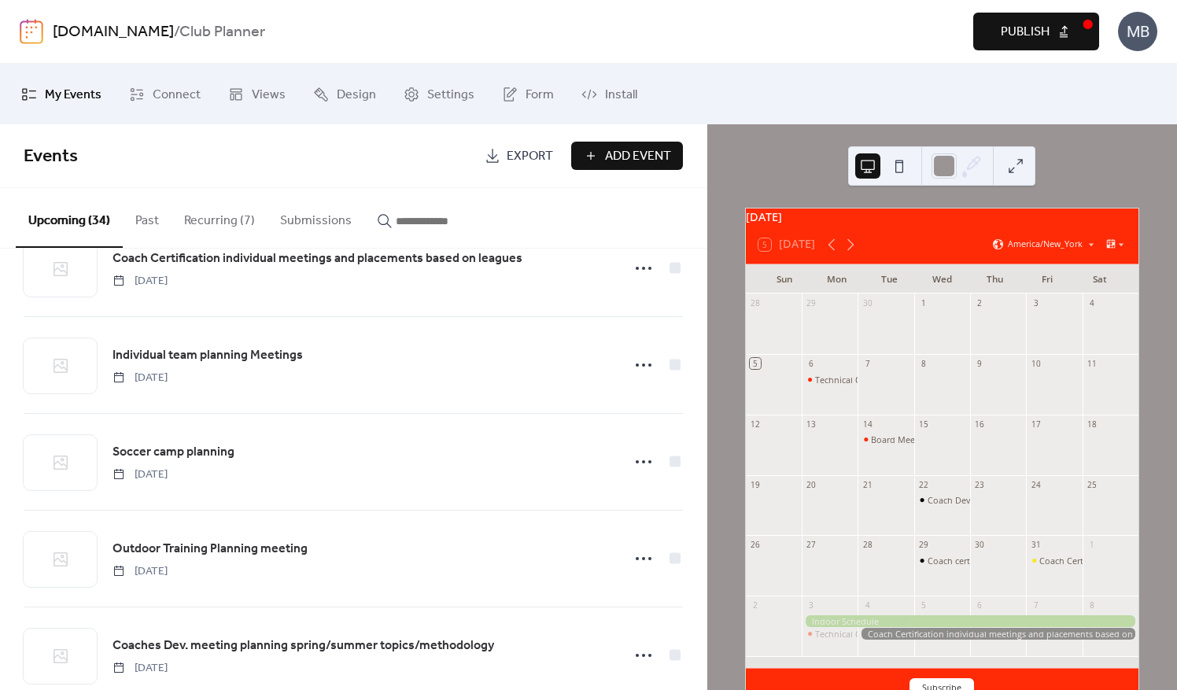
scroll to position [394, 0]
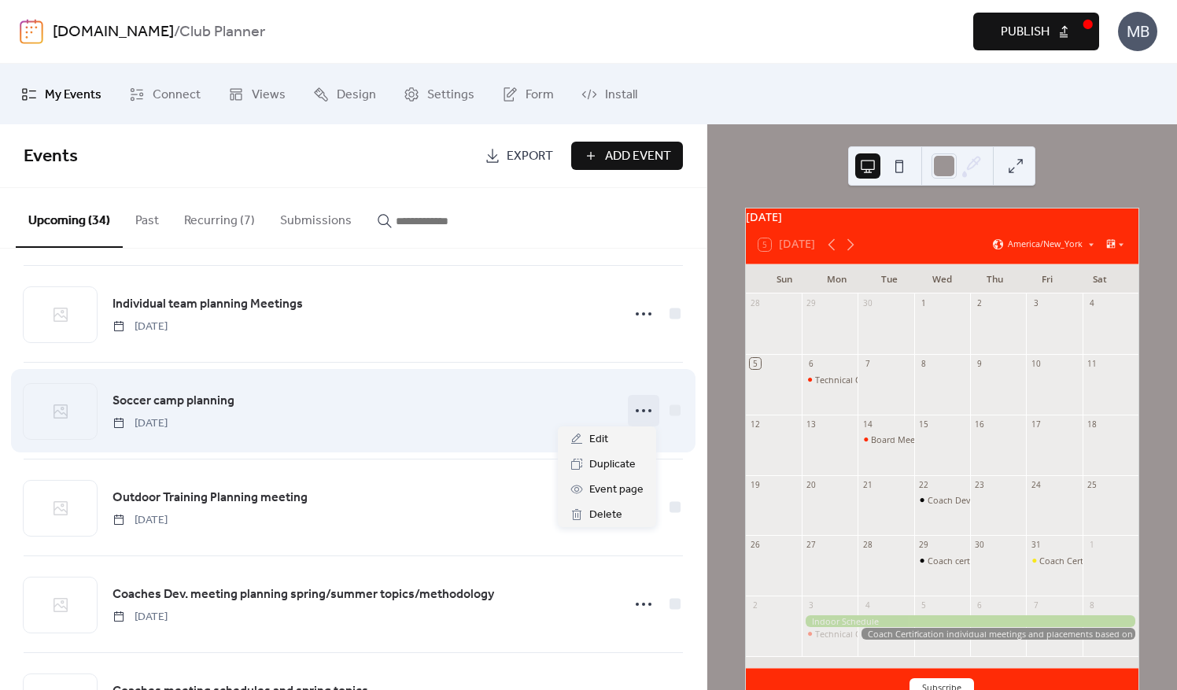
click at [631, 410] on icon at bounding box center [643, 410] width 25 height 25
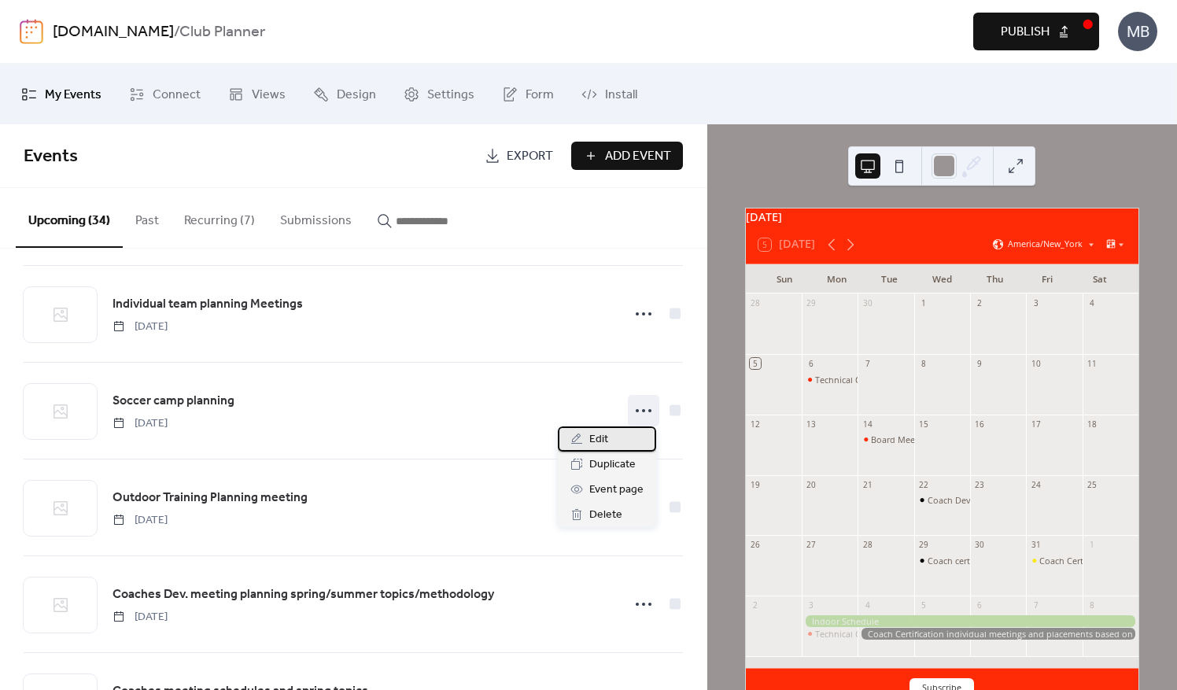
click at [619, 438] on div "Edit" at bounding box center [607, 439] width 98 height 25
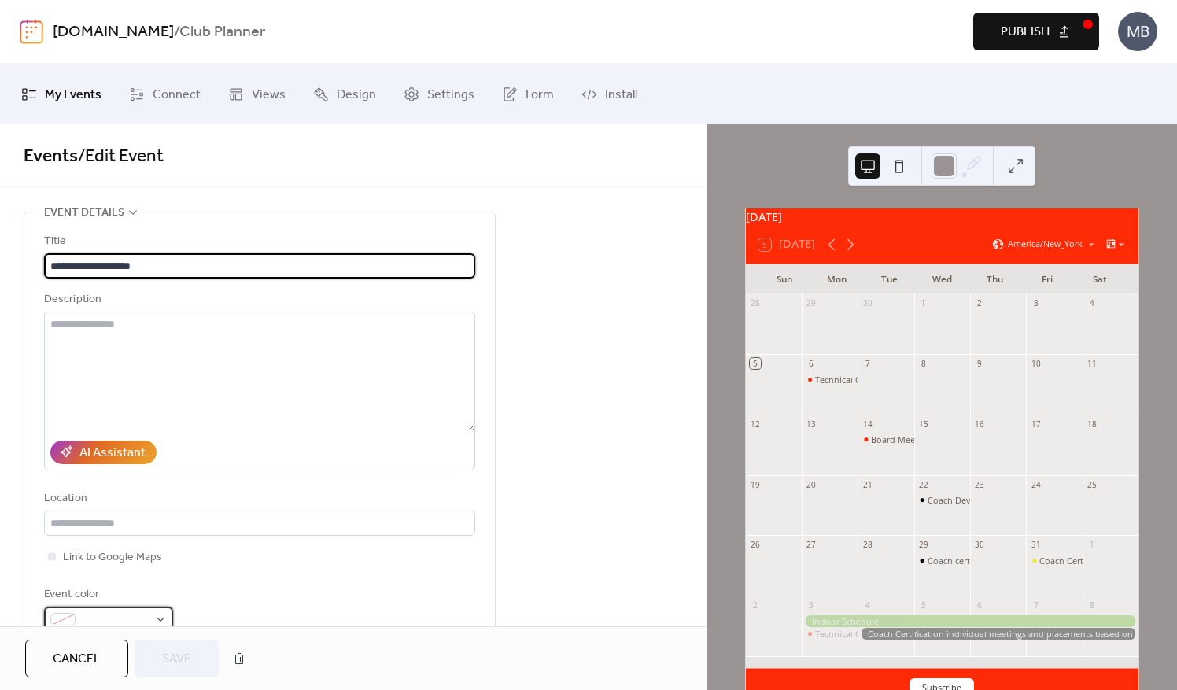
click at [162, 617] on div at bounding box center [108, 619] width 129 height 25
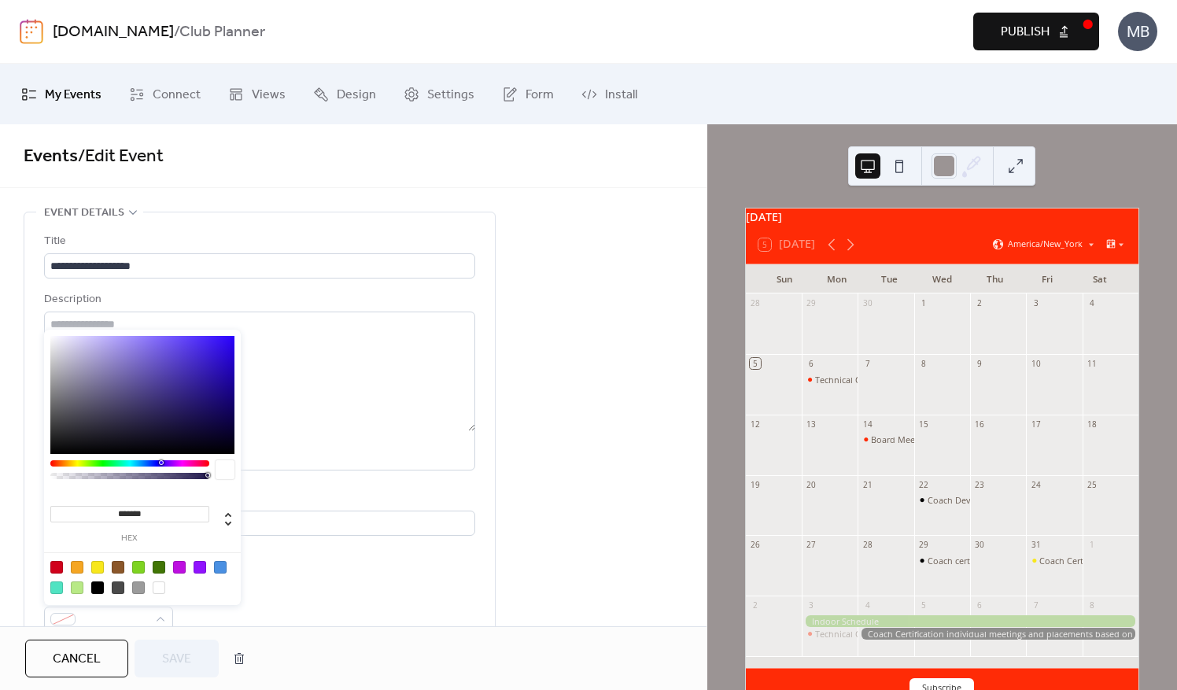
click at [102, 571] on div at bounding box center [97, 567] width 13 height 13
type input "*******"
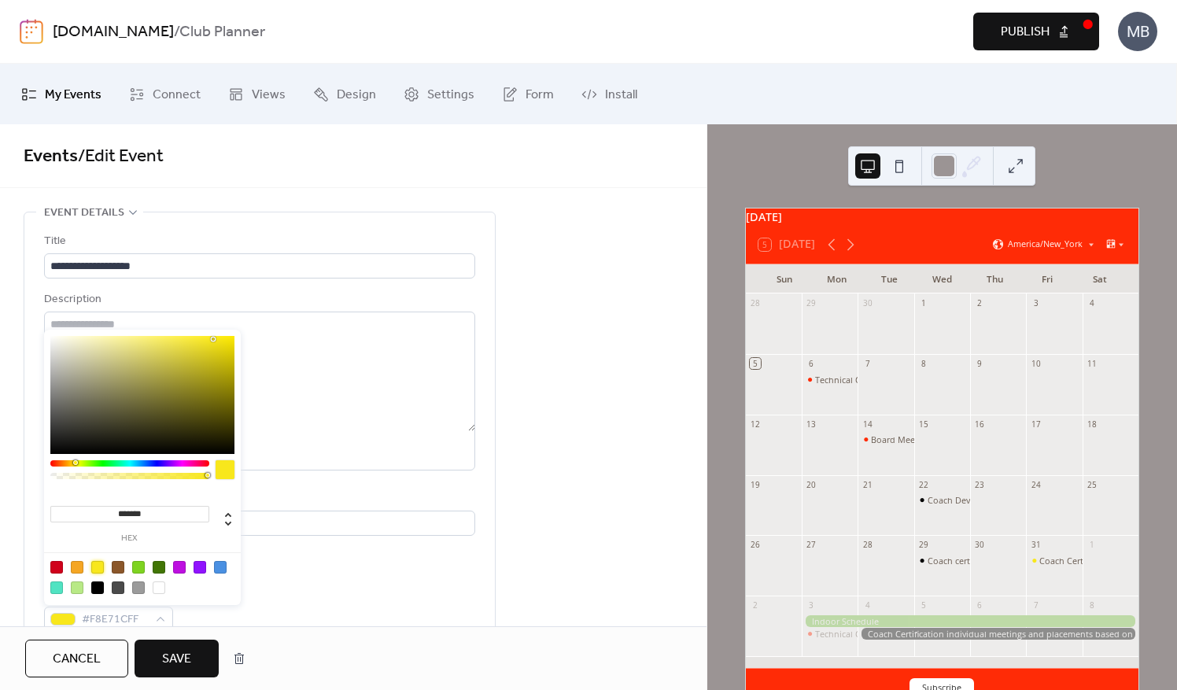
click at [176, 664] on span "Save" at bounding box center [176, 659] width 29 height 19
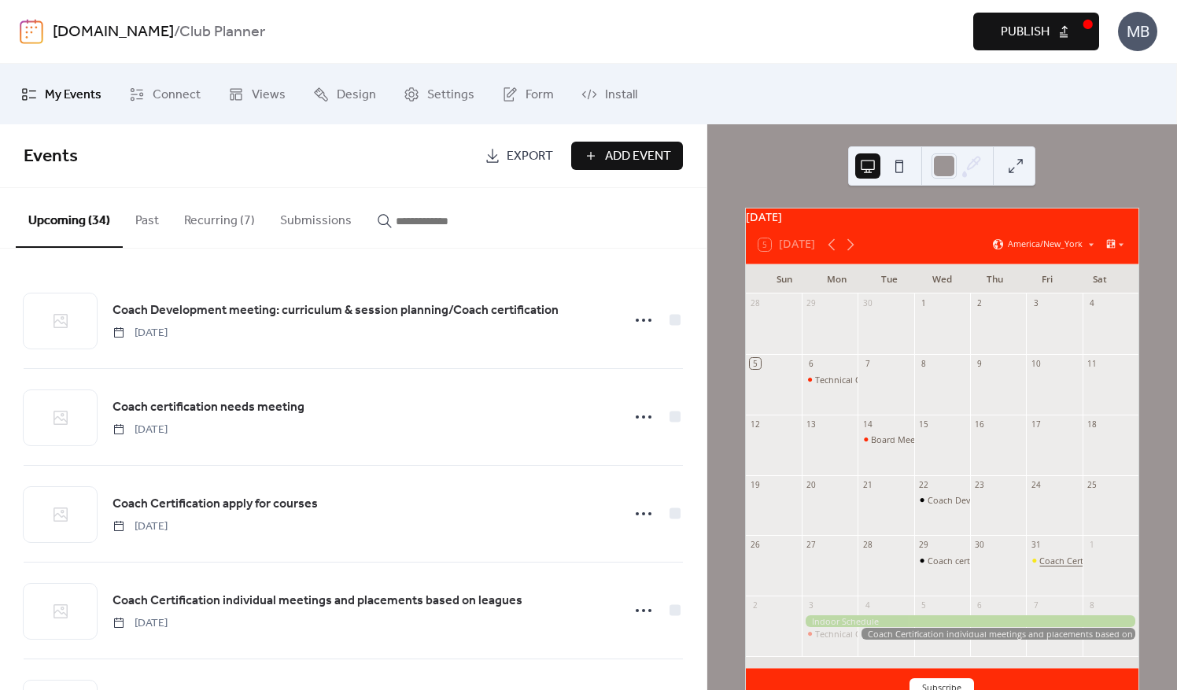
click at [1044, 567] on div "Coach Certification apply for courses" at bounding box center [1114, 561] width 148 height 12
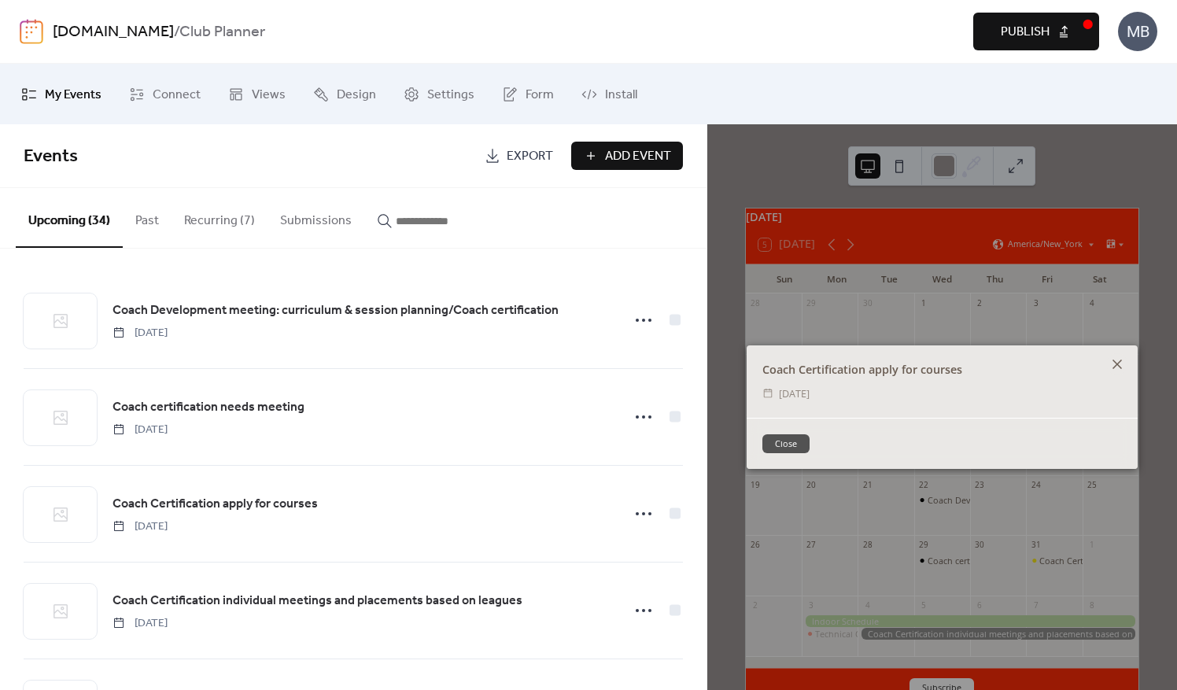
click at [1115, 362] on icon at bounding box center [1117, 364] width 9 height 9
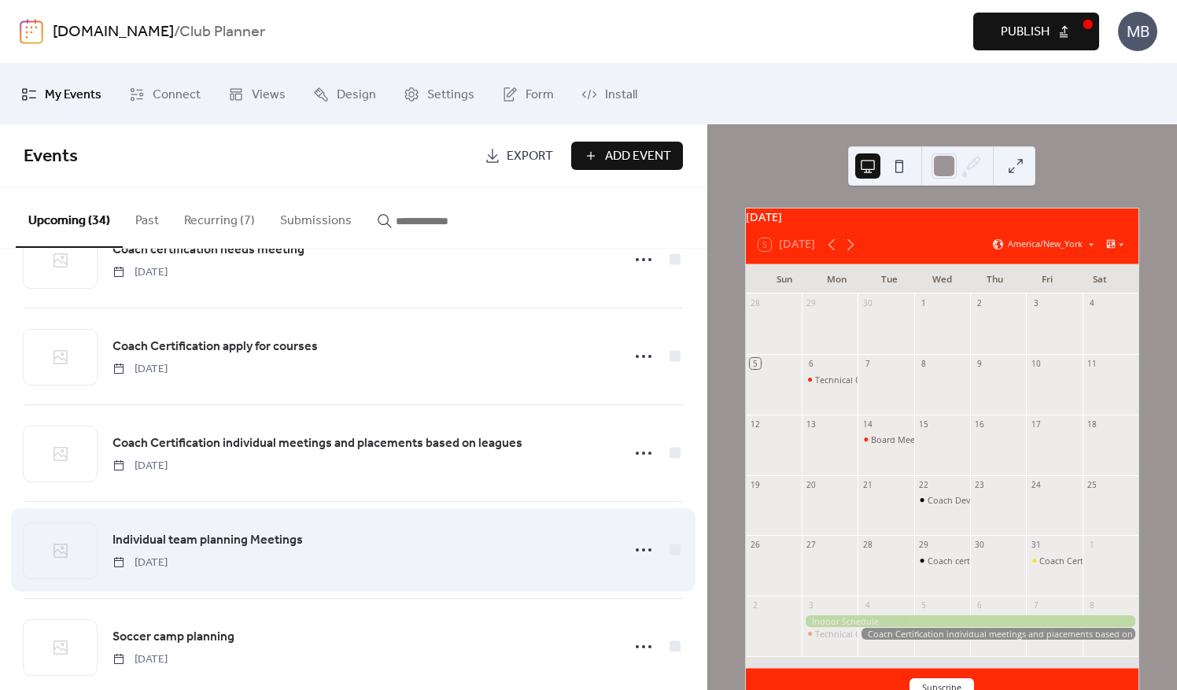
scroll to position [236, 0]
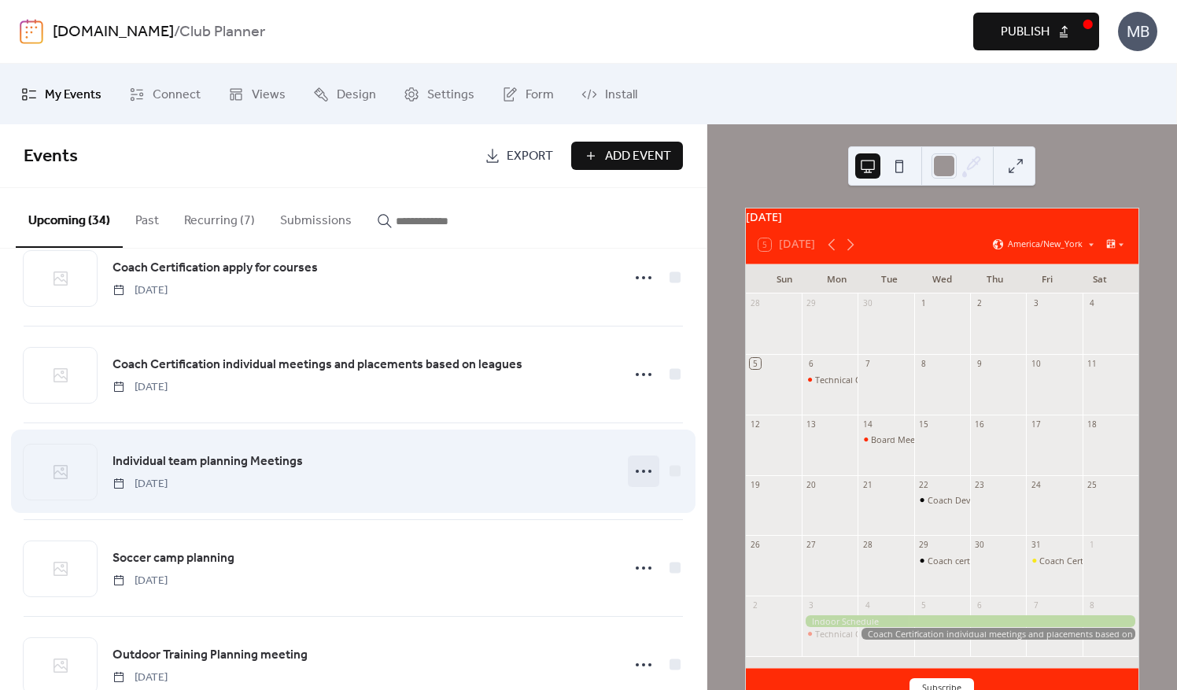
click at [631, 466] on icon at bounding box center [643, 471] width 25 height 25
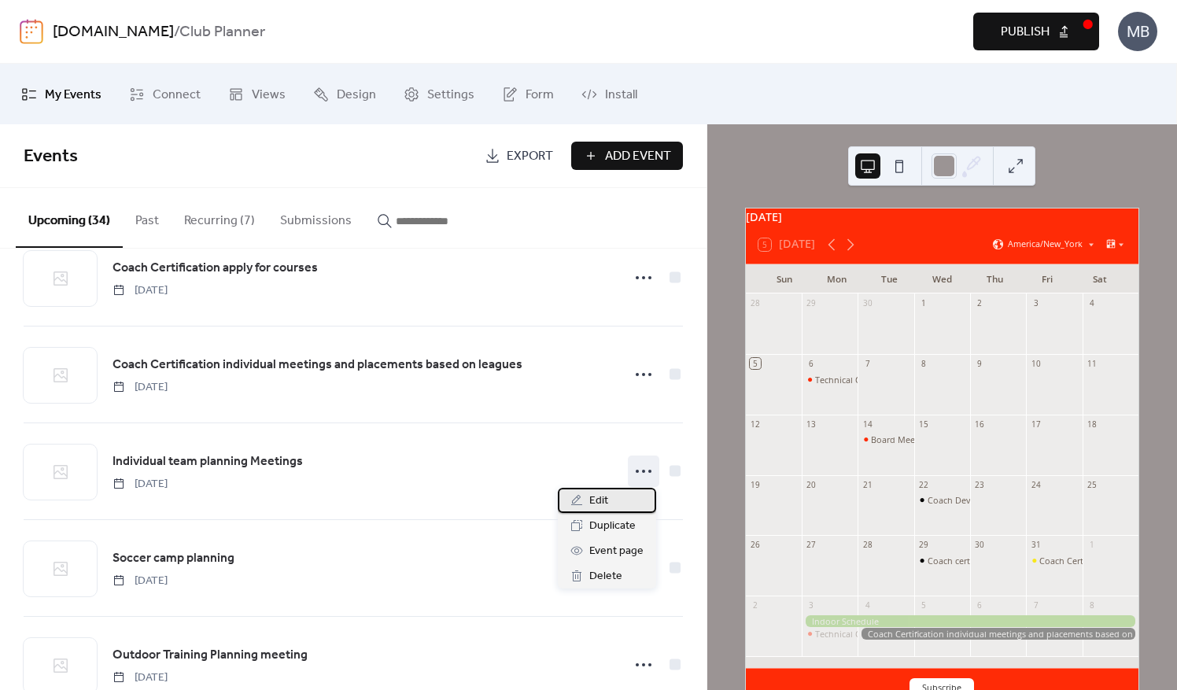
click at [609, 499] on div "Edit" at bounding box center [607, 500] width 98 height 25
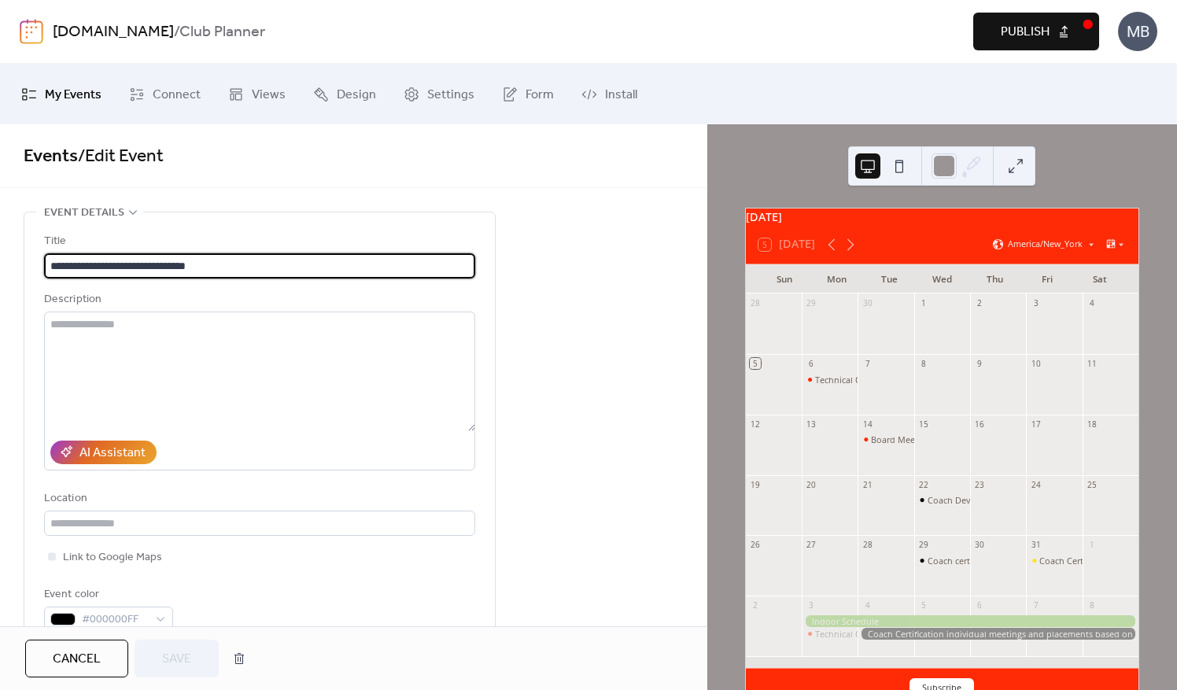
click at [81, 651] on span "Cancel" at bounding box center [77, 659] width 48 height 19
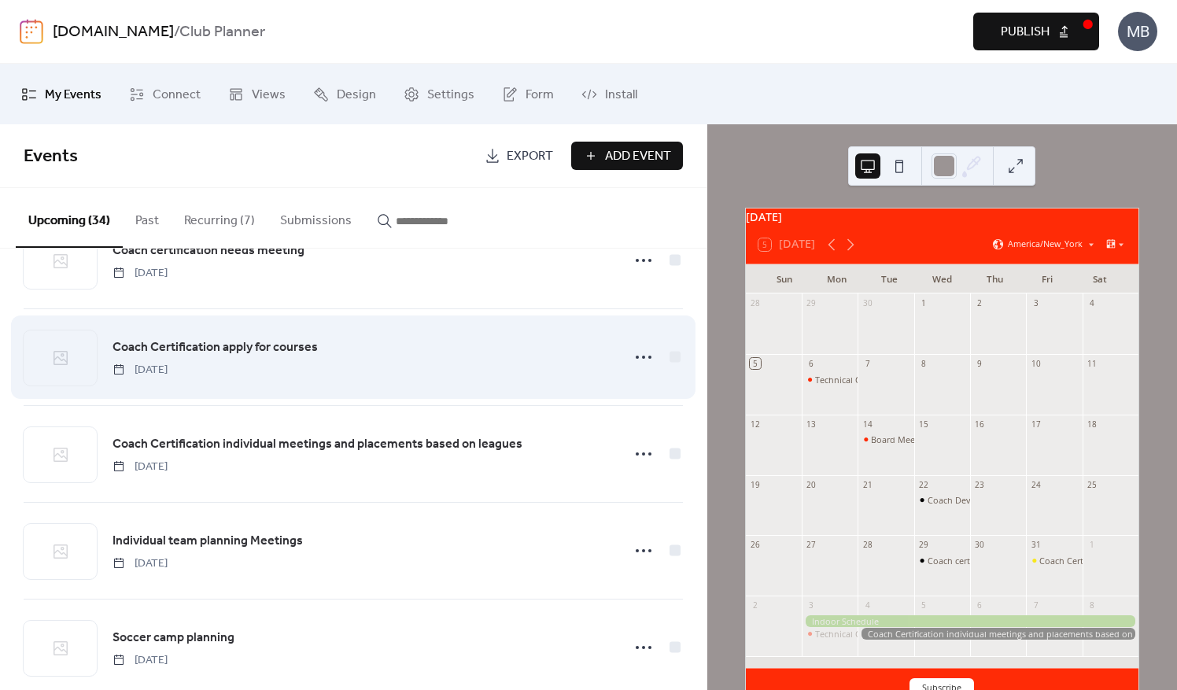
scroll to position [157, 0]
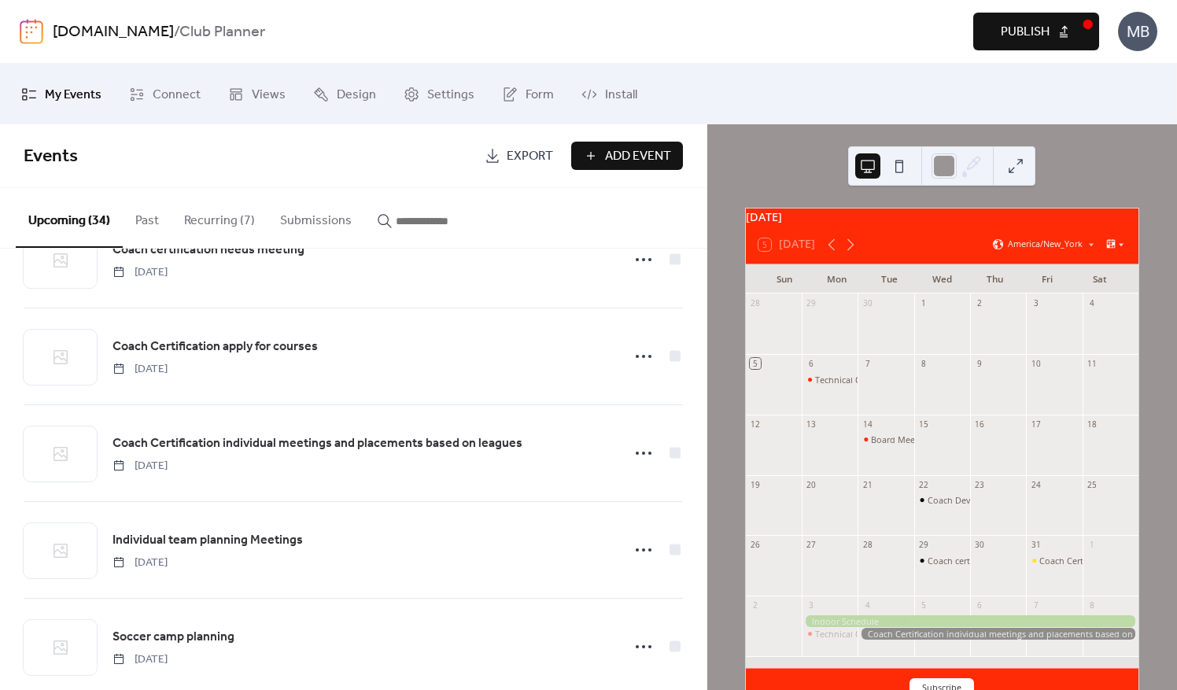
click at [1117, 250] on icon at bounding box center [1121, 244] width 9 height 9
click at [1094, 305] on span "Agenda" at bounding box center [1094, 307] width 31 height 13
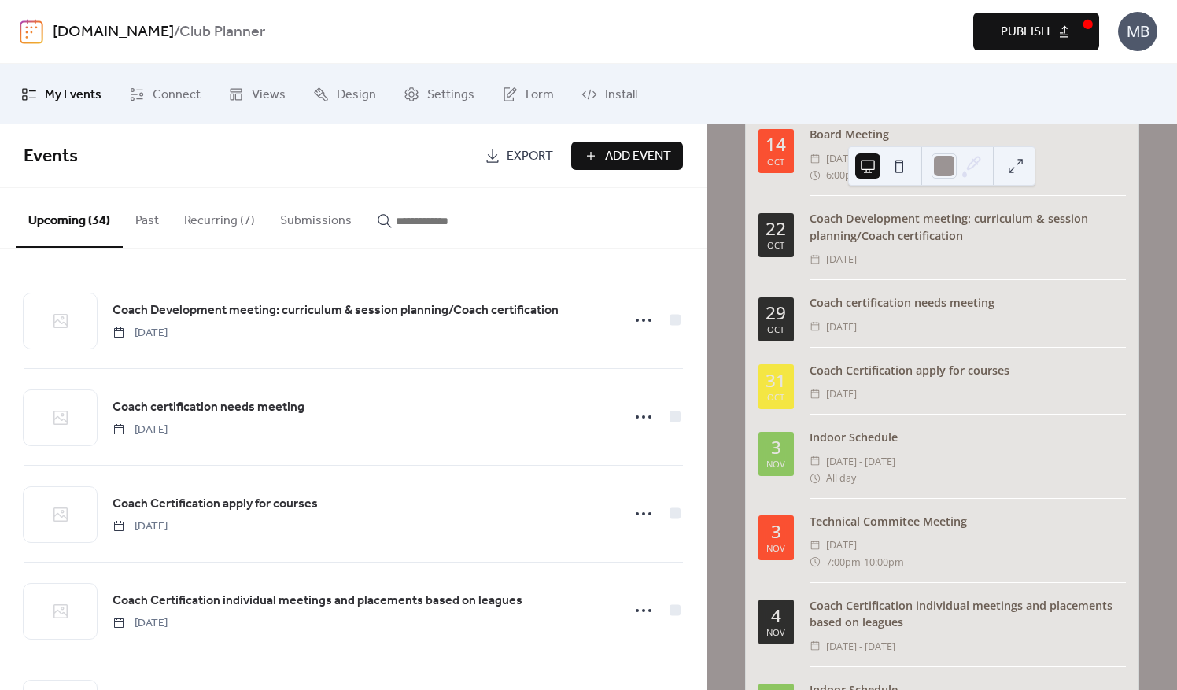
scroll to position [236, 0]
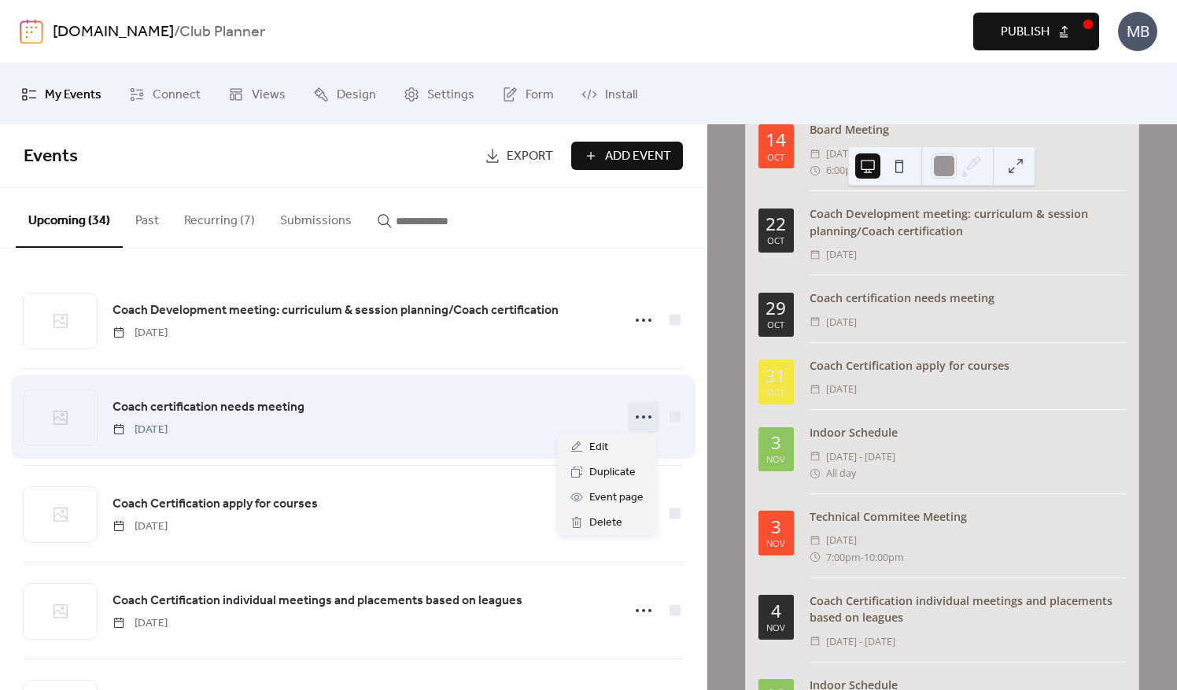
click at [631, 408] on icon at bounding box center [643, 417] width 25 height 25
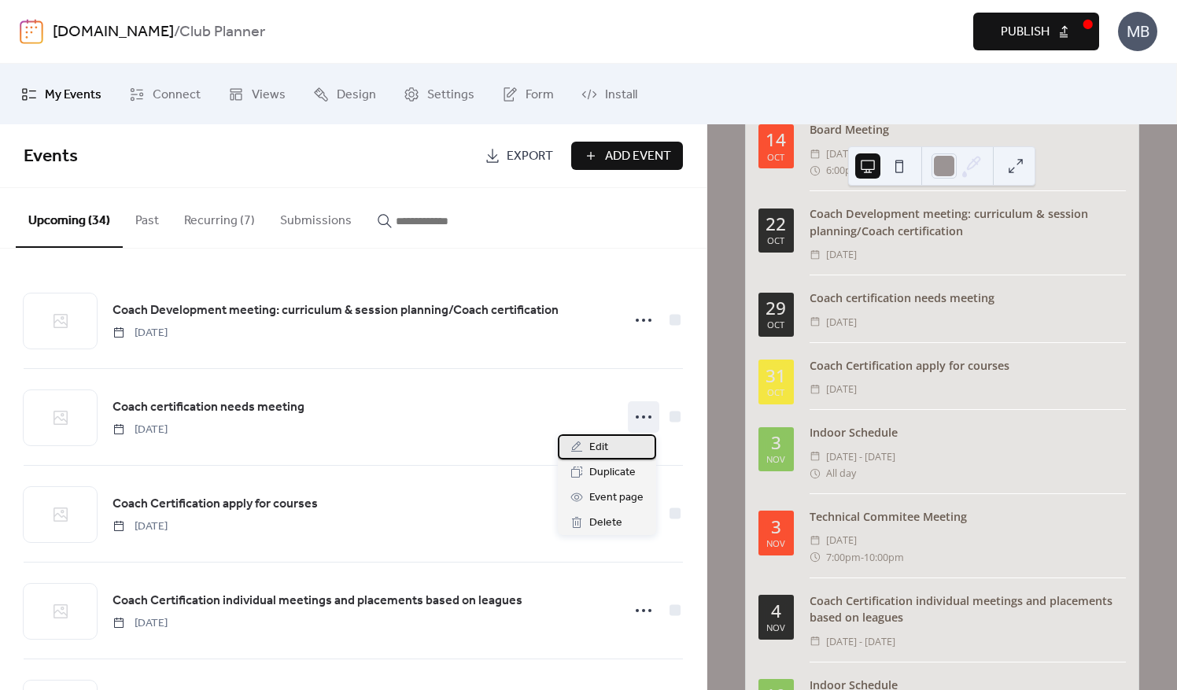
click at [614, 446] on div "Edit" at bounding box center [607, 446] width 98 height 25
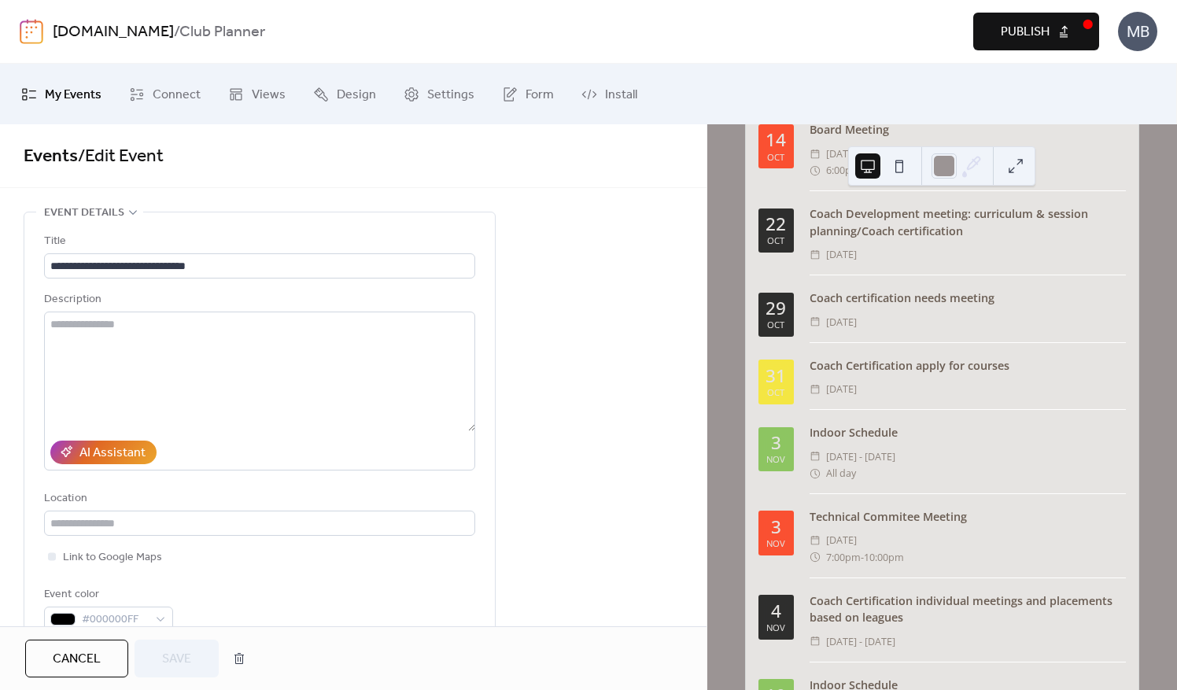
click at [62, 639] on div "Cancel Save" at bounding box center [353, 659] width 707 height 64
click at [66, 650] on span "Cancel" at bounding box center [77, 659] width 48 height 19
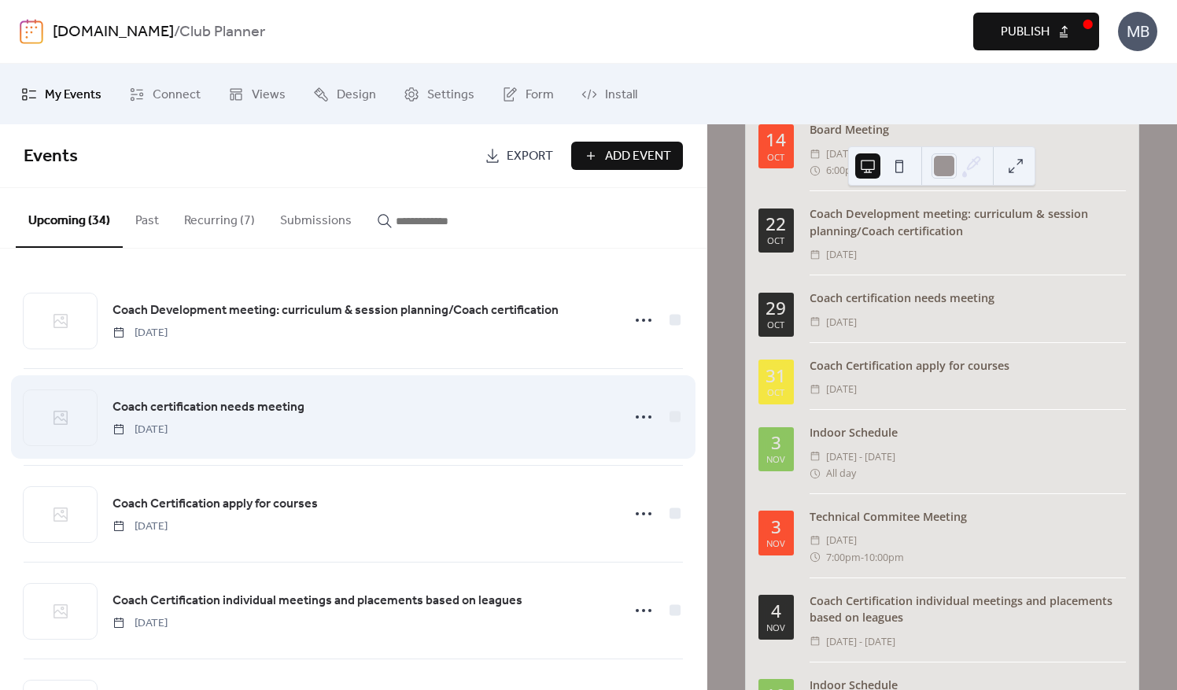
scroll to position [79, 0]
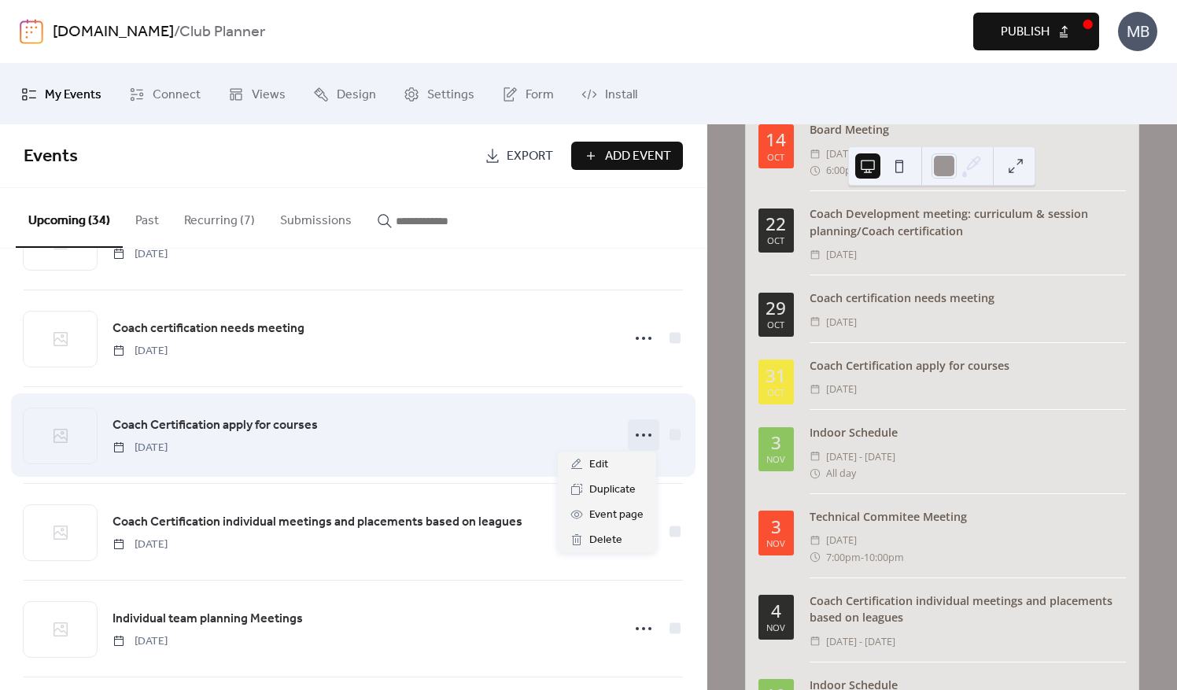
click at [631, 433] on icon at bounding box center [643, 435] width 25 height 25
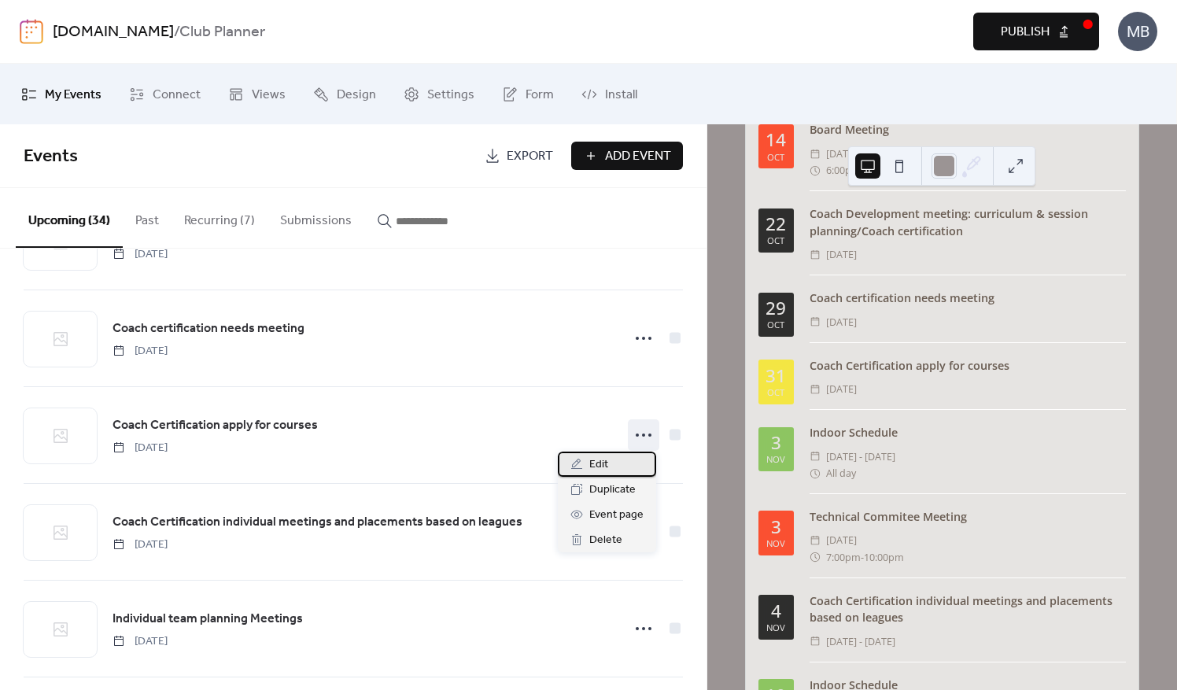
click at [604, 467] on span "Edit" at bounding box center [599, 465] width 19 height 19
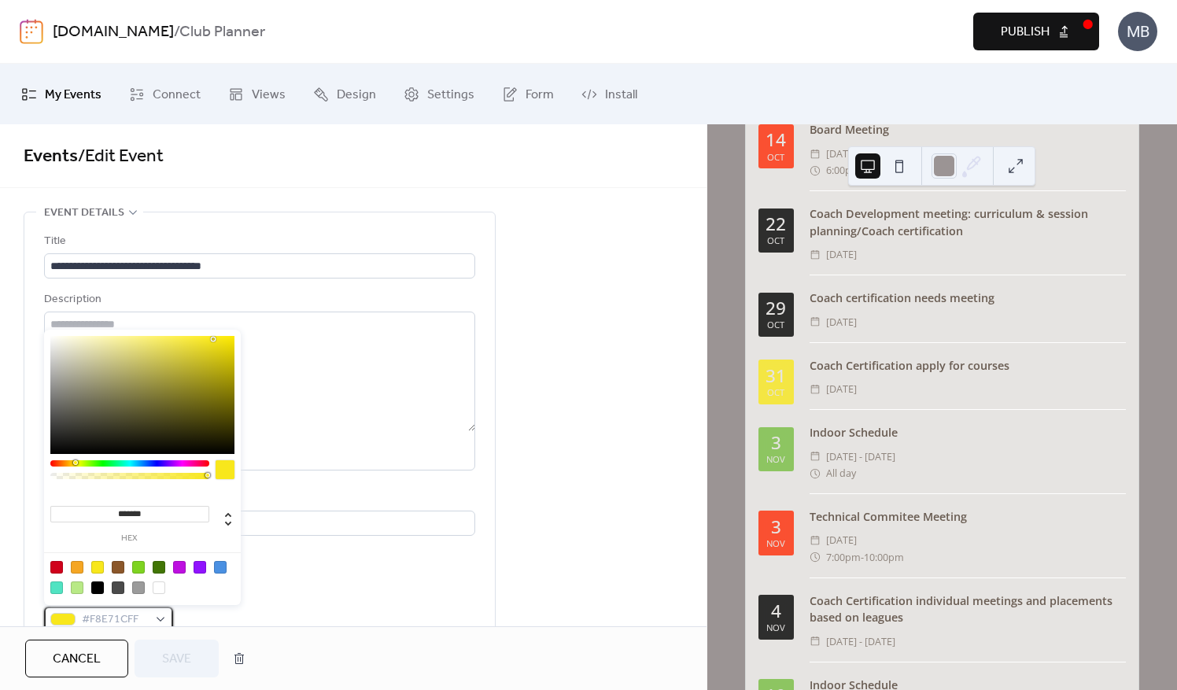
click at [126, 617] on span "#F8E71CFF" at bounding box center [115, 620] width 66 height 19
click at [77, 567] on div at bounding box center [77, 567] width 13 height 13
type input "*******"
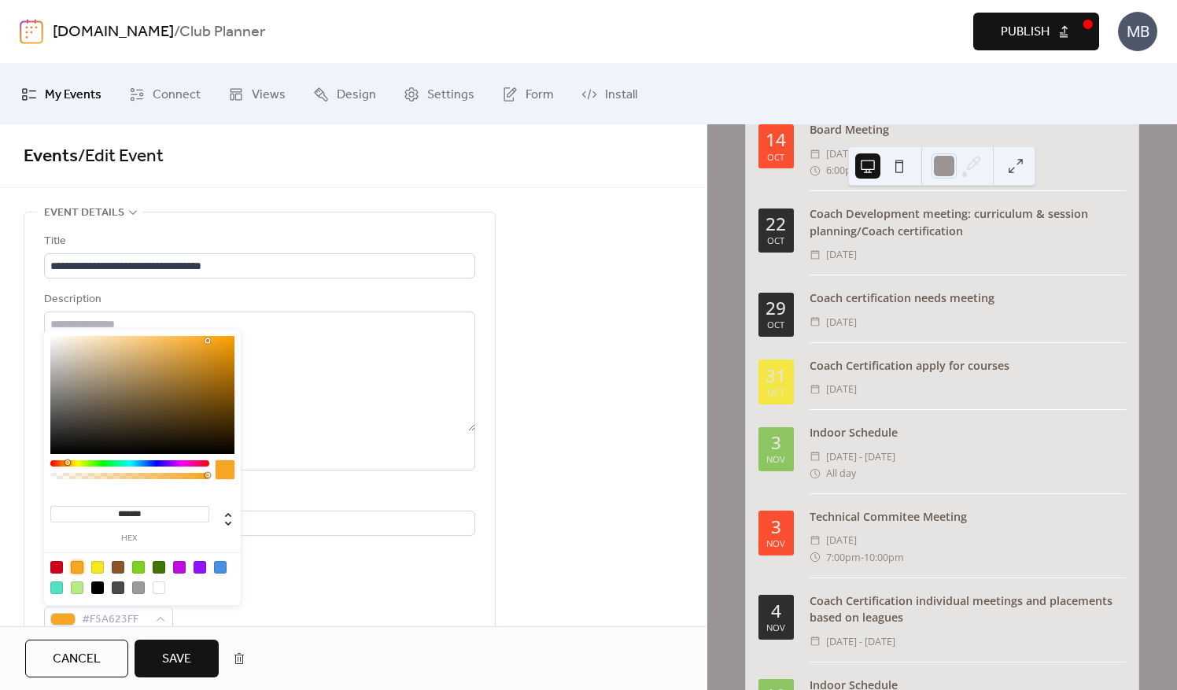
click at [165, 659] on span "Save" at bounding box center [176, 659] width 29 height 19
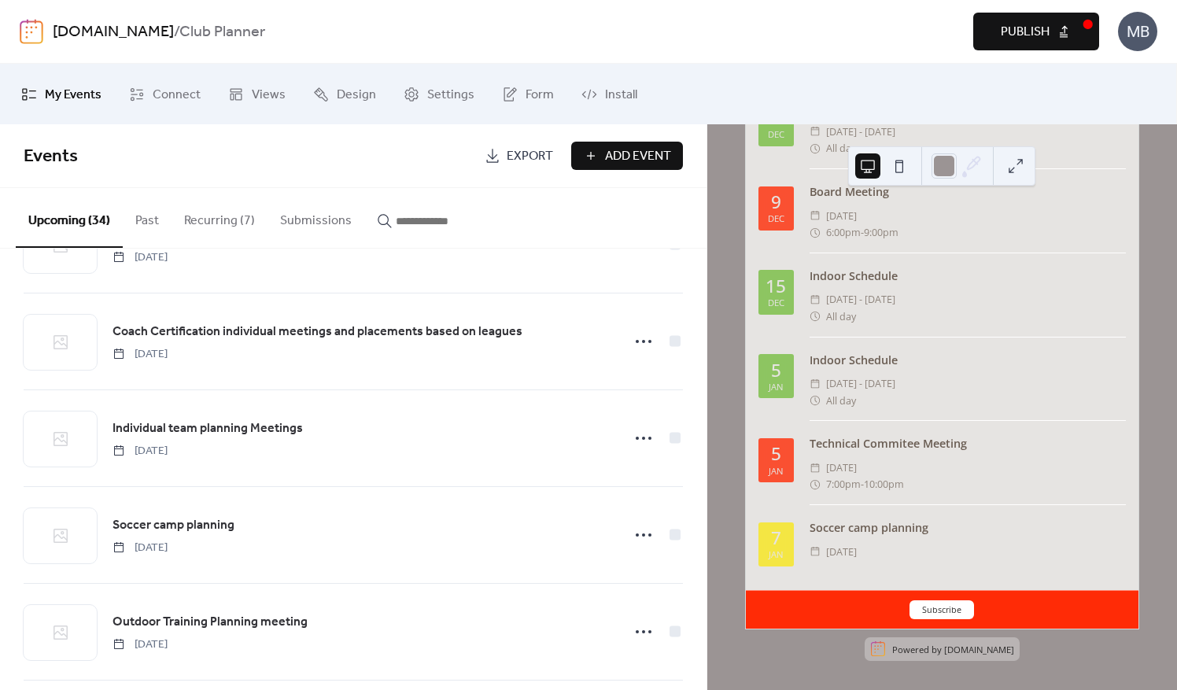
scroll to position [315, 0]
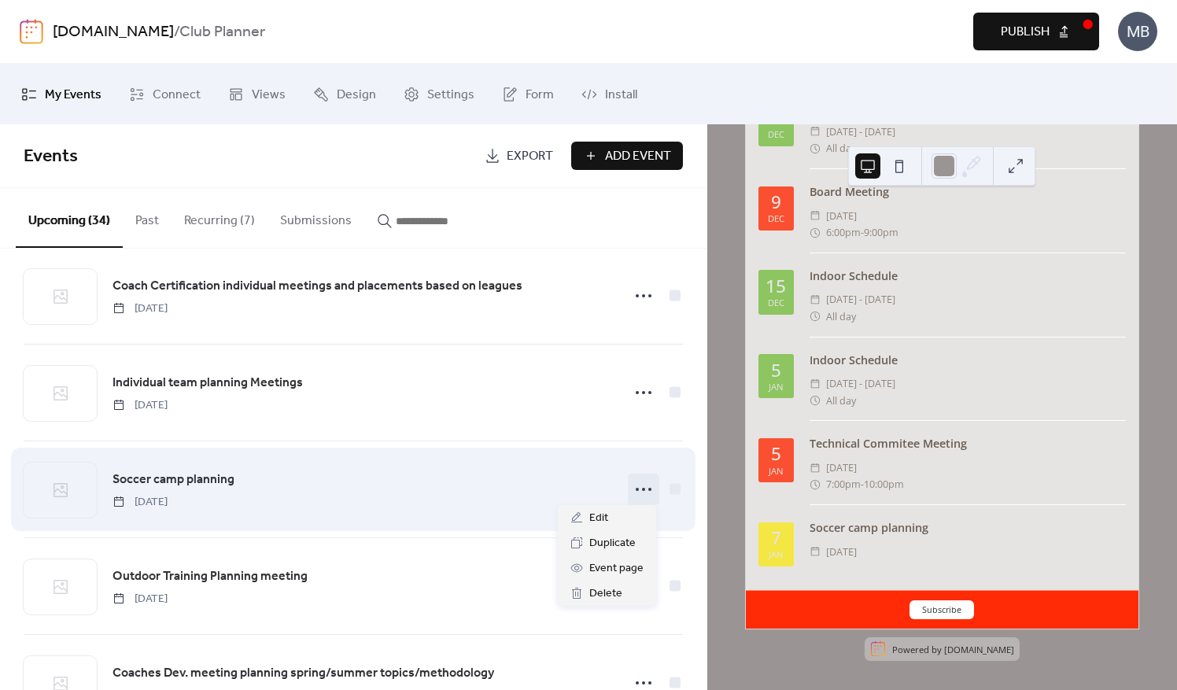
click at [634, 483] on icon at bounding box center [643, 489] width 25 height 25
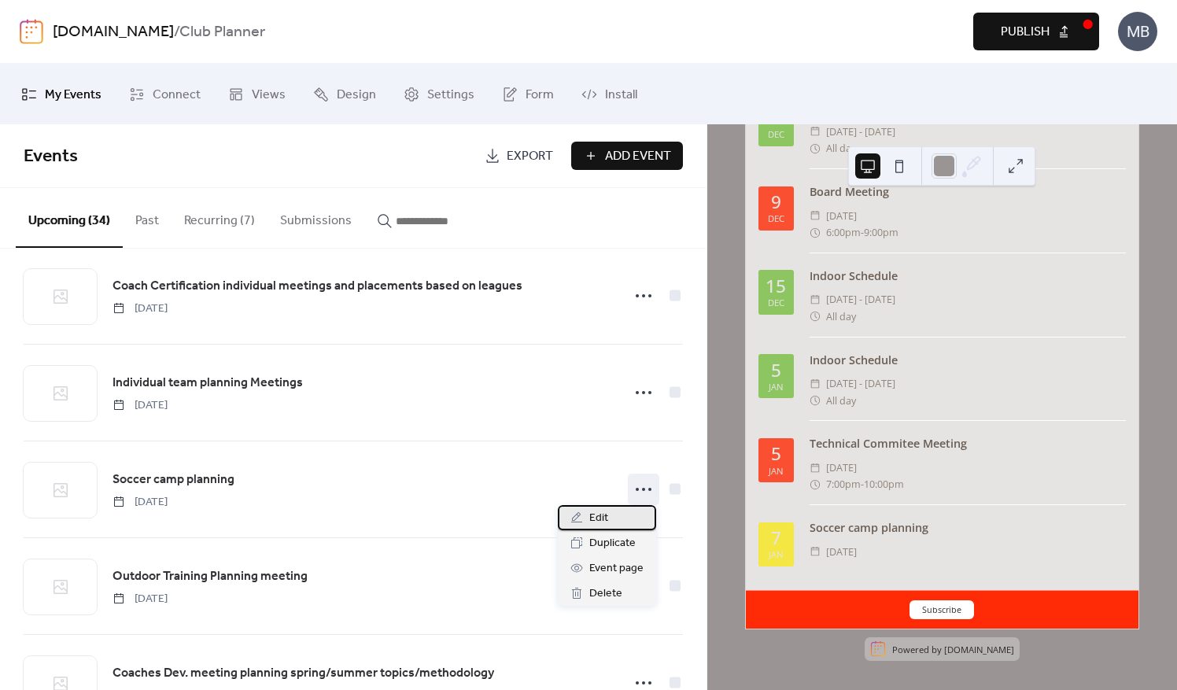
click at [597, 516] on span "Edit" at bounding box center [599, 518] width 19 height 19
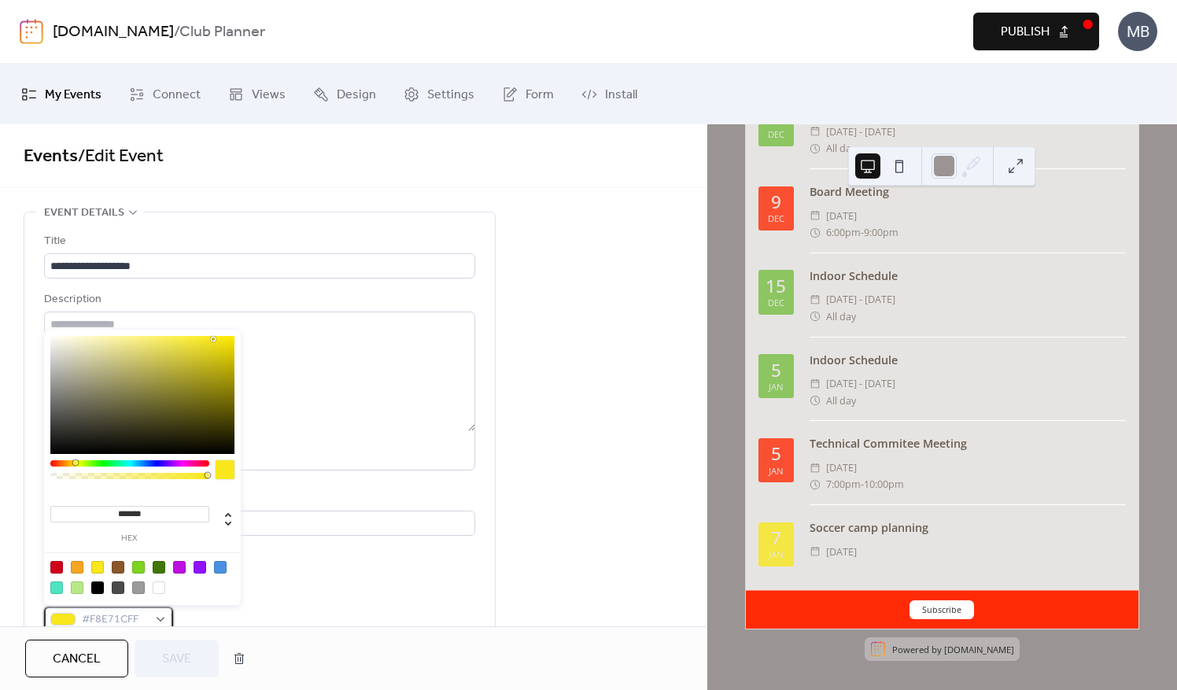
click at [166, 615] on div "#F8E71CFF" at bounding box center [108, 619] width 129 height 25
click at [86, 567] on div at bounding box center [143, 578] width 200 height 50
click at [76, 566] on div at bounding box center [77, 567] width 13 height 13
type input "*******"
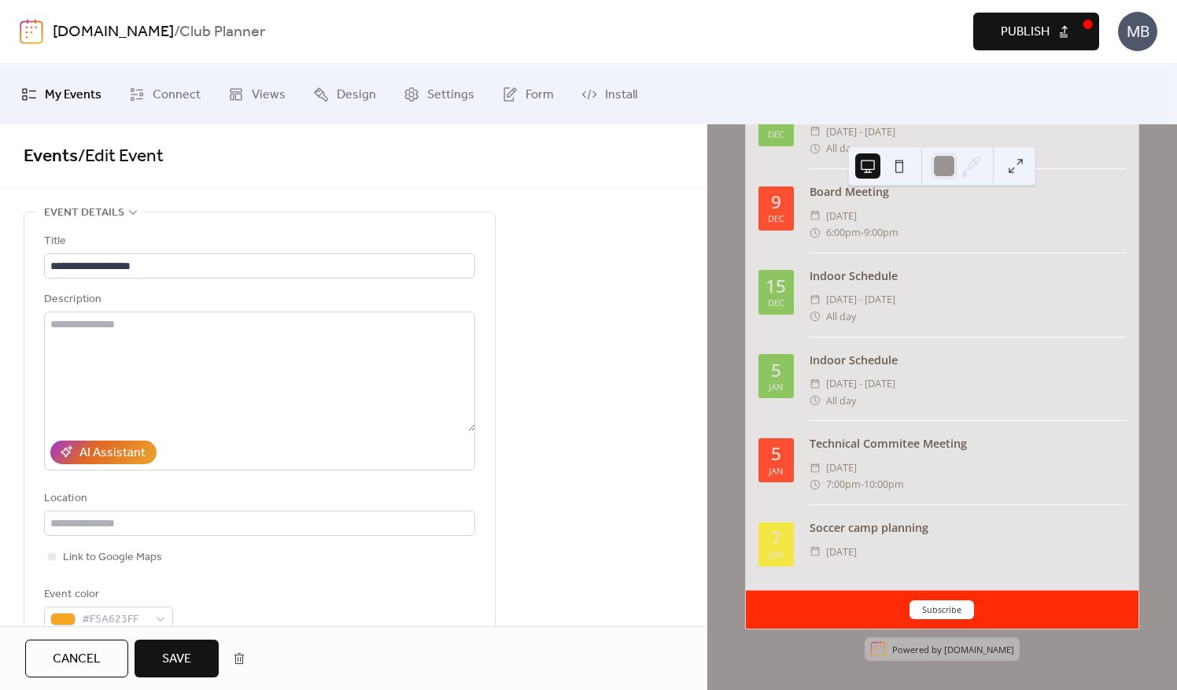
click at [163, 662] on span "Save" at bounding box center [176, 659] width 29 height 19
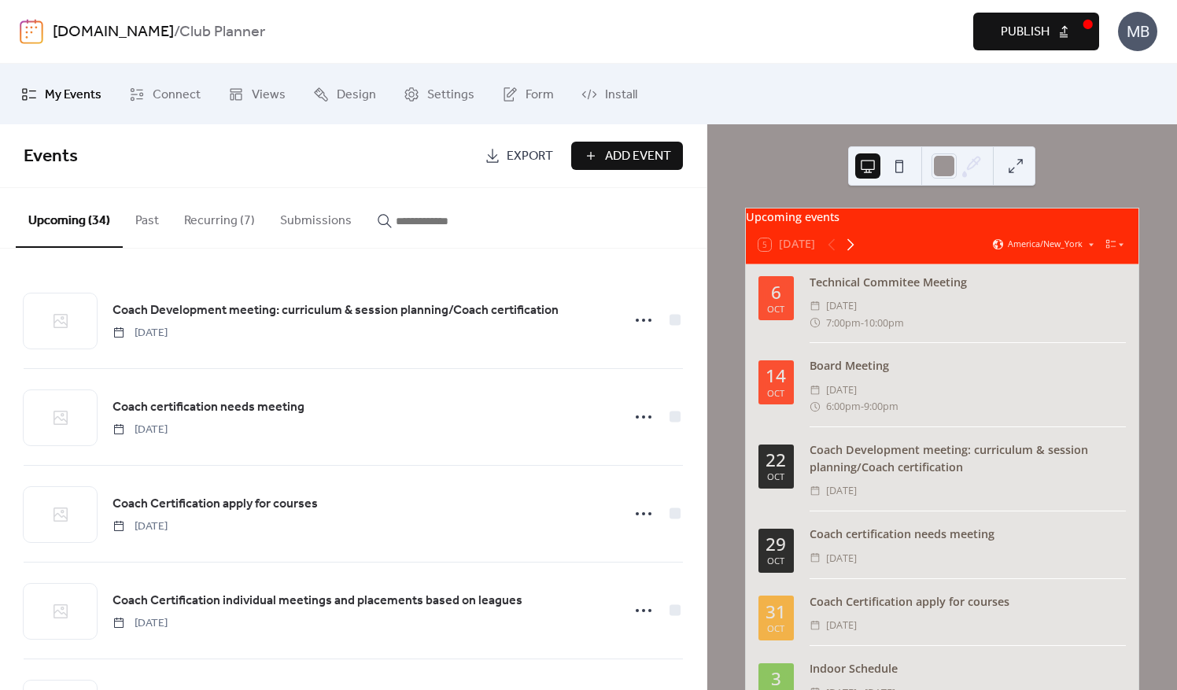
click at [856, 254] on icon at bounding box center [850, 244] width 19 height 19
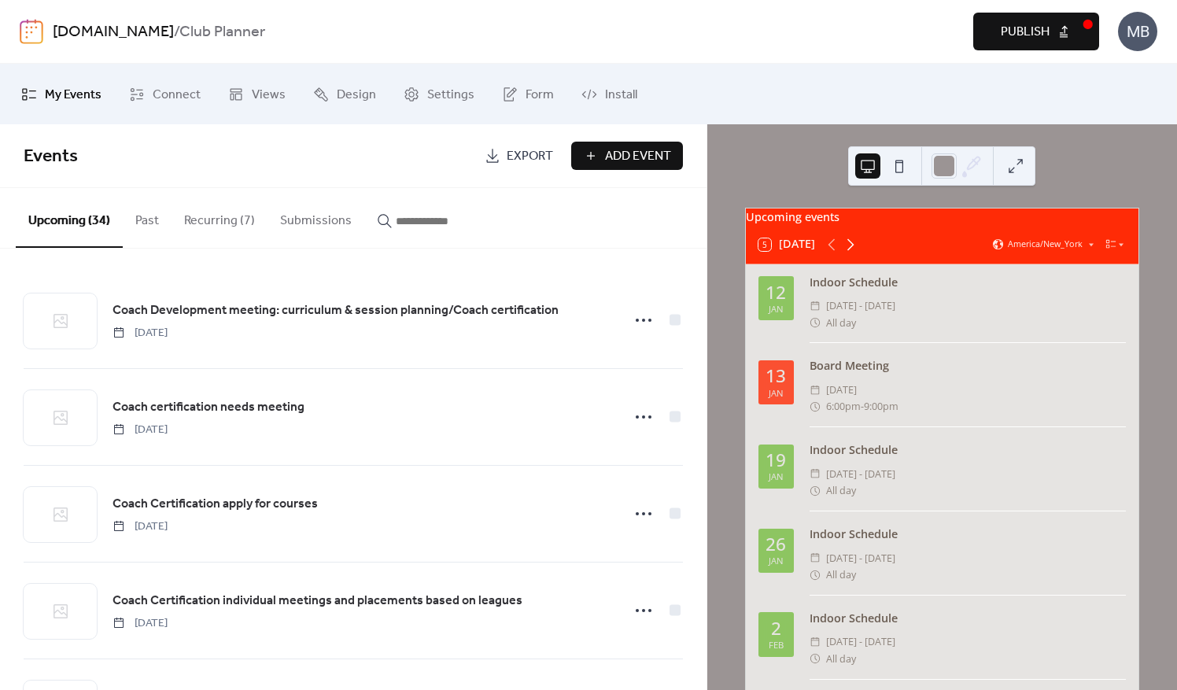
click at [853, 250] on icon at bounding box center [851, 244] width 7 height 12
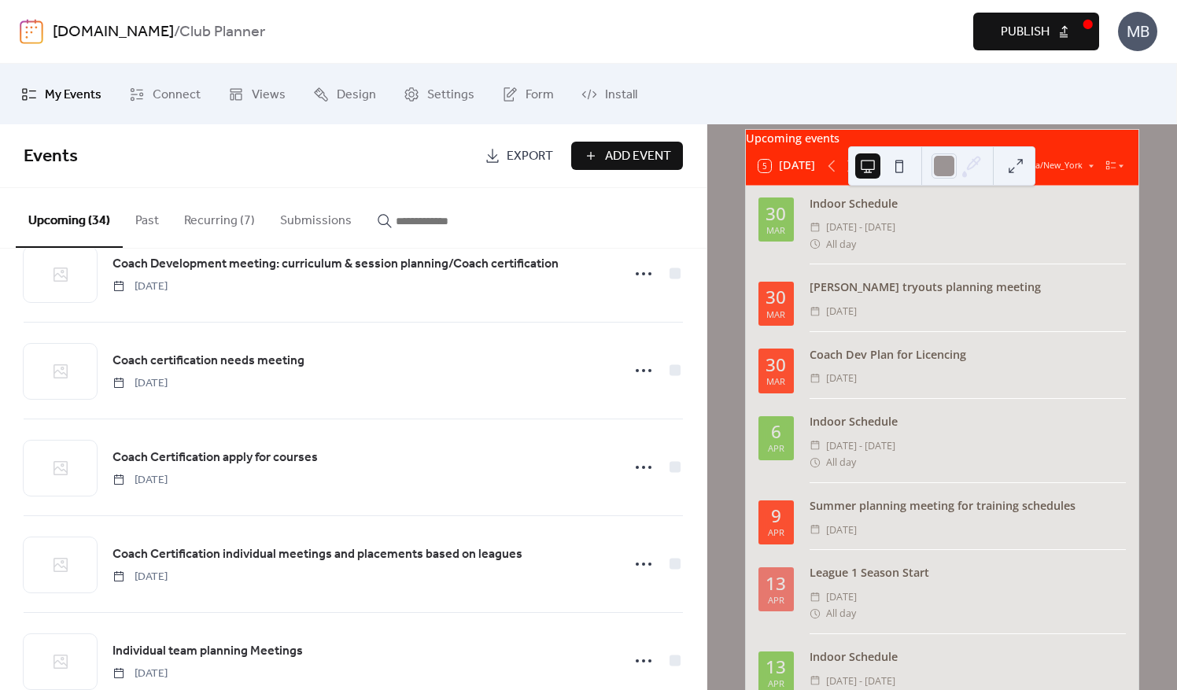
scroll to position [79, 0]
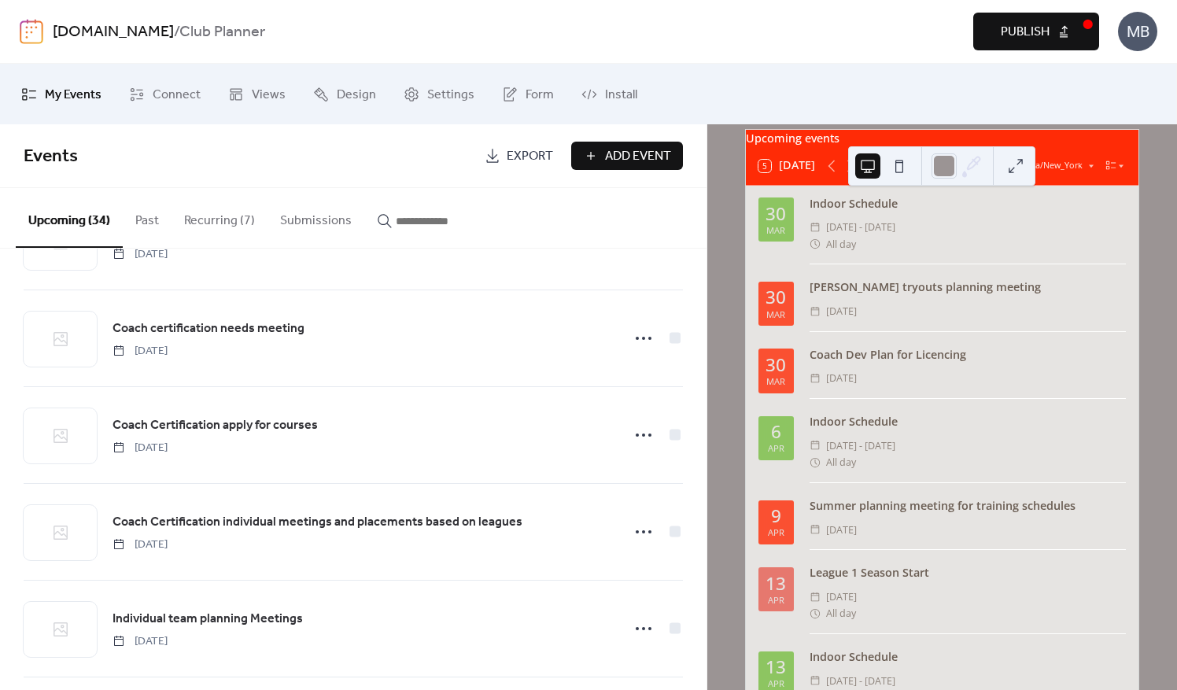
click at [860, 296] on div "[PERSON_NAME] tryouts planning meeting" at bounding box center [968, 287] width 316 height 17
click at [780, 307] on div "30" at bounding box center [776, 298] width 20 height 18
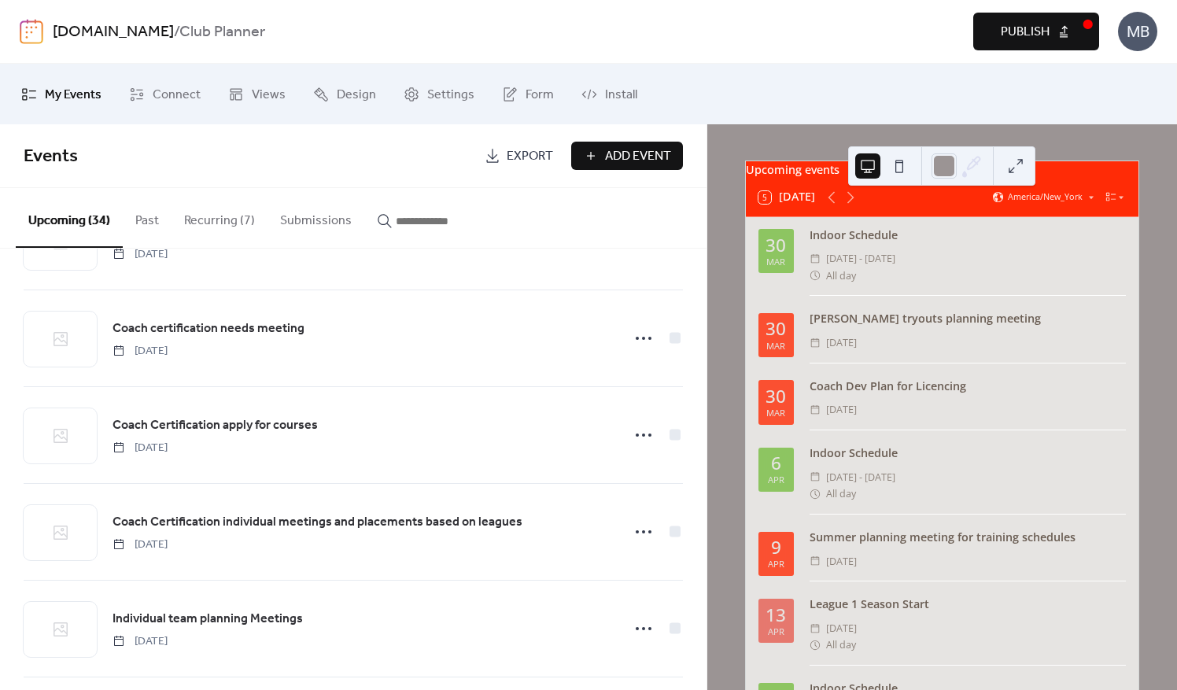
scroll to position [0, 0]
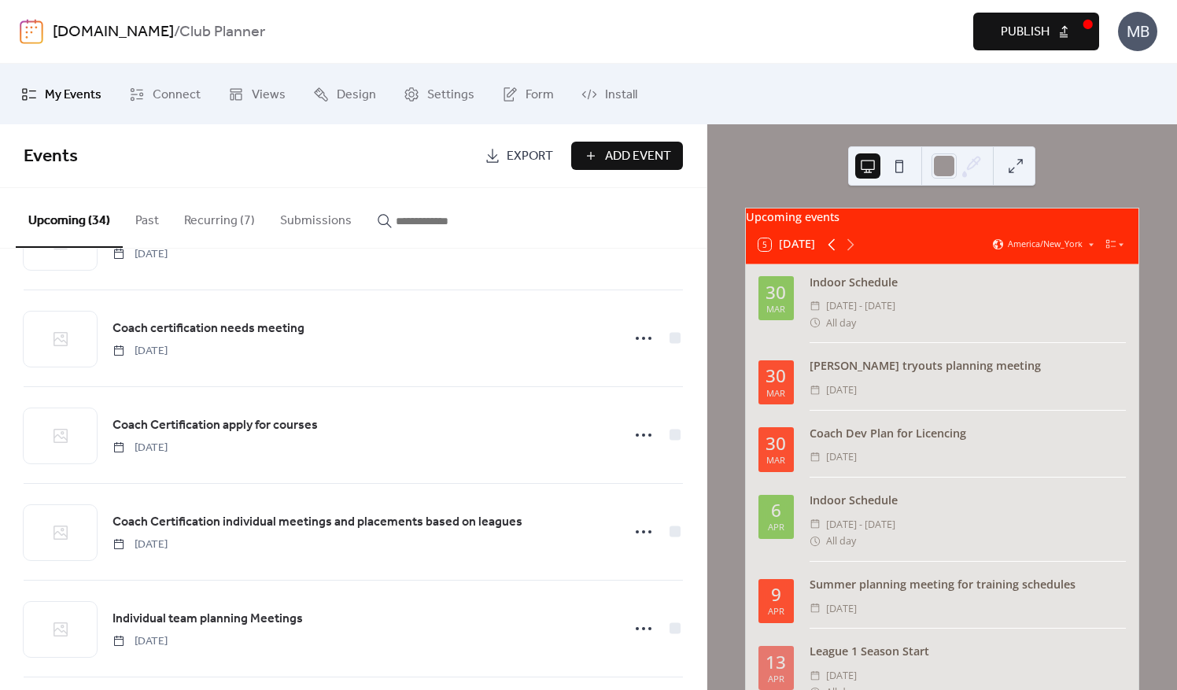
click at [833, 254] on icon at bounding box center [832, 244] width 19 height 19
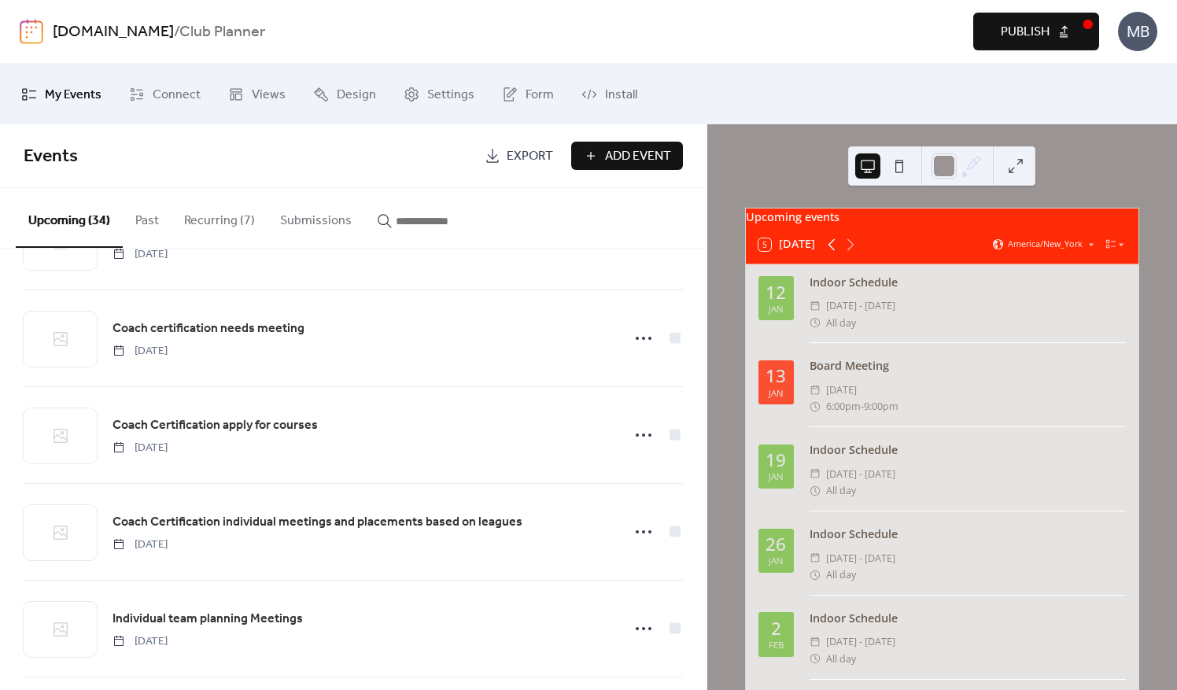
click at [833, 254] on icon at bounding box center [832, 244] width 19 height 19
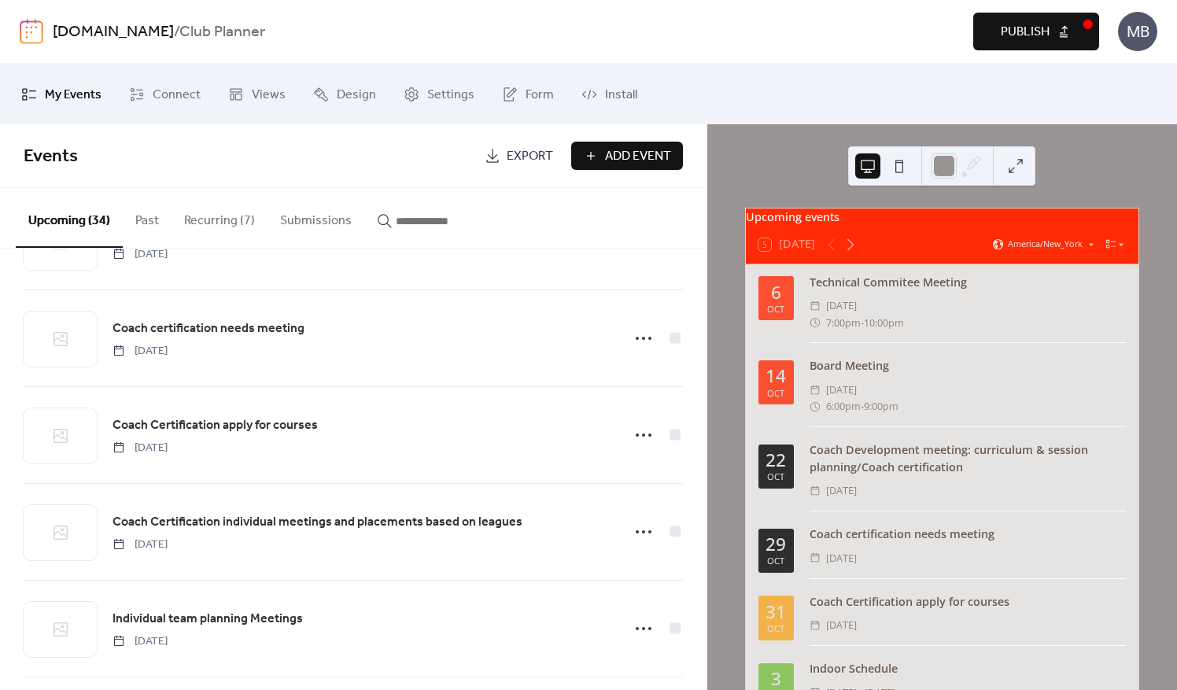
click at [224, 216] on button "Recurring (7)" at bounding box center [220, 217] width 96 height 58
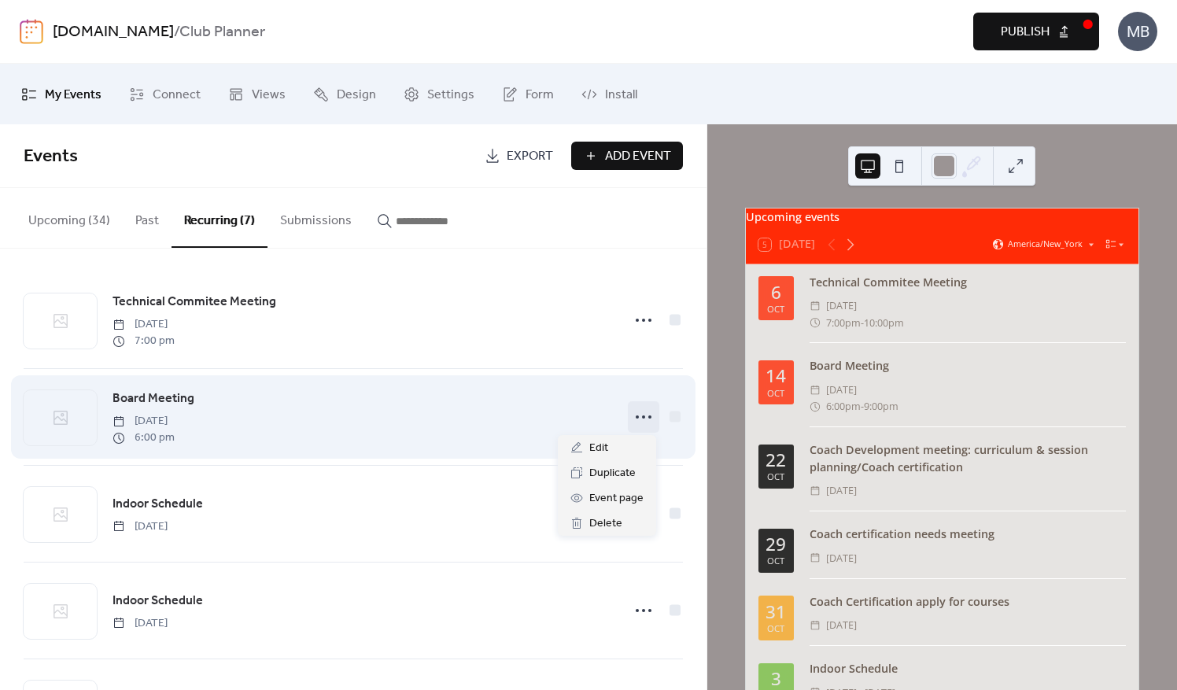
click at [636, 411] on icon at bounding box center [643, 417] width 25 height 25
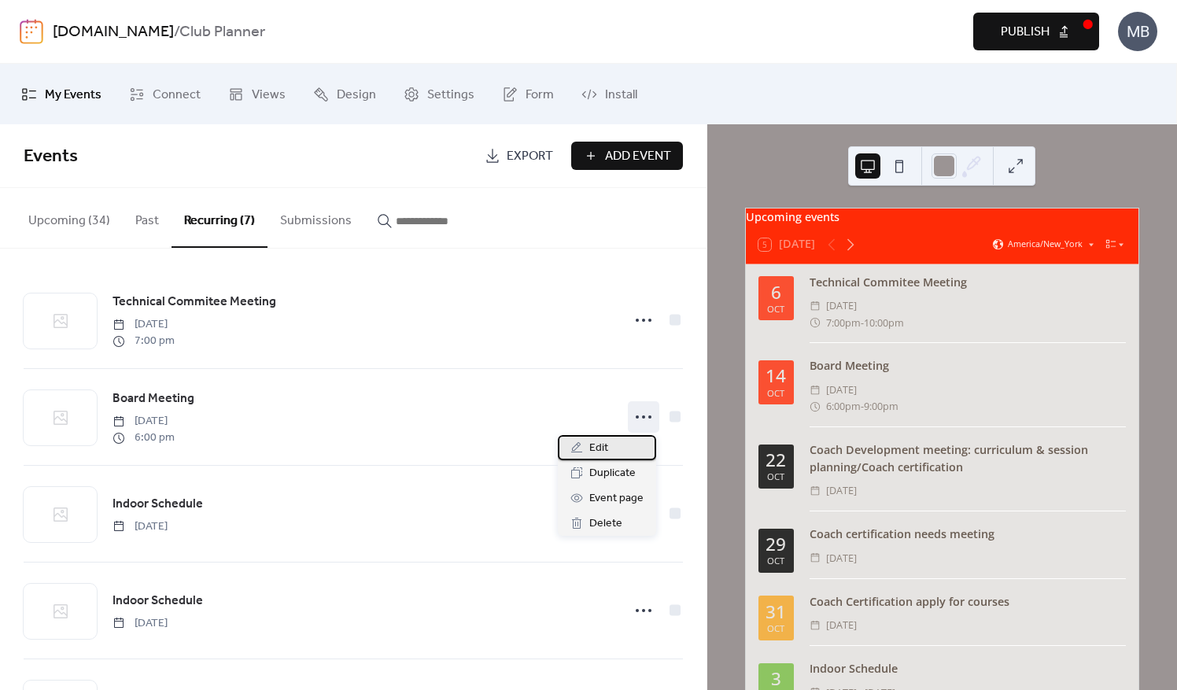
click at [602, 446] on span "Edit" at bounding box center [599, 448] width 19 height 19
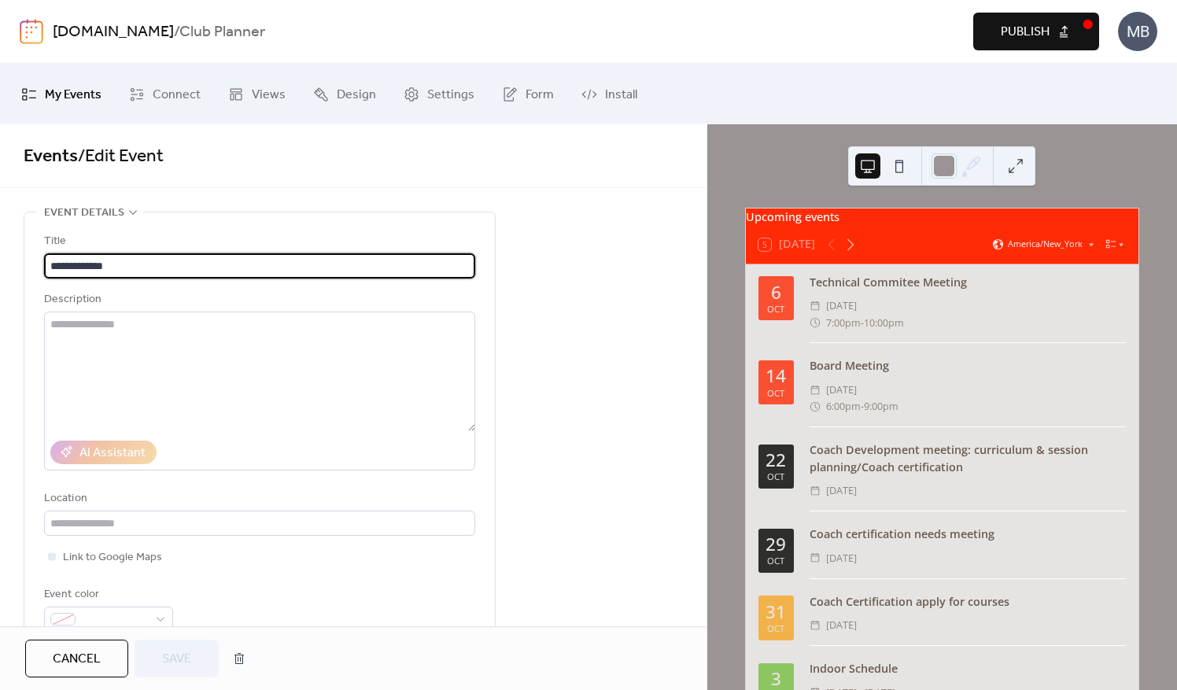
type input "**********"
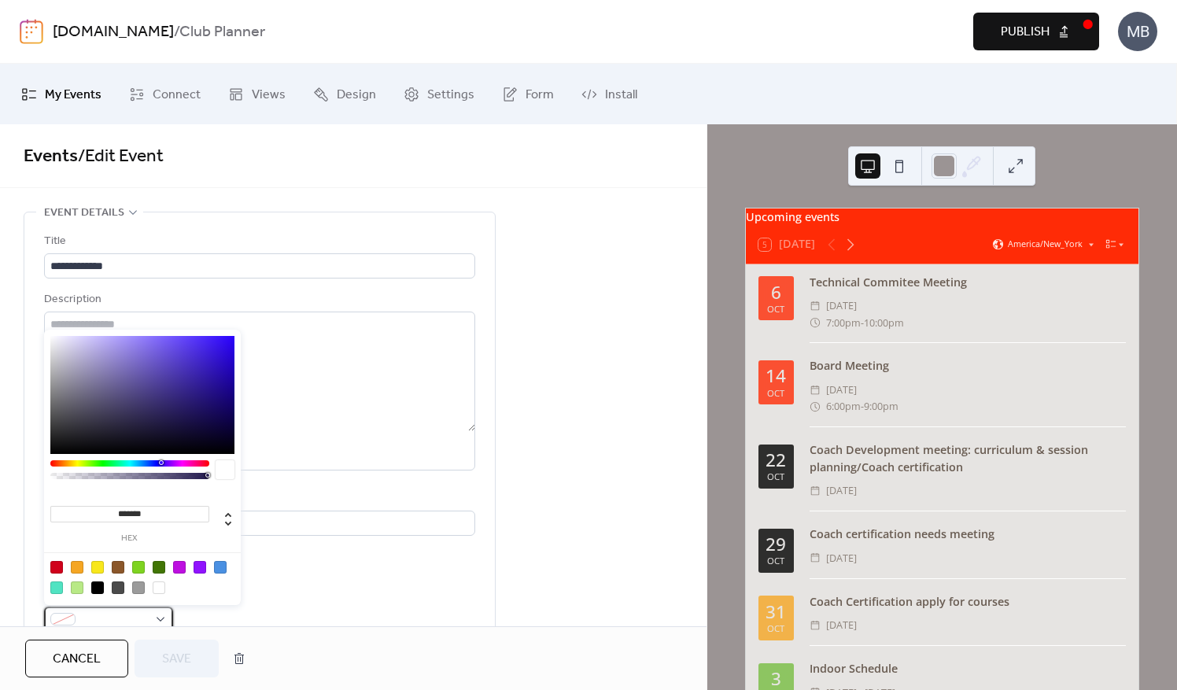
click at [167, 616] on div at bounding box center [108, 619] width 129 height 25
click at [102, 582] on div at bounding box center [97, 588] width 13 height 13
type input "*******"
click at [178, 669] on span "Save" at bounding box center [176, 659] width 29 height 19
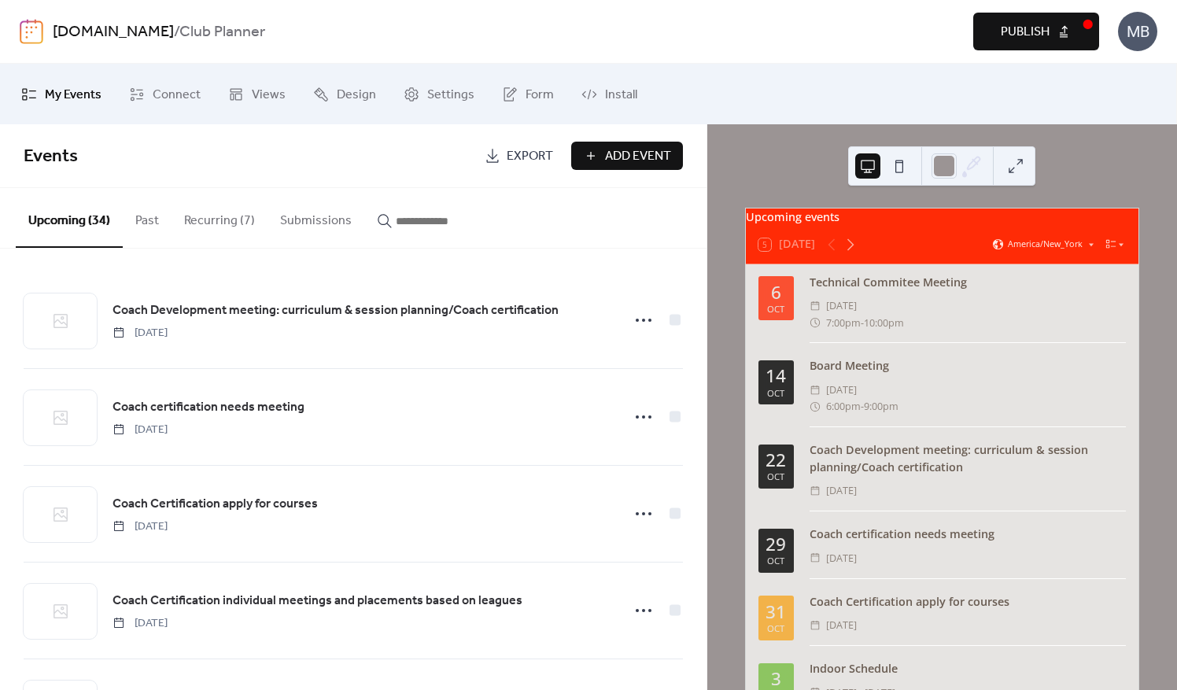
click at [148, 219] on button "Past" at bounding box center [147, 217] width 49 height 58
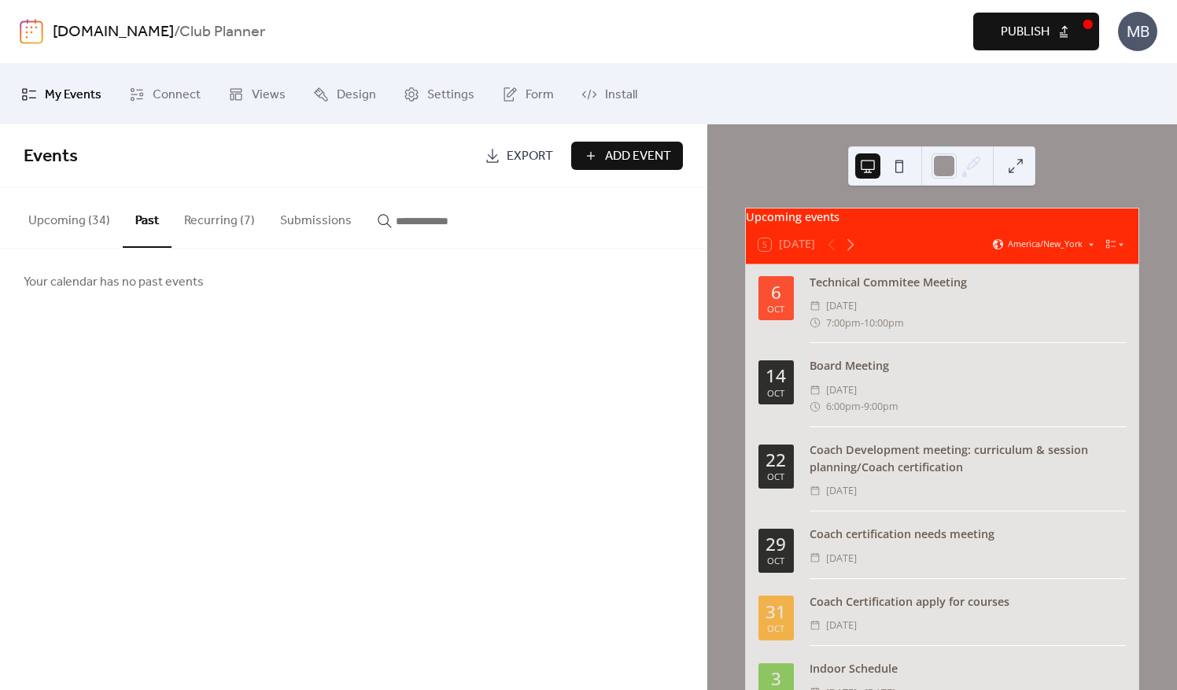
click at [205, 219] on button "Recurring (7)" at bounding box center [220, 217] width 96 height 58
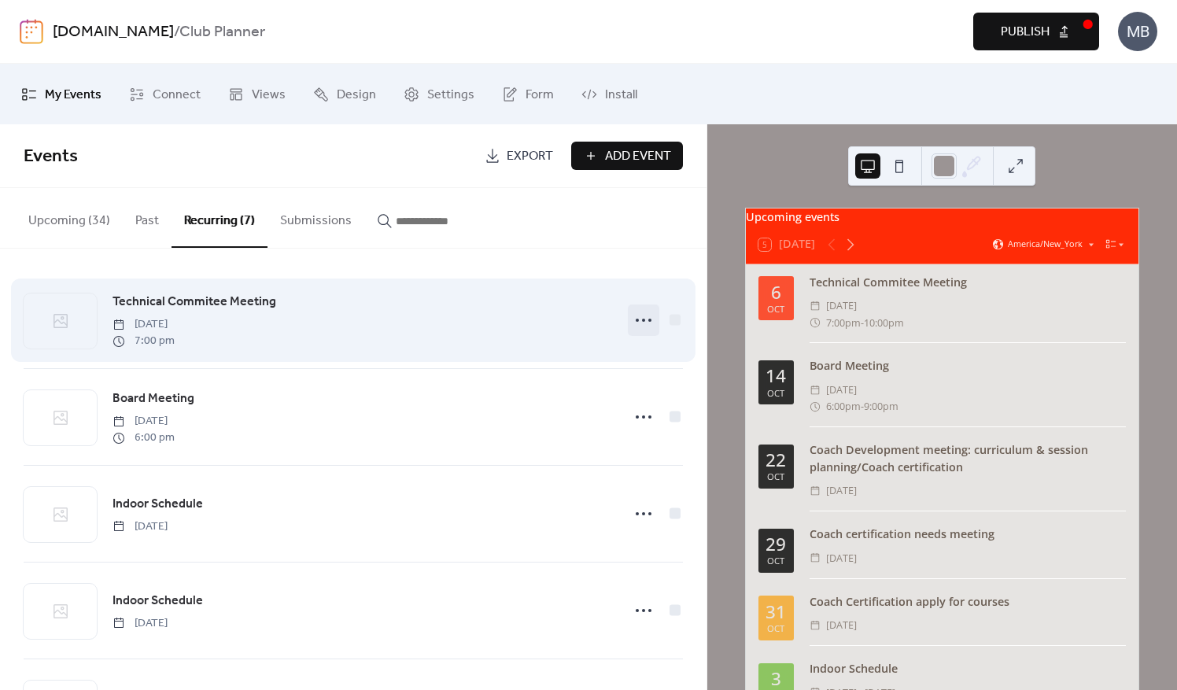
click at [638, 322] on icon at bounding box center [643, 320] width 25 height 25
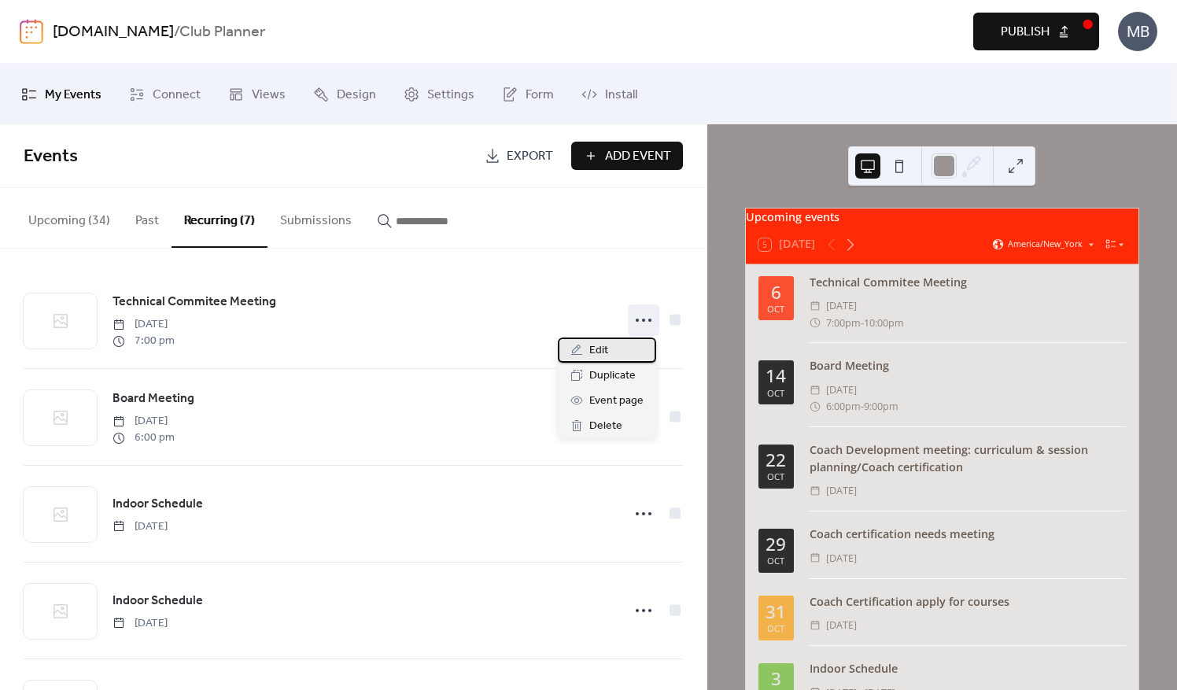
click at [608, 349] on div "Edit" at bounding box center [607, 350] width 98 height 25
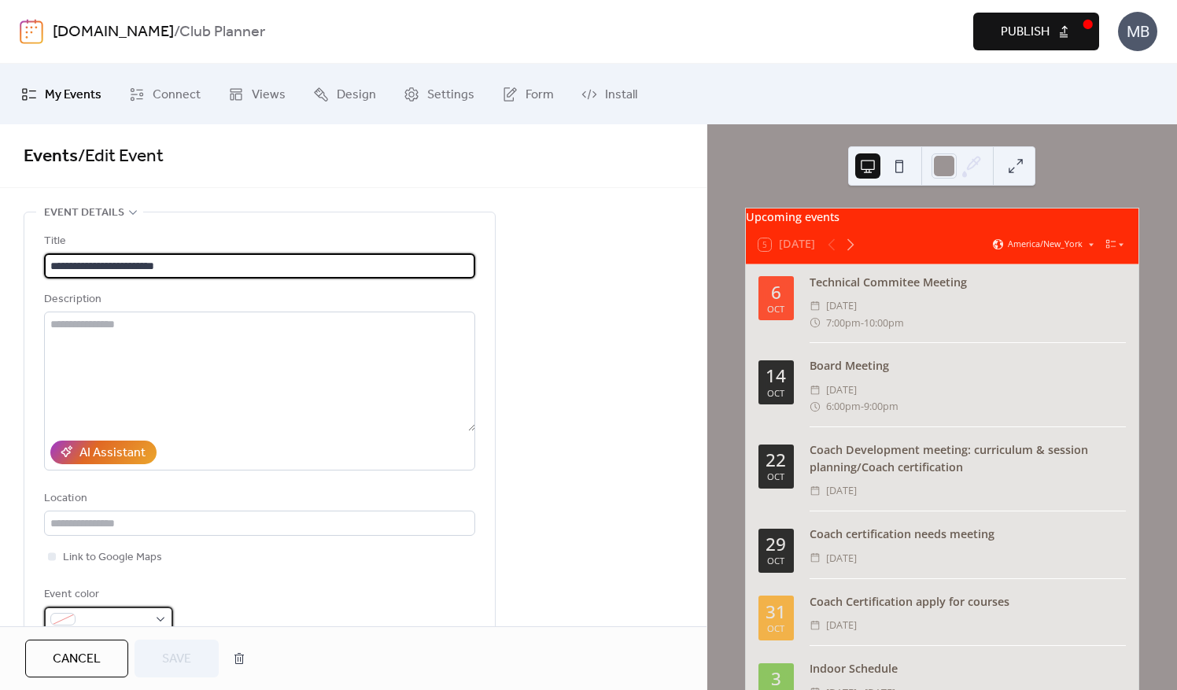
click at [162, 617] on div at bounding box center [108, 619] width 129 height 25
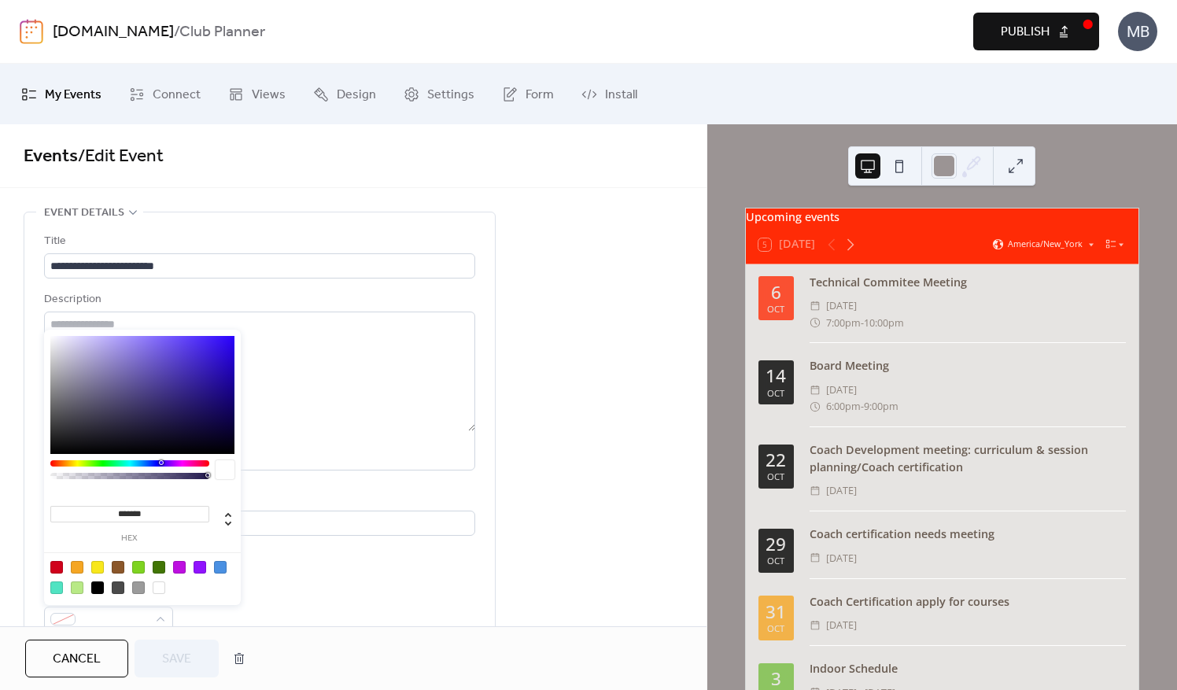
click at [96, 588] on div at bounding box center [97, 588] width 13 height 13
type input "*******"
click at [185, 667] on span "Save" at bounding box center [176, 659] width 29 height 19
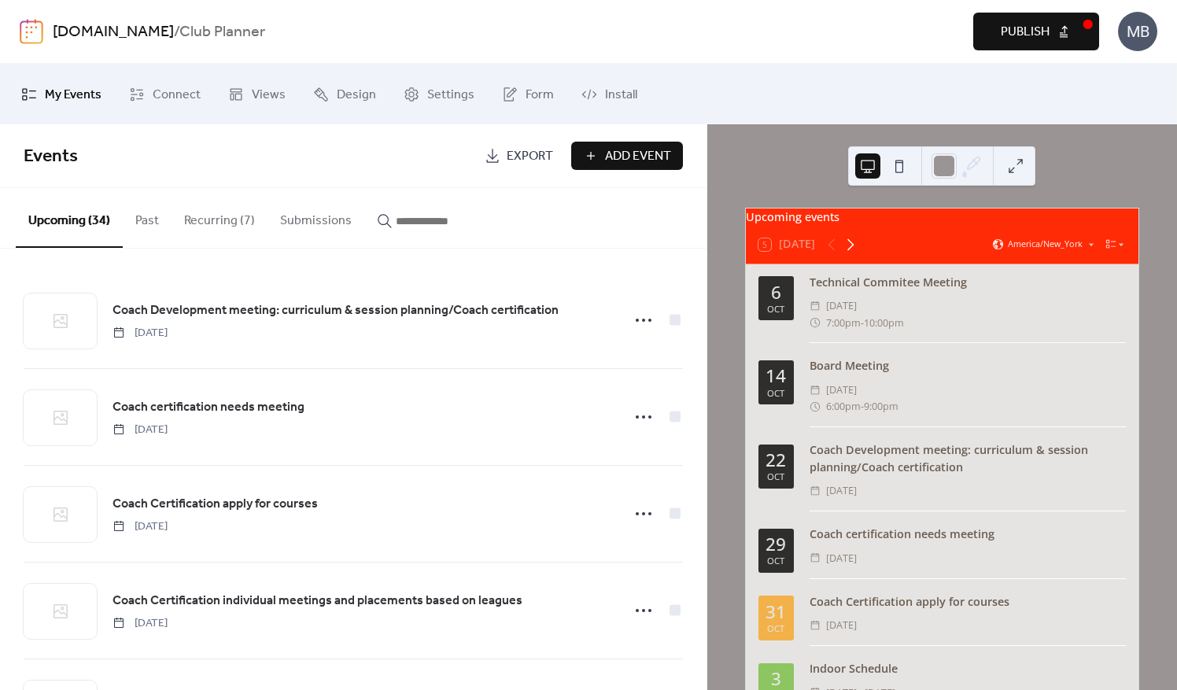
click at [852, 252] on icon at bounding box center [850, 244] width 19 height 19
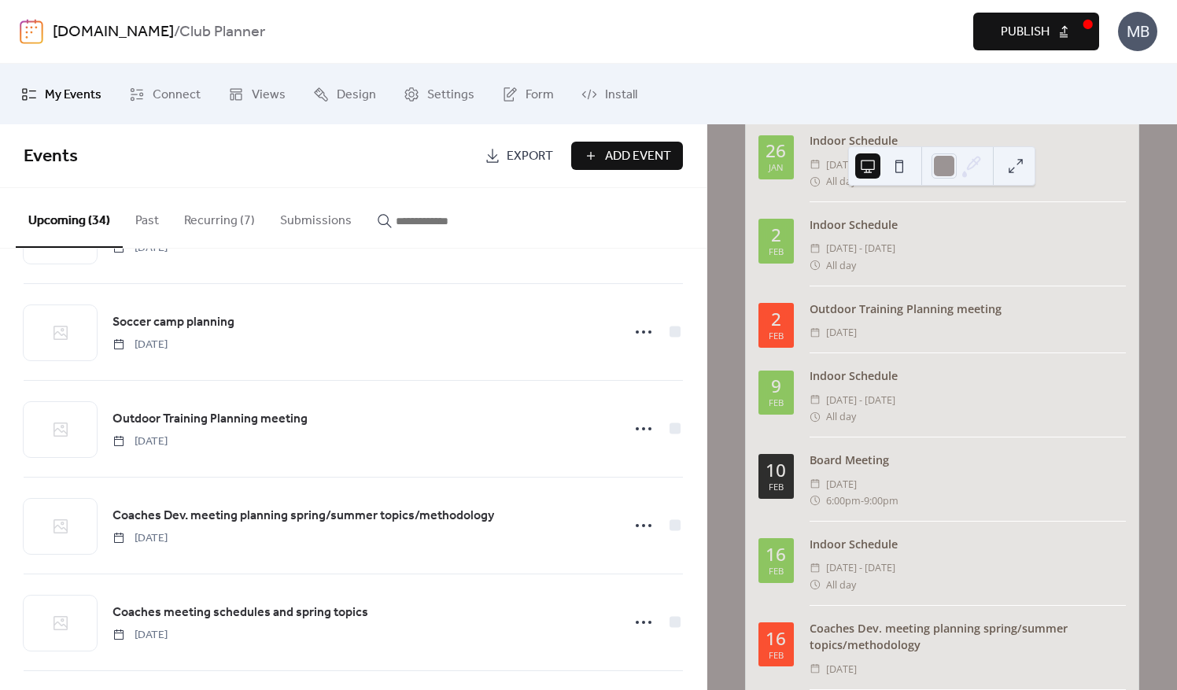
scroll to position [472, 0]
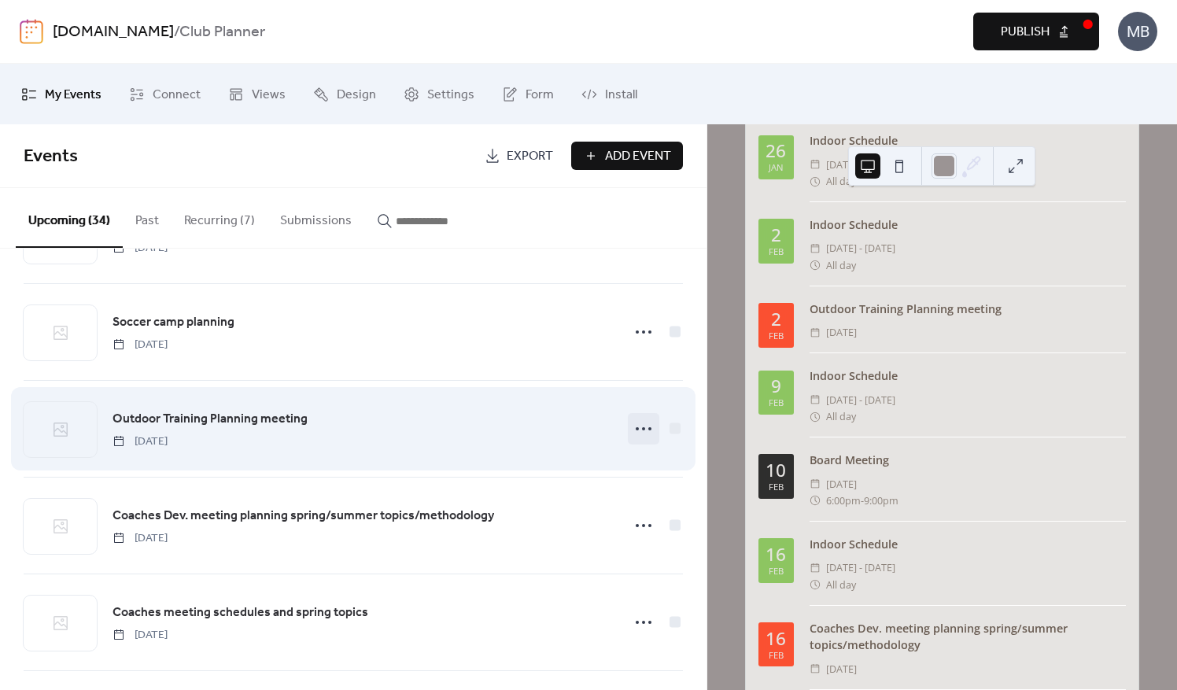
click at [636, 427] on circle at bounding box center [637, 428] width 3 height 3
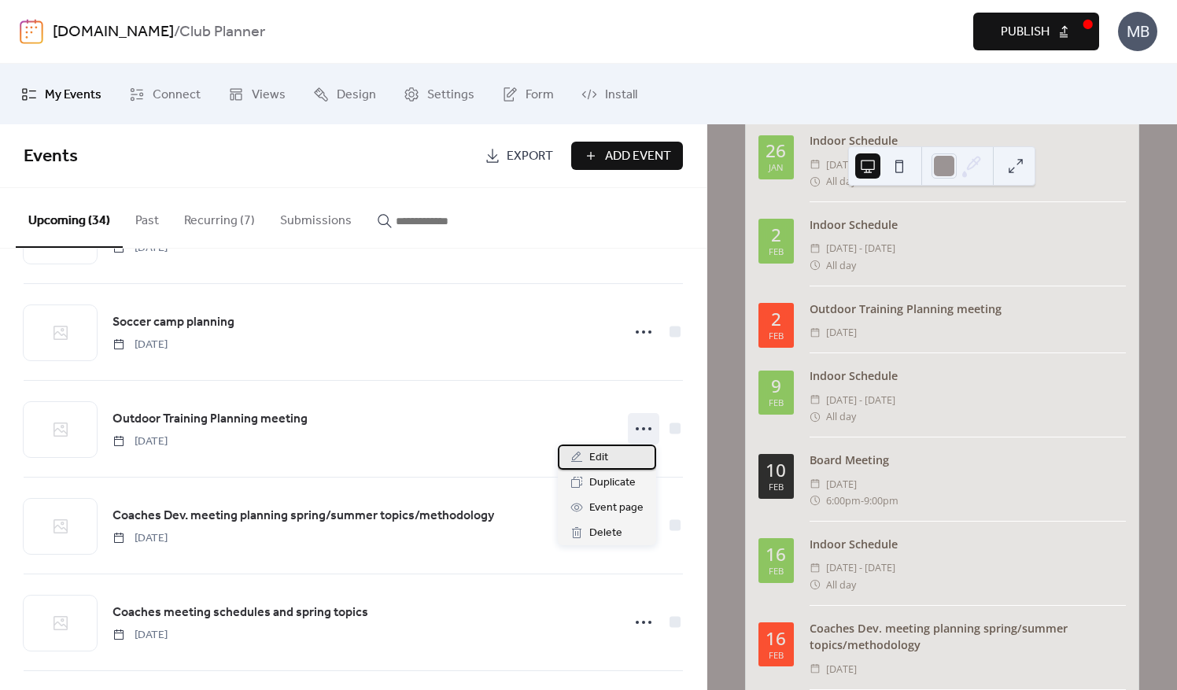
click at [594, 458] on span "Edit" at bounding box center [599, 458] width 19 height 19
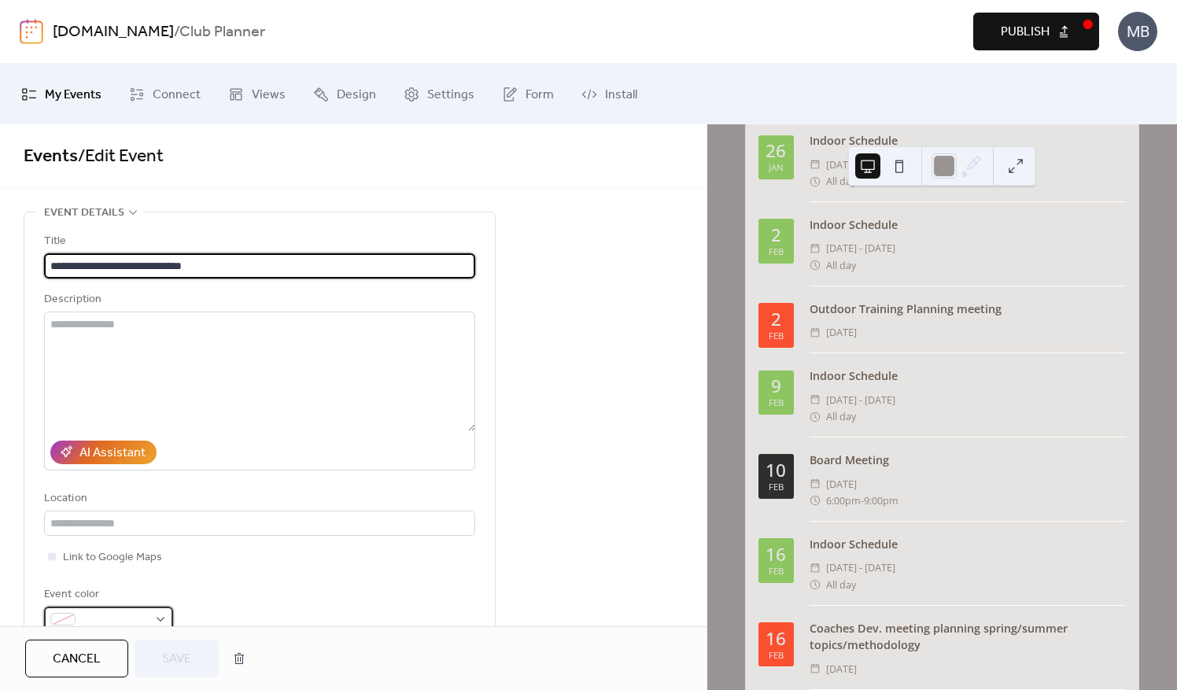
click at [165, 616] on div at bounding box center [108, 619] width 129 height 25
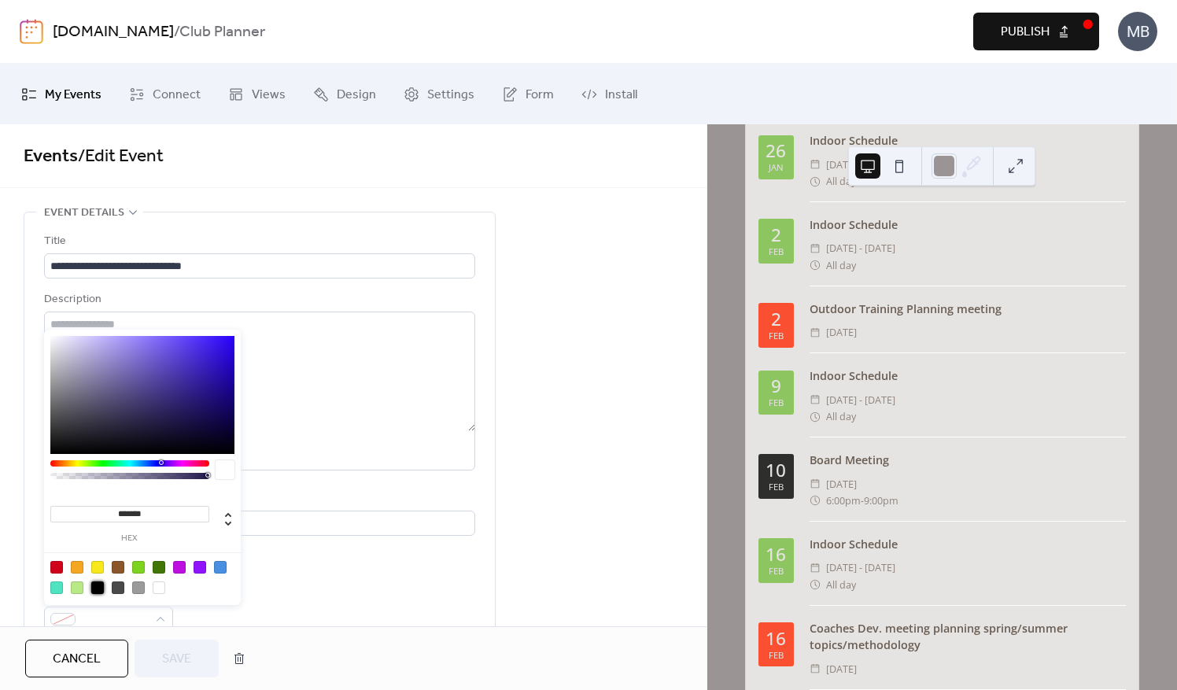
click at [98, 582] on div at bounding box center [97, 588] width 13 height 13
type input "*******"
click at [191, 650] on span "Save" at bounding box center [176, 659] width 29 height 19
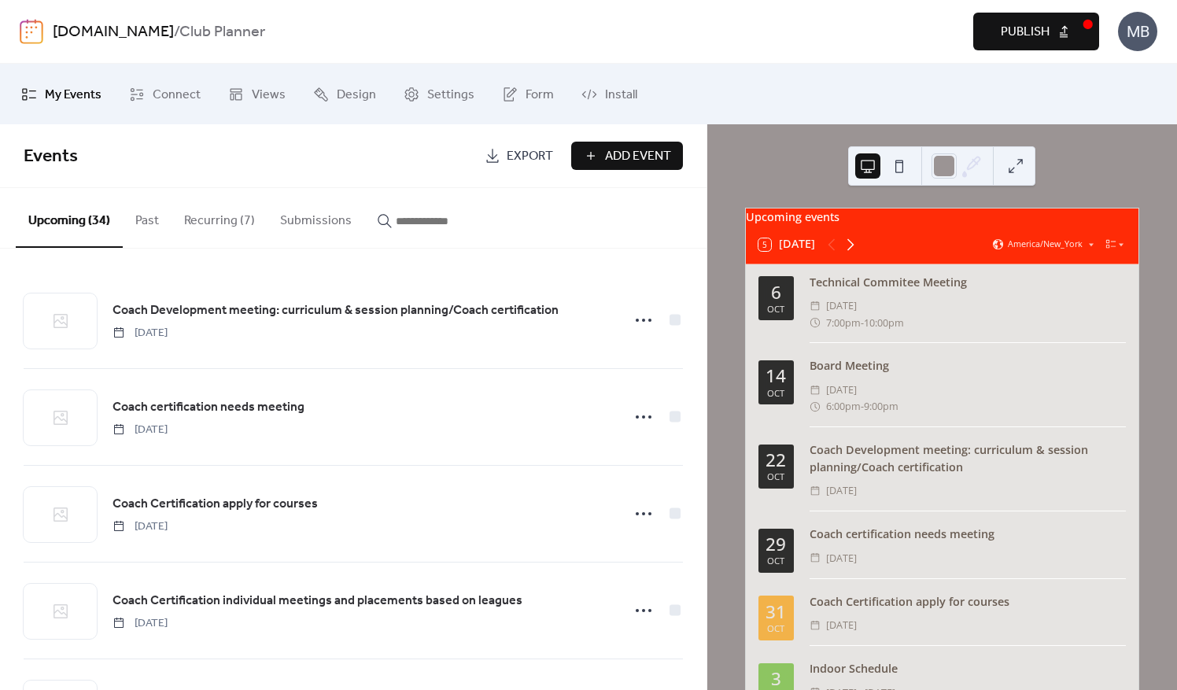
click at [856, 254] on icon at bounding box center [850, 244] width 19 height 19
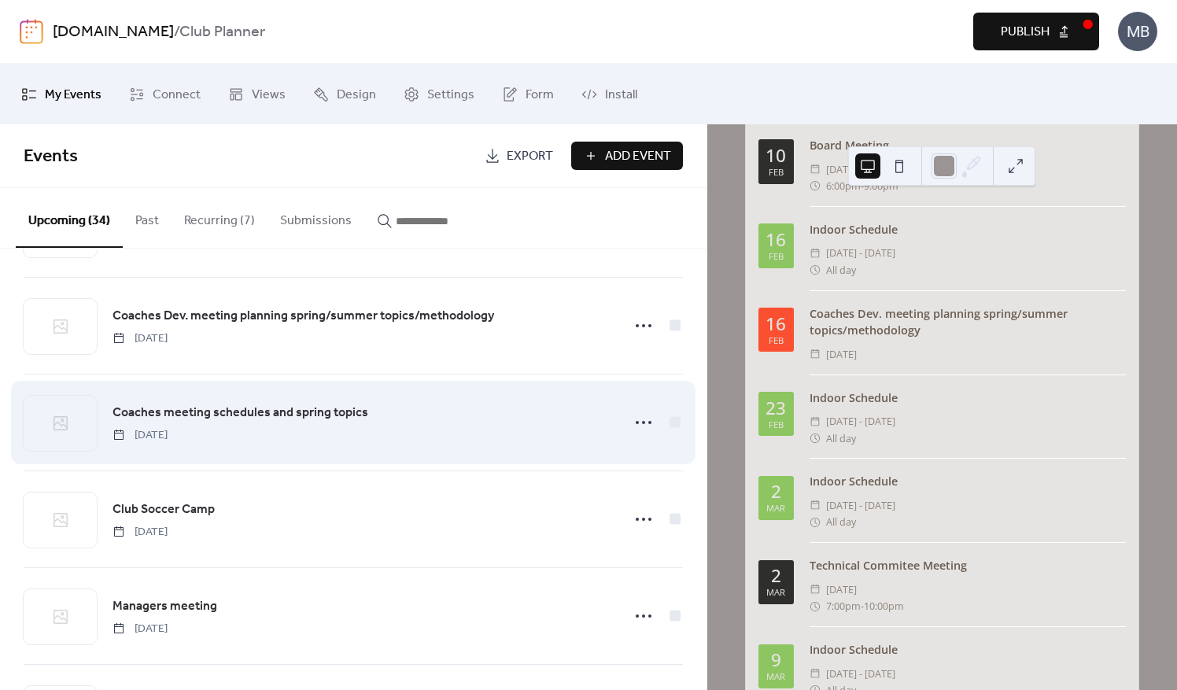
scroll to position [708, 0]
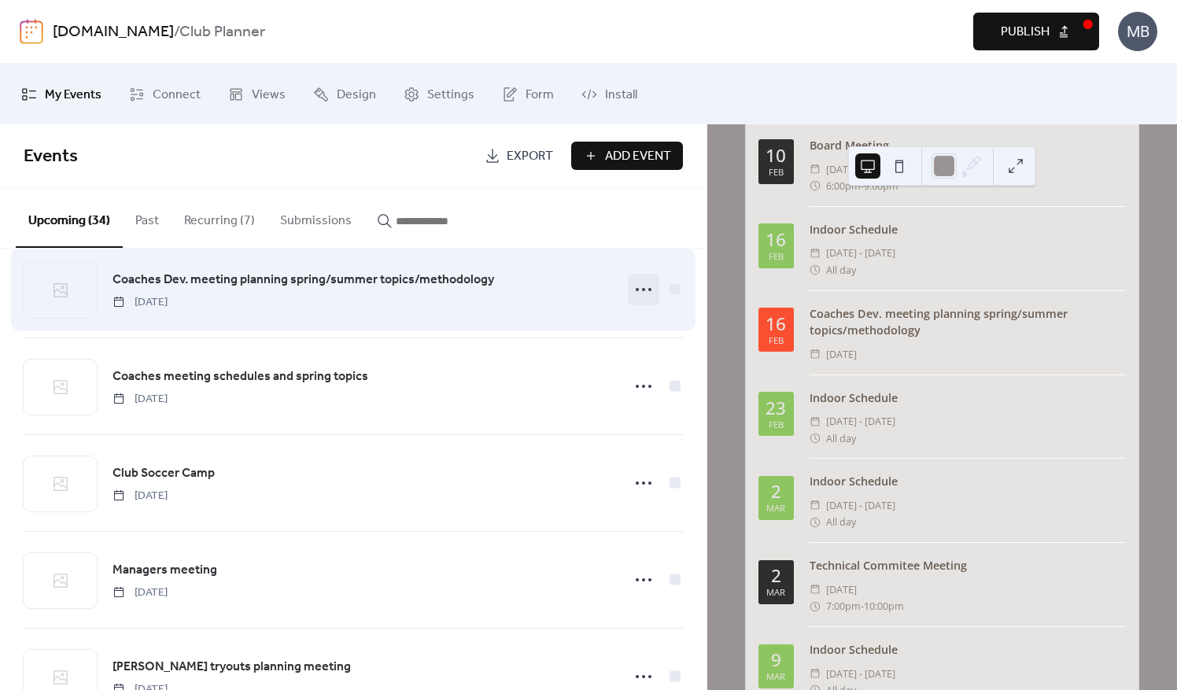
click at [636, 288] on circle at bounding box center [637, 289] width 3 height 3
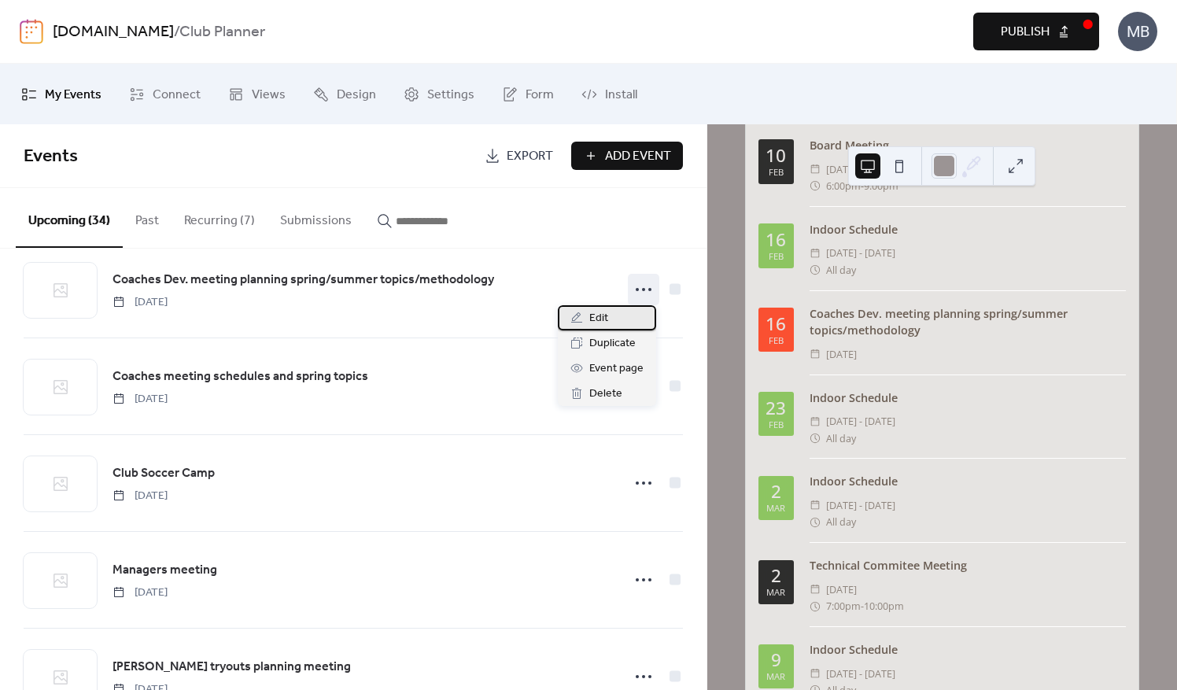
click at [592, 320] on span "Edit" at bounding box center [599, 318] width 19 height 19
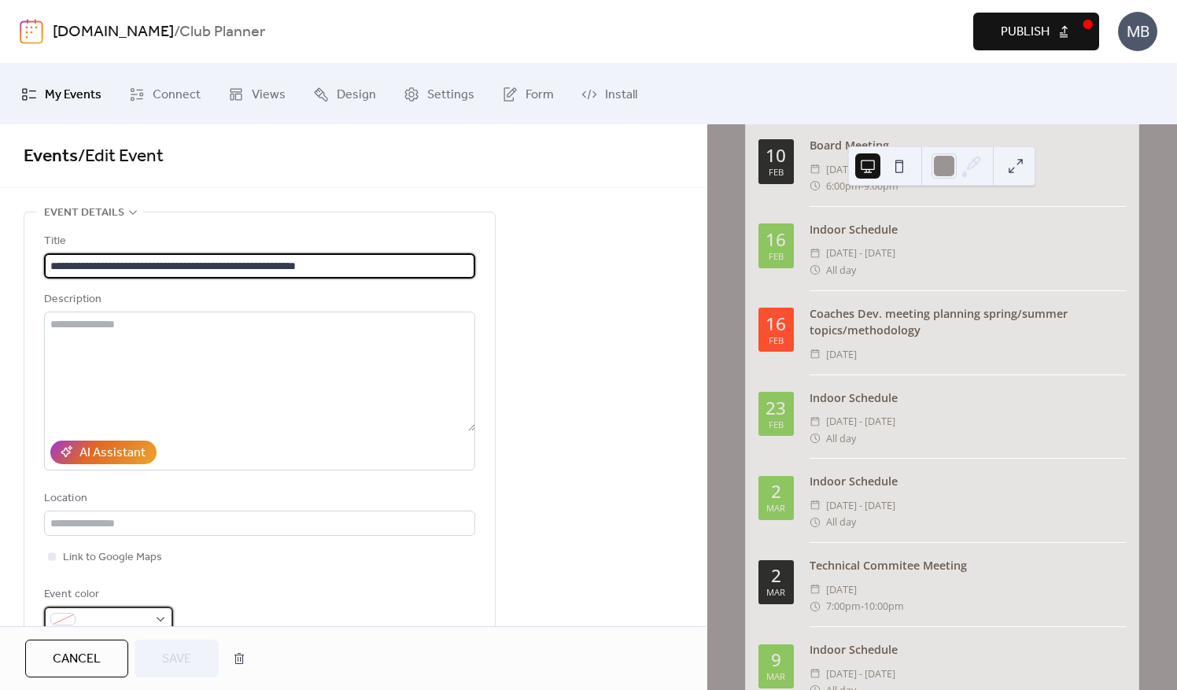
click at [161, 619] on div at bounding box center [108, 619] width 129 height 25
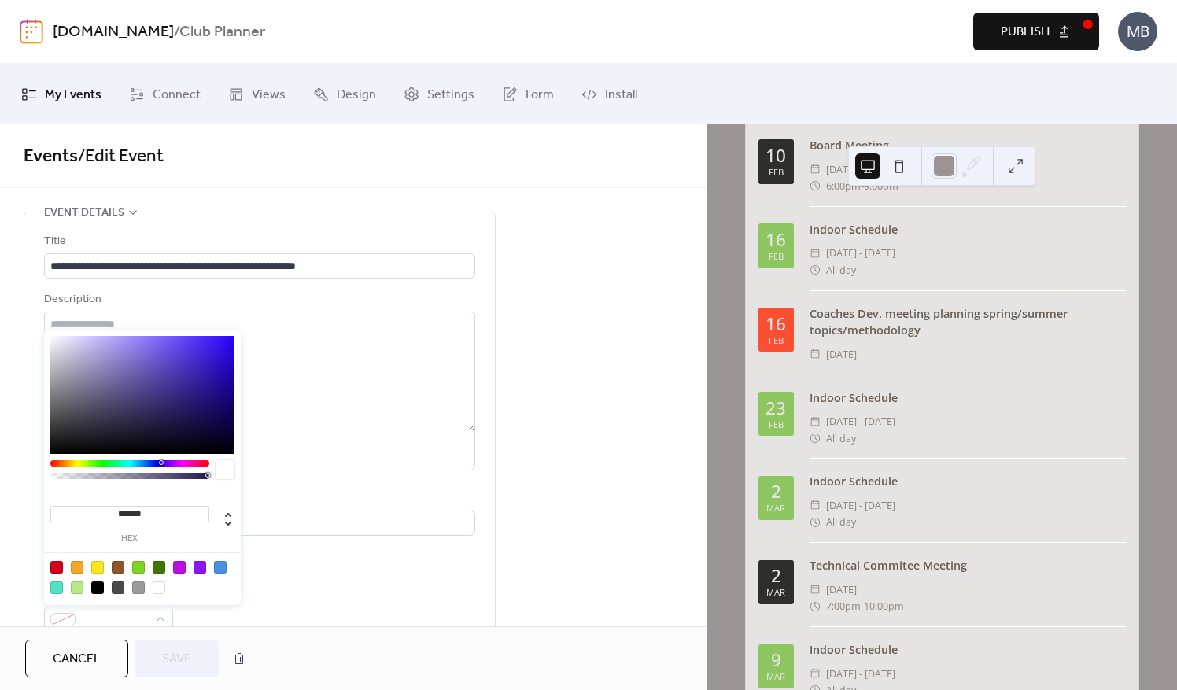
click at [94, 586] on div at bounding box center [97, 588] width 13 height 13
type input "*******"
drag, startPoint x: 181, startPoint y: 656, endPoint x: 187, endPoint y: 638, distance: 18.9
click at [181, 653] on span "Save" at bounding box center [176, 659] width 29 height 19
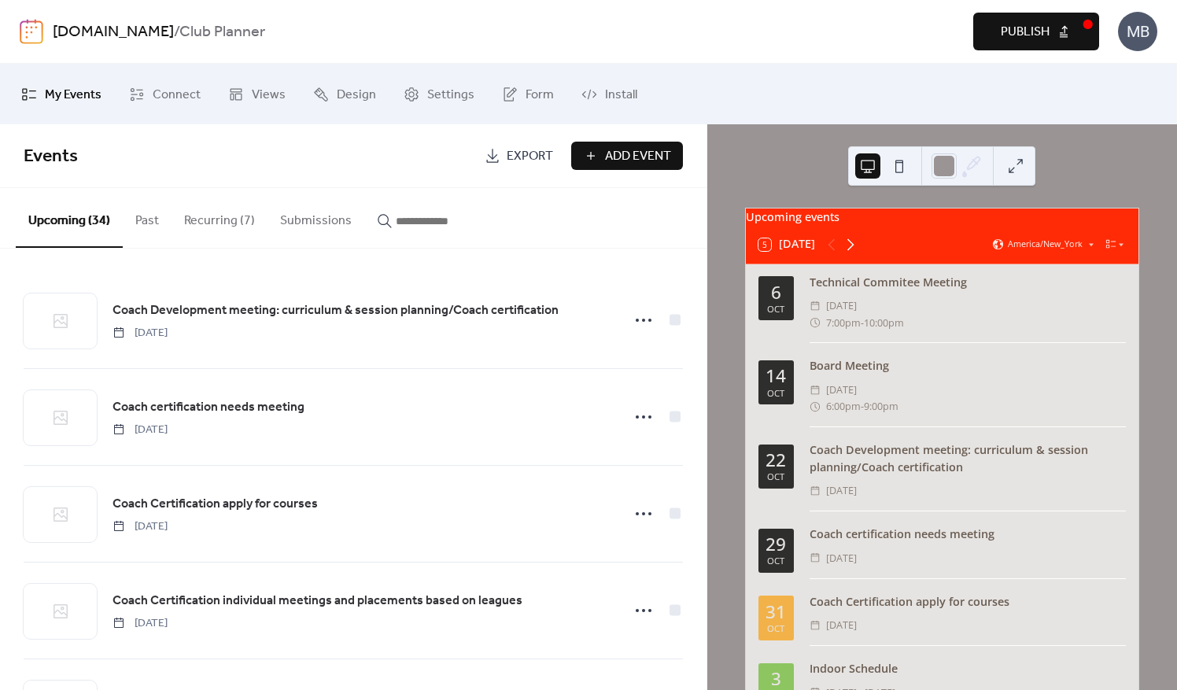
click at [854, 250] on icon at bounding box center [850, 244] width 19 height 19
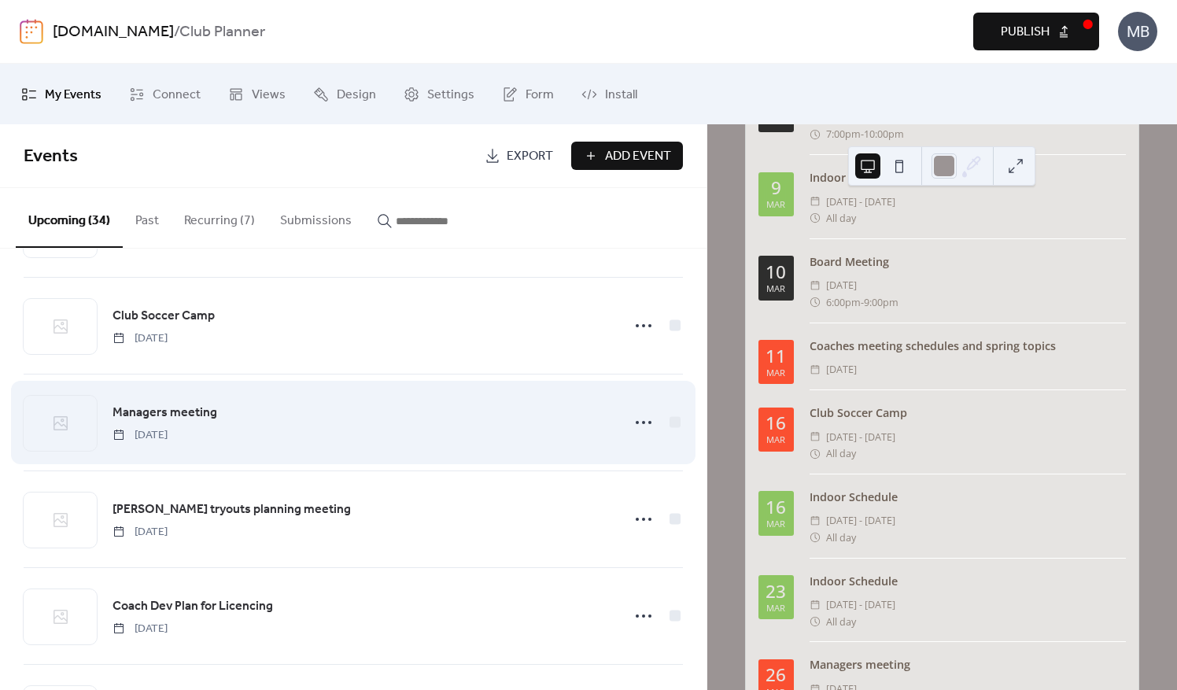
scroll to position [787, 0]
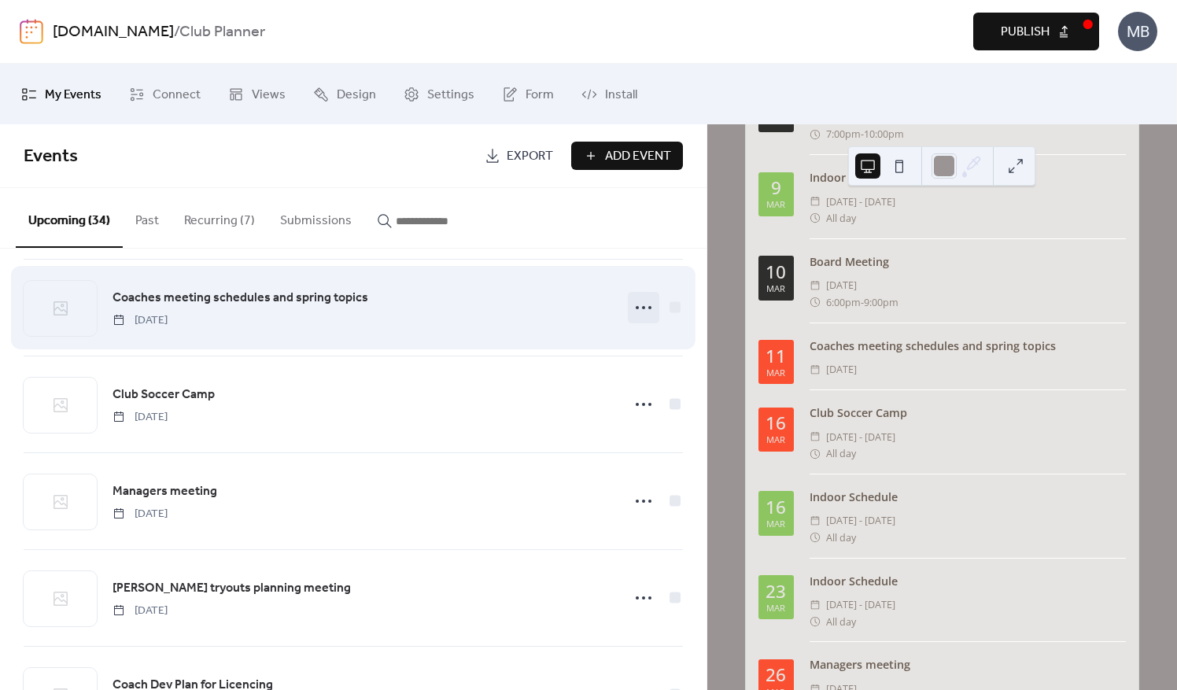
click at [649, 306] on circle at bounding box center [650, 307] width 3 height 3
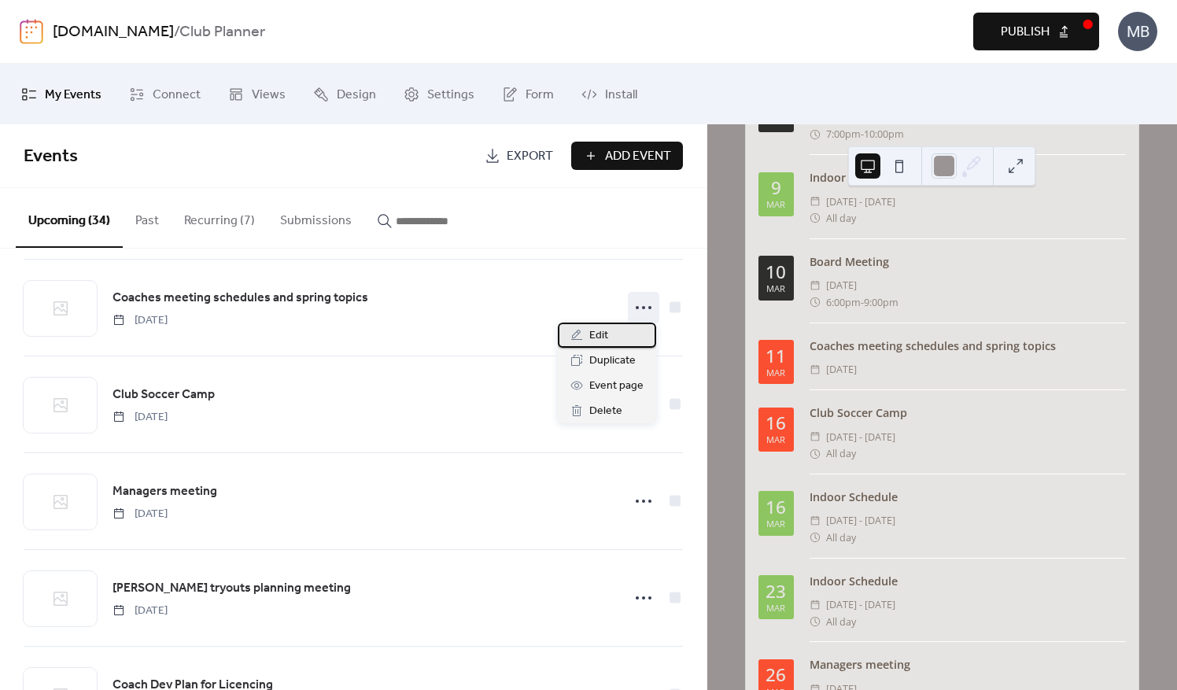
click at [604, 343] on span "Edit" at bounding box center [599, 336] width 19 height 19
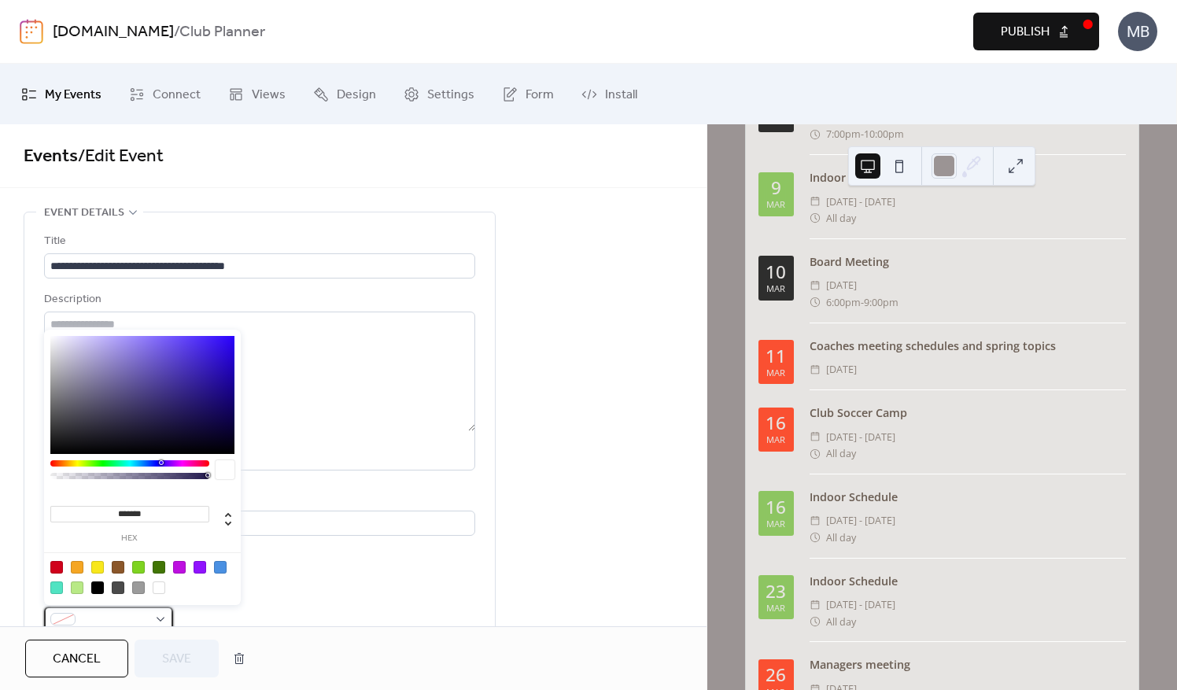
click at [165, 616] on div at bounding box center [108, 619] width 129 height 25
click at [95, 589] on div at bounding box center [97, 588] width 13 height 13
type input "*******"
click at [169, 667] on span "Save" at bounding box center [176, 659] width 29 height 19
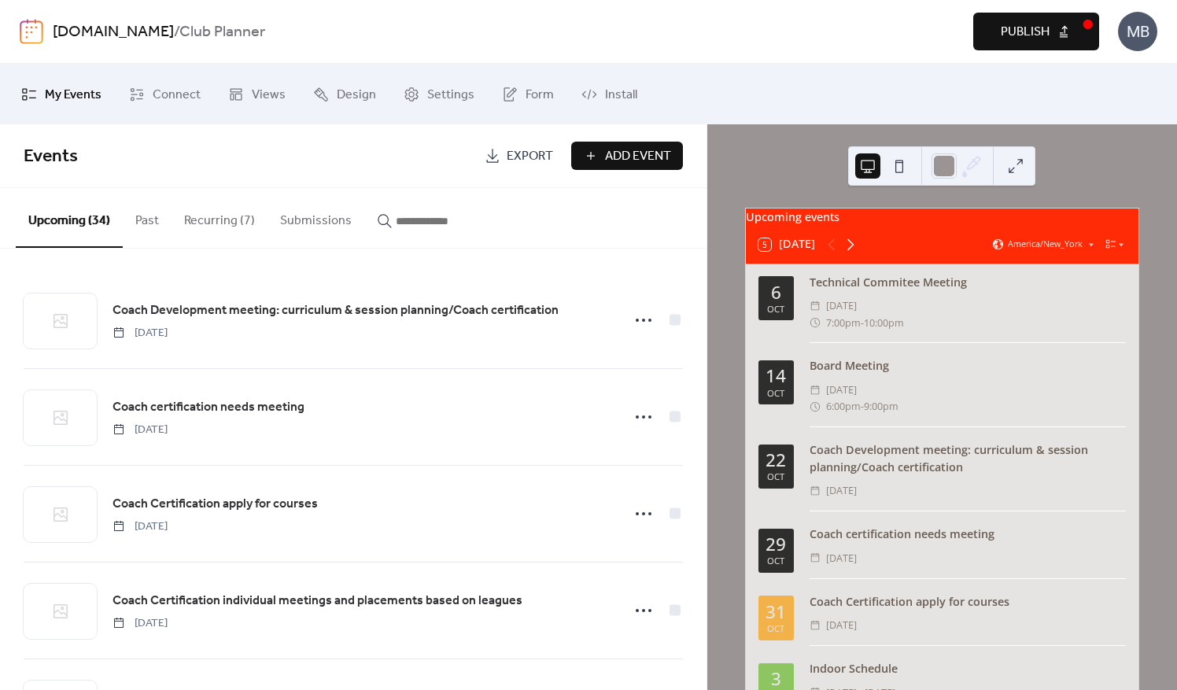
click at [853, 250] on icon at bounding box center [851, 244] width 7 height 12
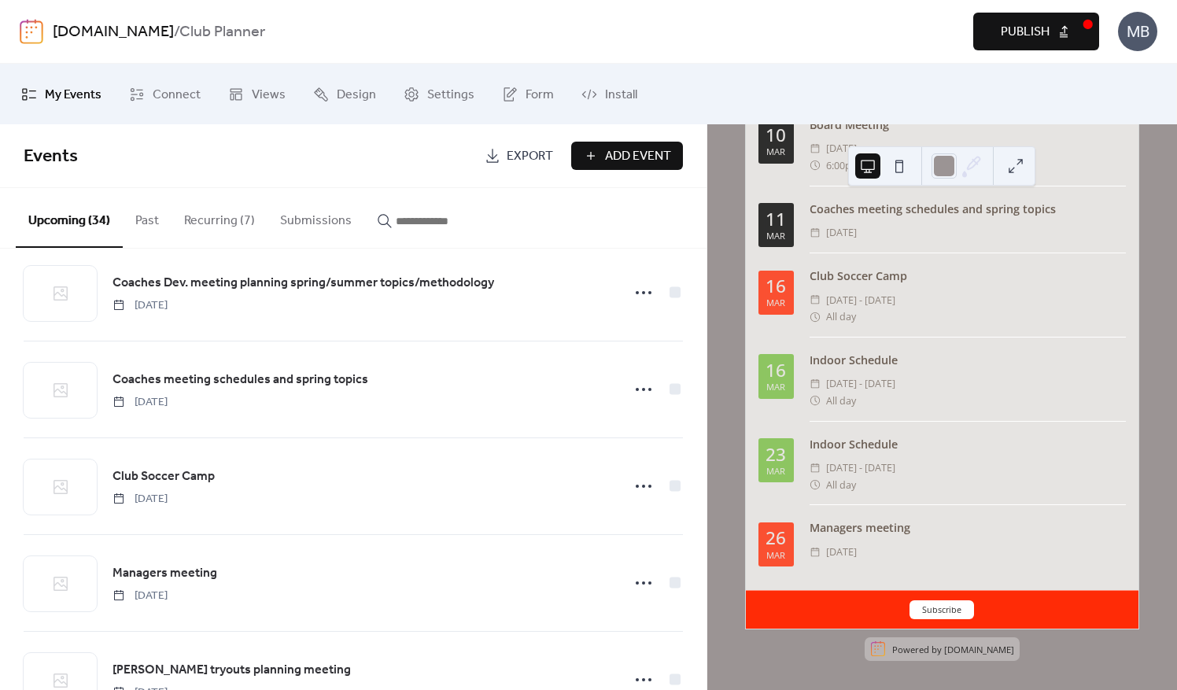
scroll to position [787, 0]
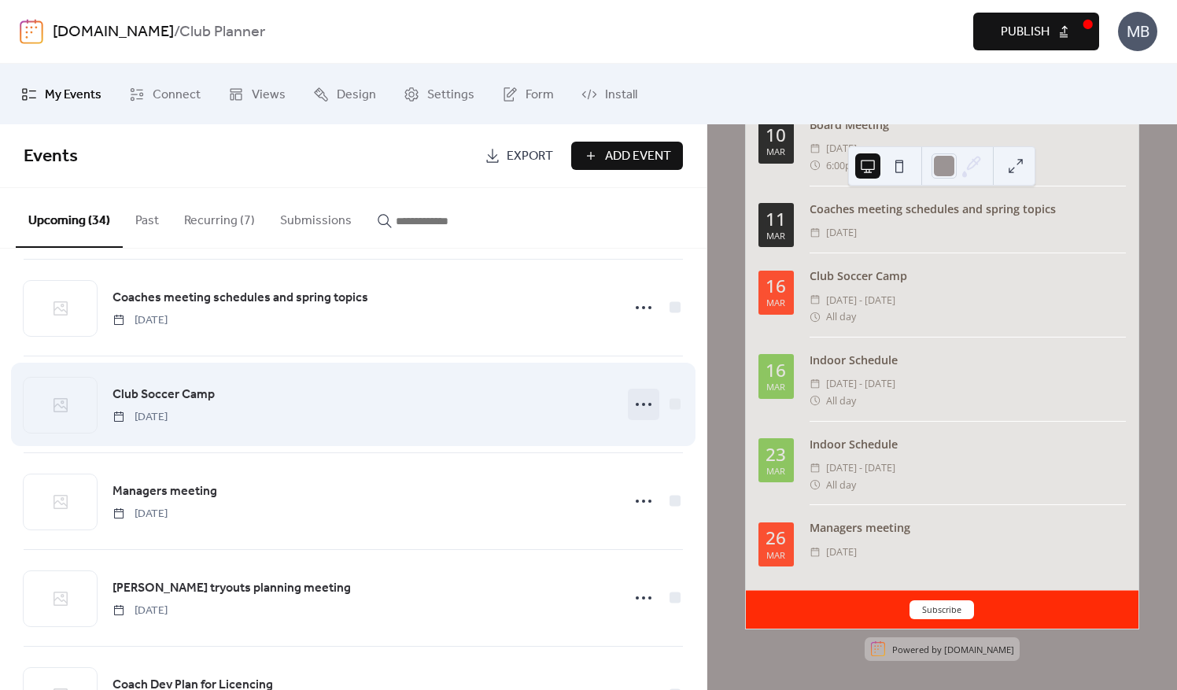
click at [638, 403] on icon at bounding box center [643, 404] width 25 height 25
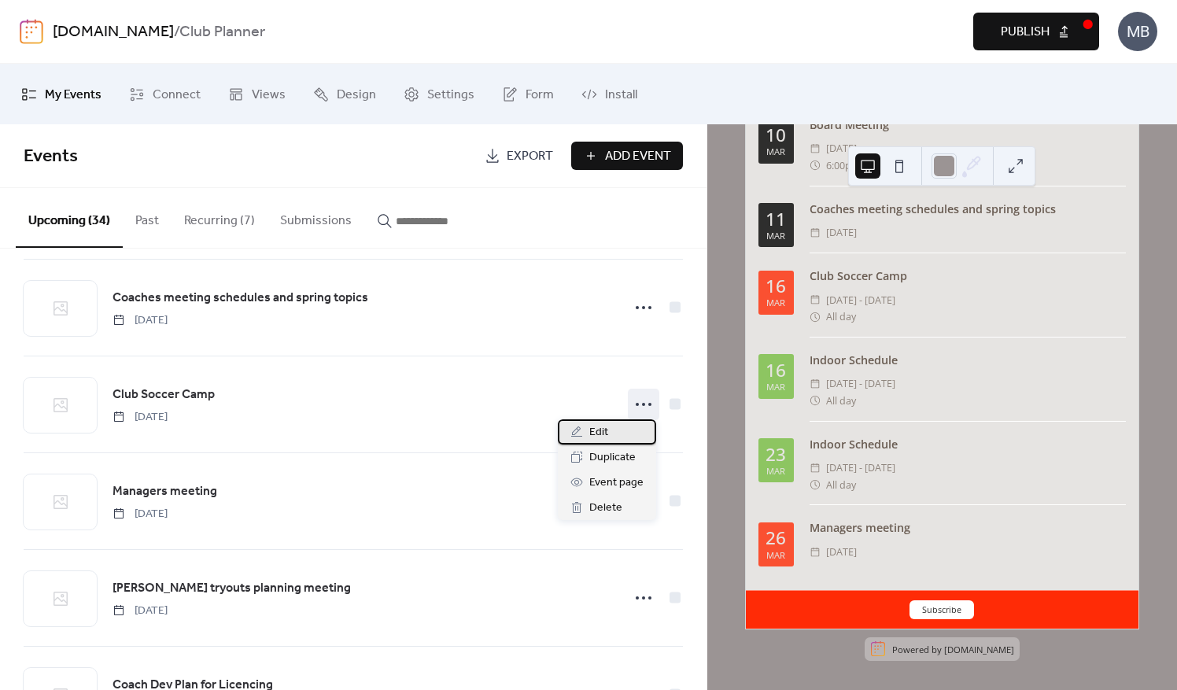
click at [597, 430] on span "Edit" at bounding box center [599, 432] width 19 height 19
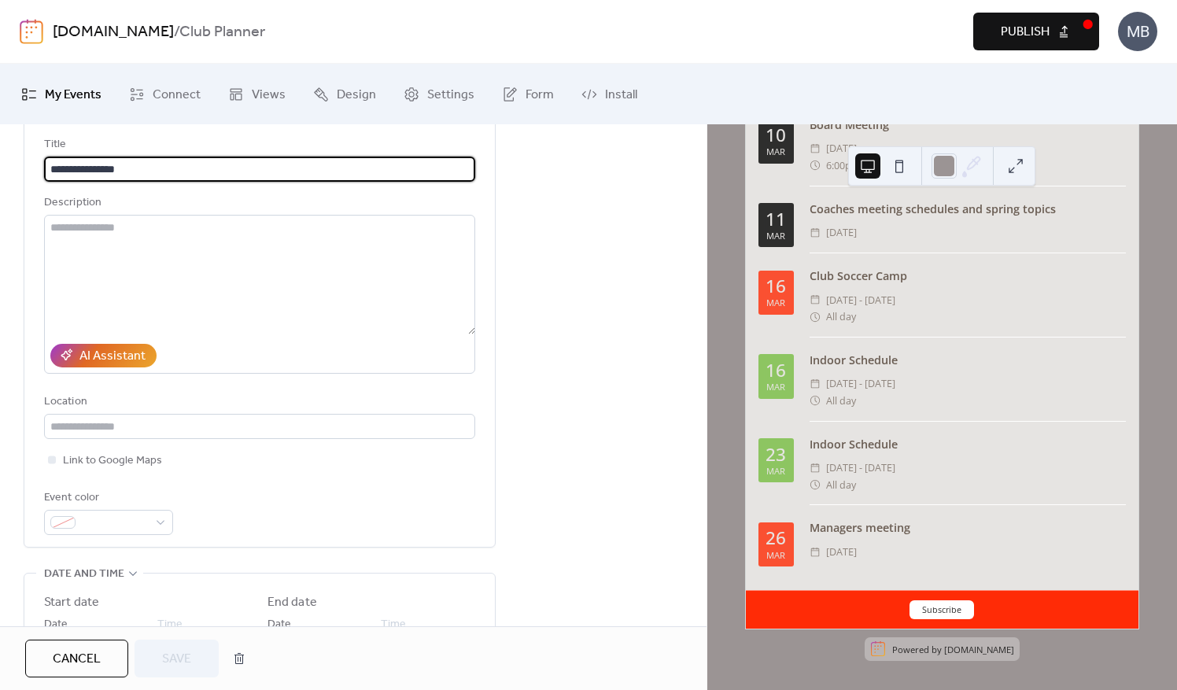
scroll to position [315, 0]
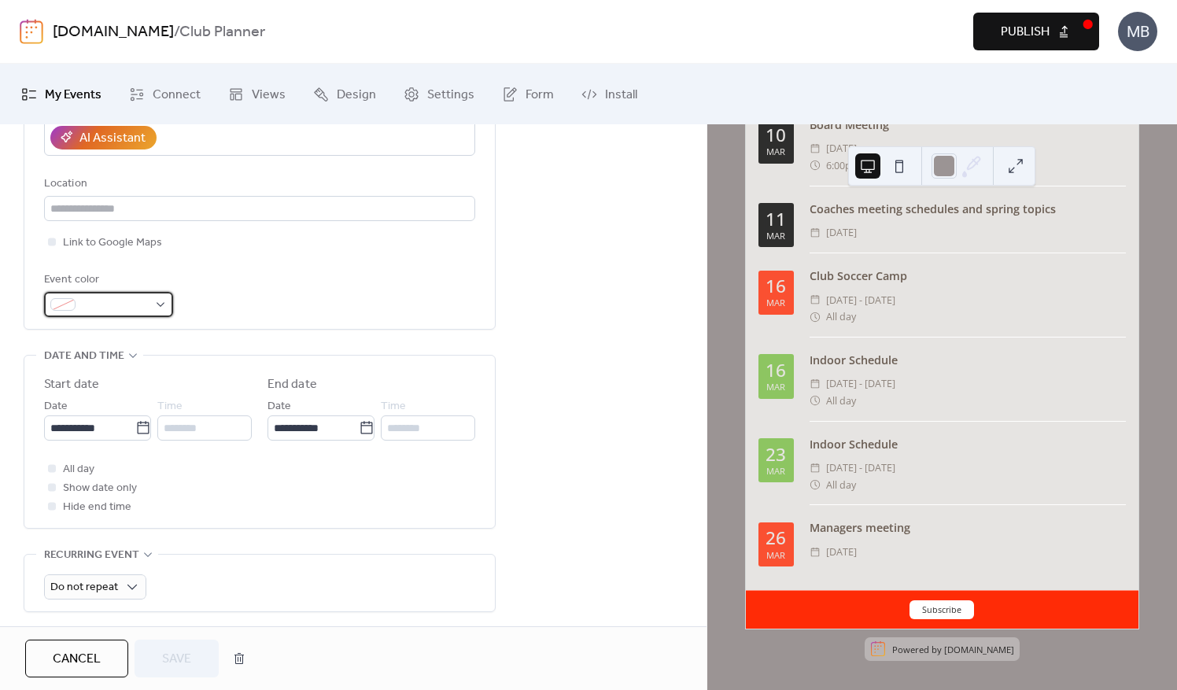
click at [165, 310] on div at bounding box center [108, 304] width 129 height 25
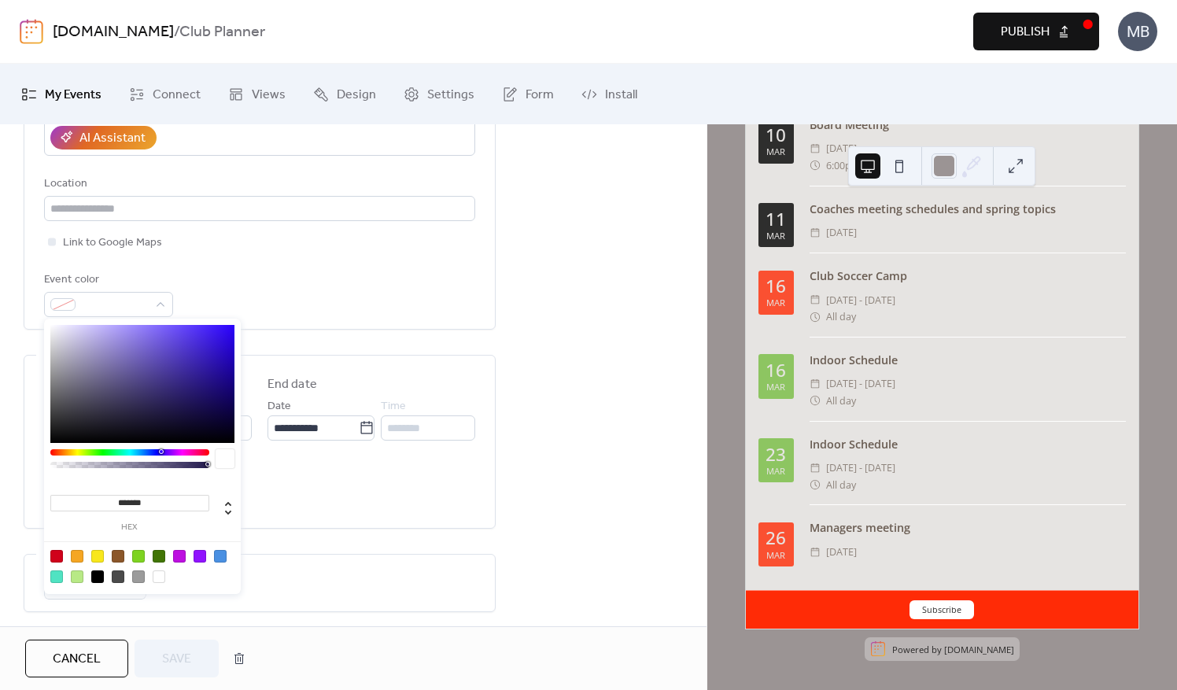
click at [182, 558] on div at bounding box center [179, 556] width 13 height 13
type input "*******"
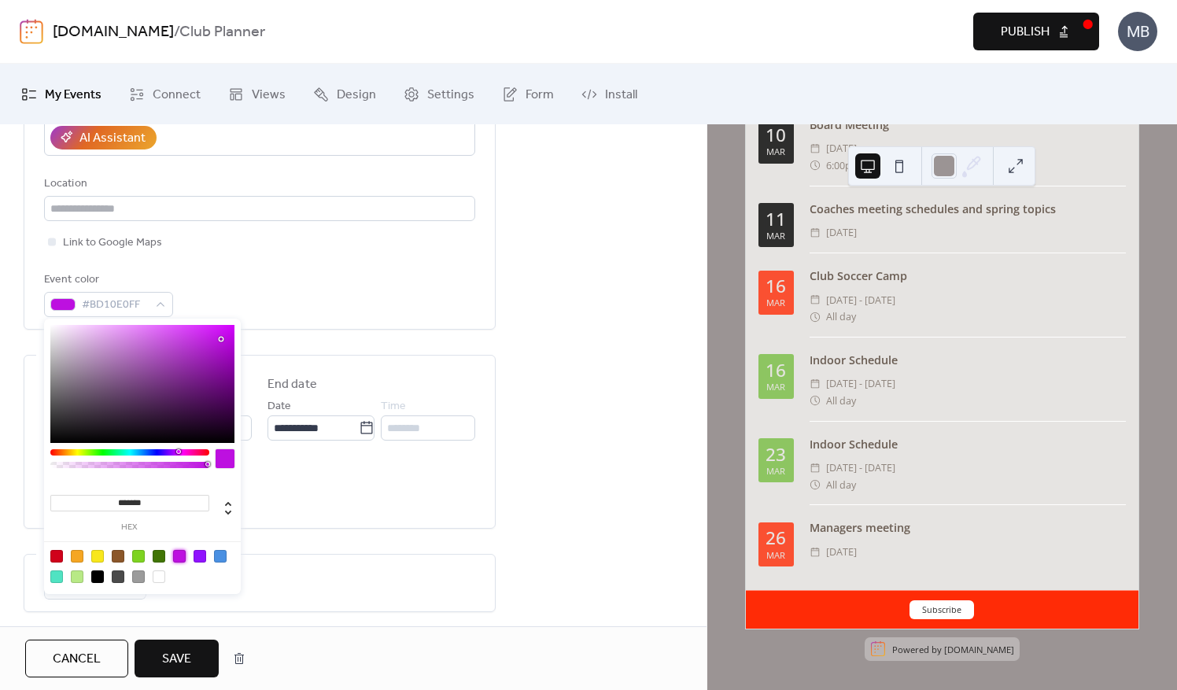
click at [164, 669] on span "Save" at bounding box center [176, 659] width 29 height 19
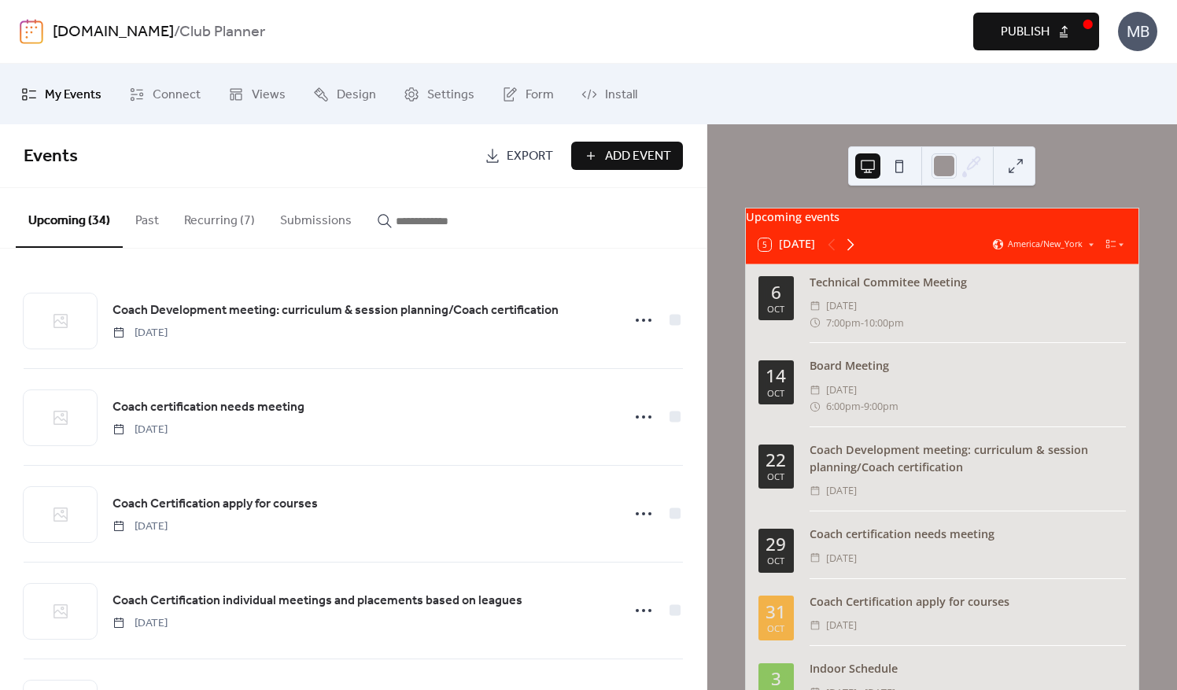
click at [848, 254] on icon at bounding box center [850, 244] width 19 height 19
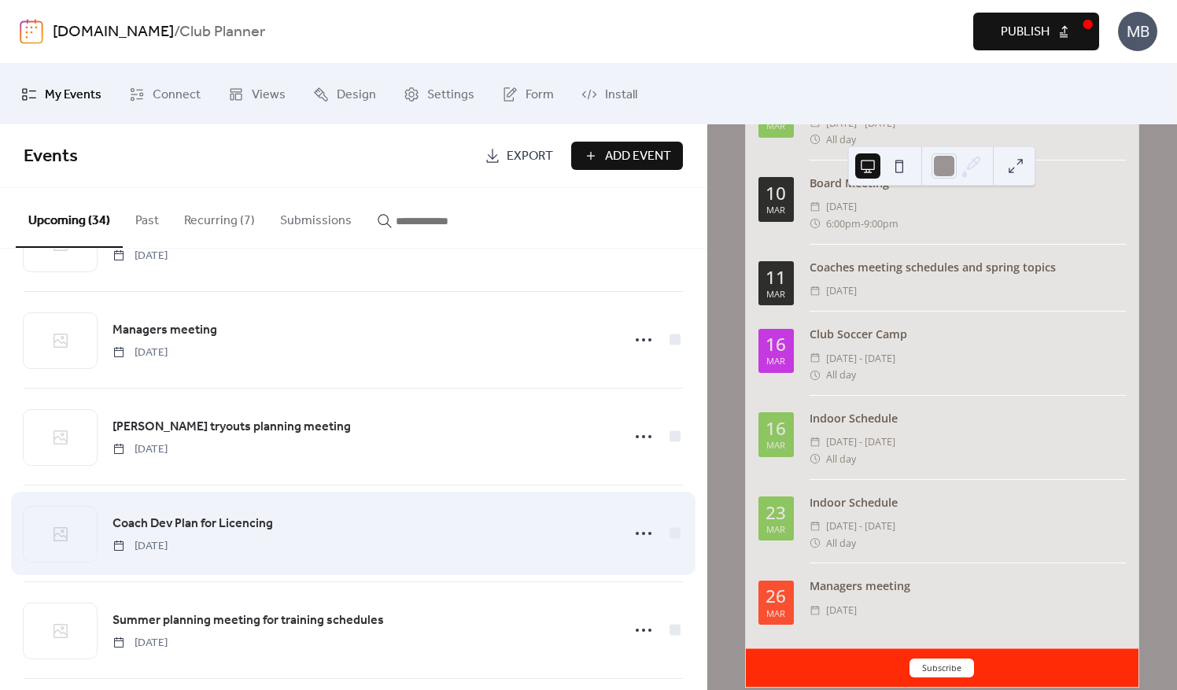
scroll to position [866, 0]
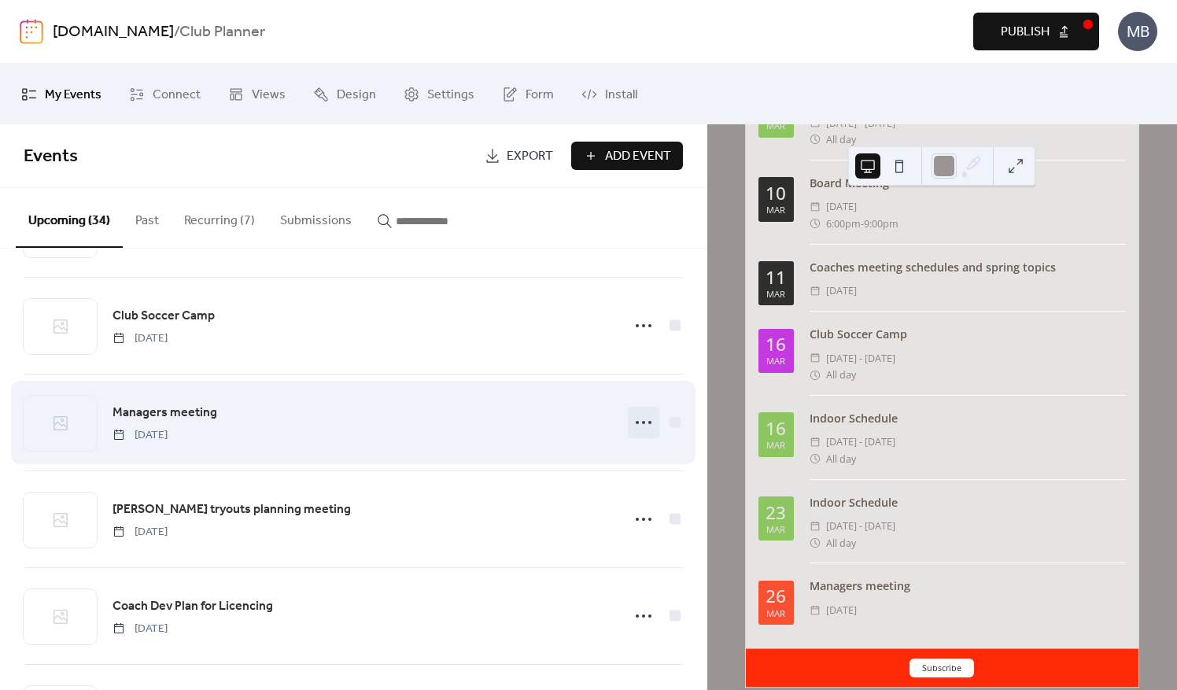
click at [643, 416] on icon at bounding box center [643, 422] width 25 height 25
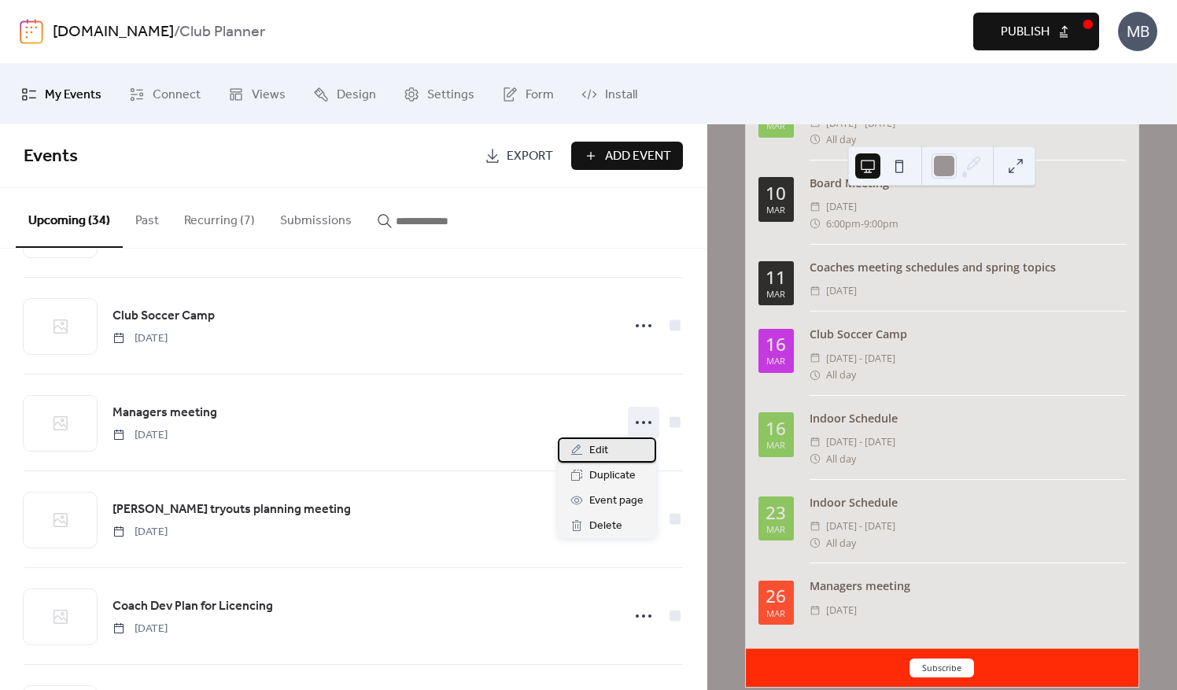
click at [604, 453] on span "Edit" at bounding box center [599, 451] width 19 height 19
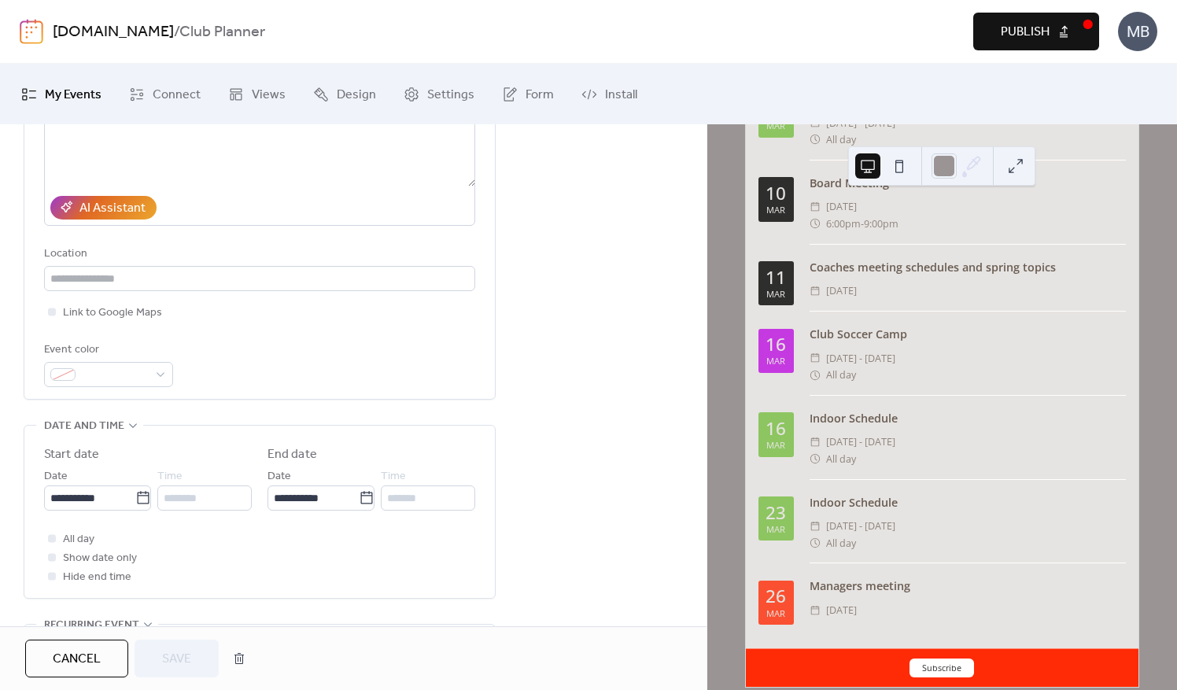
scroll to position [315, 0]
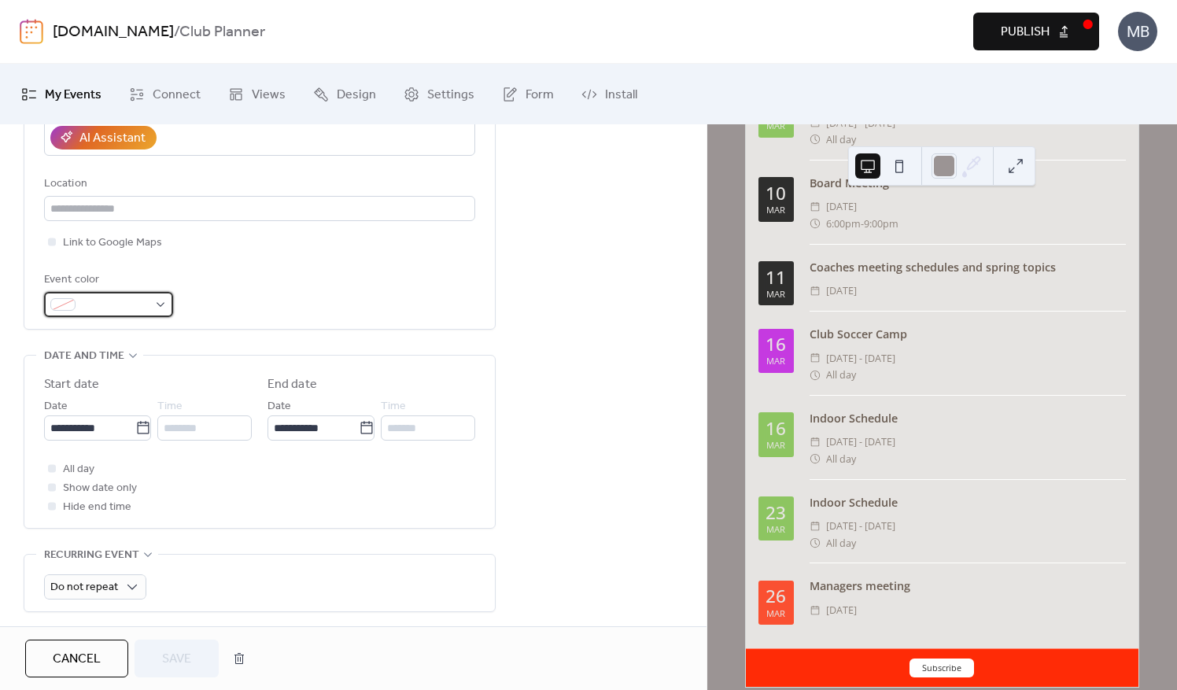
click at [164, 309] on div at bounding box center [108, 304] width 129 height 25
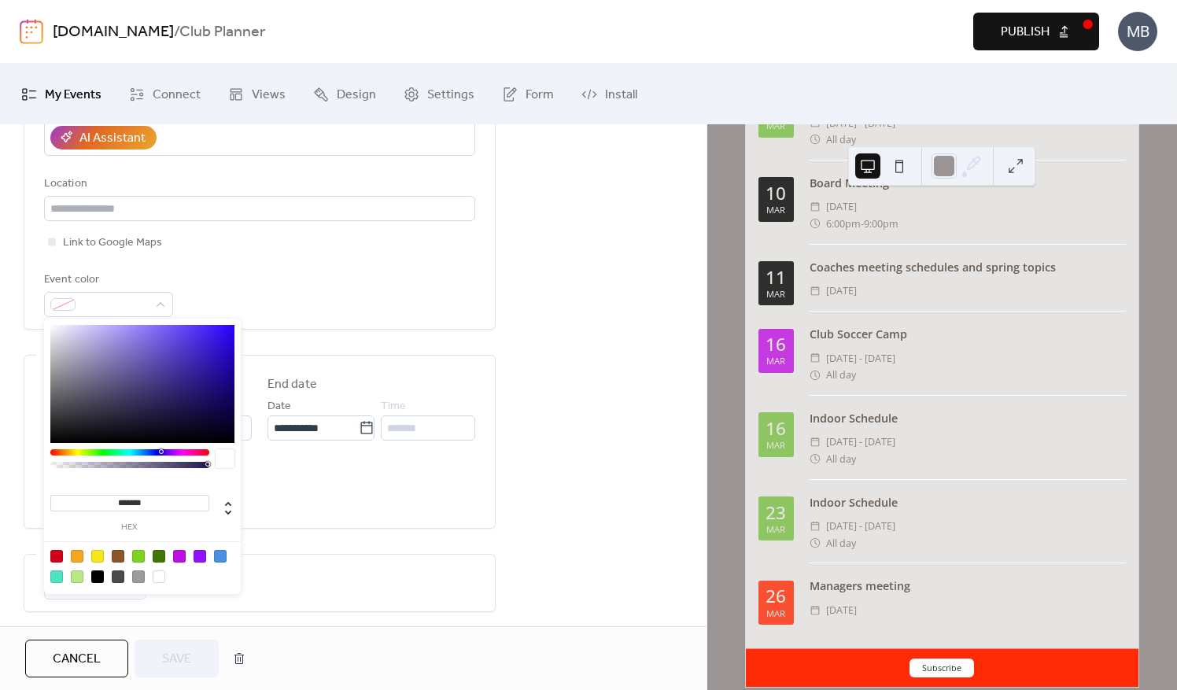
click at [95, 571] on div at bounding box center [97, 577] width 13 height 13
type input "*******"
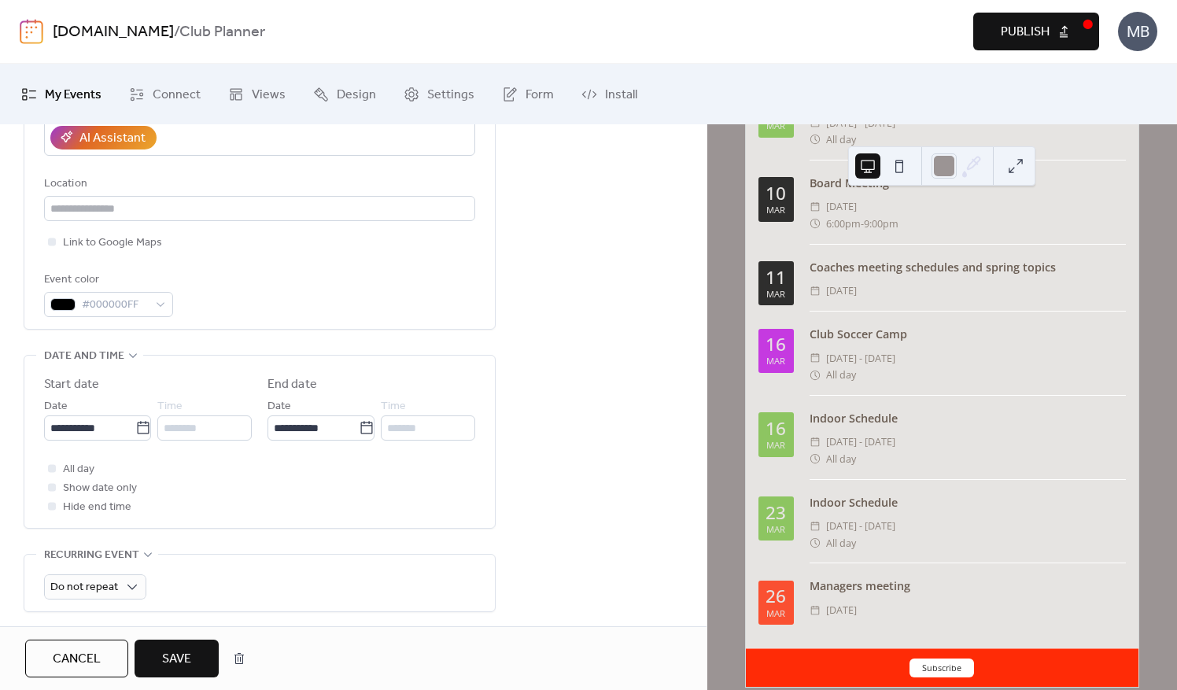
click at [172, 663] on span "Save" at bounding box center [176, 659] width 29 height 19
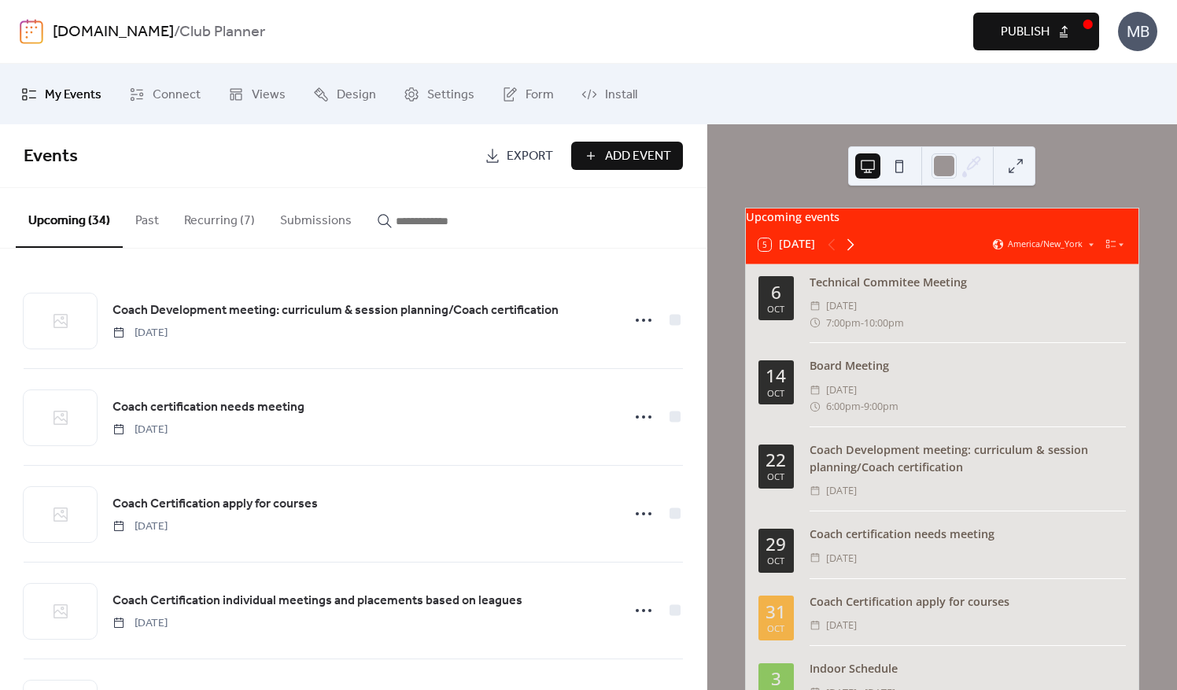
click at [858, 254] on icon at bounding box center [850, 244] width 19 height 19
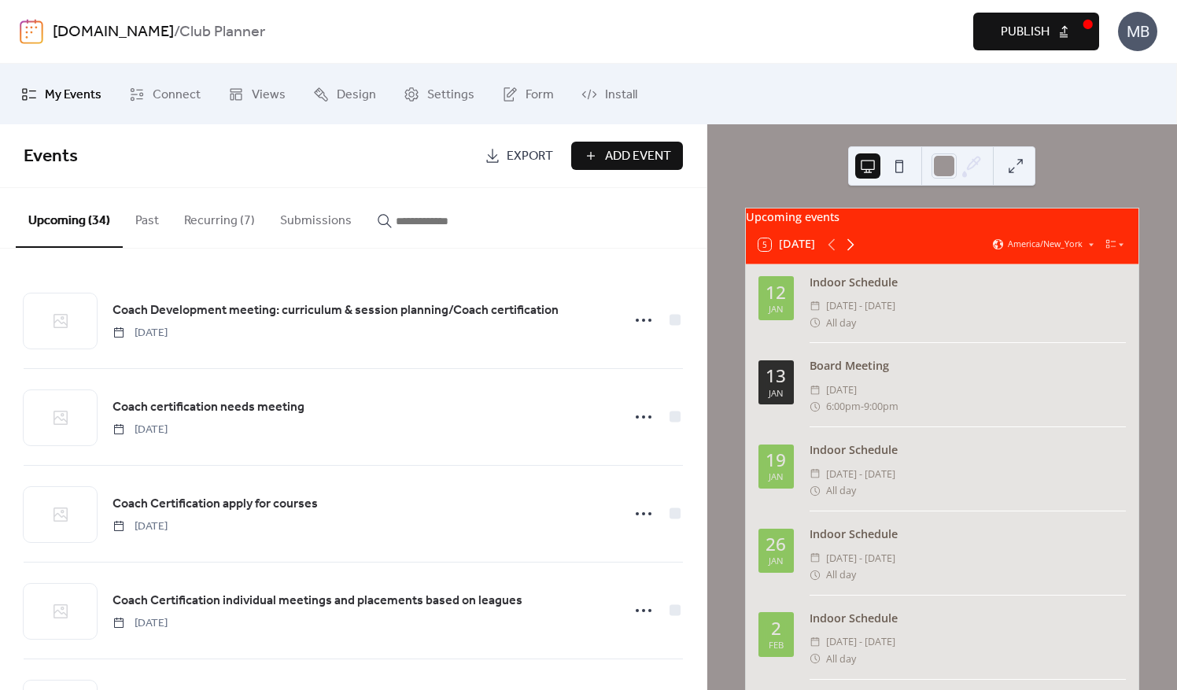
click at [858, 254] on icon at bounding box center [850, 244] width 19 height 19
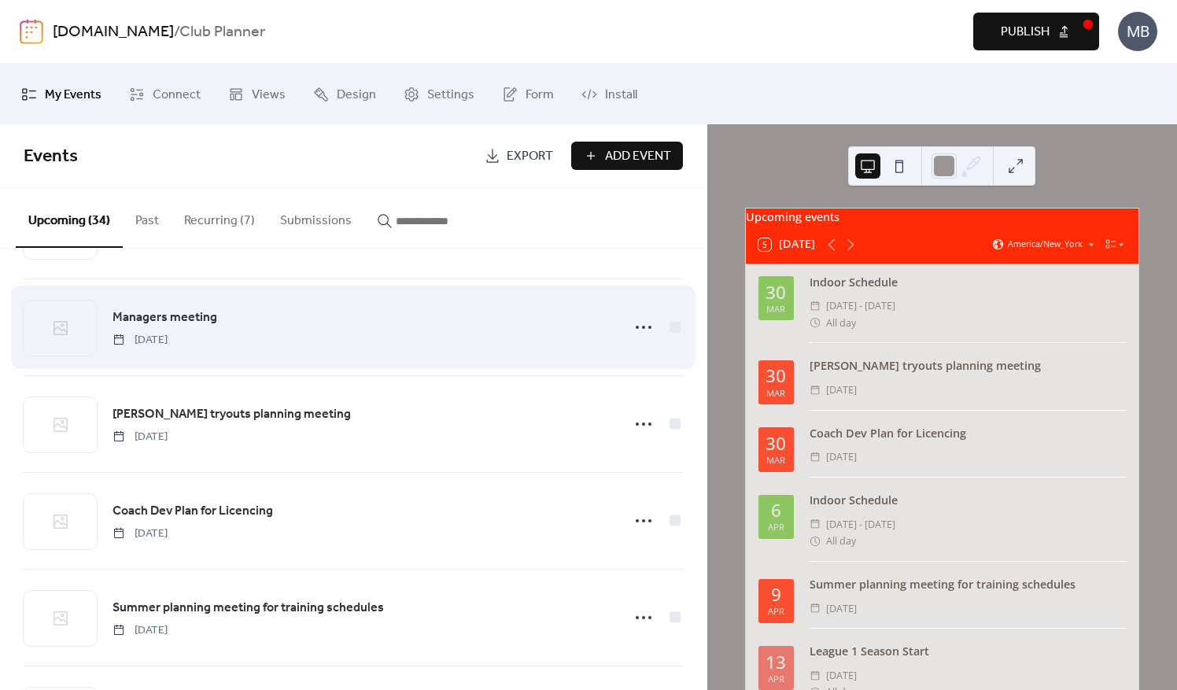
scroll to position [1023, 0]
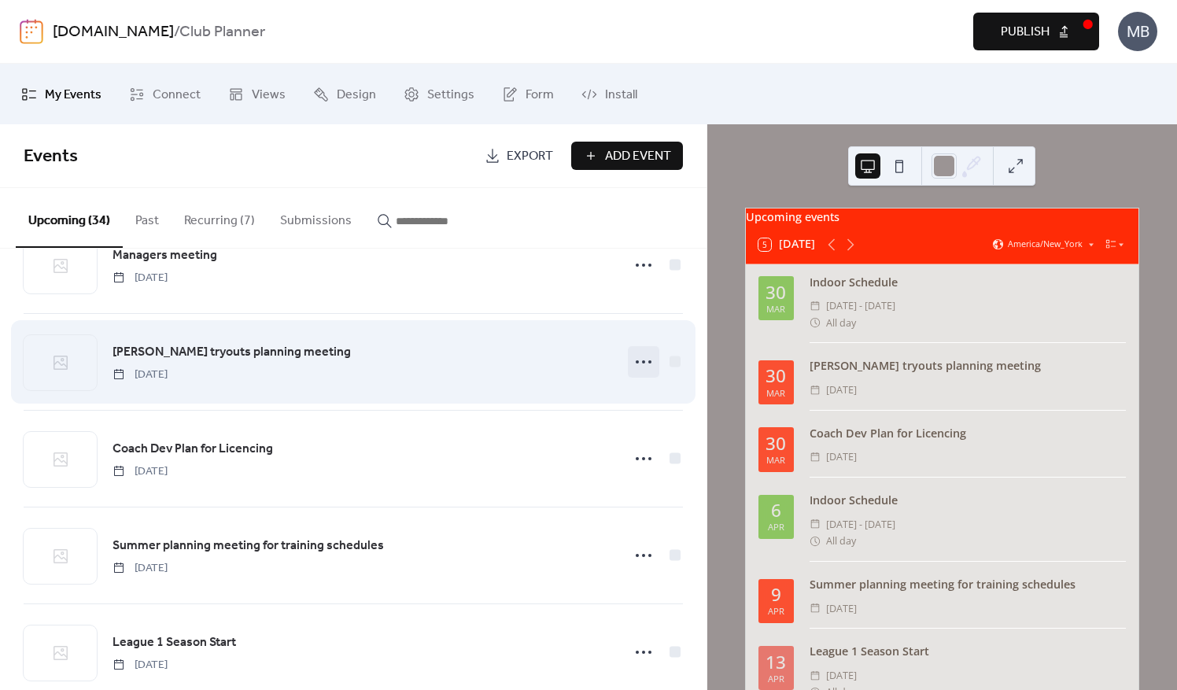
click at [628, 356] on div at bounding box center [643, 361] width 31 height 31
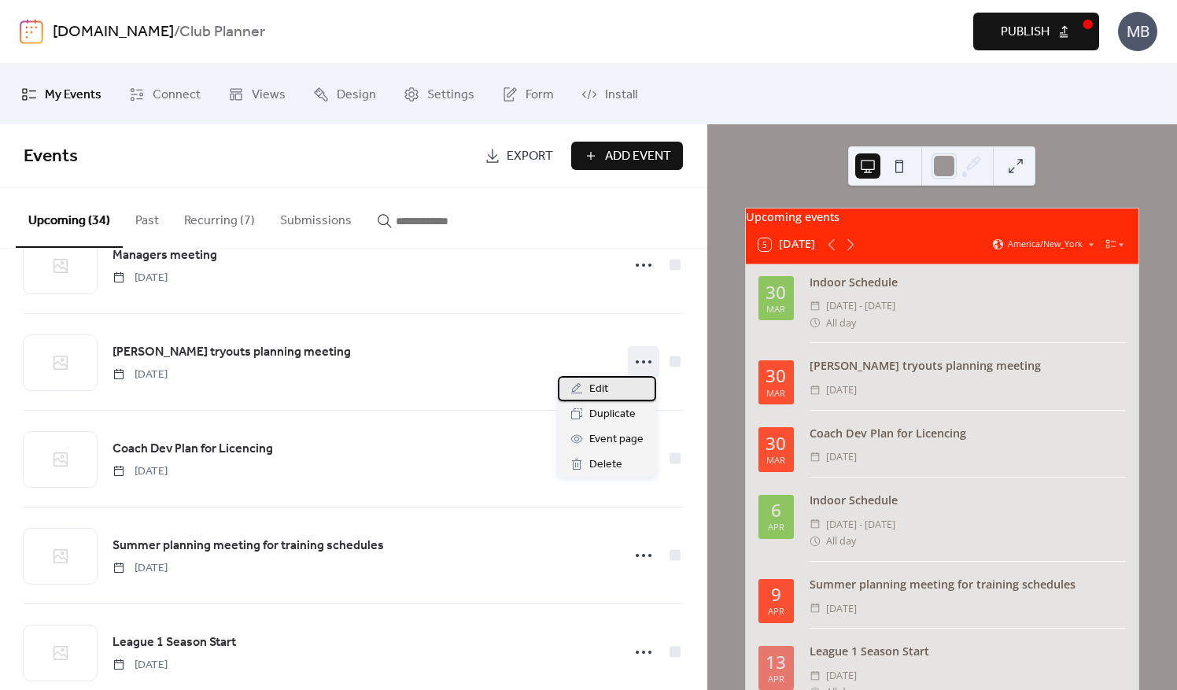
click at [600, 395] on span "Edit" at bounding box center [599, 389] width 19 height 19
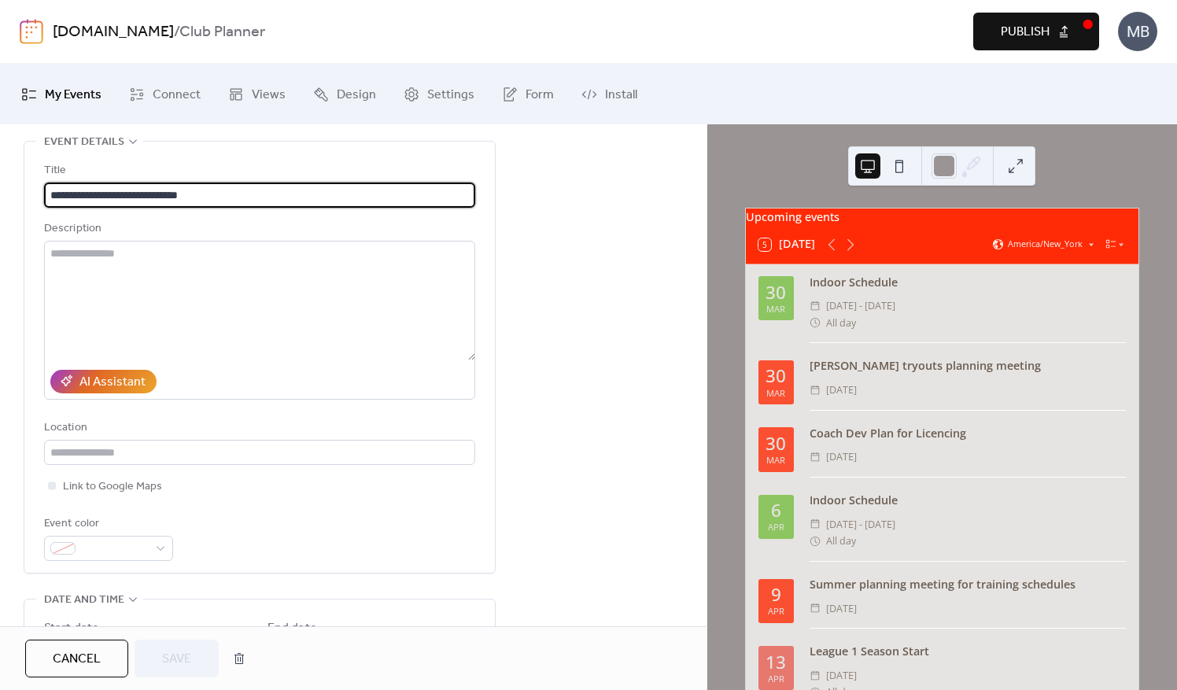
scroll to position [79, 0]
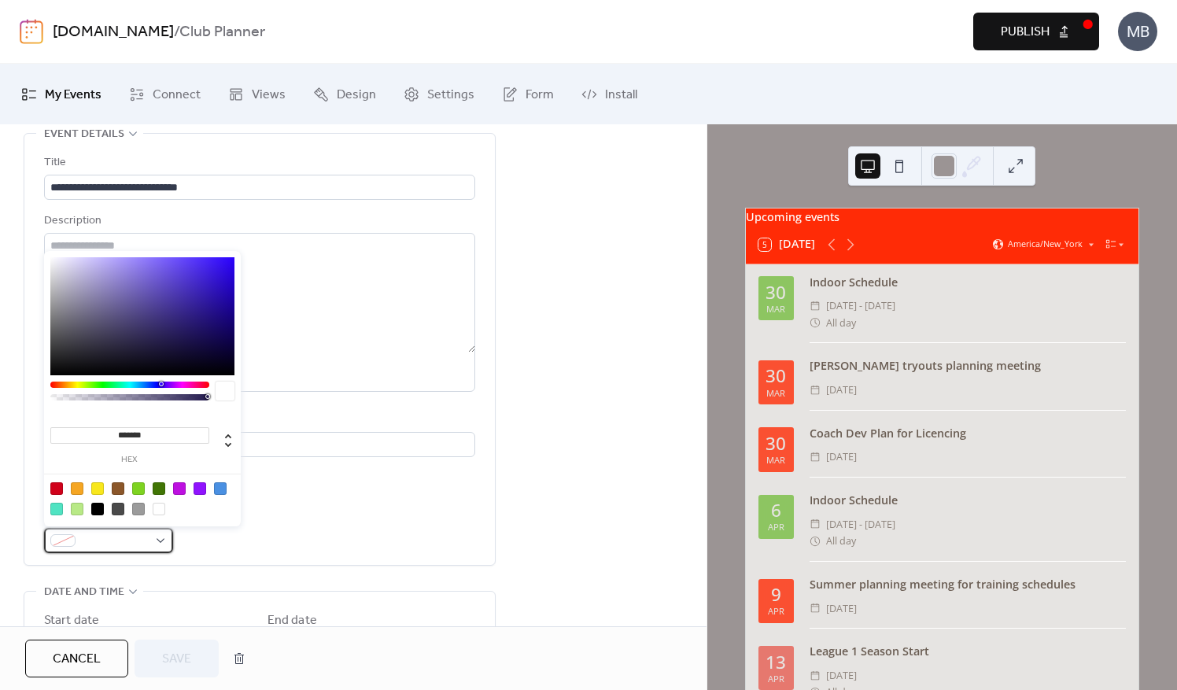
click at [157, 537] on div at bounding box center [108, 540] width 129 height 25
click at [94, 507] on div at bounding box center [97, 509] width 13 height 13
type input "*******"
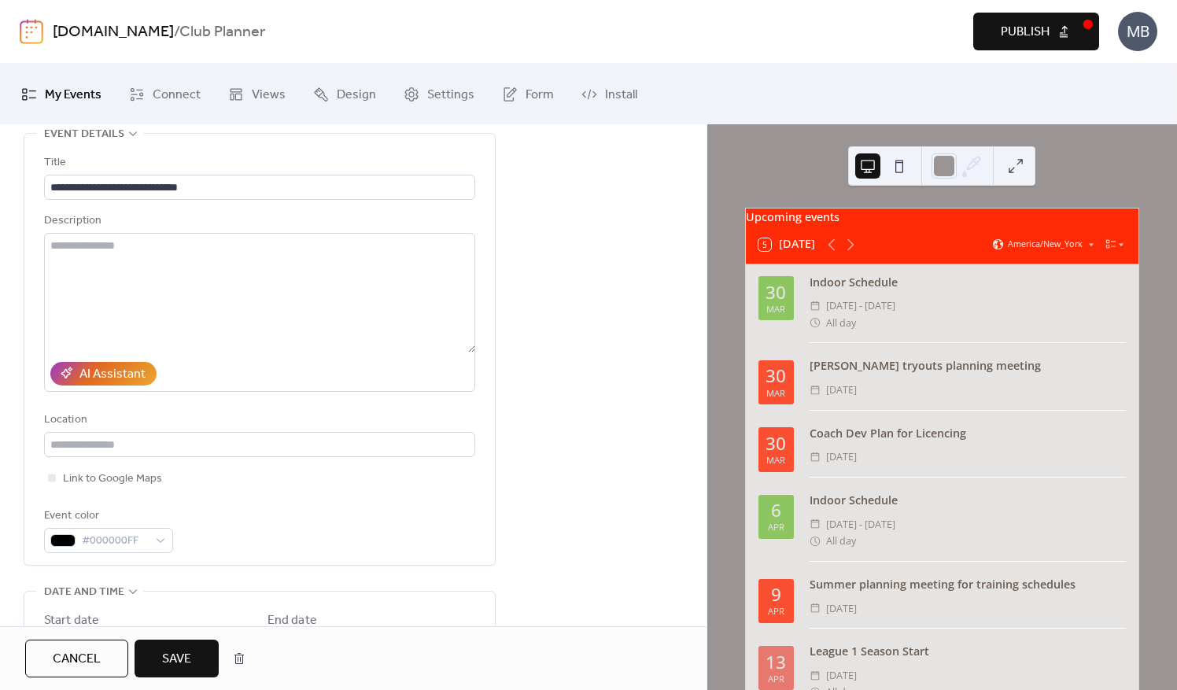
click at [181, 658] on span "Save" at bounding box center [176, 659] width 29 height 19
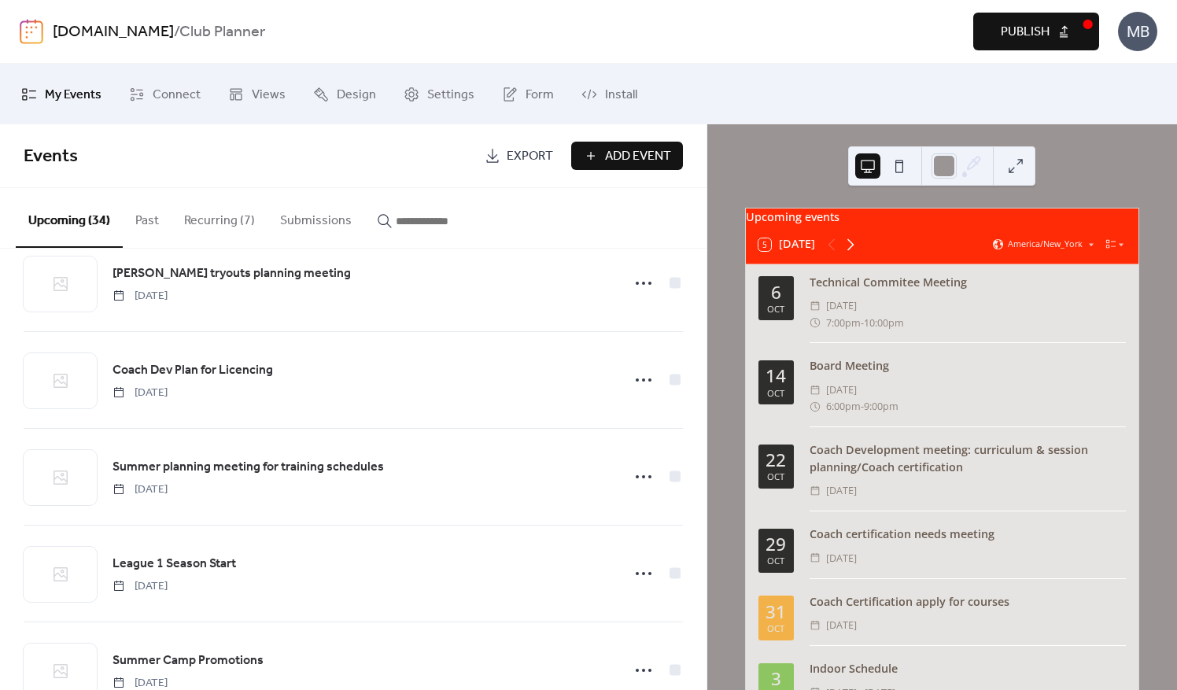
click at [850, 249] on icon at bounding box center [851, 244] width 7 height 12
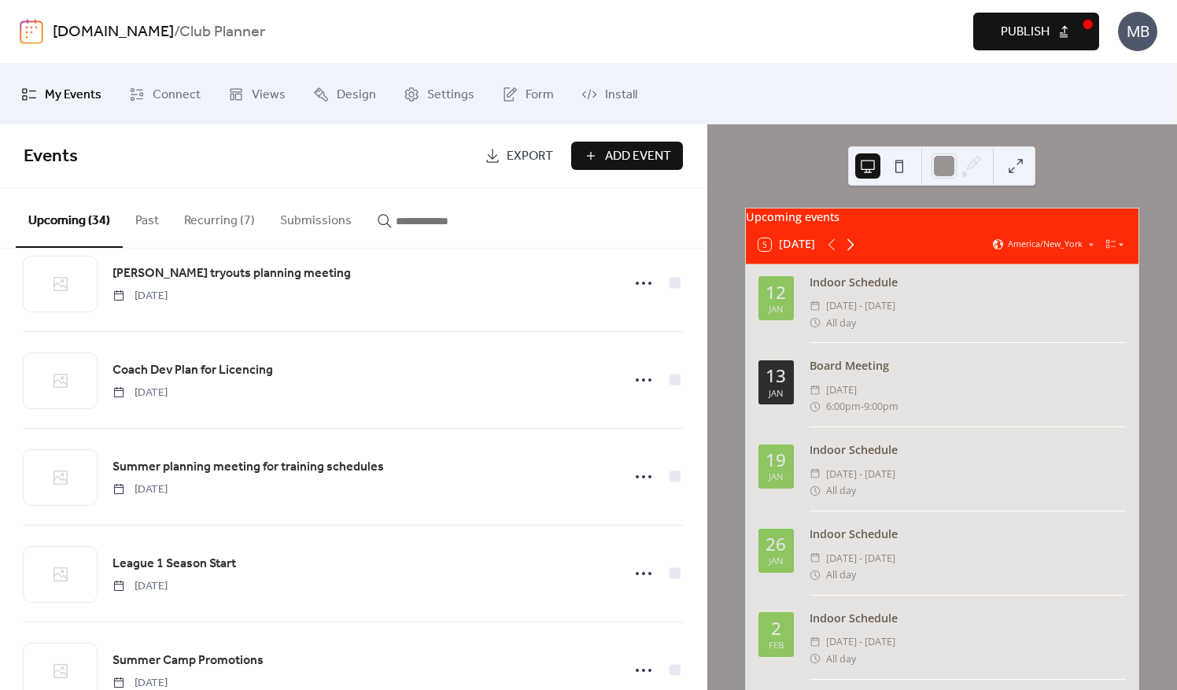
click at [855, 254] on icon at bounding box center [850, 244] width 19 height 19
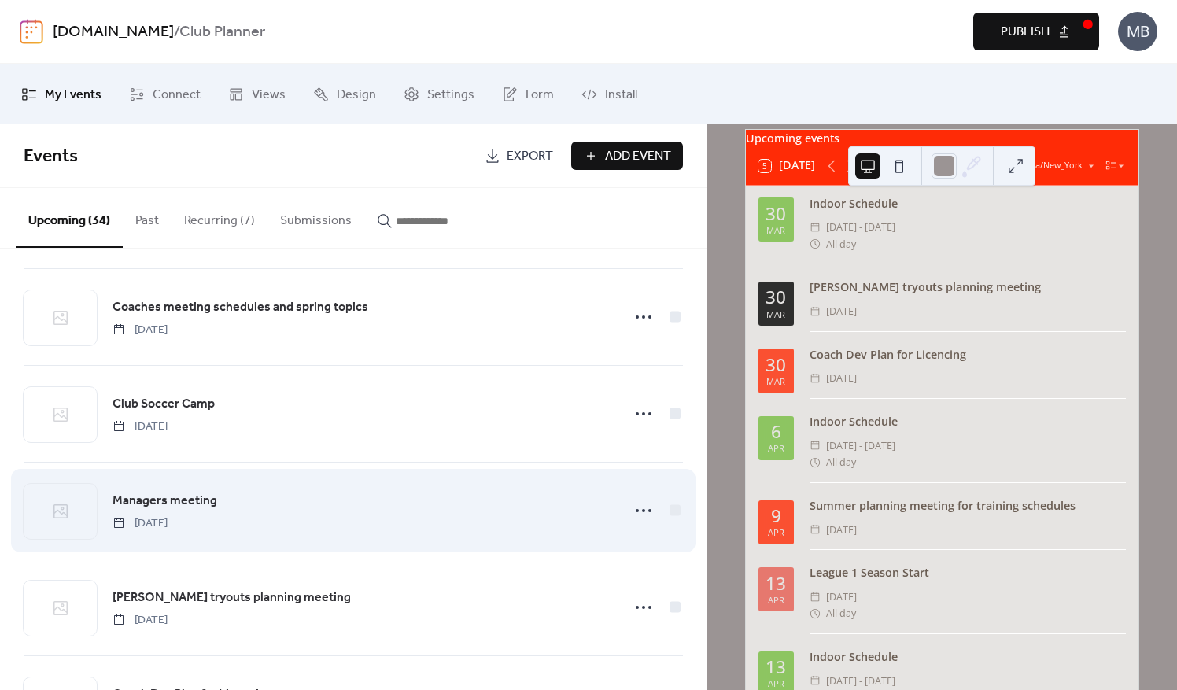
scroll to position [866, 0]
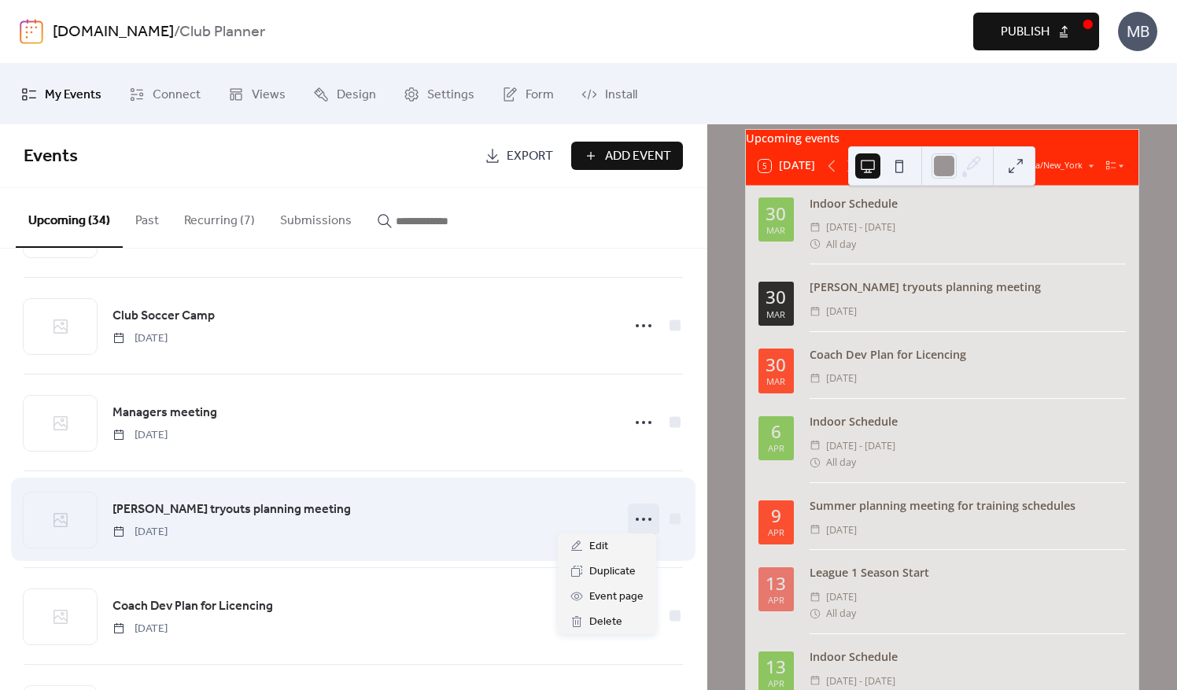
click at [645, 512] on icon at bounding box center [643, 519] width 25 height 25
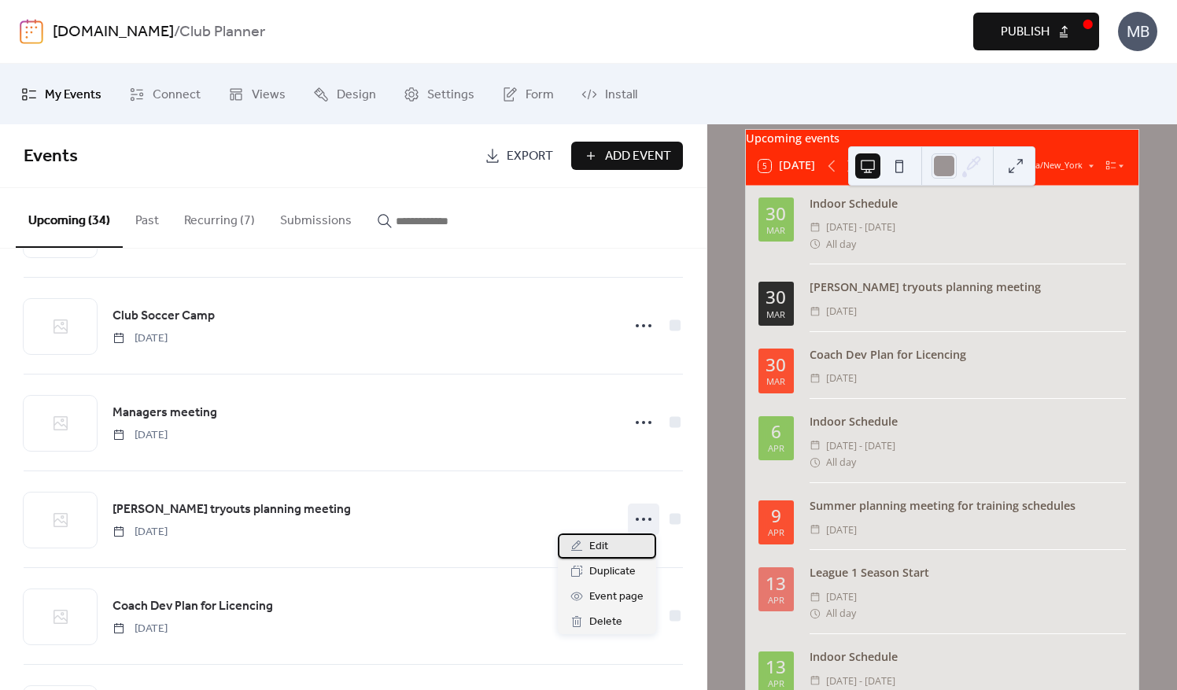
click at [596, 548] on span "Edit" at bounding box center [599, 547] width 19 height 19
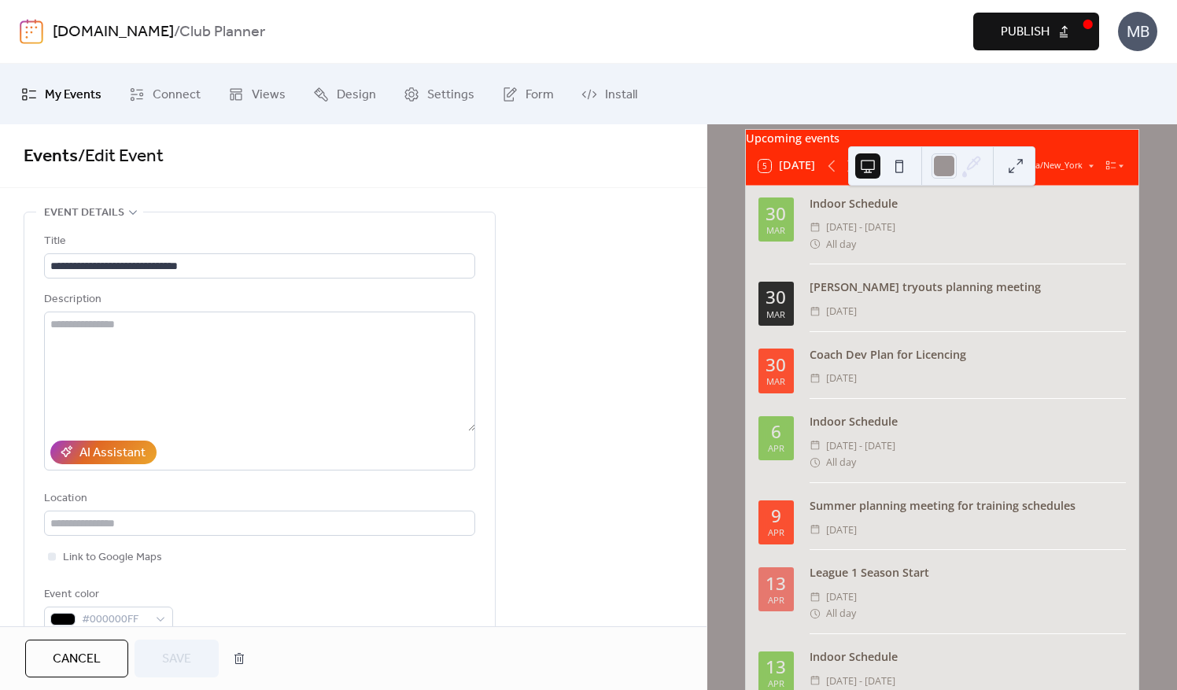
click at [79, 659] on span "Cancel" at bounding box center [77, 659] width 48 height 19
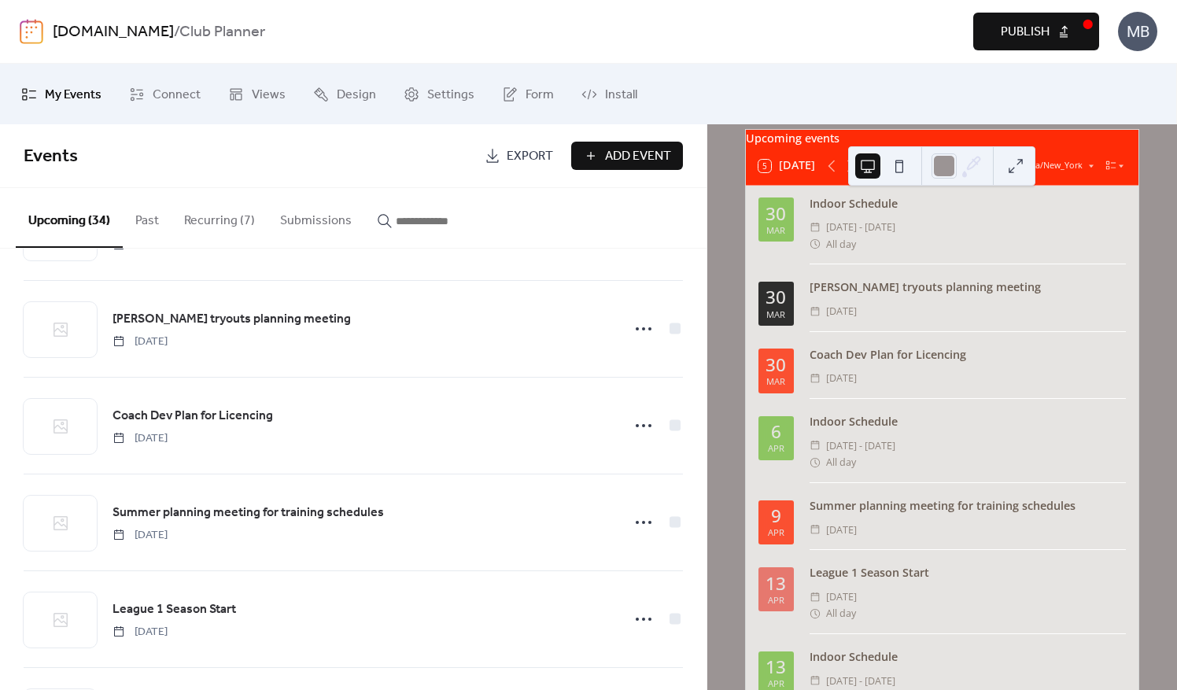
scroll to position [1023, 0]
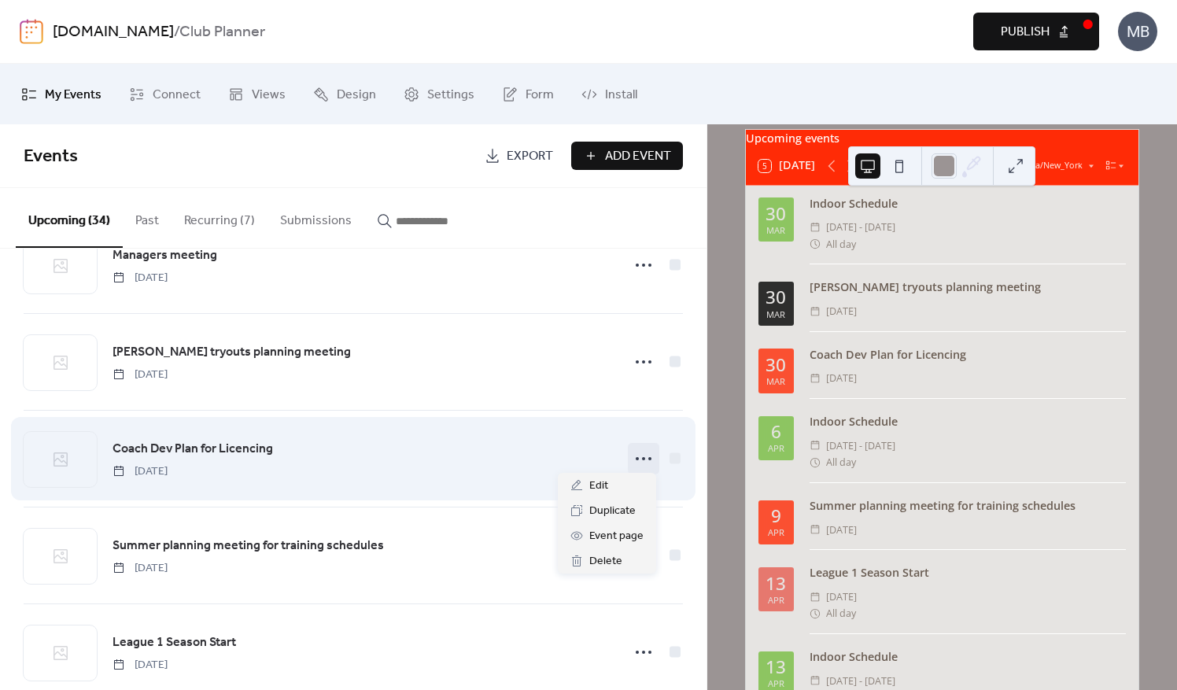
click at [640, 453] on icon at bounding box center [643, 458] width 25 height 25
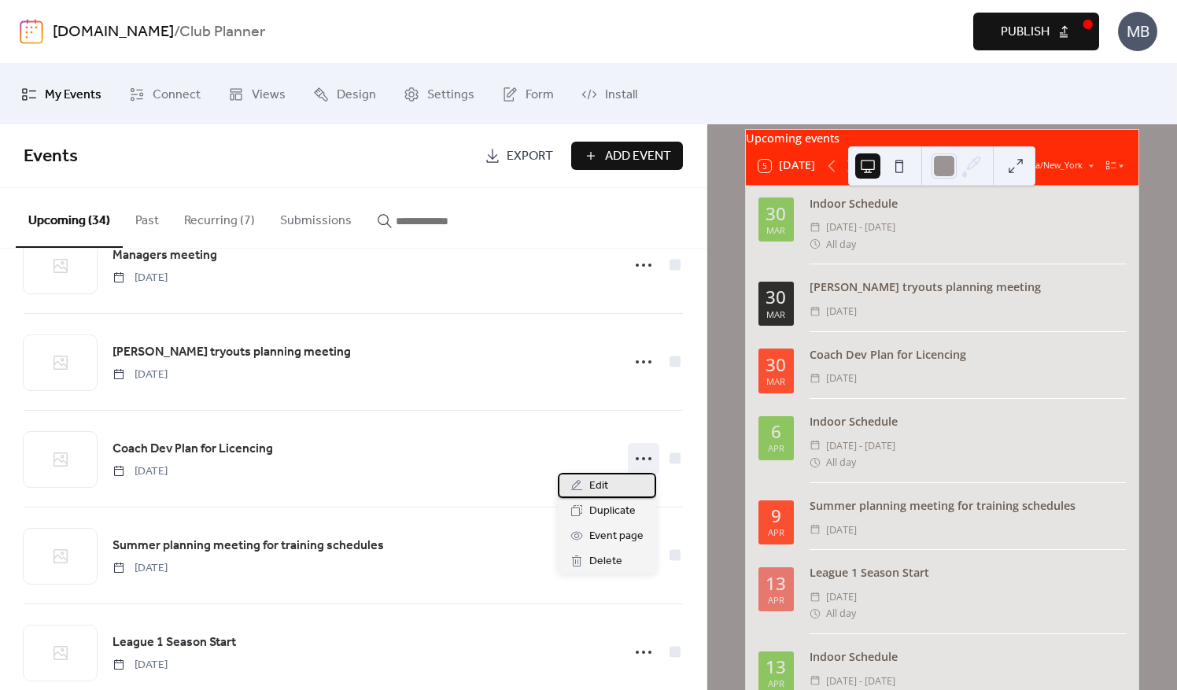
click at [586, 486] on div "Edit" at bounding box center [607, 485] width 98 height 25
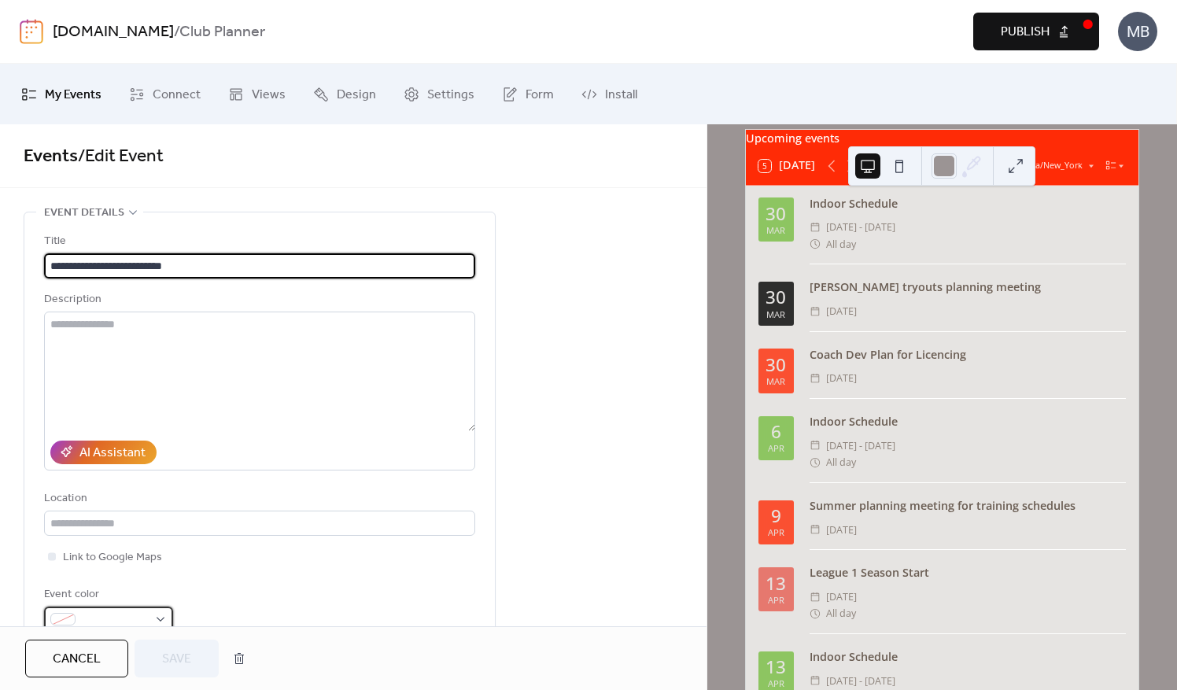
click at [163, 615] on div at bounding box center [108, 619] width 129 height 25
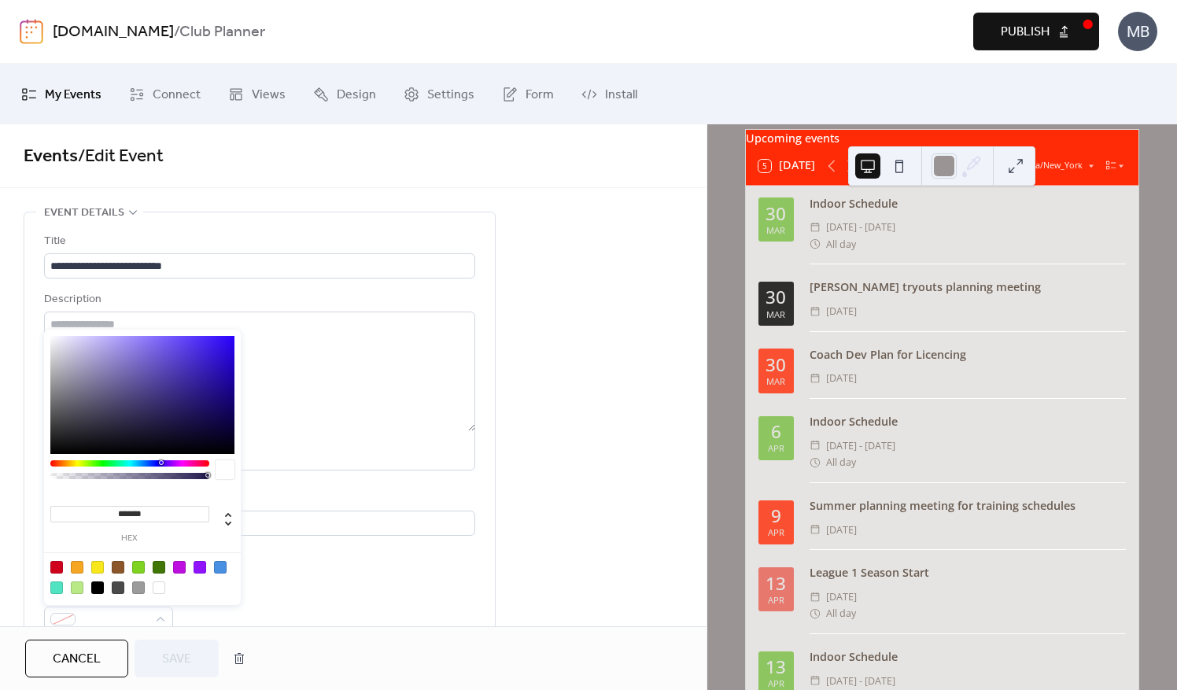
click at [101, 584] on div at bounding box center [97, 588] width 13 height 13
type input "*******"
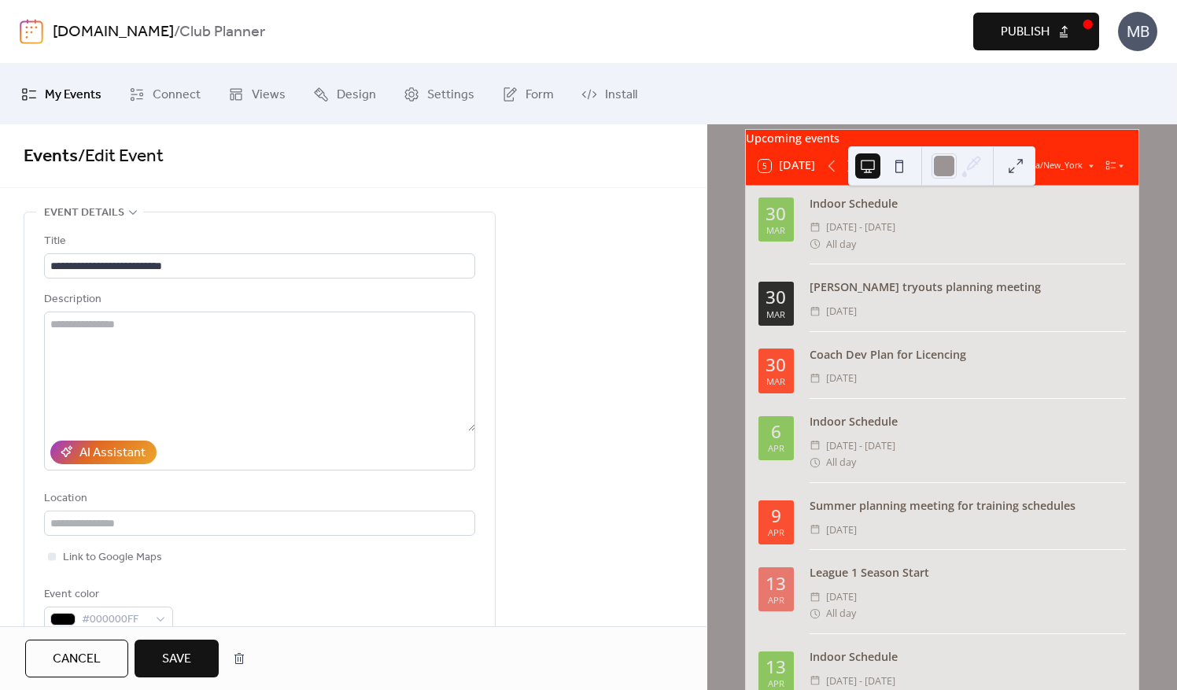
click at [165, 654] on span "Save" at bounding box center [176, 659] width 29 height 19
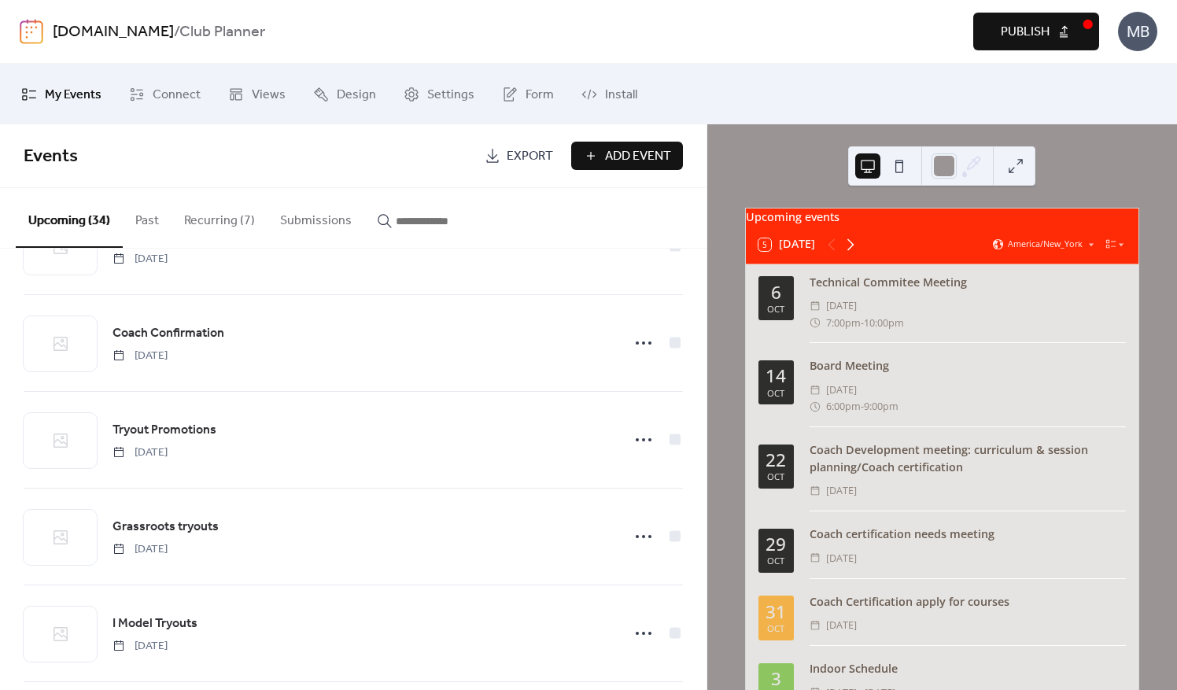
click at [850, 254] on icon at bounding box center [850, 244] width 19 height 19
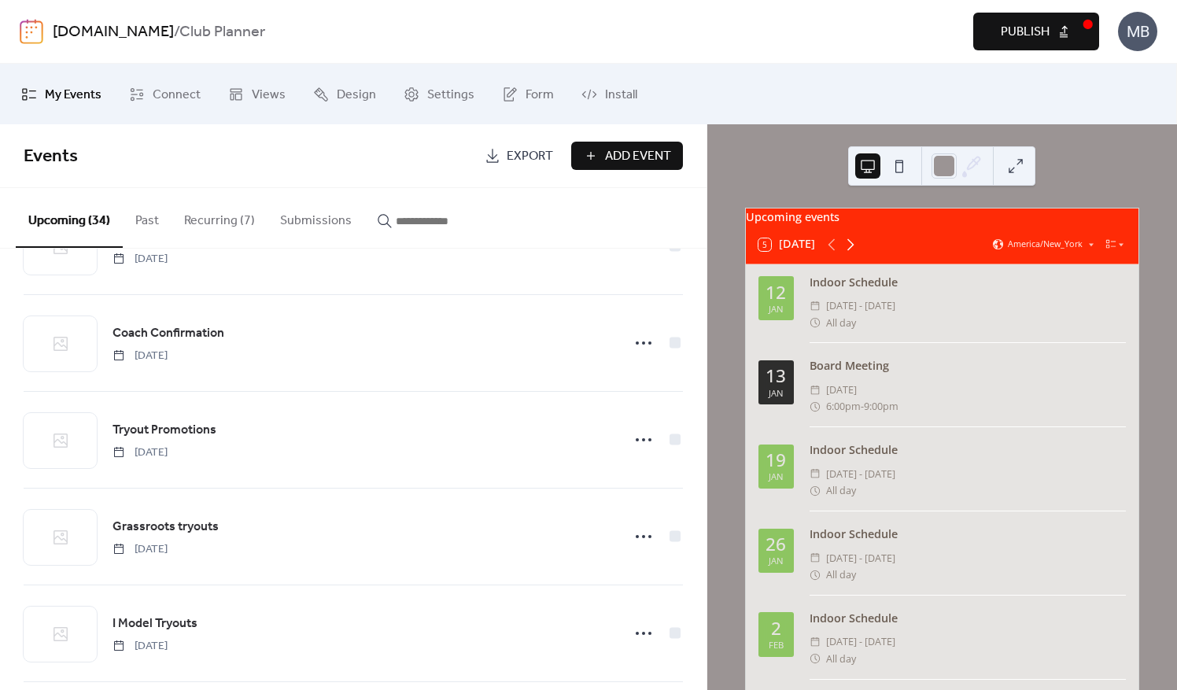
click at [854, 253] on icon at bounding box center [850, 244] width 19 height 19
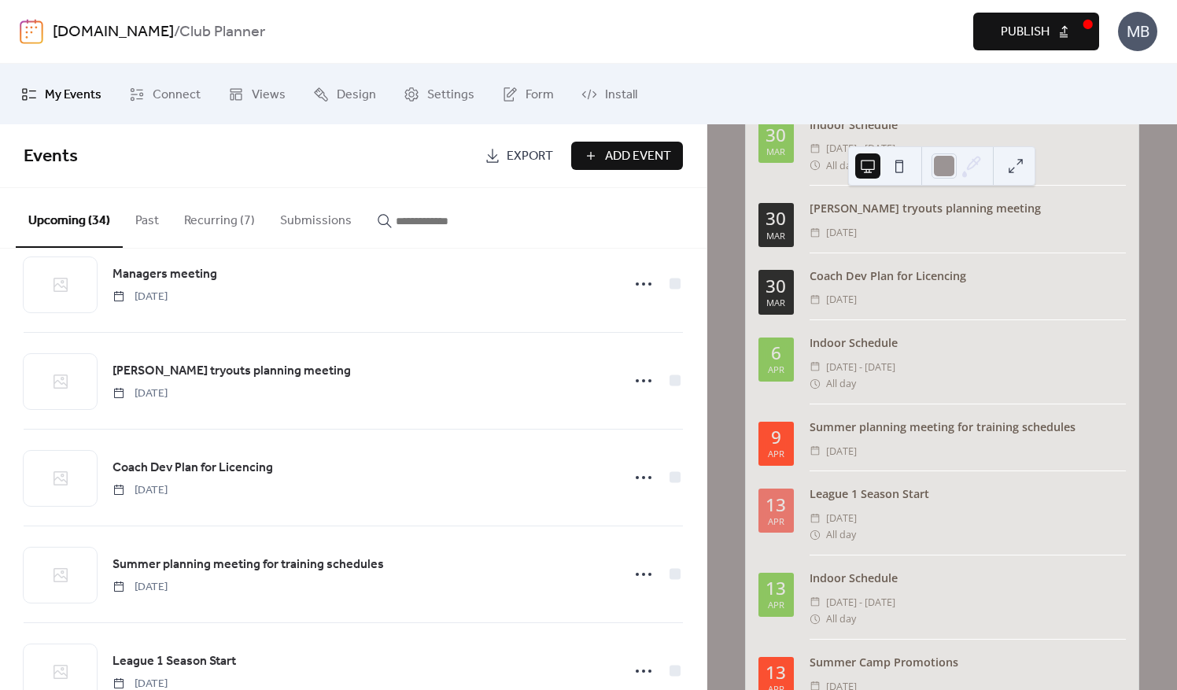
scroll to position [1075, 0]
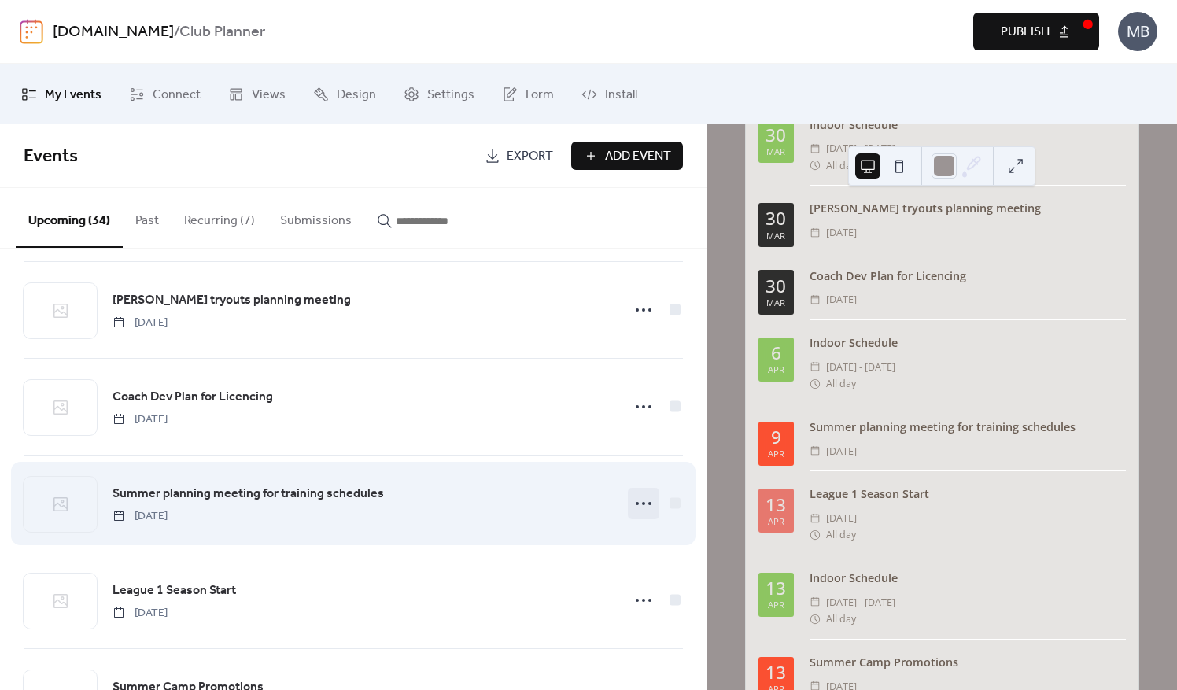
click at [643, 496] on icon at bounding box center [643, 503] width 25 height 25
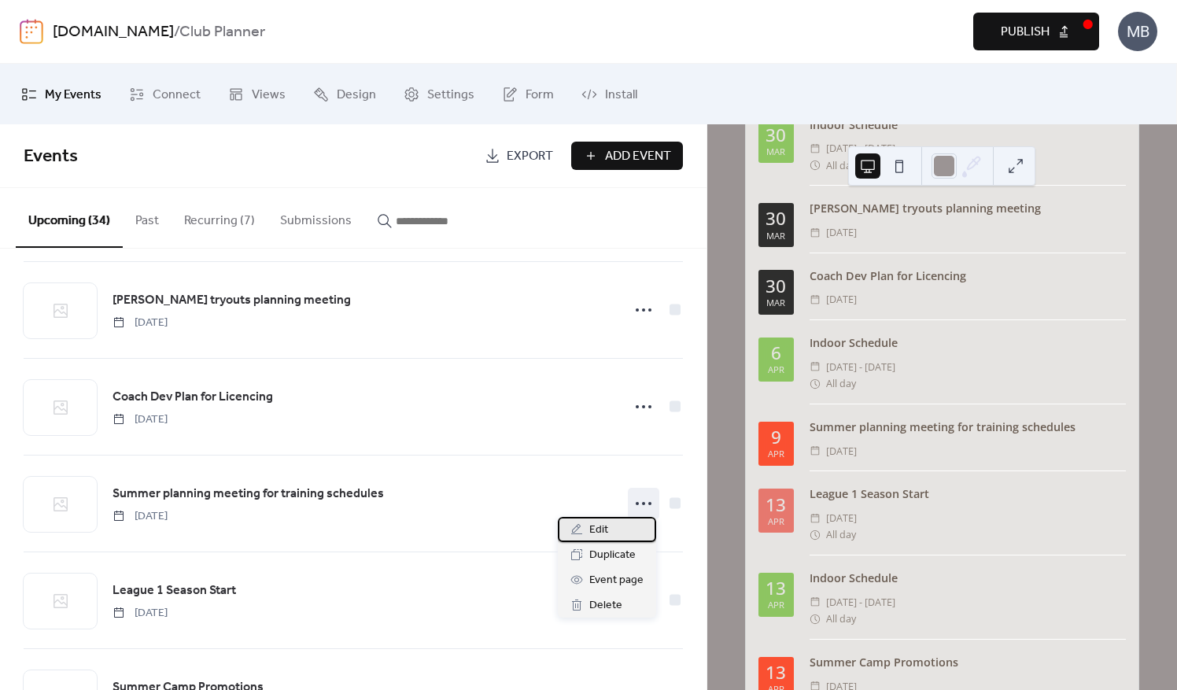
click at [608, 529] on div "Edit" at bounding box center [607, 529] width 98 height 25
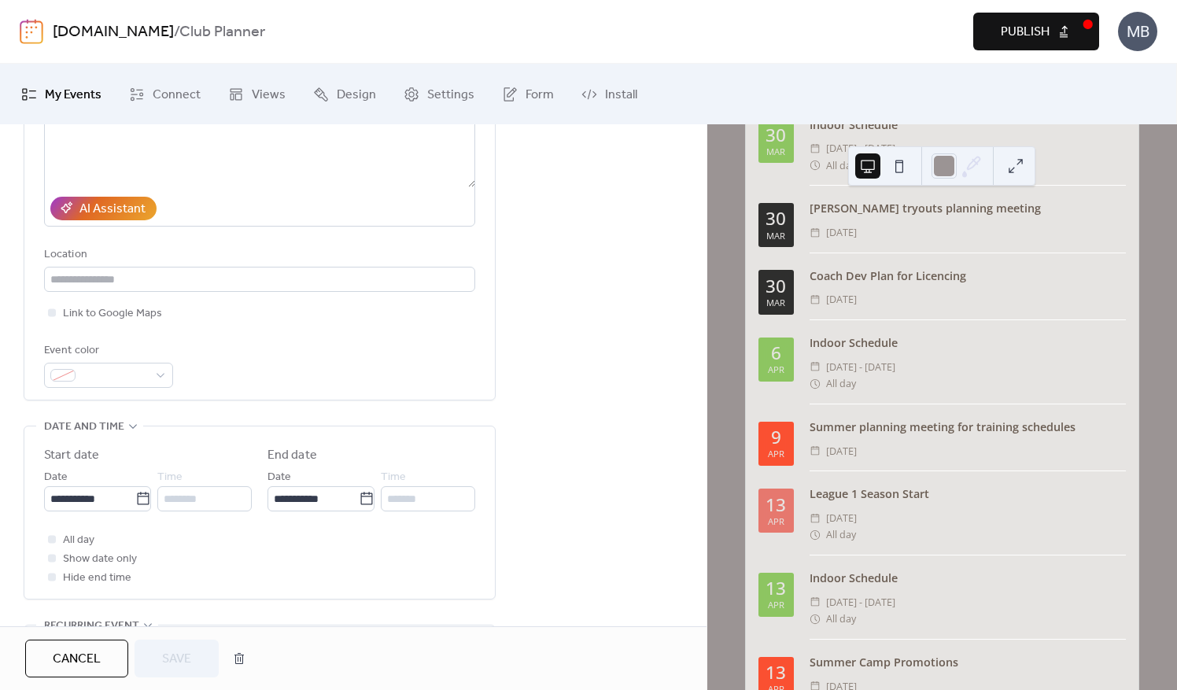
scroll to position [236, 0]
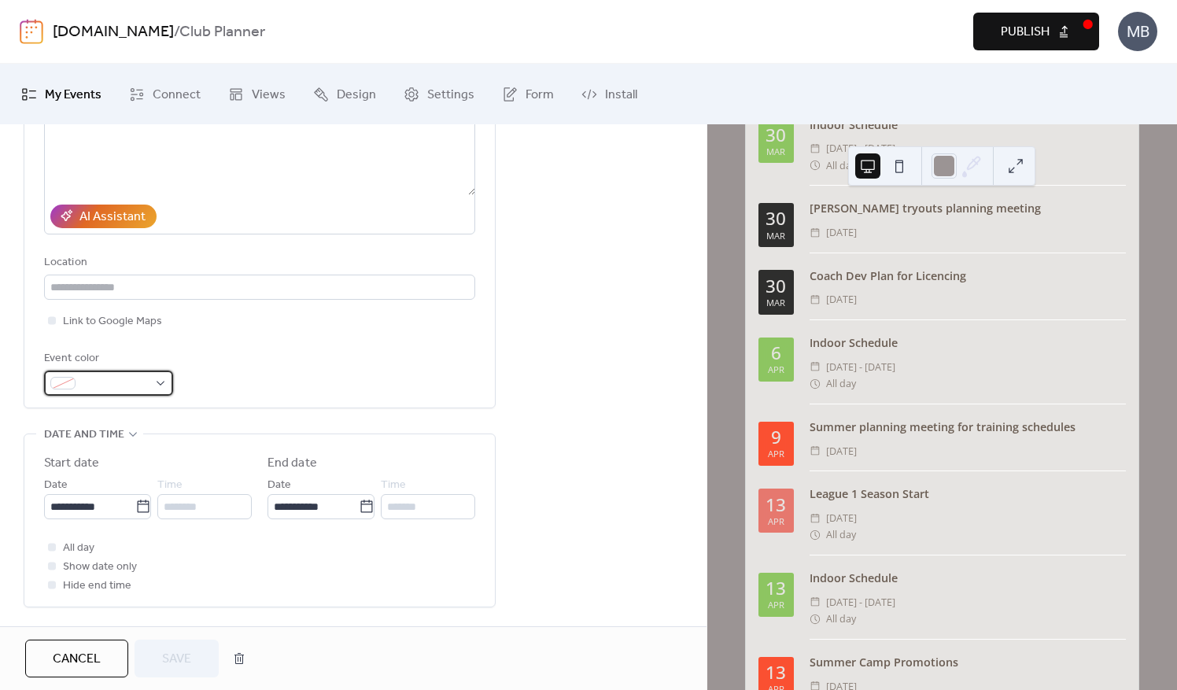
click at [159, 376] on div at bounding box center [108, 383] width 129 height 25
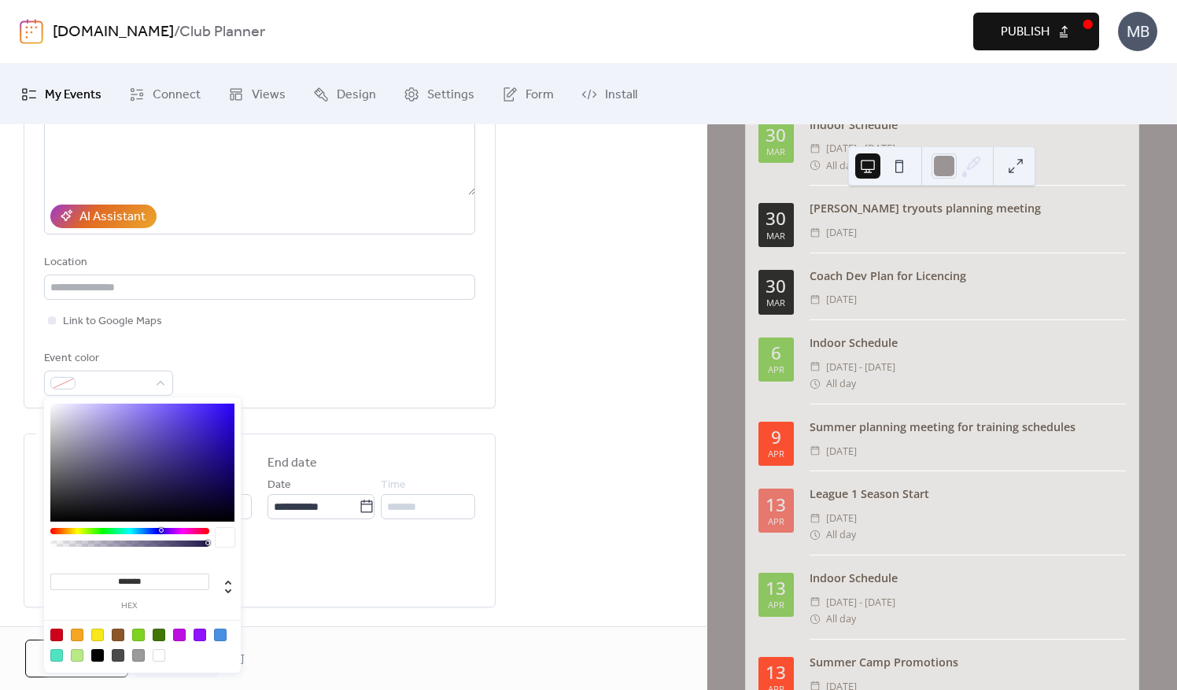
click at [95, 652] on div at bounding box center [97, 655] width 13 height 13
type input "*******"
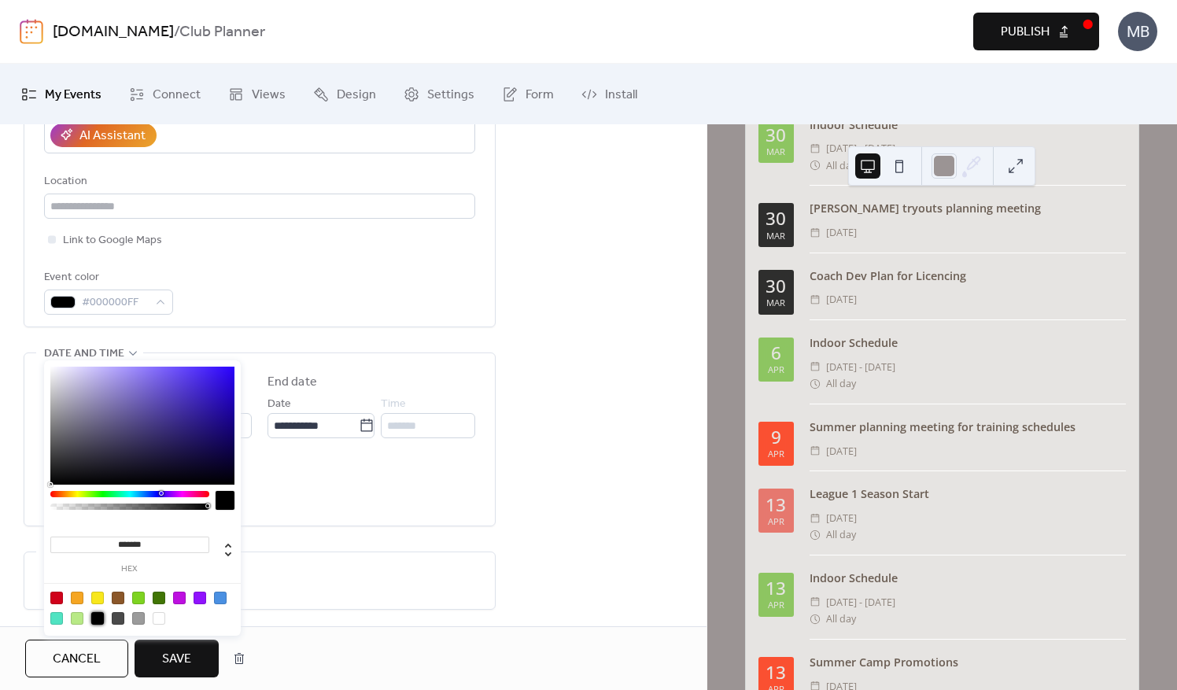
scroll to position [472, 0]
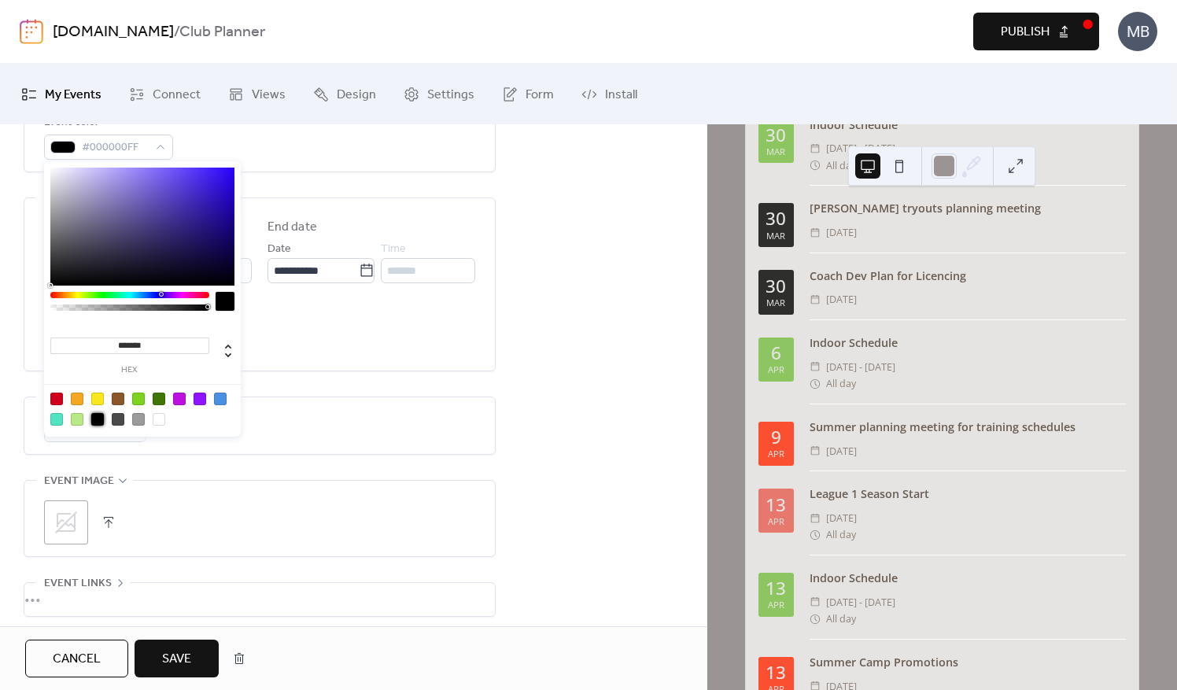
click at [161, 659] on button "Save" at bounding box center [177, 659] width 84 height 38
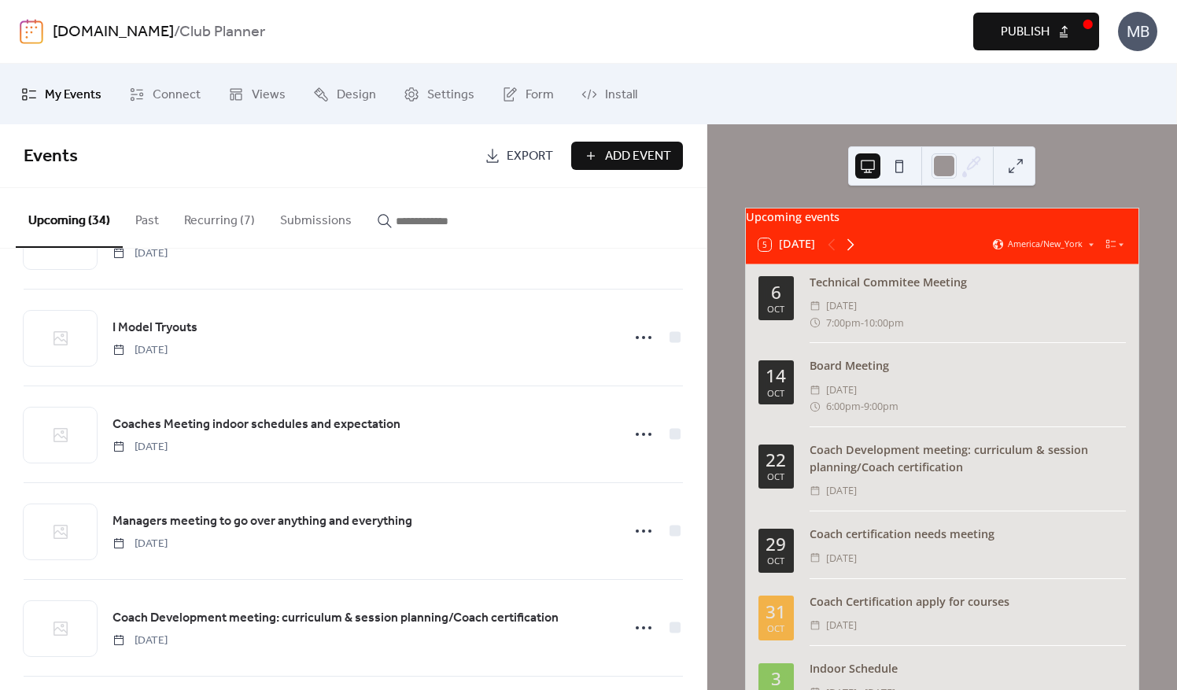
click at [853, 254] on icon at bounding box center [850, 244] width 19 height 19
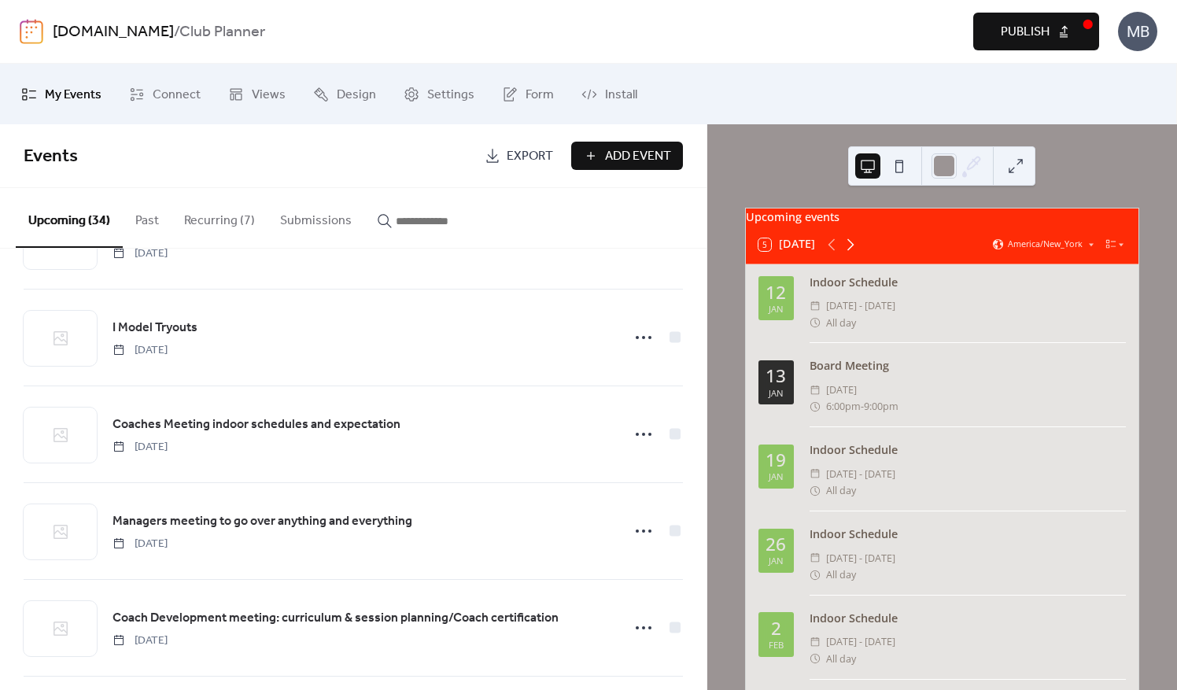
click at [851, 252] on icon at bounding box center [850, 244] width 19 height 19
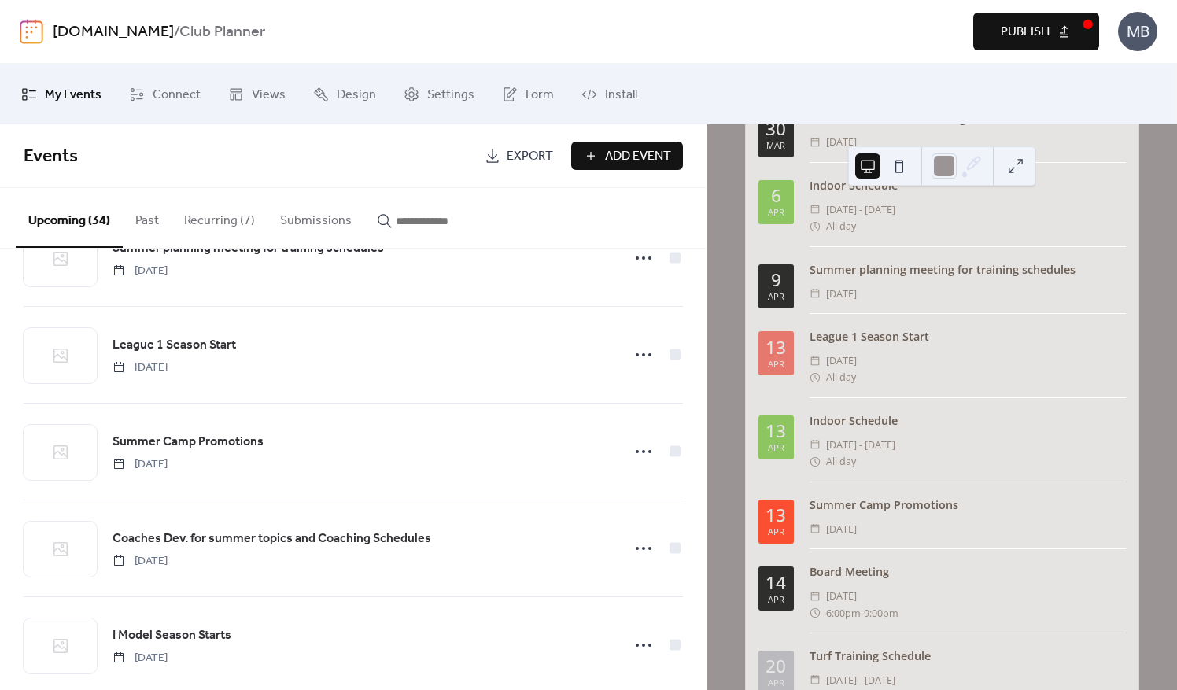
scroll to position [1319, 0]
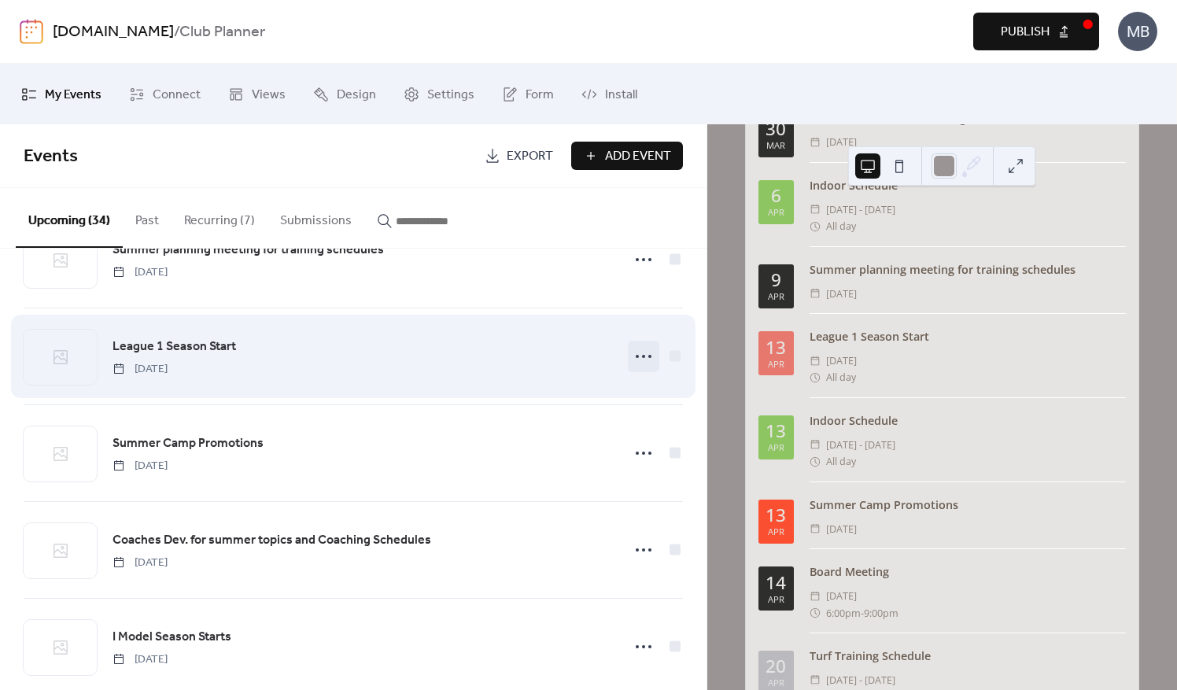
click at [645, 346] on icon at bounding box center [643, 356] width 25 height 25
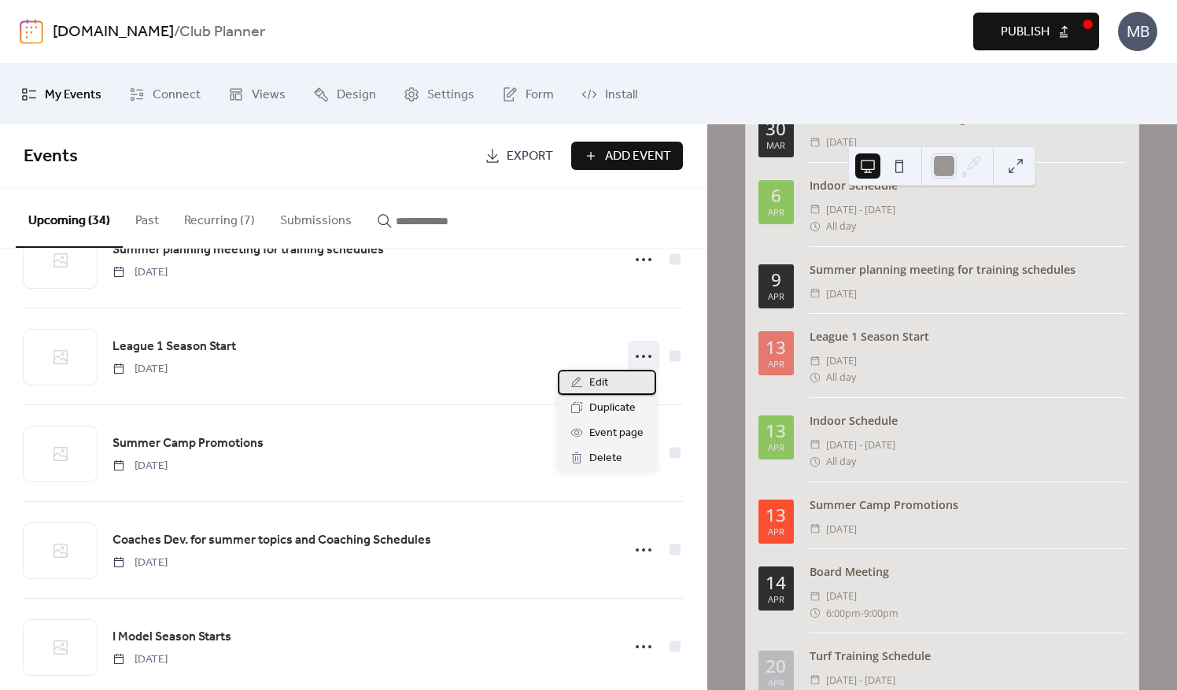
click at [599, 386] on span "Edit" at bounding box center [599, 383] width 19 height 19
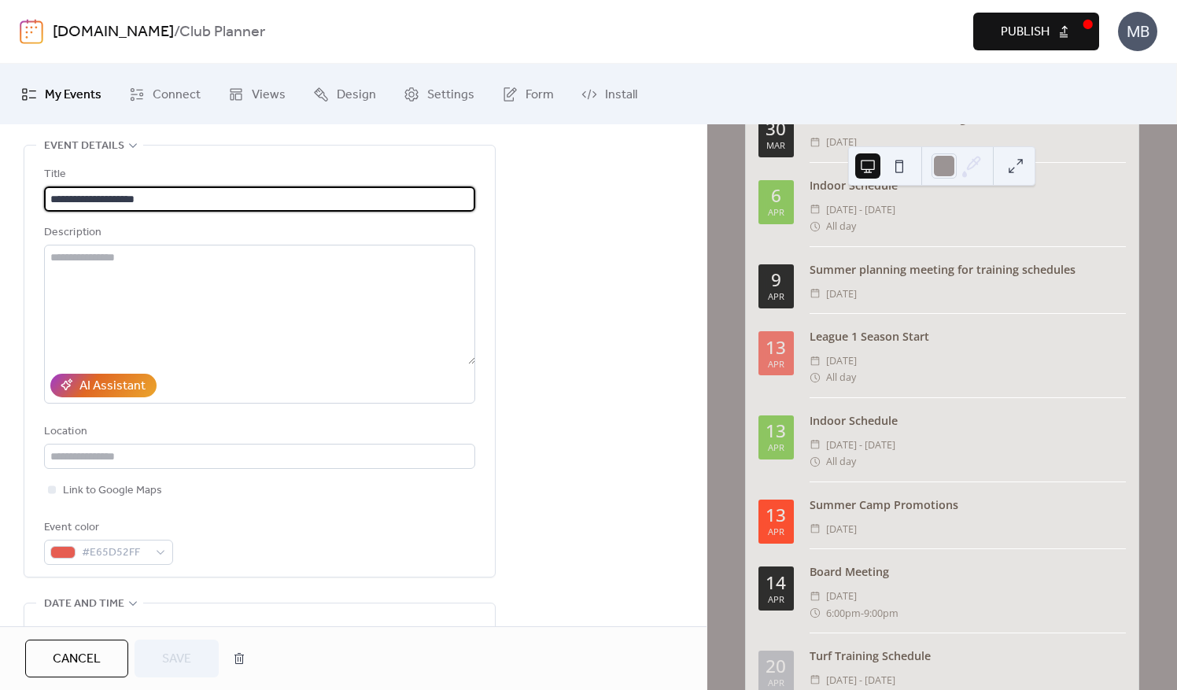
scroll to position [157, 0]
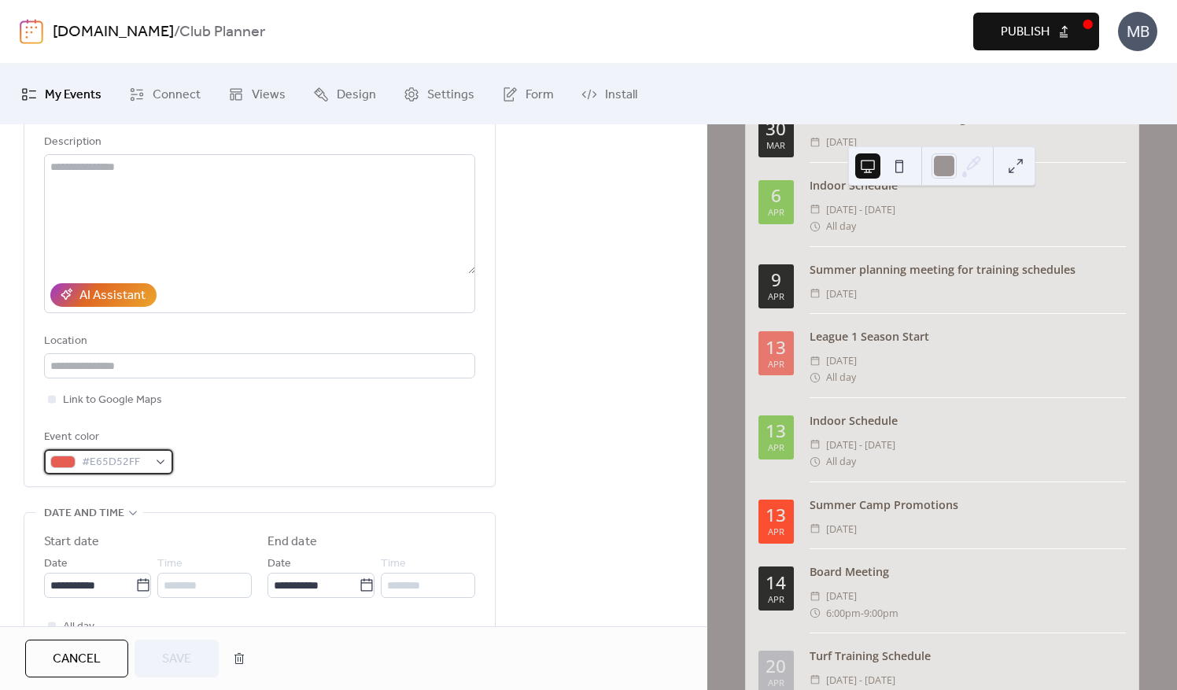
click at [165, 464] on div "#E65D52FF" at bounding box center [108, 461] width 129 height 25
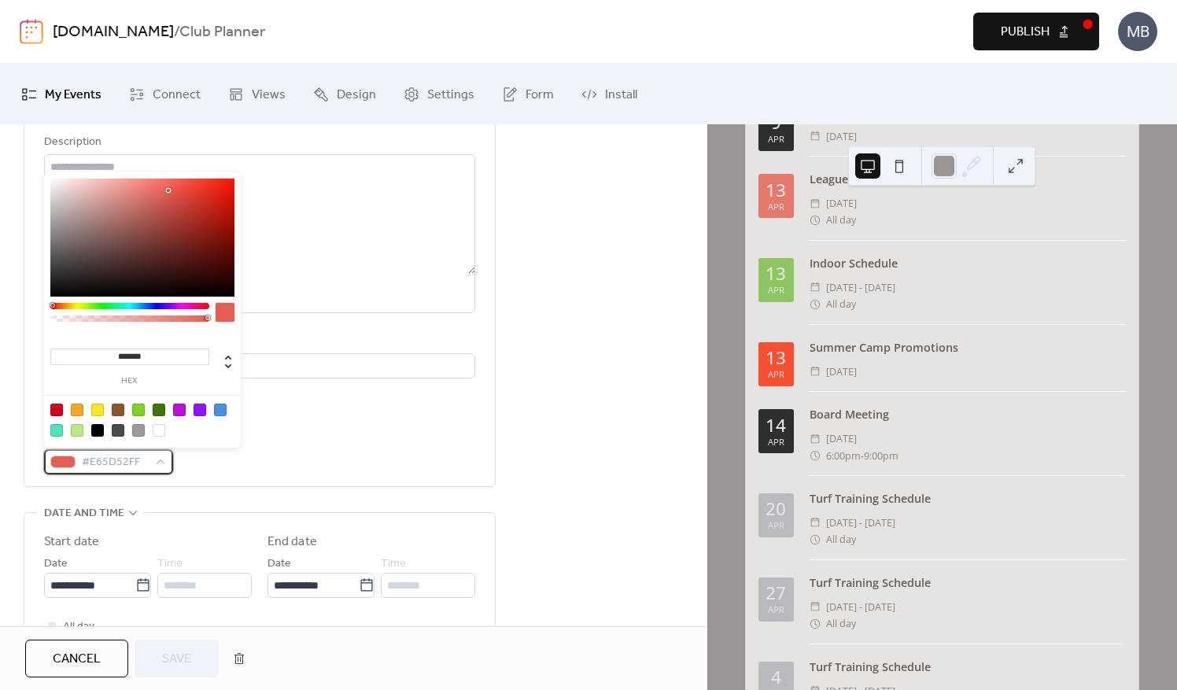
scroll to position [551, 0]
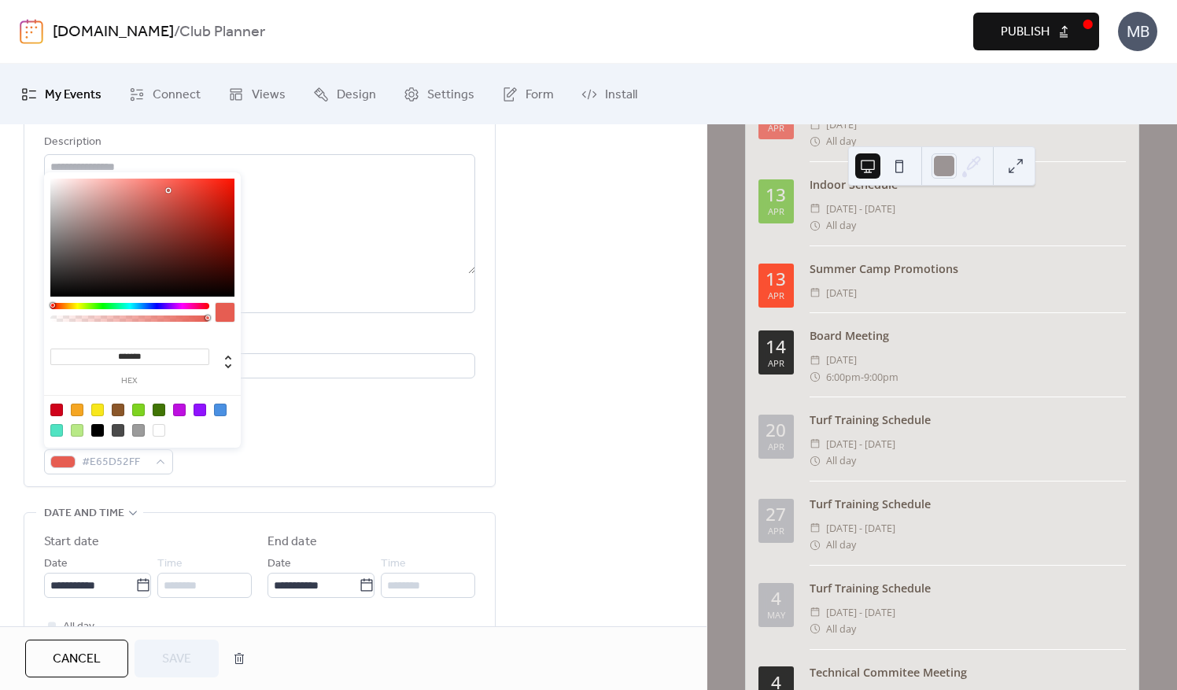
click at [554, 417] on div "**********" at bounding box center [353, 561] width 707 height 1015
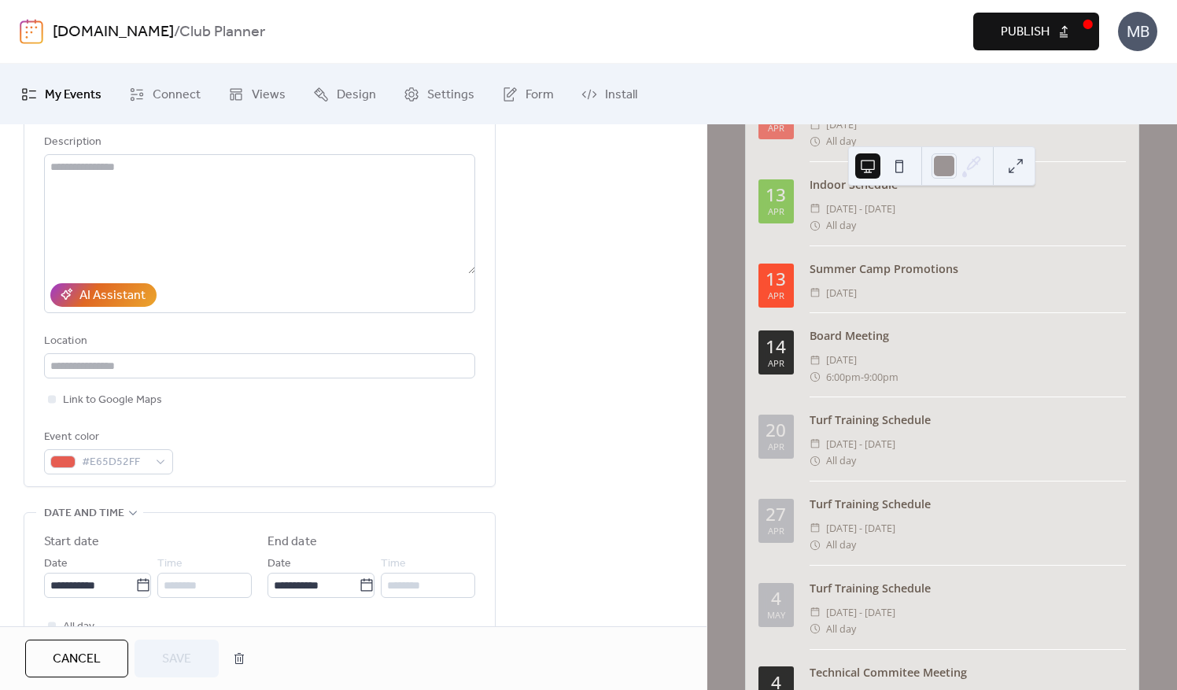
drag, startPoint x: 89, startPoint y: 663, endPoint x: 135, endPoint y: 612, distance: 68.6
click at [89, 663] on span "Cancel" at bounding box center [77, 659] width 48 height 19
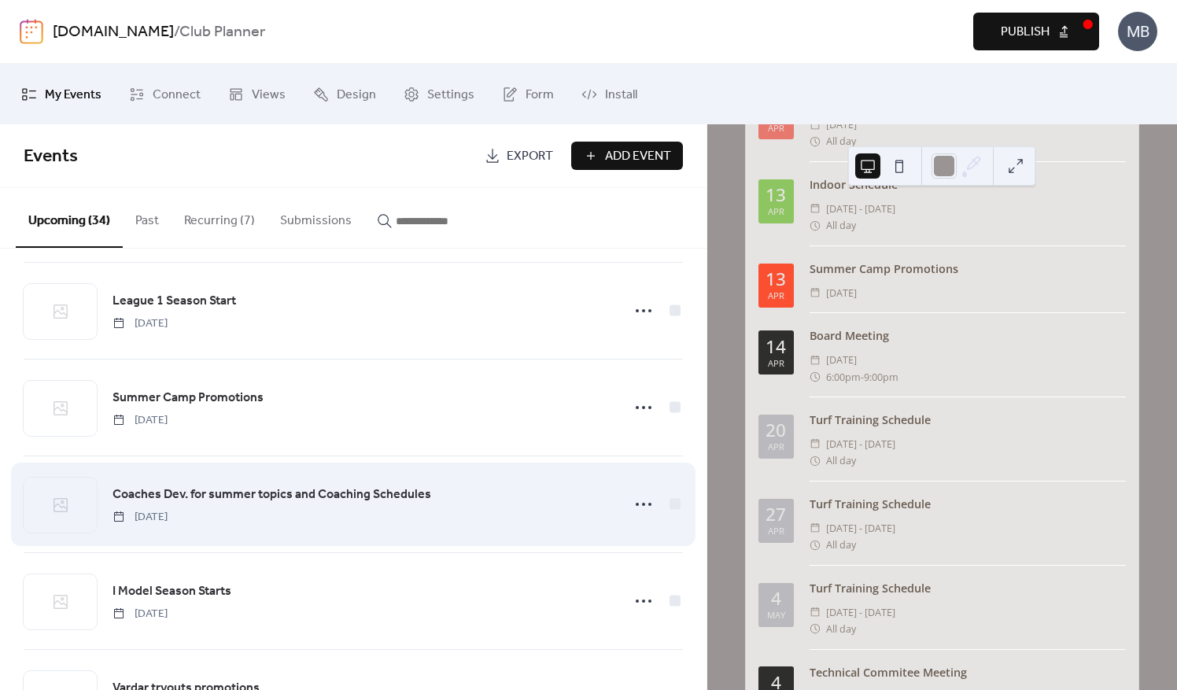
scroll to position [1417, 0]
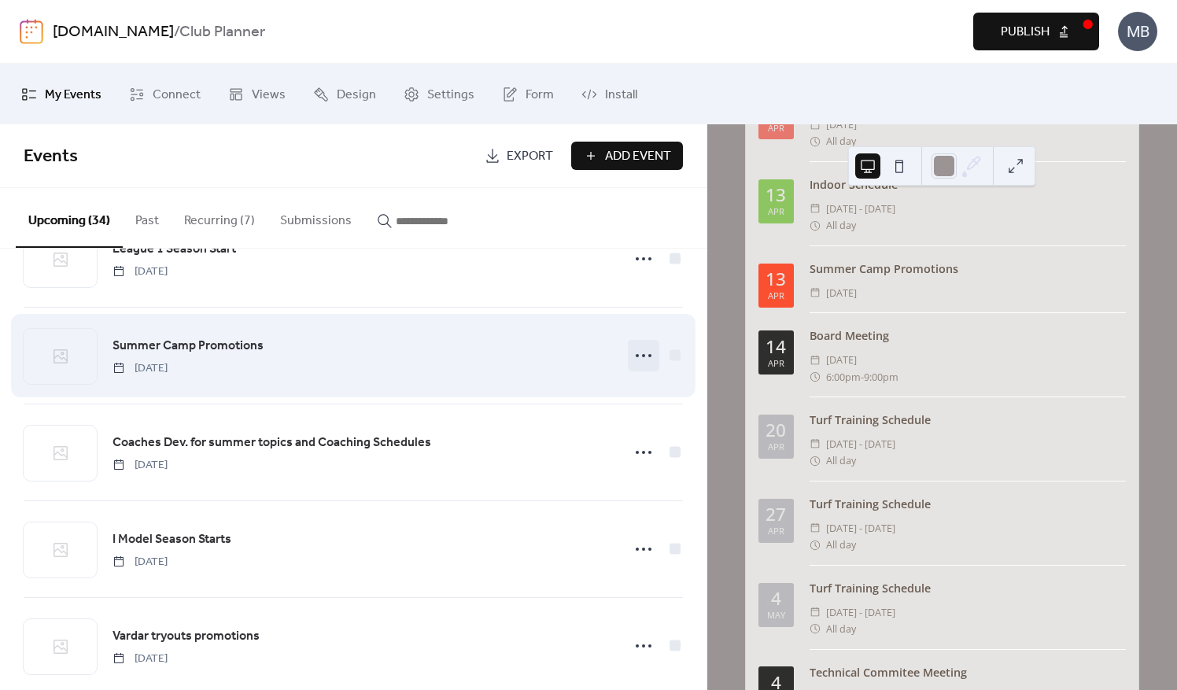
click at [634, 353] on icon at bounding box center [643, 355] width 25 height 25
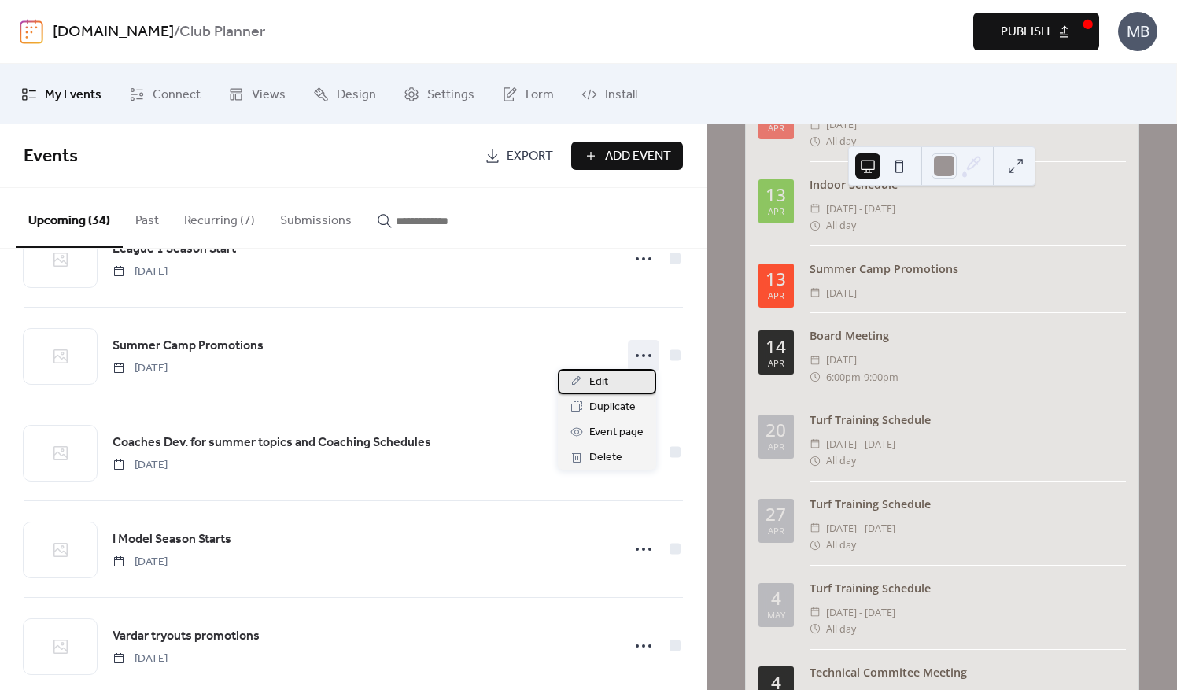
click at [596, 378] on span "Edit" at bounding box center [599, 382] width 19 height 19
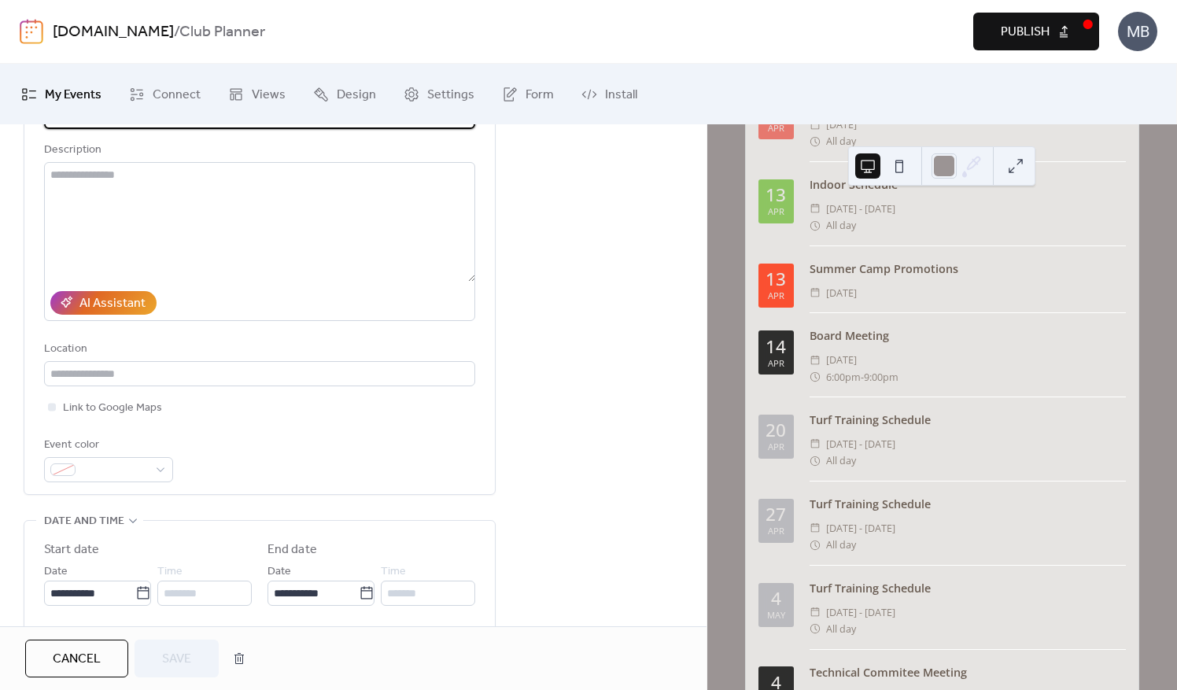
scroll to position [157, 0]
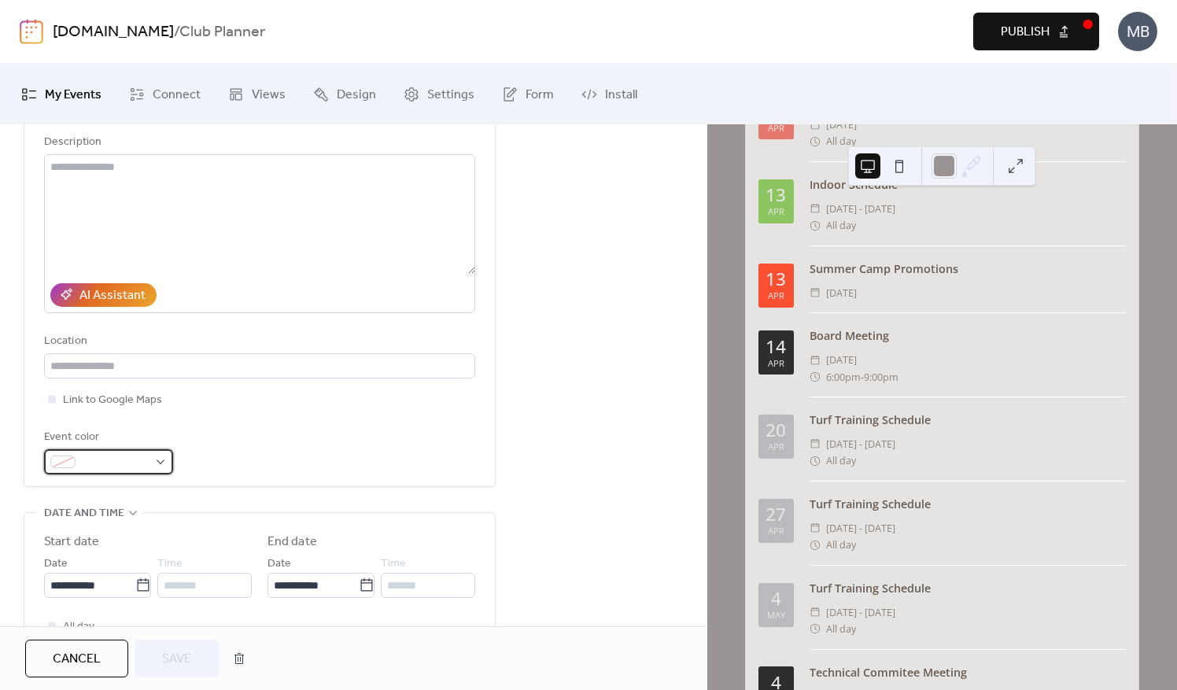
click at [153, 459] on div at bounding box center [108, 461] width 129 height 25
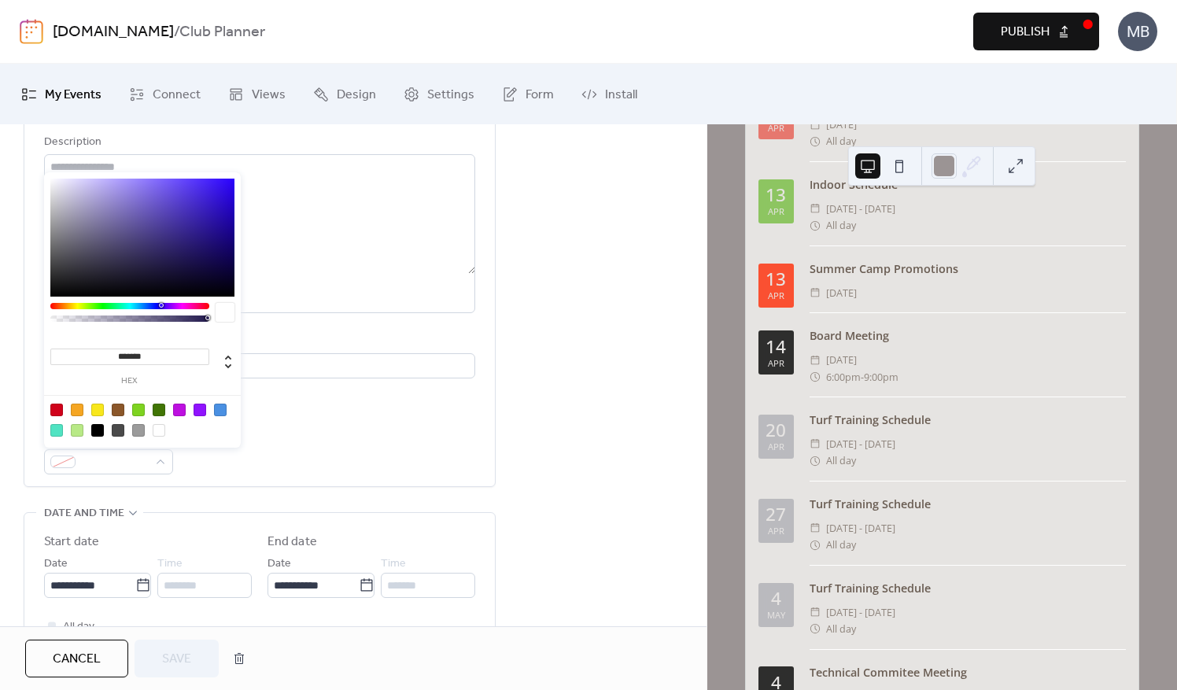
click at [76, 409] on div at bounding box center [77, 410] width 13 height 13
type input "*******"
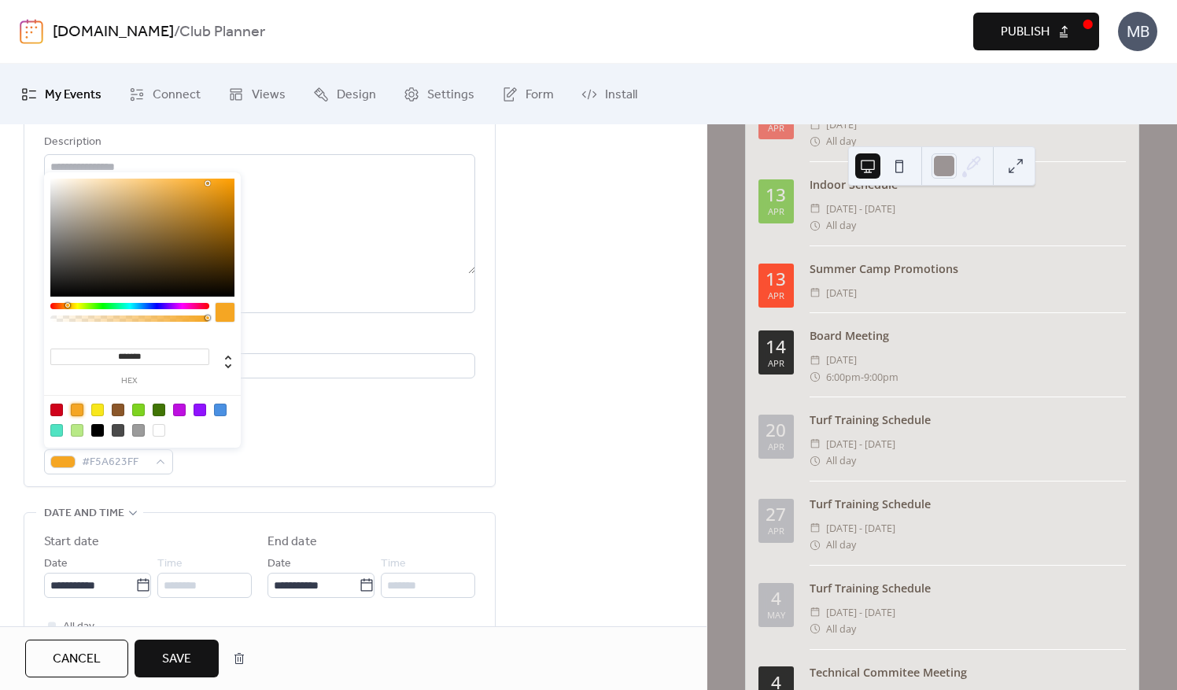
click at [173, 652] on span "Save" at bounding box center [176, 659] width 29 height 19
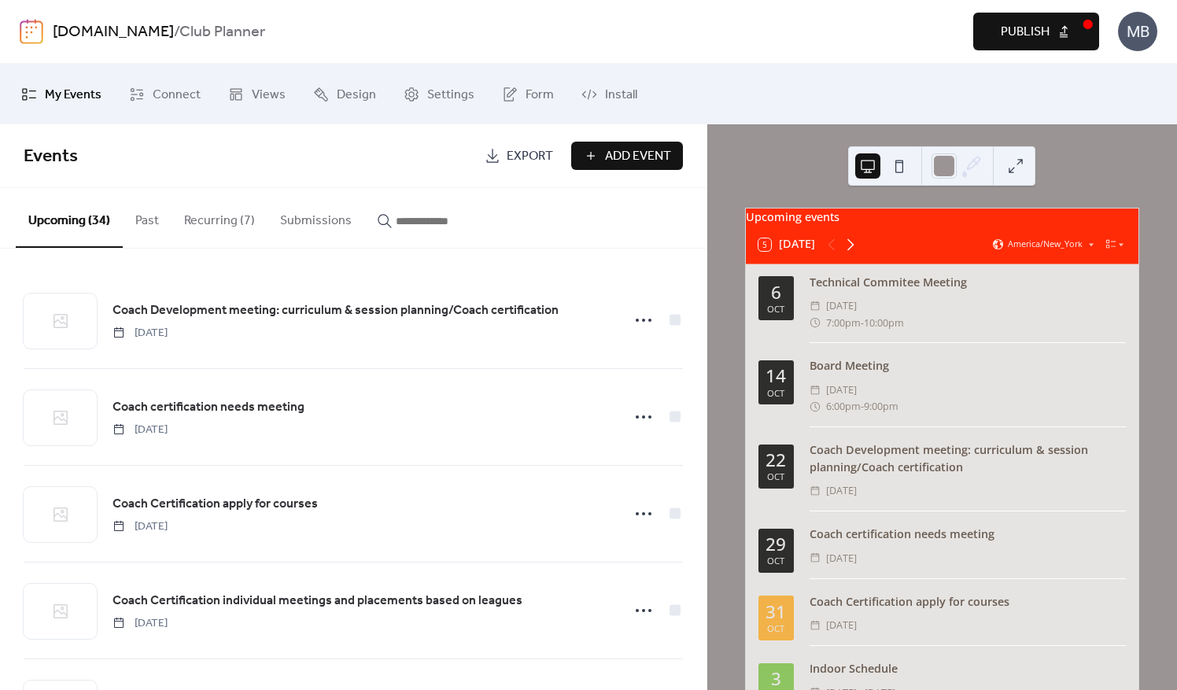
click at [856, 253] on icon at bounding box center [850, 244] width 19 height 19
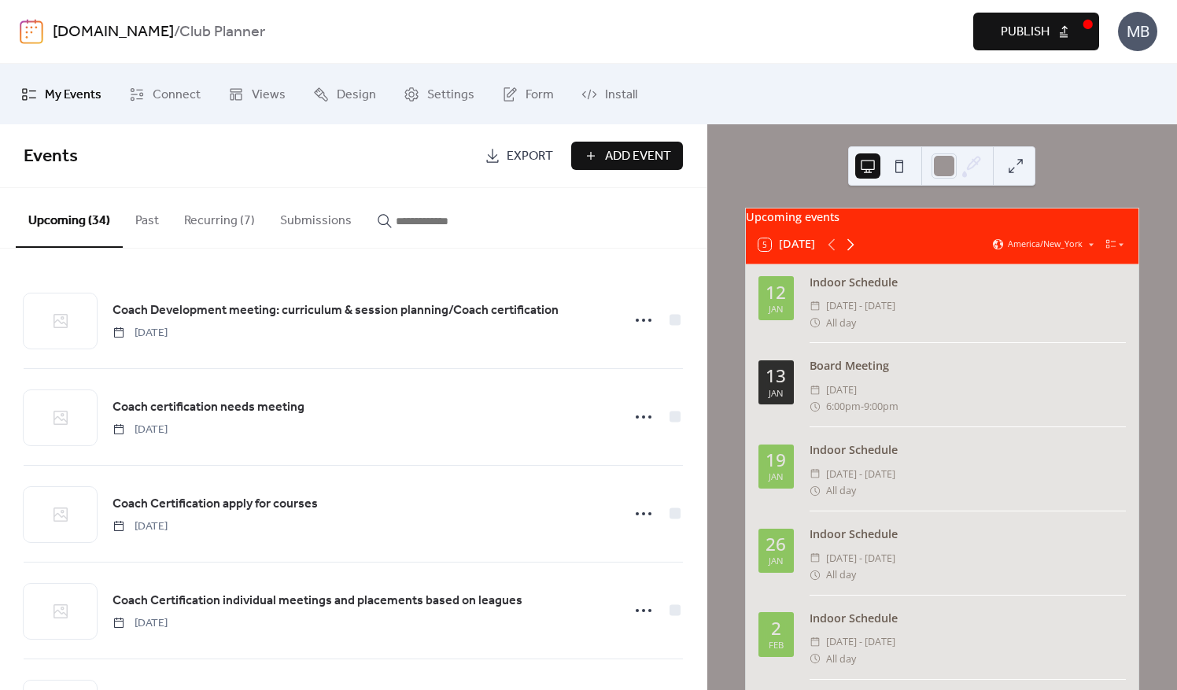
click at [856, 253] on icon at bounding box center [850, 244] width 19 height 19
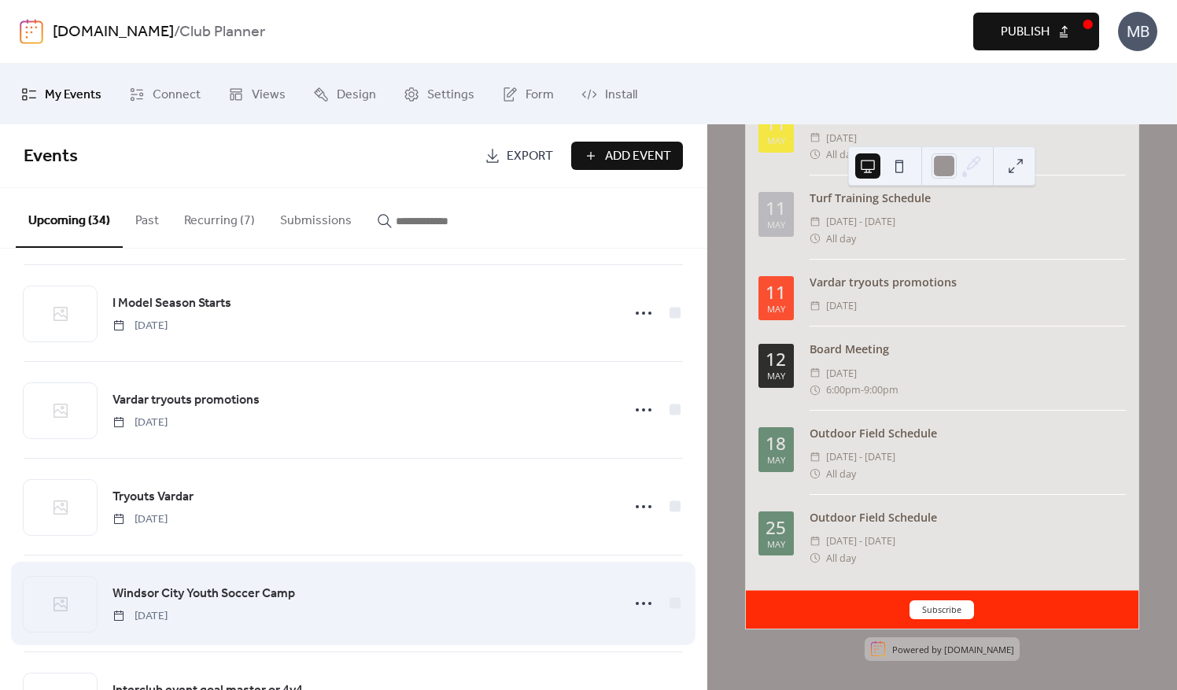
scroll to position [1495, 0]
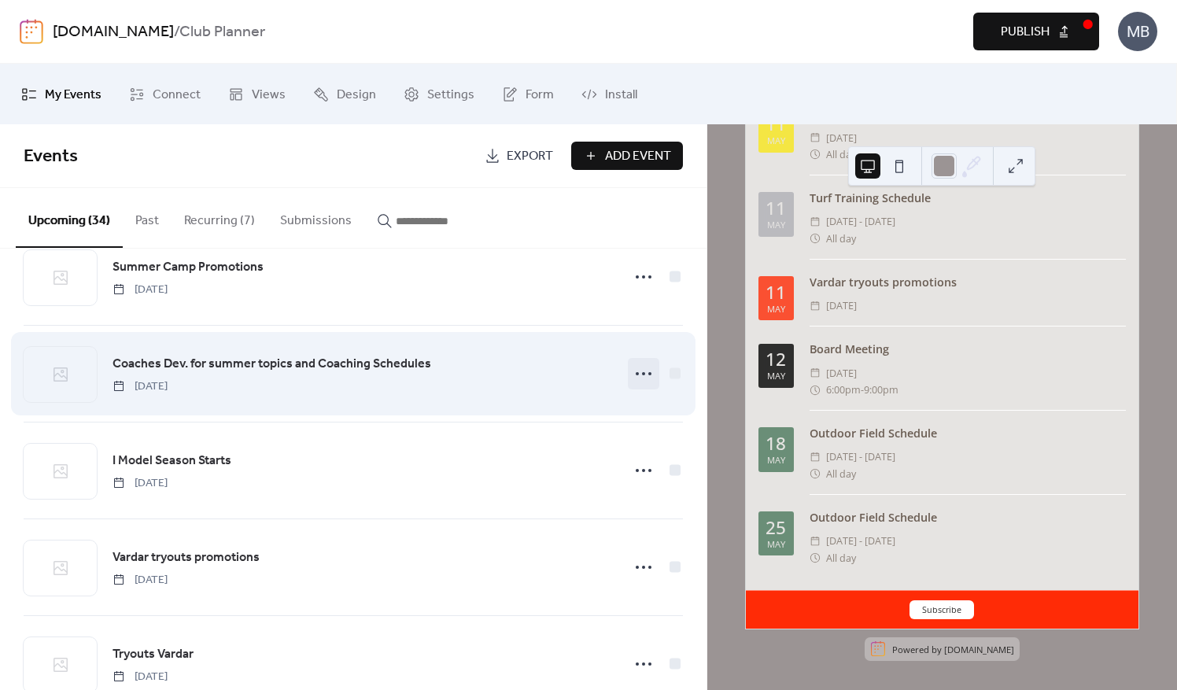
click at [644, 370] on icon at bounding box center [643, 373] width 25 height 25
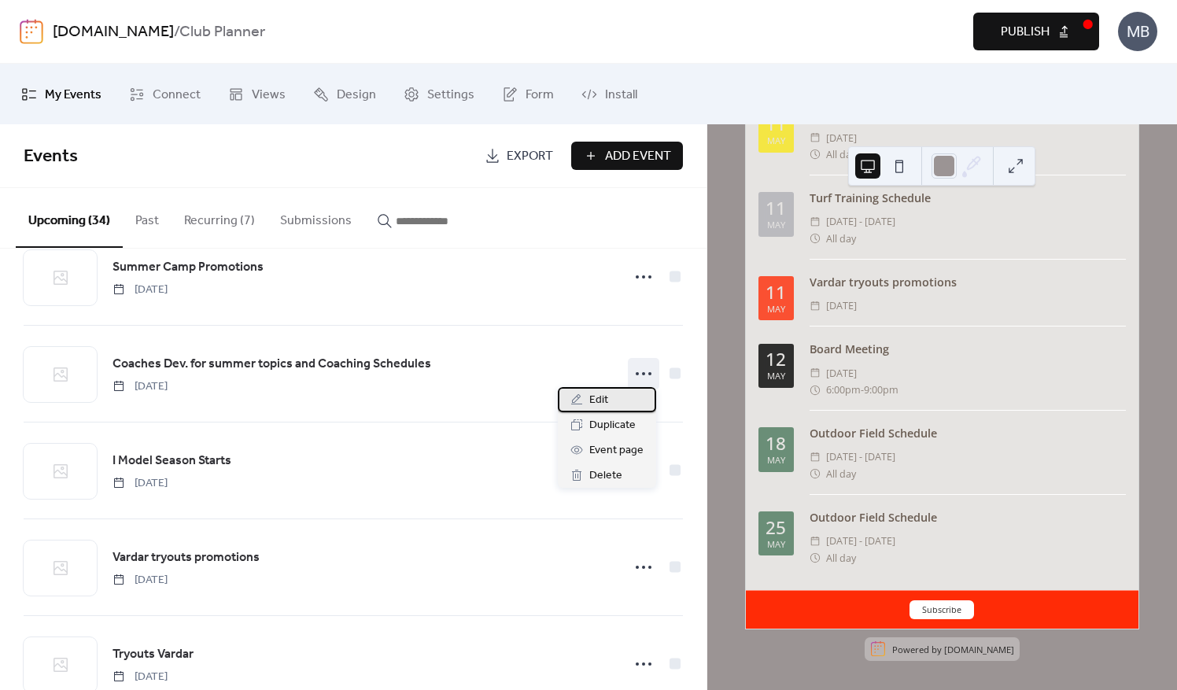
click at [606, 406] on span "Edit" at bounding box center [599, 400] width 19 height 19
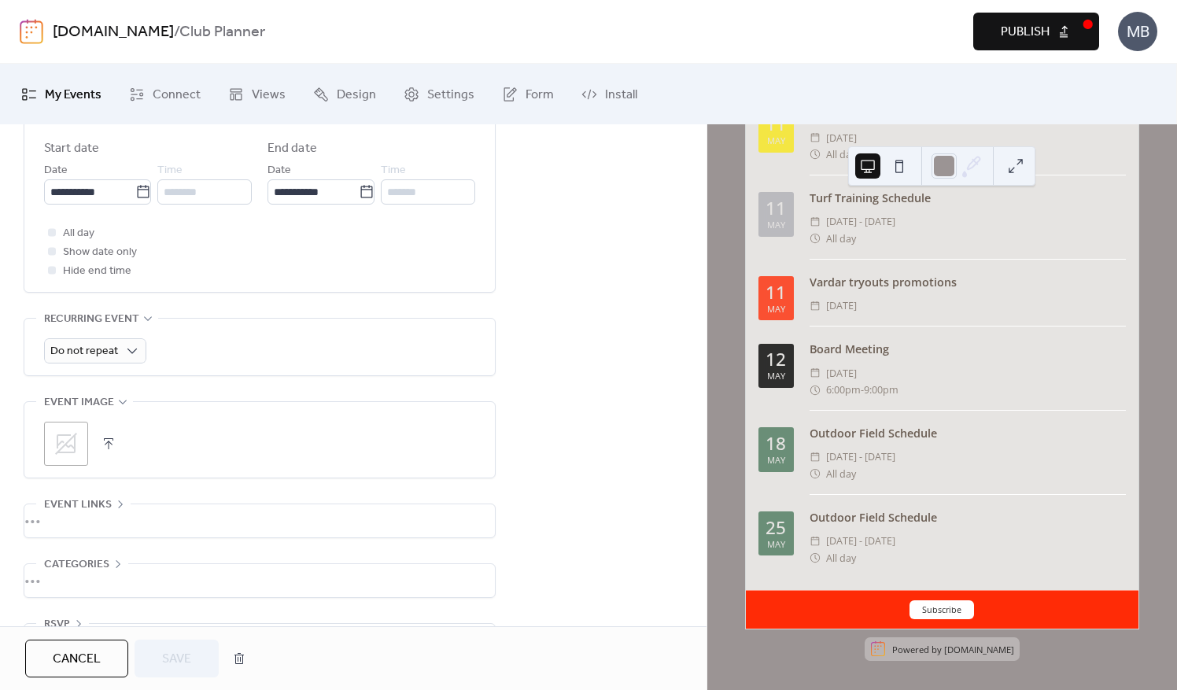
scroll to position [236, 0]
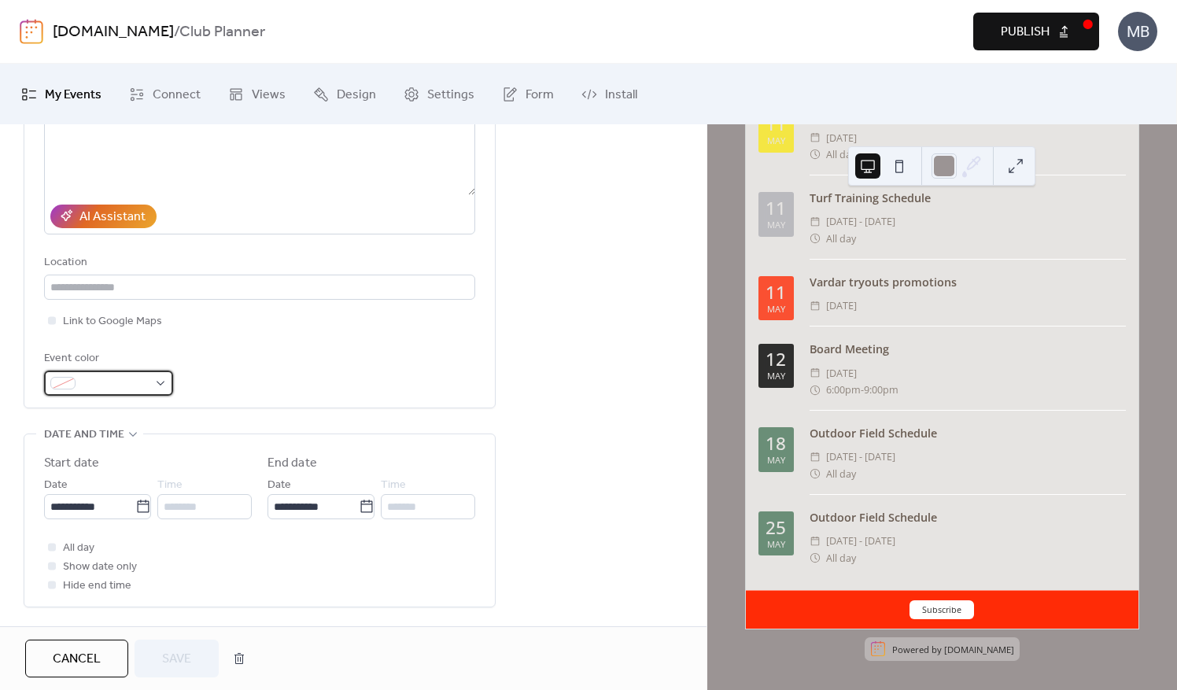
click at [161, 377] on div at bounding box center [108, 383] width 129 height 25
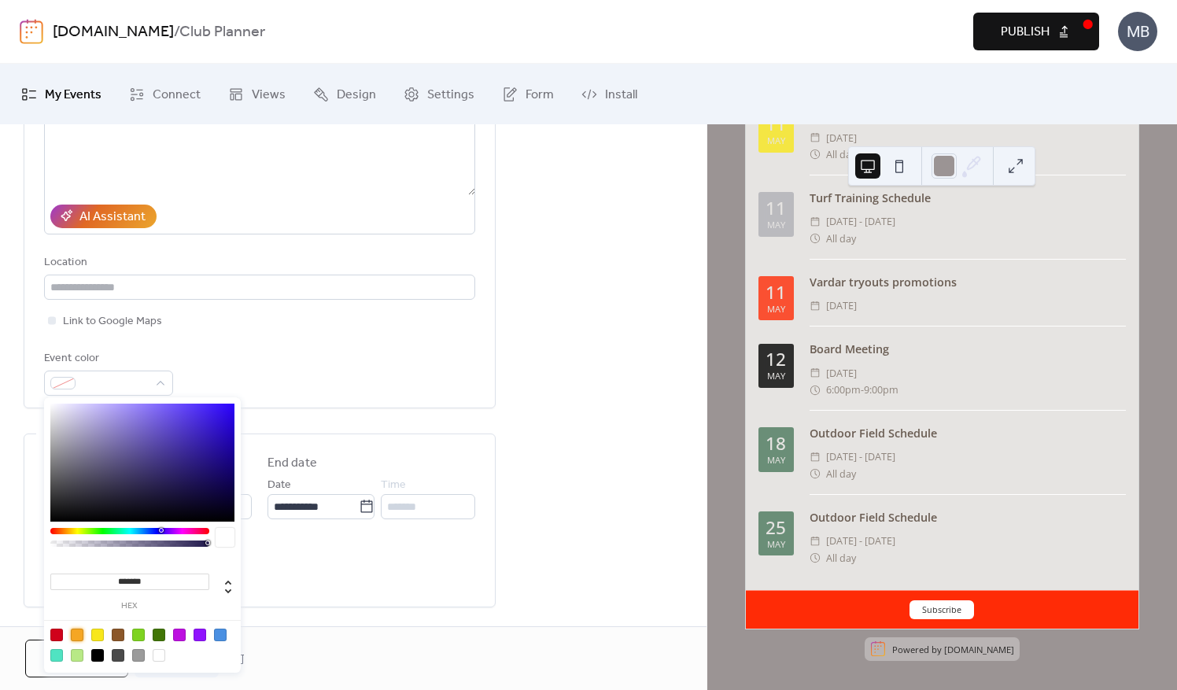
click at [76, 630] on div at bounding box center [77, 635] width 13 height 13
type input "*******"
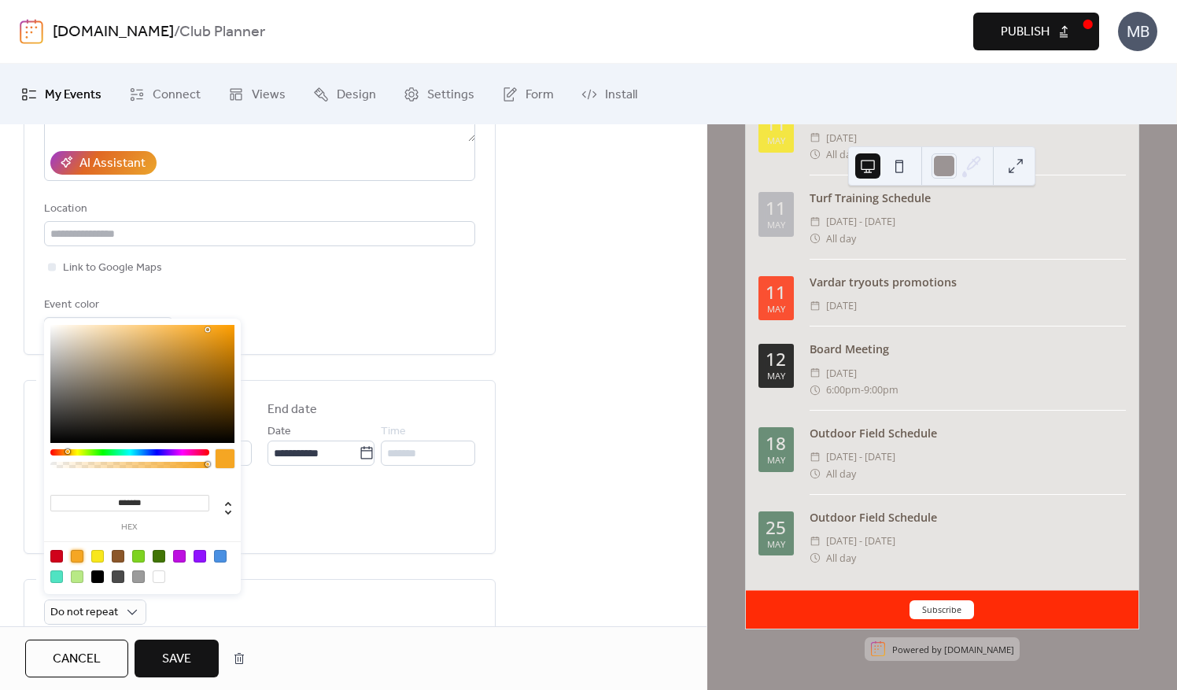
scroll to position [315, 0]
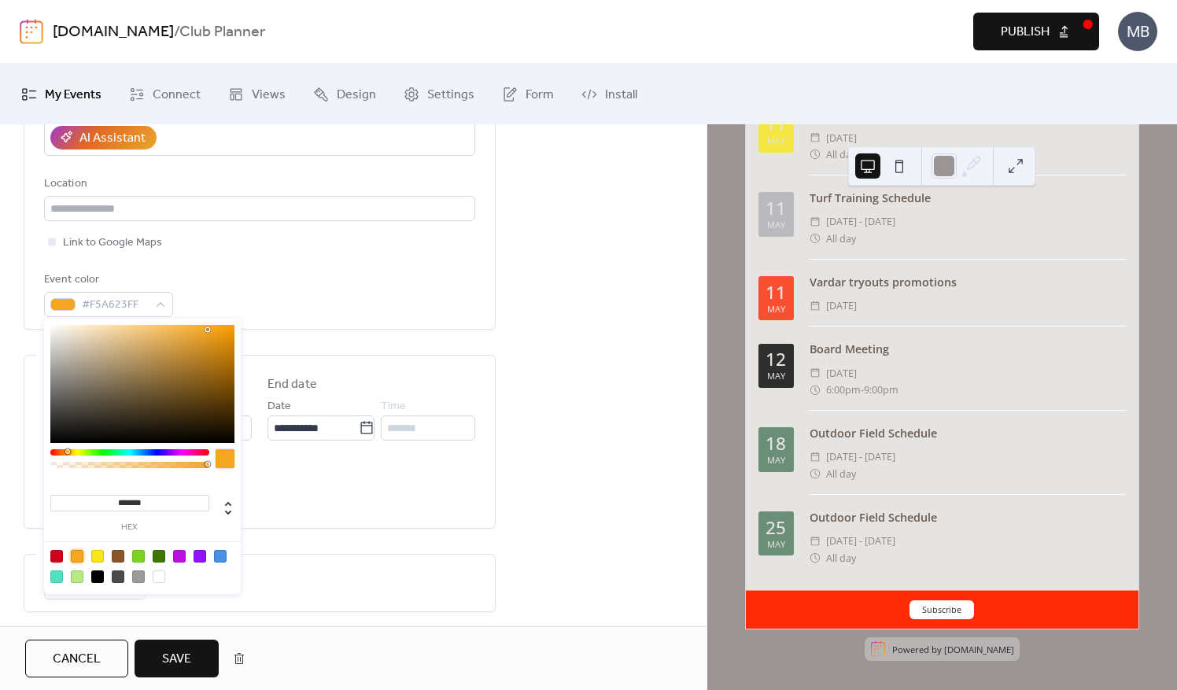
click at [196, 663] on button "Save" at bounding box center [177, 659] width 84 height 38
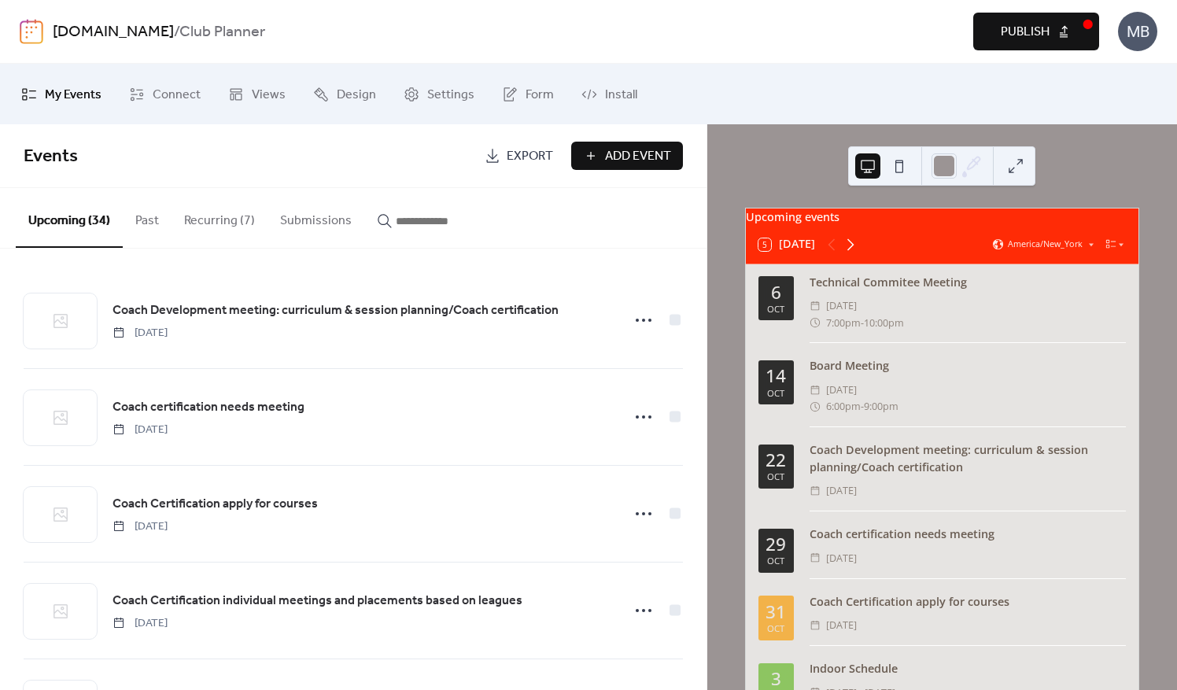
click at [852, 246] on icon at bounding box center [850, 244] width 19 height 19
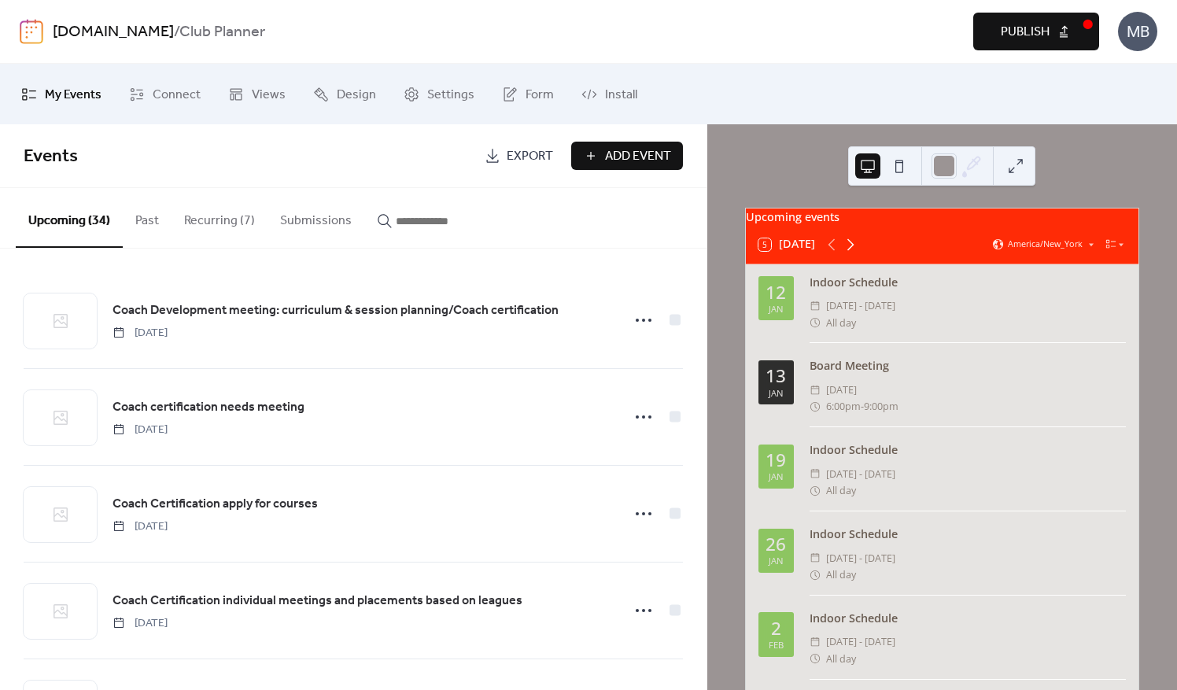
click at [852, 246] on icon at bounding box center [850, 244] width 19 height 19
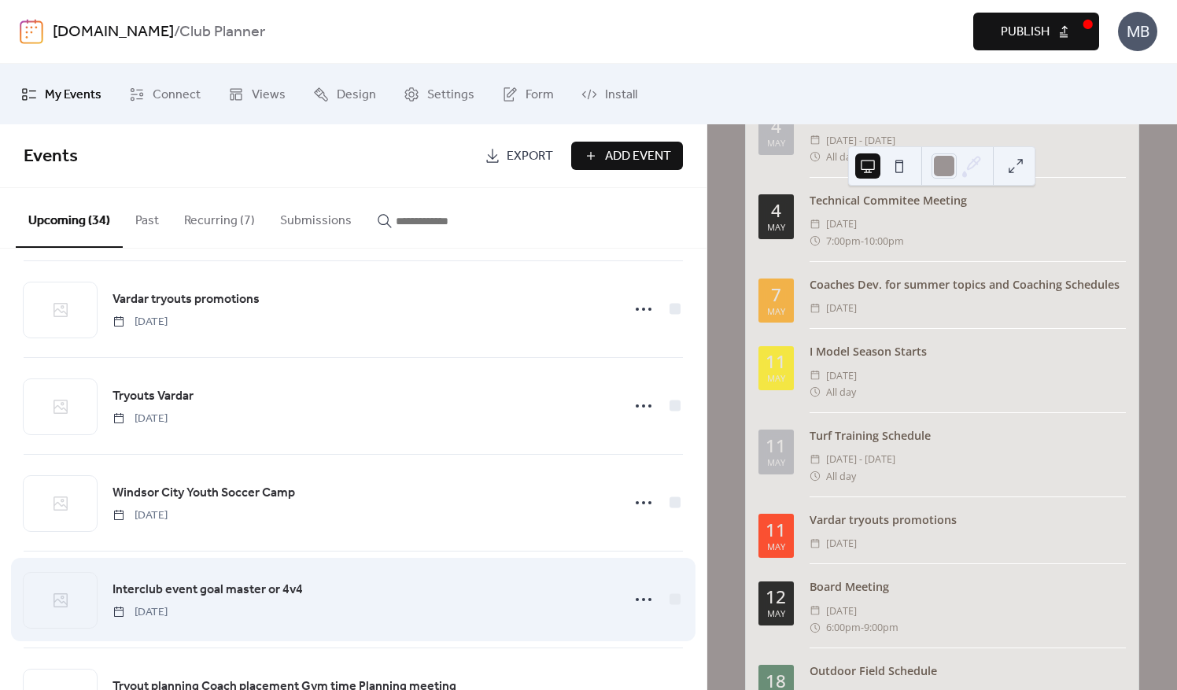
scroll to position [1653, 0]
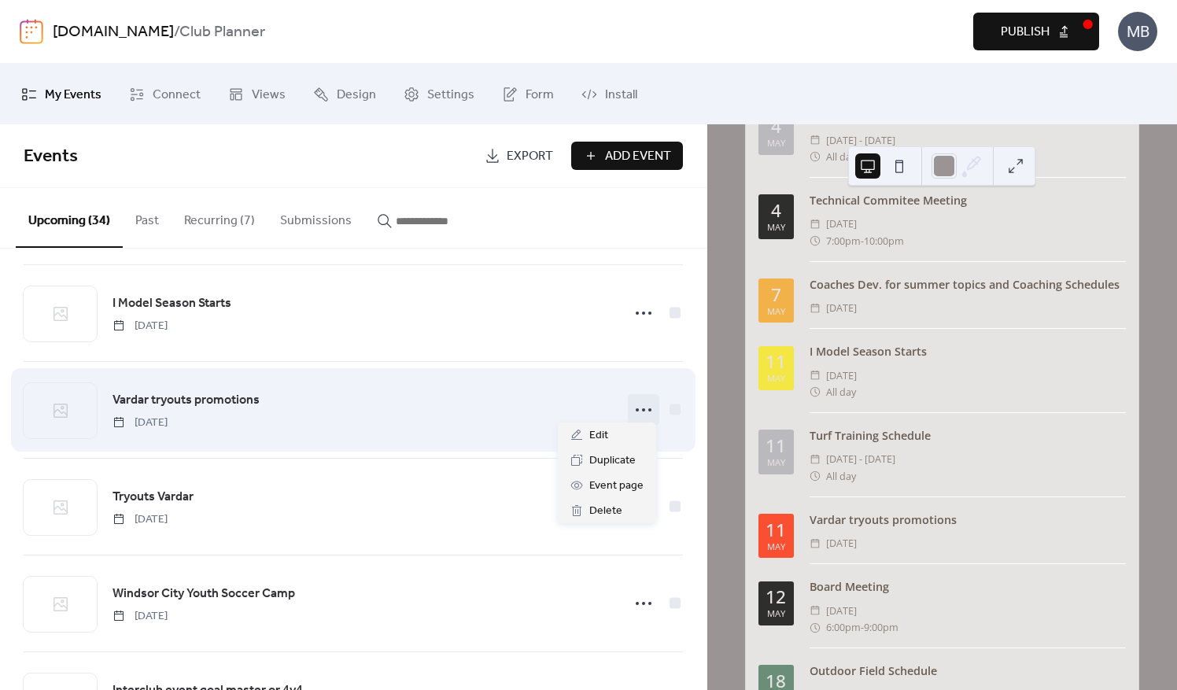
click at [642, 409] on circle at bounding box center [643, 410] width 3 height 3
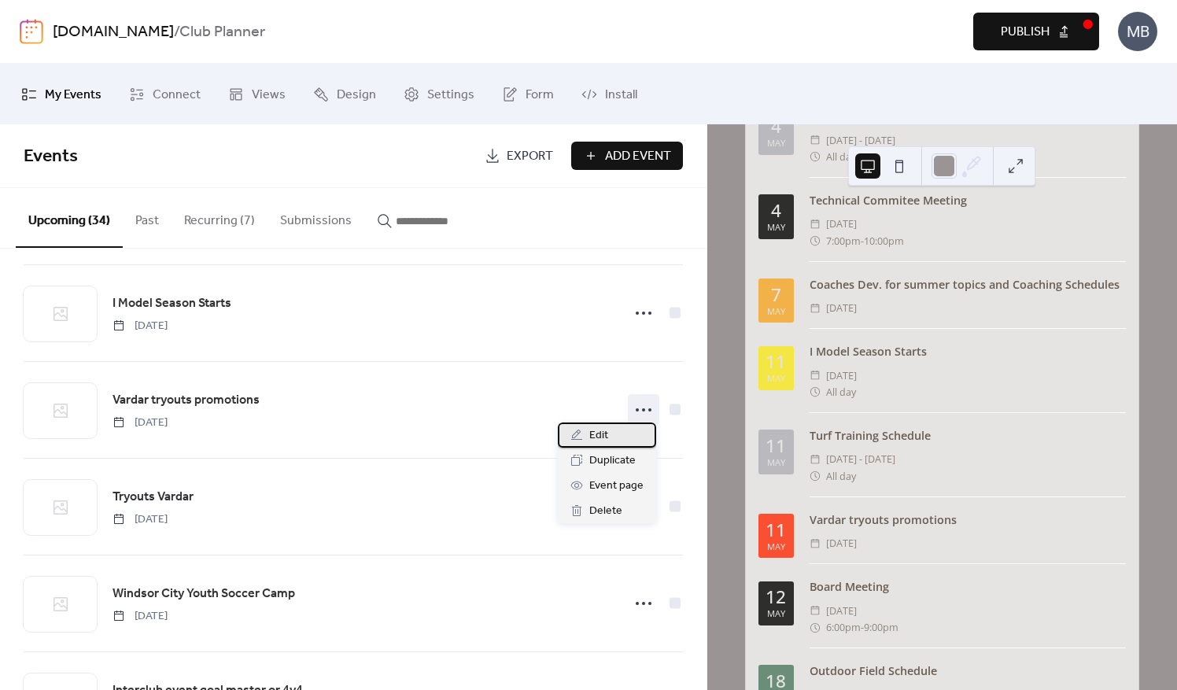
click at [594, 433] on span "Edit" at bounding box center [599, 436] width 19 height 19
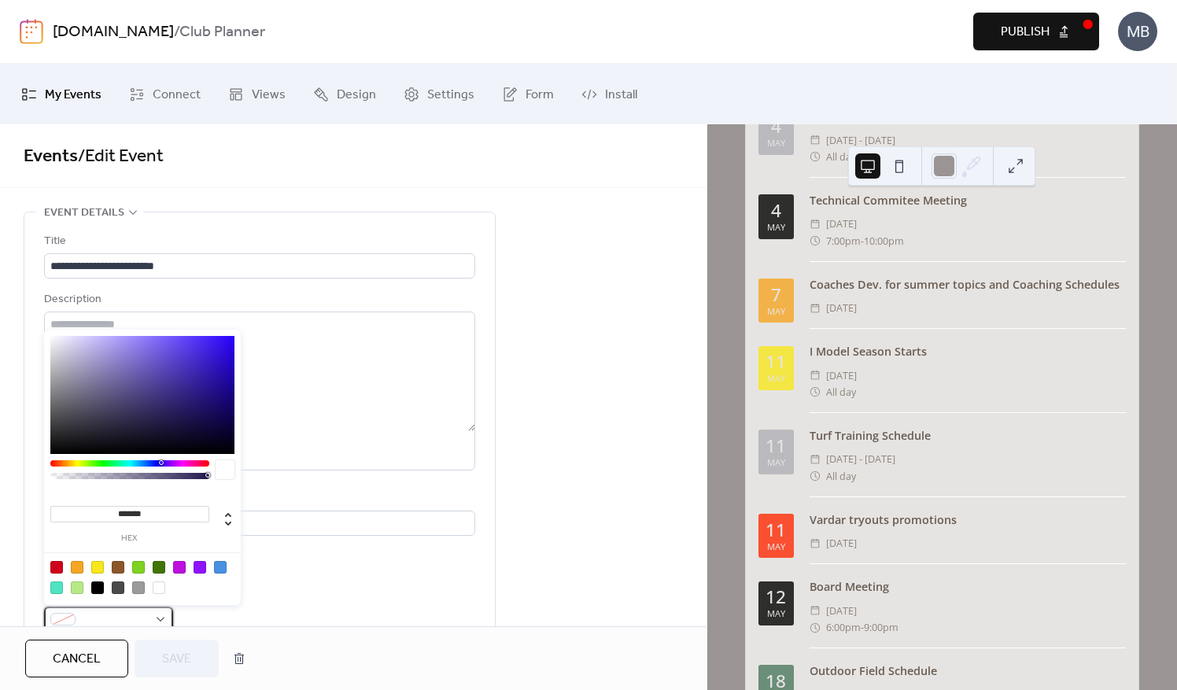
click at [153, 611] on div at bounding box center [108, 619] width 129 height 25
click at [77, 567] on div at bounding box center [77, 567] width 13 height 13
type input "*******"
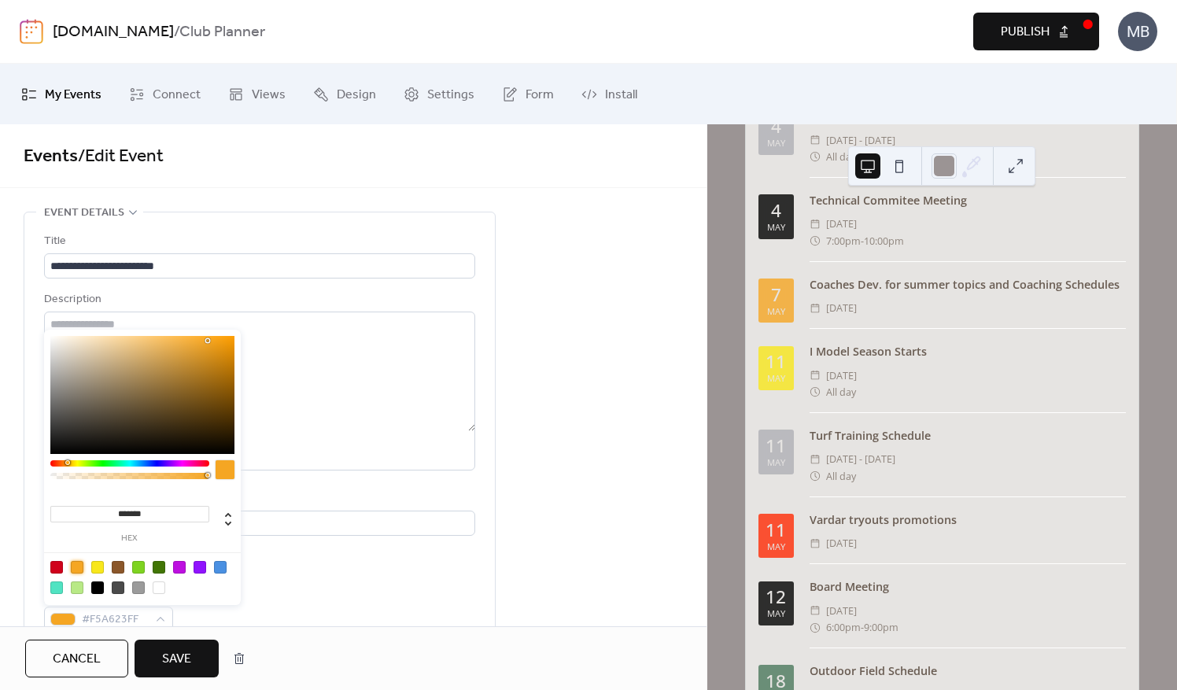
click at [185, 652] on span "Save" at bounding box center [176, 659] width 29 height 19
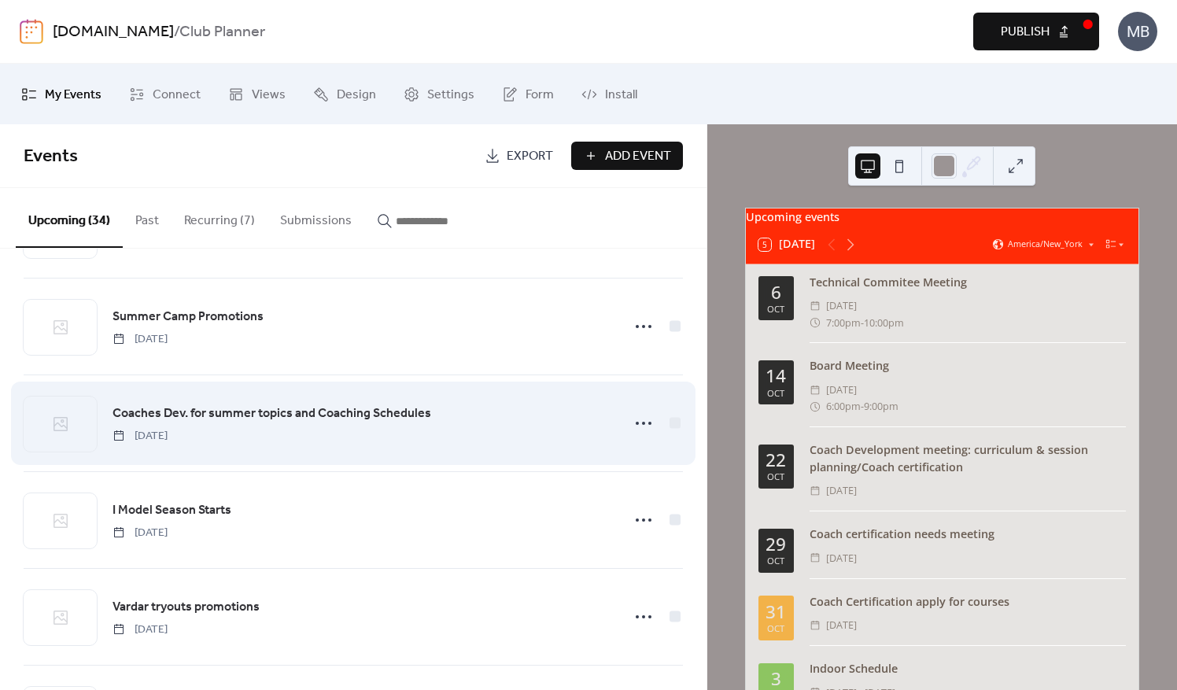
scroll to position [1469, 0]
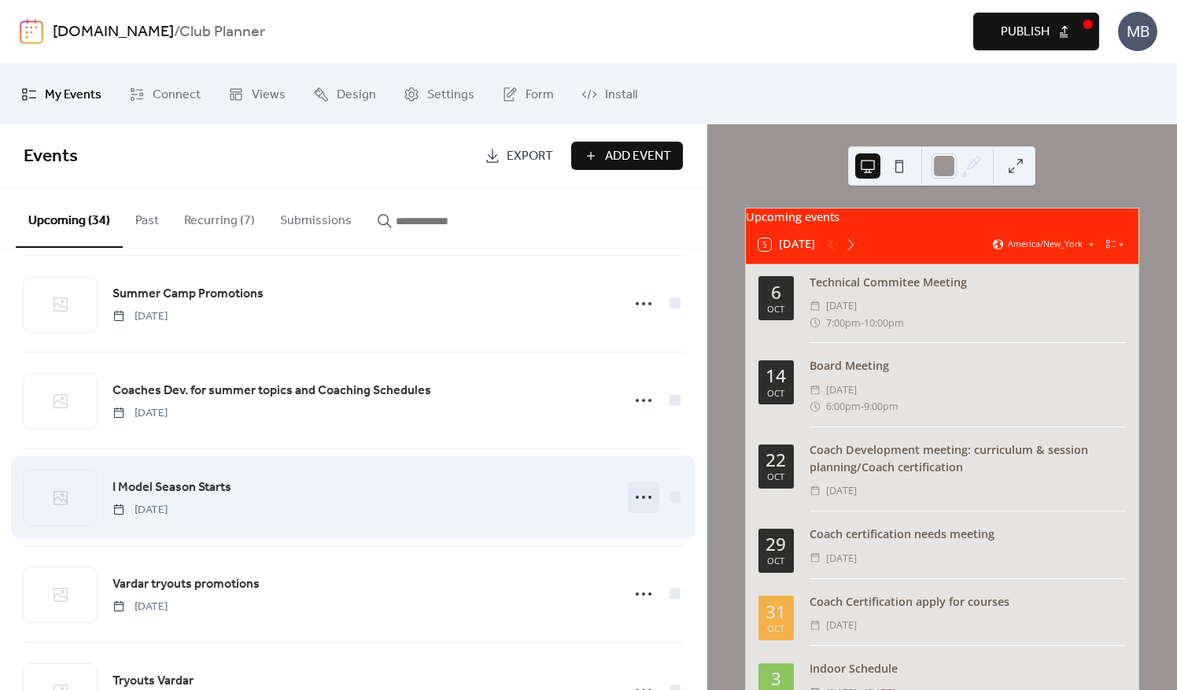
click at [631, 494] on icon at bounding box center [643, 497] width 25 height 25
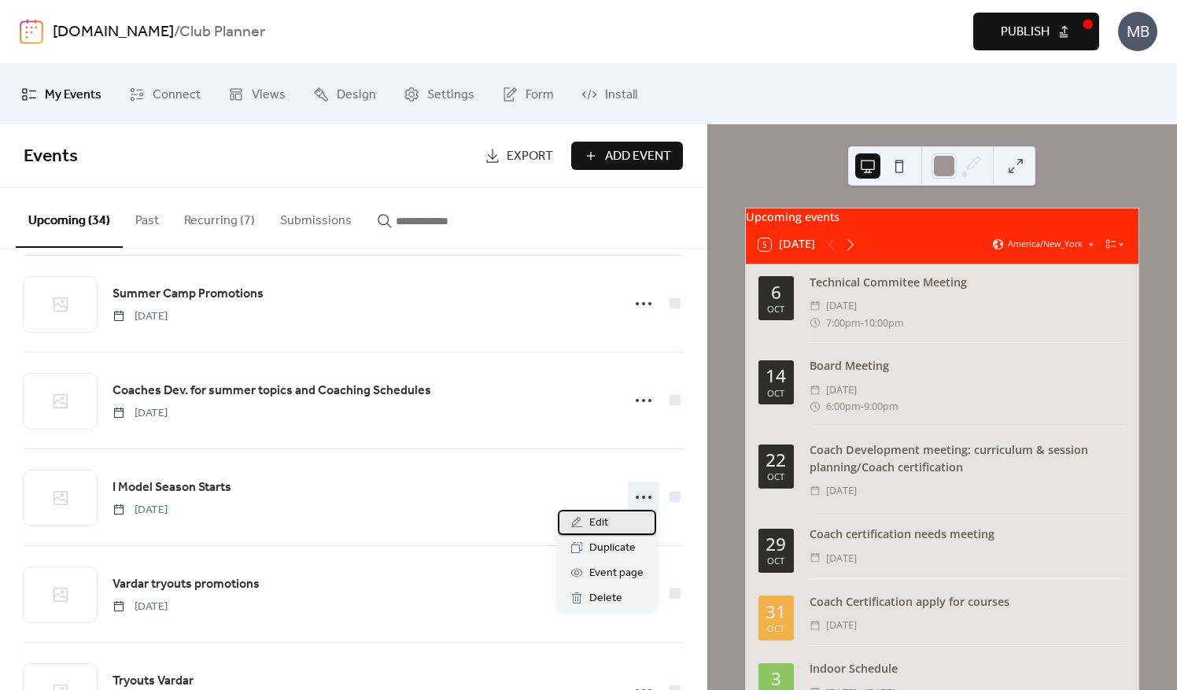
click at [598, 523] on span "Edit" at bounding box center [599, 523] width 19 height 19
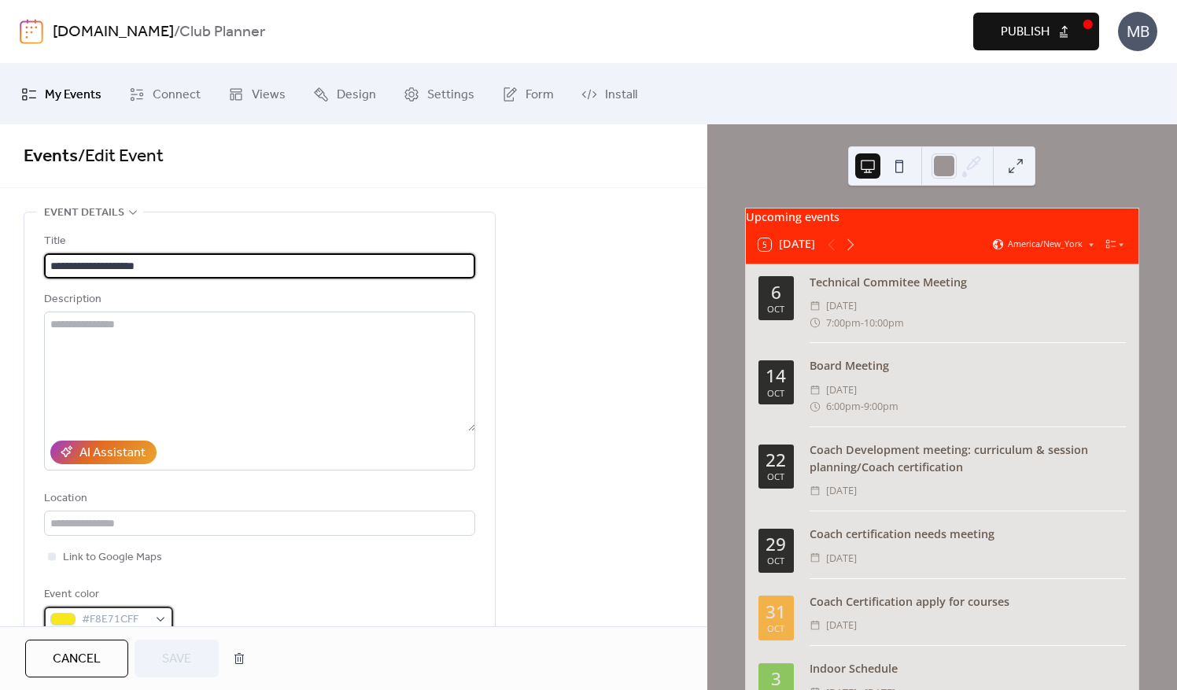
click at [160, 616] on div "#F8E71CFF" at bounding box center [108, 619] width 129 height 25
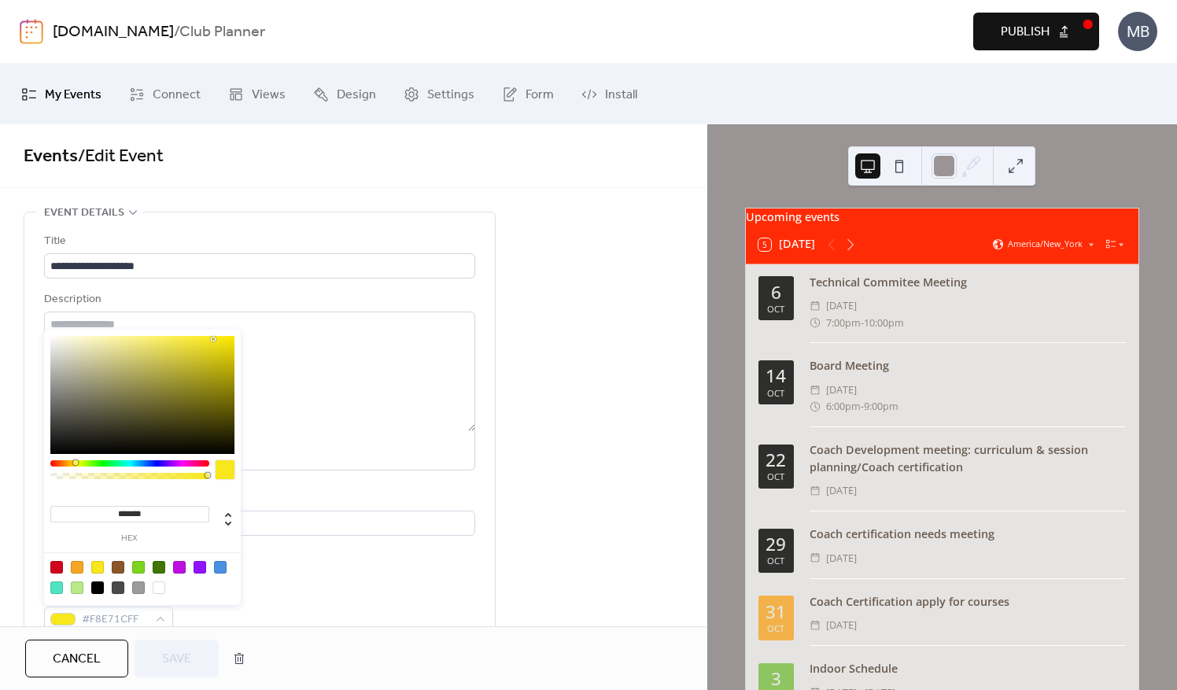
click at [220, 564] on div at bounding box center [220, 567] width 13 height 13
type input "*******"
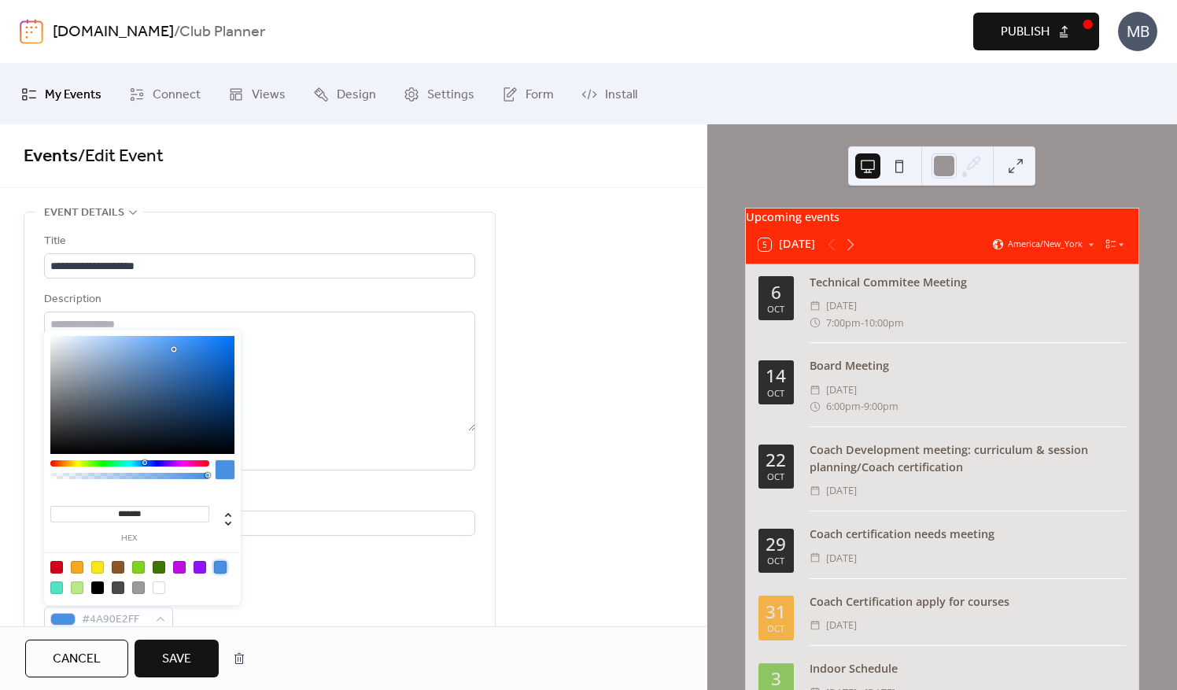
drag, startPoint x: 179, startPoint y: 649, endPoint x: 217, endPoint y: 642, distance: 39.1
click at [181, 650] on span "Save" at bounding box center [176, 659] width 29 height 19
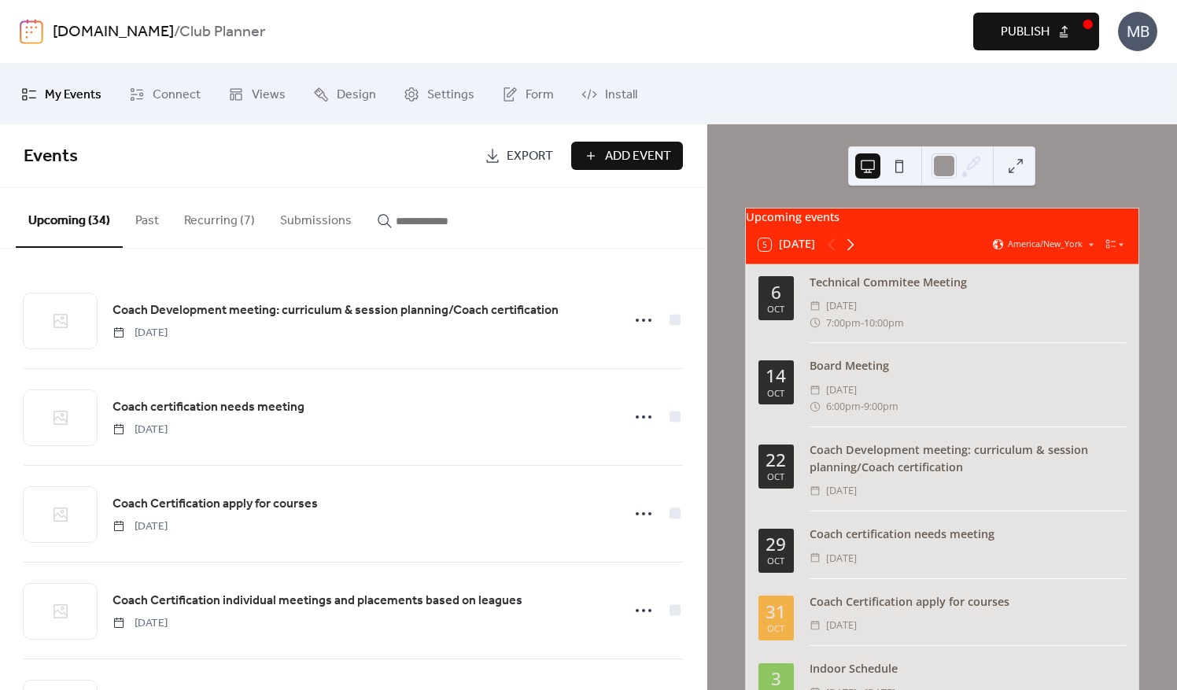
click at [852, 250] on icon at bounding box center [851, 244] width 7 height 12
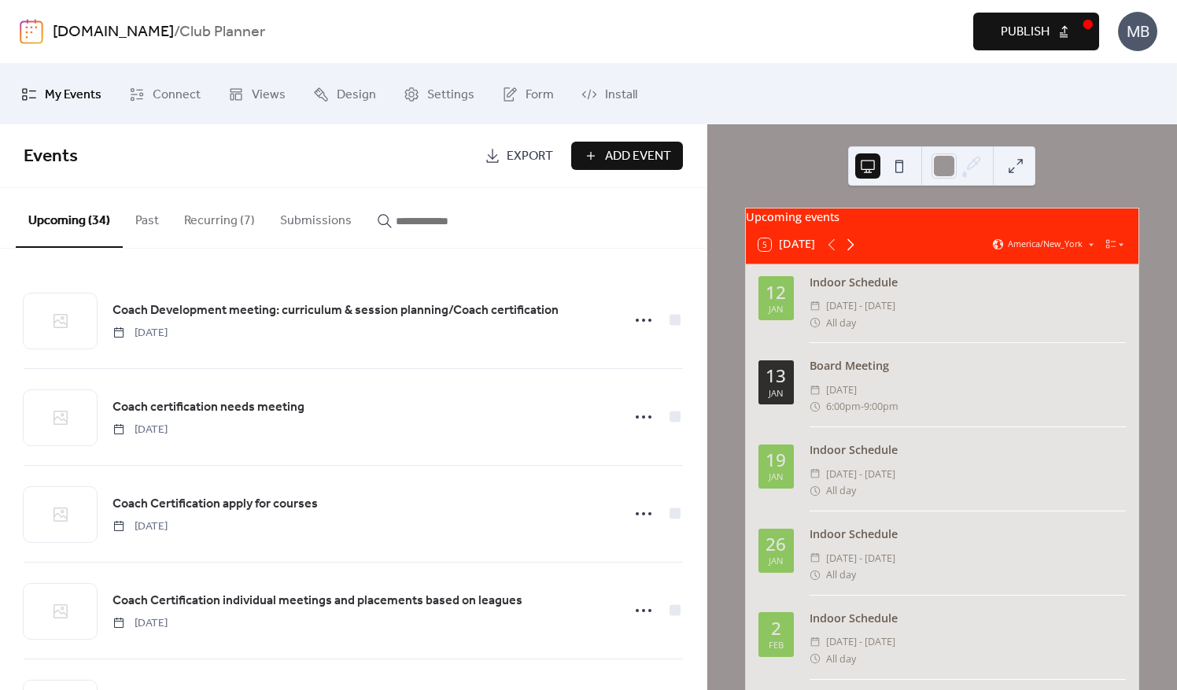
click at [852, 250] on icon at bounding box center [851, 244] width 7 height 12
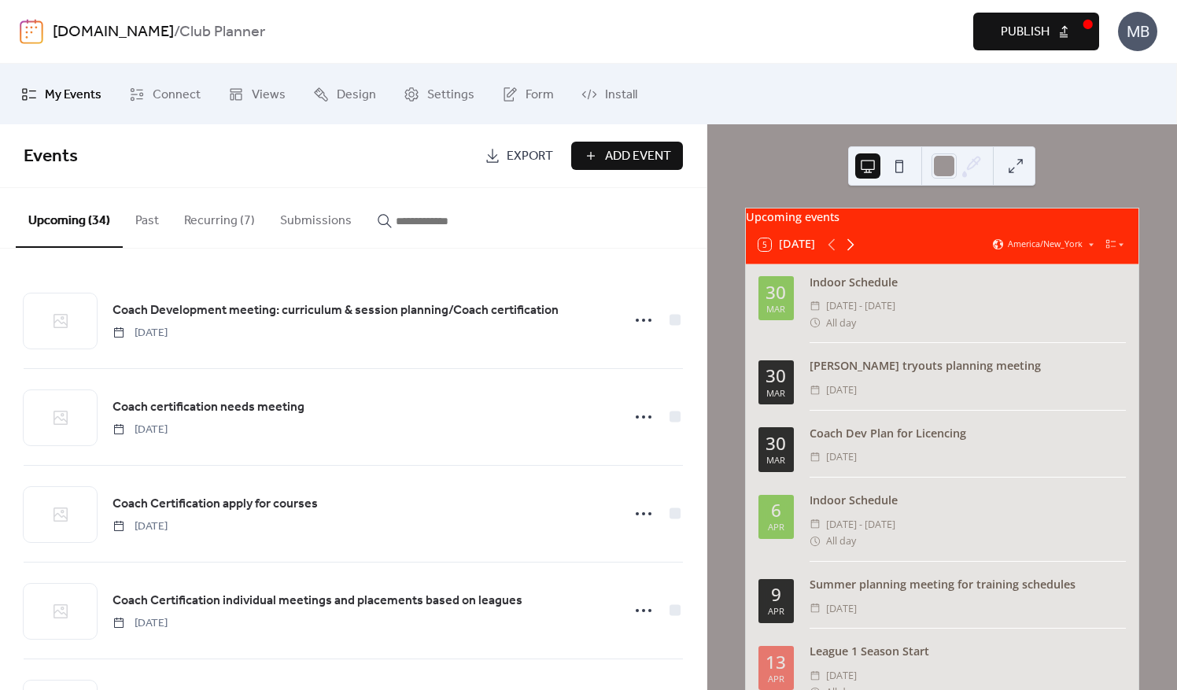
click at [852, 250] on icon at bounding box center [851, 244] width 7 height 12
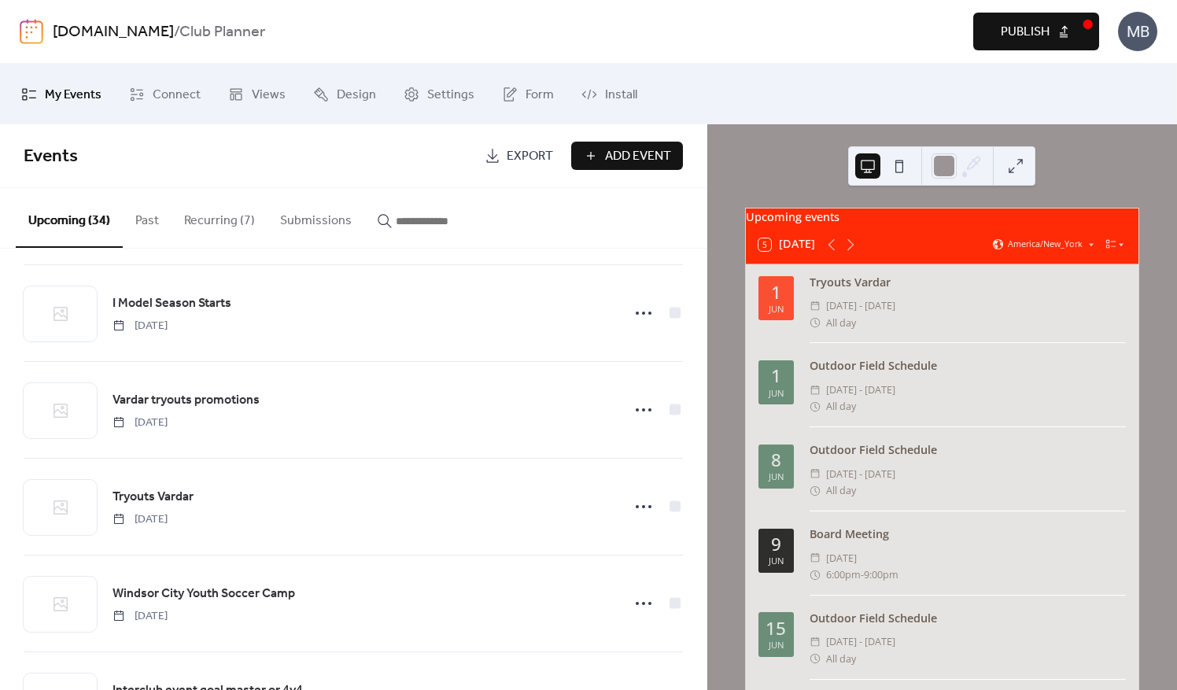
scroll to position [1732, 0]
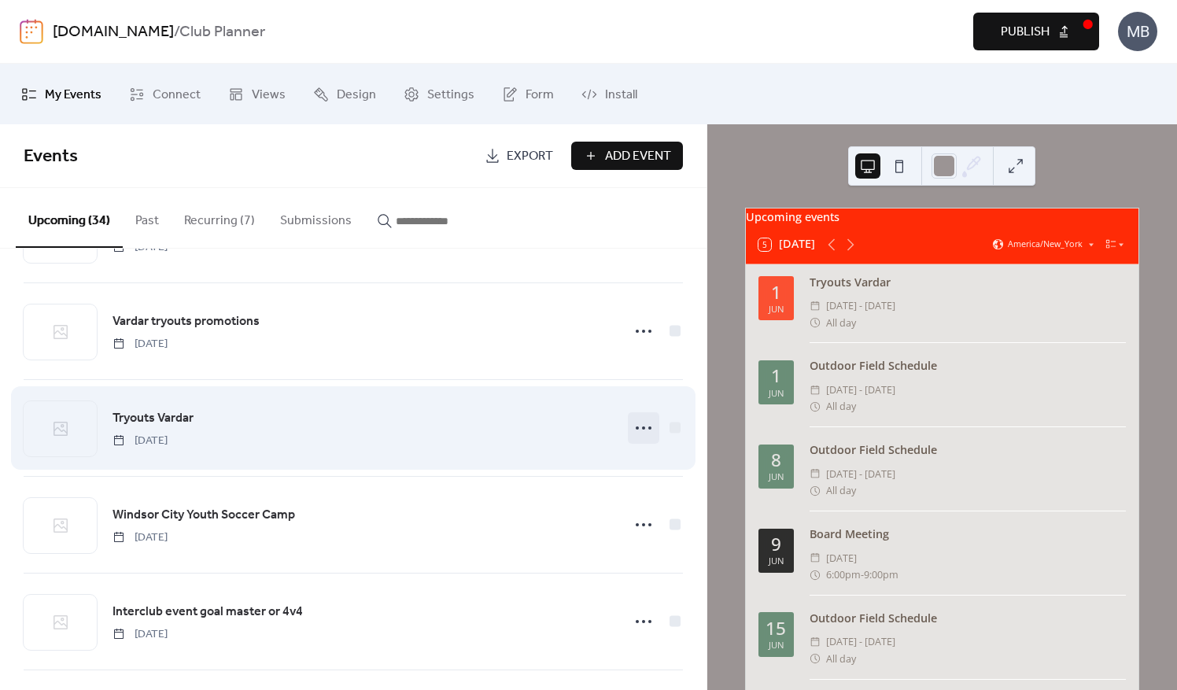
click at [637, 422] on icon at bounding box center [643, 428] width 25 height 25
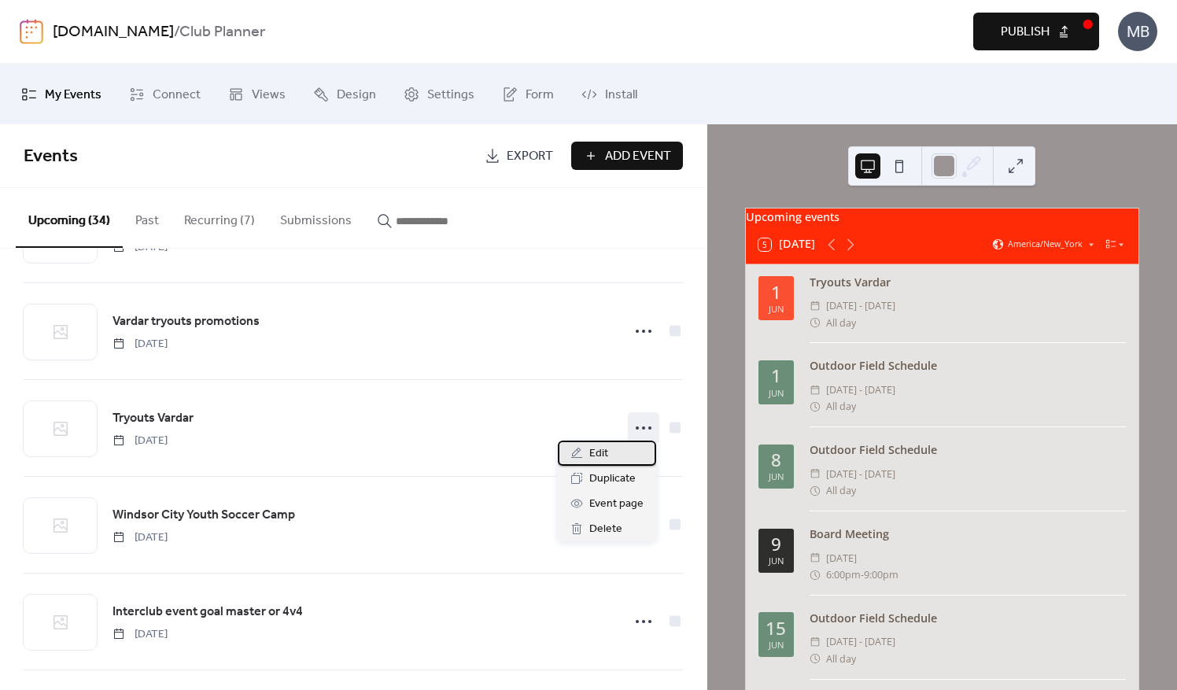
click at [612, 454] on div "Edit" at bounding box center [607, 453] width 98 height 25
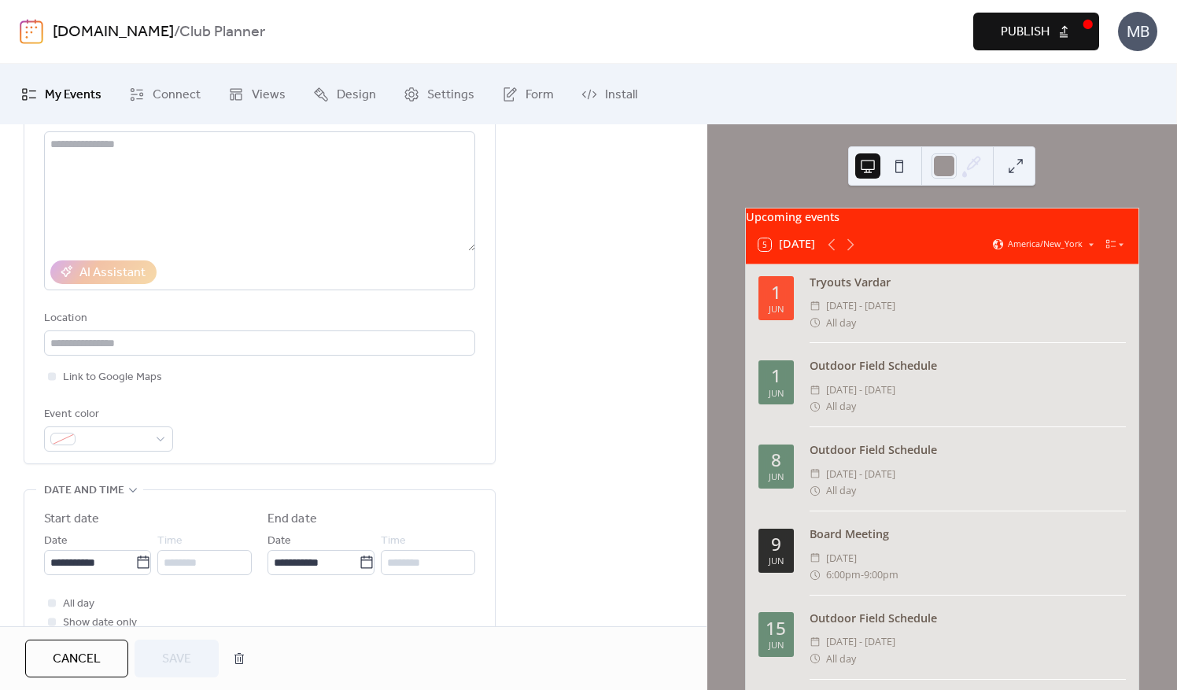
scroll to position [394, 0]
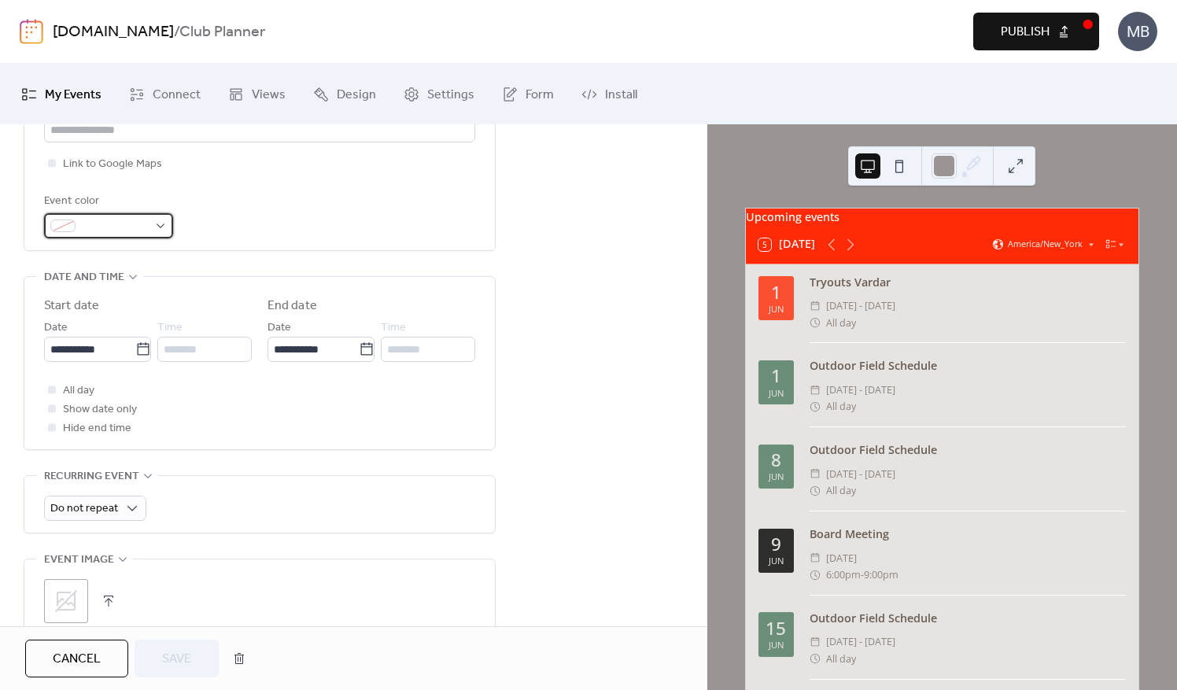
click at [159, 225] on div at bounding box center [108, 225] width 129 height 25
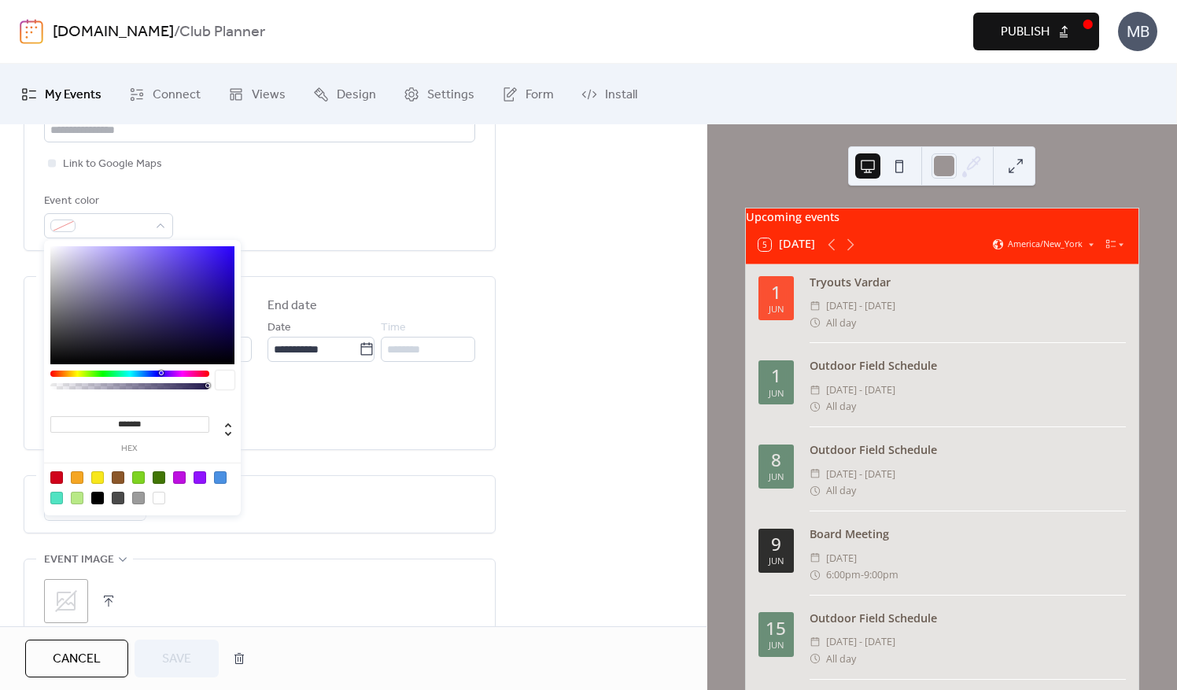
click at [220, 479] on div at bounding box center [220, 477] width 13 height 13
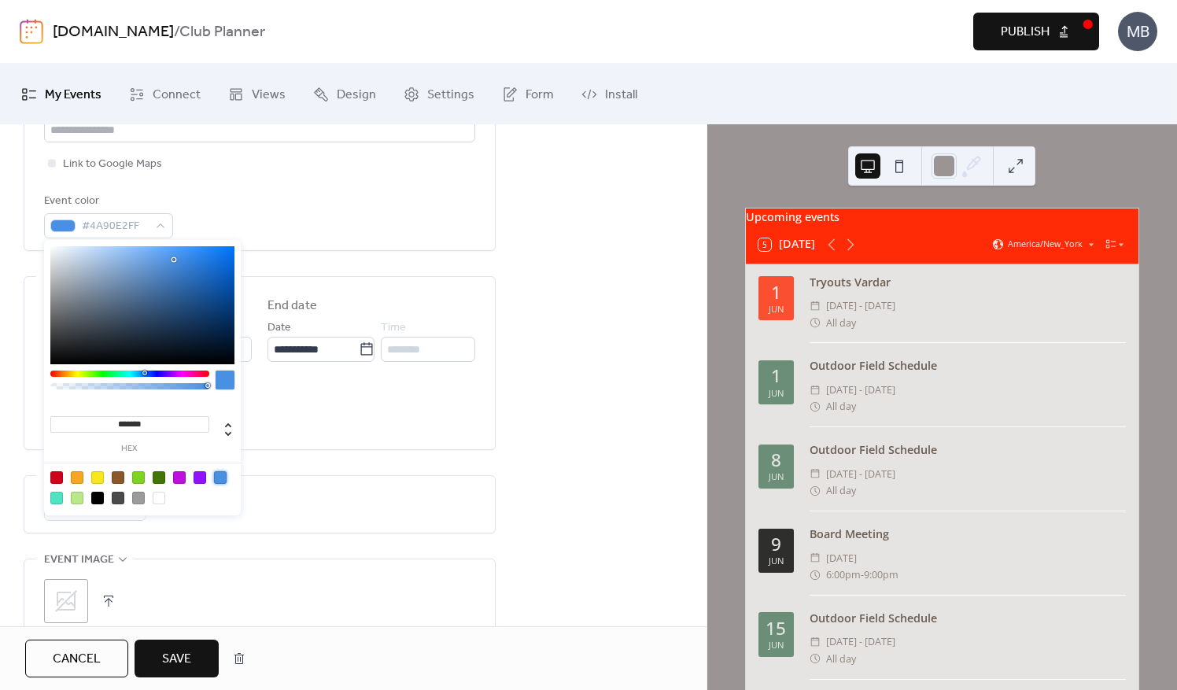
click at [178, 475] on div at bounding box center [179, 477] width 13 height 13
type input "*******"
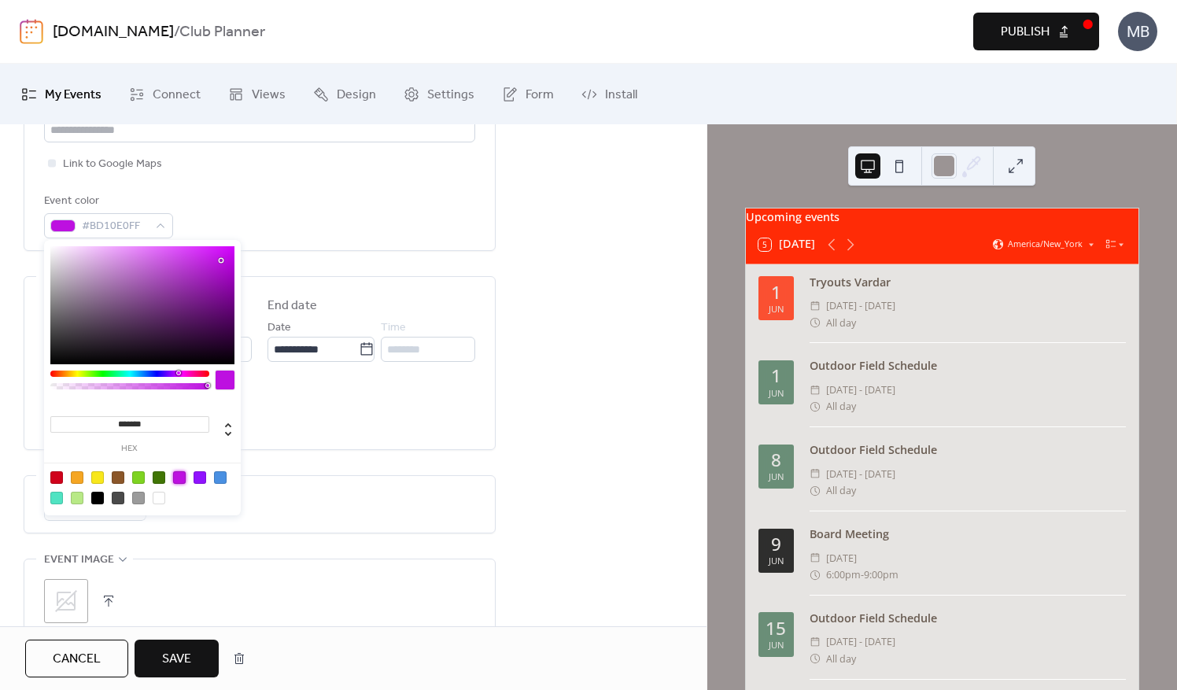
click at [190, 665] on span "Save" at bounding box center [176, 659] width 29 height 19
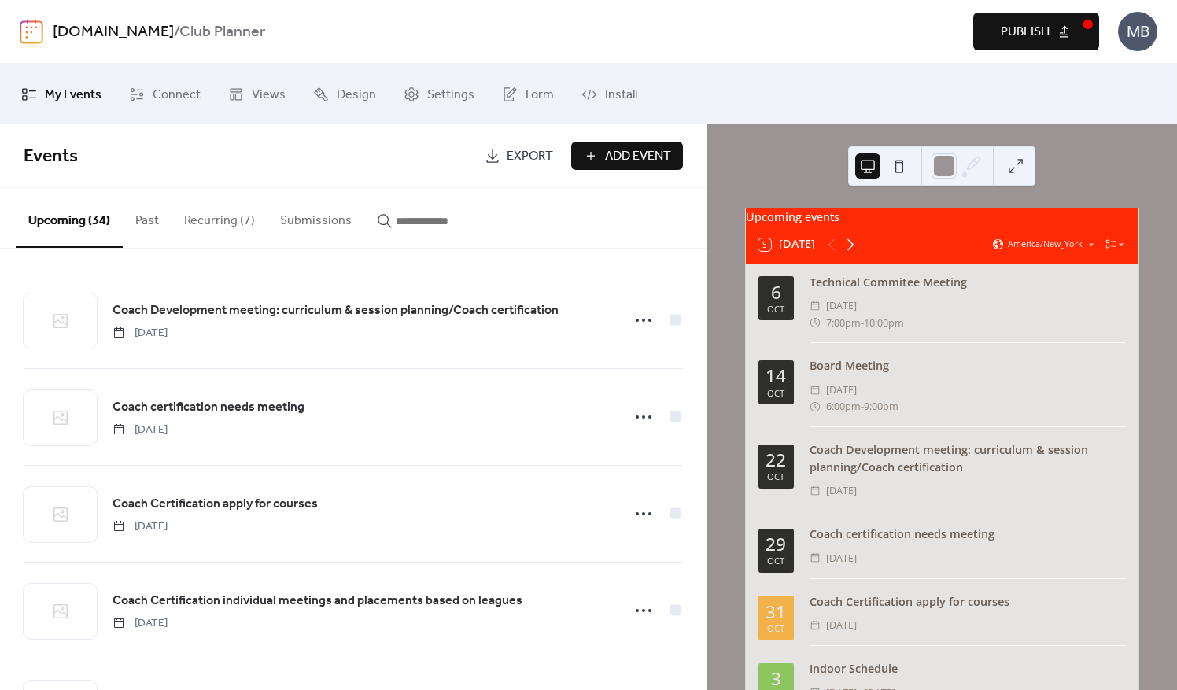
click at [855, 250] on icon at bounding box center [850, 244] width 19 height 19
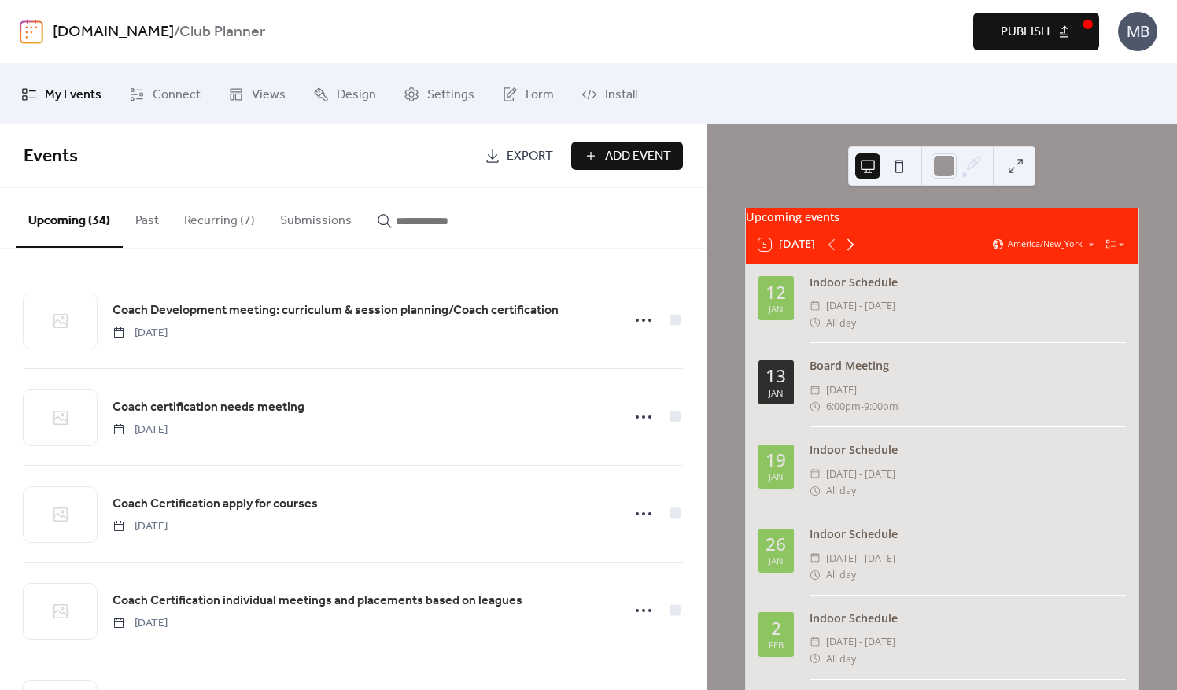
click at [855, 250] on icon at bounding box center [850, 244] width 19 height 19
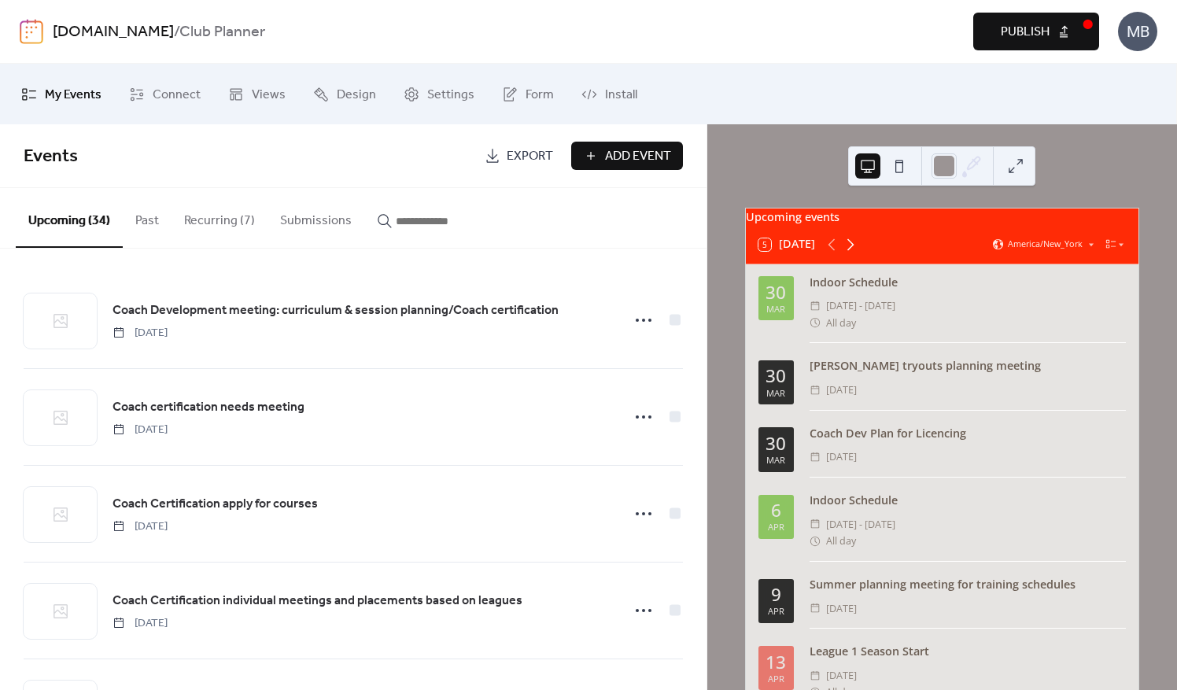
click at [855, 250] on icon at bounding box center [850, 244] width 19 height 19
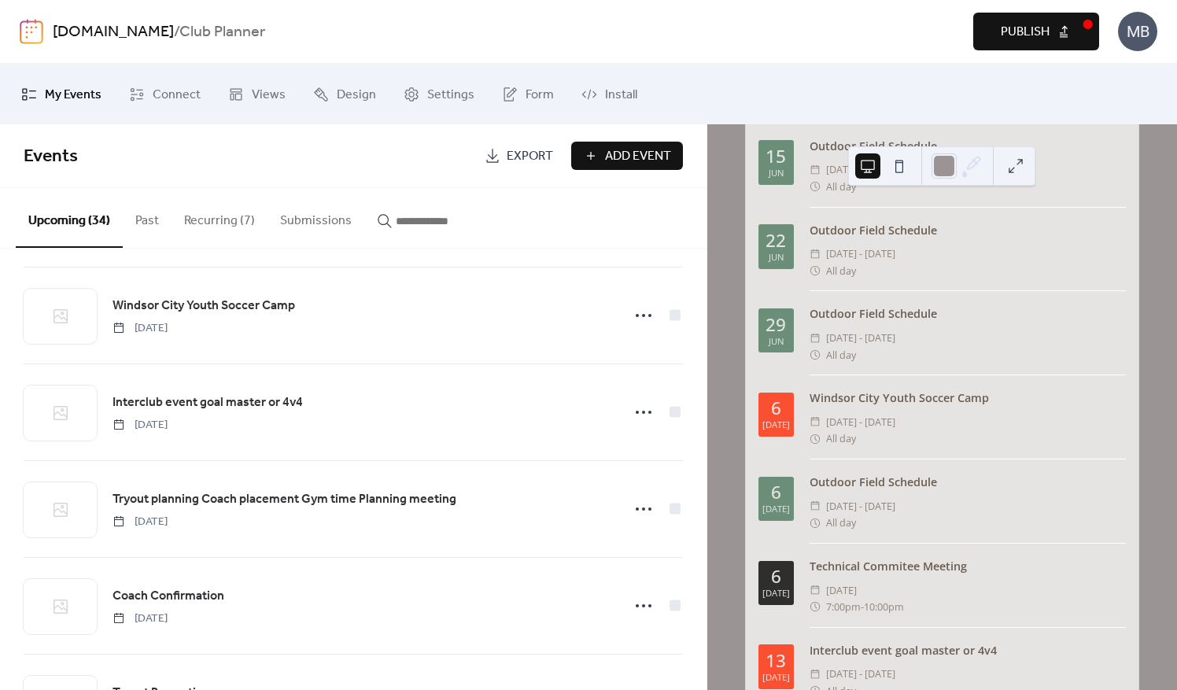
scroll to position [1862, 0]
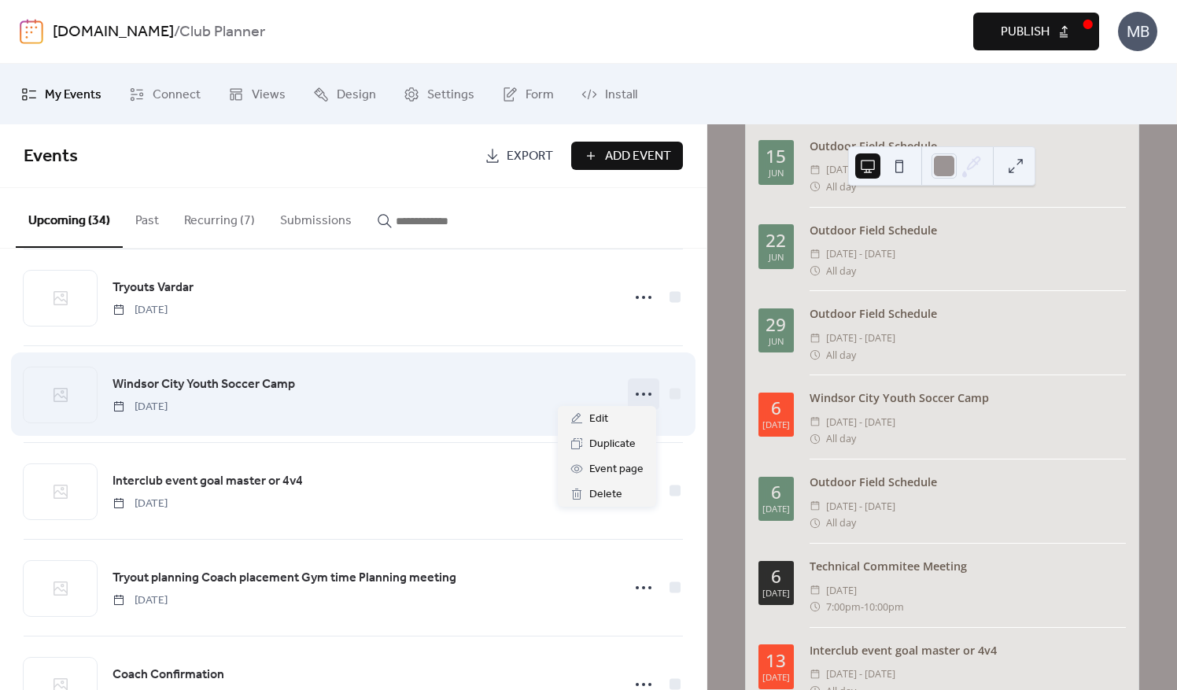
click at [642, 393] on circle at bounding box center [643, 394] width 3 height 3
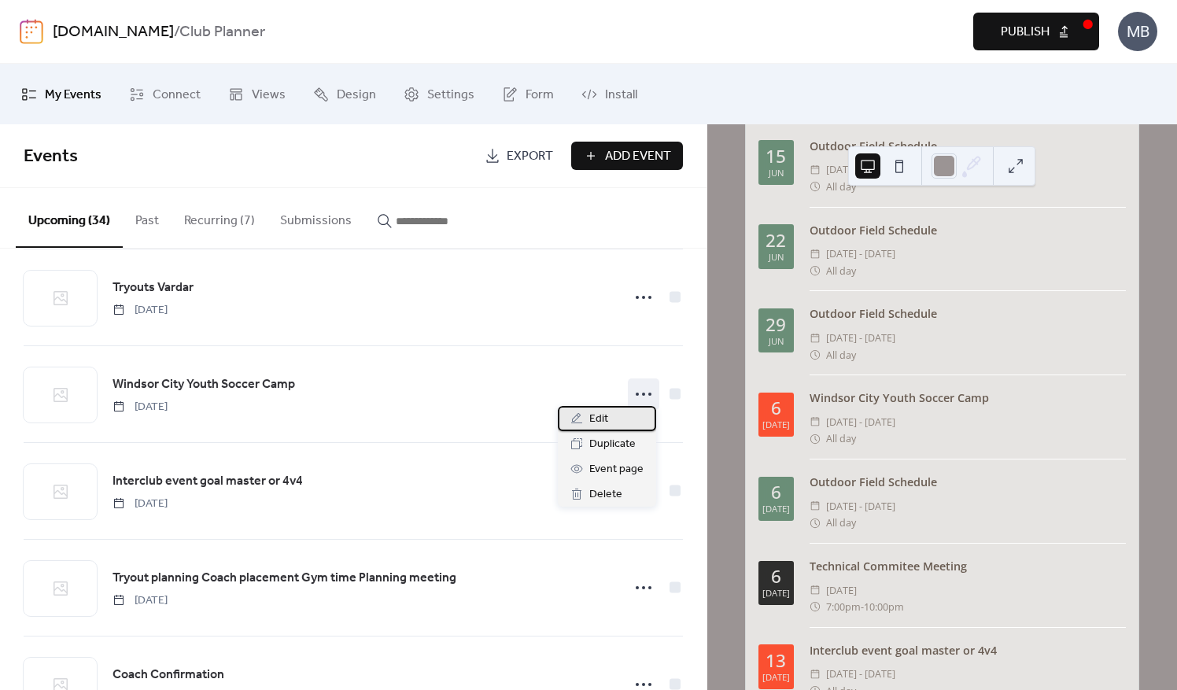
click at [608, 413] on span "Edit" at bounding box center [599, 419] width 19 height 19
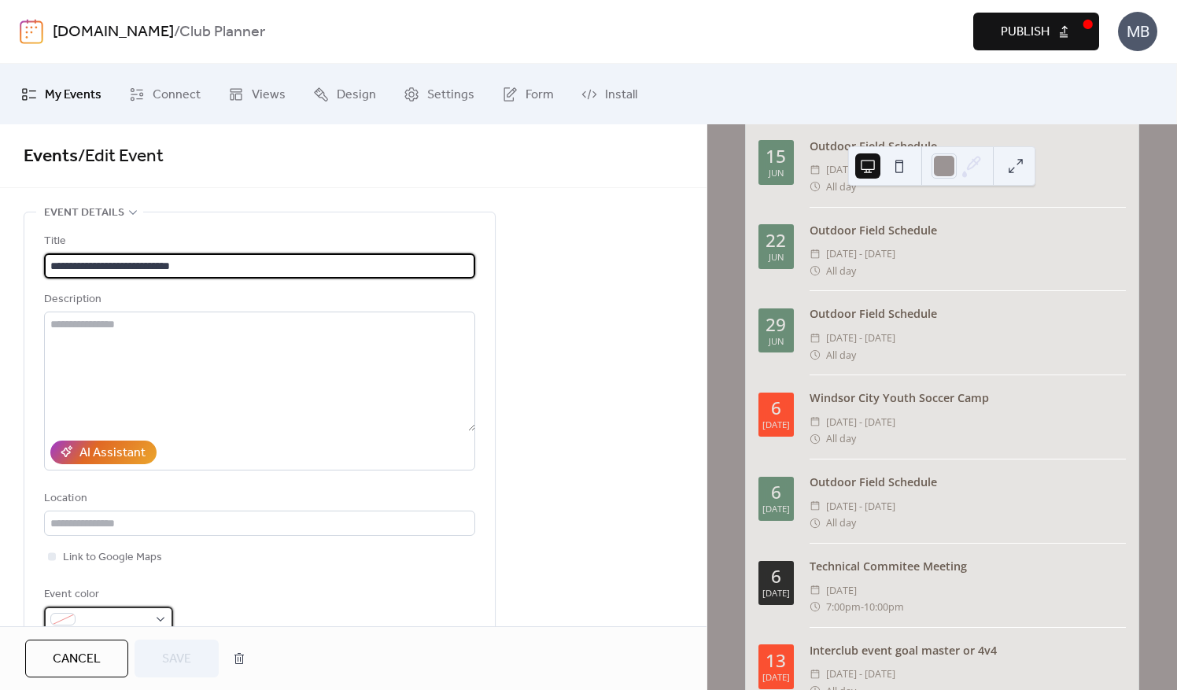
click at [163, 616] on div at bounding box center [108, 619] width 129 height 25
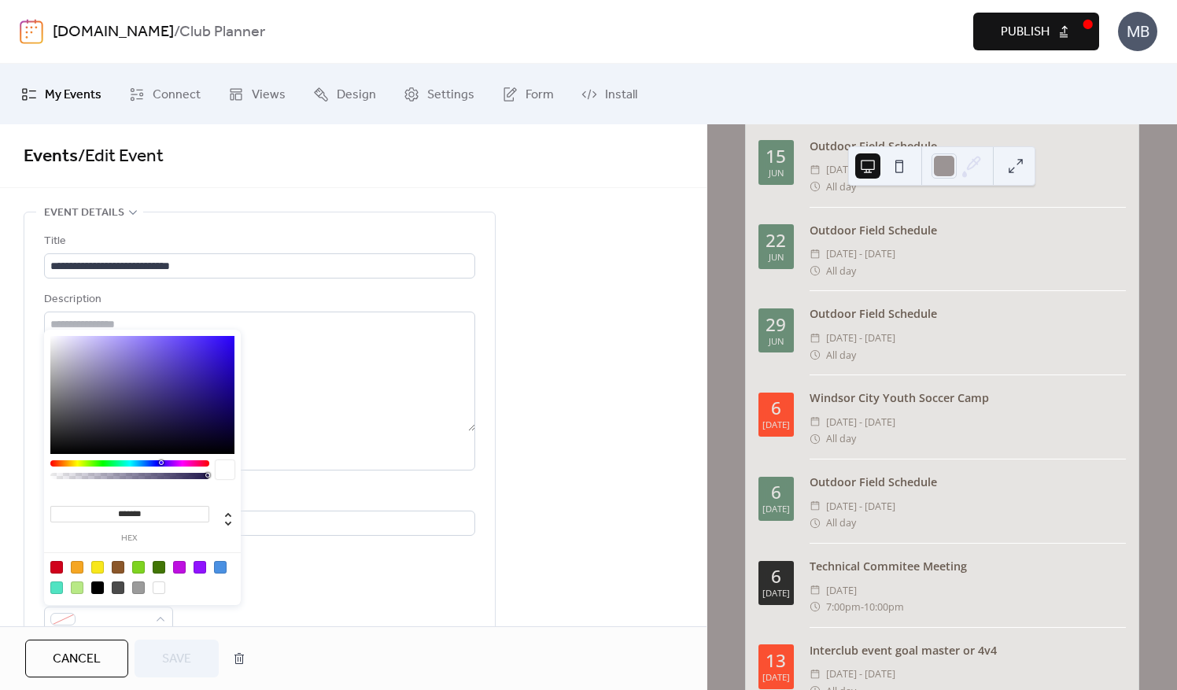
click at [203, 566] on div at bounding box center [200, 567] width 13 height 13
type input "*******"
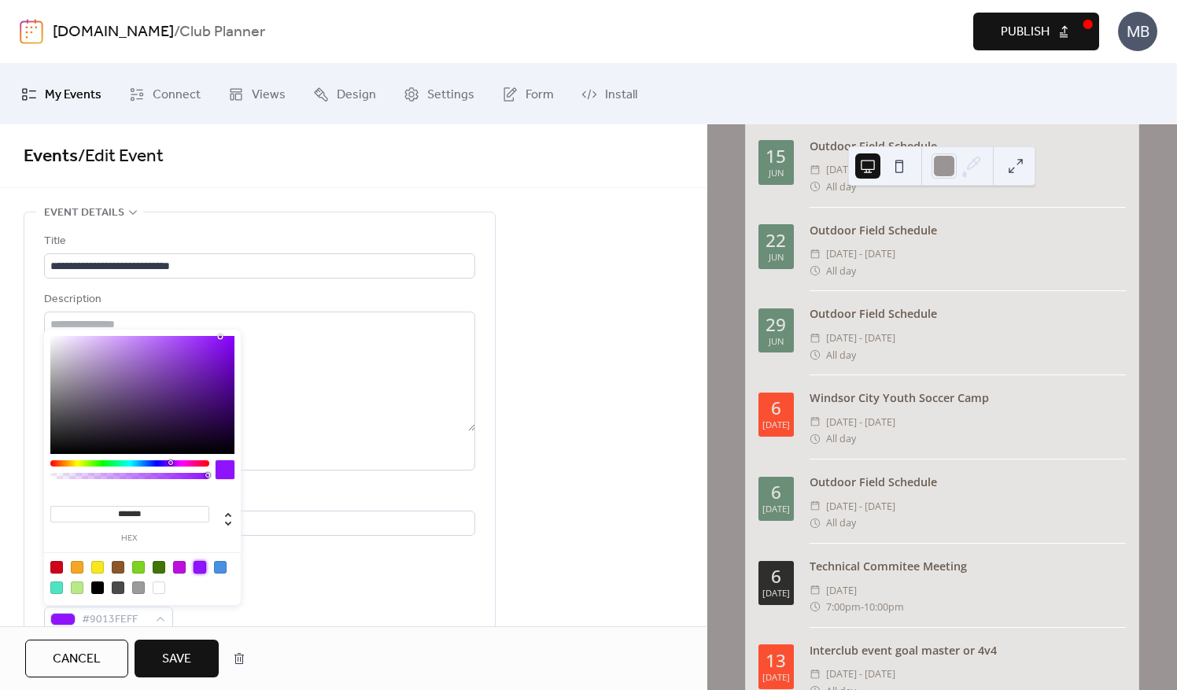
click at [168, 658] on span "Save" at bounding box center [176, 659] width 29 height 19
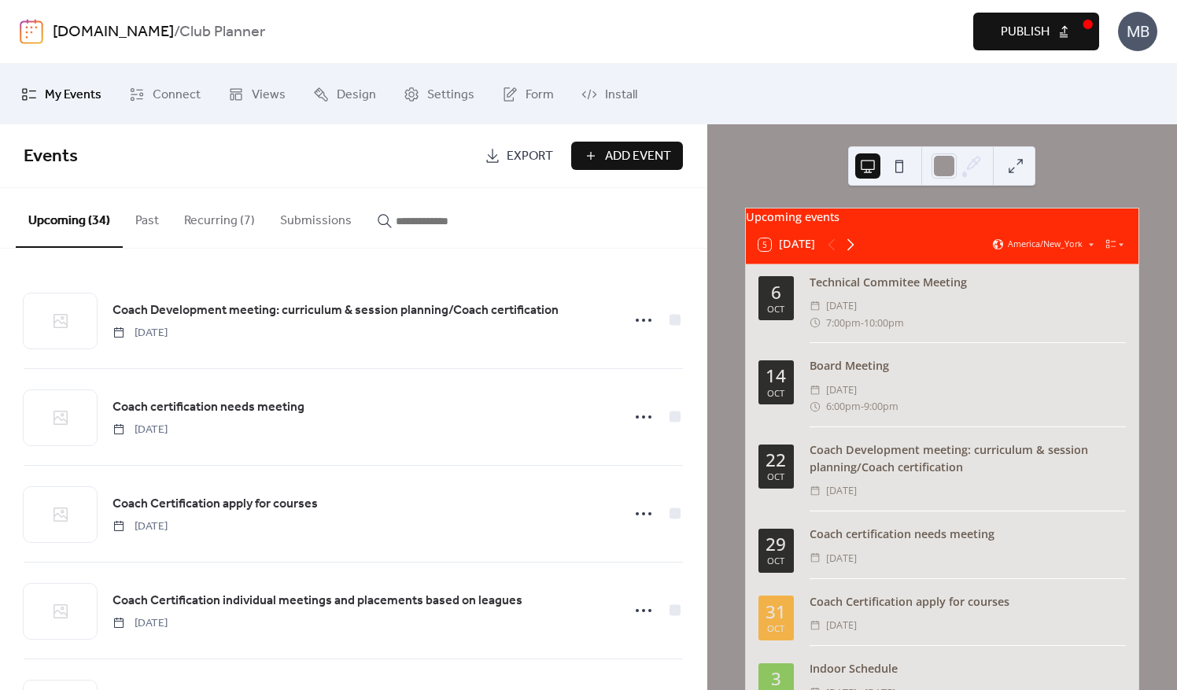
click at [851, 254] on icon at bounding box center [850, 244] width 19 height 19
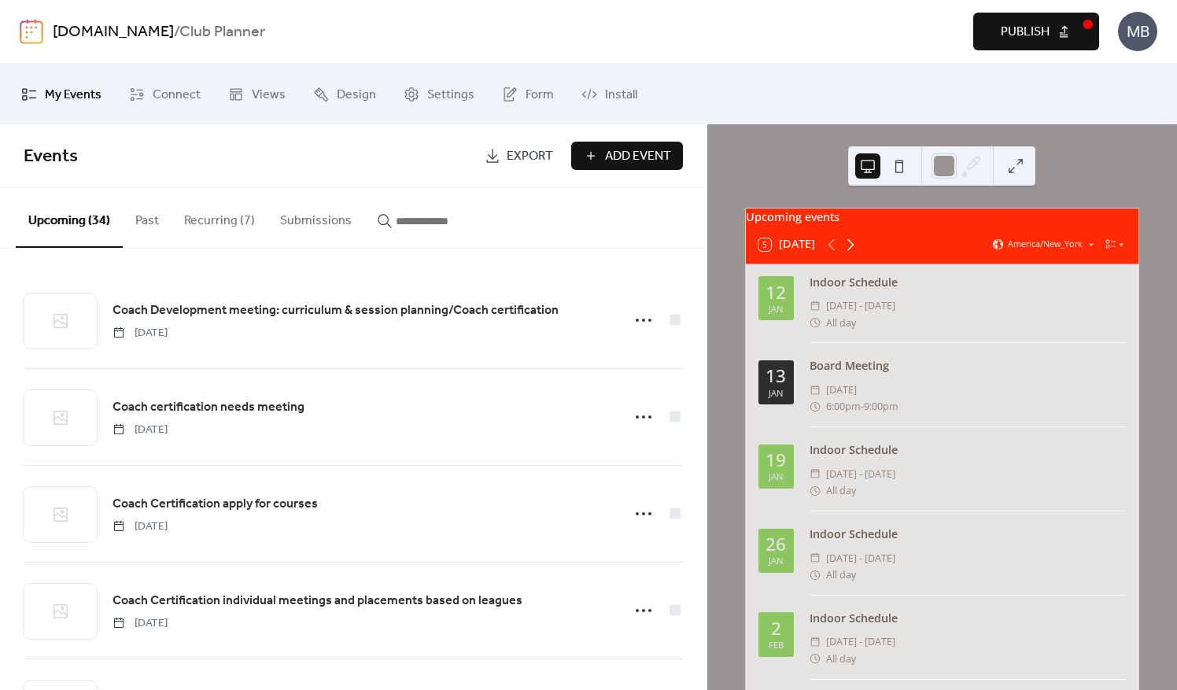
click at [851, 254] on icon at bounding box center [850, 244] width 19 height 19
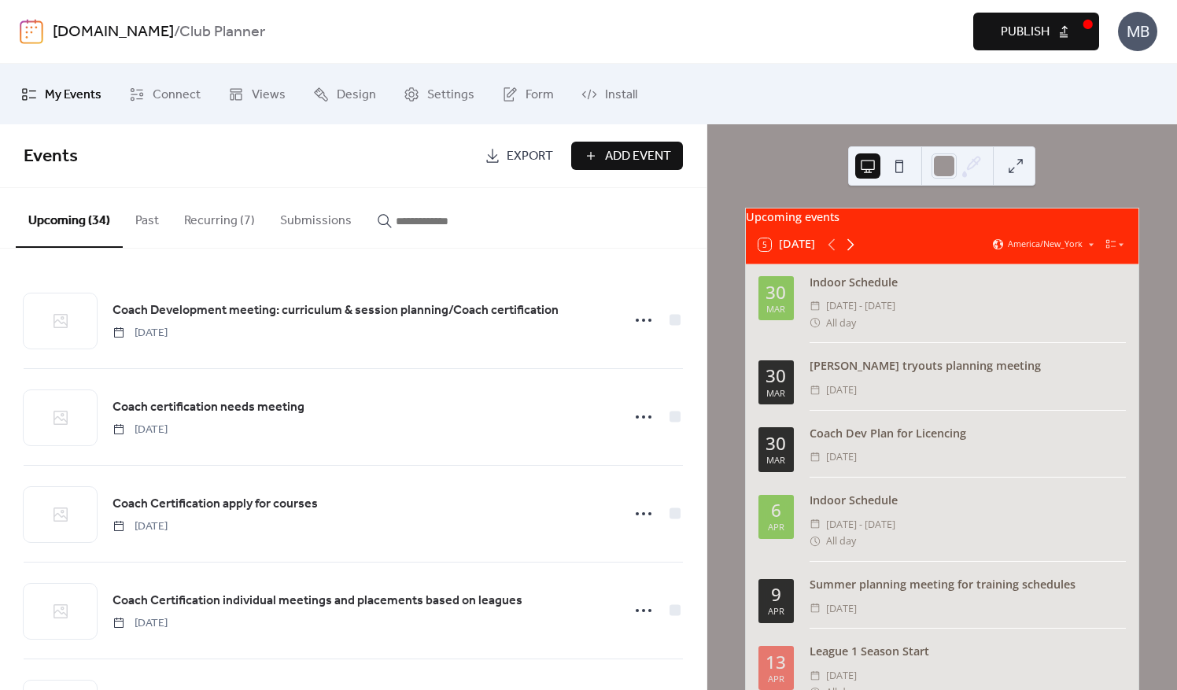
click at [855, 252] on icon at bounding box center [850, 244] width 19 height 19
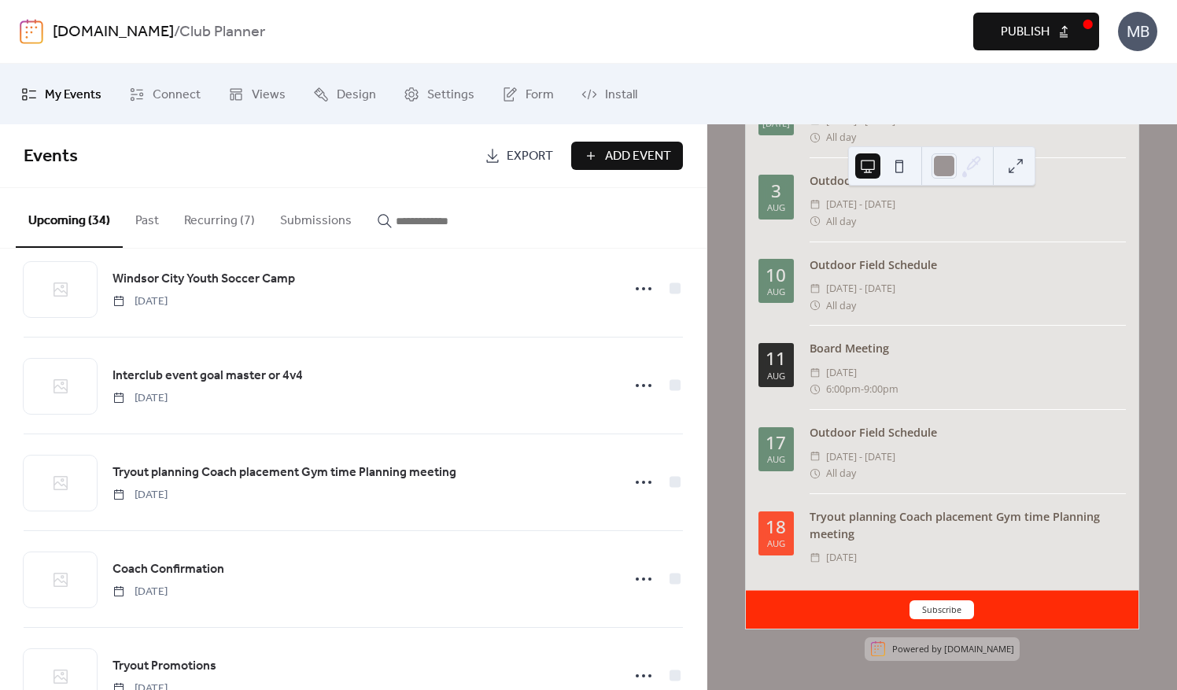
scroll to position [1968, 0]
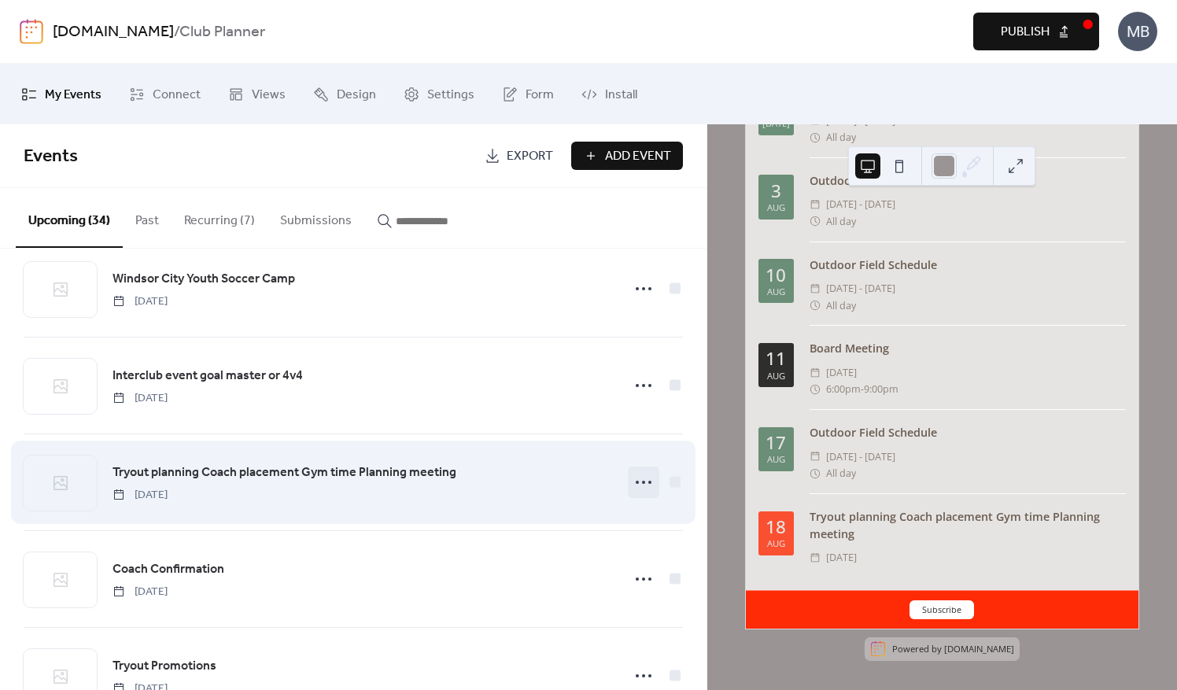
click at [634, 475] on icon at bounding box center [643, 482] width 25 height 25
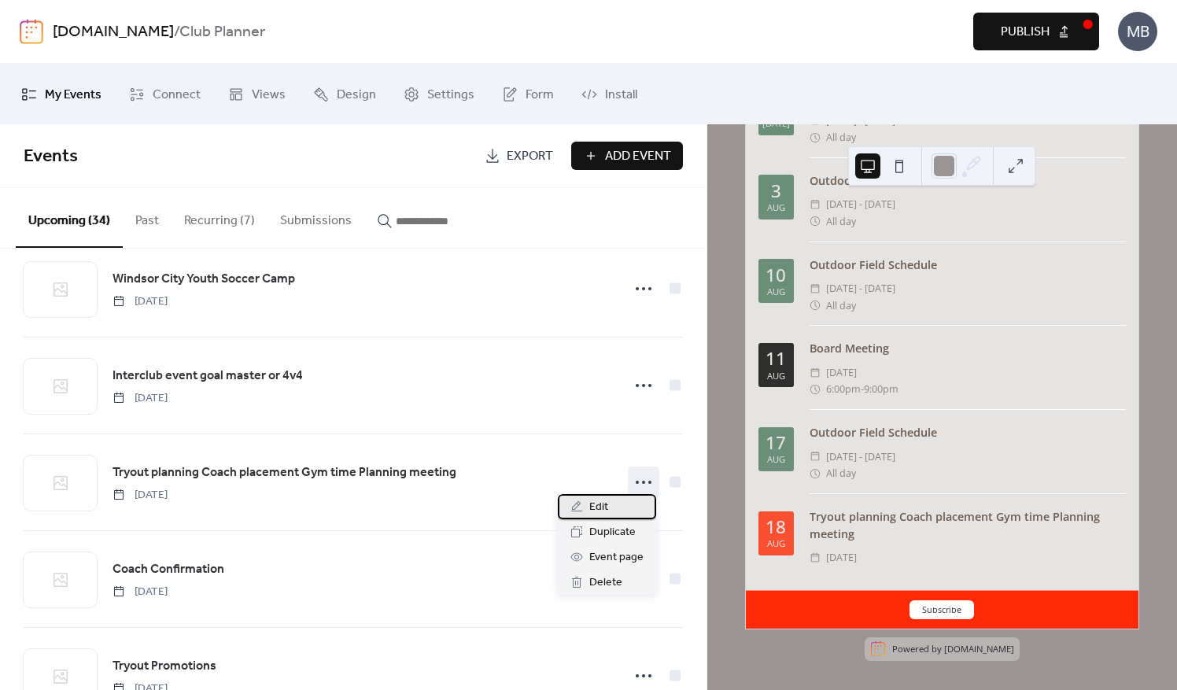
click at [608, 509] on div "Edit" at bounding box center [607, 506] width 98 height 25
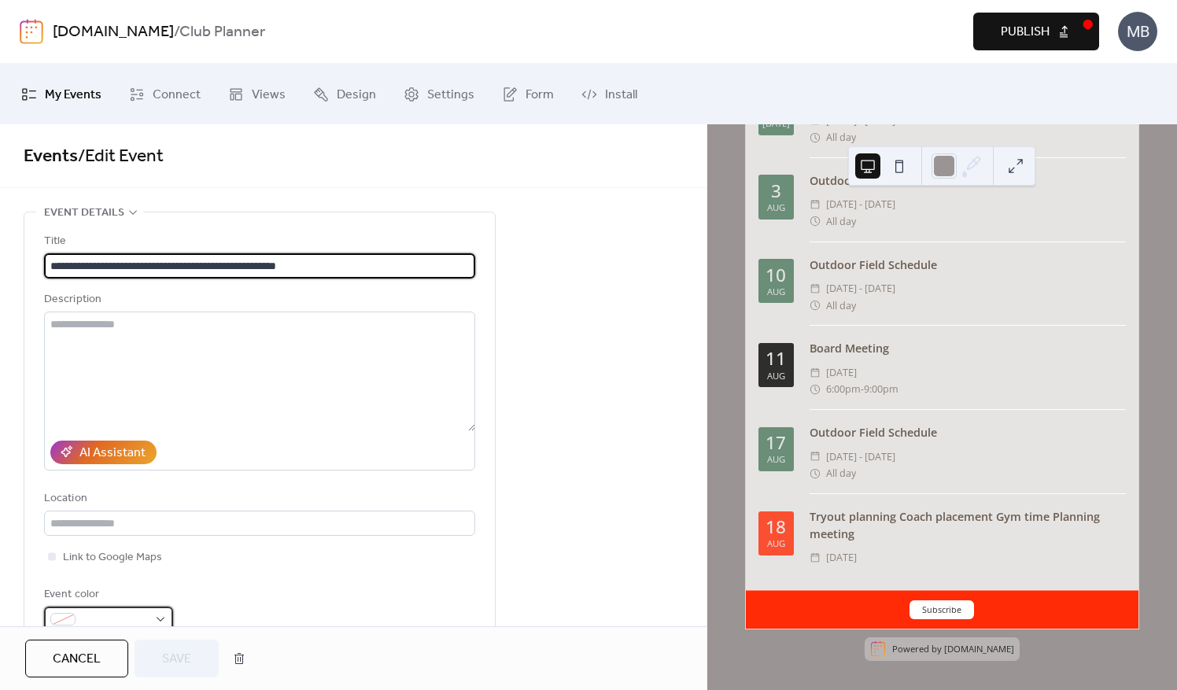
click at [157, 618] on div at bounding box center [108, 619] width 129 height 25
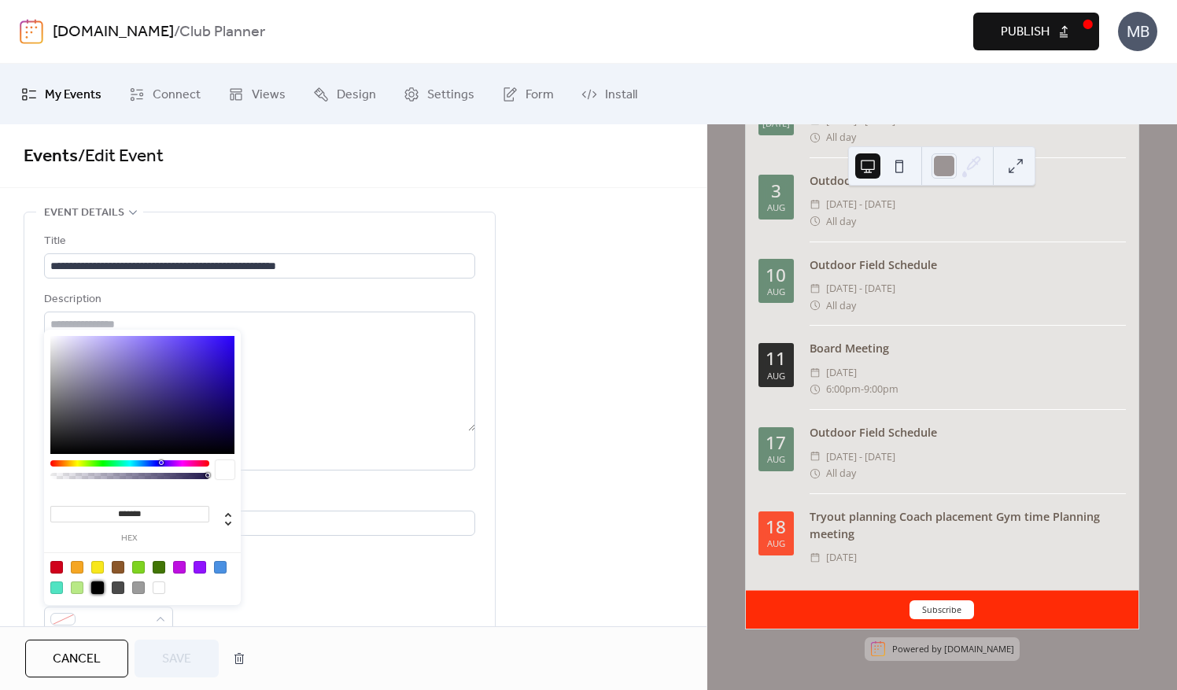
click at [101, 589] on div at bounding box center [97, 588] width 13 height 13
type input "*******"
click at [176, 674] on button "Save" at bounding box center [177, 659] width 84 height 38
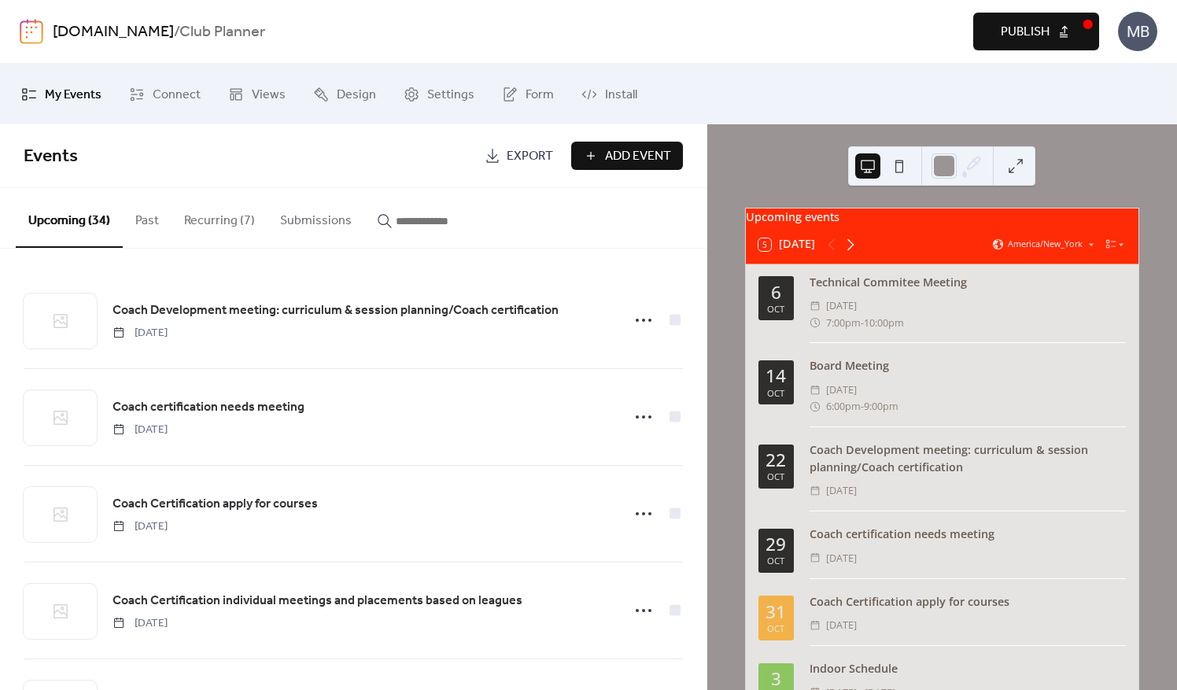
click at [848, 250] on icon at bounding box center [850, 244] width 19 height 19
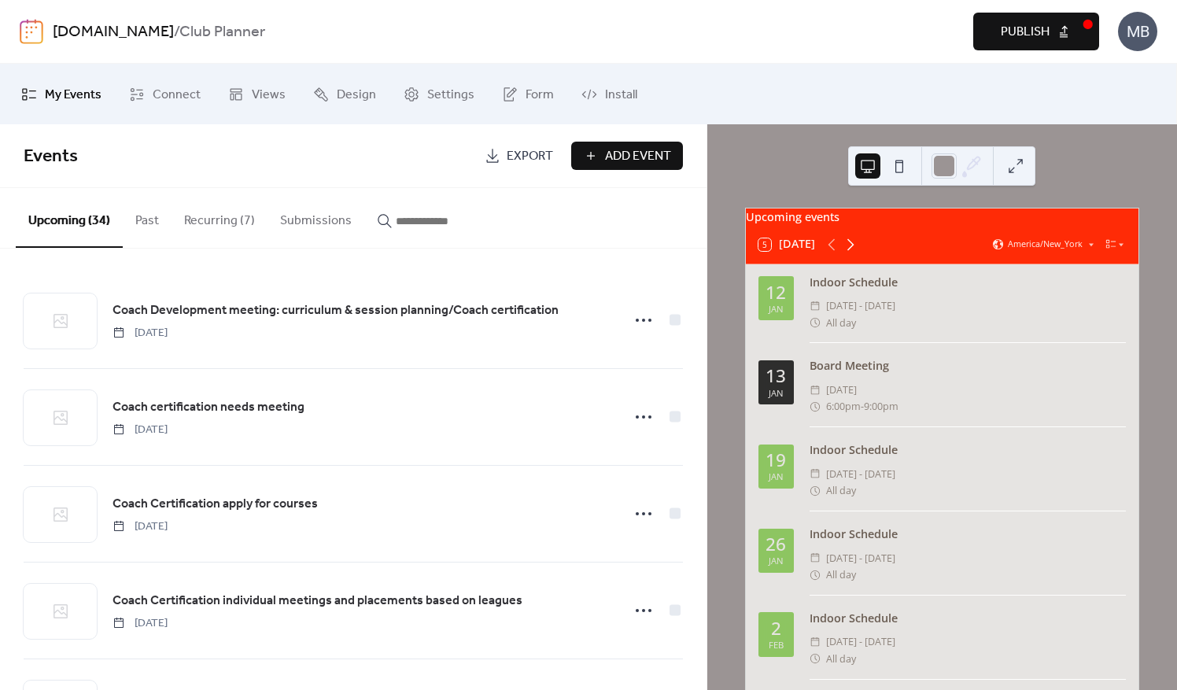
click at [848, 250] on icon at bounding box center [850, 244] width 19 height 19
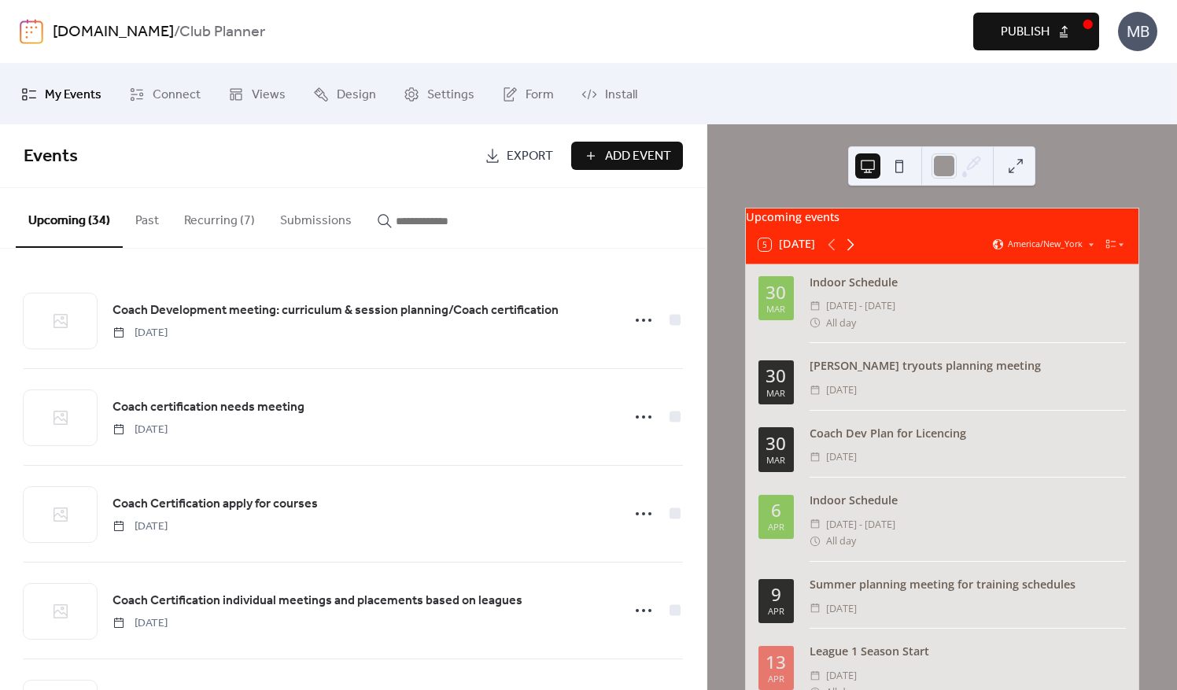
click at [848, 250] on icon at bounding box center [850, 244] width 19 height 19
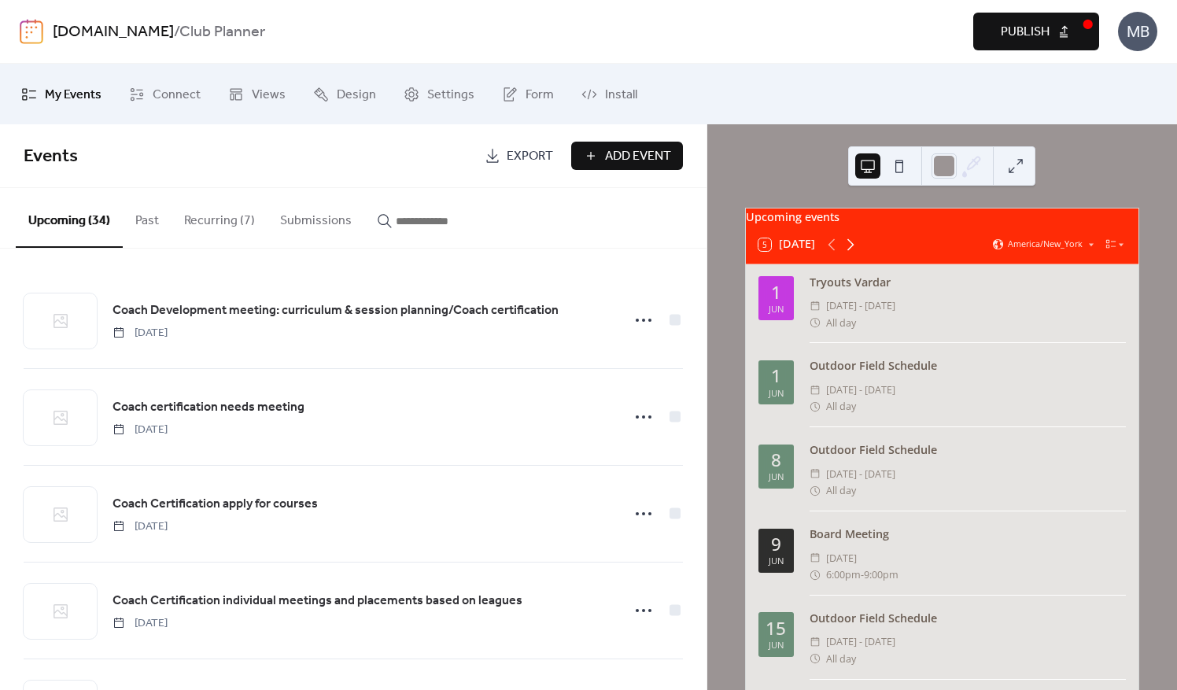
click at [852, 253] on icon at bounding box center [850, 244] width 19 height 19
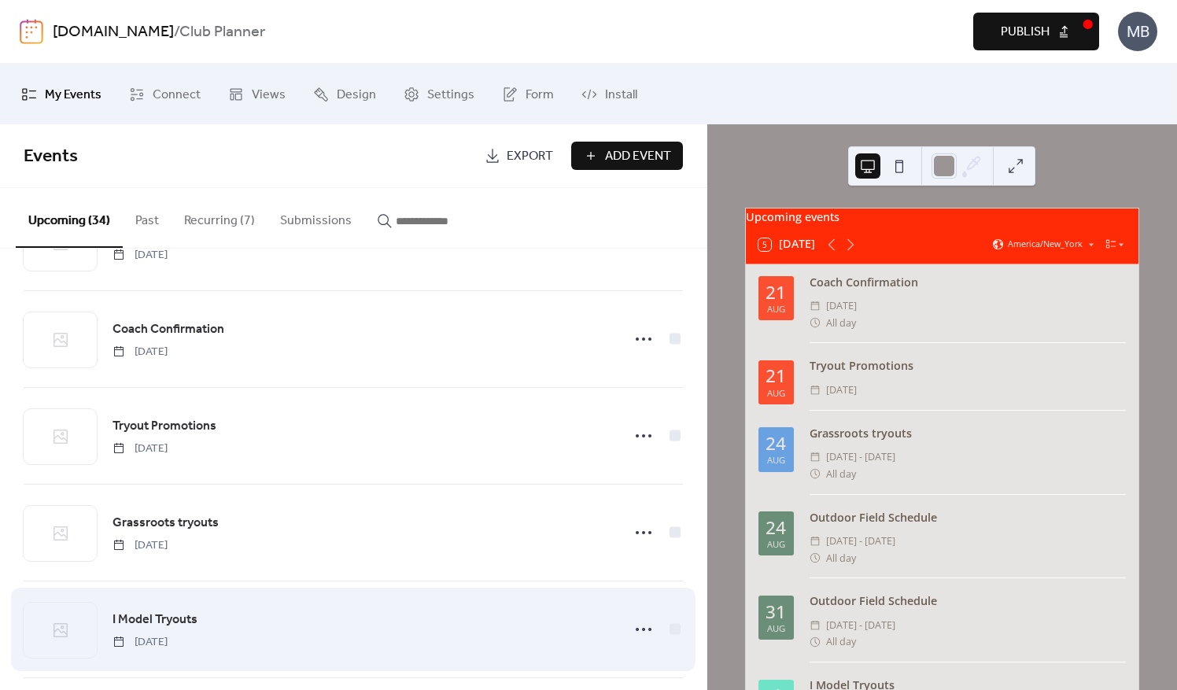
scroll to position [2204, 0]
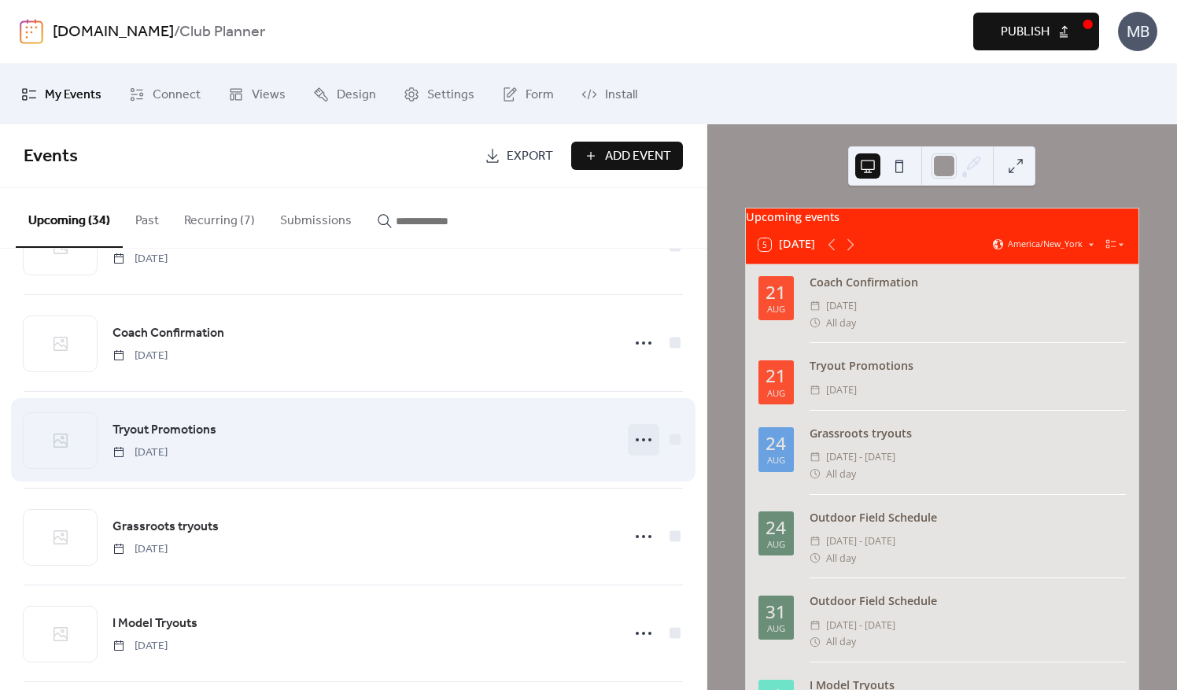
click at [631, 430] on icon at bounding box center [643, 439] width 25 height 25
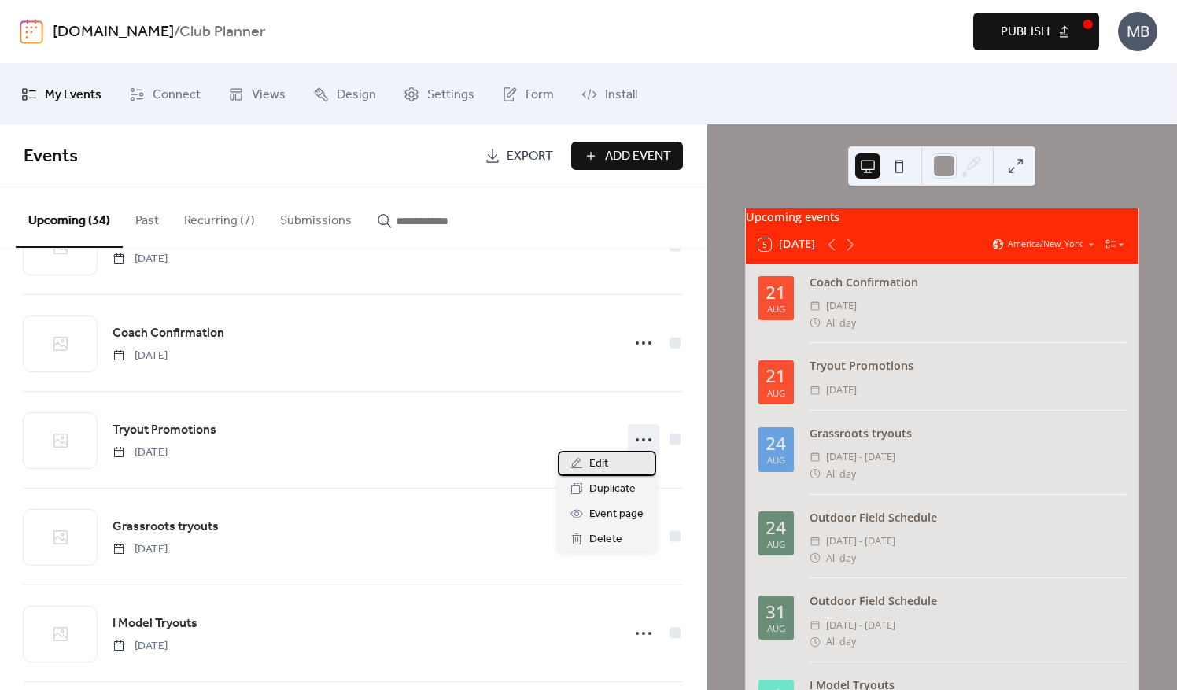
click at [597, 464] on span "Edit" at bounding box center [599, 464] width 19 height 19
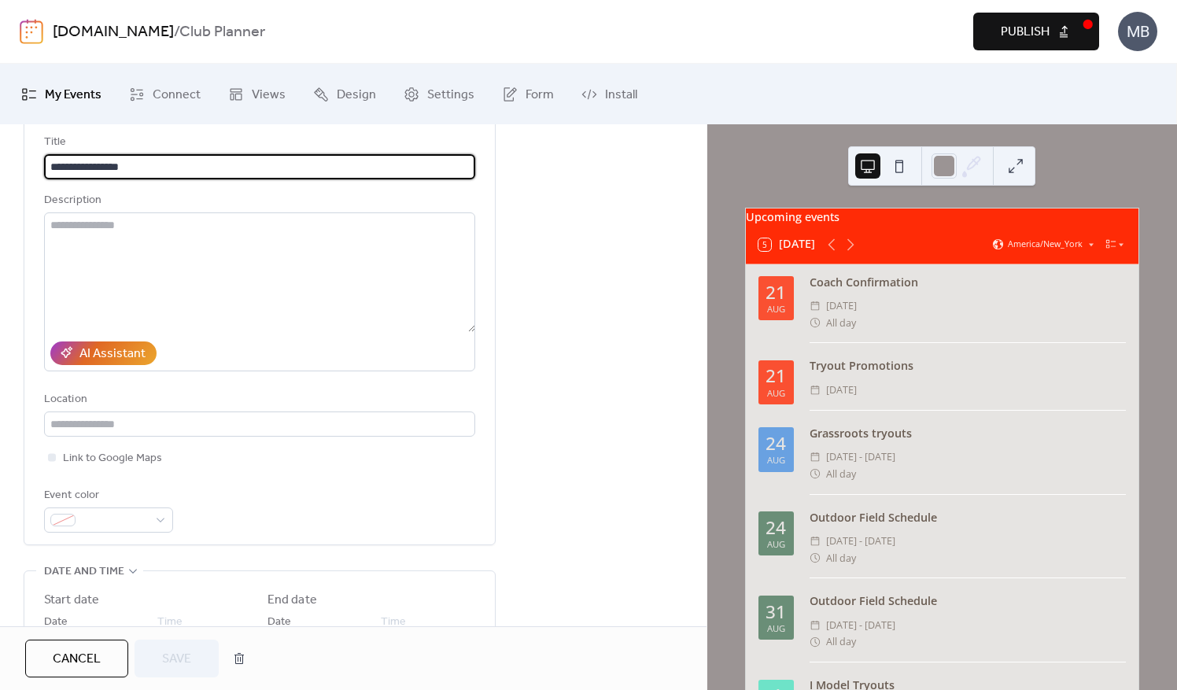
scroll to position [236, 0]
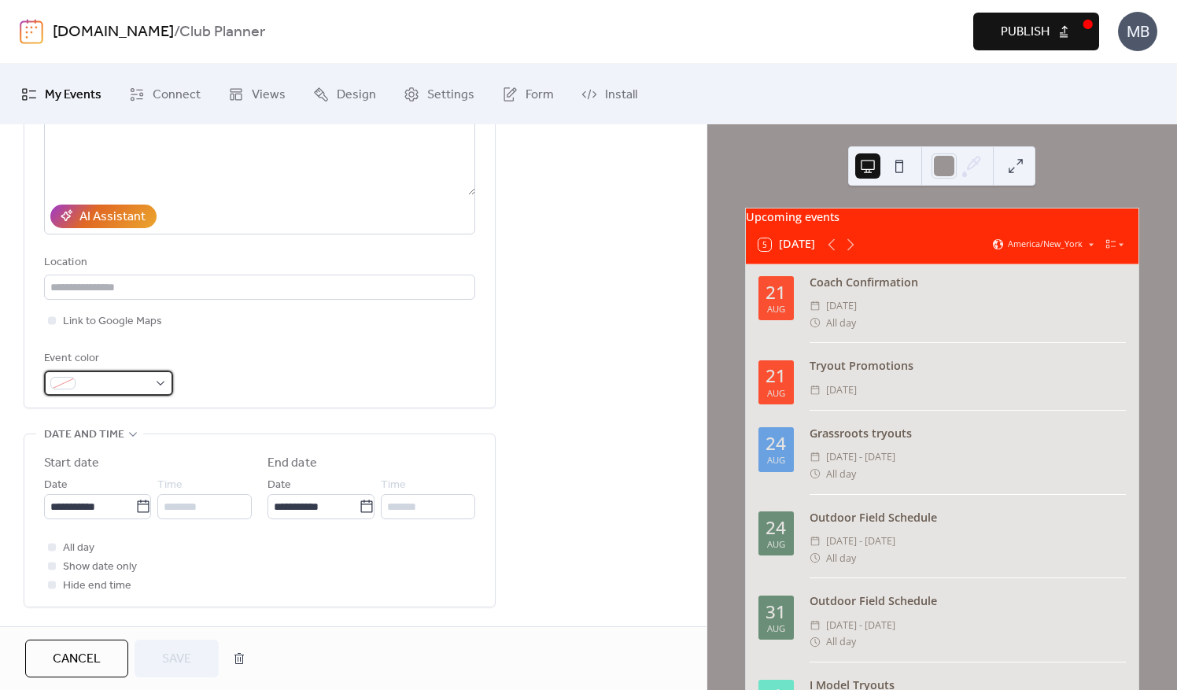
click at [165, 381] on div at bounding box center [108, 383] width 129 height 25
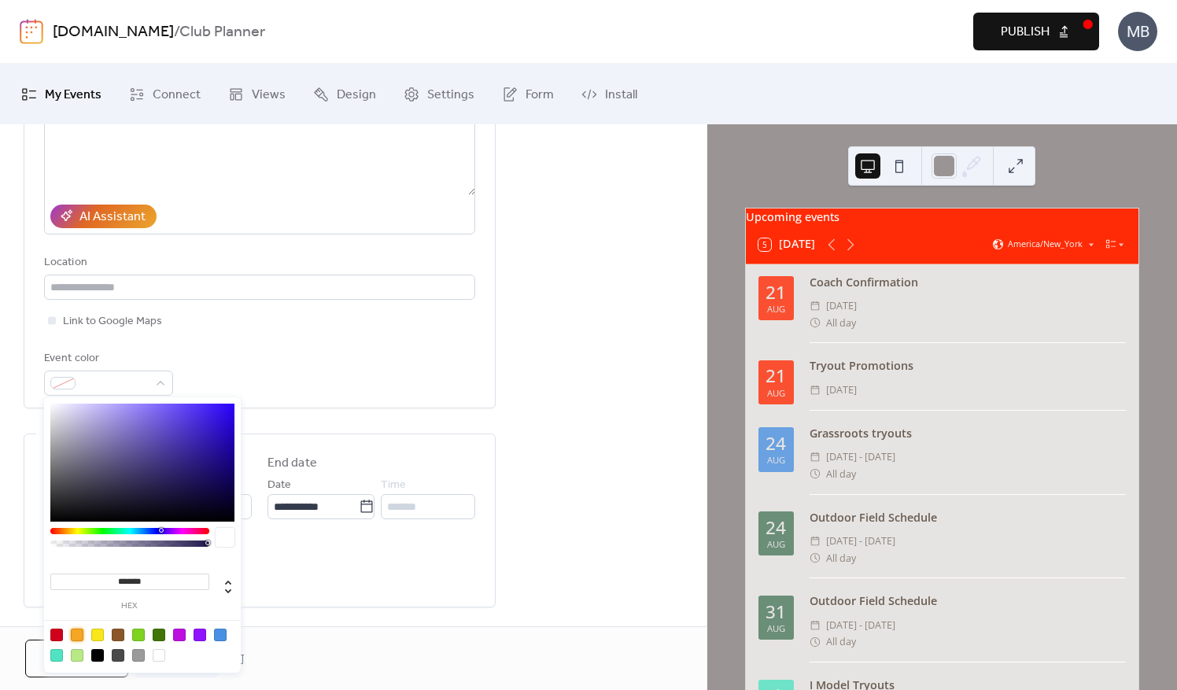
click at [74, 633] on div at bounding box center [77, 635] width 13 height 13
type input "*******"
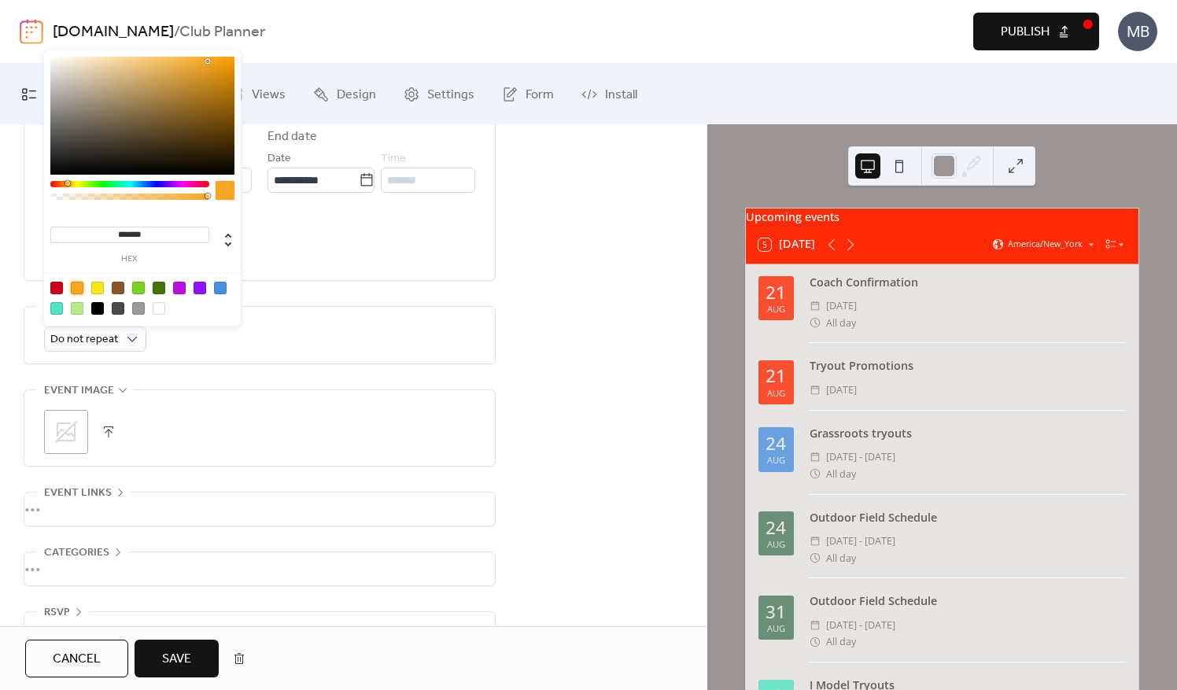
scroll to position [597, 0]
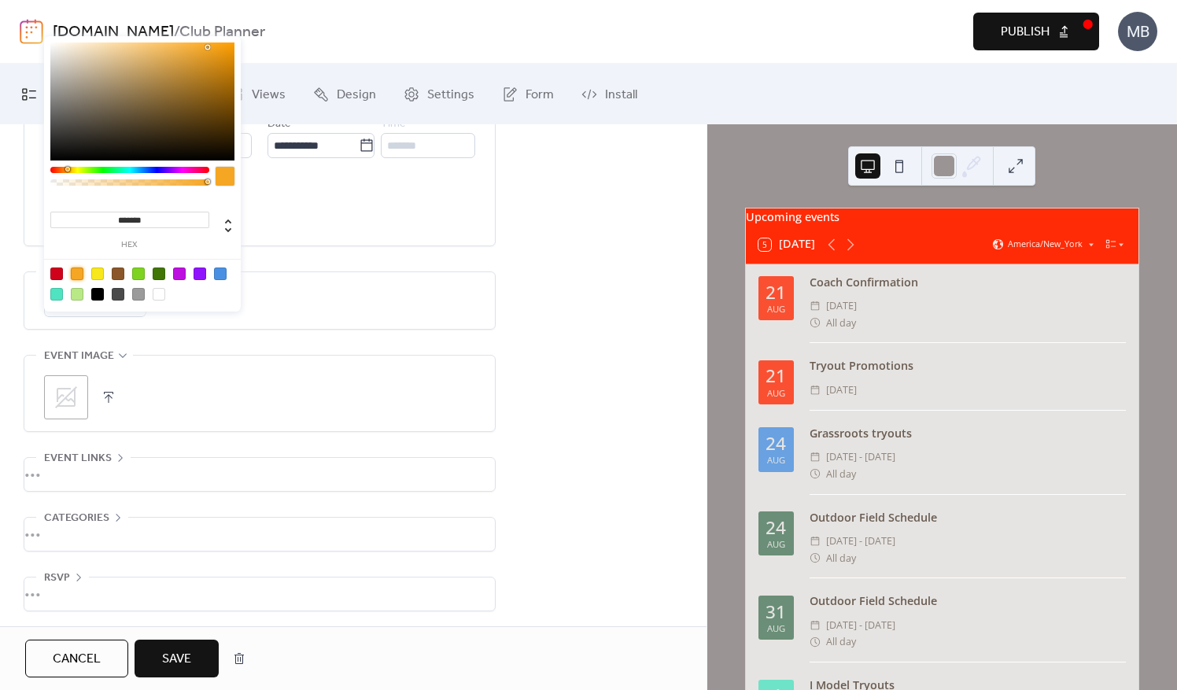
click at [165, 662] on span "Save" at bounding box center [176, 659] width 29 height 19
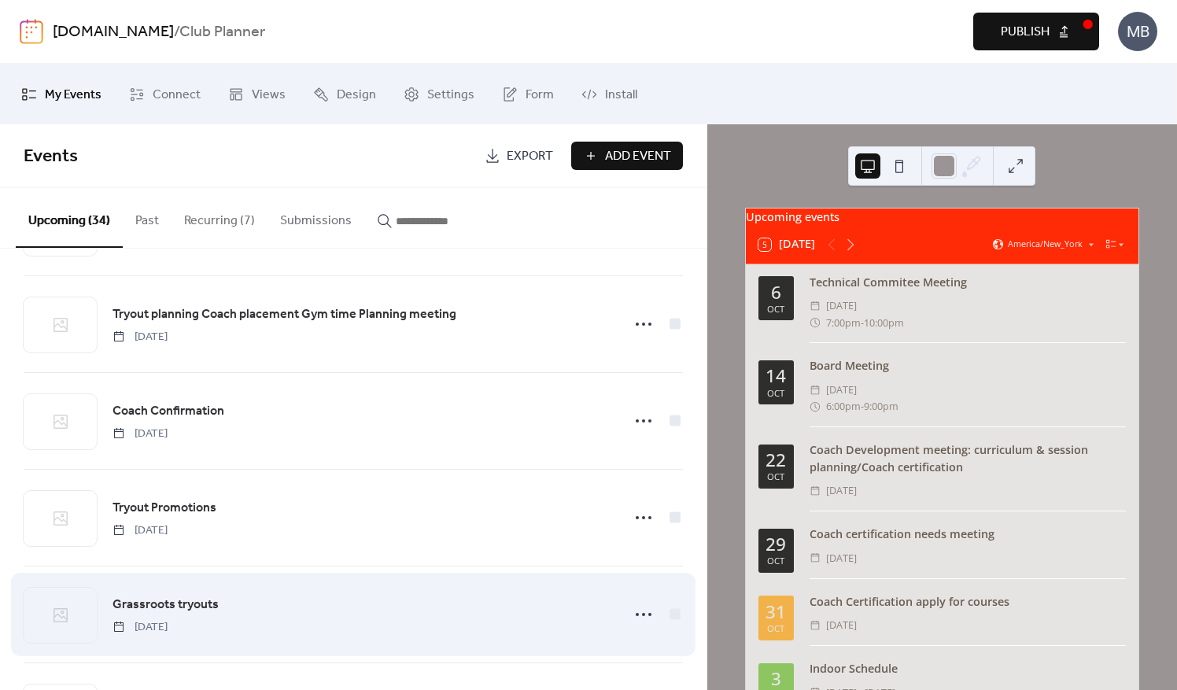
scroll to position [2204, 0]
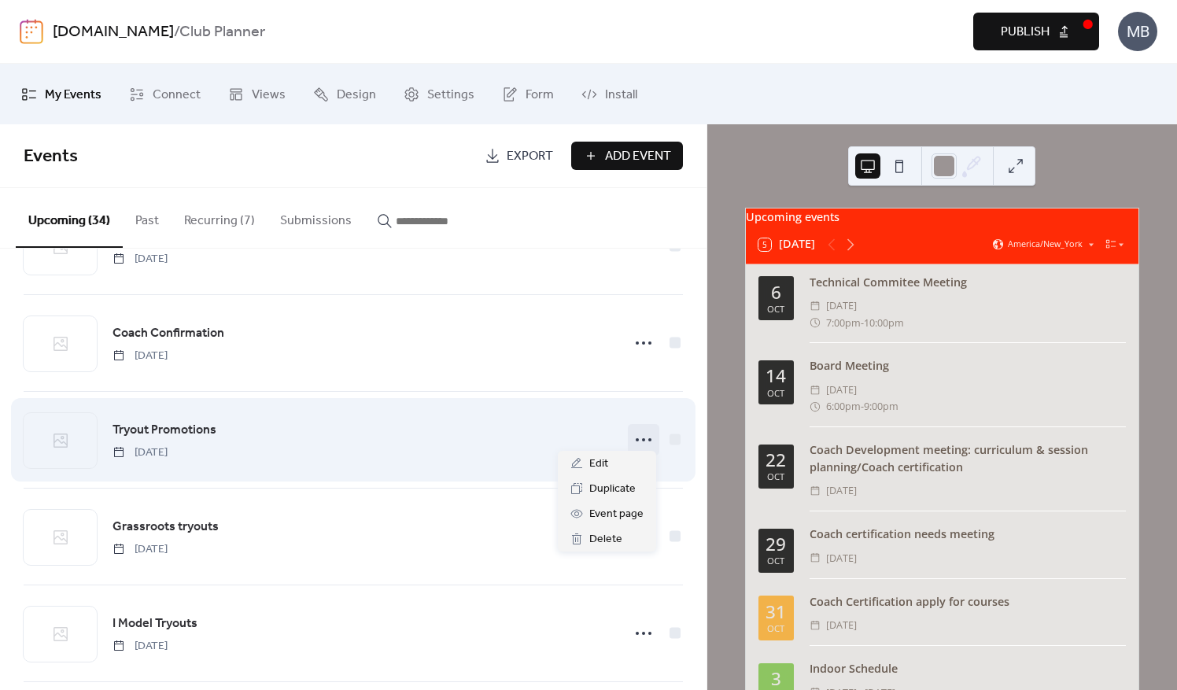
click at [635, 427] on icon at bounding box center [643, 439] width 25 height 25
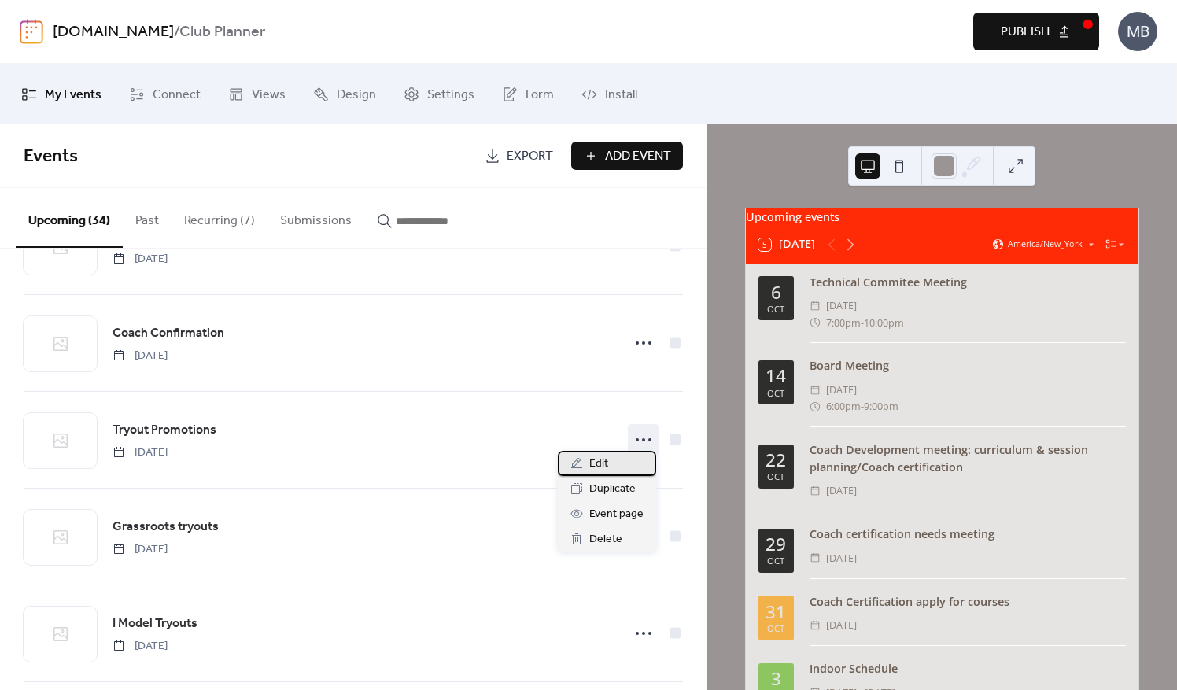
click at [601, 469] on span "Edit" at bounding box center [599, 464] width 19 height 19
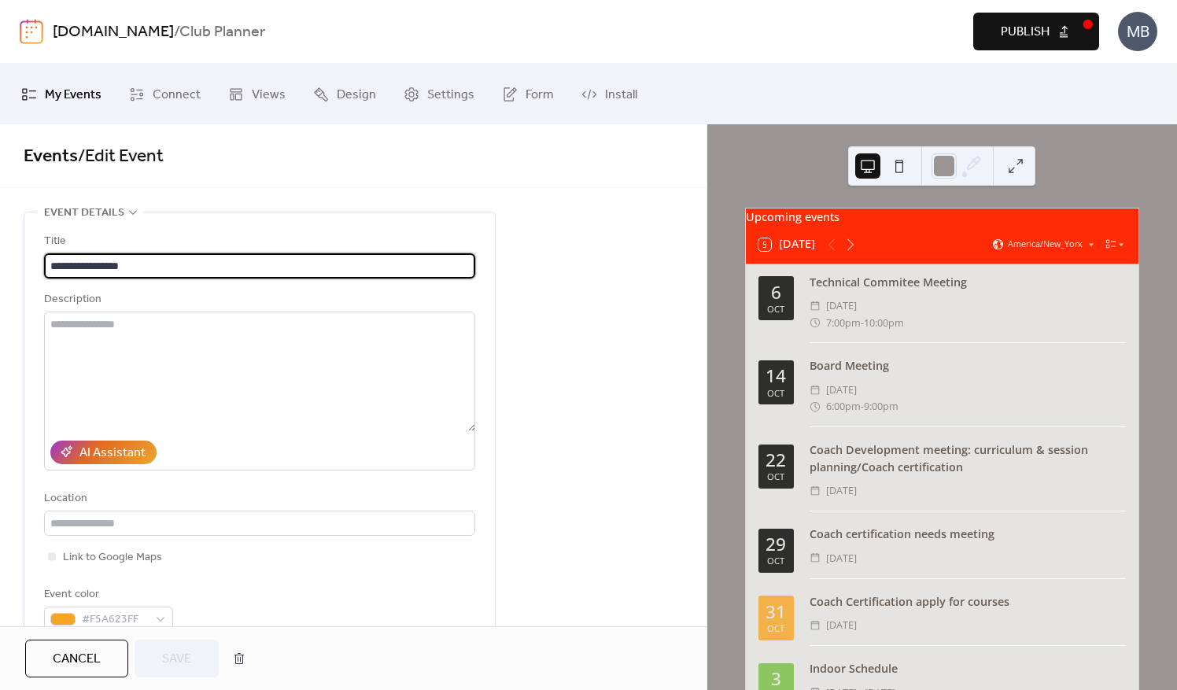
click at [101, 658] on button "Cancel" at bounding box center [76, 659] width 103 height 38
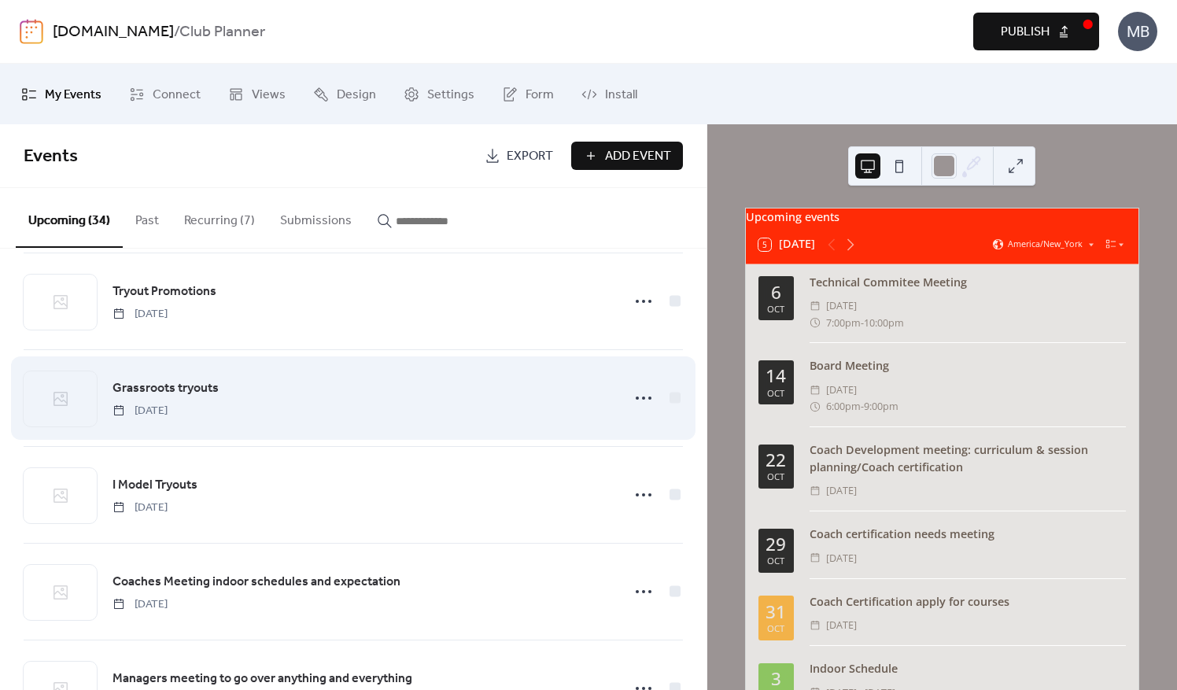
scroll to position [2264, 0]
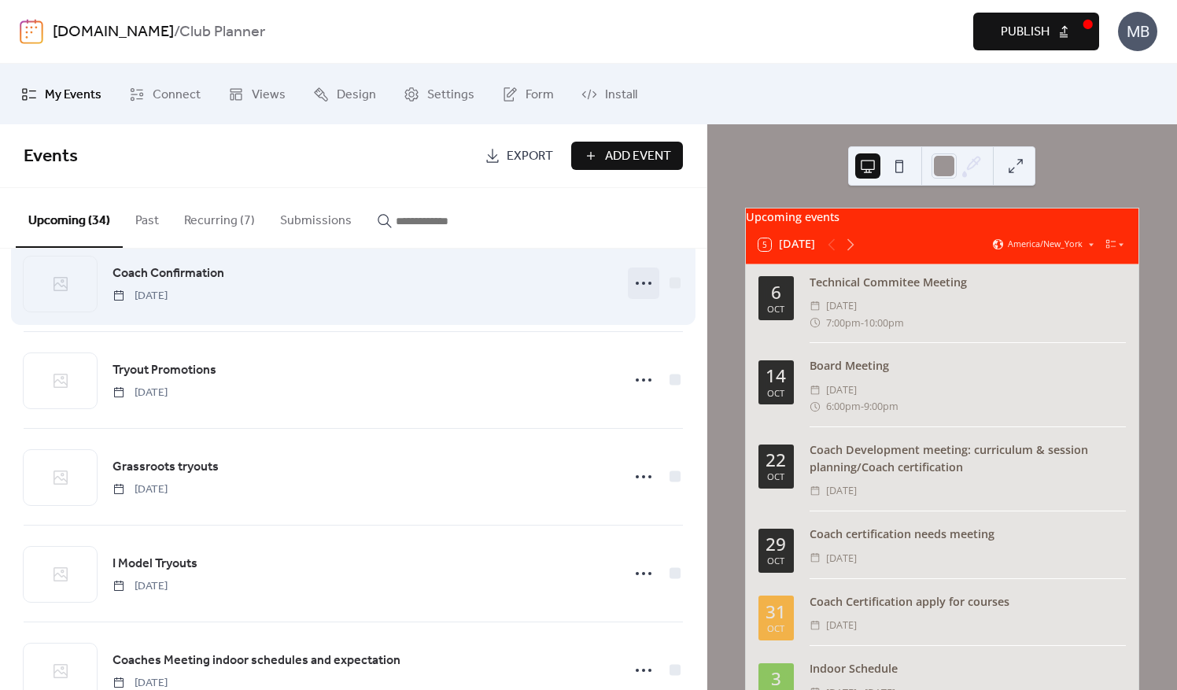
click at [651, 277] on icon at bounding box center [643, 283] width 25 height 25
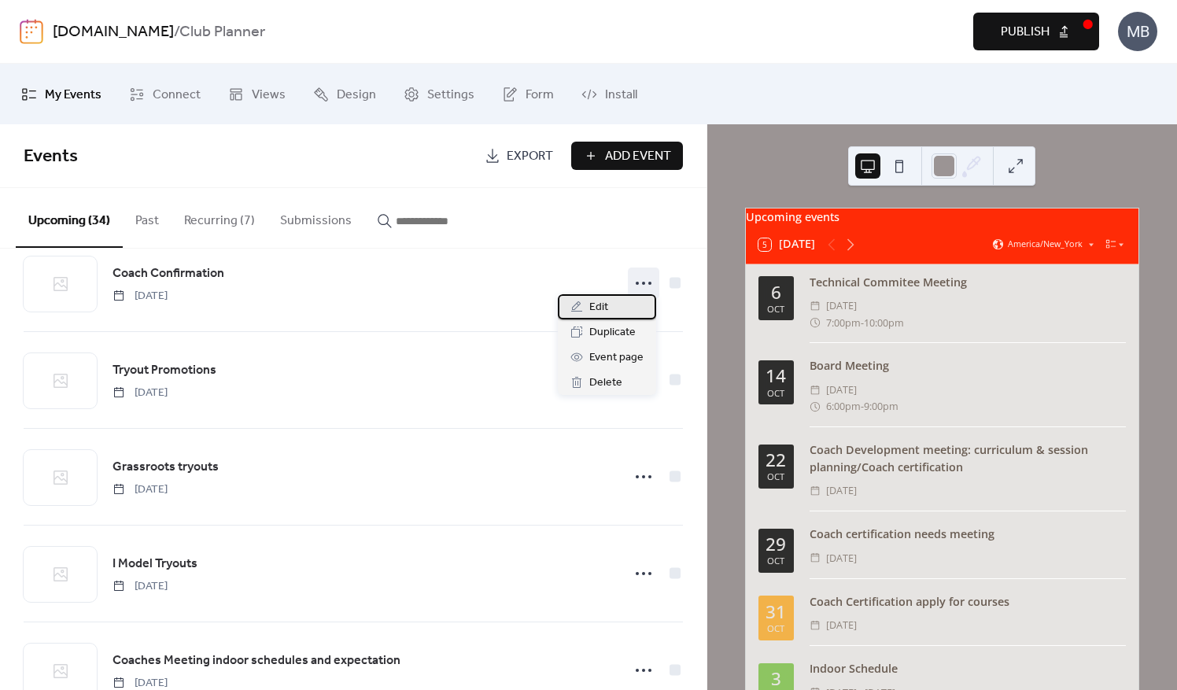
click at [611, 309] on div "Edit" at bounding box center [607, 306] width 98 height 25
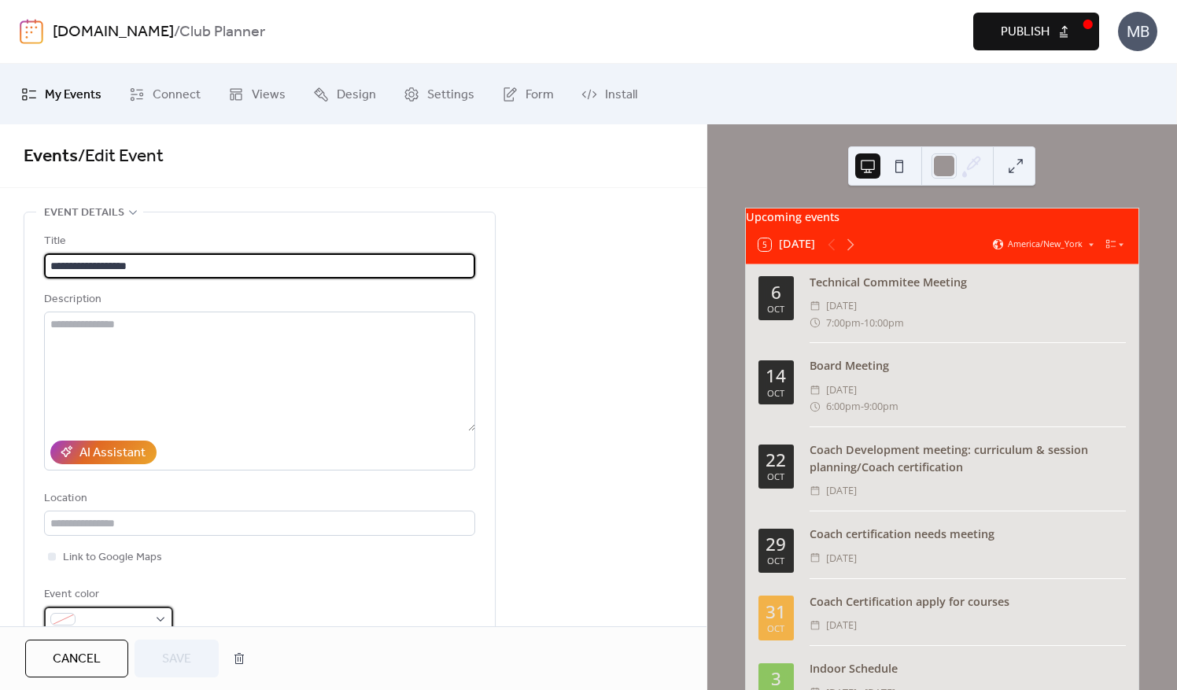
click at [150, 618] on div at bounding box center [108, 619] width 129 height 25
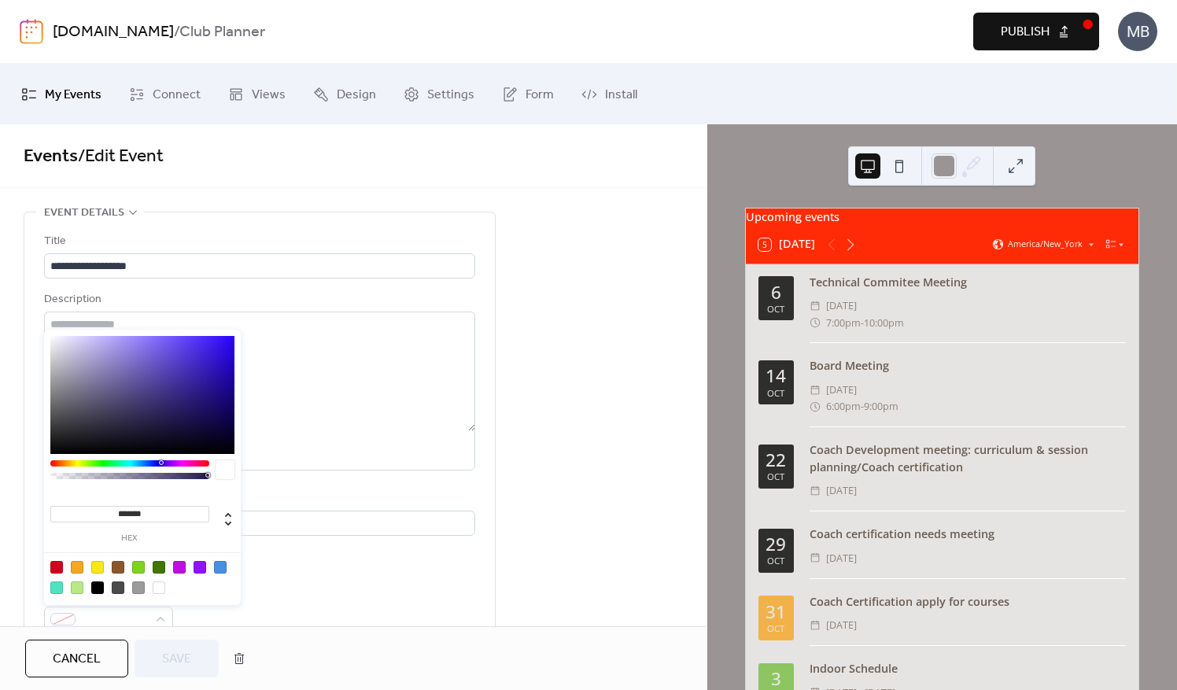
click at [77, 566] on div at bounding box center [77, 567] width 13 height 13
type input "*******"
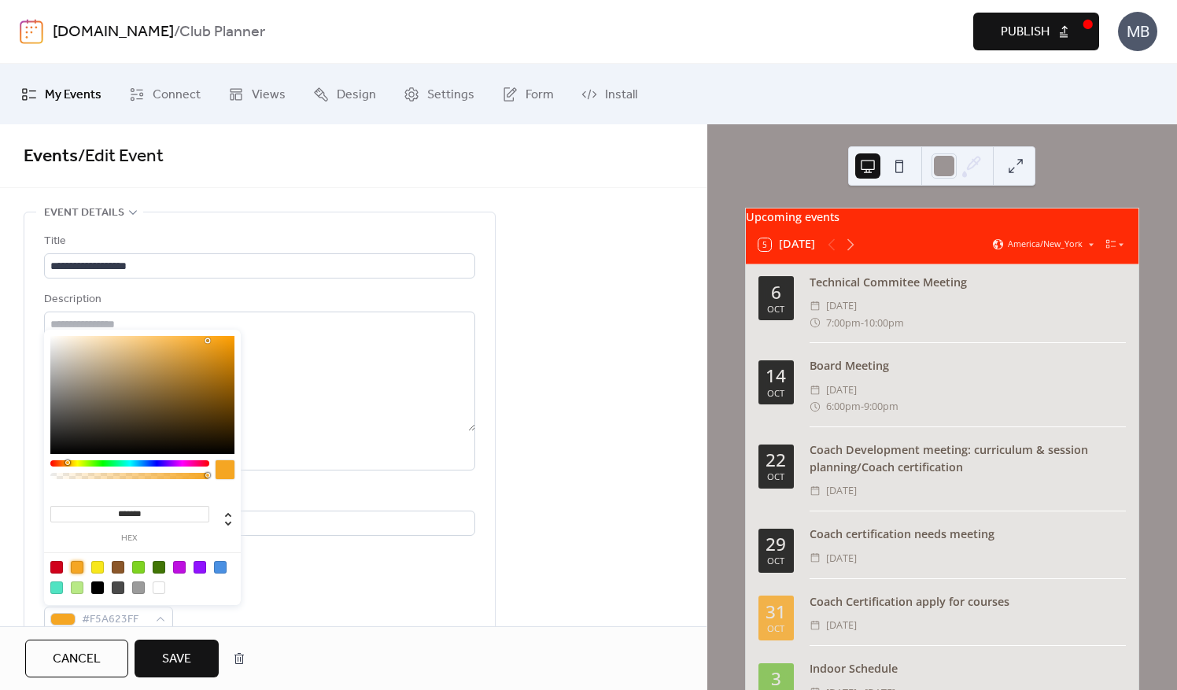
click at [185, 662] on span "Save" at bounding box center [176, 659] width 29 height 19
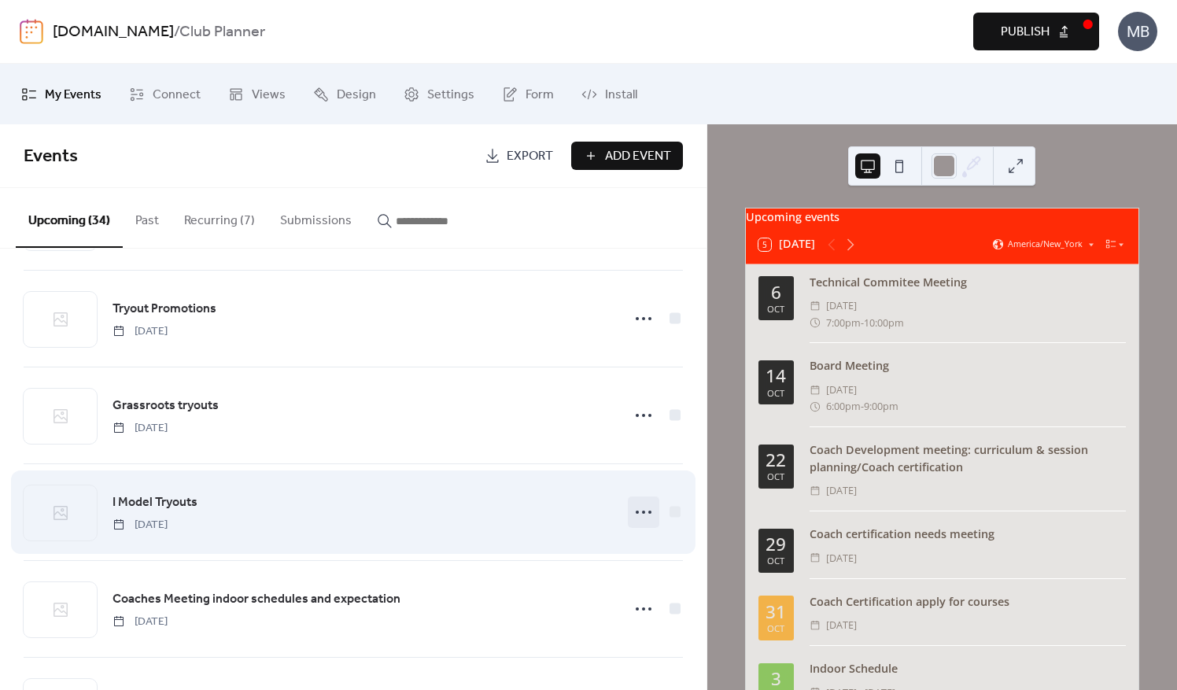
scroll to position [2361, 0]
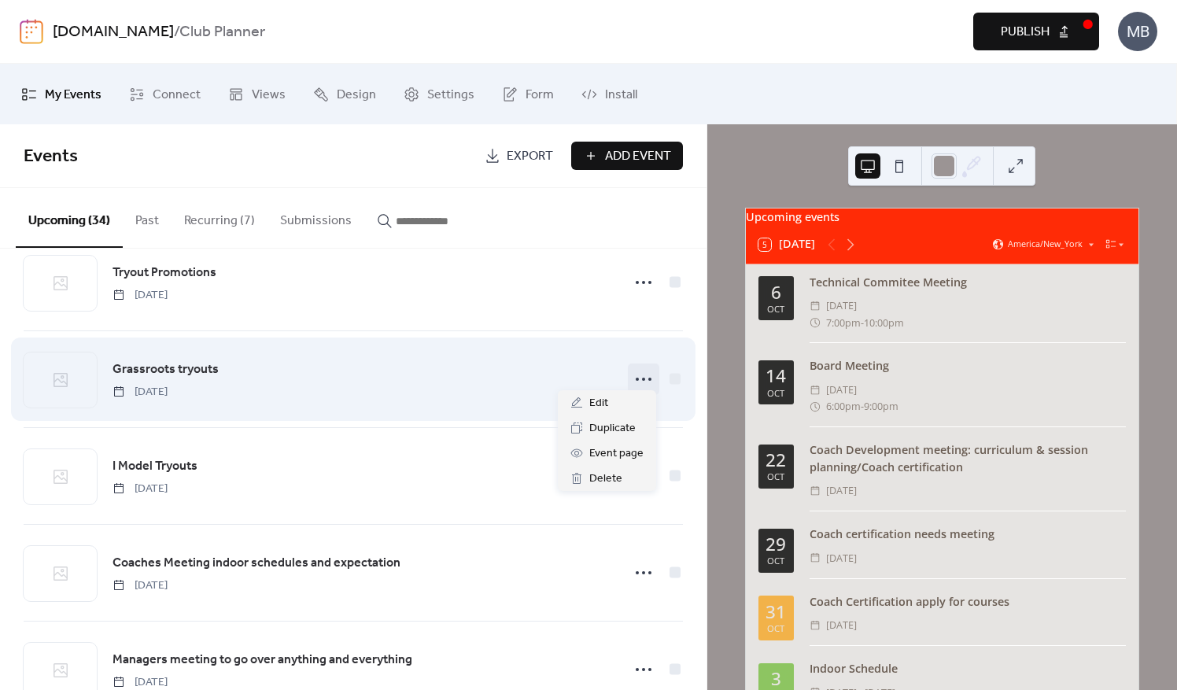
click at [642, 375] on icon at bounding box center [643, 379] width 25 height 25
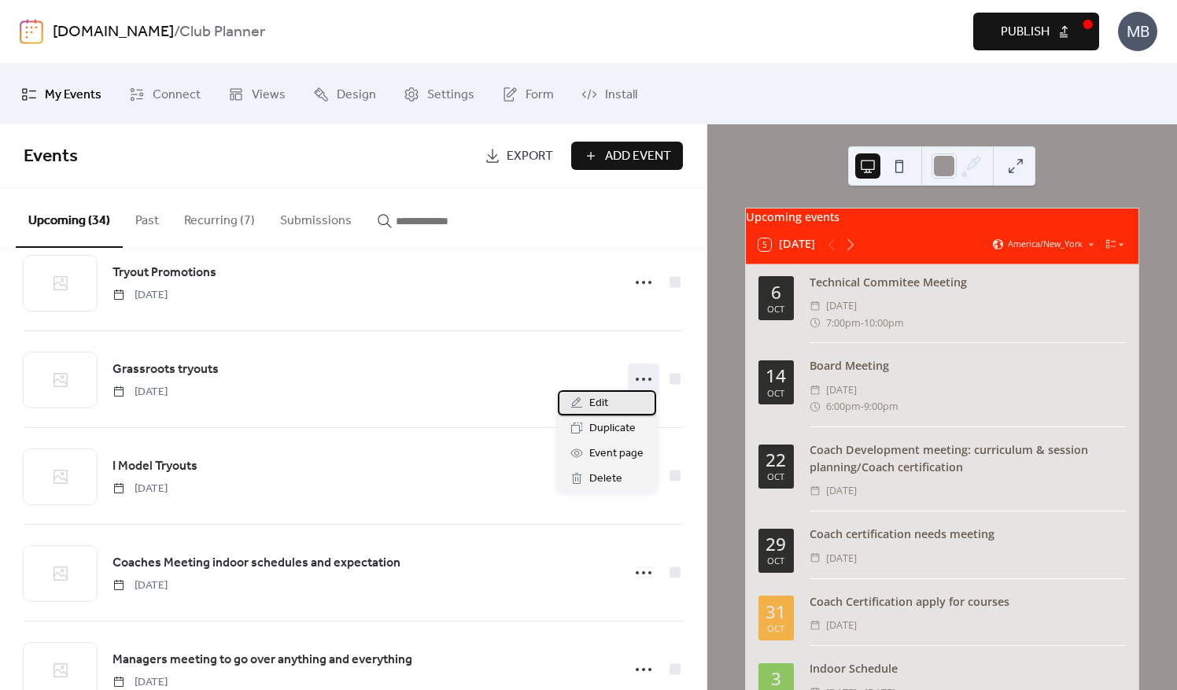
click at [608, 403] on div "Edit" at bounding box center [607, 402] width 98 height 25
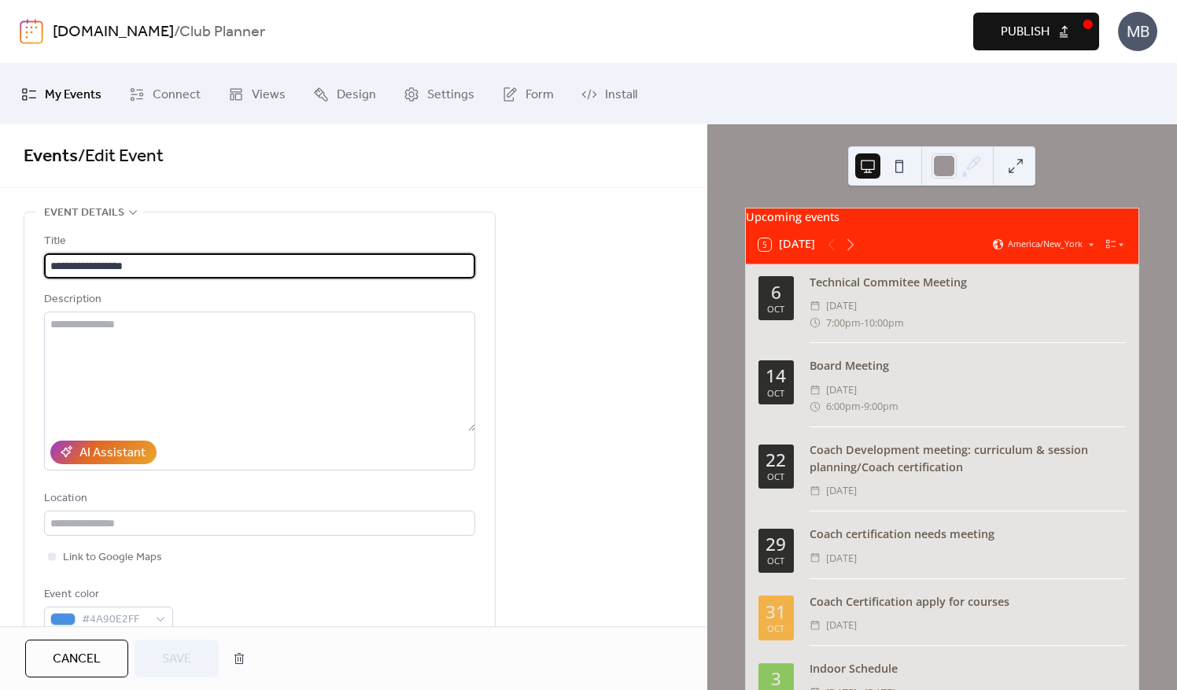
scroll to position [79, 0]
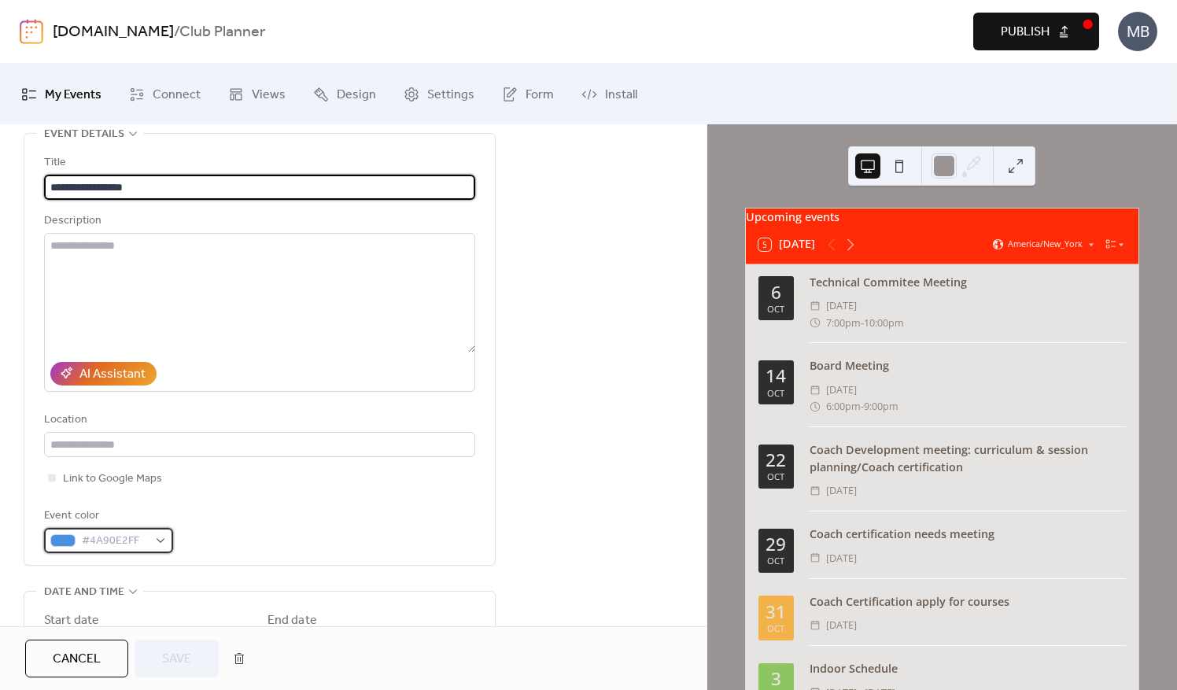
click at [166, 538] on div "#4A90E2FF" at bounding box center [108, 540] width 129 height 25
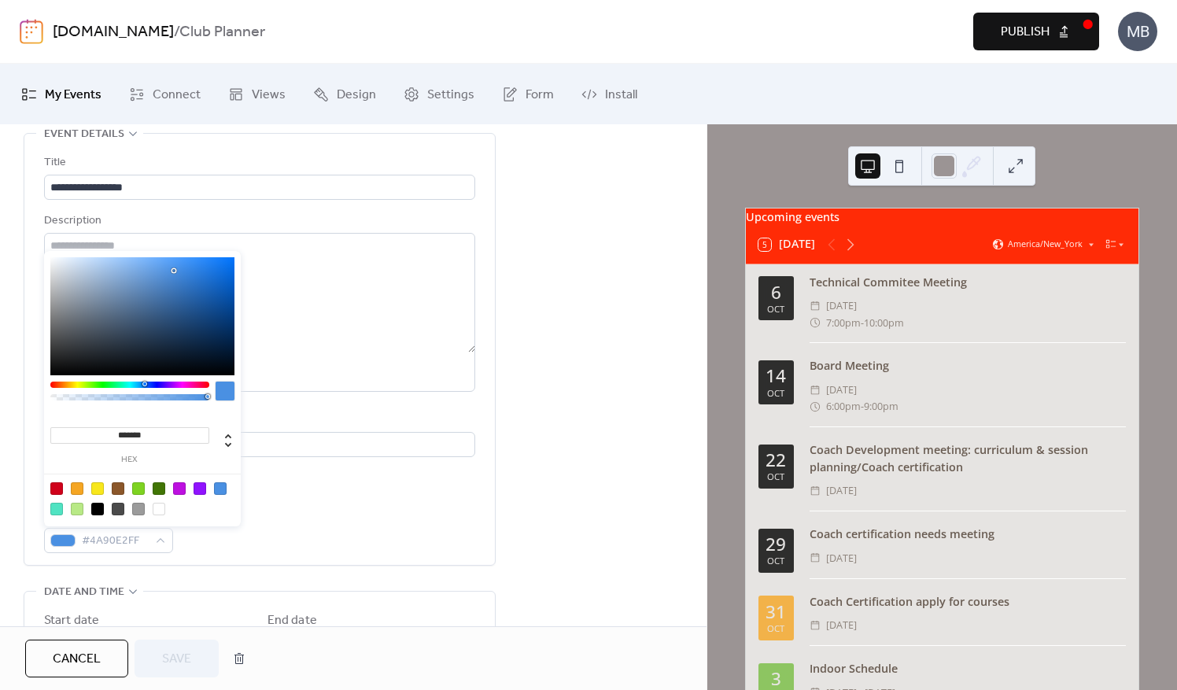
click at [182, 485] on div at bounding box center [179, 488] width 13 height 13
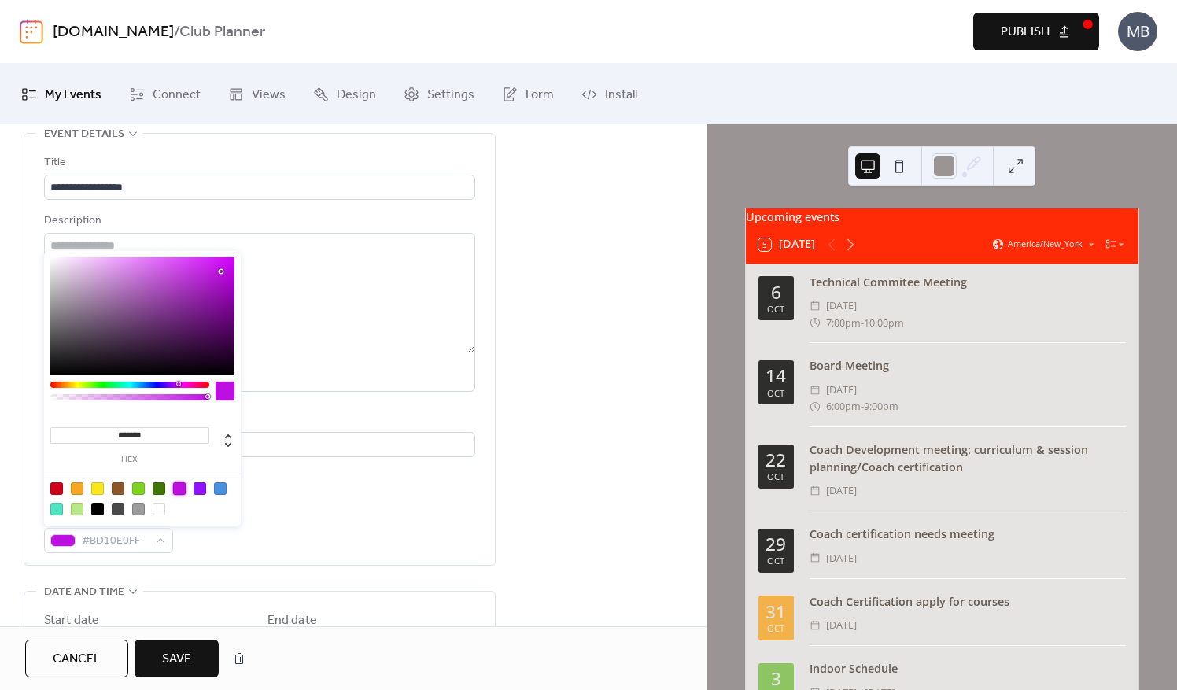
click at [200, 486] on div at bounding box center [200, 488] width 13 height 13
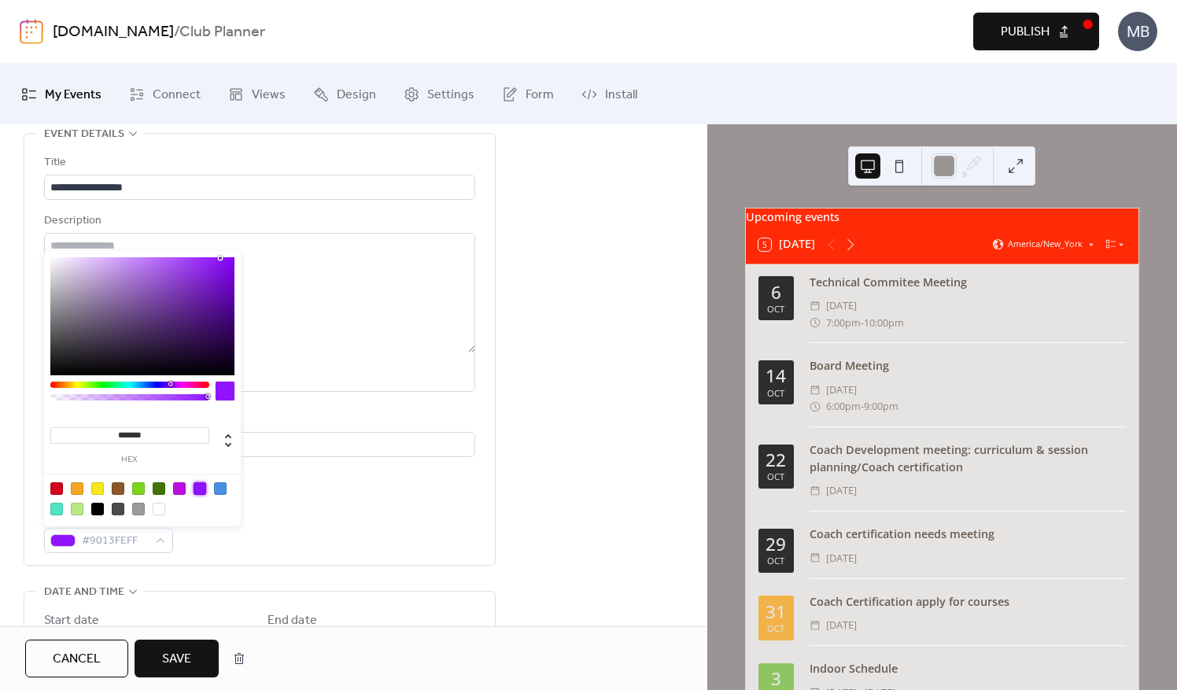
click at [178, 488] on div at bounding box center [179, 488] width 13 height 13
type input "*******"
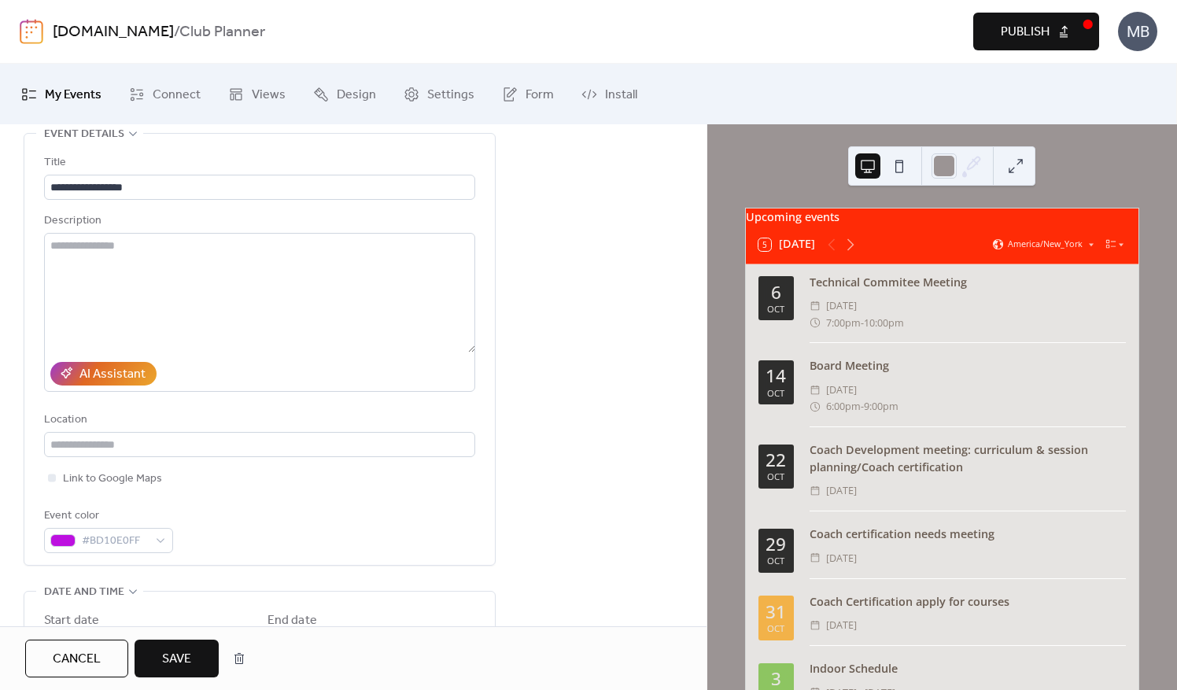
click at [179, 661] on span "Save" at bounding box center [176, 659] width 29 height 19
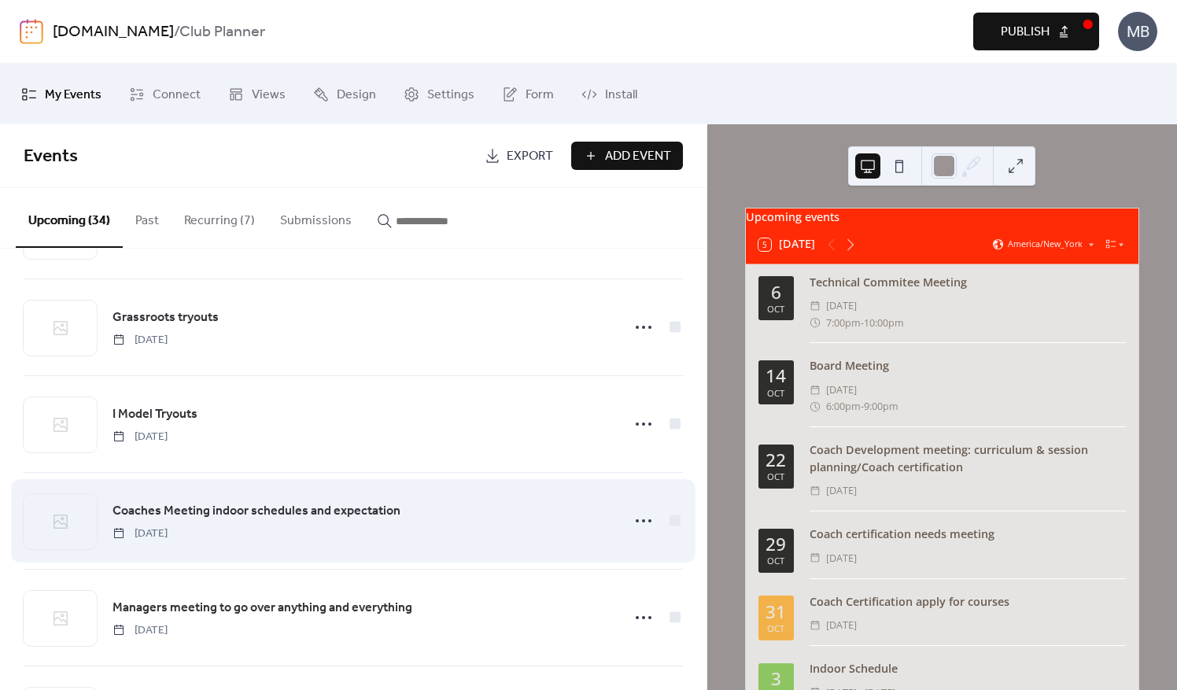
scroll to position [2335, 0]
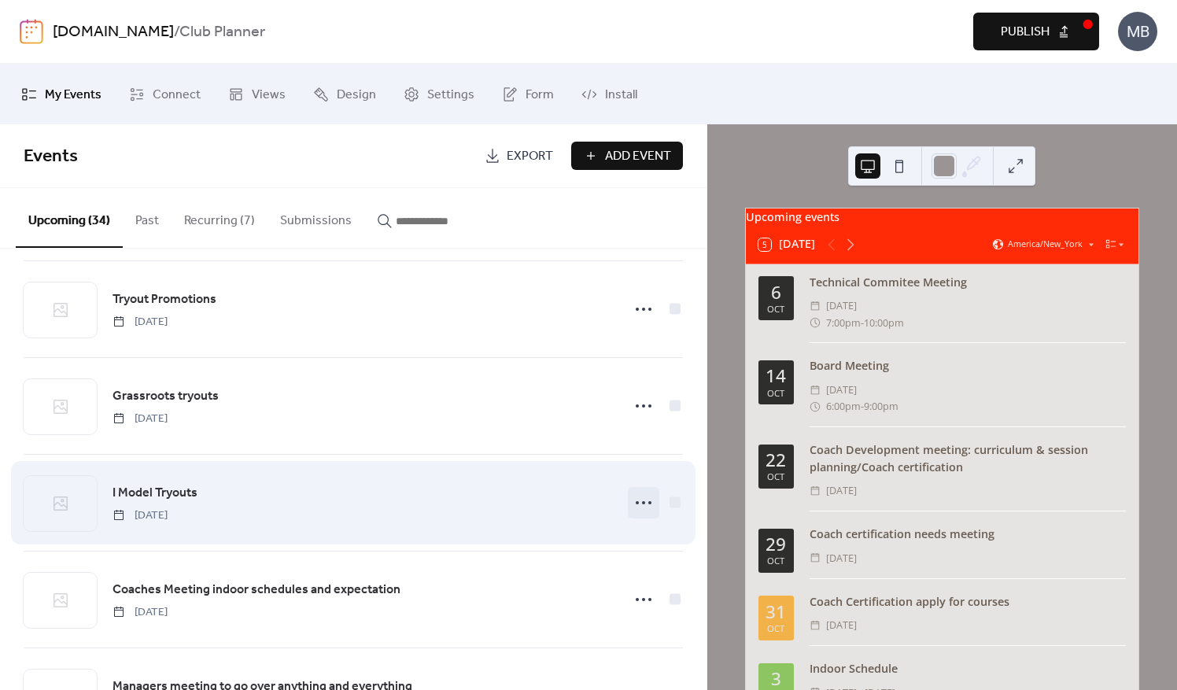
click at [649, 501] on circle at bounding box center [650, 502] width 3 height 3
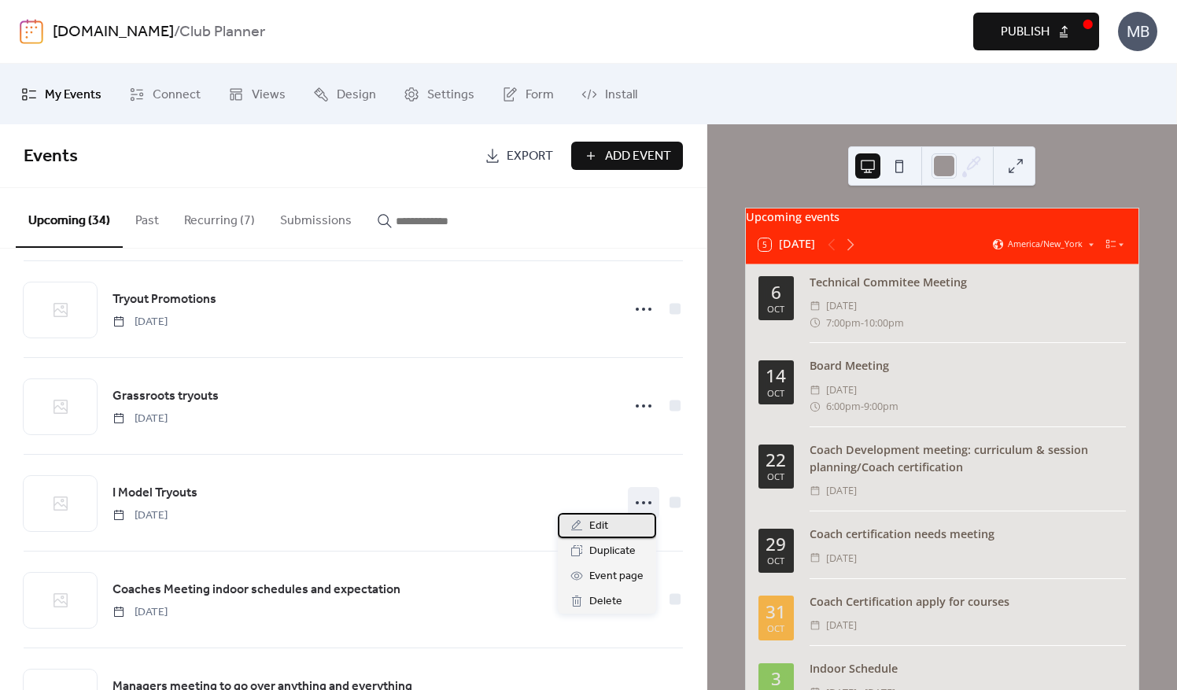
click at [596, 525] on span "Edit" at bounding box center [599, 526] width 19 height 19
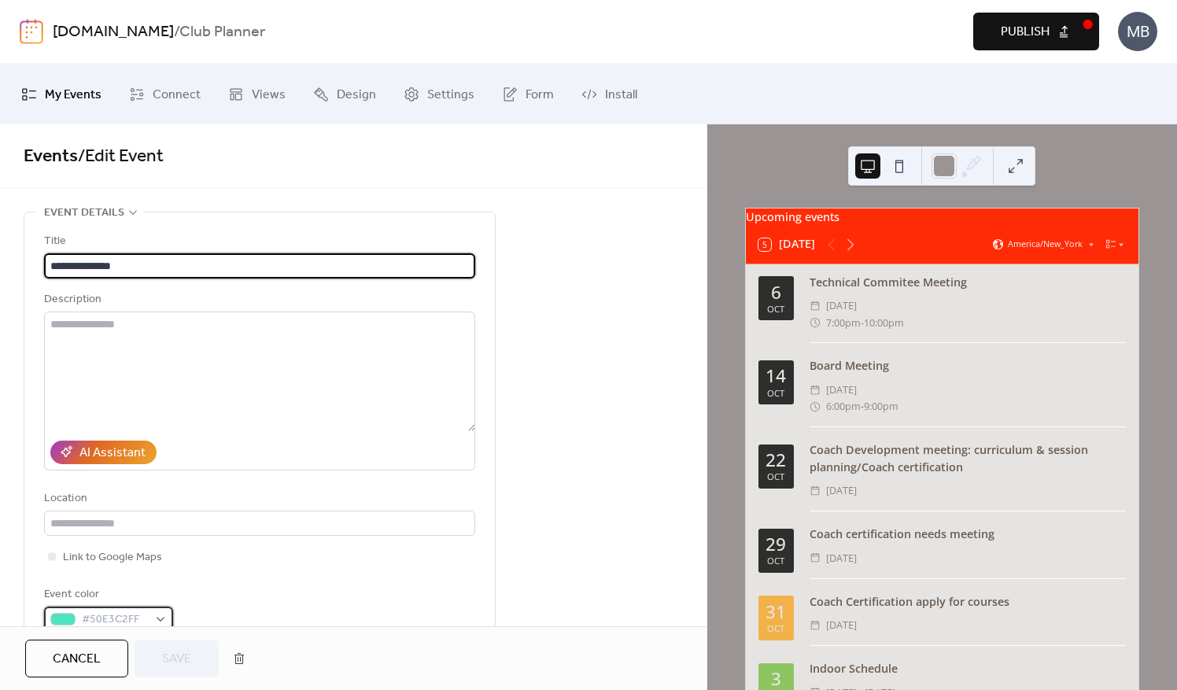
click at [163, 616] on div "#50E3C2FF" at bounding box center [108, 619] width 129 height 25
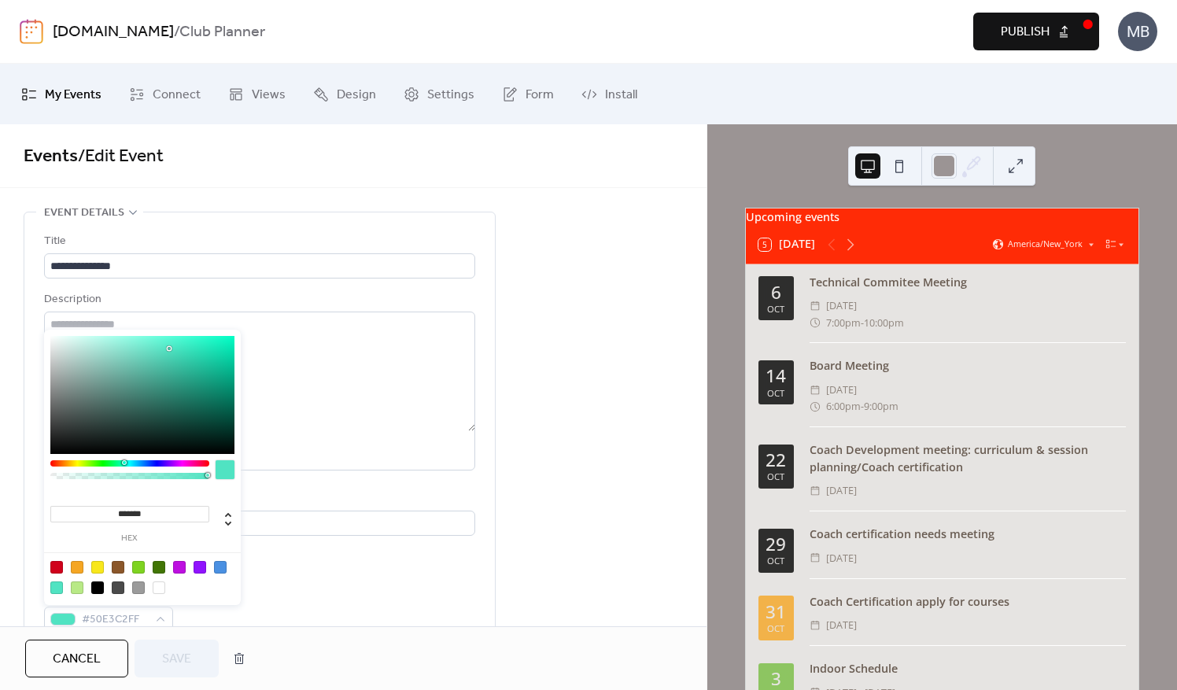
click at [217, 558] on div at bounding box center [143, 578] width 200 height 50
click at [221, 566] on div at bounding box center [220, 567] width 13 height 13
type input "*******"
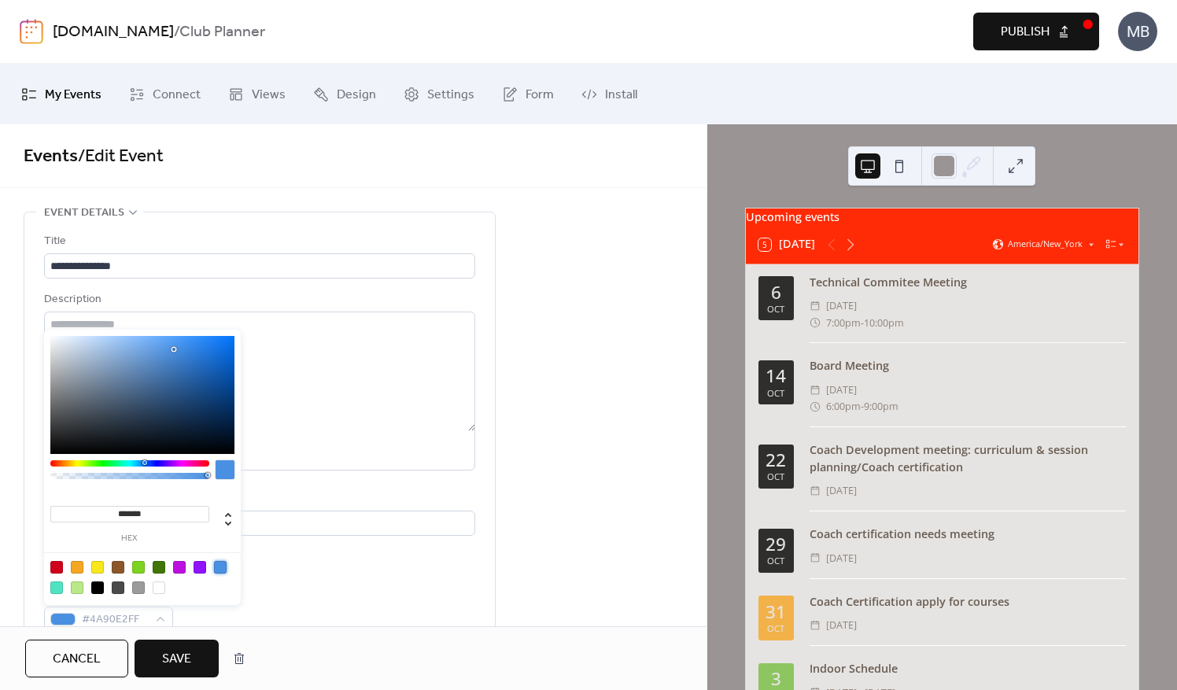
click at [176, 655] on span "Save" at bounding box center [176, 659] width 29 height 19
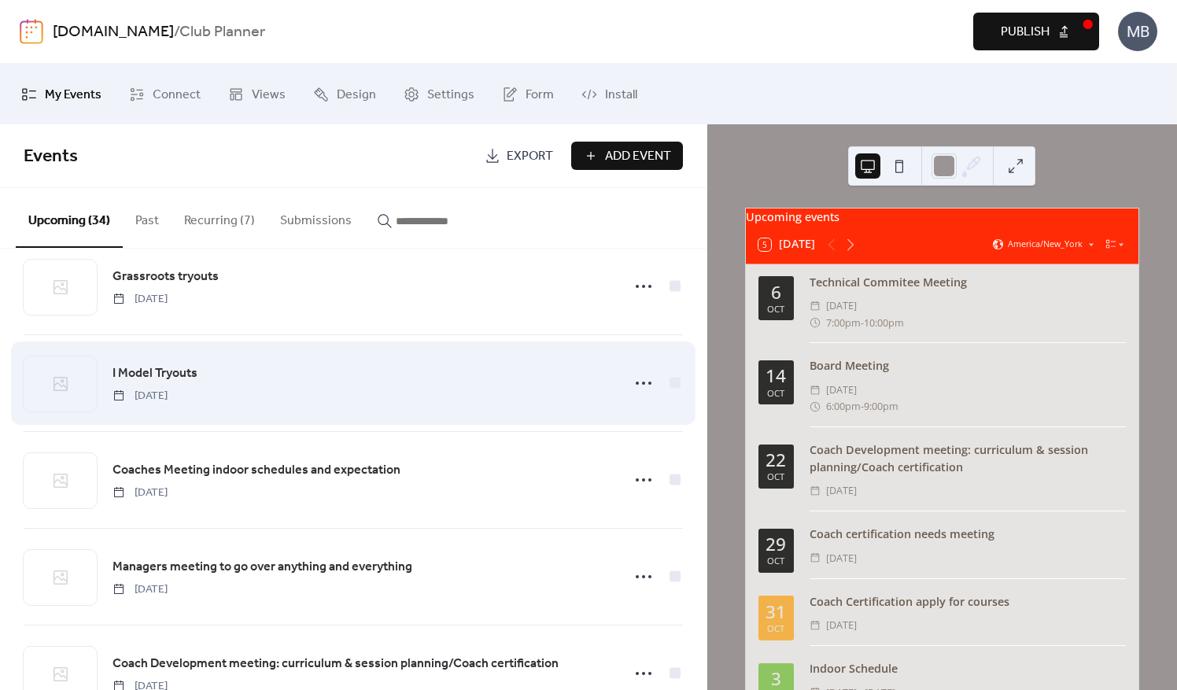
scroll to position [2500, 0]
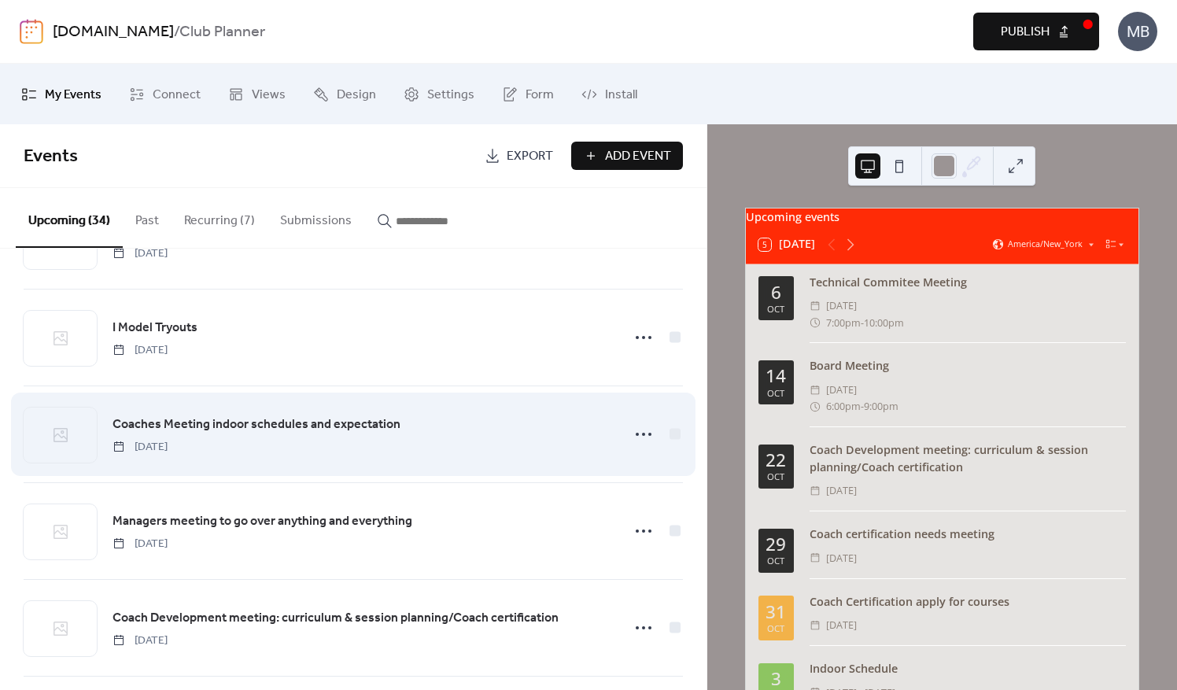
click at [655, 419] on div at bounding box center [655, 434] width 55 height 31
click at [639, 422] on icon at bounding box center [643, 434] width 25 height 25
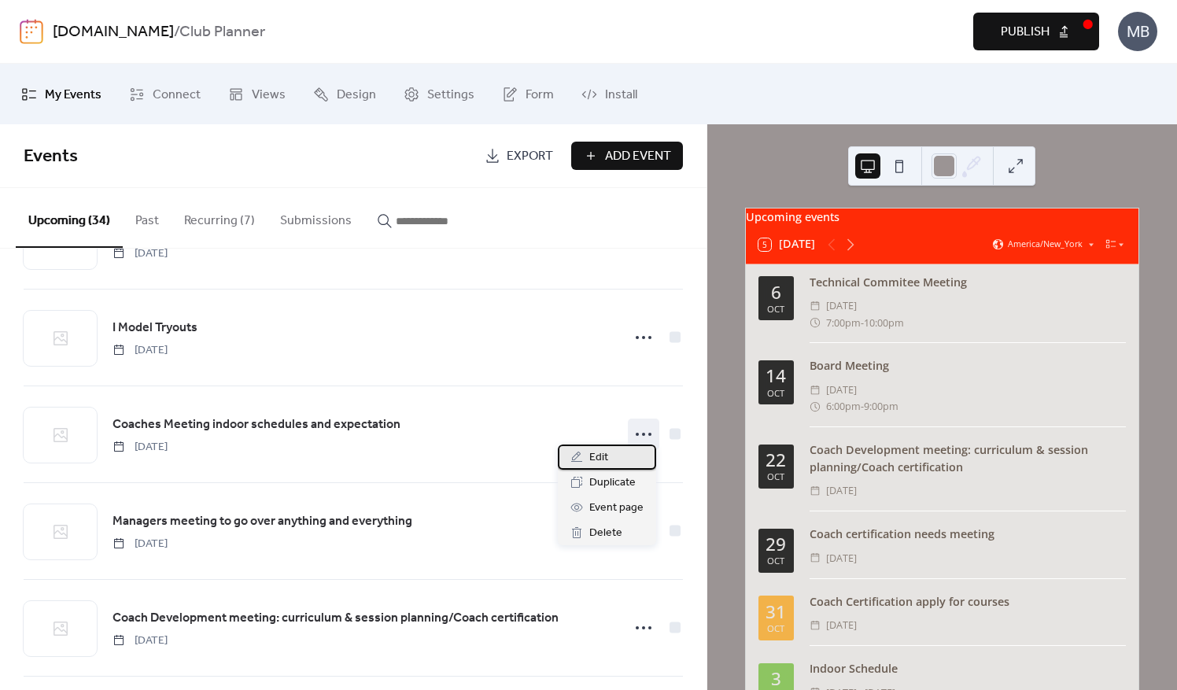
click at [610, 457] on div "Edit" at bounding box center [607, 457] width 98 height 25
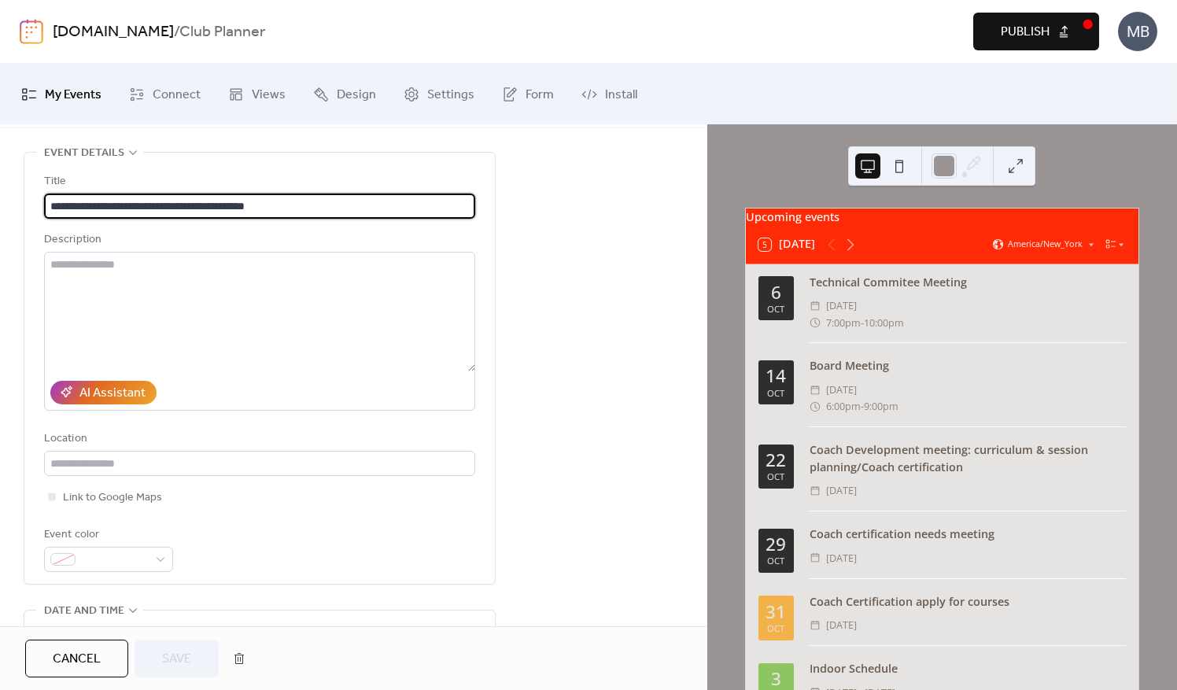
scroll to position [157, 0]
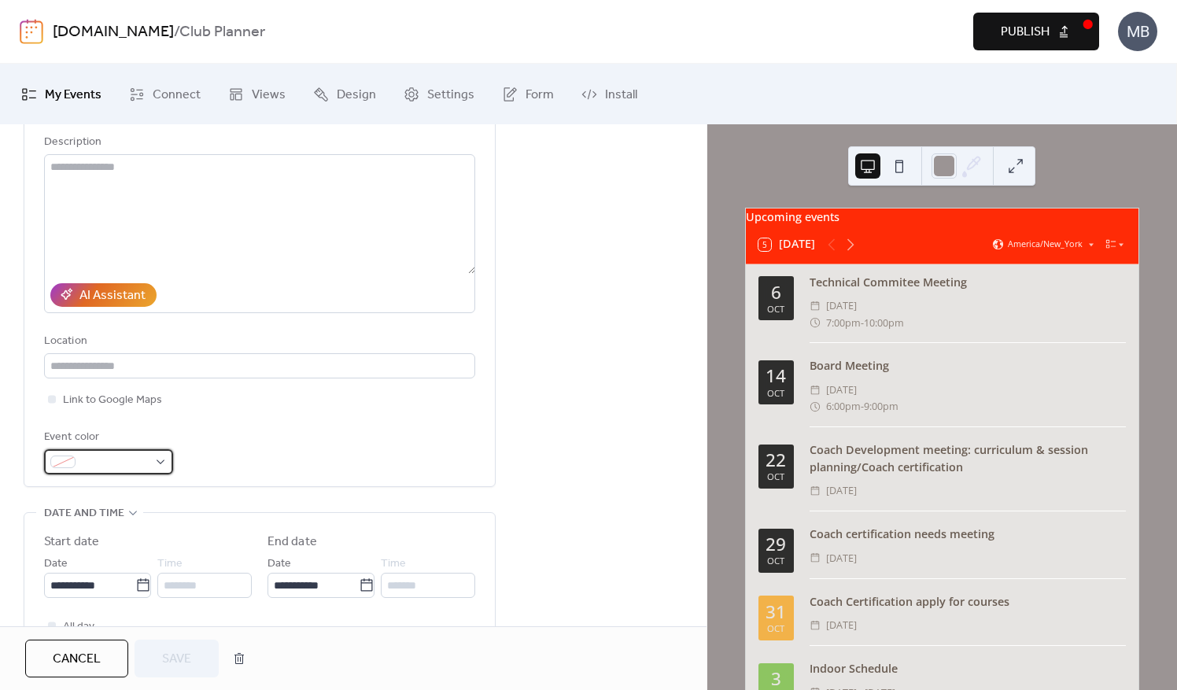
click at [158, 464] on div at bounding box center [108, 461] width 129 height 25
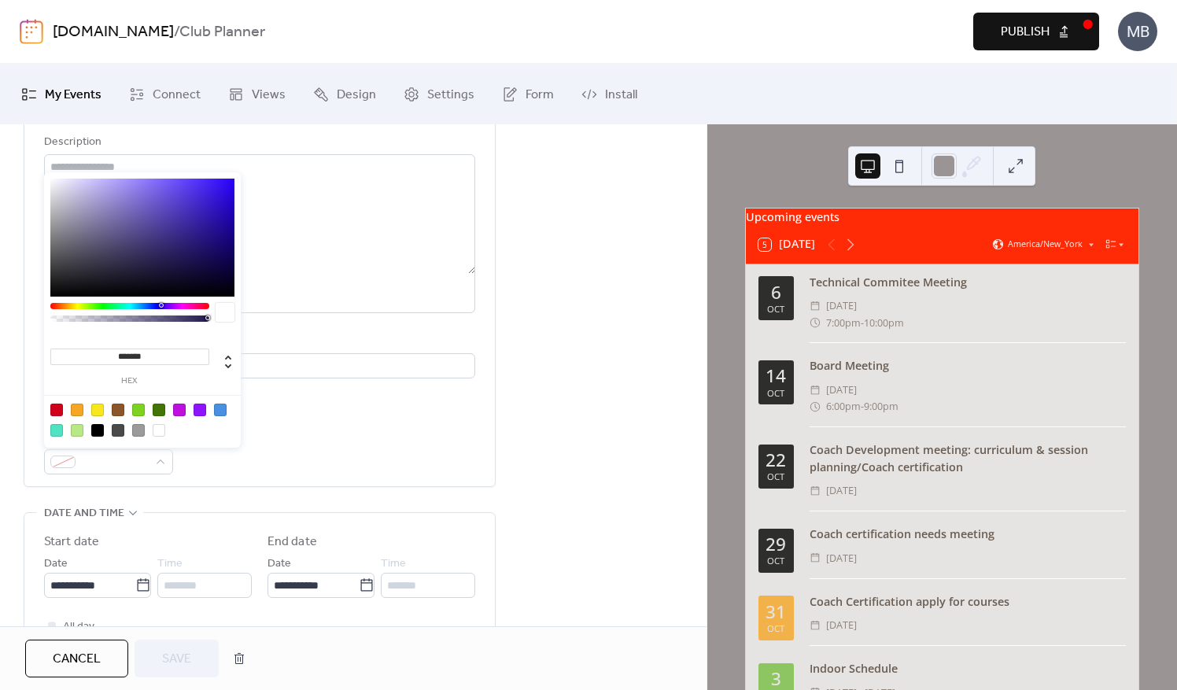
click at [96, 433] on div at bounding box center [97, 430] width 13 height 13
type input "*******"
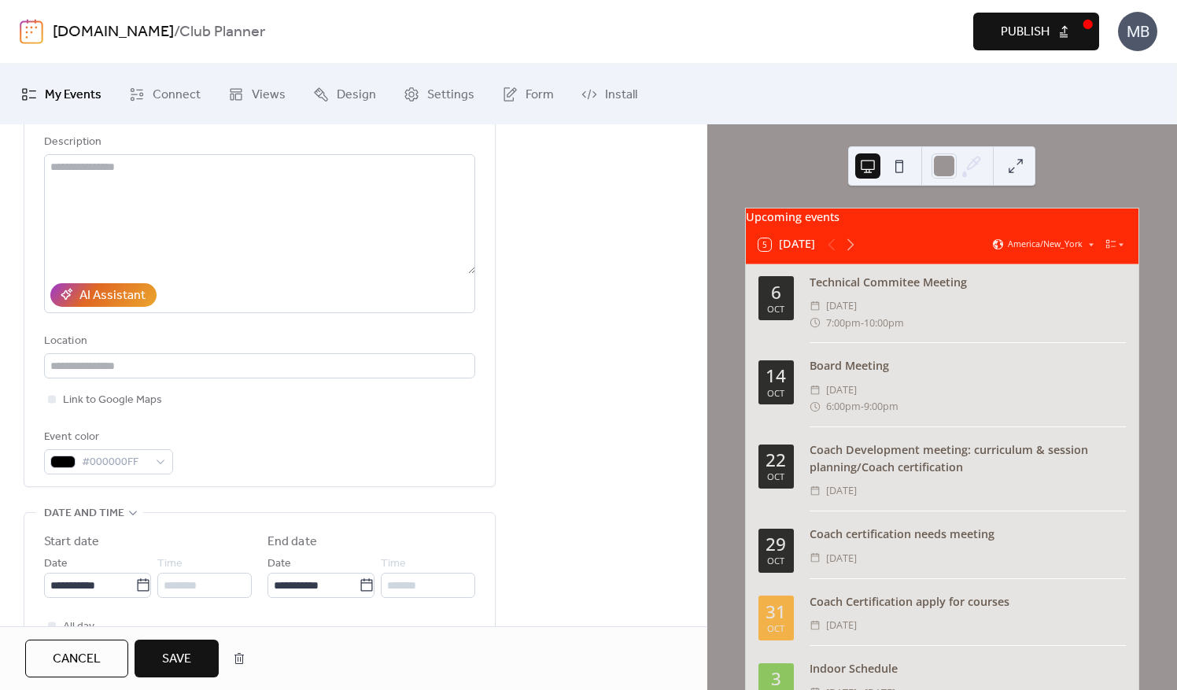
click at [175, 657] on span "Save" at bounding box center [176, 659] width 29 height 19
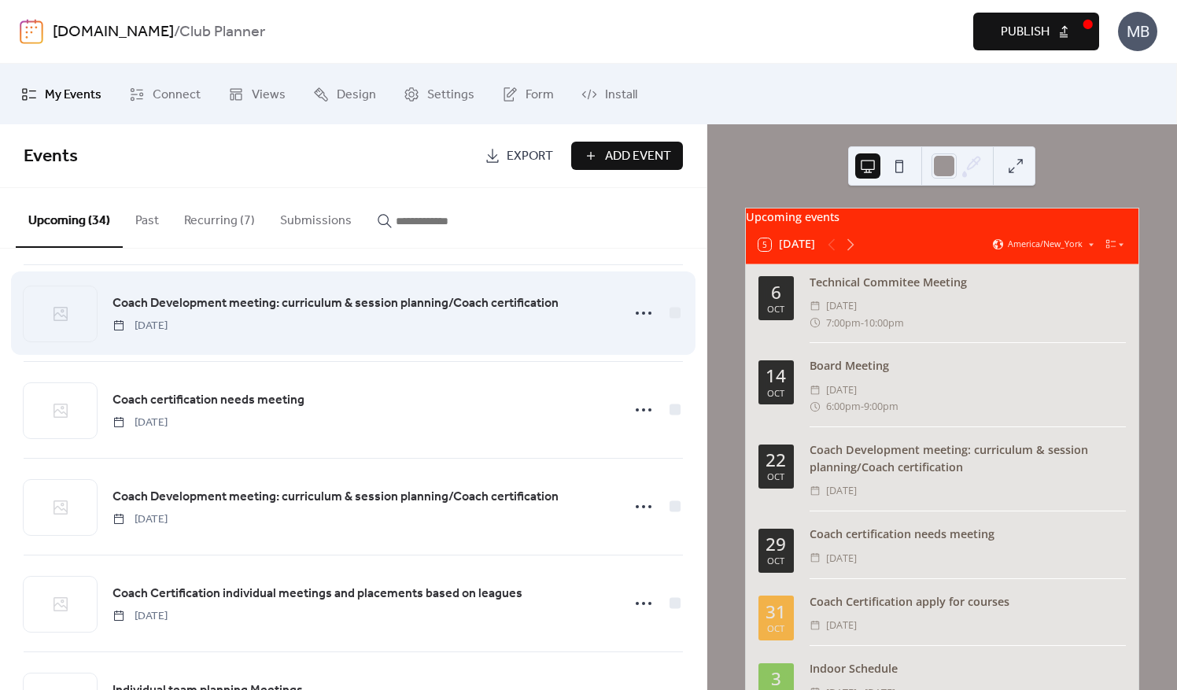
scroll to position [2885, 0]
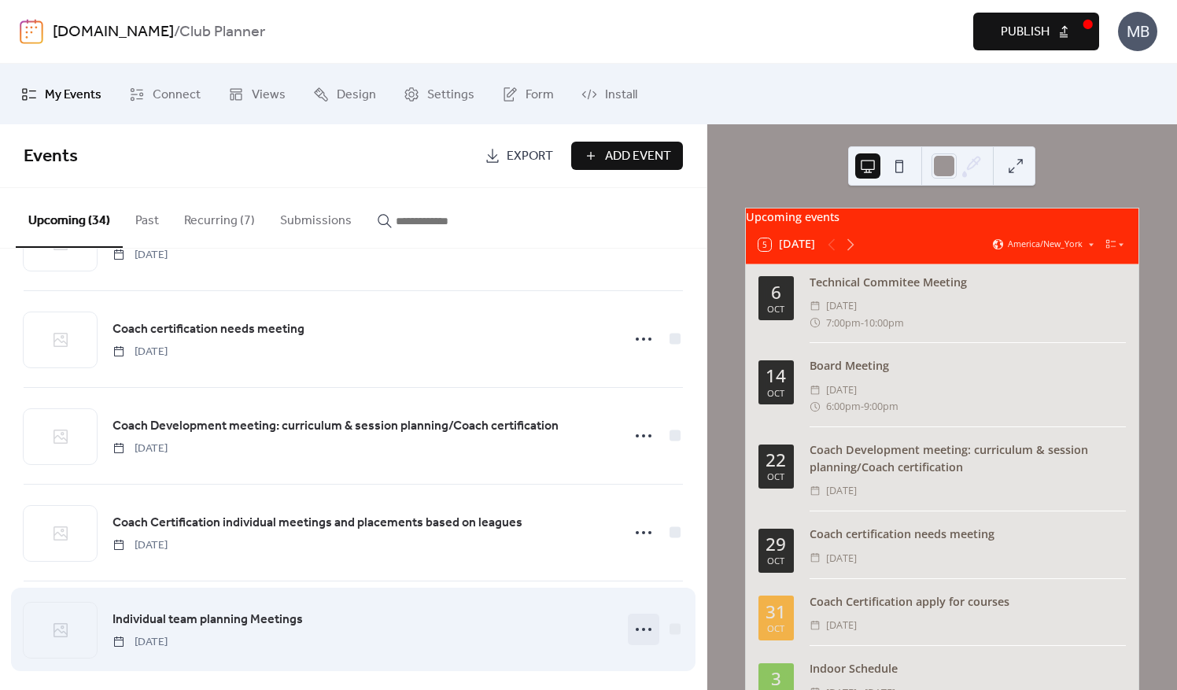
click at [649, 628] on circle at bounding box center [650, 629] width 3 height 3
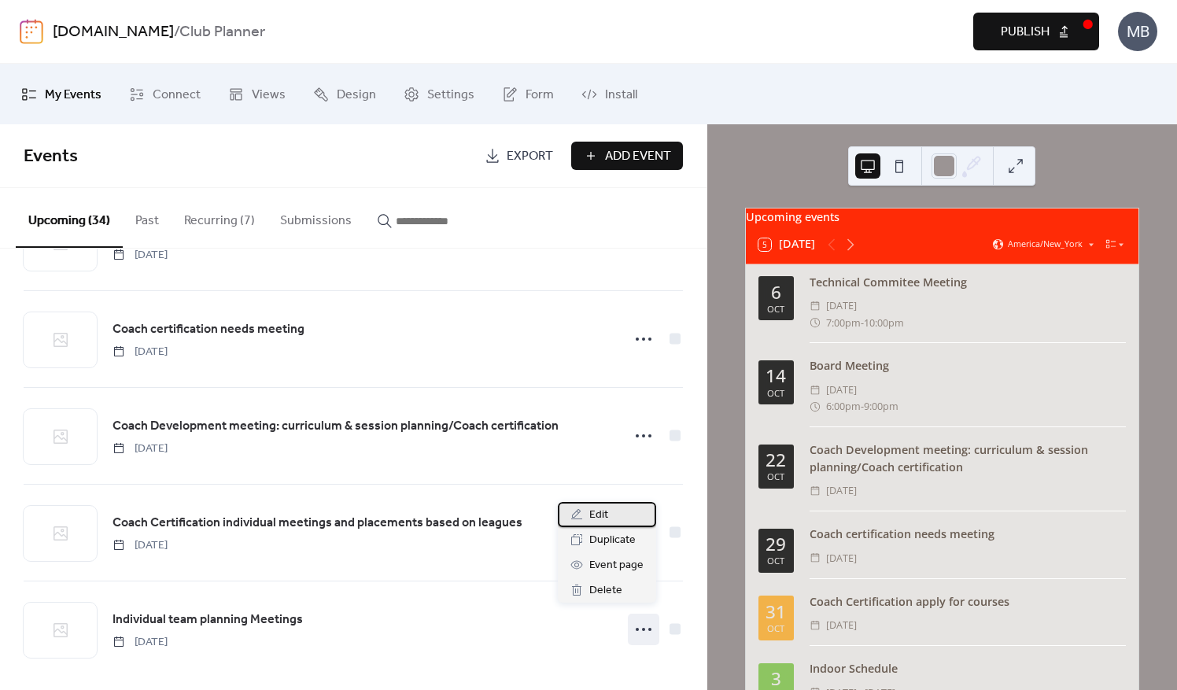
click at [601, 517] on span "Edit" at bounding box center [599, 515] width 19 height 19
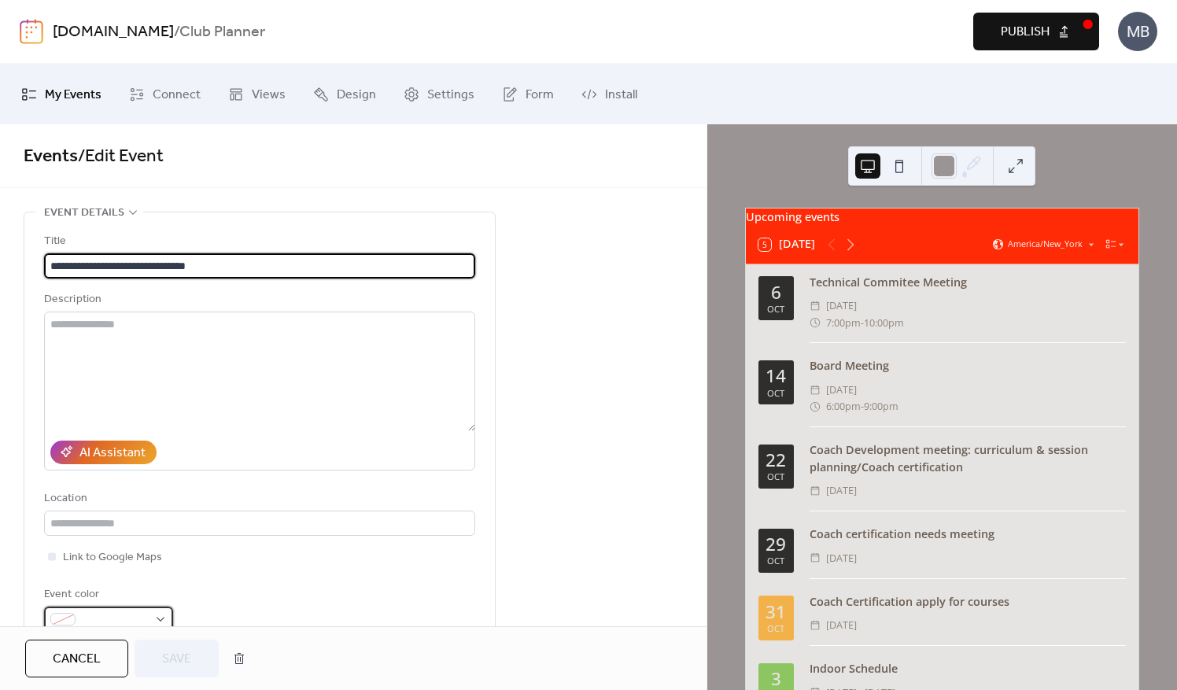
click at [158, 615] on div at bounding box center [108, 619] width 129 height 25
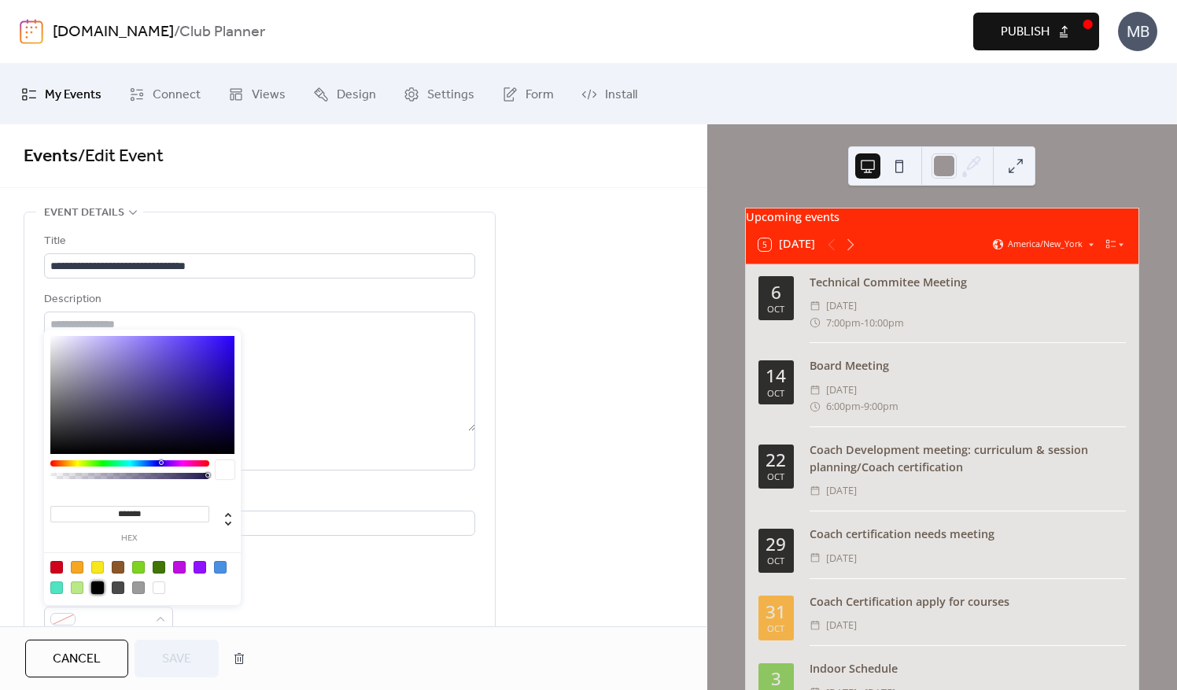
click at [101, 586] on div at bounding box center [97, 588] width 13 height 13
type input "*******"
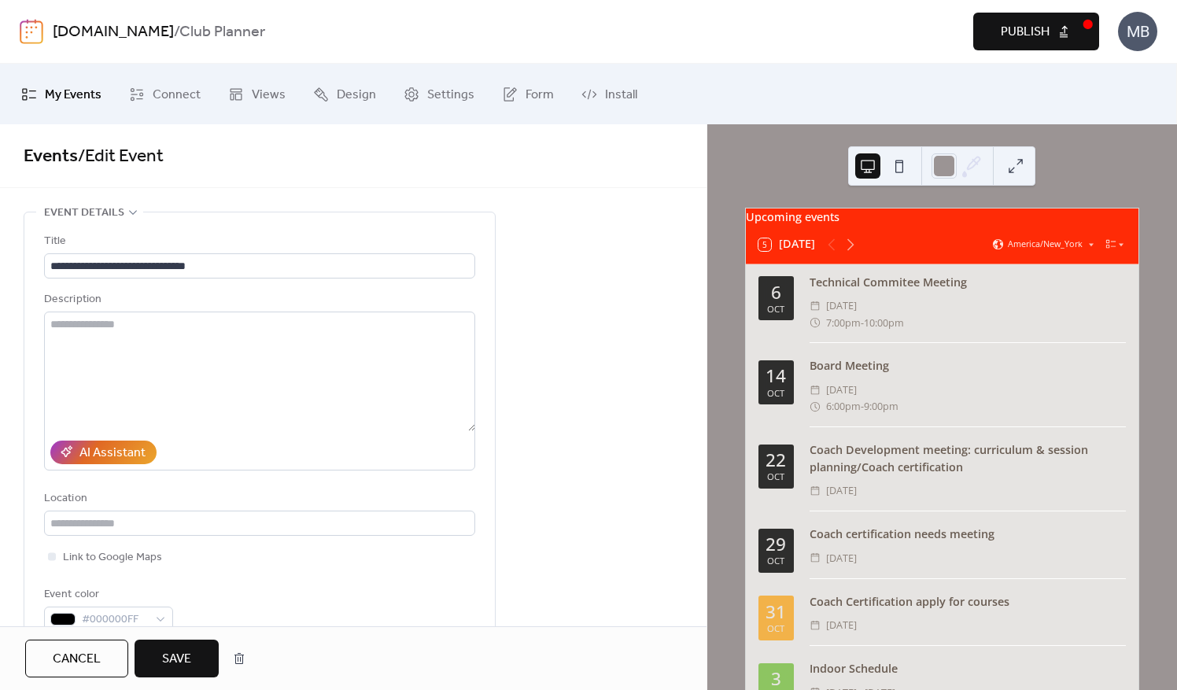
click at [178, 660] on span "Save" at bounding box center [176, 659] width 29 height 19
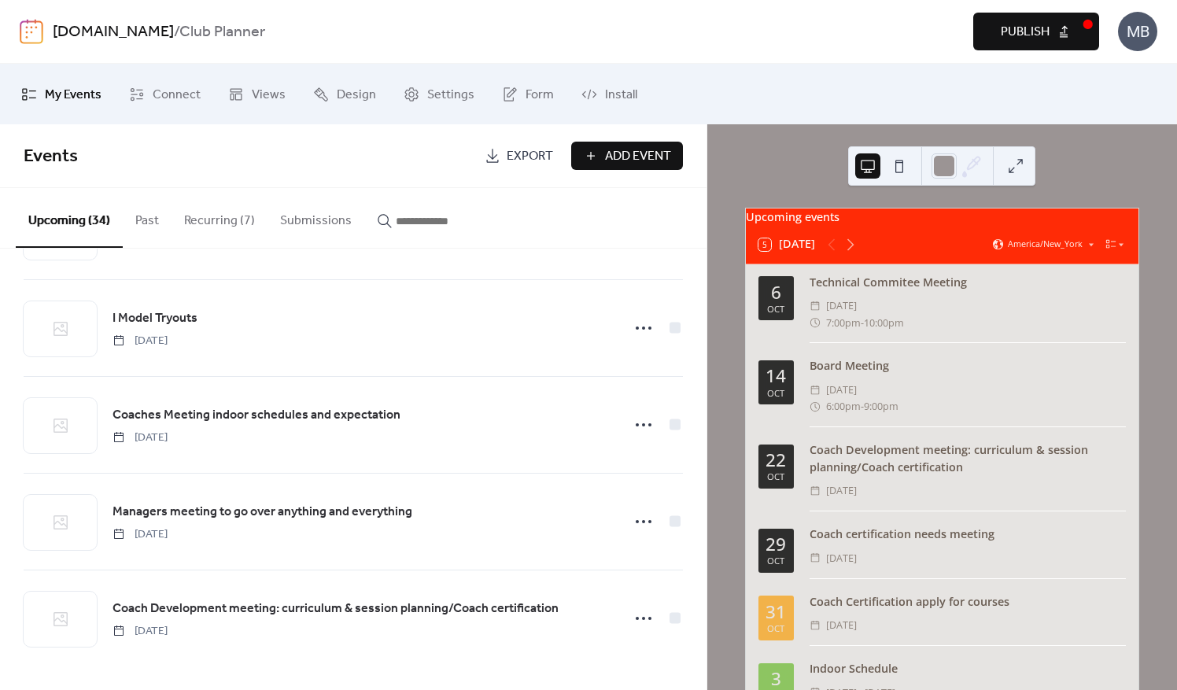
scroll to position [2885, 0]
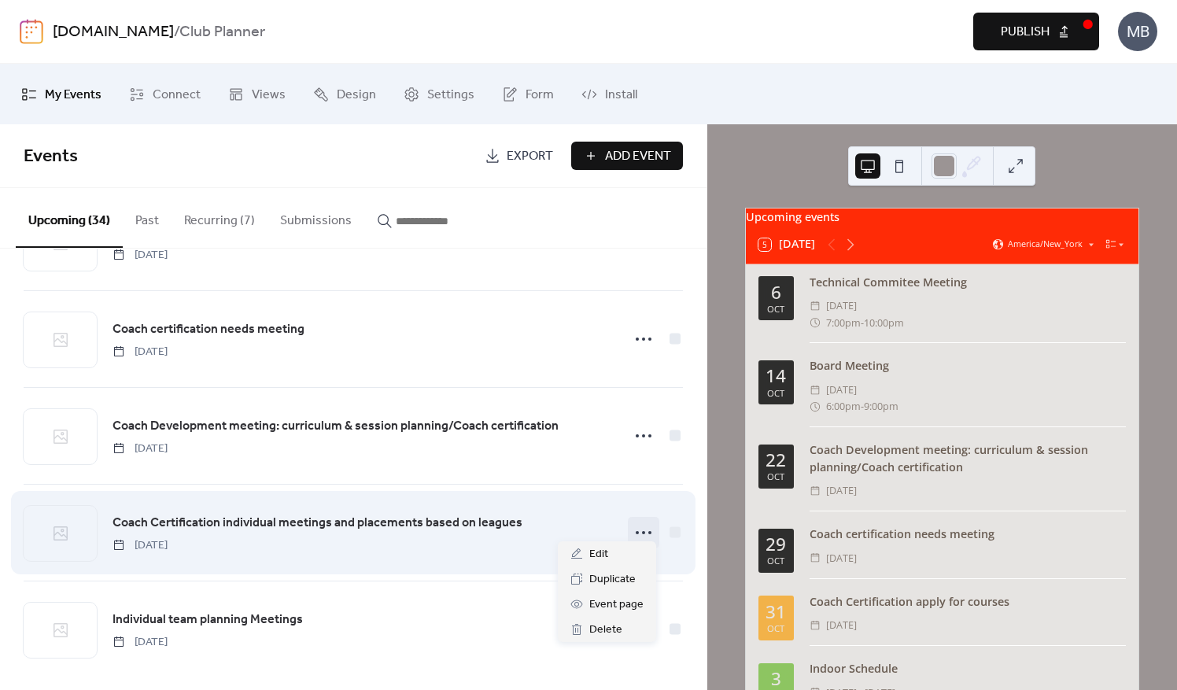
click at [647, 522] on icon at bounding box center [643, 532] width 25 height 25
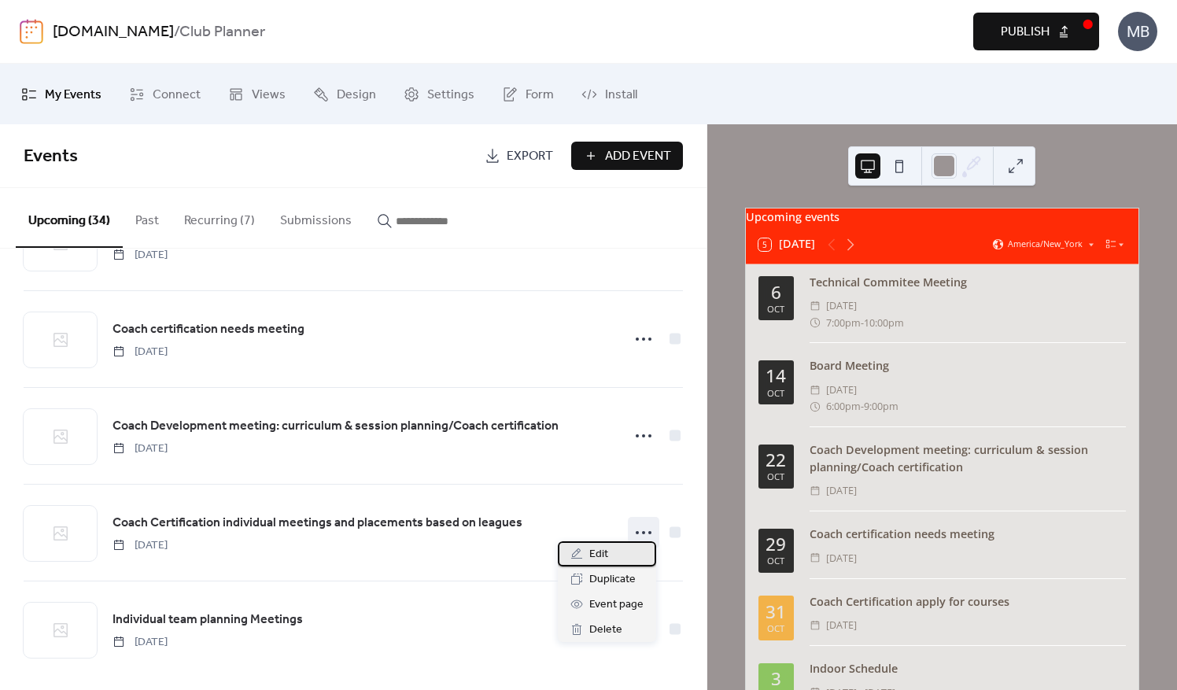
click at [615, 551] on div "Edit" at bounding box center [607, 554] width 98 height 25
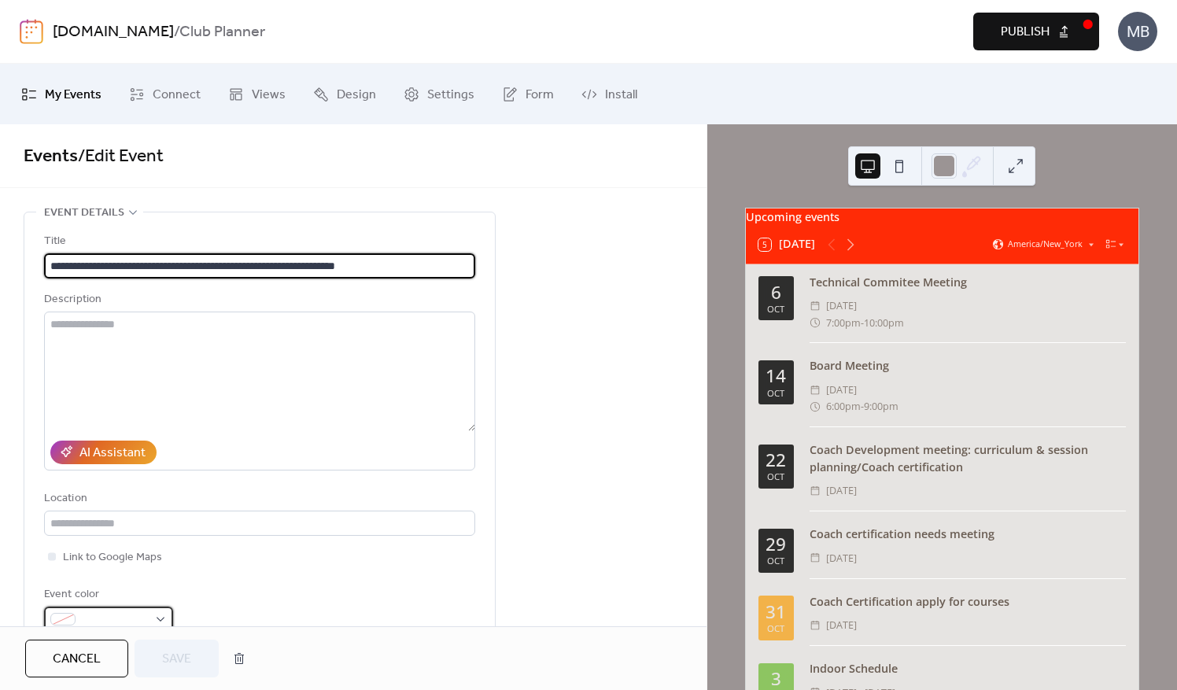
click at [164, 616] on div at bounding box center [108, 619] width 129 height 25
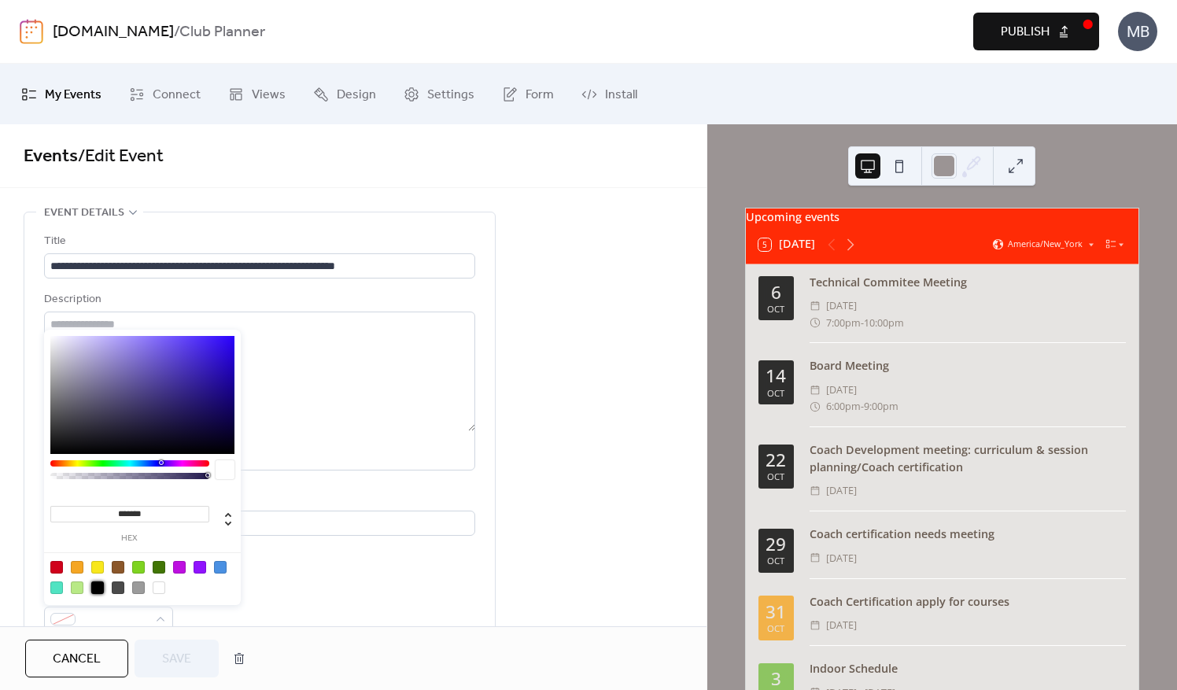
click at [96, 588] on div at bounding box center [97, 588] width 13 height 13
type input "*******"
click at [178, 661] on span "Save" at bounding box center [176, 659] width 29 height 19
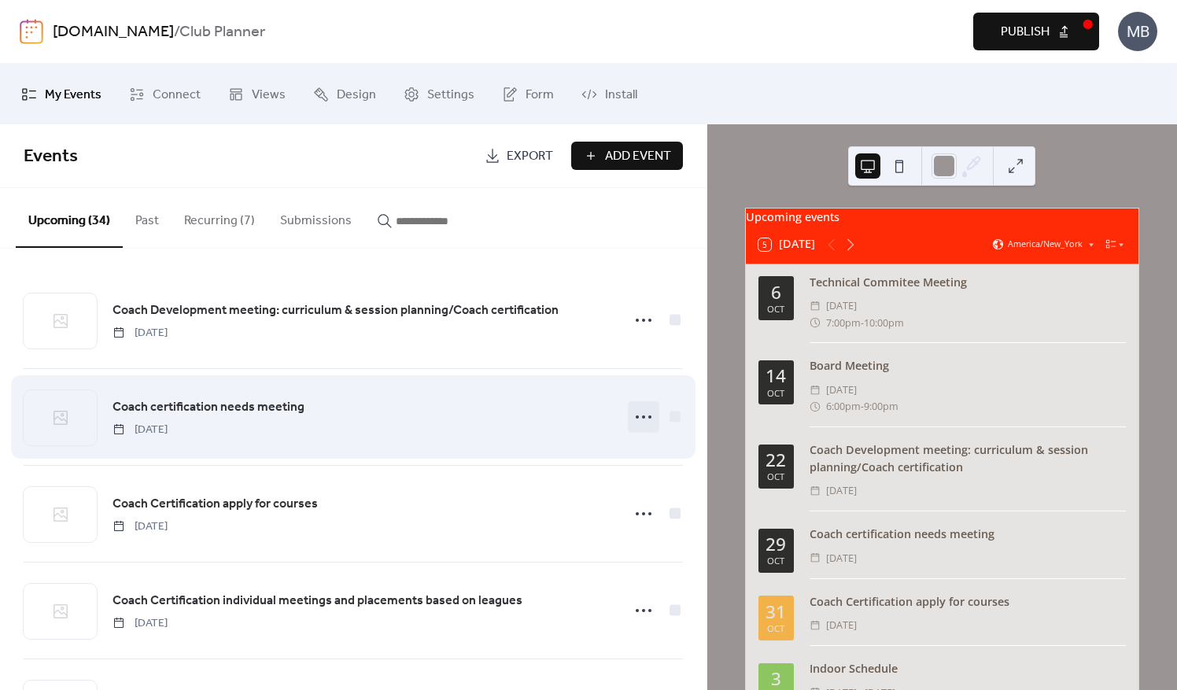
click at [646, 419] on icon at bounding box center [643, 417] width 25 height 25
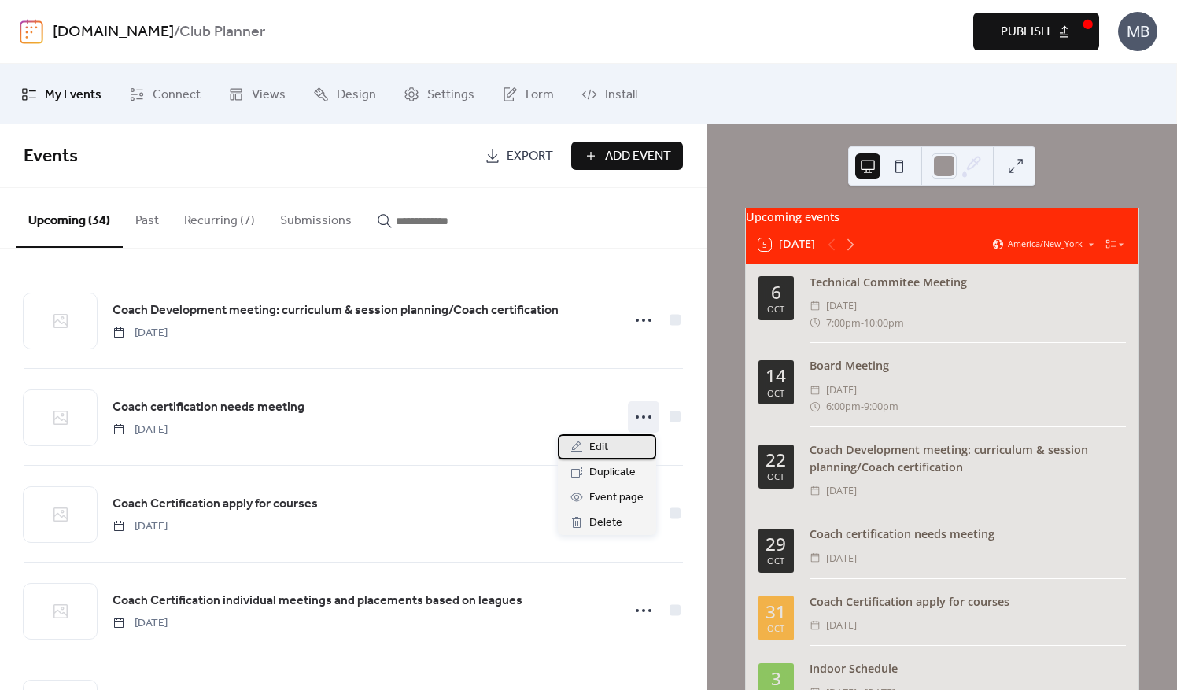
click at [601, 452] on span "Edit" at bounding box center [599, 447] width 19 height 19
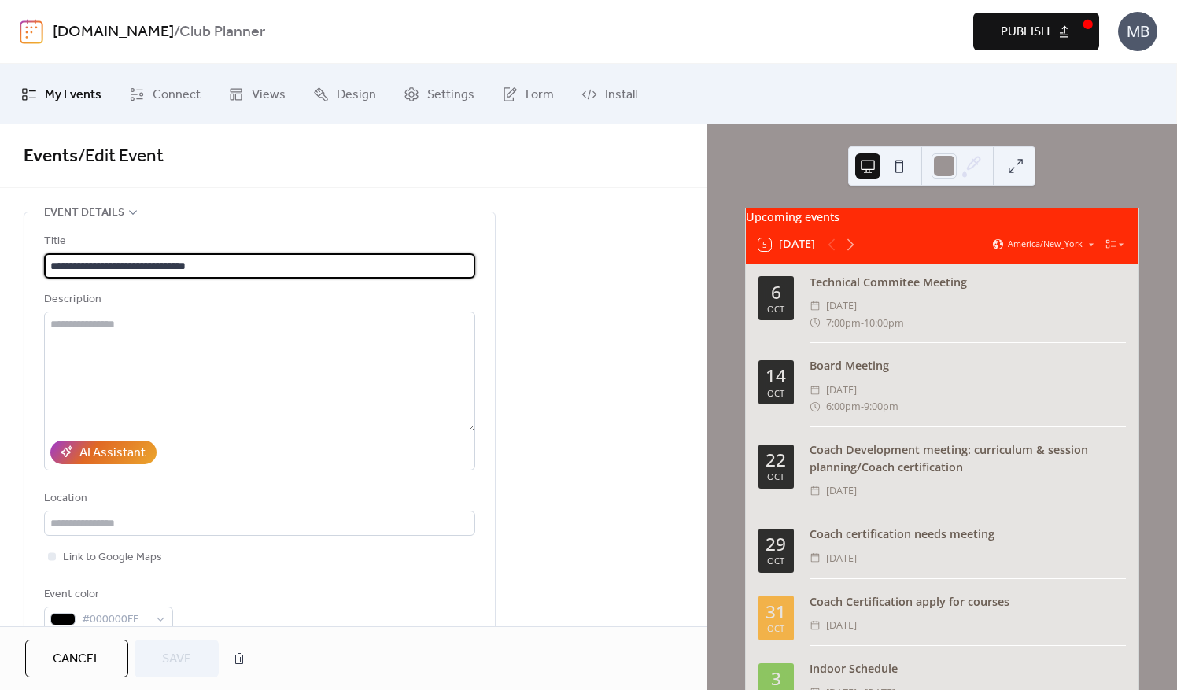
click at [64, 652] on span "Cancel" at bounding box center [77, 659] width 48 height 19
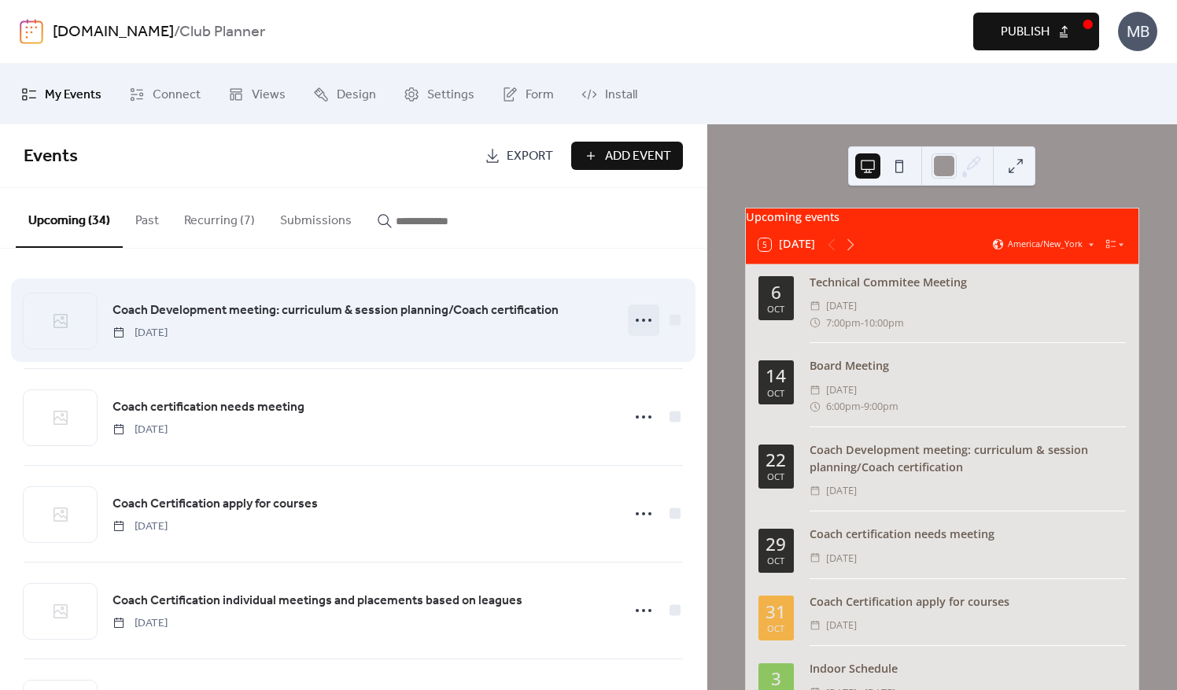
click at [642, 320] on circle at bounding box center [643, 320] width 3 height 3
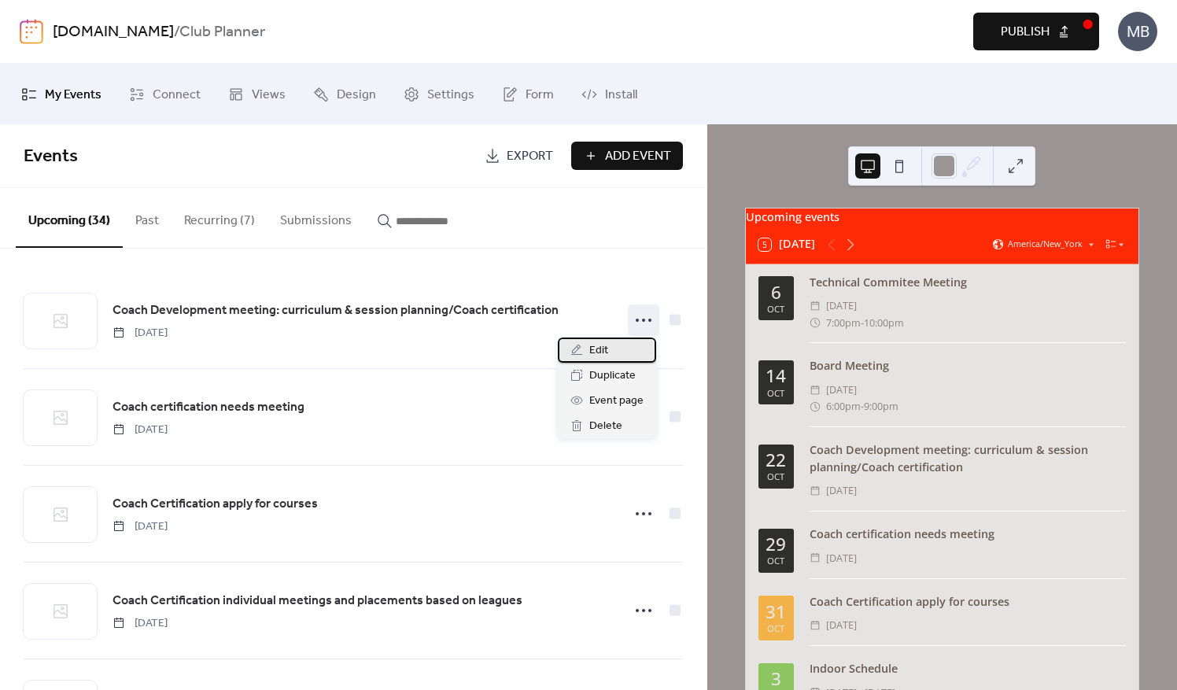
click at [607, 351] on span "Edit" at bounding box center [599, 351] width 19 height 19
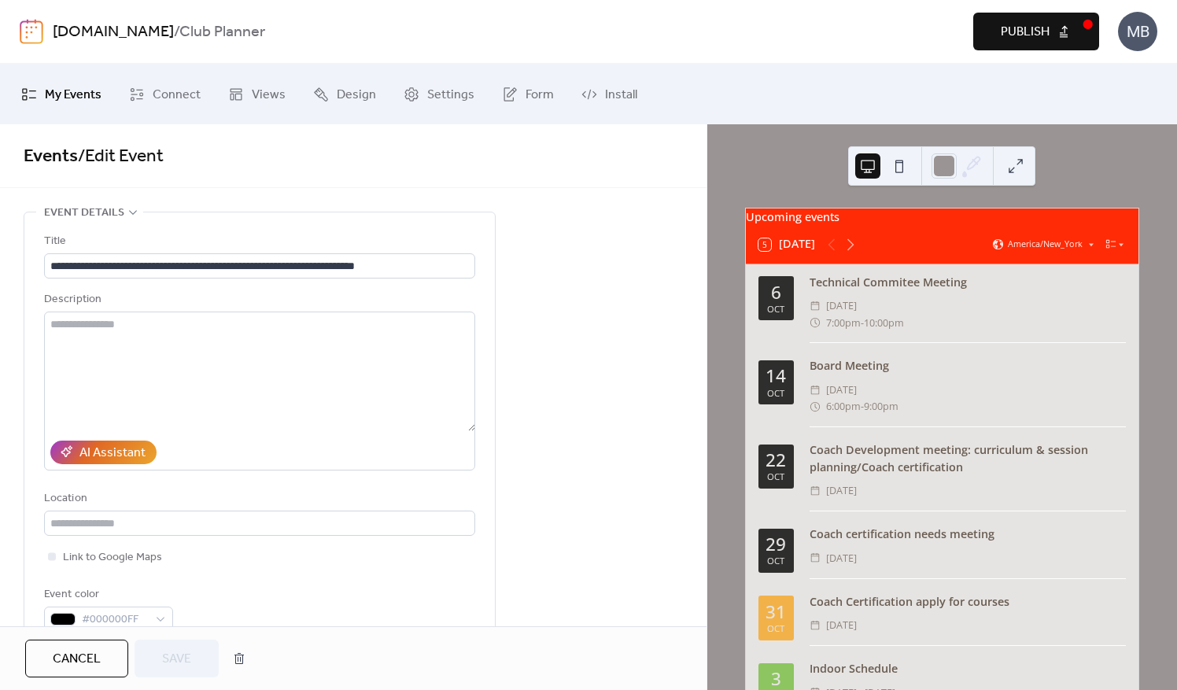
click at [73, 658] on span "Cancel" at bounding box center [77, 659] width 48 height 19
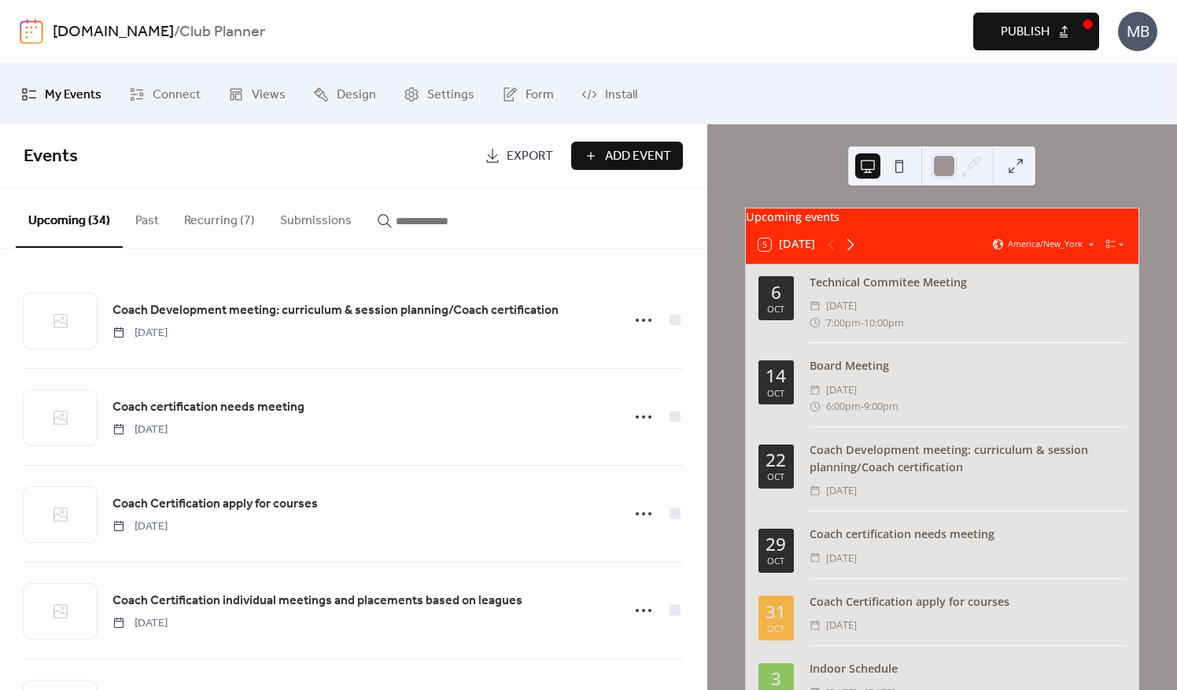
click at [850, 253] on icon at bounding box center [850, 244] width 19 height 19
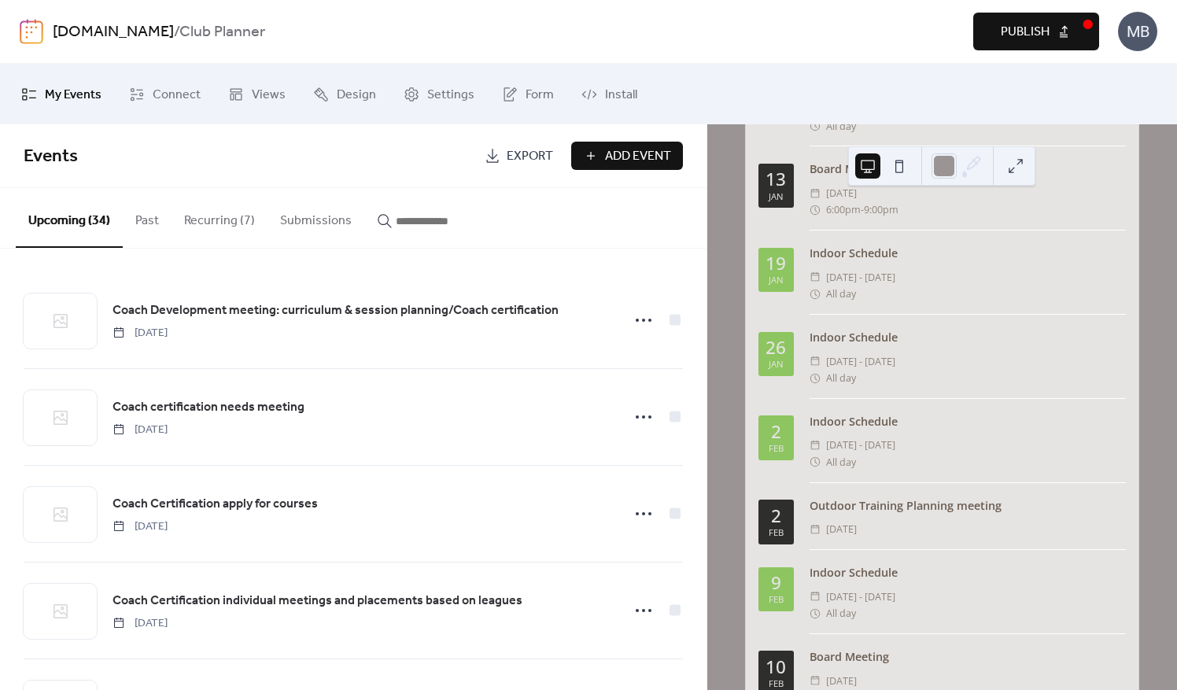
scroll to position [61, 0]
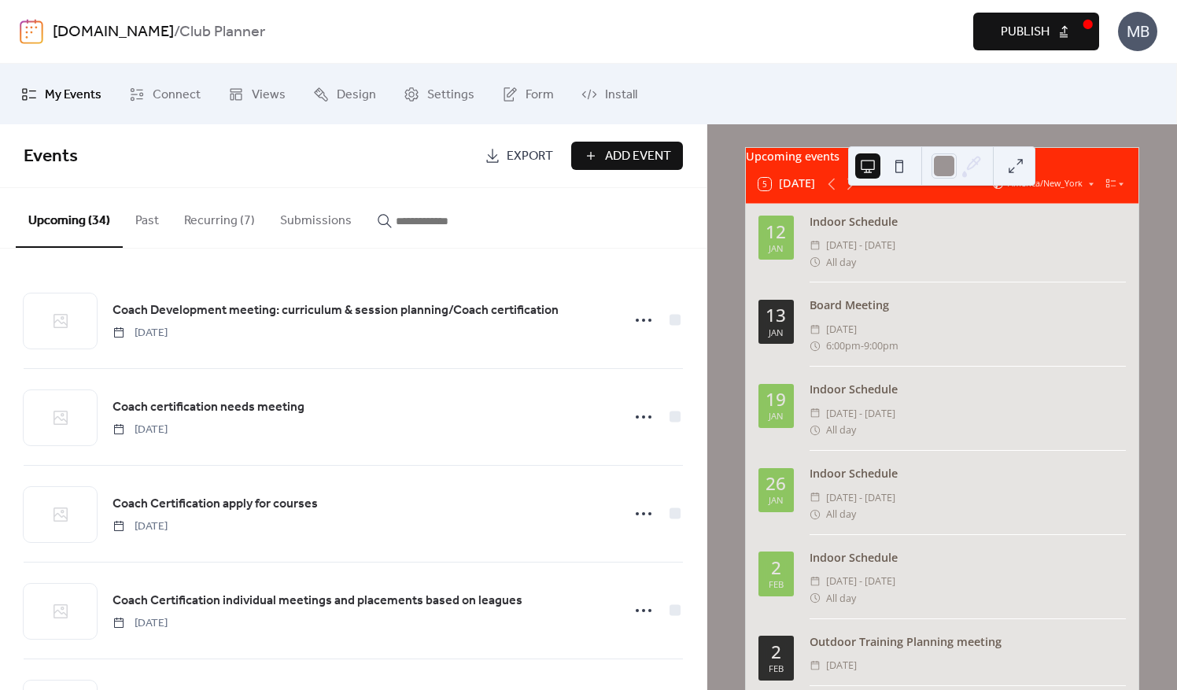
click at [871, 167] on button at bounding box center [868, 165] width 25 height 25
click at [1107, 189] on icon at bounding box center [1111, 183] width 11 height 11
click at [1080, 218] on div "Cards" at bounding box center [1085, 227] width 75 height 19
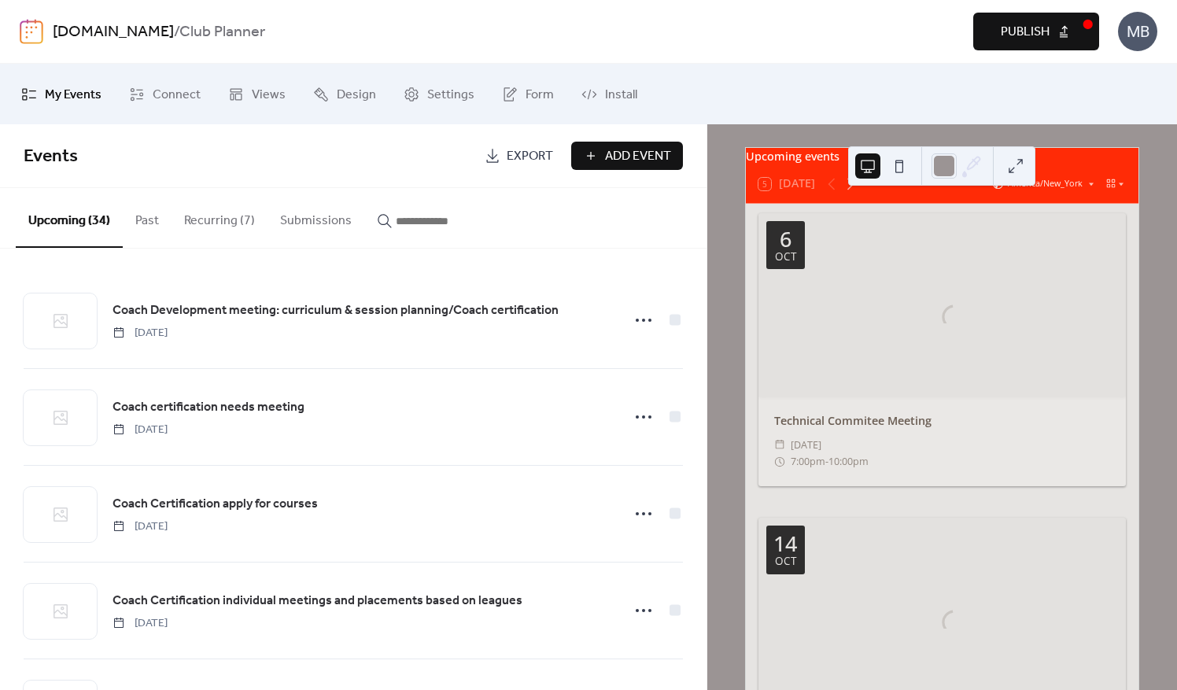
scroll to position [0, 0]
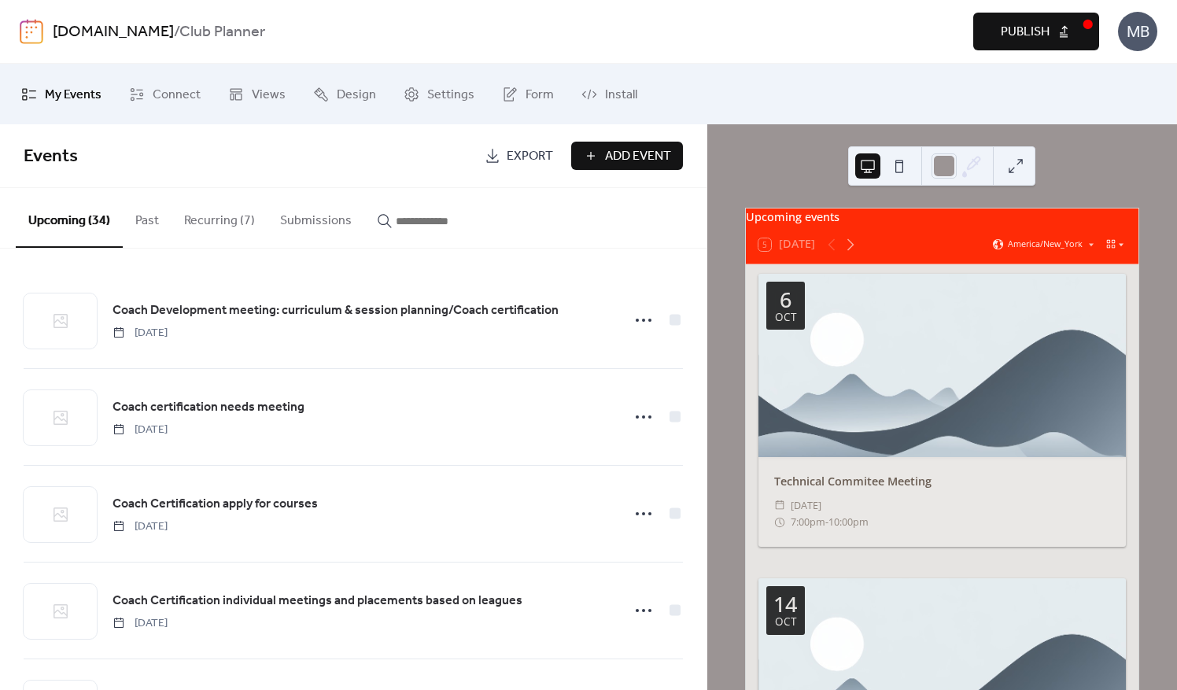
click at [1110, 249] on icon at bounding box center [1111, 244] width 9 height 9
click at [1099, 264] on span "Month" at bounding box center [1093, 269] width 28 height 13
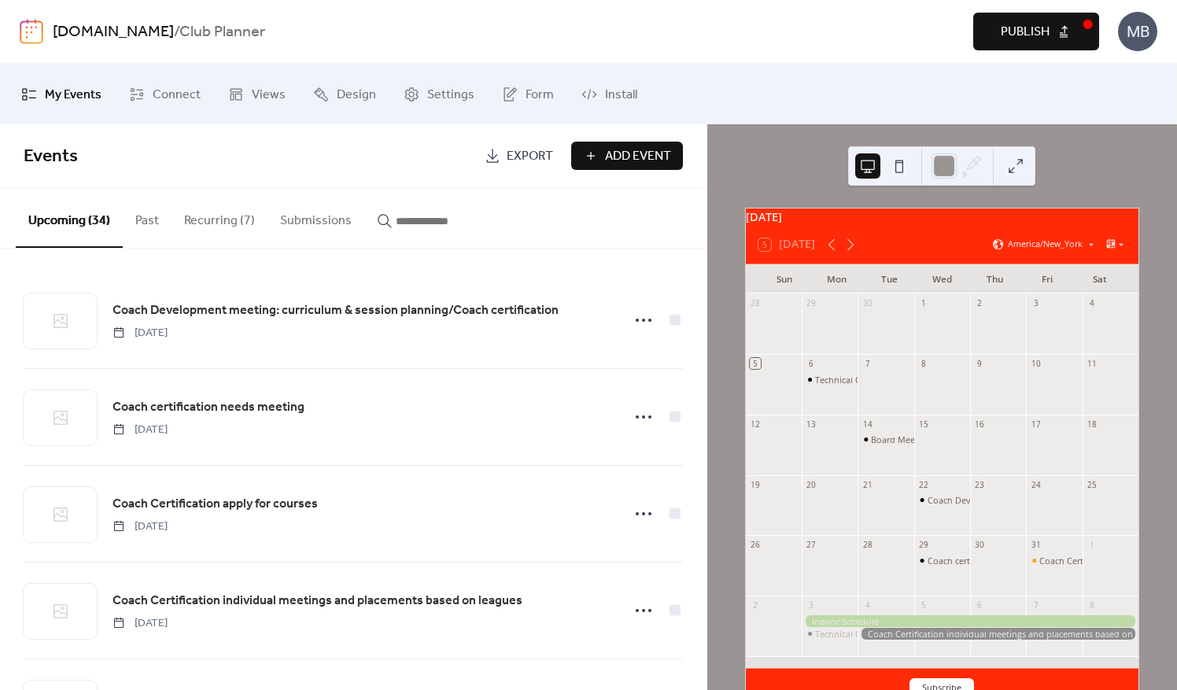
click at [1022, 164] on button at bounding box center [1016, 165] width 25 height 25
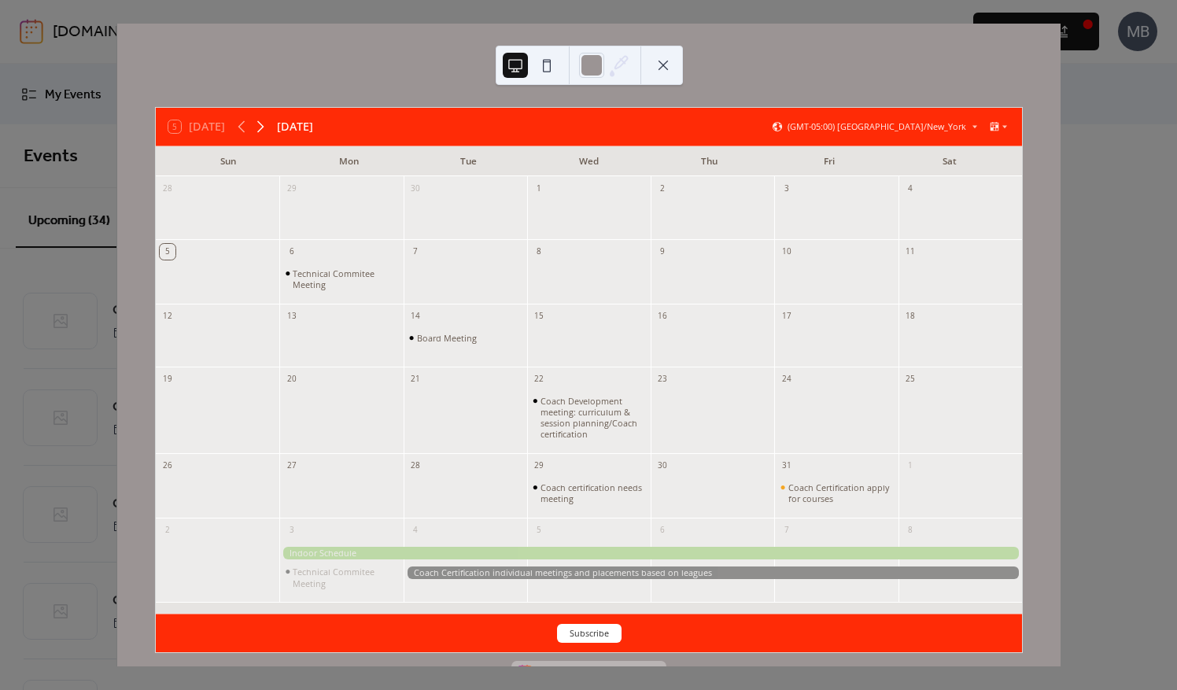
click at [269, 126] on icon at bounding box center [260, 126] width 19 height 19
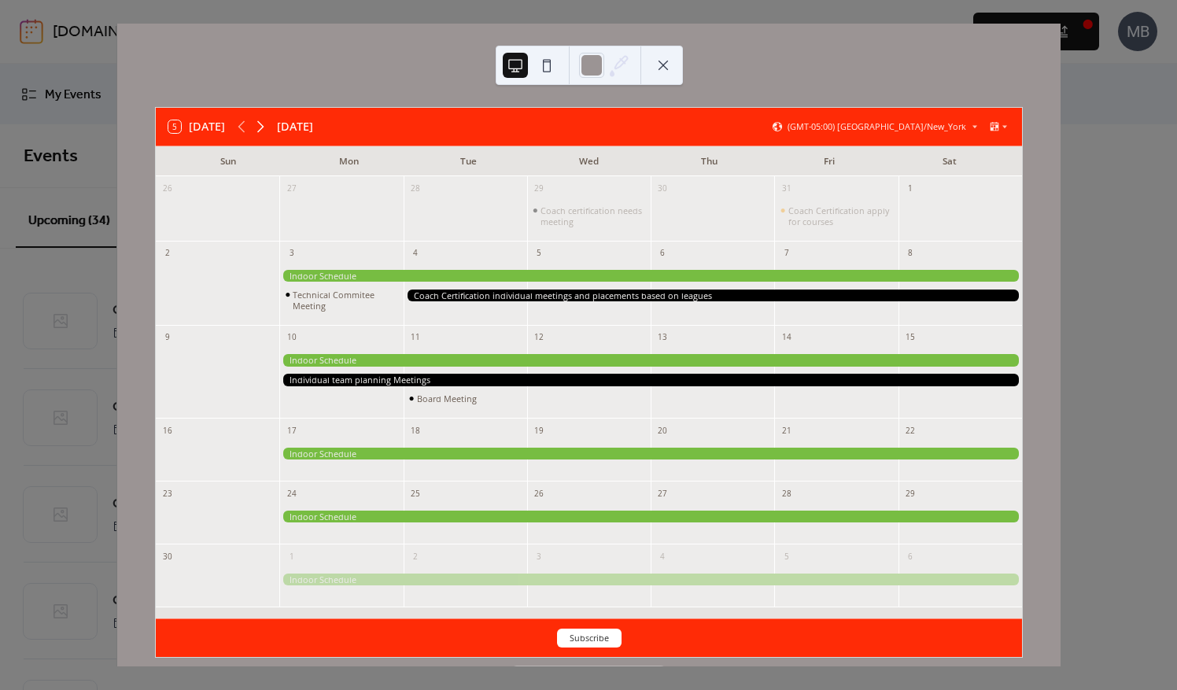
click at [269, 126] on icon at bounding box center [260, 126] width 19 height 19
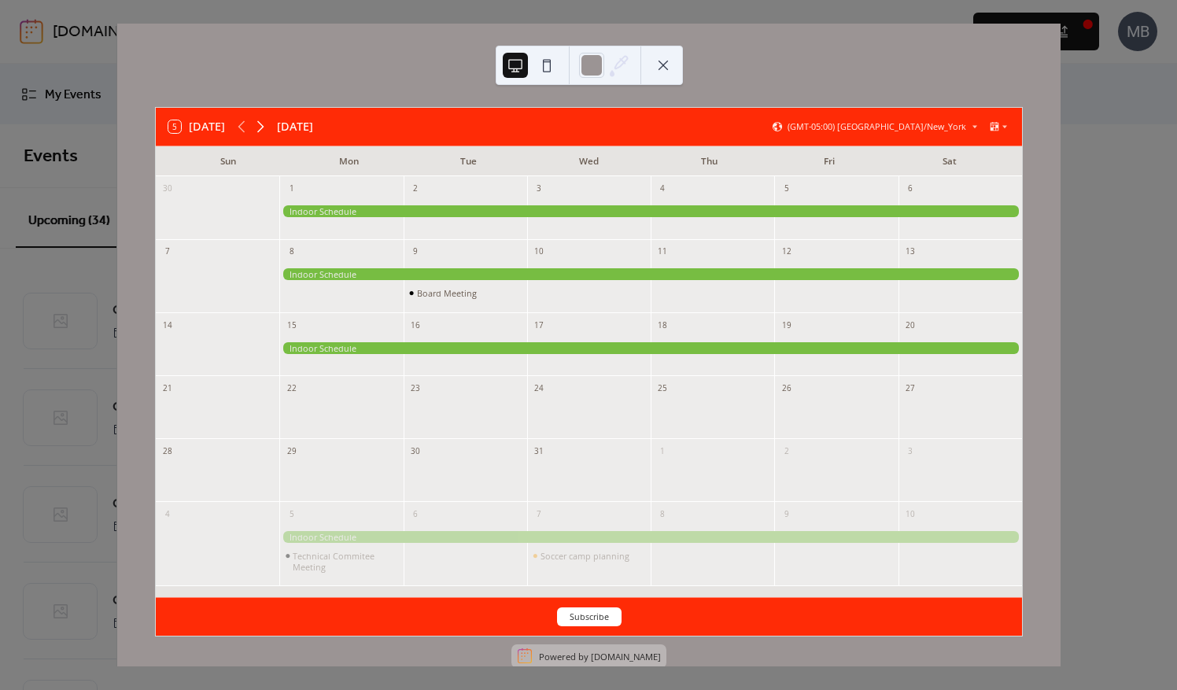
click at [269, 126] on icon at bounding box center [260, 126] width 19 height 19
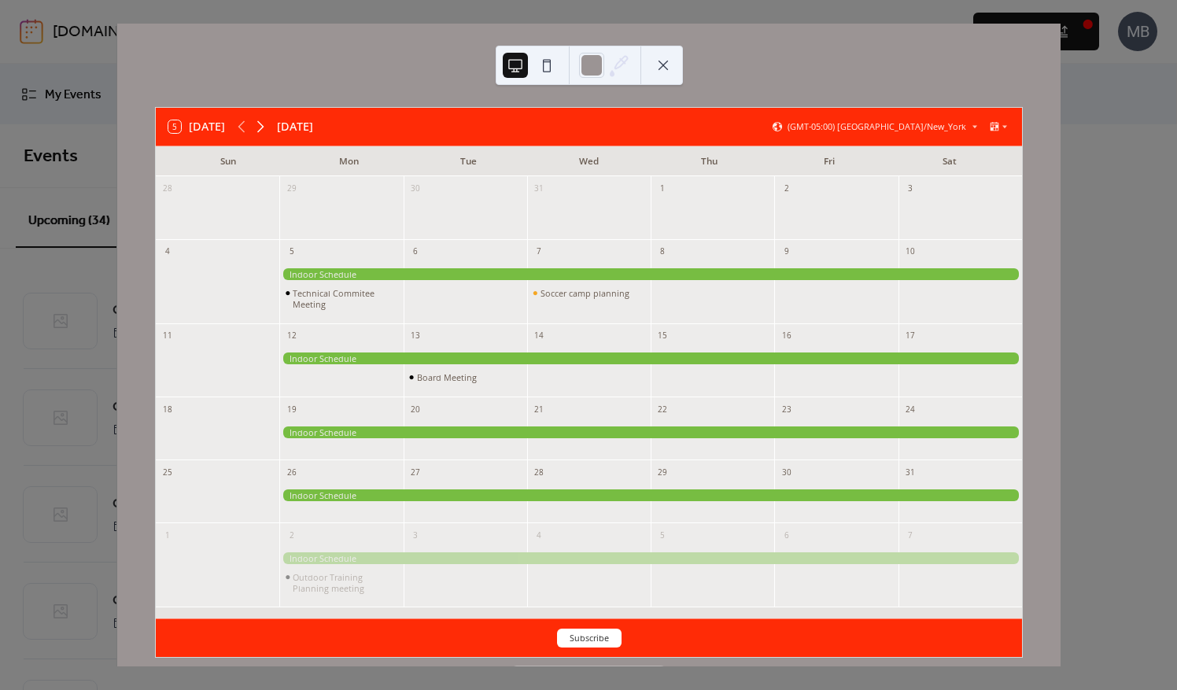
click at [269, 126] on icon at bounding box center [260, 126] width 19 height 19
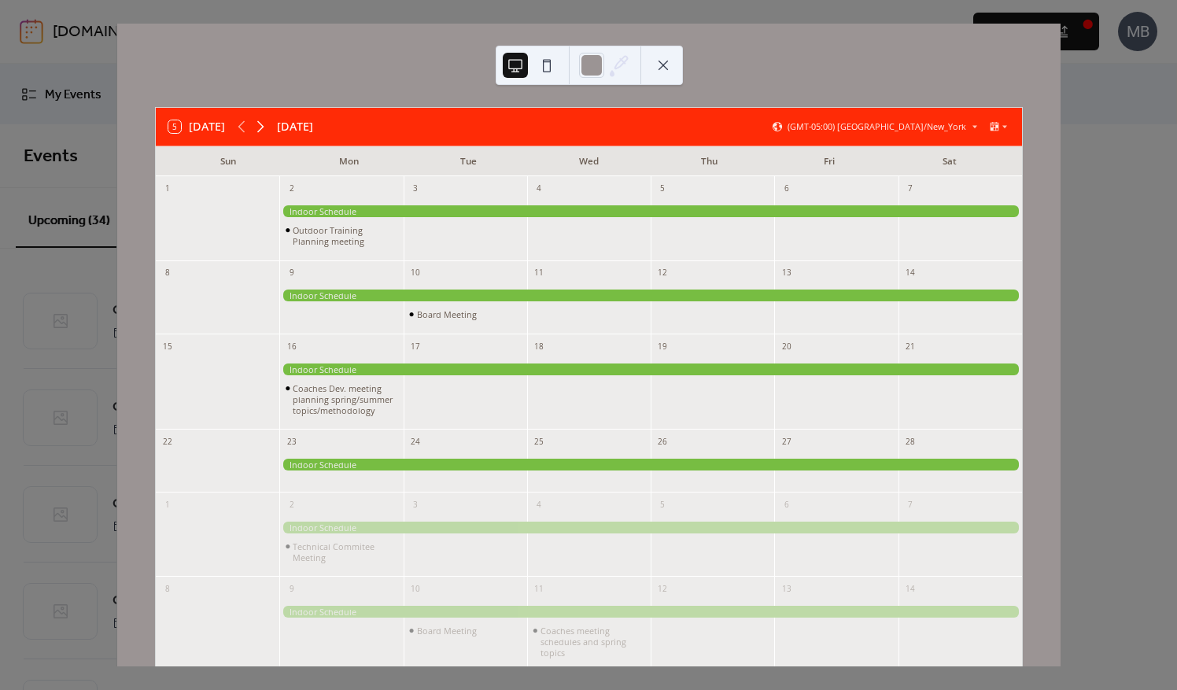
click at [269, 126] on icon at bounding box center [260, 126] width 19 height 19
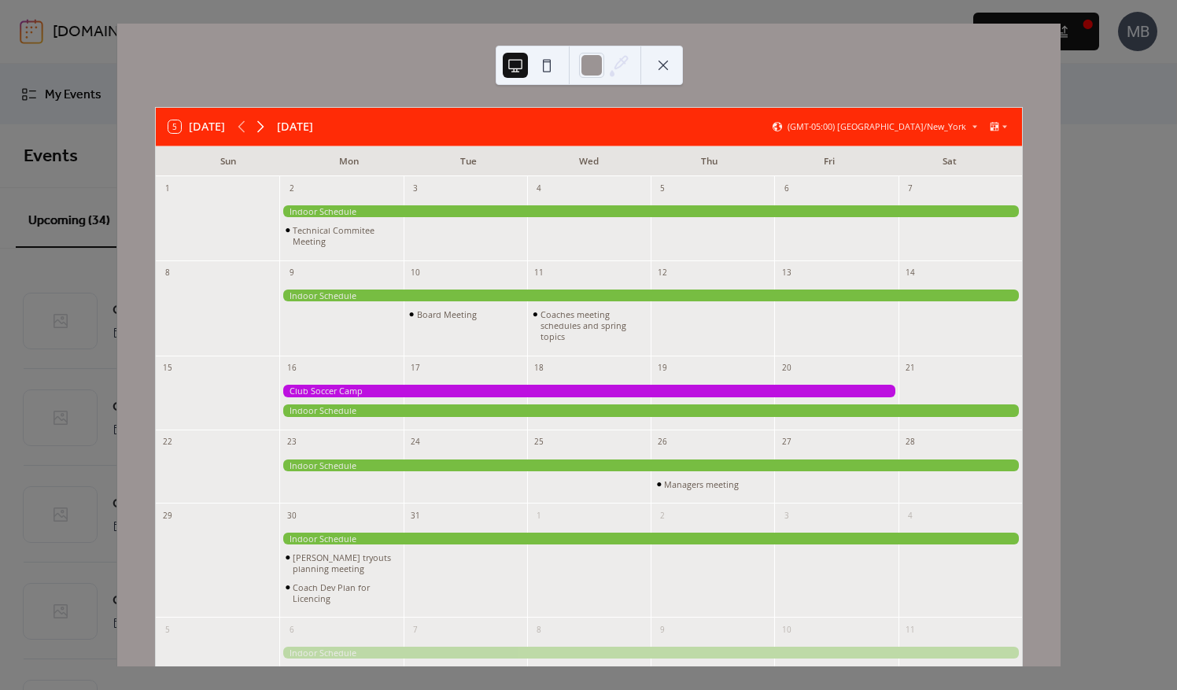
click at [269, 126] on icon at bounding box center [260, 126] width 19 height 19
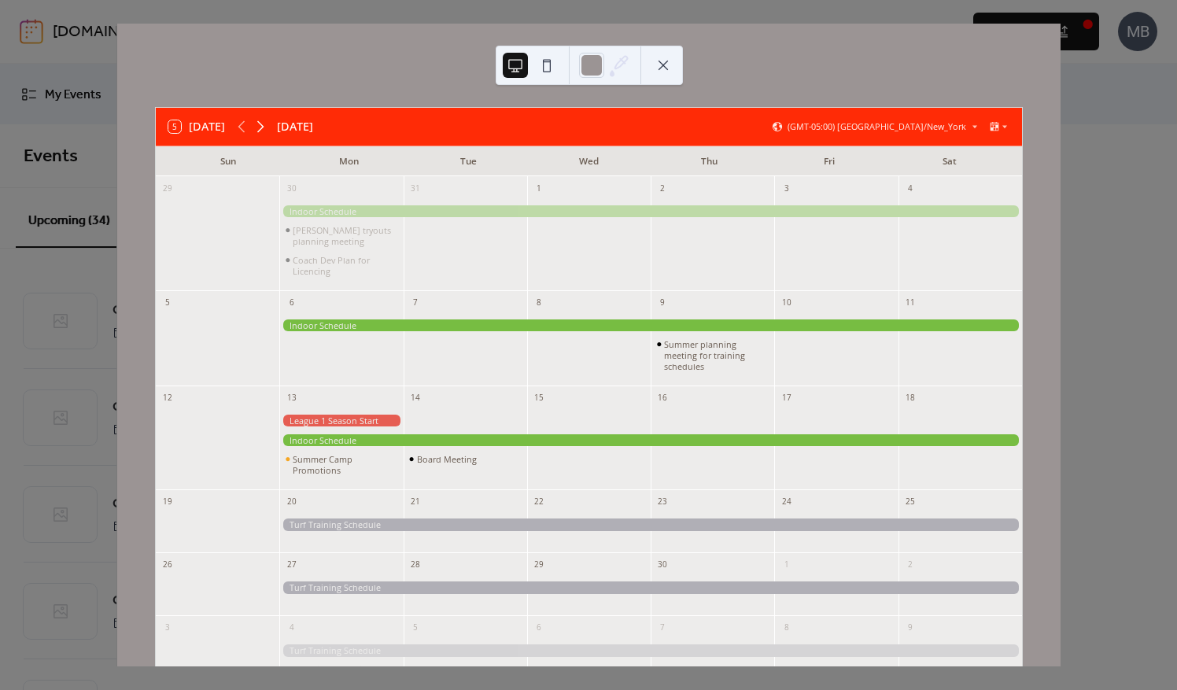
click at [269, 126] on icon at bounding box center [260, 126] width 19 height 19
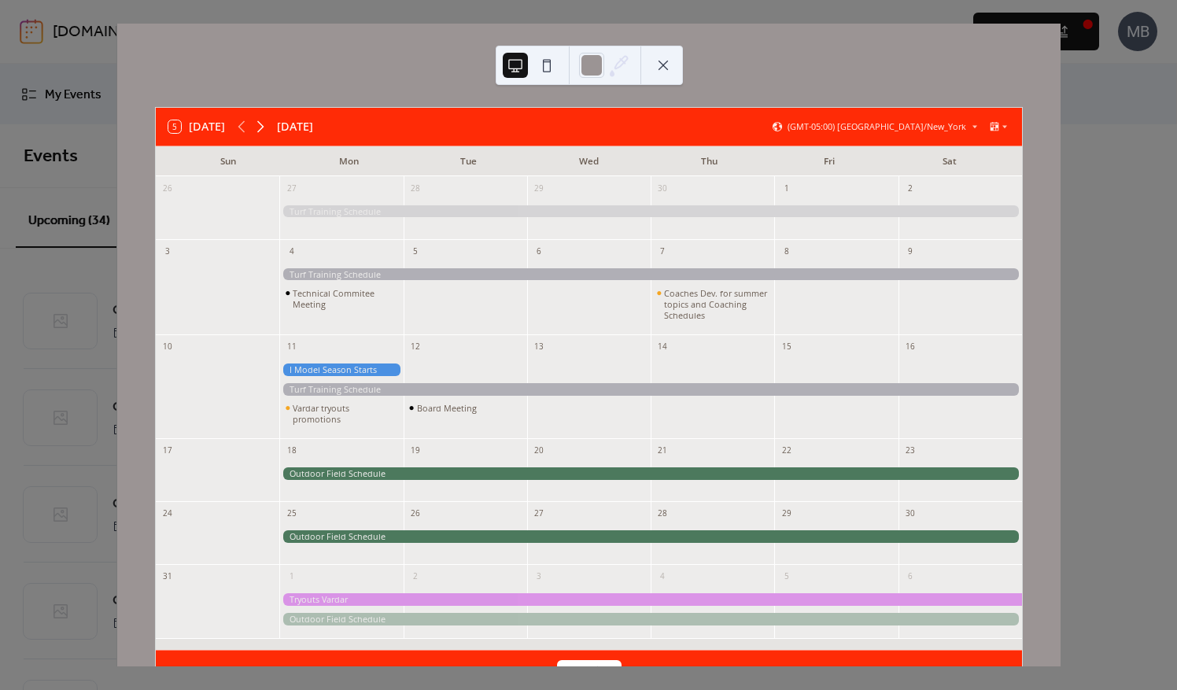
click at [269, 126] on icon at bounding box center [260, 126] width 19 height 19
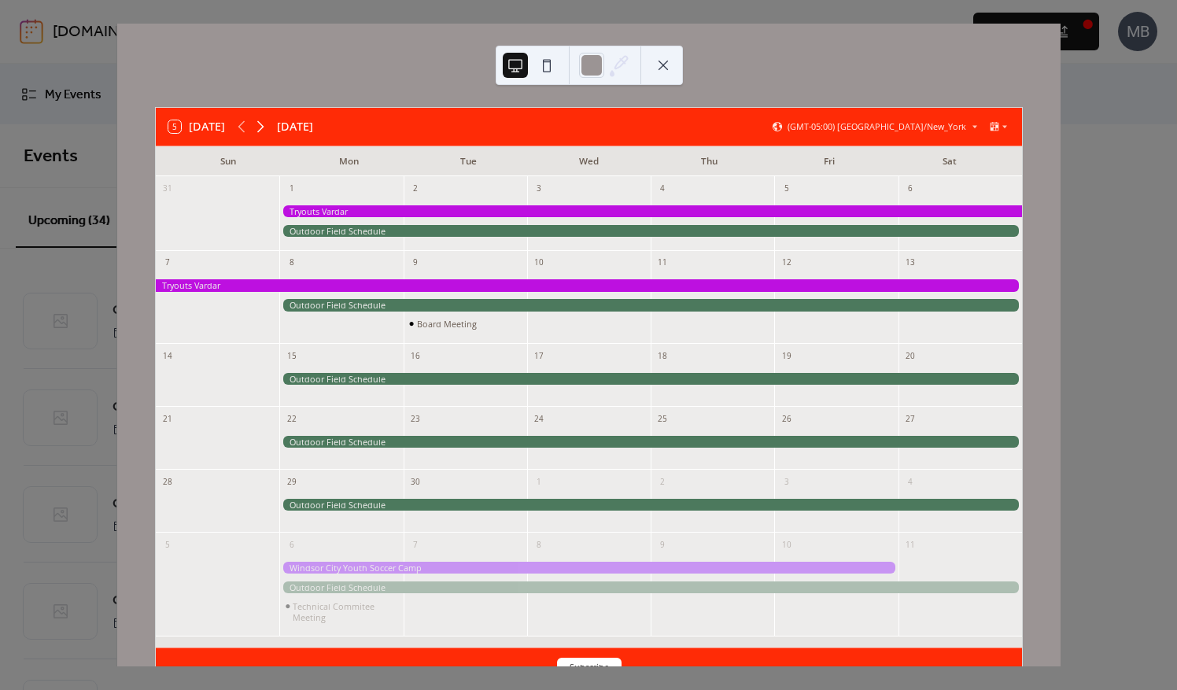
click at [269, 126] on icon at bounding box center [260, 126] width 19 height 19
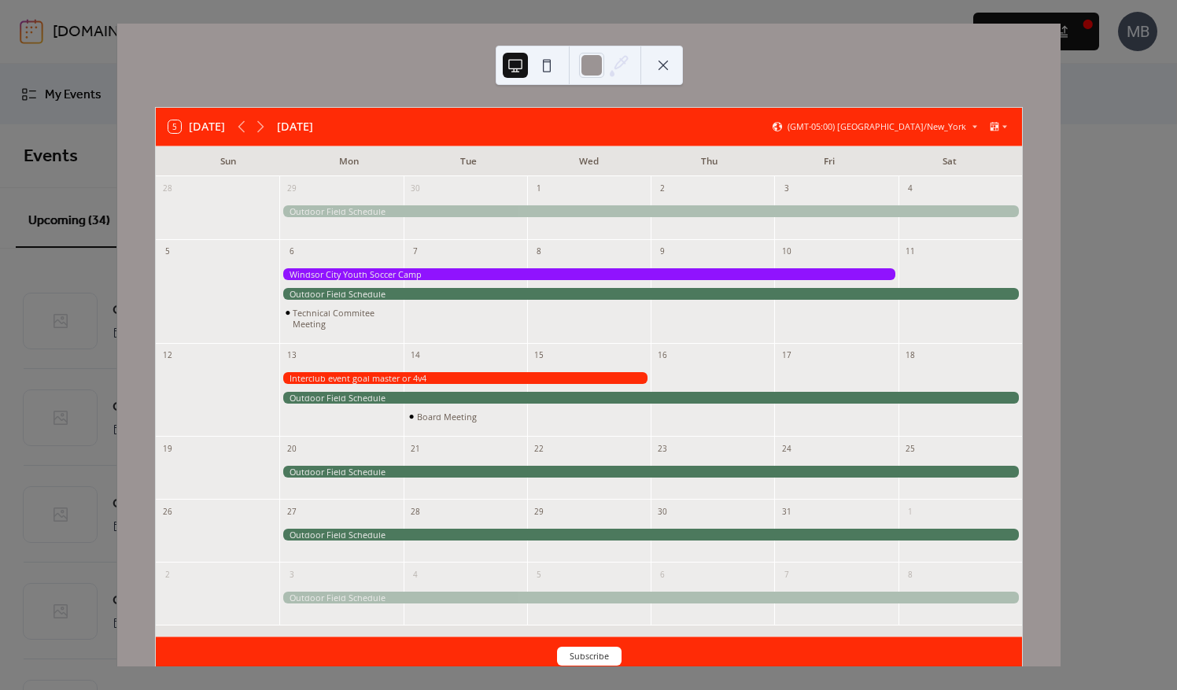
click at [1023, 61] on div "5 [DATE] [DATE] (GMT-05:00) [GEOGRAPHIC_DATA]/New_York Sun Mon Tue Wed Thu Fri …" at bounding box center [589, 345] width 944 height 643
click at [669, 62] on button at bounding box center [663, 65] width 25 height 25
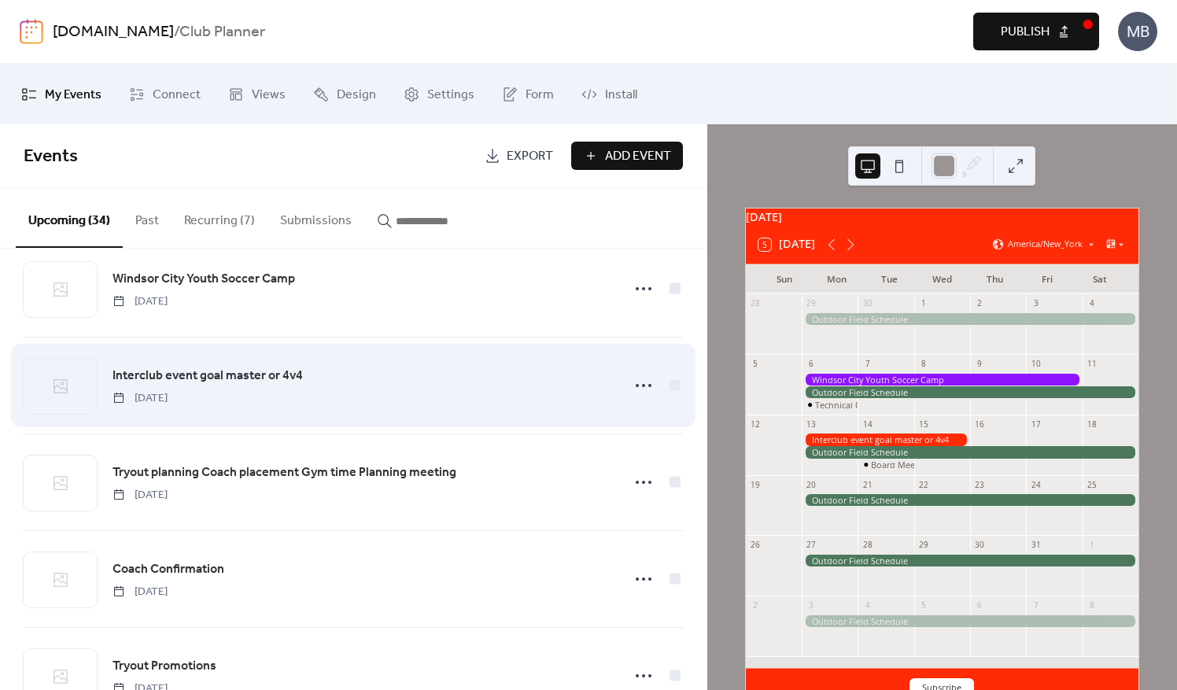
scroll to position [1889, 0]
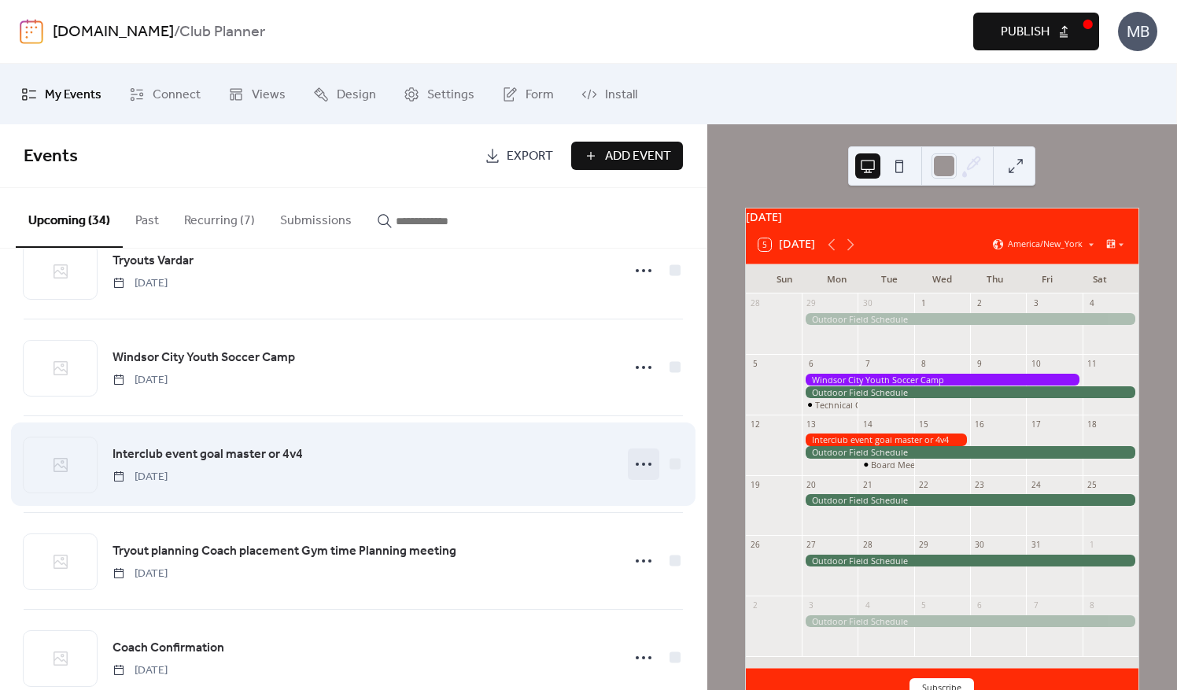
click at [635, 457] on icon at bounding box center [643, 464] width 25 height 25
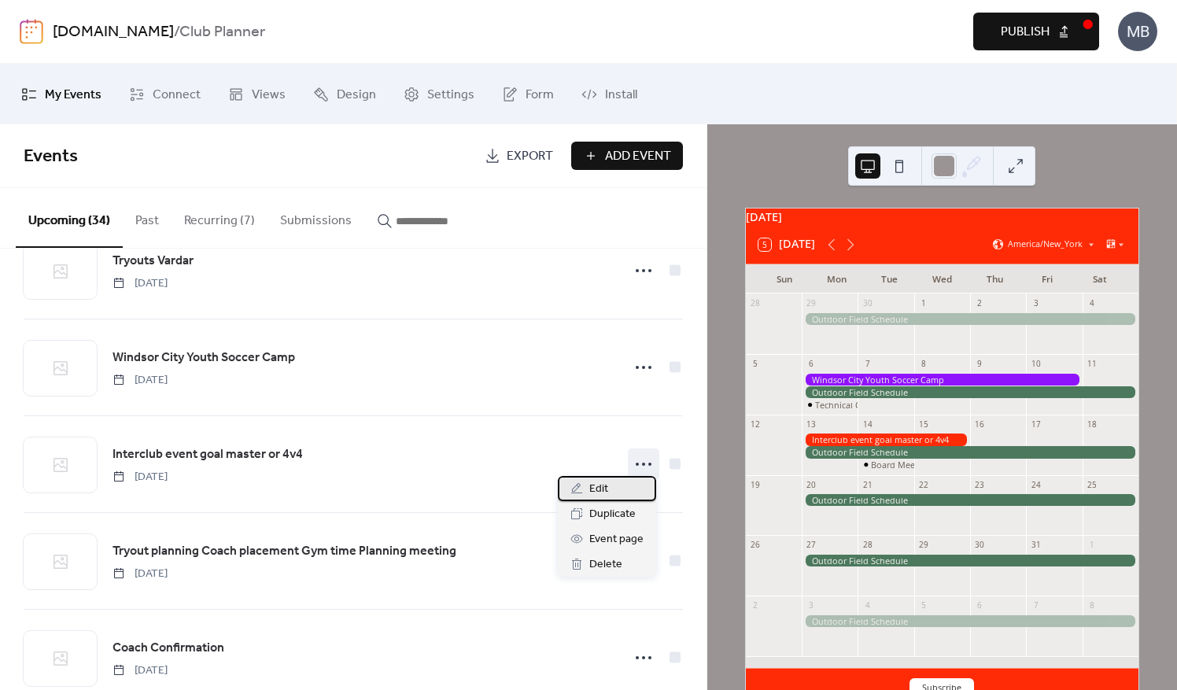
click at [606, 490] on span "Edit" at bounding box center [599, 489] width 19 height 19
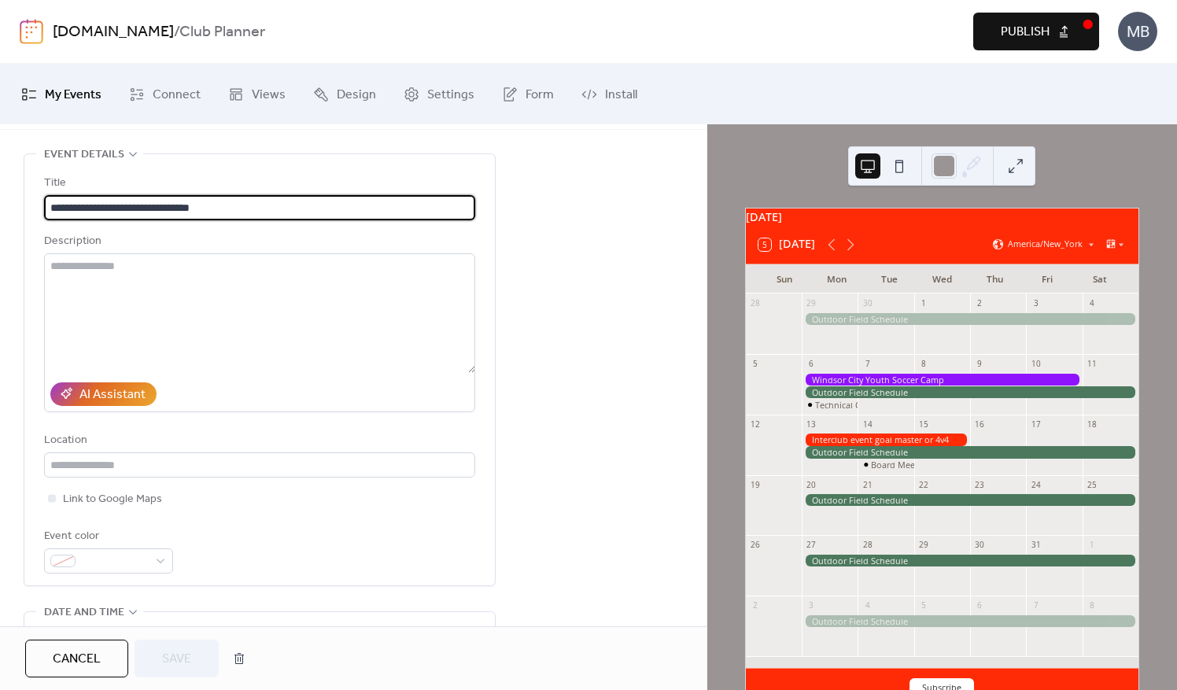
scroll to position [236, 0]
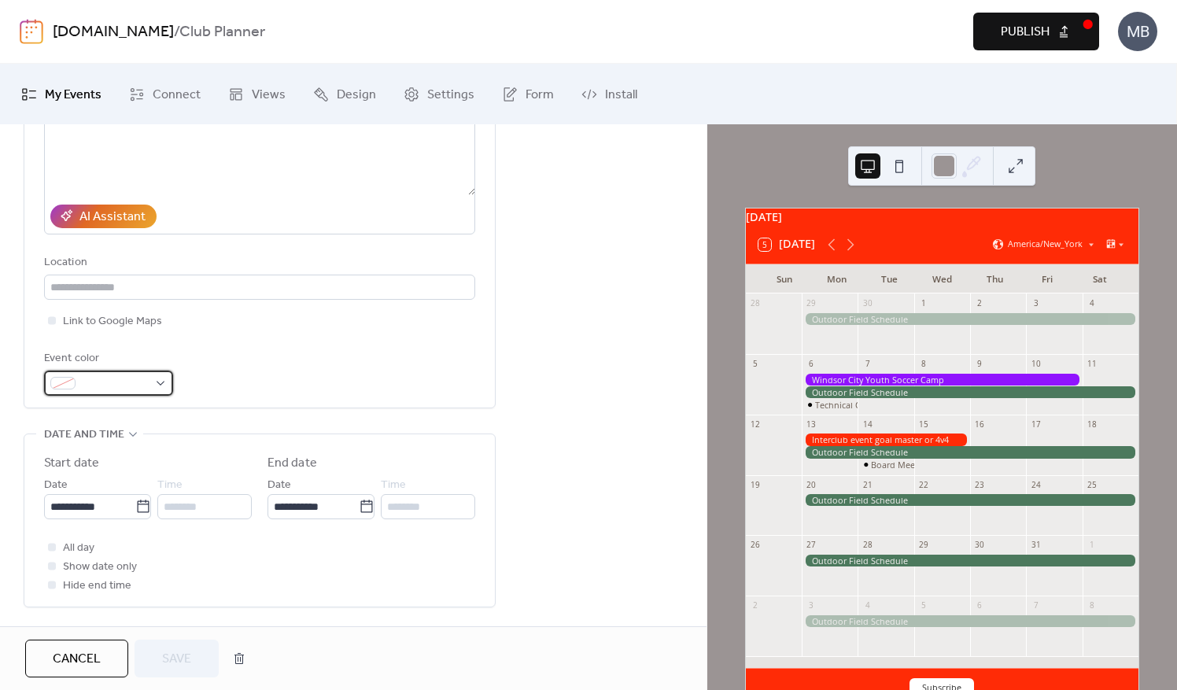
click at [165, 381] on div at bounding box center [108, 383] width 129 height 25
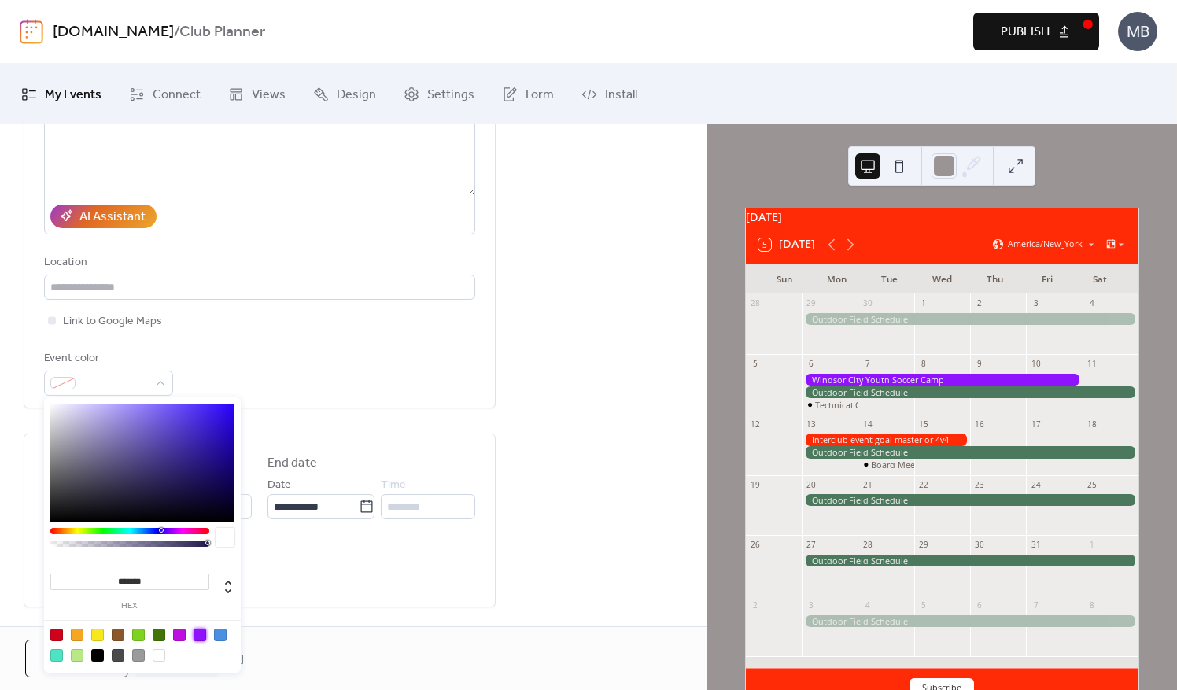
click at [200, 634] on div at bounding box center [200, 635] width 13 height 13
type input "*******"
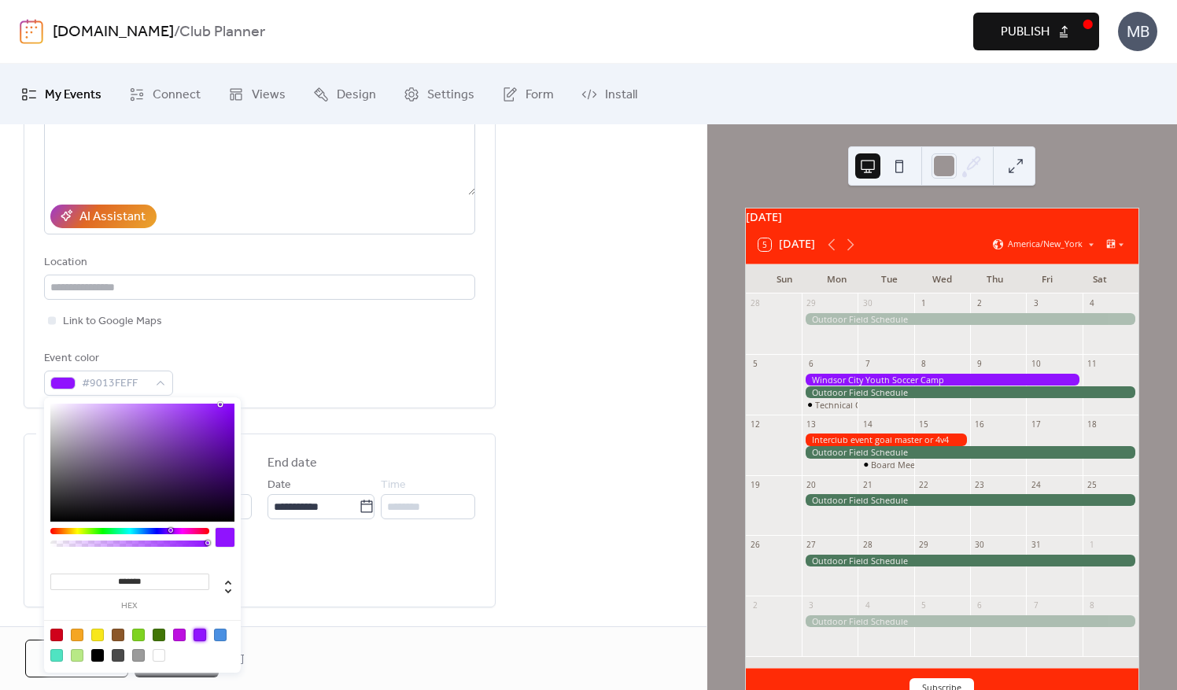
click at [650, 493] on div "**********" at bounding box center [353, 483] width 707 height 1015
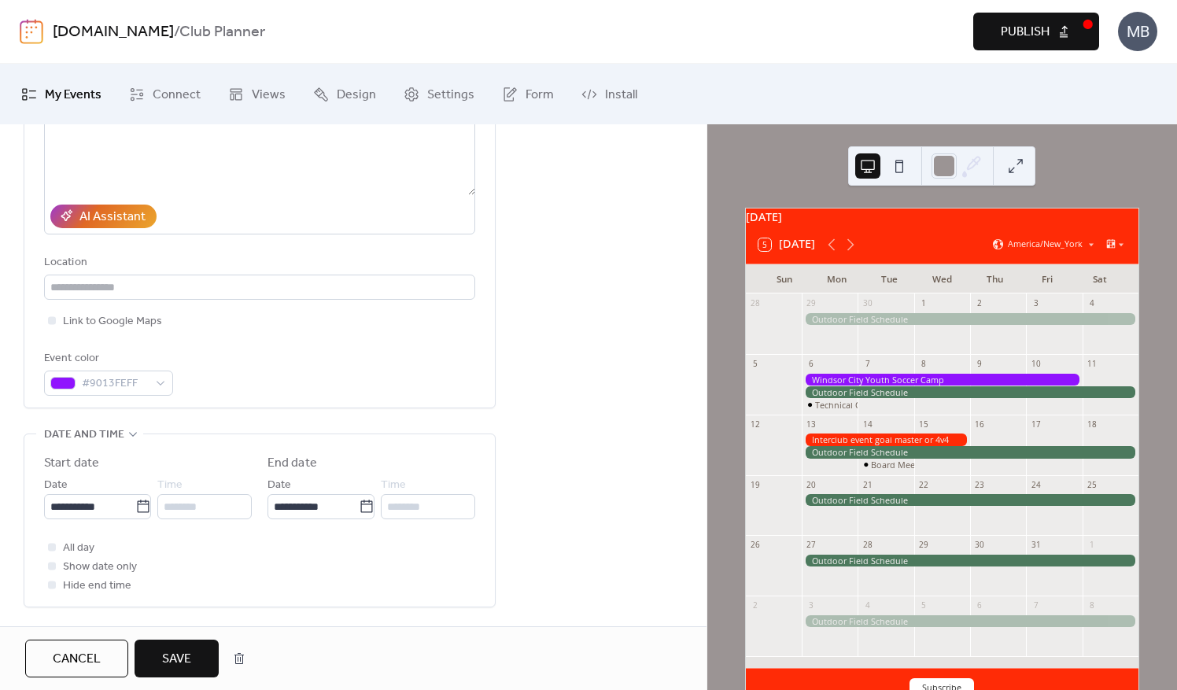
click at [168, 658] on span "Save" at bounding box center [176, 659] width 29 height 19
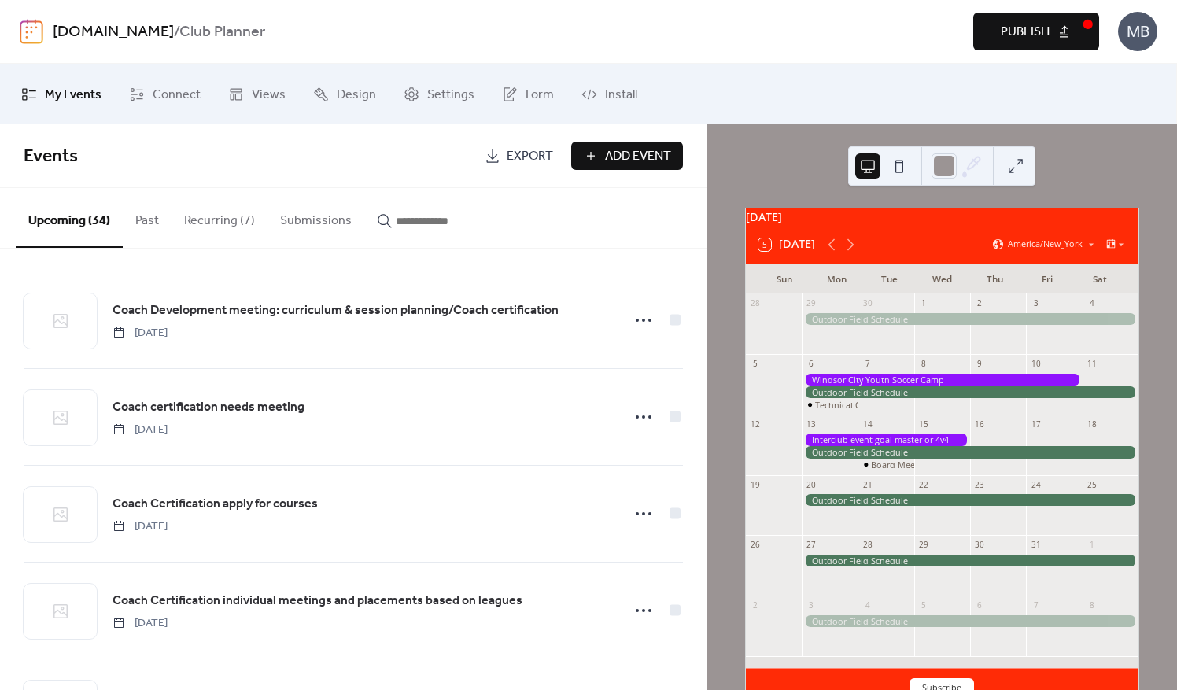
click at [1022, 159] on button at bounding box center [1016, 165] width 25 height 25
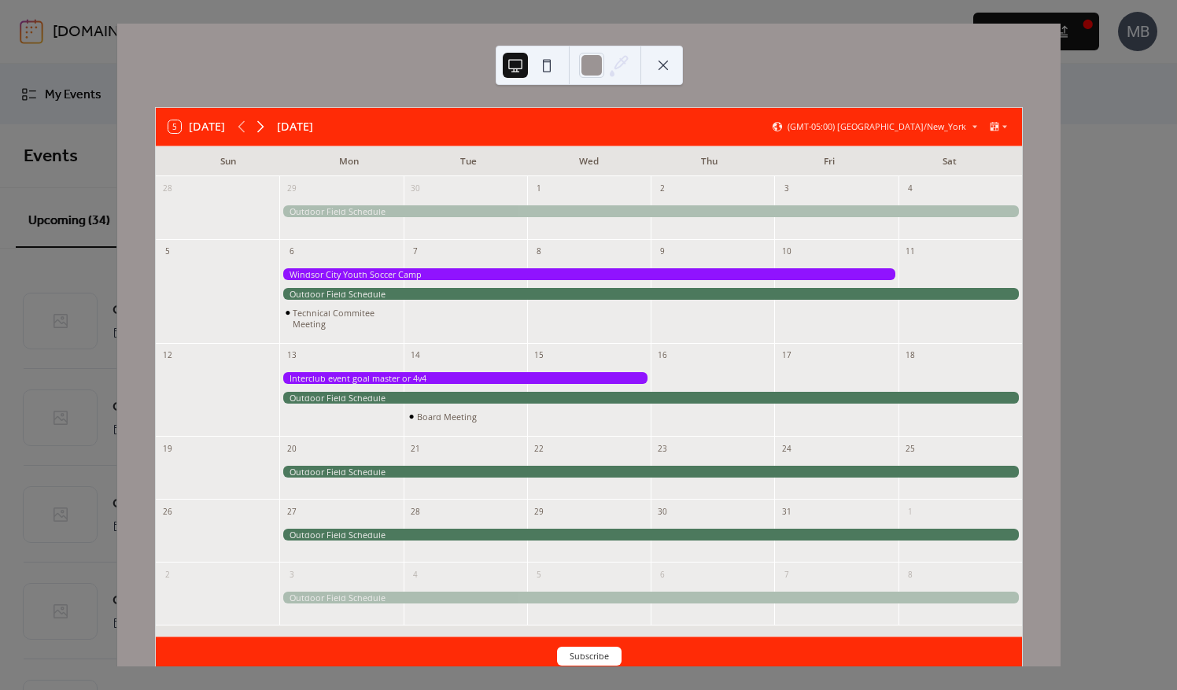
click at [266, 119] on icon at bounding box center [260, 126] width 19 height 19
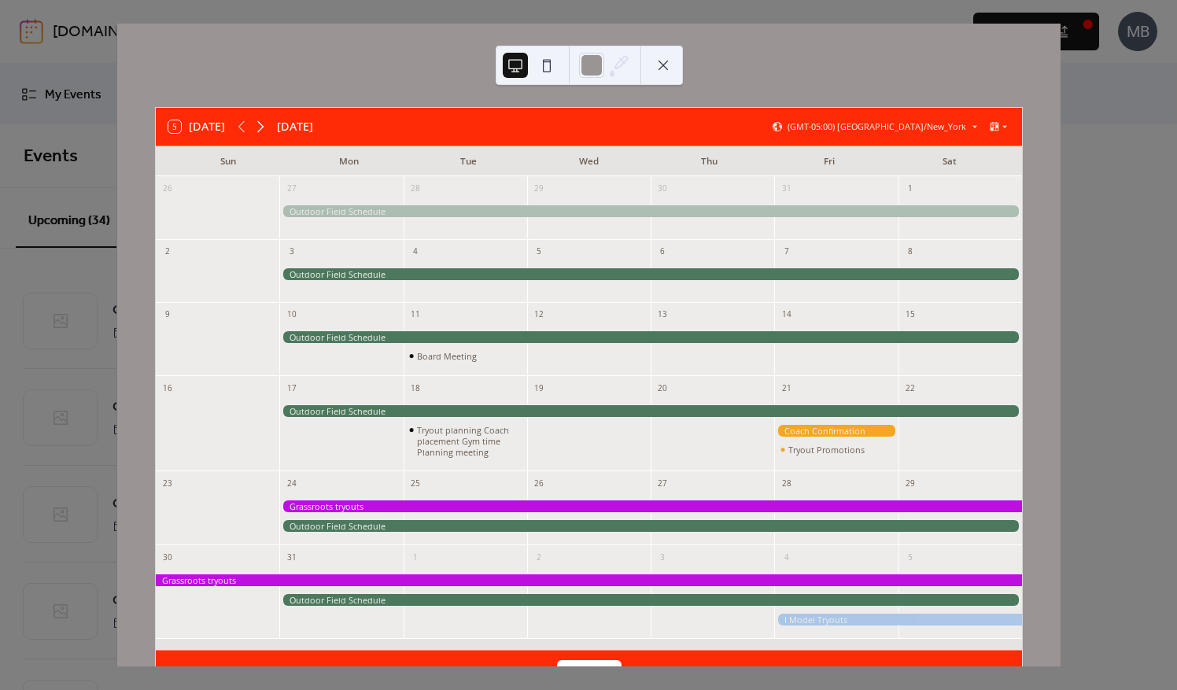
click at [266, 119] on icon at bounding box center [260, 126] width 19 height 19
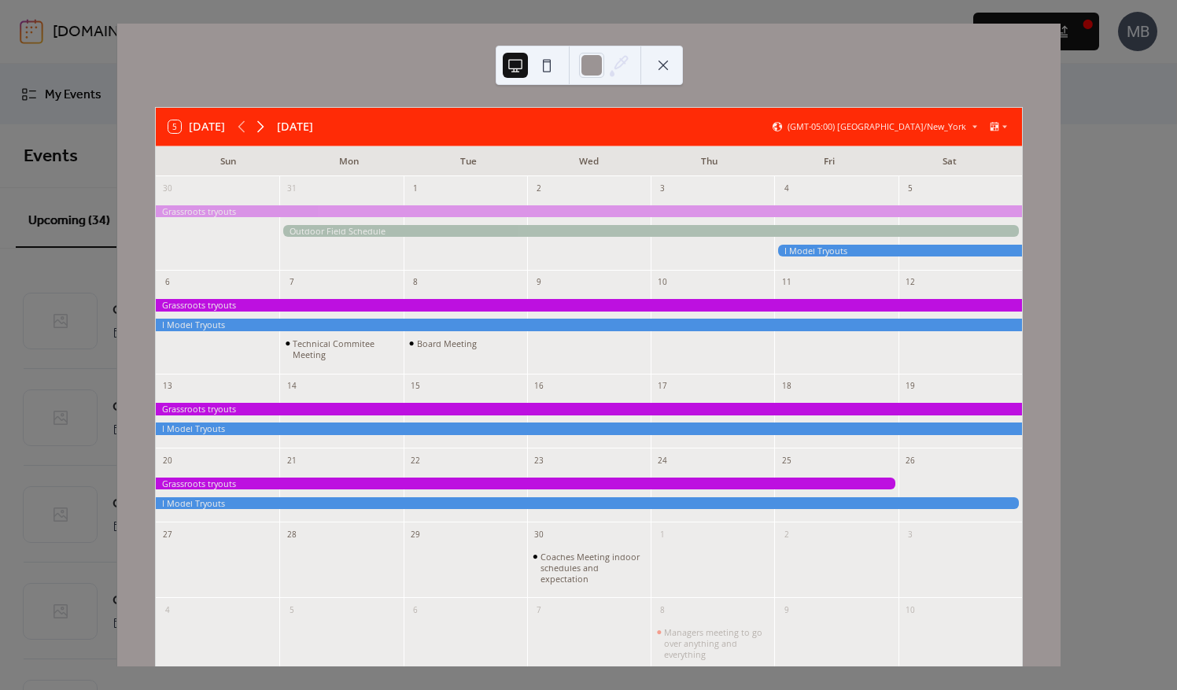
click at [266, 119] on icon at bounding box center [260, 126] width 19 height 19
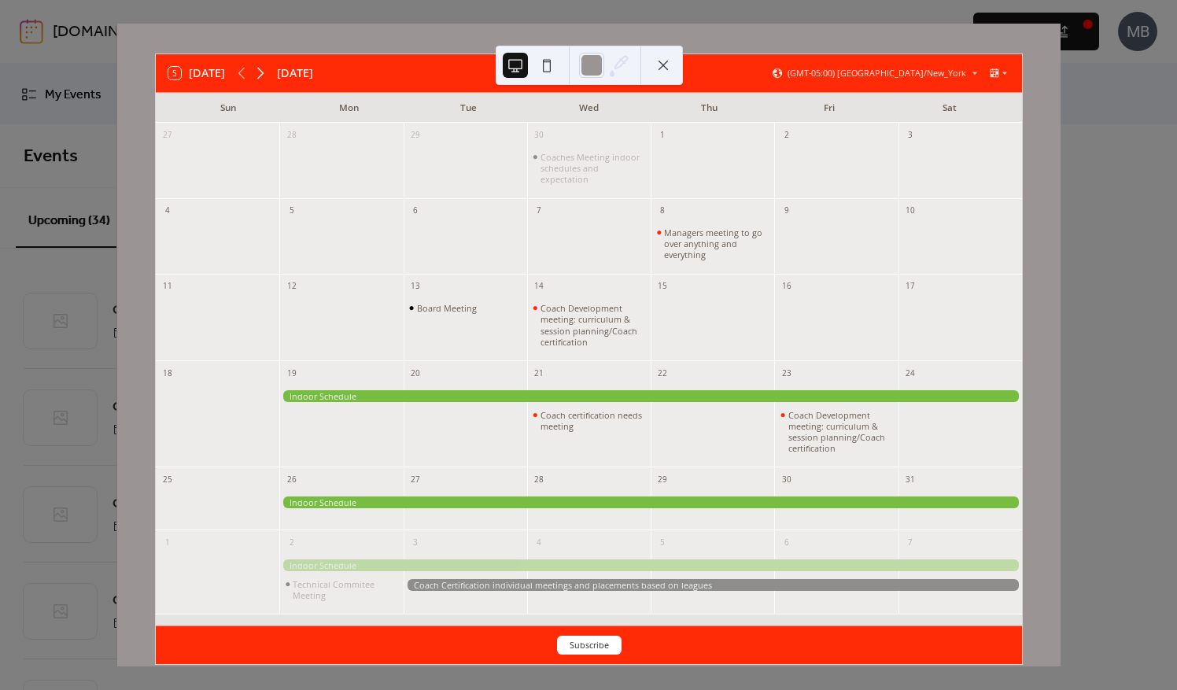
scroll to position [79, 0]
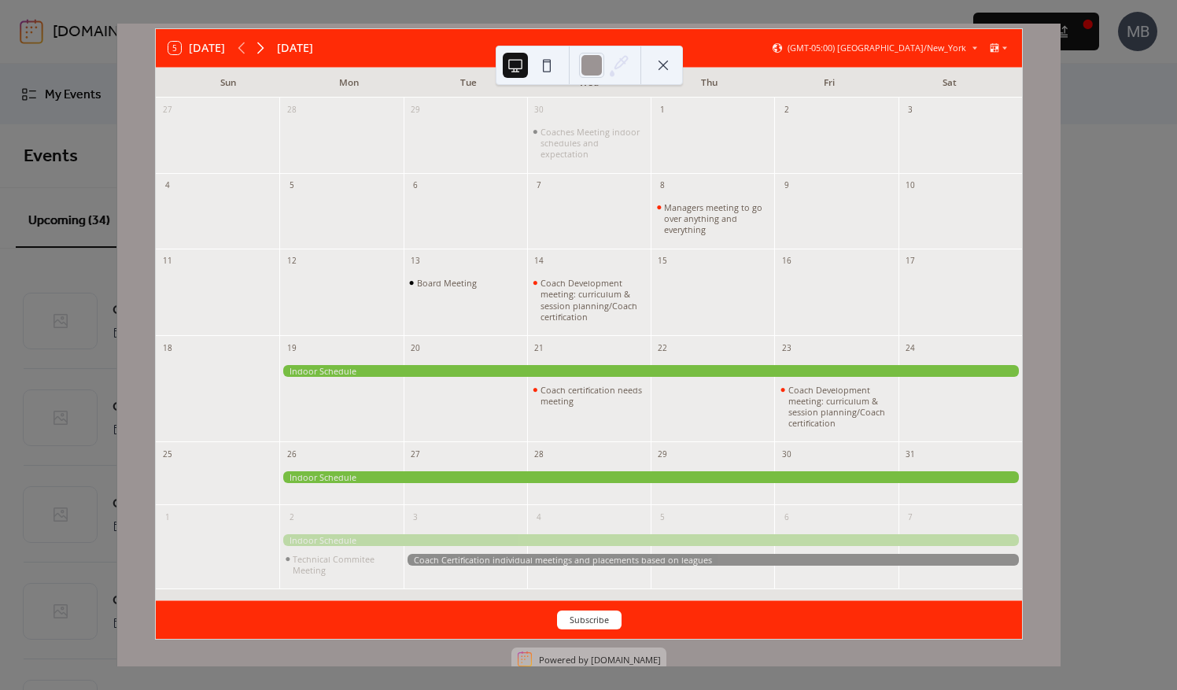
click at [263, 48] on icon at bounding box center [260, 49] width 7 height 12
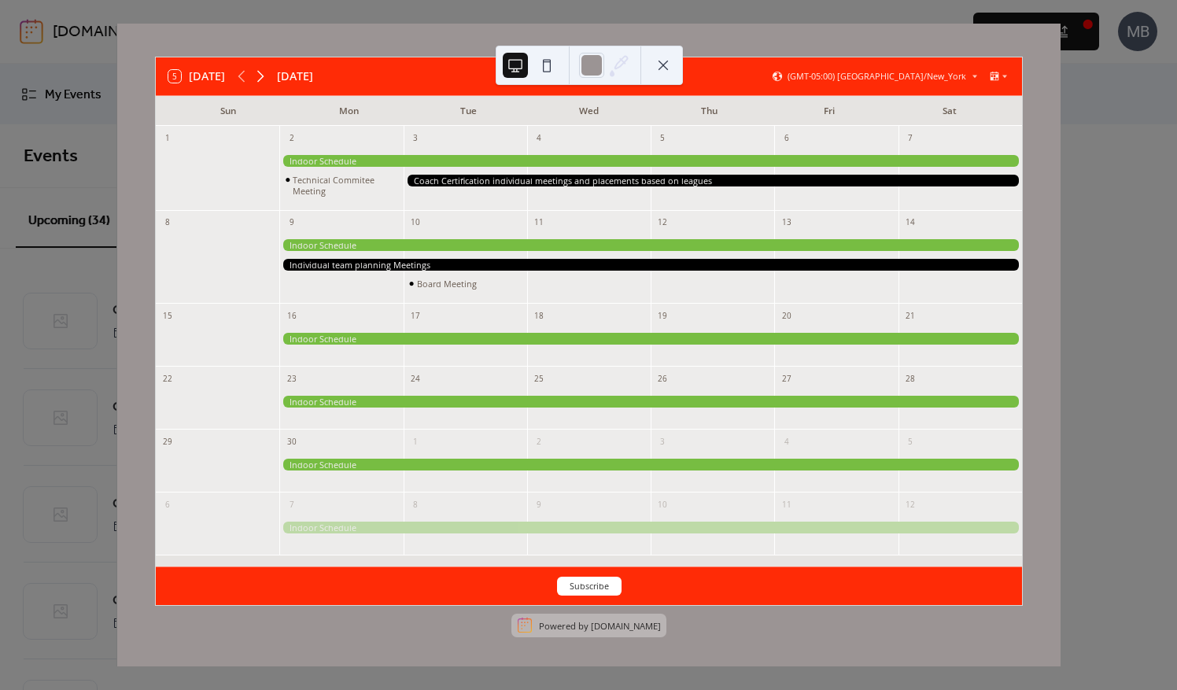
scroll to position [49, 0]
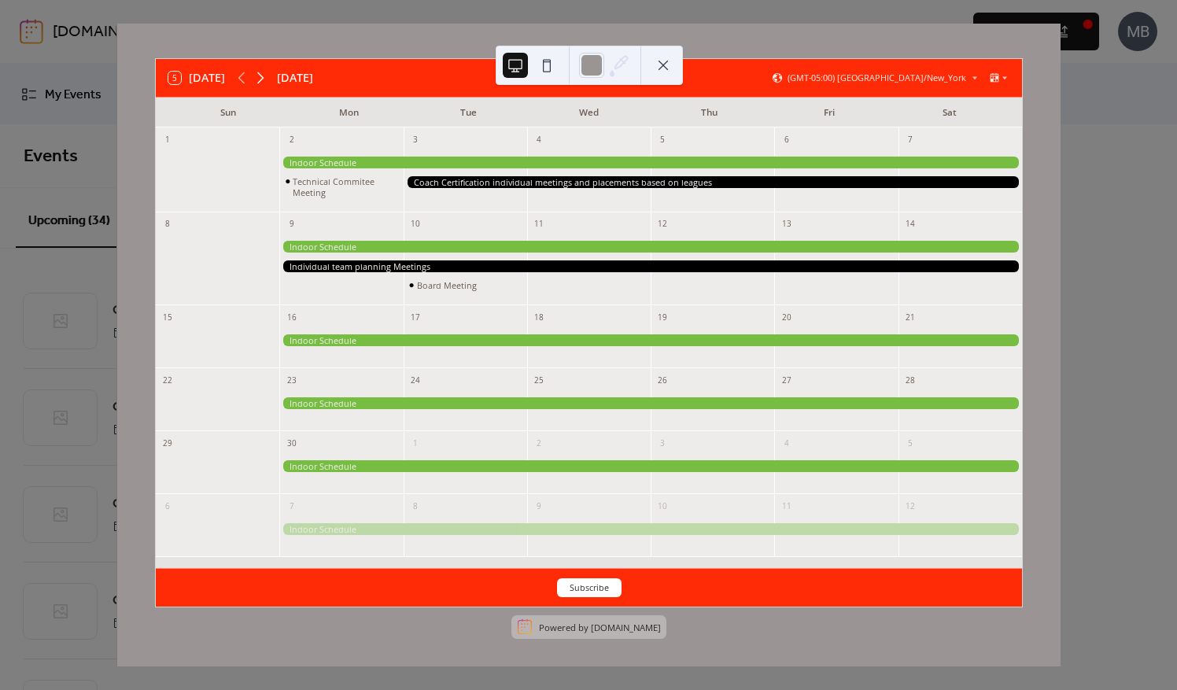
click at [263, 48] on div "5 [DATE] [DATE] (GMT-05:00) [GEOGRAPHIC_DATA]/New_York Sun Mon Tue Wed Thu Fri …" at bounding box center [589, 345] width 944 height 643
click at [261, 82] on icon at bounding box center [260, 77] width 19 height 19
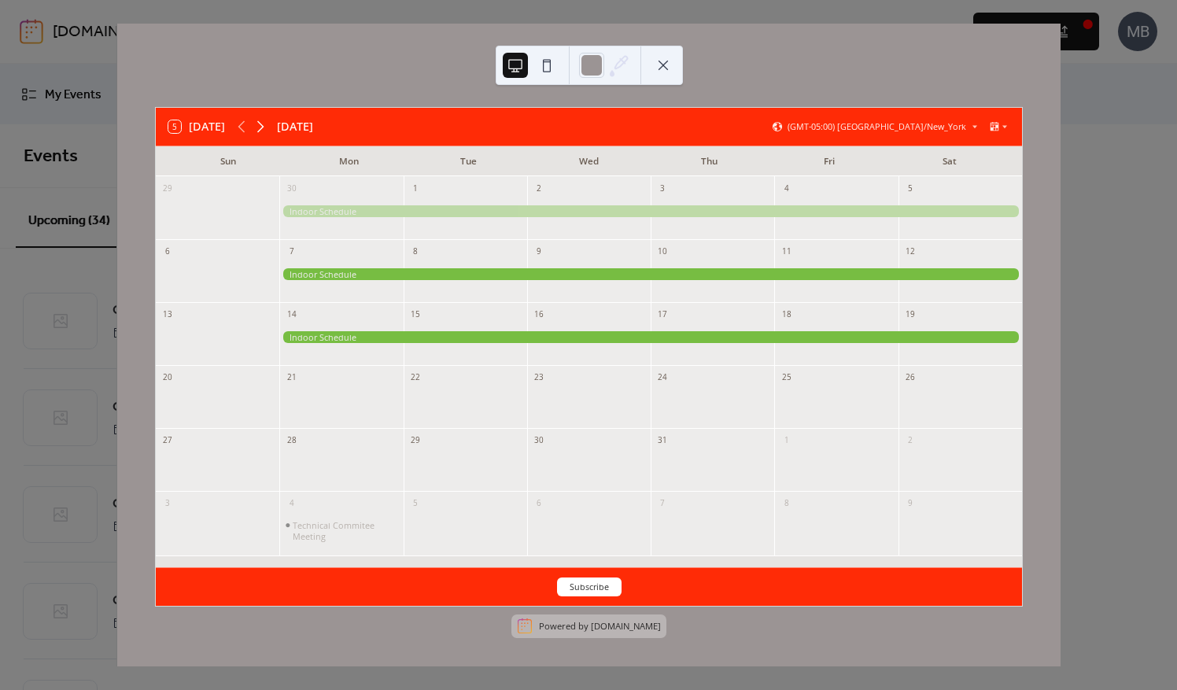
click at [264, 129] on icon at bounding box center [260, 126] width 19 height 19
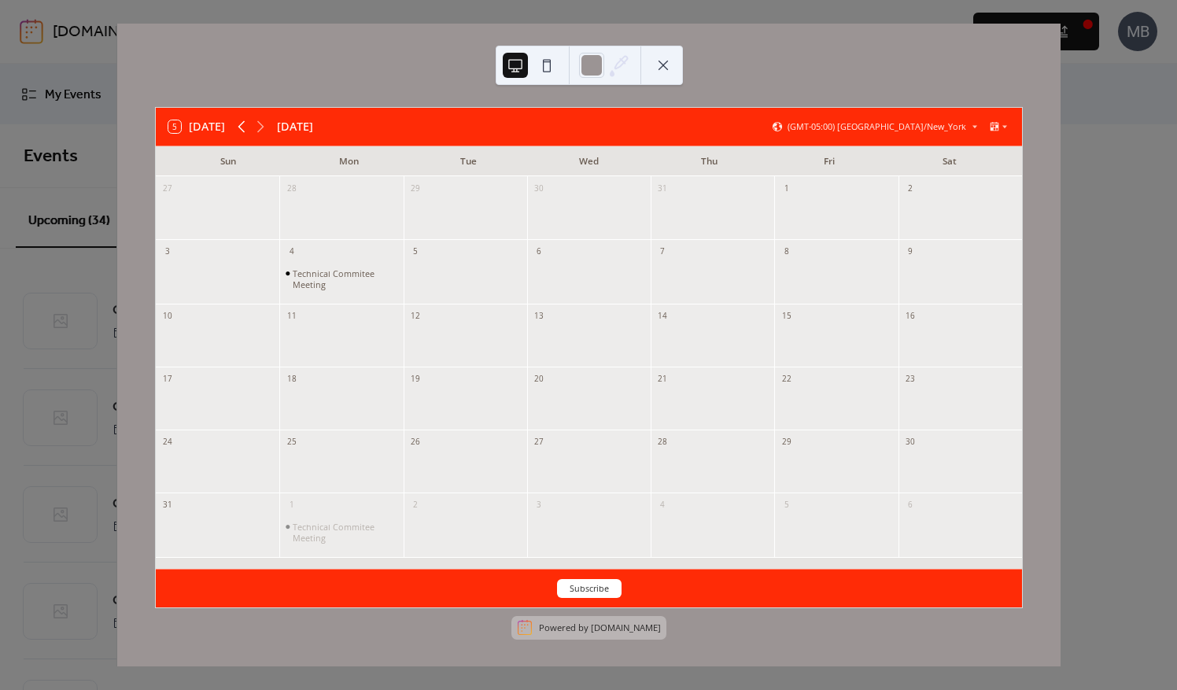
click at [247, 127] on icon at bounding box center [241, 126] width 19 height 19
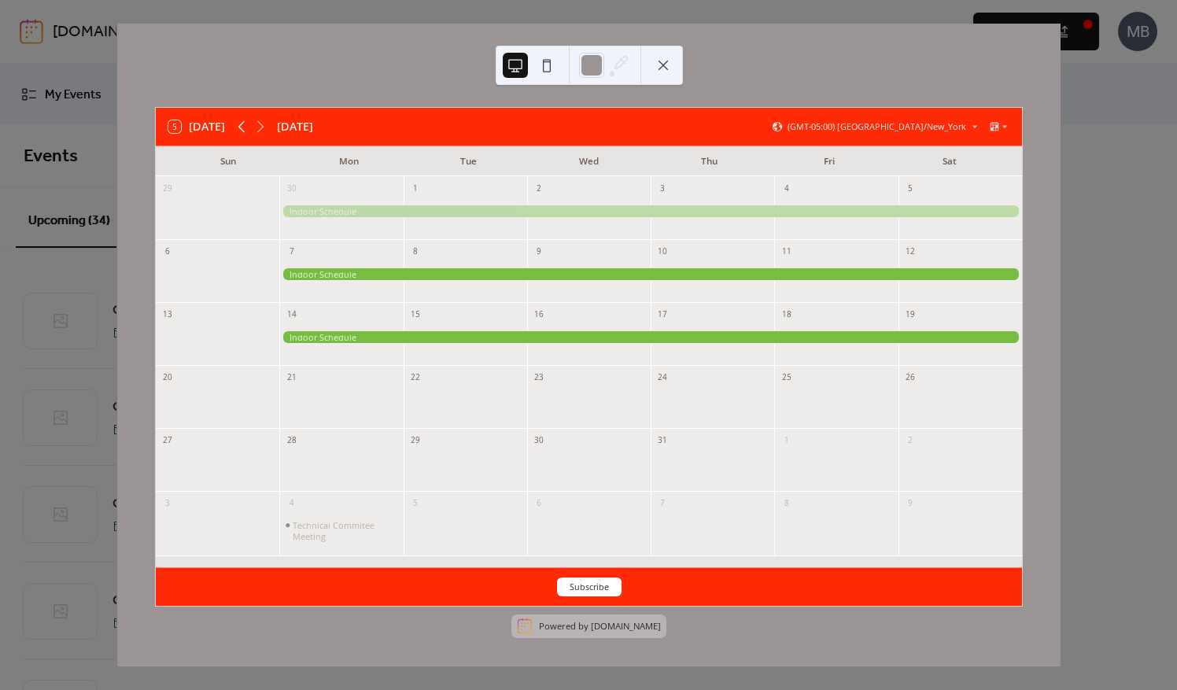
click at [247, 127] on icon at bounding box center [241, 126] width 19 height 19
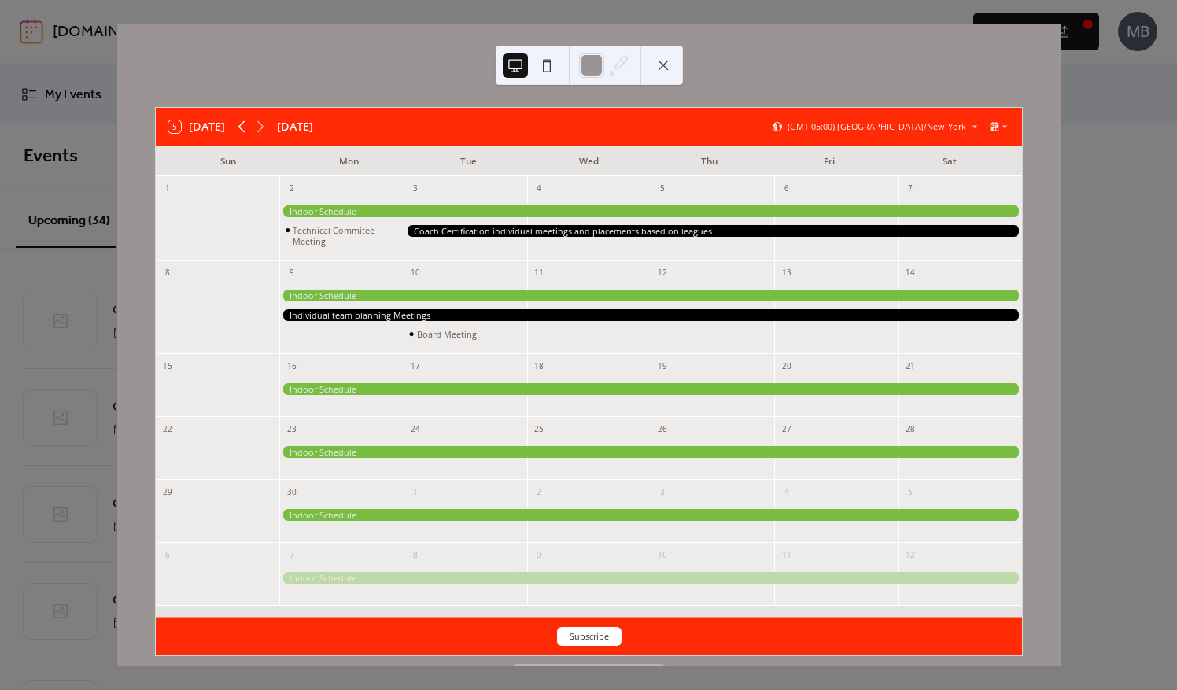
click at [247, 127] on icon at bounding box center [241, 126] width 19 height 19
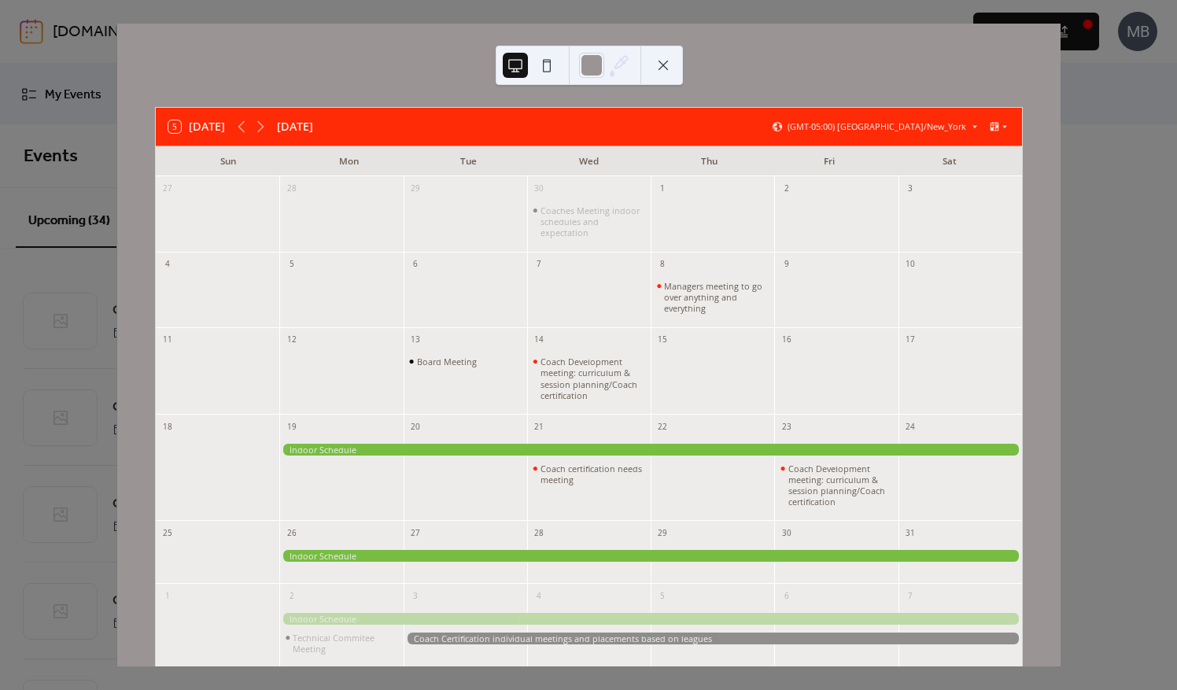
click at [663, 68] on button at bounding box center [663, 65] width 25 height 25
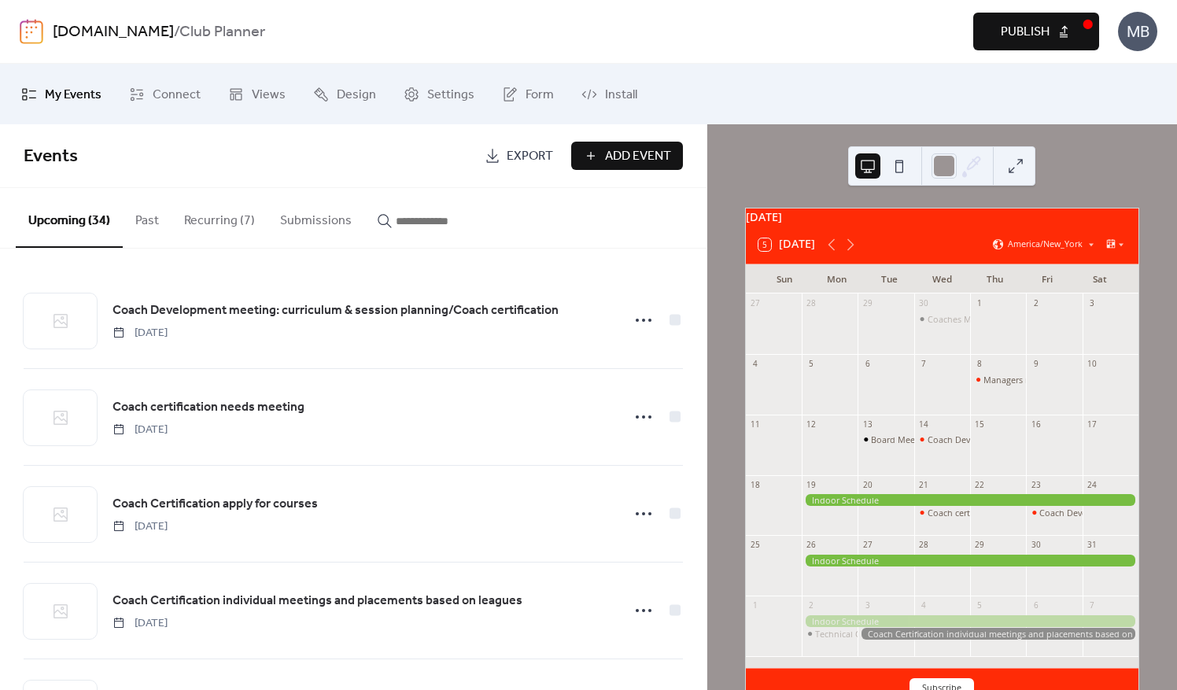
click at [619, 148] on span "Add Event" at bounding box center [638, 156] width 66 height 19
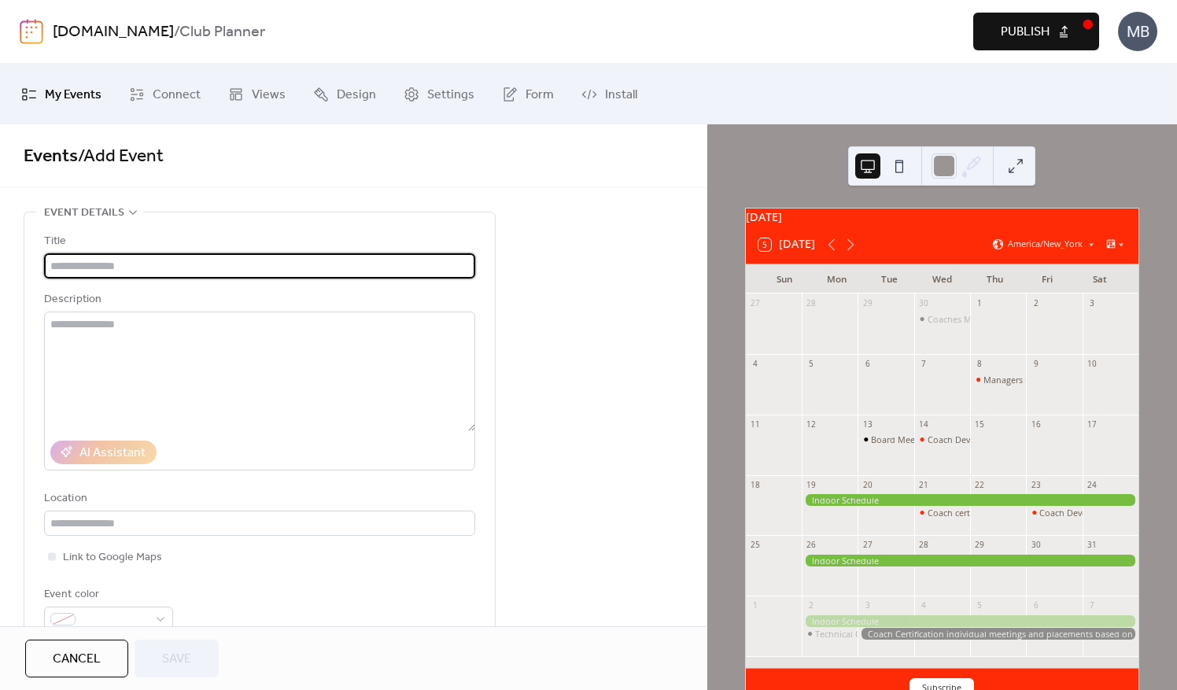
click at [159, 262] on input "text" at bounding box center [259, 265] width 431 height 25
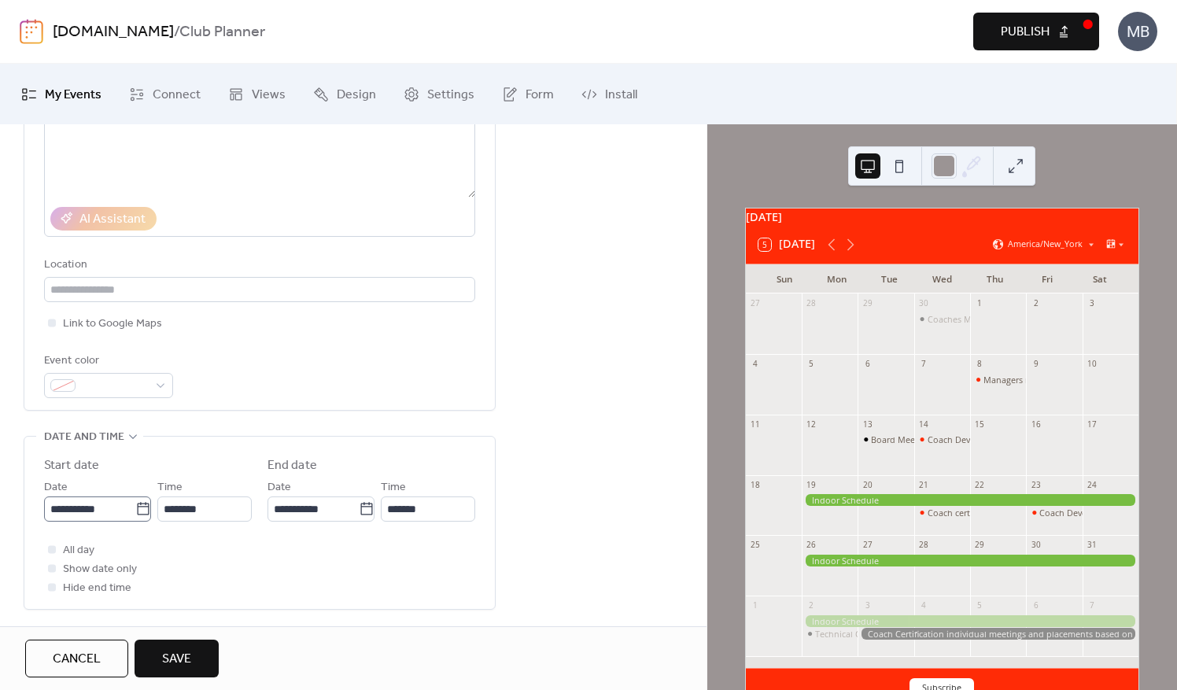
scroll to position [236, 0]
type input "**********"
click at [152, 375] on div at bounding box center [108, 383] width 129 height 25
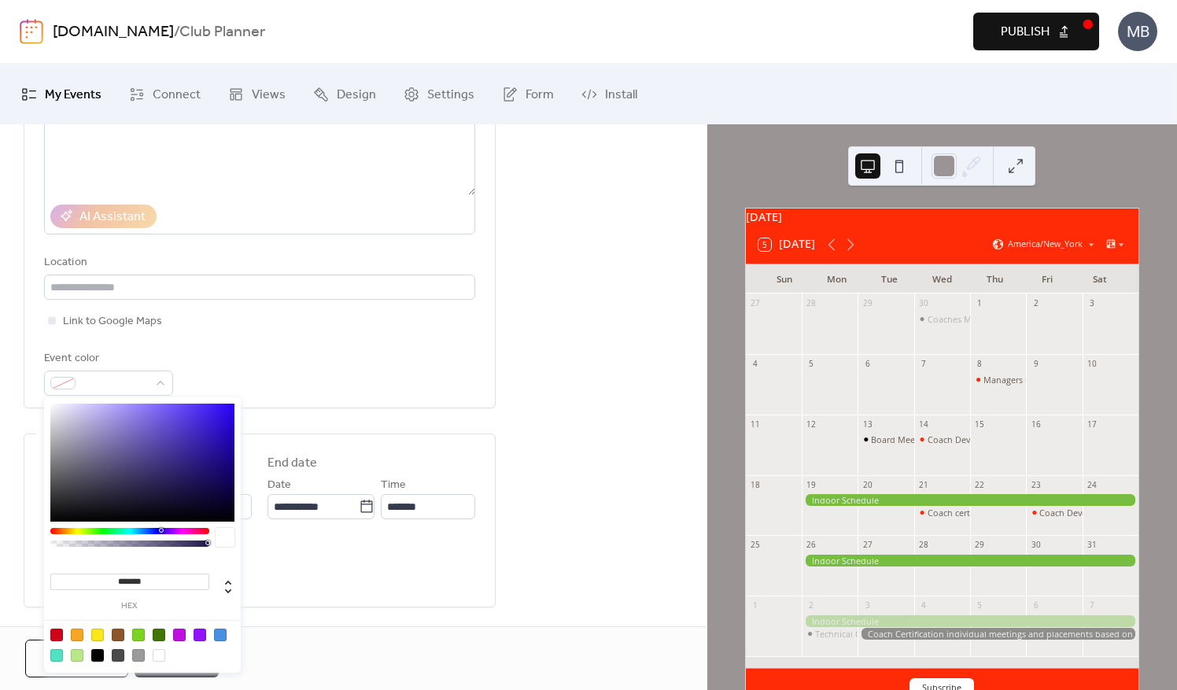
click at [61, 635] on div at bounding box center [56, 635] width 13 height 13
type input "*******"
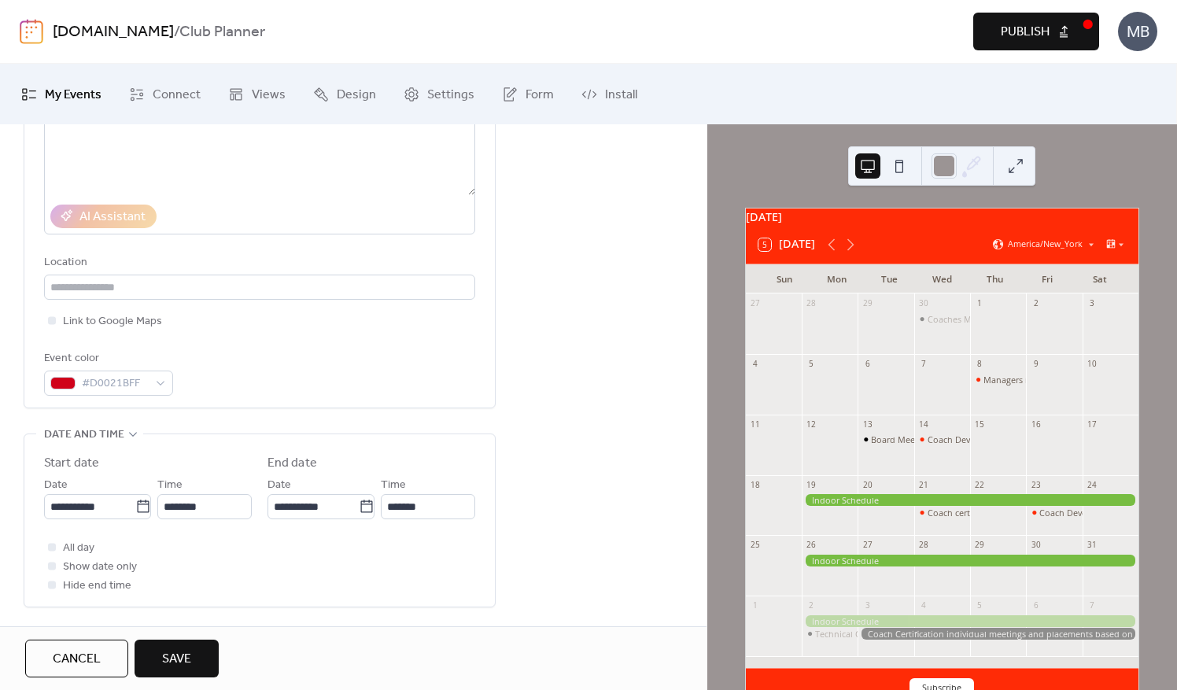
click at [582, 389] on div "**********" at bounding box center [353, 483] width 707 height 1015
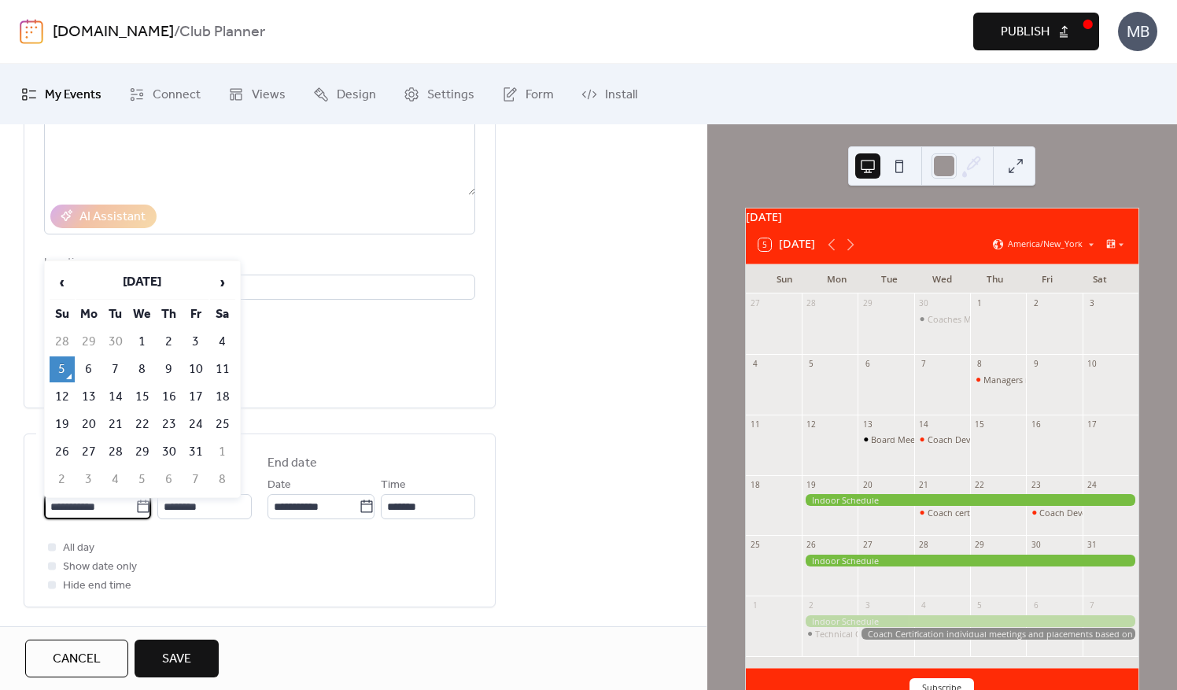
click at [124, 513] on input "**********" at bounding box center [89, 506] width 91 height 25
click at [227, 287] on span "›" at bounding box center [223, 282] width 24 height 31
click at [66, 419] on td "21" at bounding box center [62, 425] width 25 height 26
type input "**********"
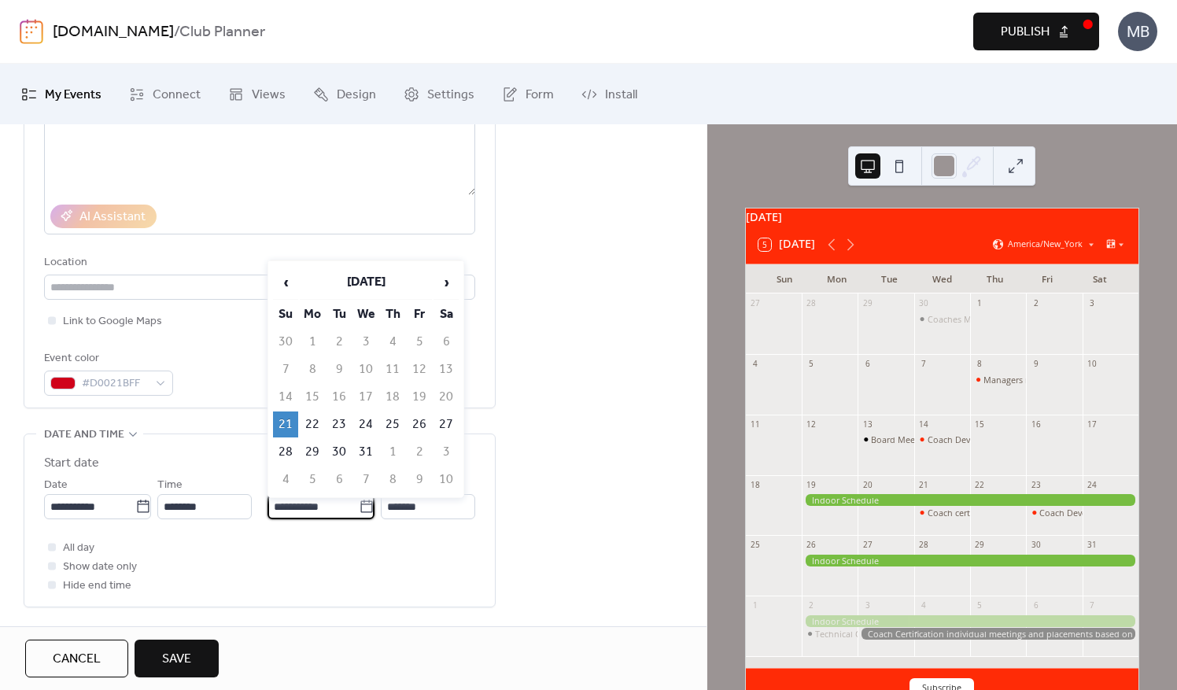
click at [304, 508] on input "**********" at bounding box center [313, 506] width 91 height 25
click at [442, 449] on td "3" at bounding box center [446, 452] width 25 height 26
type input "**********"
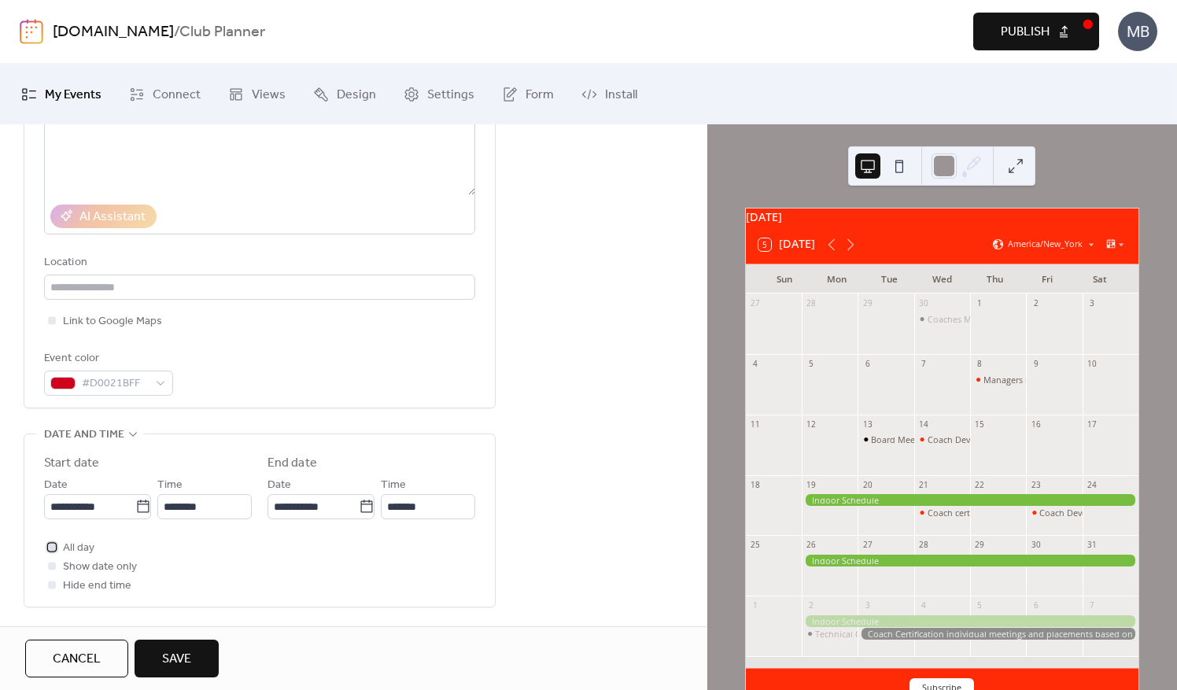
click at [54, 543] on div at bounding box center [52, 547] width 8 height 8
click at [54, 564] on div at bounding box center [52, 566] width 8 height 8
click at [51, 546] on icon at bounding box center [52, 547] width 5 height 5
click at [57, 543] on div at bounding box center [52, 547] width 16 height 16
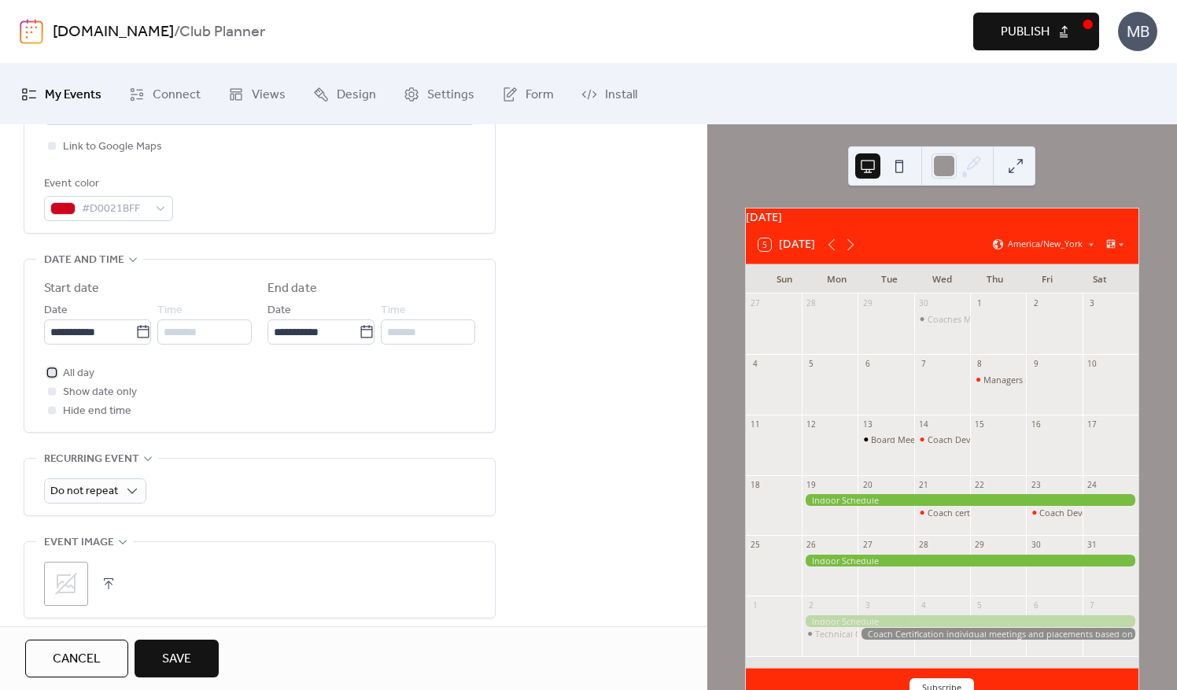
scroll to position [472, 0]
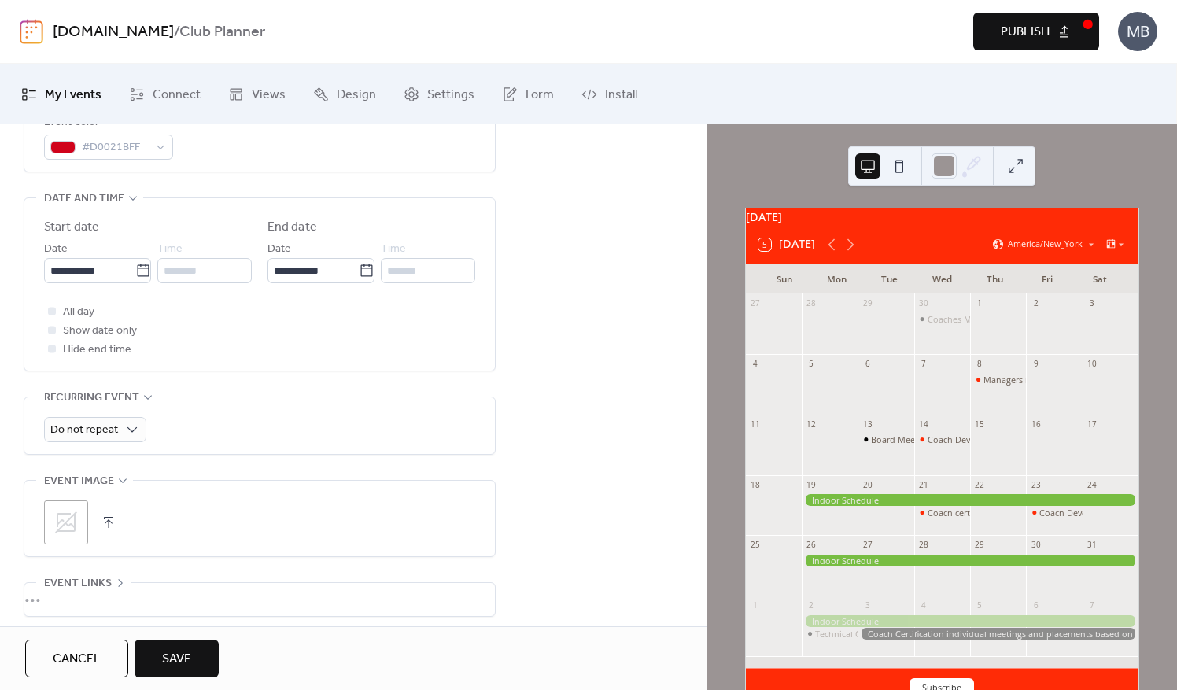
click at [184, 658] on span "Save" at bounding box center [176, 659] width 29 height 19
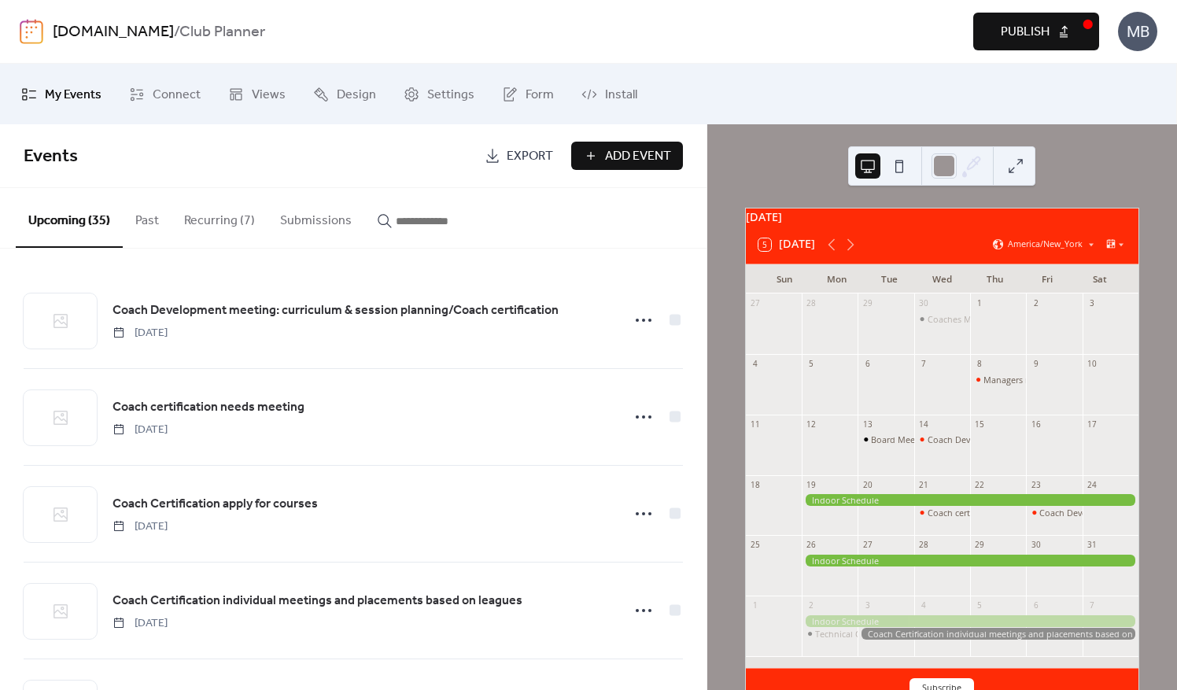
click at [593, 150] on button "Add Event" at bounding box center [627, 156] width 112 height 28
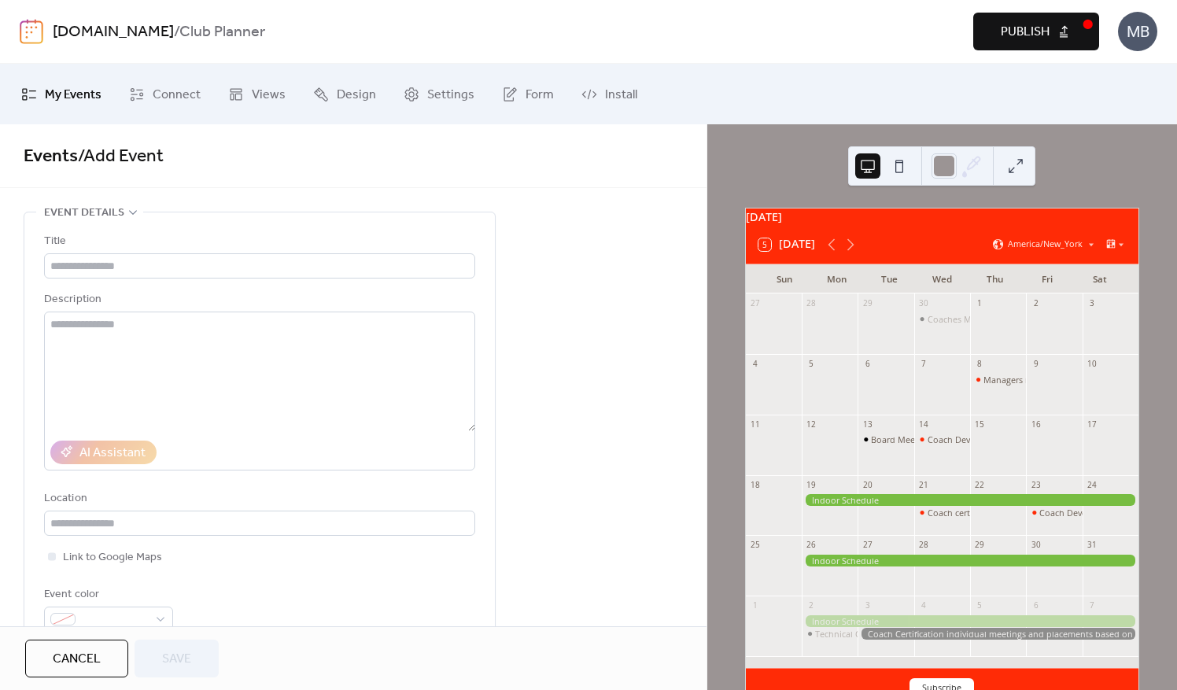
click at [60, 655] on span "Cancel" at bounding box center [77, 659] width 48 height 19
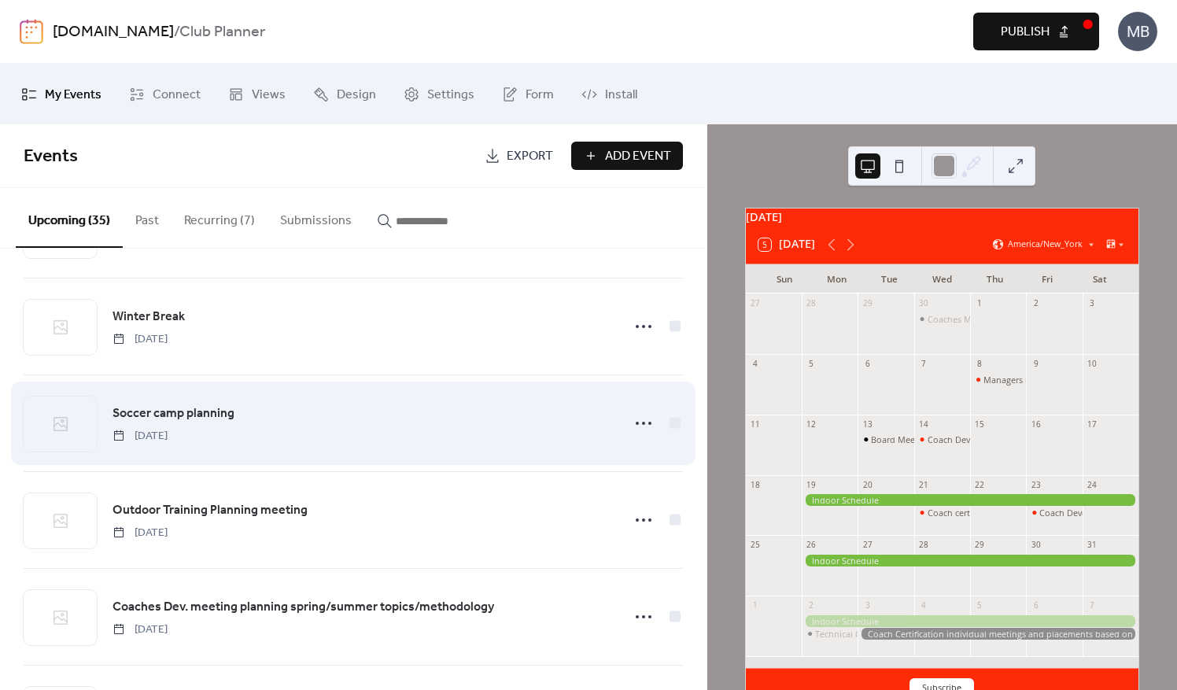
scroll to position [472, 0]
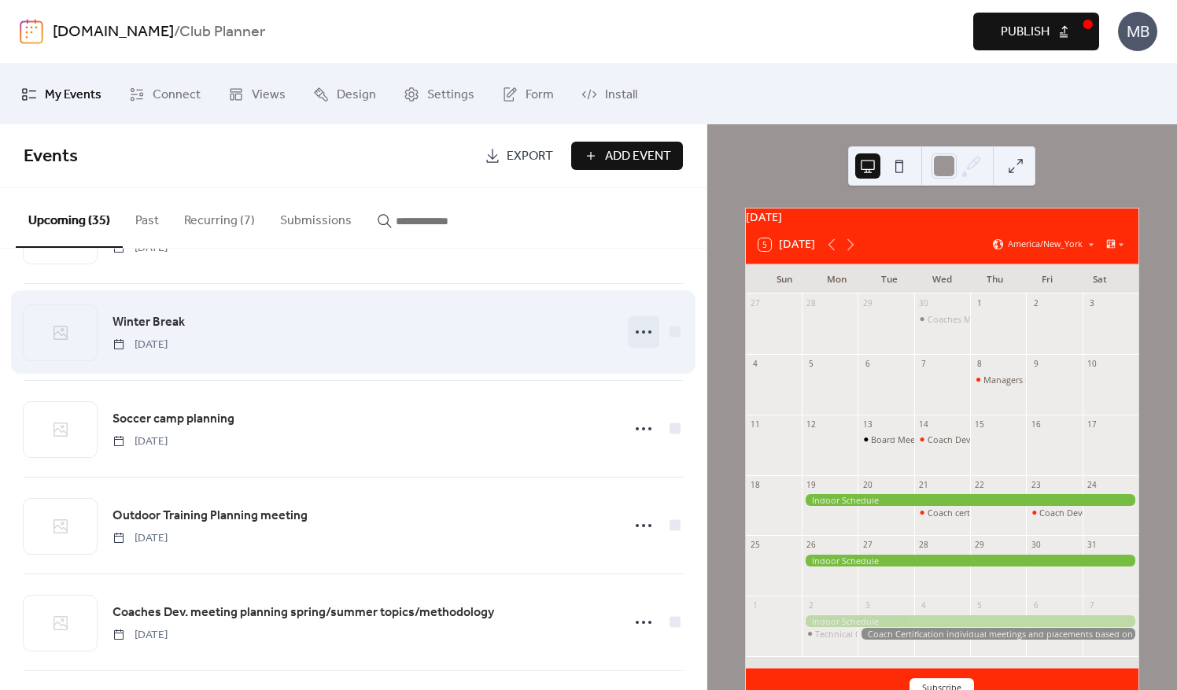
click at [636, 326] on icon at bounding box center [643, 332] width 25 height 25
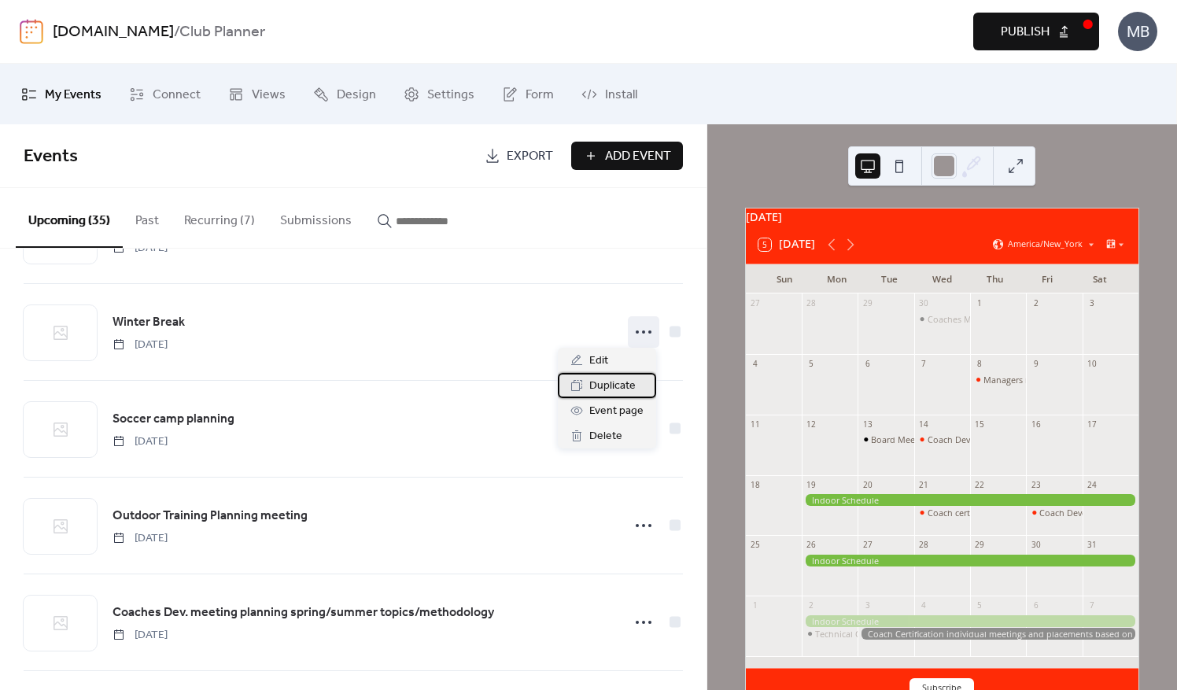
click at [597, 383] on span "Duplicate" at bounding box center [613, 386] width 46 height 19
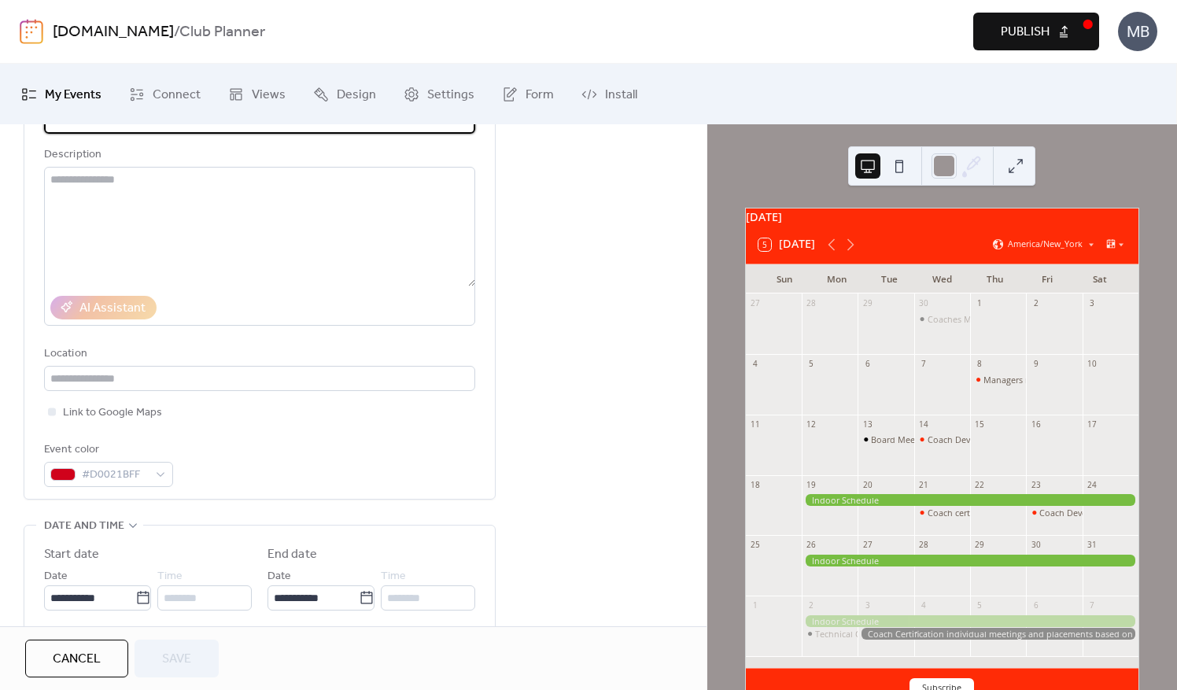
scroll to position [157, 0]
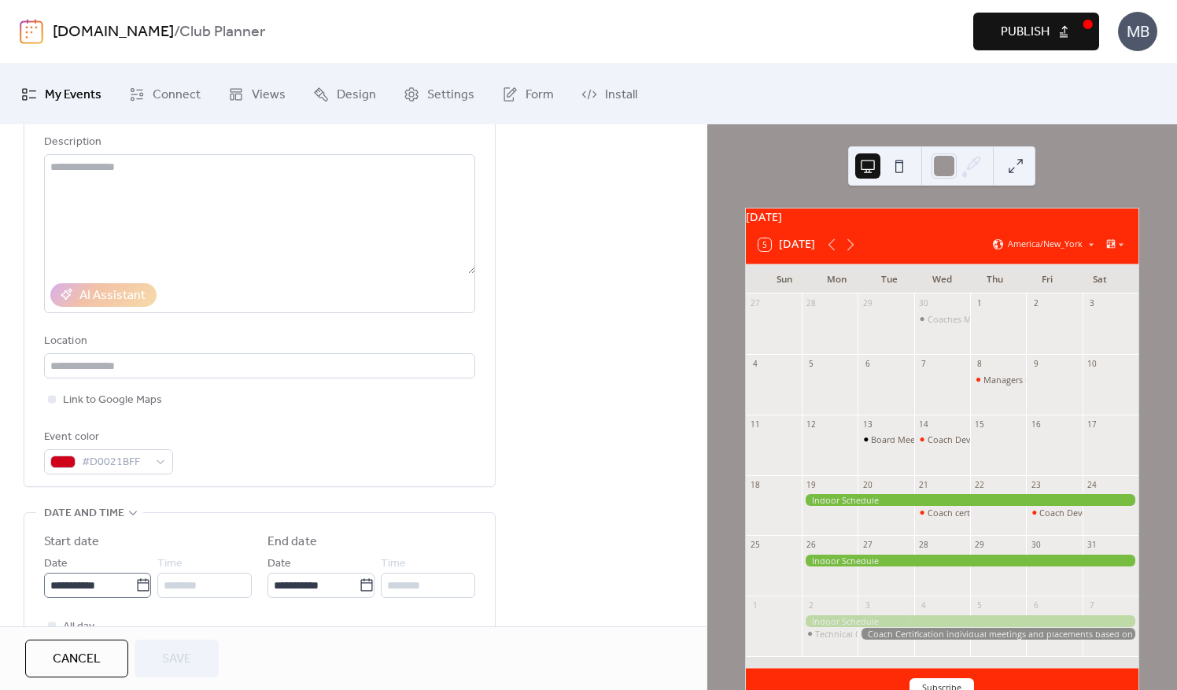
click at [140, 578] on icon at bounding box center [143, 586] width 16 height 16
click at [135, 577] on input "**********" at bounding box center [89, 585] width 91 height 25
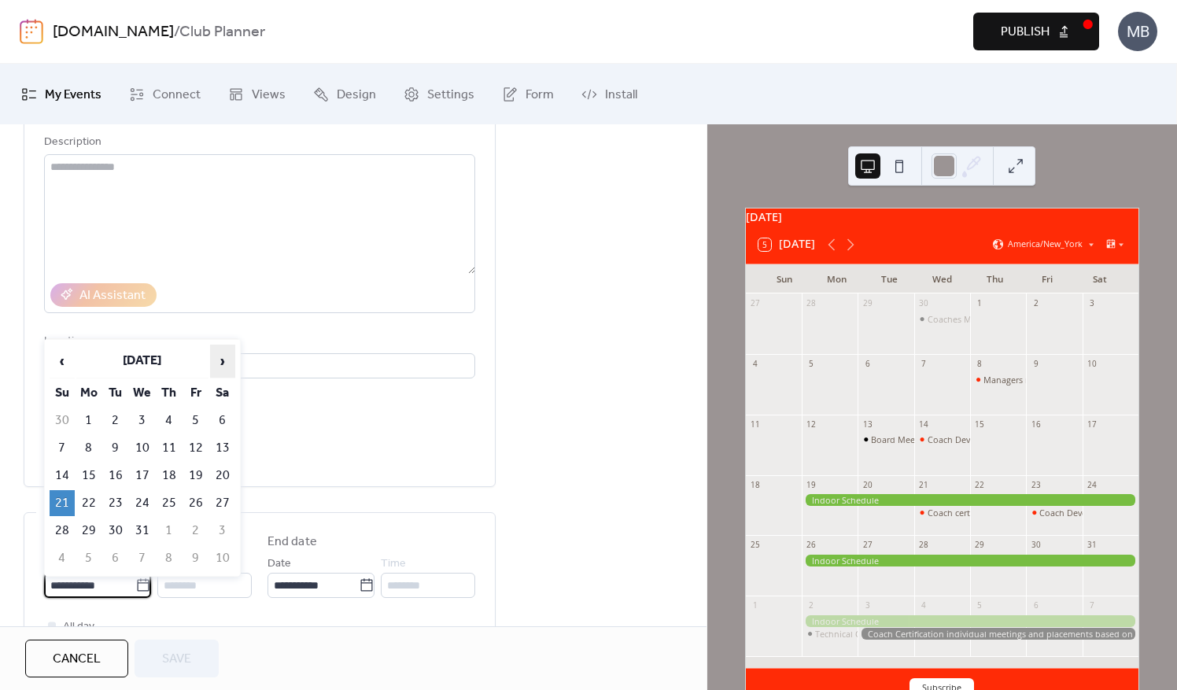
click at [224, 357] on span "›" at bounding box center [223, 361] width 24 height 31
click at [217, 360] on span "›" at bounding box center [223, 361] width 24 height 31
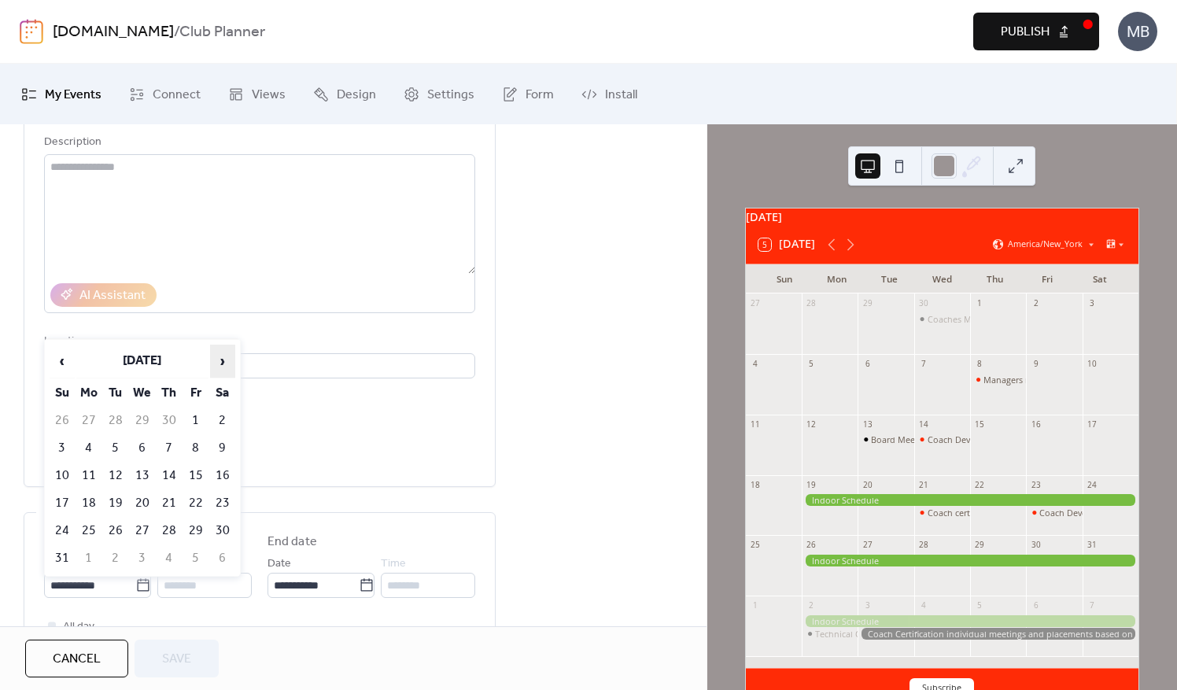
click at [217, 360] on span "›" at bounding box center [223, 361] width 24 height 31
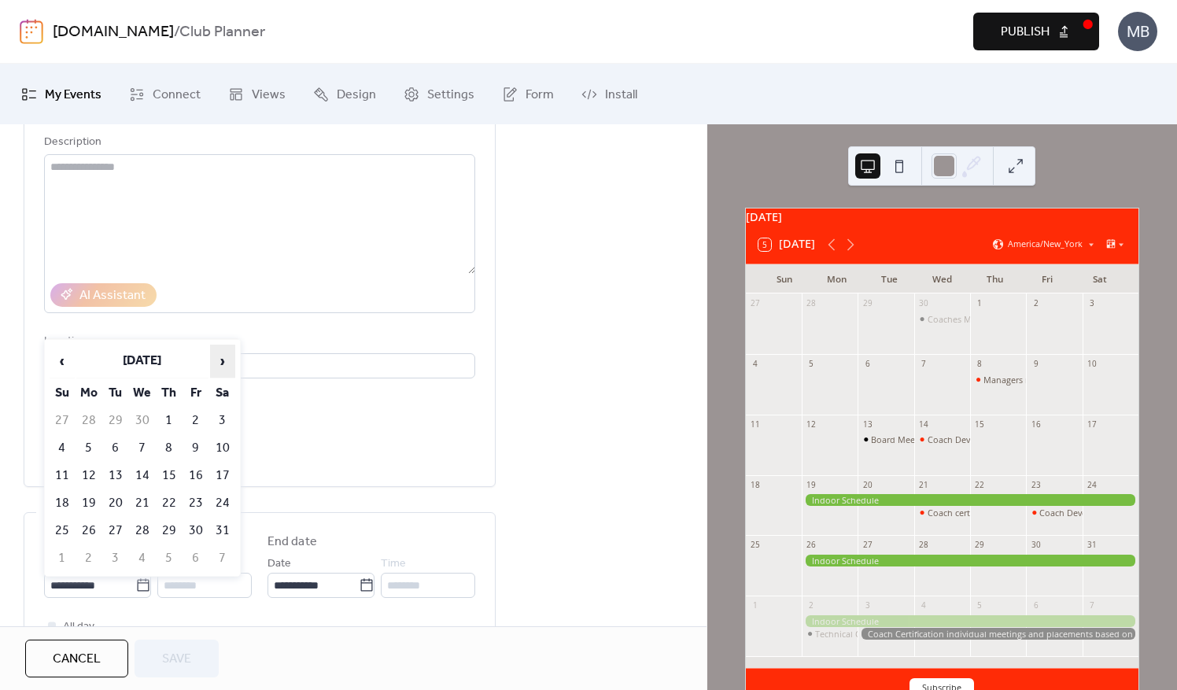
click at [217, 360] on span "›" at bounding box center [223, 361] width 24 height 31
click at [224, 471] on td "19" at bounding box center [222, 476] width 25 height 26
type input "**********"
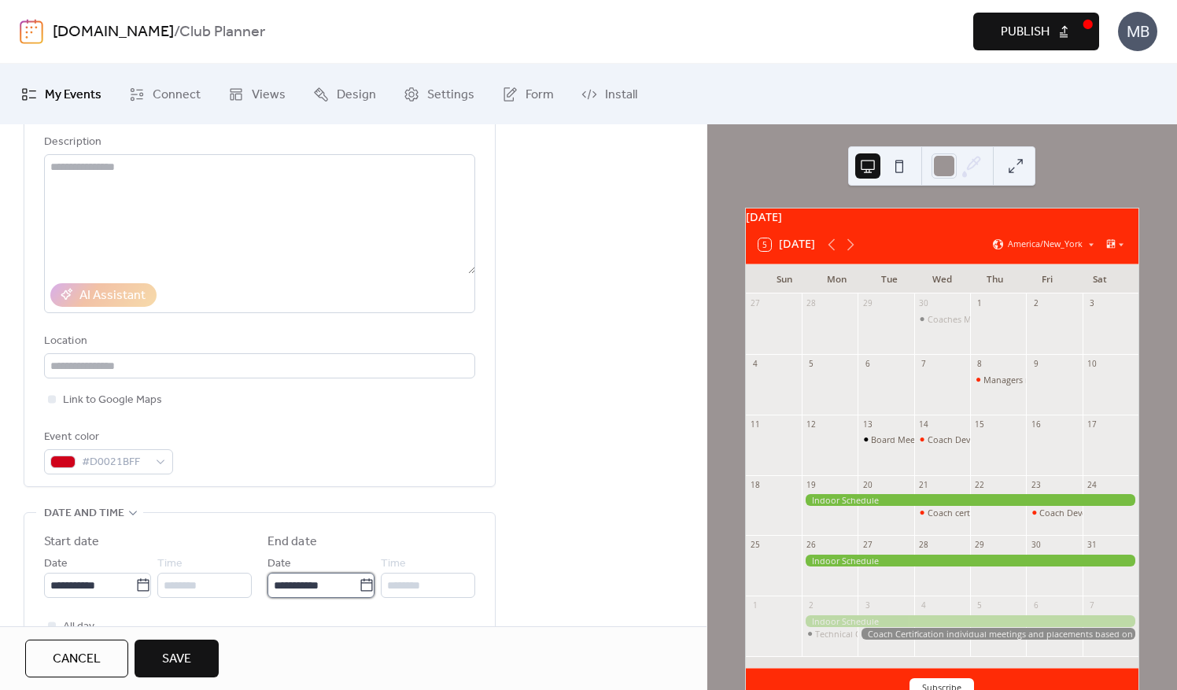
click at [306, 582] on input "**********" at bounding box center [313, 585] width 91 height 25
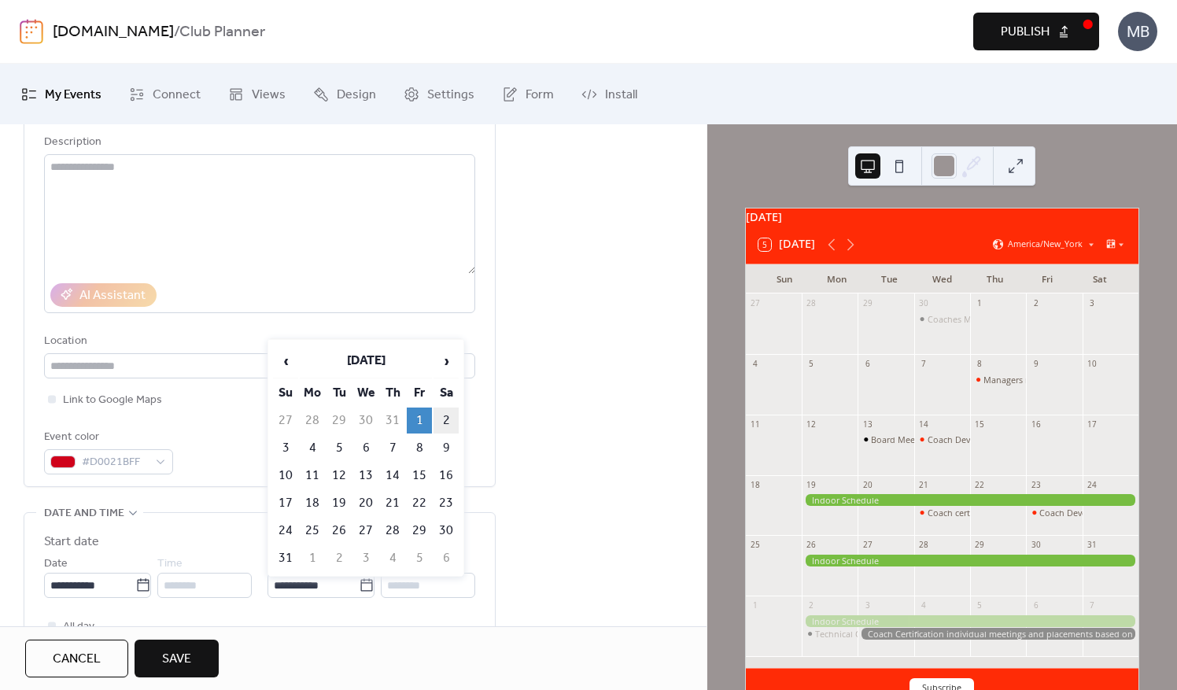
click at [445, 420] on td "2" at bounding box center [446, 421] width 25 height 26
type input "**********"
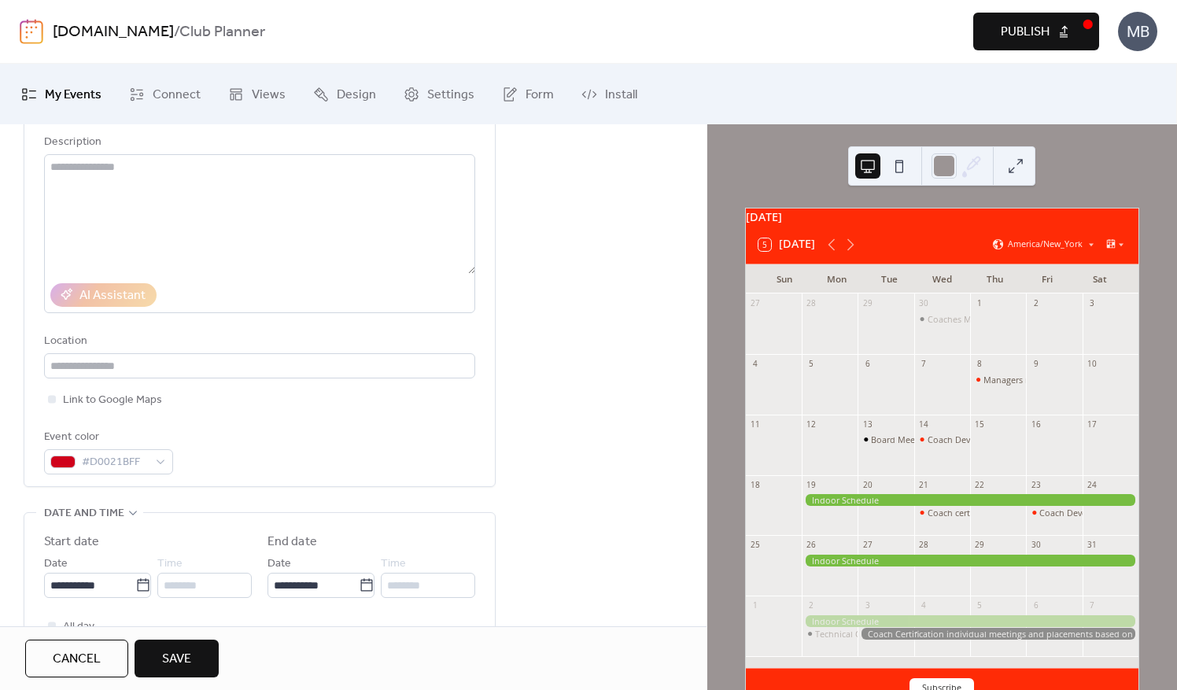
click at [178, 664] on span "Save" at bounding box center [176, 659] width 29 height 19
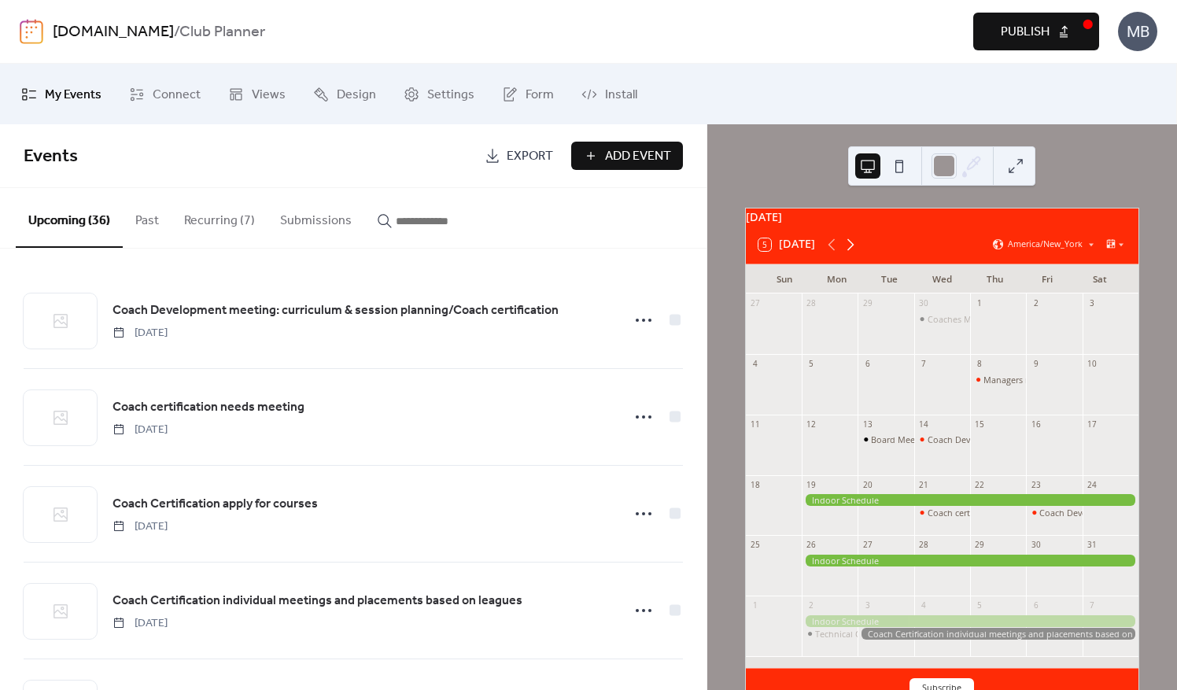
click at [850, 250] on icon at bounding box center [851, 244] width 7 height 12
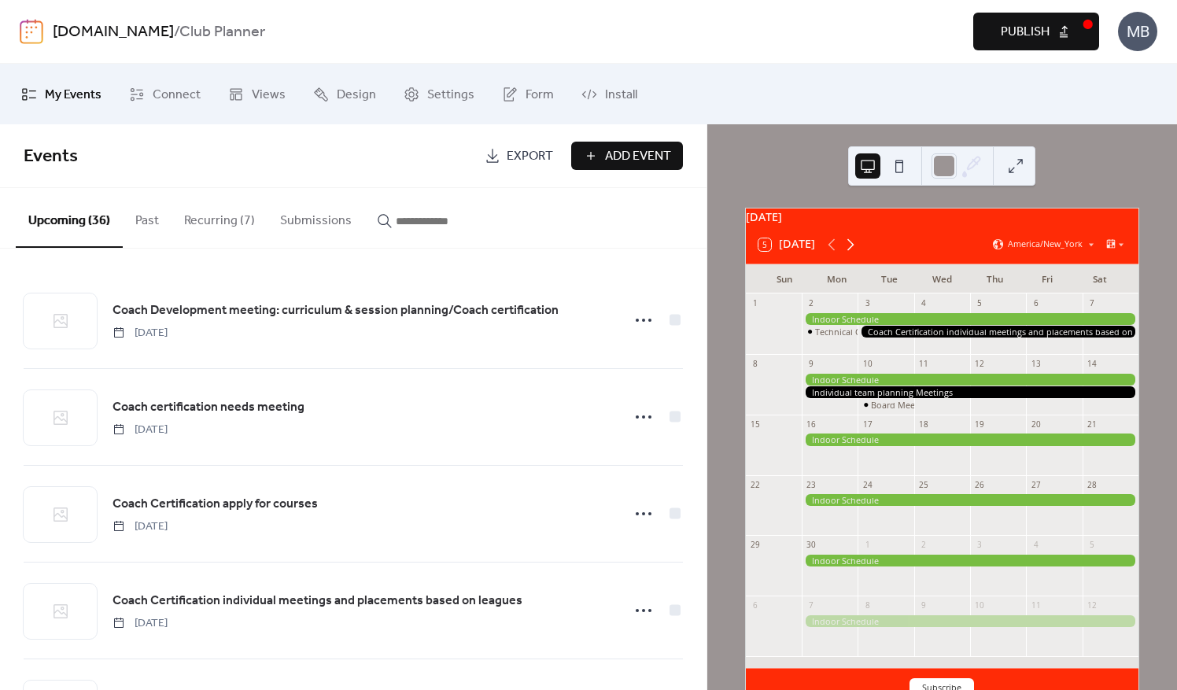
click at [850, 250] on icon at bounding box center [851, 244] width 7 height 12
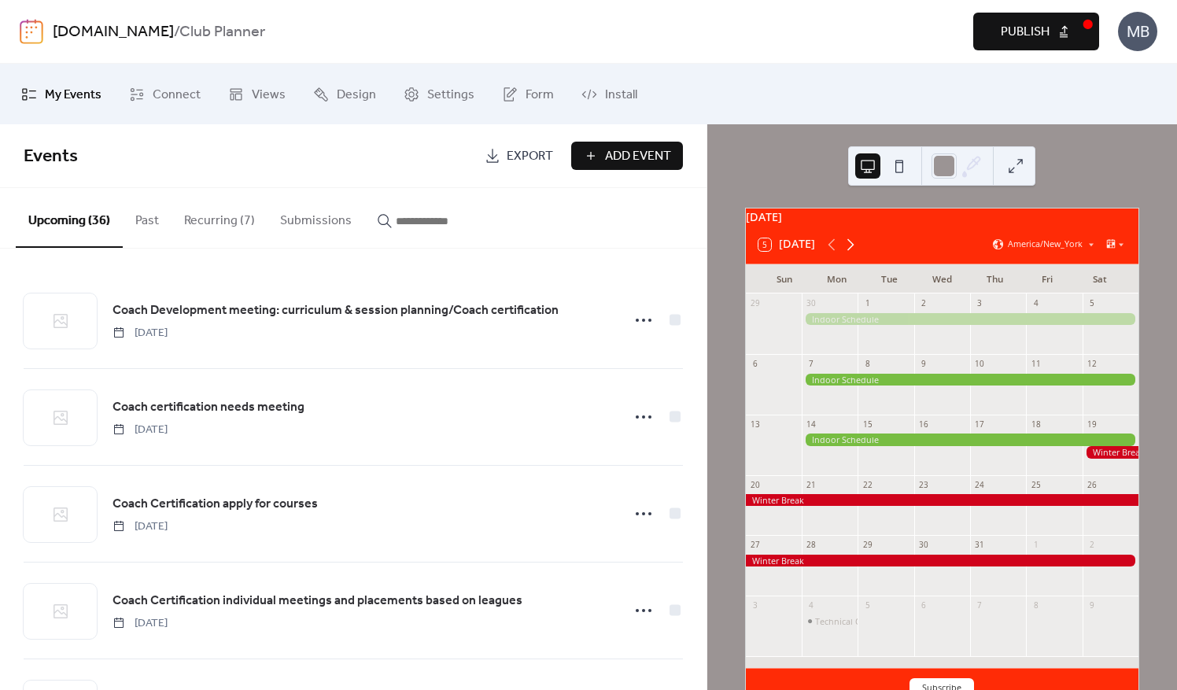
click at [850, 250] on icon at bounding box center [851, 244] width 7 height 12
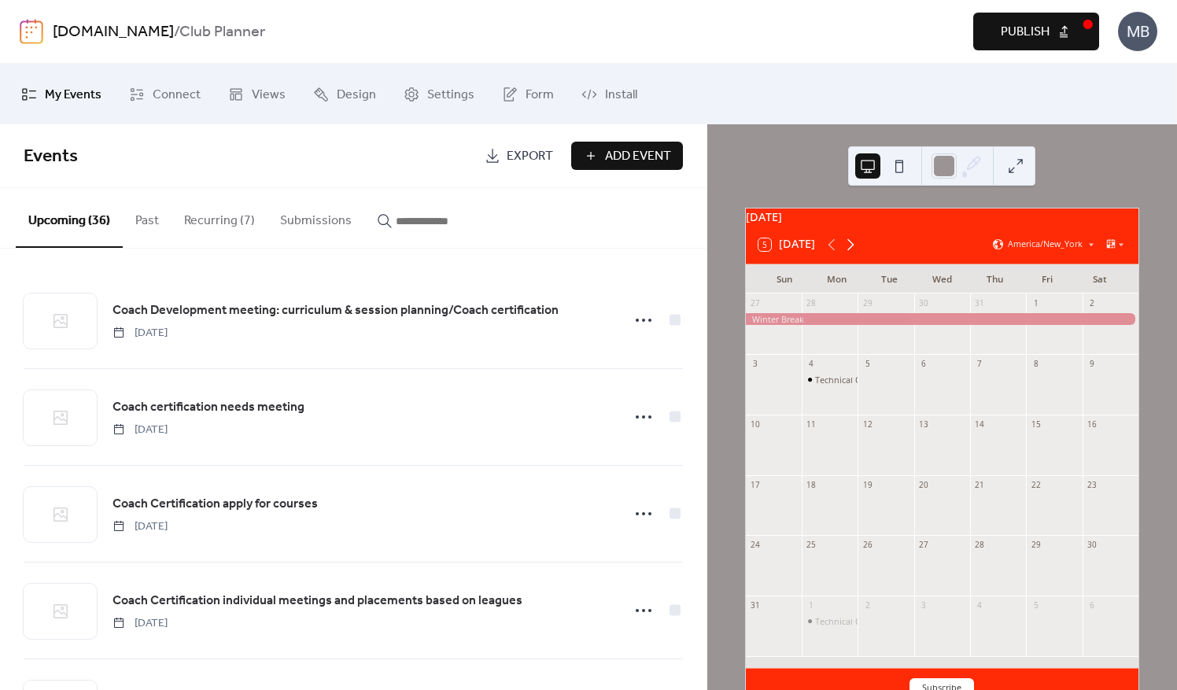
click at [850, 250] on icon at bounding box center [851, 244] width 7 height 12
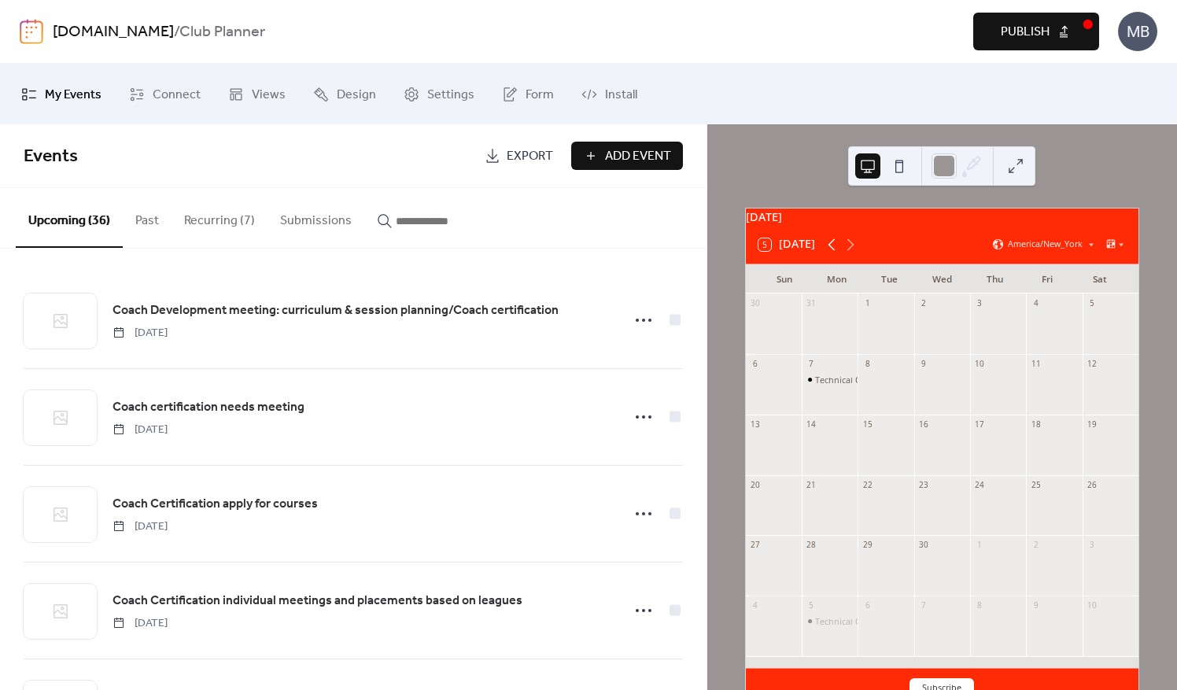
click at [829, 253] on icon at bounding box center [832, 244] width 19 height 19
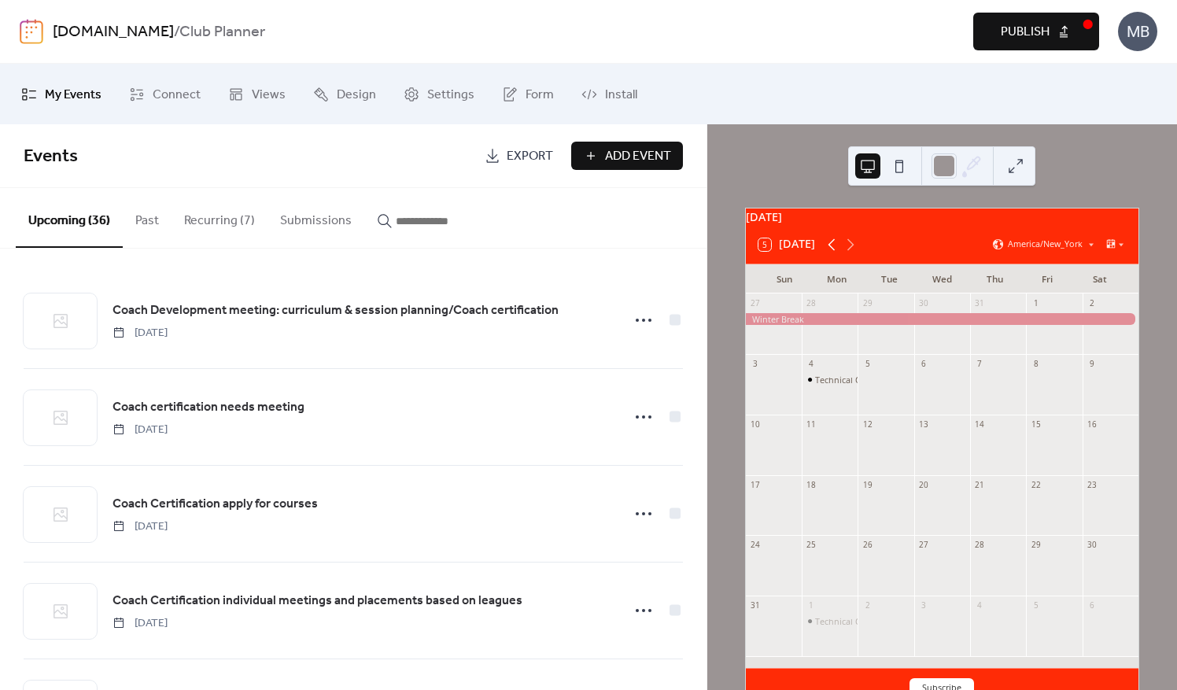
click at [829, 253] on icon at bounding box center [832, 244] width 19 height 19
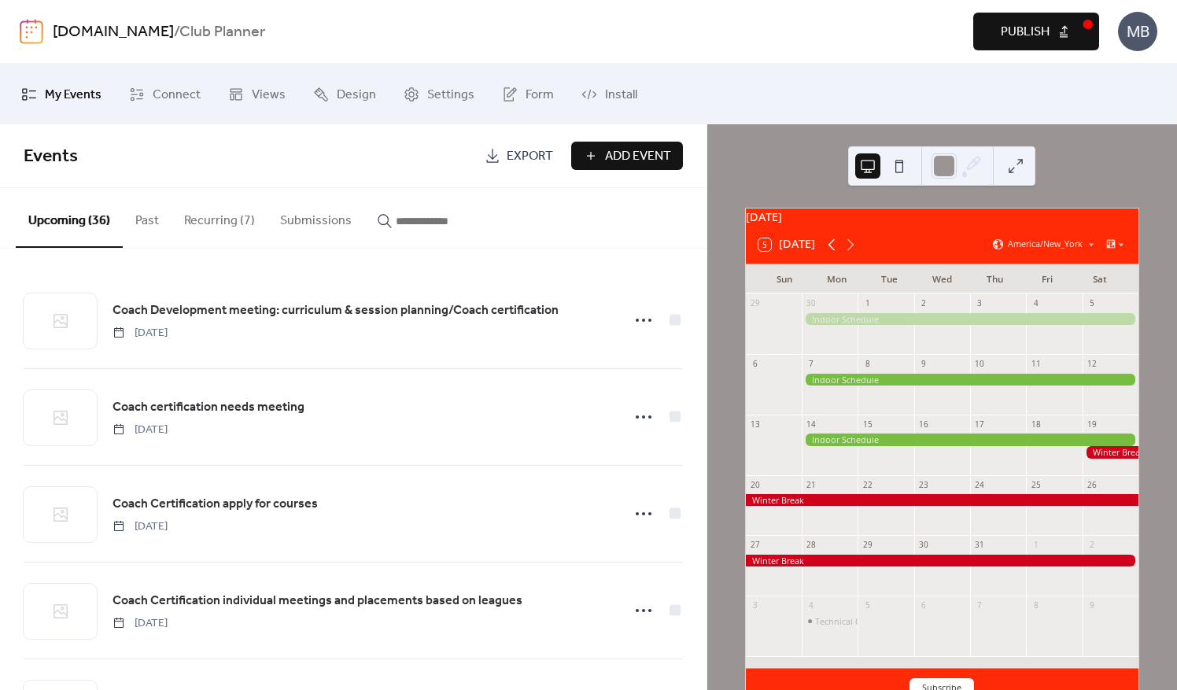
click at [829, 253] on icon at bounding box center [832, 244] width 19 height 19
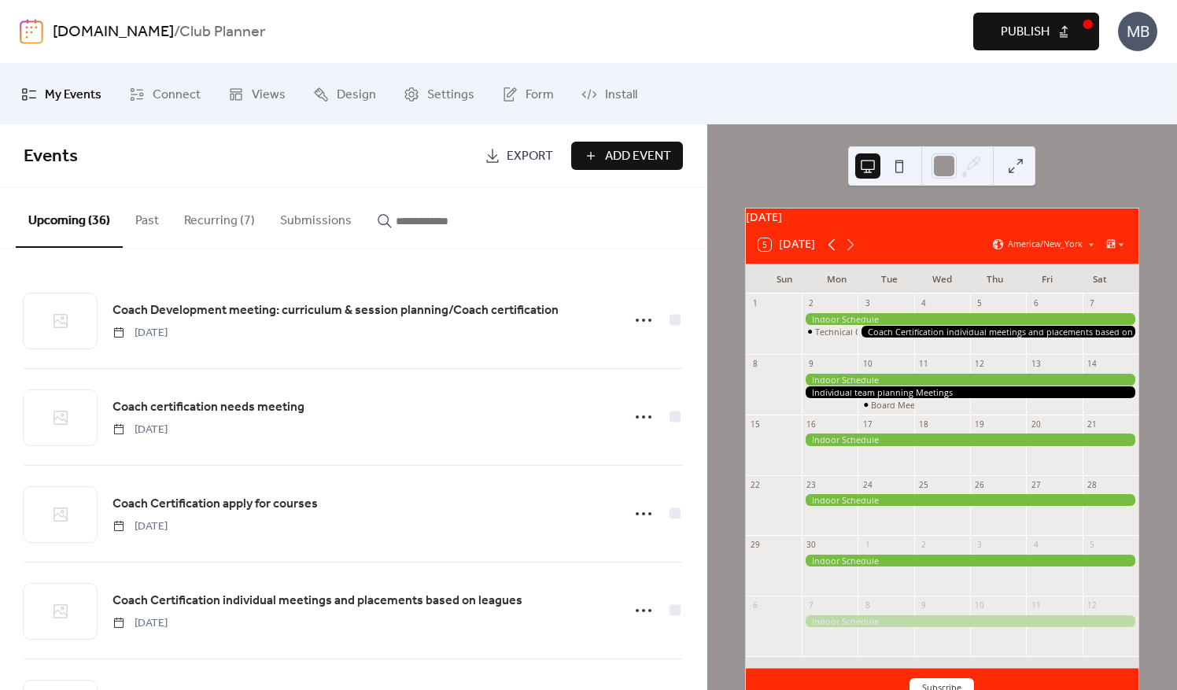
click at [829, 253] on icon at bounding box center [832, 244] width 19 height 19
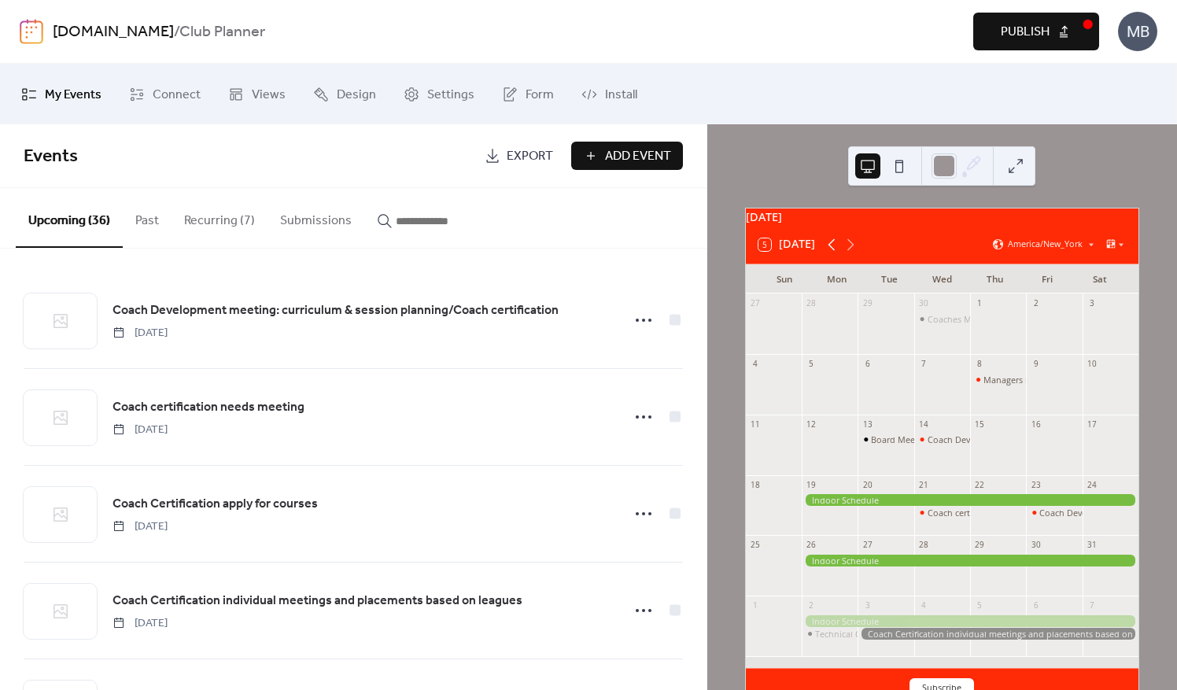
click at [829, 253] on icon at bounding box center [832, 244] width 19 height 19
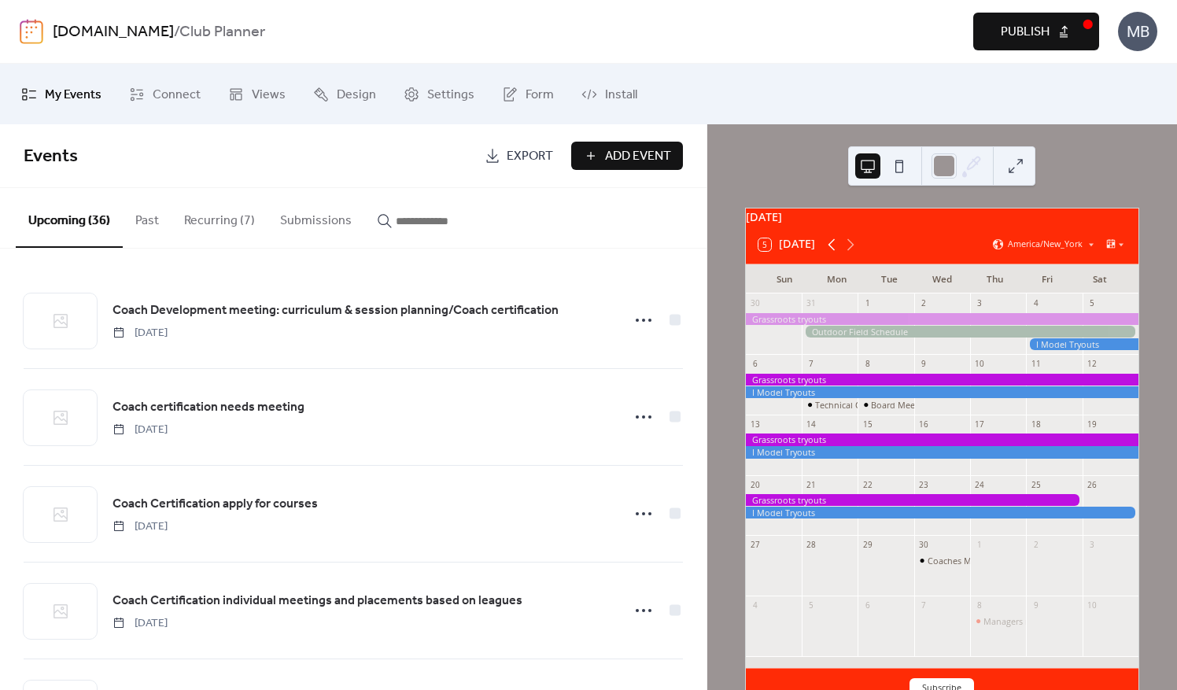
click at [829, 253] on icon at bounding box center [832, 244] width 19 height 19
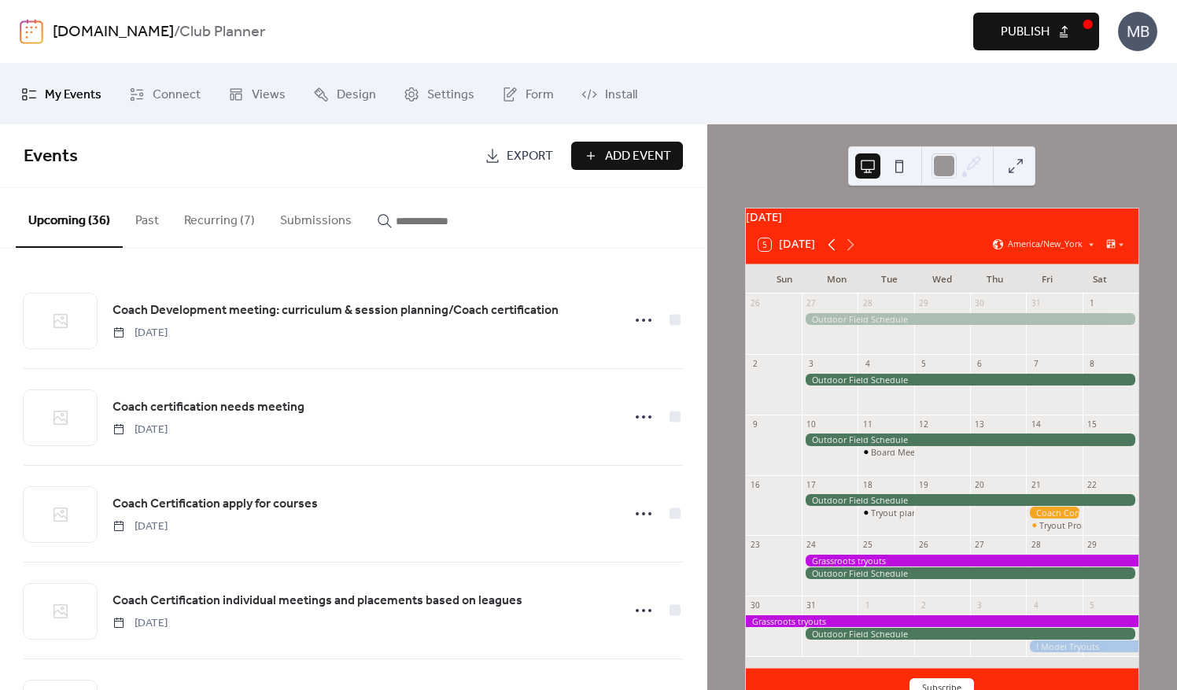
click at [829, 253] on icon at bounding box center [832, 244] width 19 height 19
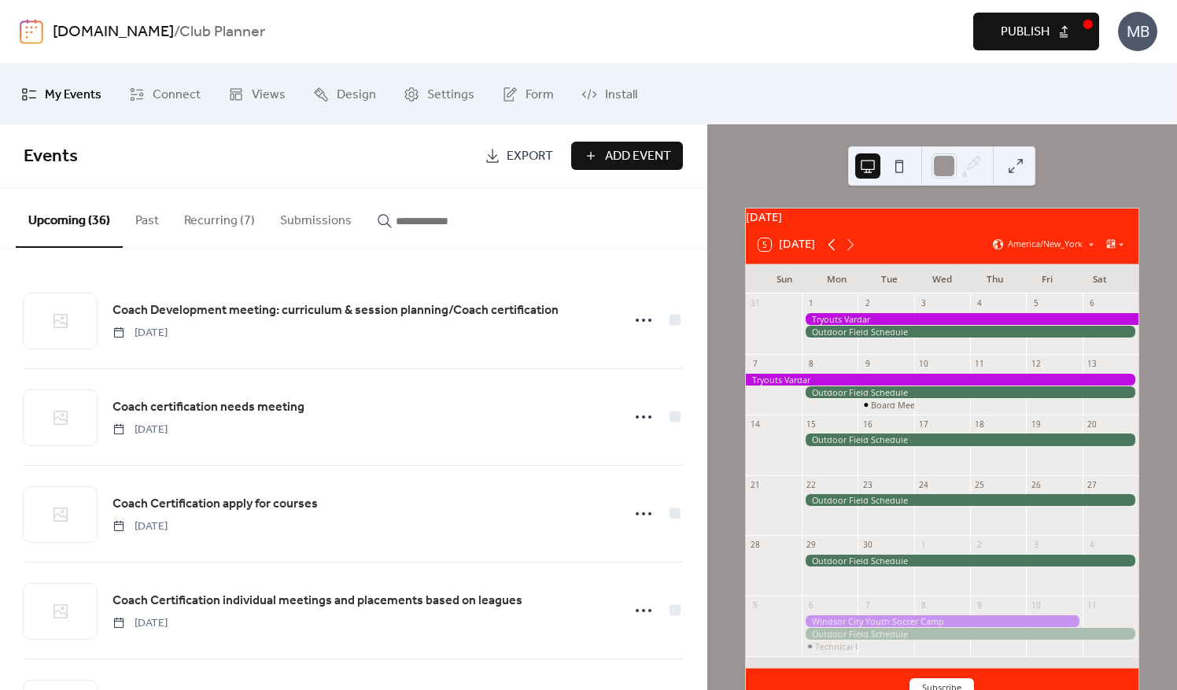
click at [829, 253] on icon at bounding box center [832, 244] width 19 height 19
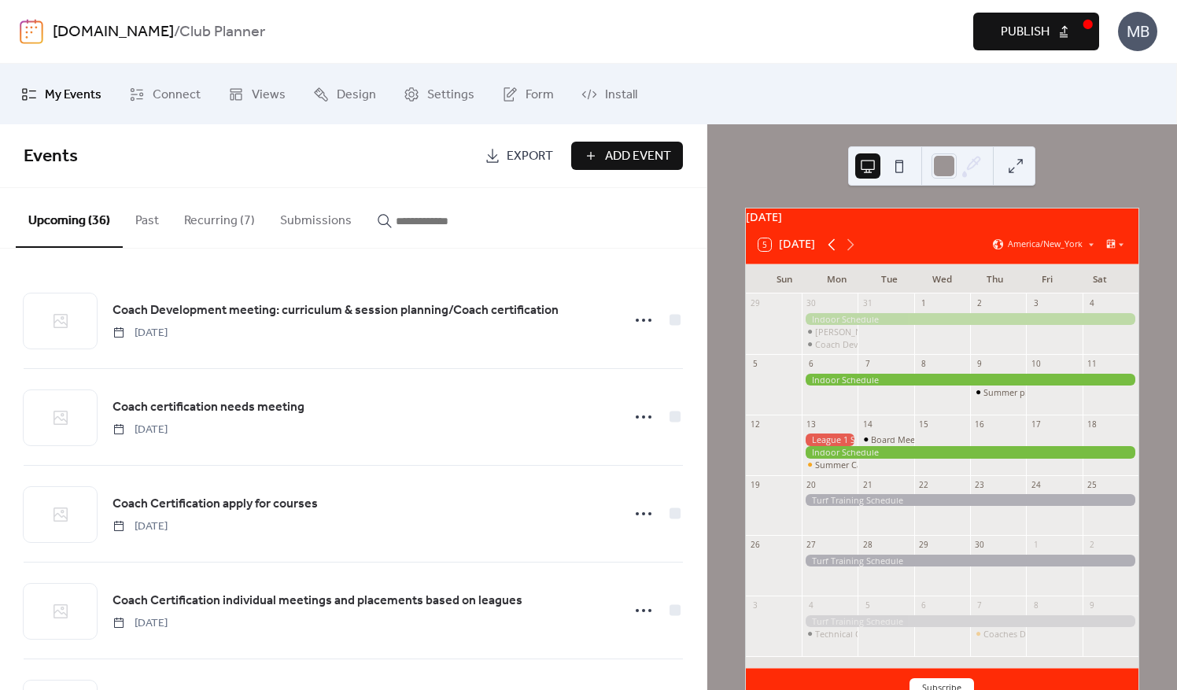
click at [829, 253] on icon at bounding box center [832, 244] width 19 height 19
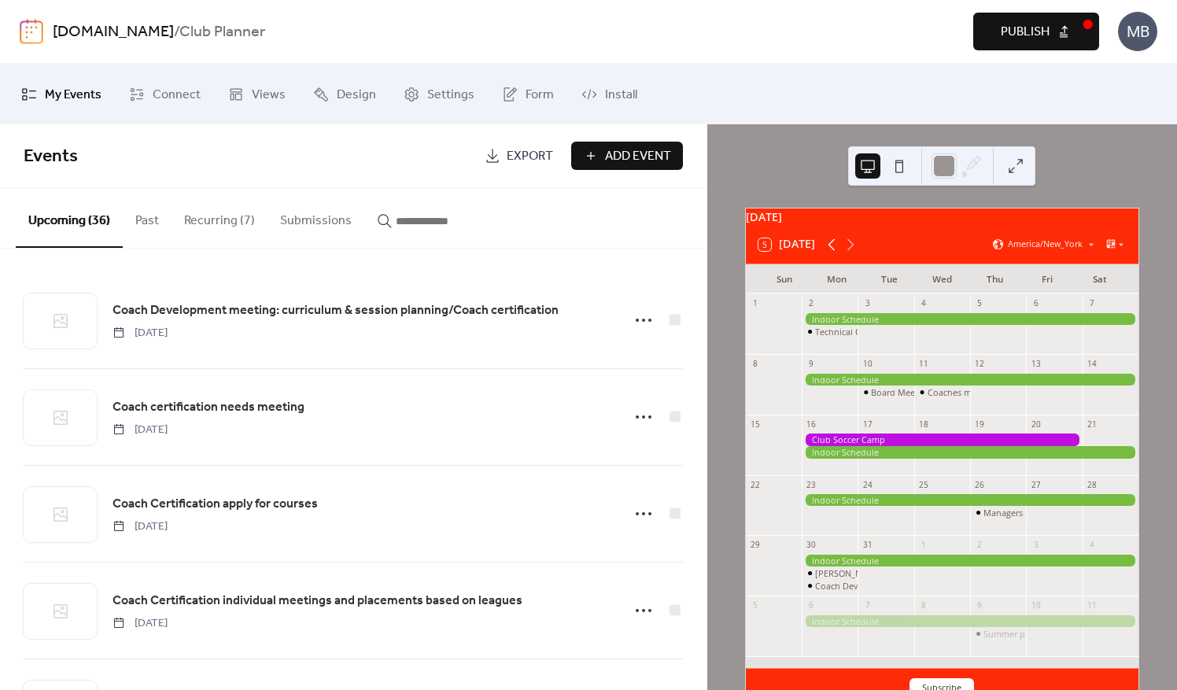
click at [829, 253] on icon at bounding box center [832, 244] width 19 height 19
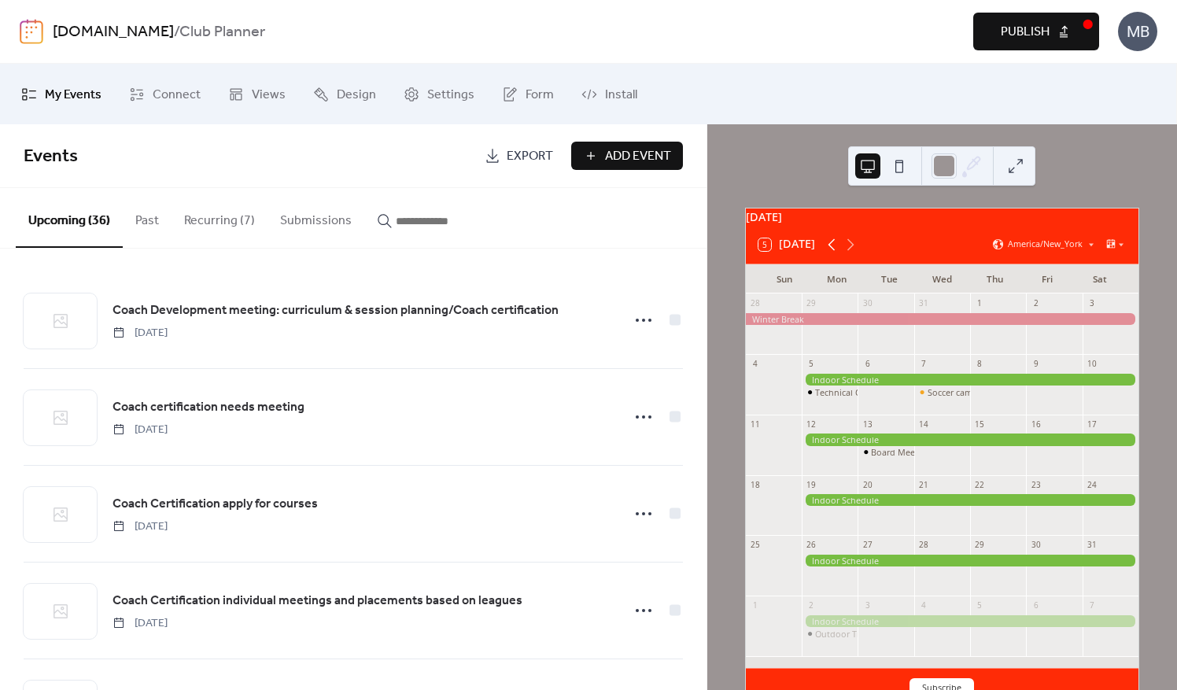
click at [829, 253] on icon at bounding box center [832, 244] width 19 height 19
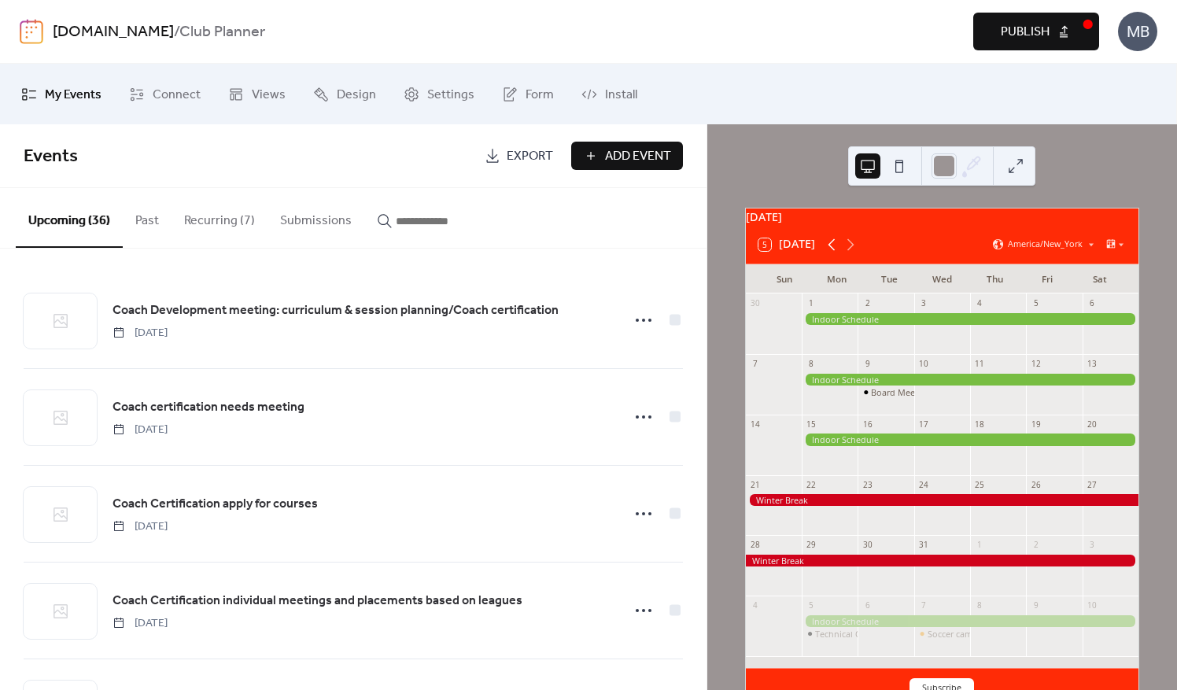
click at [829, 253] on icon at bounding box center [832, 244] width 19 height 19
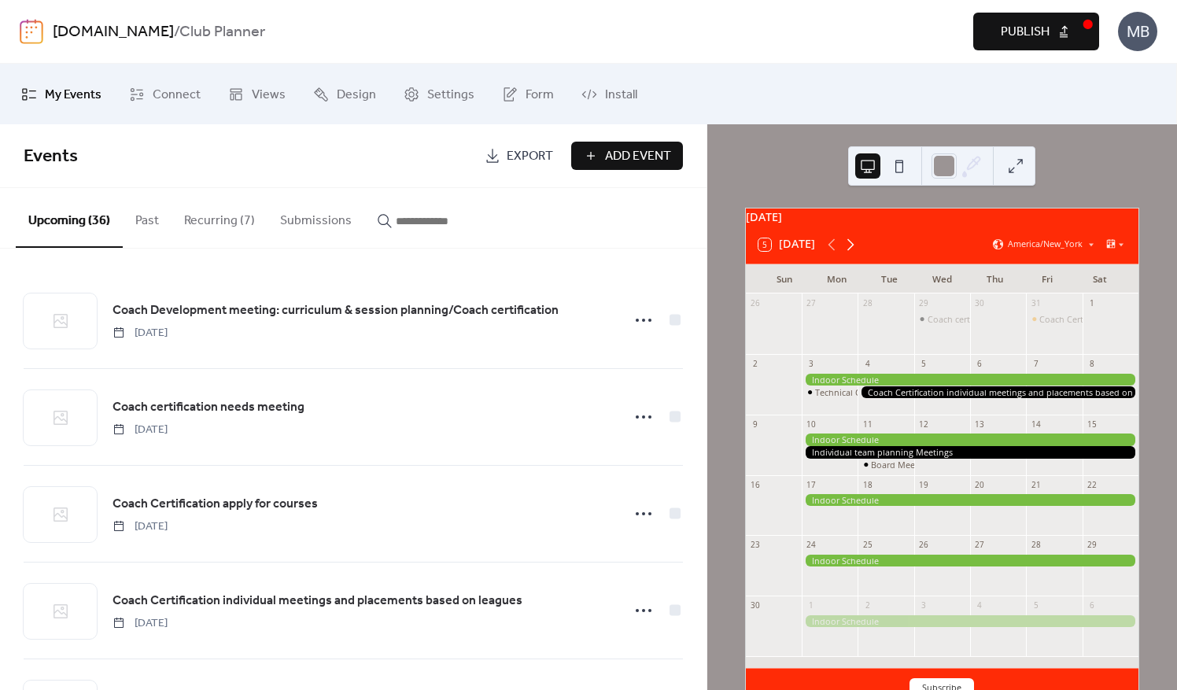
click at [852, 252] on icon at bounding box center [850, 244] width 19 height 19
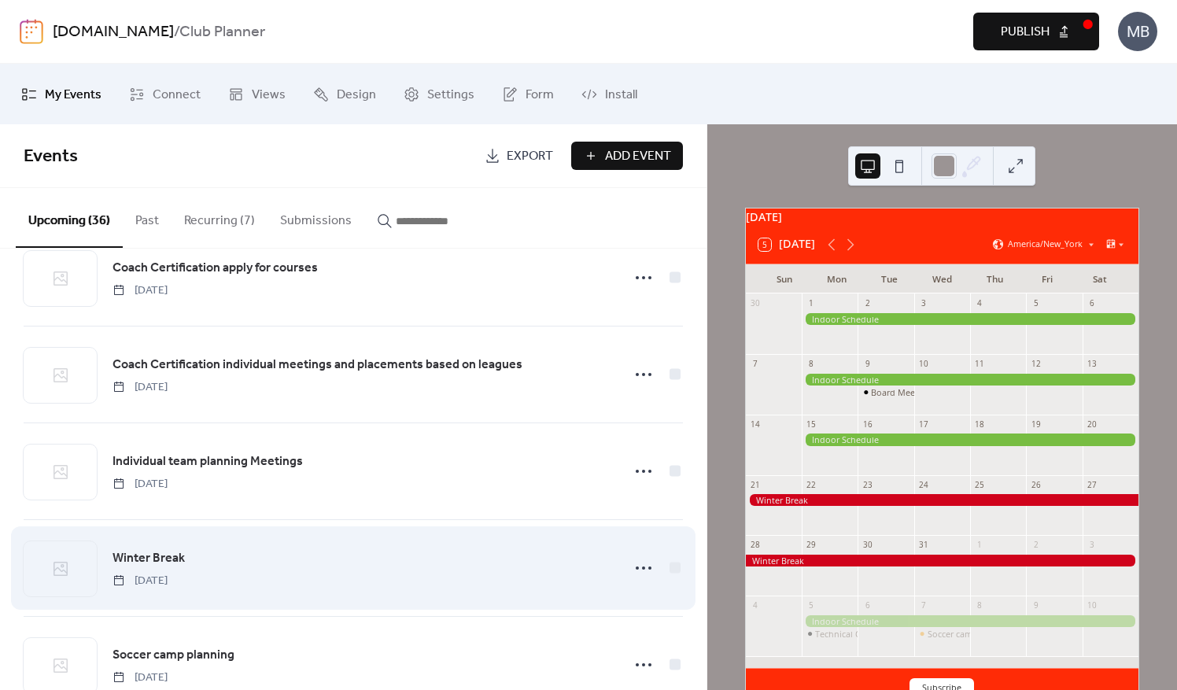
scroll to position [315, 0]
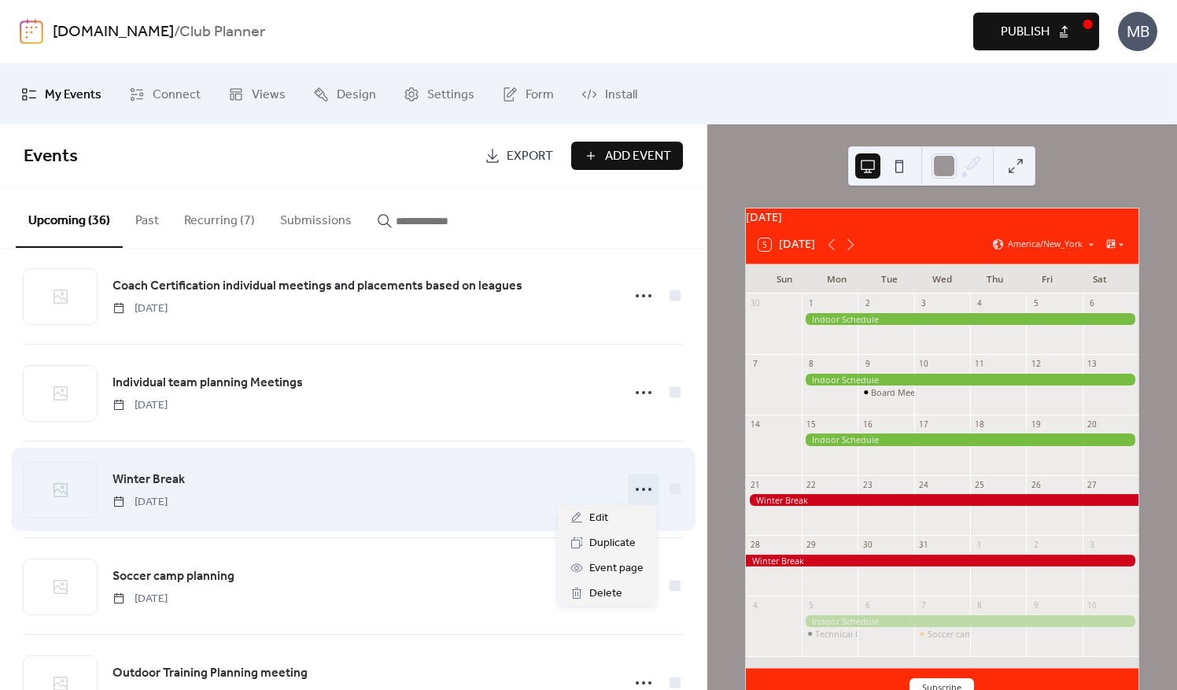
click at [635, 479] on icon at bounding box center [643, 489] width 25 height 25
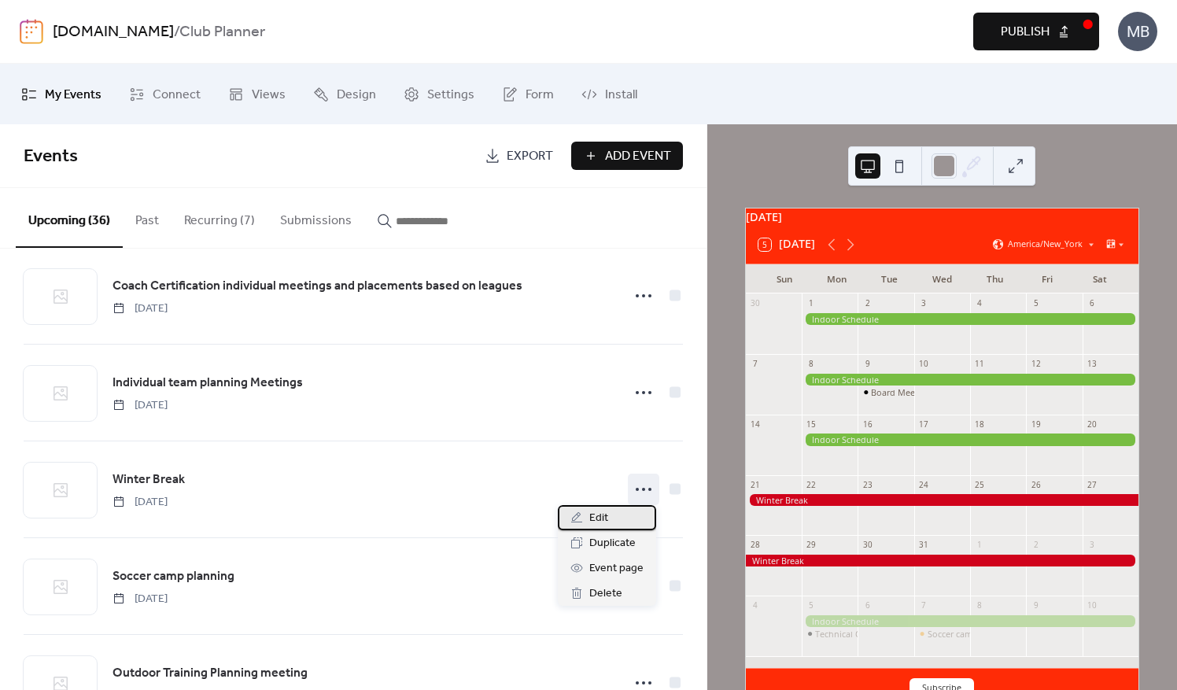
click at [606, 527] on span "Edit" at bounding box center [599, 518] width 19 height 19
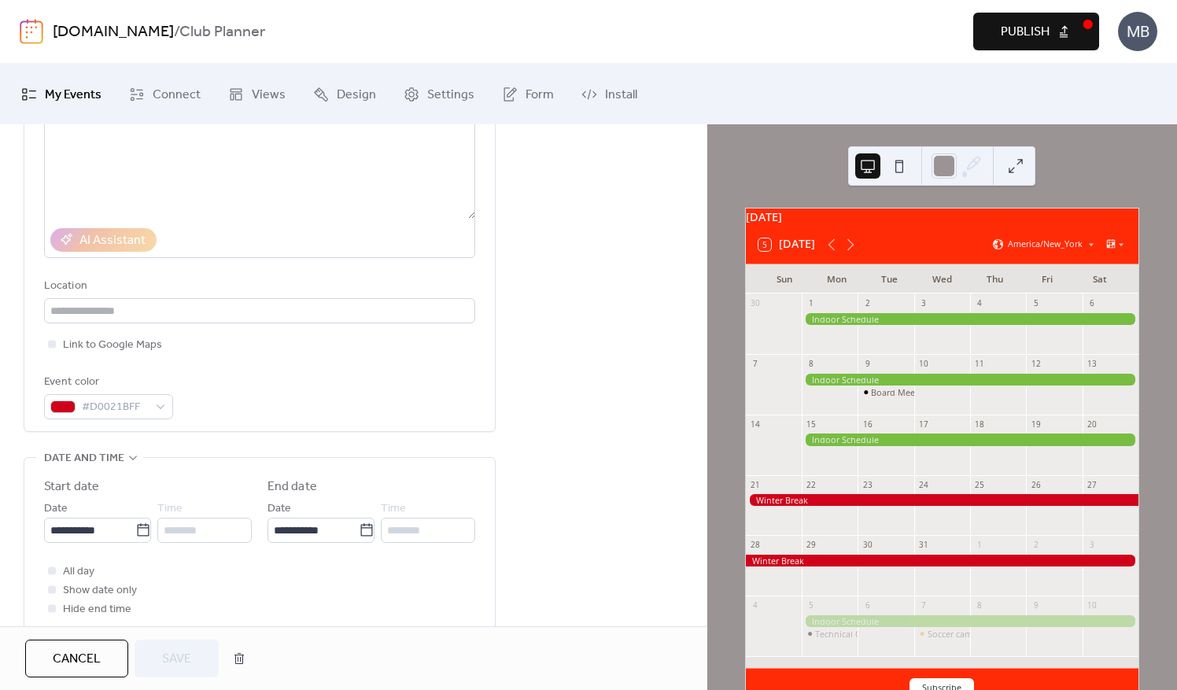
scroll to position [236, 0]
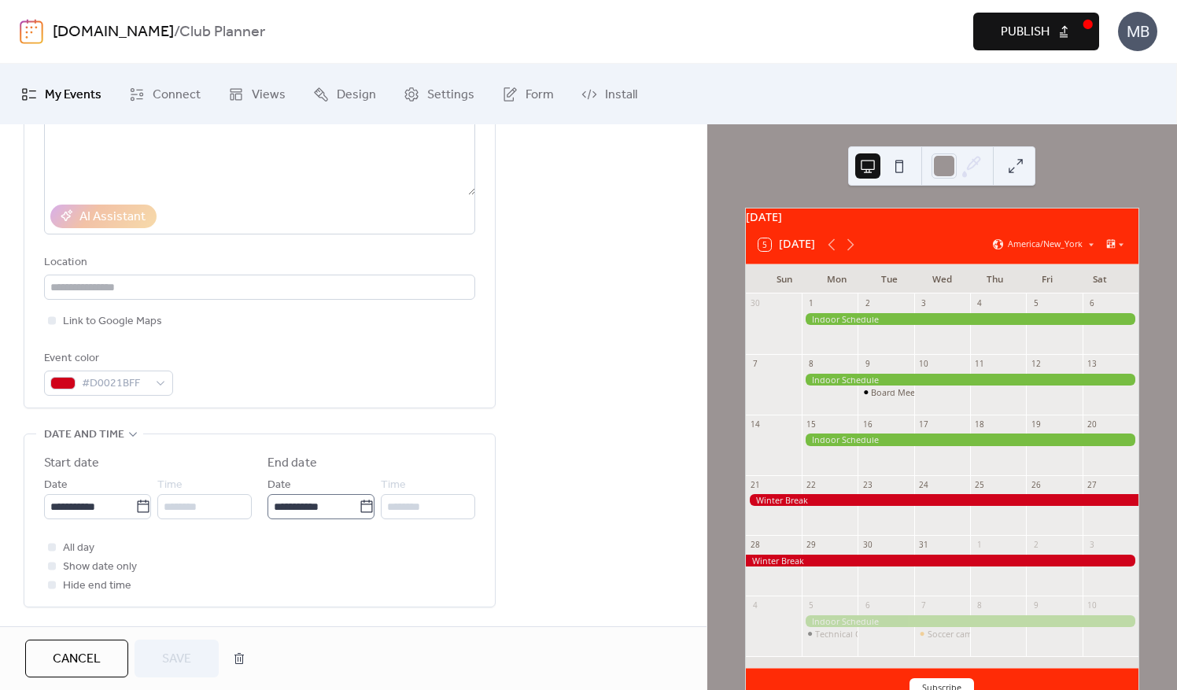
click at [368, 502] on icon at bounding box center [366, 506] width 12 height 13
click at [359, 502] on input "**********" at bounding box center [313, 506] width 91 height 25
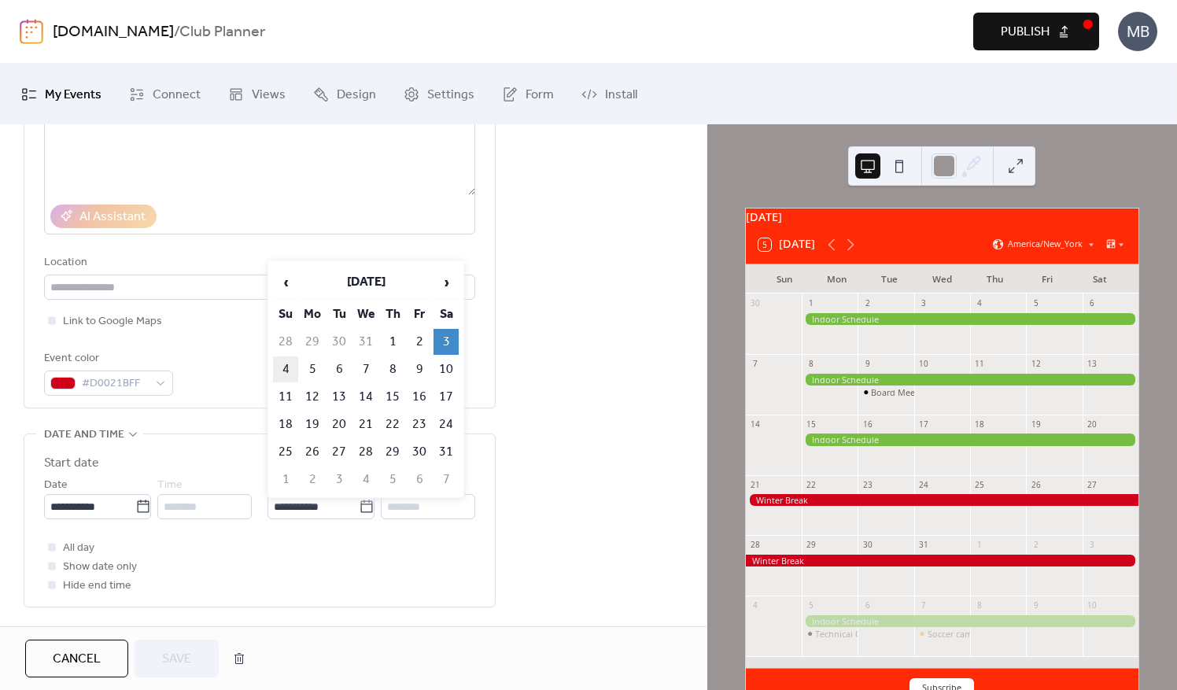
click at [288, 364] on td "4" at bounding box center [285, 370] width 25 height 26
type input "**********"
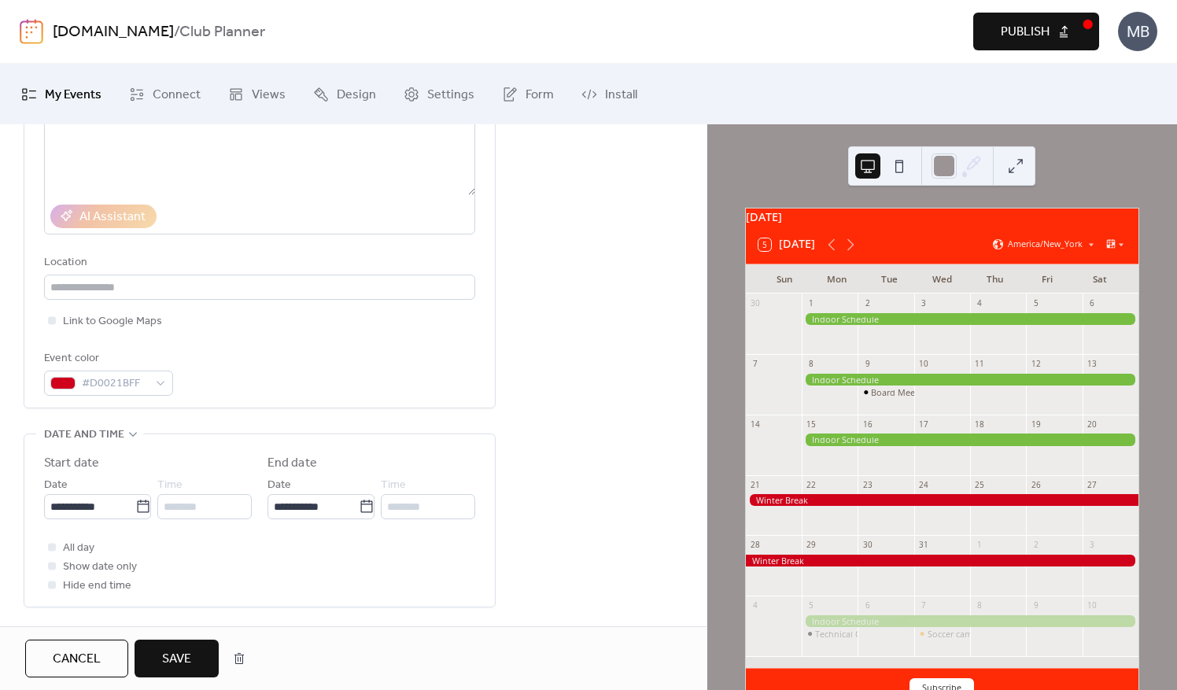
click at [176, 647] on button "Save" at bounding box center [177, 659] width 84 height 38
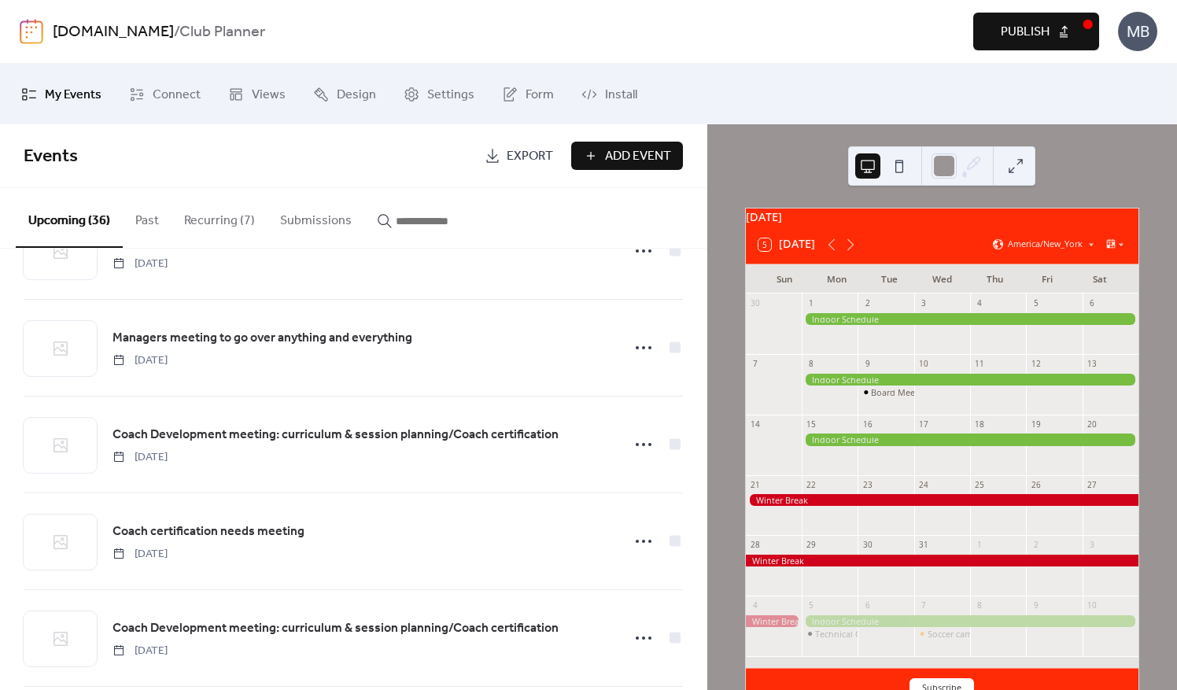
scroll to position [3079, 0]
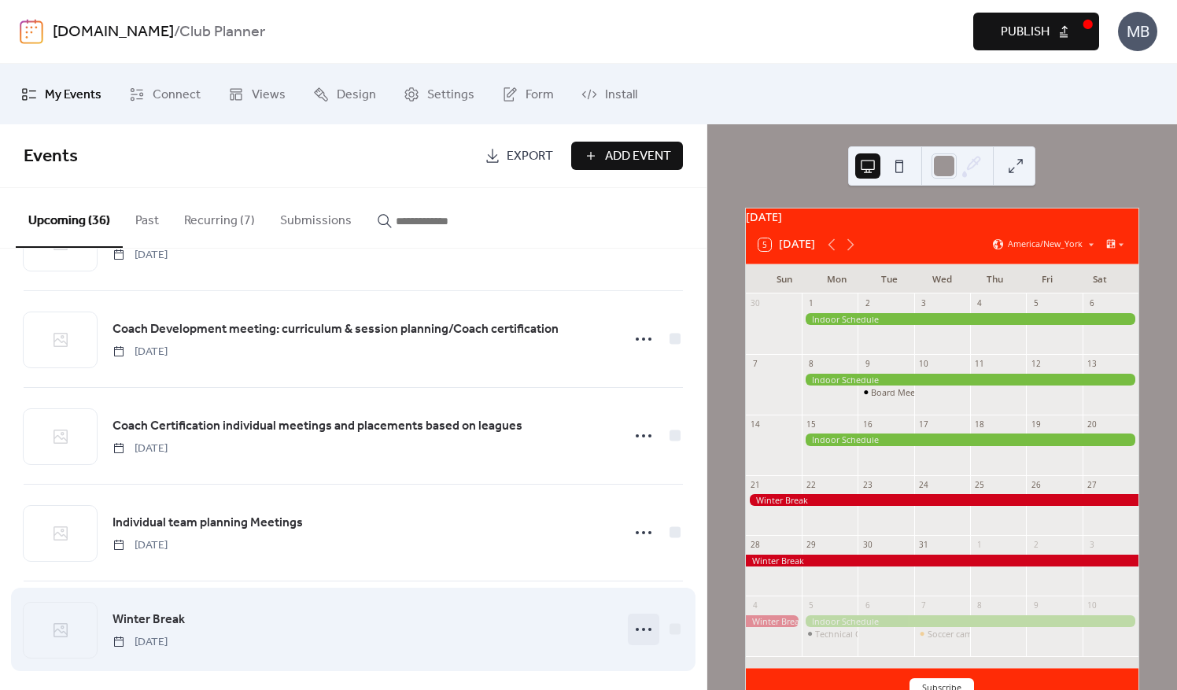
click at [631, 621] on icon at bounding box center [643, 629] width 25 height 25
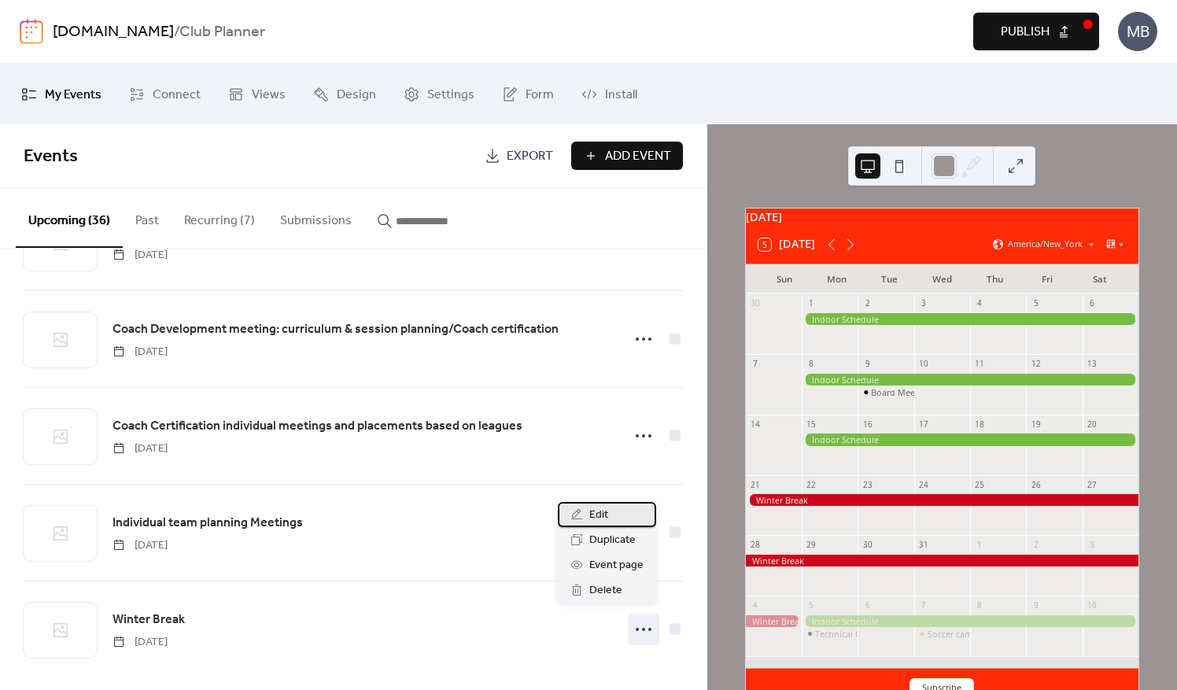
click at [608, 515] on span "Edit" at bounding box center [599, 515] width 19 height 19
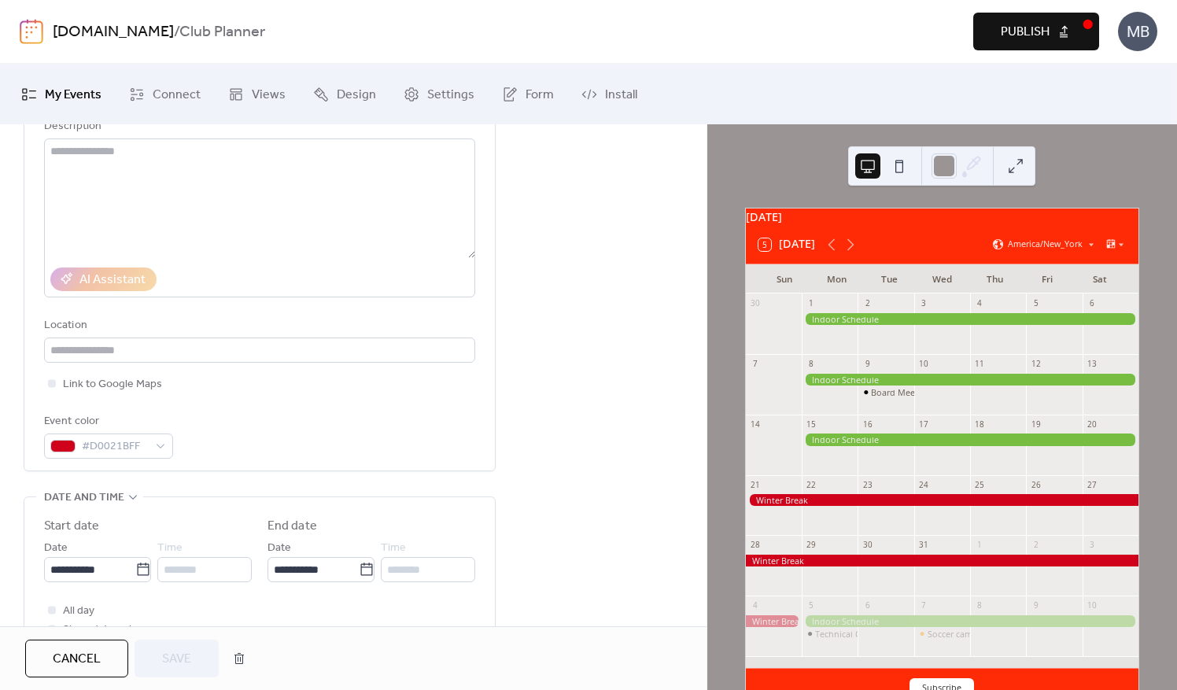
scroll to position [236, 0]
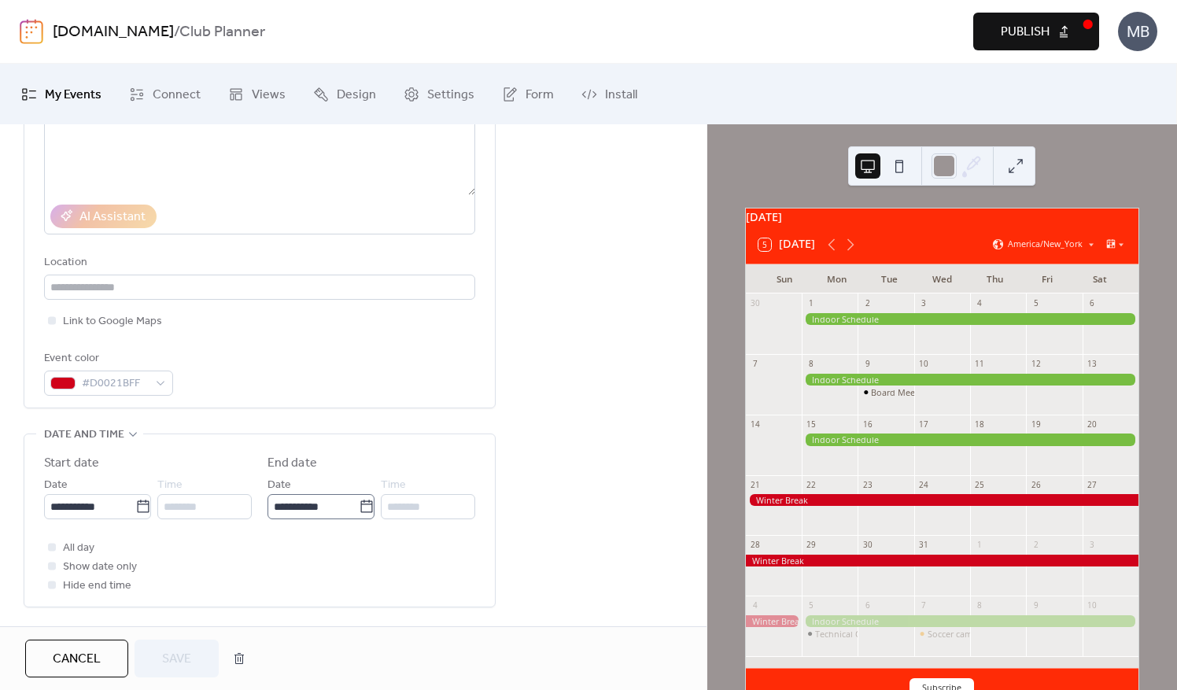
click at [360, 505] on icon at bounding box center [367, 507] width 16 height 16
click at [359, 505] on input "**********" at bounding box center [313, 506] width 91 height 25
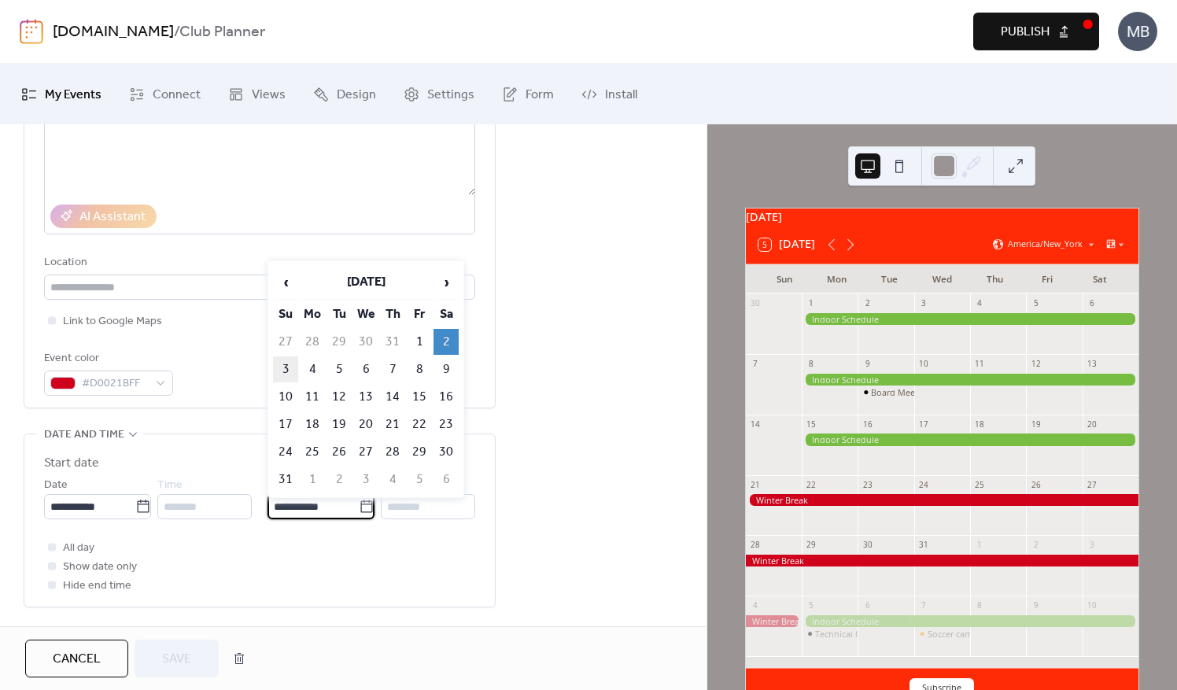
click at [287, 369] on td "3" at bounding box center [285, 370] width 25 height 26
type input "**********"
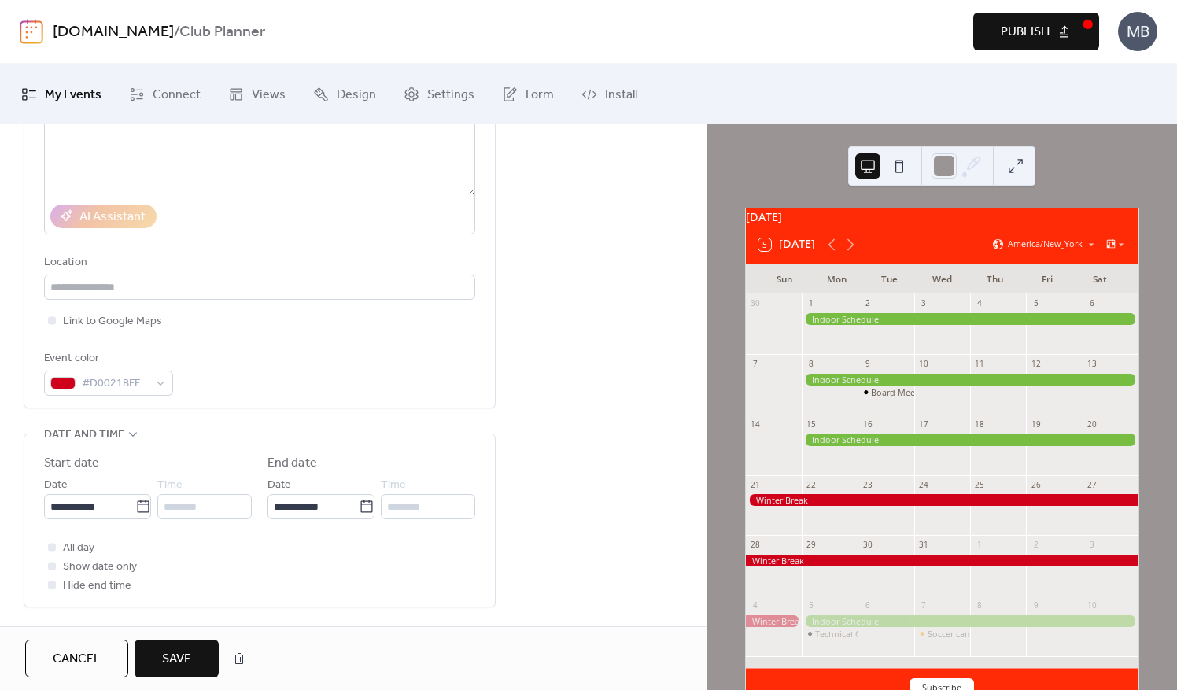
click at [195, 664] on button "Save" at bounding box center [177, 659] width 84 height 38
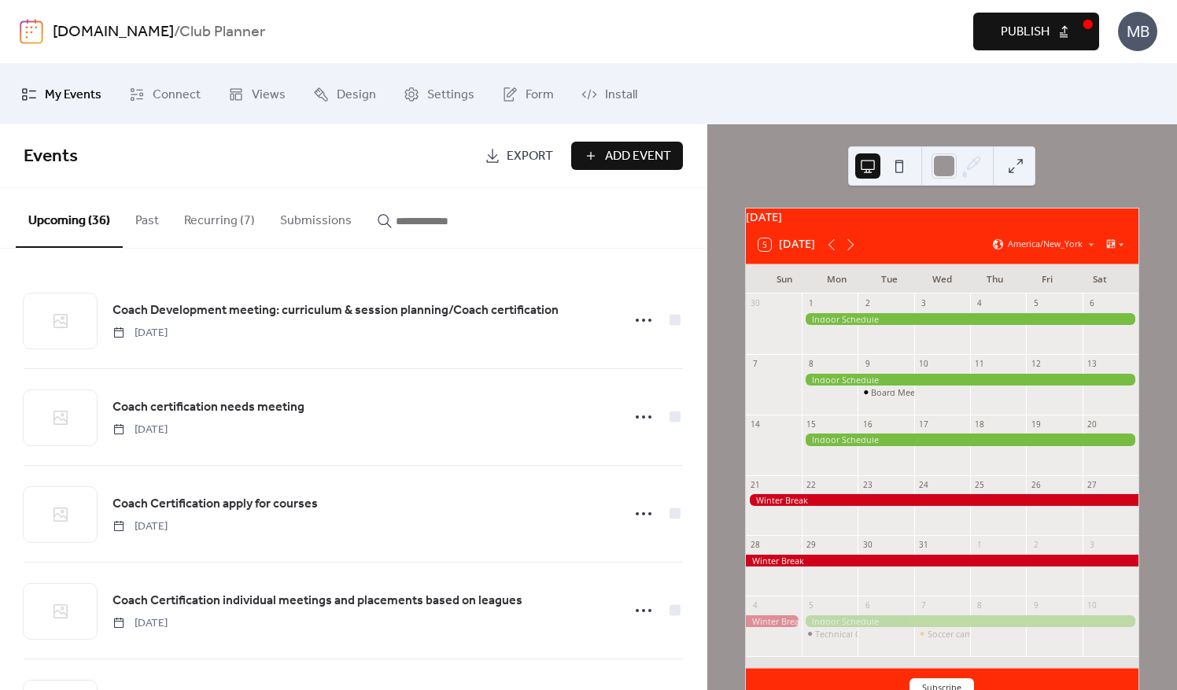
click at [911, 168] on button at bounding box center [899, 165] width 25 height 25
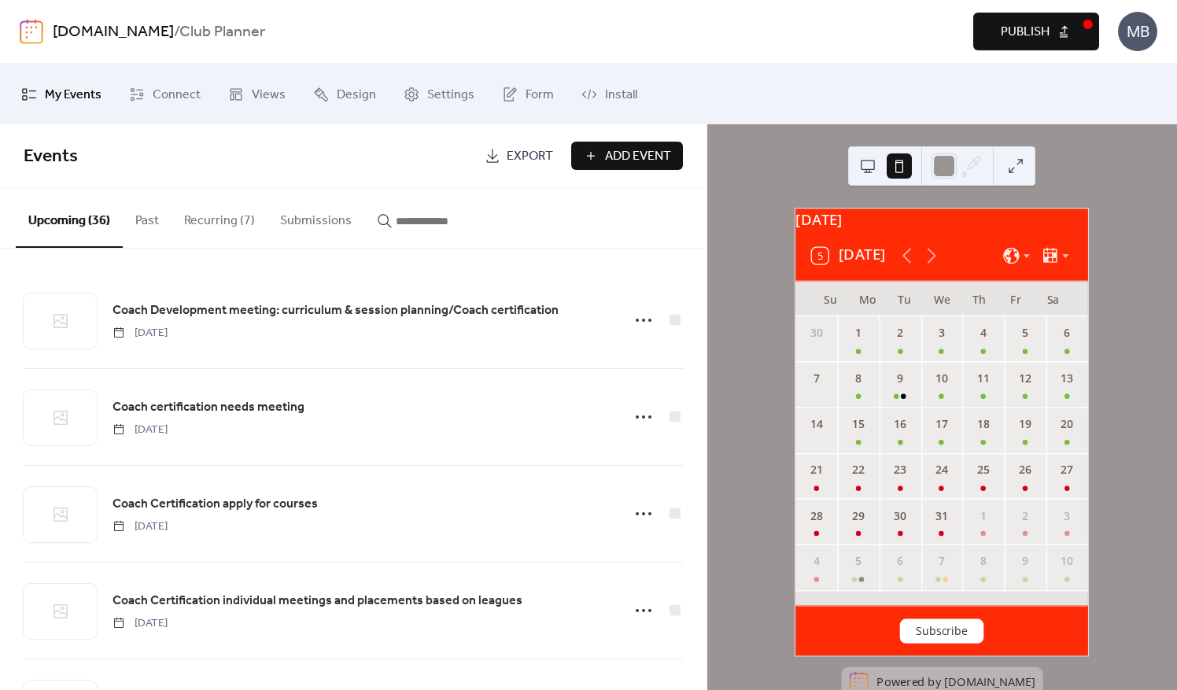
click at [1020, 164] on button at bounding box center [1016, 165] width 25 height 25
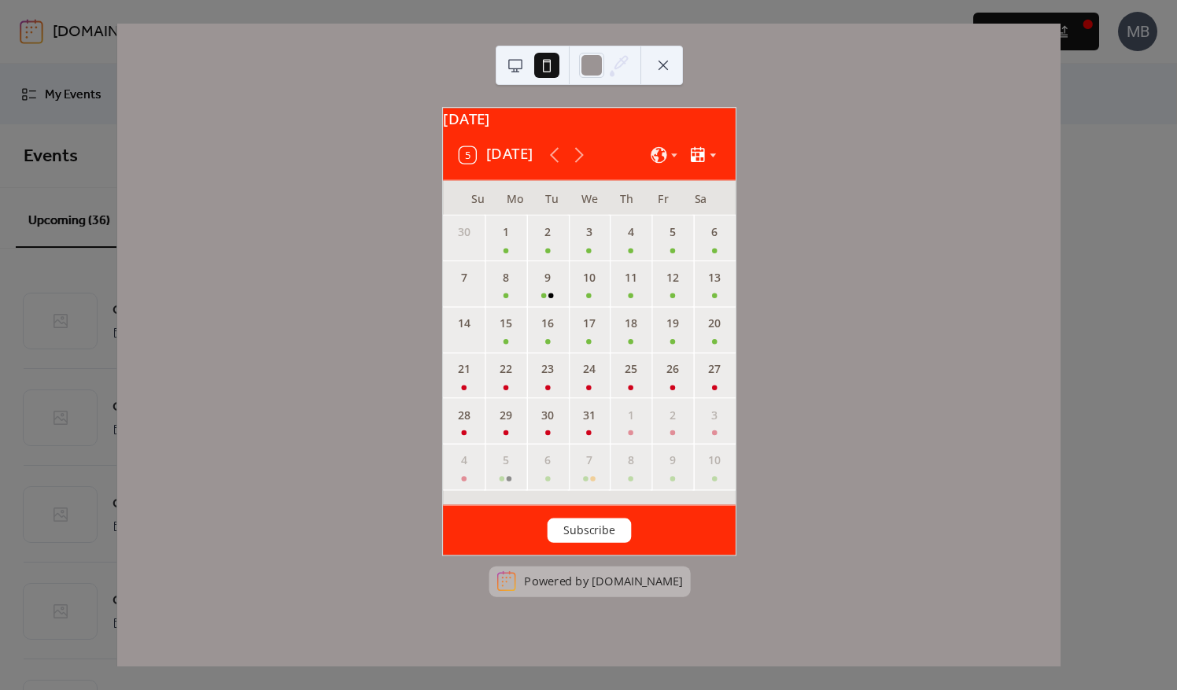
click at [707, 161] on icon at bounding box center [713, 155] width 13 height 13
click at [689, 242] on span "Week" at bounding box center [686, 244] width 22 height 13
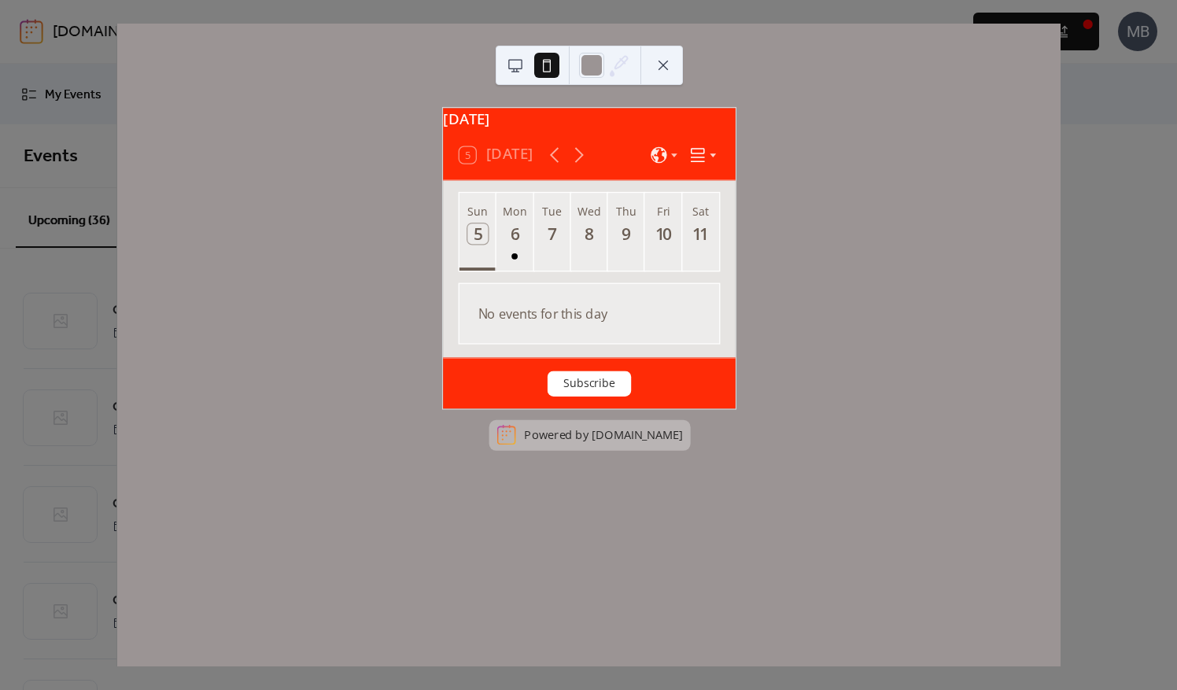
click at [704, 164] on icon at bounding box center [698, 155] width 18 height 18
click at [691, 223] on span "Agenda" at bounding box center [690, 225] width 31 height 13
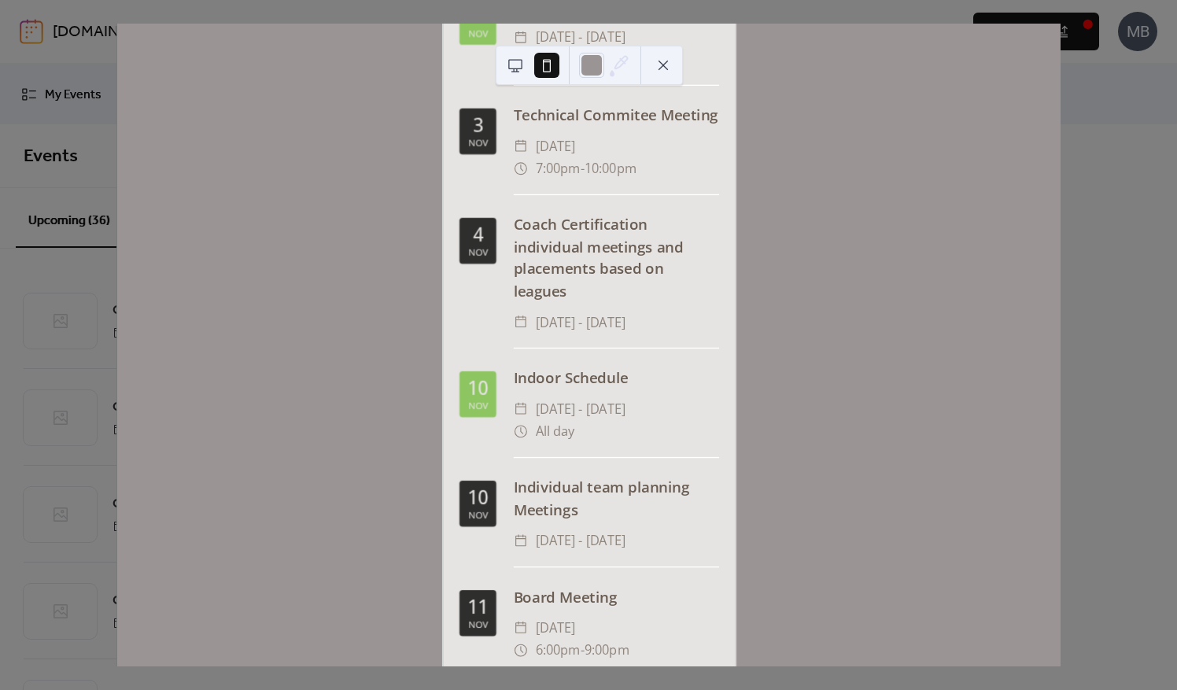
scroll to position [457, 0]
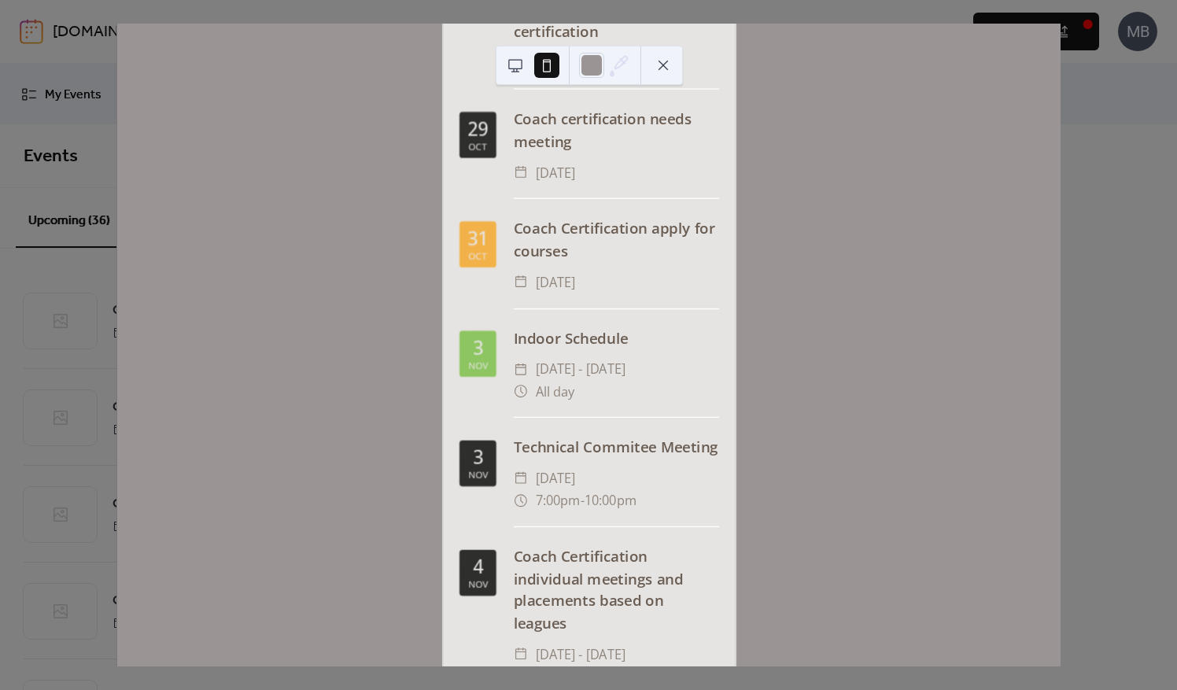
click at [663, 61] on button at bounding box center [663, 65] width 25 height 25
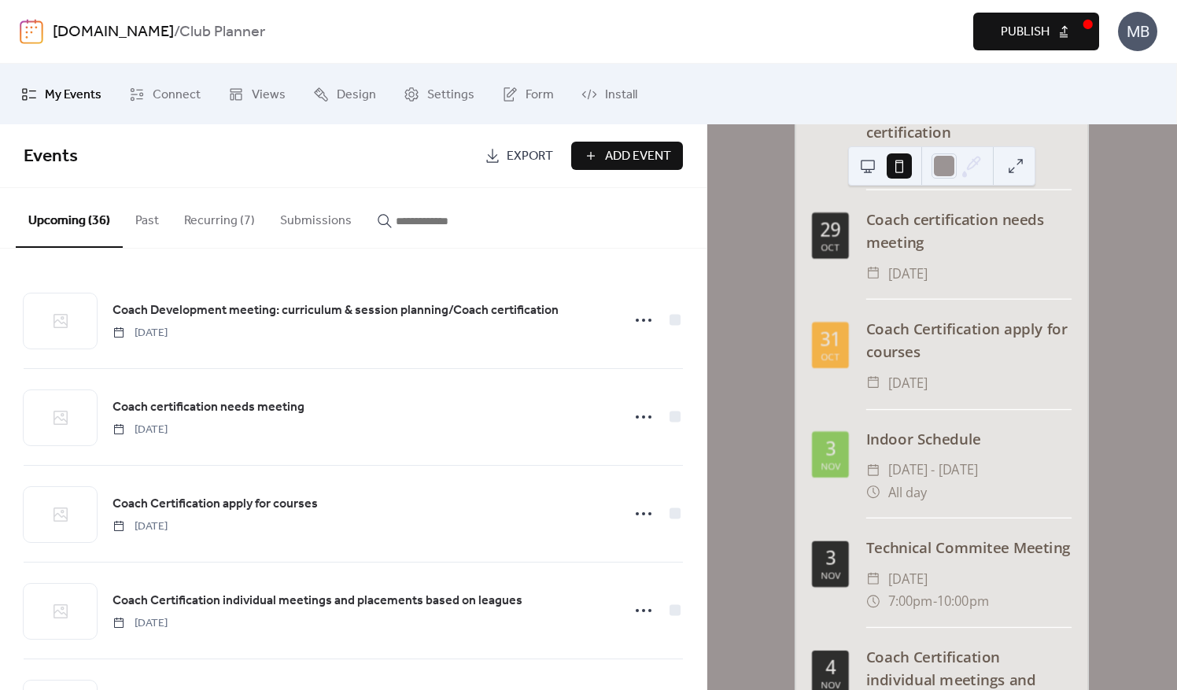
click at [866, 164] on button at bounding box center [868, 165] width 25 height 25
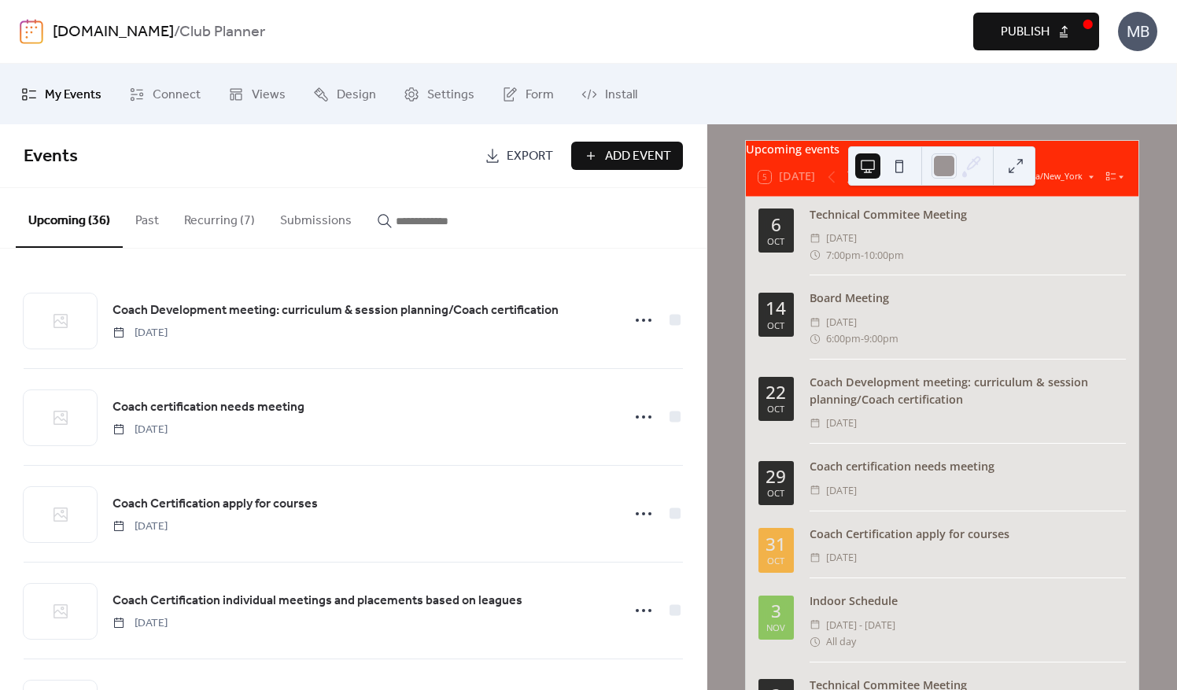
scroll to position [0, 0]
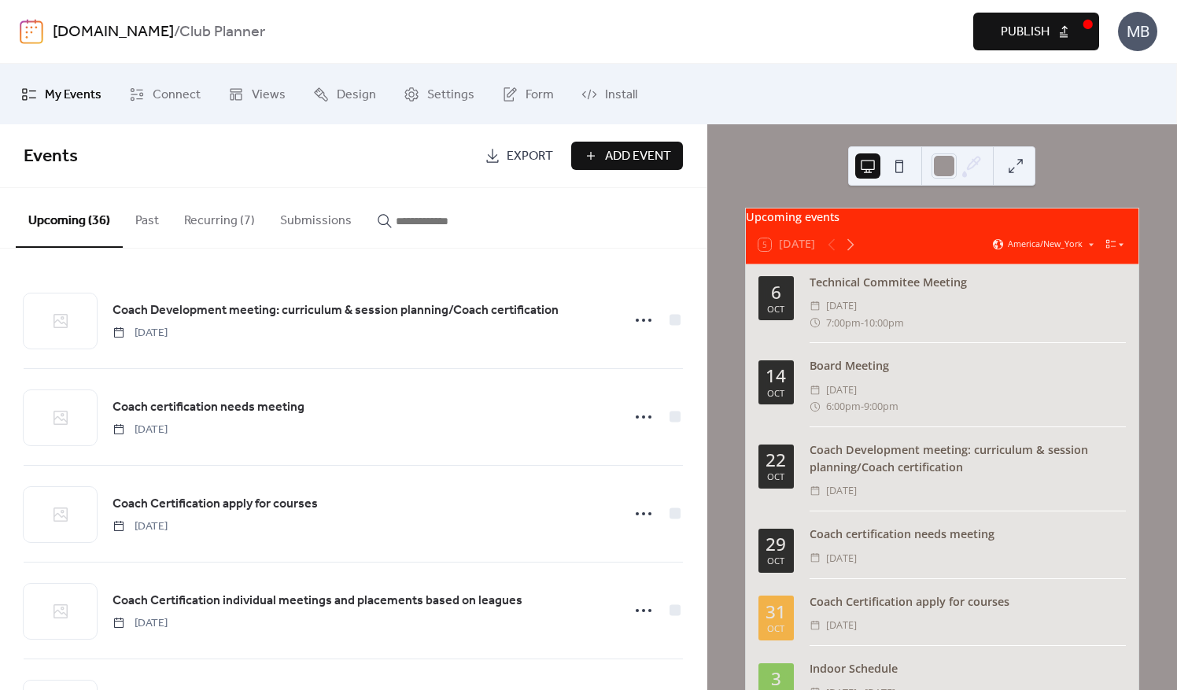
click at [1107, 250] on icon at bounding box center [1111, 243] width 11 height 11
click at [1086, 271] on span "Month" at bounding box center [1093, 269] width 28 height 13
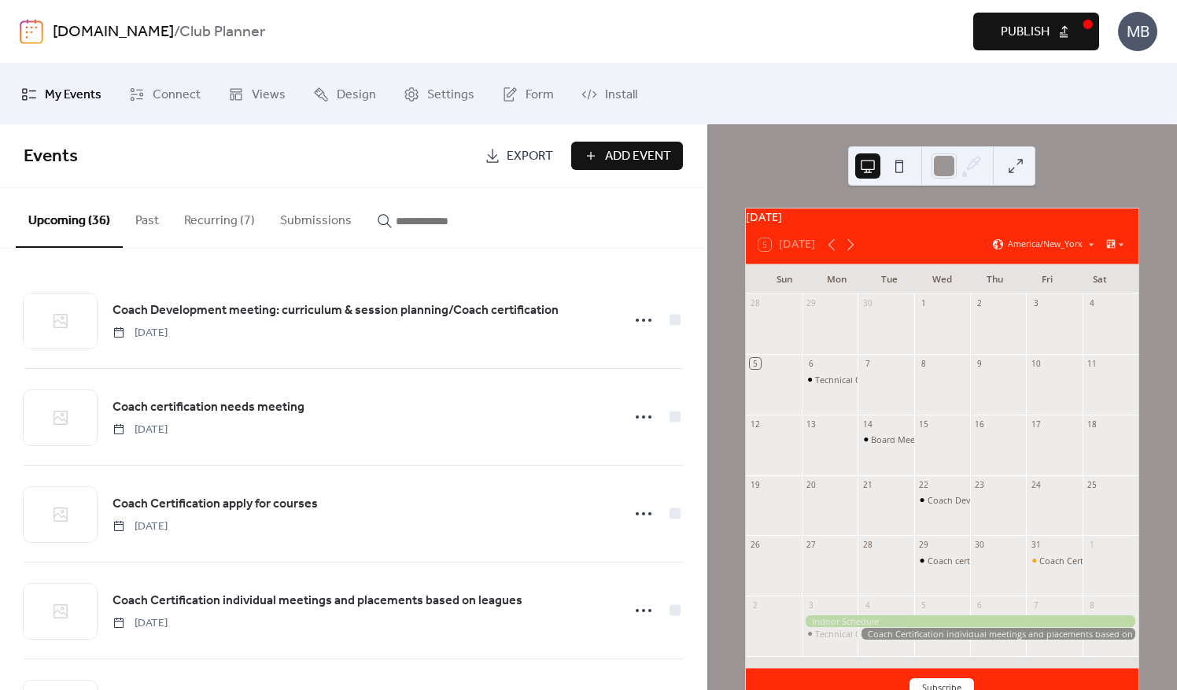
scroll to position [85, 0]
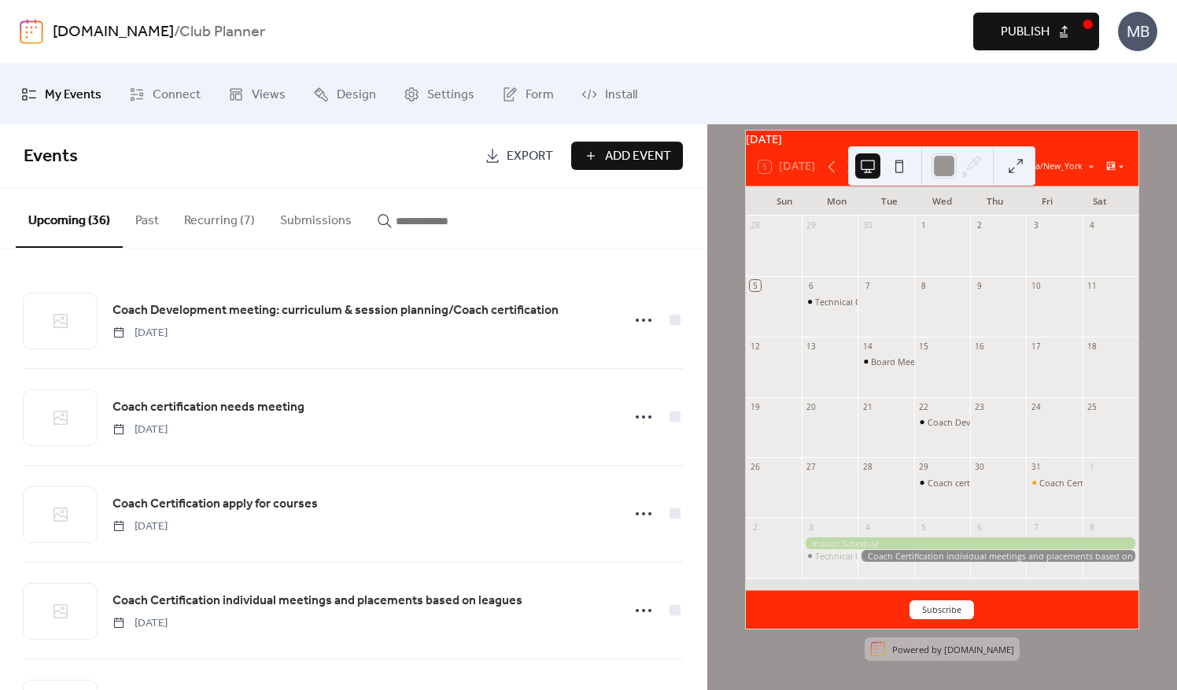
click at [630, 156] on span "Add Event" at bounding box center [638, 156] width 66 height 19
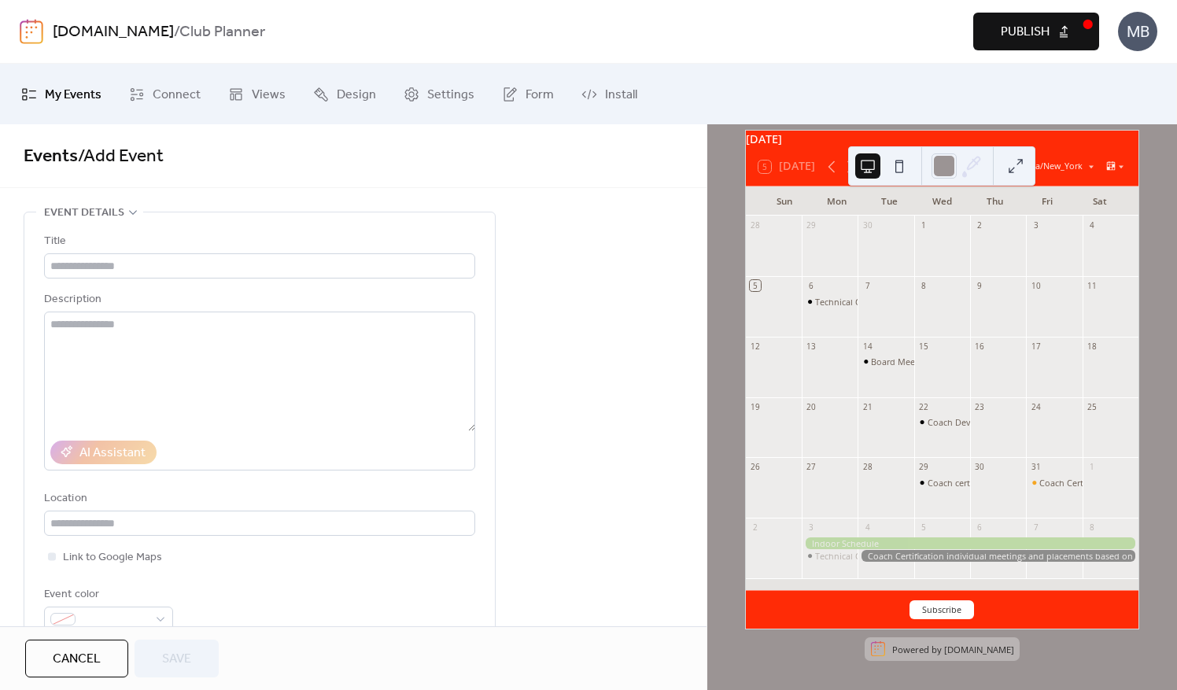
drag, startPoint x: 124, startPoint y: 268, endPoint x: 612, endPoint y: 350, distance: 494.9
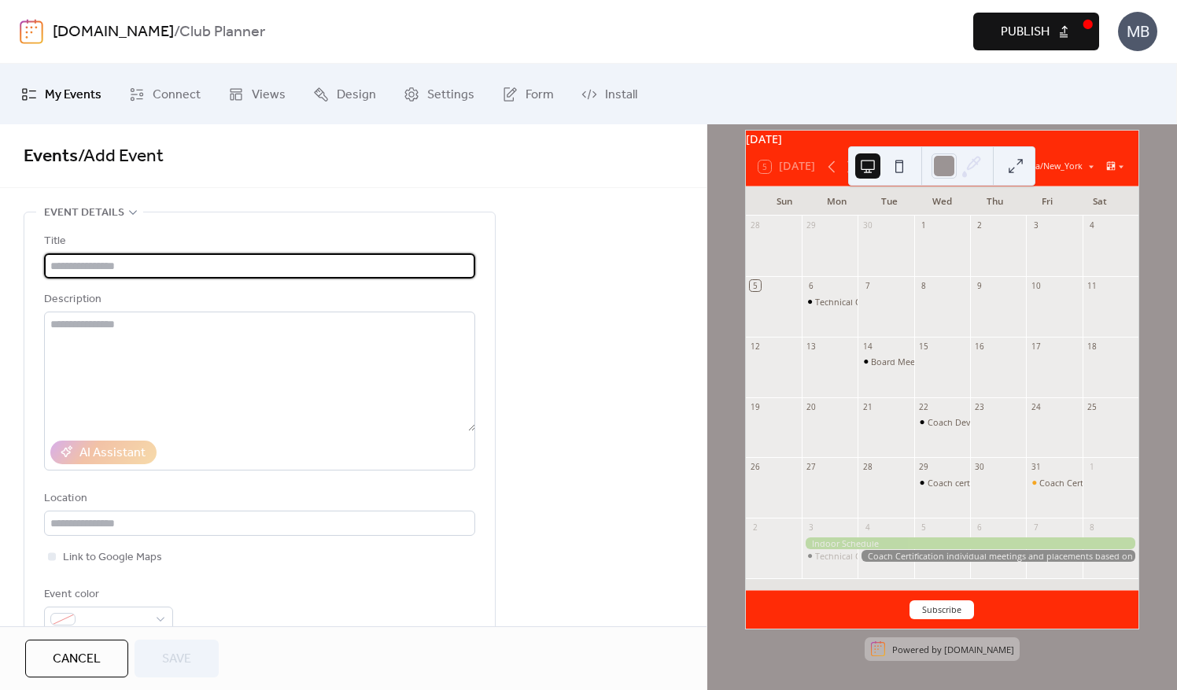
drag, startPoint x: 121, startPoint y: 259, endPoint x: 590, endPoint y: 312, distance: 472.1
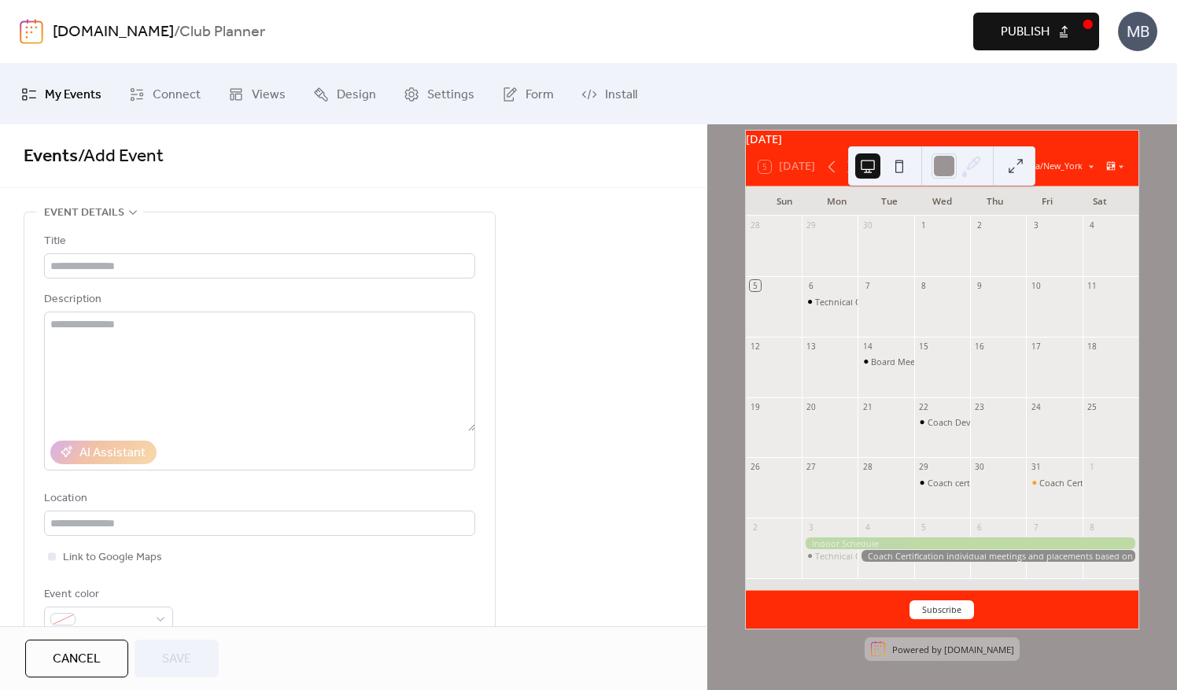
drag, startPoint x: 110, startPoint y: 266, endPoint x: 605, endPoint y: 271, distance: 495.1
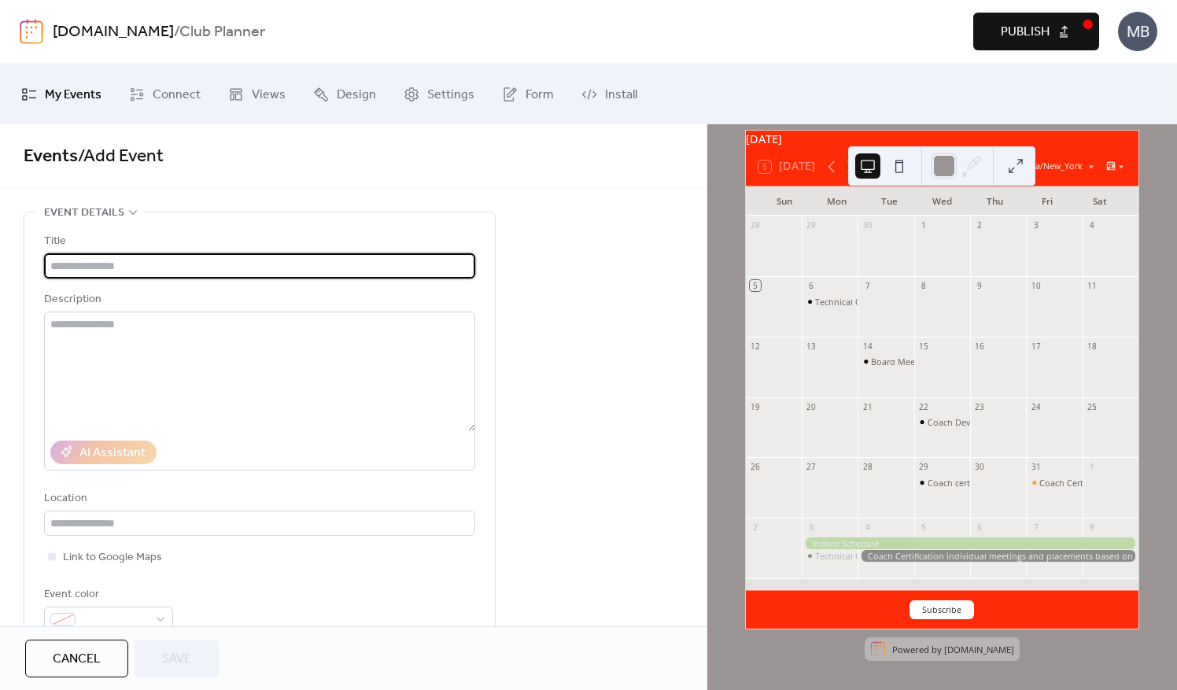
click at [109, 266] on input "text" at bounding box center [259, 265] width 431 height 25
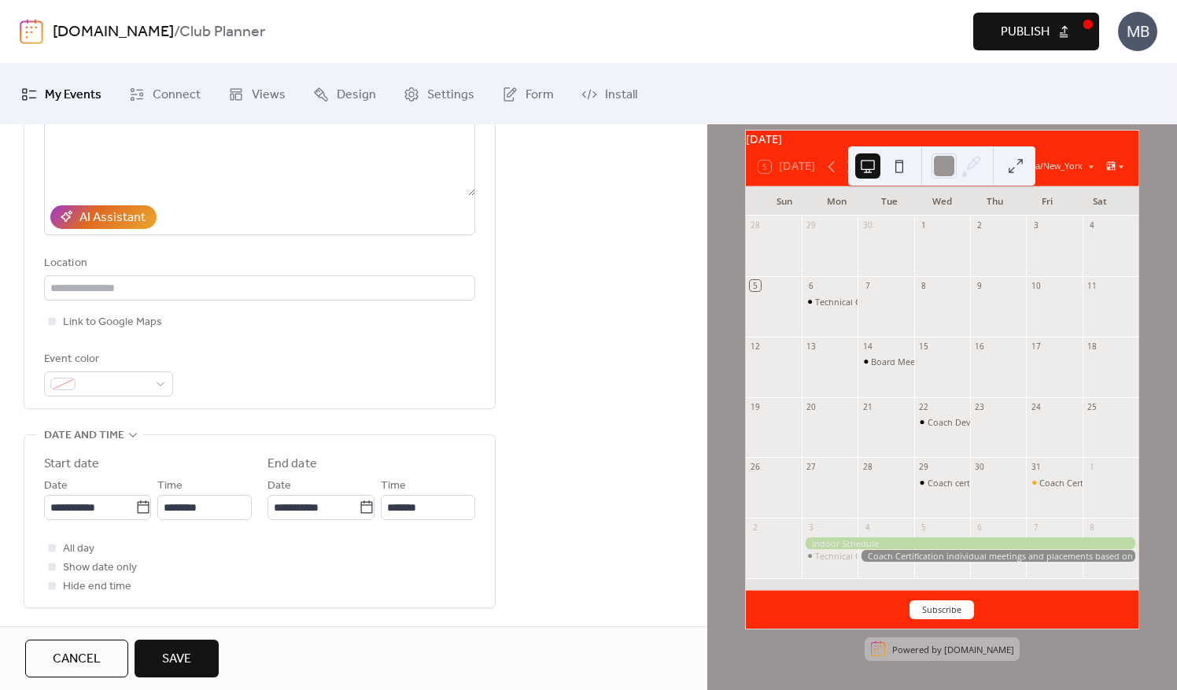
scroll to position [236, 0]
type input "**********"
click at [164, 385] on div at bounding box center [108, 383] width 129 height 25
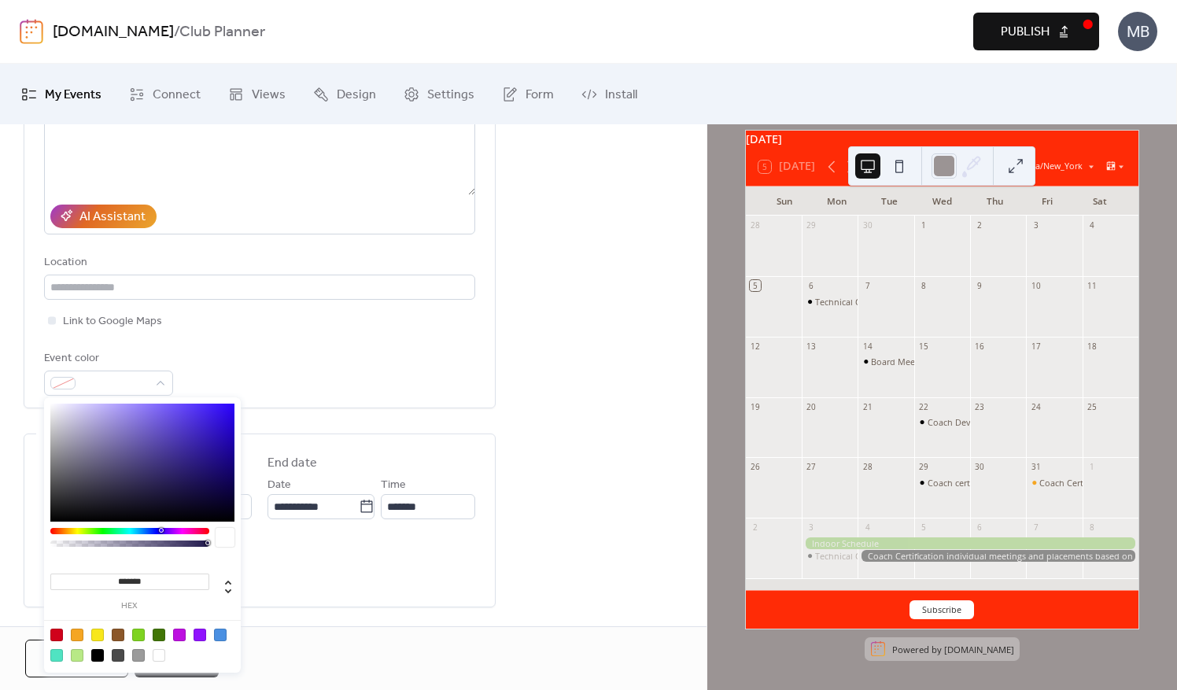
click at [81, 631] on div at bounding box center [77, 635] width 13 height 13
type input "*******"
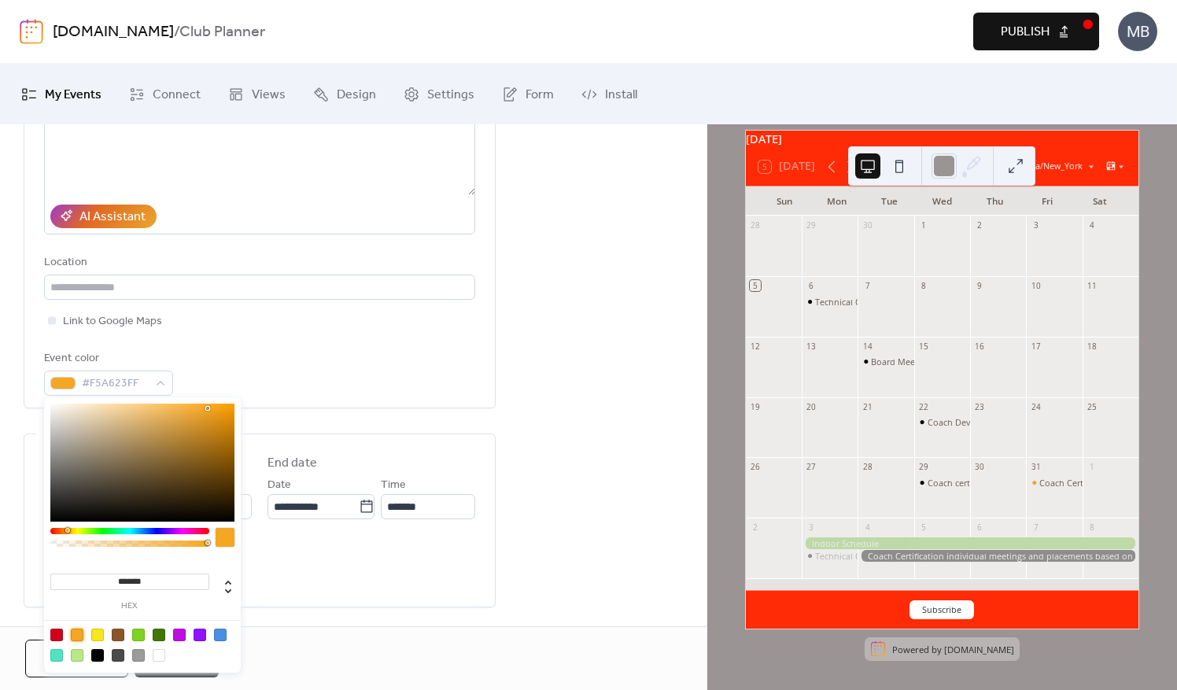
click at [537, 538] on div "**********" at bounding box center [353, 483] width 707 height 1015
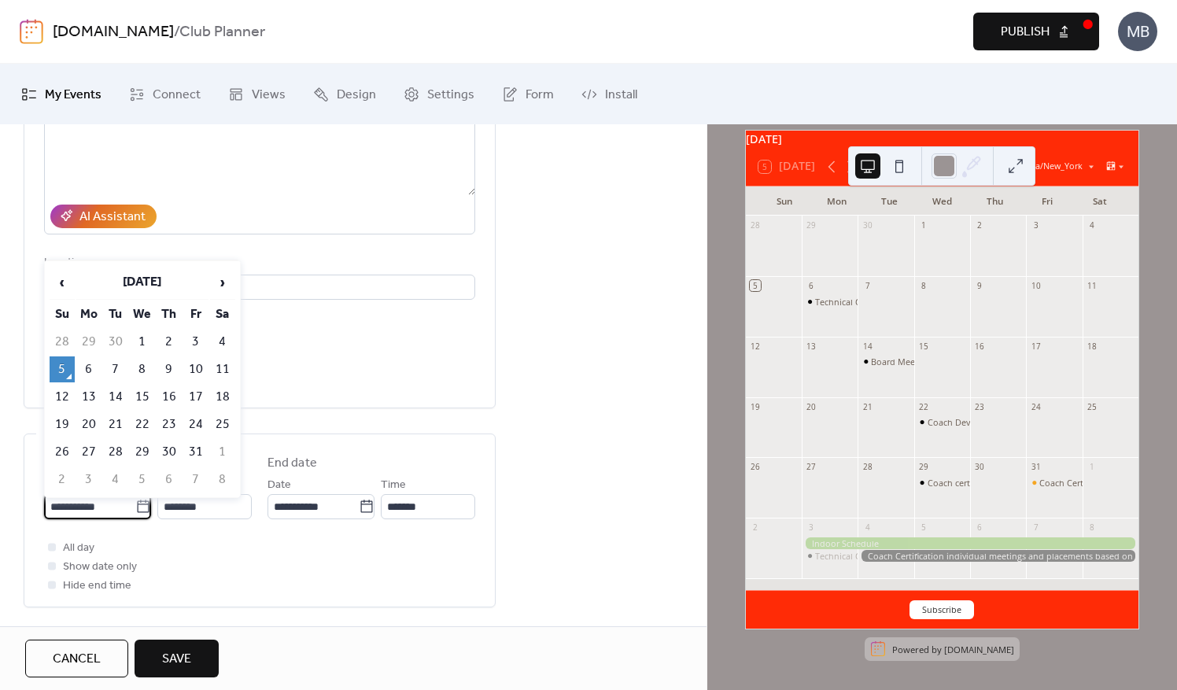
click at [130, 506] on input "**********" at bounding box center [89, 506] width 91 height 25
click at [219, 285] on span "›" at bounding box center [223, 282] width 24 height 31
click at [68, 279] on span "‹" at bounding box center [62, 282] width 24 height 31
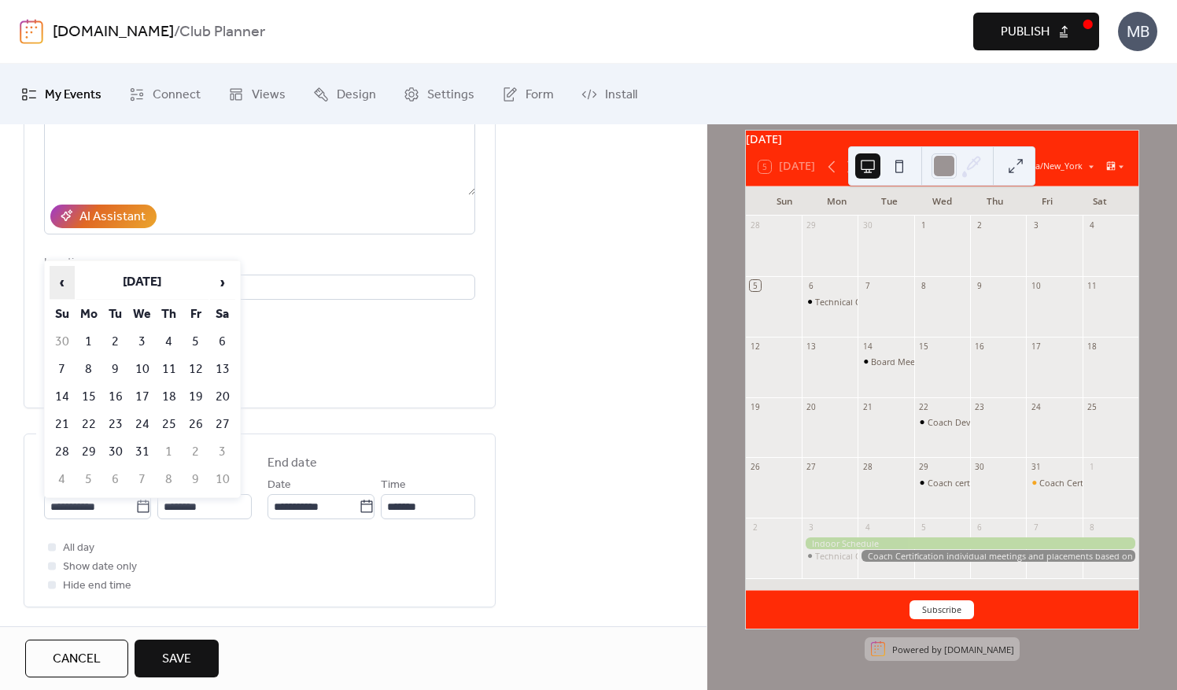
click at [68, 279] on span "‹" at bounding box center [62, 282] width 24 height 31
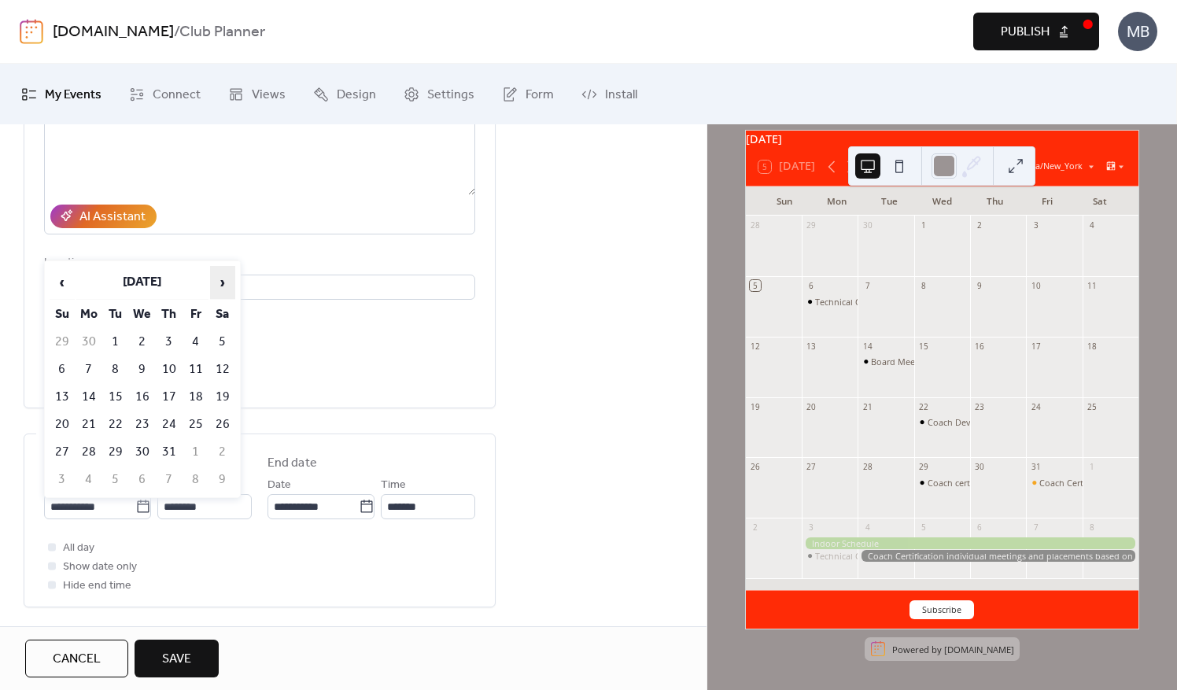
click at [225, 281] on span "›" at bounding box center [223, 282] width 24 height 31
click at [204, 340] on td "1" at bounding box center [195, 342] width 25 height 26
type input "**********"
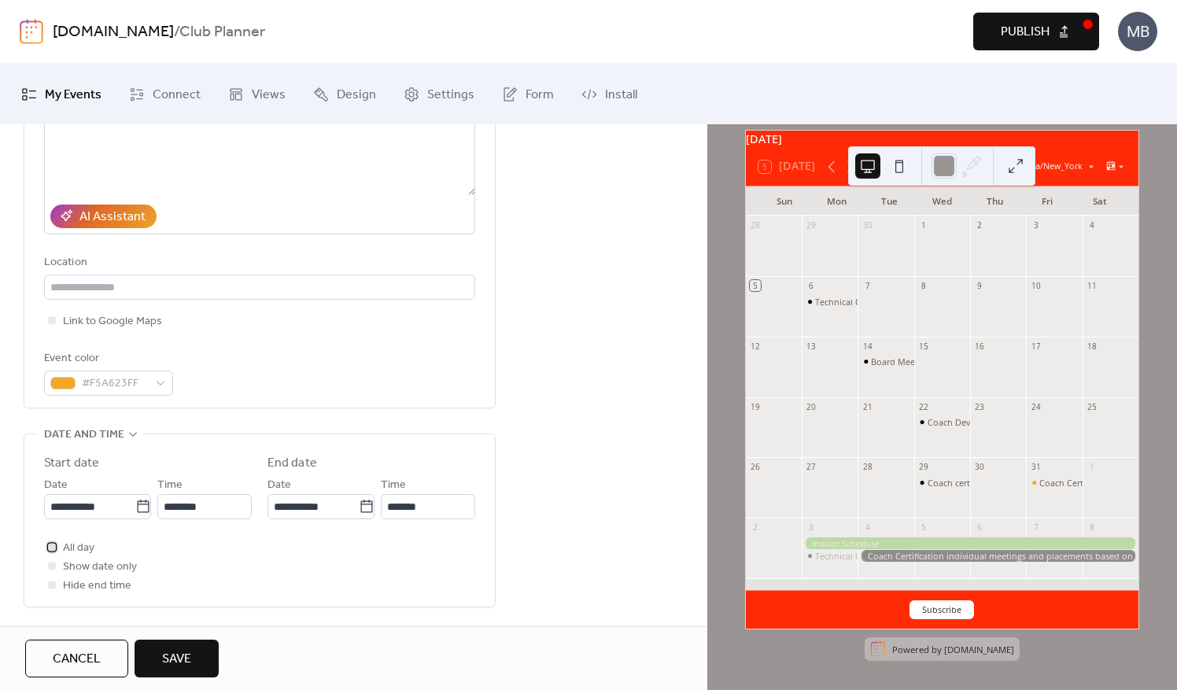
click at [51, 546] on div at bounding box center [52, 547] width 8 height 8
click at [165, 652] on span "Save" at bounding box center [176, 659] width 29 height 19
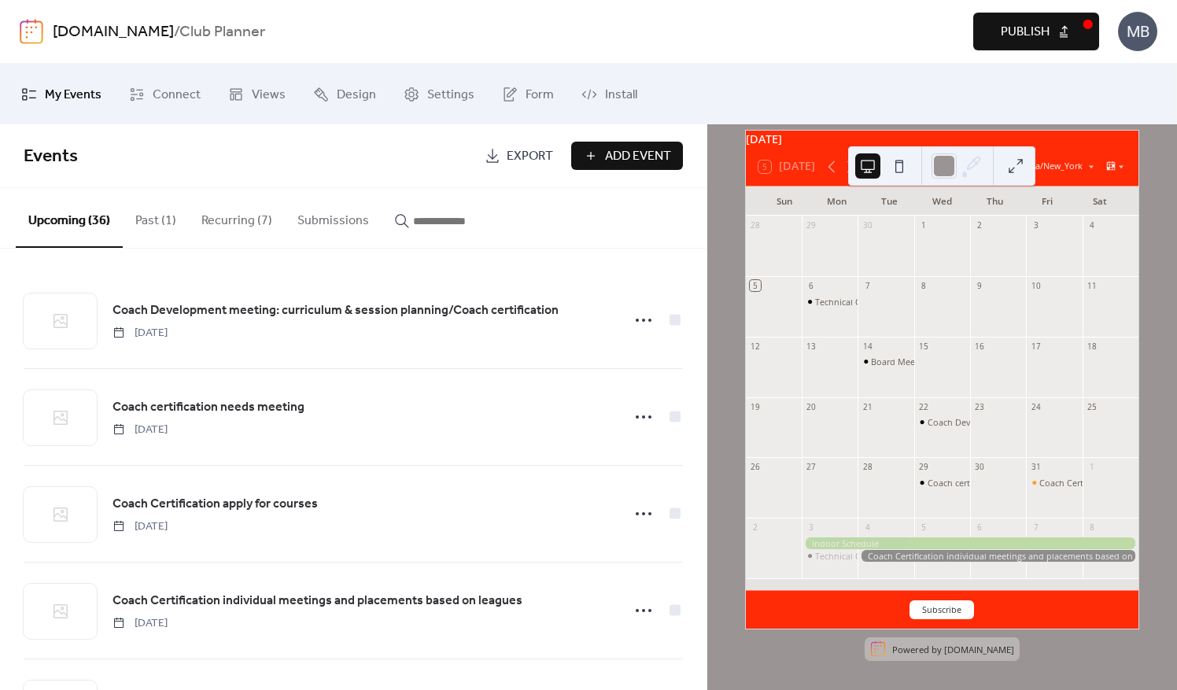
click at [613, 161] on span "Add Event" at bounding box center [638, 156] width 66 height 19
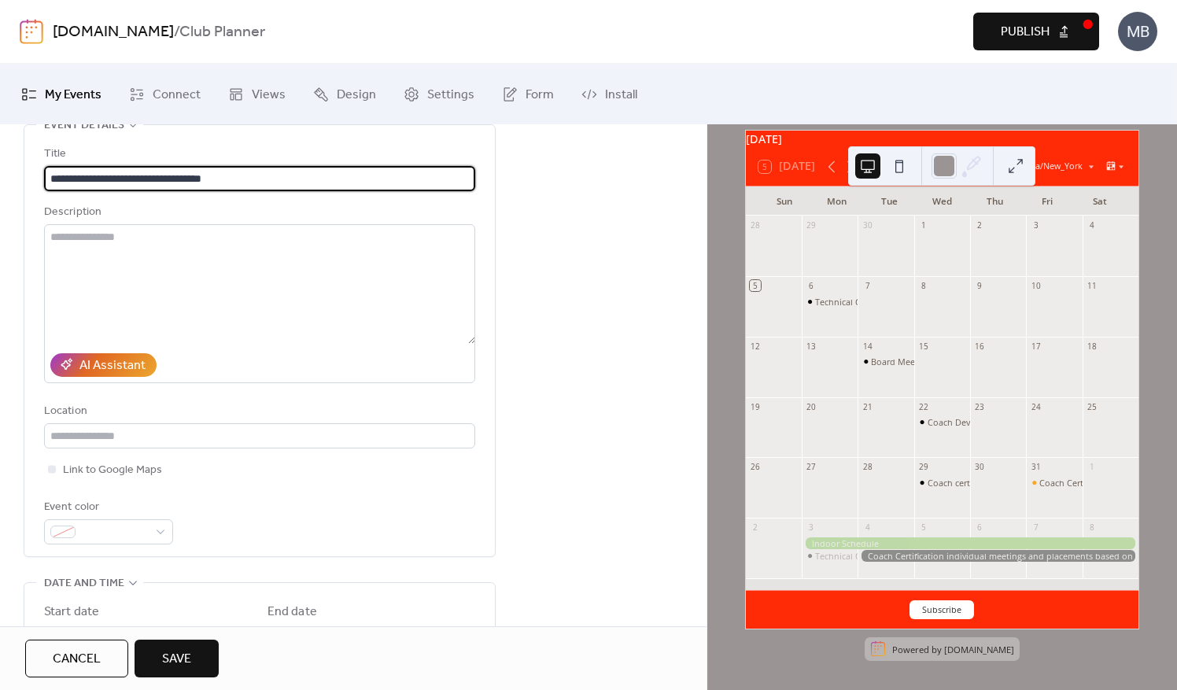
scroll to position [236, 0]
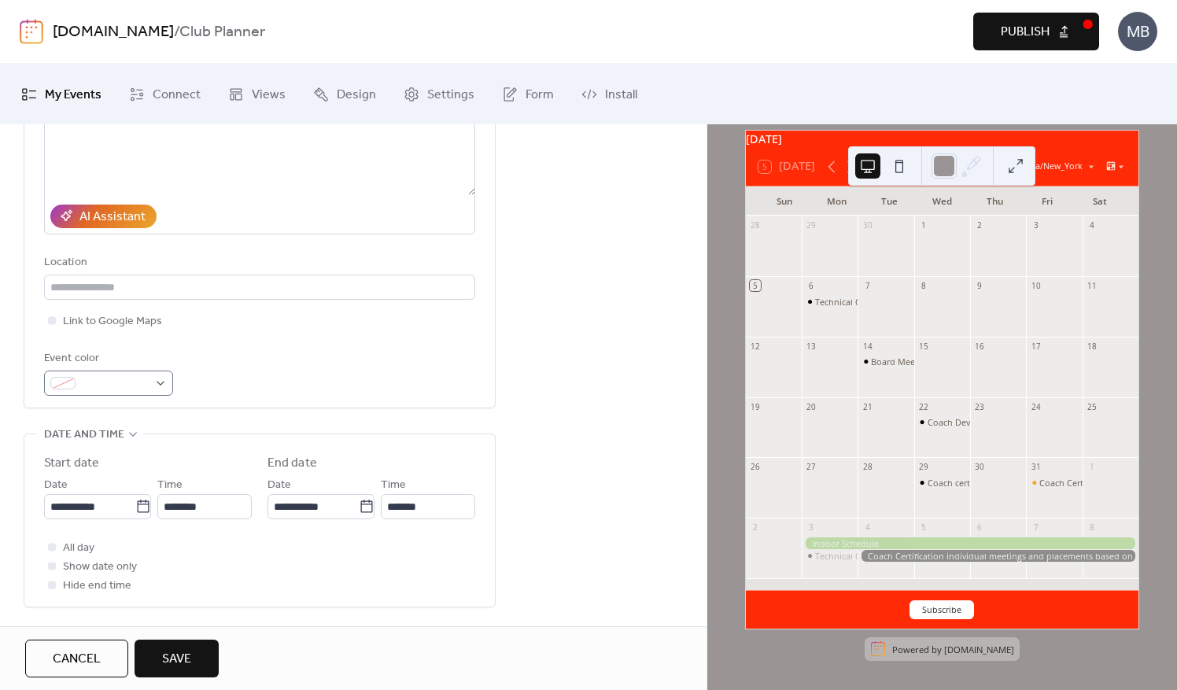
type input "**********"
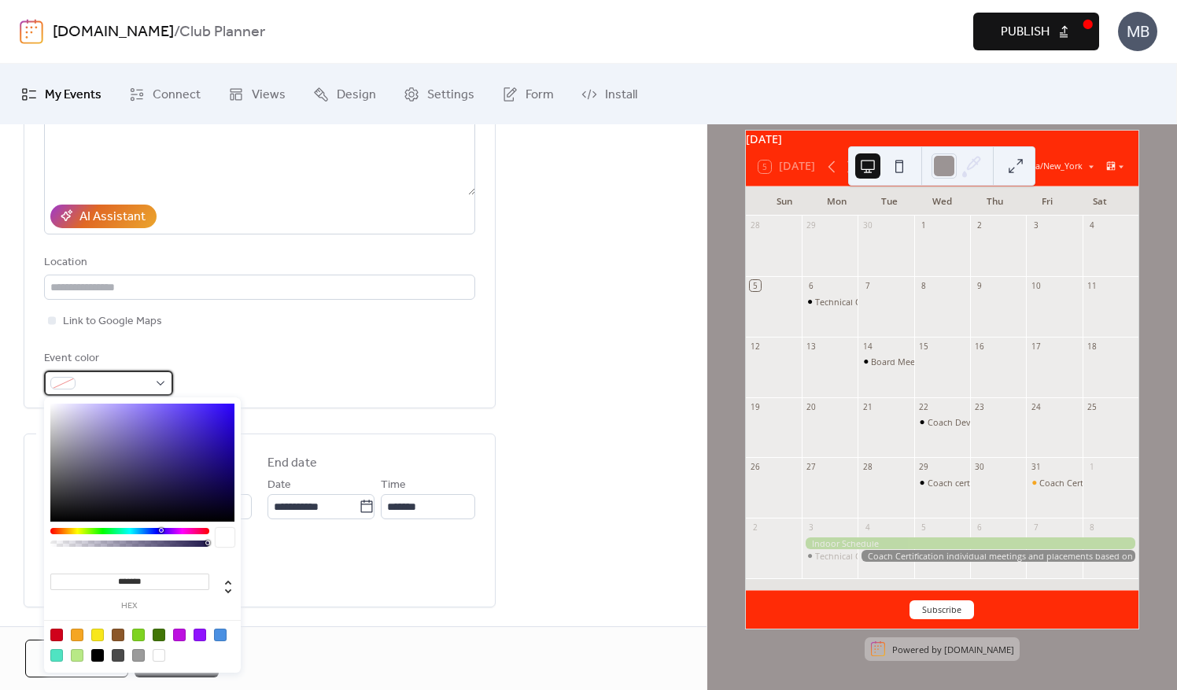
click at [161, 377] on div at bounding box center [108, 383] width 129 height 25
click at [77, 634] on div at bounding box center [77, 635] width 13 height 13
type input "*******"
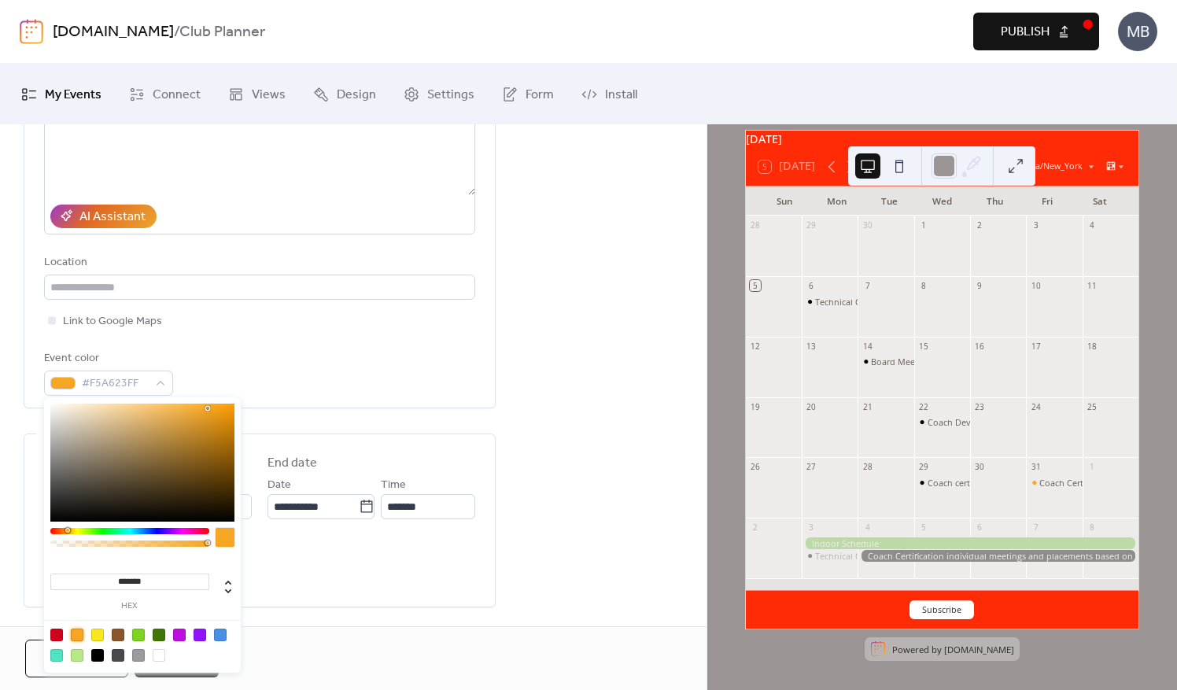
click at [375, 571] on div "All day Show date only Hide end time" at bounding box center [259, 566] width 431 height 57
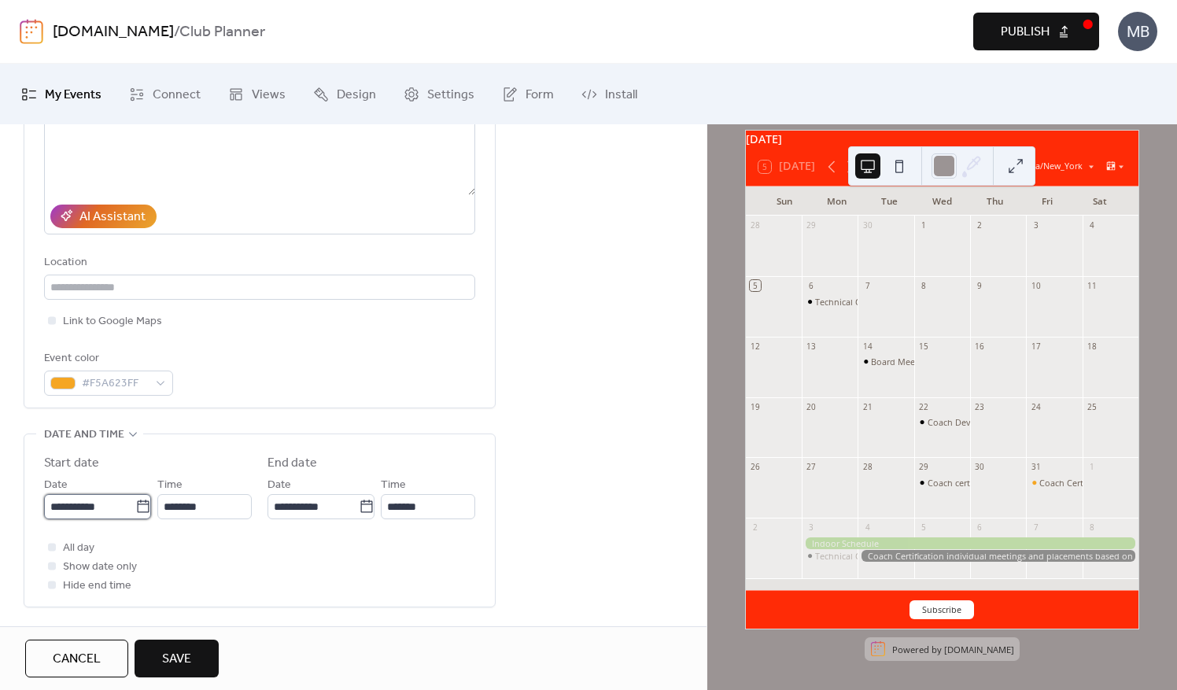
click at [91, 502] on input "**********" at bounding box center [89, 506] width 91 height 25
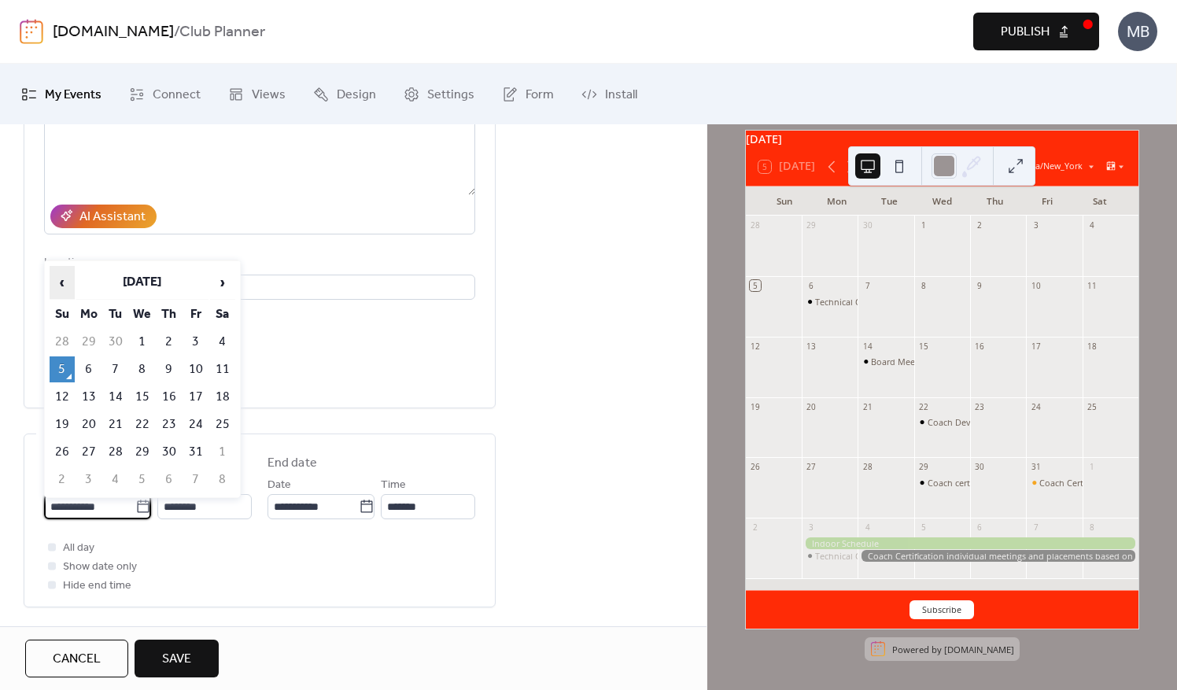
click at [65, 285] on span "‹" at bounding box center [62, 282] width 24 height 31
click at [120, 445] on td "30" at bounding box center [115, 452] width 25 height 26
type input "**********"
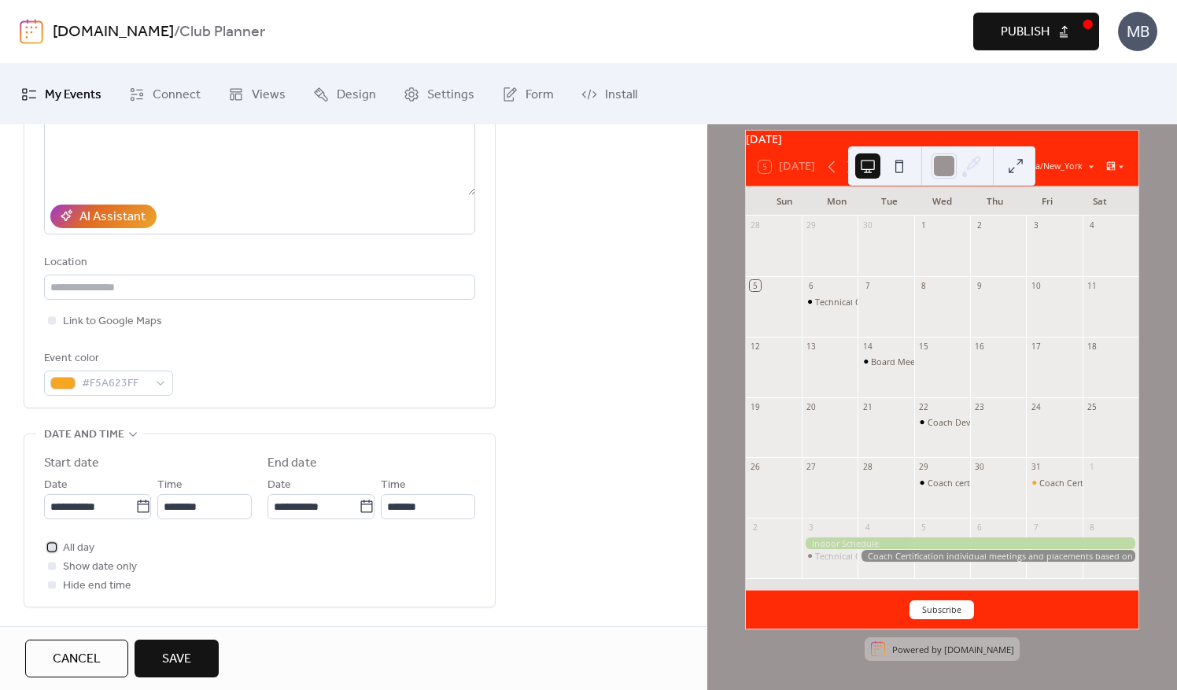
click at [57, 548] on div at bounding box center [52, 547] width 16 height 16
click at [187, 664] on span "Save" at bounding box center [176, 659] width 29 height 19
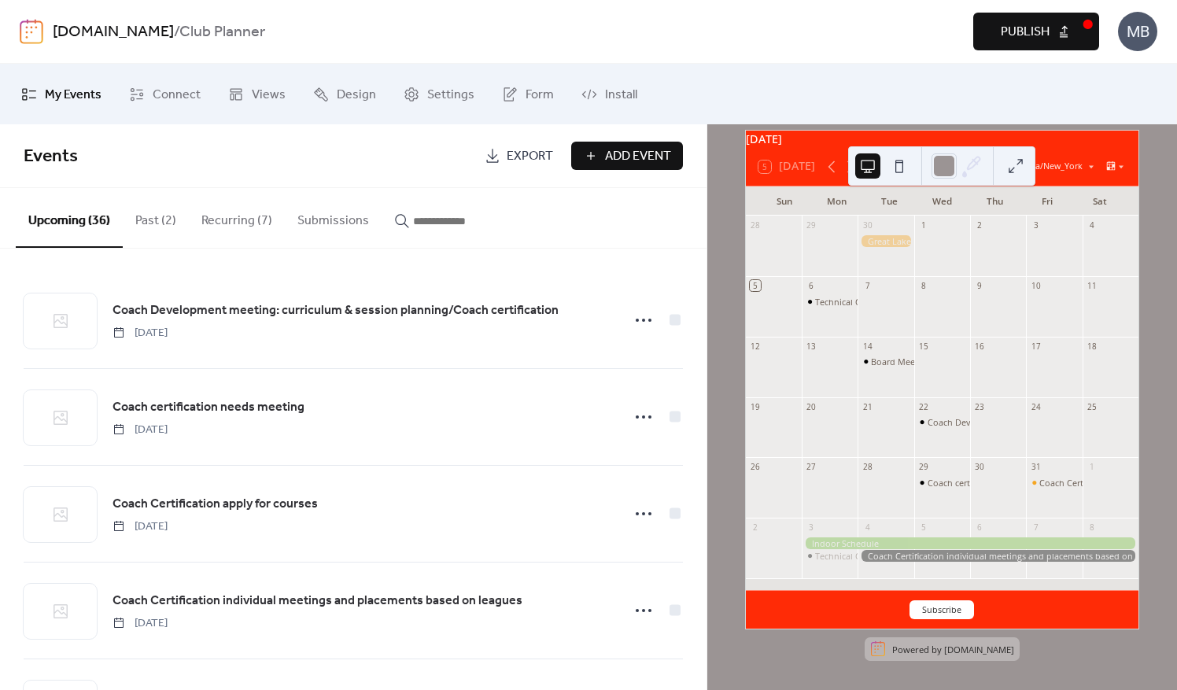
click at [896, 241] on div at bounding box center [886, 241] width 56 height 12
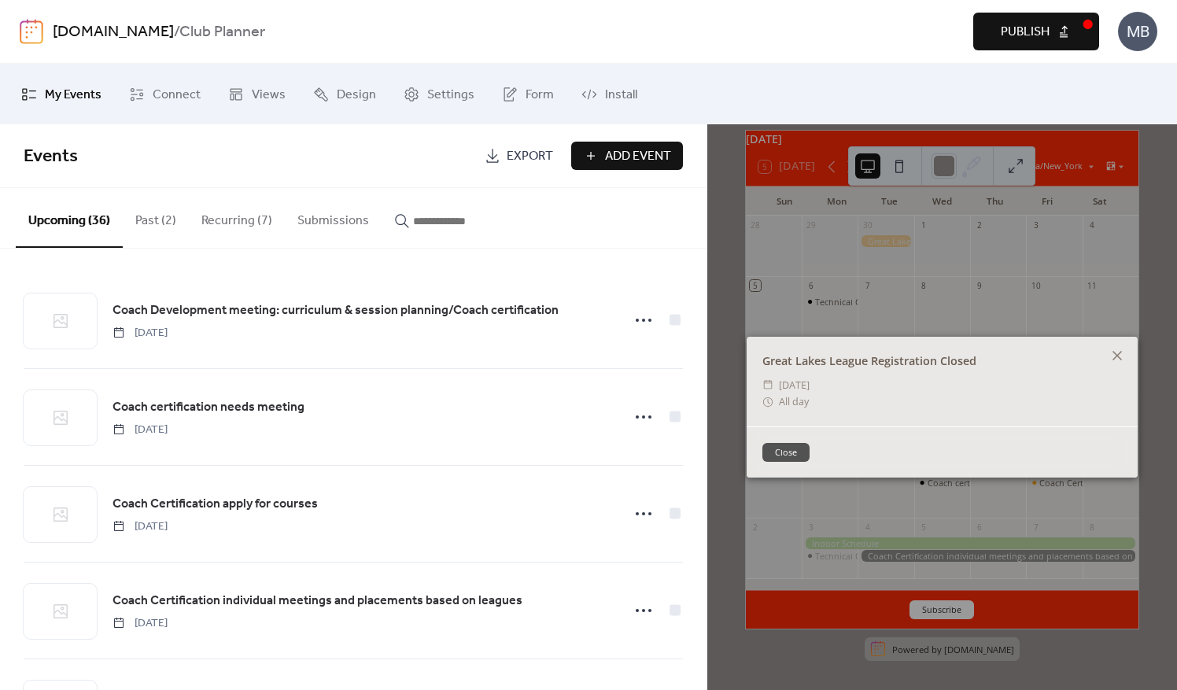
drag, startPoint x: 162, startPoint y: 222, endPoint x: 183, endPoint y: 240, distance: 27.3
click at [162, 222] on button "Past (2)" at bounding box center [156, 217] width 66 height 58
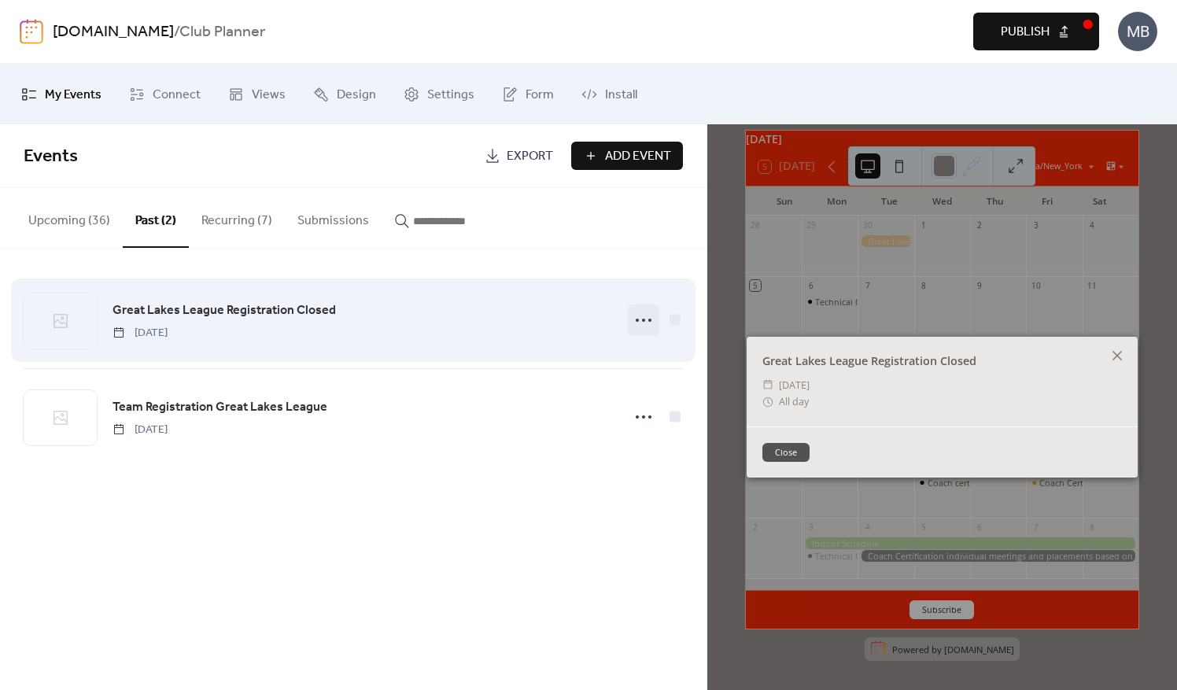
click at [638, 313] on icon at bounding box center [643, 320] width 25 height 25
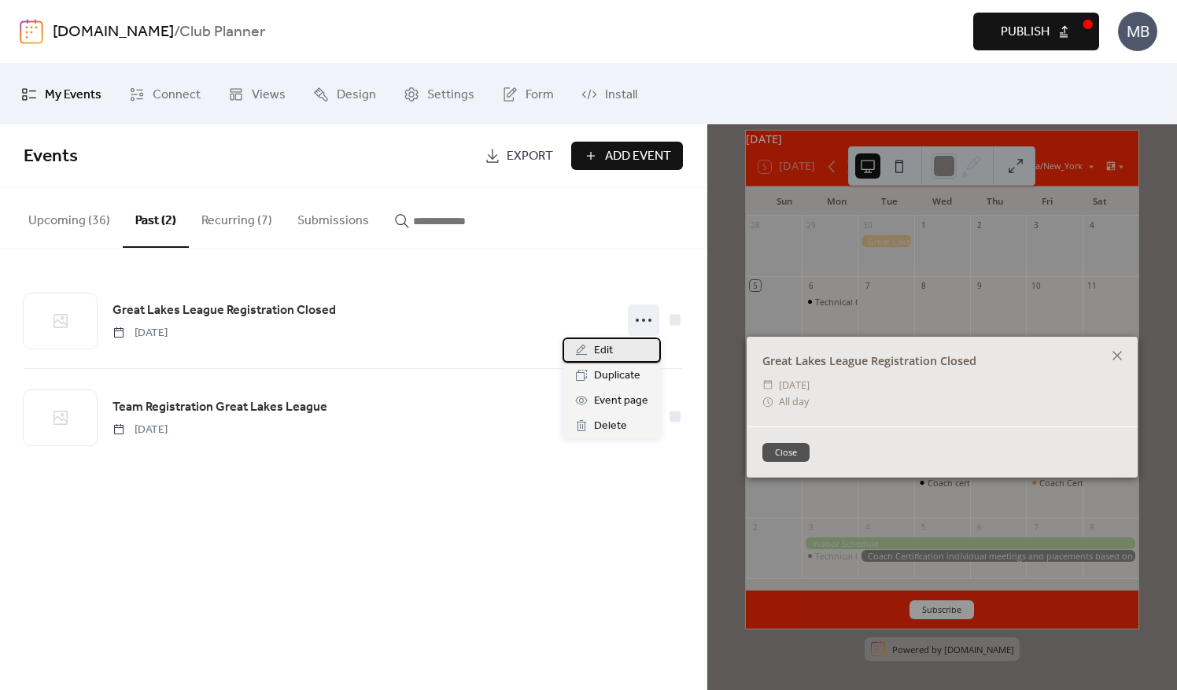
click at [619, 350] on div "Edit" at bounding box center [612, 350] width 98 height 25
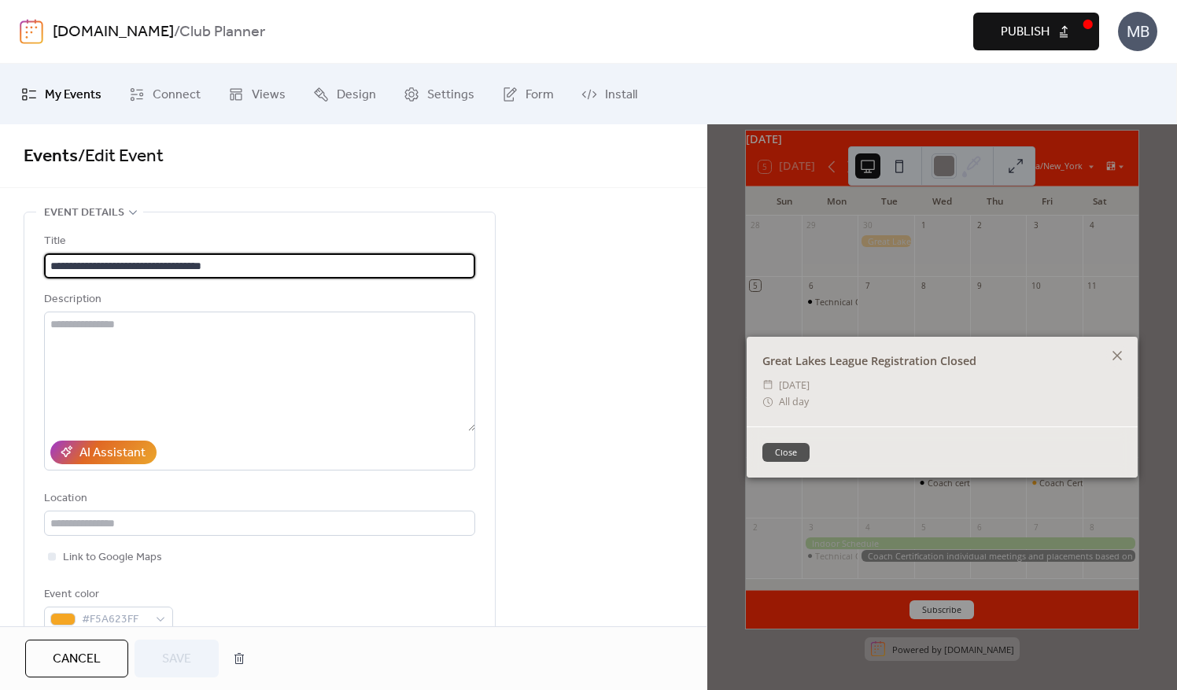
scroll to position [236, 0]
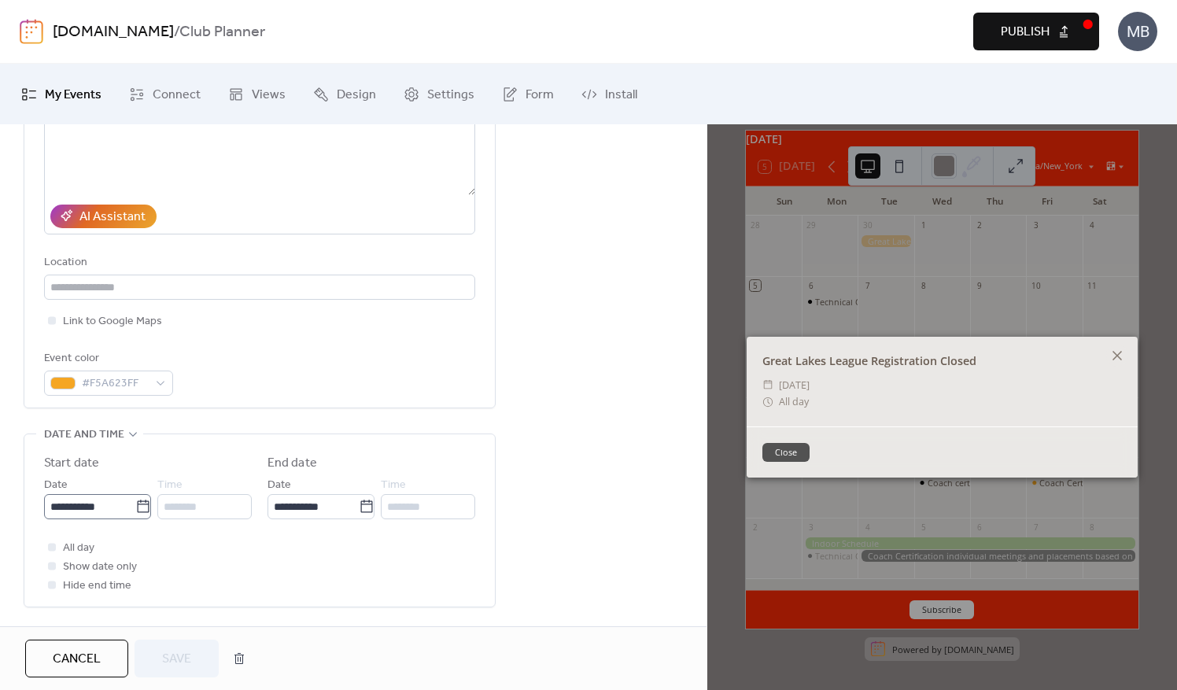
click at [137, 503] on icon at bounding box center [143, 506] width 12 height 13
click at [133, 503] on input "**********" at bounding box center [89, 506] width 91 height 25
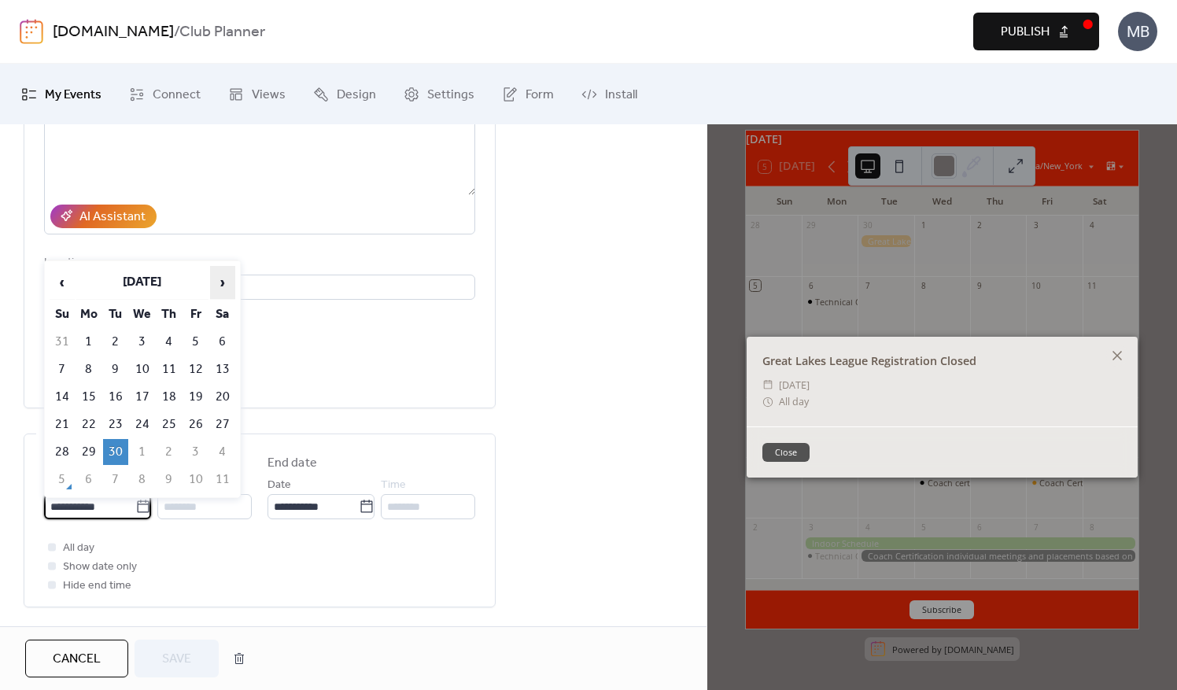
click at [224, 290] on span "›" at bounding box center [223, 282] width 24 height 31
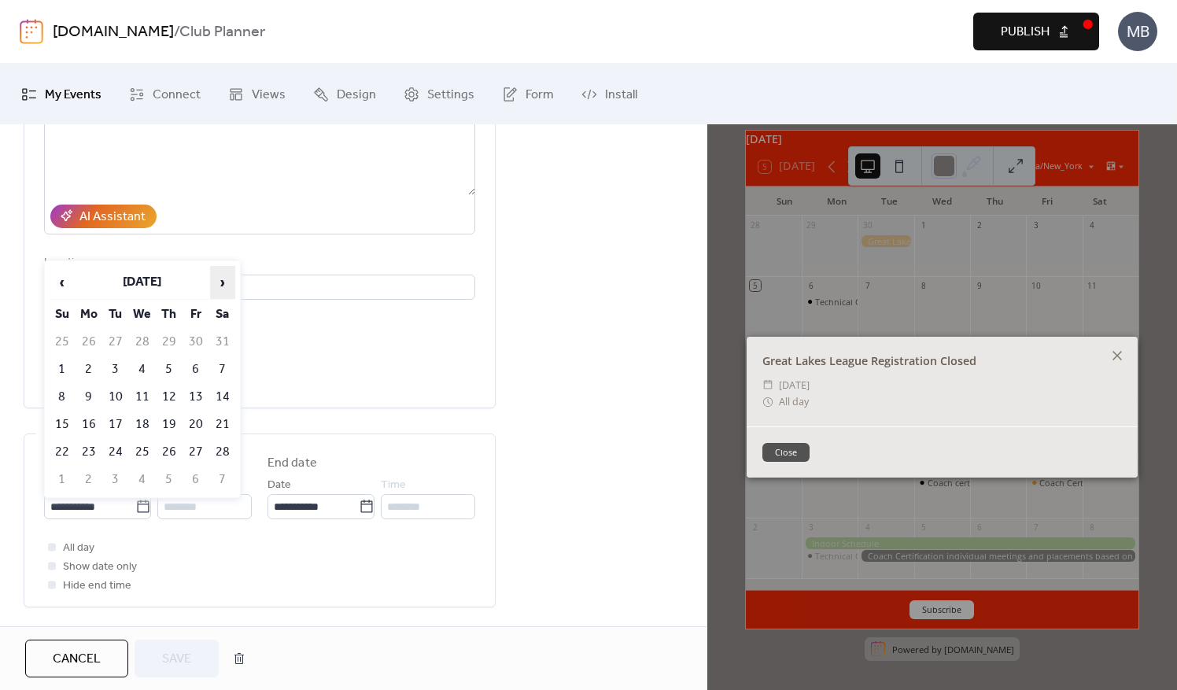
click at [224, 290] on span "›" at bounding box center [223, 282] width 24 height 31
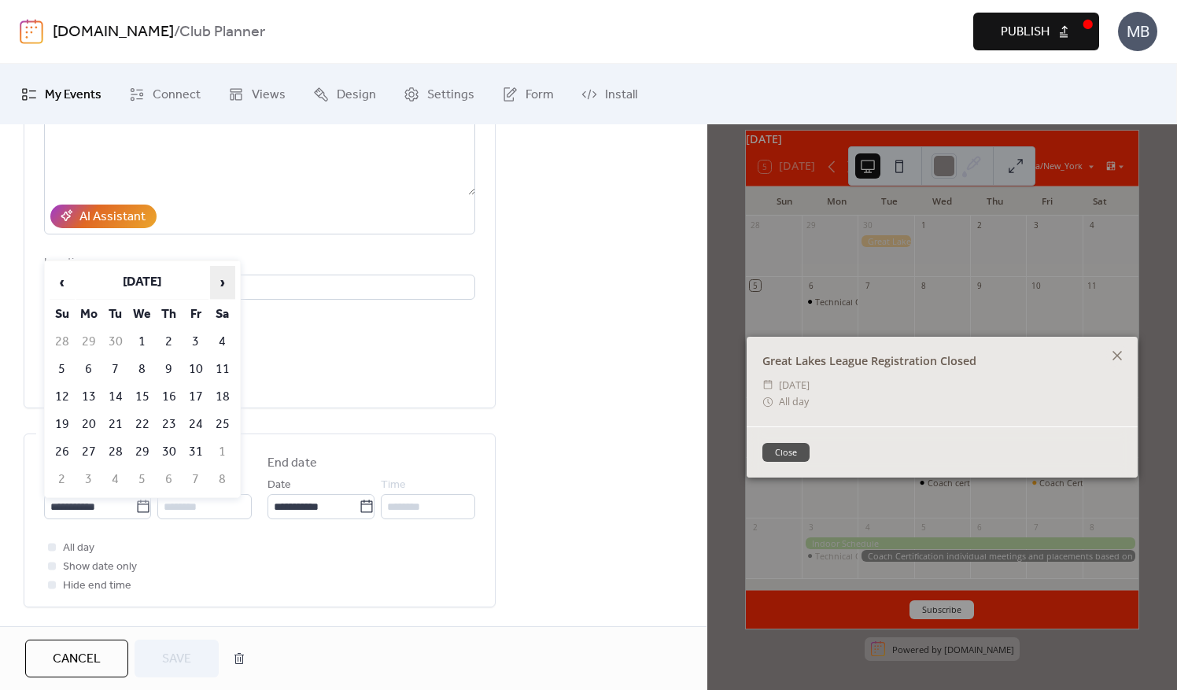
click at [224, 290] on span "›" at bounding box center [223, 282] width 24 height 31
click at [72, 287] on span "‹" at bounding box center [62, 282] width 24 height 31
click at [146, 449] on td "30" at bounding box center [142, 452] width 25 height 26
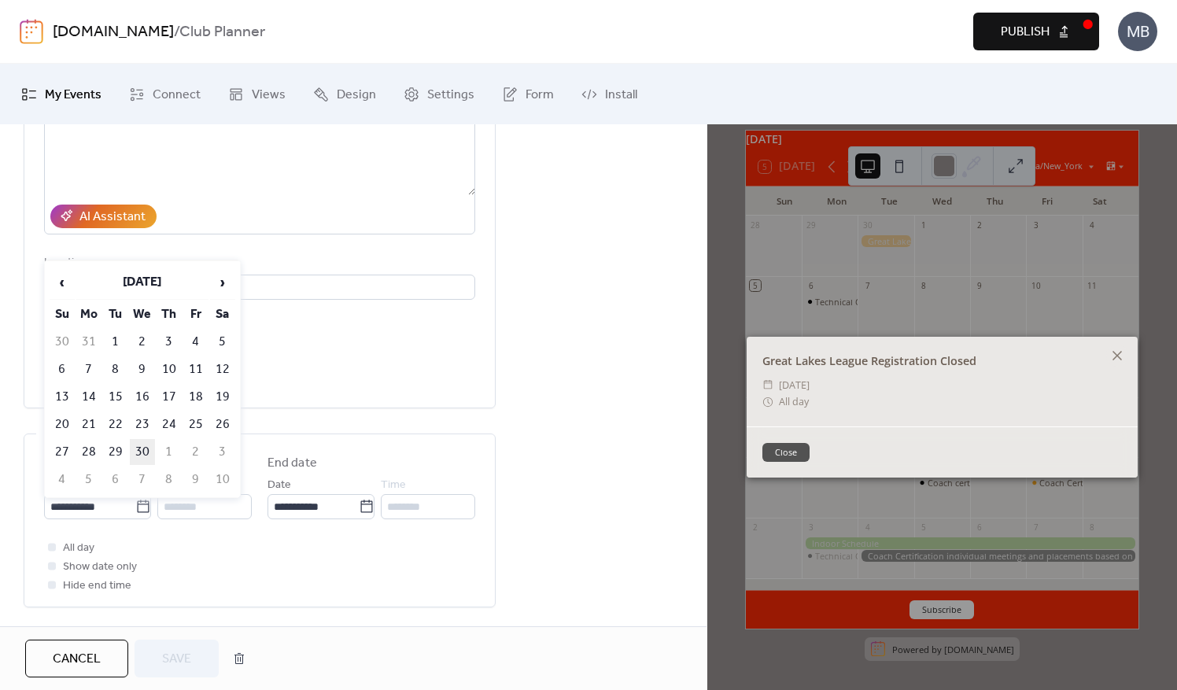
type input "**********"
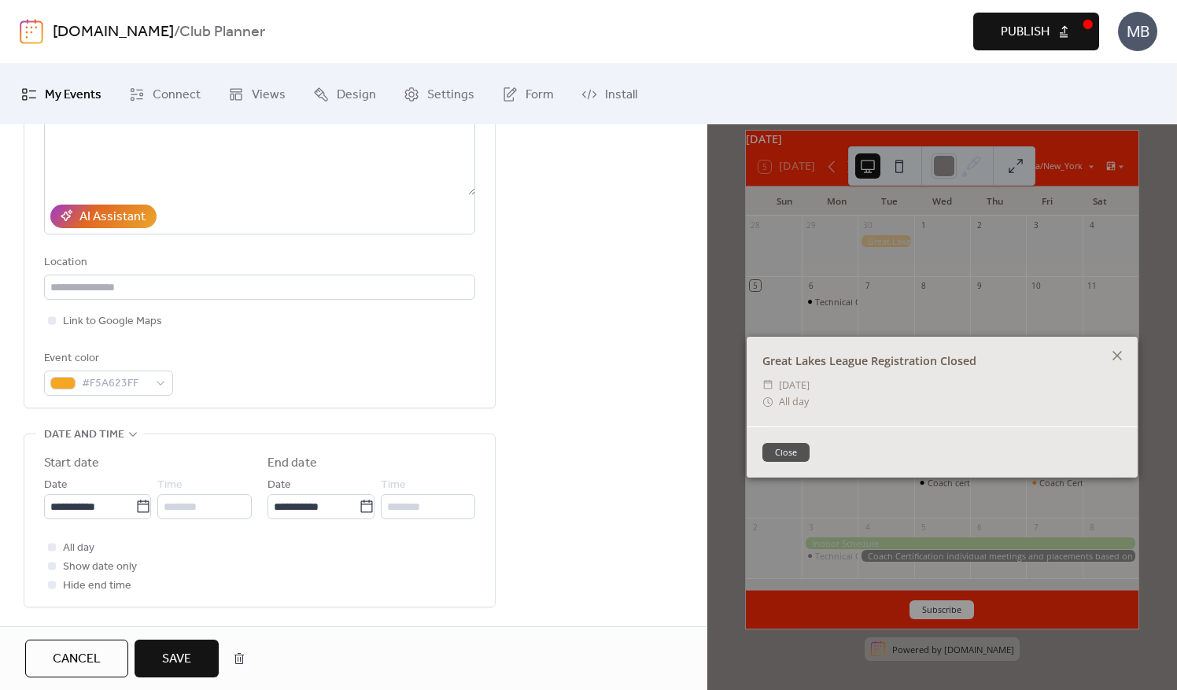
click at [181, 660] on span "Save" at bounding box center [176, 659] width 29 height 19
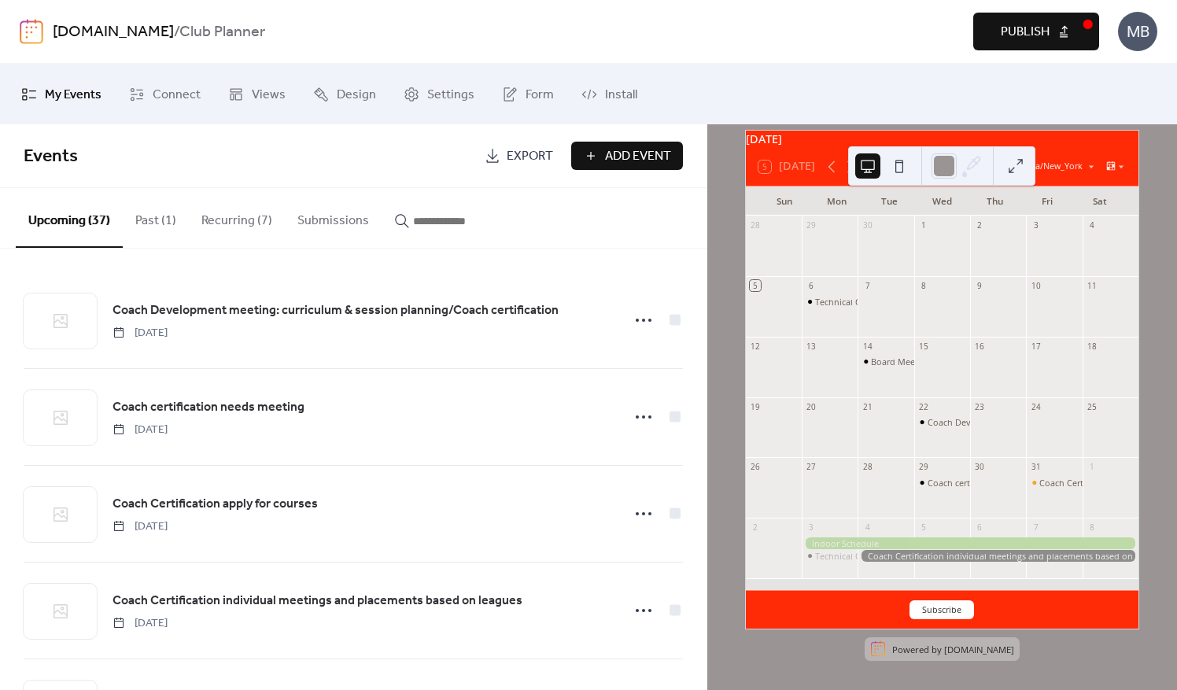
click at [167, 224] on button "Past (1)" at bounding box center [156, 217] width 66 height 58
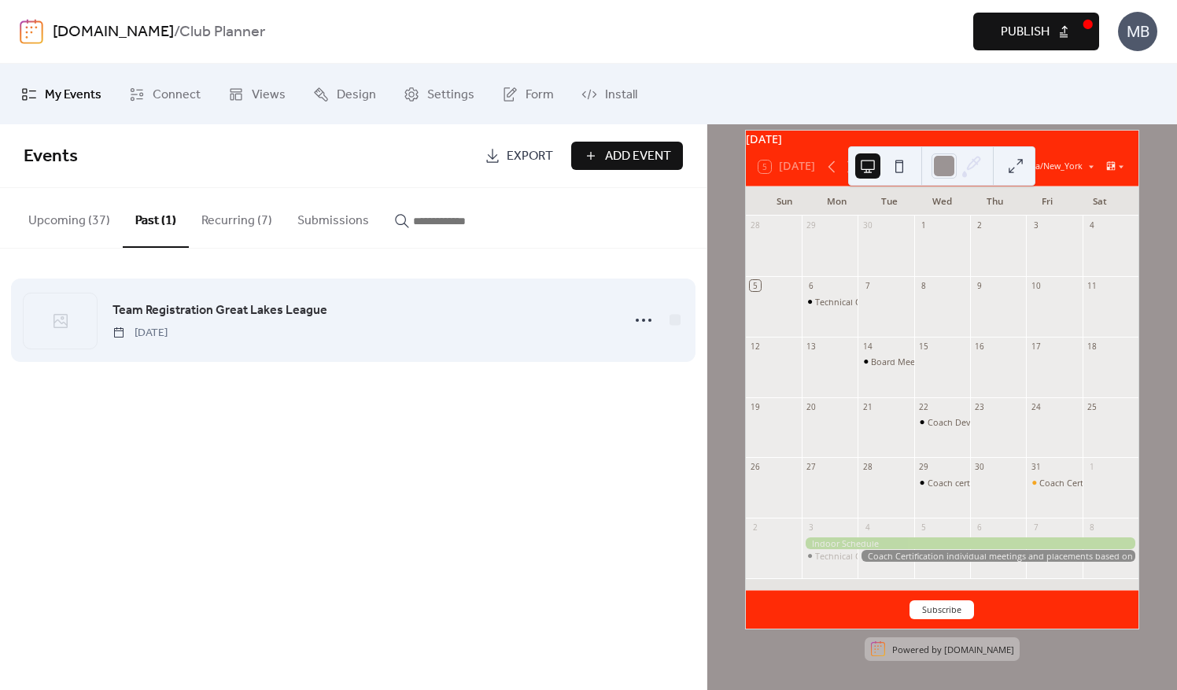
click at [287, 319] on link "Team Registration Great Lakes League" at bounding box center [220, 311] width 215 height 20
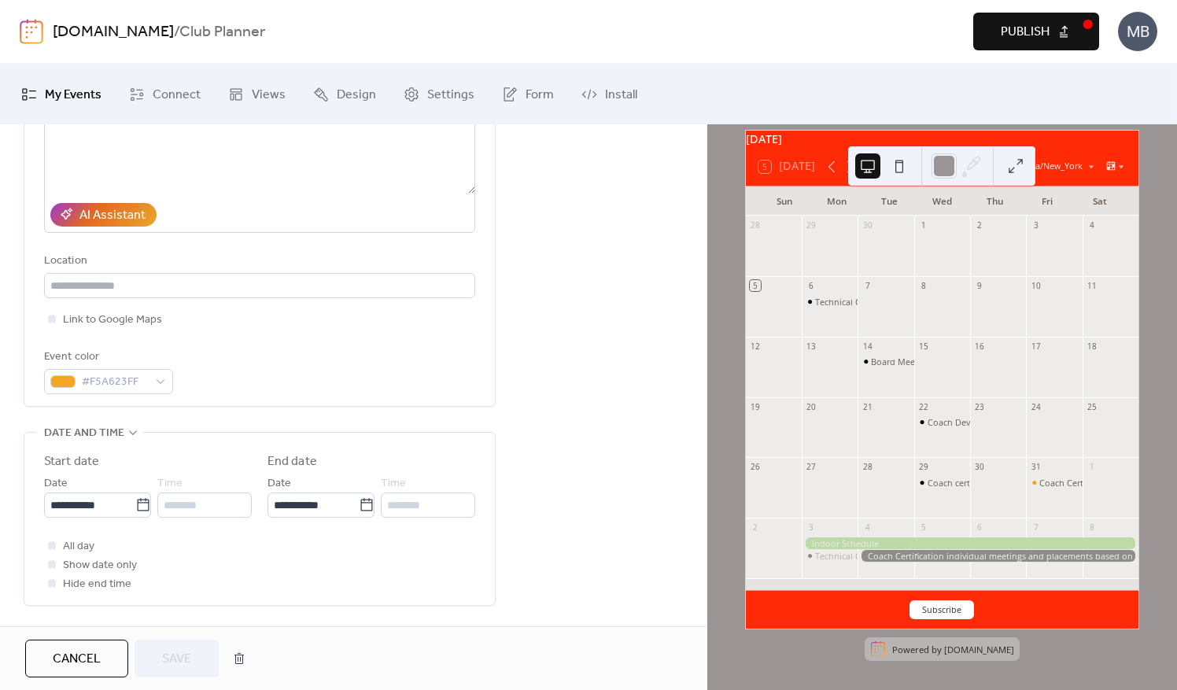
scroll to position [315, 0]
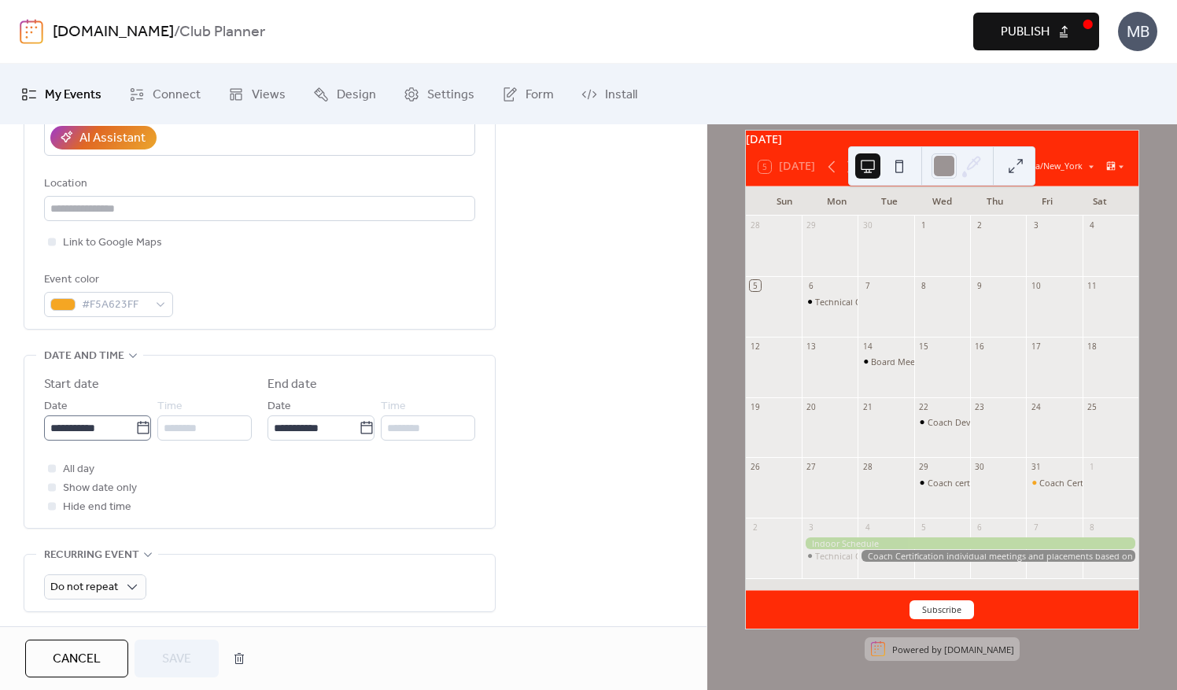
click at [148, 428] on label "**********" at bounding box center [97, 428] width 107 height 25
click at [135, 428] on input "**********" at bounding box center [89, 428] width 91 height 25
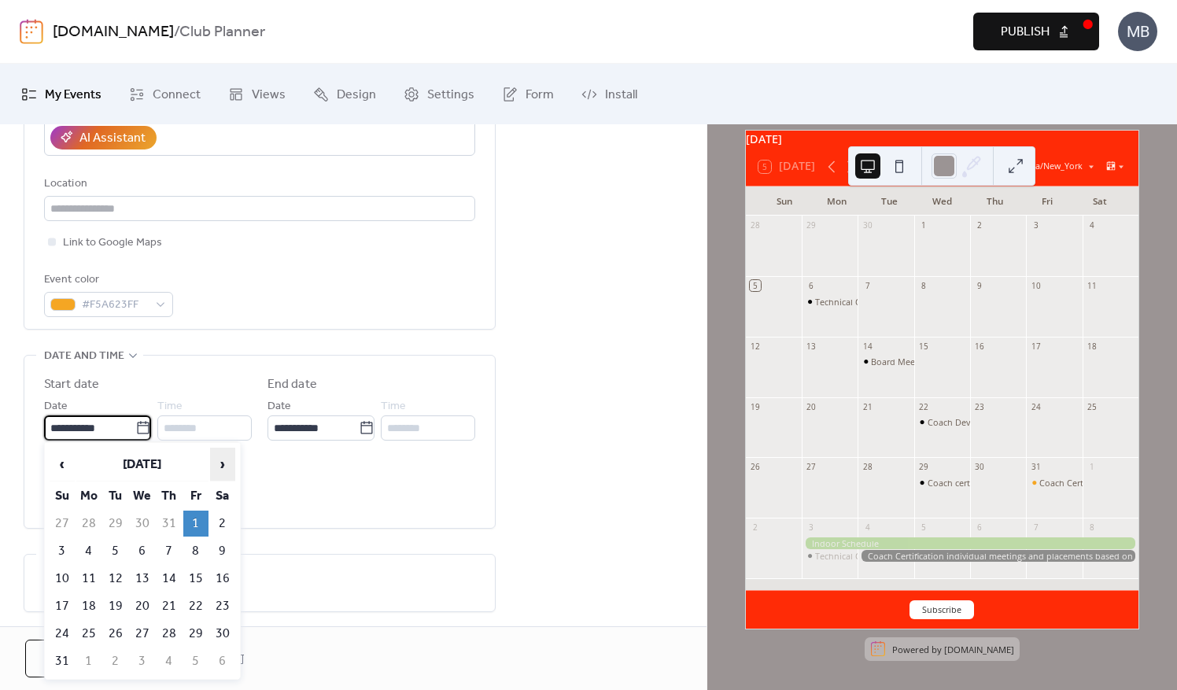
click at [224, 468] on span "›" at bounding box center [223, 464] width 24 height 31
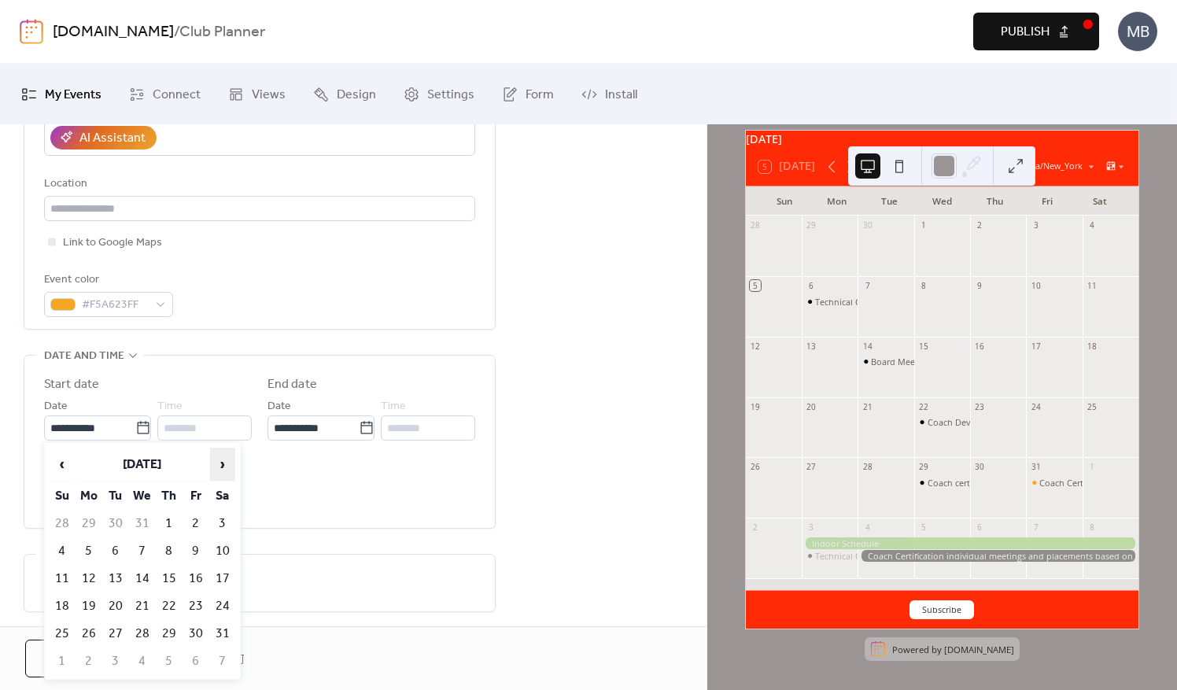
click at [224, 468] on span "›" at bounding box center [223, 464] width 24 height 31
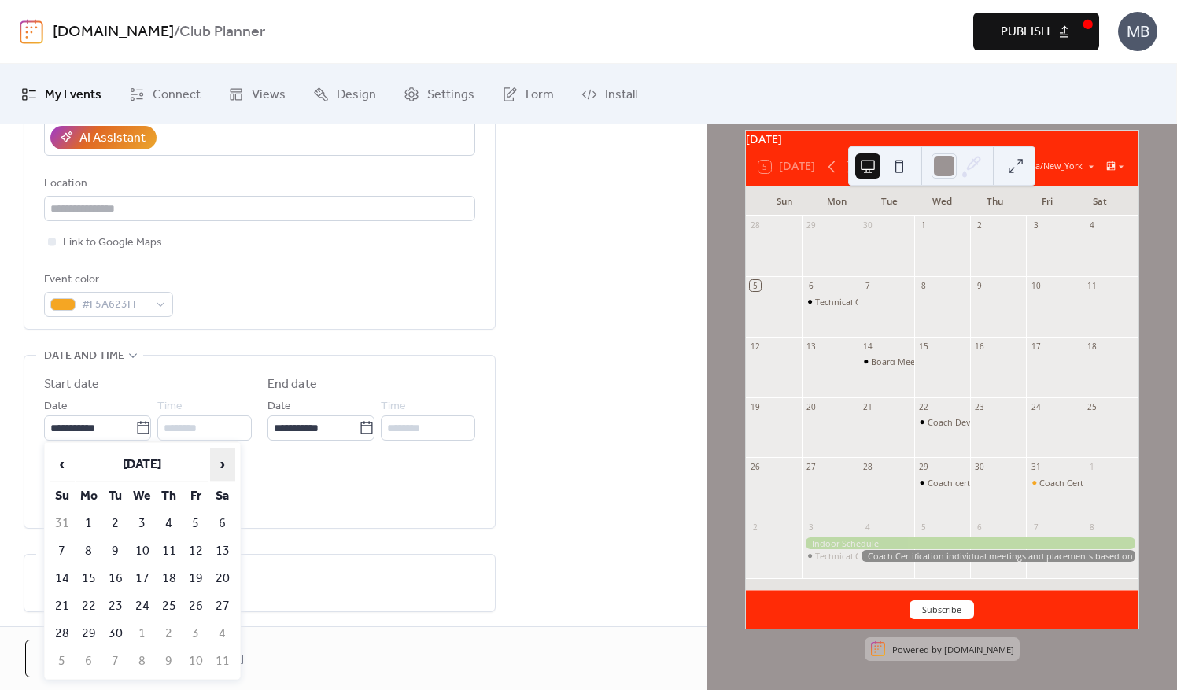
click at [224, 468] on span "›" at bounding box center [223, 464] width 24 height 31
click at [220, 468] on span "›" at bounding box center [223, 464] width 24 height 31
click at [220, 521] on td "1" at bounding box center [222, 524] width 25 height 26
type input "**********"
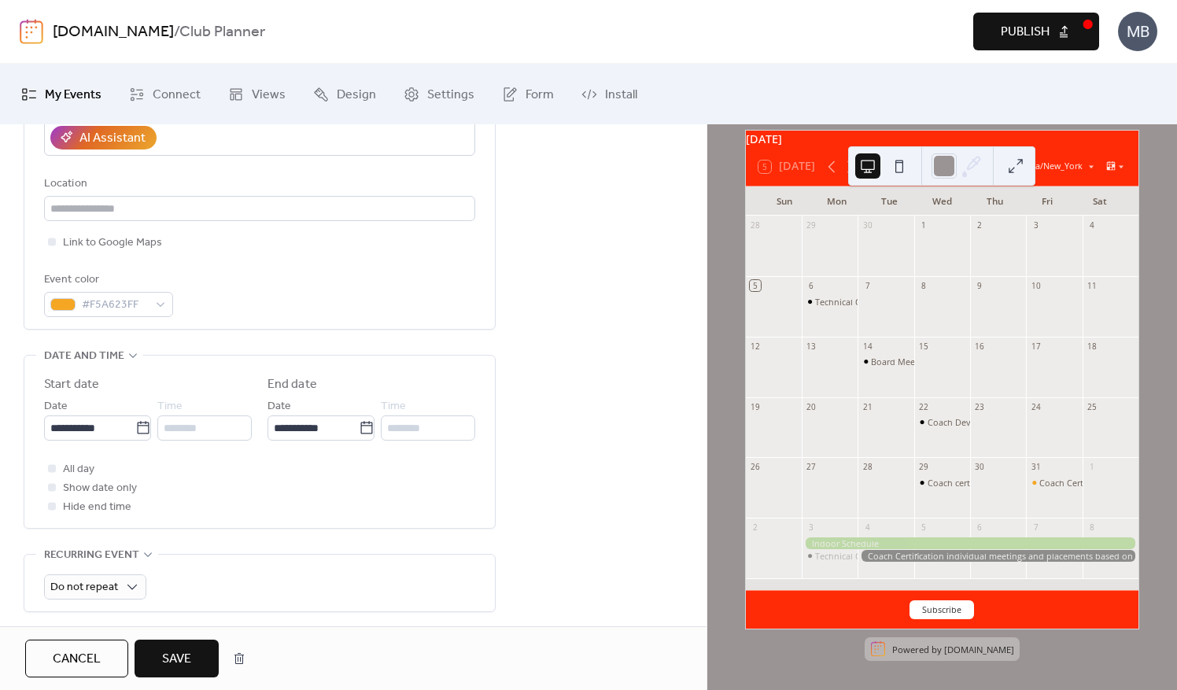
click at [178, 663] on span "Save" at bounding box center [176, 659] width 29 height 19
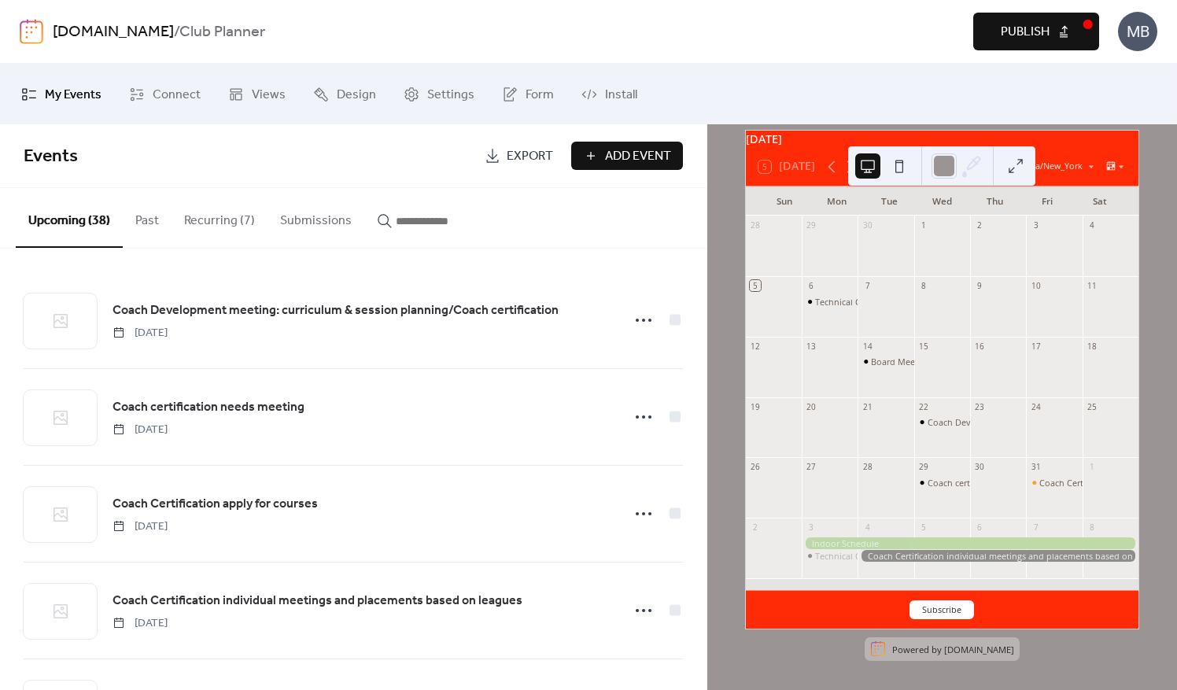
click at [847, 168] on icon at bounding box center [850, 166] width 19 height 19
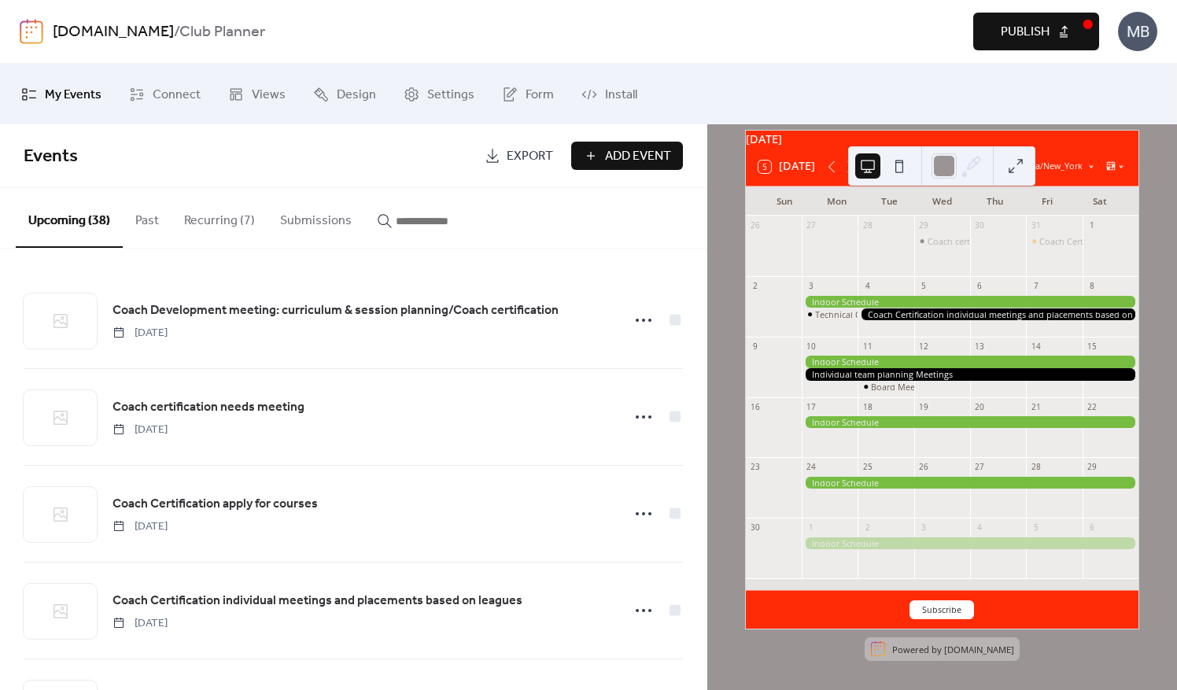
scroll to position [20, 0]
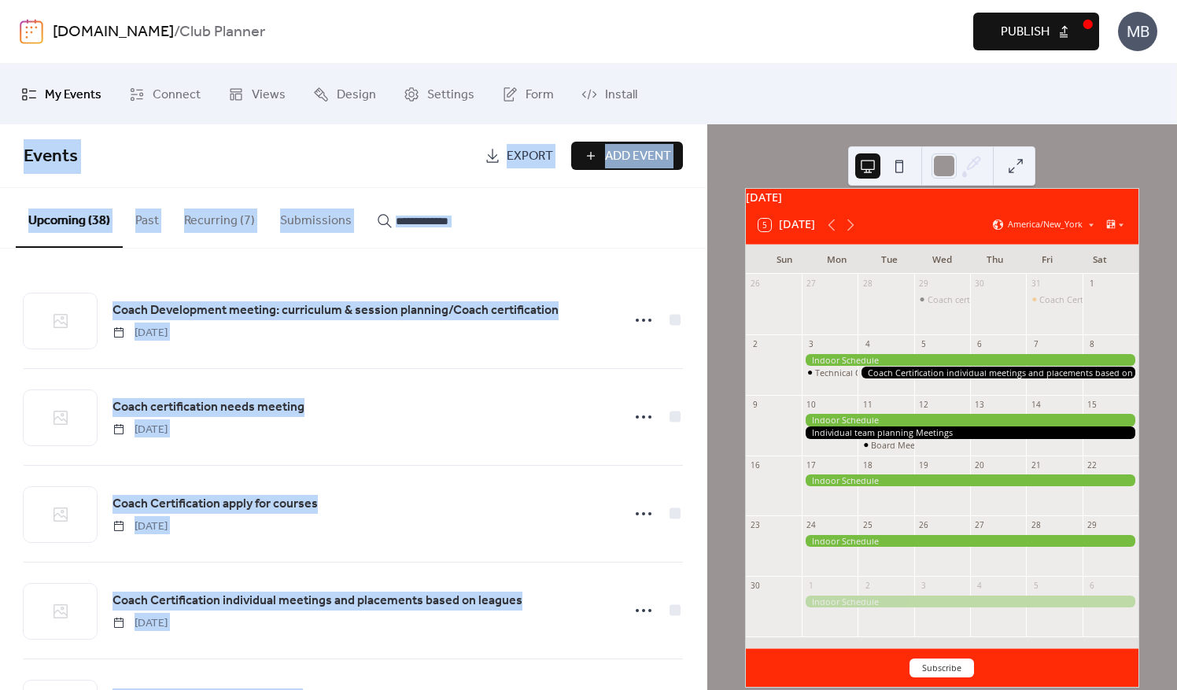
drag, startPoint x: 1004, startPoint y: 151, endPoint x: 1059, endPoint y: 115, distance: 66.6
click at [1059, 115] on div "My Events Connect Views Design Settings Form Install My Events Events Export Ad…" at bounding box center [588, 377] width 1177 height 627
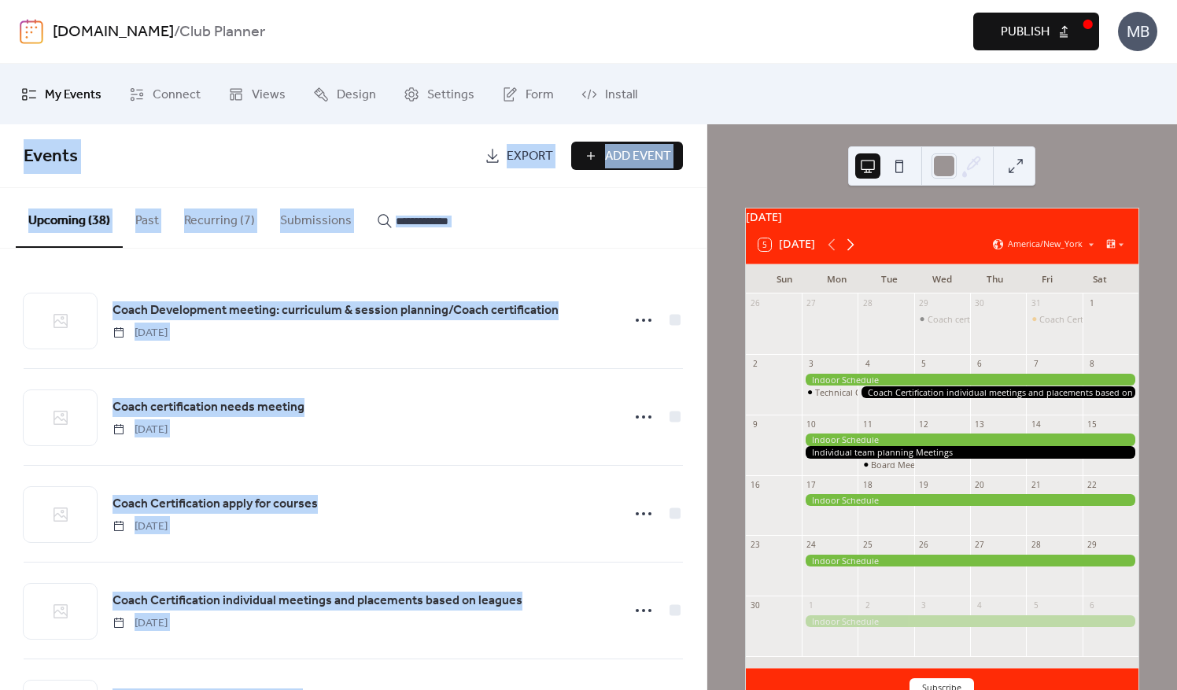
click at [852, 251] on icon at bounding box center [850, 244] width 19 height 19
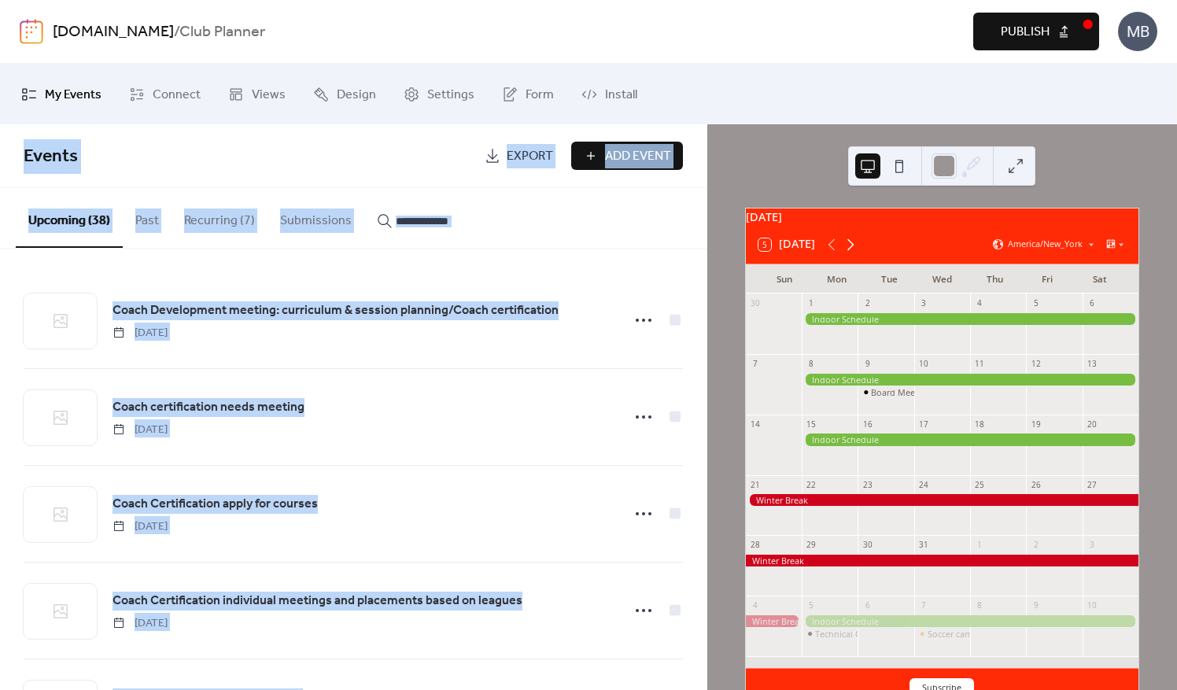
click at [852, 251] on icon at bounding box center [850, 244] width 19 height 19
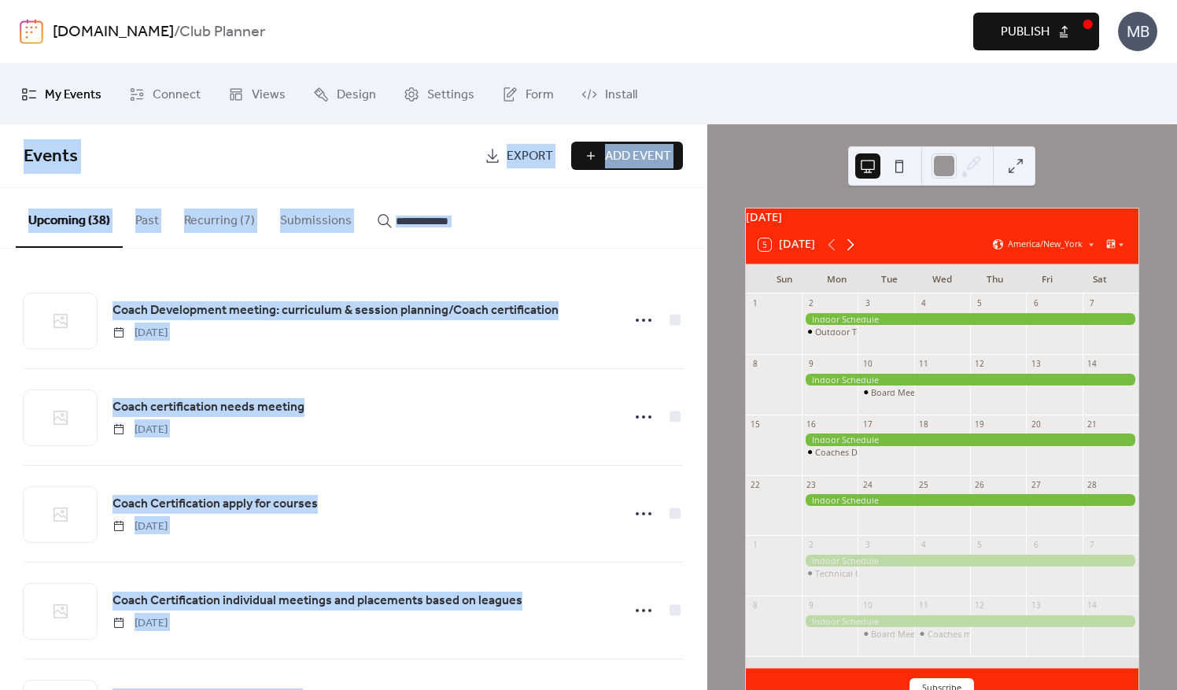
click at [852, 251] on icon at bounding box center [850, 244] width 19 height 19
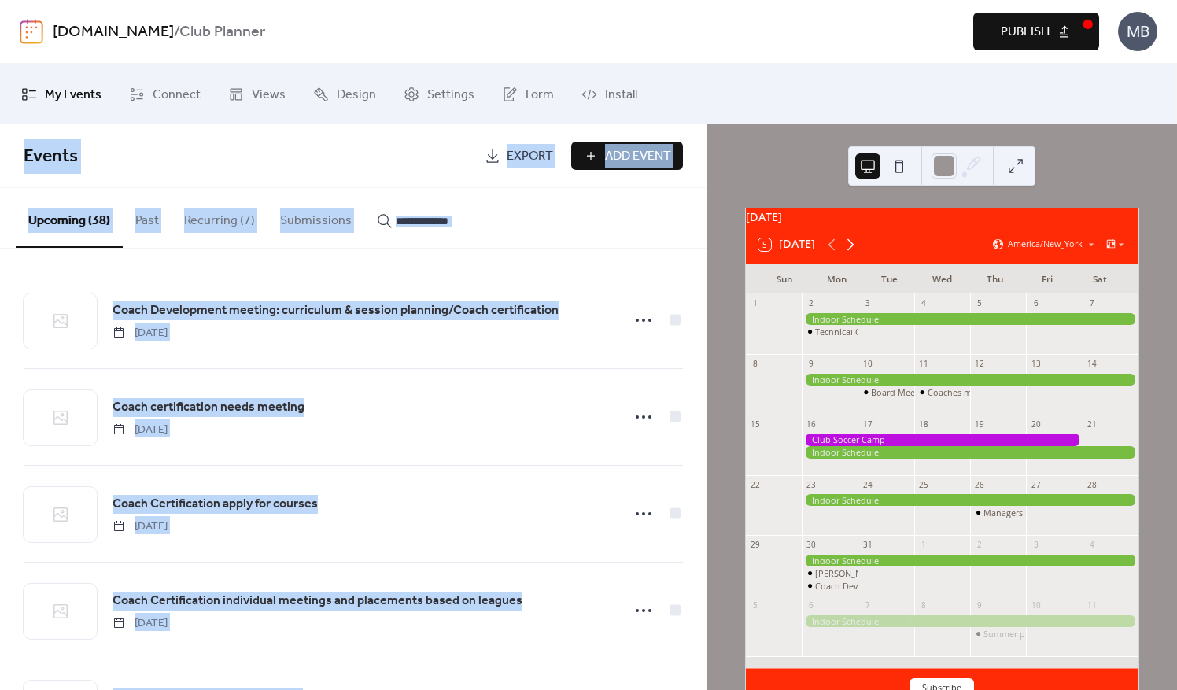
click at [852, 251] on icon at bounding box center [850, 244] width 19 height 19
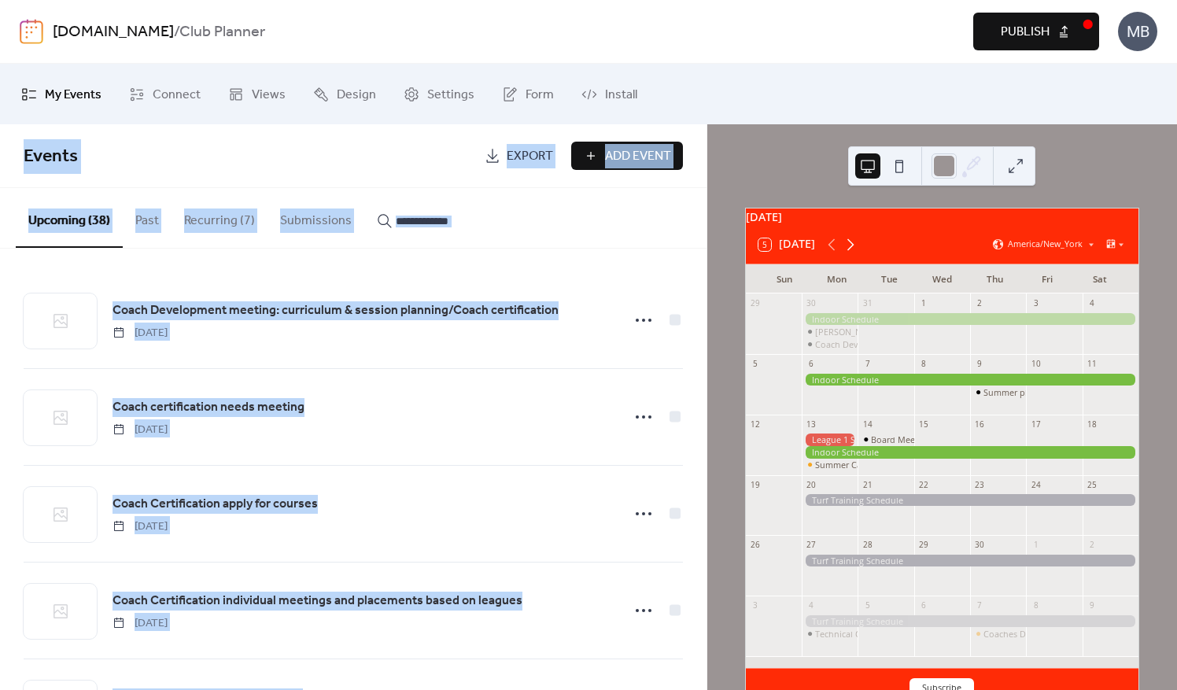
click at [852, 251] on icon at bounding box center [850, 244] width 19 height 19
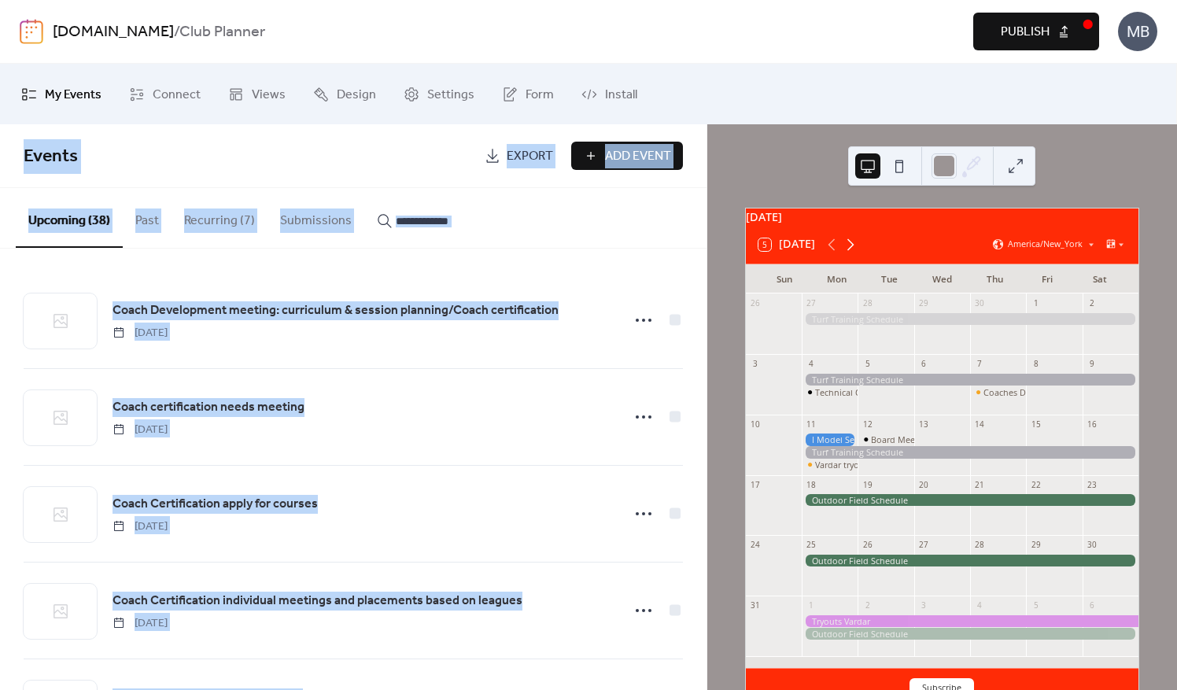
click at [852, 251] on icon at bounding box center [850, 244] width 19 height 19
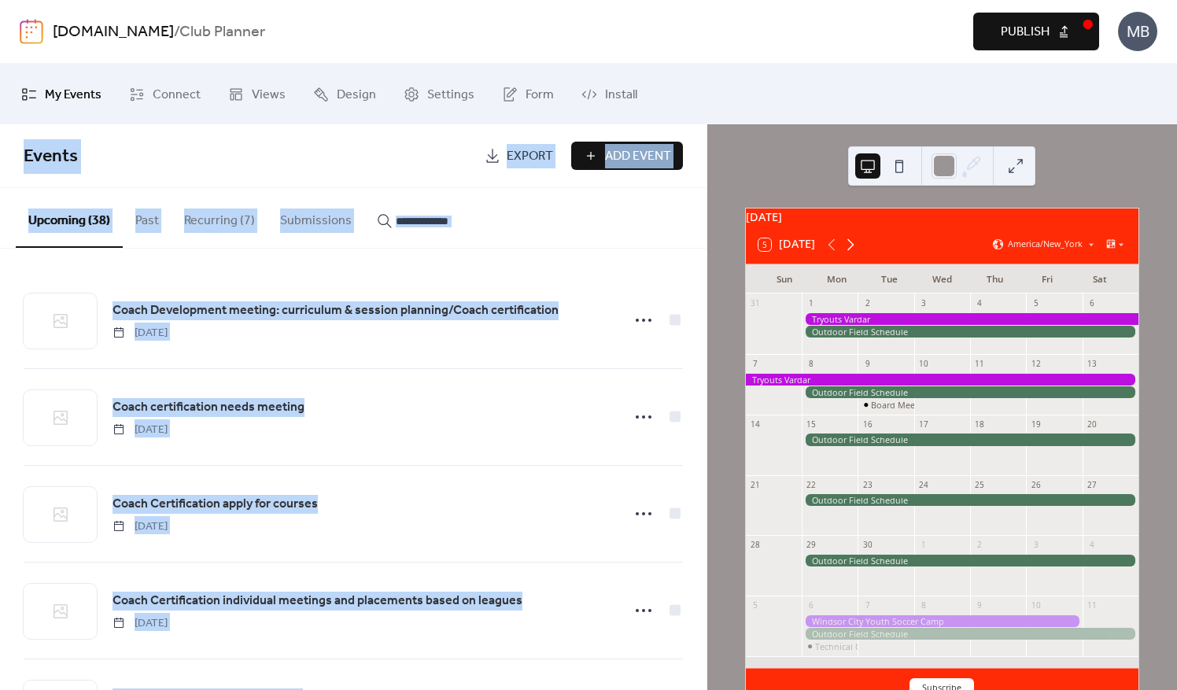
click at [852, 251] on icon at bounding box center [850, 244] width 19 height 19
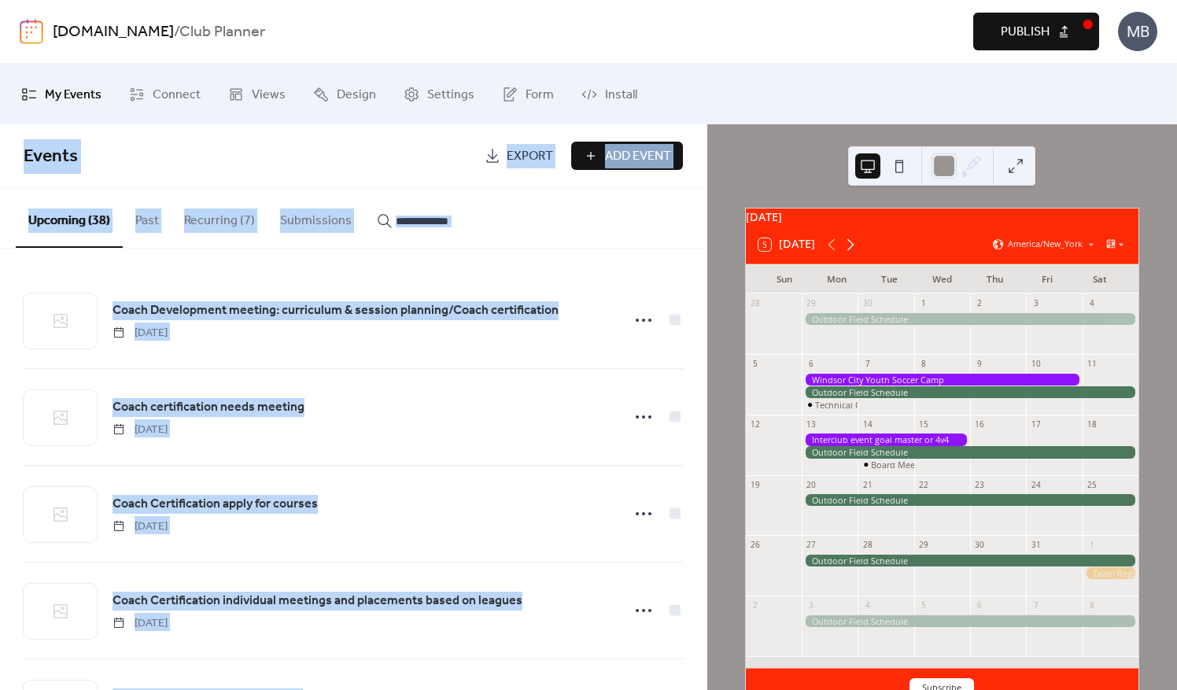
click at [852, 251] on icon at bounding box center [850, 244] width 19 height 19
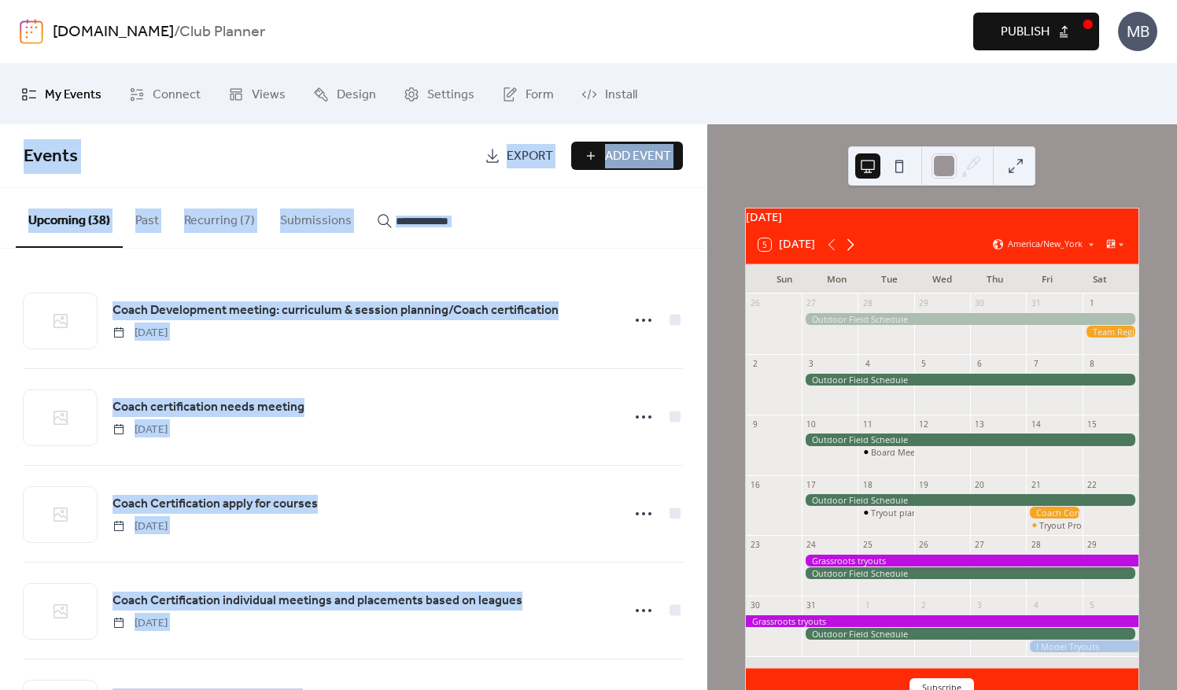
click at [852, 251] on icon at bounding box center [850, 244] width 19 height 19
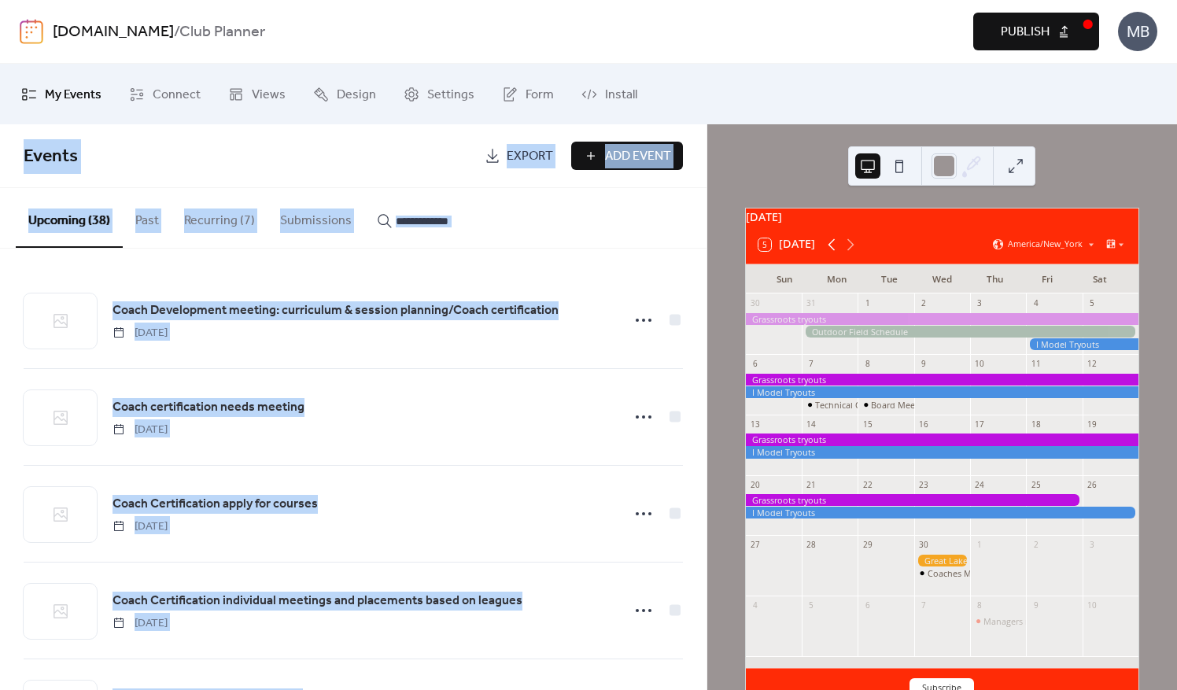
click at [830, 250] on icon at bounding box center [832, 244] width 19 height 19
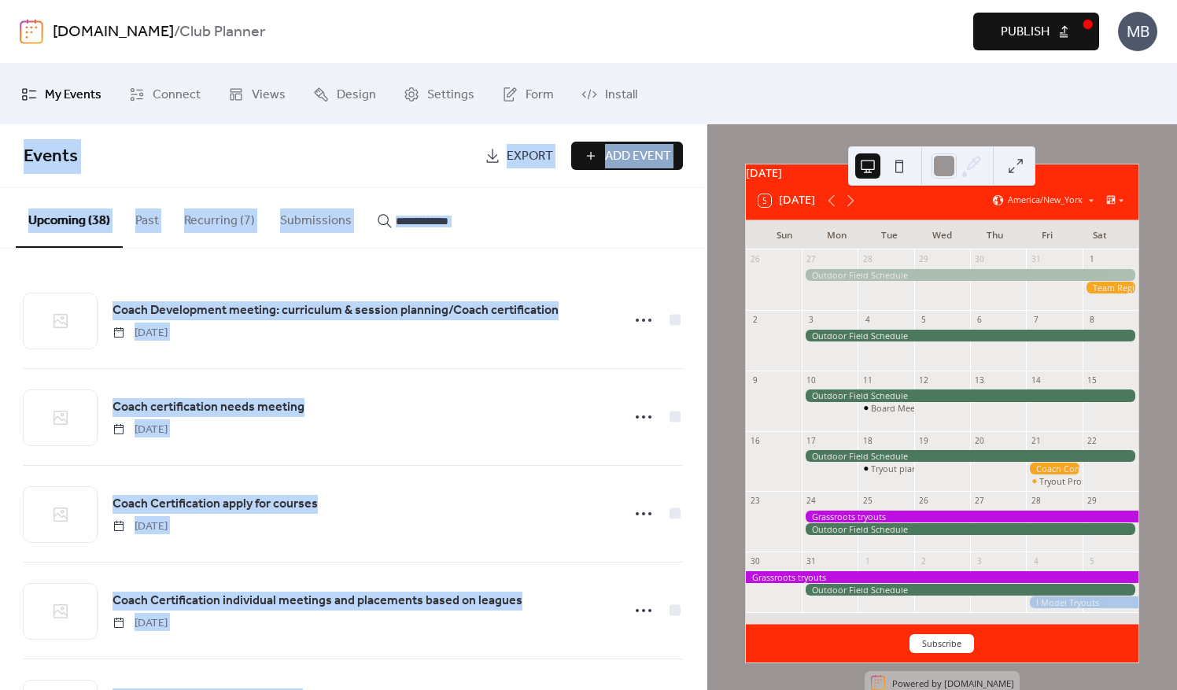
scroll to position [79, 0]
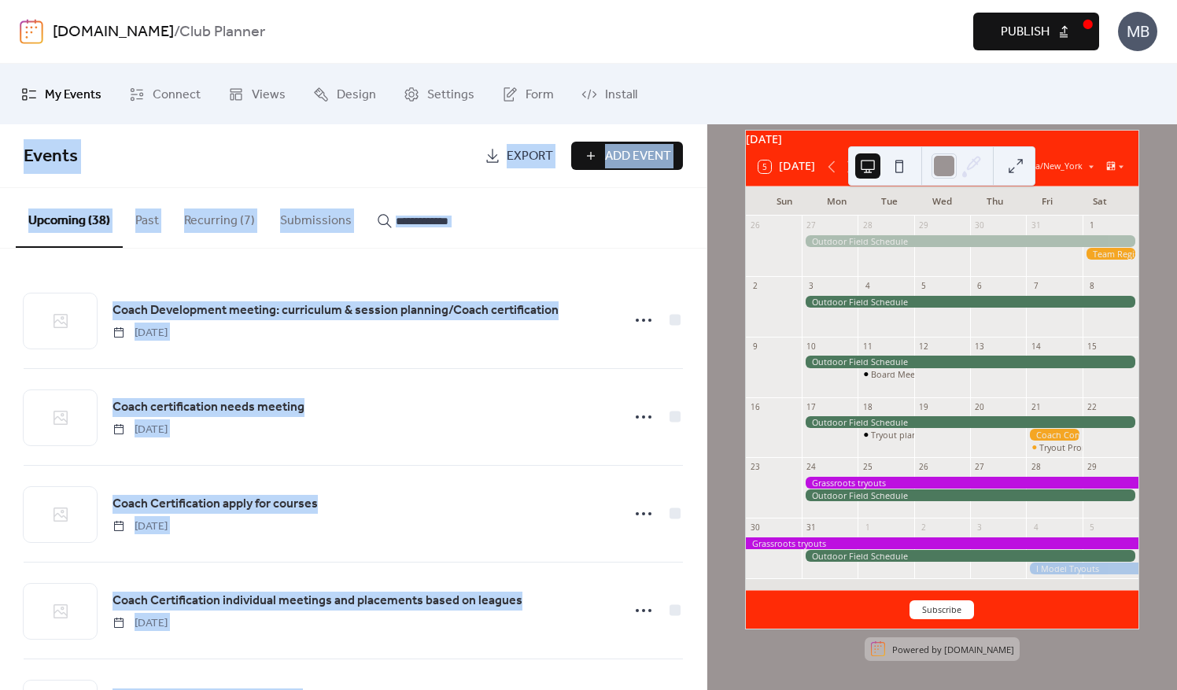
click at [608, 241] on div "Upcoming (38) Past Recurring (7) Submissions" at bounding box center [353, 218] width 707 height 61
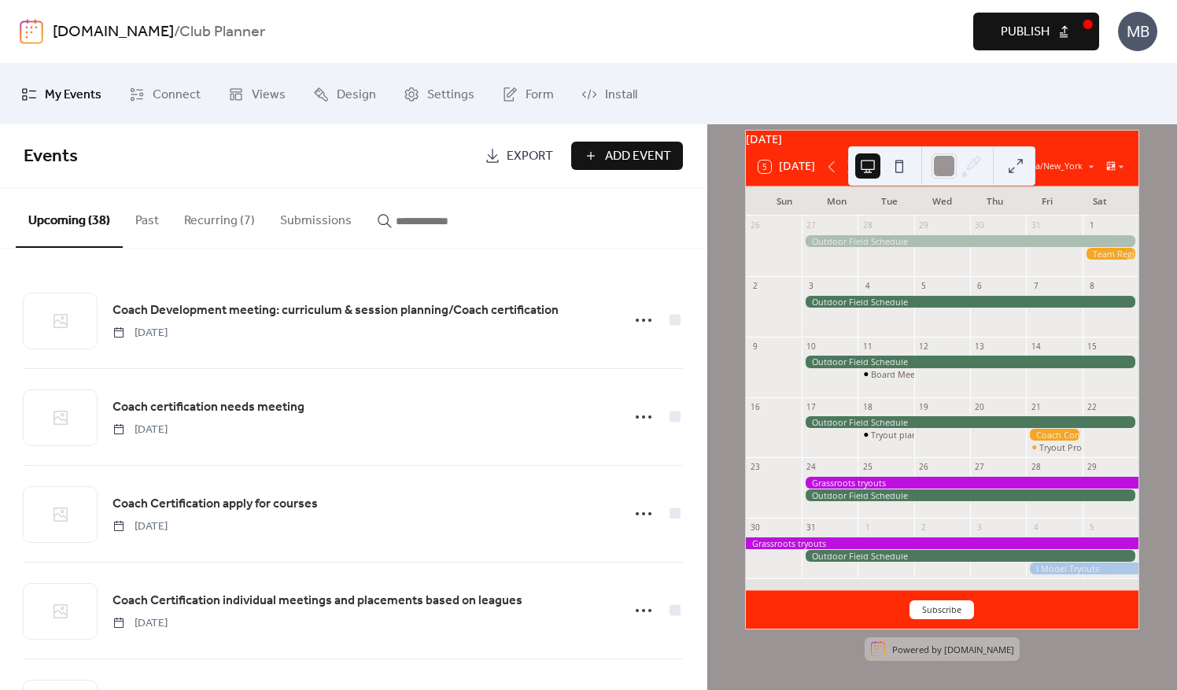
click at [588, 154] on button "Add Event" at bounding box center [627, 156] width 112 height 28
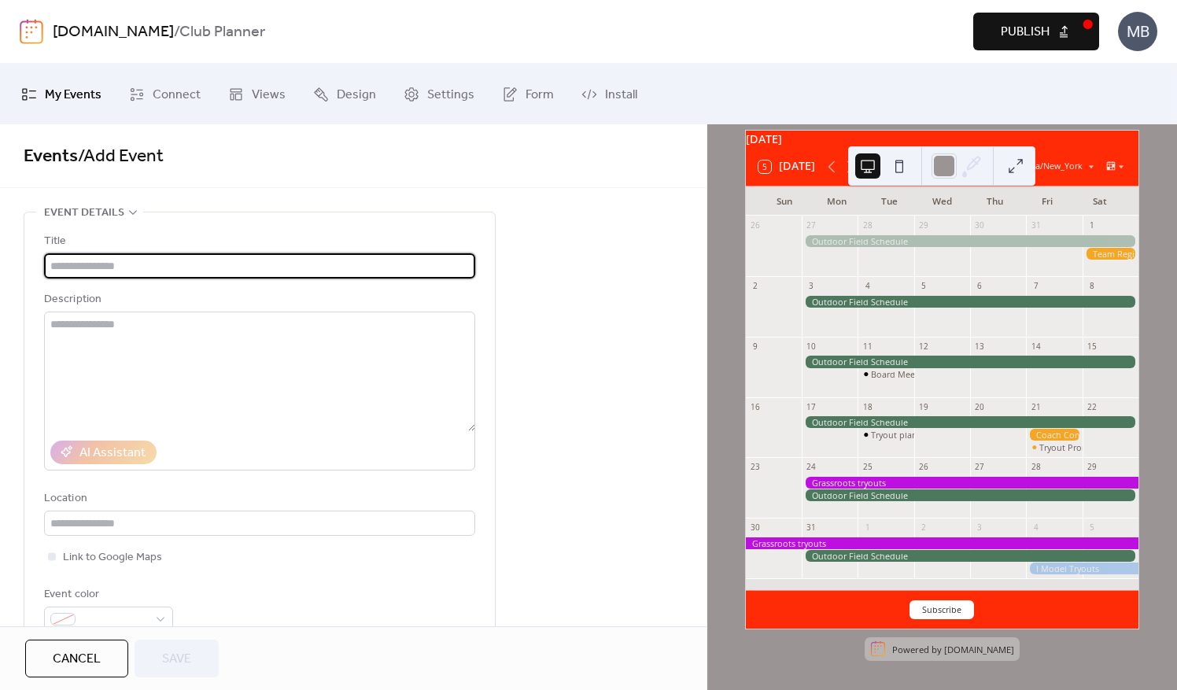
click at [74, 268] on input "text" at bounding box center [259, 265] width 431 height 25
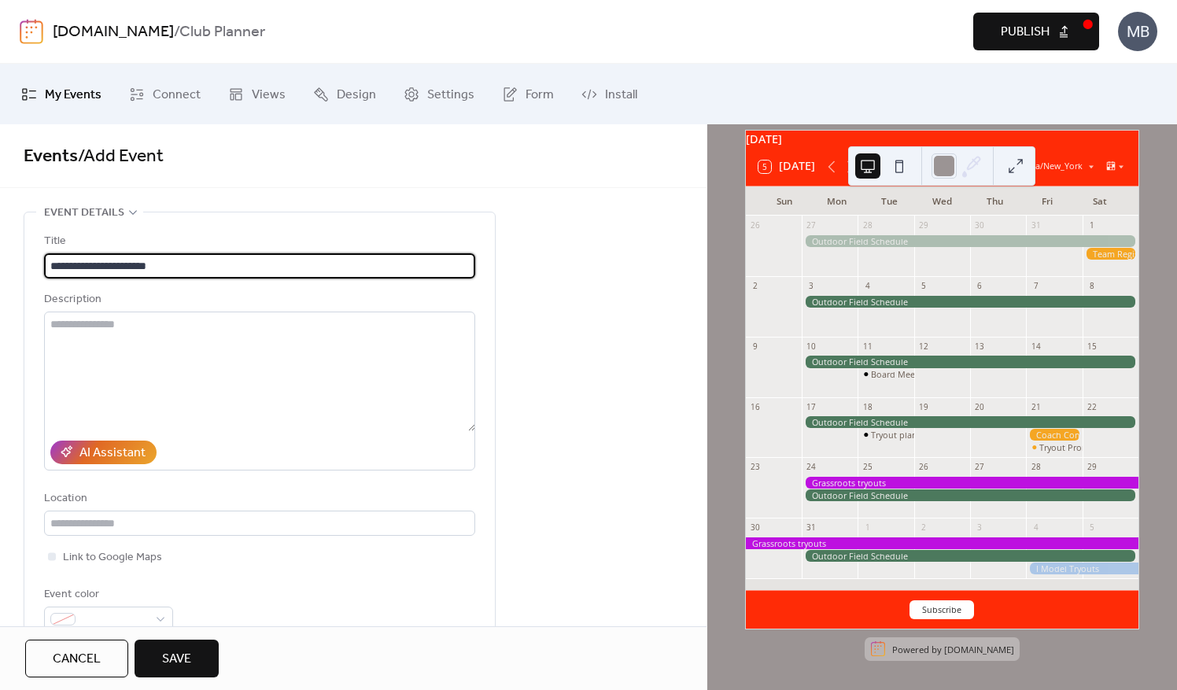
type input "**********"
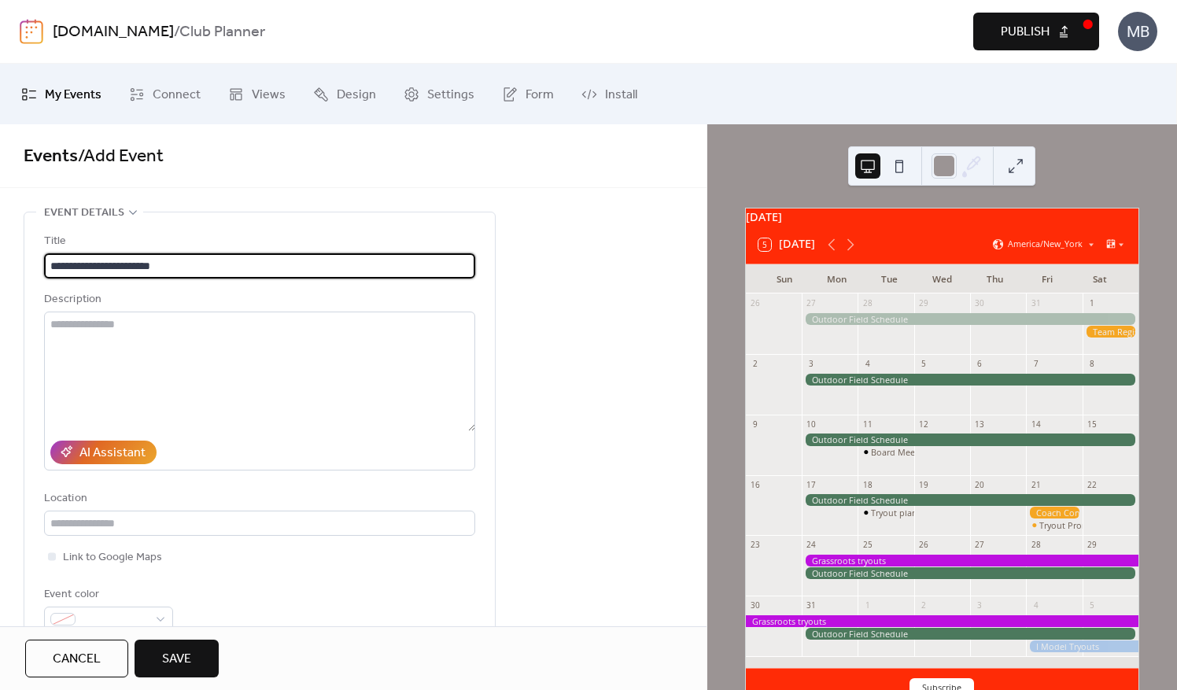
scroll to position [79, 0]
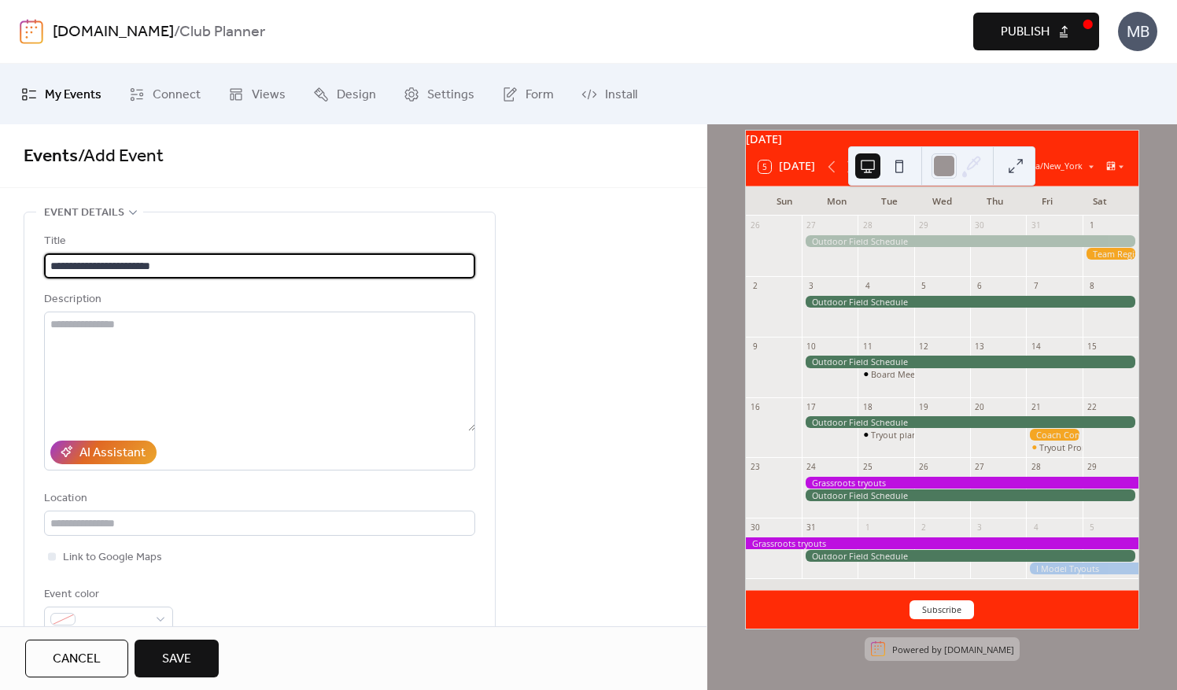
click at [107, 260] on input "**********" at bounding box center [259, 265] width 431 height 25
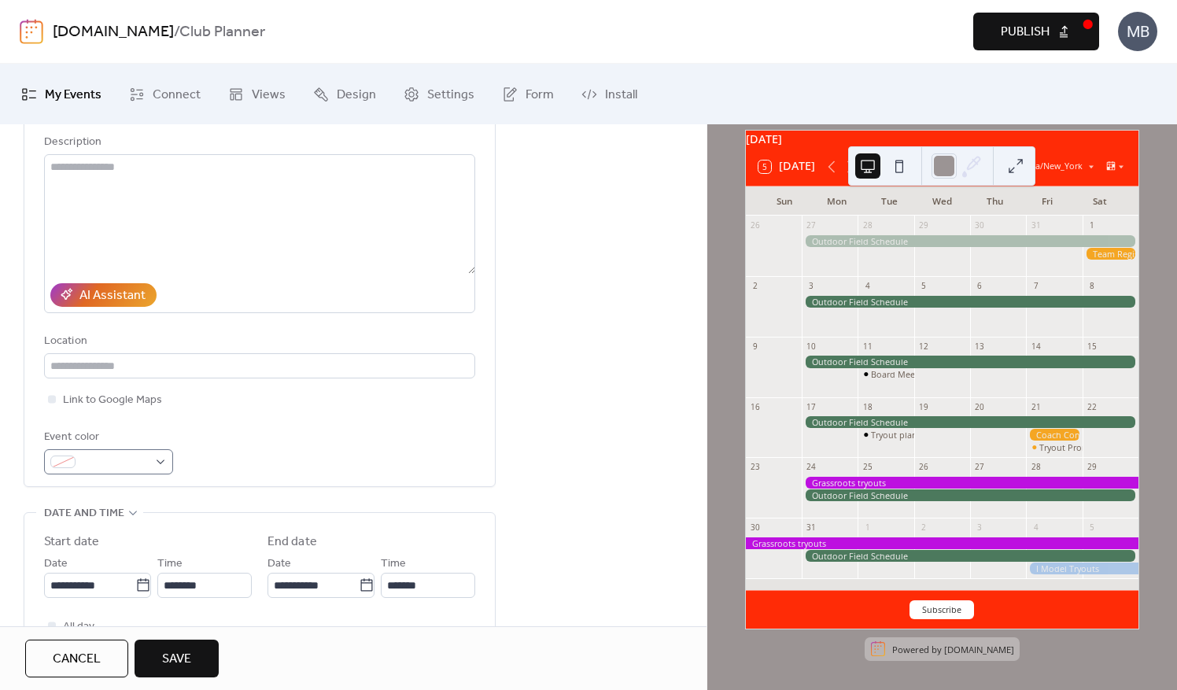
type input "**********"
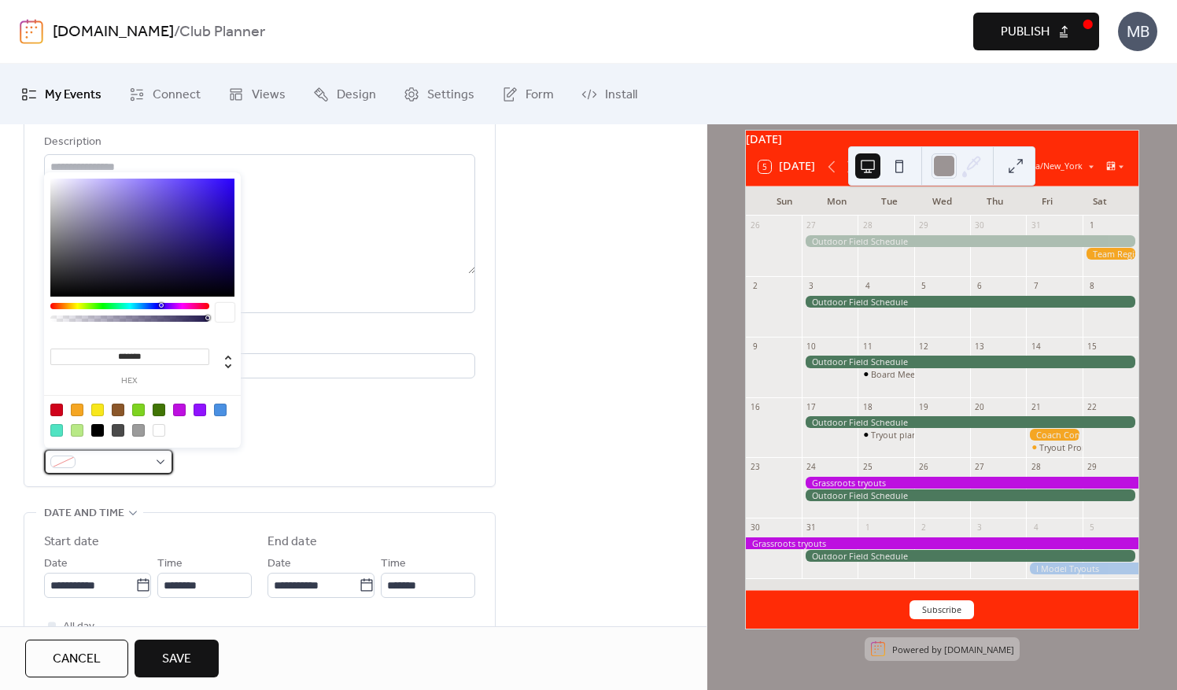
click at [159, 465] on div at bounding box center [108, 461] width 129 height 25
click at [201, 407] on div at bounding box center [200, 410] width 13 height 13
type input "*******"
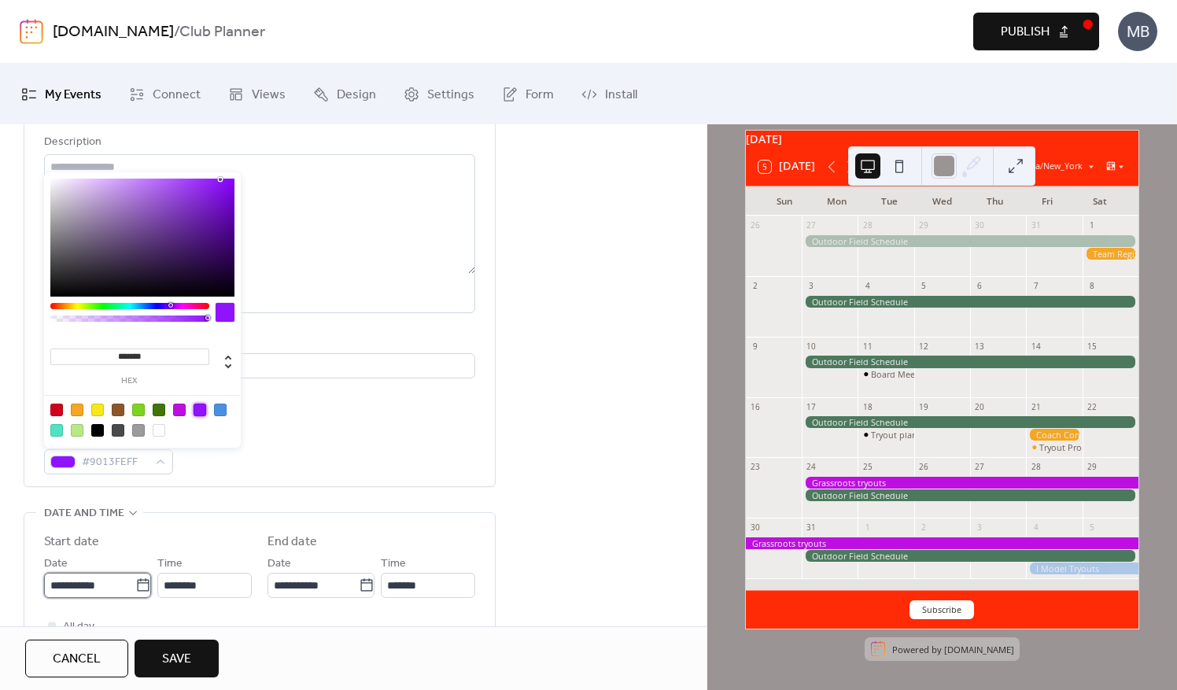
click at [98, 589] on input "**********" at bounding box center [89, 585] width 91 height 25
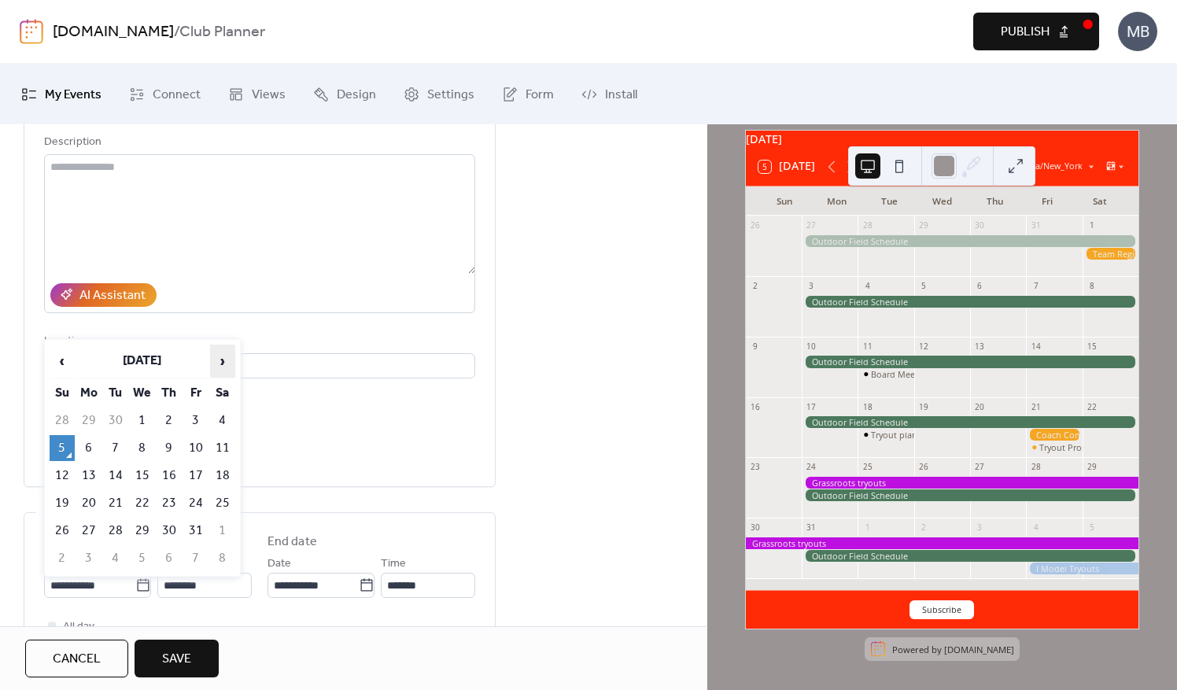
click at [227, 360] on span "›" at bounding box center [223, 361] width 24 height 31
click at [66, 356] on span "‹" at bounding box center [62, 361] width 24 height 31
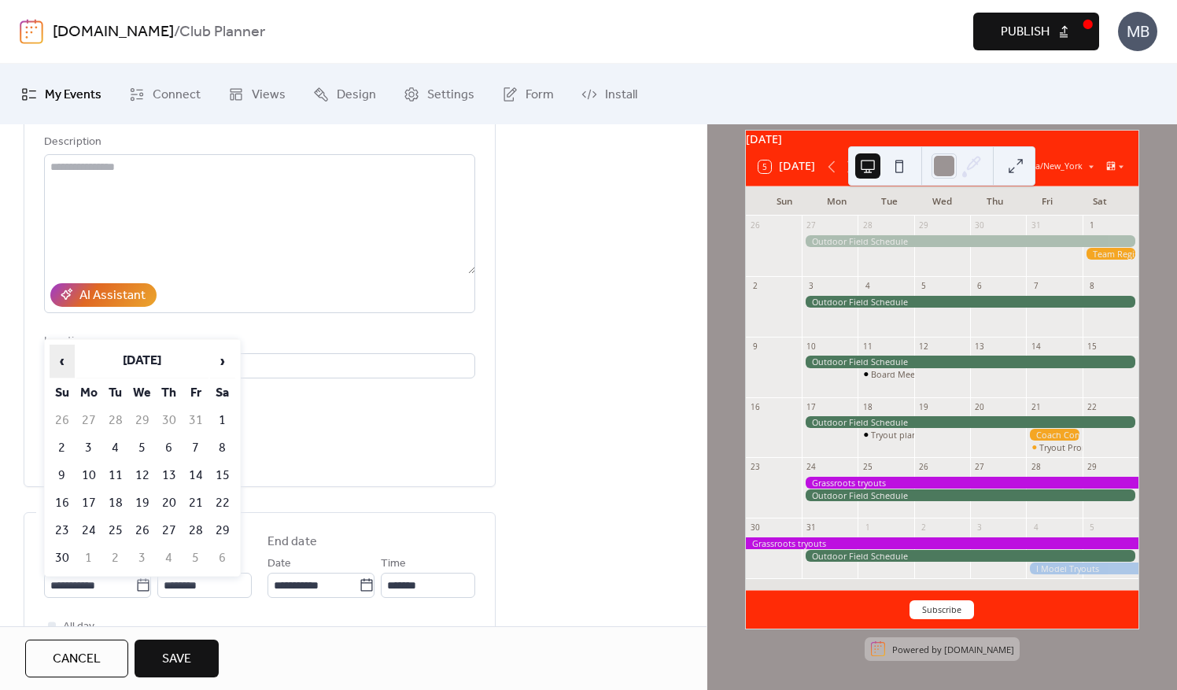
click at [66, 356] on span "‹" at bounding box center [62, 361] width 24 height 31
click at [225, 361] on span "›" at bounding box center [223, 361] width 24 height 31
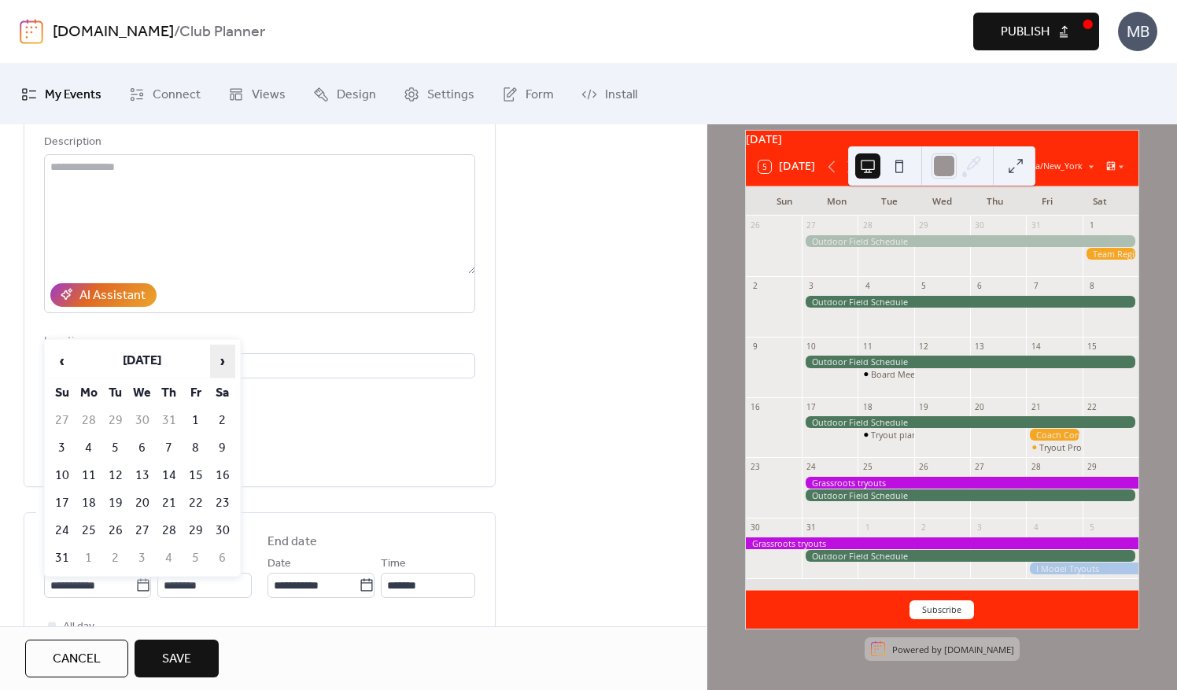
click at [222, 359] on span "›" at bounding box center [223, 361] width 24 height 31
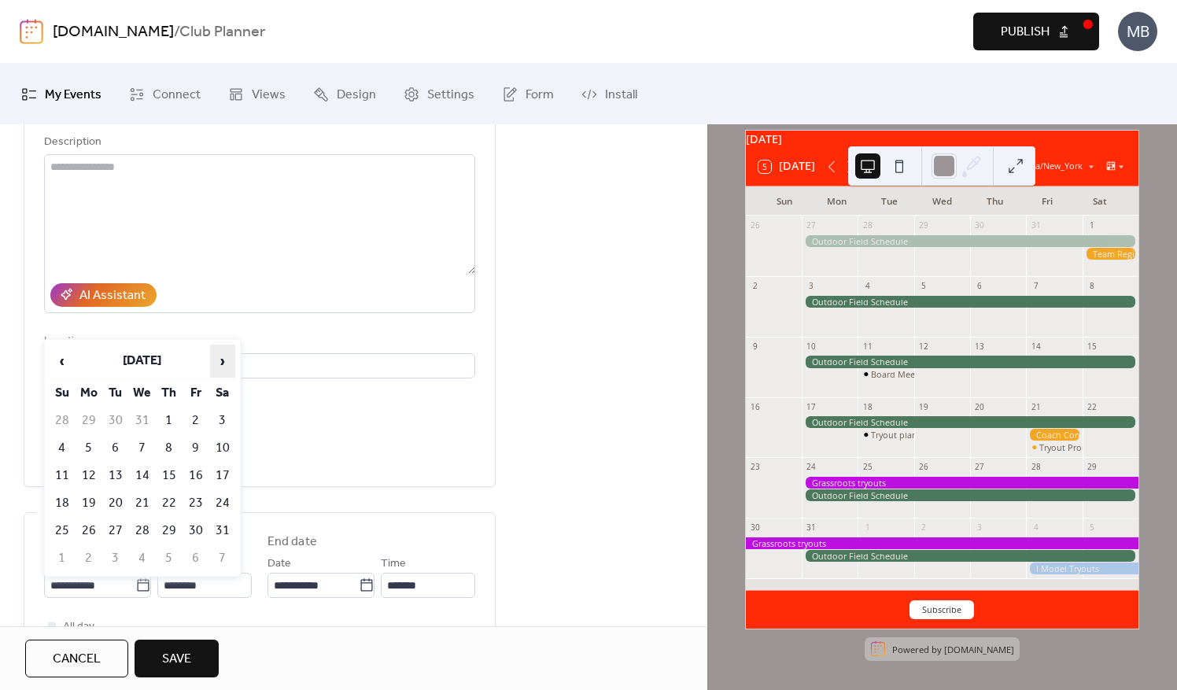
click at [222, 359] on span "›" at bounding box center [223, 361] width 24 height 31
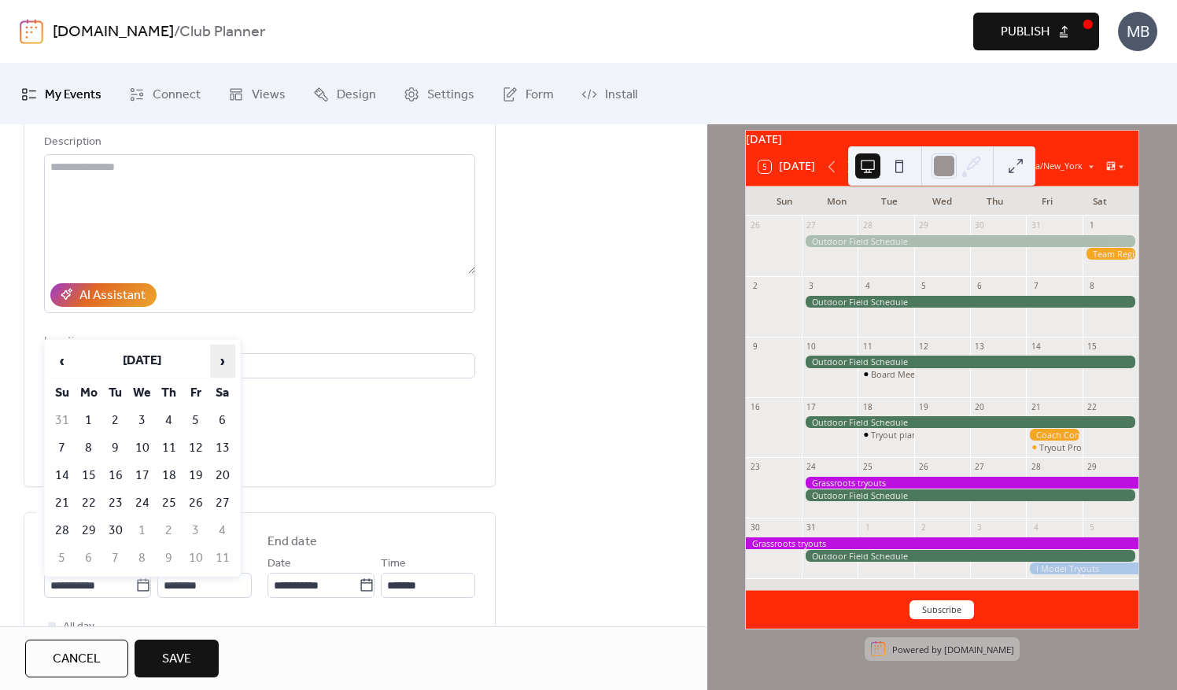
click at [222, 359] on span "›" at bounding box center [223, 361] width 24 height 31
click at [91, 524] on td "24" at bounding box center [88, 531] width 25 height 26
type input "**********"
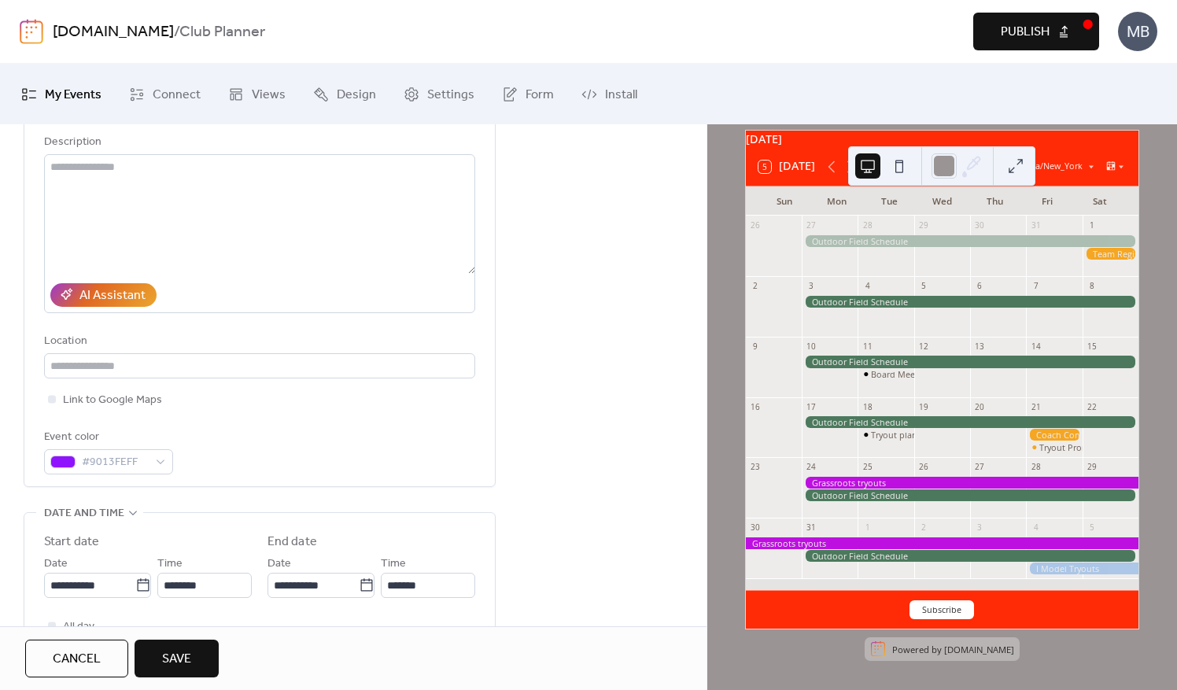
scroll to position [236, 0]
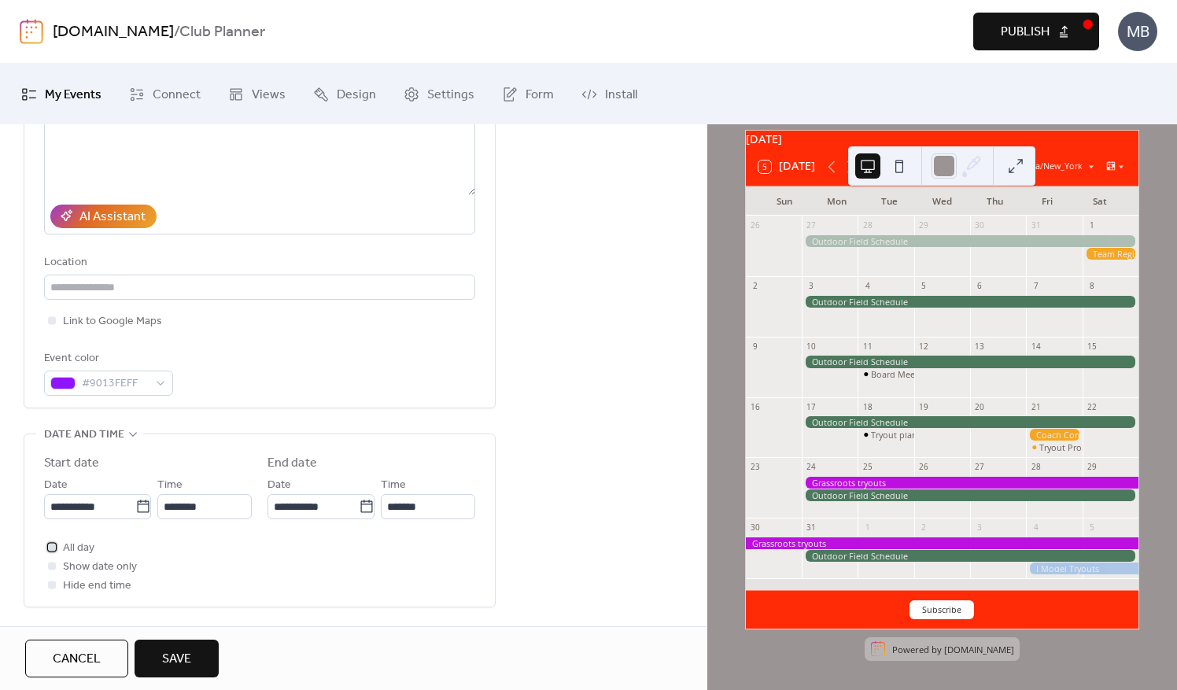
click at [54, 545] on div at bounding box center [52, 547] width 8 height 8
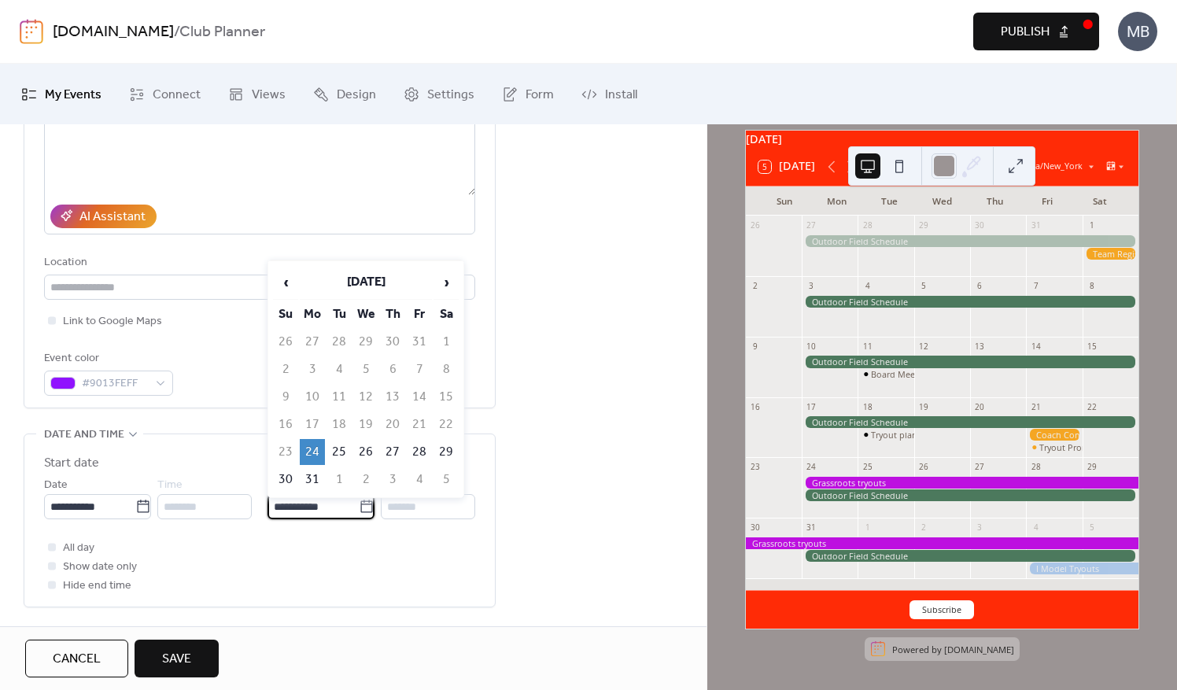
click at [307, 506] on input "**********" at bounding box center [313, 506] width 91 height 25
click at [441, 442] on td "29" at bounding box center [446, 452] width 25 height 26
type input "**********"
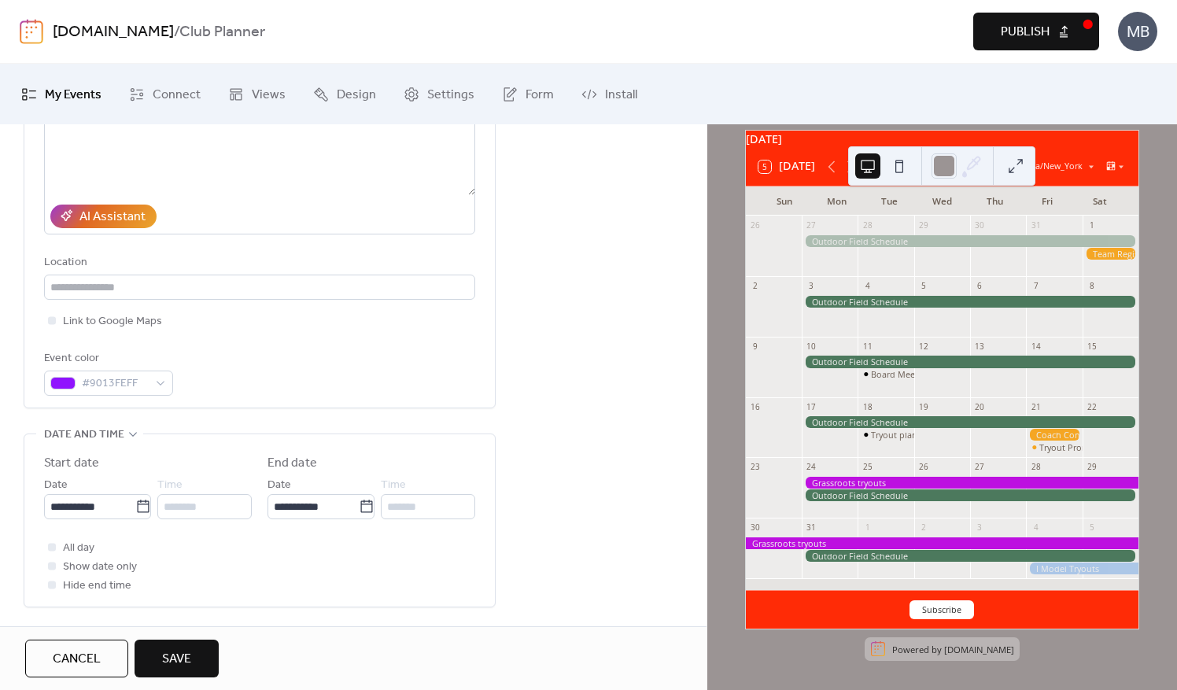
click at [186, 657] on span "Save" at bounding box center [176, 659] width 29 height 19
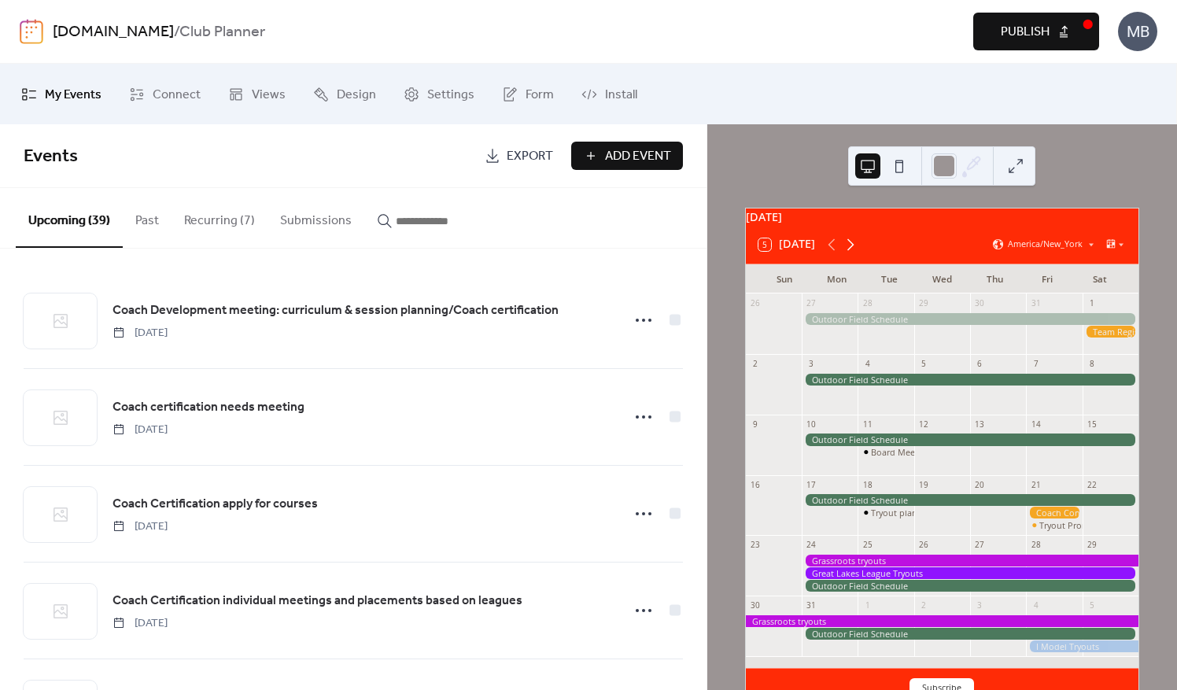
click at [853, 250] on icon at bounding box center [851, 244] width 7 height 12
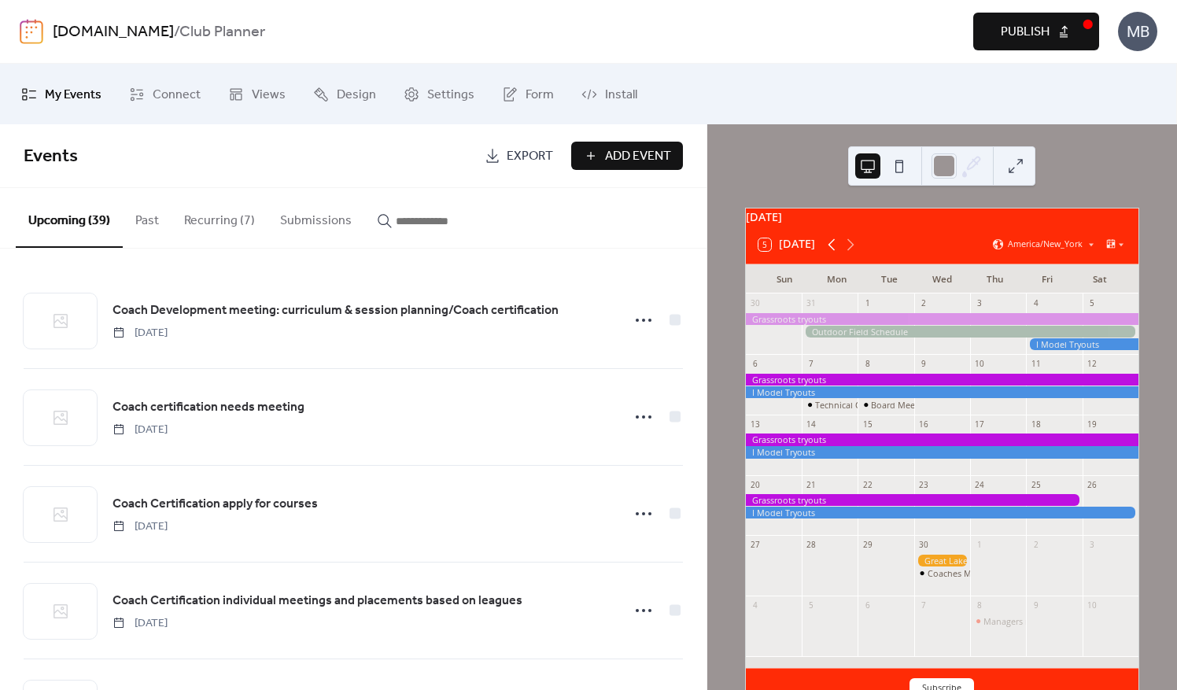
click at [831, 252] on icon at bounding box center [832, 244] width 19 height 19
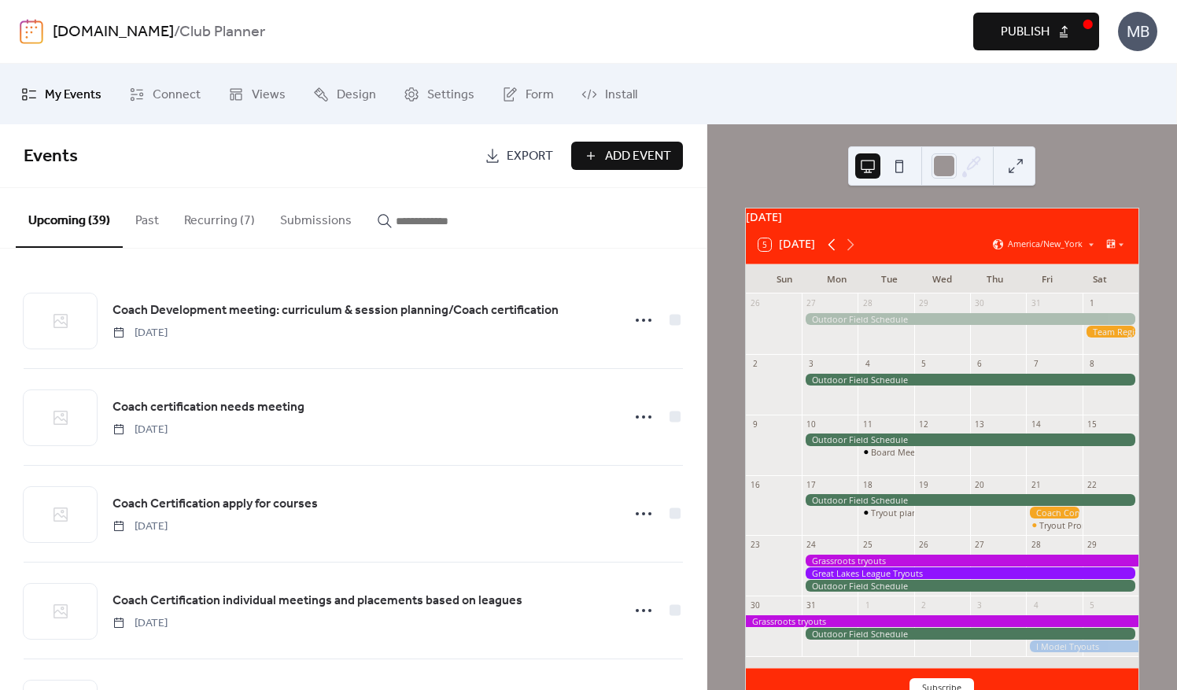
click at [831, 252] on icon at bounding box center [832, 244] width 19 height 19
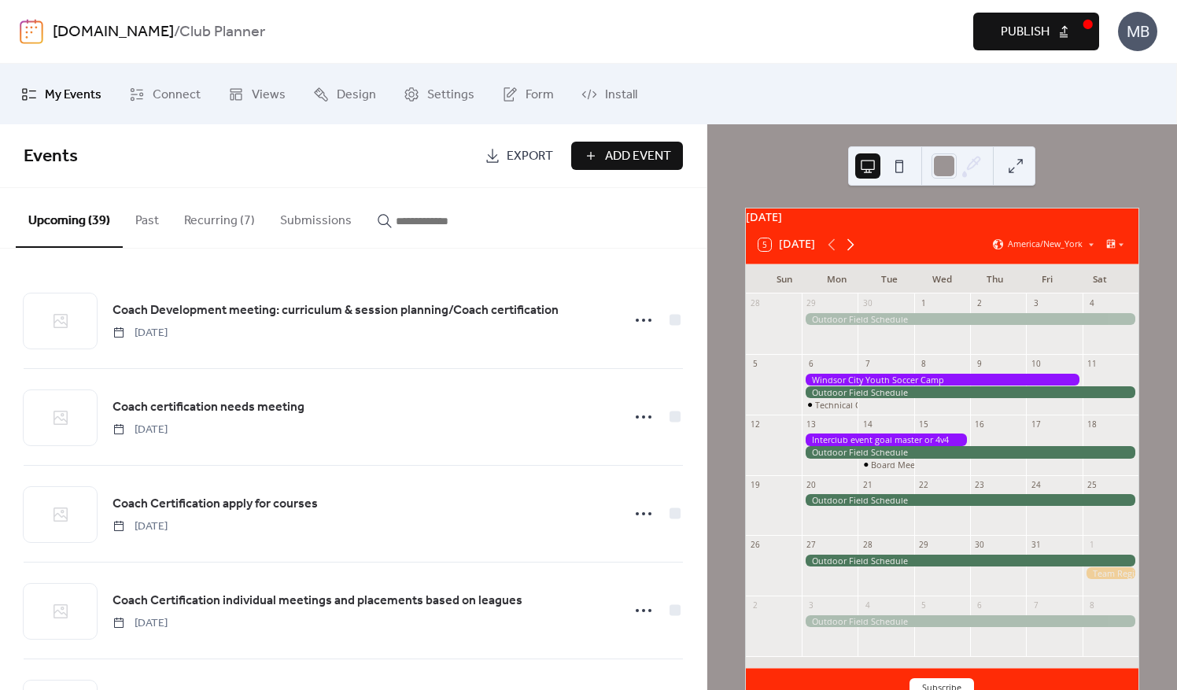
click at [853, 250] on icon at bounding box center [851, 244] width 7 height 12
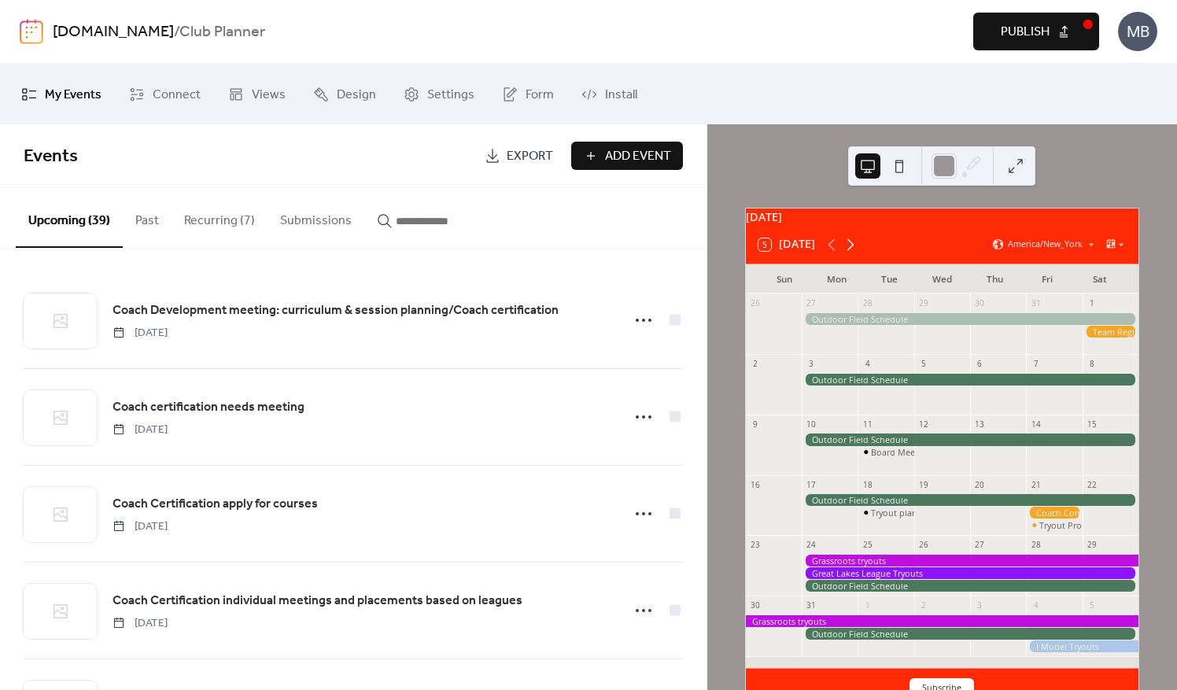
click at [856, 253] on icon at bounding box center [850, 244] width 19 height 19
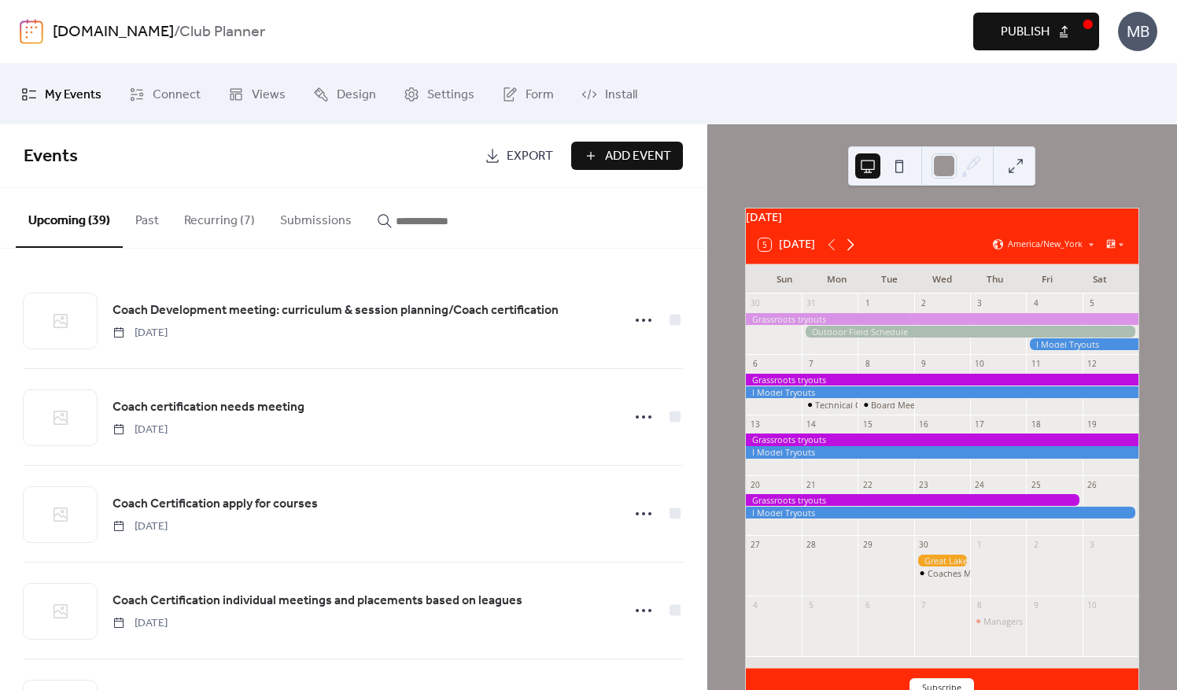
click at [856, 253] on icon at bounding box center [850, 244] width 19 height 19
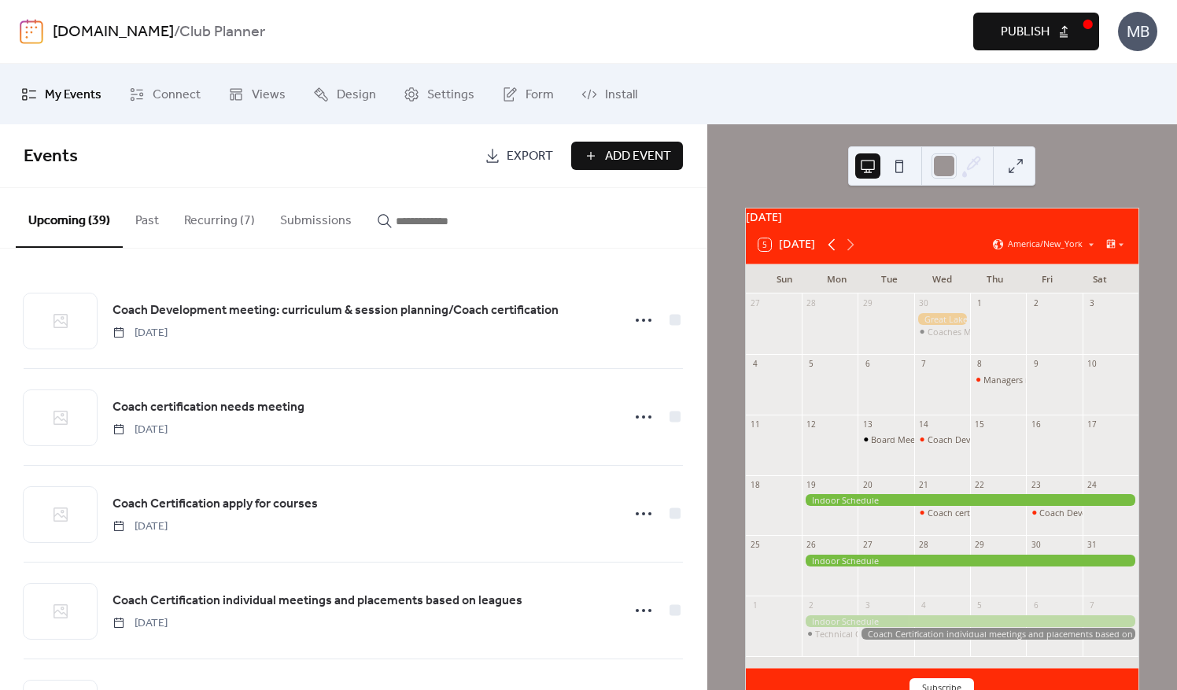
click at [835, 254] on icon at bounding box center [832, 244] width 19 height 19
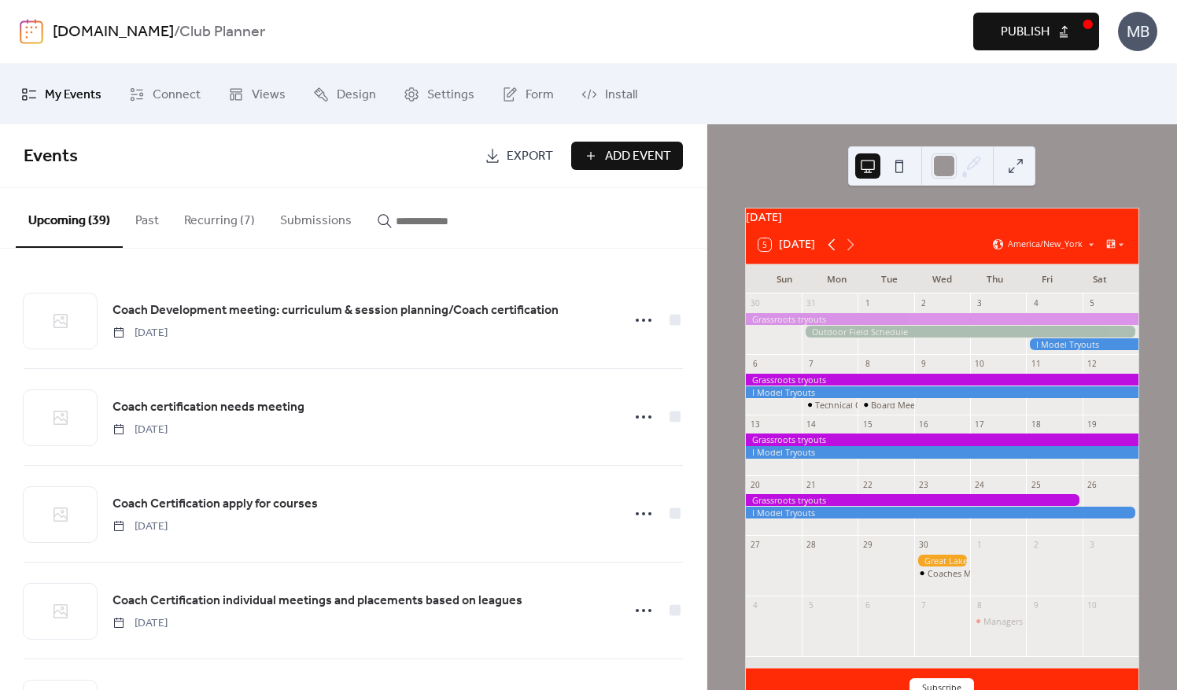
click at [835, 254] on icon at bounding box center [832, 244] width 19 height 19
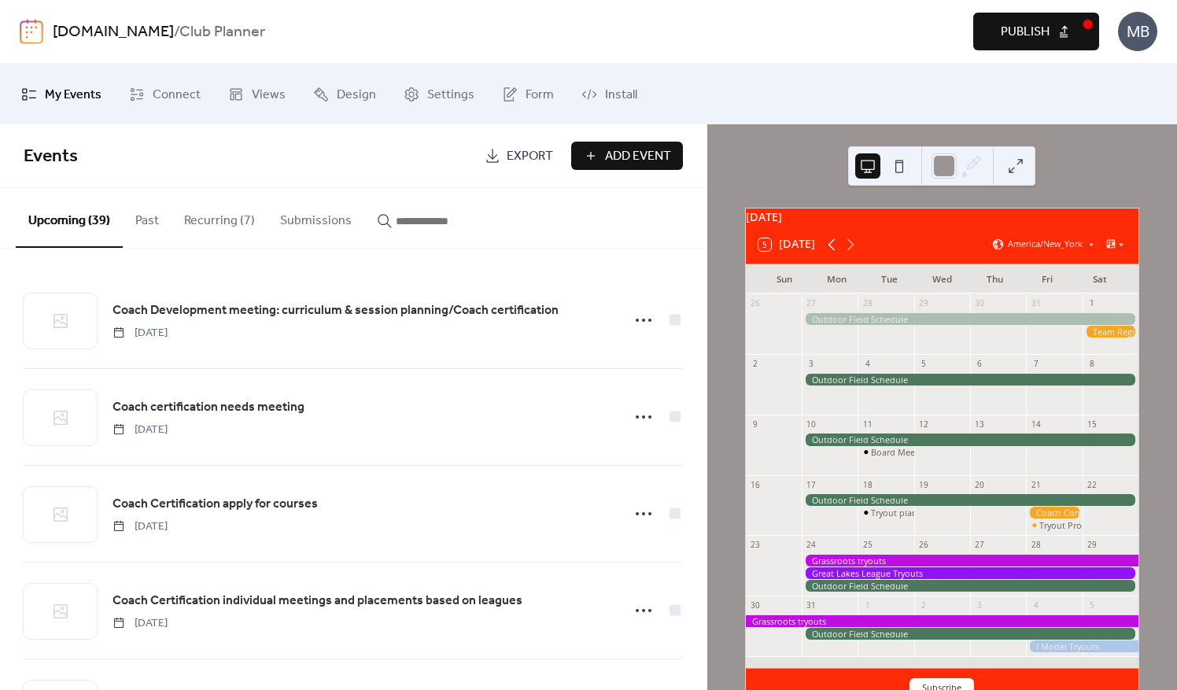
click at [835, 254] on icon at bounding box center [832, 244] width 19 height 19
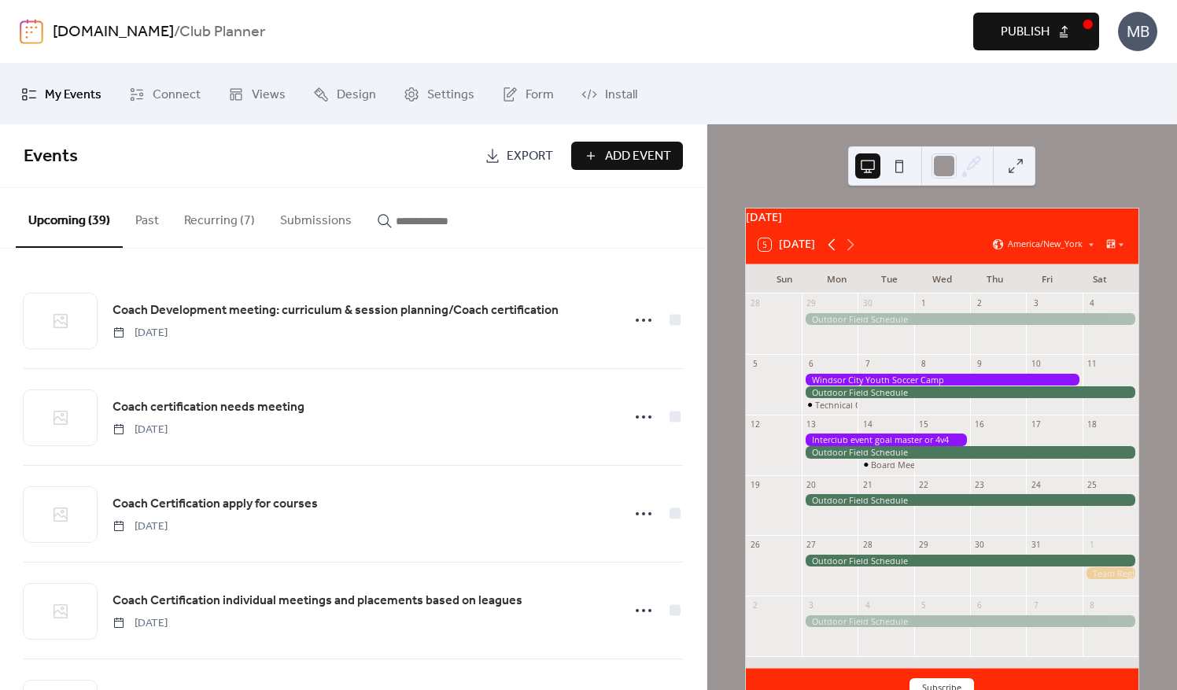
click at [835, 254] on icon at bounding box center [832, 244] width 19 height 19
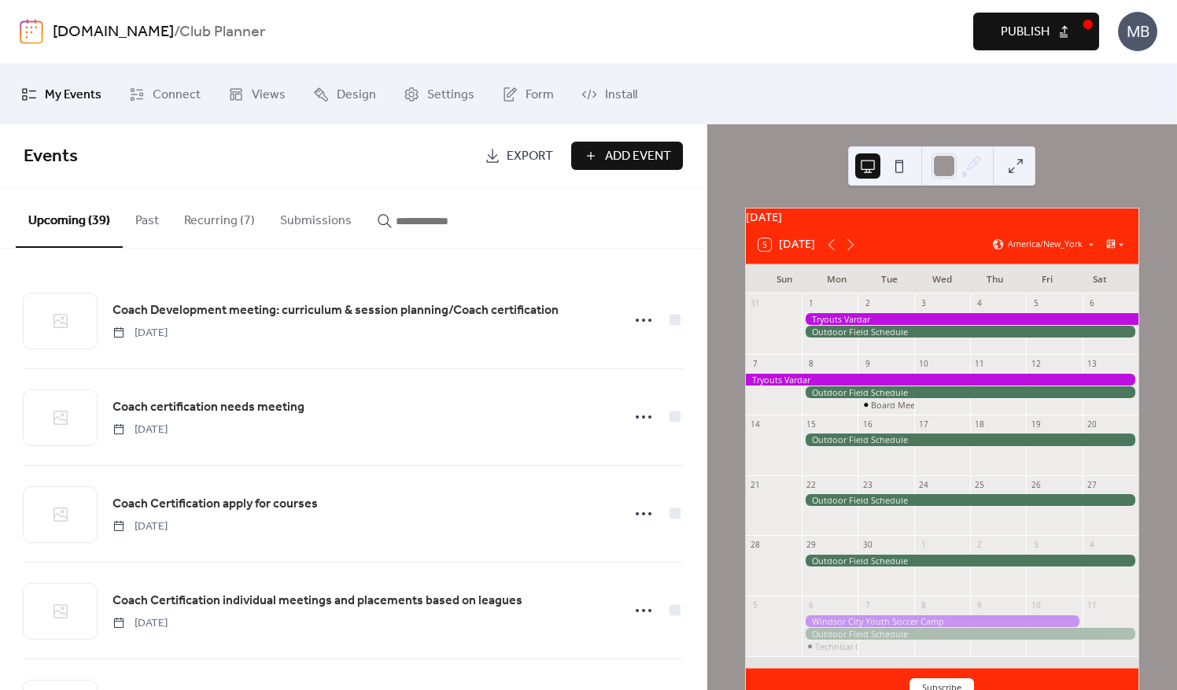
scroll to position [85, 0]
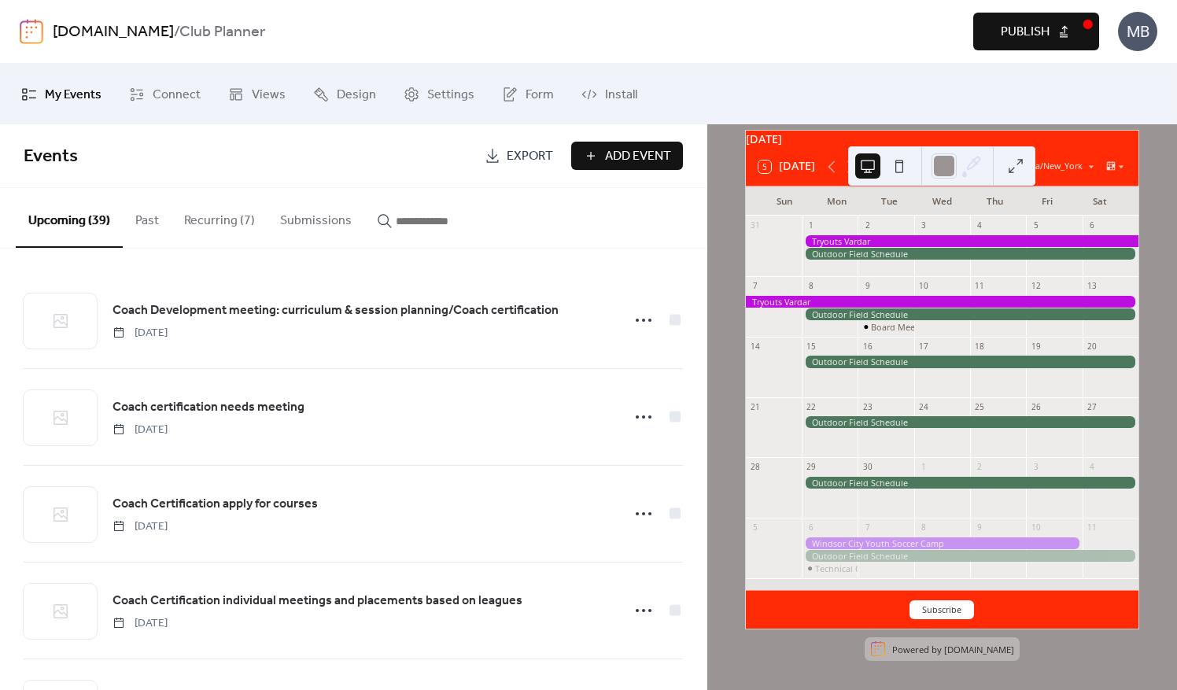
click at [848, 170] on div at bounding box center [941, 165] width 187 height 39
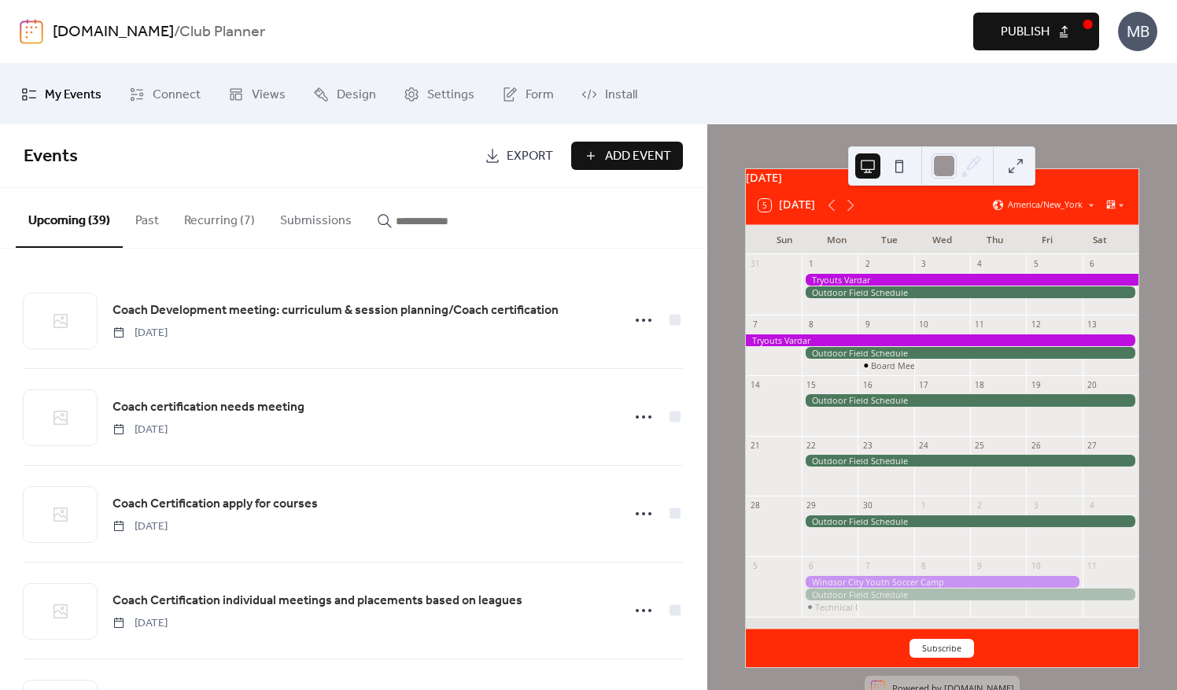
scroll to position [0, 0]
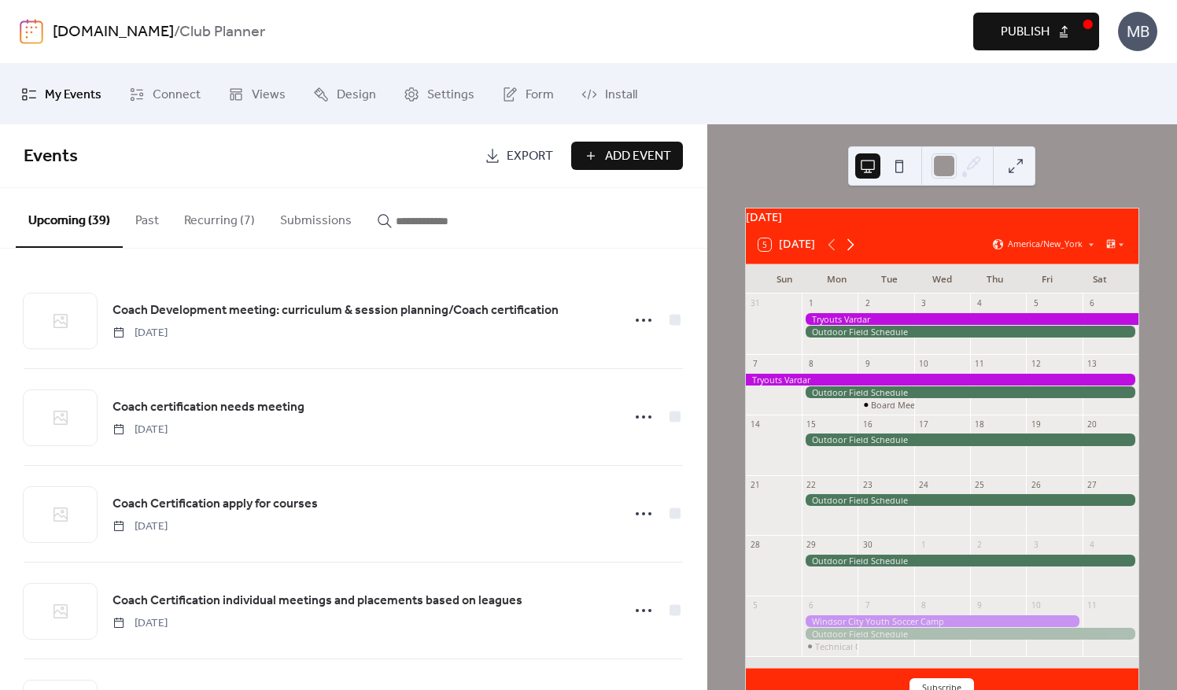
click at [850, 252] on icon at bounding box center [850, 244] width 19 height 19
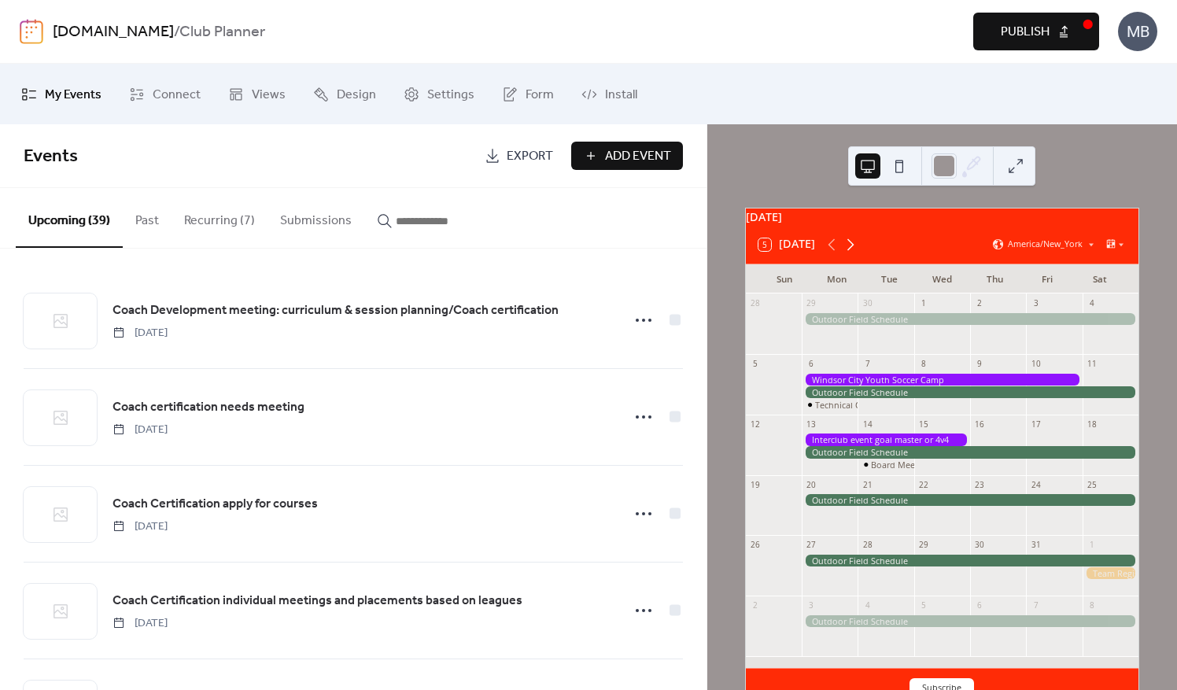
click at [856, 252] on icon at bounding box center [850, 244] width 19 height 19
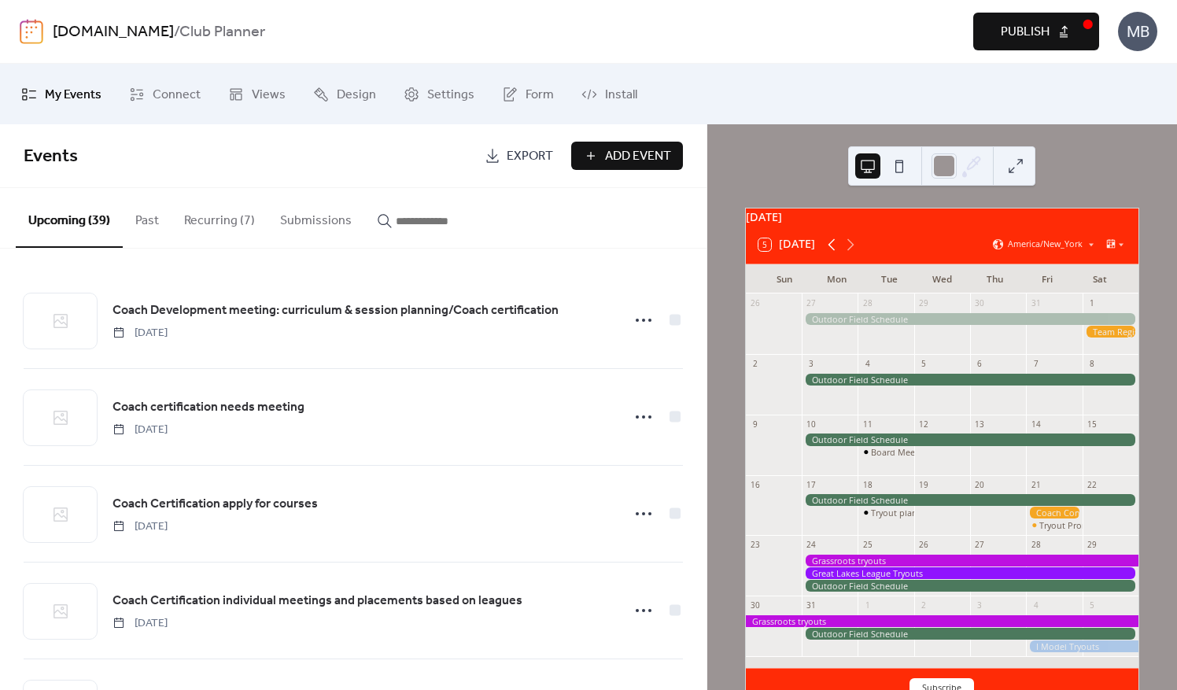
click at [831, 250] on icon at bounding box center [831, 244] width 7 height 12
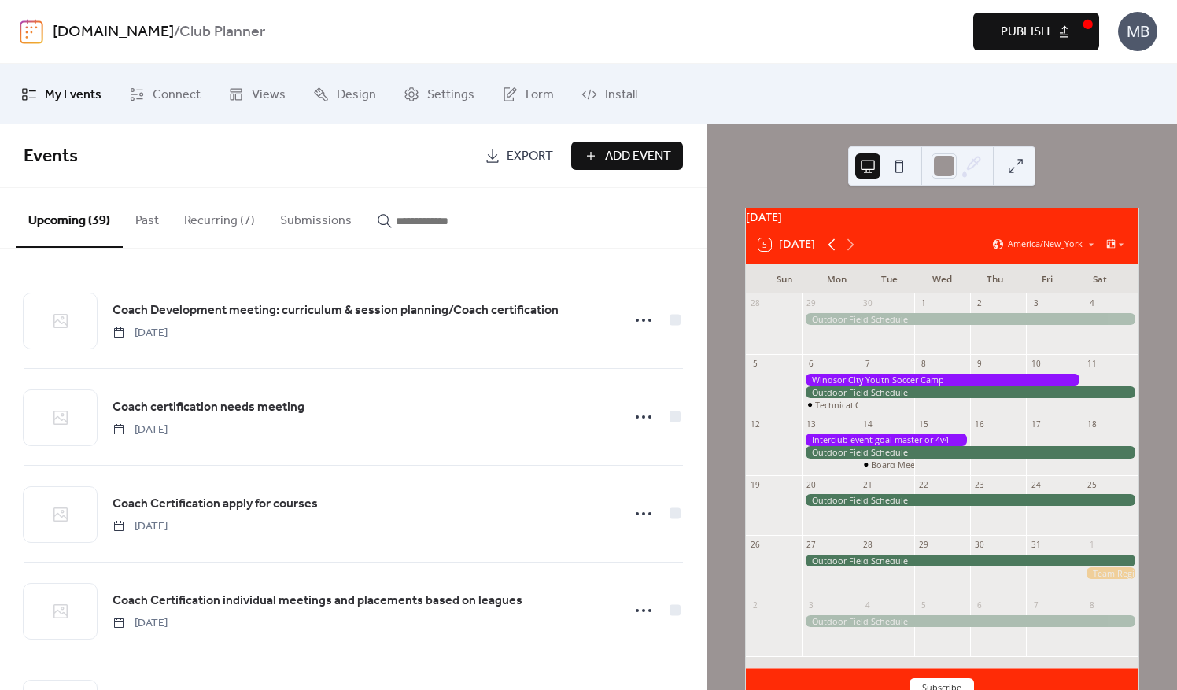
click at [831, 250] on icon at bounding box center [831, 244] width 7 height 12
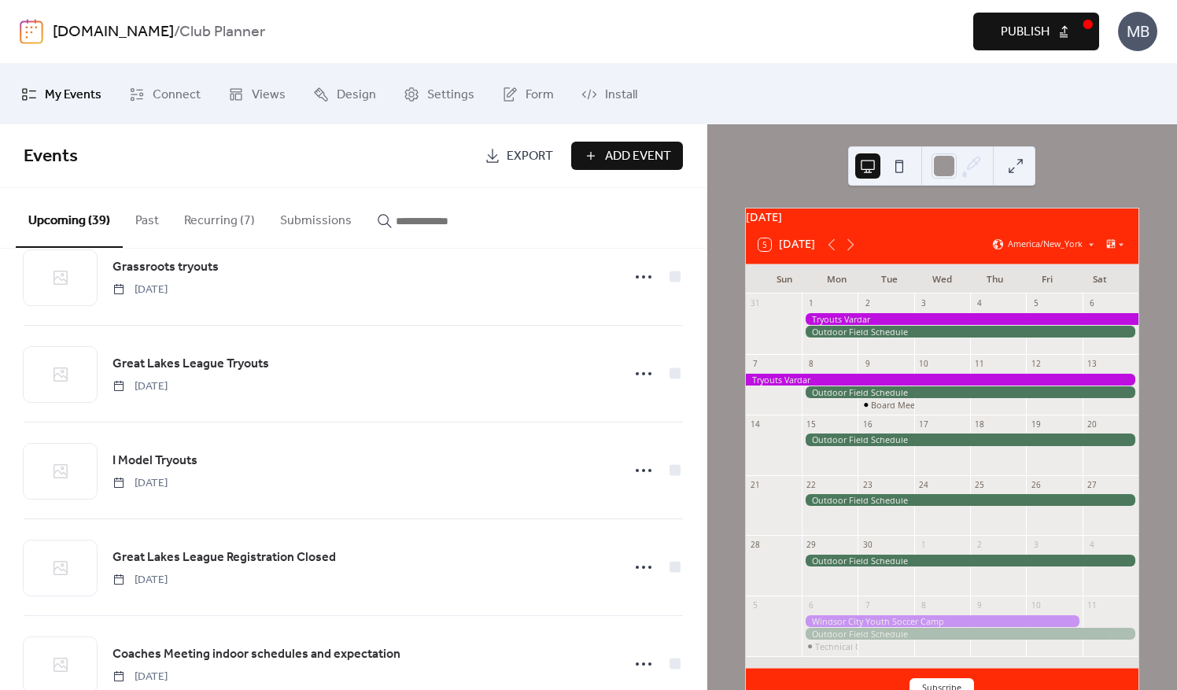
scroll to position [2579, 0]
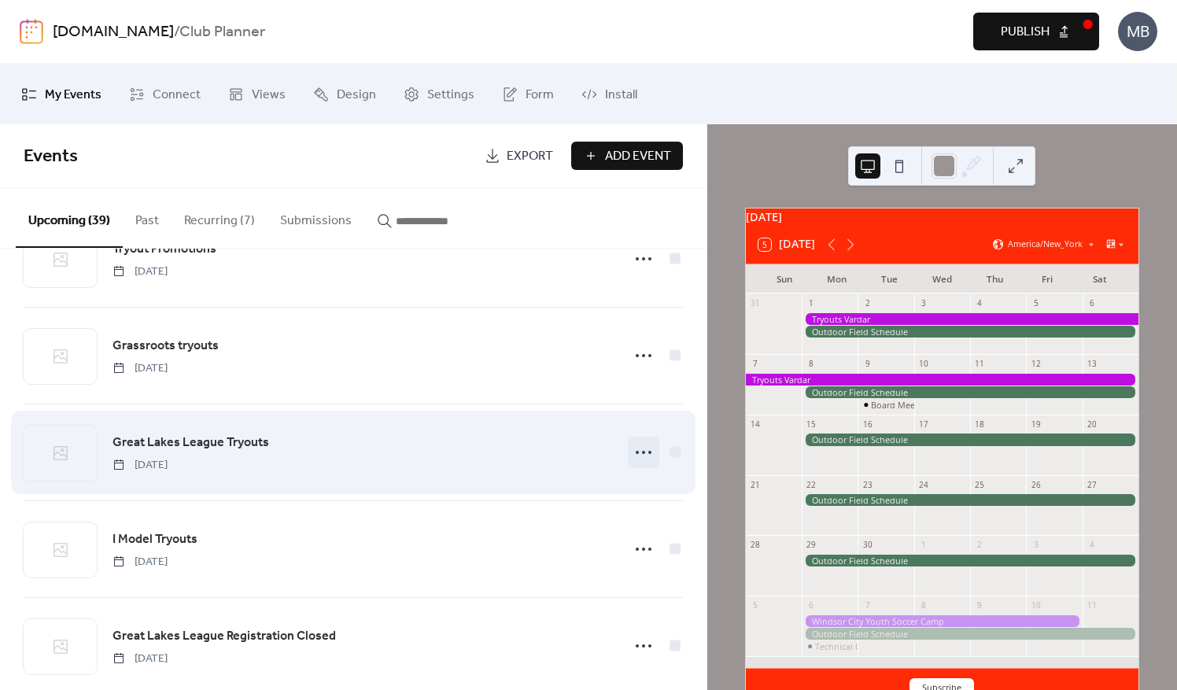
click at [639, 442] on icon at bounding box center [643, 452] width 25 height 25
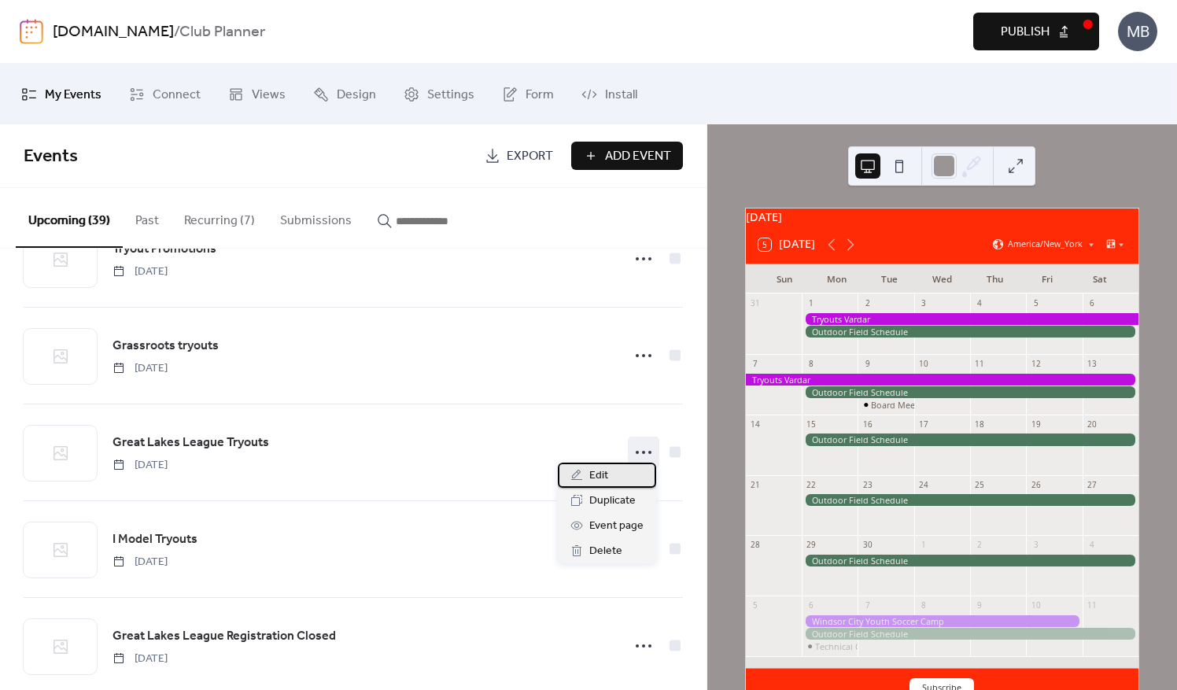
click at [615, 475] on div "Edit" at bounding box center [607, 475] width 98 height 25
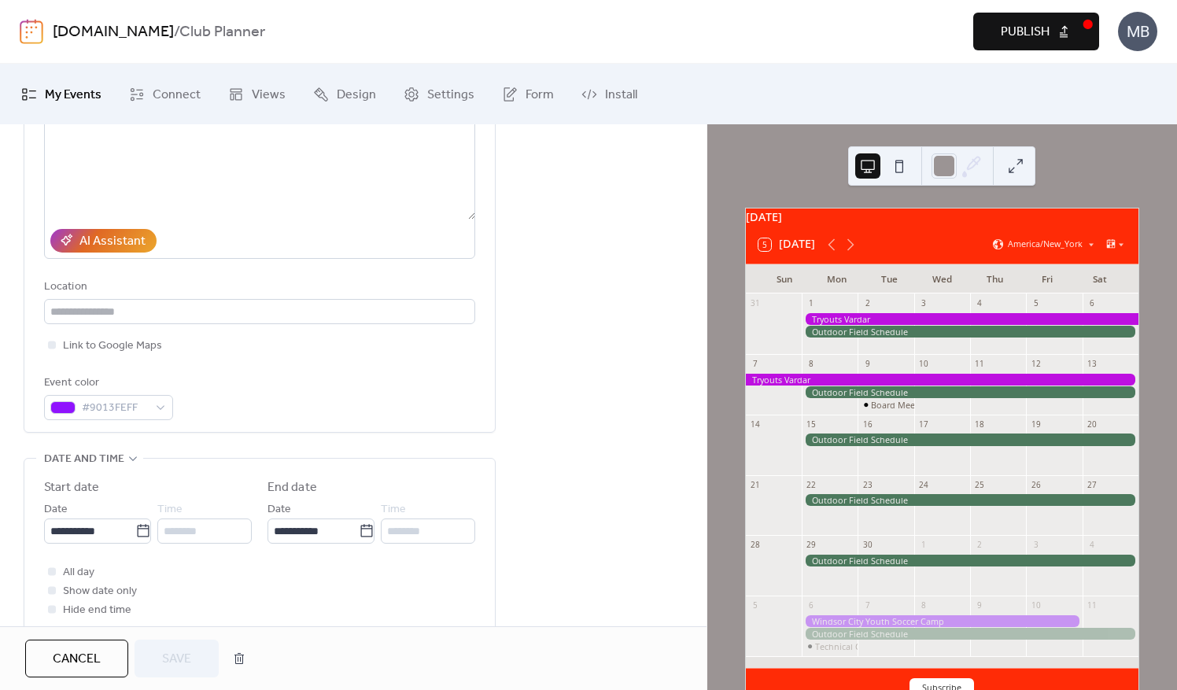
scroll to position [236, 0]
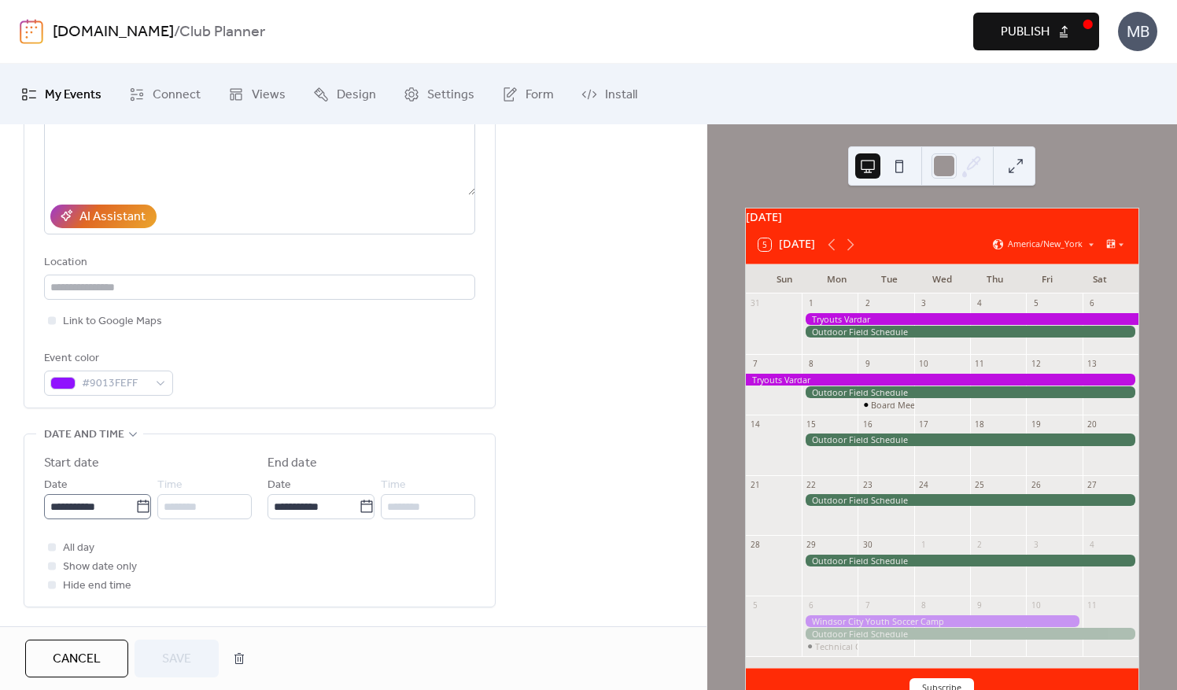
click at [135, 505] on icon at bounding box center [143, 507] width 16 height 16
click at [131, 505] on input "**********" at bounding box center [89, 506] width 91 height 25
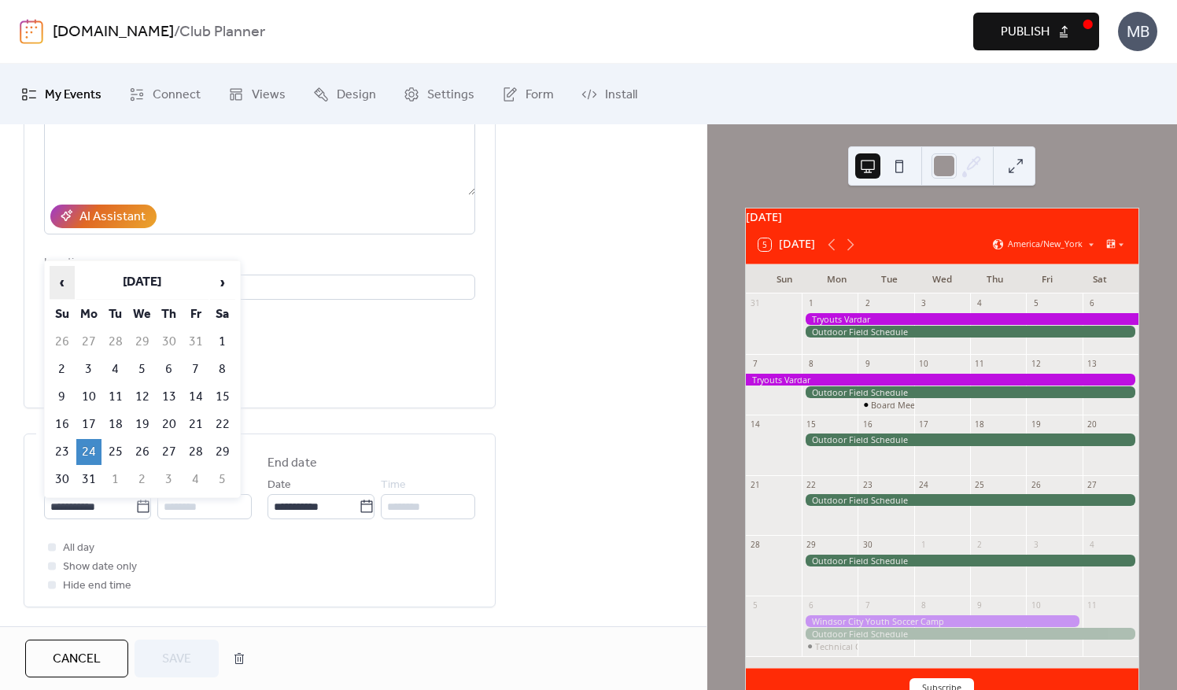
click at [63, 282] on span "‹" at bounding box center [62, 282] width 24 height 31
click at [58, 285] on span "‹" at bounding box center [62, 282] width 24 height 31
click at [93, 348] on td "1" at bounding box center [88, 342] width 25 height 26
type input "**********"
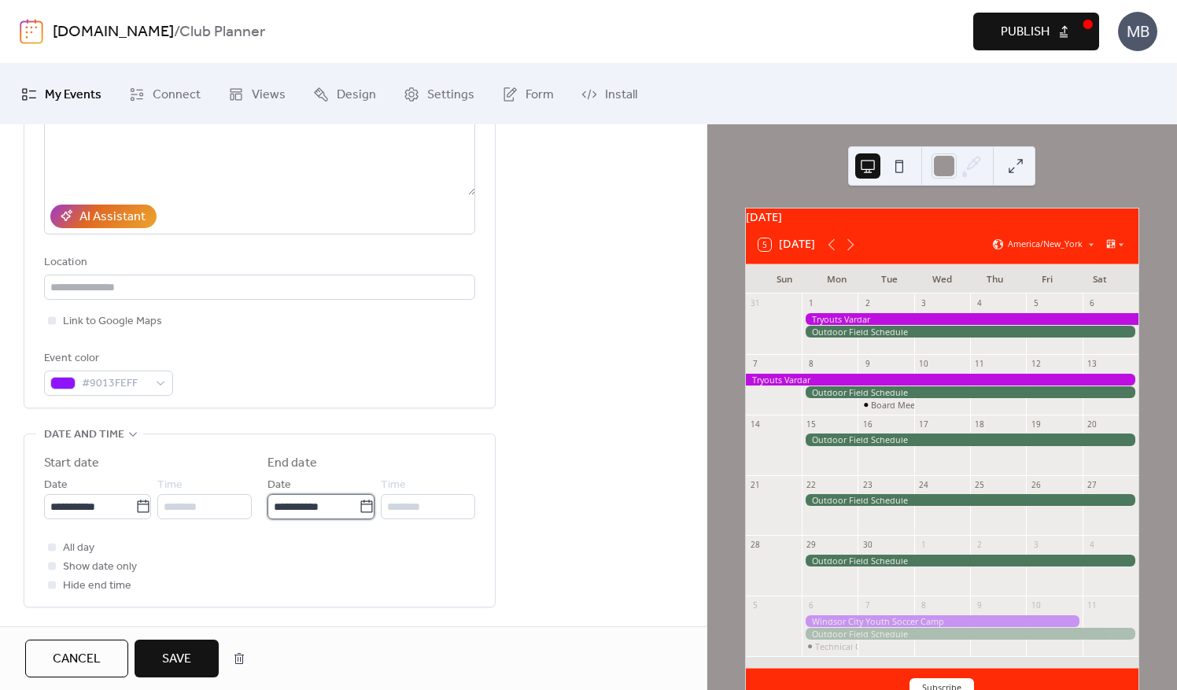
click at [312, 497] on input "**********" at bounding box center [313, 506] width 91 height 25
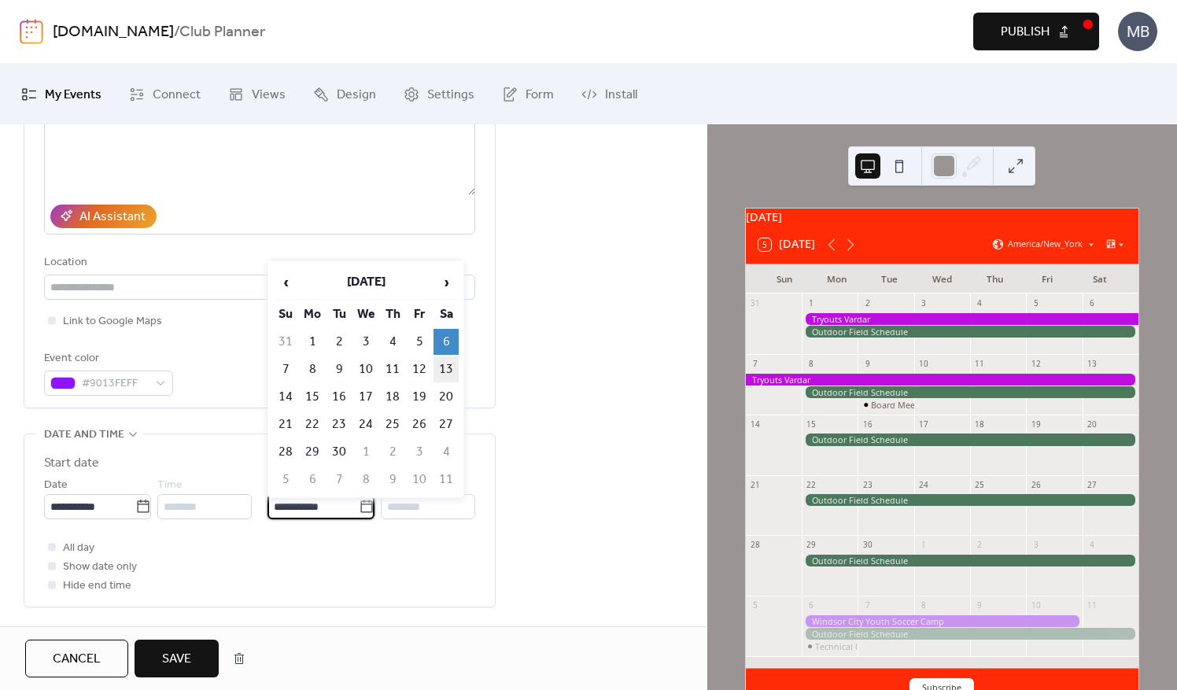
click at [451, 370] on td "13" at bounding box center [446, 370] width 25 height 26
type input "**********"
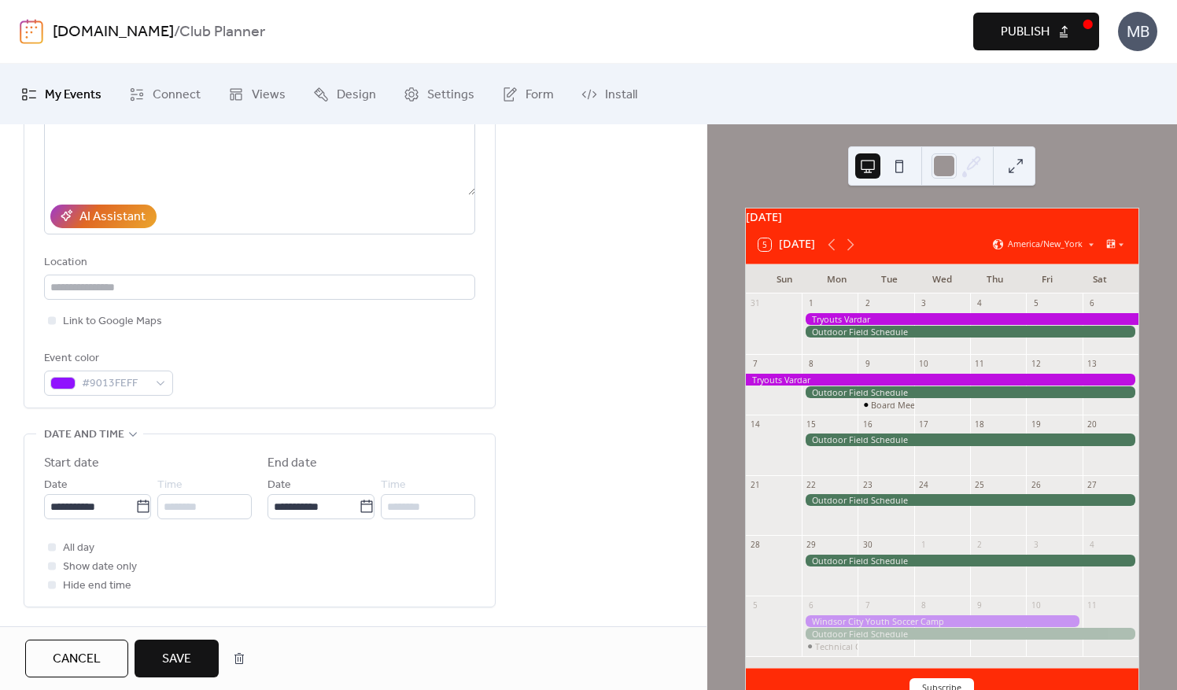
click at [154, 656] on button "Save" at bounding box center [177, 659] width 84 height 38
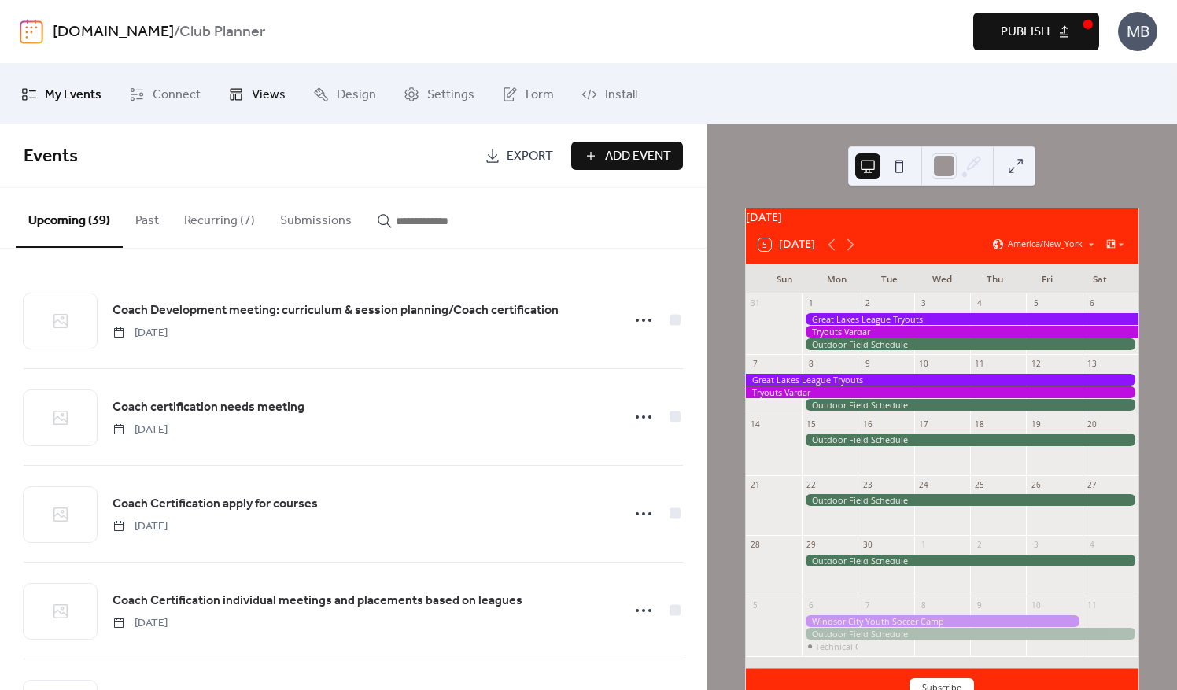
click at [256, 91] on span "Views" at bounding box center [269, 95] width 34 height 24
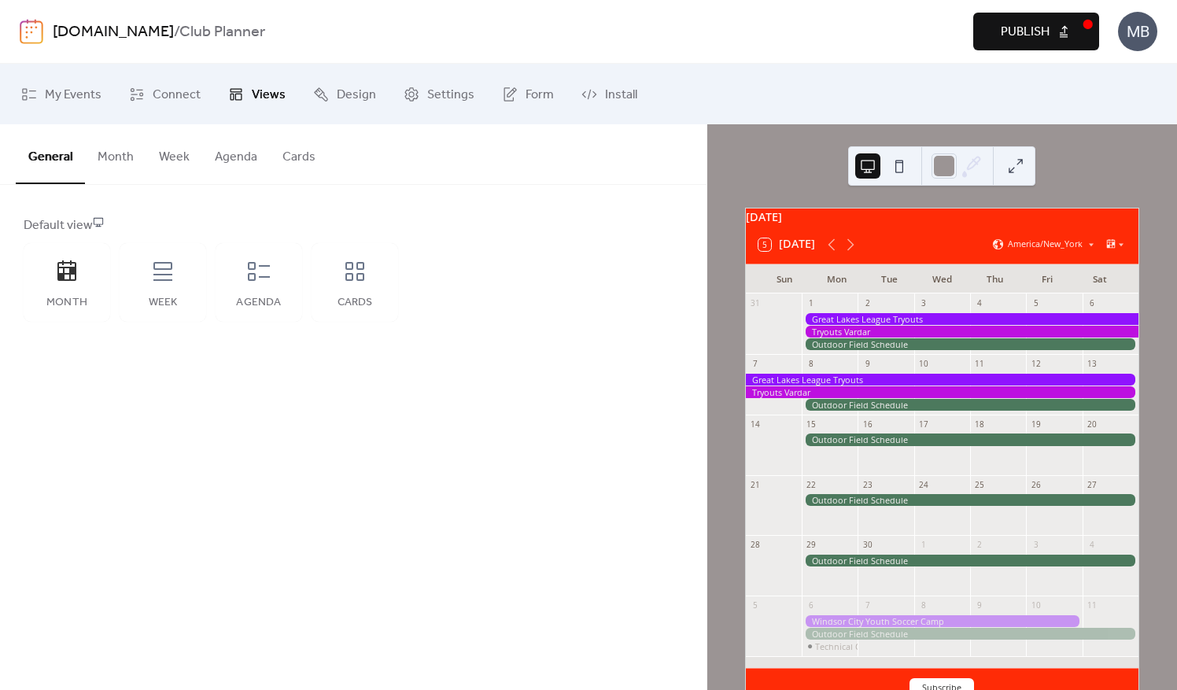
drag, startPoint x: 386, startPoint y: 77, endPoint x: 408, endPoint y: 86, distance: 23.7
click at [386, 77] on ul "My Events Connect Views Design Settings Form Install" at bounding box center [588, 94] width 1158 height 48
click at [412, 87] on icon at bounding box center [412, 95] width 16 height 16
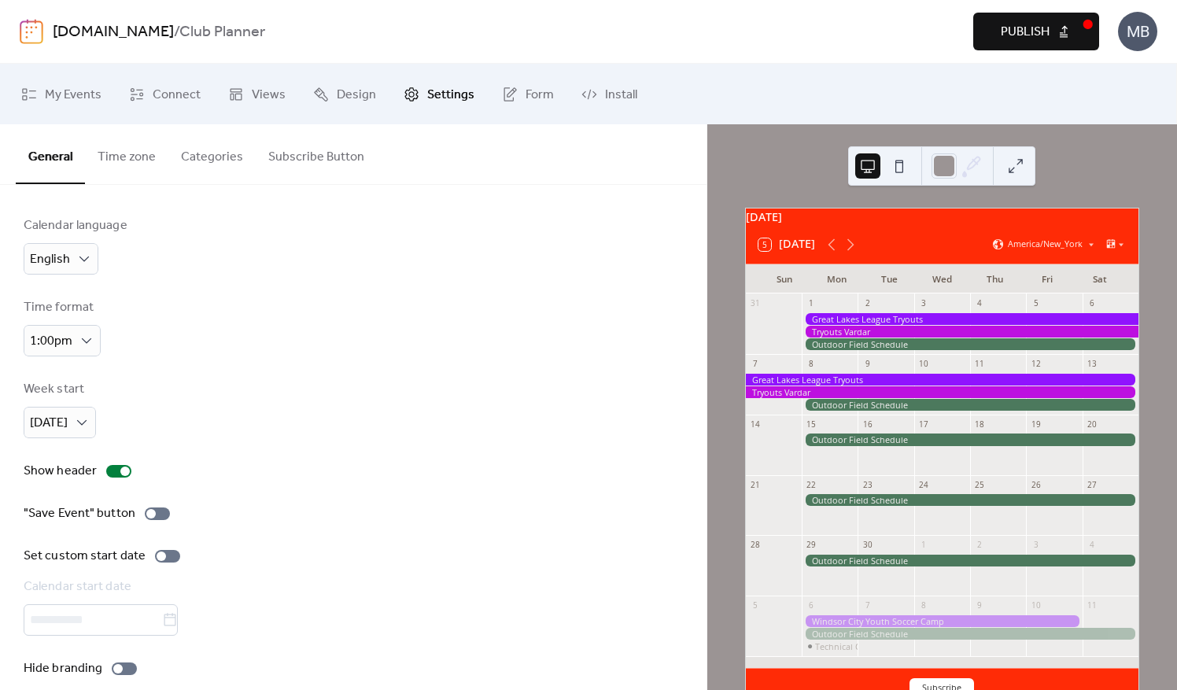
click at [305, 156] on button "Subscribe Button" at bounding box center [316, 153] width 121 height 58
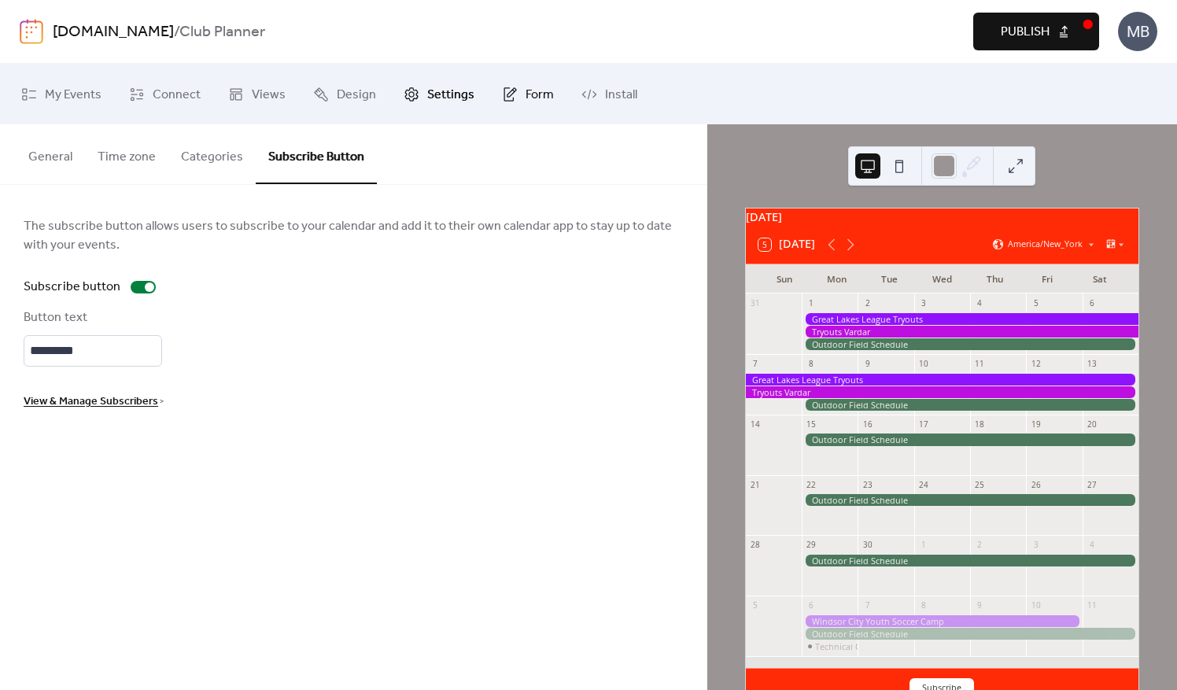
click at [537, 90] on span "Form" at bounding box center [540, 95] width 28 height 24
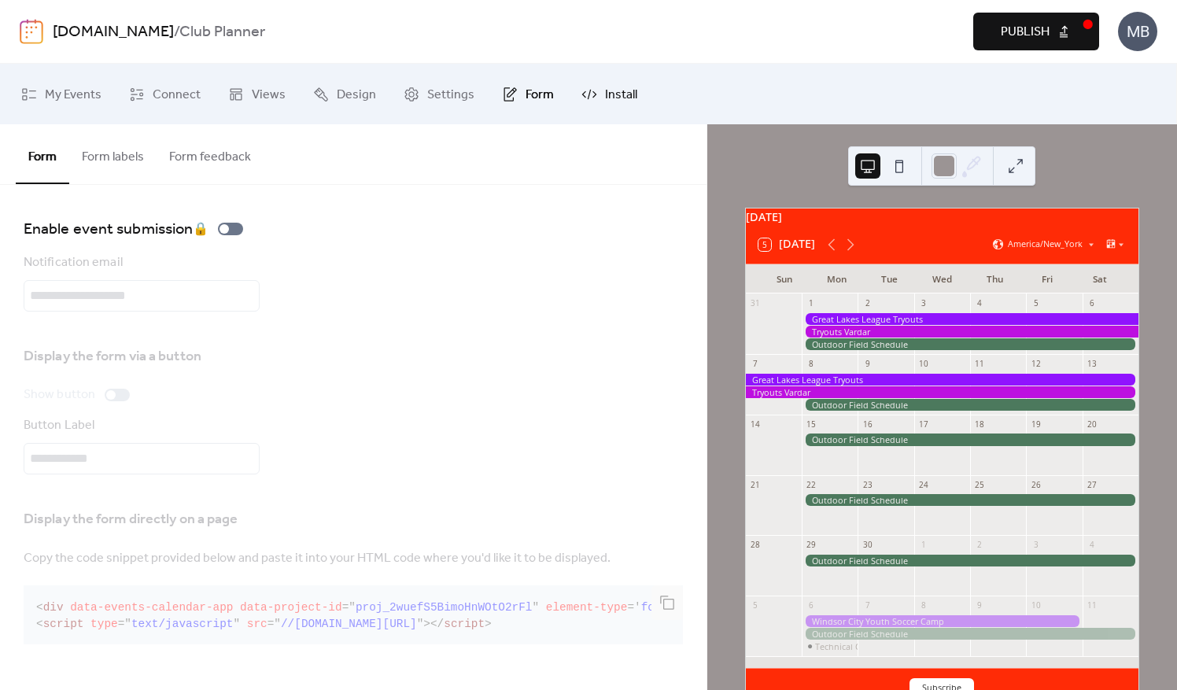
click at [605, 94] on span "Install" at bounding box center [621, 95] width 32 height 24
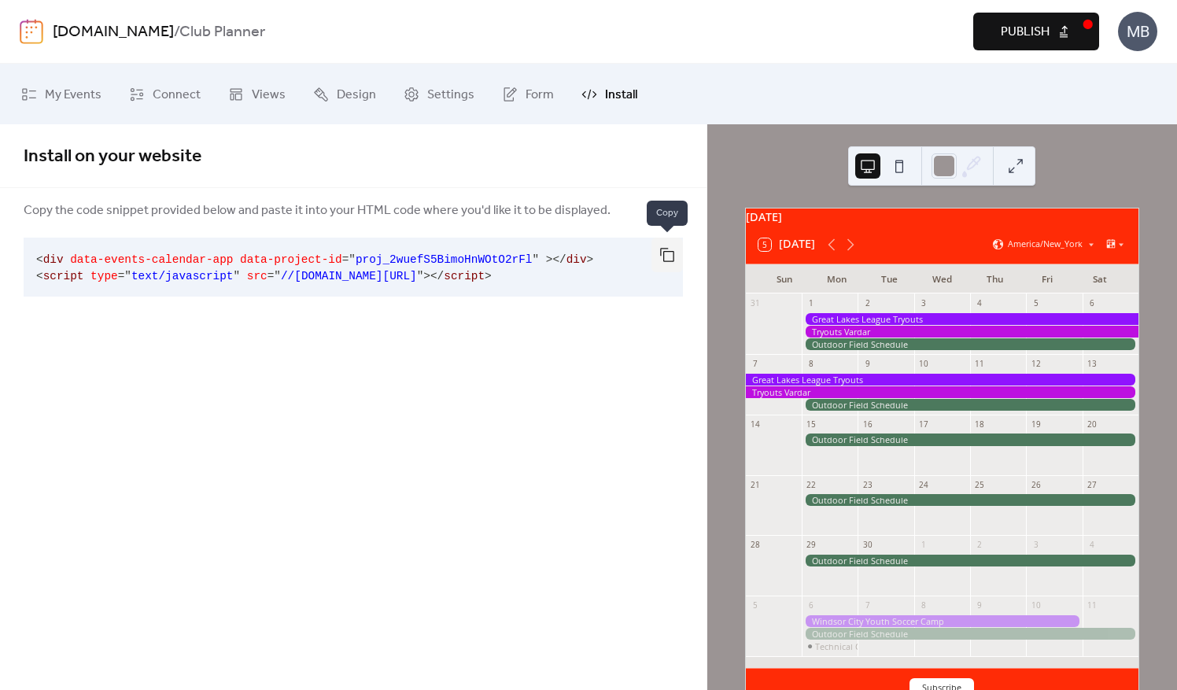
click at [671, 253] on button "button" at bounding box center [667, 255] width 31 height 35
click at [526, 97] on span "Form" at bounding box center [540, 95] width 28 height 24
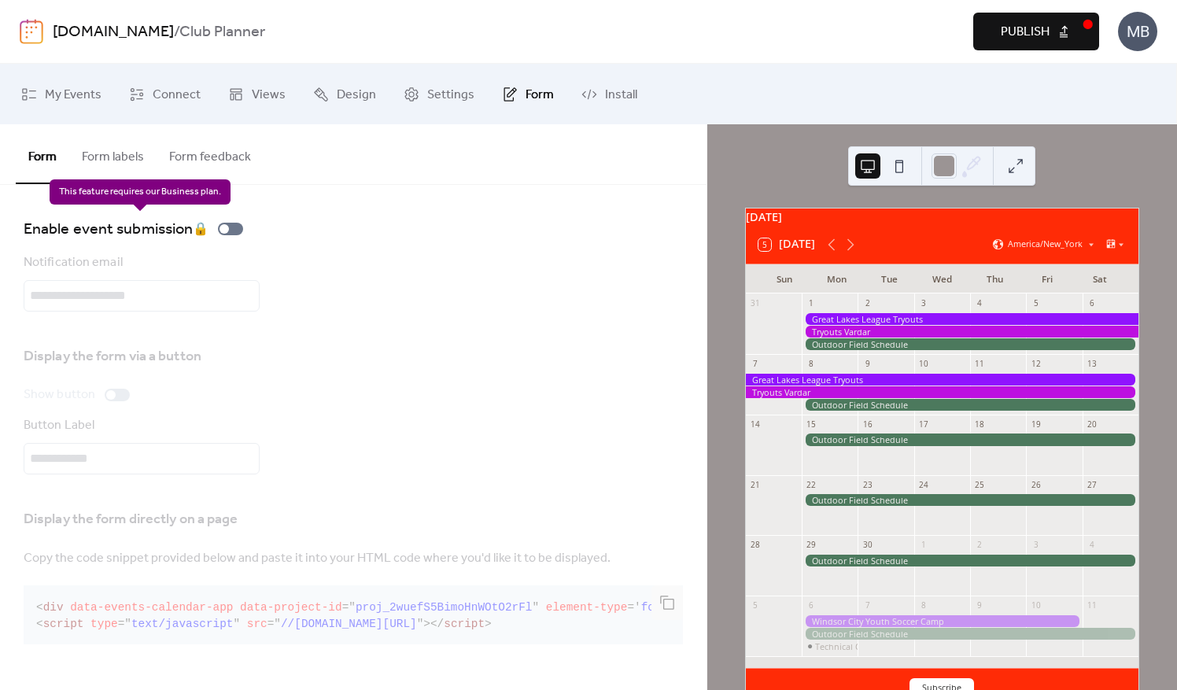
click at [229, 228] on div "Enable event submission 🔒" at bounding box center [137, 228] width 226 height 25
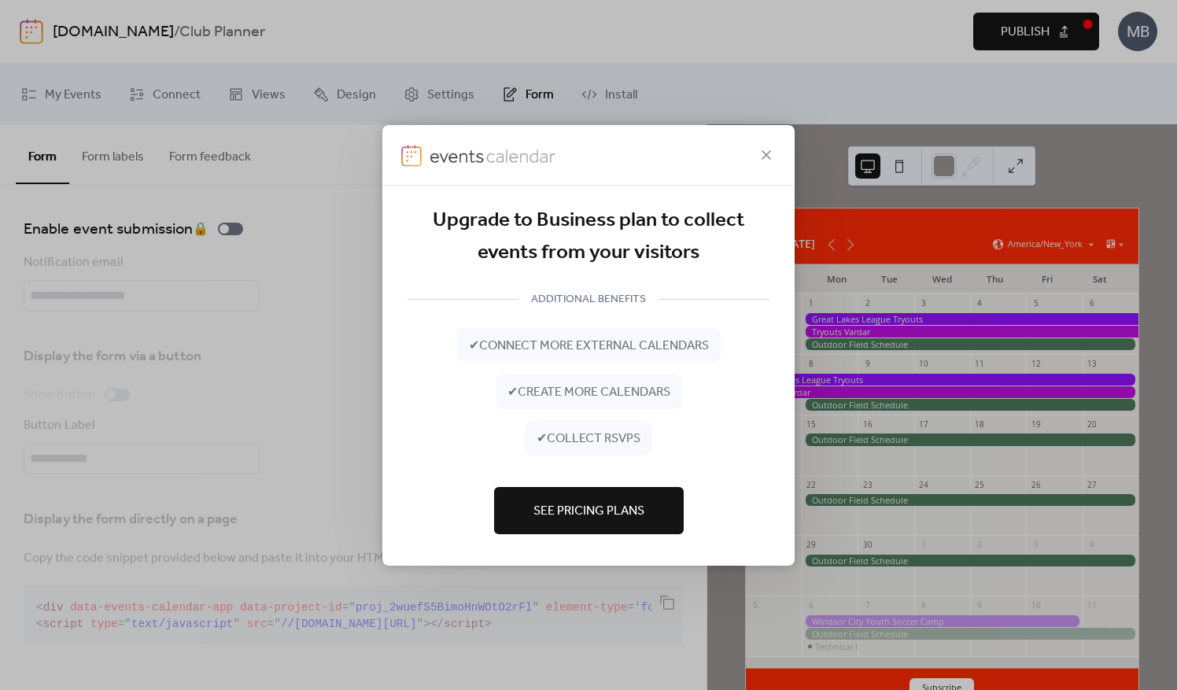
click at [767, 156] on icon at bounding box center [766, 154] width 9 height 9
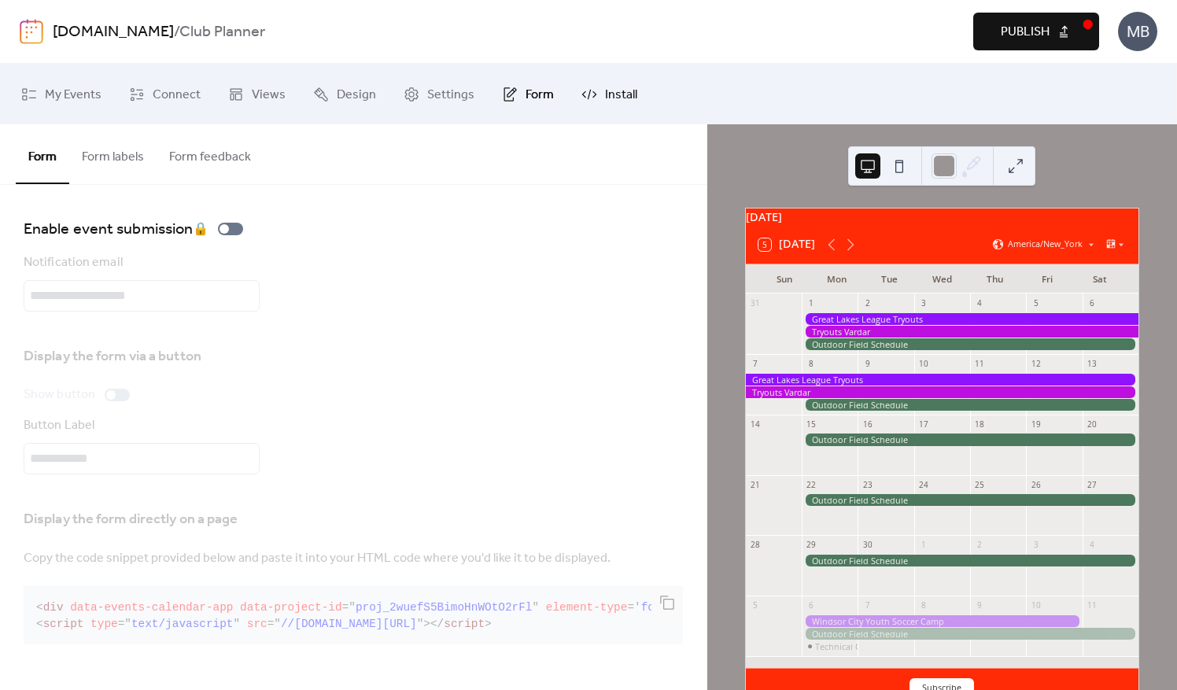
click at [605, 91] on span "Install" at bounding box center [621, 95] width 32 height 24
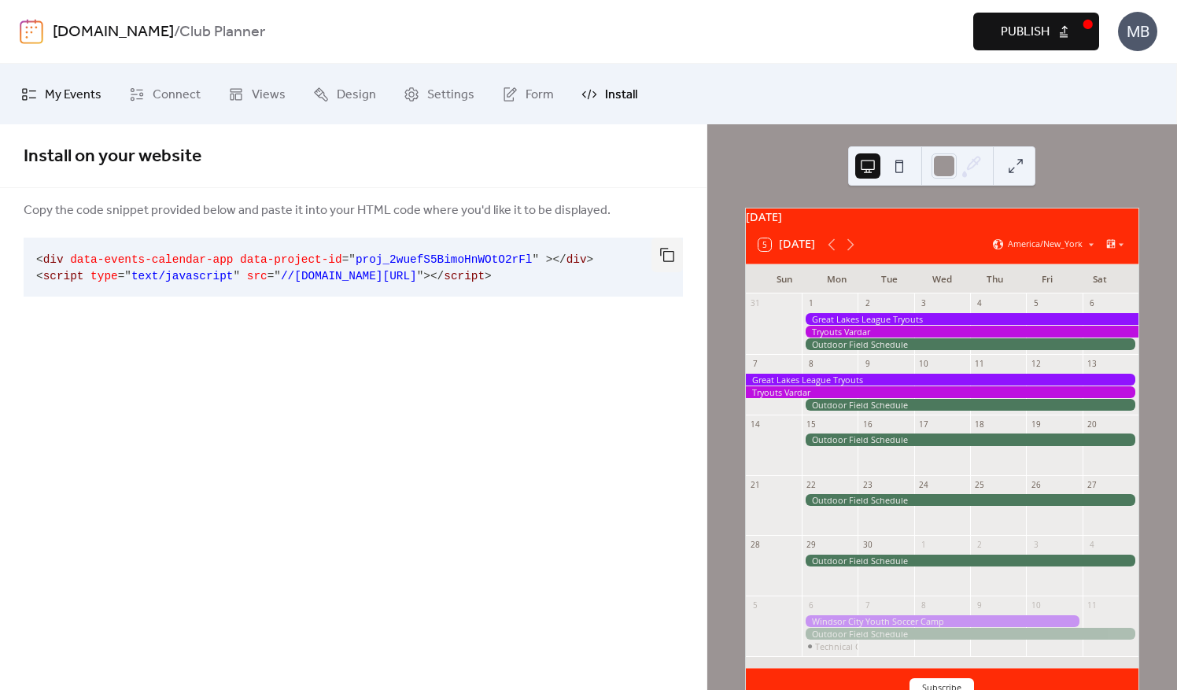
click at [55, 96] on span "My Events" at bounding box center [73, 95] width 57 height 24
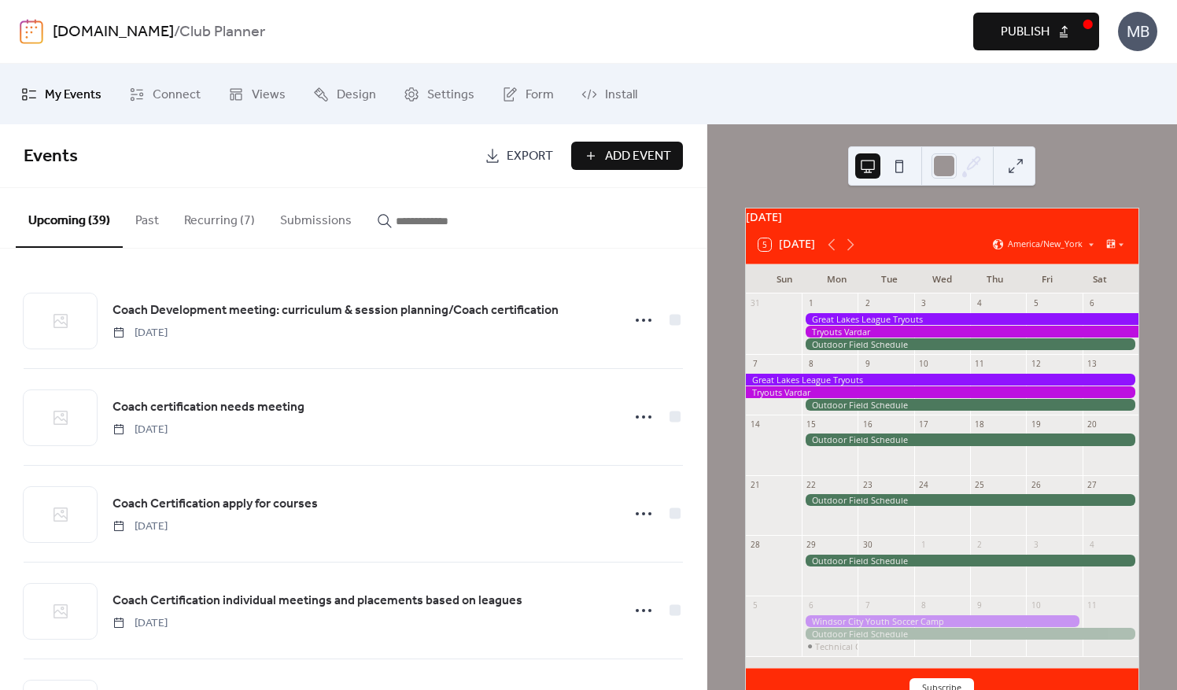
click at [503, 159] on link "Export" at bounding box center [519, 156] width 92 height 28
click at [133, 214] on button "Past" at bounding box center [147, 217] width 49 height 58
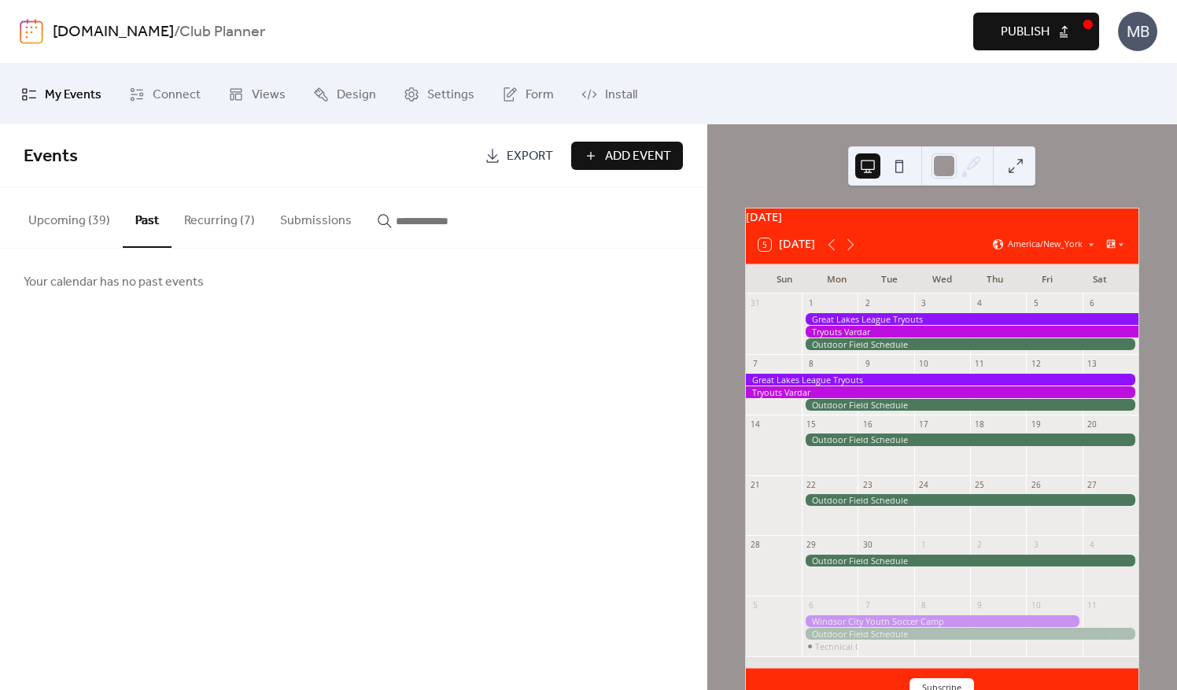
click at [301, 219] on button "Submissions" at bounding box center [316, 217] width 97 height 58
click at [224, 227] on button "Recurring (7)" at bounding box center [220, 217] width 96 height 58
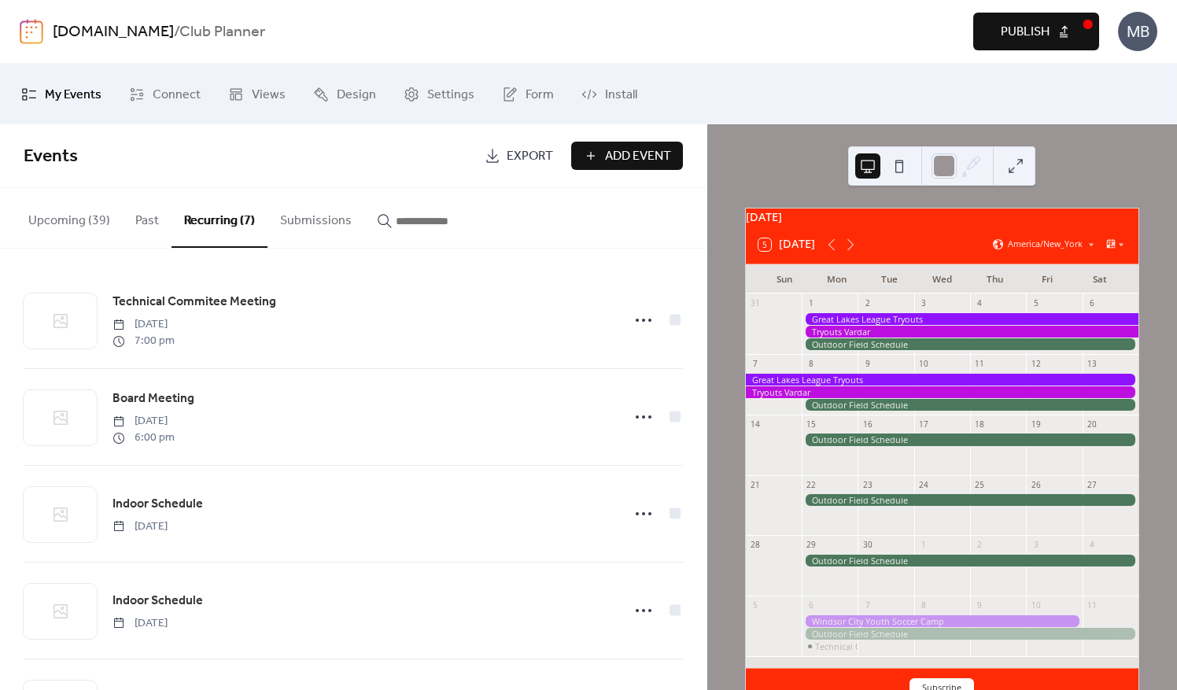
click at [1090, 27] on button "Publish" at bounding box center [1037, 32] width 126 height 38
click at [46, 217] on button "Upcoming (39)" at bounding box center [69, 217] width 107 height 58
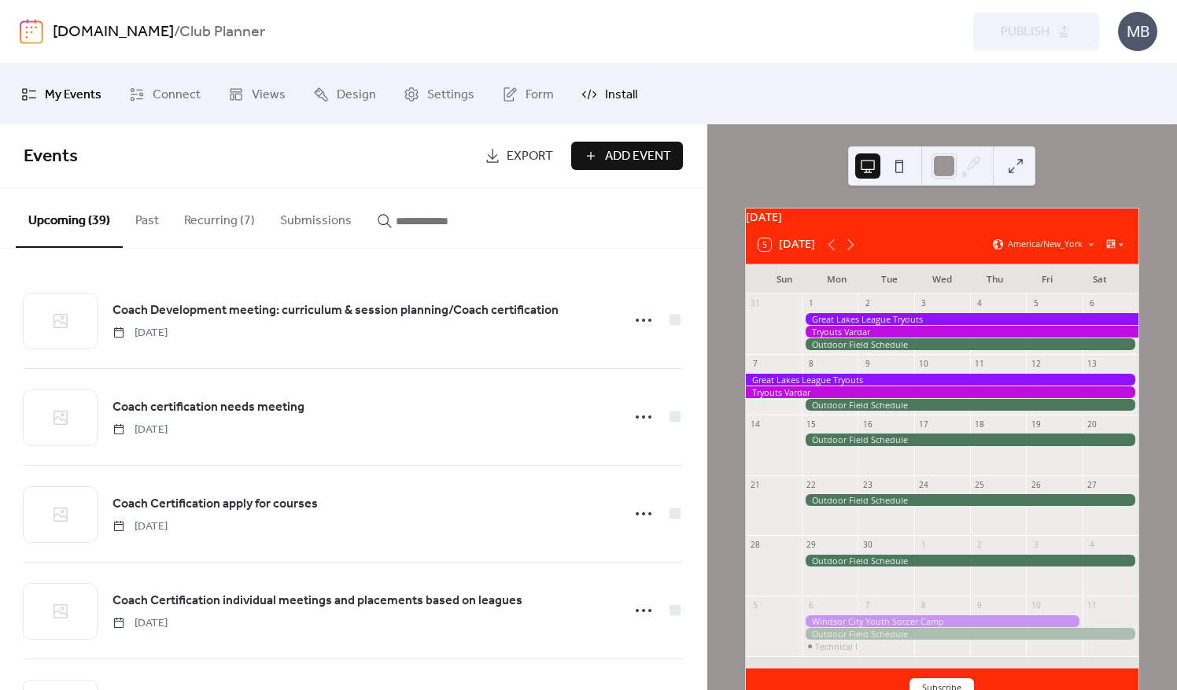
click at [605, 91] on span "Install" at bounding box center [621, 95] width 32 height 24
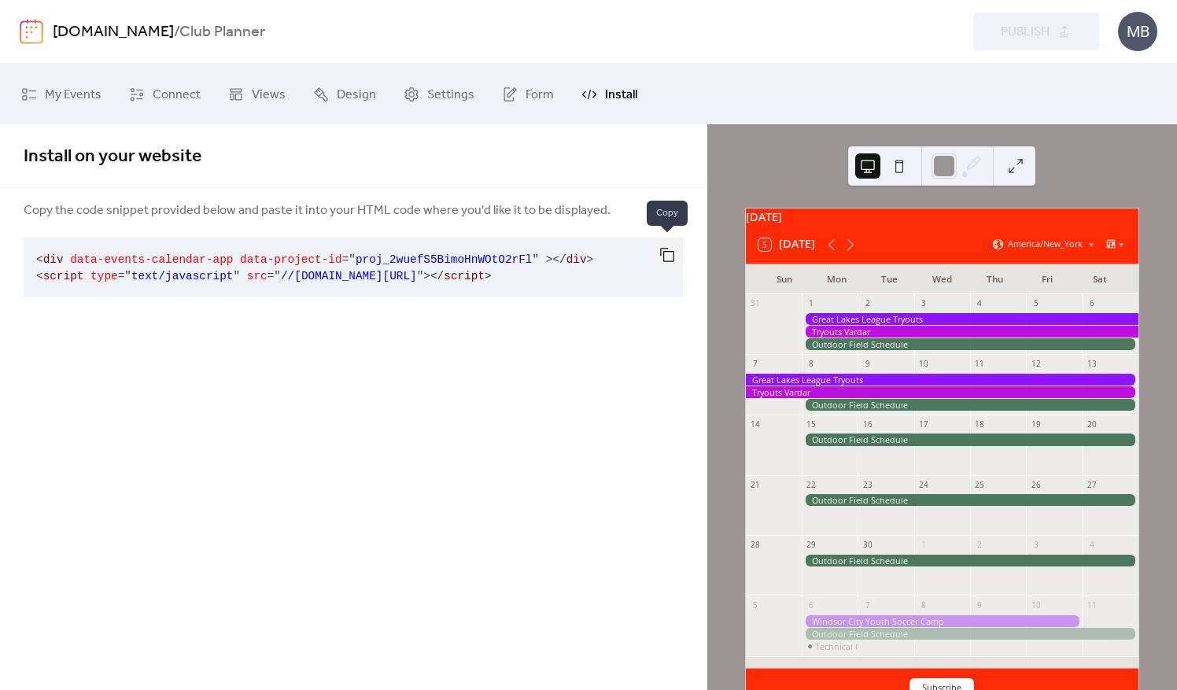
click at [667, 252] on button "button" at bounding box center [667, 255] width 31 height 35
click at [73, 99] on span "My Events" at bounding box center [73, 95] width 57 height 24
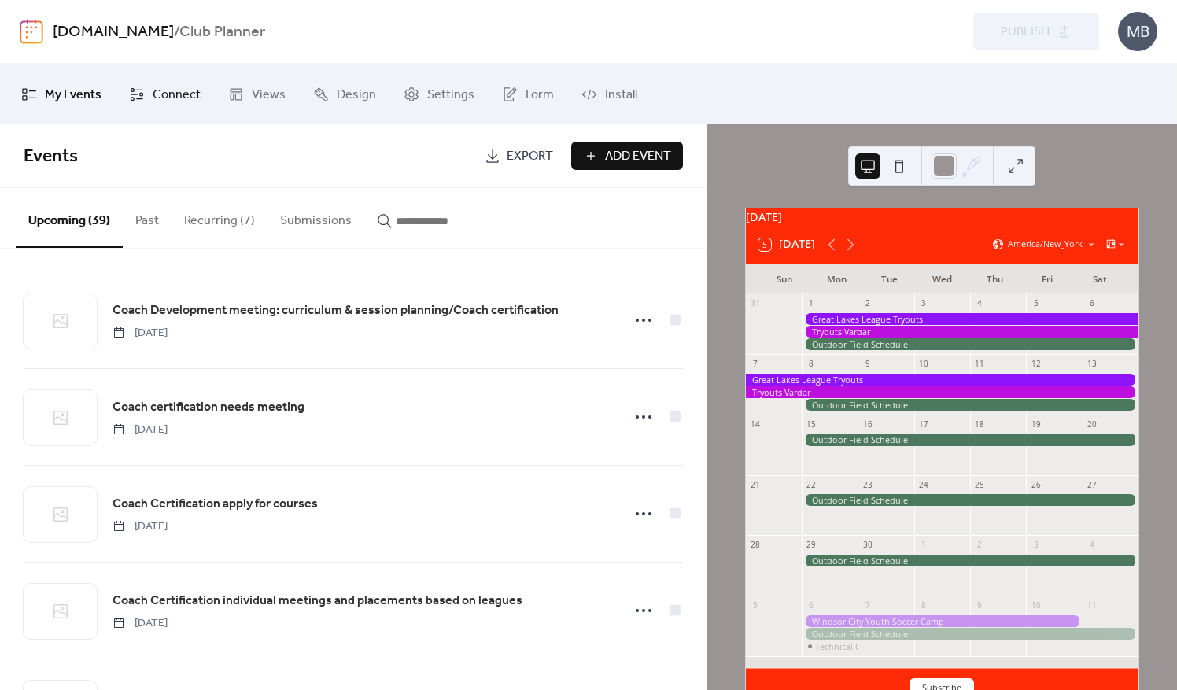
click at [175, 106] on link "Connect" at bounding box center [164, 94] width 95 height 48
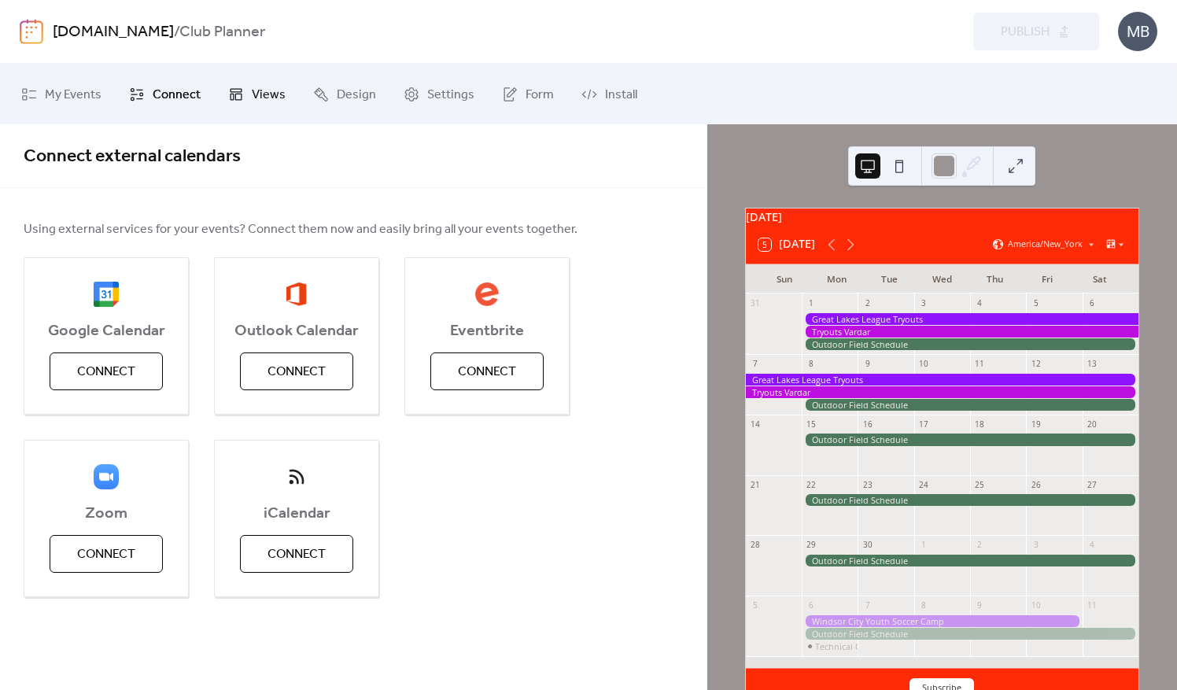
click at [263, 94] on span "Views" at bounding box center [269, 95] width 34 height 24
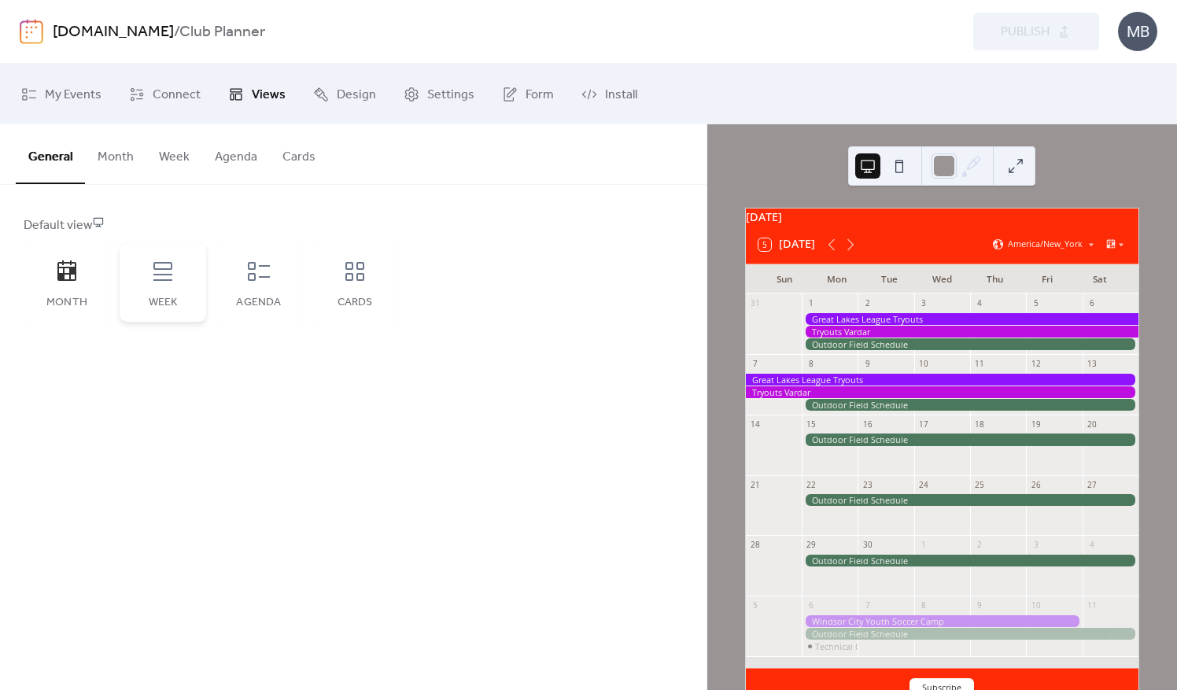
click at [177, 286] on div "Week" at bounding box center [163, 282] width 87 height 79
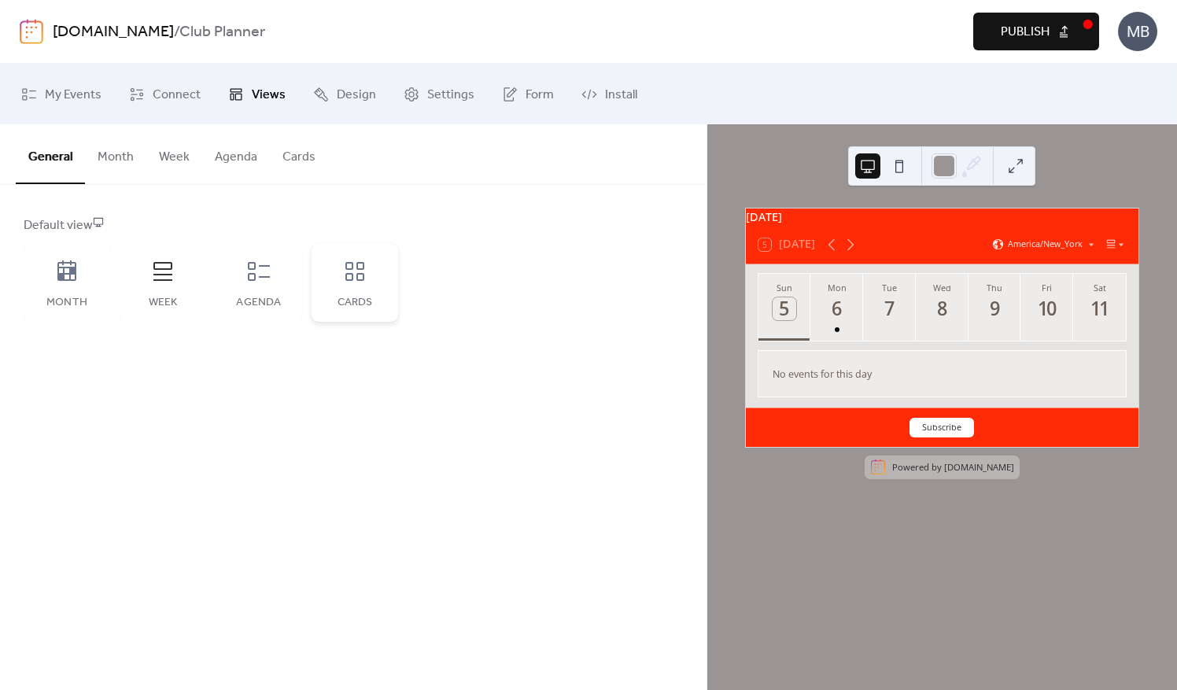
click at [364, 280] on icon at bounding box center [354, 271] width 25 height 25
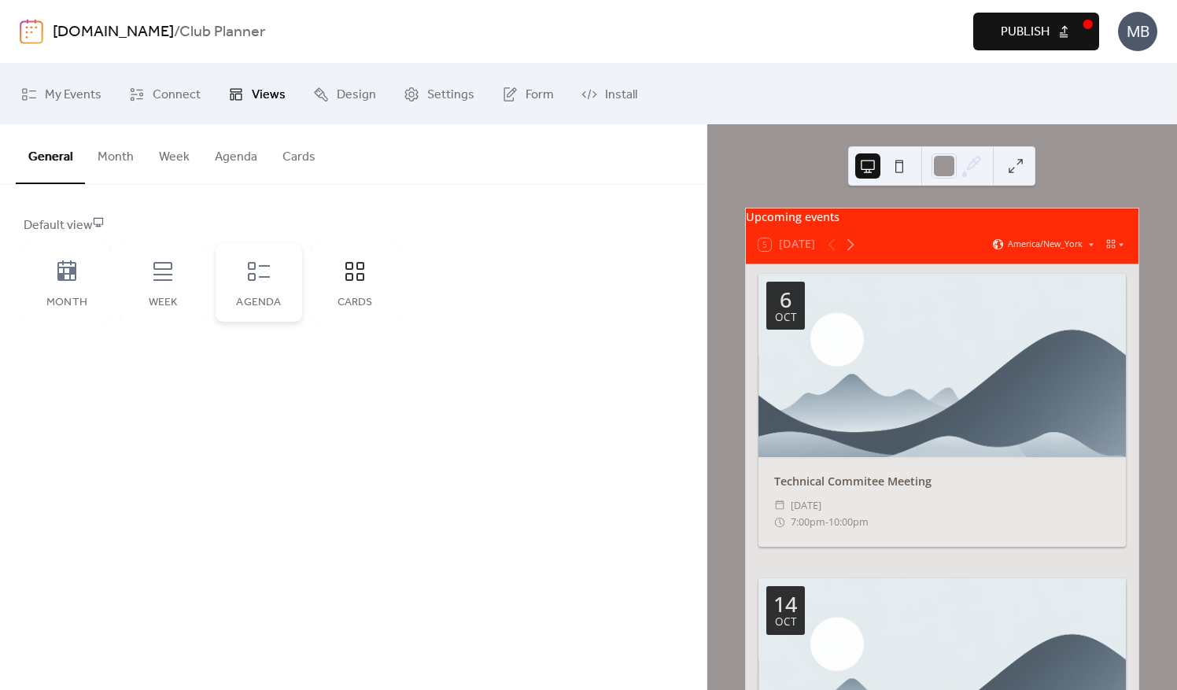
click at [246, 291] on div "Agenda" at bounding box center [259, 282] width 87 height 79
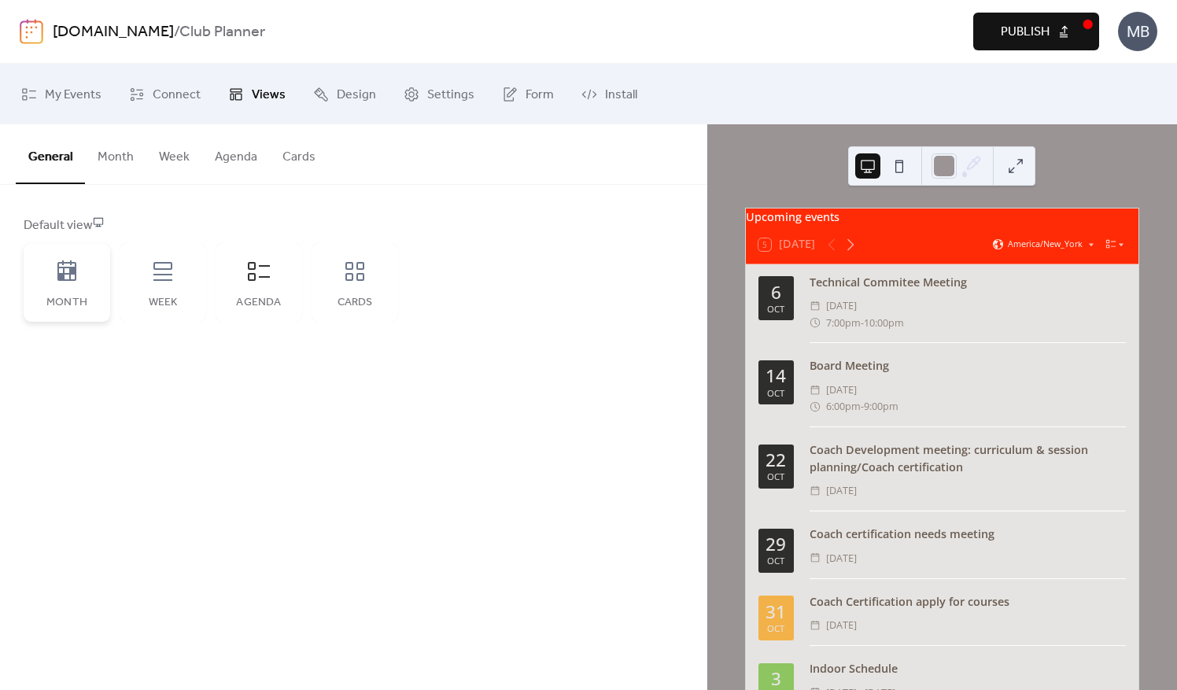
click at [79, 279] on icon at bounding box center [66, 271] width 25 height 25
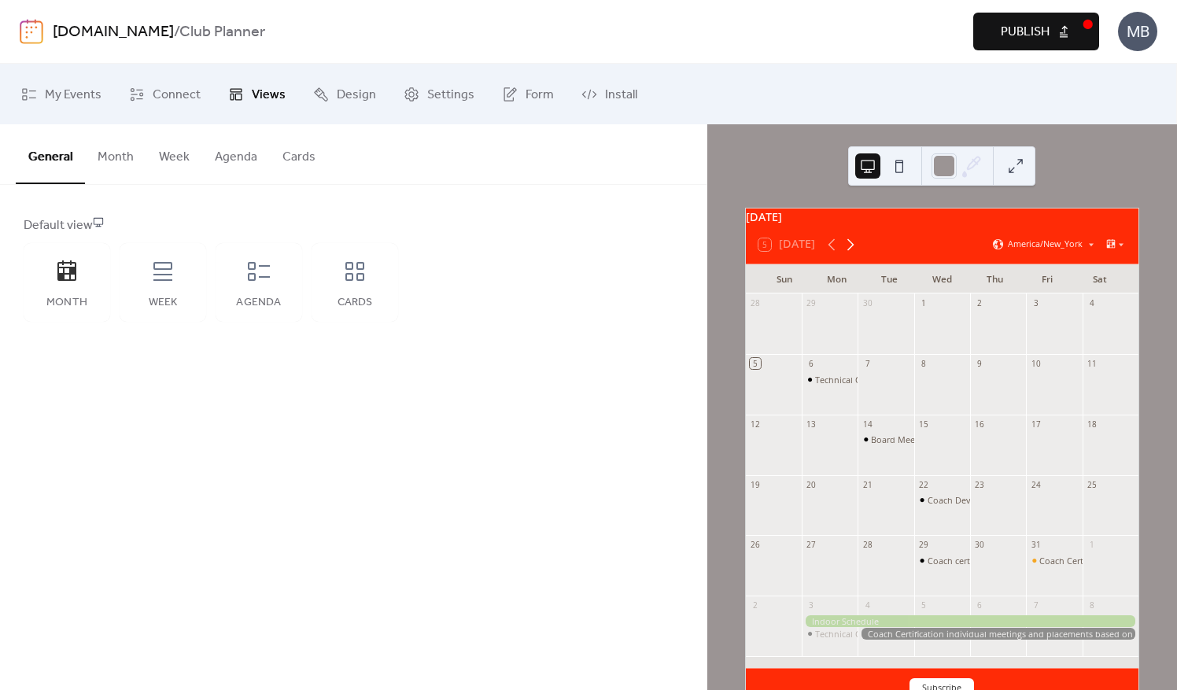
click at [853, 248] on icon at bounding box center [850, 244] width 19 height 19
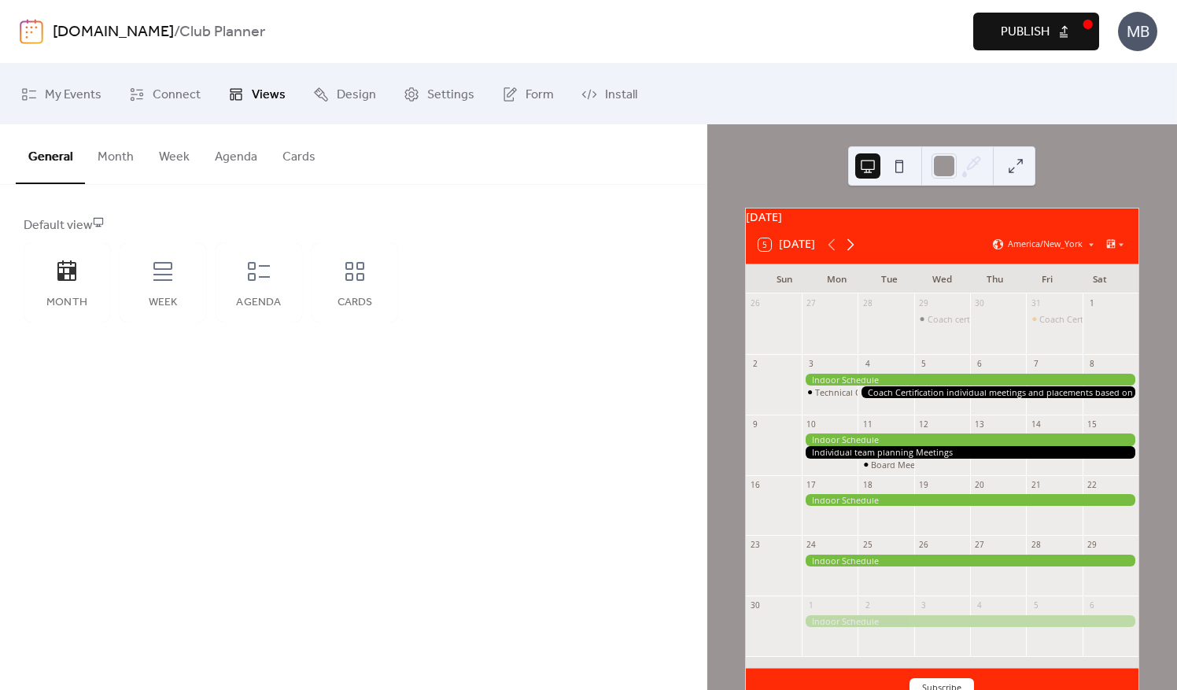
click at [853, 248] on icon at bounding box center [850, 244] width 19 height 19
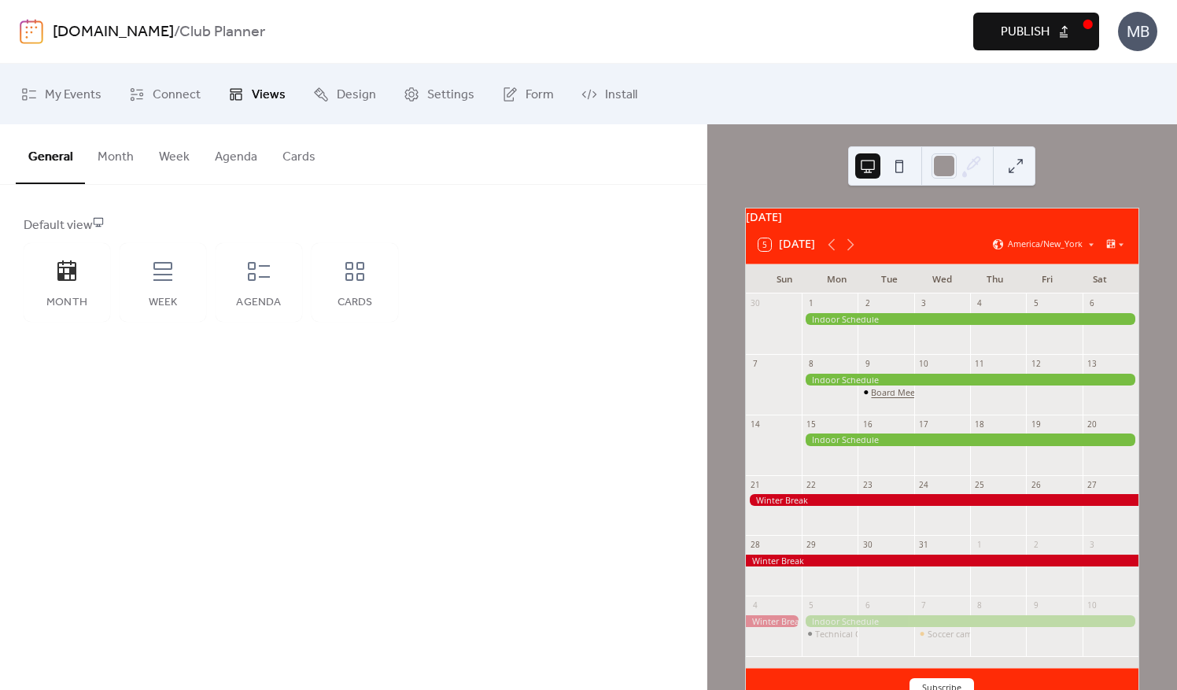
click at [907, 397] on div "Board Meeting" at bounding box center [901, 392] width 60 height 12
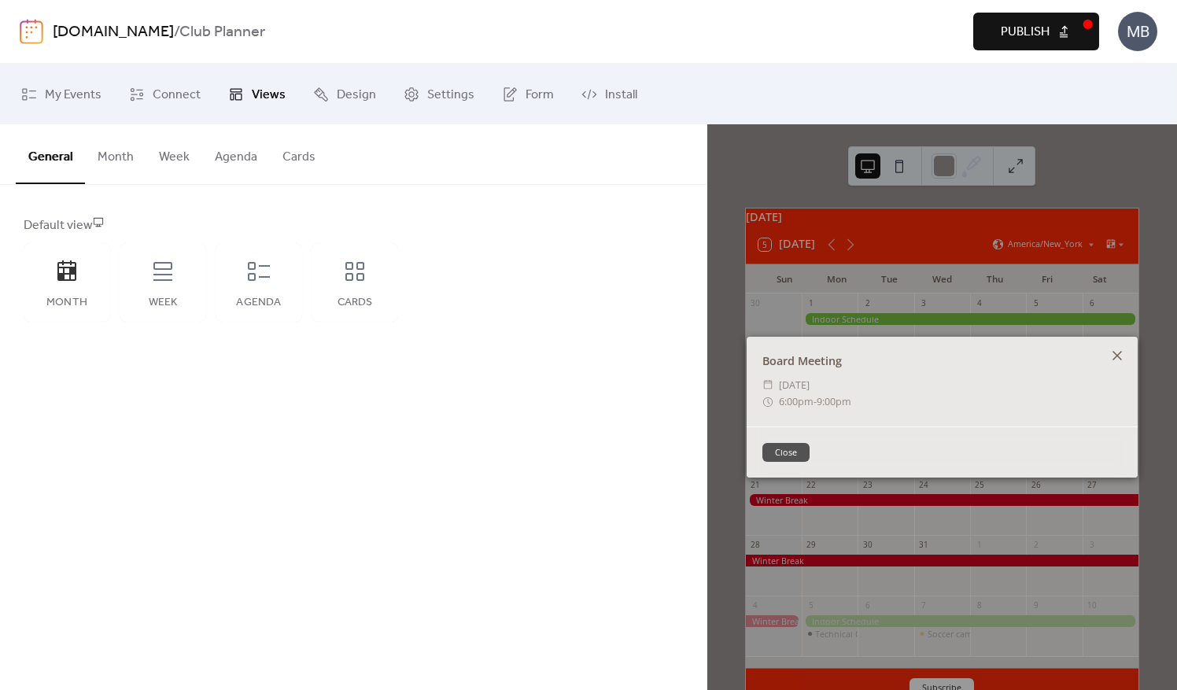
click at [1120, 353] on icon at bounding box center [1117, 355] width 9 height 9
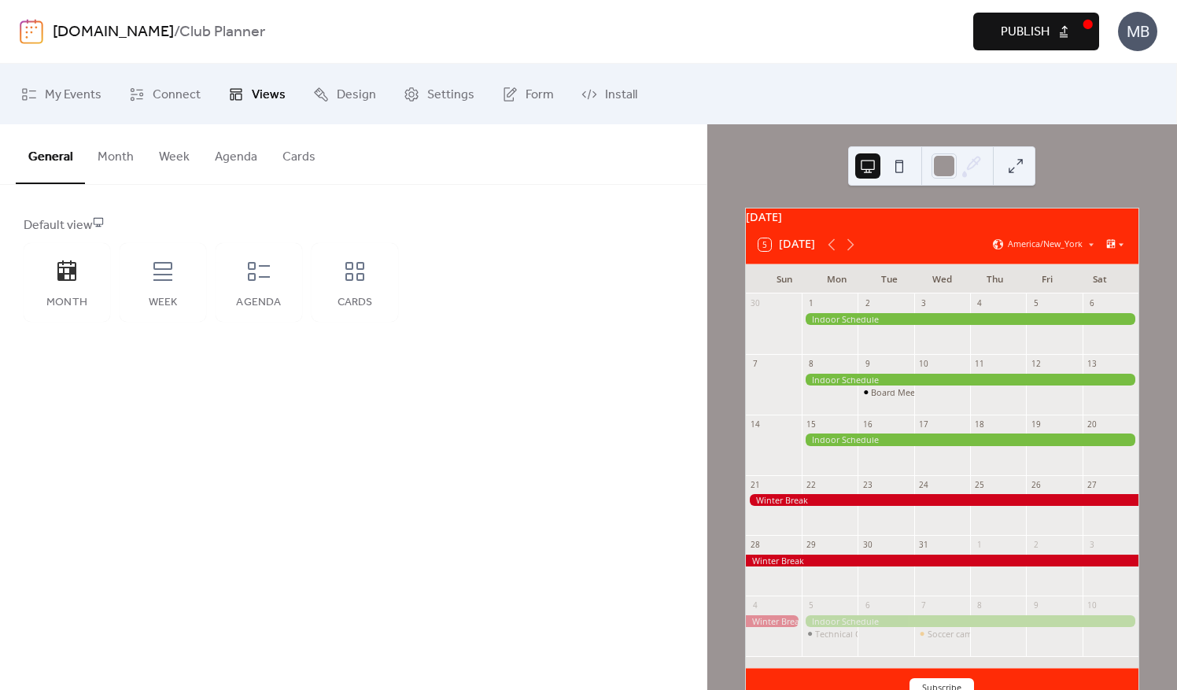
click at [1111, 250] on icon at bounding box center [1111, 243] width 11 height 11
click at [344, 95] on span "Design" at bounding box center [356, 95] width 39 height 24
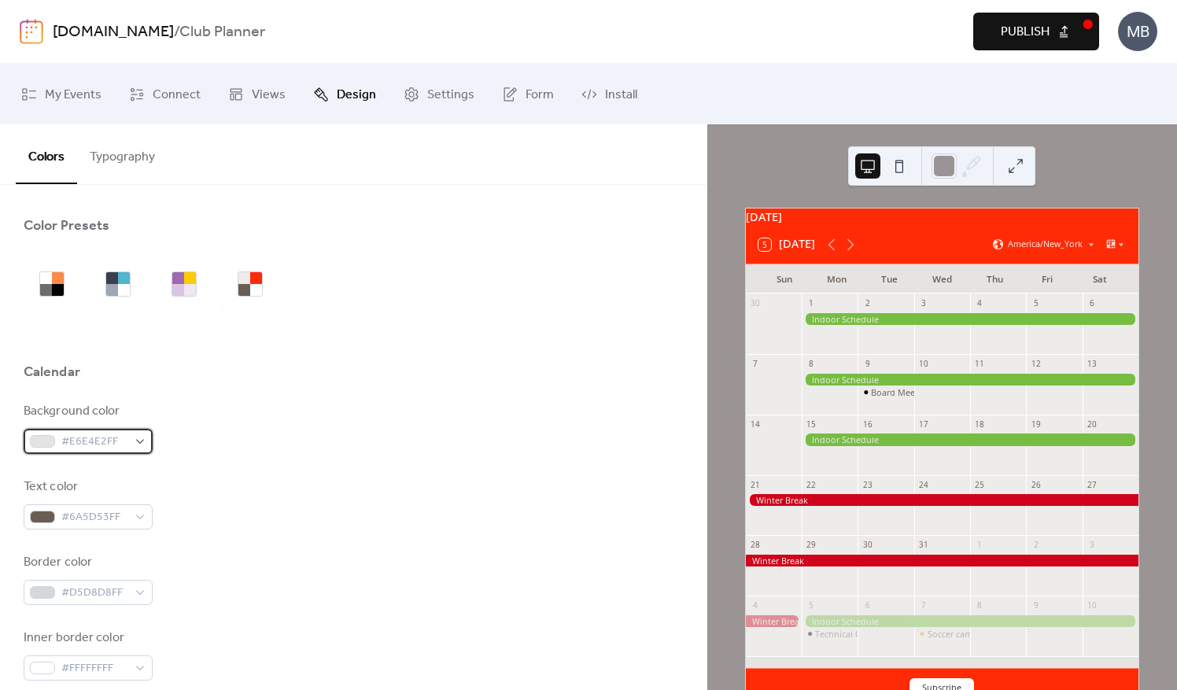
click at [142, 438] on div "#E6E4E2FF" at bounding box center [88, 441] width 129 height 25
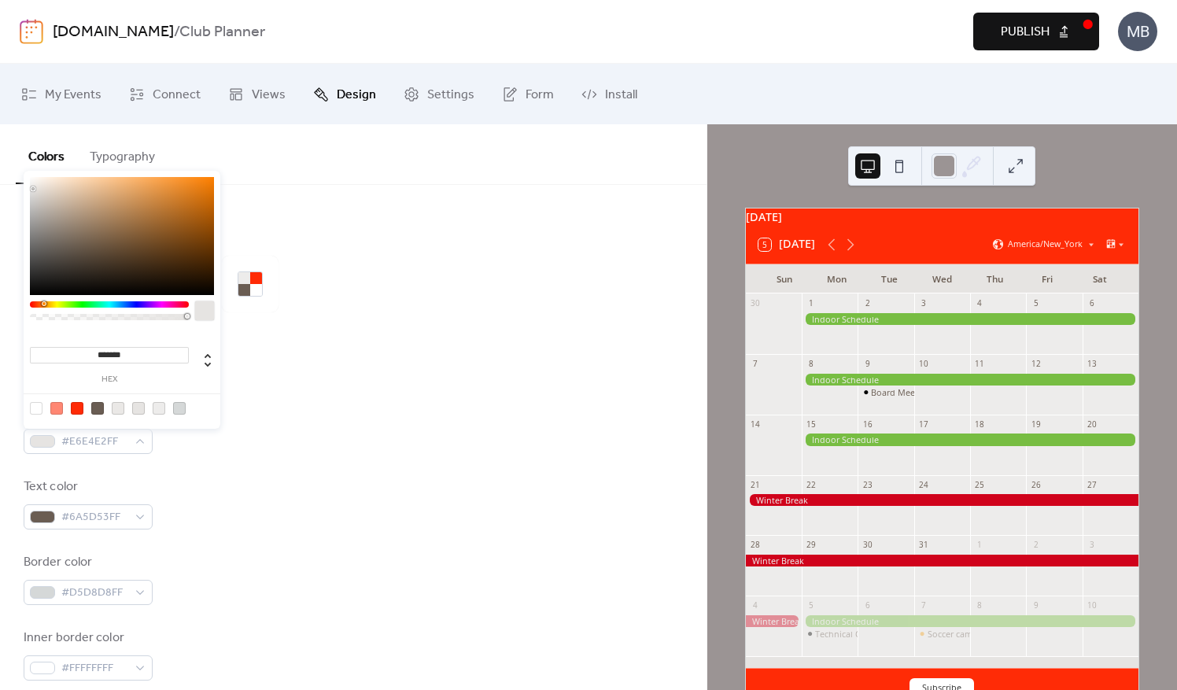
click at [40, 412] on div at bounding box center [36, 408] width 13 height 13
type input "*******"
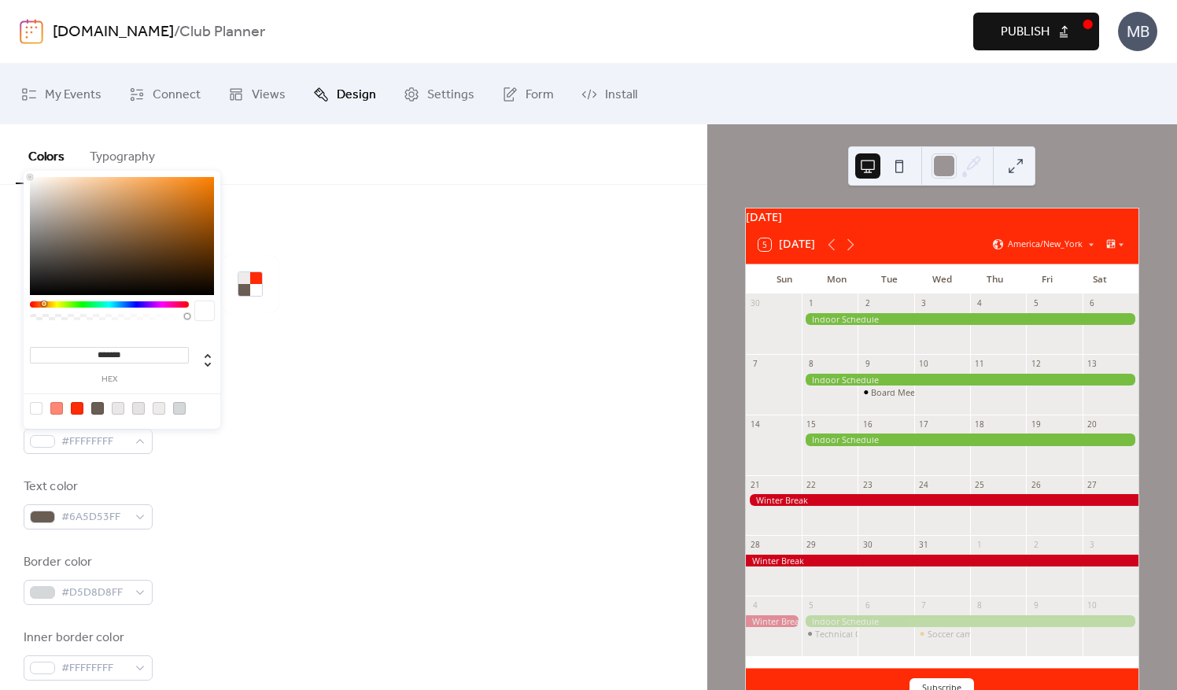
click at [40, 408] on div at bounding box center [36, 408] width 13 height 13
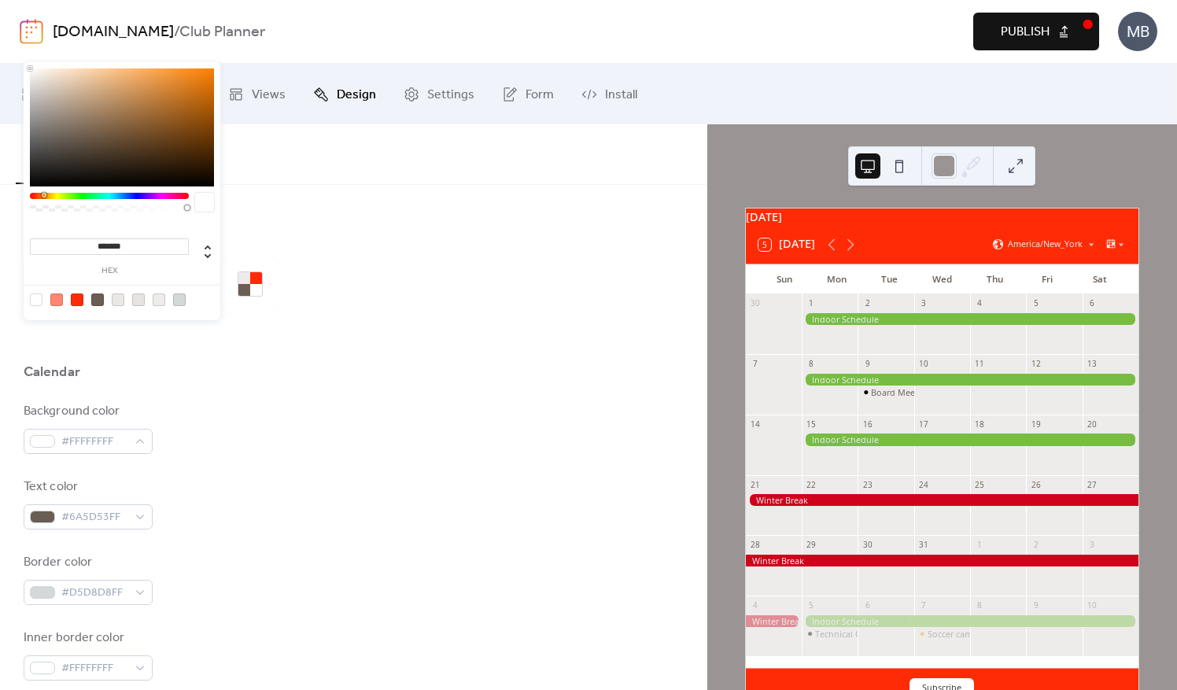
click at [332, 422] on div "Background color #FFFFFFFF" at bounding box center [354, 428] width 660 height 52
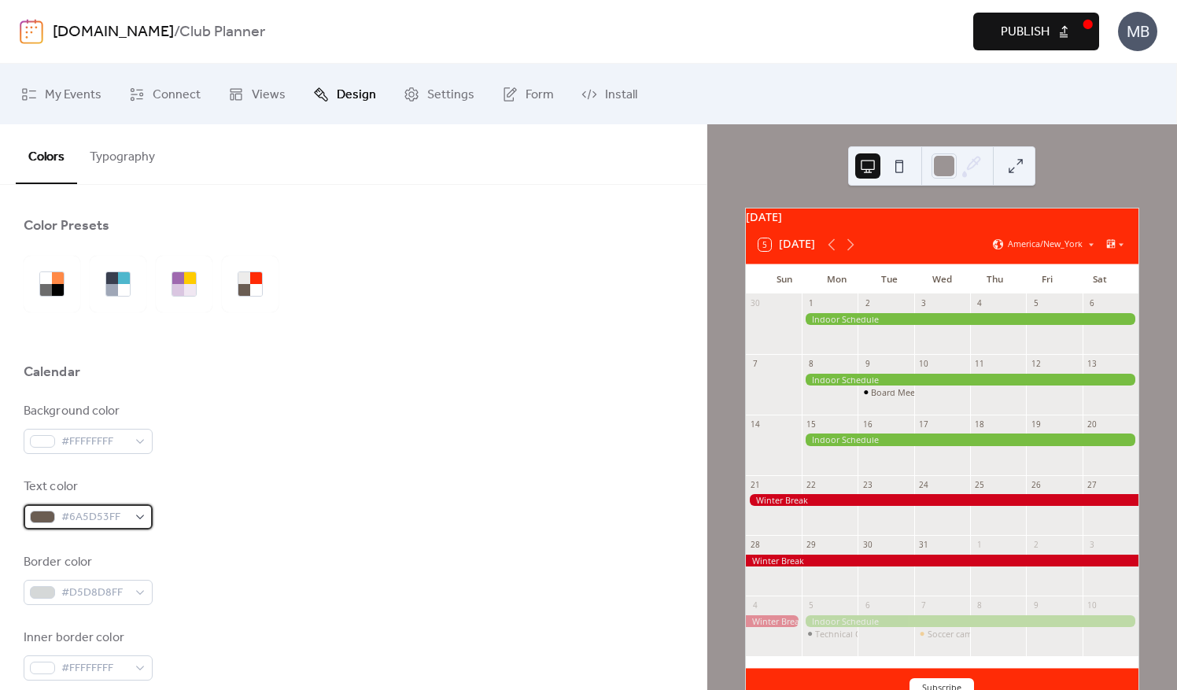
click at [47, 515] on div at bounding box center [42, 517] width 25 height 13
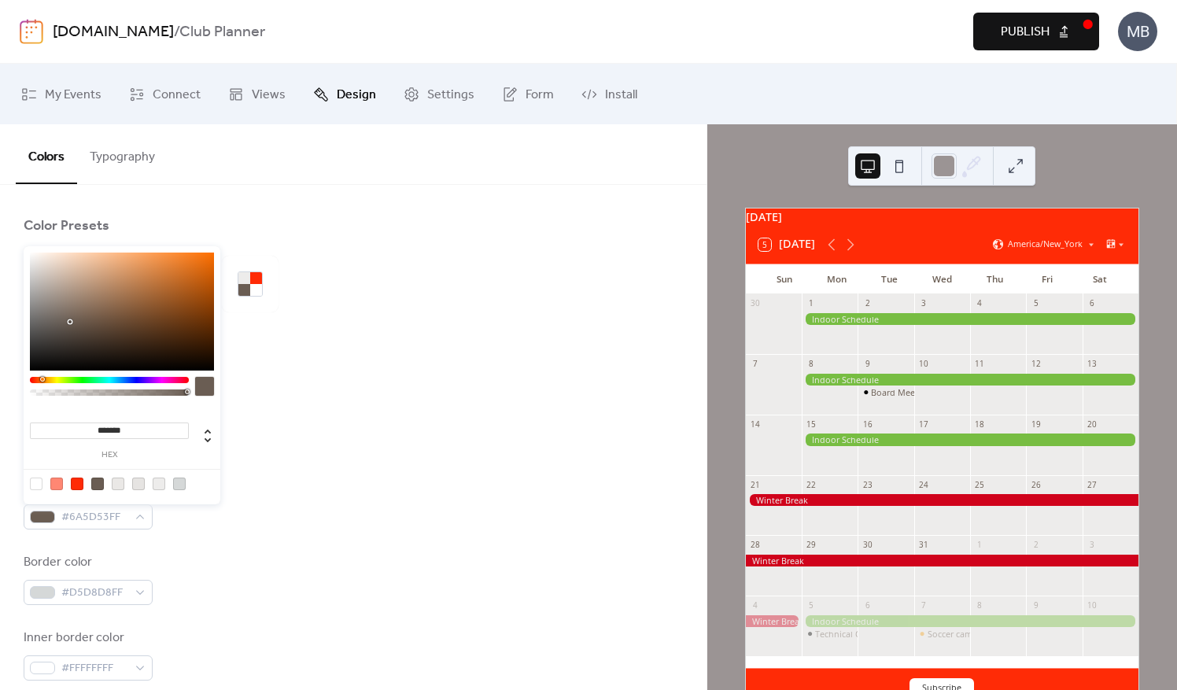
drag, startPoint x: 423, startPoint y: 475, endPoint x: 384, endPoint y: 476, distance: 38.6
click at [420, 475] on div "Background color #FFFFFFFF Text color #6A5D53FF Border color #D5D8D8FF Inner bo…" at bounding box center [354, 617] width 660 height 430
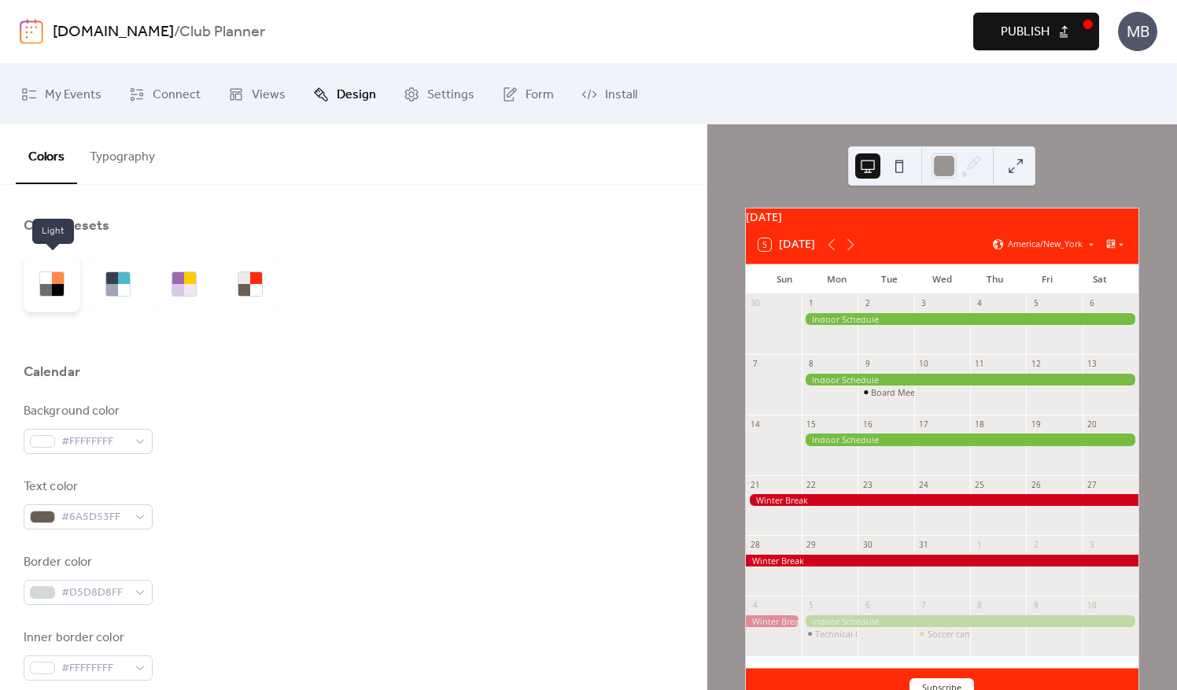
click at [57, 277] on div at bounding box center [58, 278] width 12 height 12
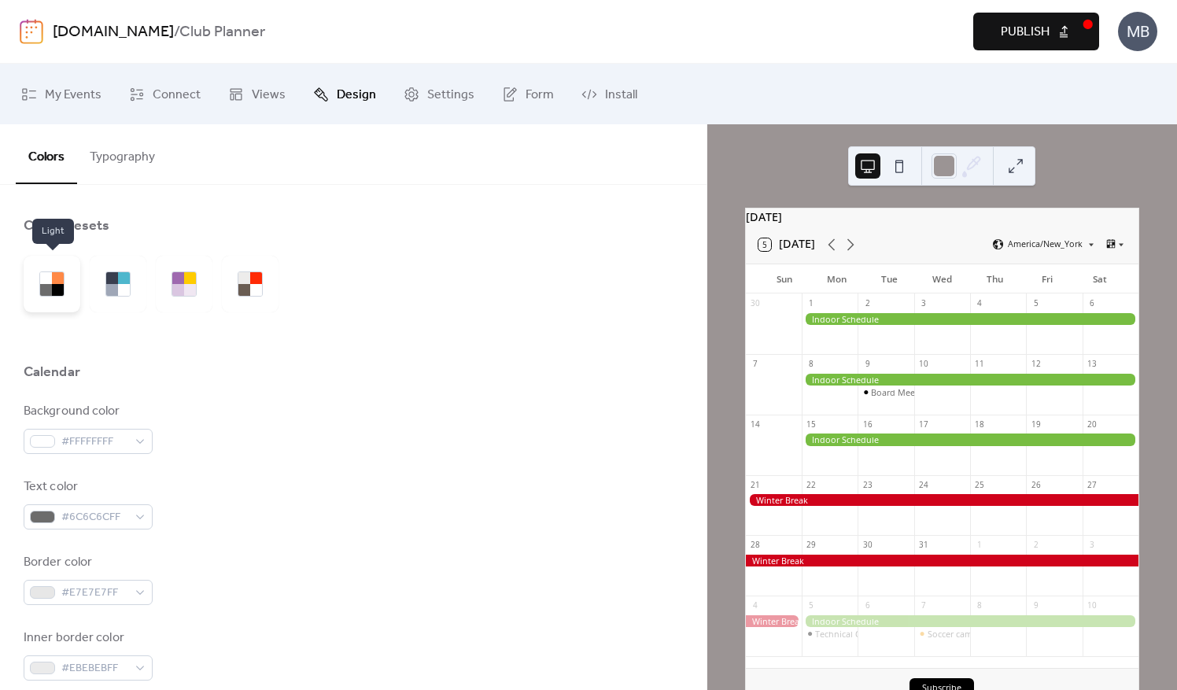
click at [57, 277] on div at bounding box center [58, 278] width 12 height 12
click at [121, 284] on div at bounding box center [124, 290] width 12 height 12
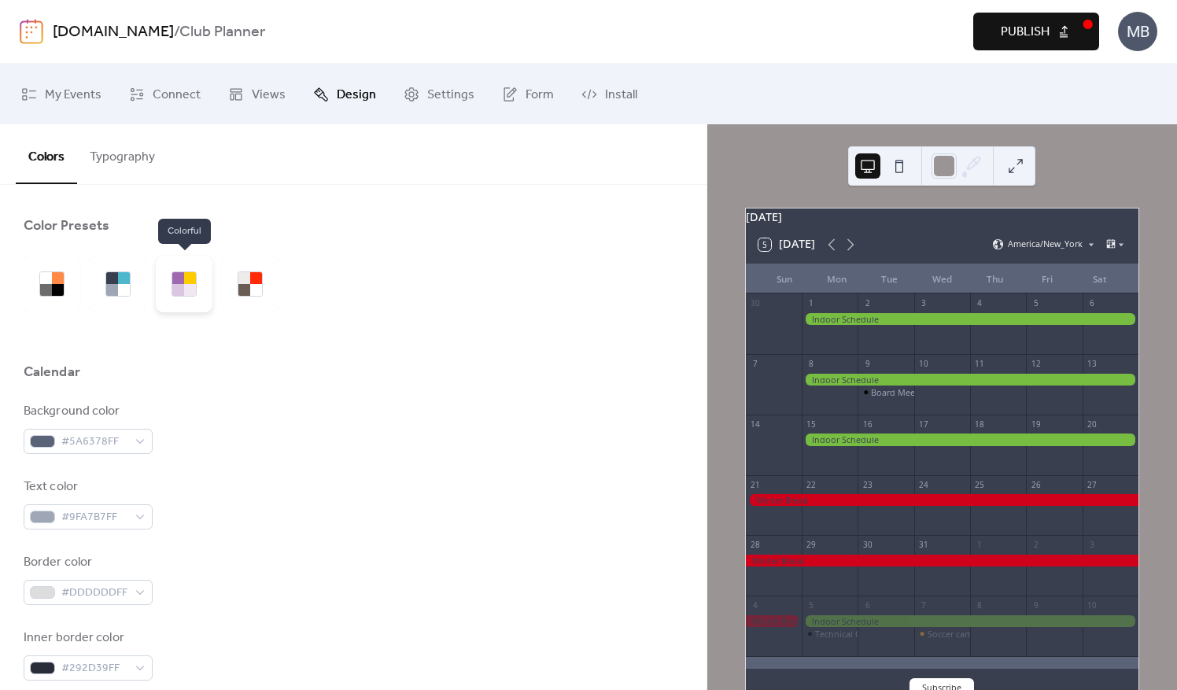
click at [184, 290] on div at bounding box center [190, 290] width 12 height 12
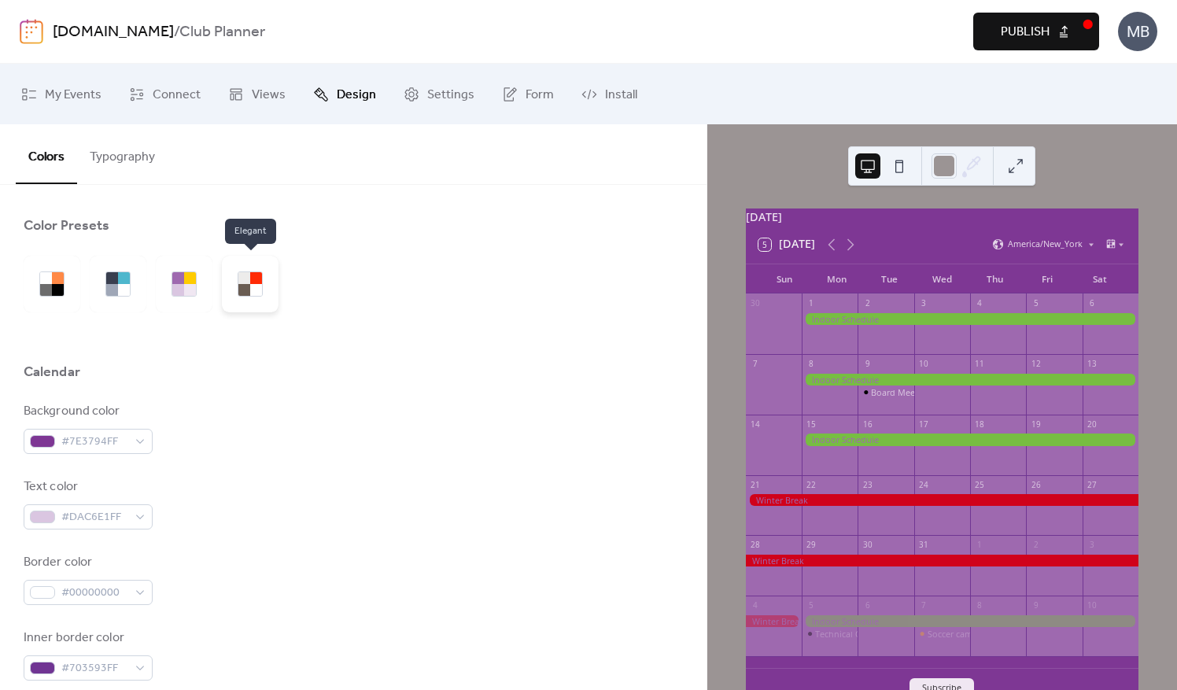
click at [241, 287] on div at bounding box center [244, 290] width 12 height 12
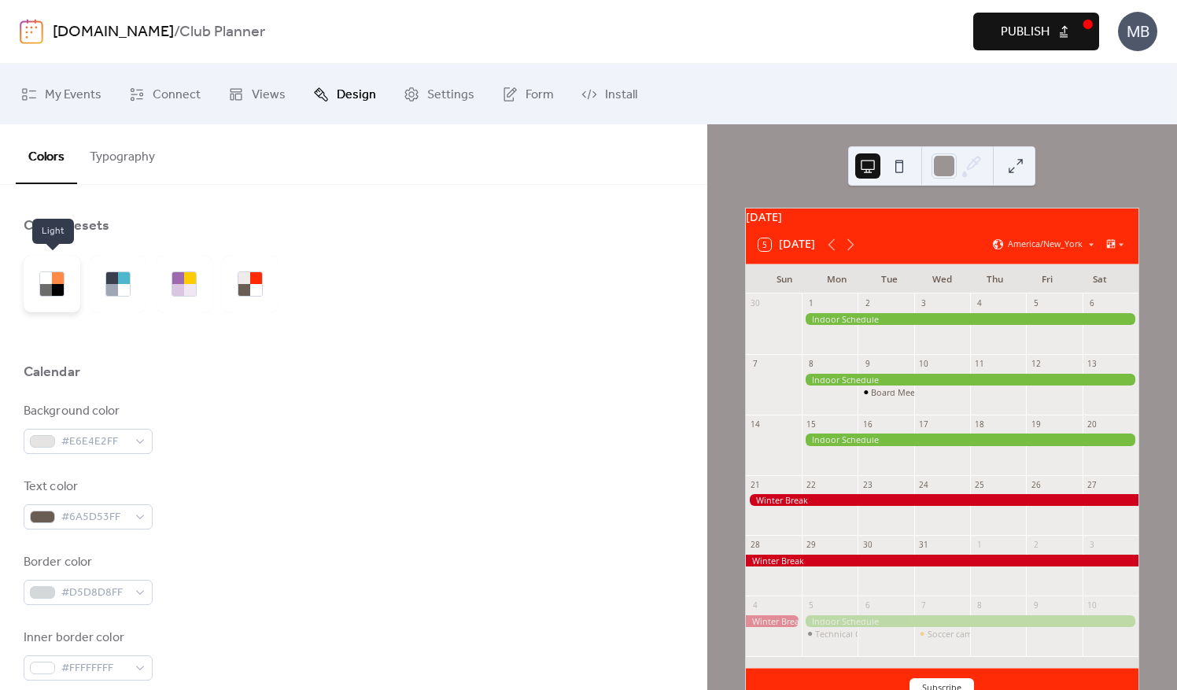
click at [51, 284] on div at bounding box center [46, 290] width 12 height 12
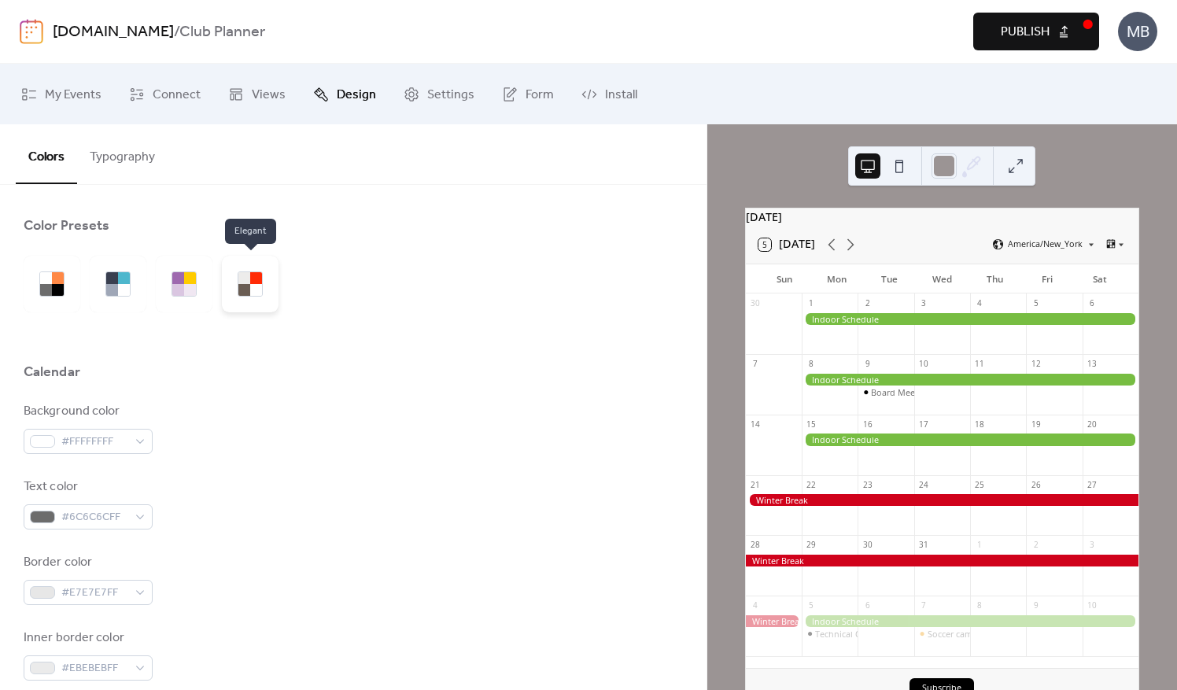
click at [250, 285] on div at bounding box center [244, 290] width 12 height 12
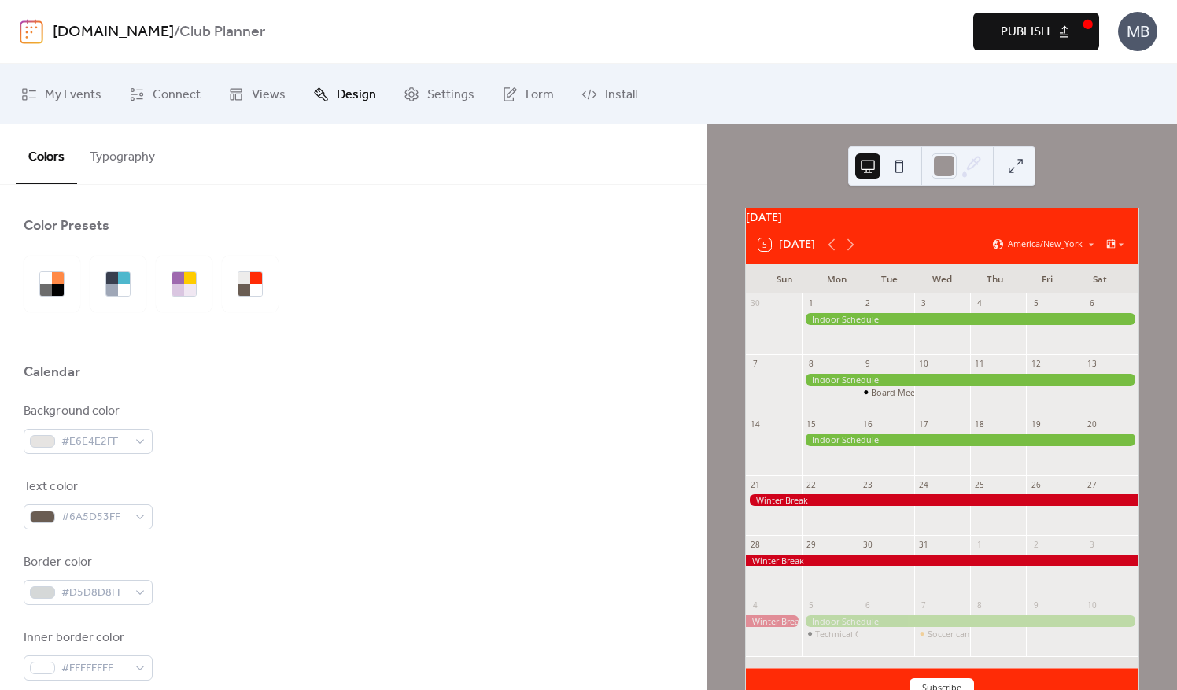
click at [538, 475] on div "Background color #E6E4E2FF Text color #6A5D53FF Border color #D5D8D8FF Inner bo…" at bounding box center [354, 617] width 660 height 430
click at [848, 252] on icon at bounding box center [850, 244] width 19 height 19
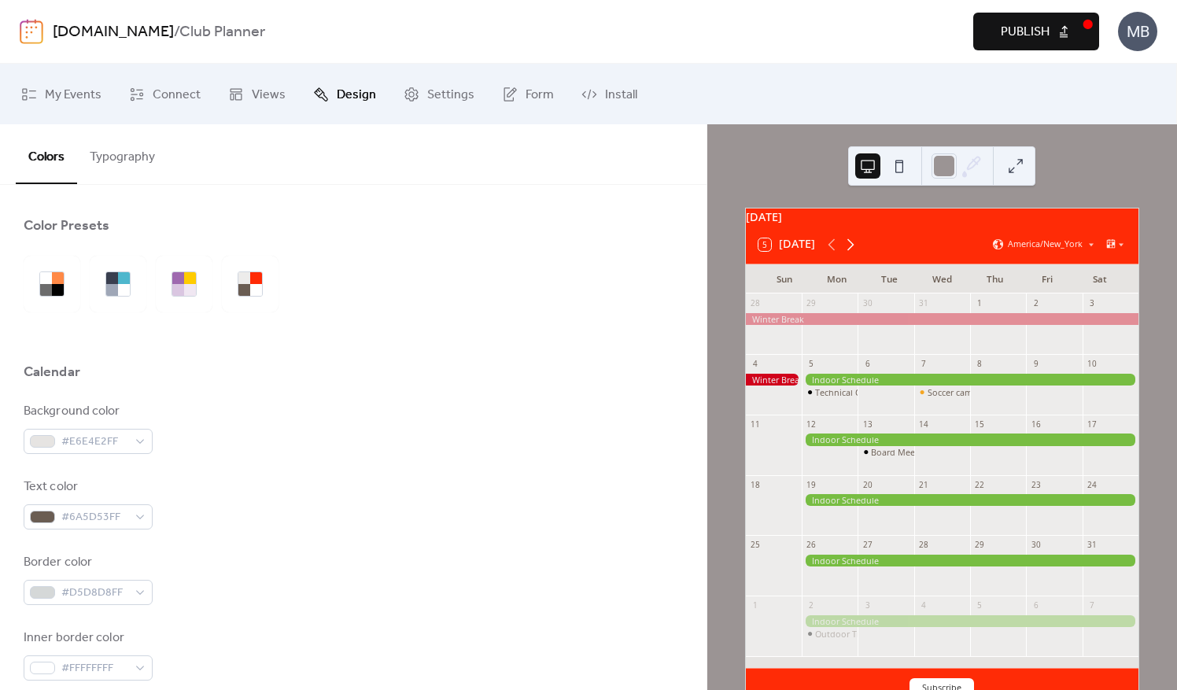
click at [848, 252] on icon at bounding box center [850, 244] width 19 height 19
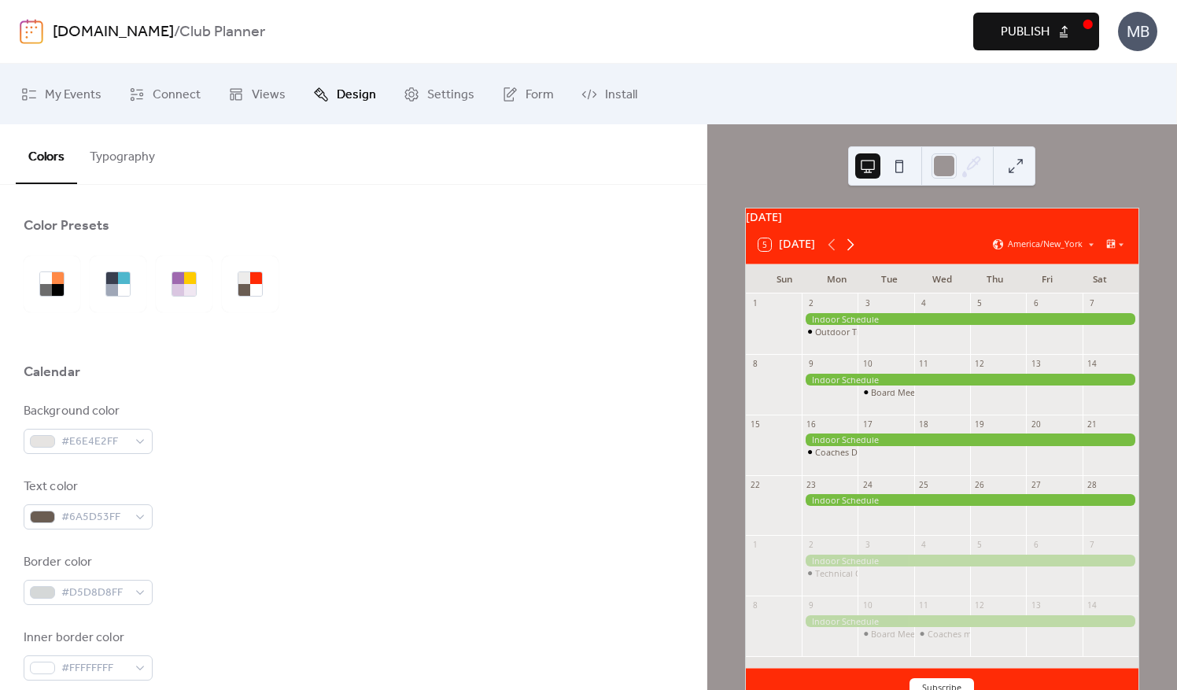
click at [848, 252] on icon at bounding box center [850, 244] width 19 height 19
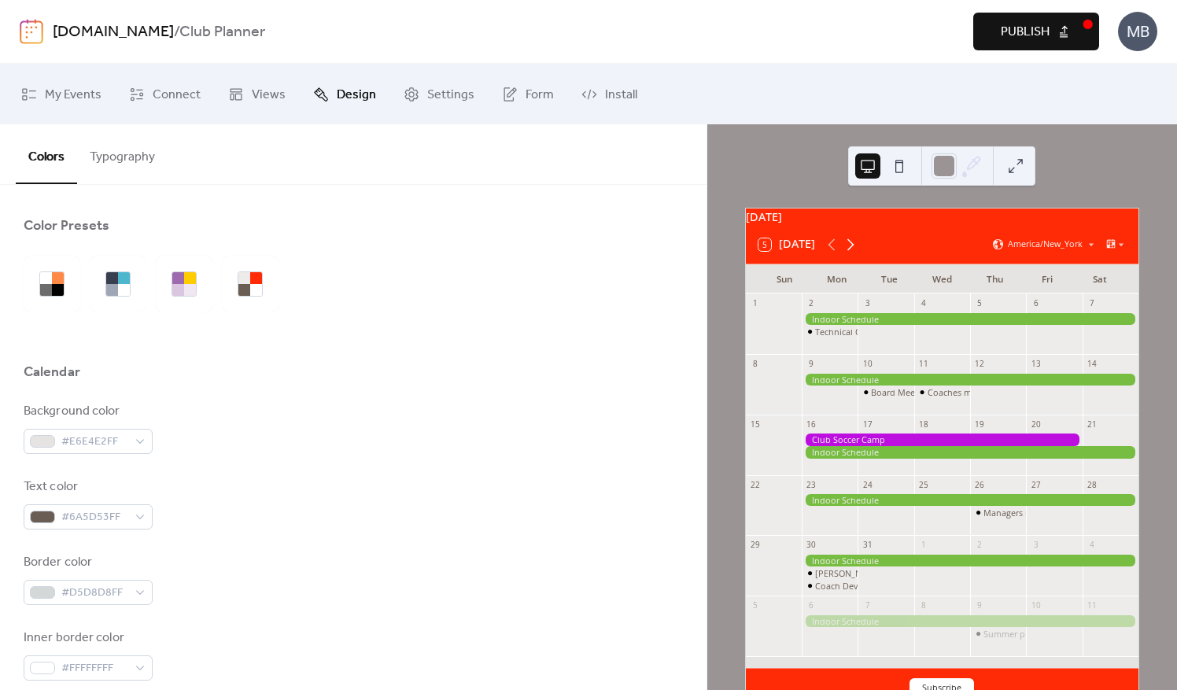
click at [848, 252] on icon at bounding box center [850, 244] width 19 height 19
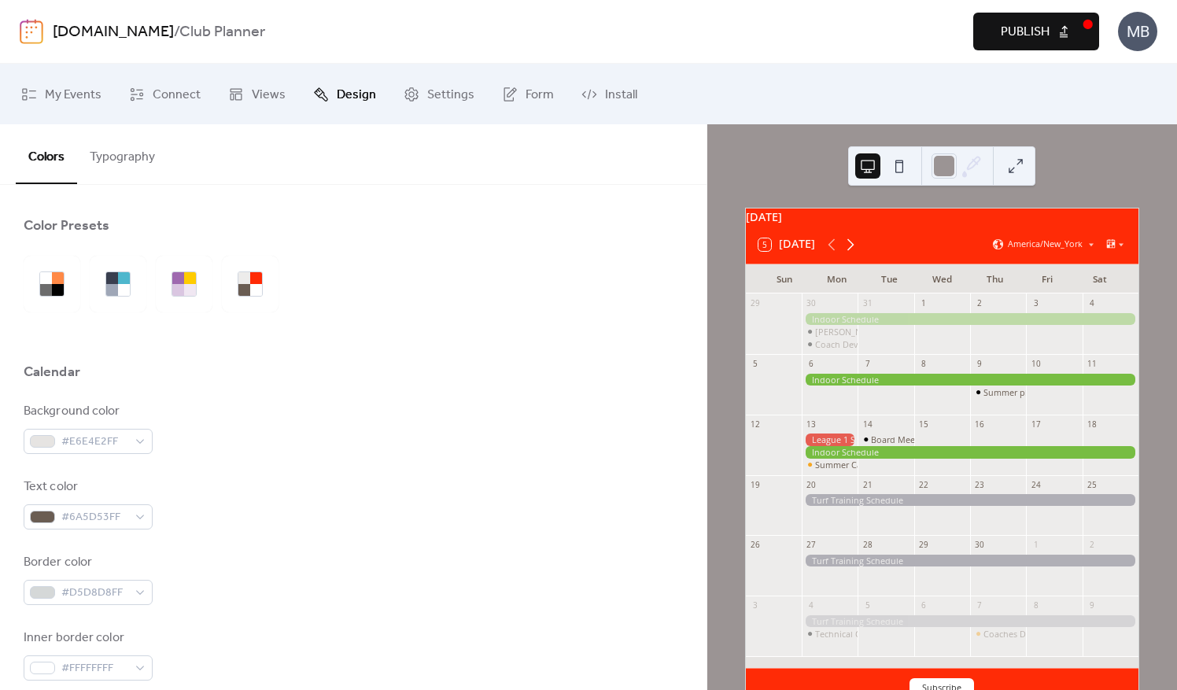
click at [848, 252] on icon at bounding box center [850, 244] width 19 height 19
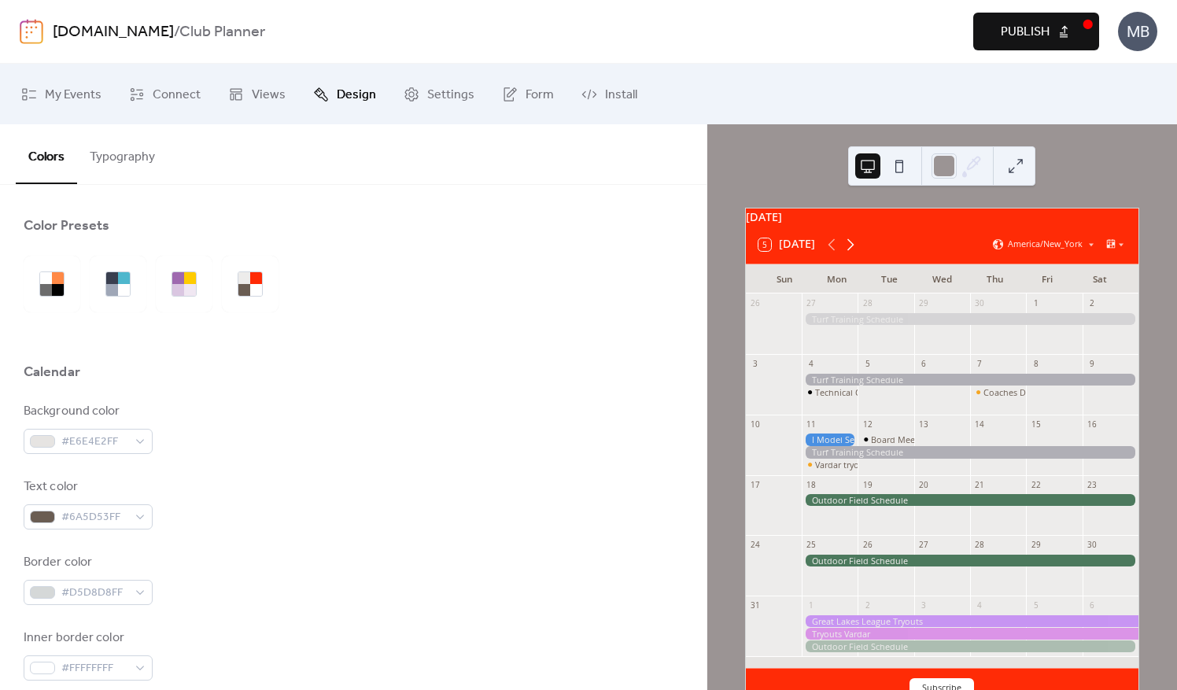
click at [848, 252] on icon at bounding box center [850, 244] width 19 height 19
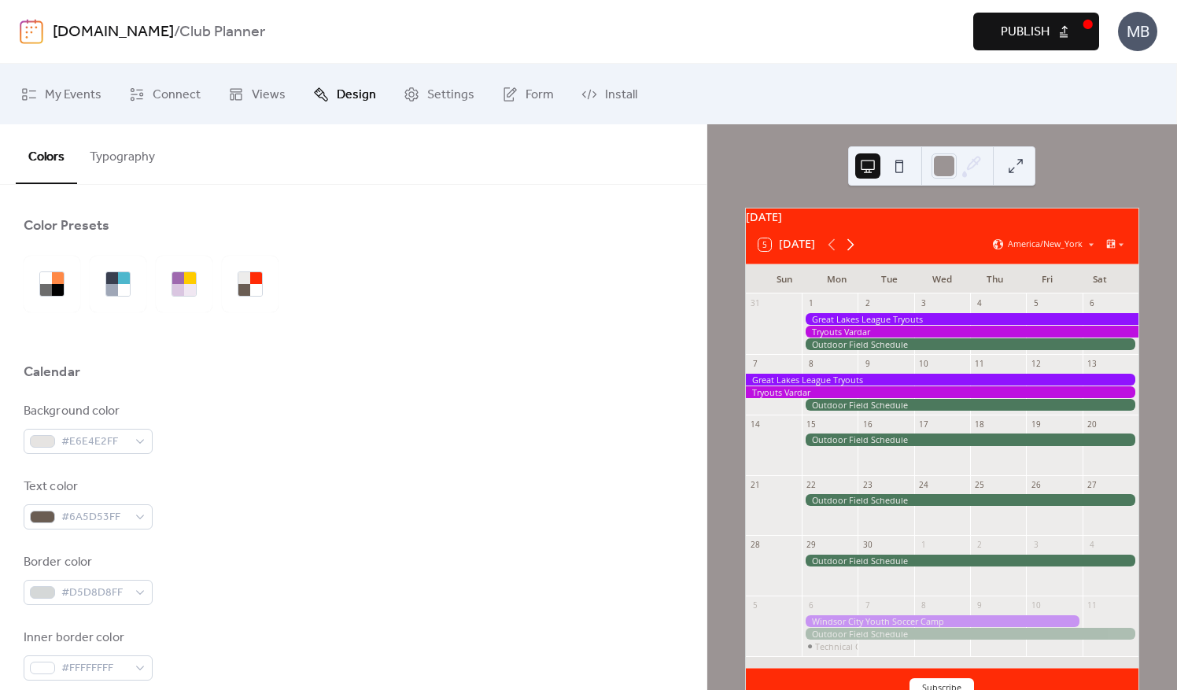
click at [848, 252] on icon at bounding box center [850, 244] width 19 height 19
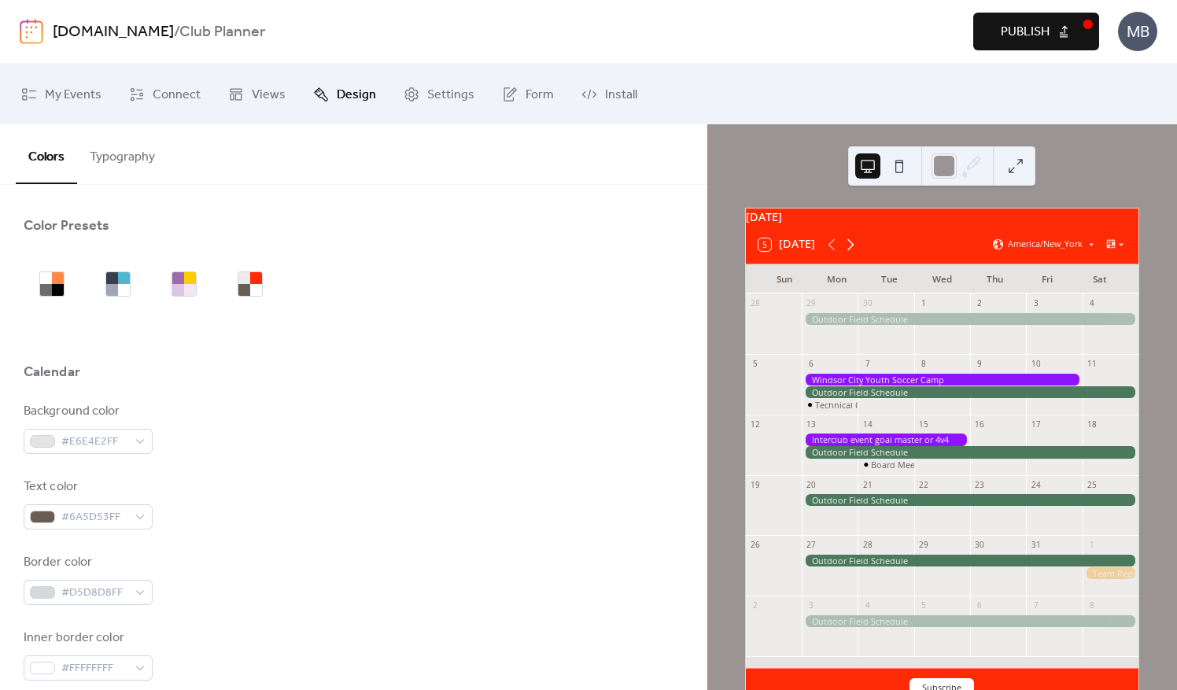
click at [848, 252] on icon at bounding box center [850, 244] width 19 height 19
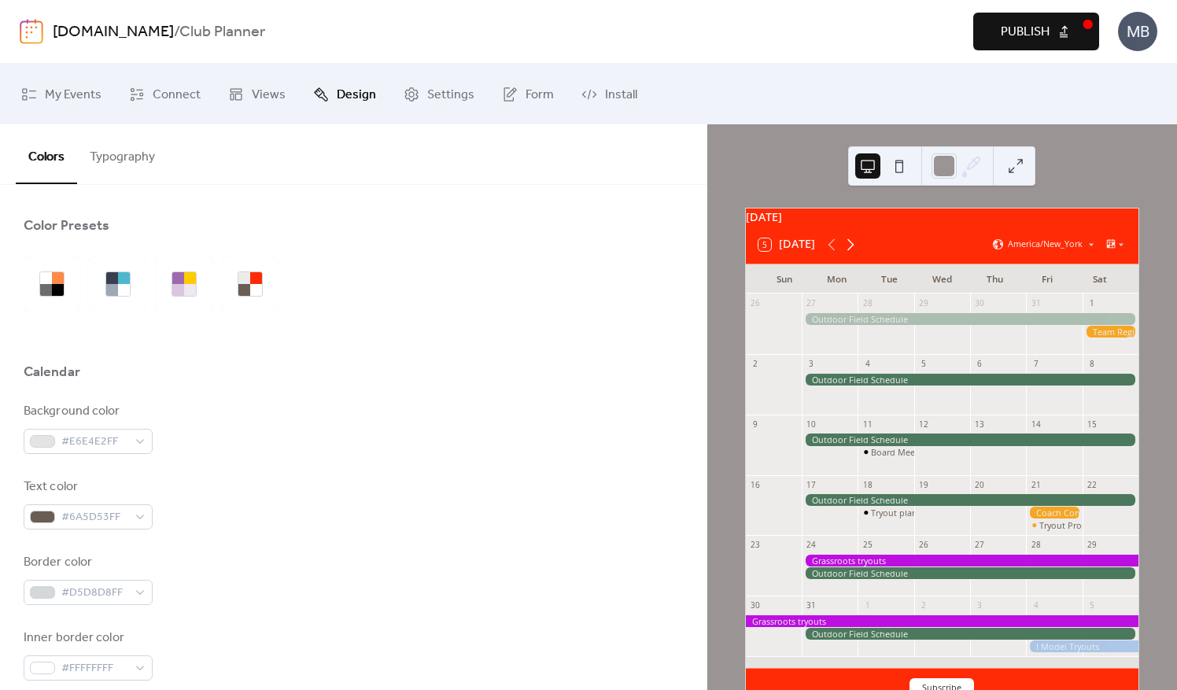
click at [848, 252] on icon at bounding box center [850, 244] width 19 height 19
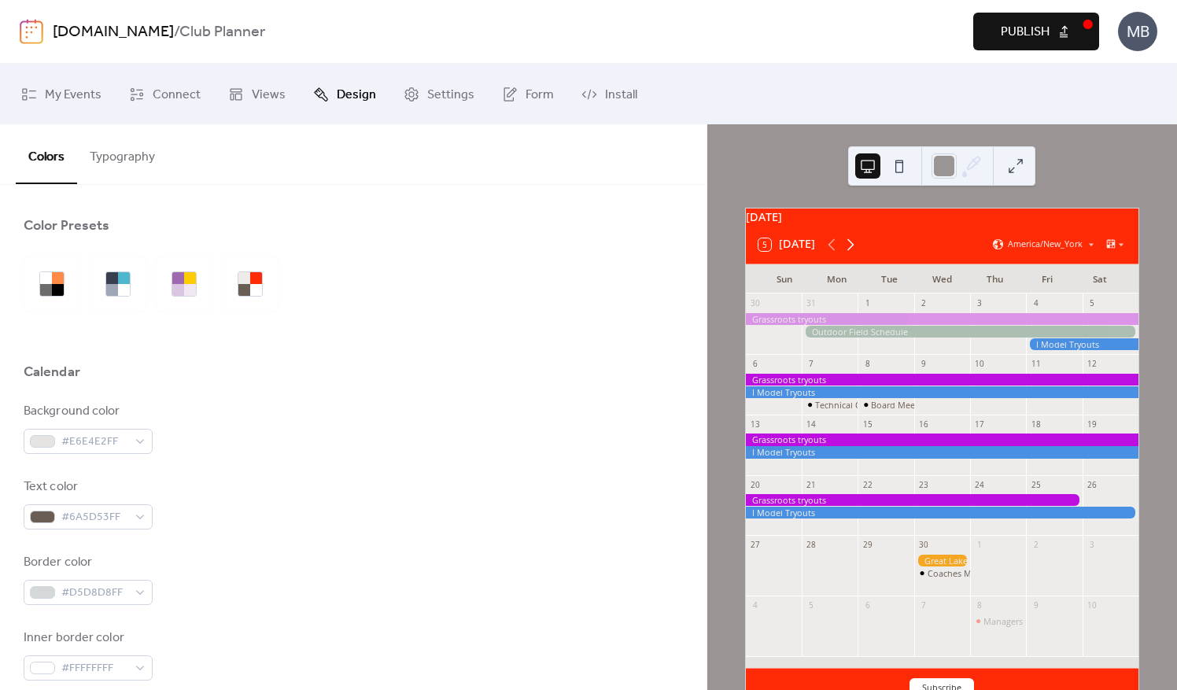
click at [848, 252] on icon at bounding box center [850, 244] width 19 height 19
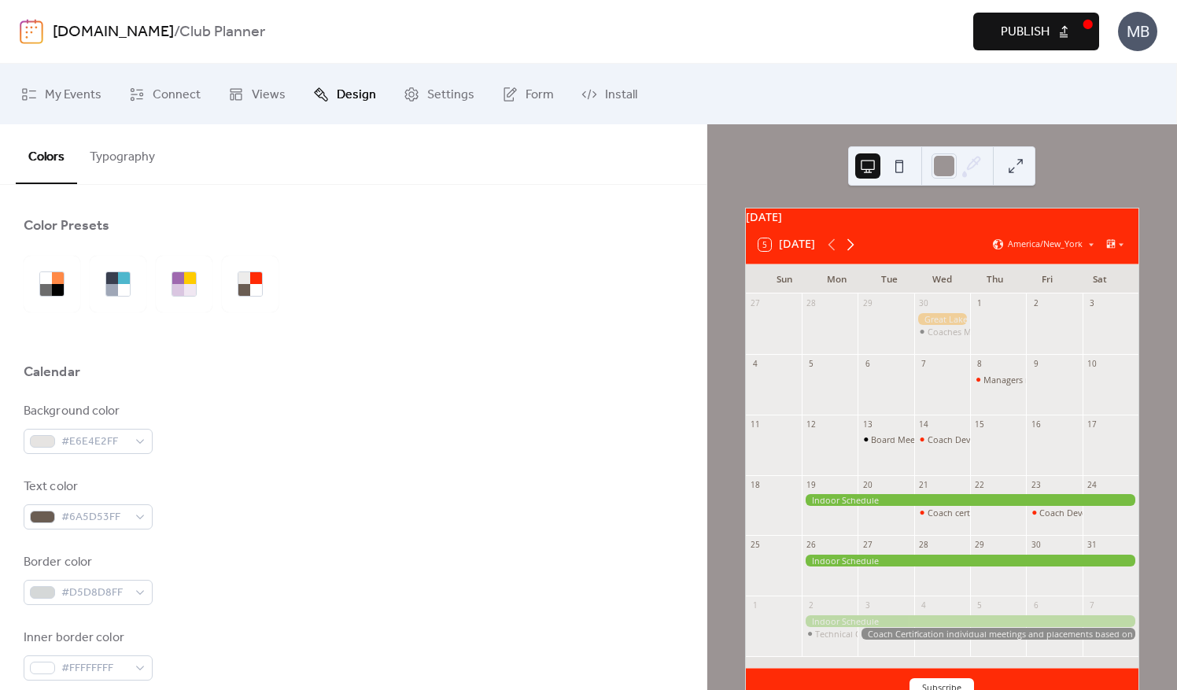
click at [848, 252] on icon at bounding box center [850, 244] width 19 height 19
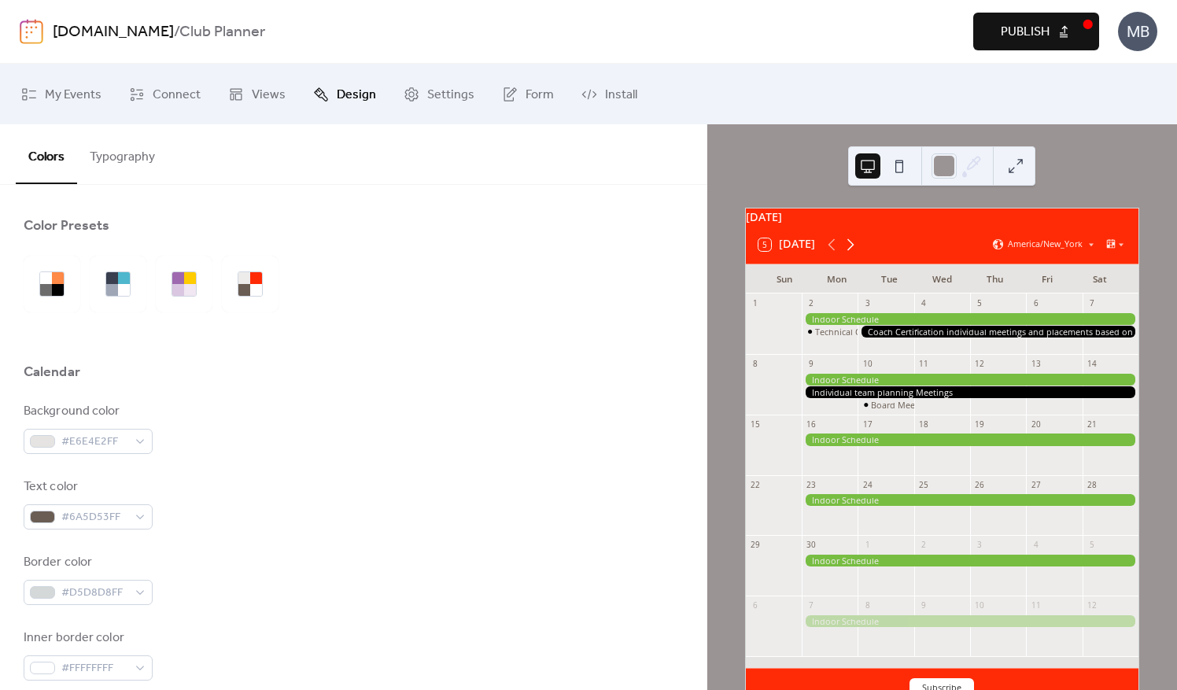
click at [856, 253] on icon at bounding box center [850, 244] width 19 height 19
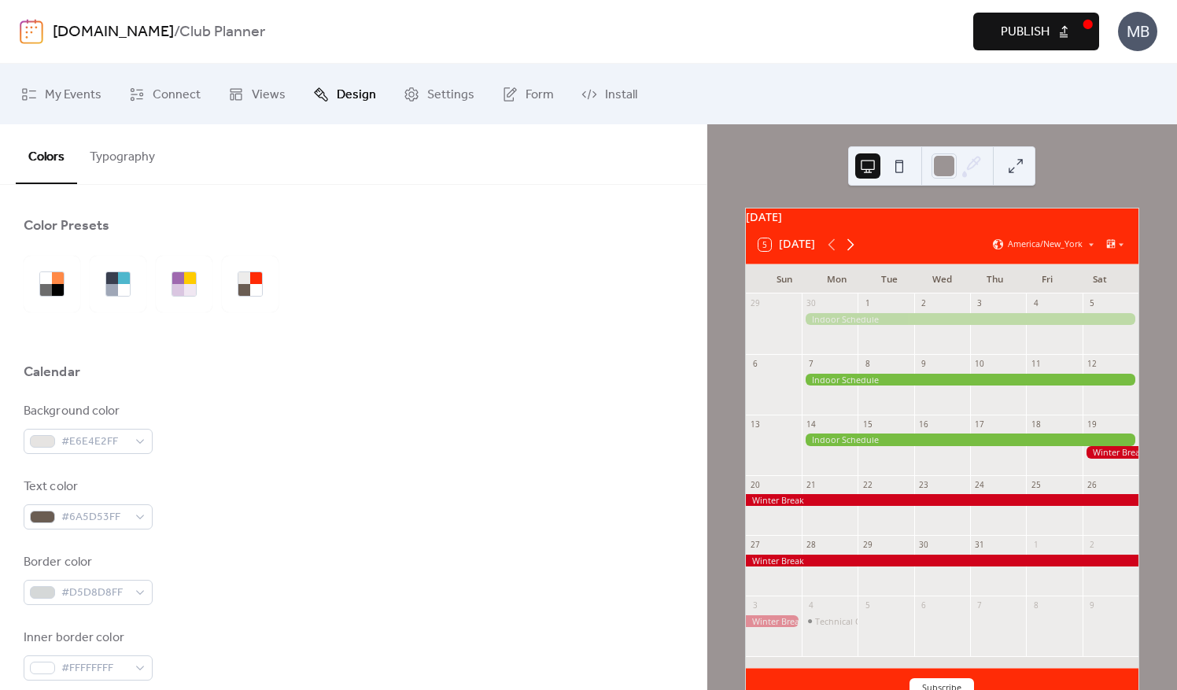
click at [850, 253] on icon at bounding box center [850, 244] width 19 height 19
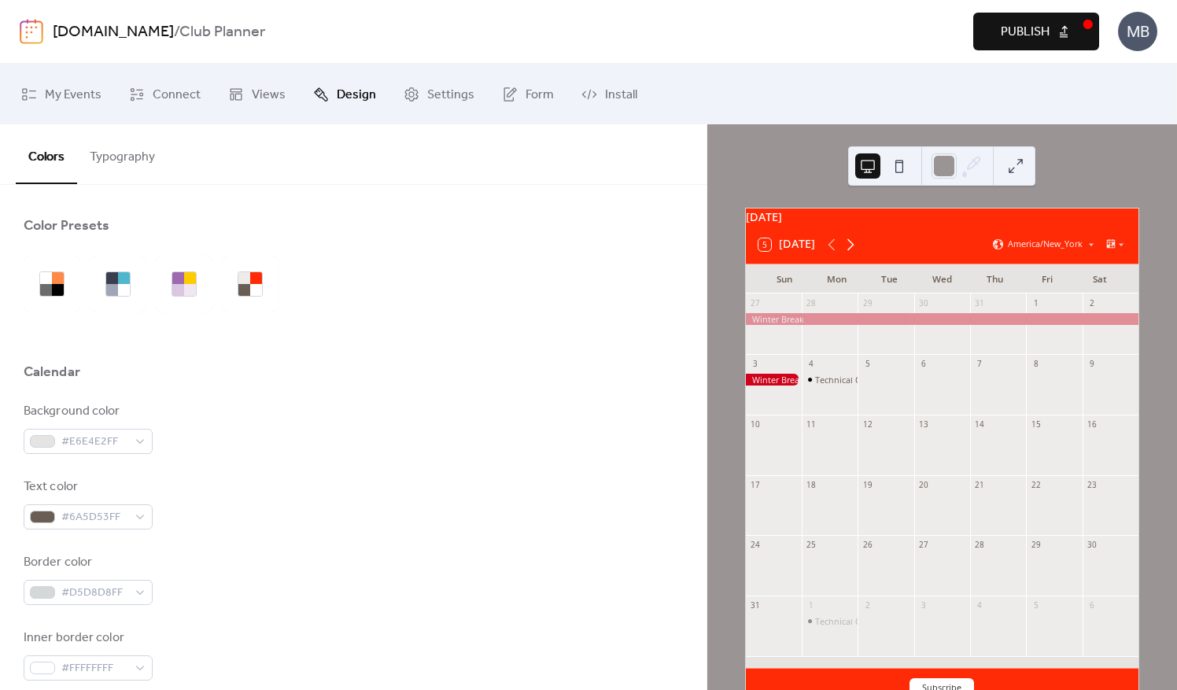
click at [850, 253] on icon at bounding box center [850, 244] width 19 height 19
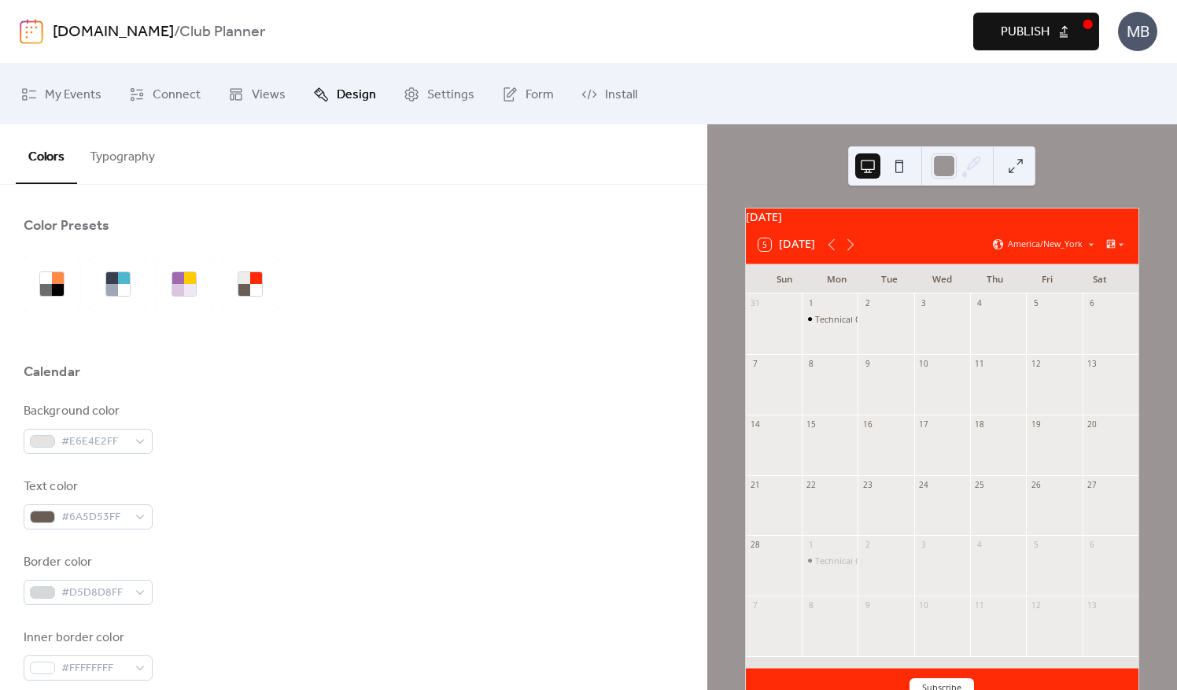
click at [821, 255] on button "5 Today" at bounding box center [787, 245] width 68 height 20
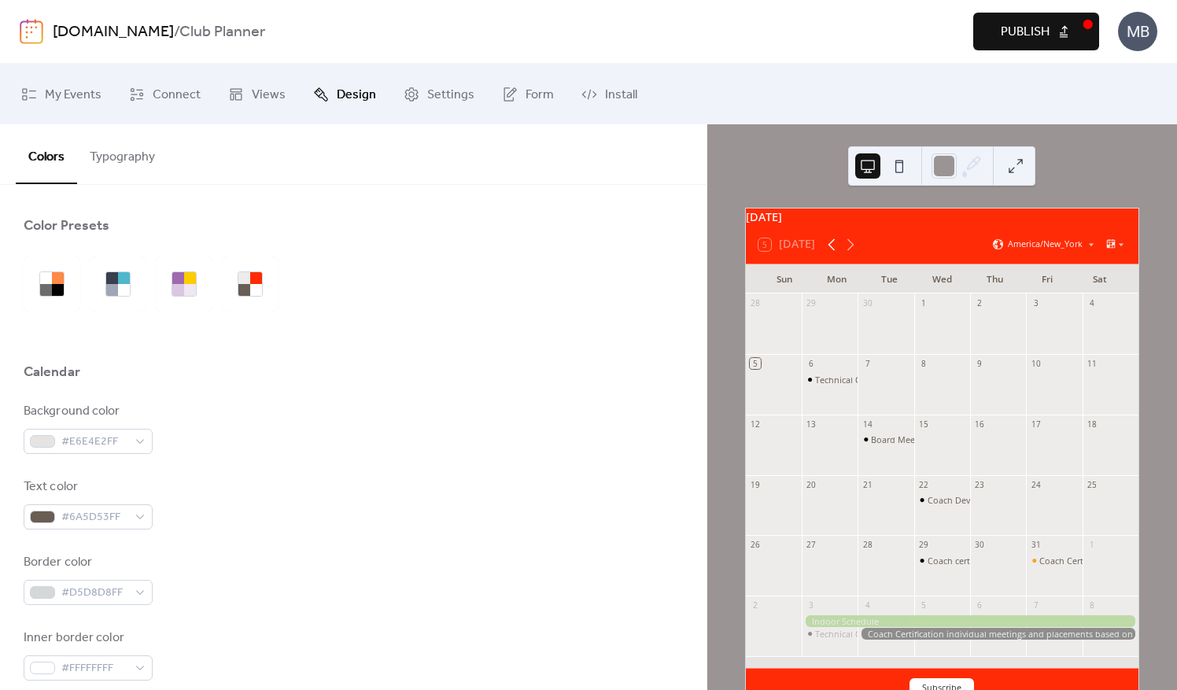
click at [833, 252] on icon at bounding box center [832, 244] width 19 height 19
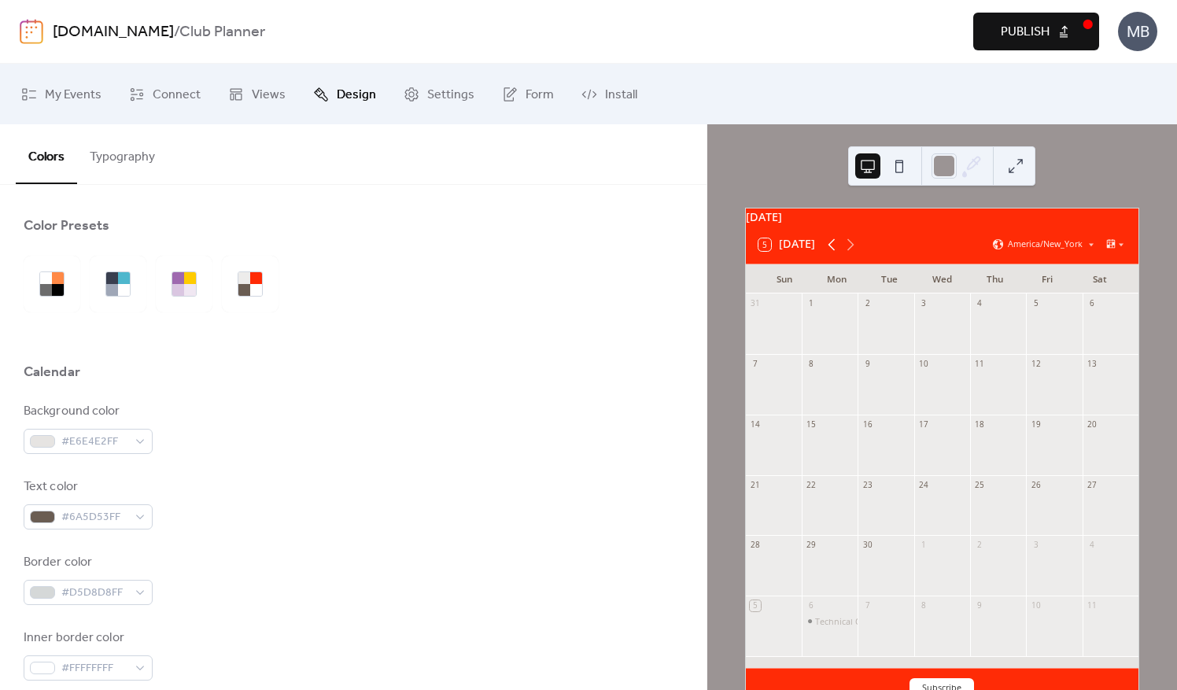
click at [833, 252] on icon at bounding box center [832, 244] width 19 height 19
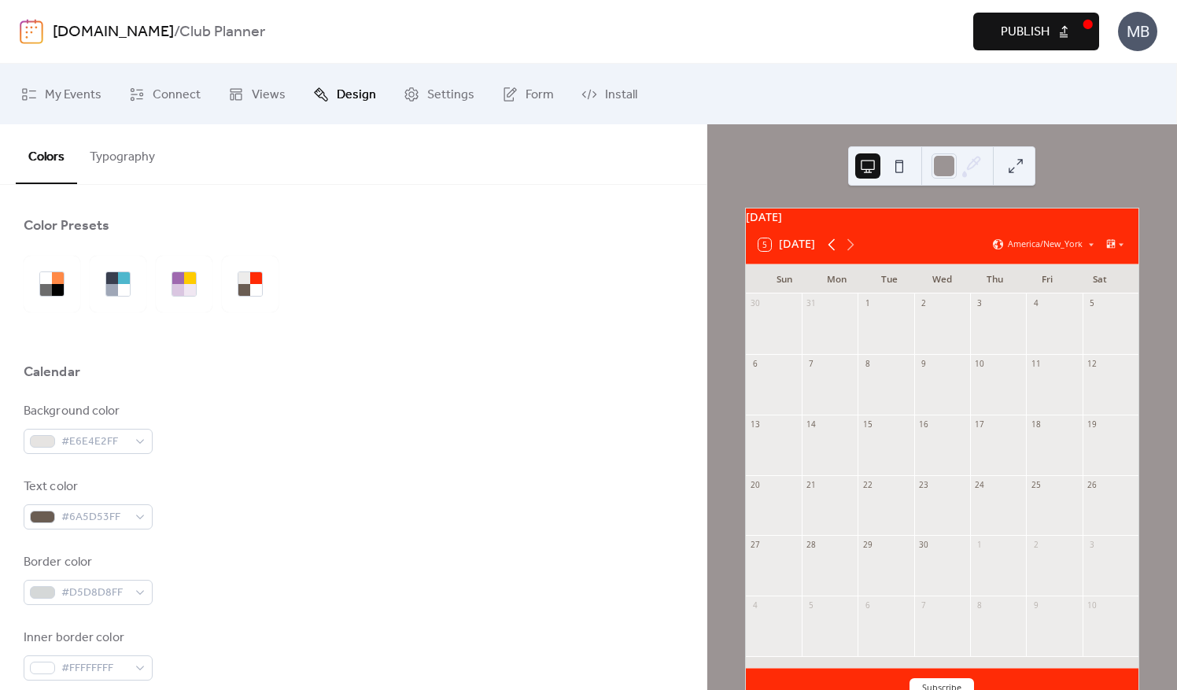
click at [833, 252] on icon at bounding box center [832, 244] width 19 height 19
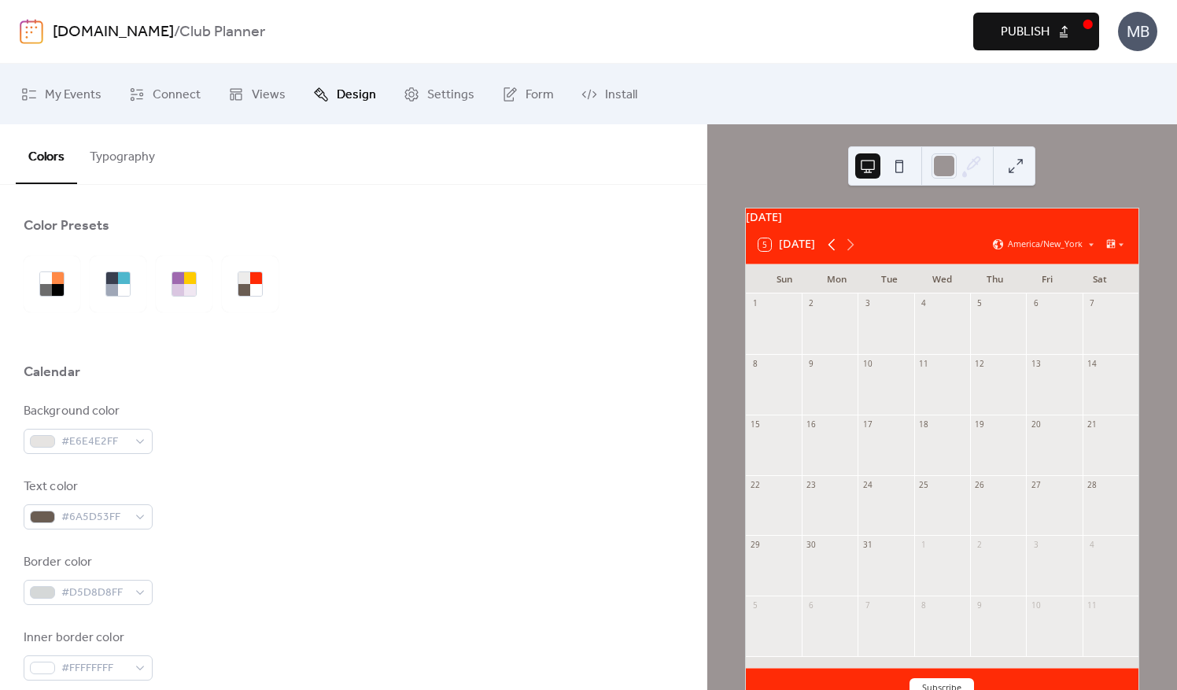
click at [833, 252] on icon at bounding box center [832, 244] width 19 height 19
click at [790, 255] on button "5 Today" at bounding box center [787, 245] width 68 height 20
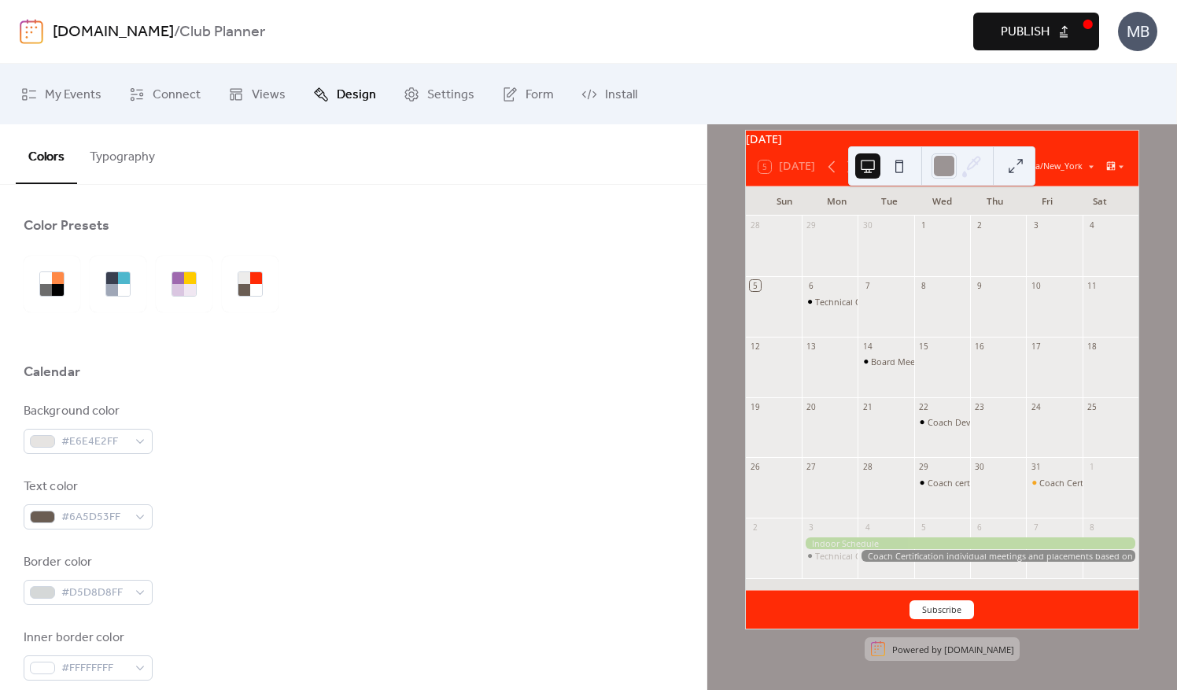
scroll to position [85, 0]
drag, startPoint x: 701, startPoint y: 312, endPoint x: 702, endPoint y: 461, distance: 148.8
click at [702, 461] on div "Color Presets Calendar Background color #E6E4E2FF Text color #6A5D53FF Border c…" at bounding box center [353, 437] width 707 height 505
drag, startPoint x: 702, startPoint y: 461, endPoint x: 523, endPoint y: 470, distance: 179.7
click at [523, 470] on div "Background color #E6E4E2FF Text color #6A5D53FF Border color #D5D8D8FF Inner bo…" at bounding box center [354, 617] width 660 height 430
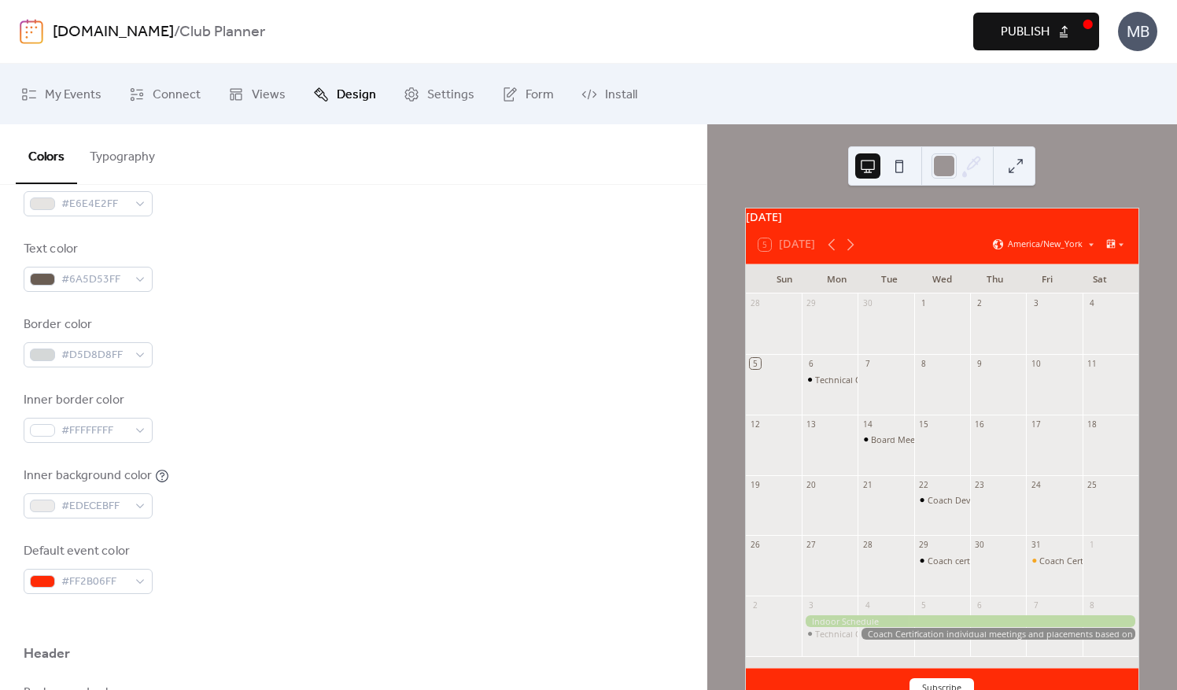
scroll to position [157, 0]
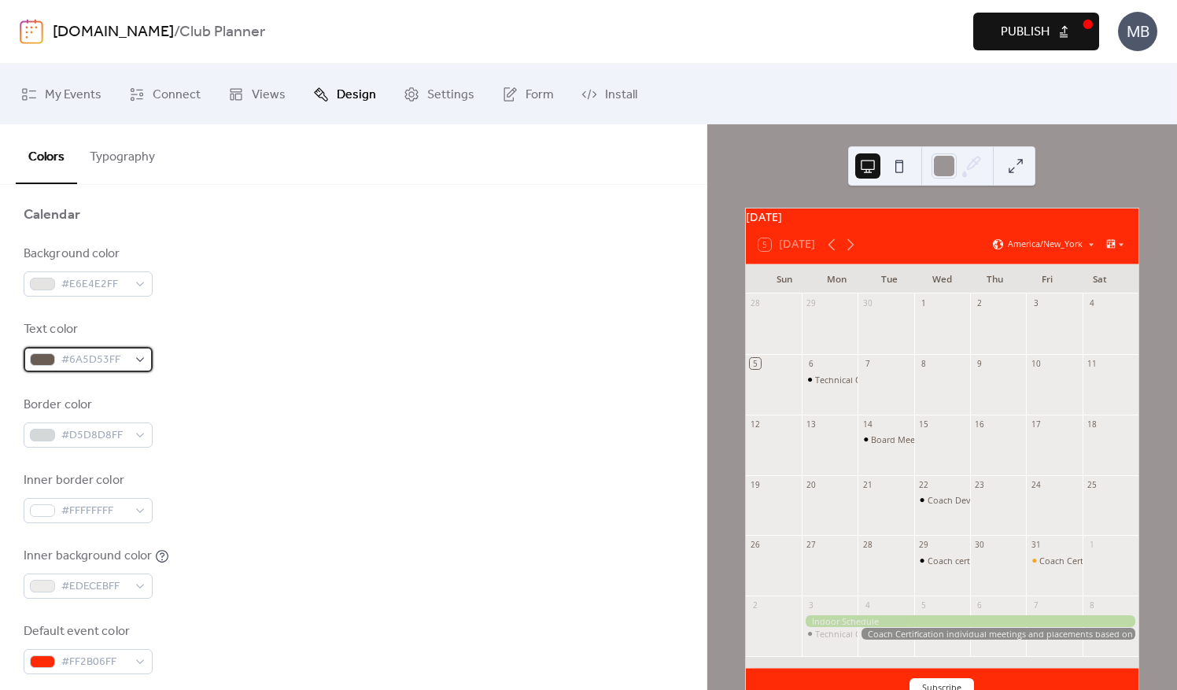
click at [140, 356] on div "#6A5D53FF" at bounding box center [88, 359] width 129 height 25
click at [372, 360] on div "Text color #6A5D53FF" at bounding box center [354, 346] width 660 height 52
click at [116, 159] on button "Typography" at bounding box center [122, 153] width 91 height 58
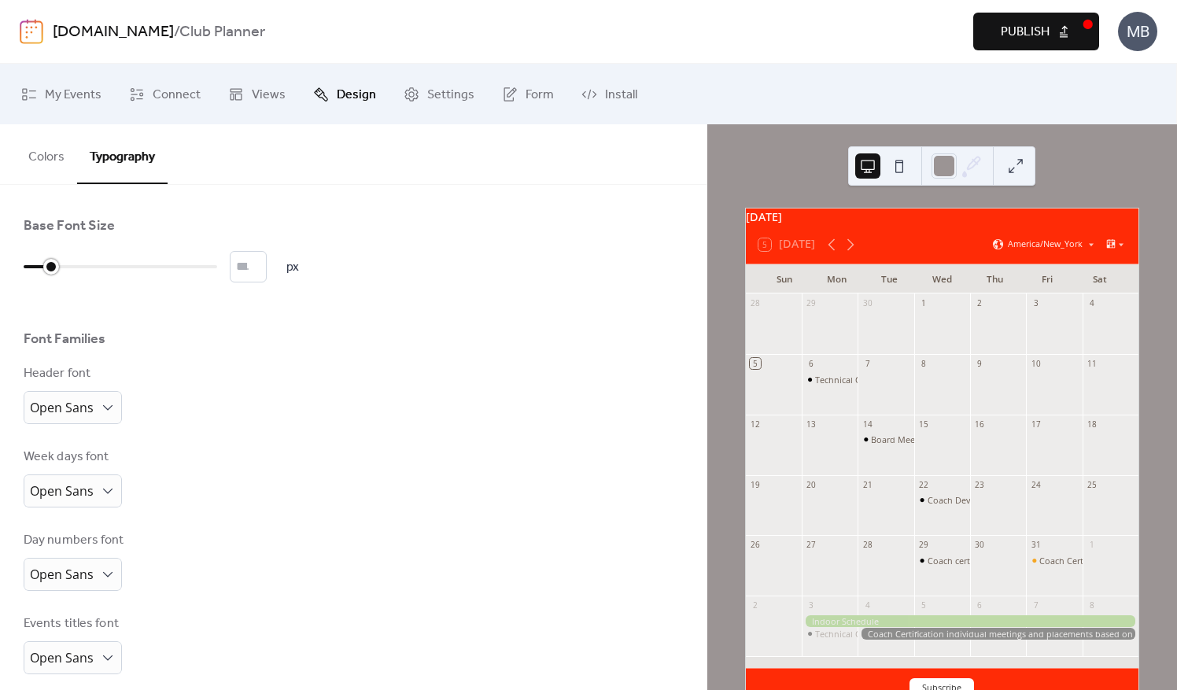
type input "*"
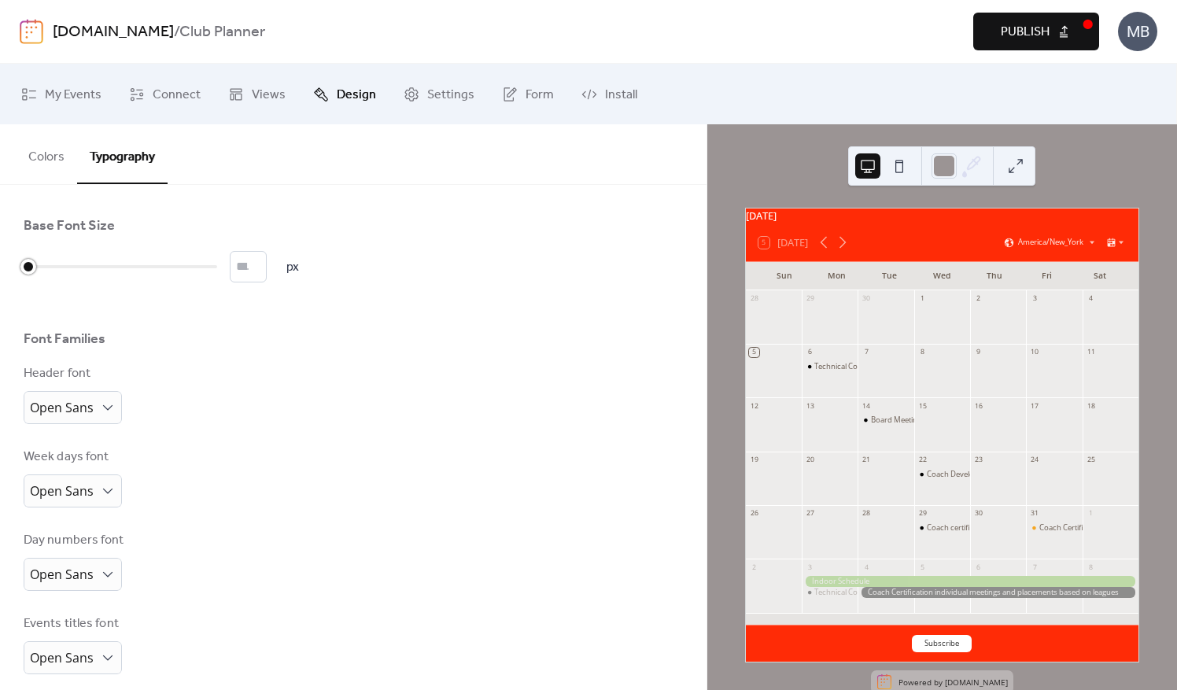
drag, startPoint x: 50, startPoint y: 264, endPoint x: 25, endPoint y: 272, distance: 25.6
click at [25, 272] on div at bounding box center [28, 267] width 16 height 16
click at [218, 334] on div "Font Families" at bounding box center [354, 343] width 660 height 27
click at [57, 161] on button "Colors" at bounding box center [46, 153] width 61 height 58
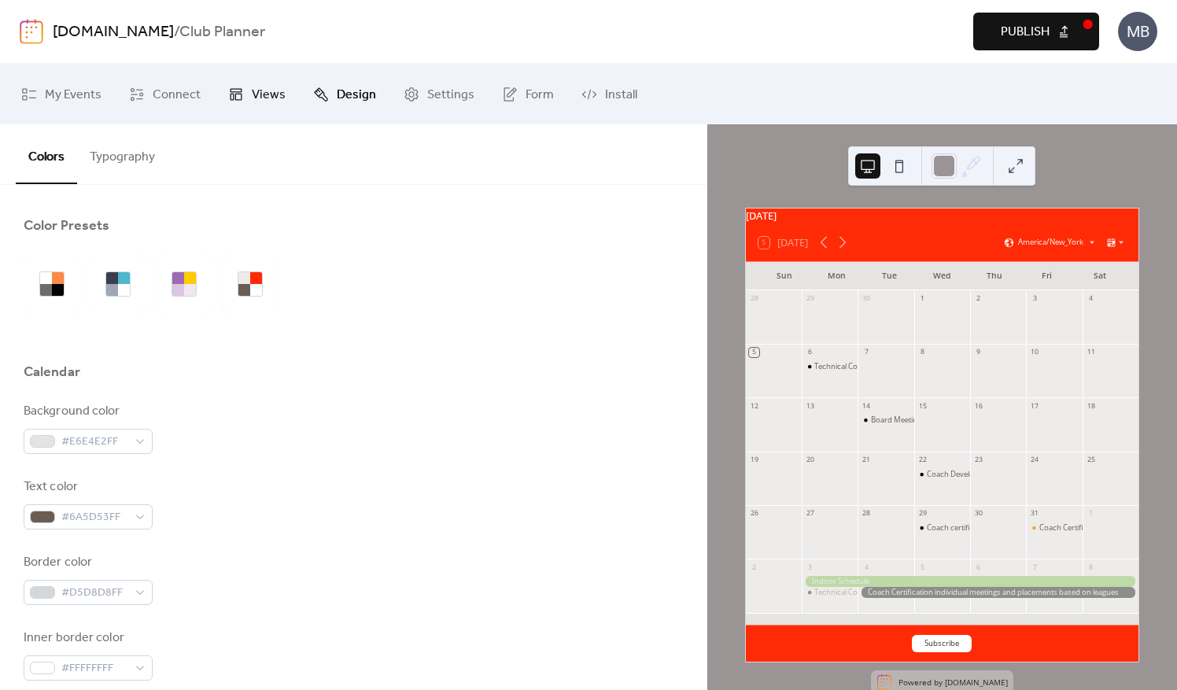
click at [260, 91] on span "Views" at bounding box center [269, 95] width 34 height 24
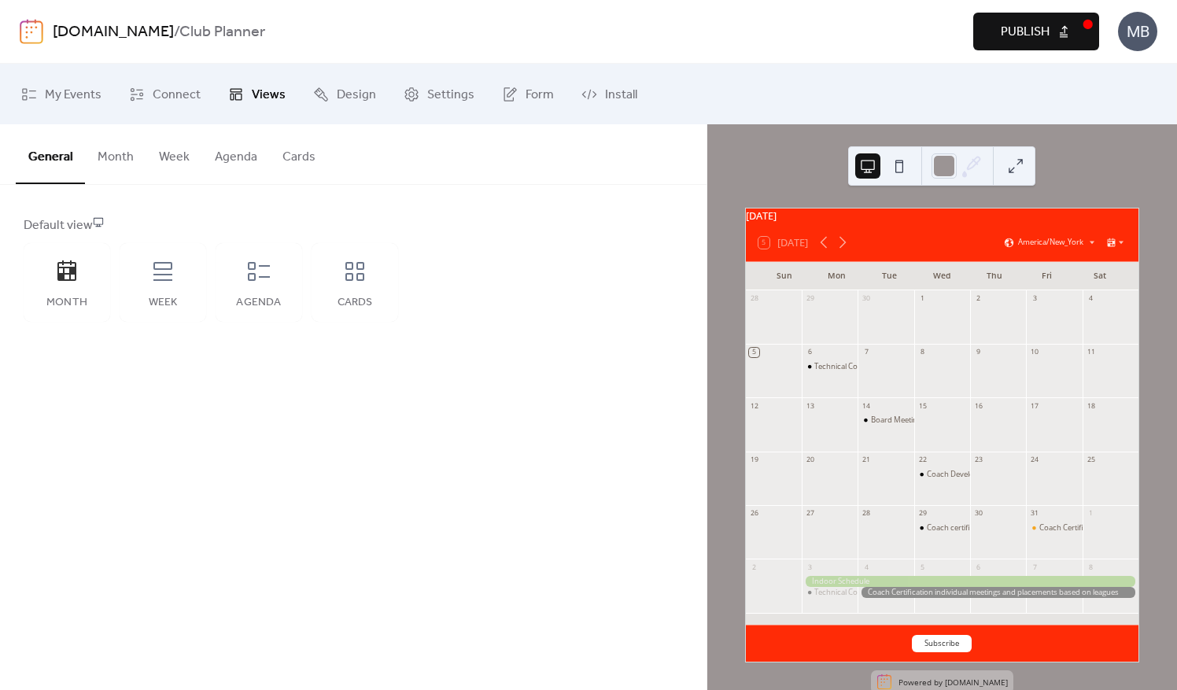
click at [116, 153] on button "Month" at bounding box center [115, 153] width 61 height 58
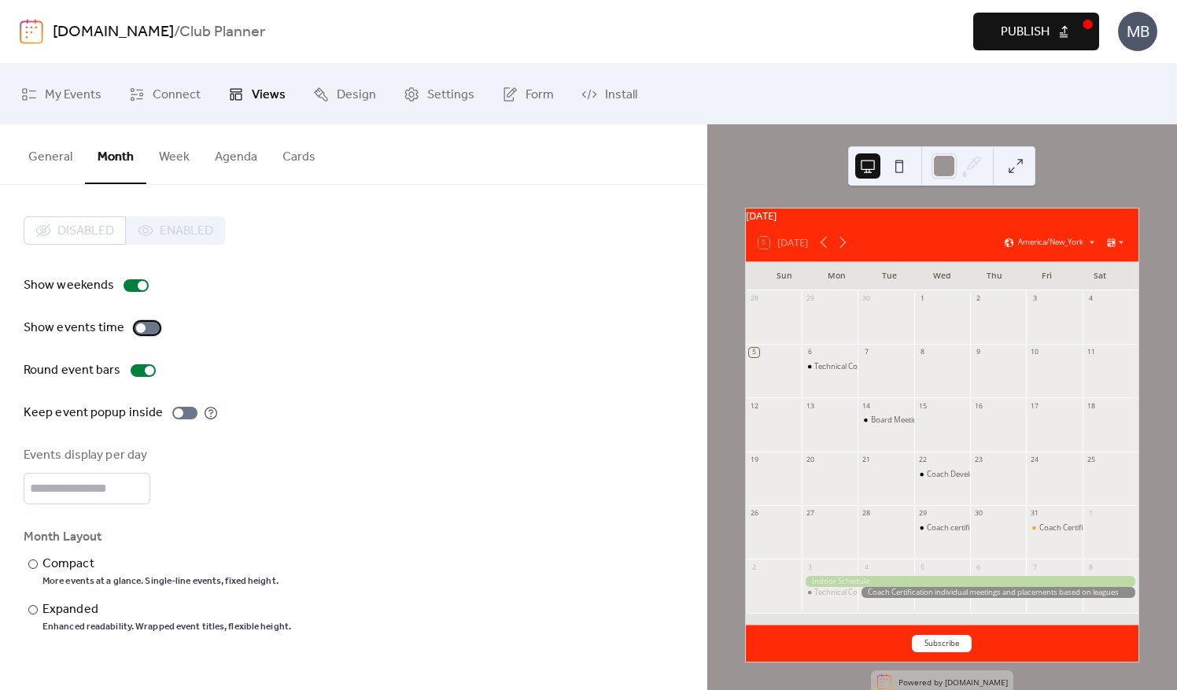
click at [142, 325] on div at bounding box center [140, 327] width 9 height 9
click at [142, 325] on div at bounding box center [147, 328] width 25 height 13
click at [147, 372] on div at bounding box center [149, 370] width 9 height 9
click at [141, 368] on div at bounding box center [143, 370] width 25 height 13
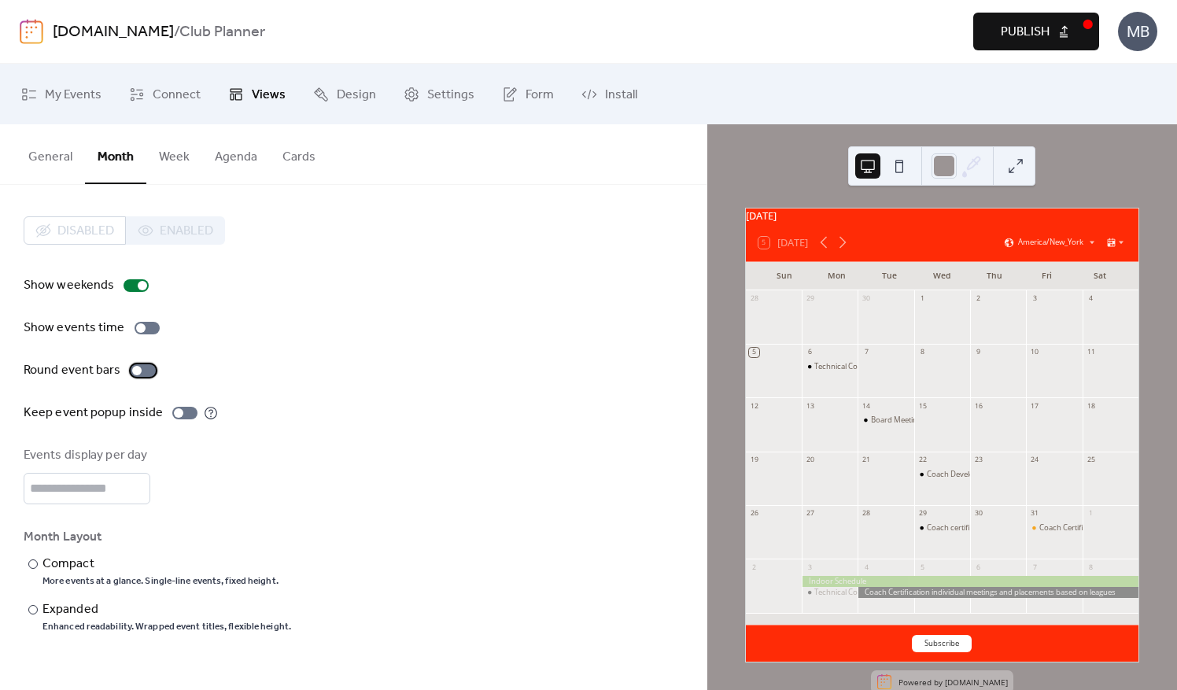
click at [141, 368] on div at bounding box center [143, 370] width 25 height 13
click at [174, 411] on div at bounding box center [178, 413] width 9 height 9
click at [172, 411] on div at bounding box center [184, 413] width 25 height 13
click at [36, 564] on div at bounding box center [32, 564] width 9 height 9
click at [36, 608] on div at bounding box center [32, 609] width 9 height 9
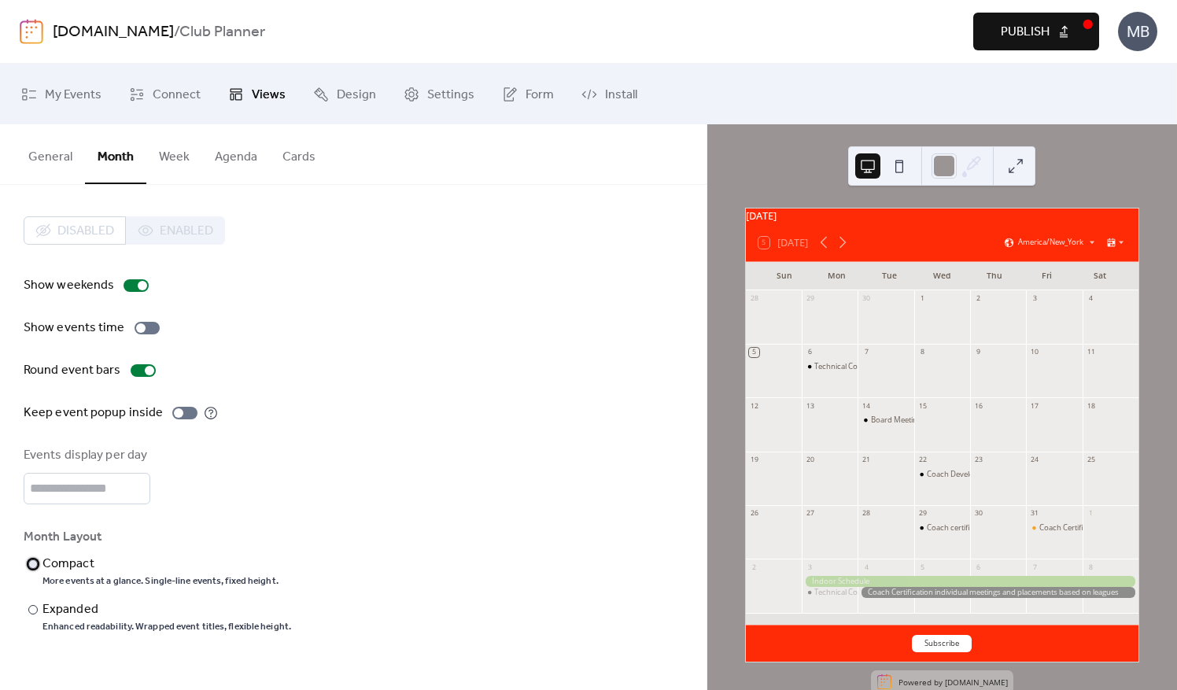
click at [35, 565] on div at bounding box center [32, 564] width 9 height 9
click at [28, 606] on div at bounding box center [32, 609] width 9 height 9
click at [179, 157] on button "Week" at bounding box center [174, 153] width 56 height 58
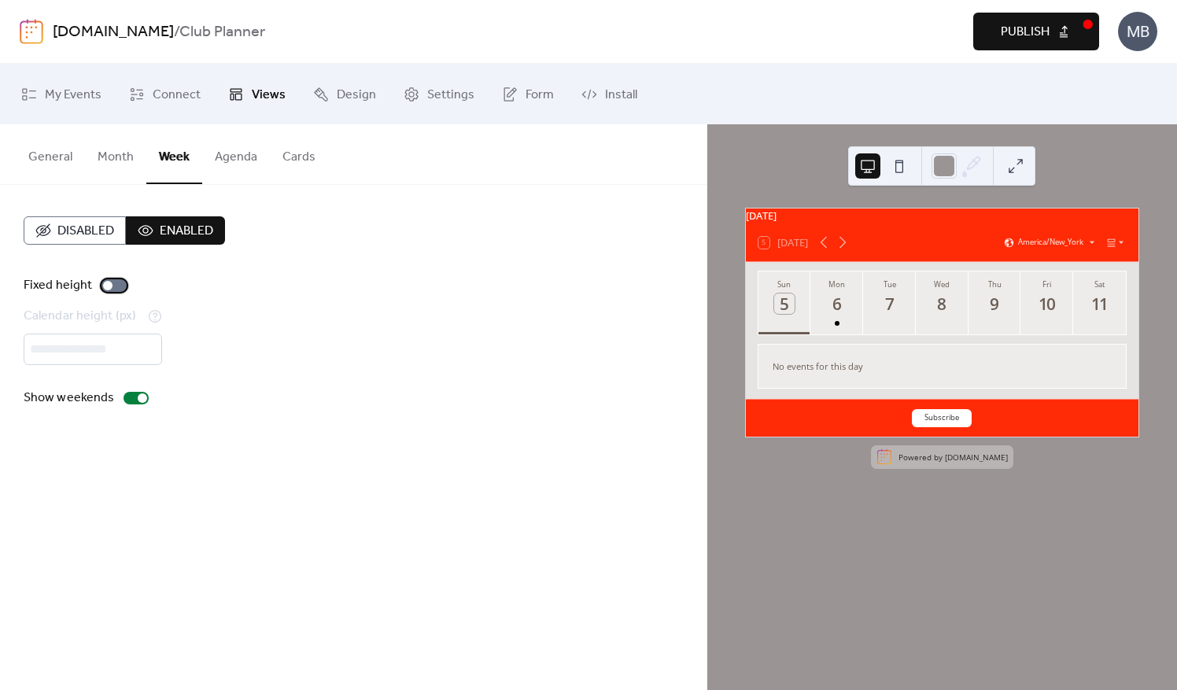
click at [110, 282] on div at bounding box center [107, 285] width 9 height 9
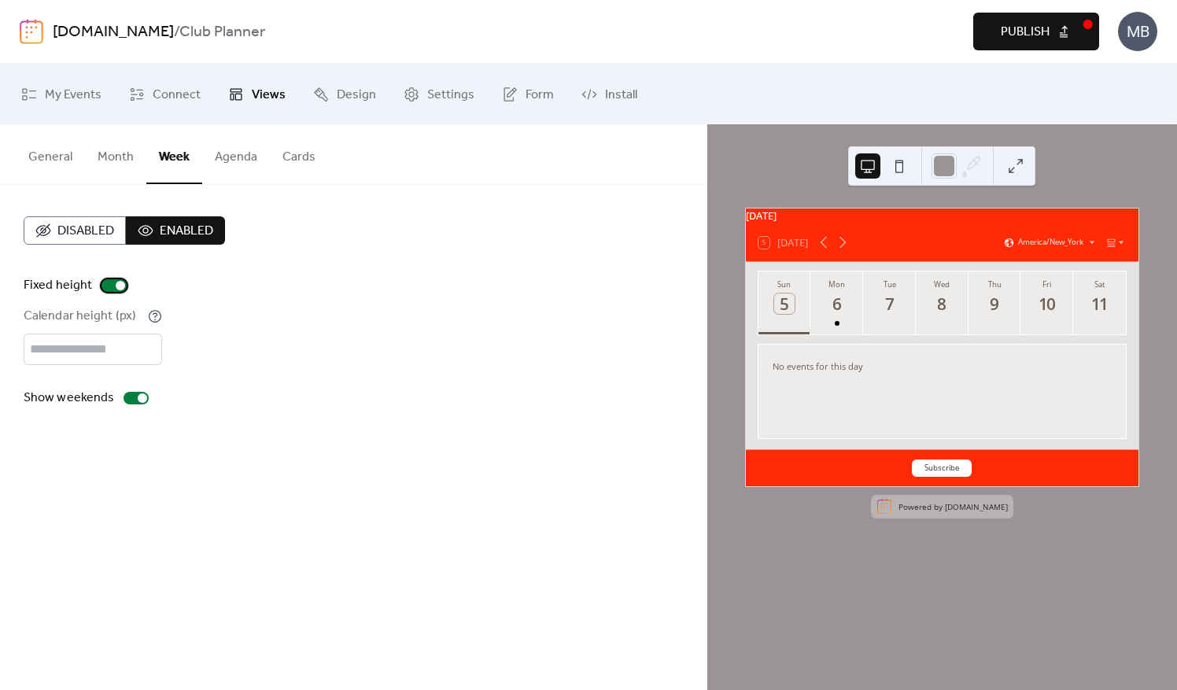
click at [110, 282] on div at bounding box center [114, 285] width 25 height 13
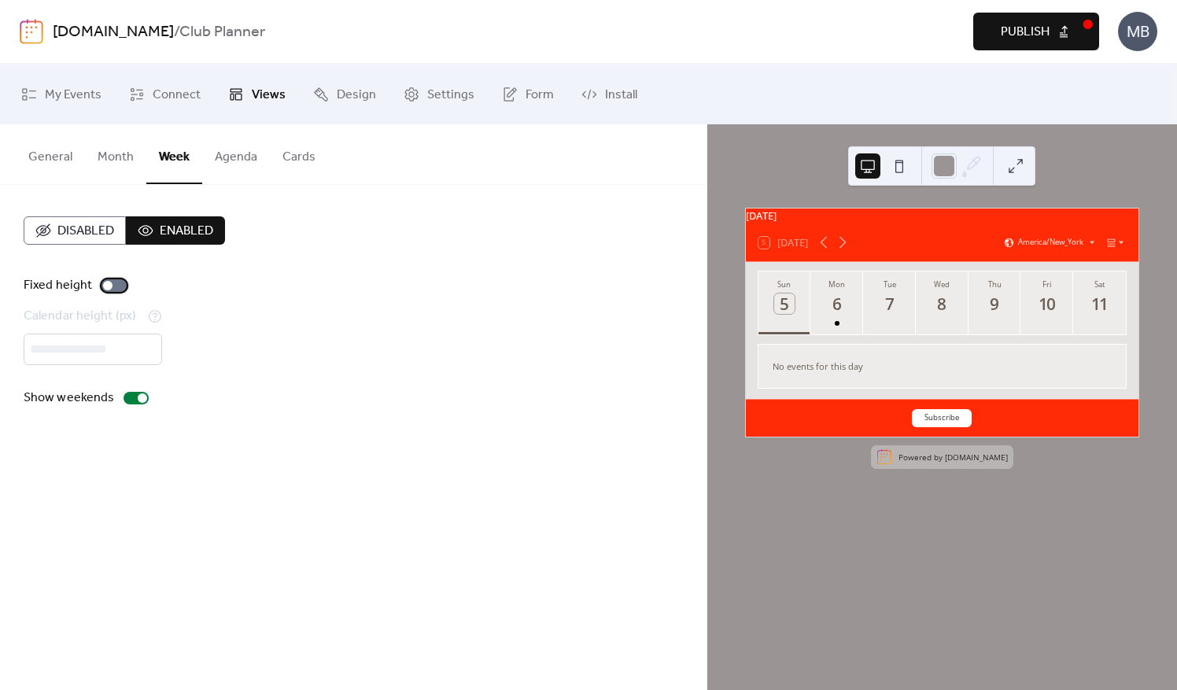
click at [110, 282] on div at bounding box center [107, 285] width 9 height 9
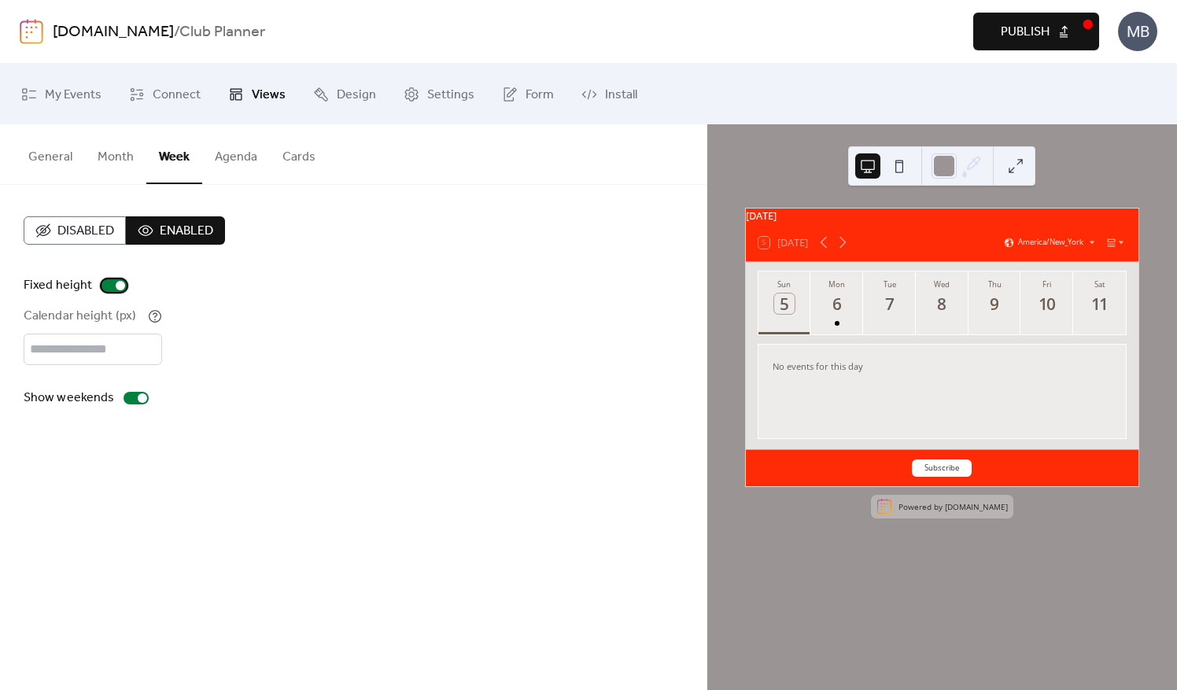
click at [110, 282] on div at bounding box center [114, 285] width 25 height 13
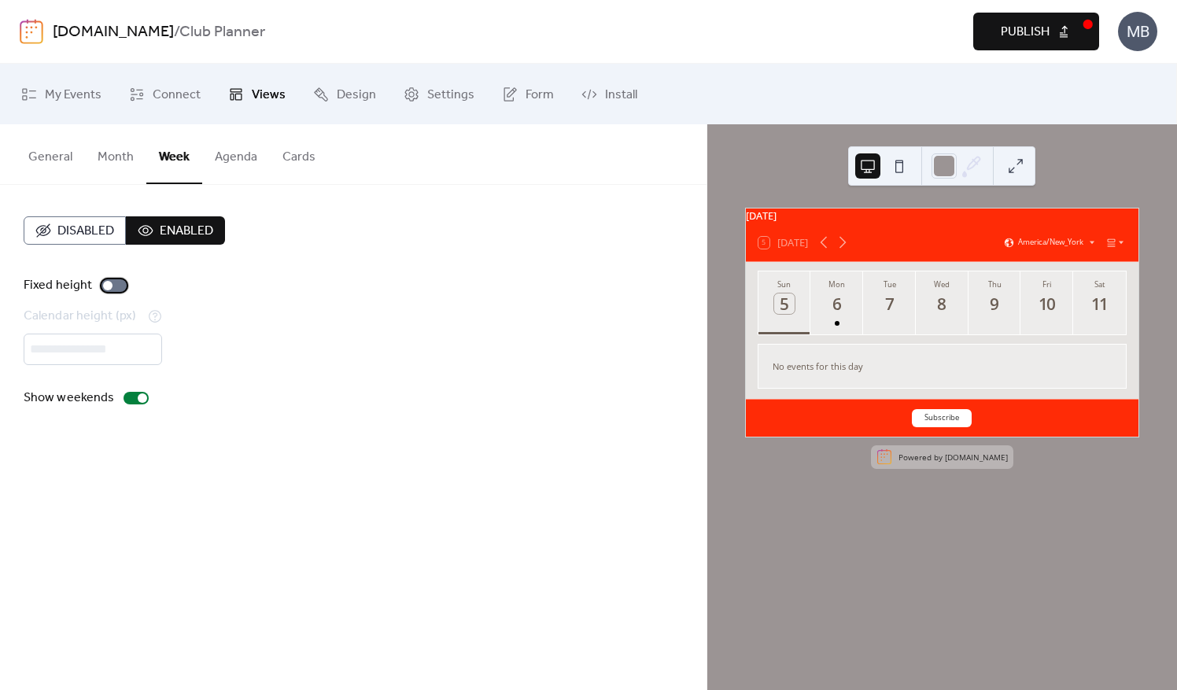
click at [110, 282] on div at bounding box center [107, 285] width 9 height 9
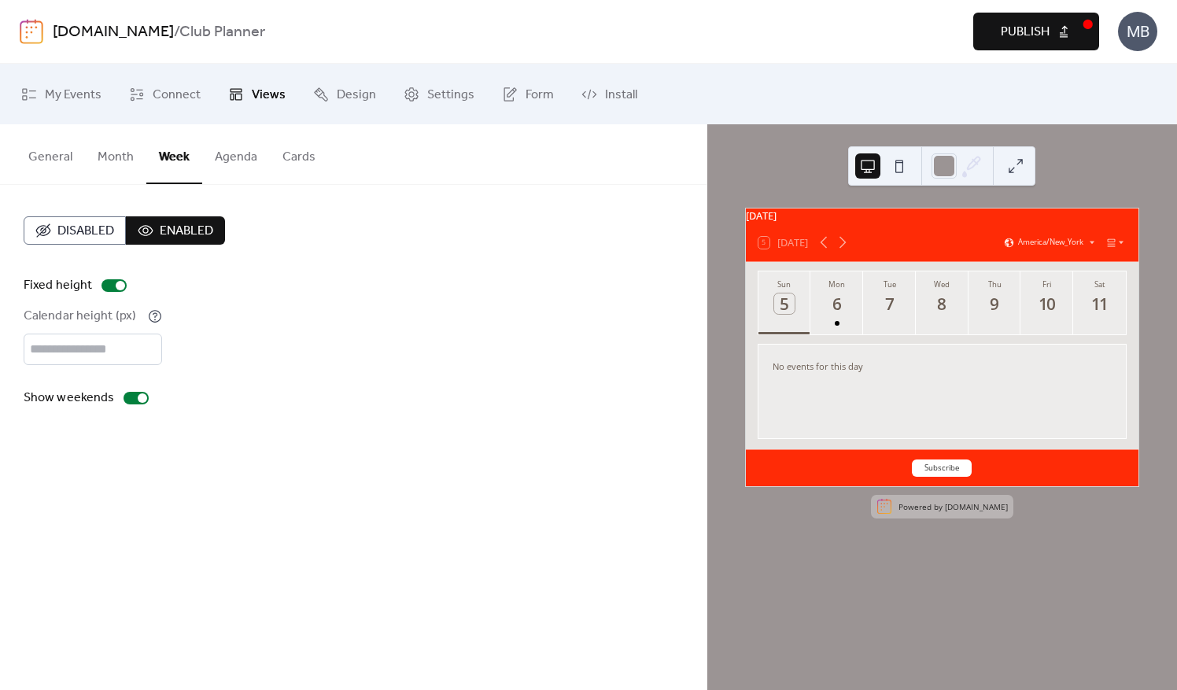
click at [228, 152] on button "Agenda" at bounding box center [236, 153] width 68 height 58
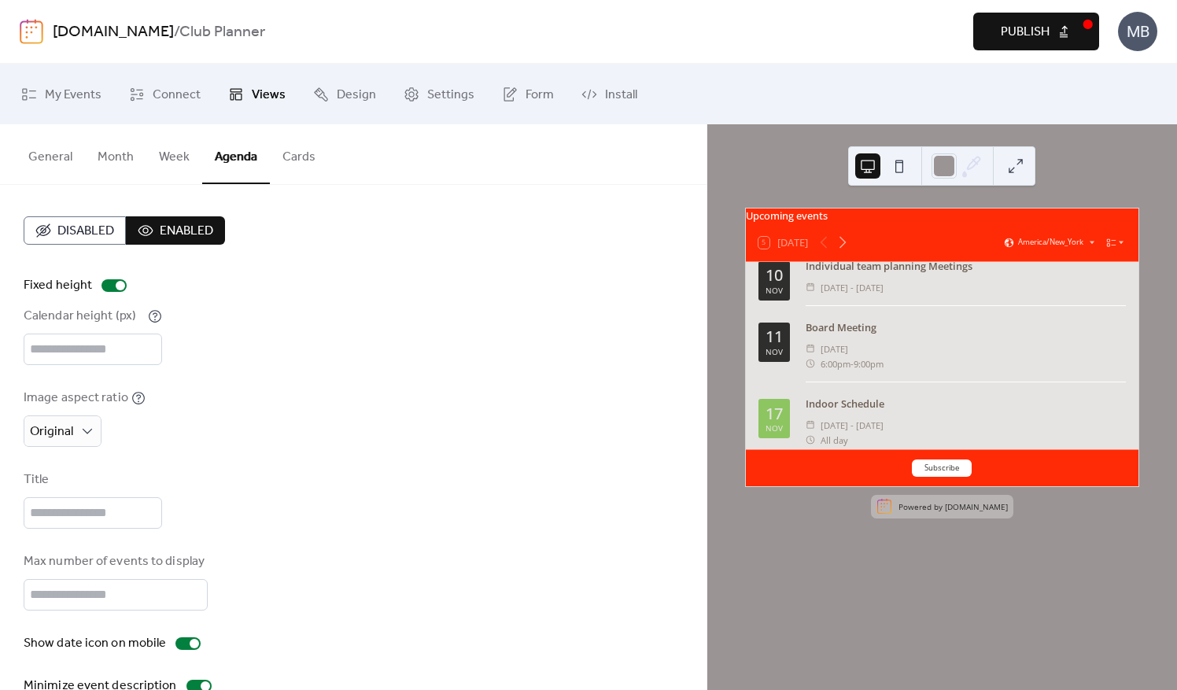
scroll to position [708, 0]
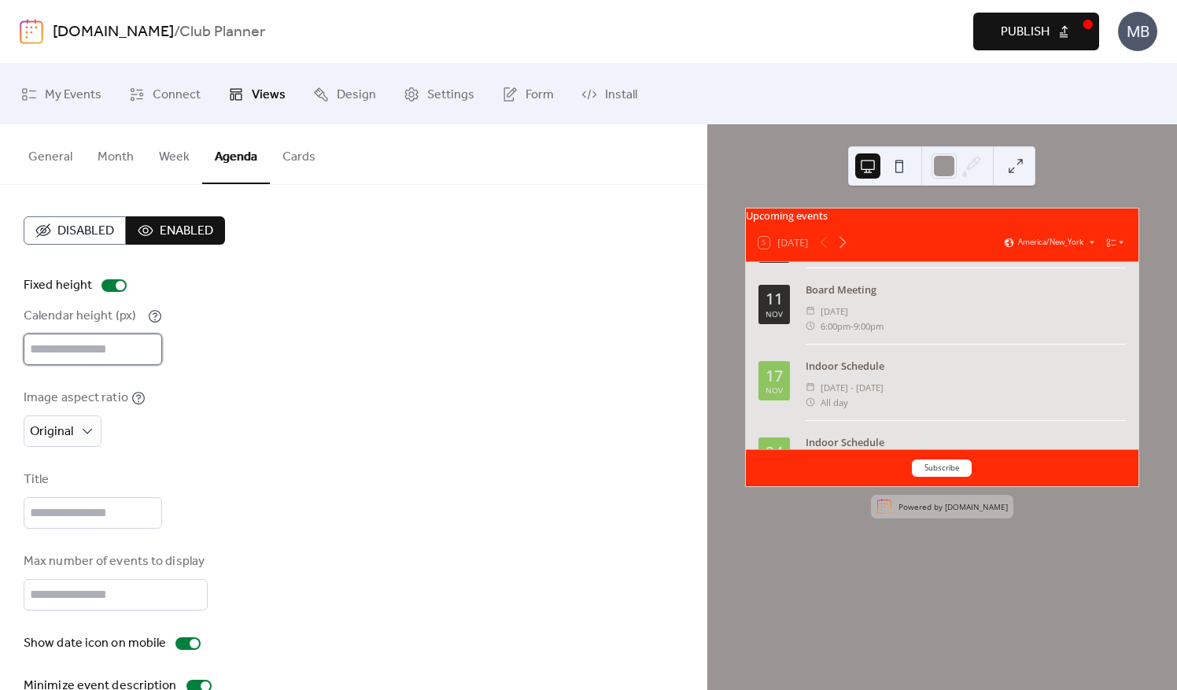
click at [162, 342] on input "***" at bounding box center [93, 349] width 139 height 31
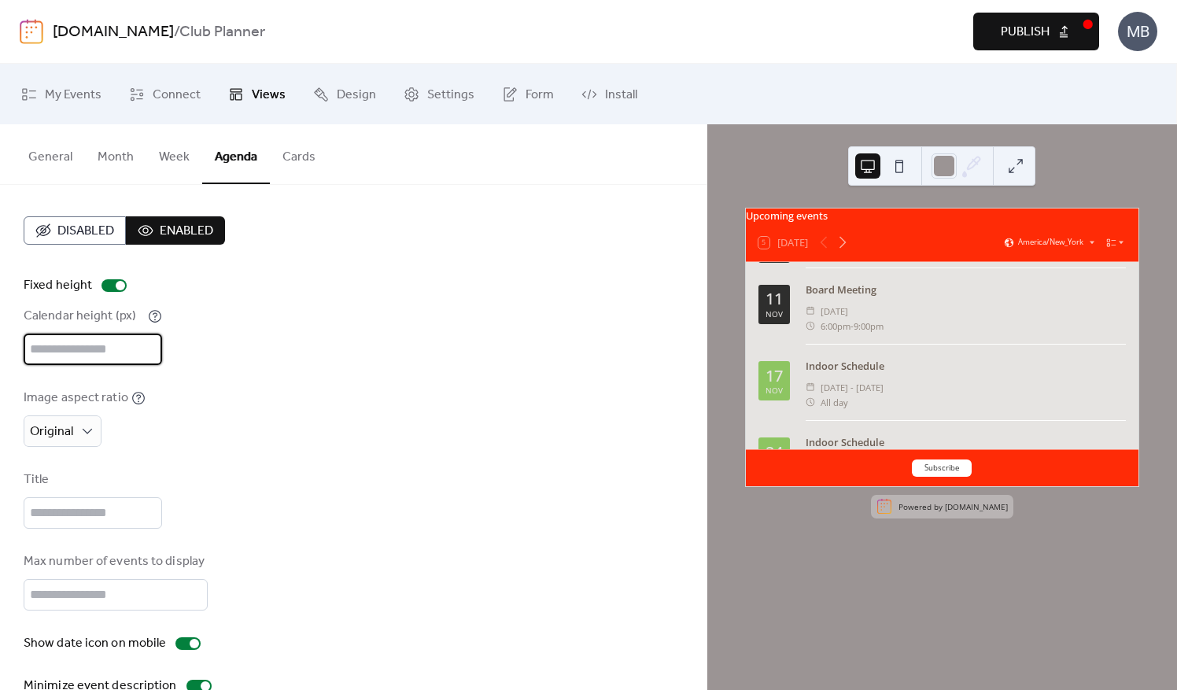
click at [162, 342] on input "***" at bounding box center [93, 349] width 139 height 31
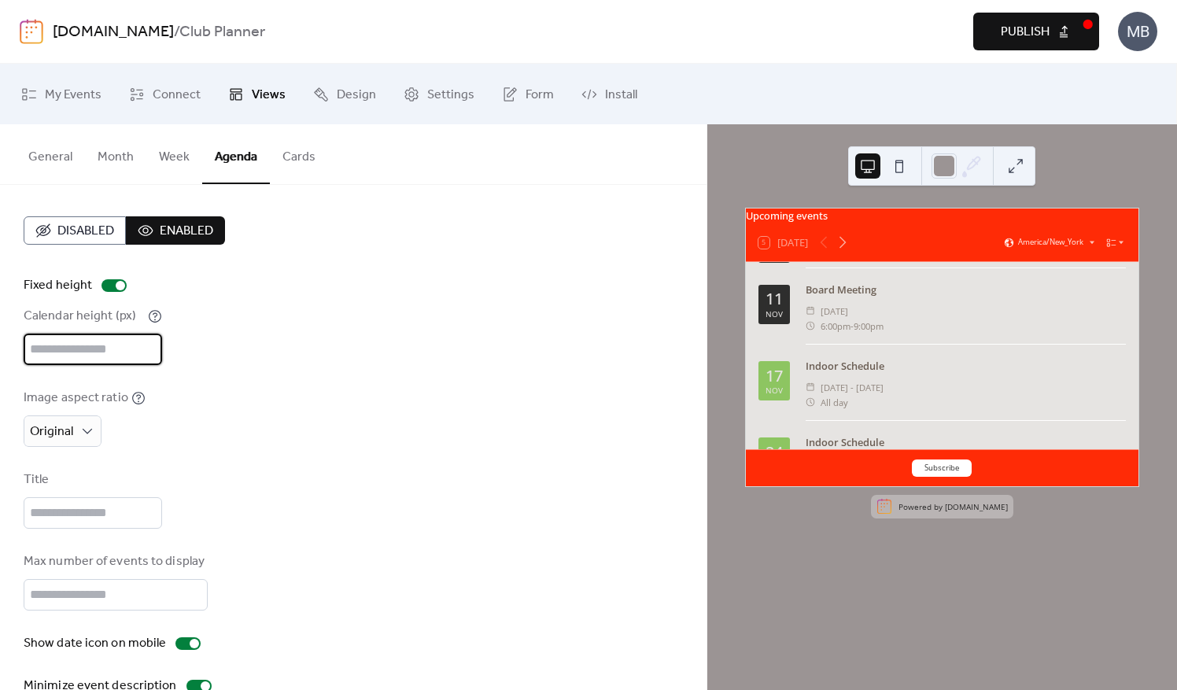
click at [162, 342] on input "***" at bounding box center [93, 349] width 139 height 31
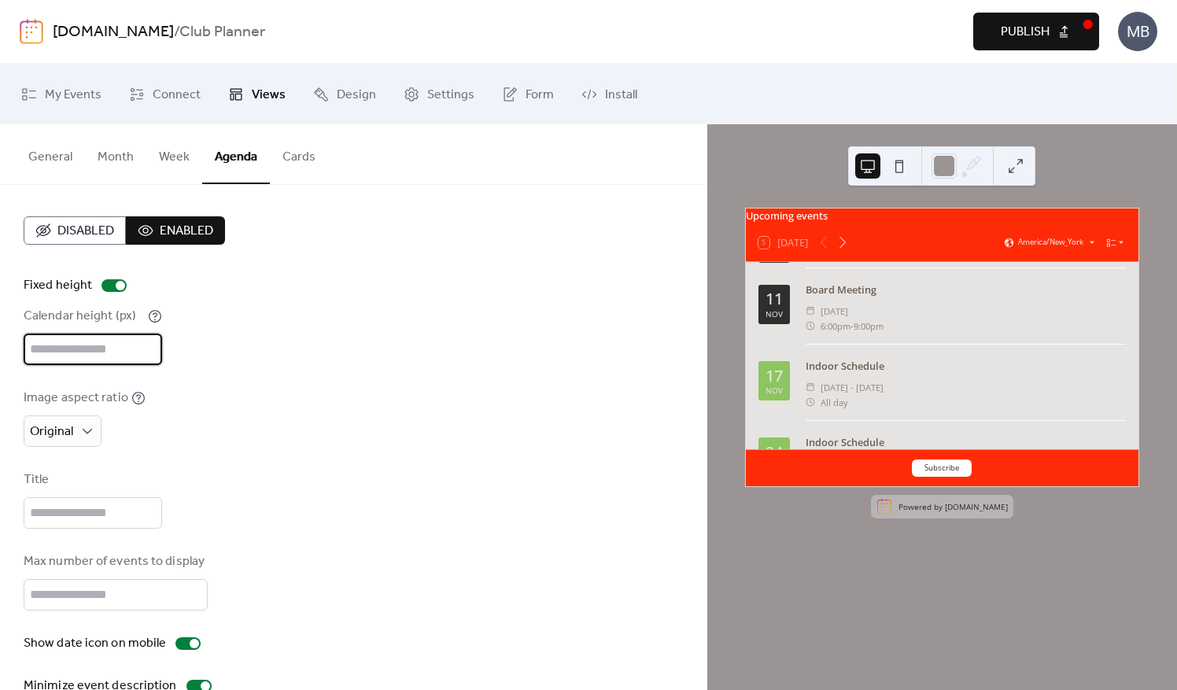
click at [374, 401] on div "Image aspect ratio Original" at bounding box center [354, 418] width 660 height 58
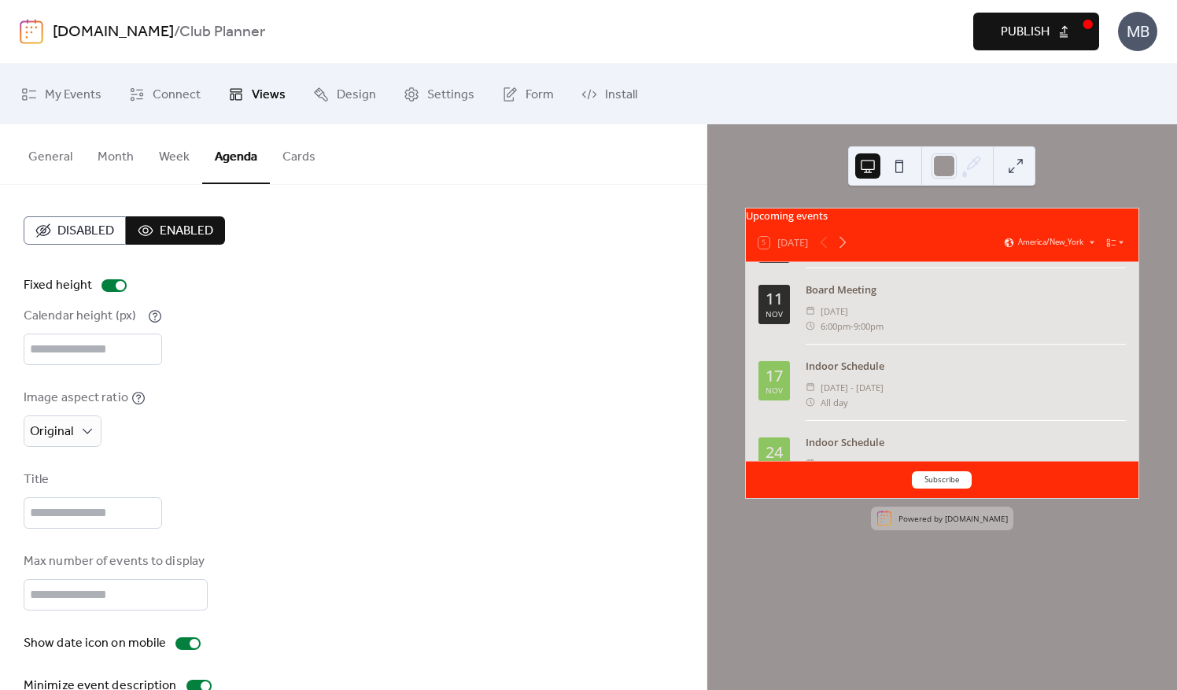
click at [895, 168] on button at bounding box center [899, 165] width 25 height 25
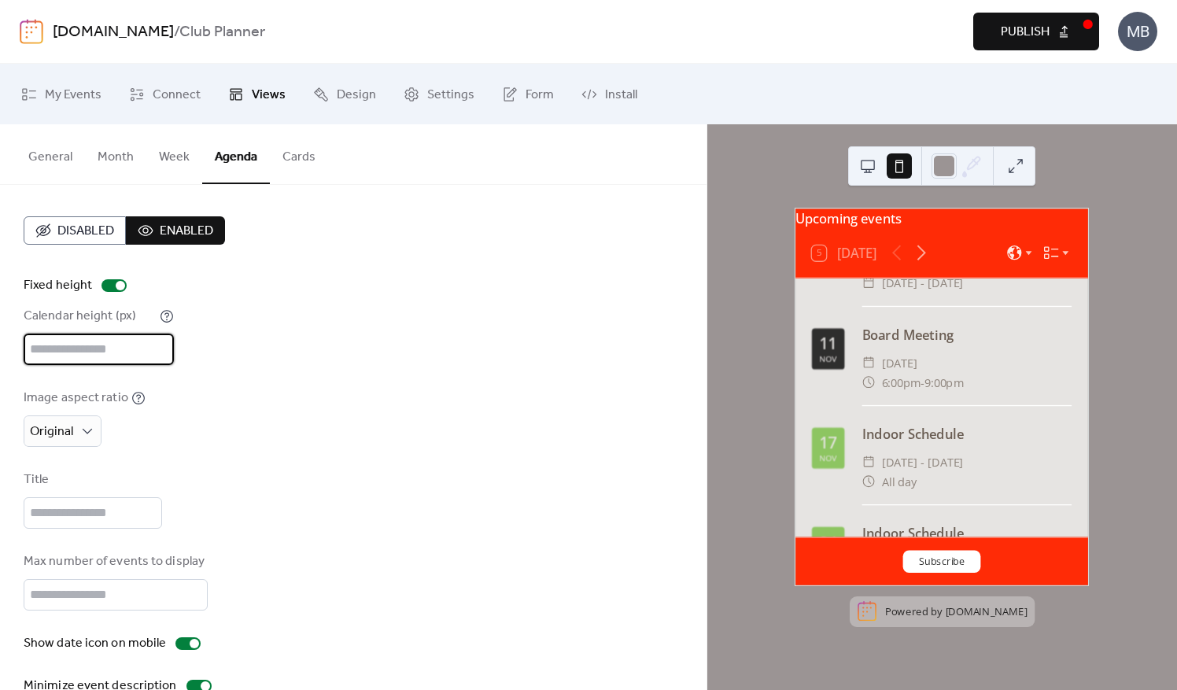
scroll to position [2, 0]
drag, startPoint x: 93, startPoint y: 346, endPoint x: -2, endPoint y: 349, distance: 95.3
click at [0, 349] on html "windsorcityfc.com / Club Planner Preview Publish MB My Events Connect Views Des…" at bounding box center [588, 345] width 1177 height 690
click at [94, 433] on div "Original" at bounding box center [63, 431] width 78 height 31
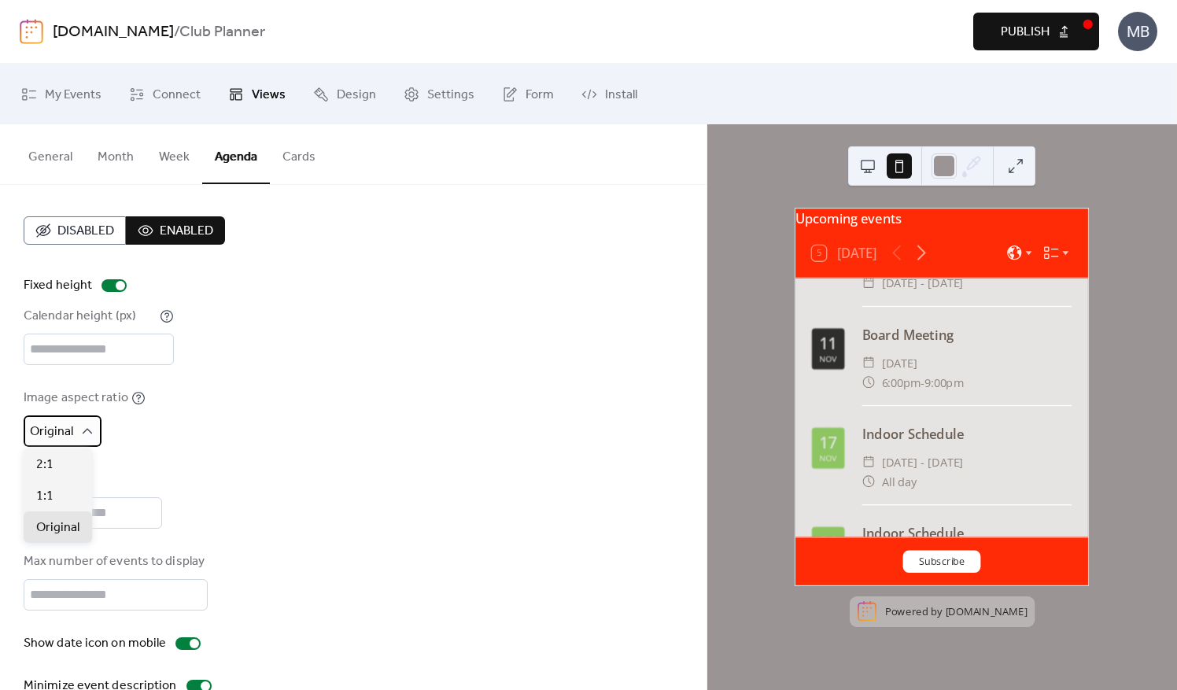
click at [94, 433] on div "Original" at bounding box center [63, 431] width 78 height 31
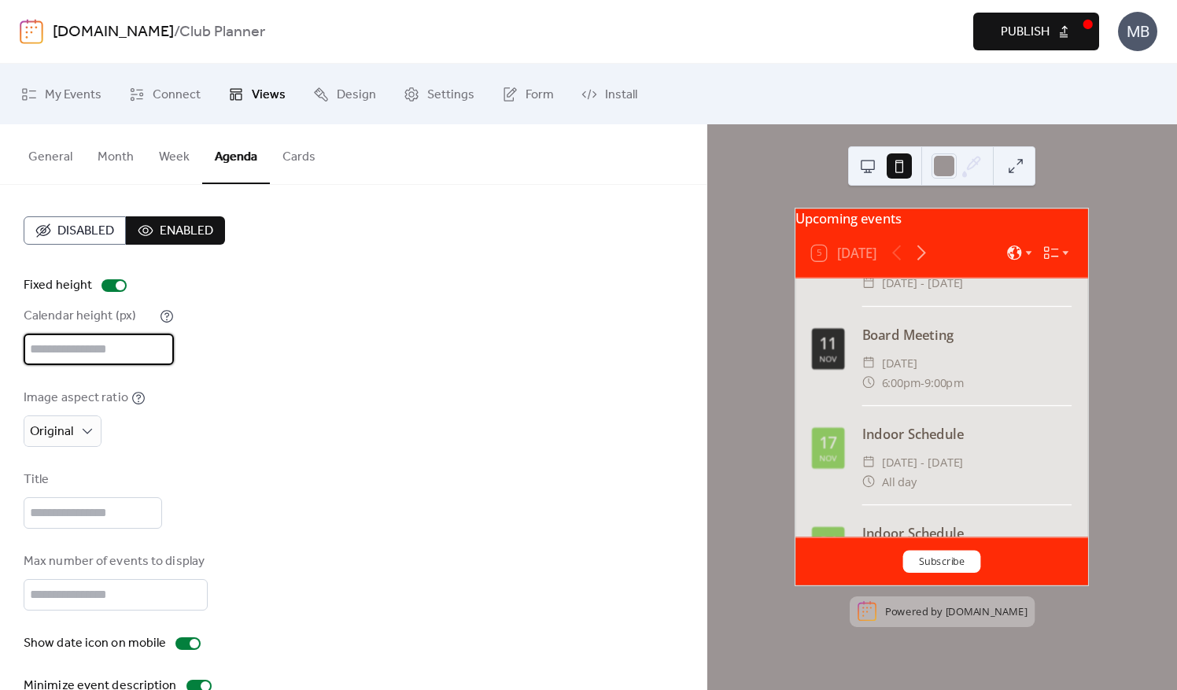
click at [75, 345] on input "***" at bounding box center [99, 349] width 150 height 31
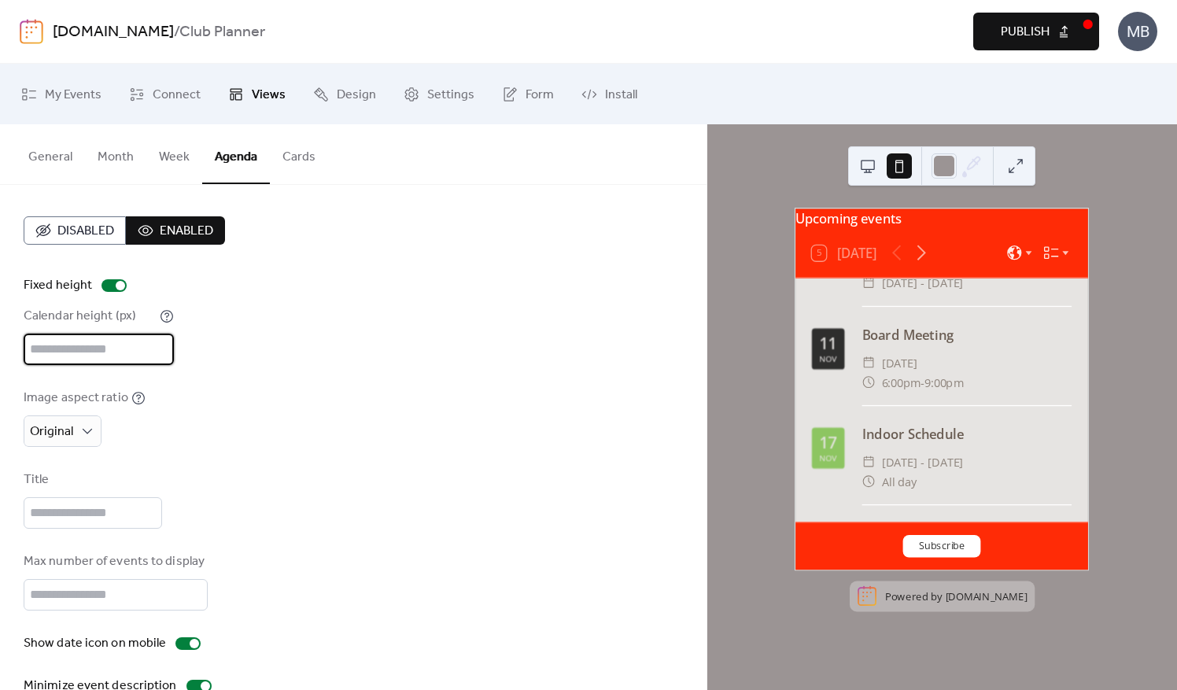
type input "***"
click at [444, 455] on div "Disabled Enabled Fixed height Calendar height (px) *** Image aspect ratio Origi…" at bounding box center [354, 455] width 660 height 479
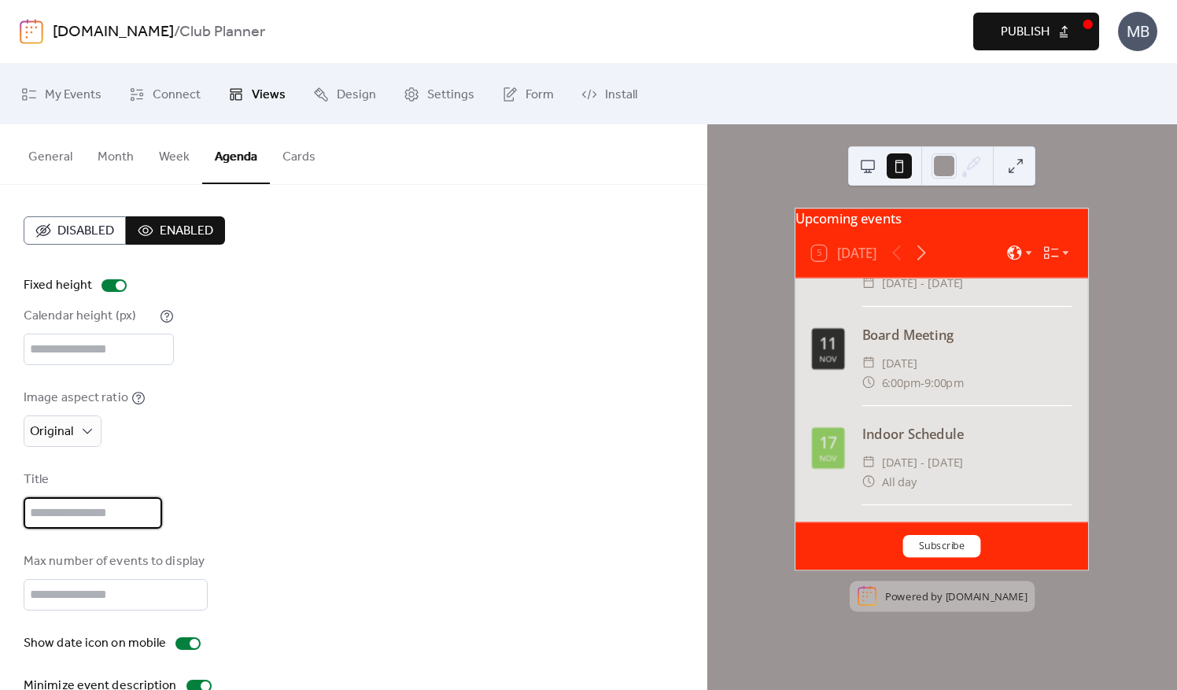
click at [69, 515] on input "text" at bounding box center [93, 512] width 139 height 31
type input "********"
click at [281, 524] on div "Title ********" at bounding box center [354, 500] width 660 height 58
drag, startPoint x: 94, startPoint y: 505, endPoint x: -3, endPoint y: 506, distance: 96.8
click at [0, 506] on html "windsorcityfc.com / Club Planner Preview Publish MB My Events Connect Views Des…" at bounding box center [588, 345] width 1177 height 690
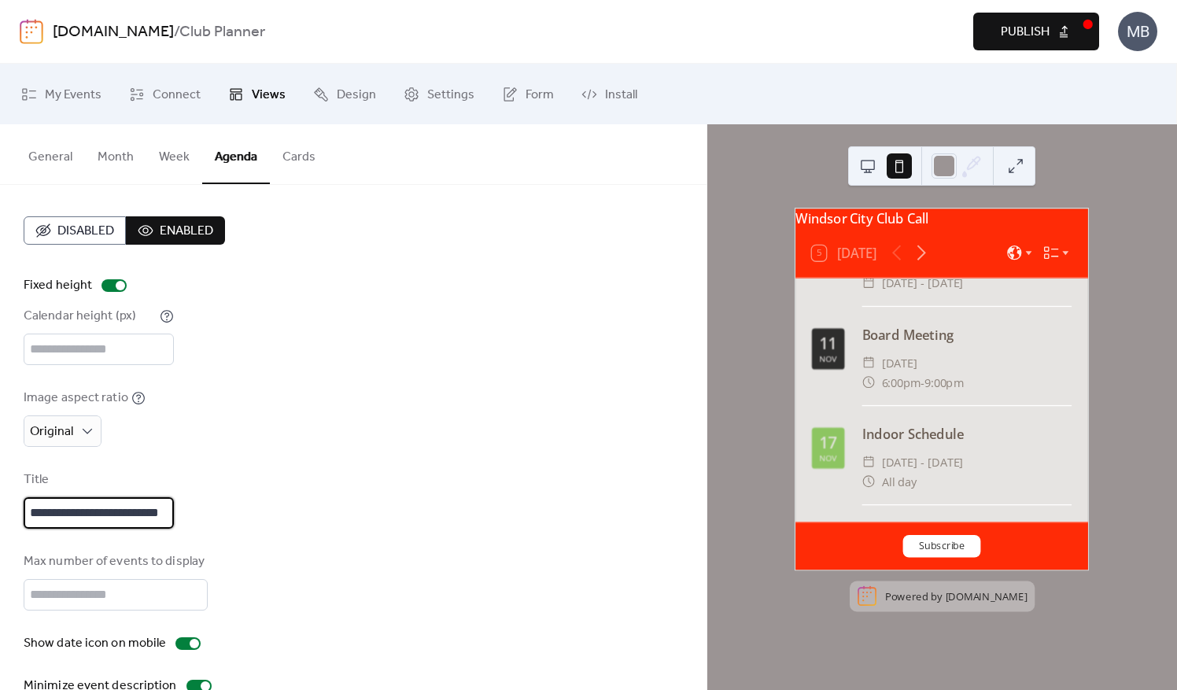
scroll to position [0, 13]
click at [255, 538] on div "**********" at bounding box center [354, 455] width 660 height 479
click at [157, 511] on input "**********" at bounding box center [99, 512] width 150 height 31
click at [167, 508] on input "**********" at bounding box center [99, 512] width 150 height 31
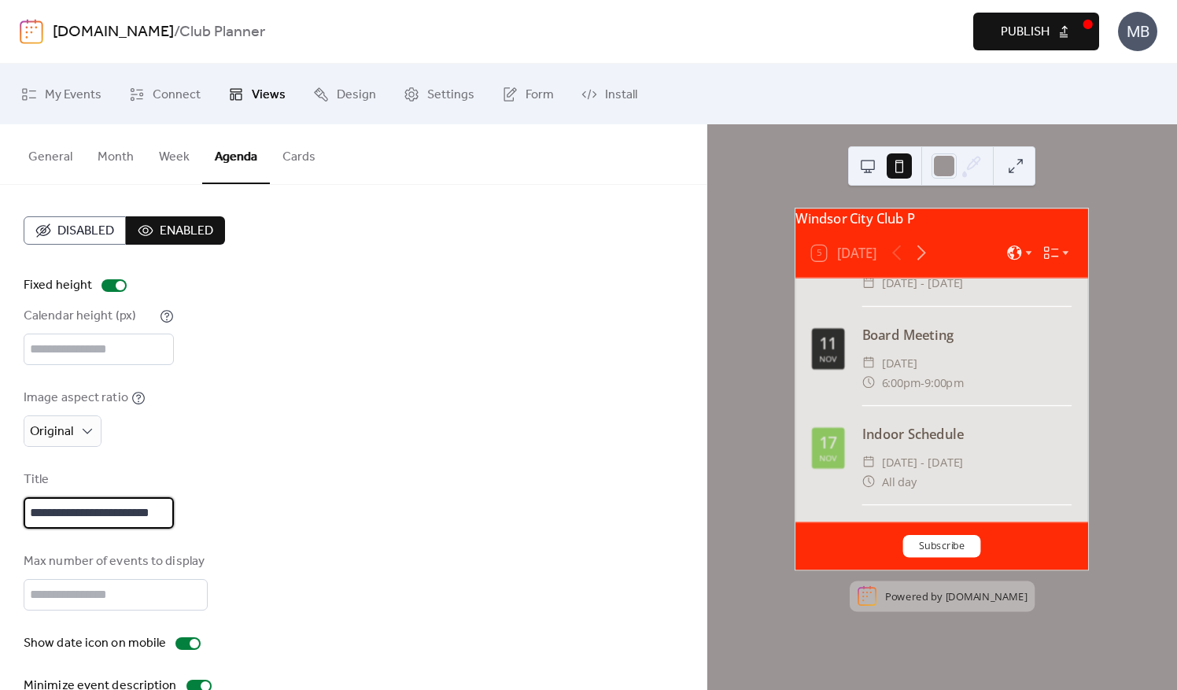
scroll to position [0, 2]
type input "**********"
click at [375, 527] on div "**********" at bounding box center [354, 500] width 660 height 58
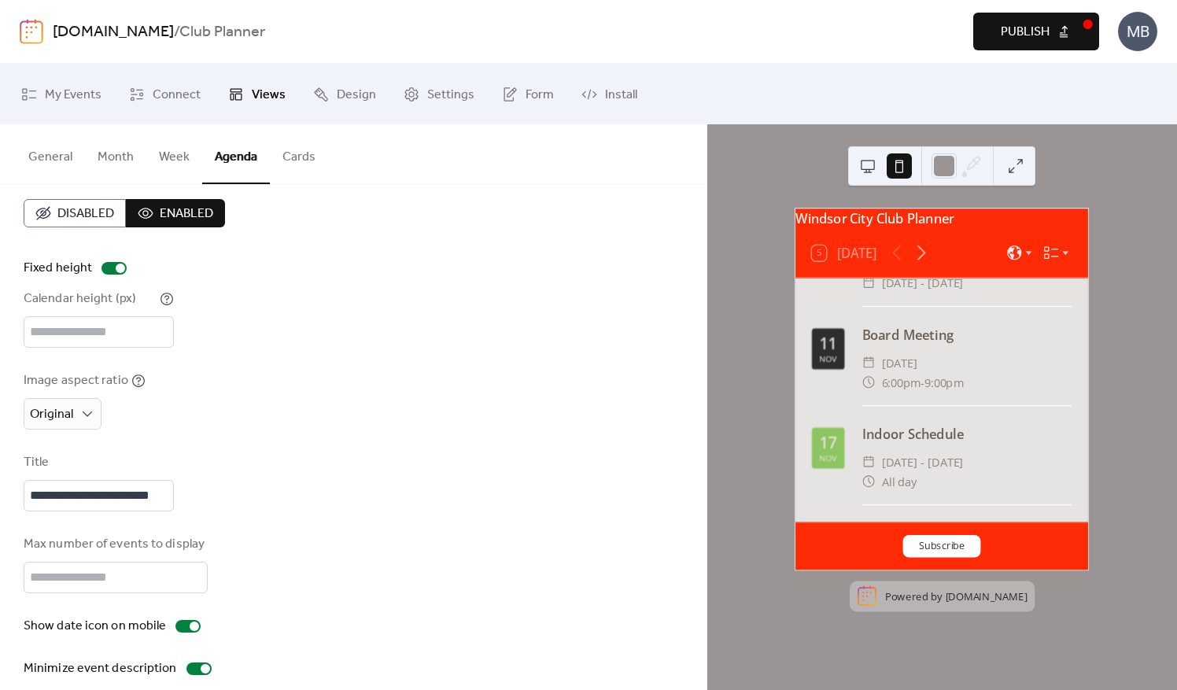
scroll to position [0, 0]
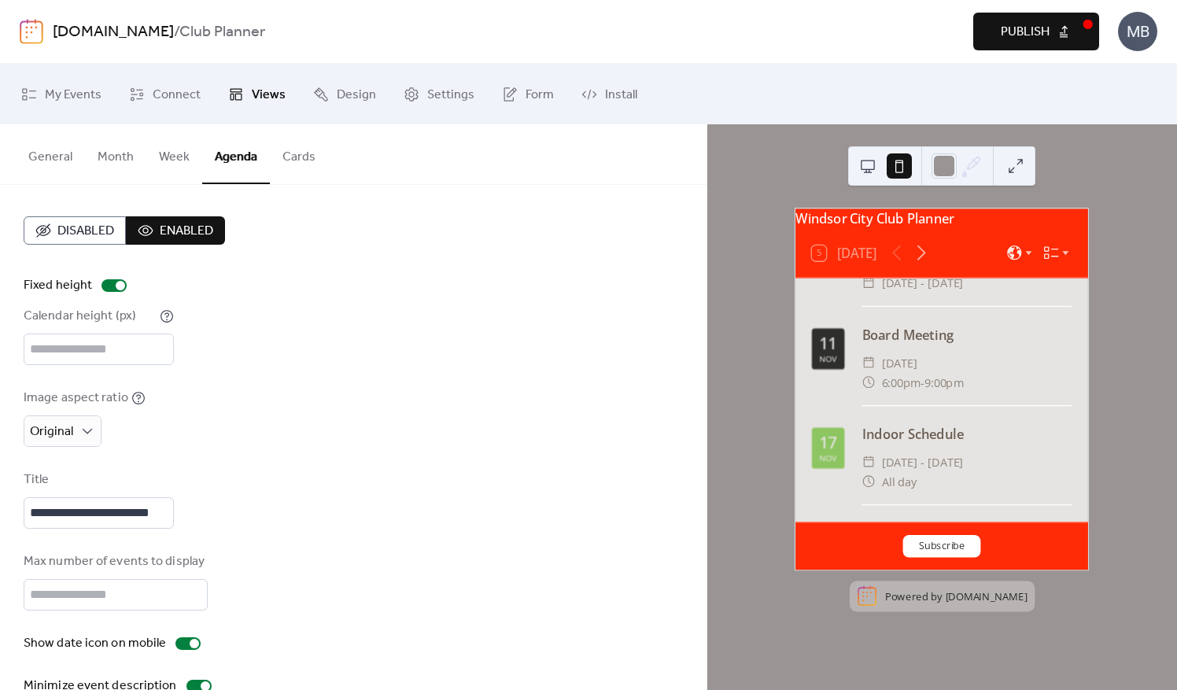
click at [290, 161] on button "Cards" at bounding box center [299, 153] width 58 height 58
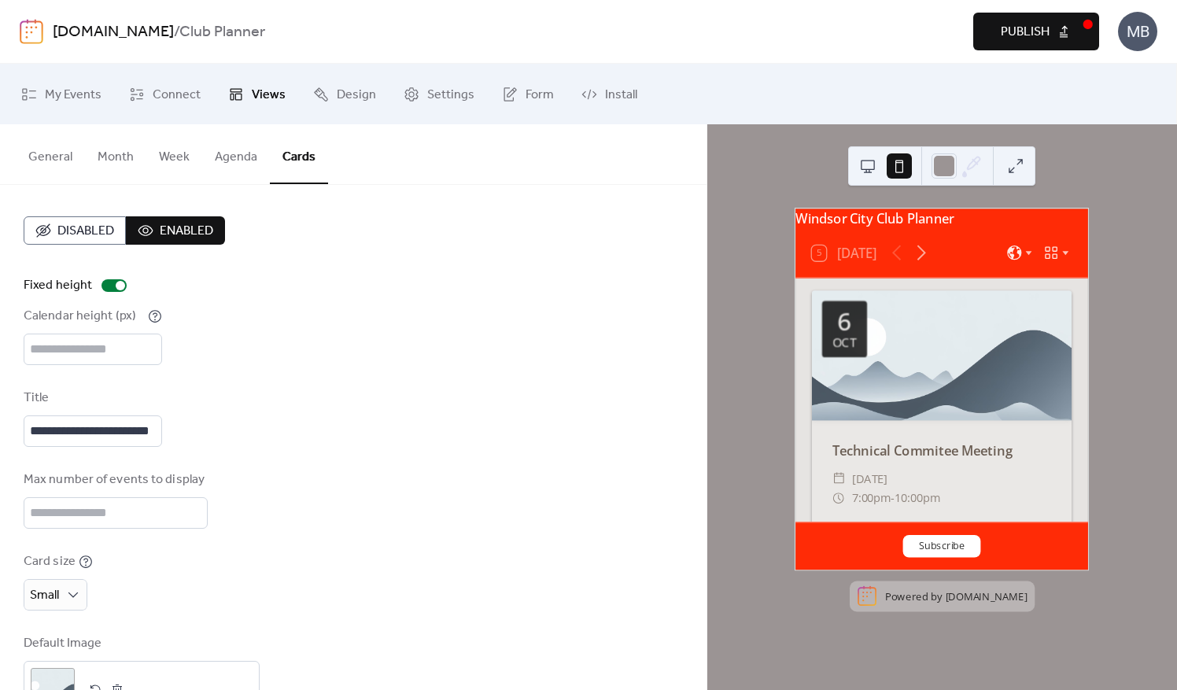
click at [168, 153] on button "Week" at bounding box center [174, 153] width 56 height 58
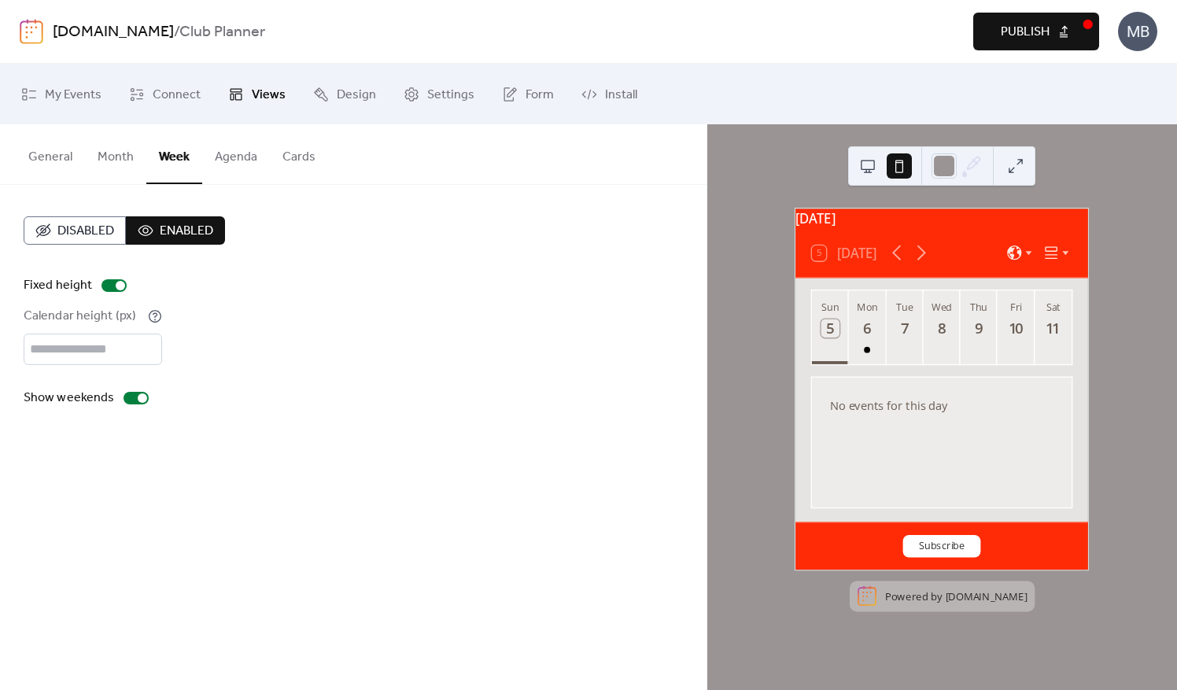
click at [116, 157] on button "Month" at bounding box center [115, 153] width 61 height 58
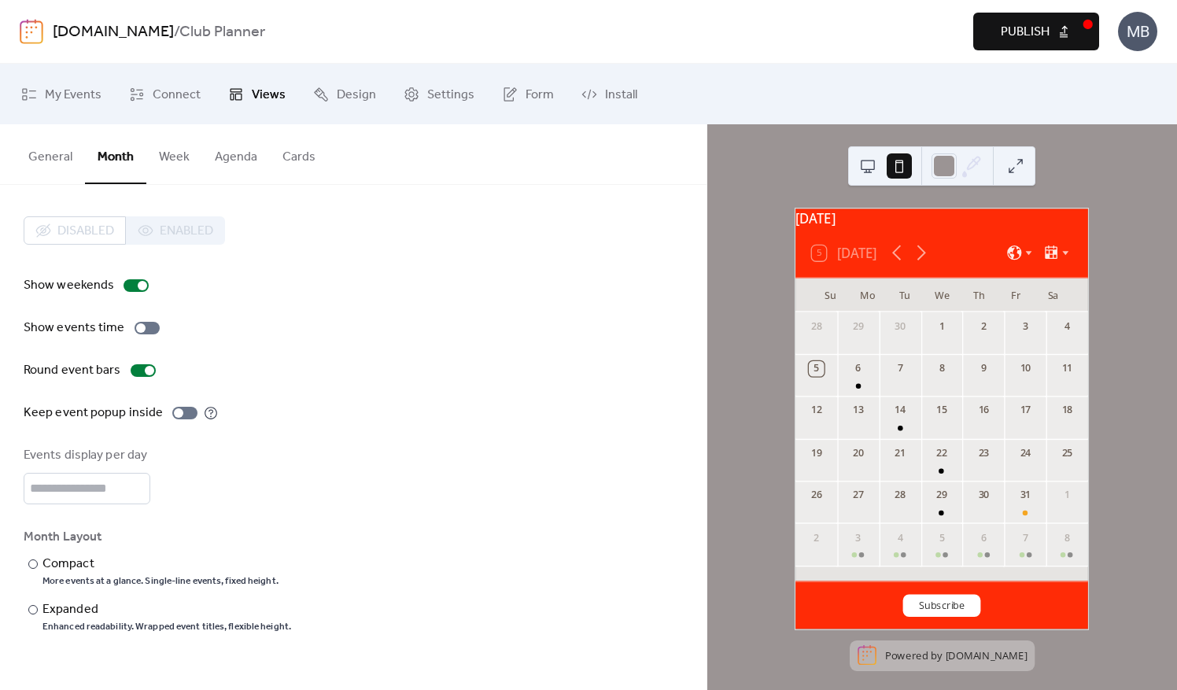
click at [60, 154] on button "General" at bounding box center [50, 153] width 69 height 58
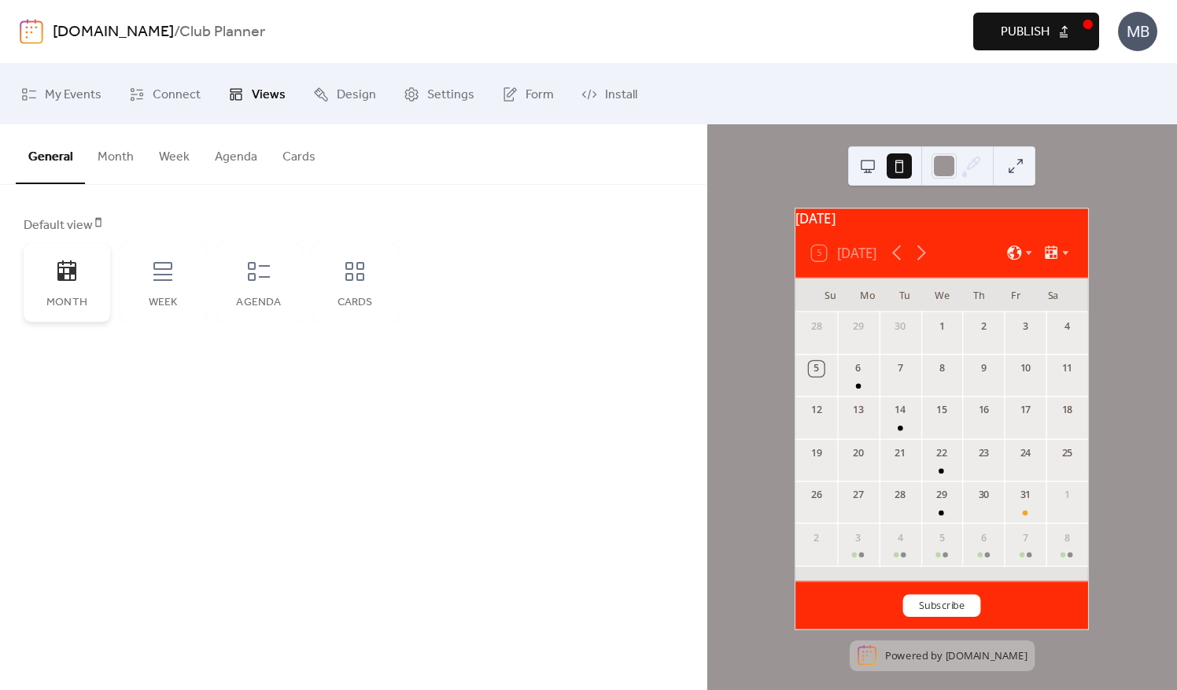
click at [101, 298] on div "Month" at bounding box center [67, 282] width 87 height 79
click at [104, 216] on icon at bounding box center [98, 221] width 11 height 11
click at [102, 227] on div "Default view" at bounding box center [352, 225] width 656 height 19
click at [871, 163] on button at bounding box center [868, 165] width 25 height 25
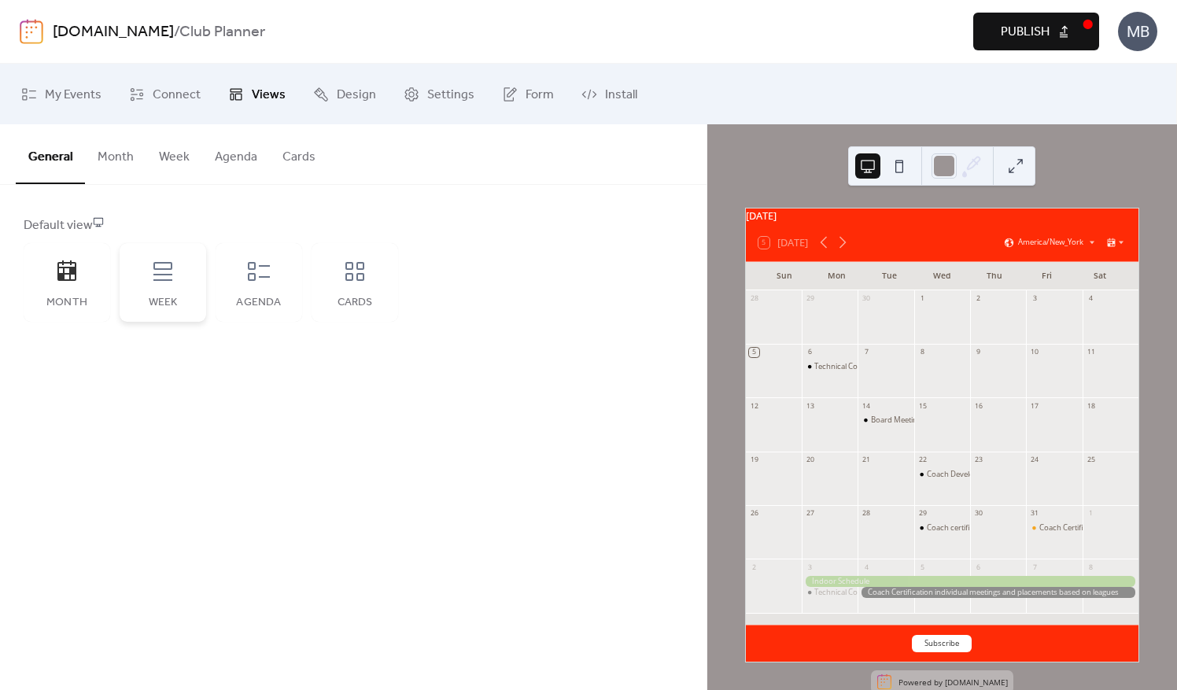
click at [167, 275] on icon at bounding box center [162, 271] width 25 height 25
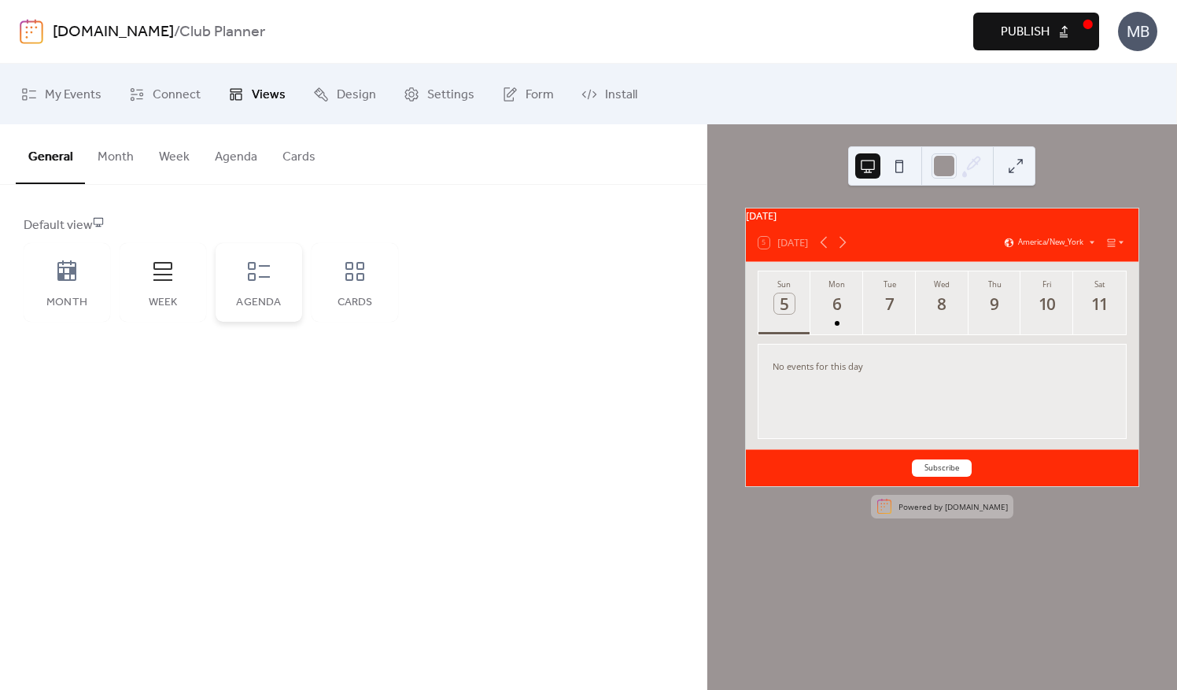
click at [257, 279] on icon at bounding box center [258, 271] width 25 height 25
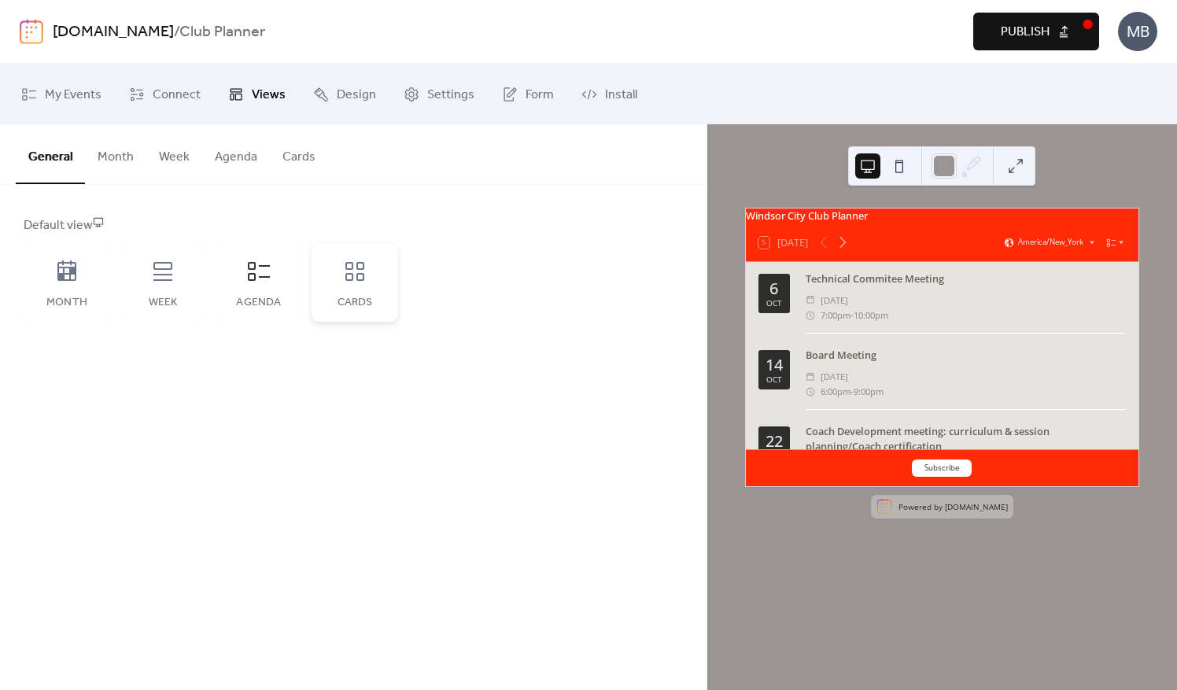
click at [360, 282] on icon at bounding box center [354, 271] width 25 height 25
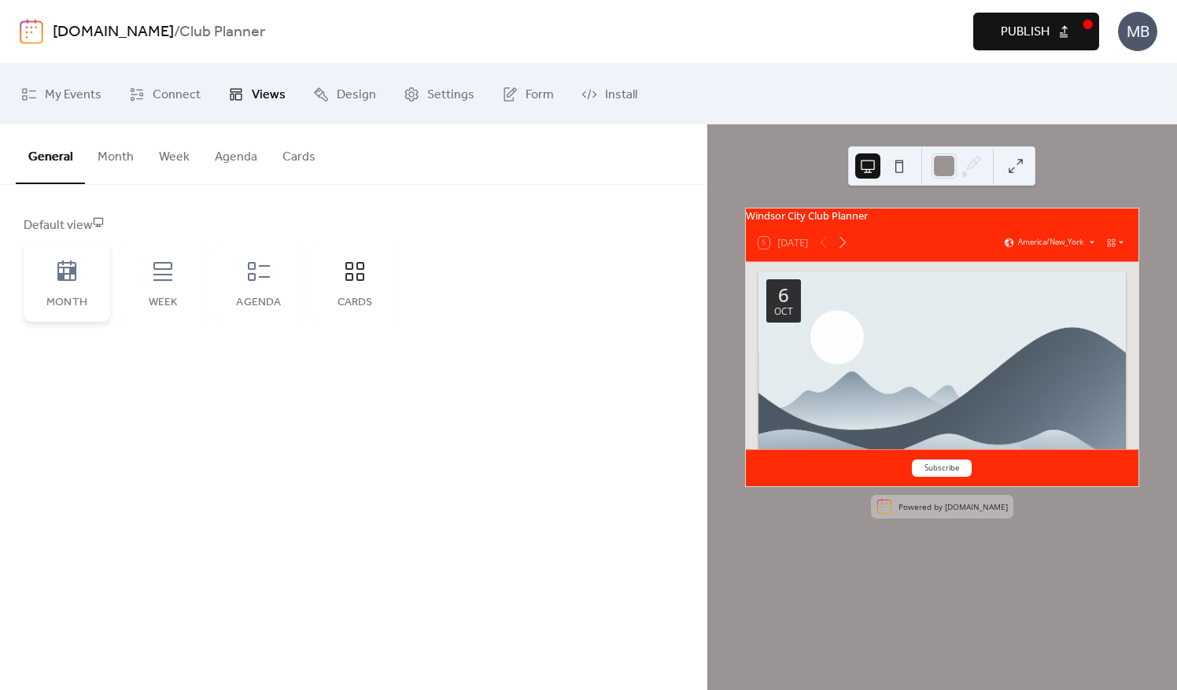
click at [68, 269] on icon at bounding box center [66, 271] width 25 height 25
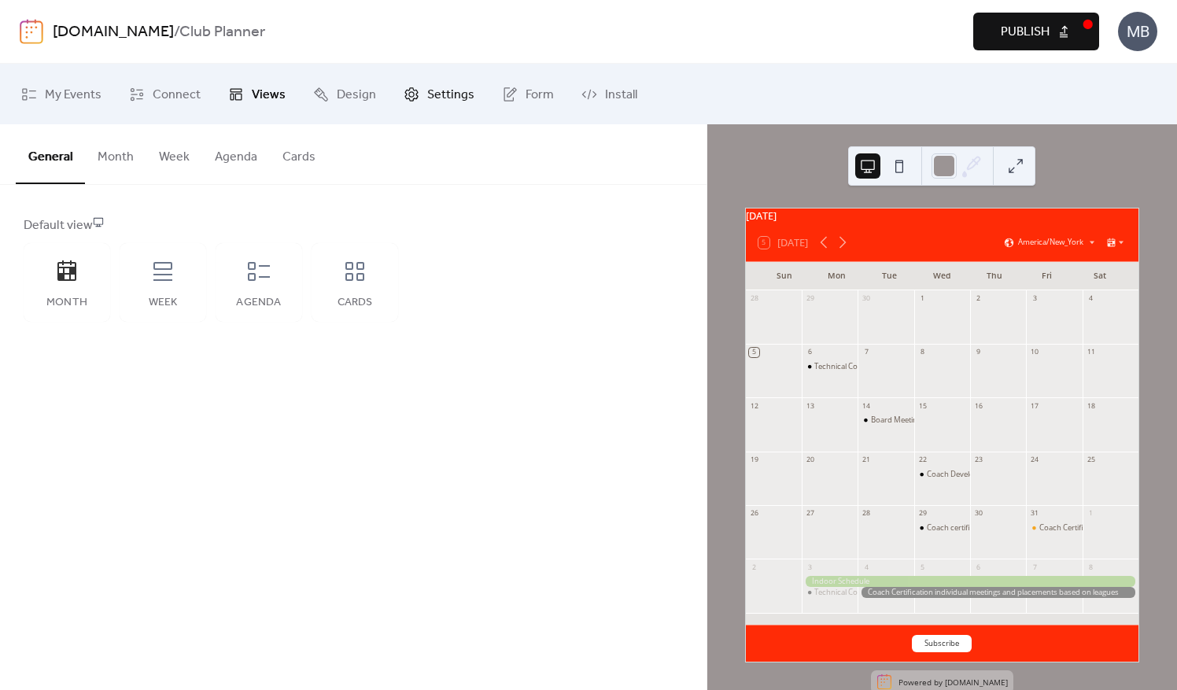
click at [433, 101] on span "Settings" at bounding box center [450, 95] width 47 height 24
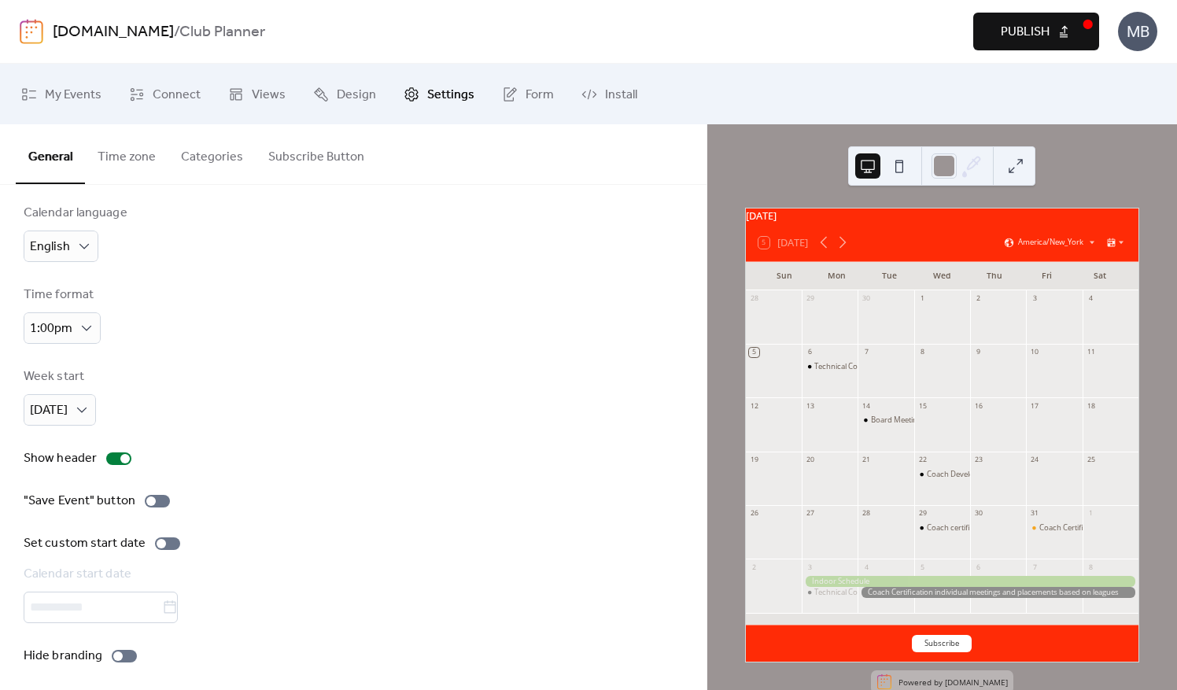
scroll to position [18, 0]
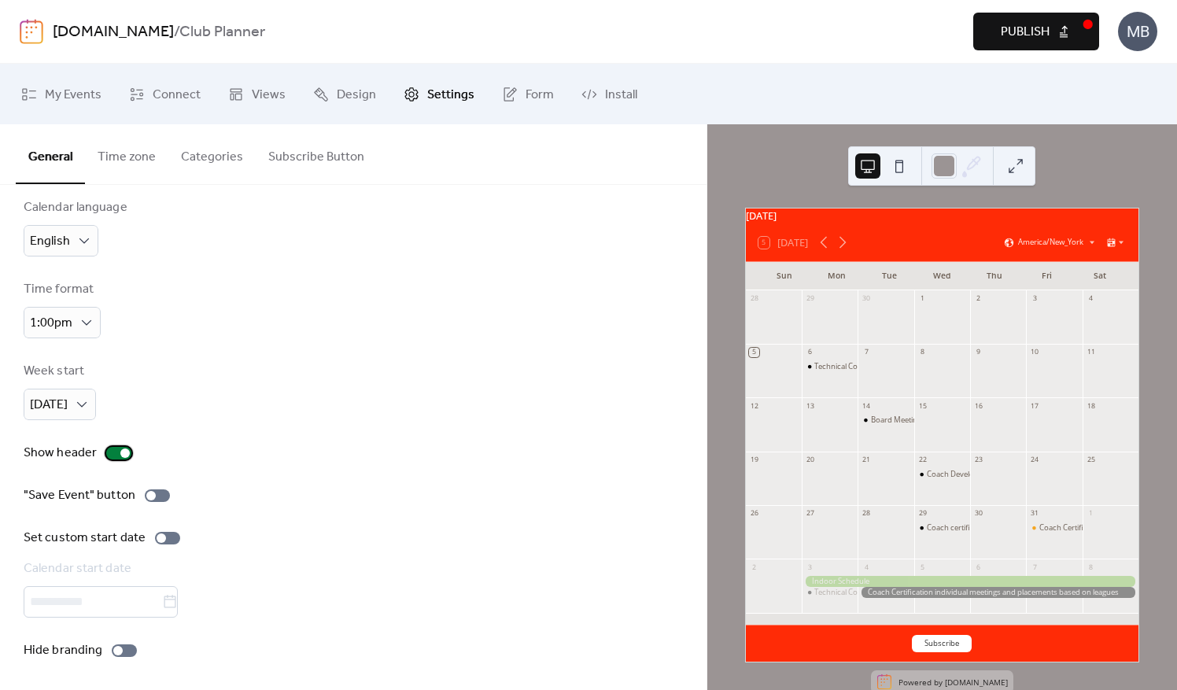
click at [122, 454] on div at bounding box center [124, 453] width 9 height 9
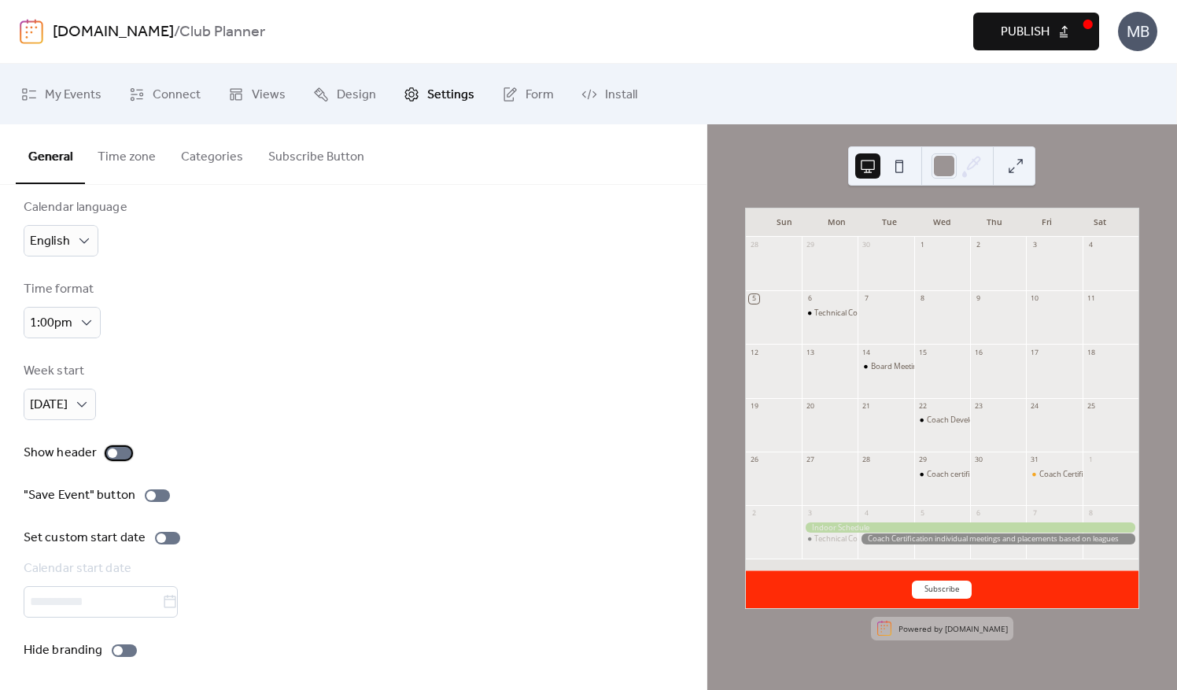
click at [115, 454] on div at bounding box center [118, 453] width 25 height 13
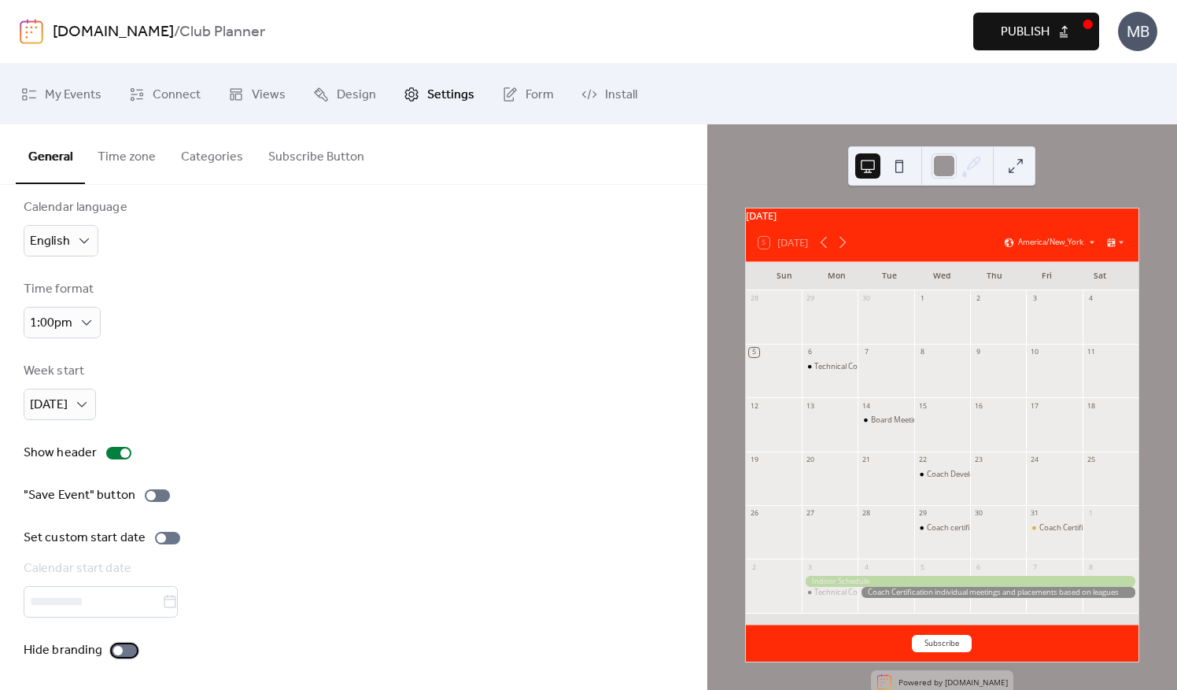
click at [114, 646] on div at bounding box center [117, 650] width 9 height 9
click at [223, 161] on button "Categories" at bounding box center [211, 153] width 87 height 58
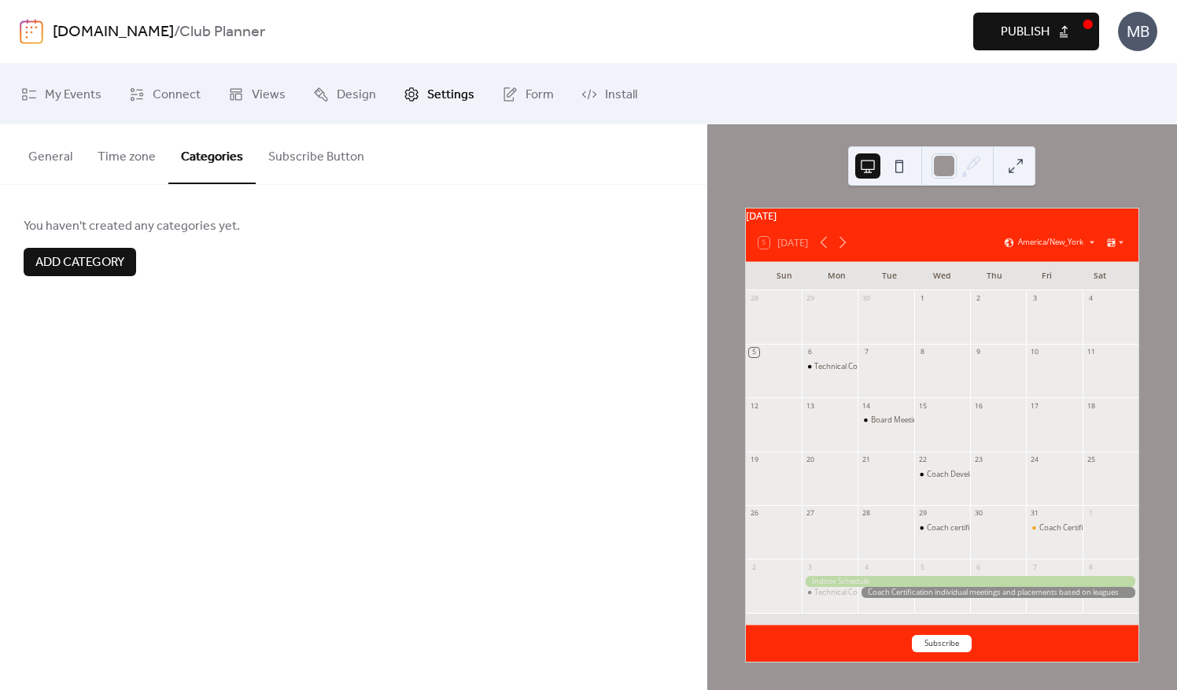
click at [329, 151] on button "Subscribe Button" at bounding box center [316, 153] width 121 height 58
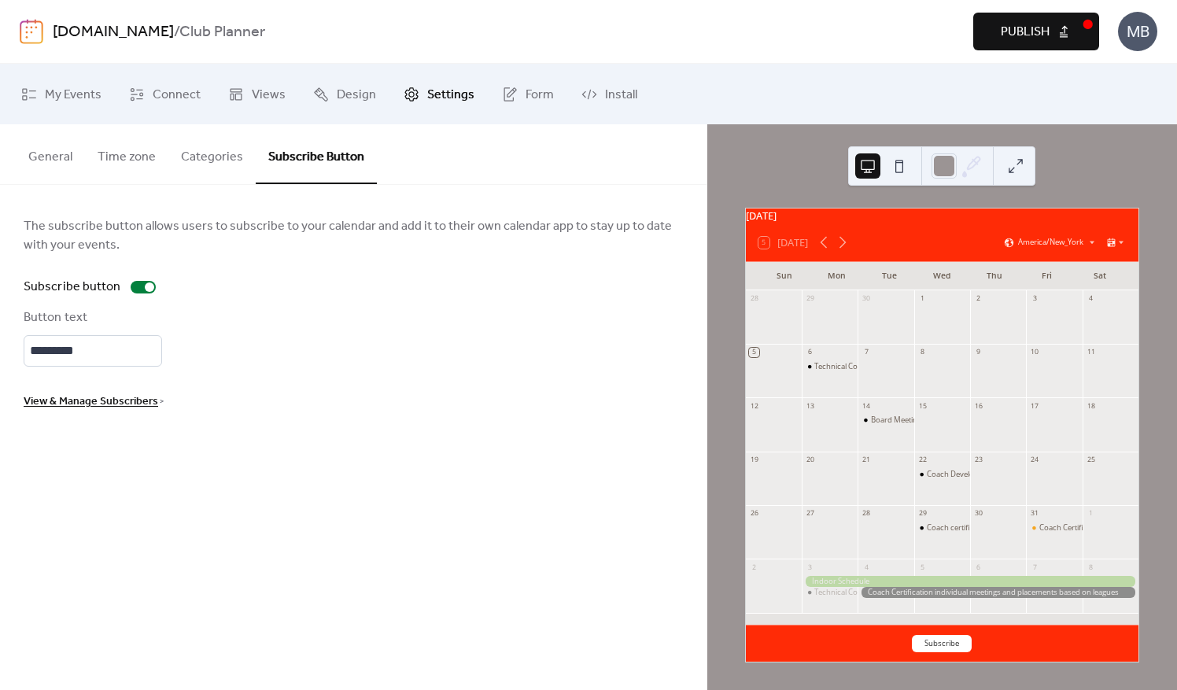
click at [296, 353] on div "Button text *********" at bounding box center [354, 338] width 660 height 58
click at [532, 96] on span "Form" at bounding box center [540, 95] width 28 height 24
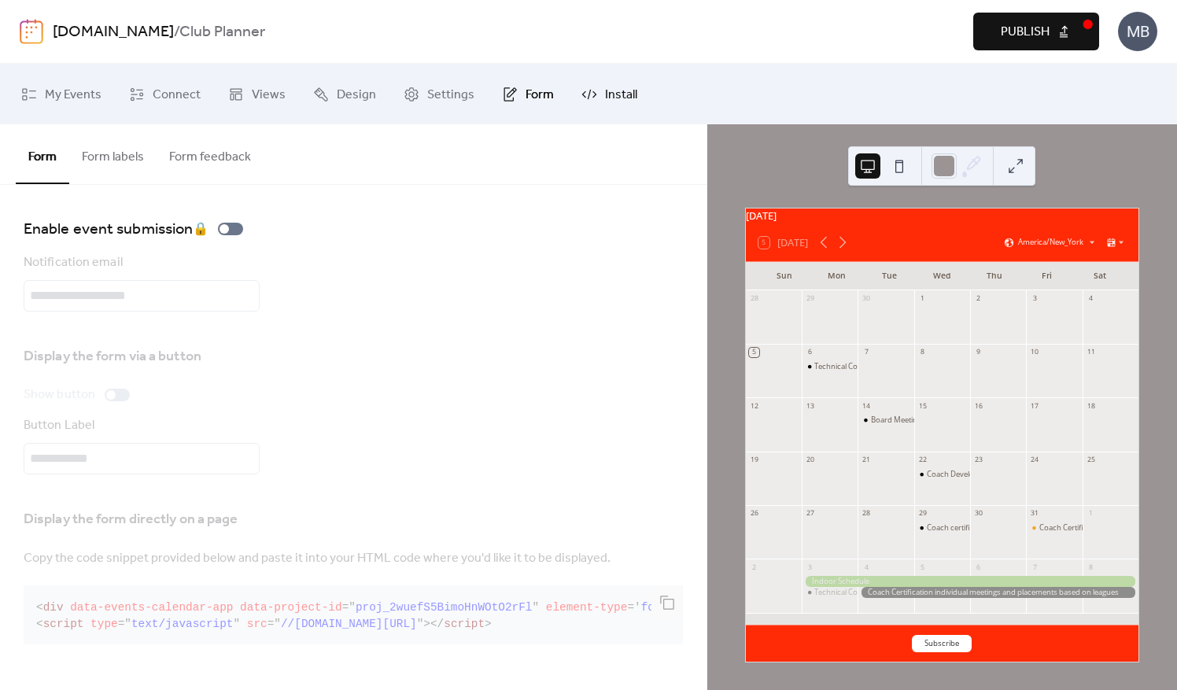
click at [605, 91] on span "Install" at bounding box center [621, 95] width 32 height 24
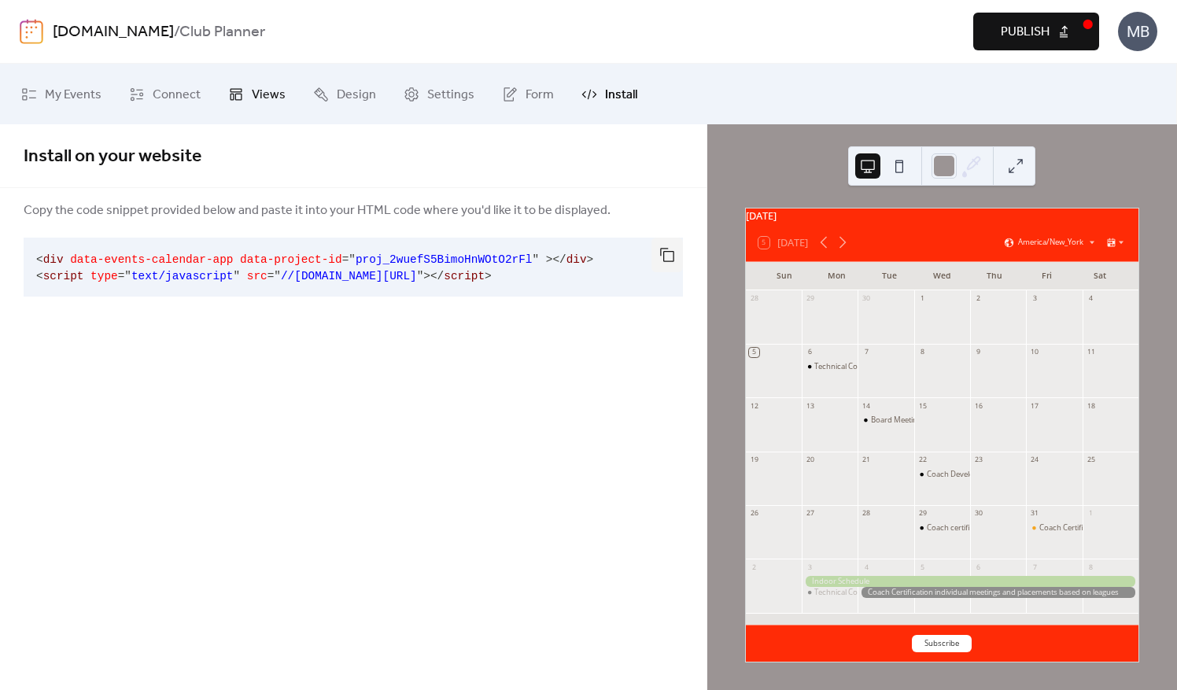
click at [268, 88] on span "Views" at bounding box center [269, 95] width 34 height 24
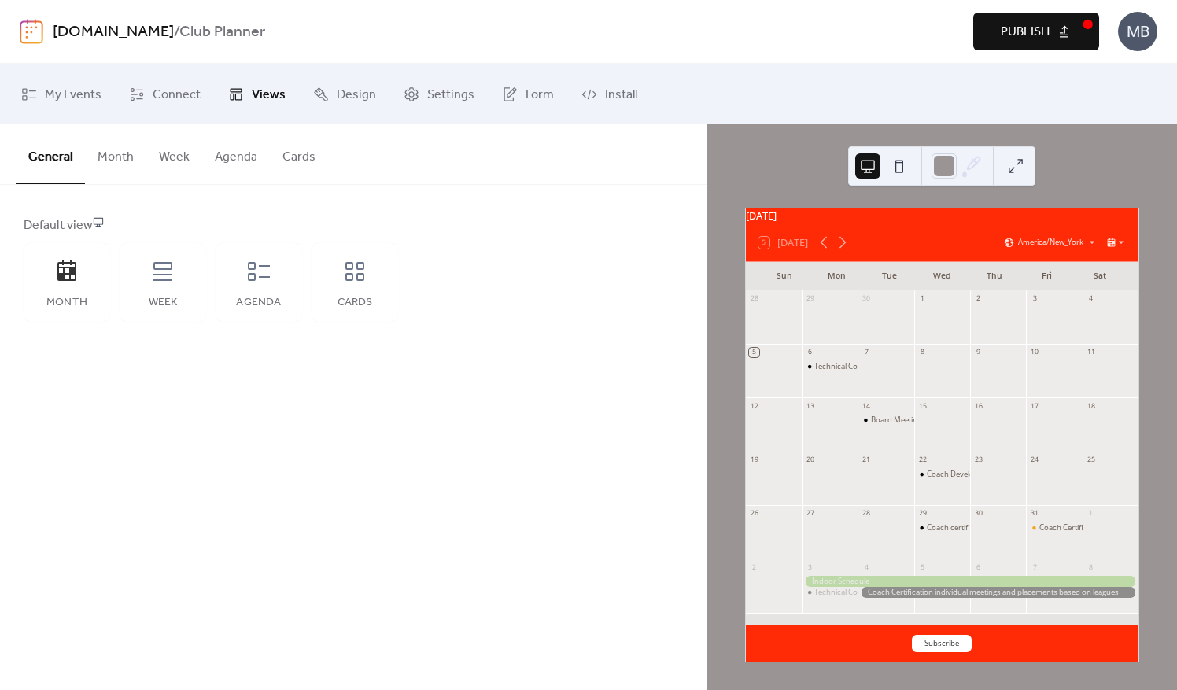
click at [105, 153] on button "Month" at bounding box center [115, 153] width 61 height 58
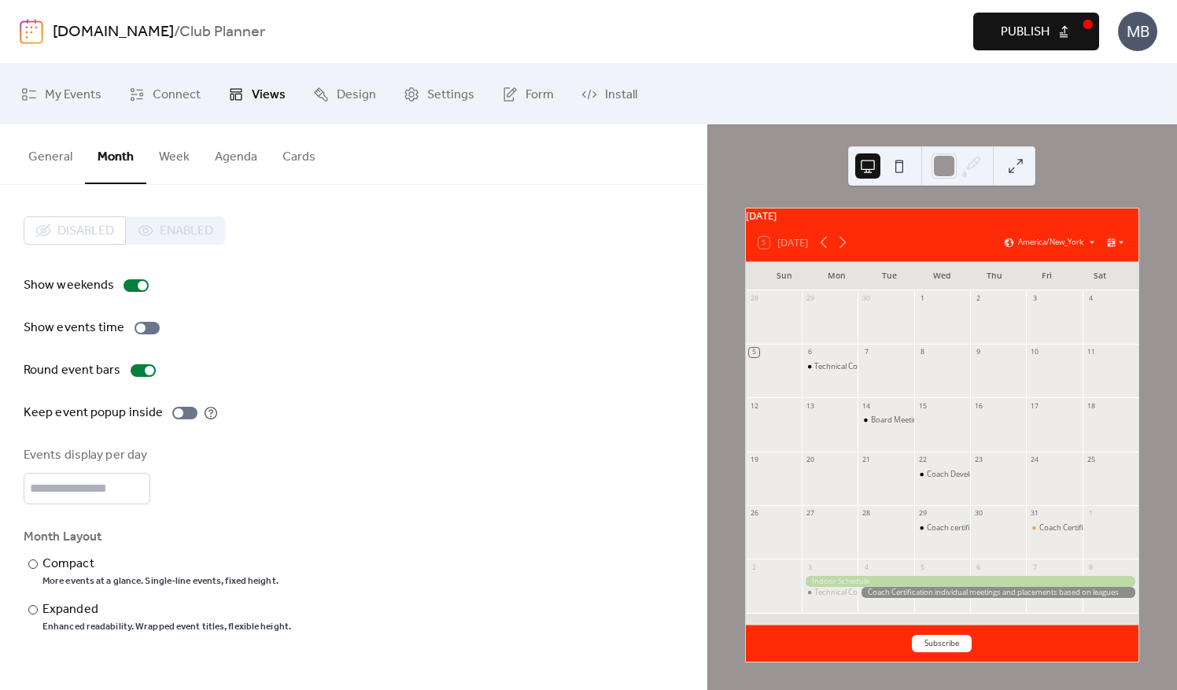
click at [165, 146] on button "Week" at bounding box center [174, 153] width 56 height 58
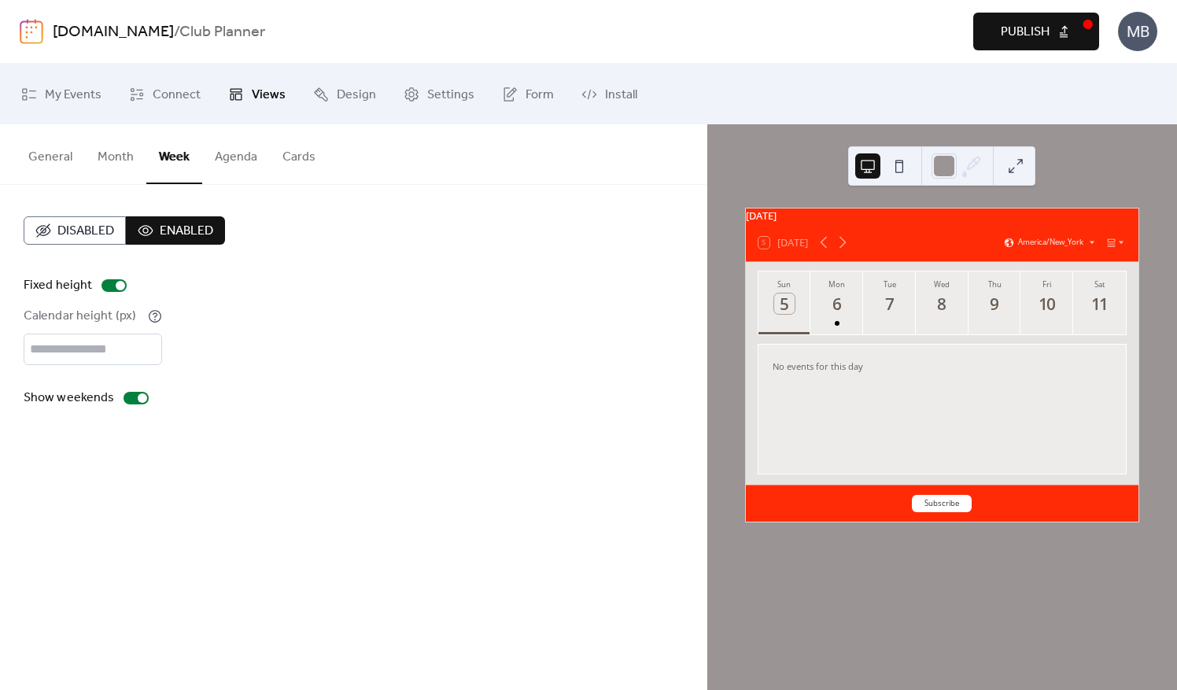
click at [227, 167] on button "Agenda" at bounding box center [236, 153] width 68 height 58
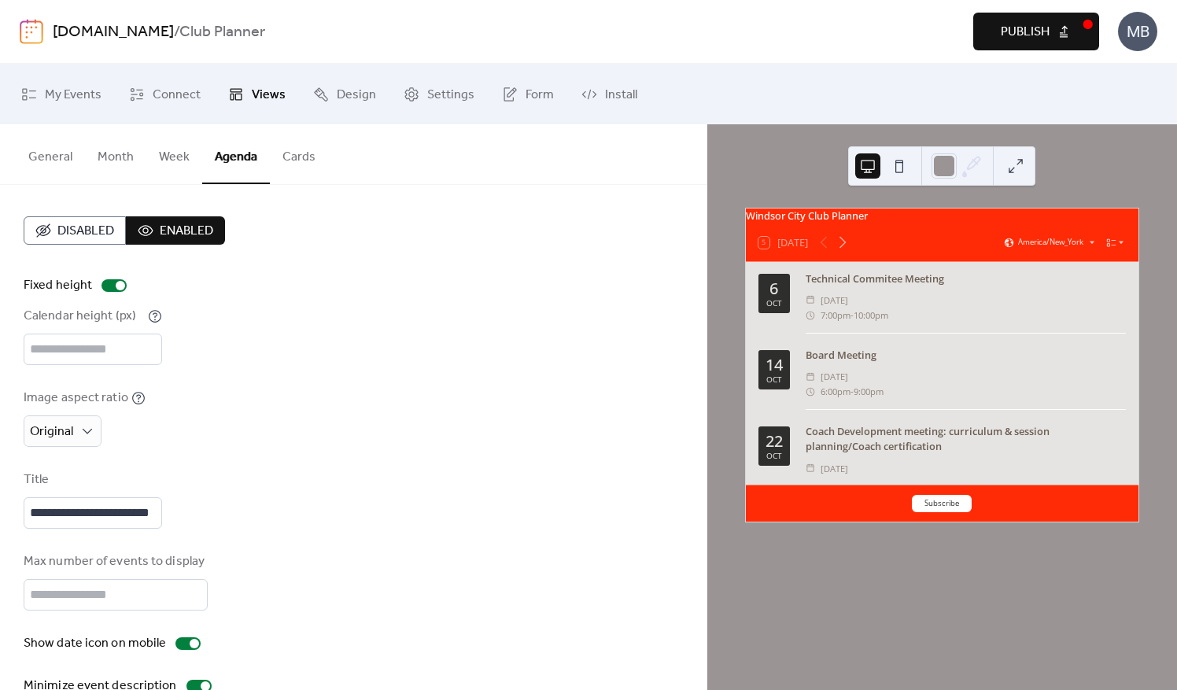
click at [308, 156] on button "Cards" at bounding box center [299, 153] width 58 height 58
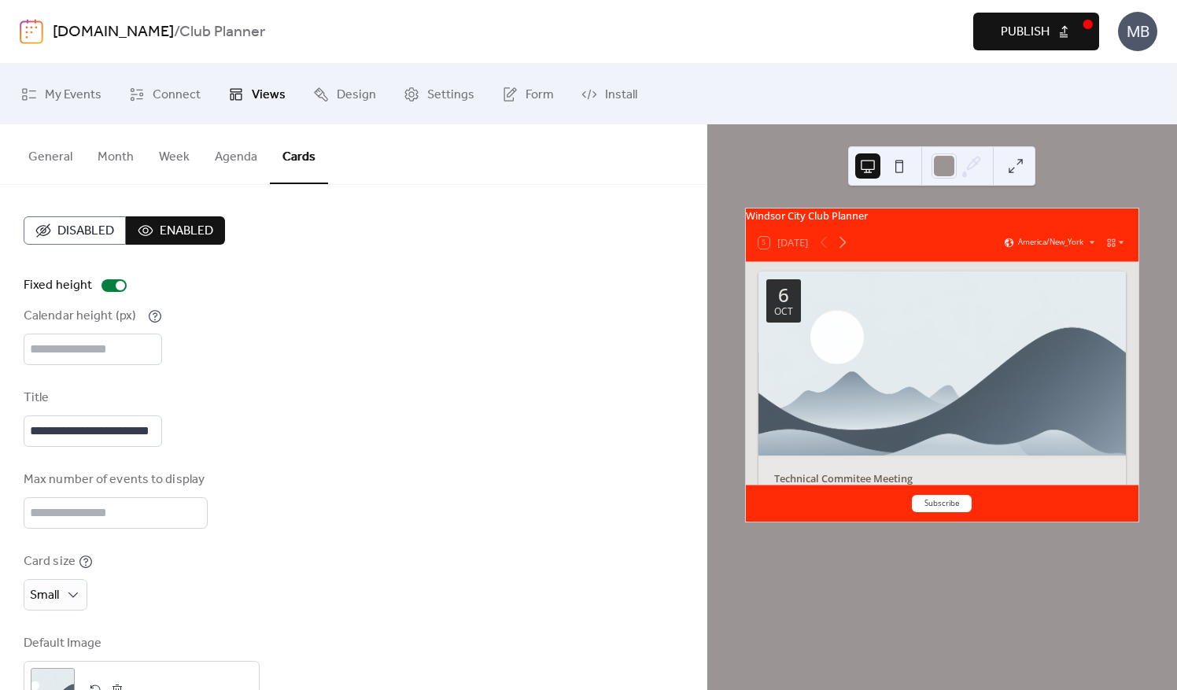
click at [39, 156] on button "General" at bounding box center [50, 153] width 69 height 58
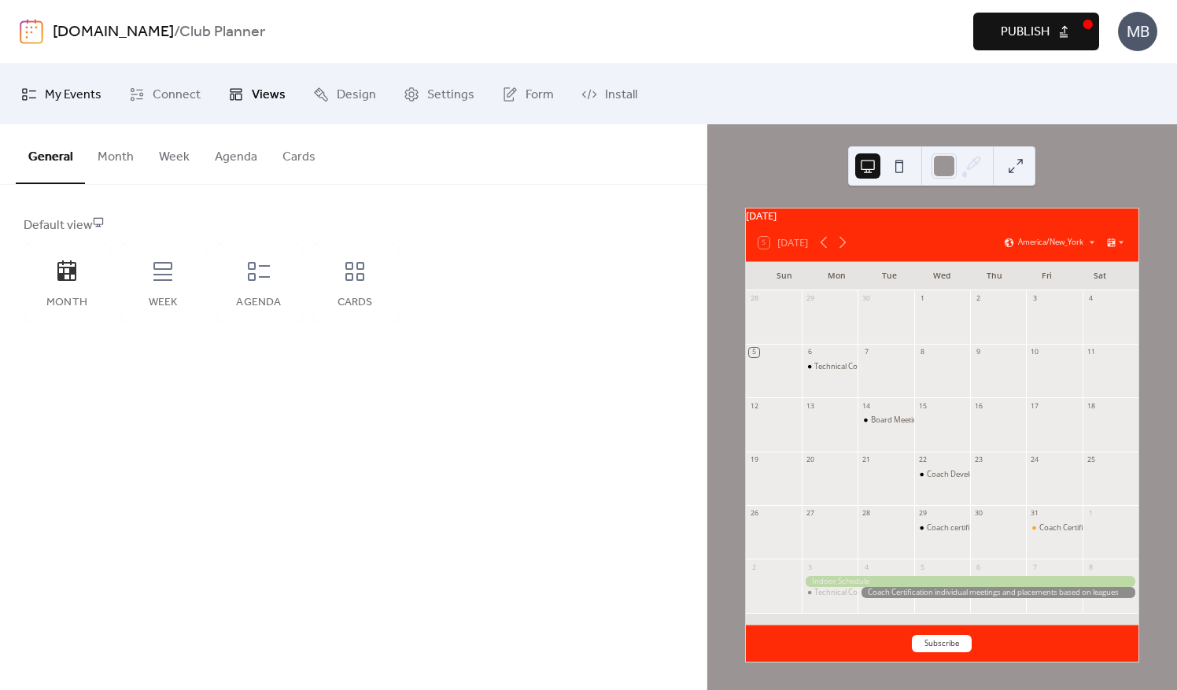
click at [71, 99] on span "My Events" at bounding box center [73, 95] width 57 height 24
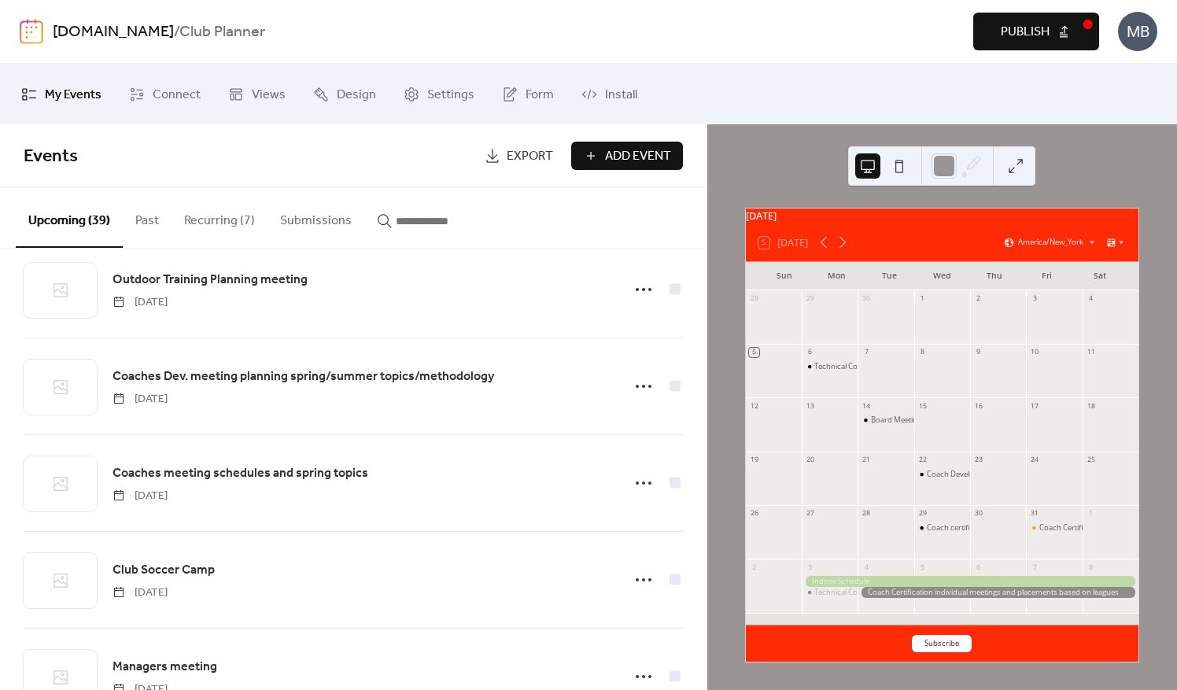
scroll to position [945, 0]
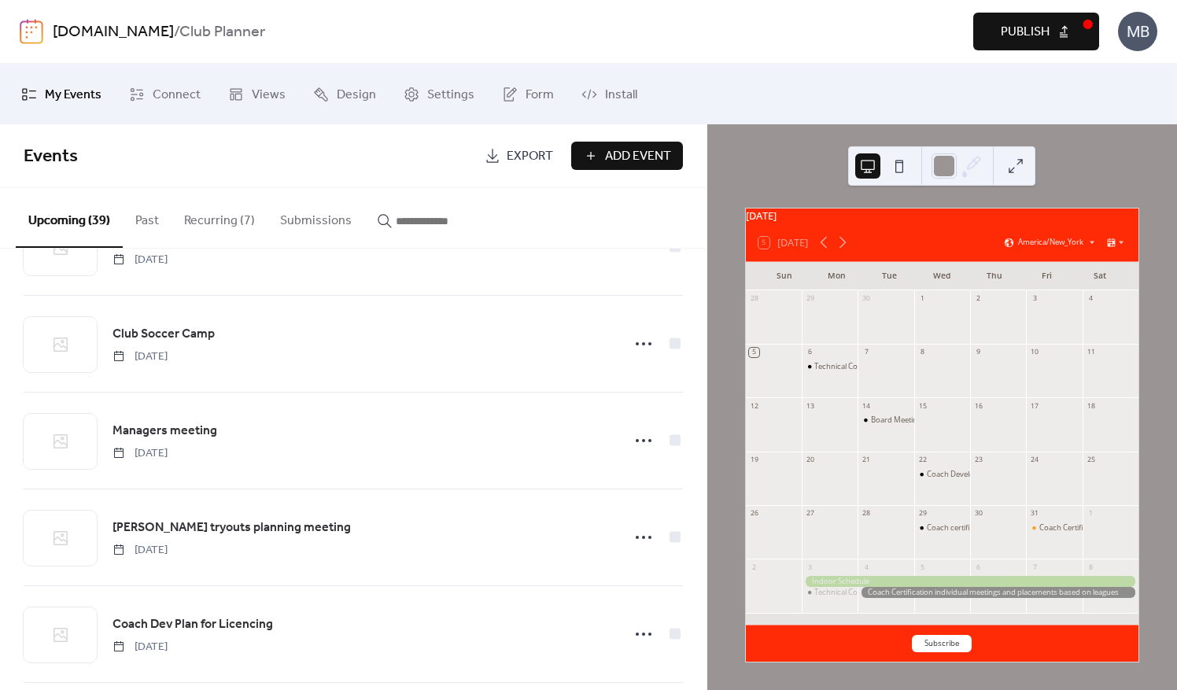
click at [903, 165] on button at bounding box center [899, 165] width 25 height 25
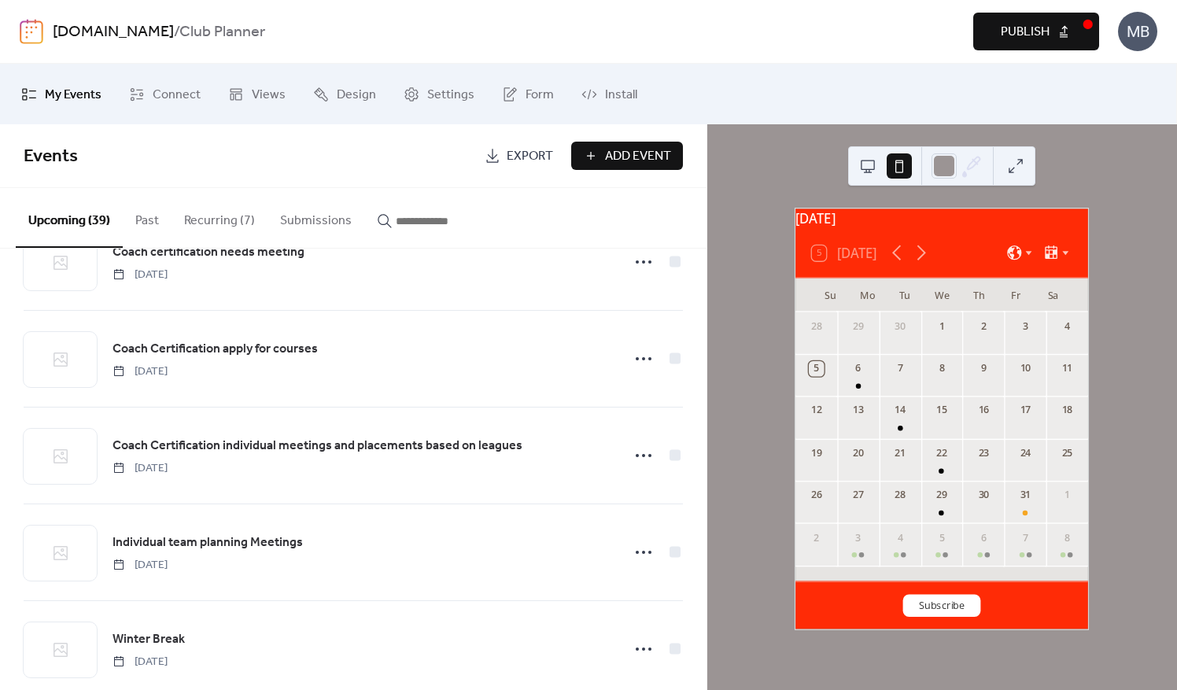
scroll to position [79, 0]
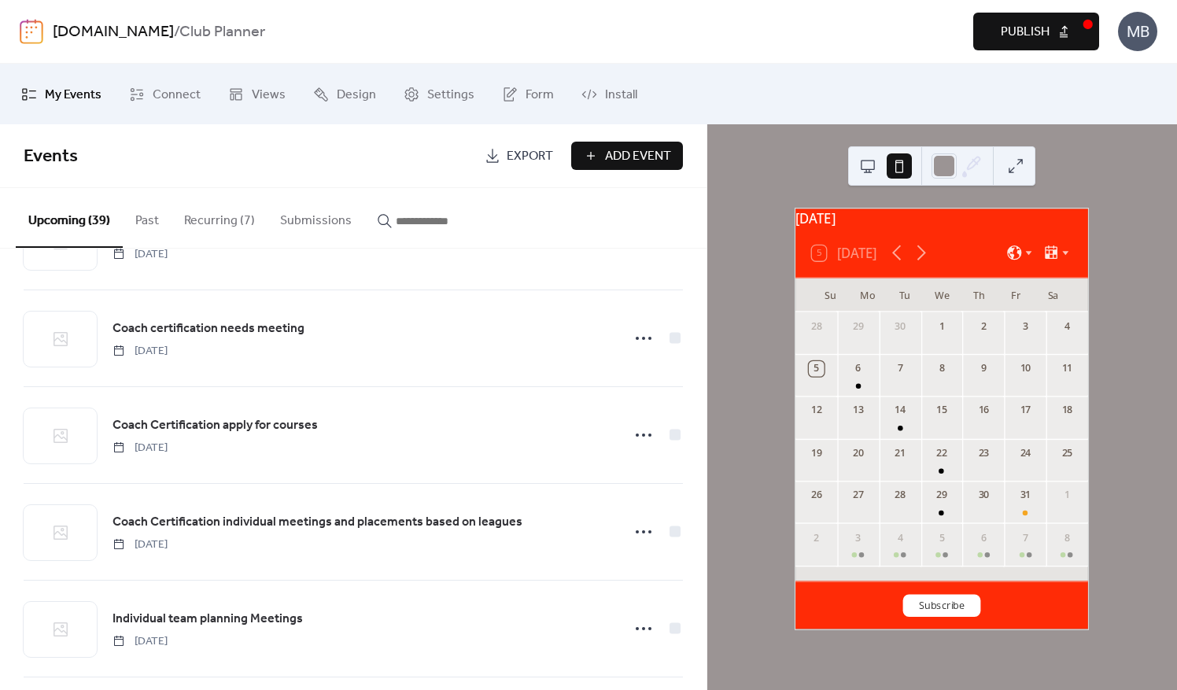
click at [226, 222] on button "Recurring (7)" at bounding box center [220, 217] width 96 height 58
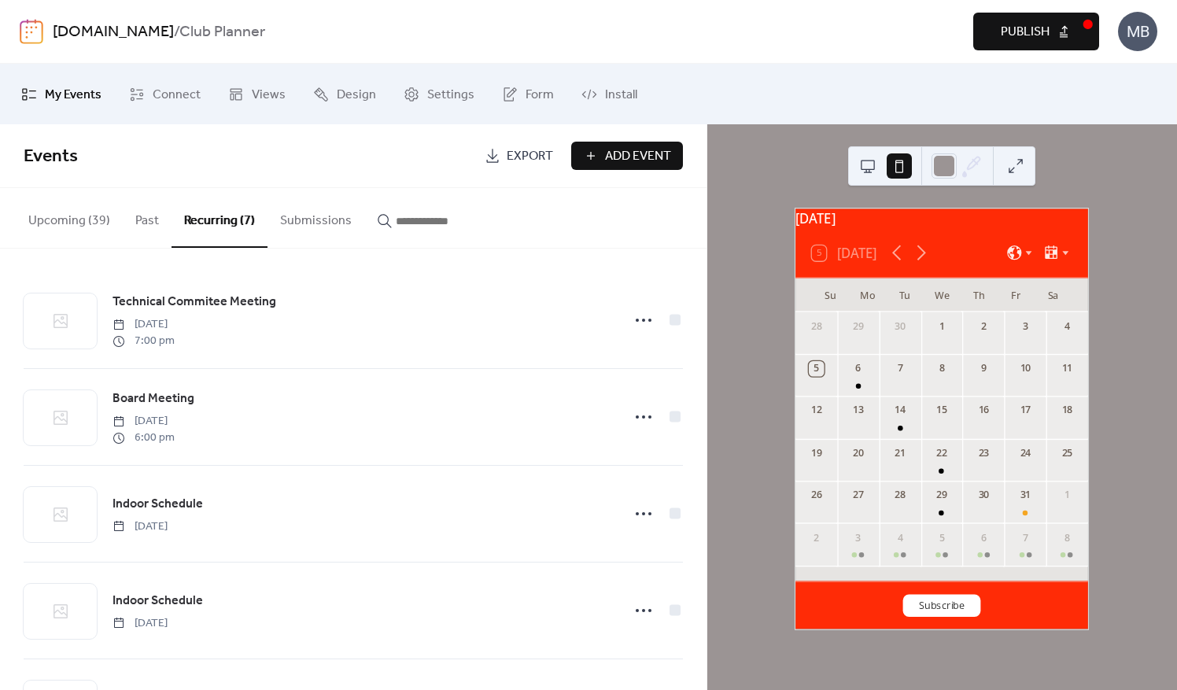
click at [48, 224] on button "Upcoming (39)" at bounding box center [69, 217] width 107 height 58
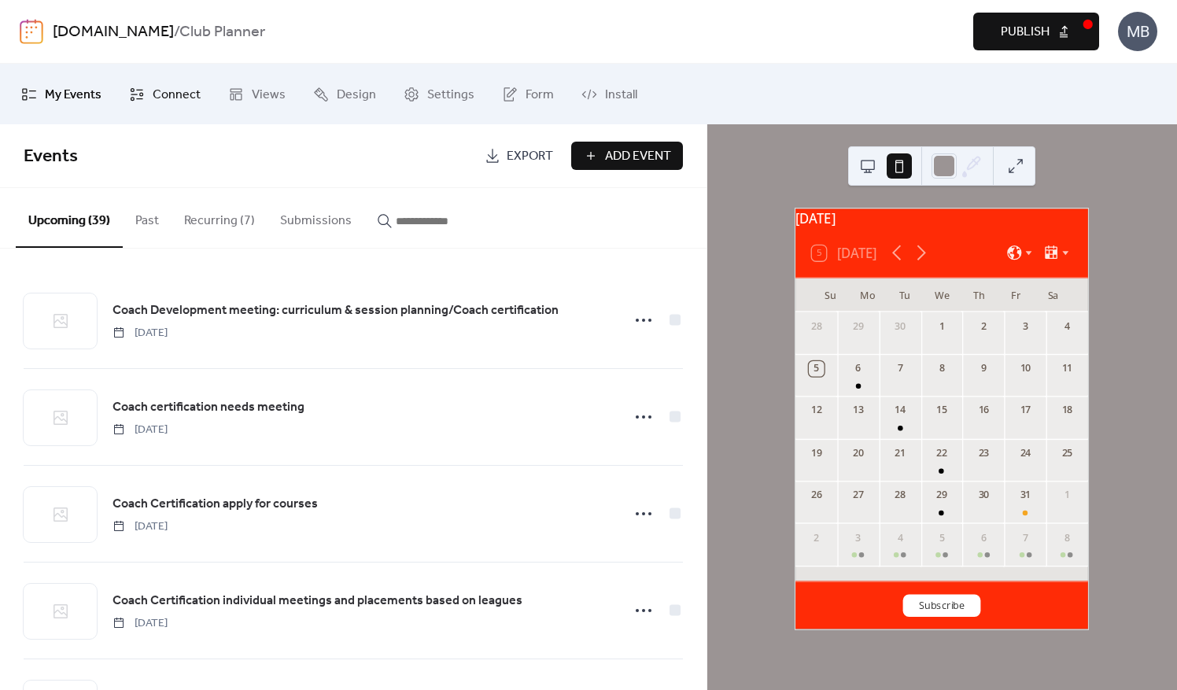
click at [157, 87] on span "Connect" at bounding box center [177, 95] width 48 height 24
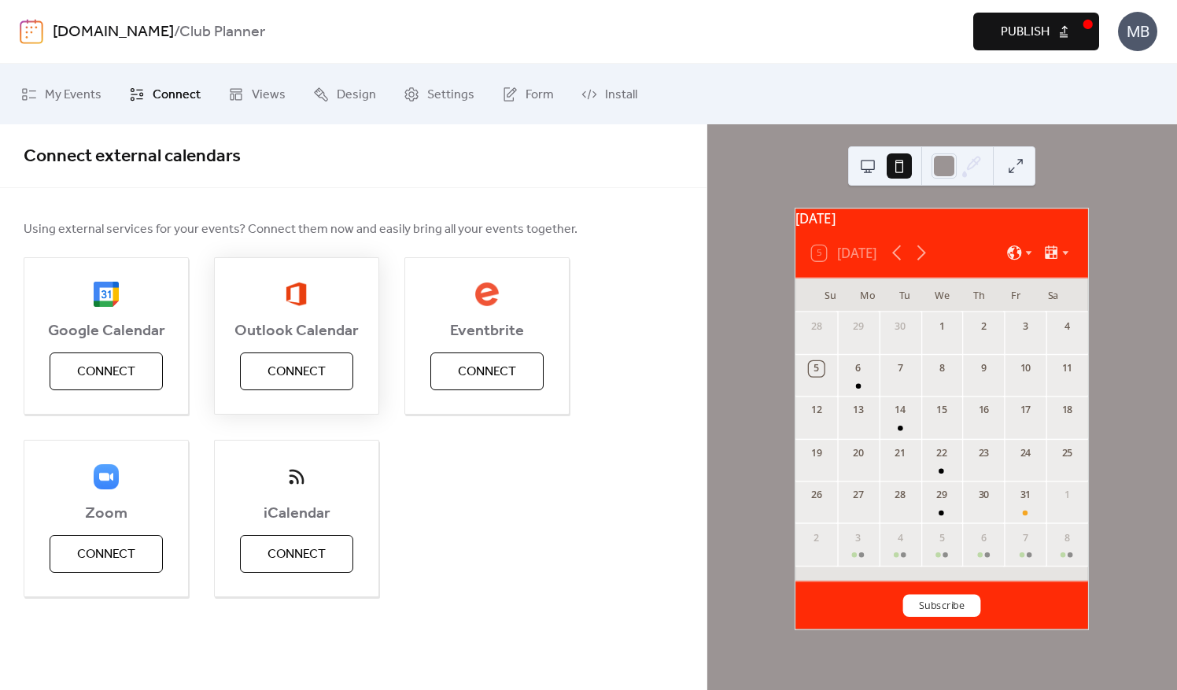
click at [279, 378] on span "Connect" at bounding box center [297, 372] width 58 height 19
click at [346, 98] on span "Design" at bounding box center [356, 95] width 39 height 24
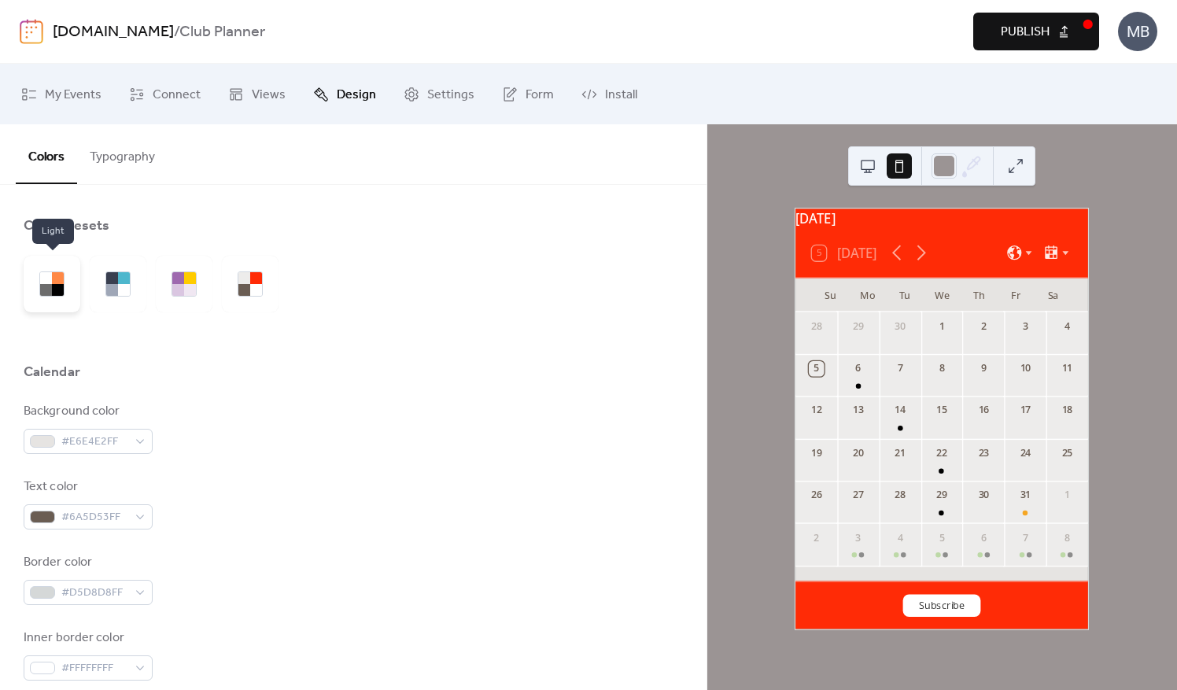
click at [43, 280] on div at bounding box center [46, 278] width 12 height 12
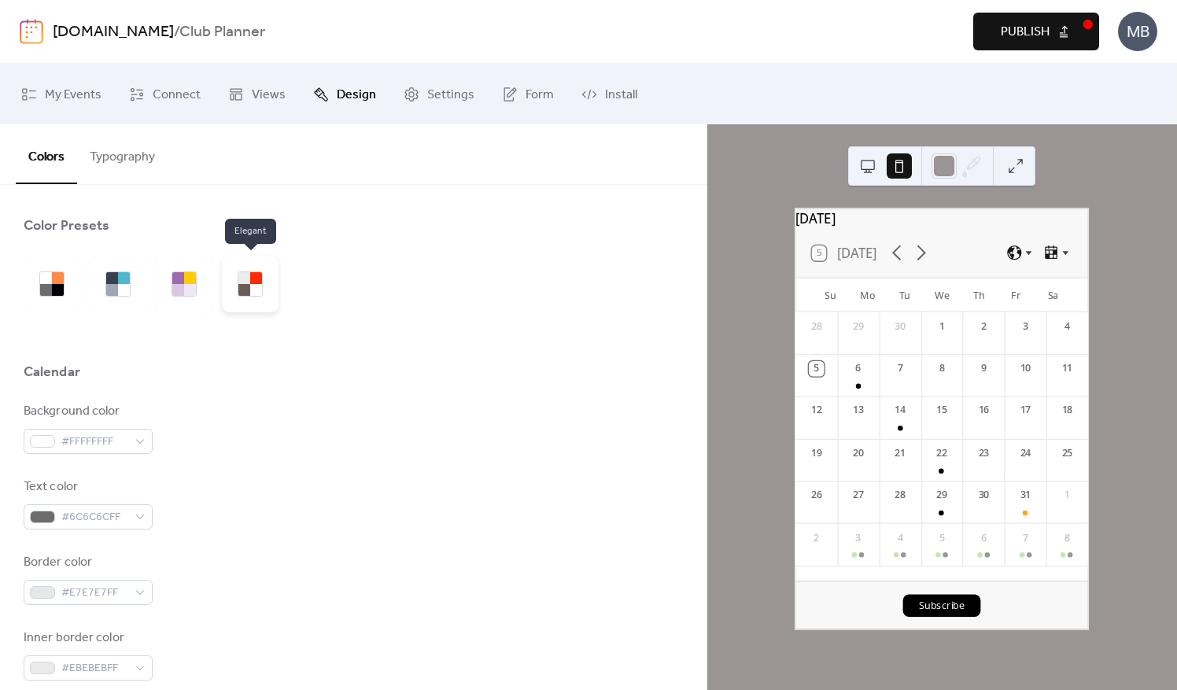
click at [242, 284] on div at bounding box center [244, 290] width 12 height 12
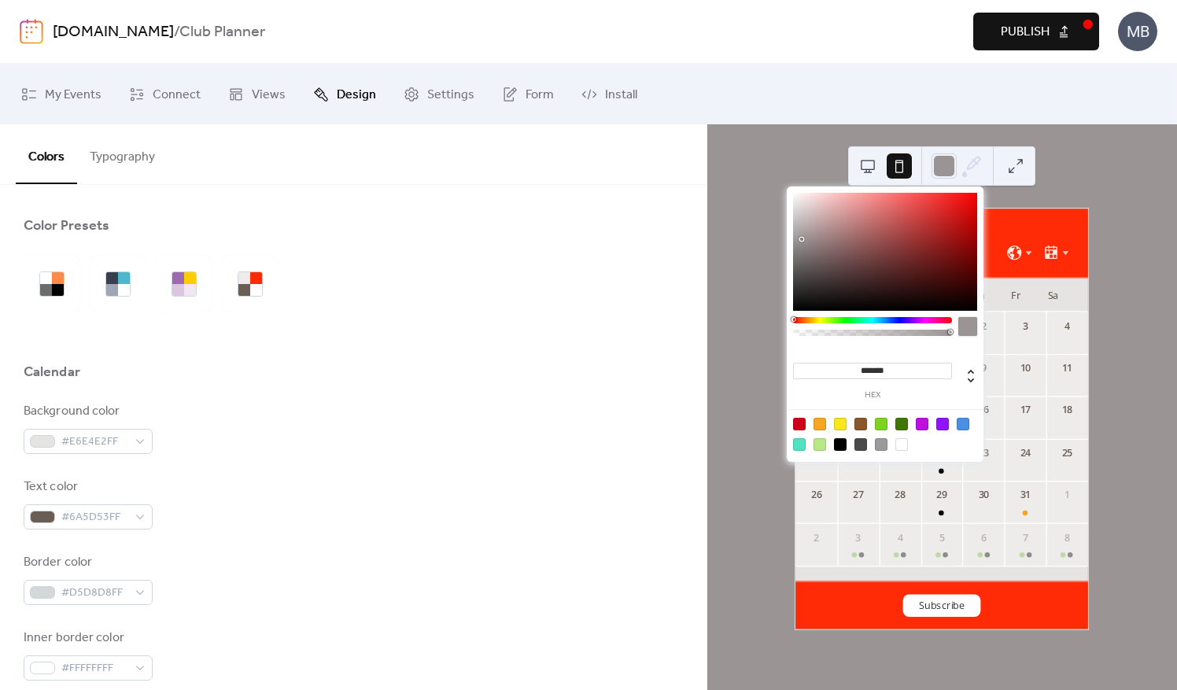
click at [975, 164] on icon at bounding box center [974, 163] width 13 height 13
click at [975, 165] on icon at bounding box center [972, 166] width 24 height 24
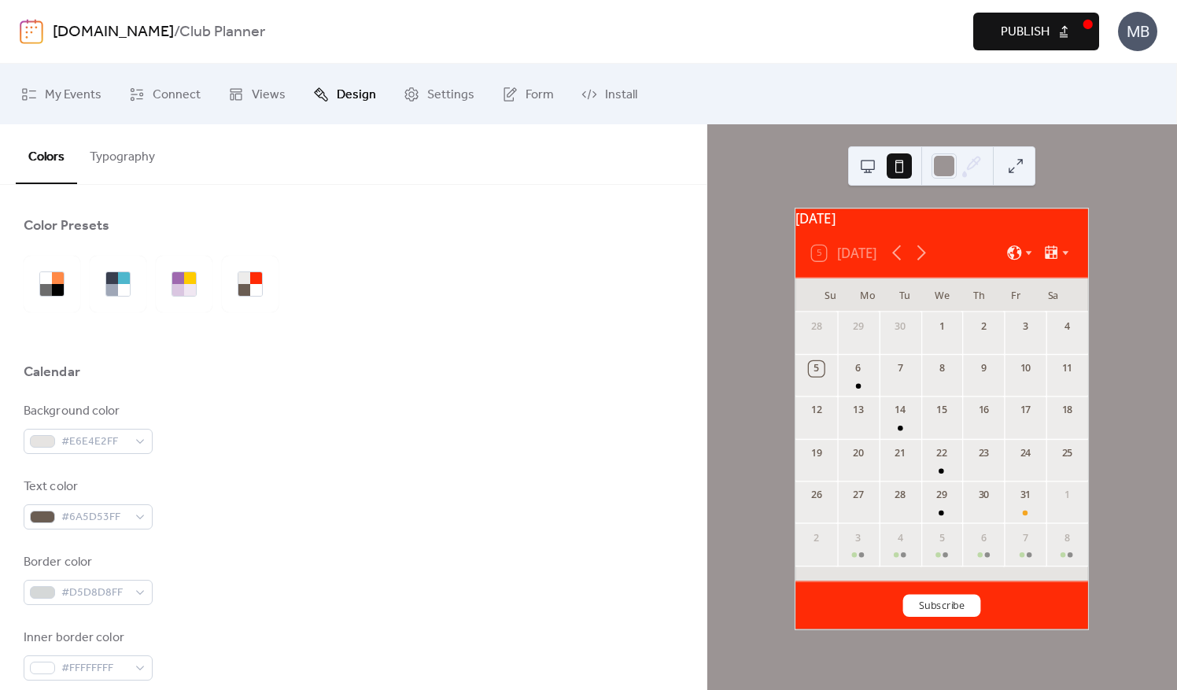
click at [897, 167] on button at bounding box center [899, 165] width 25 height 25
click at [1053, 261] on icon at bounding box center [1052, 253] width 17 height 17
click at [1026, 345] on div "Week" at bounding box center [1035, 340] width 70 height 19
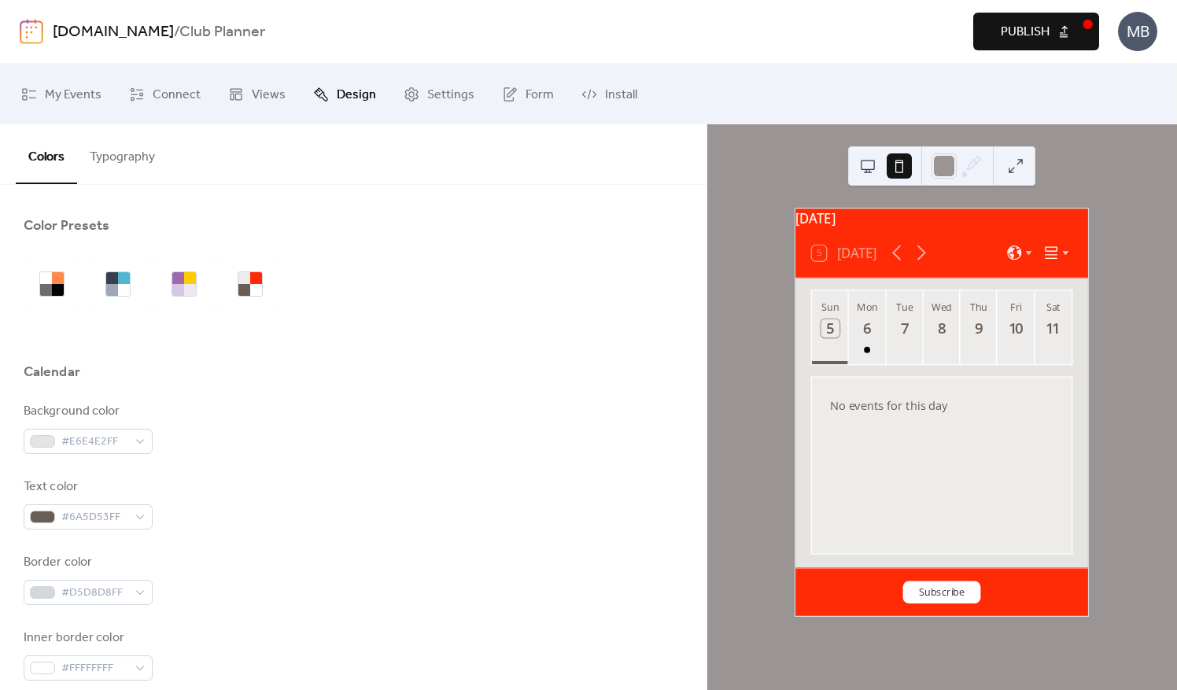
click at [1060, 260] on icon at bounding box center [1066, 253] width 13 height 13
click at [1037, 321] on span "Agenda" at bounding box center [1044, 320] width 26 height 11
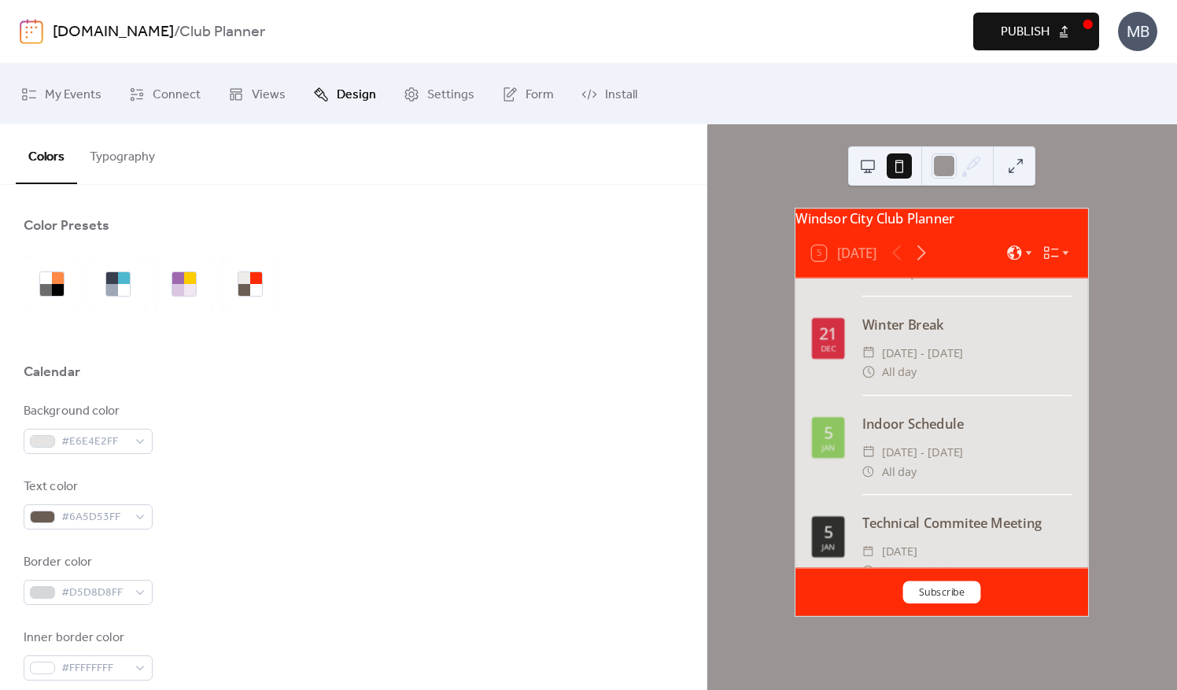
scroll to position [1362, 0]
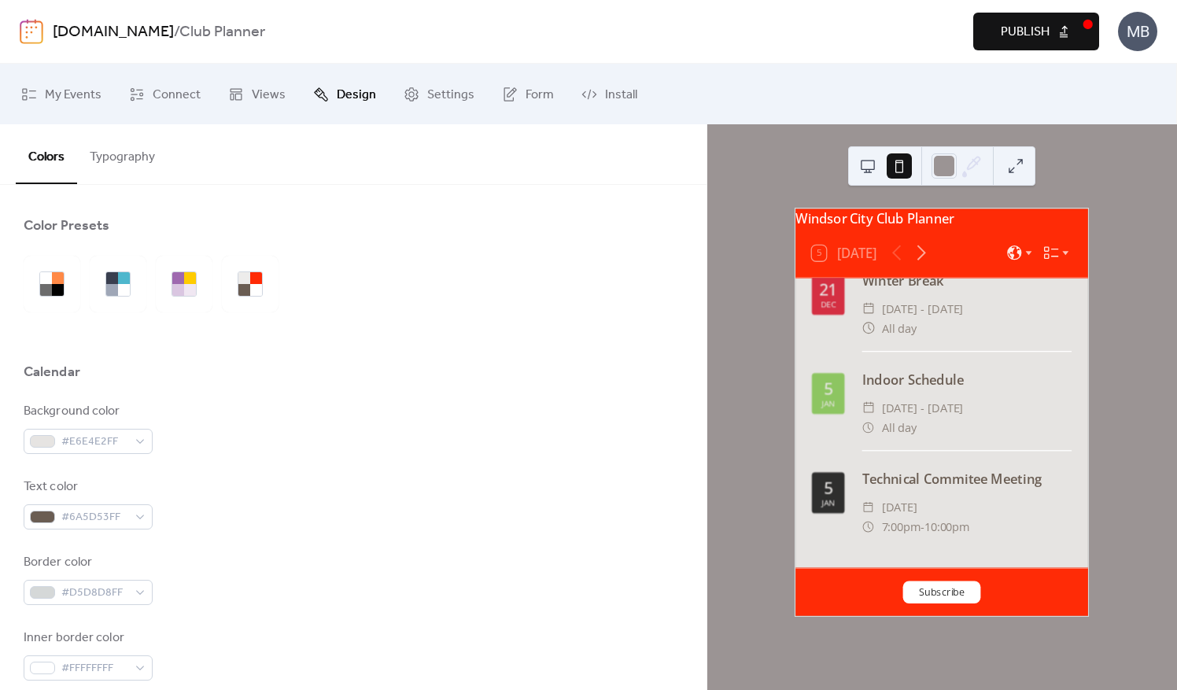
click at [952, 590] on button "Subscribe" at bounding box center [943, 592] width 78 height 23
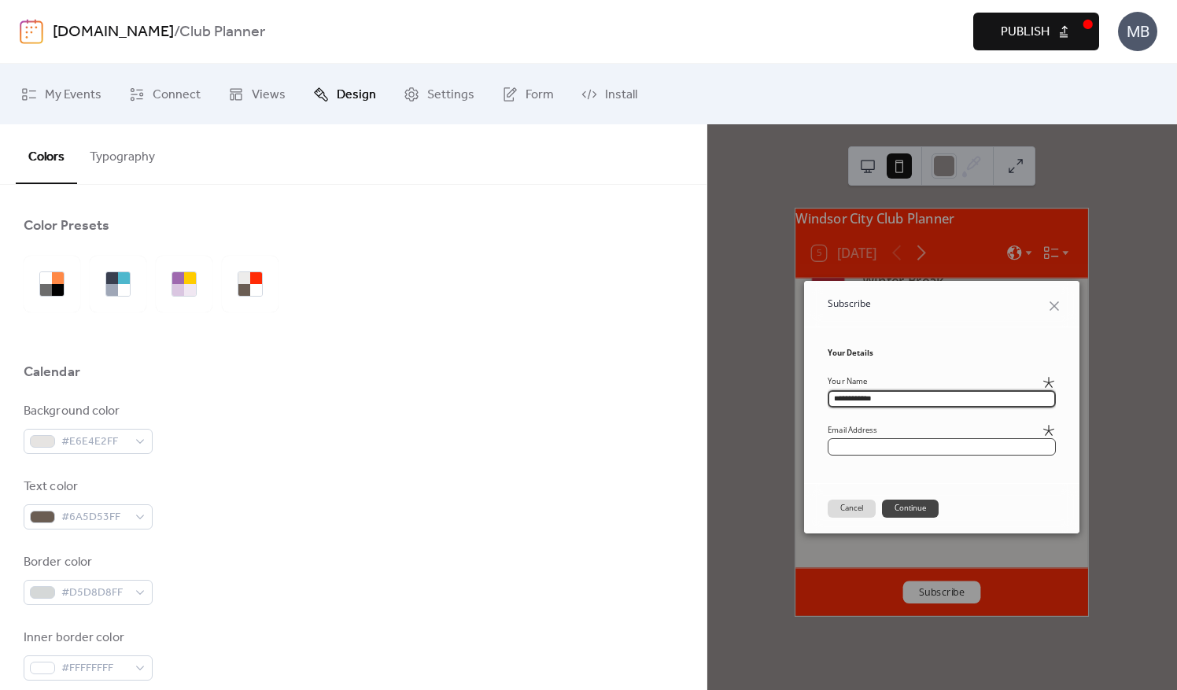
type input "**********"
drag, startPoint x: 881, startPoint y: 441, endPoint x: 867, endPoint y: 445, distance: 13.9
click at [881, 441] on input "email" at bounding box center [942, 446] width 228 height 17
type input "**********"
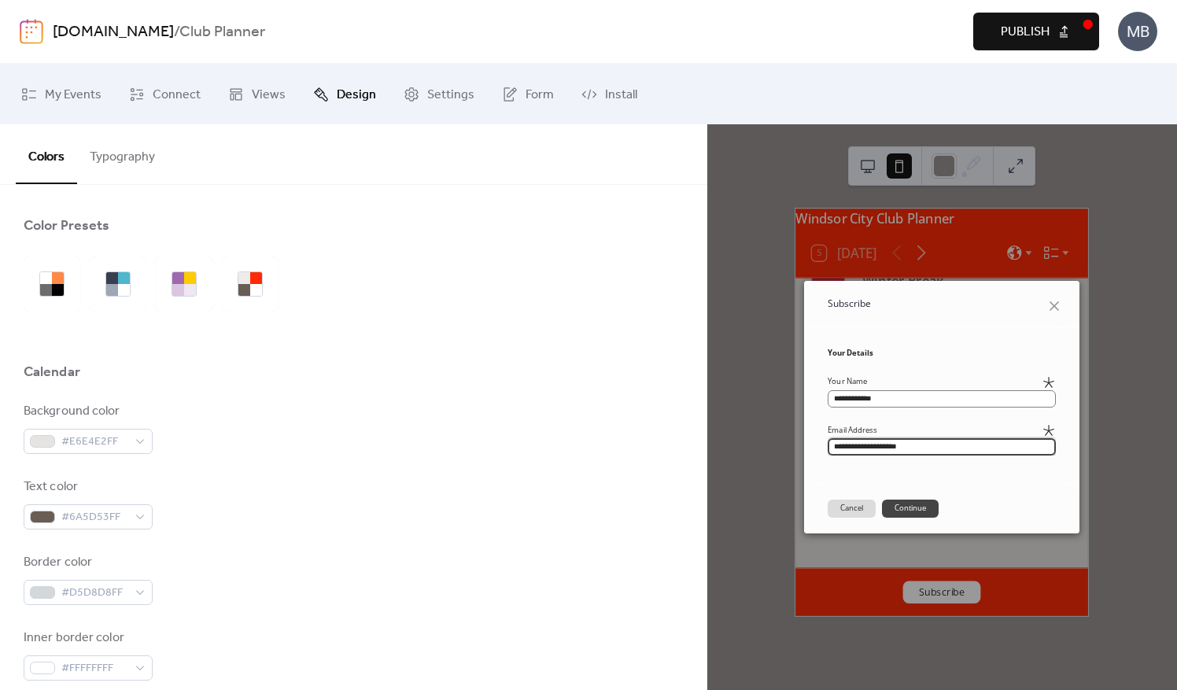
click at [907, 507] on button "Continue" at bounding box center [910, 508] width 57 height 17
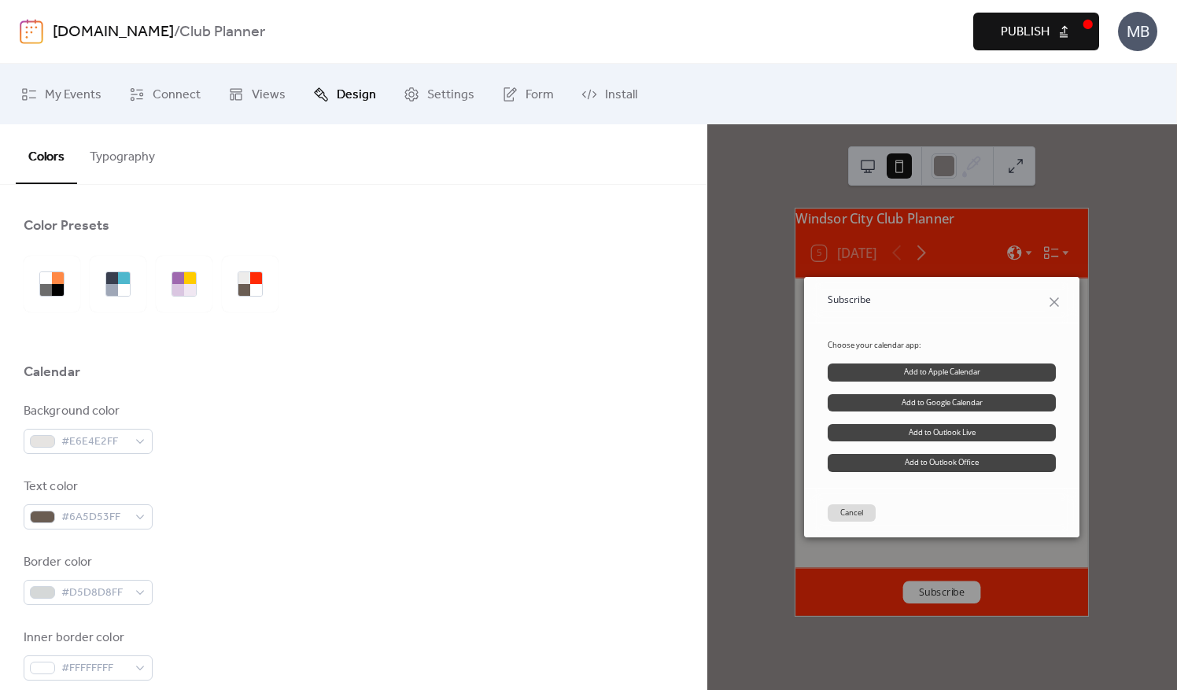
click at [943, 370] on link "Add to Apple Calendar" at bounding box center [942, 372] width 228 height 17
drag, startPoint x: 1055, startPoint y: 303, endPoint x: 1048, endPoint y: 317, distance: 15.8
click at [1055, 303] on icon at bounding box center [1054, 302] width 9 height 9
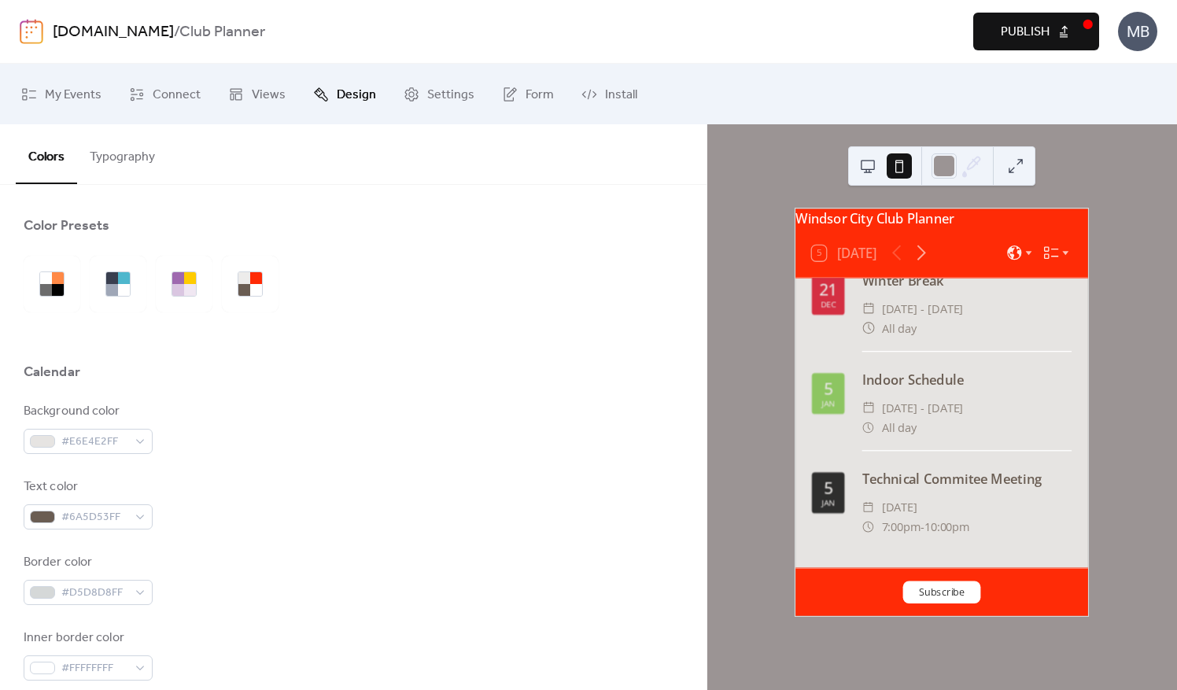
click at [1086, 206] on div "Windsor City Club Planner 5 Today 6 Oct Technical Commitee Meeting ​ Monday, Oc…" at bounding box center [943, 407] width 470 height 566
click at [746, 466] on div "Windsor City Club Planner 5 Today 6 Oct Technical Commitee Meeting ​ Monday, Oc…" at bounding box center [943, 407] width 470 height 566
click at [874, 163] on button at bounding box center [868, 165] width 25 height 25
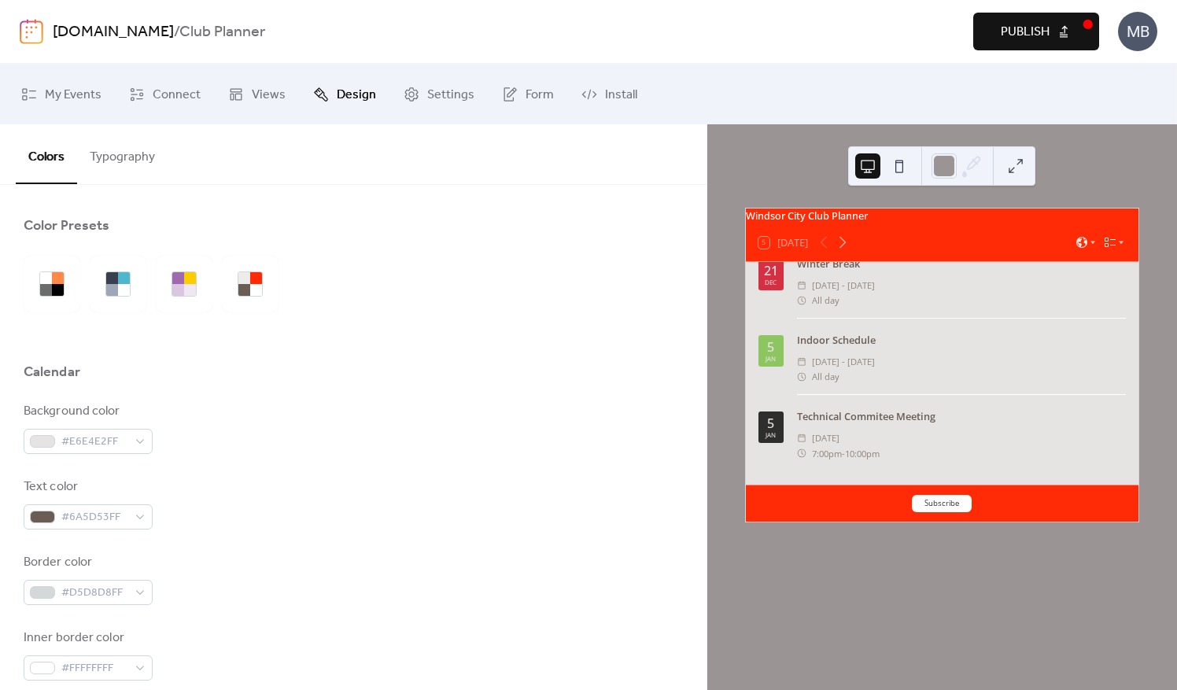
scroll to position [1272, 0]
click at [219, 349] on div at bounding box center [354, 337] width 660 height 50
drag, startPoint x: 1050, startPoint y: 29, endPoint x: 1041, endPoint y: 36, distance: 11.2
click at [1050, 29] on button "Publish" at bounding box center [1037, 32] width 126 height 38
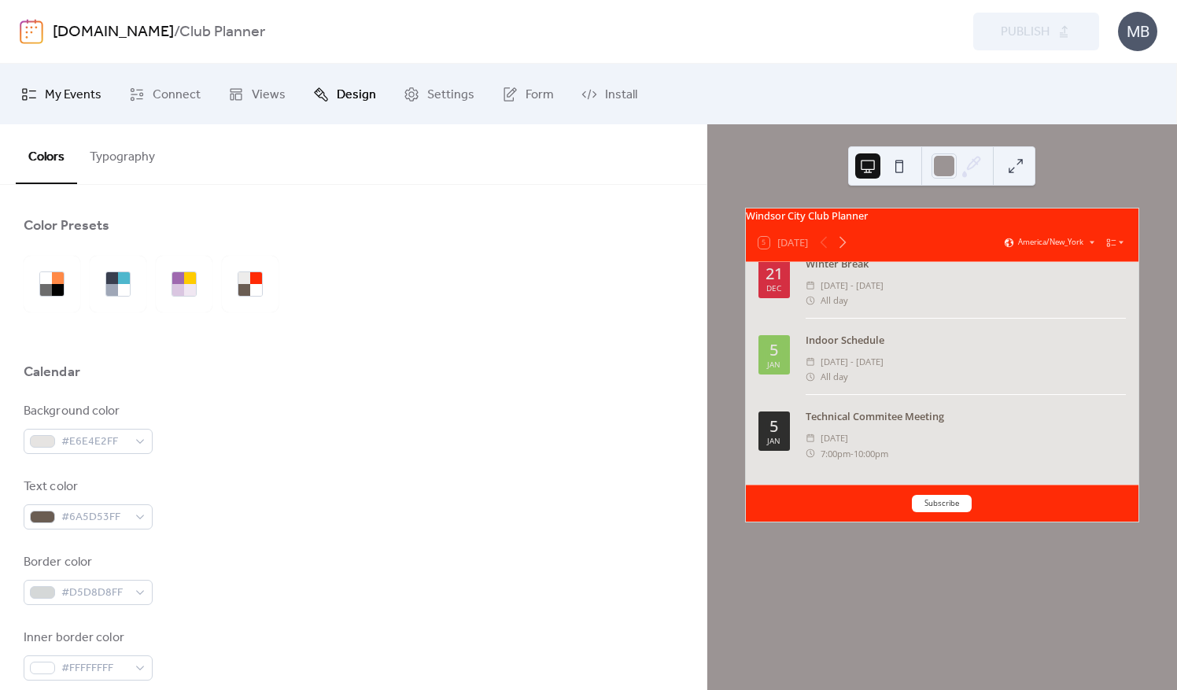
click at [93, 93] on span "My Events" at bounding box center [73, 95] width 57 height 24
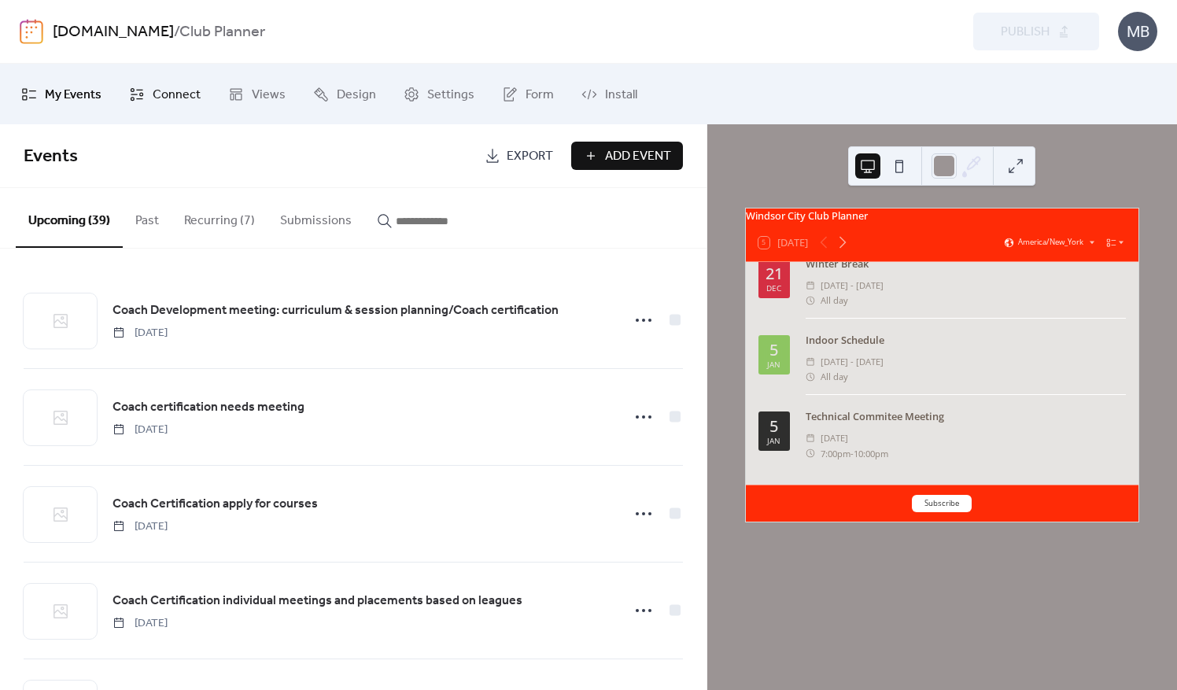
click at [154, 96] on span "Connect" at bounding box center [177, 95] width 48 height 24
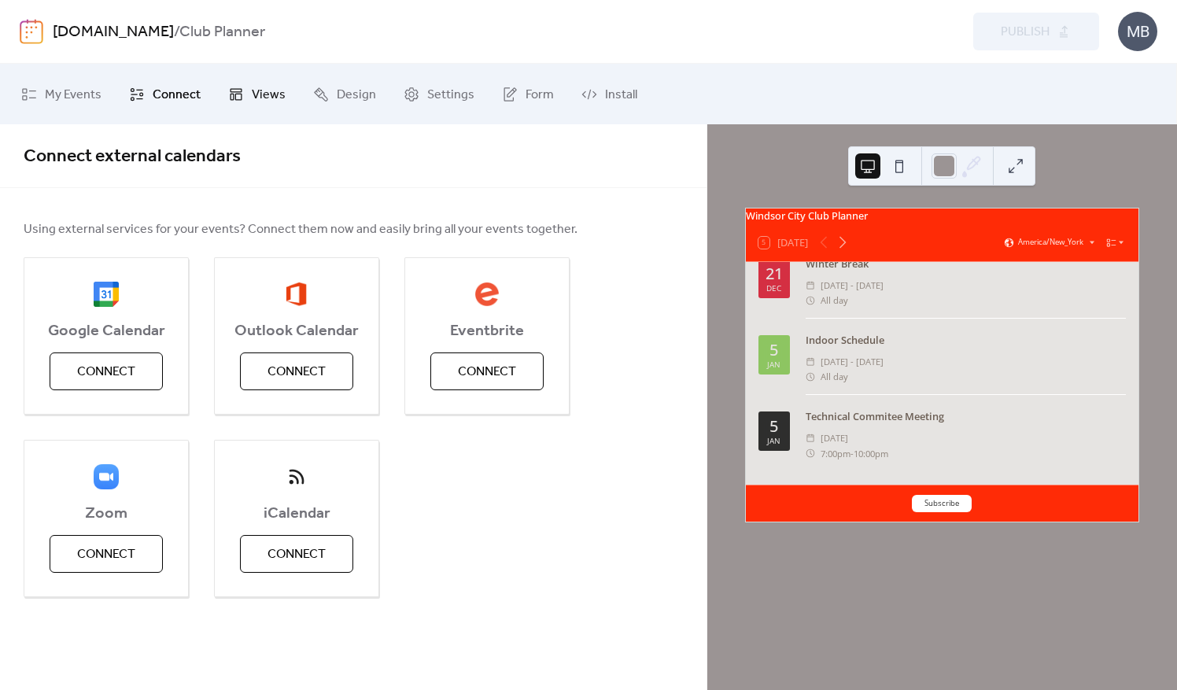
click at [259, 87] on span "Views" at bounding box center [269, 95] width 34 height 24
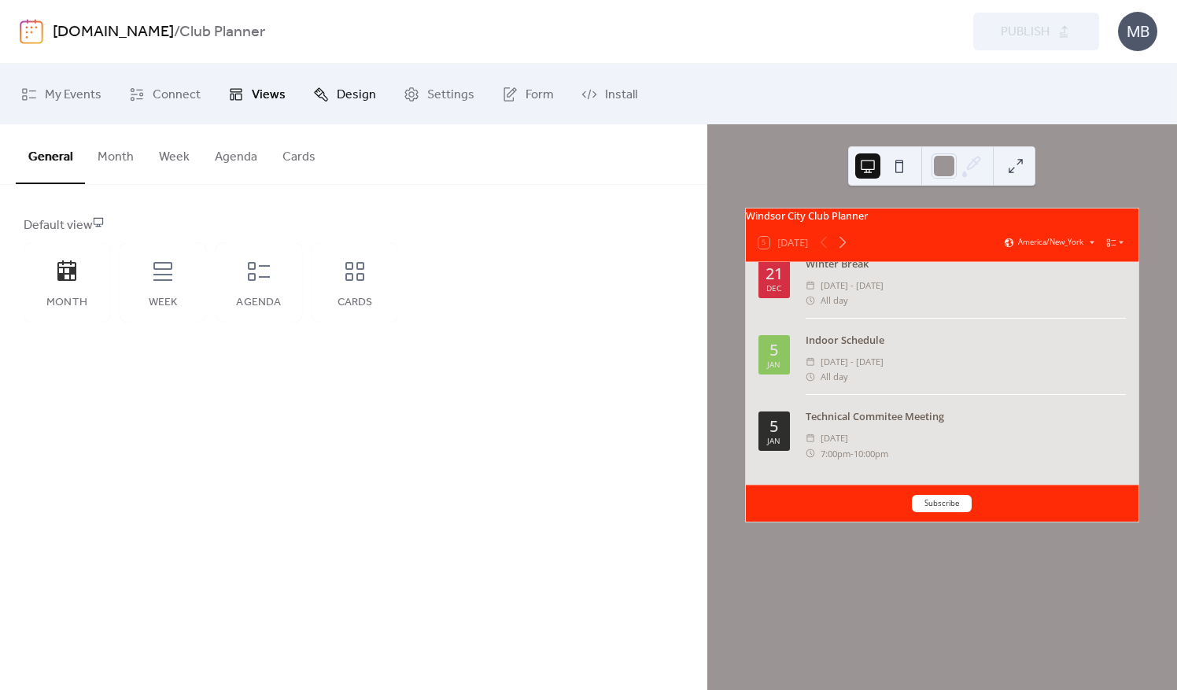
click at [364, 89] on span "Design" at bounding box center [356, 95] width 39 height 24
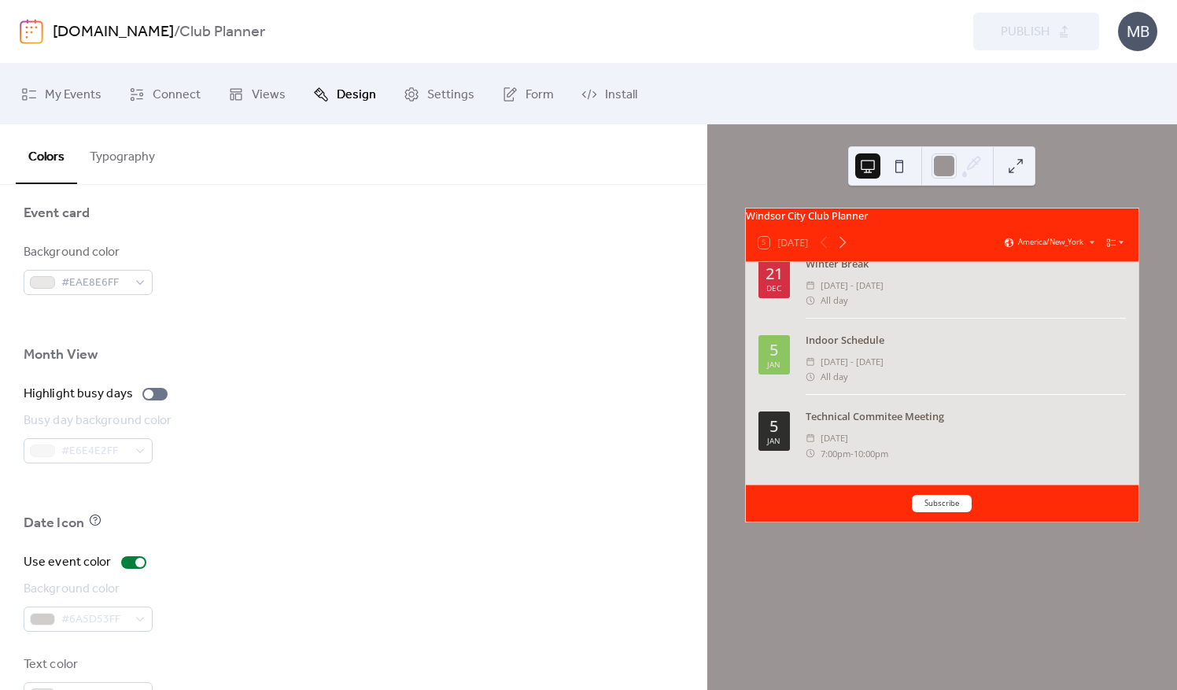
scroll to position [1018, 0]
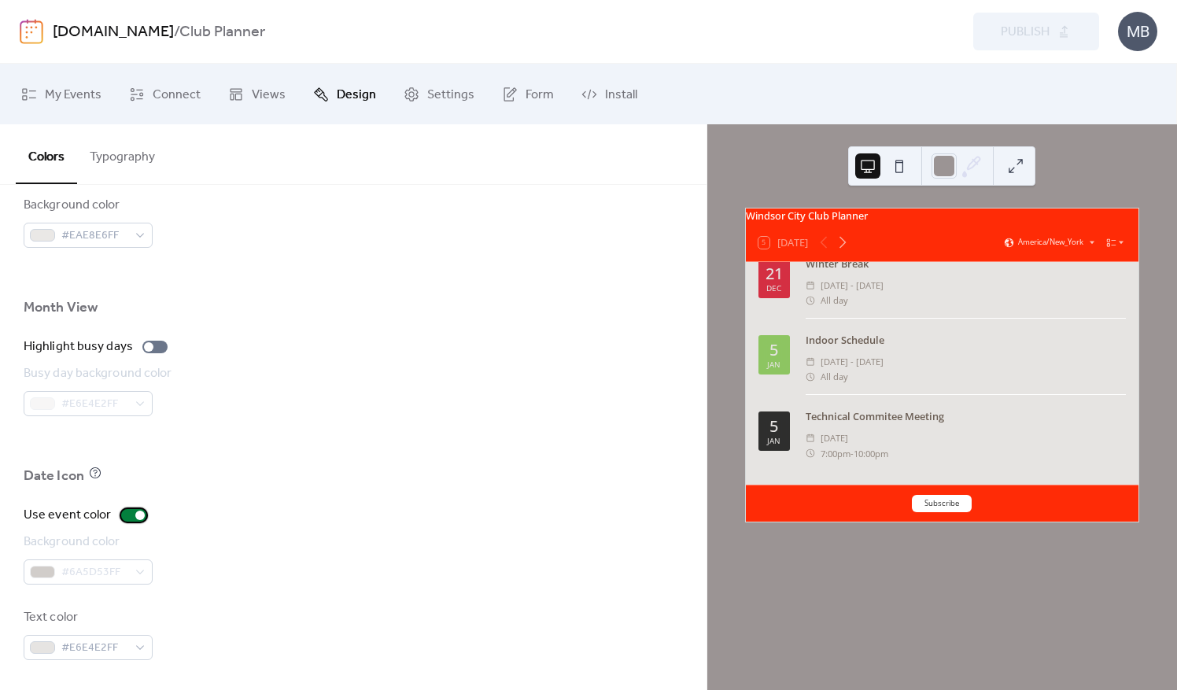
click at [135, 513] on div at bounding box center [139, 515] width 9 height 9
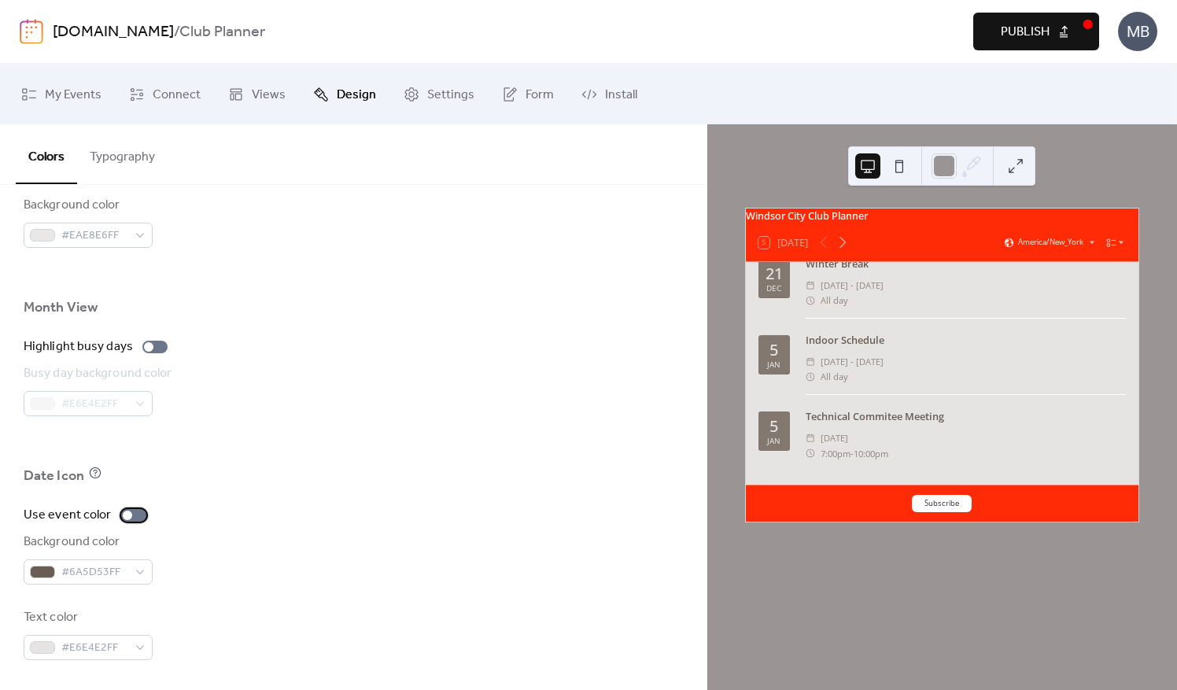
click at [124, 512] on div at bounding box center [127, 515] width 9 height 9
click at [1108, 248] on icon at bounding box center [1112, 243] width 10 height 10
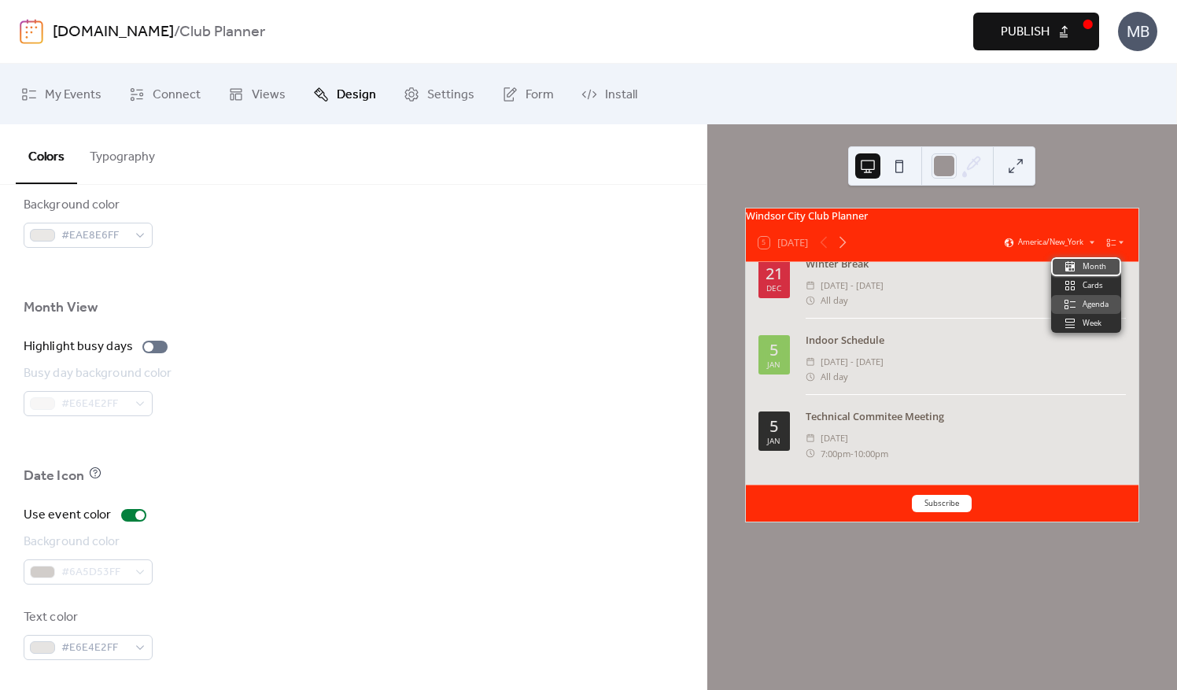
click at [1085, 271] on span "Month" at bounding box center [1095, 266] width 24 height 11
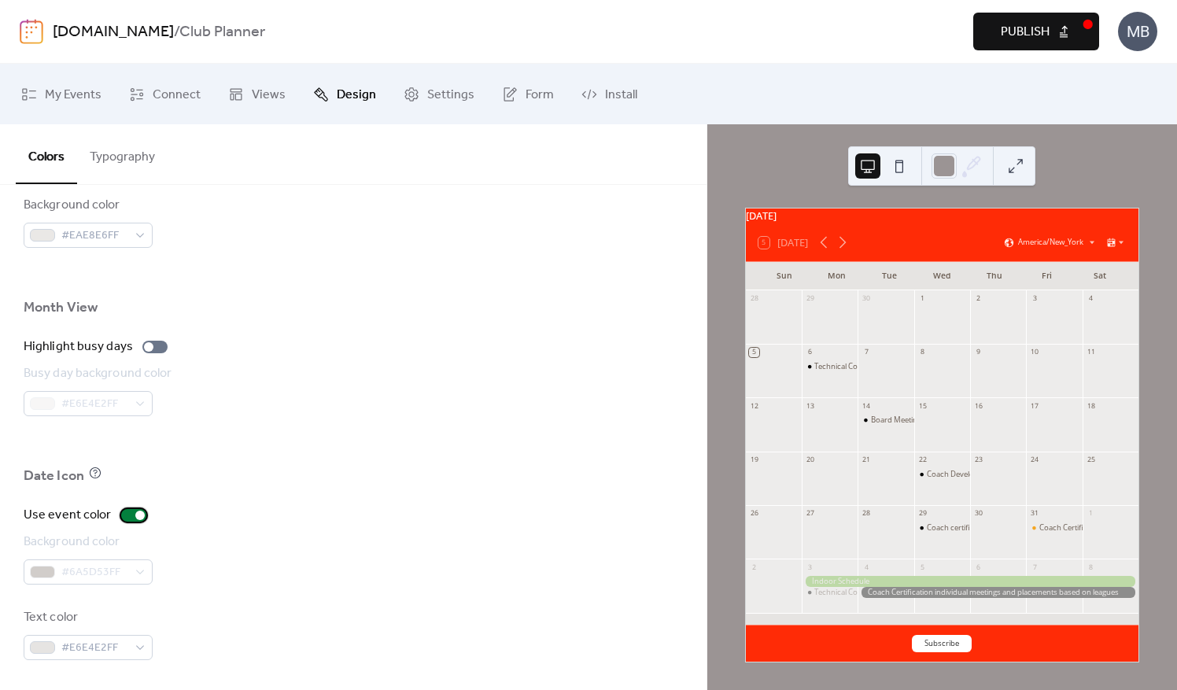
click at [135, 514] on div at bounding box center [139, 515] width 9 height 9
click at [135, 514] on div at bounding box center [133, 515] width 25 height 13
click at [135, 514] on div at bounding box center [139, 515] width 9 height 9
click at [124, 520] on label "Use event color" at bounding box center [88, 515] width 129 height 19
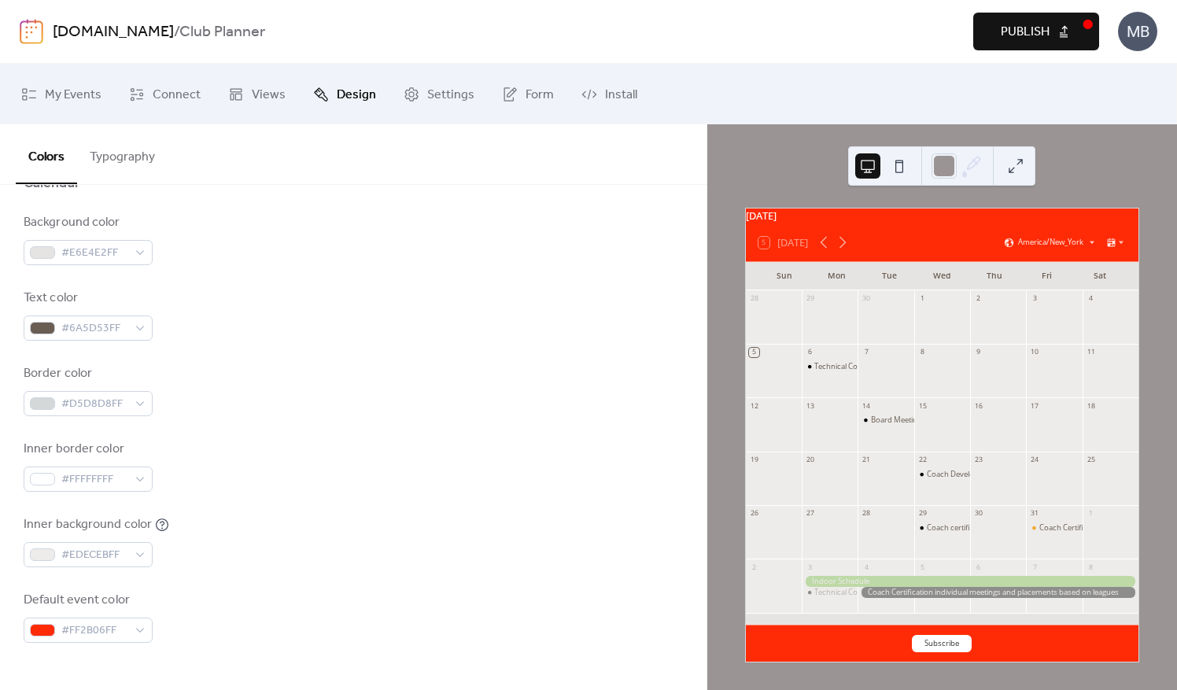
scroll to position [0, 0]
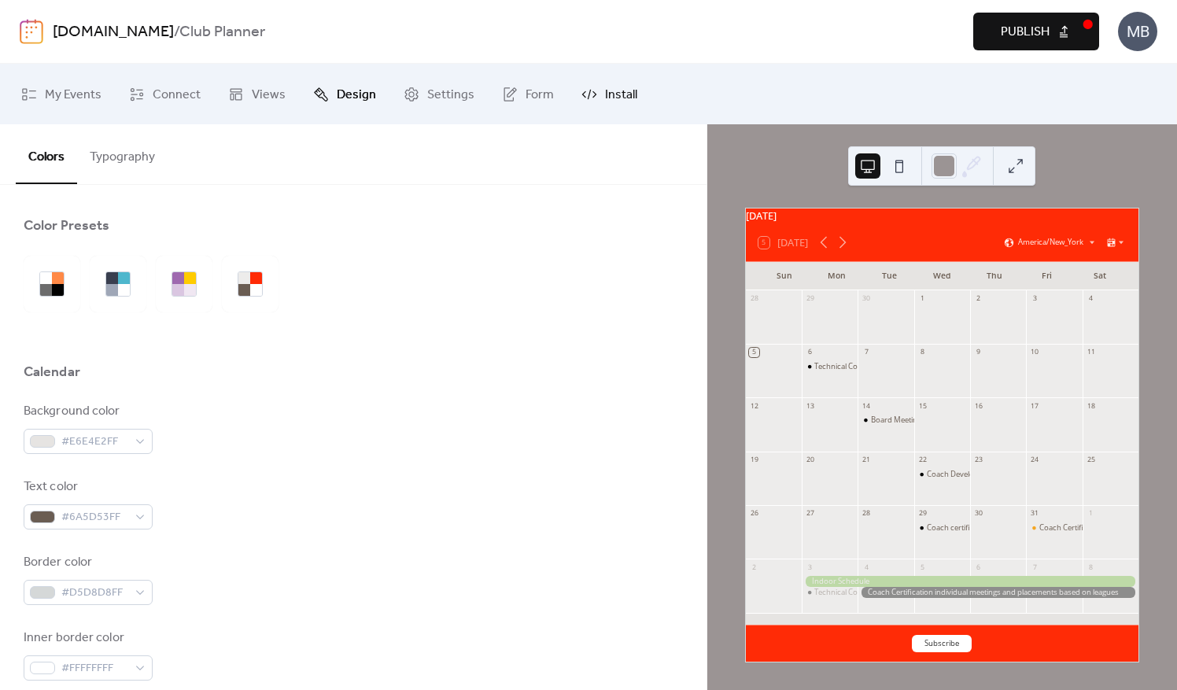
click at [623, 95] on span "Install" at bounding box center [621, 95] width 32 height 24
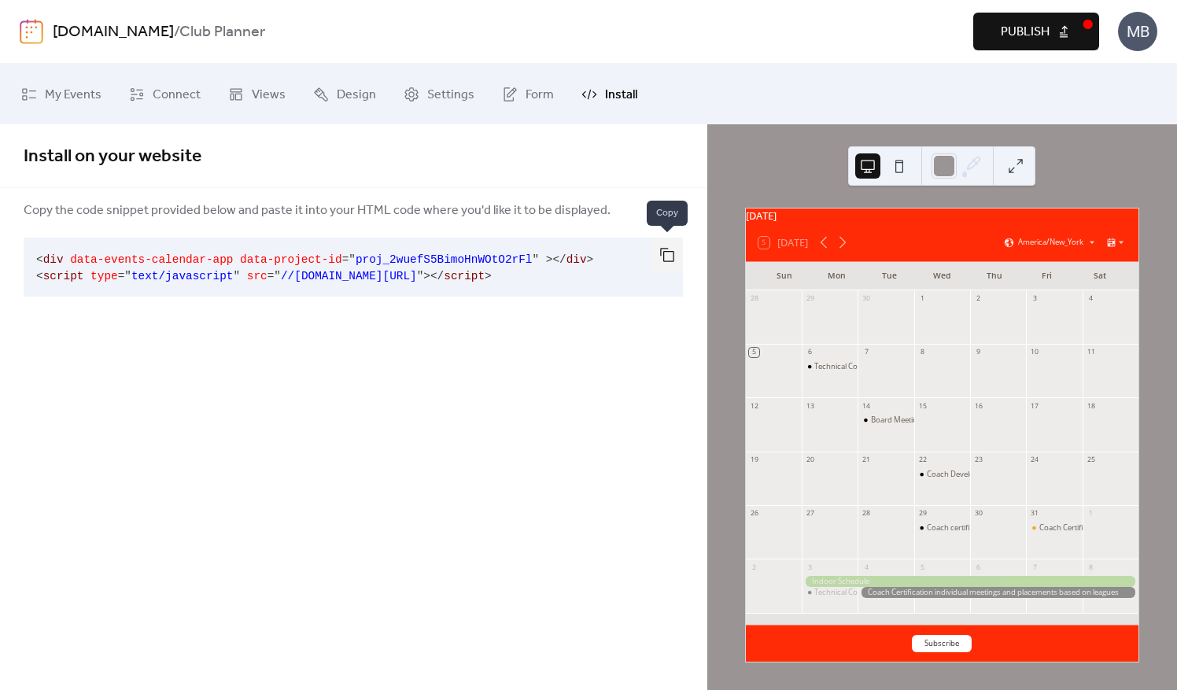
click at [674, 250] on button "button" at bounding box center [667, 255] width 31 height 35
